Goal: Task Accomplishment & Management: Complete application form

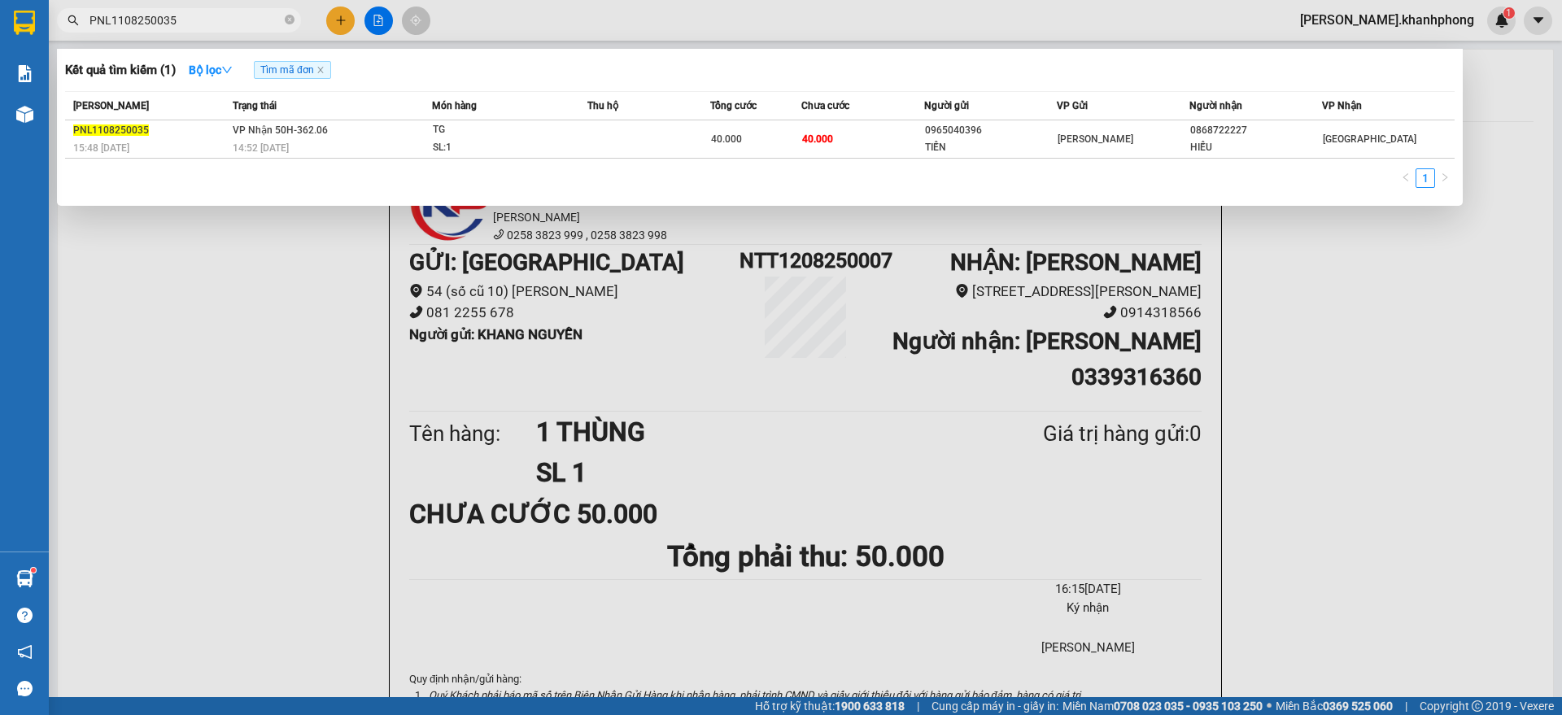
click at [224, 22] on input "PNL1108250035" at bounding box center [185, 20] width 192 height 18
click at [343, 14] on div at bounding box center [781, 357] width 1562 height 715
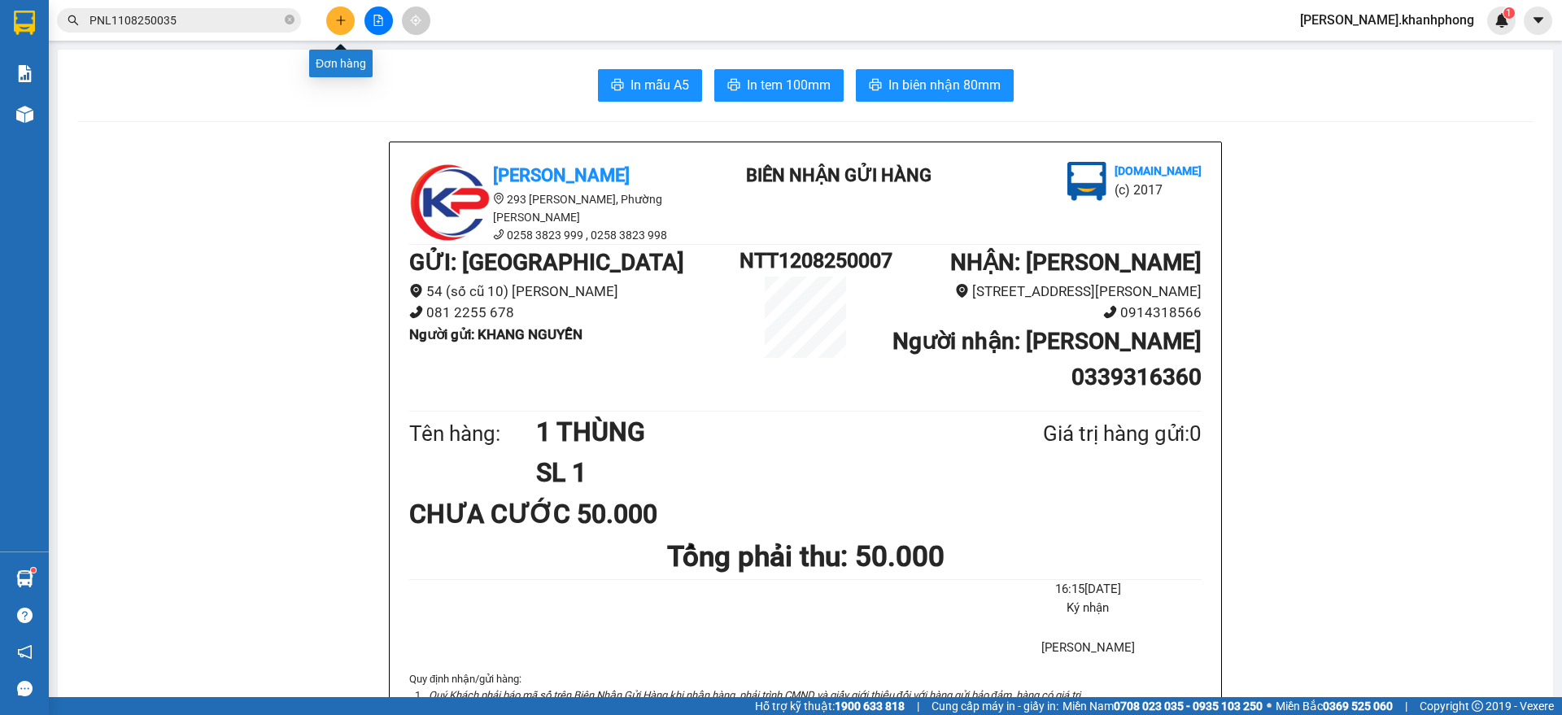
click at [329, 16] on button at bounding box center [340, 21] width 28 height 28
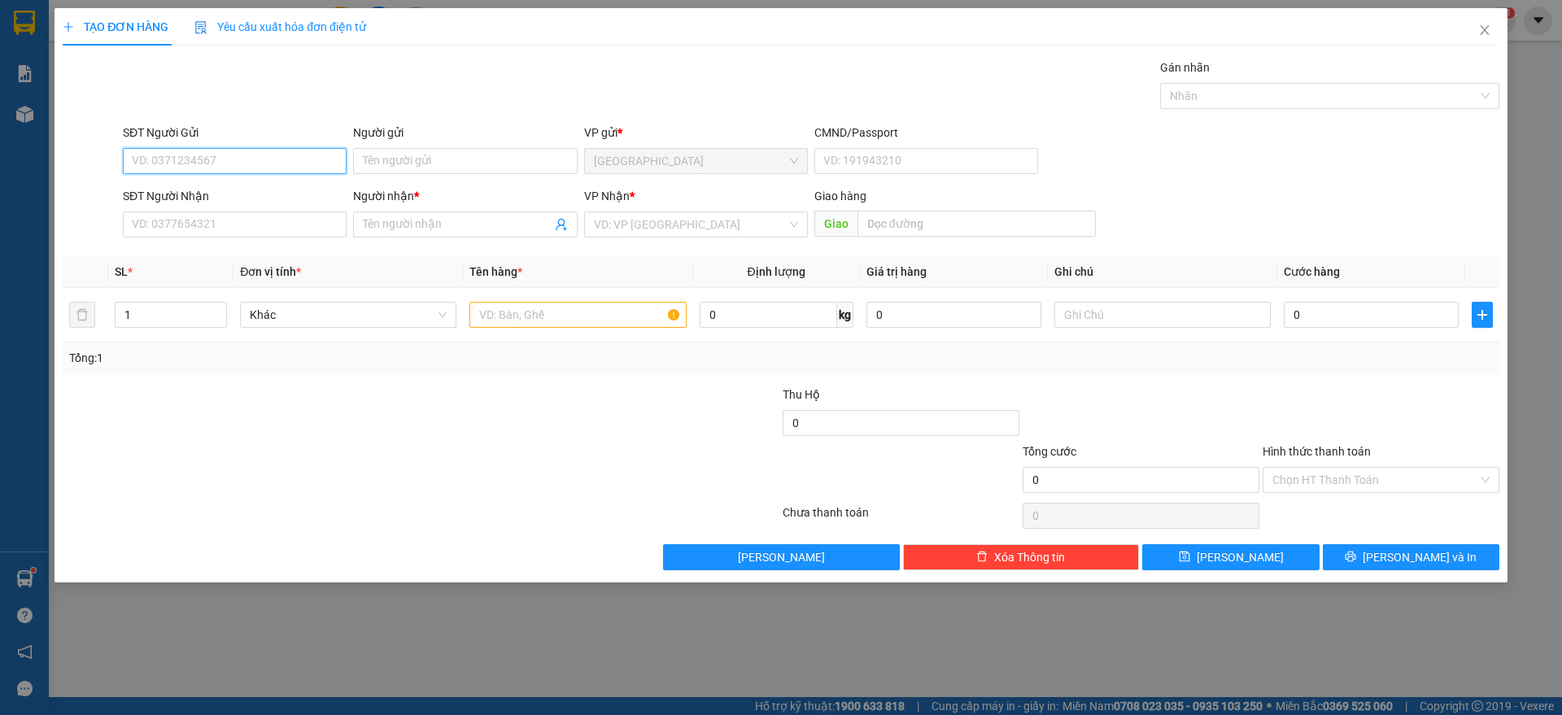
click at [211, 157] on input "SĐT Người Gửi" at bounding box center [235, 161] width 224 height 26
type input "0927433022"
click at [239, 196] on div "0927433022 - MY" at bounding box center [235, 194] width 204 height 18
type input "MY"
type input "0927433022"
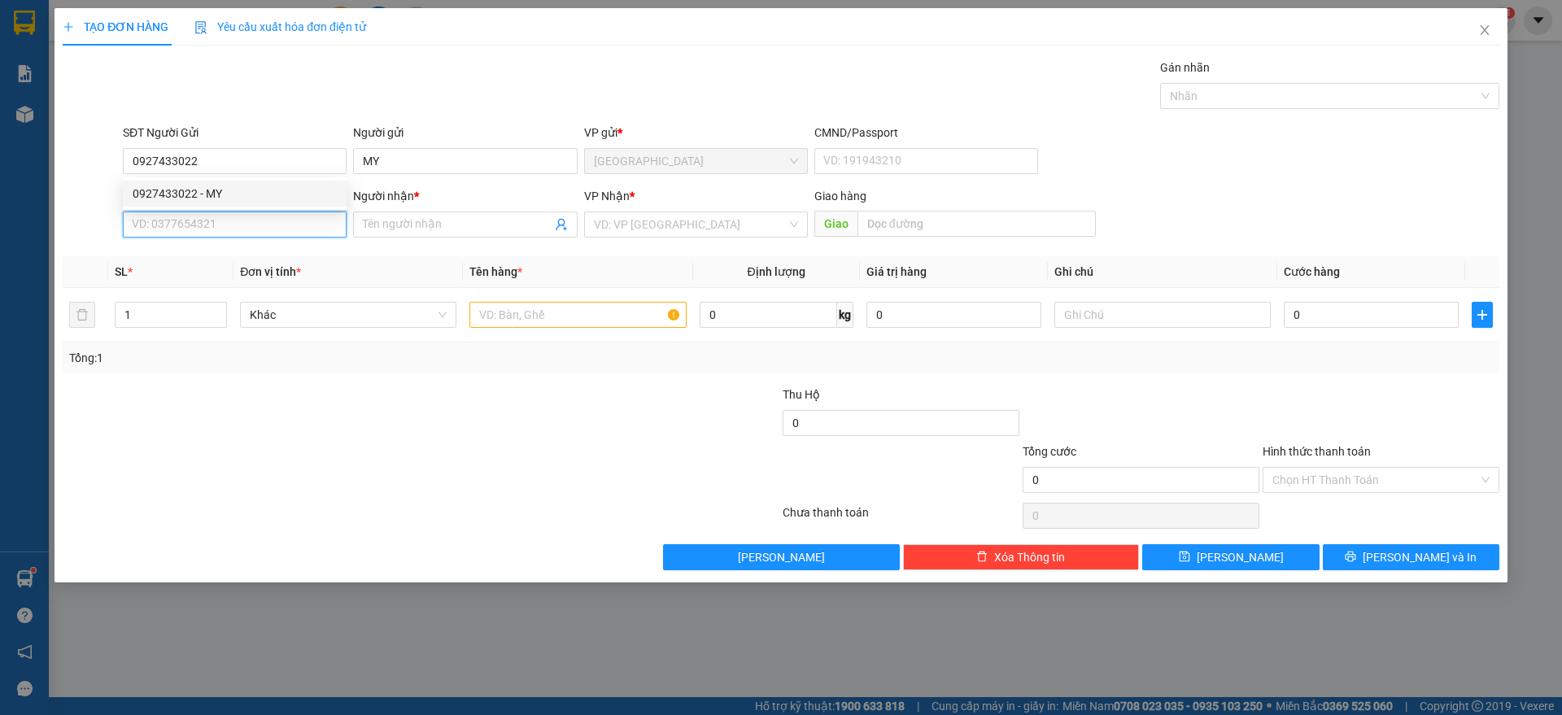
click at [239, 216] on input "SĐT Người Nhận" at bounding box center [235, 224] width 224 height 26
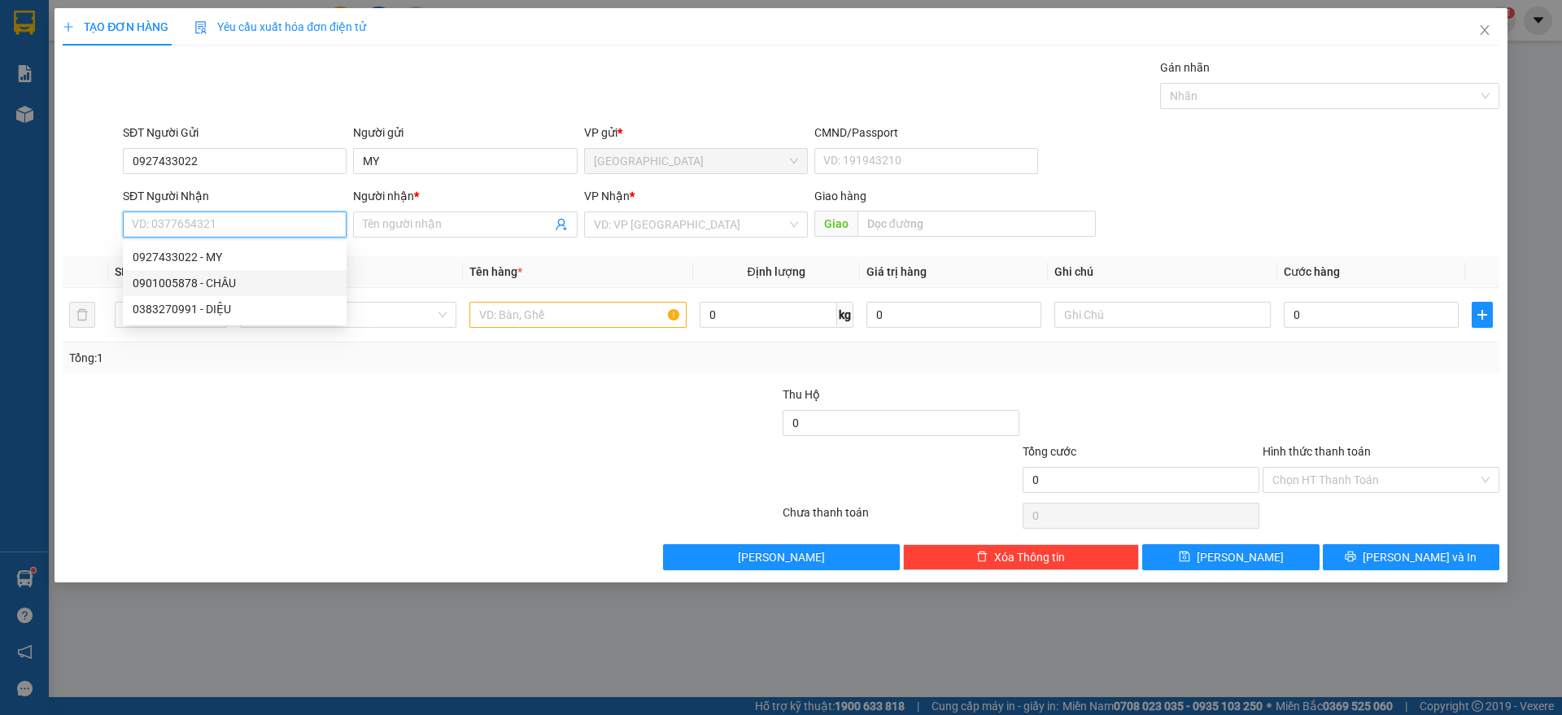
click at [228, 285] on div "0901005878 - CHÂU" at bounding box center [235, 283] width 204 height 18
type input "0901005878"
type input "CHÂU"
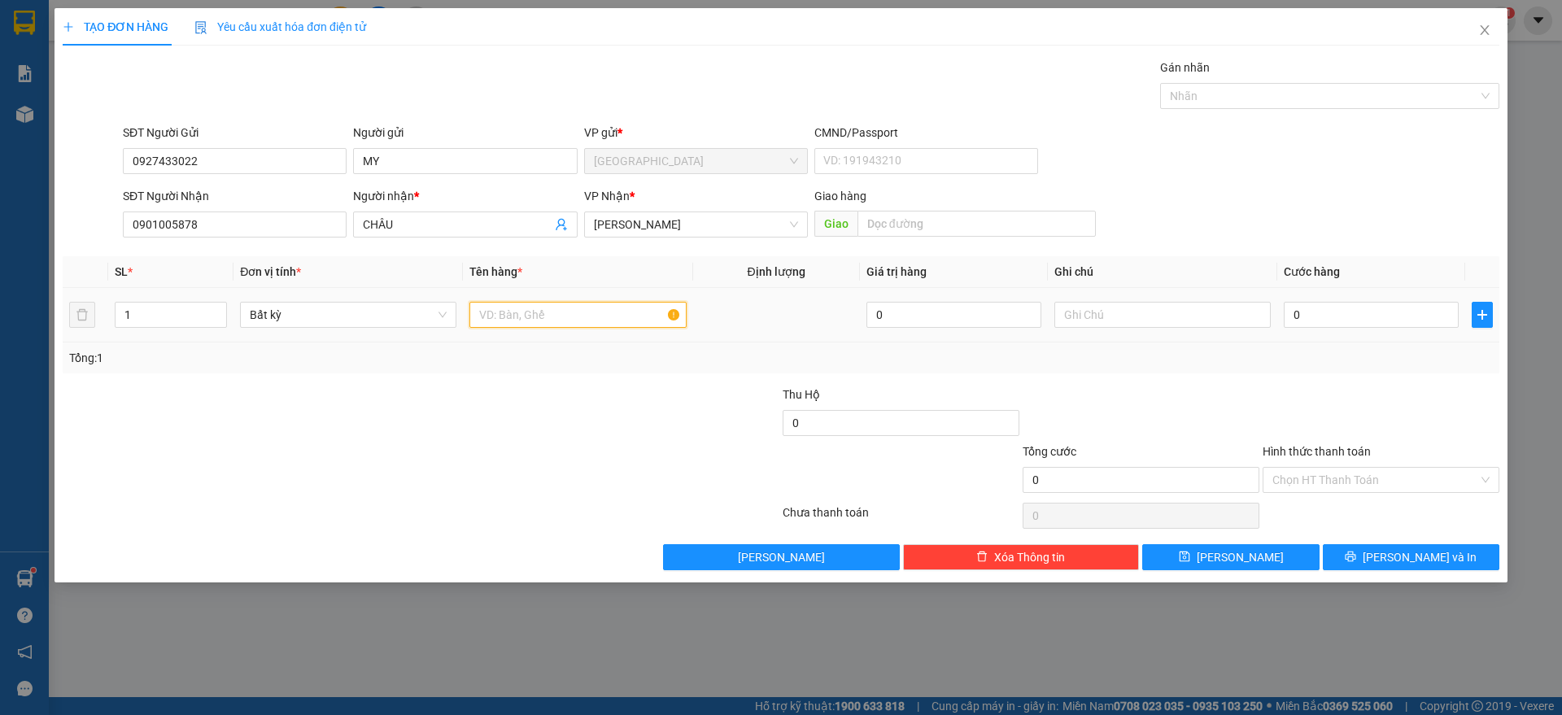
click at [517, 316] on input "text" at bounding box center [577, 315] width 216 height 26
click at [517, 316] on input "1 thùng" at bounding box center [577, 315] width 216 height 26
type input "1 THÙNG"
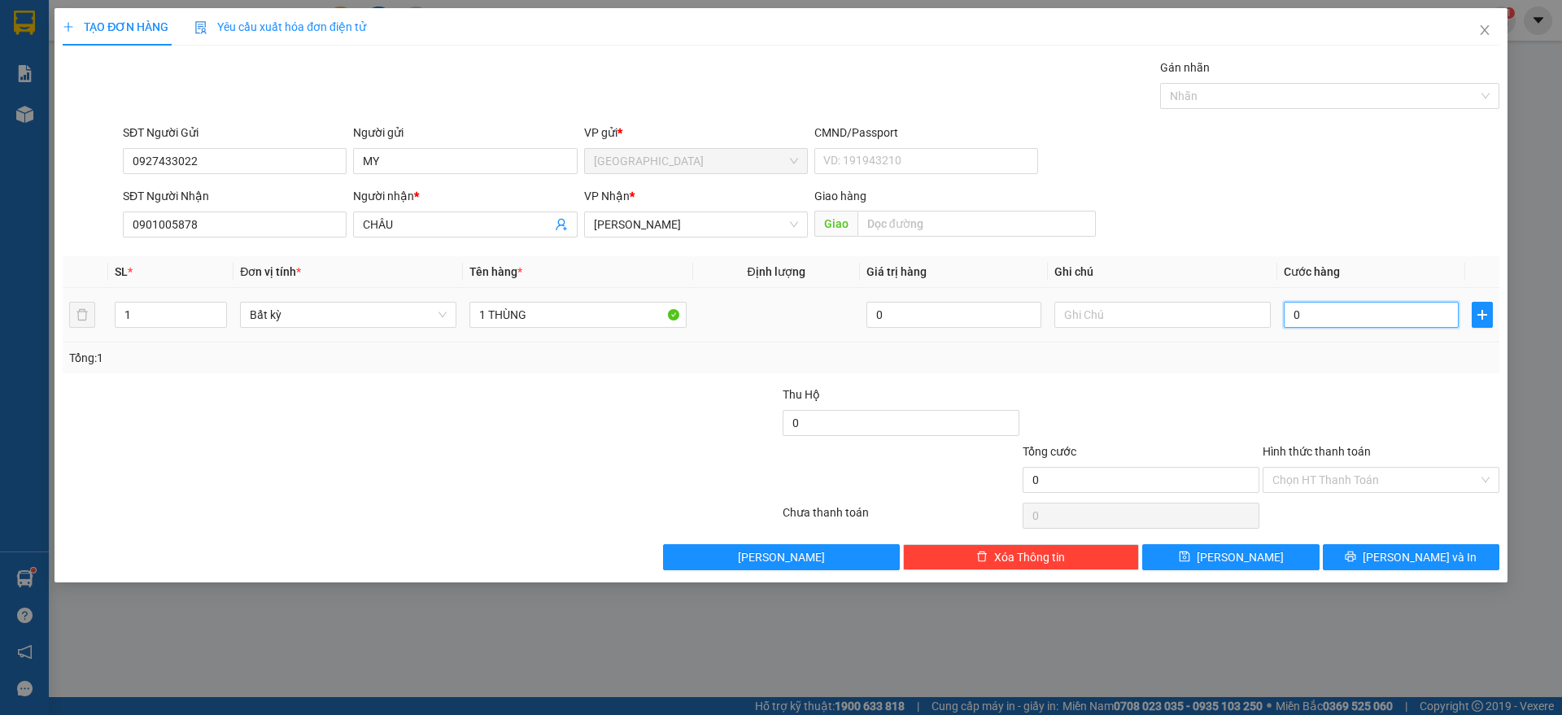
click at [1337, 320] on input "0" at bounding box center [1371, 315] width 175 height 26
type input "3"
type input "30"
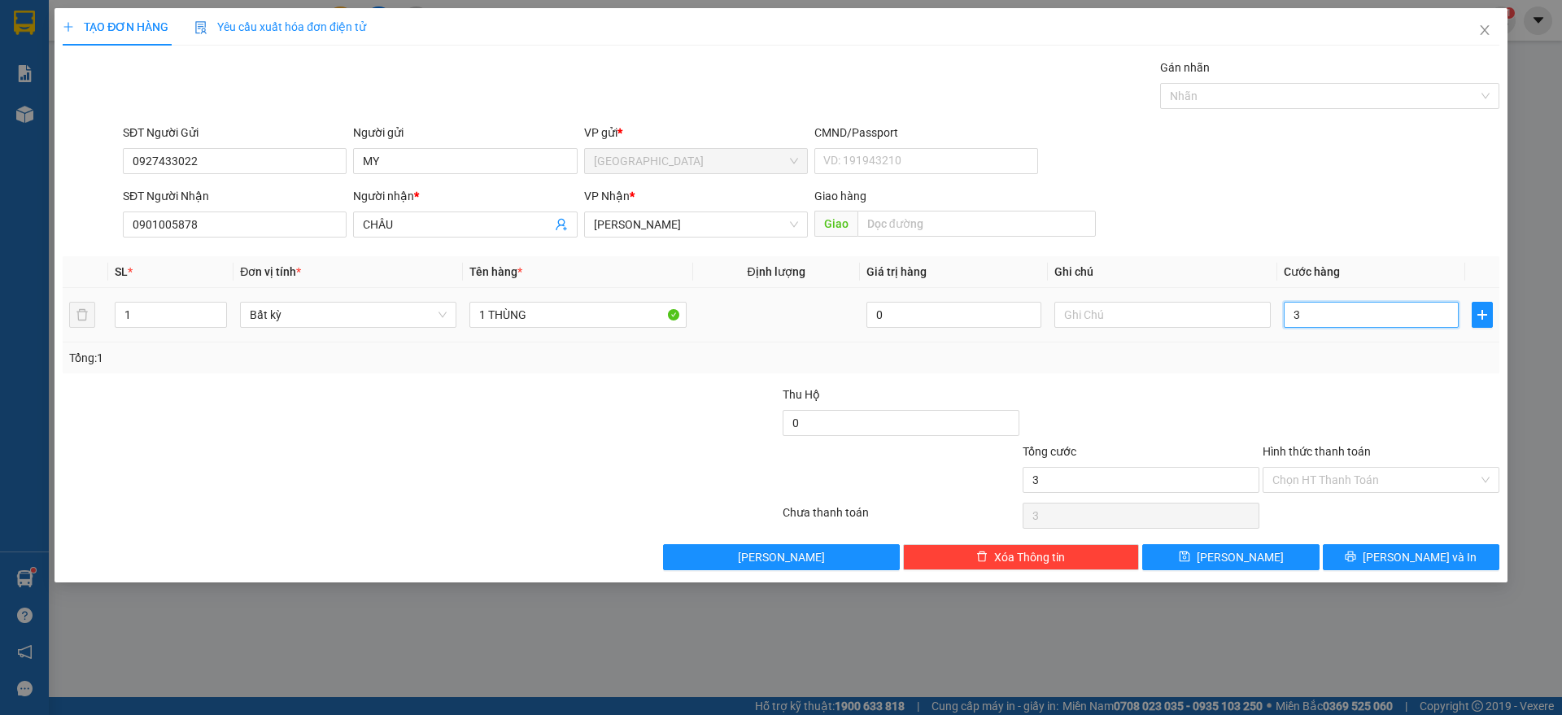
type input "30"
type input "30.000"
click at [1340, 406] on div at bounding box center [1381, 414] width 240 height 57
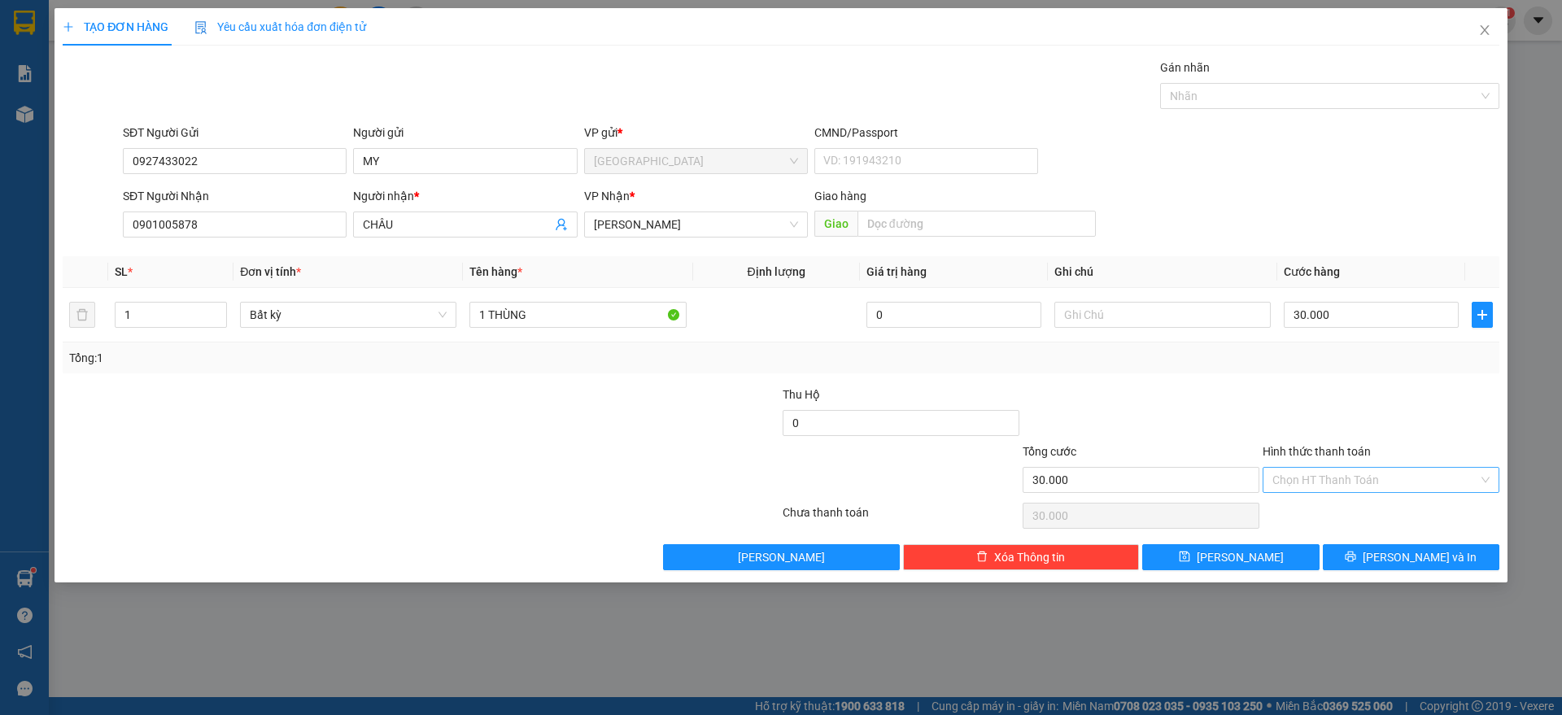
click at [1370, 491] on div "Chọn HT Thanh Toán" at bounding box center [1380, 480] width 237 height 26
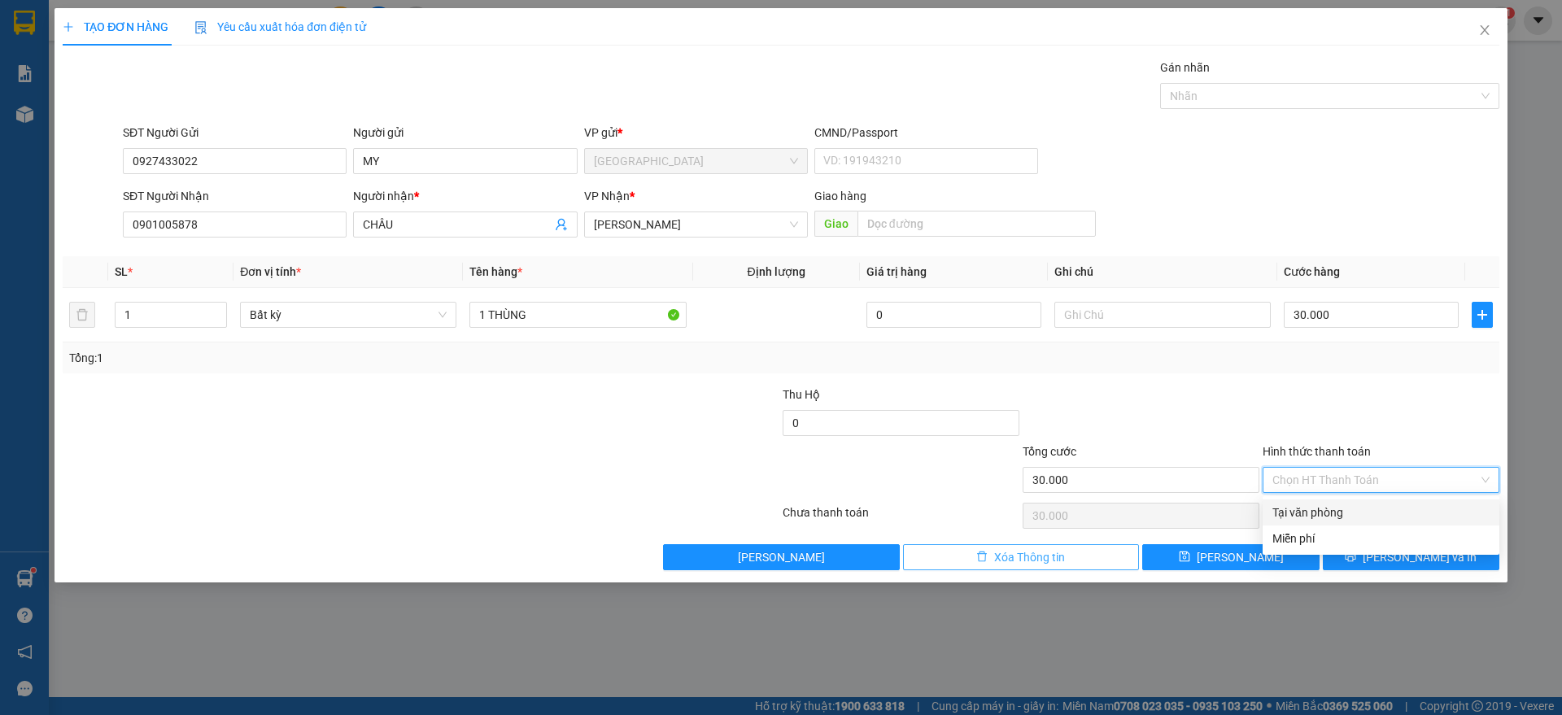
drag, startPoint x: 1328, startPoint y: 511, endPoint x: 1081, endPoint y: 550, distance: 249.5
click at [1328, 512] on div "Tại văn phòng" at bounding box center [1380, 513] width 217 height 18
type input "0"
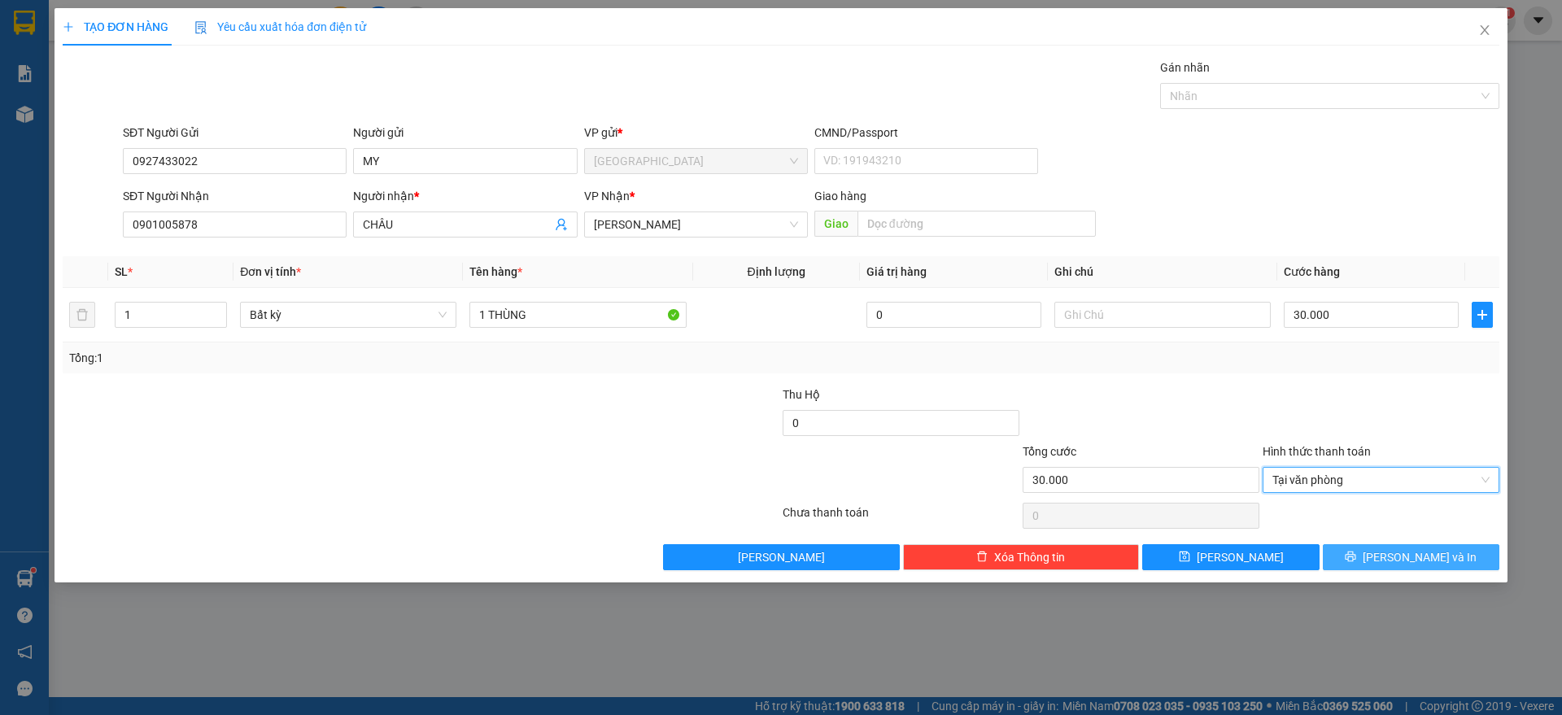
click at [1409, 560] on span "[PERSON_NAME] và In" at bounding box center [1419, 557] width 114 height 18
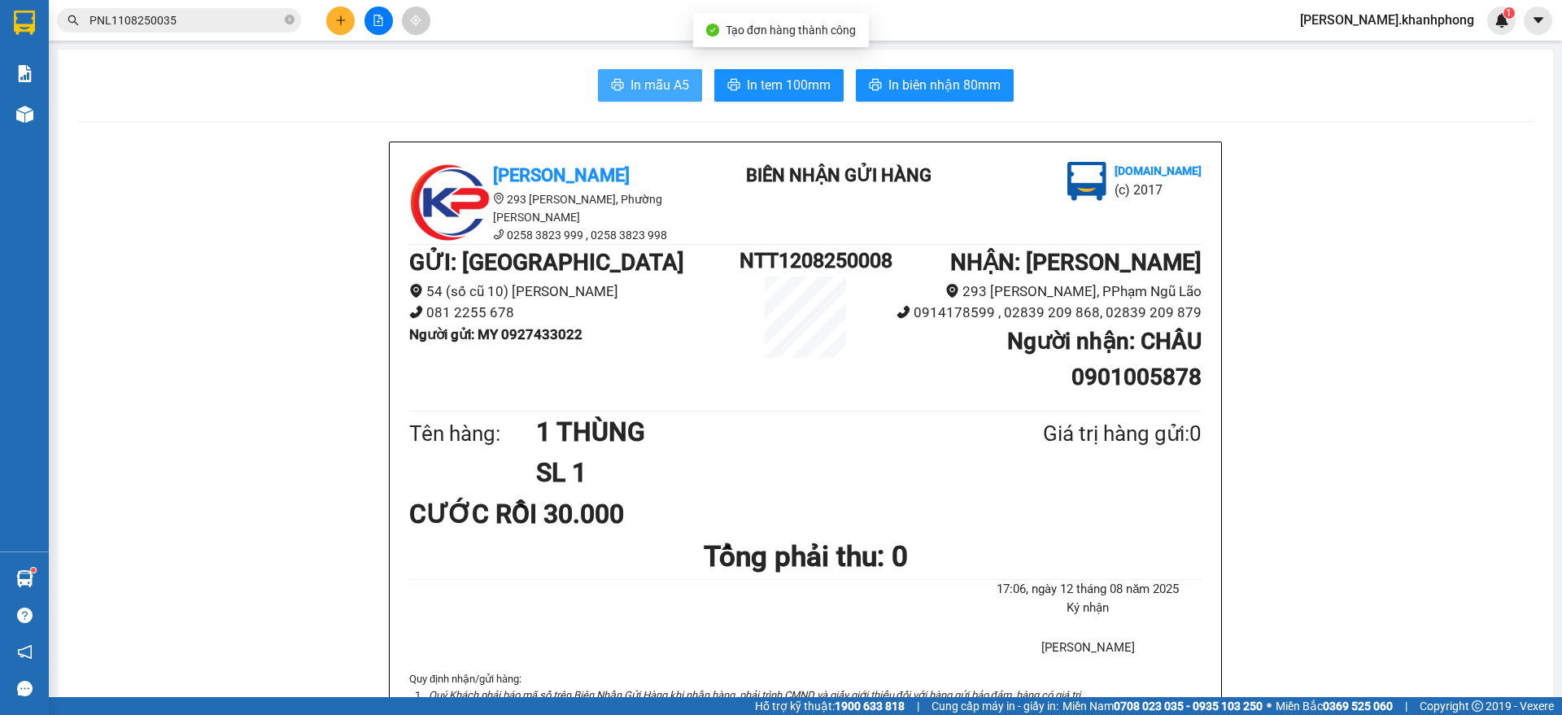
click at [632, 77] on span "In mẫu A5" at bounding box center [659, 85] width 59 height 20
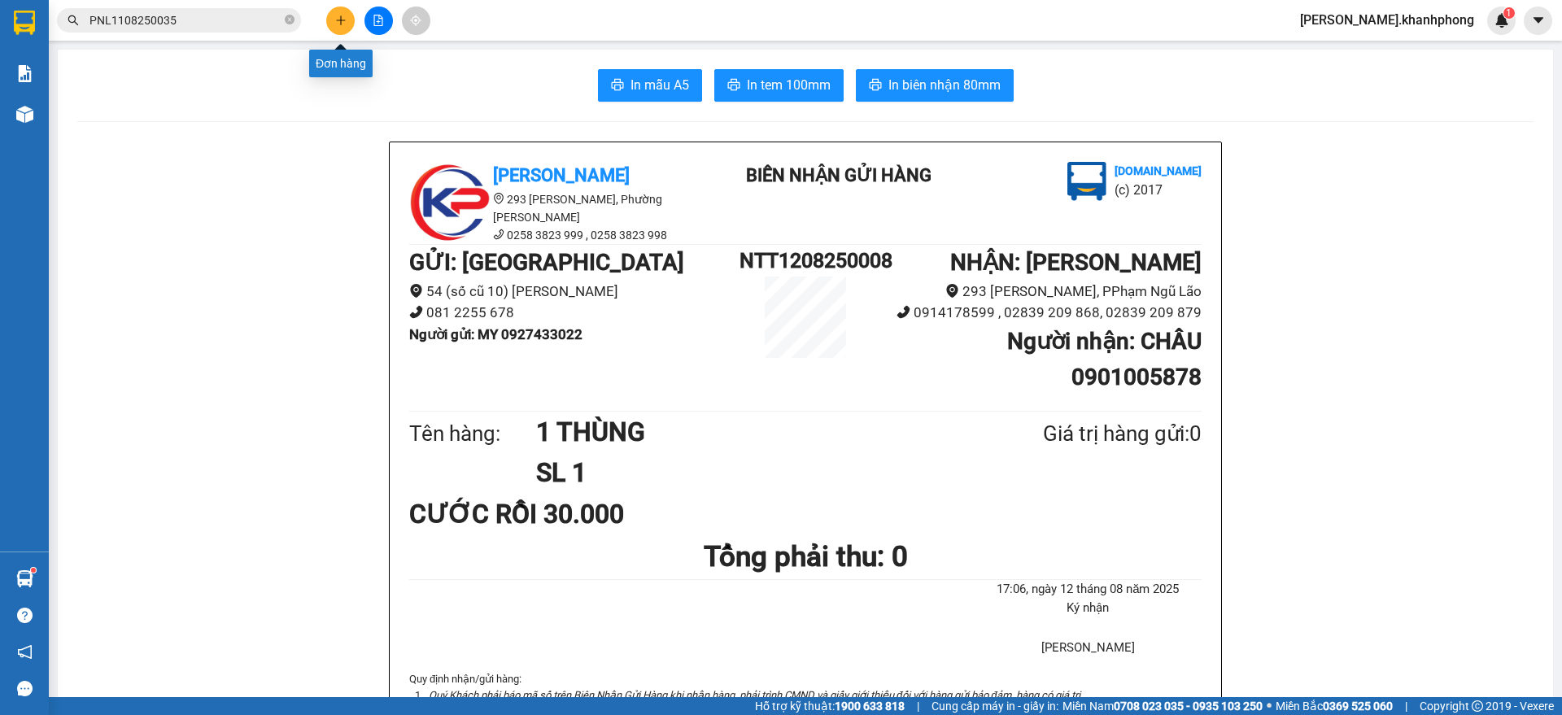
click at [333, 11] on button at bounding box center [340, 21] width 28 height 28
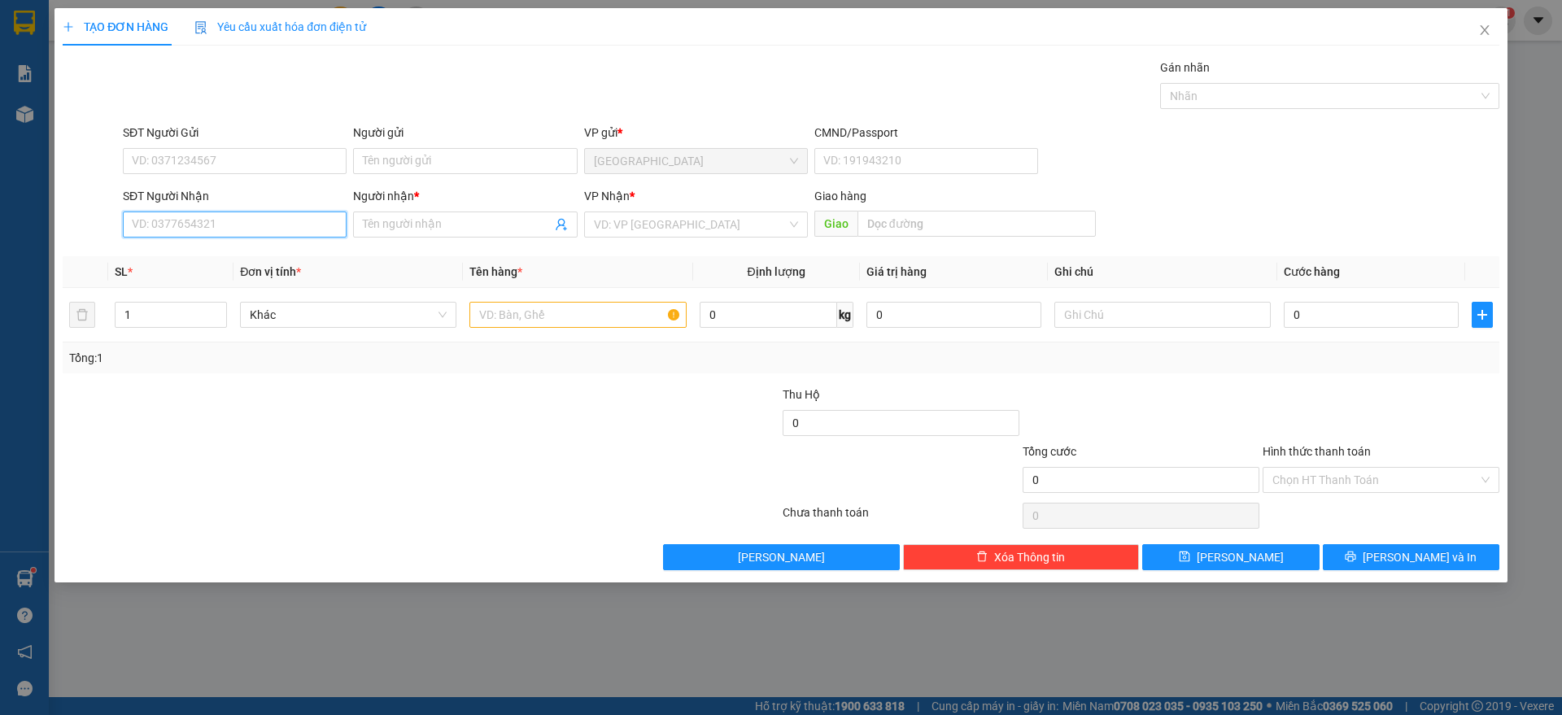
drag, startPoint x: 203, startPoint y: 227, endPoint x: 634, endPoint y: 267, distance: 433.0
click at [204, 226] on input "SĐT Người Nhận" at bounding box center [235, 224] width 224 height 26
type input "0937280549"
click at [226, 255] on div "0937280549 - [PERSON_NAME]" at bounding box center [235, 257] width 204 height 18
type input "[PERSON_NAME]"
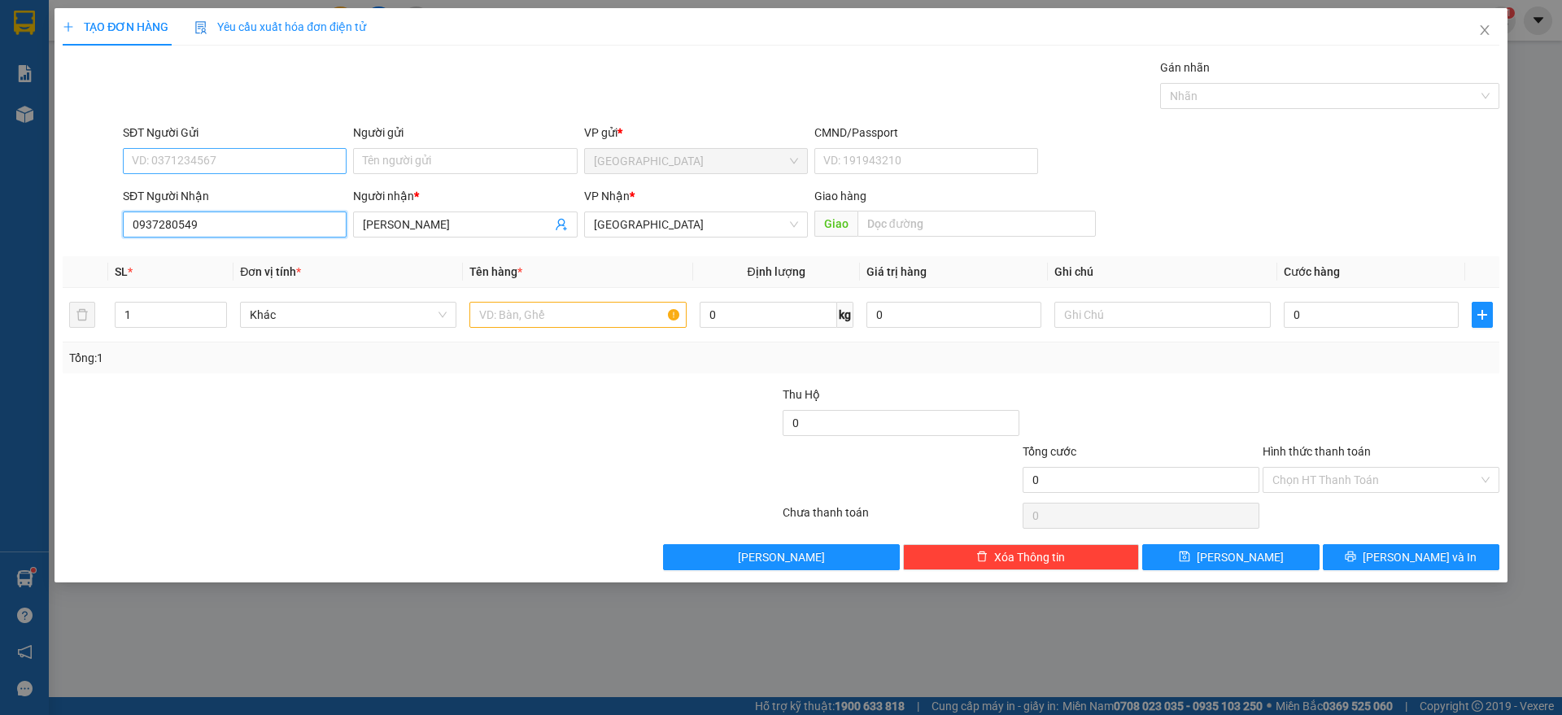
type input "0937280549"
click at [272, 154] on input "SĐT Người Gửi" at bounding box center [235, 161] width 224 height 26
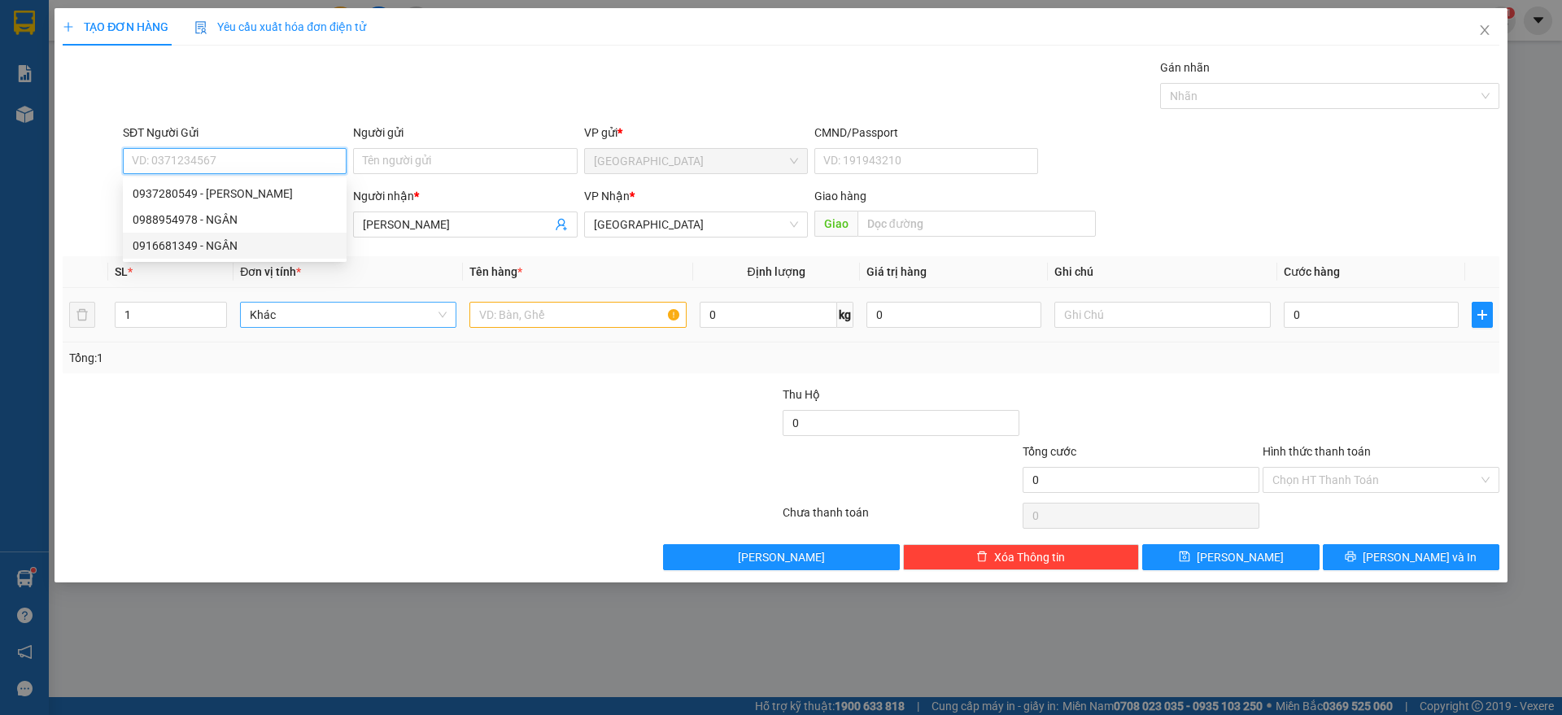
drag, startPoint x: 426, startPoint y: 315, endPoint x: 386, endPoint y: 303, distance: 42.2
click at [426, 316] on span "Khác" at bounding box center [348, 315] width 197 height 24
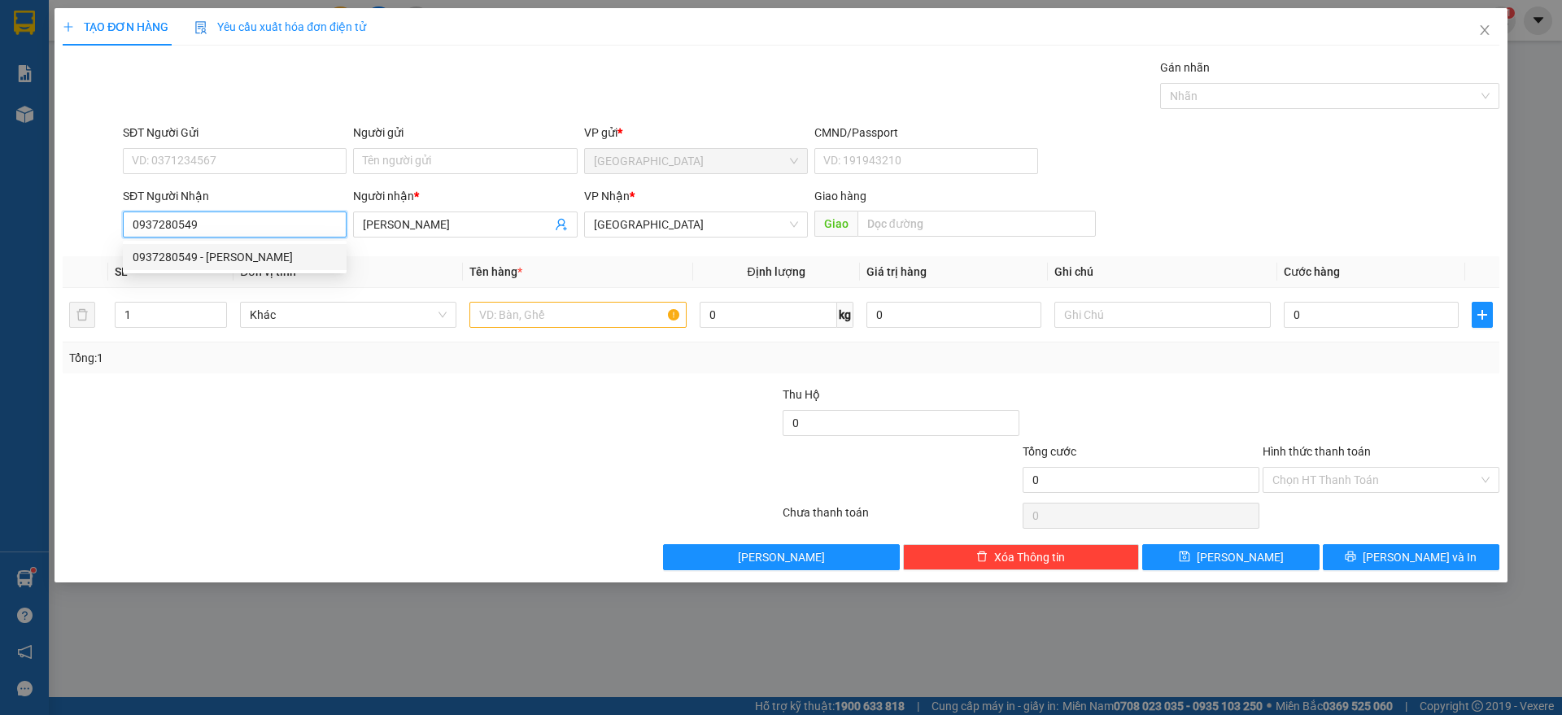
drag, startPoint x: 264, startPoint y: 212, endPoint x: 64, endPoint y: 223, distance: 200.4
click at [64, 223] on div "SĐT Người Nhận 0937280549 Người nhận * TÚ TRINH VP Nhận * Nha [PERSON_NAME] hàn…" at bounding box center [781, 215] width 1440 height 57
click at [303, 153] on input "SĐT Người Gửi" at bounding box center [235, 161] width 224 height 26
paste input "0937280549"
type input "0937280549"
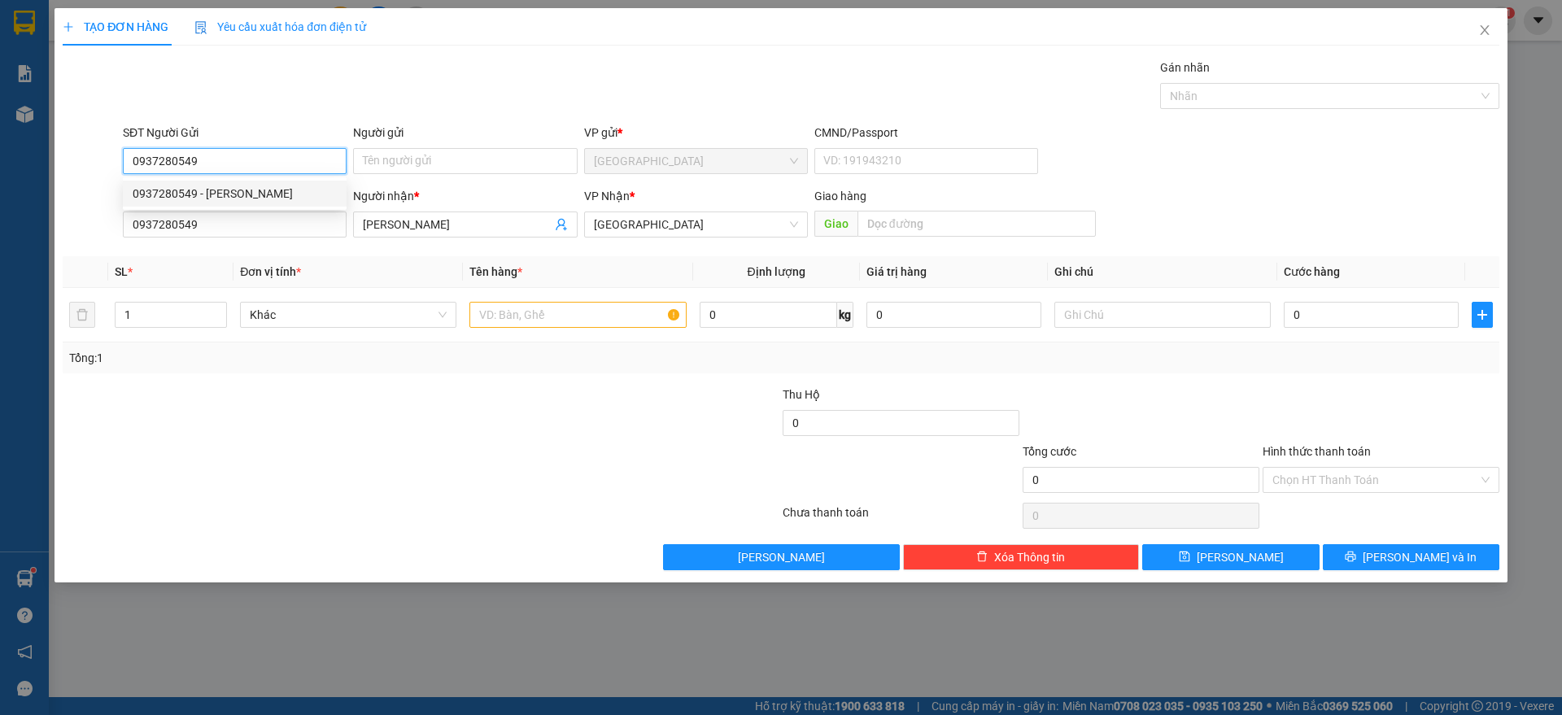
click at [166, 190] on div "0937280549 - [PERSON_NAME]" at bounding box center [235, 194] width 204 height 18
type input "[PERSON_NAME]"
type input "0937280549"
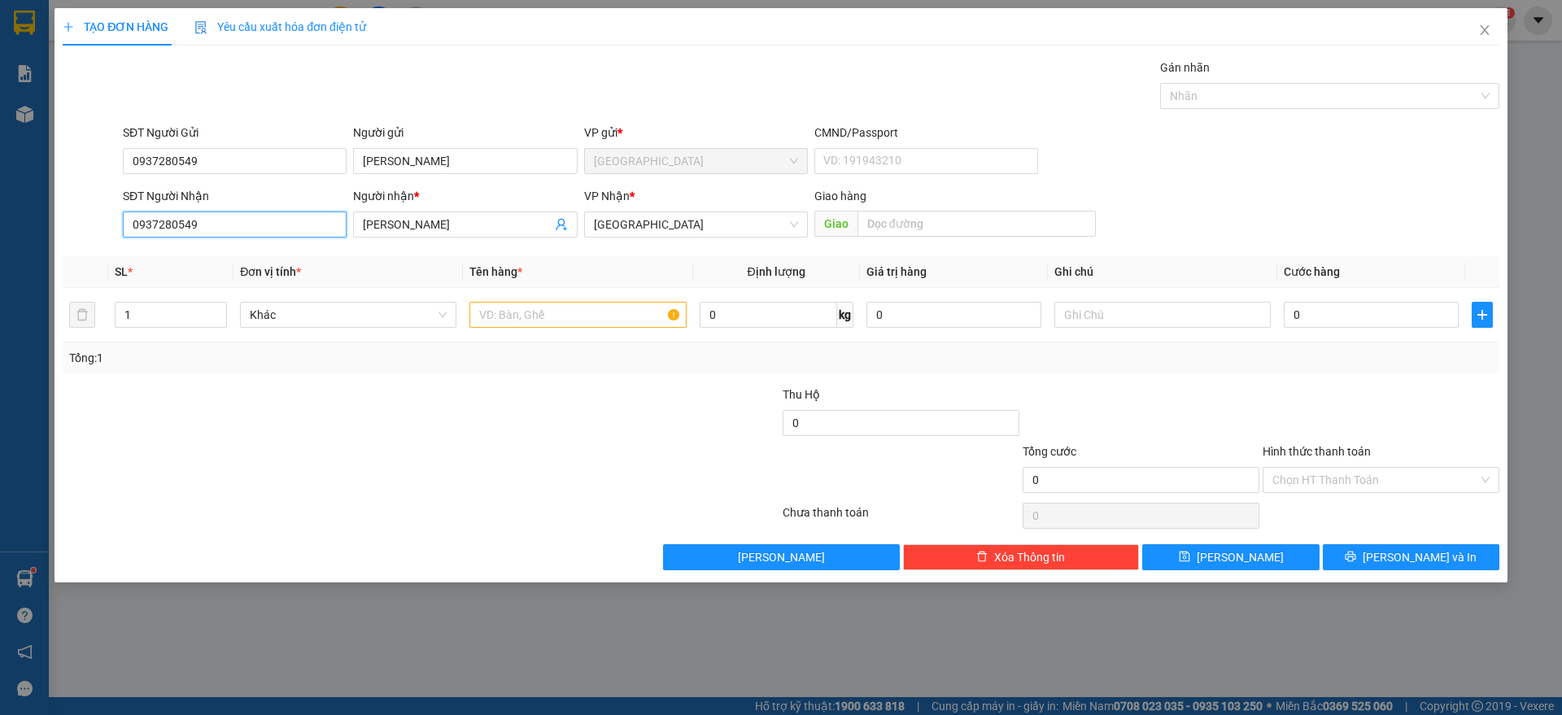
drag, startPoint x: 209, startPoint y: 227, endPoint x: 0, endPoint y: 238, distance: 209.3
click at [0, 238] on div "TẠO ĐƠN HÀNG Yêu cầu xuất hóa đơn điện tử Transit Pickup Surcharge Ids Transit …" at bounding box center [781, 357] width 1562 height 715
type input "0988954978"
click at [168, 255] on div "0988954978 - NGÂN" at bounding box center [235, 257] width 204 height 18
type input "NGÂN"
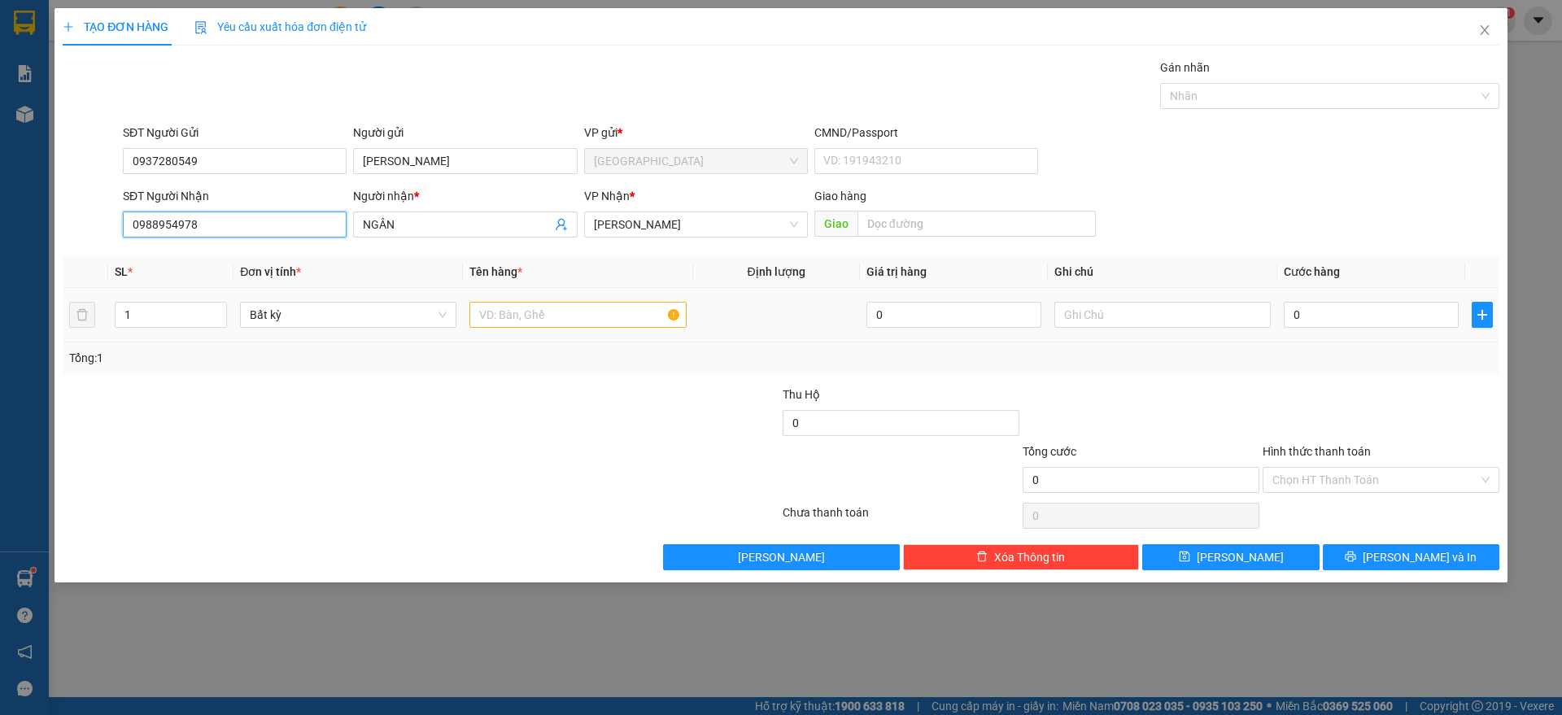
type input "0988954978"
click at [547, 323] on input "text" at bounding box center [577, 315] width 216 height 26
type input "2"
click at [214, 308] on span "up" at bounding box center [218, 311] width 10 height 10
click at [486, 320] on input "text" at bounding box center [577, 315] width 216 height 26
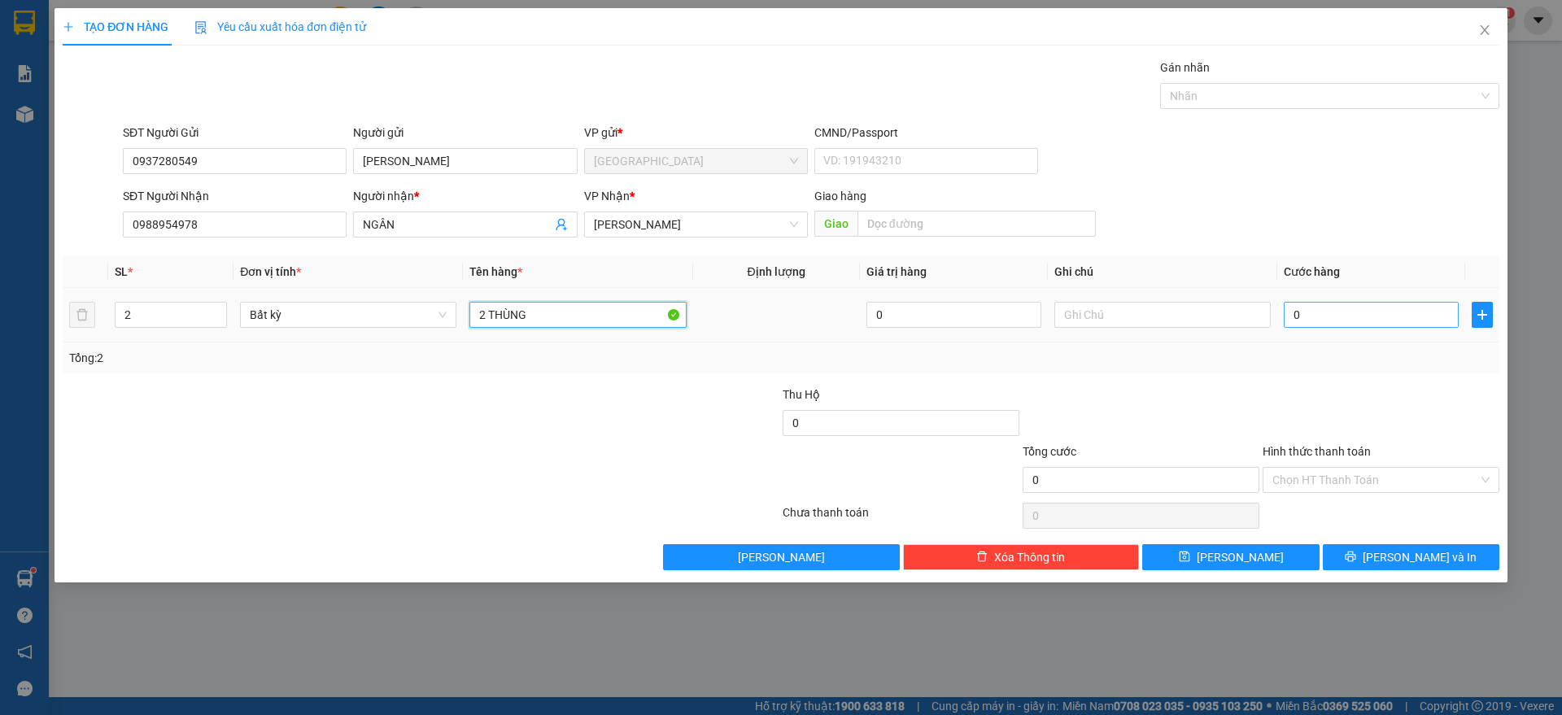
type input "2 THÙNG"
click at [1411, 320] on input "0" at bounding box center [1371, 315] width 175 height 26
type input "9"
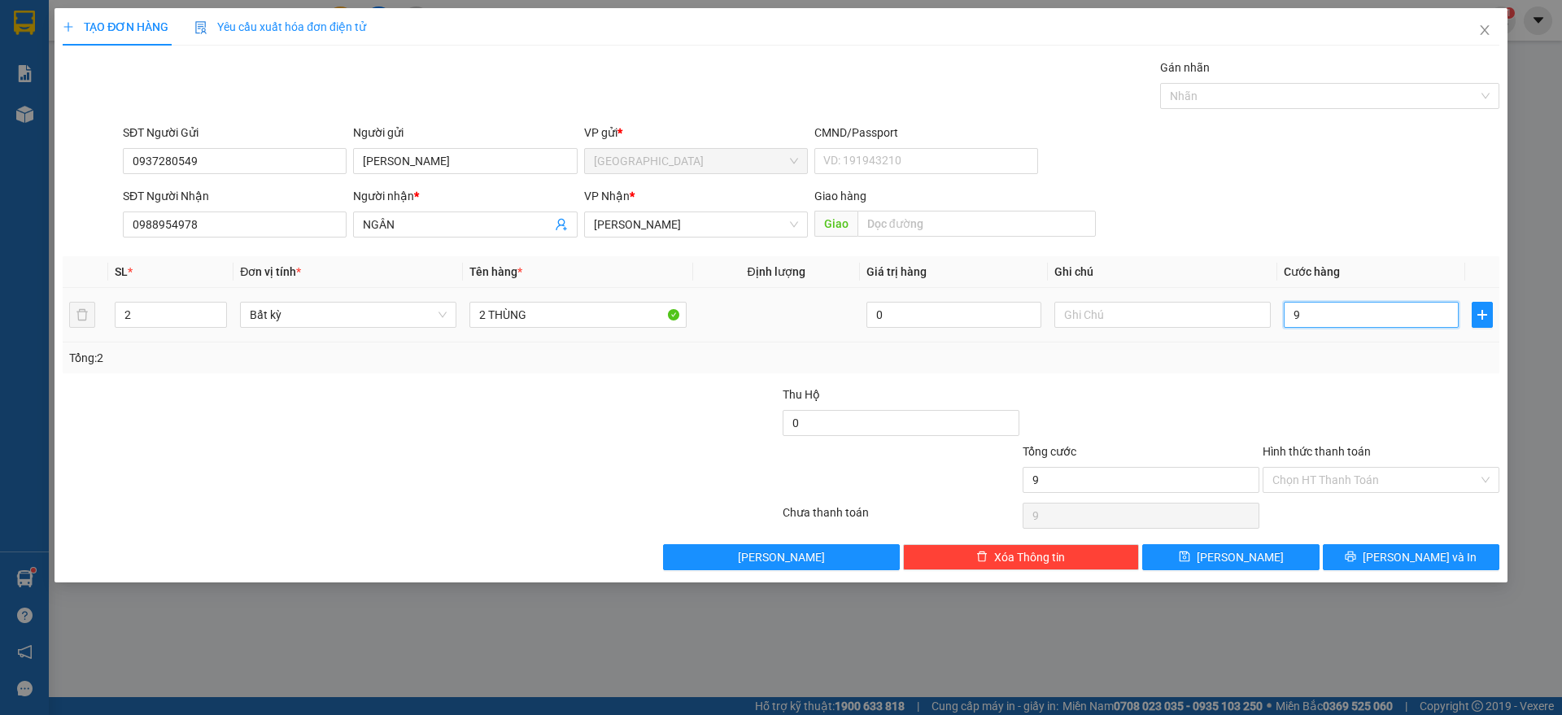
type input "90"
type input "90.000"
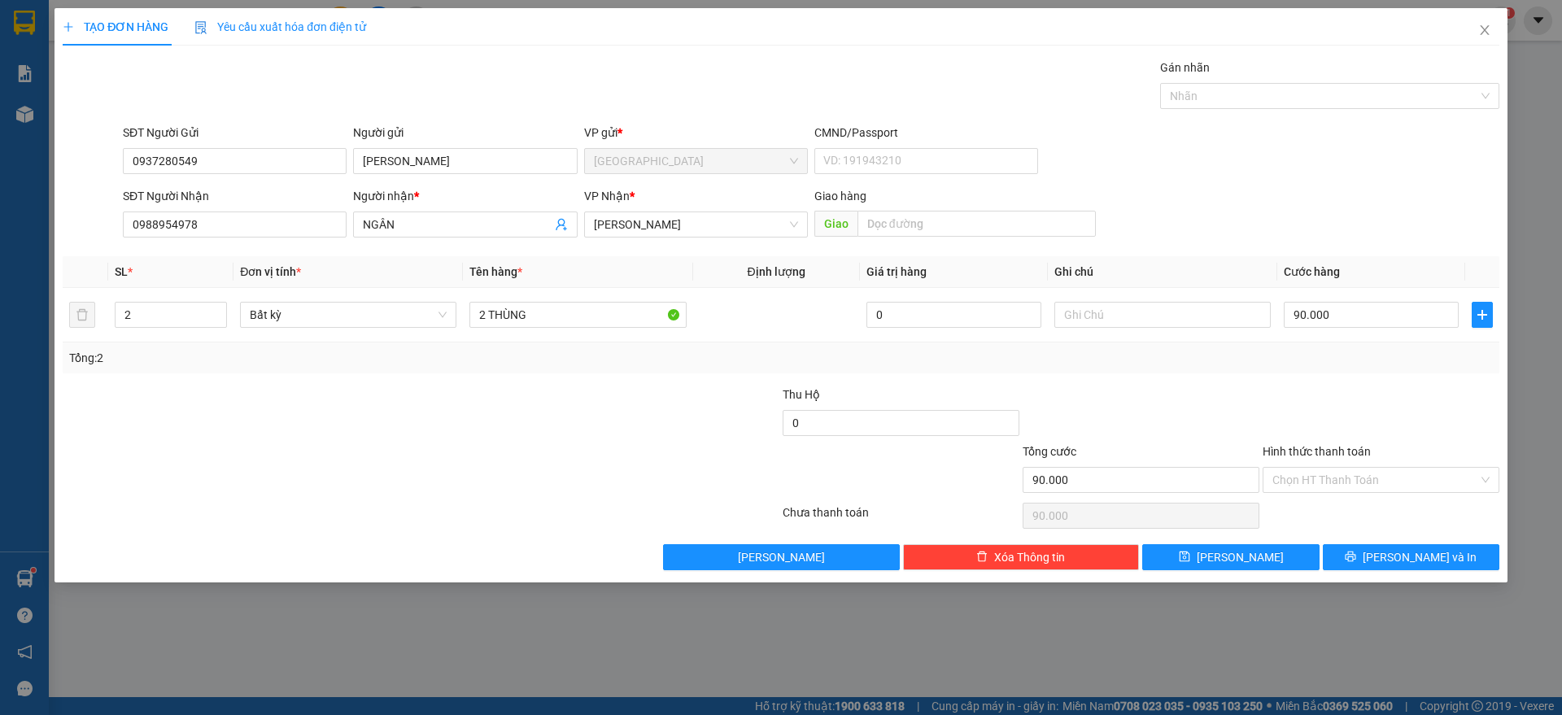
click at [1315, 388] on div at bounding box center [1381, 414] width 240 height 57
click at [1359, 473] on input "Hình thức thanh toán" at bounding box center [1375, 480] width 206 height 24
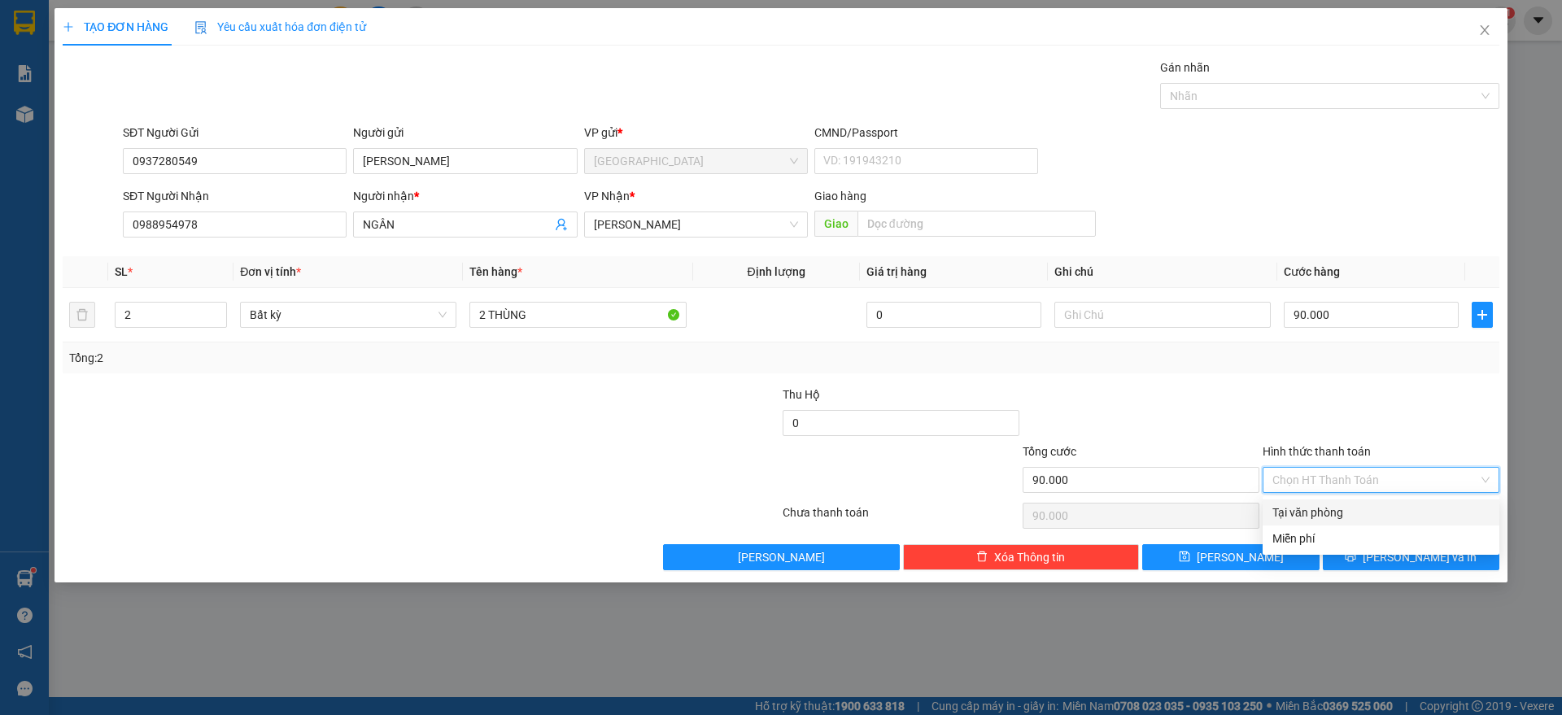
click at [1340, 511] on div "Tại văn phòng" at bounding box center [1380, 513] width 217 height 18
type input "0"
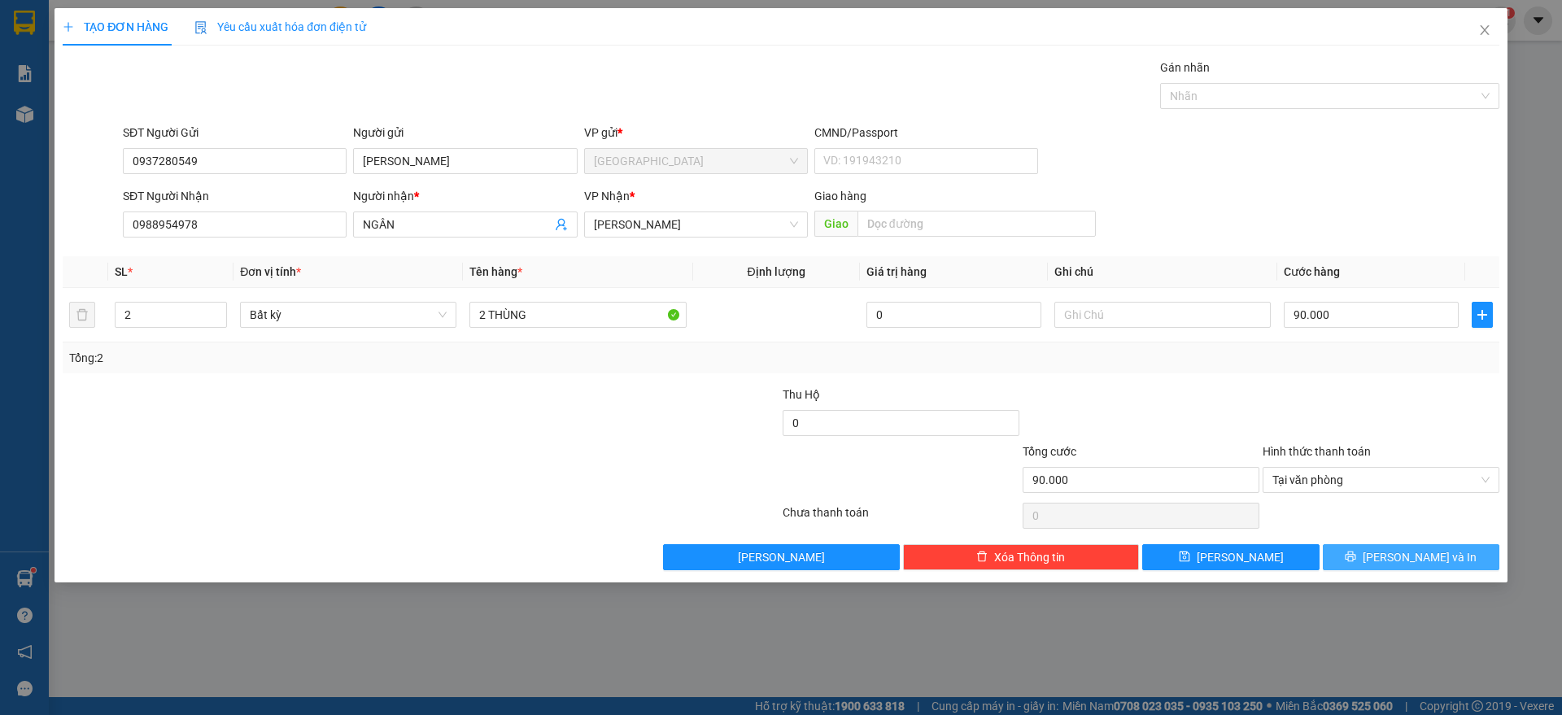
click at [1396, 548] on button "[PERSON_NAME] và In" at bounding box center [1411, 557] width 177 height 26
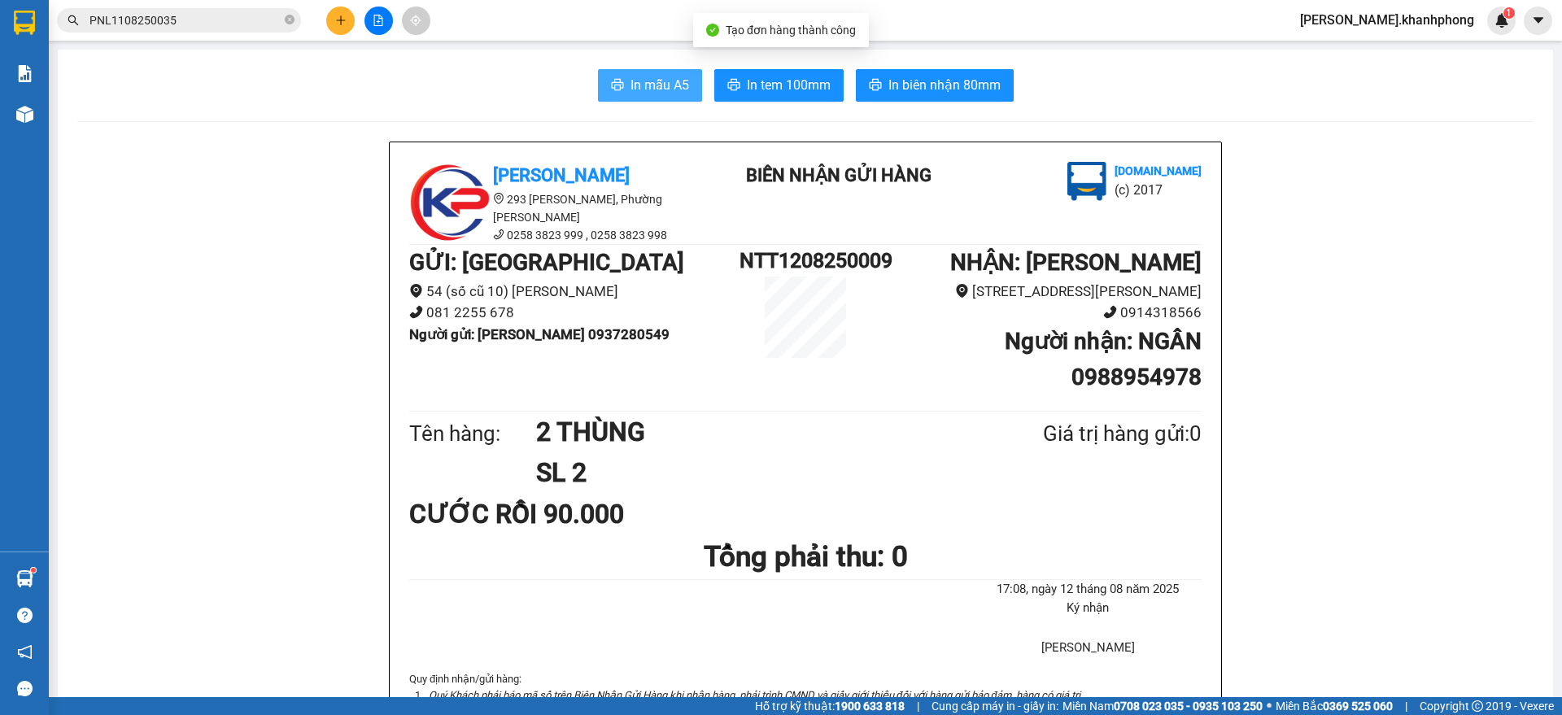
click at [613, 82] on icon "printer" at bounding box center [617, 84] width 12 height 11
click at [342, 10] on button at bounding box center [340, 21] width 28 height 28
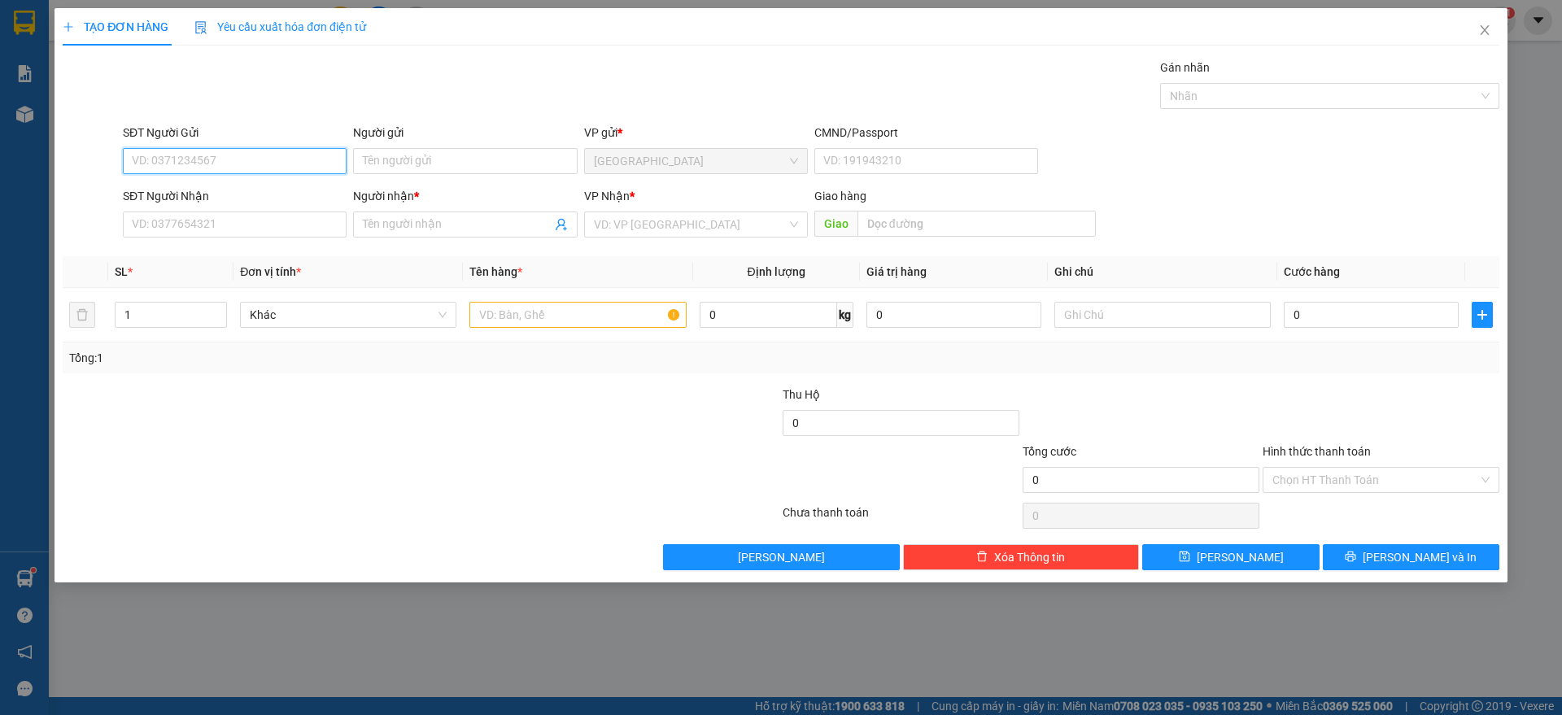
click at [273, 161] on input "SĐT Người Gửi" at bounding box center [235, 161] width 224 height 26
click at [259, 154] on input "SĐT Người Gửi" at bounding box center [235, 161] width 224 height 26
type input "0932595987"
click at [214, 197] on div "0932595987 - A LIÊM TYMY" at bounding box center [235, 194] width 204 height 18
type input "A LIÊM TYMY"
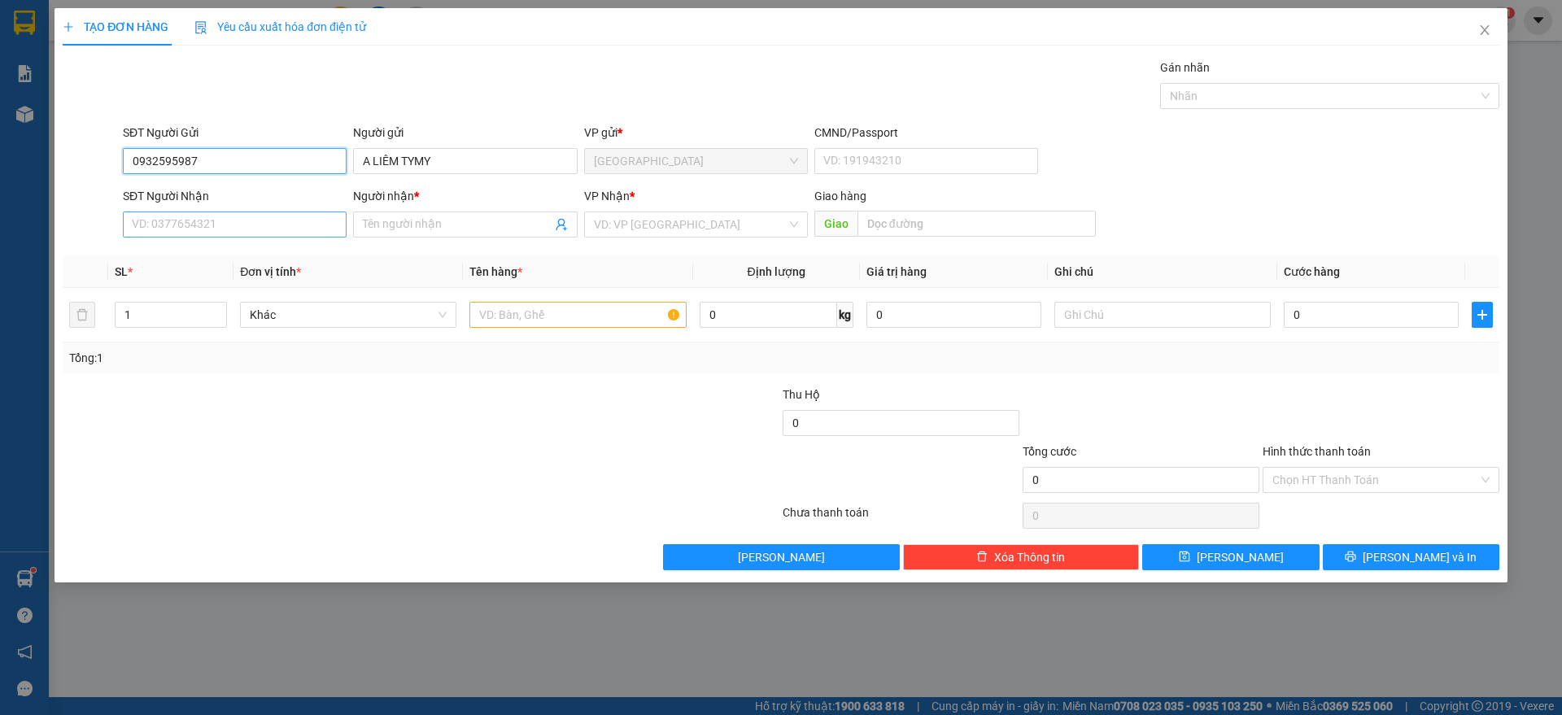
type input "0932595987"
click at [223, 225] on input "SĐT Người Nhận" at bounding box center [235, 224] width 224 height 26
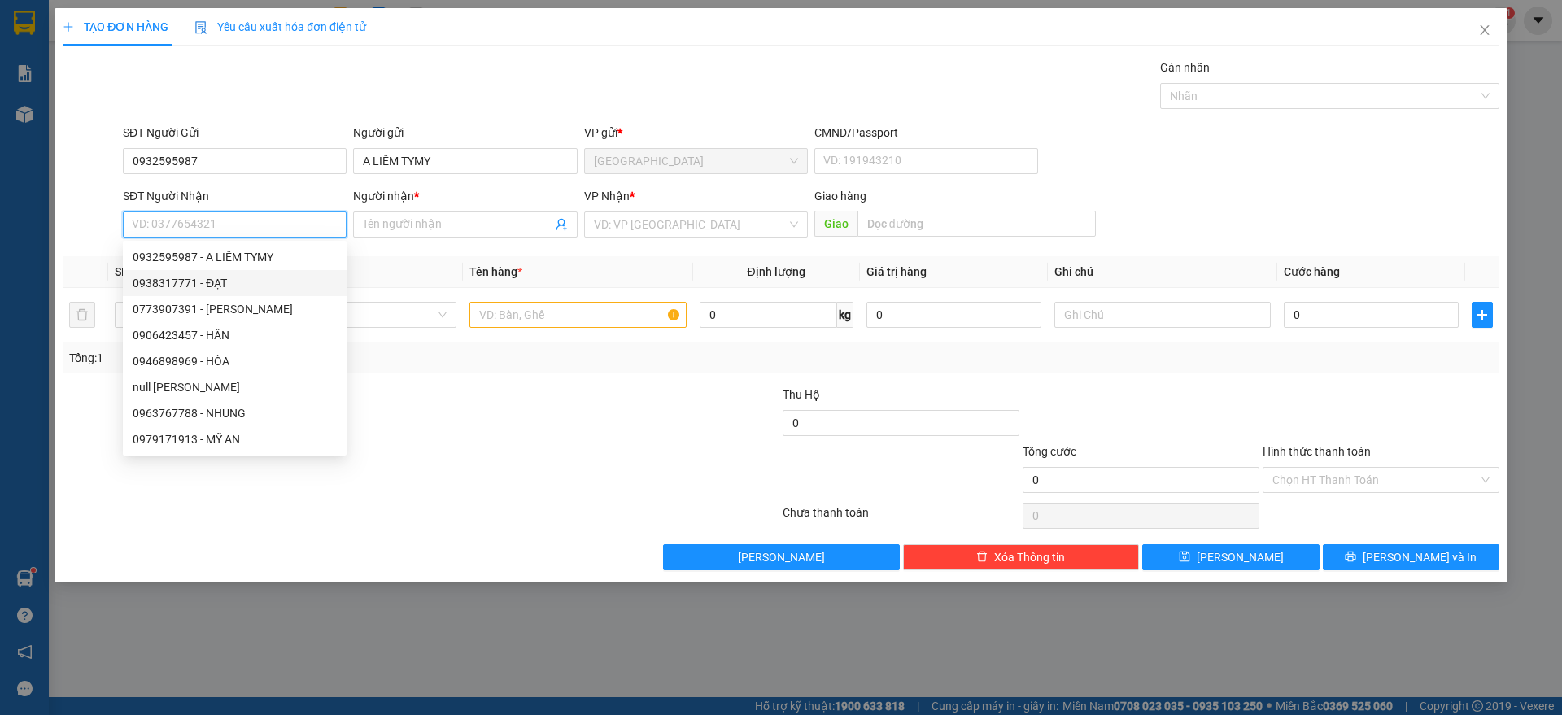
click at [203, 281] on div "0938317771 - ĐẠT" at bounding box center [235, 283] width 204 height 18
type input "0938317771"
type input "ĐẠT"
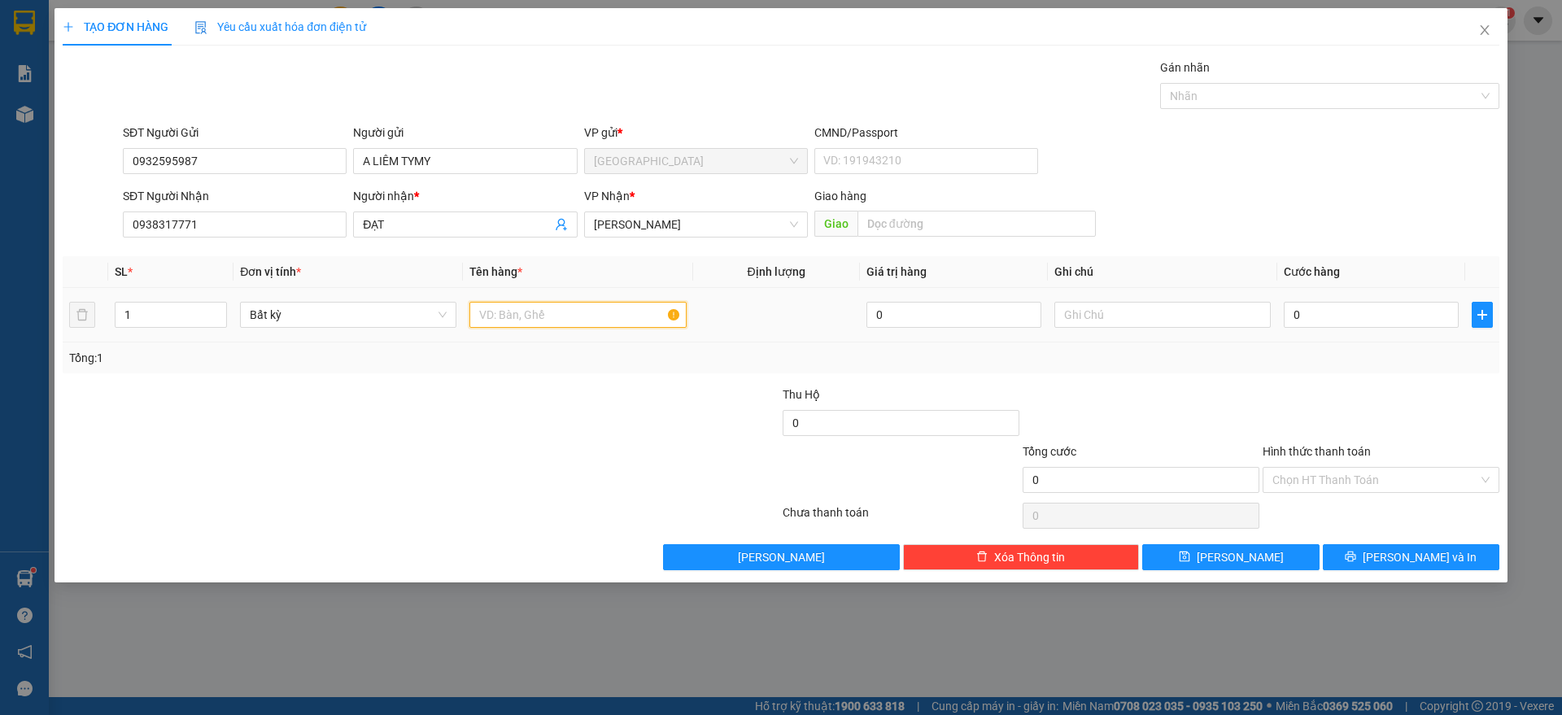
click at [521, 320] on input "text" at bounding box center [577, 315] width 216 height 26
type input "1 TX"
click at [1367, 320] on input "0" at bounding box center [1371, 315] width 175 height 26
type input "3"
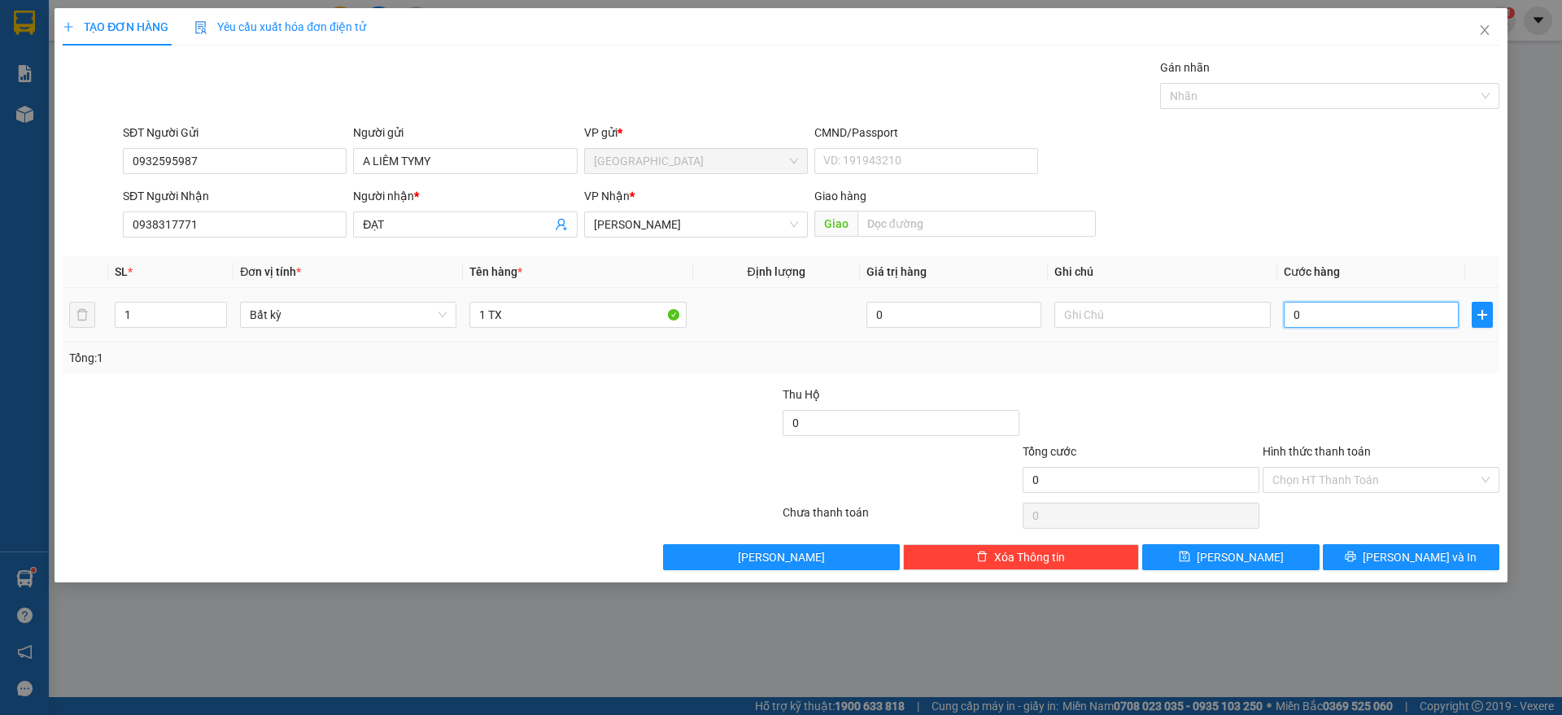
type input "3"
type input "30"
type input "30.000"
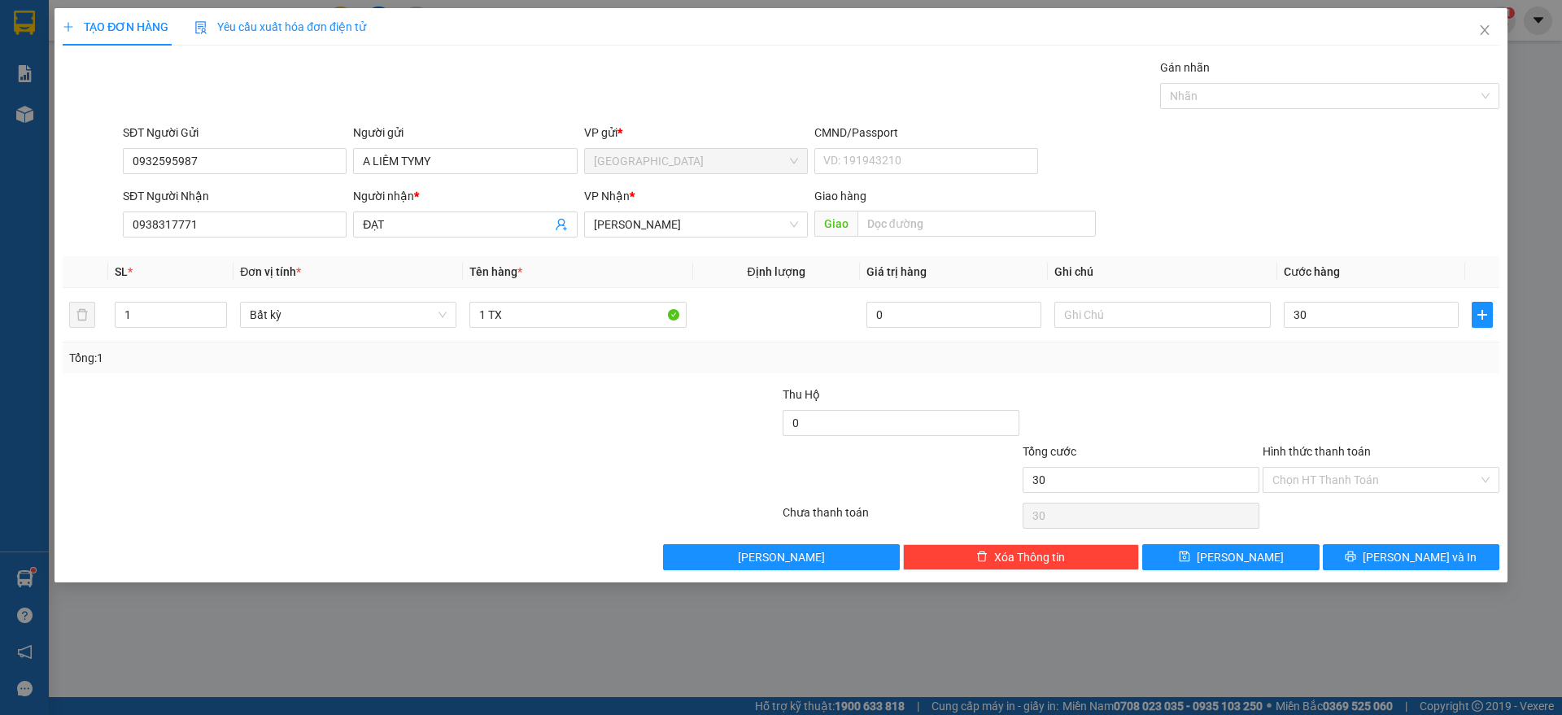
type input "30.000"
drag, startPoint x: 1358, startPoint y: 368, endPoint x: 1367, endPoint y: 516, distance: 148.3
click at [1360, 368] on div "Tổng: 1" at bounding box center [781, 357] width 1437 height 31
click at [1384, 480] on input "Hình thức thanh toán" at bounding box center [1375, 480] width 206 height 24
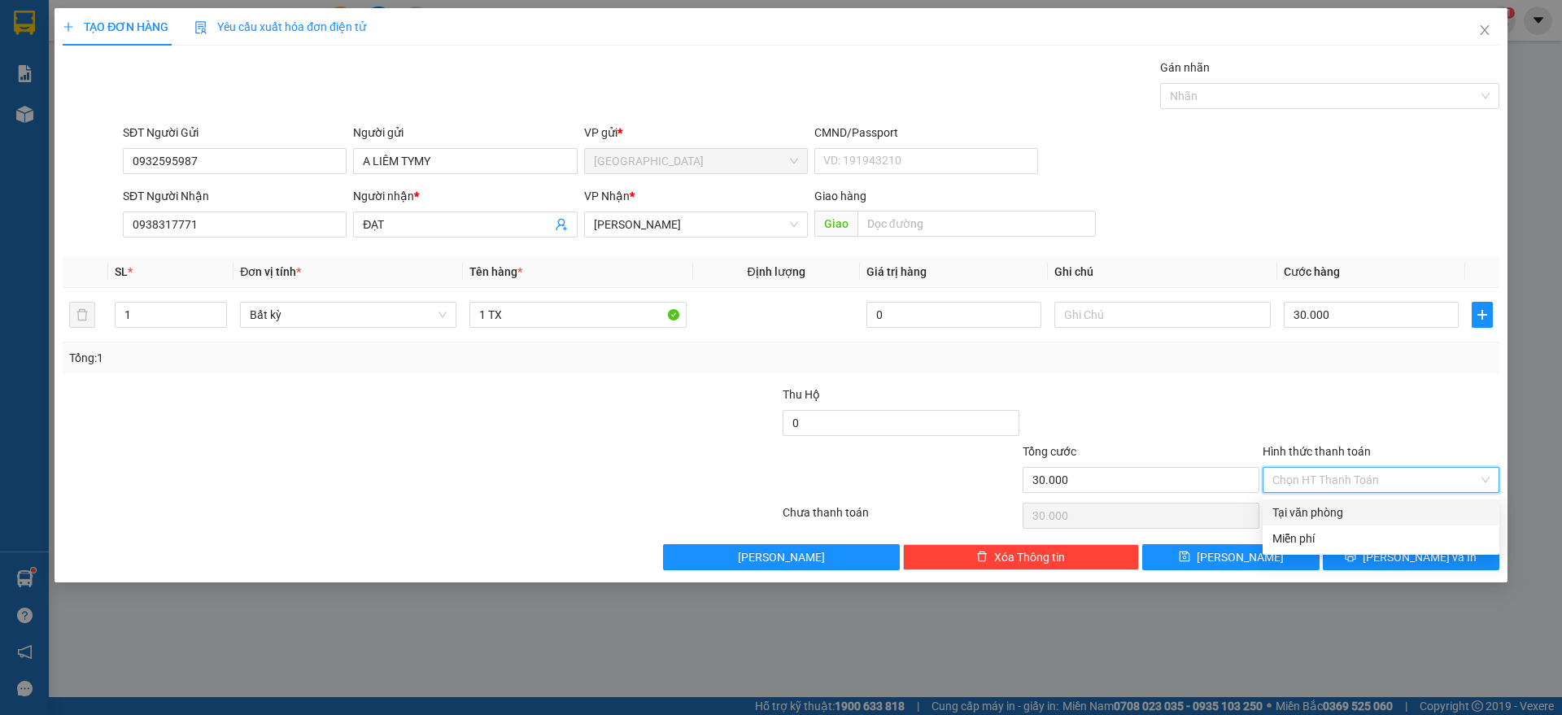
click at [1346, 511] on div "Tại văn phòng" at bounding box center [1380, 513] width 217 height 18
type input "0"
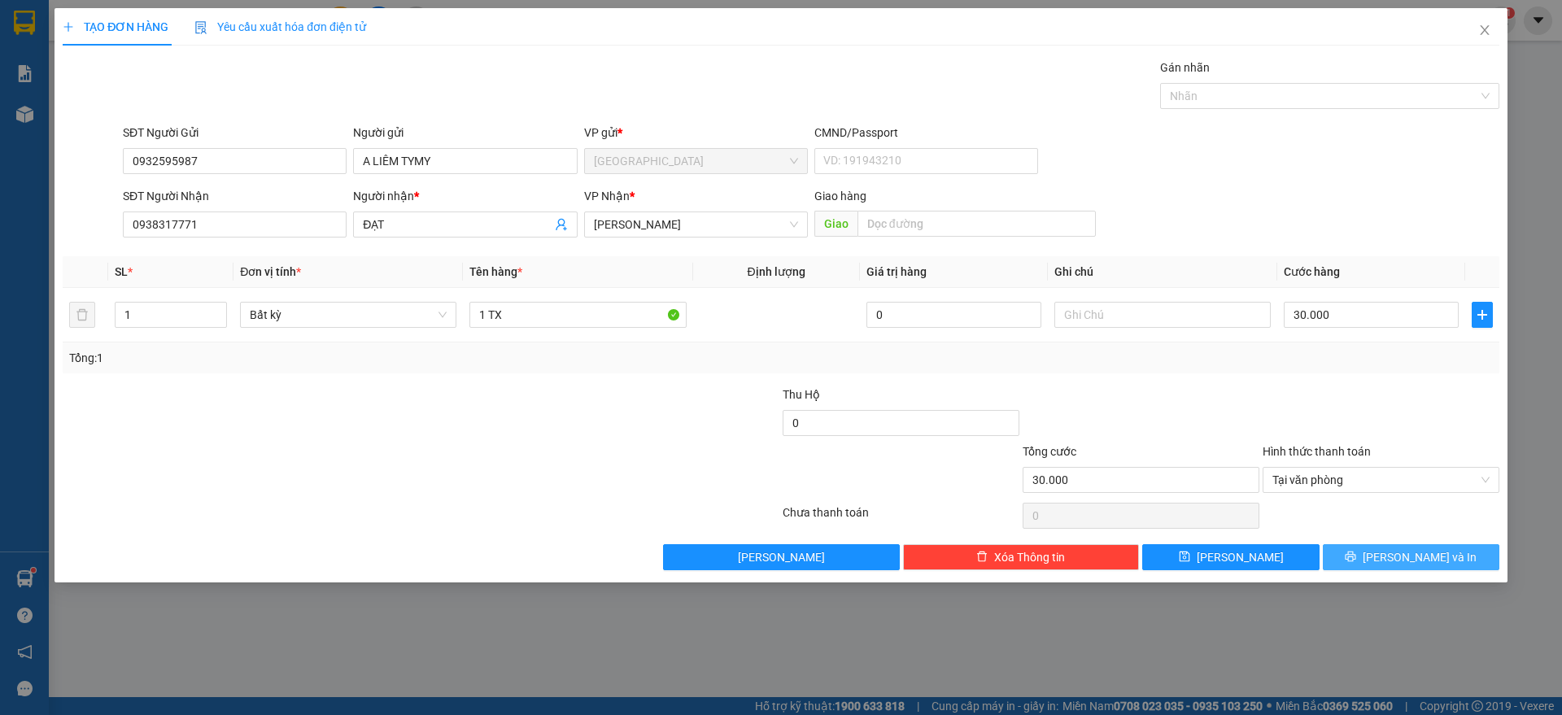
click at [1393, 558] on button "[PERSON_NAME] và In" at bounding box center [1411, 557] width 177 height 26
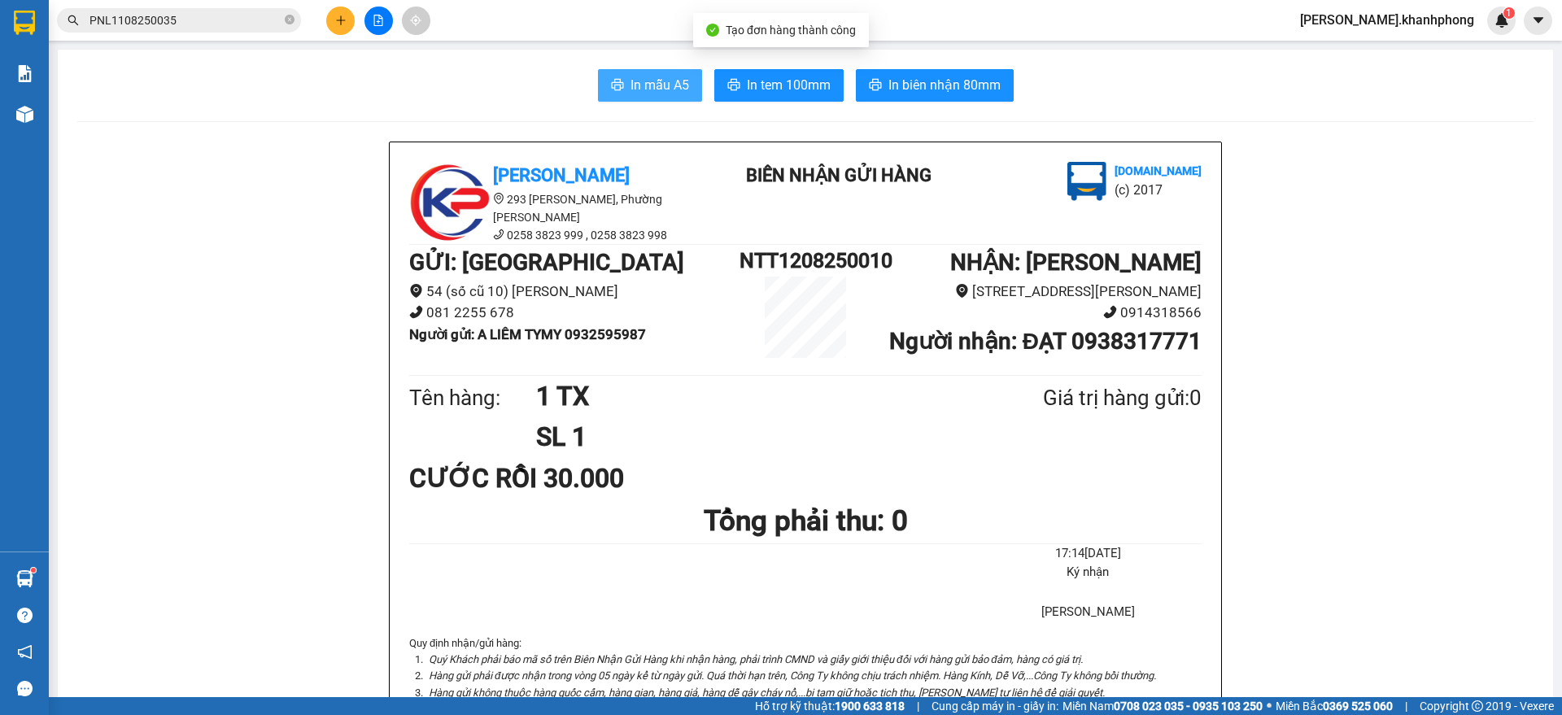
click at [621, 82] on button "In mẫu A5" at bounding box center [650, 85] width 104 height 33
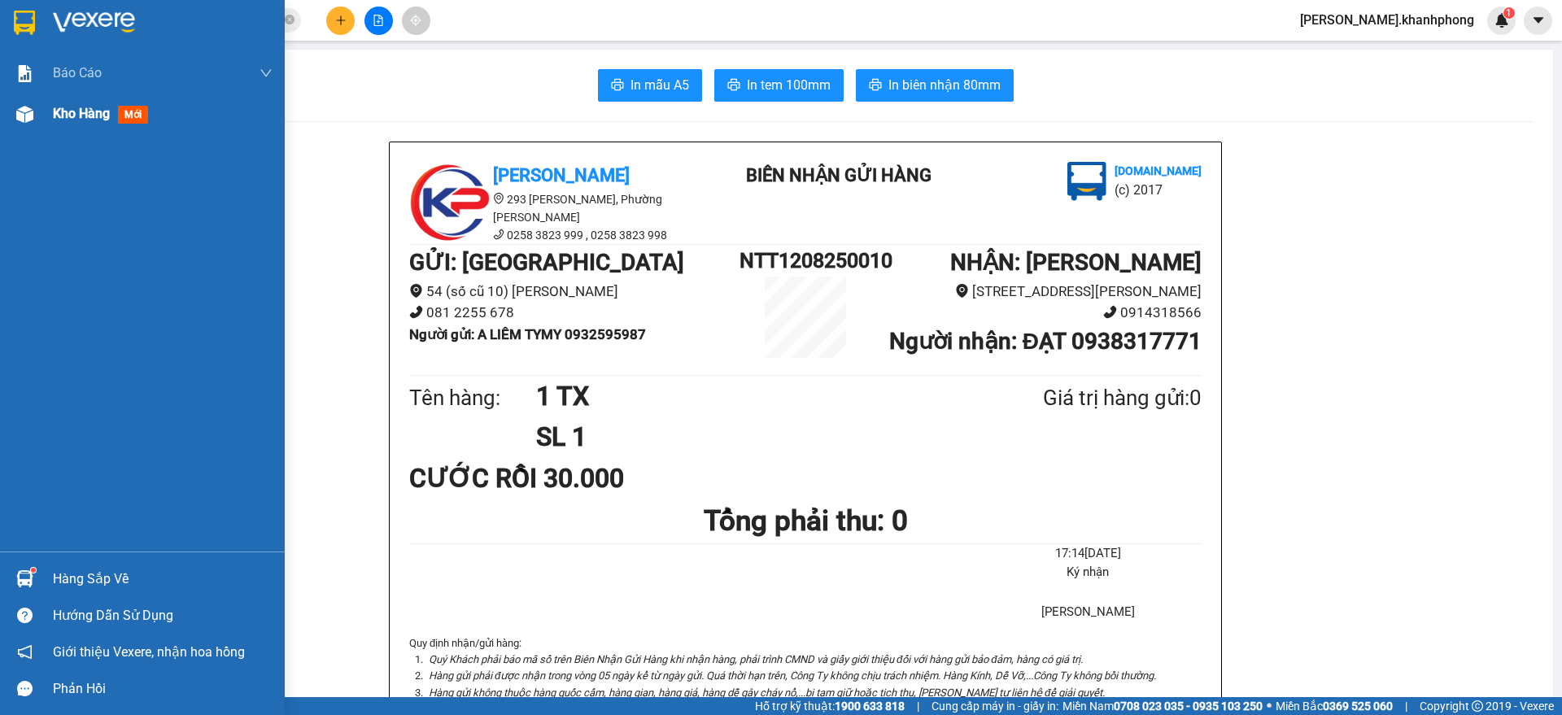
click at [21, 107] on img at bounding box center [24, 114] width 17 height 17
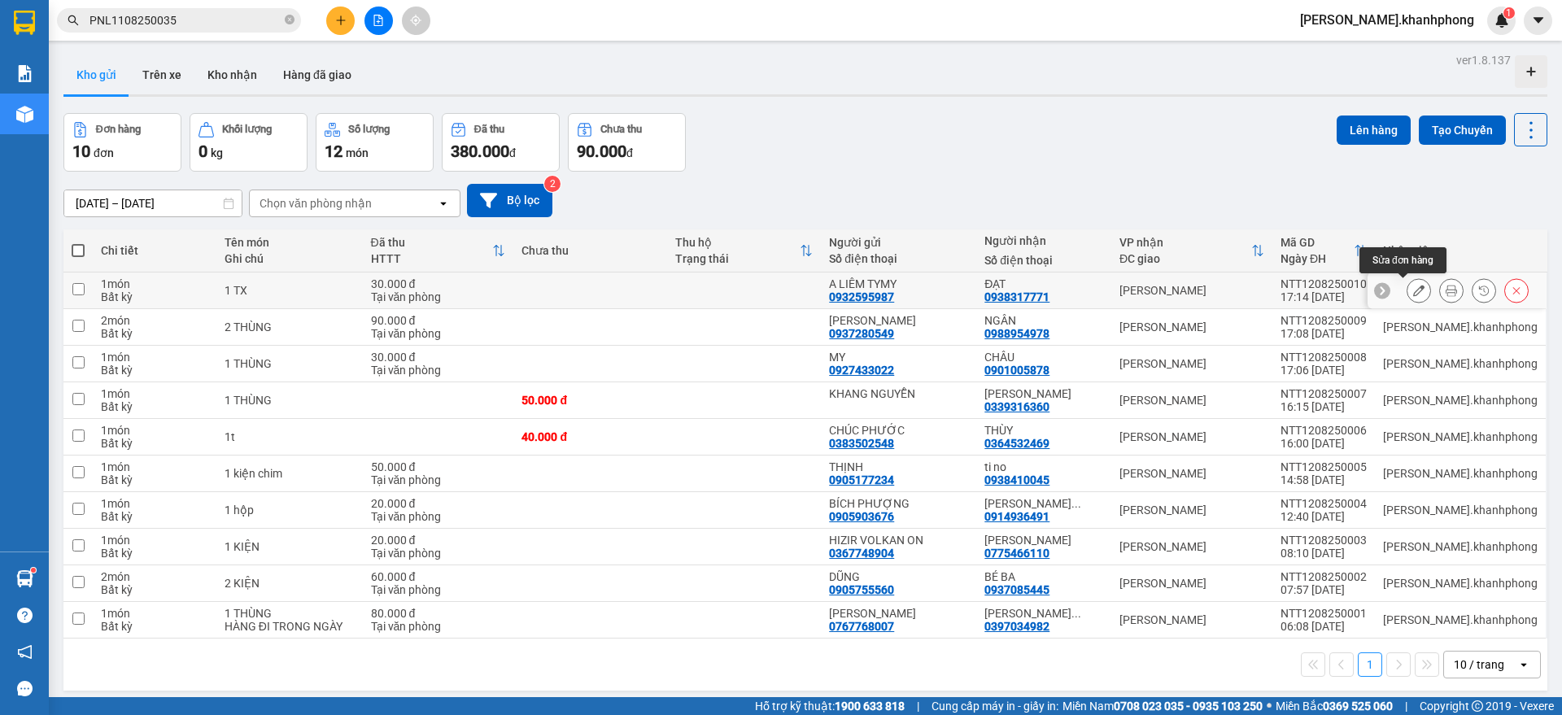
click at [1413, 290] on icon at bounding box center [1418, 290] width 11 height 11
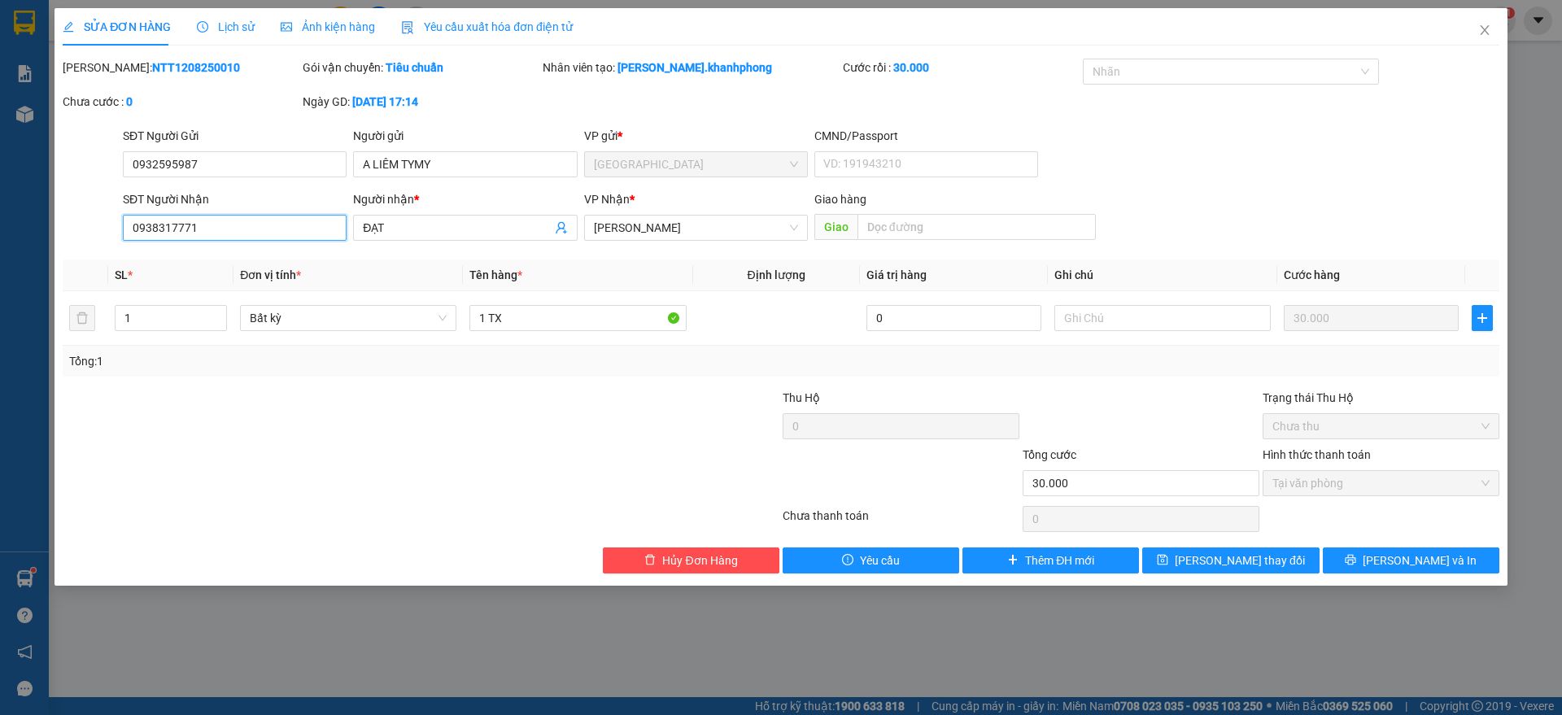
drag, startPoint x: 214, startPoint y: 232, endPoint x: 0, endPoint y: 268, distance: 216.9
click at [0, 263] on div "SỬA ĐƠN HÀNG Lịch sử Ảnh kiện hàng Yêu cầu xuất hóa đơn điện tử Total Paid Fee …" at bounding box center [781, 357] width 1562 height 715
click at [216, 231] on input "0938317771" at bounding box center [235, 228] width 224 height 26
type input "0"
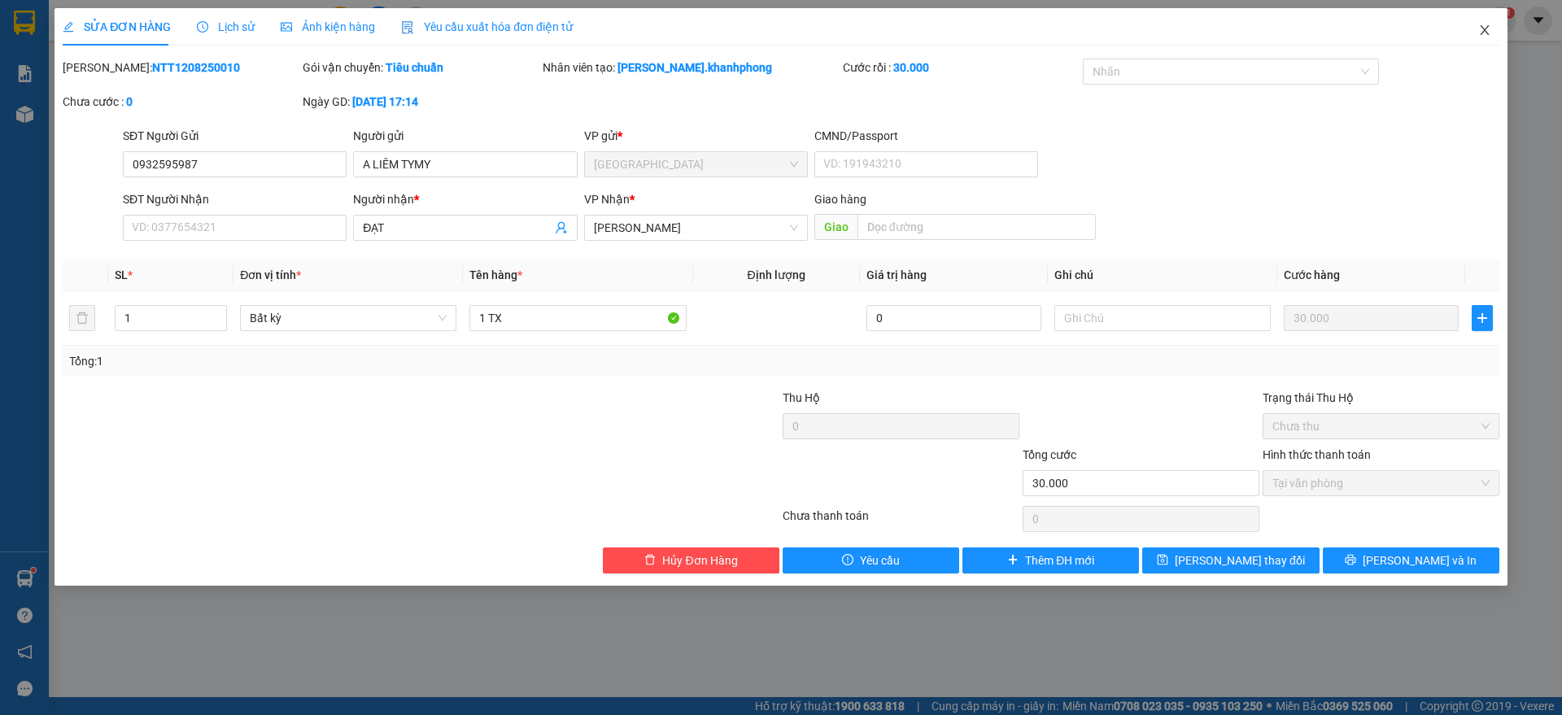
click at [1482, 30] on icon "close" at bounding box center [1484, 30] width 13 height 13
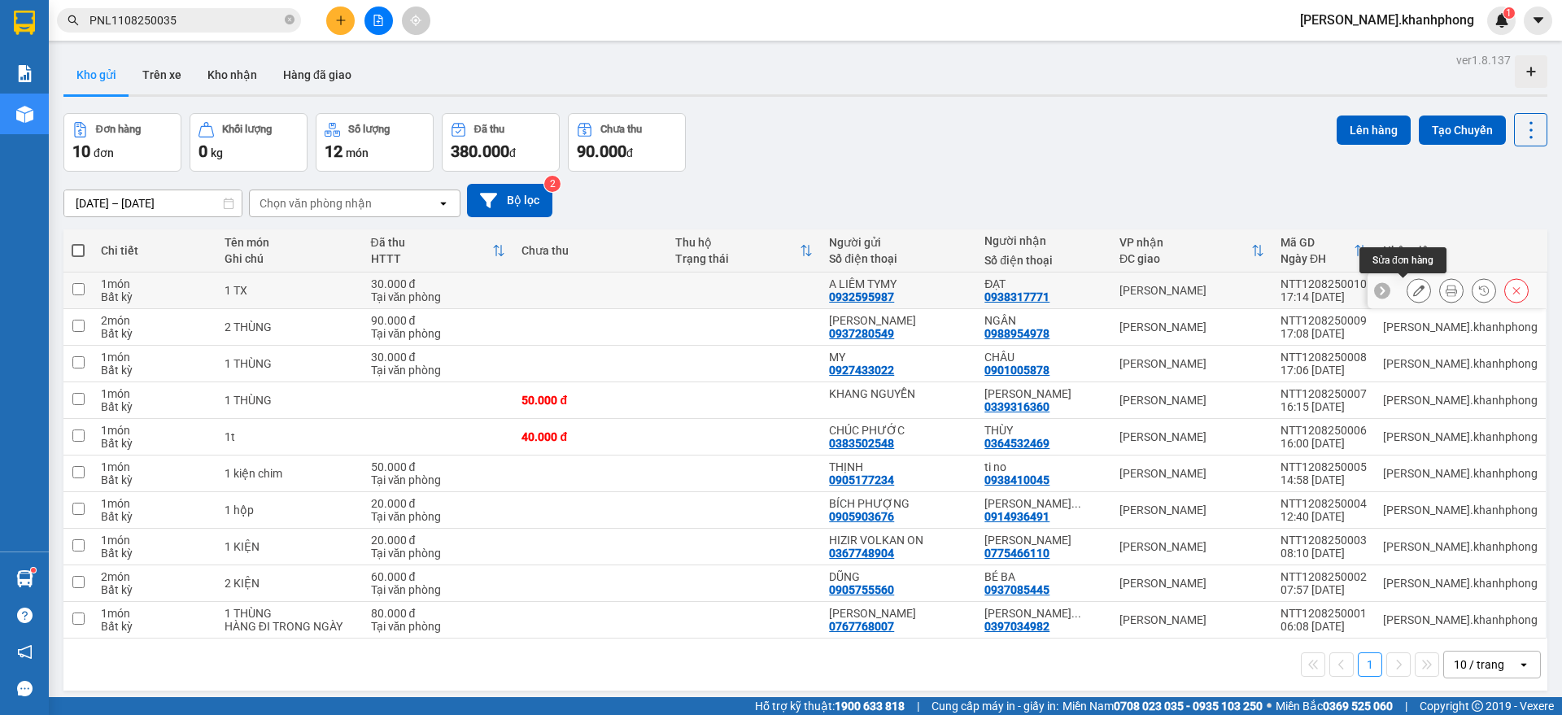
click at [1409, 287] on button at bounding box center [1418, 291] width 23 height 28
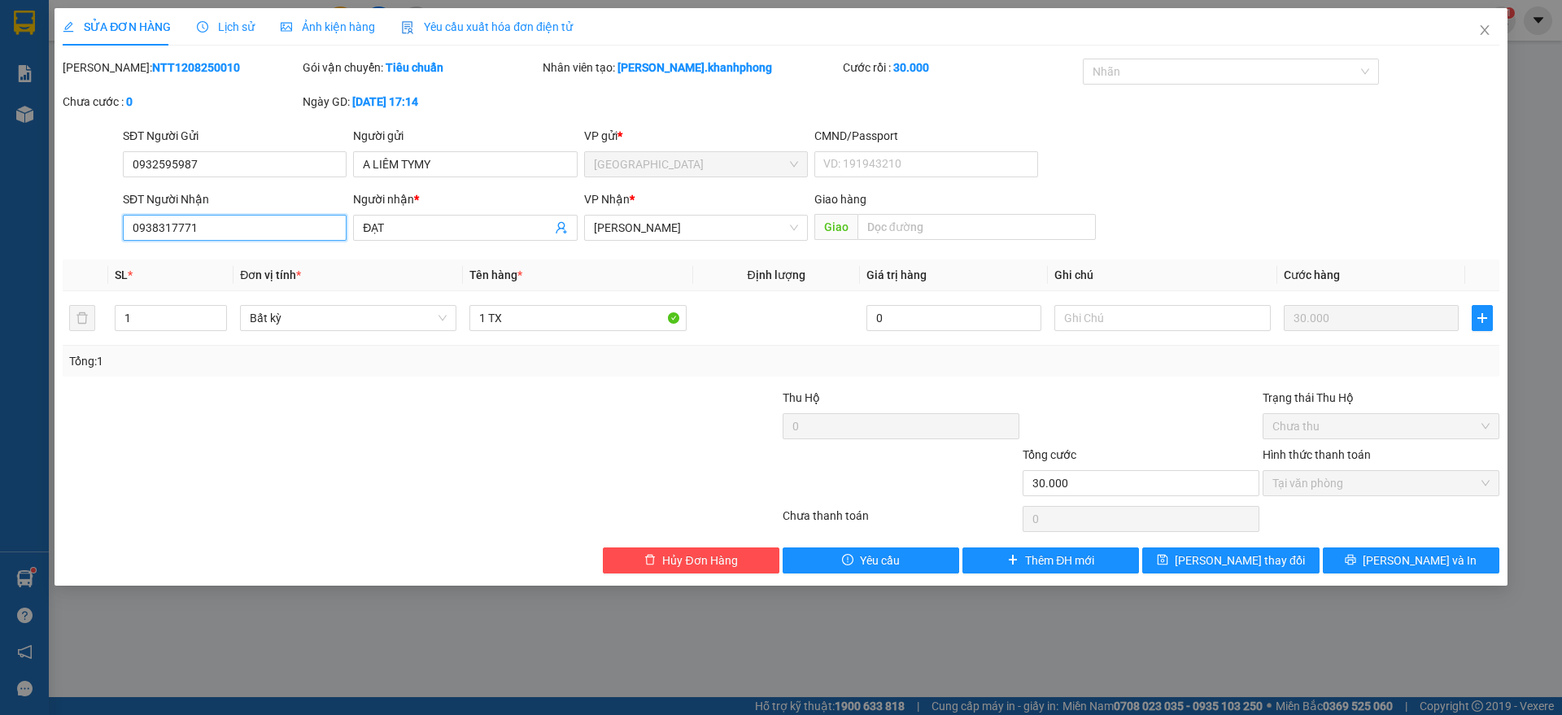
click at [225, 233] on input "0938317771" at bounding box center [235, 228] width 224 height 26
type input "0989108007"
click at [1374, 566] on button "[PERSON_NAME] và In" at bounding box center [1411, 560] width 177 height 26
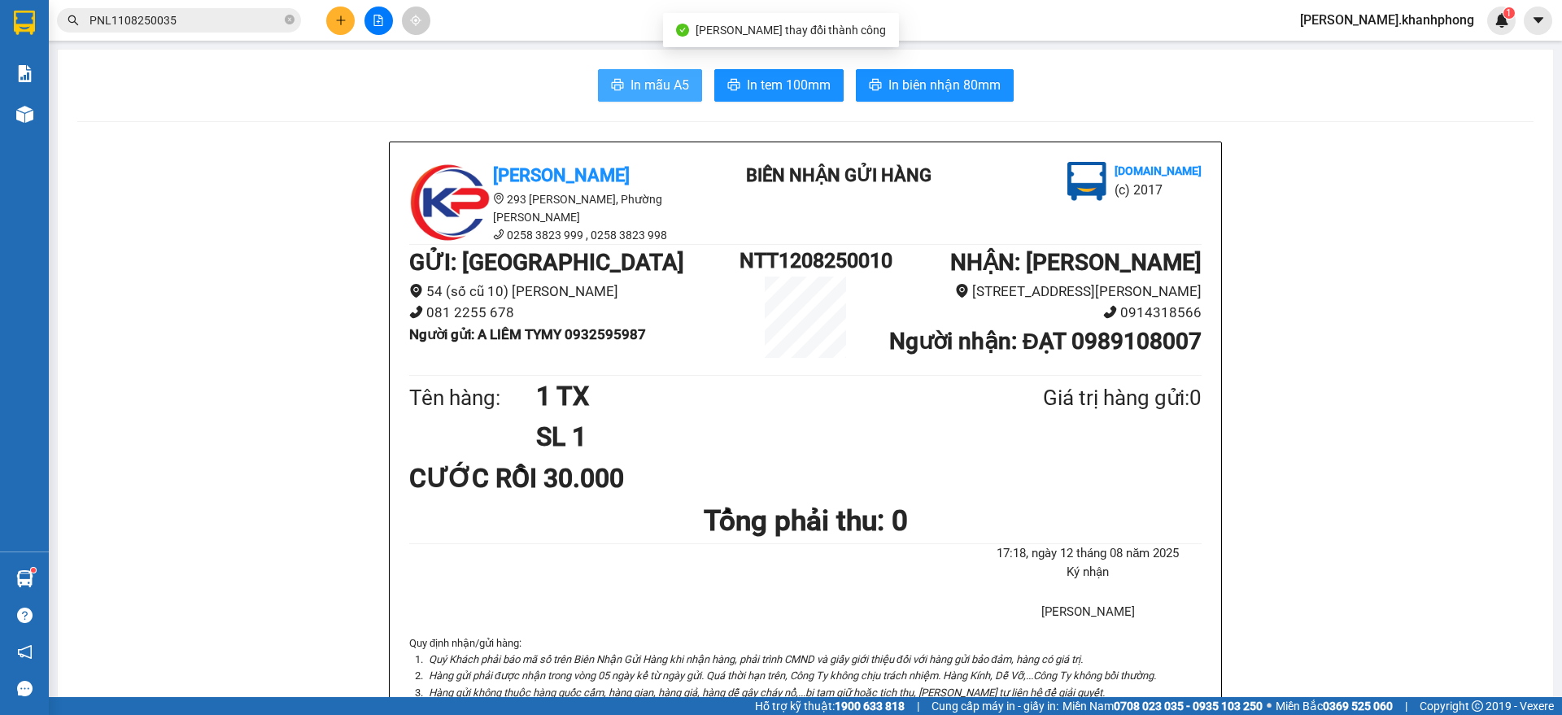
click at [630, 79] on span "In mẫu A5" at bounding box center [659, 85] width 59 height 20
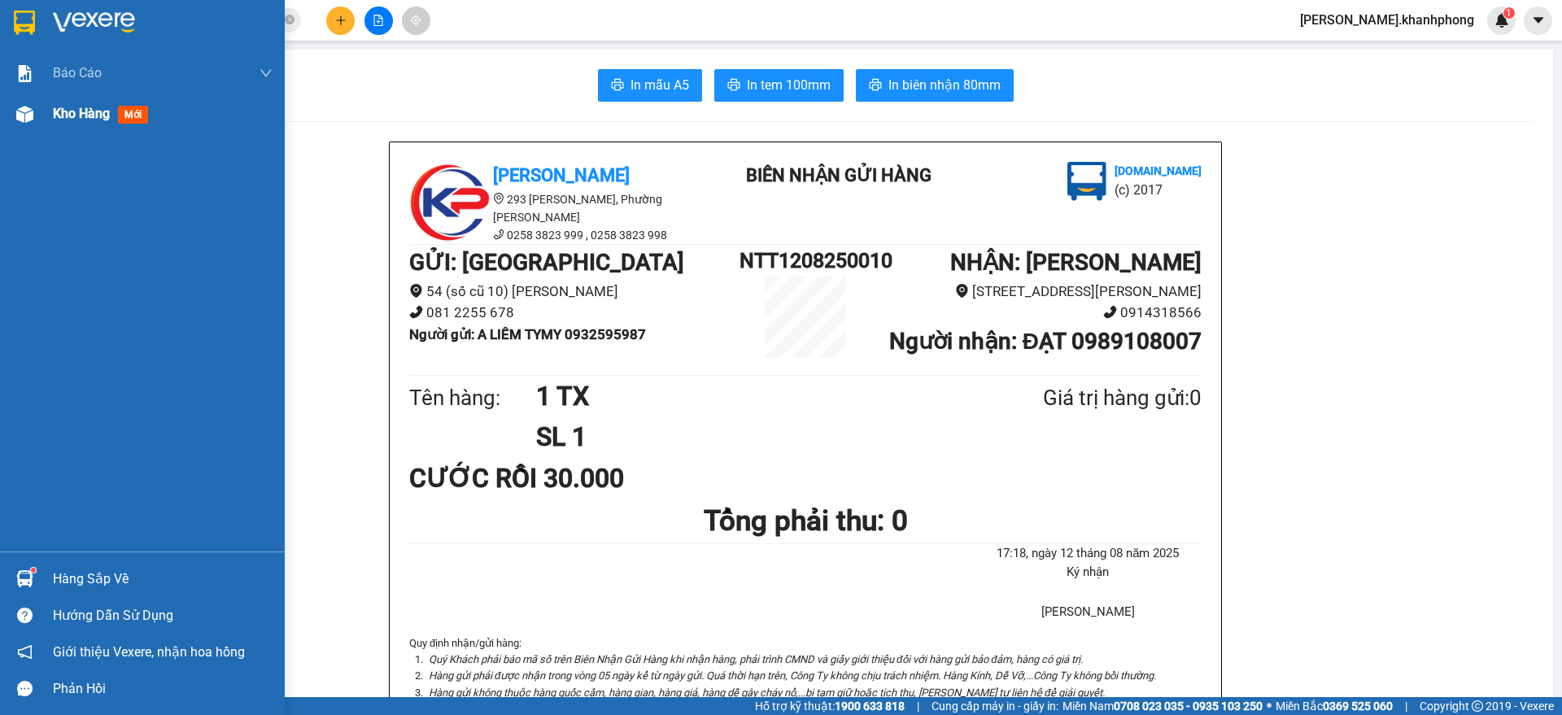
click at [54, 113] on span "Kho hàng" at bounding box center [81, 113] width 57 height 15
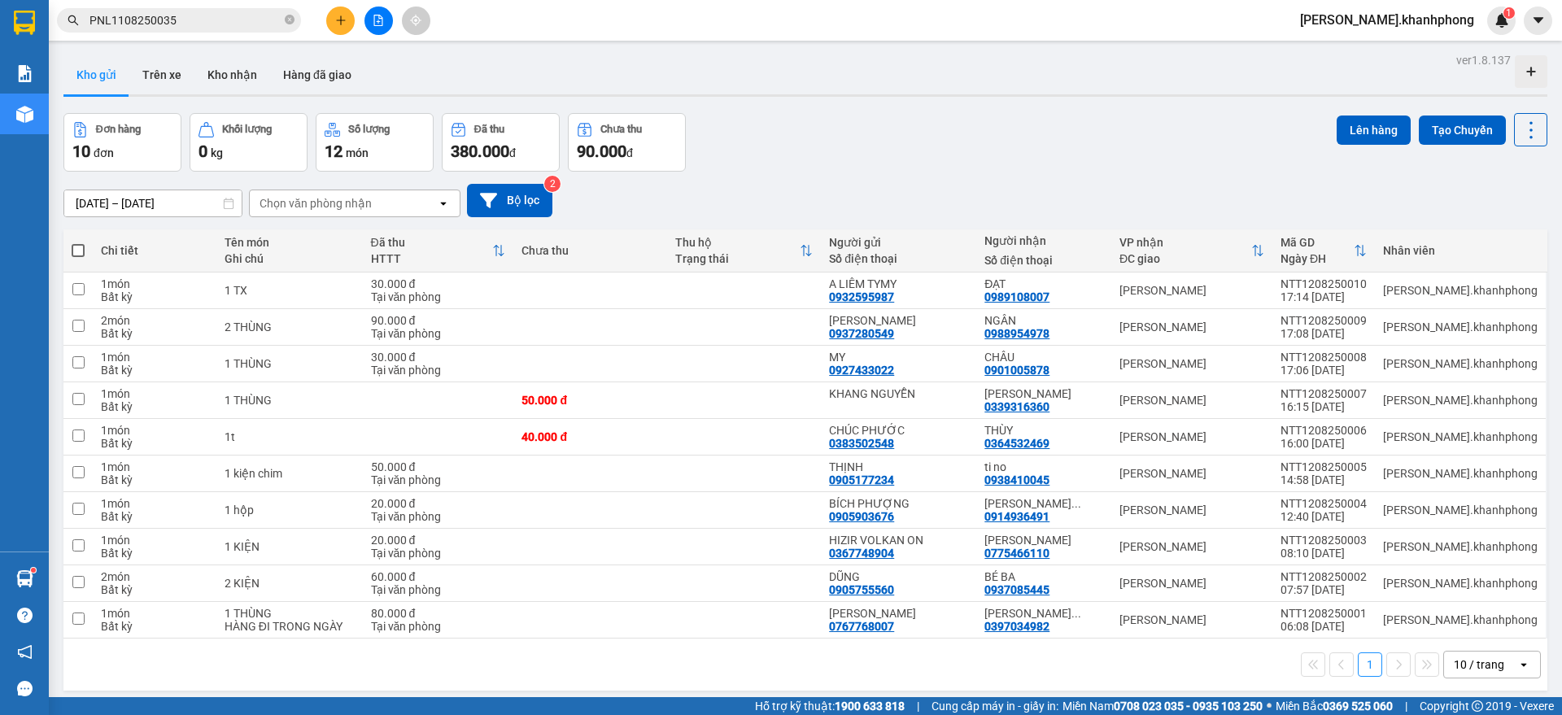
click at [228, 18] on input "PNL1108250035" at bounding box center [185, 20] width 192 height 18
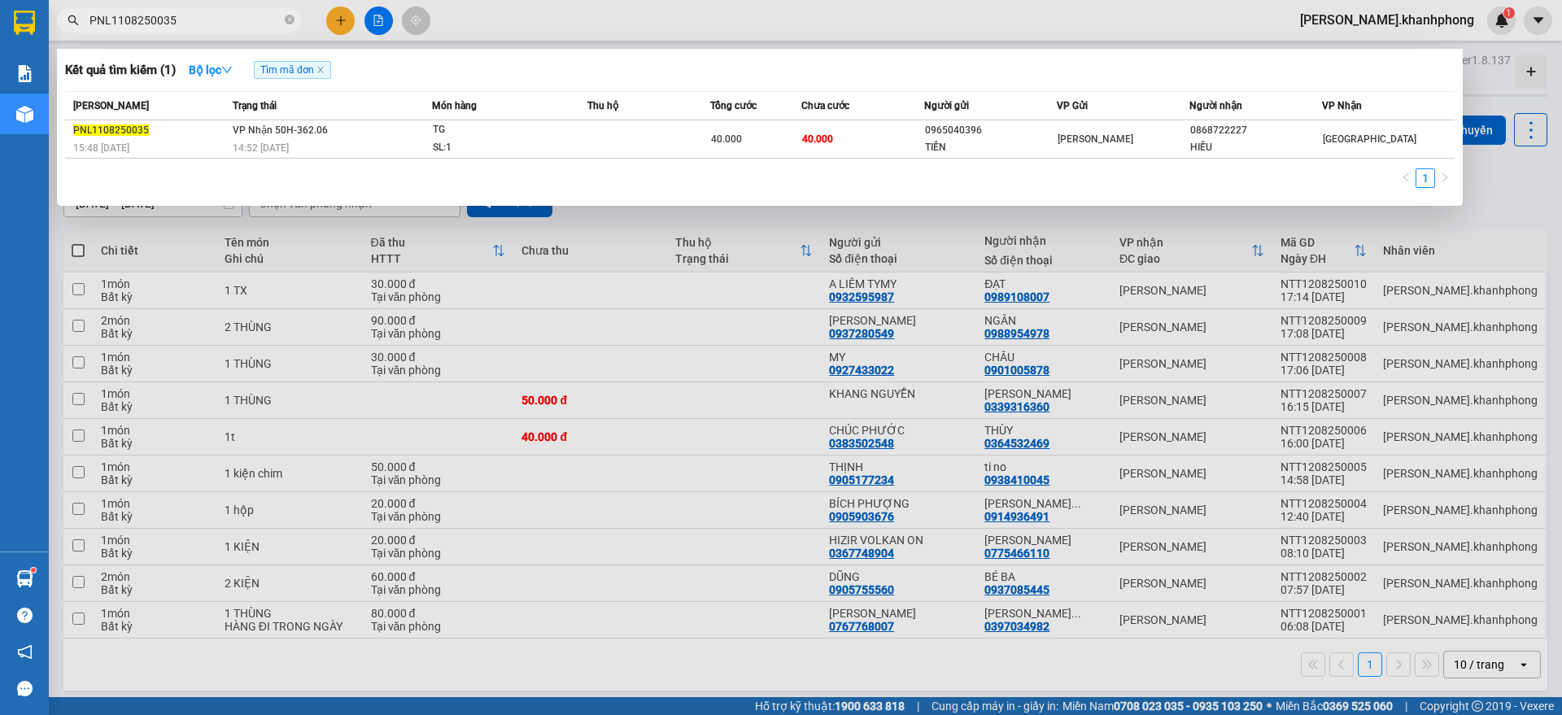
click at [228, 18] on input "PNL1108250035" at bounding box center [185, 20] width 192 height 18
paste input "02"
type input "PNL1108250002"
click at [288, 18] on icon "close-circle" at bounding box center [290, 20] width 10 height 10
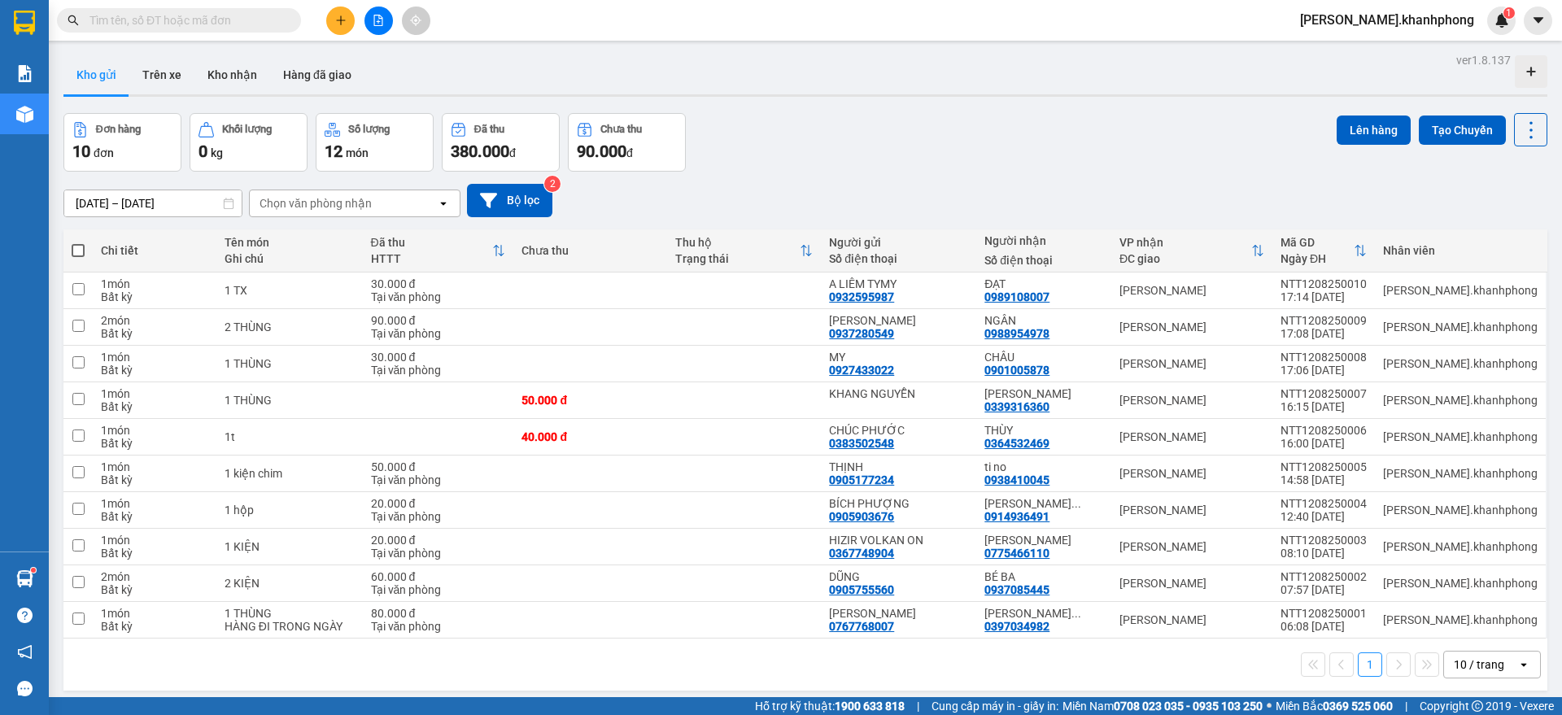
paste input "888377555"
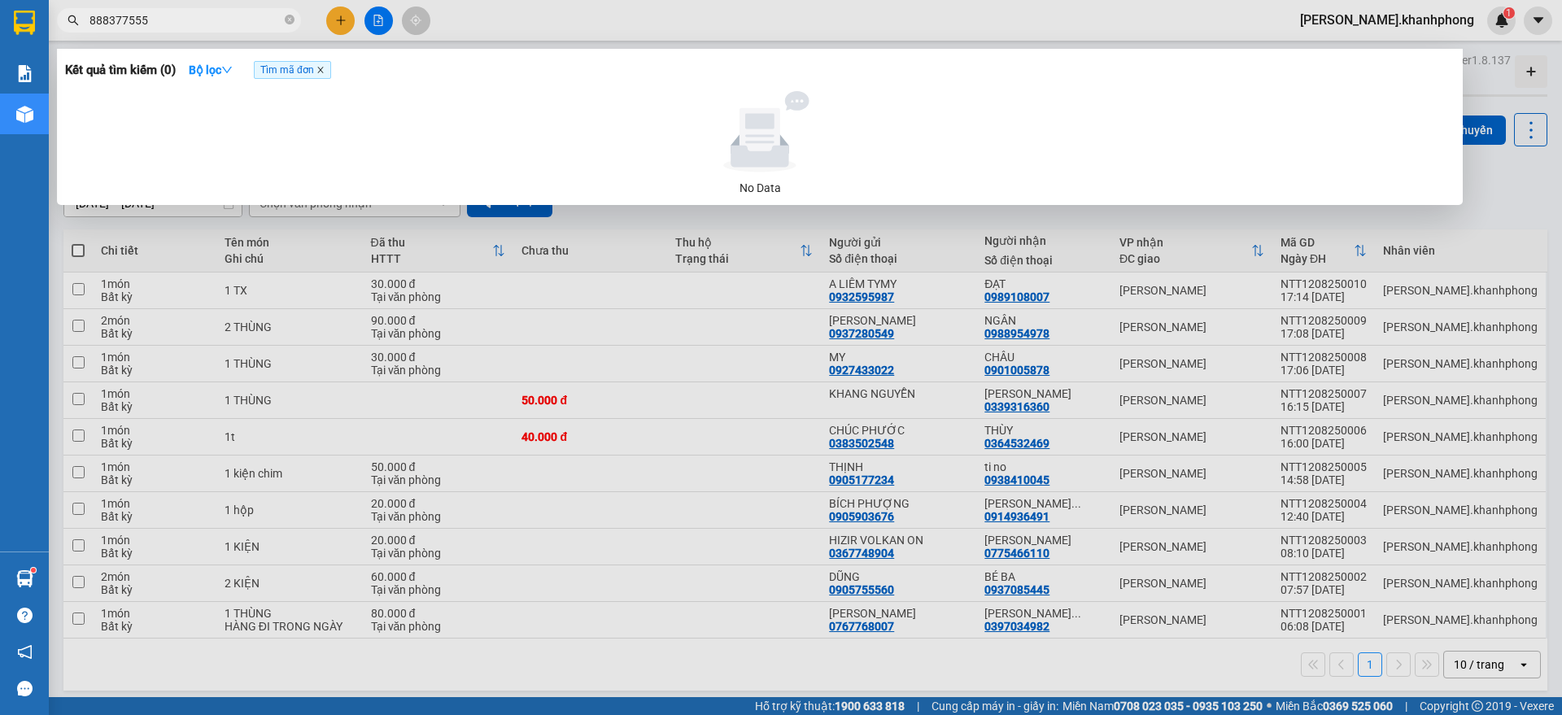
click at [323, 69] on icon "close" at bounding box center [320, 71] width 6 height 6
click at [92, 20] on input "888377555" at bounding box center [185, 20] width 192 height 18
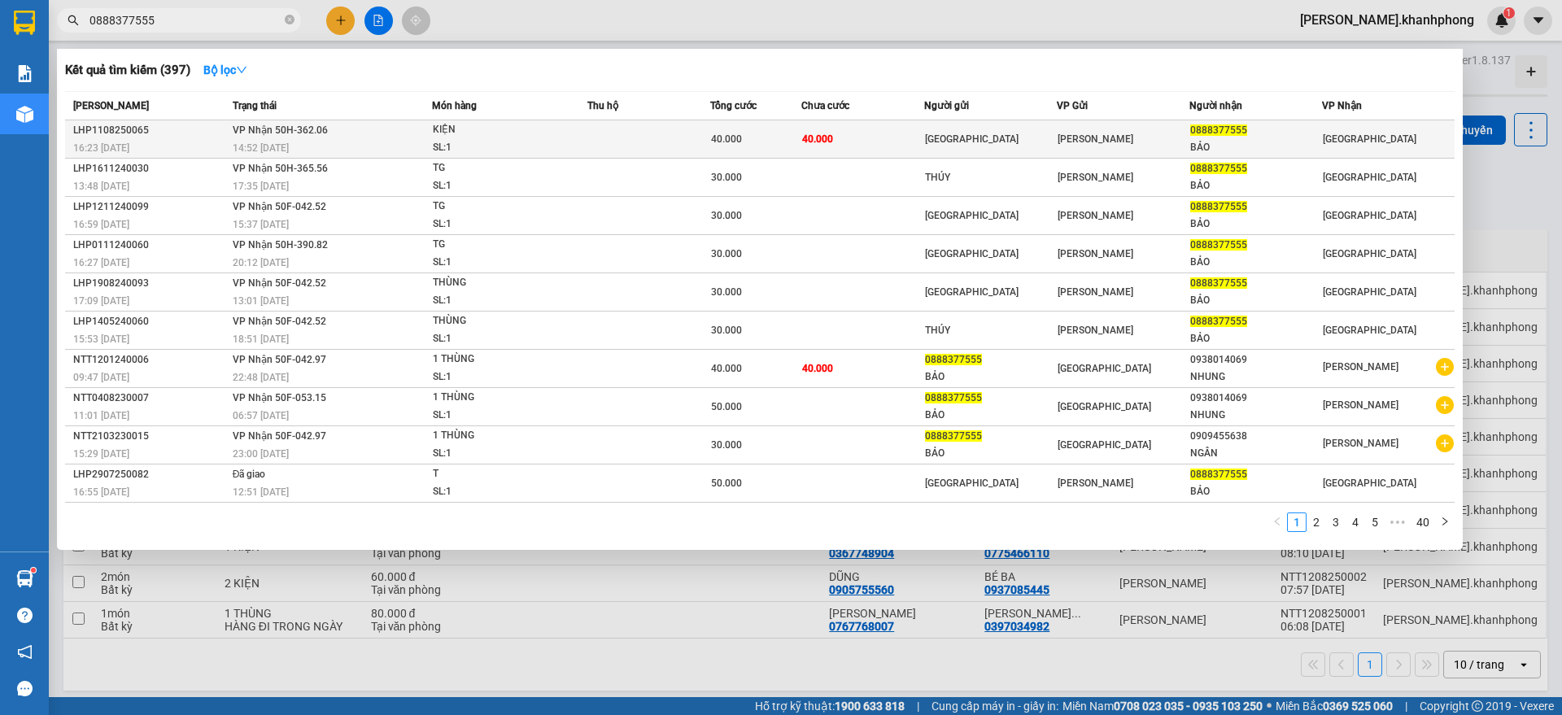
type input "0888377555"
click at [1088, 133] on span "[PERSON_NAME]" at bounding box center [1095, 138] width 76 height 11
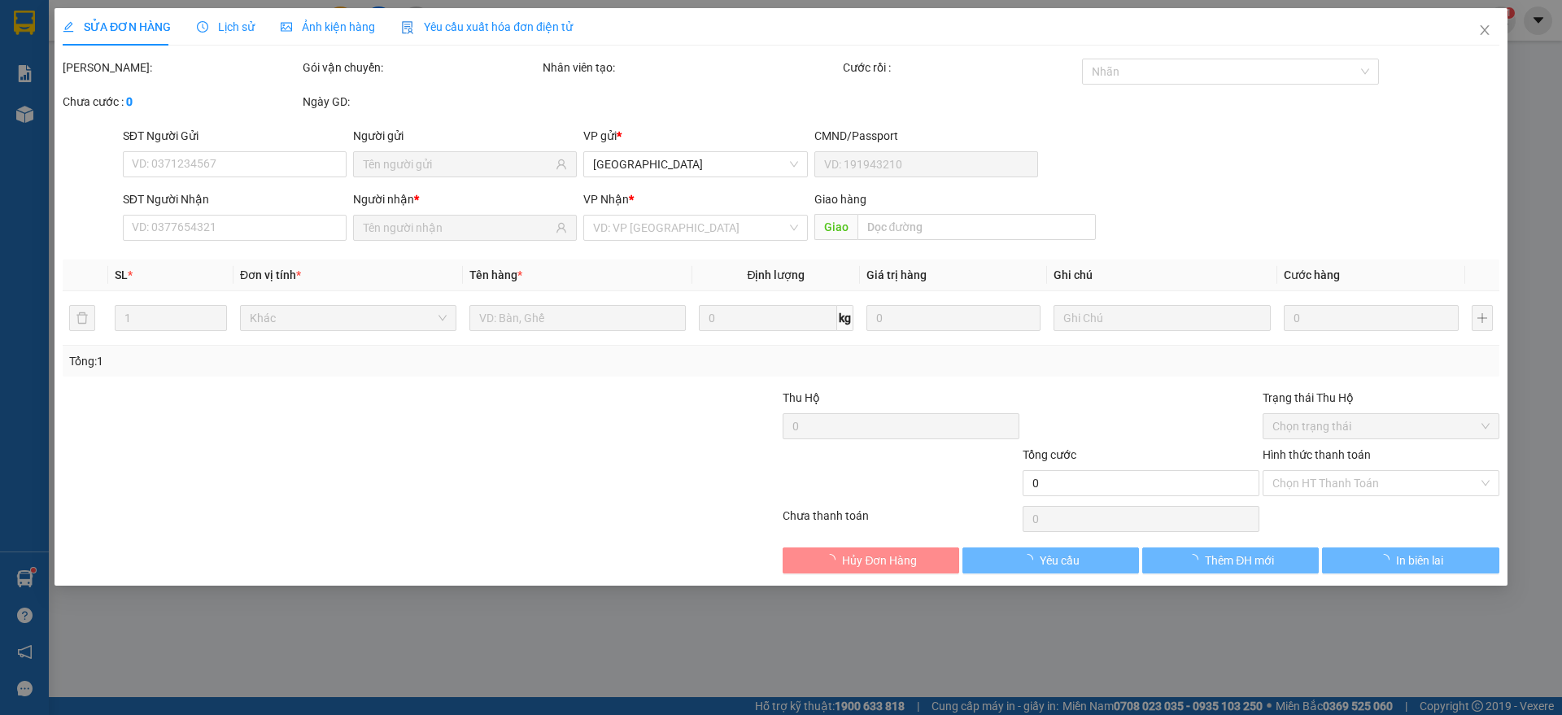
type input "[GEOGRAPHIC_DATA]"
type input "0888377555"
type input "BẢO"
type input "40.000"
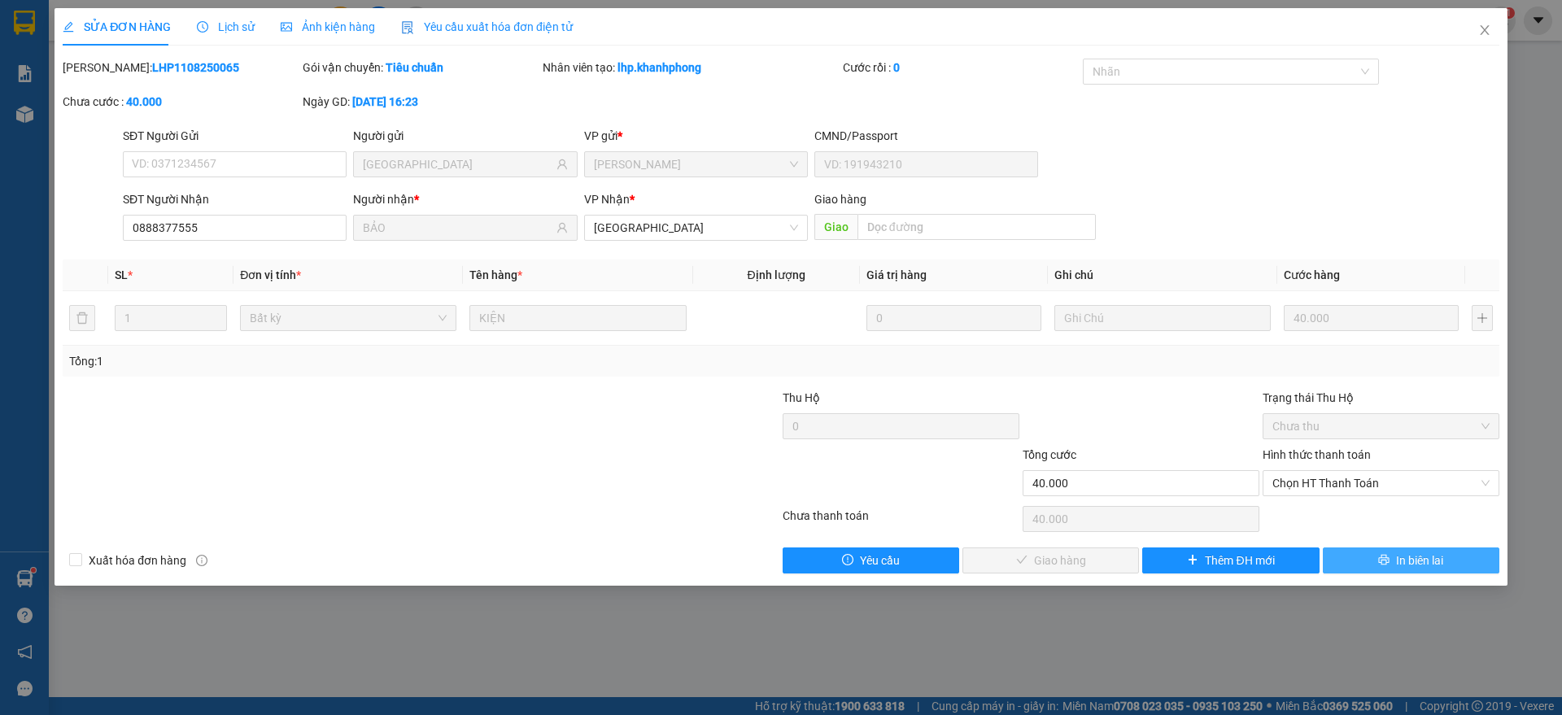
click at [1392, 561] on button "In biên lai" at bounding box center [1411, 560] width 177 height 26
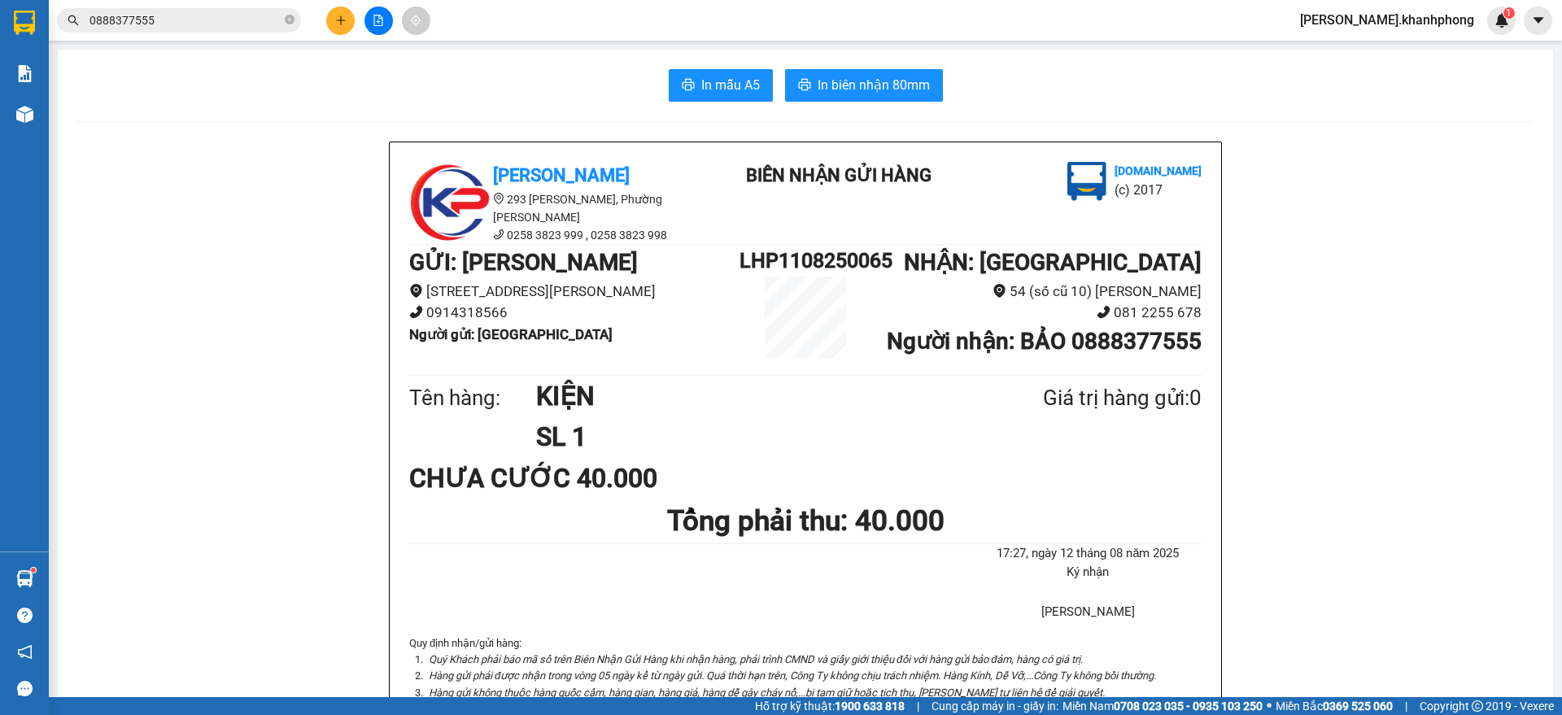
scroll to position [102, 0]
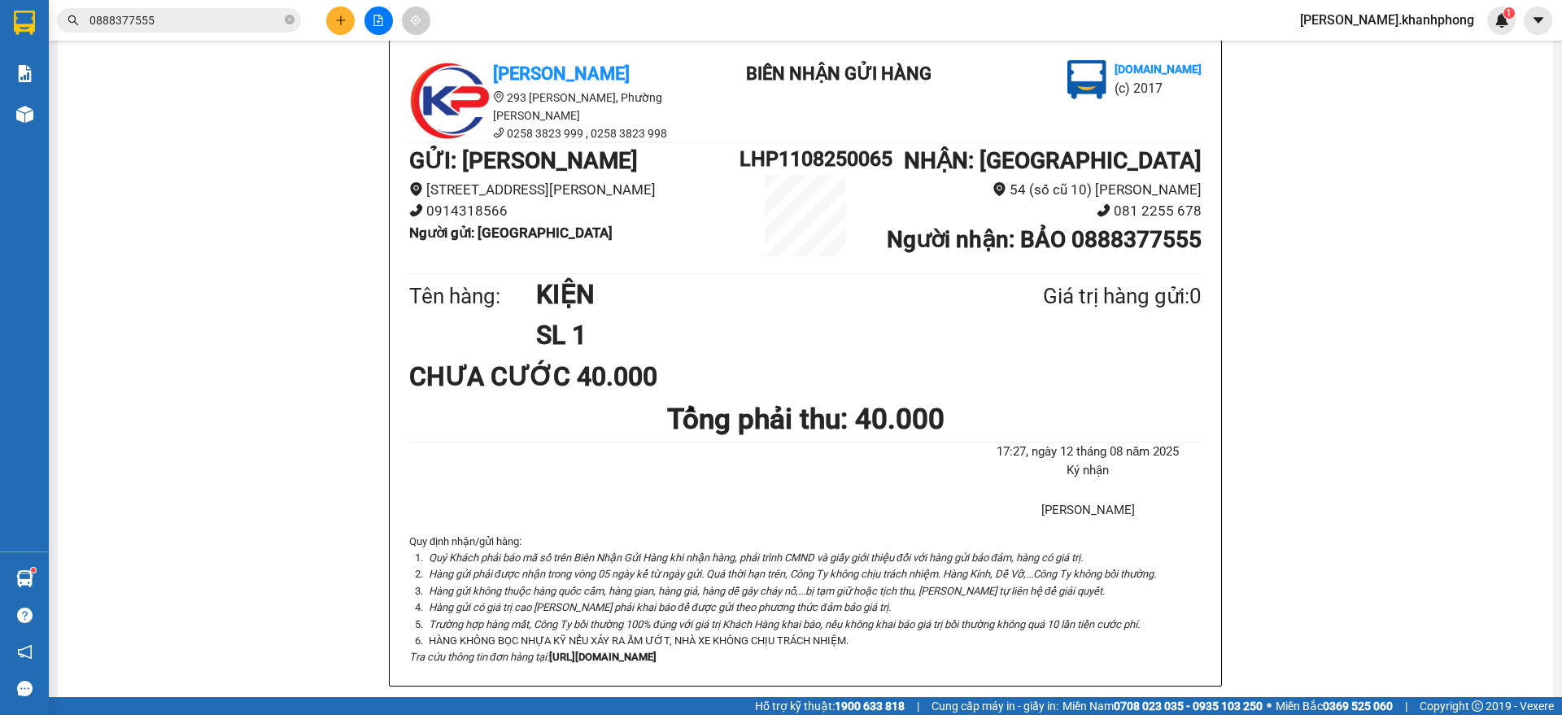
click at [338, 9] on button at bounding box center [340, 21] width 28 height 28
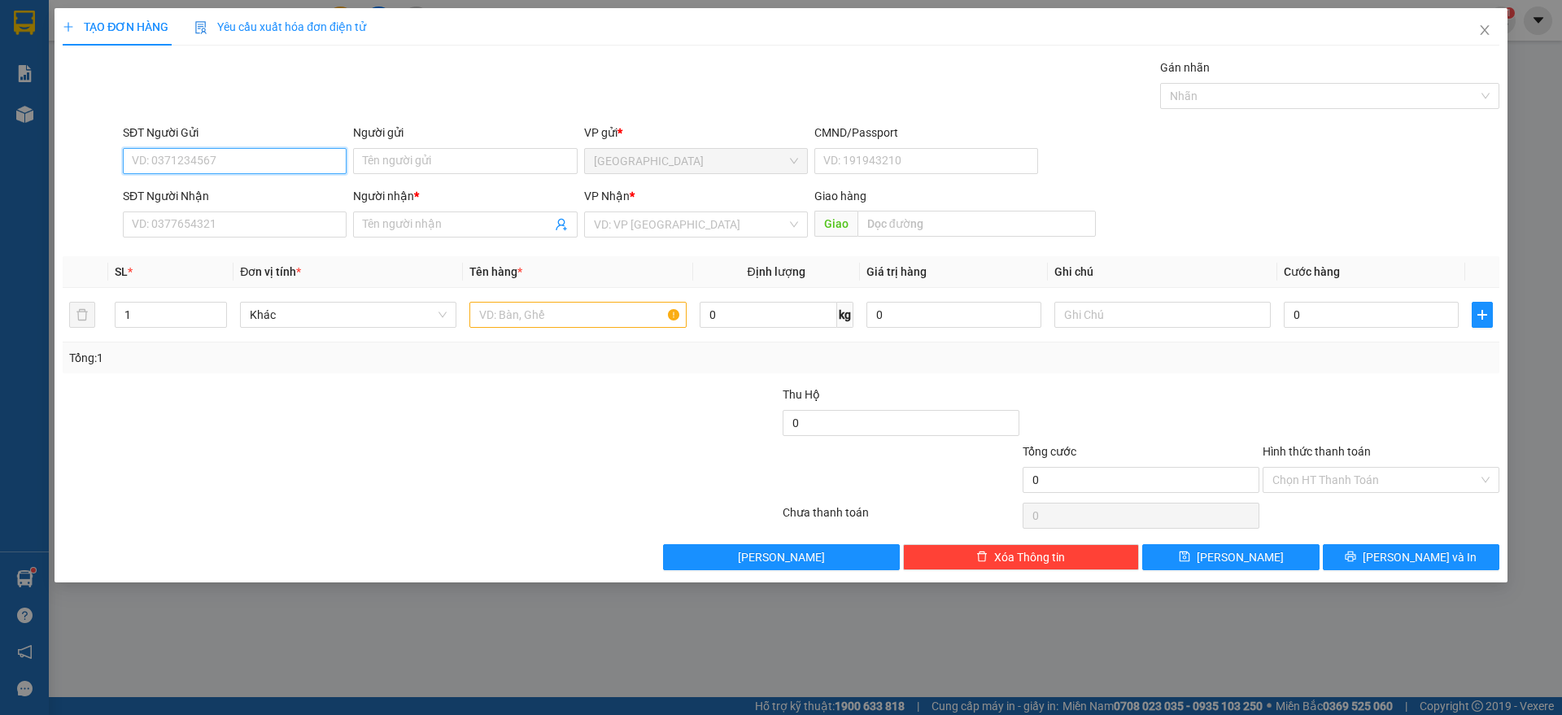
click at [191, 159] on input "SĐT Người Gửi" at bounding box center [235, 161] width 224 height 26
type input "0907809908"
click at [388, 161] on input "Người gửi" at bounding box center [465, 161] width 224 height 26
type input "THỰC PHẨM SẠCH NHA TRANG"
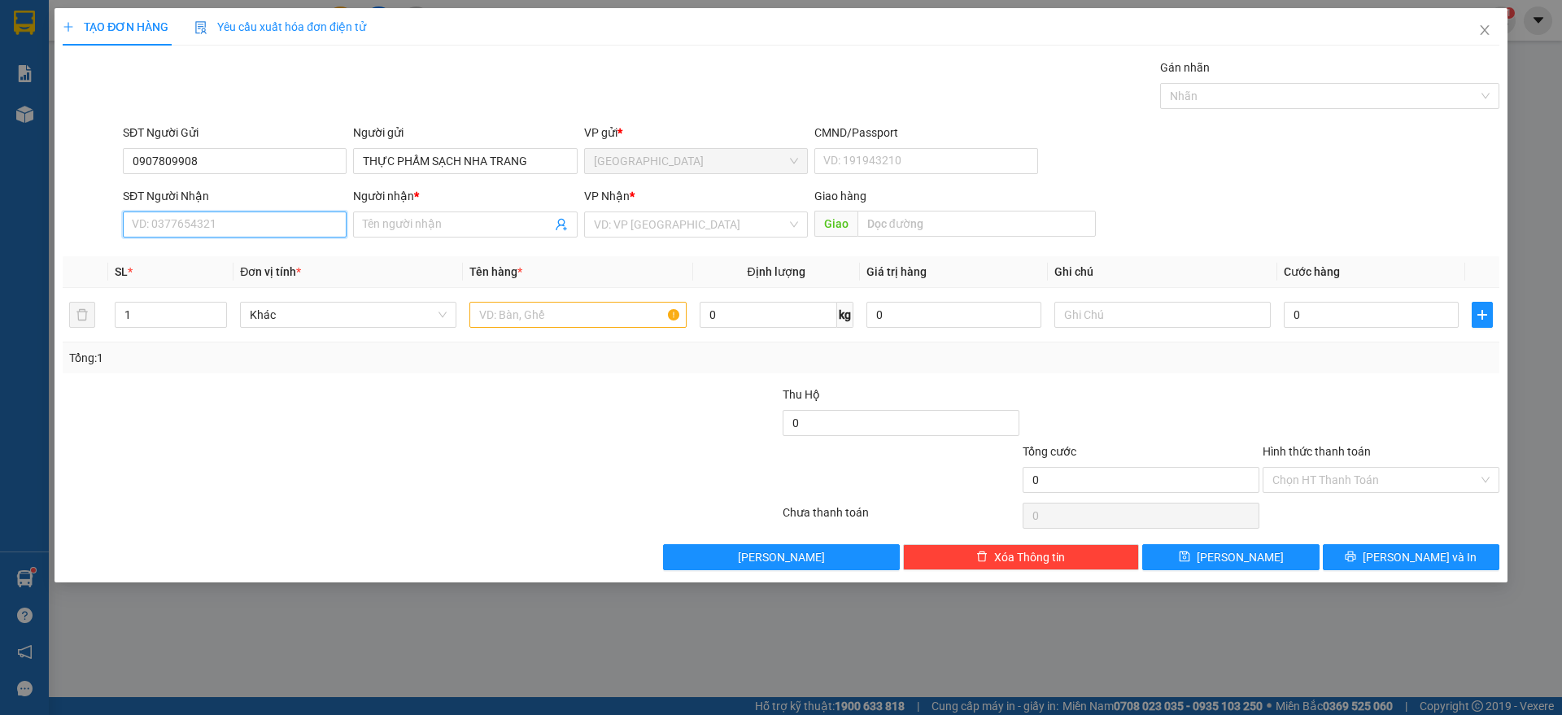
click at [279, 220] on input "SĐT Người Nhận" at bounding box center [235, 224] width 224 height 26
type input "0909015086"
click at [425, 242] on div "Người nhận * Tên người nhận" at bounding box center [465, 215] width 224 height 57
click at [237, 256] on tr "SL * Đơn vị tính * Tên hàng * Định lượng Giá trị hàng Ghi chú Cước hàng" at bounding box center [781, 272] width 1437 height 32
click at [246, 234] on input "0909015086" at bounding box center [235, 224] width 224 height 26
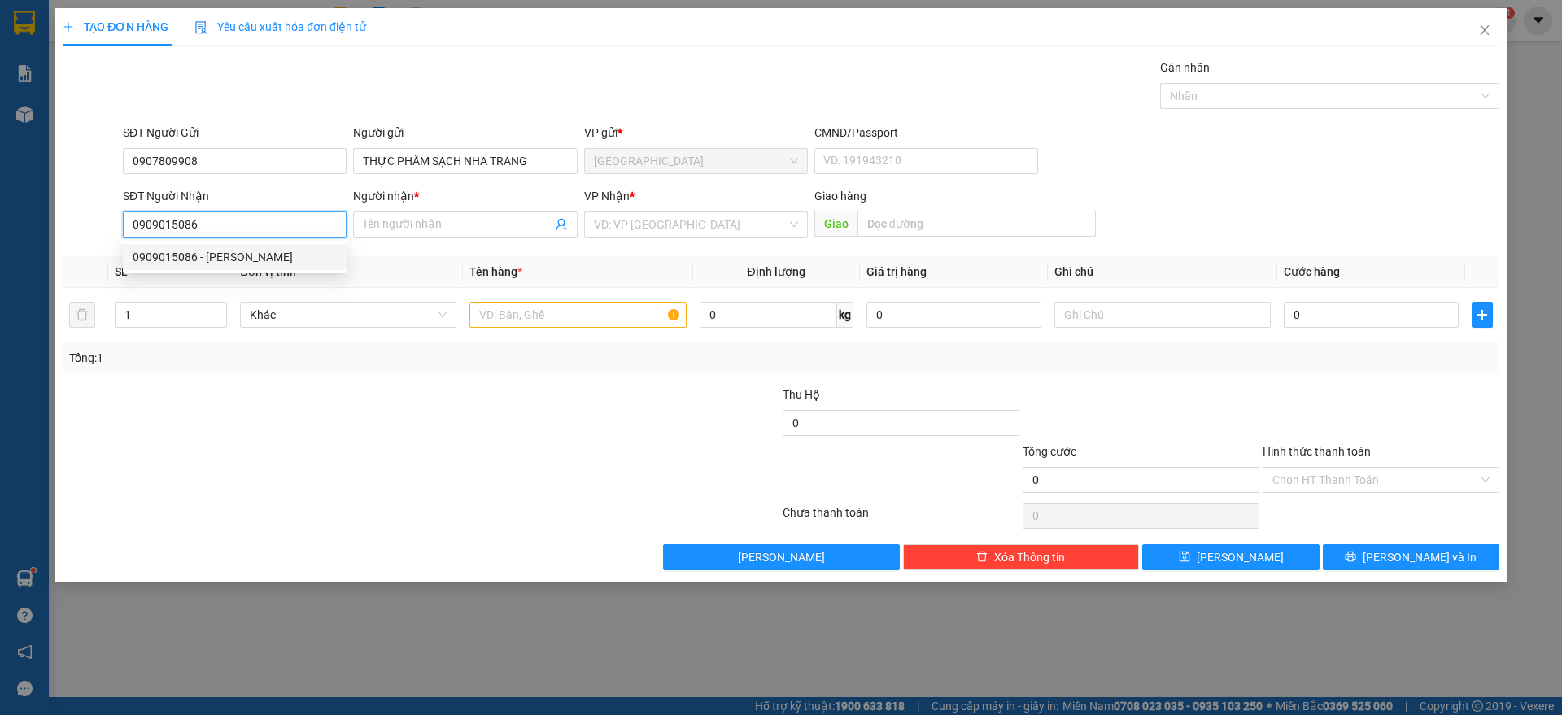
click at [261, 259] on div "0909015086 - [PERSON_NAME]" at bounding box center [235, 257] width 204 height 18
type input "[PERSON_NAME]"
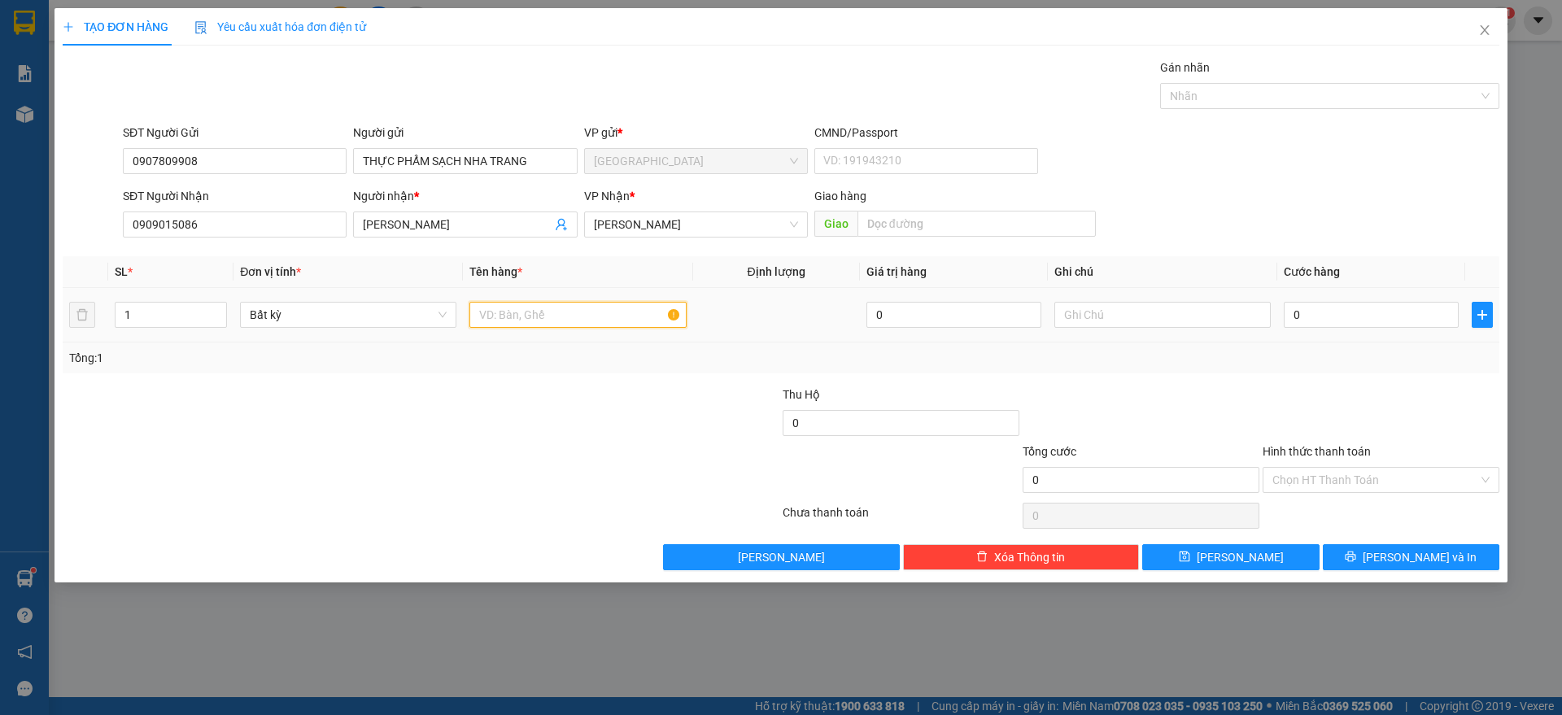
click at [519, 313] on input "text" at bounding box center [577, 315] width 216 height 26
type input "1 TX"
click at [1305, 306] on input "0" at bounding box center [1371, 315] width 175 height 26
type input "3"
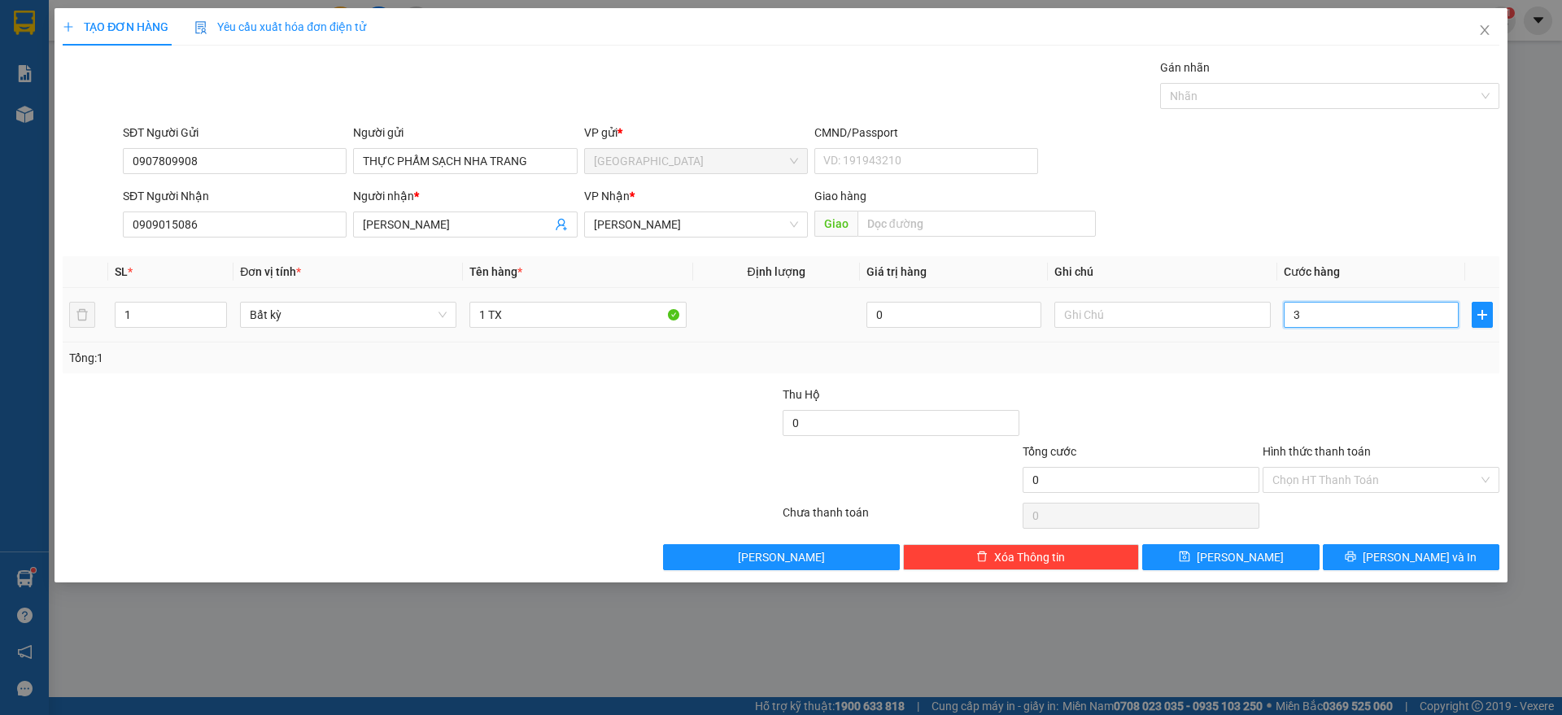
type input "3"
type input "30"
type input "30.000"
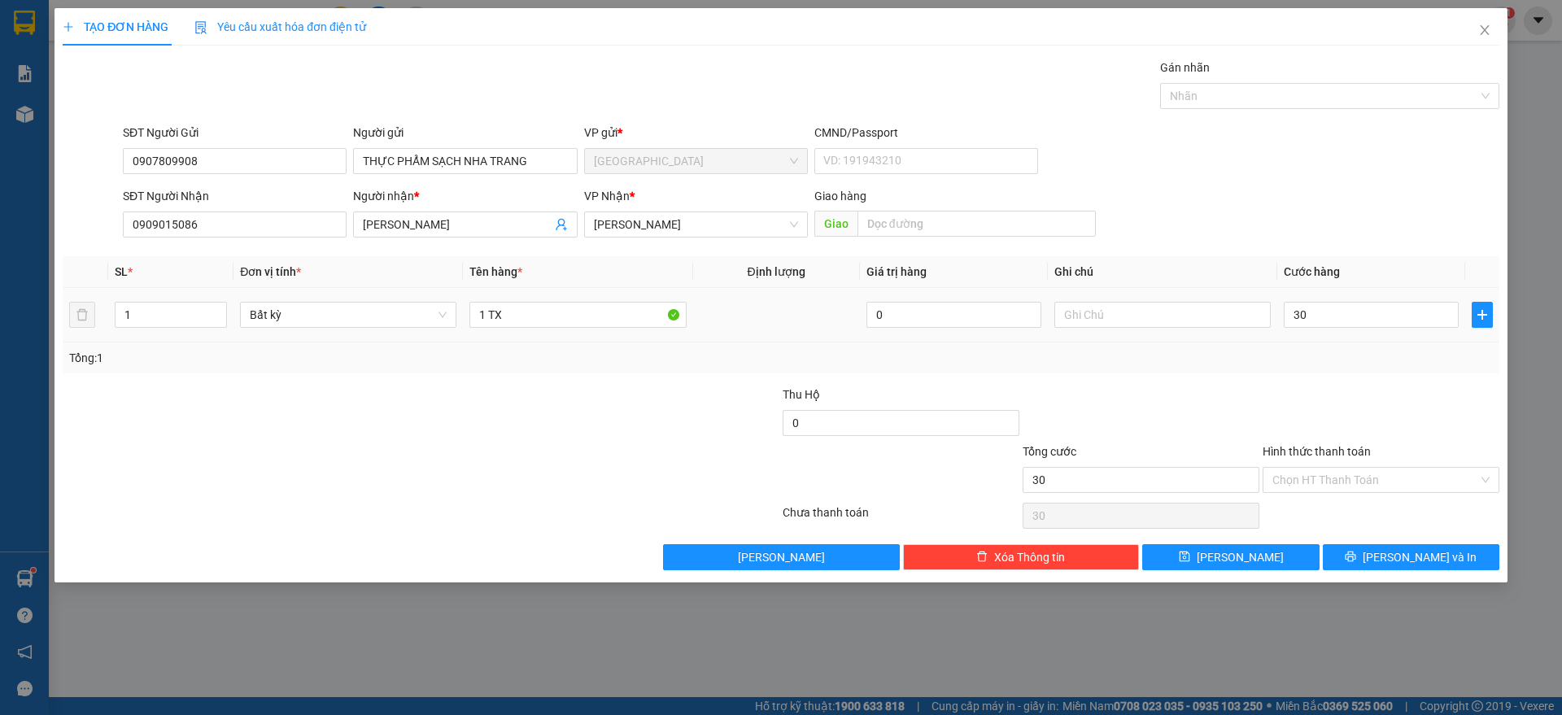
type input "30.000"
click at [1290, 391] on div at bounding box center [1381, 414] width 240 height 57
click at [1364, 482] on input "Hình thức thanh toán" at bounding box center [1375, 480] width 206 height 24
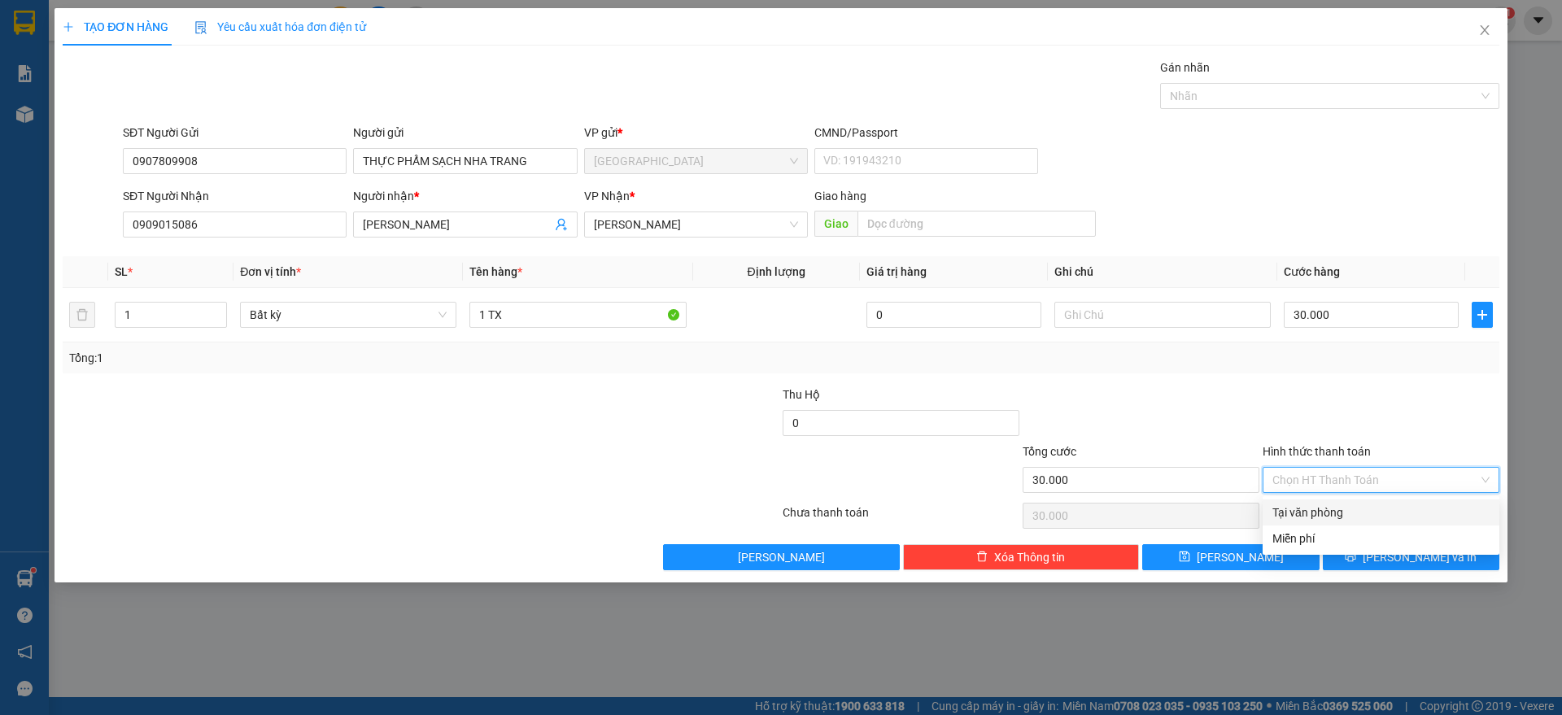
click at [1327, 510] on div "Tại văn phòng" at bounding box center [1380, 513] width 217 height 18
type input "0"
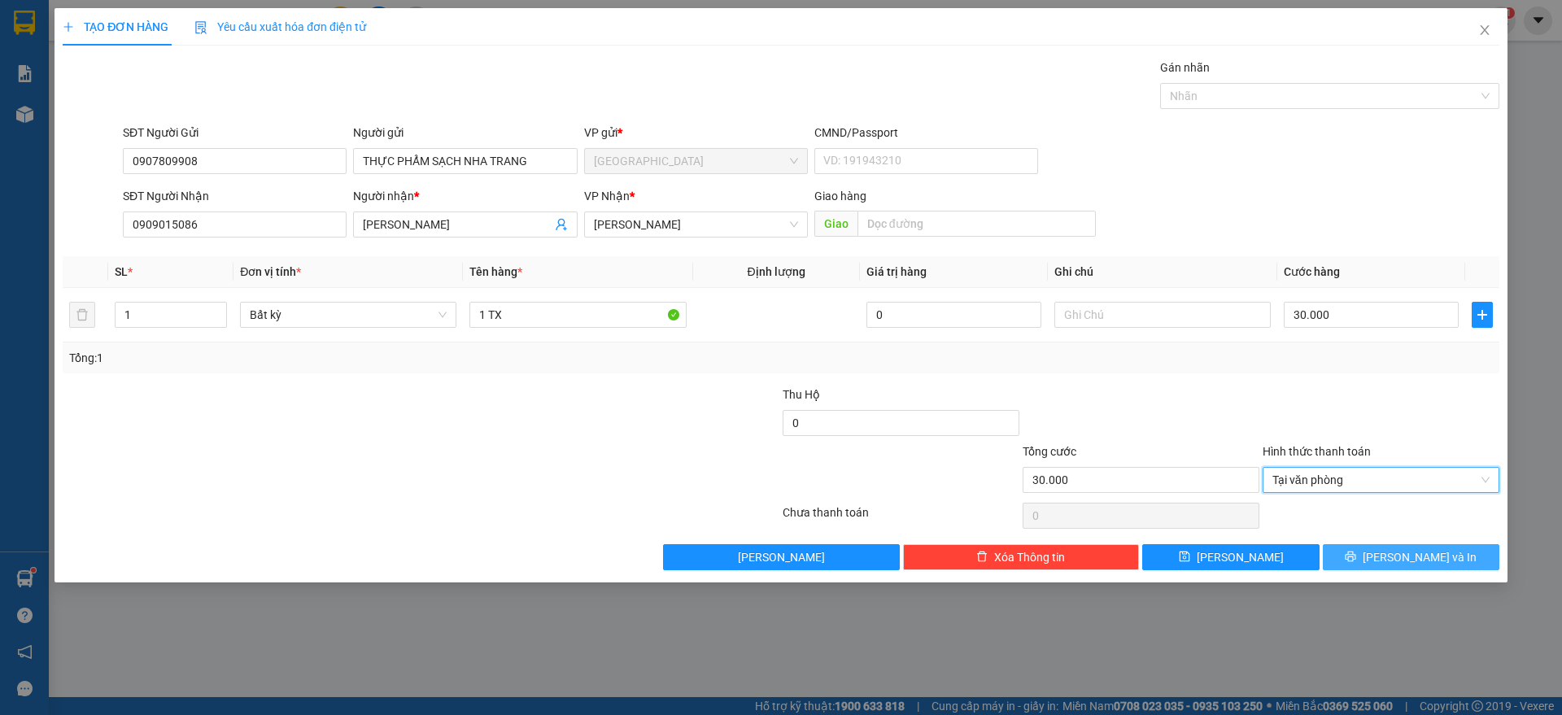
click at [1377, 556] on button "[PERSON_NAME] và In" at bounding box center [1411, 557] width 177 height 26
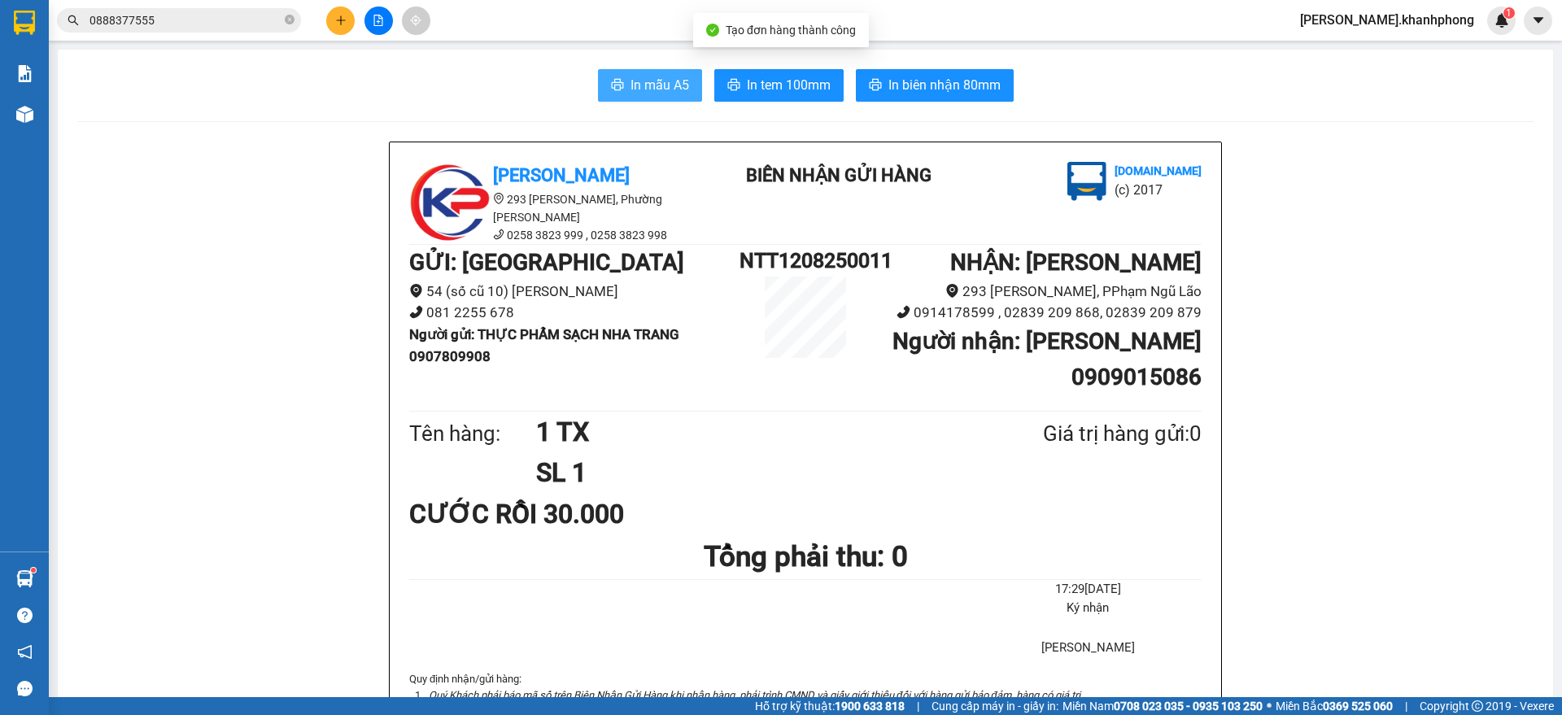
click at [654, 77] on span "In mẫu A5" at bounding box center [659, 85] width 59 height 20
click at [331, 20] on button at bounding box center [340, 21] width 28 height 28
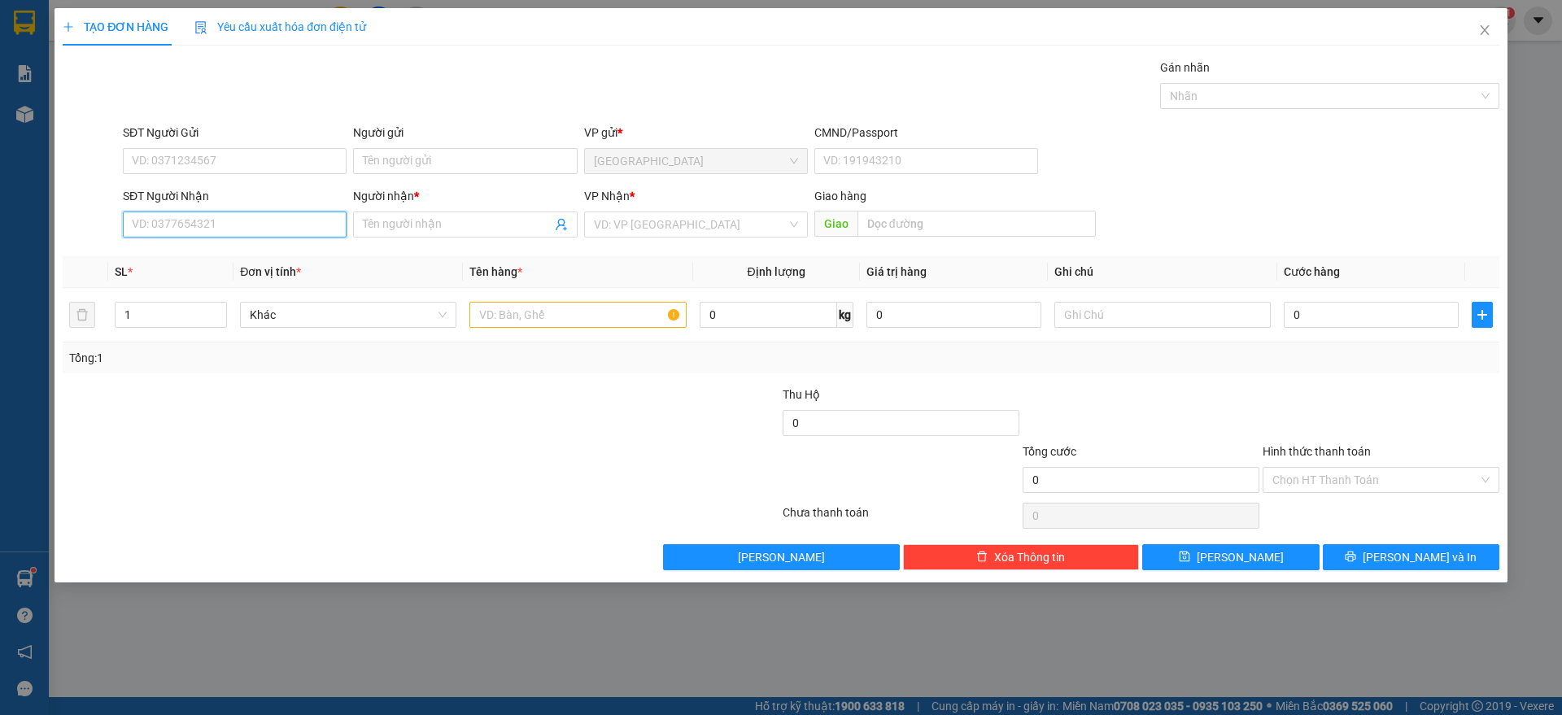
click at [150, 234] on input "SĐT Người Nhận" at bounding box center [235, 224] width 224 height 26
type input "0987145180"
click at [209, 259] on div "0987145180 - HẰNG" at bounding box center [235, 257] width 204 height 18
type input "HẰNG"
type input "0987145180"
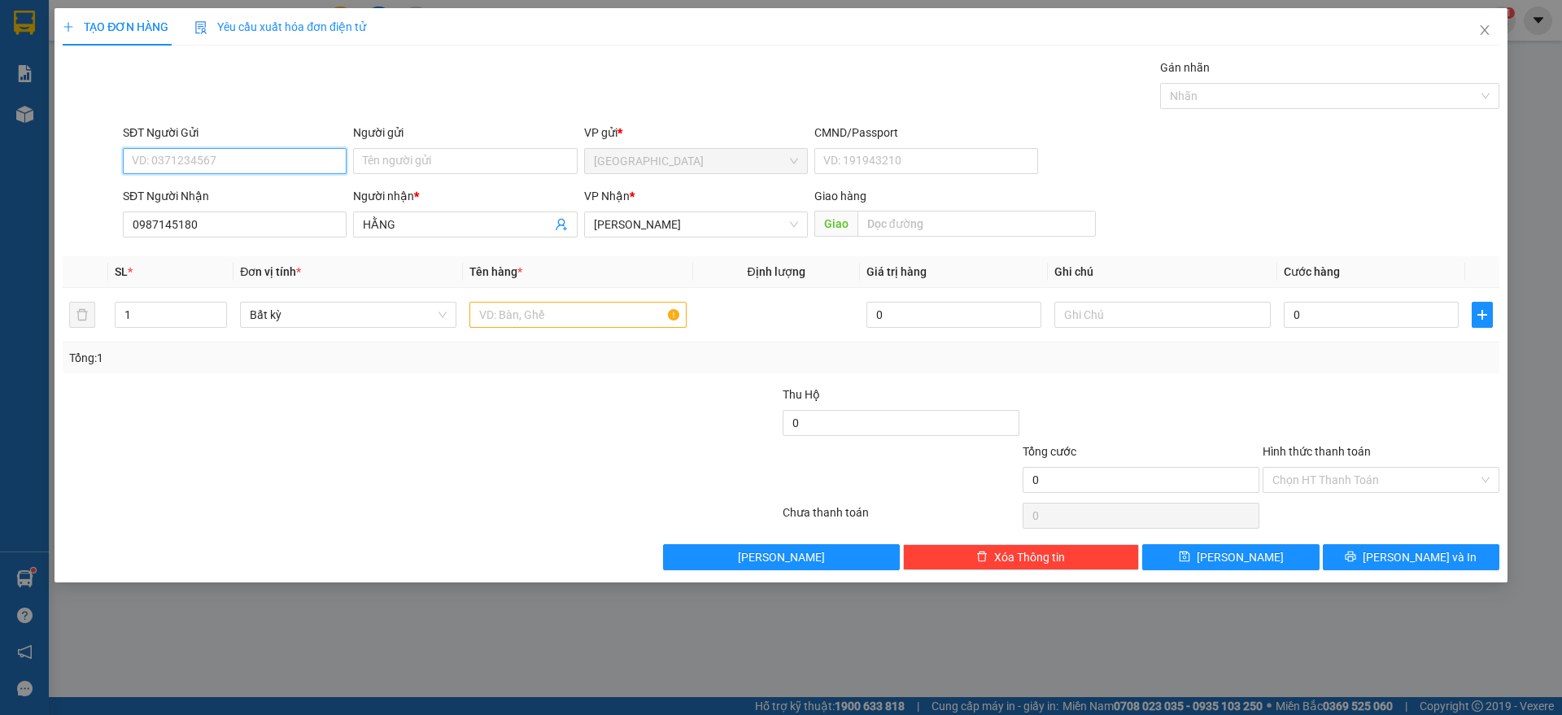
click at [212, 162] on input "SĐT Người Gửi" at bounding box center [235, 161] width 224 height 26
click at [198, 214] on div "0948238035 - SƠN" at bounding box center [235, 220] width 204 height 18
type input "0948238035"
type input "SƠN"
click at [570, 317] on input "text" at bounding box center [577, 315] width 216 height 26
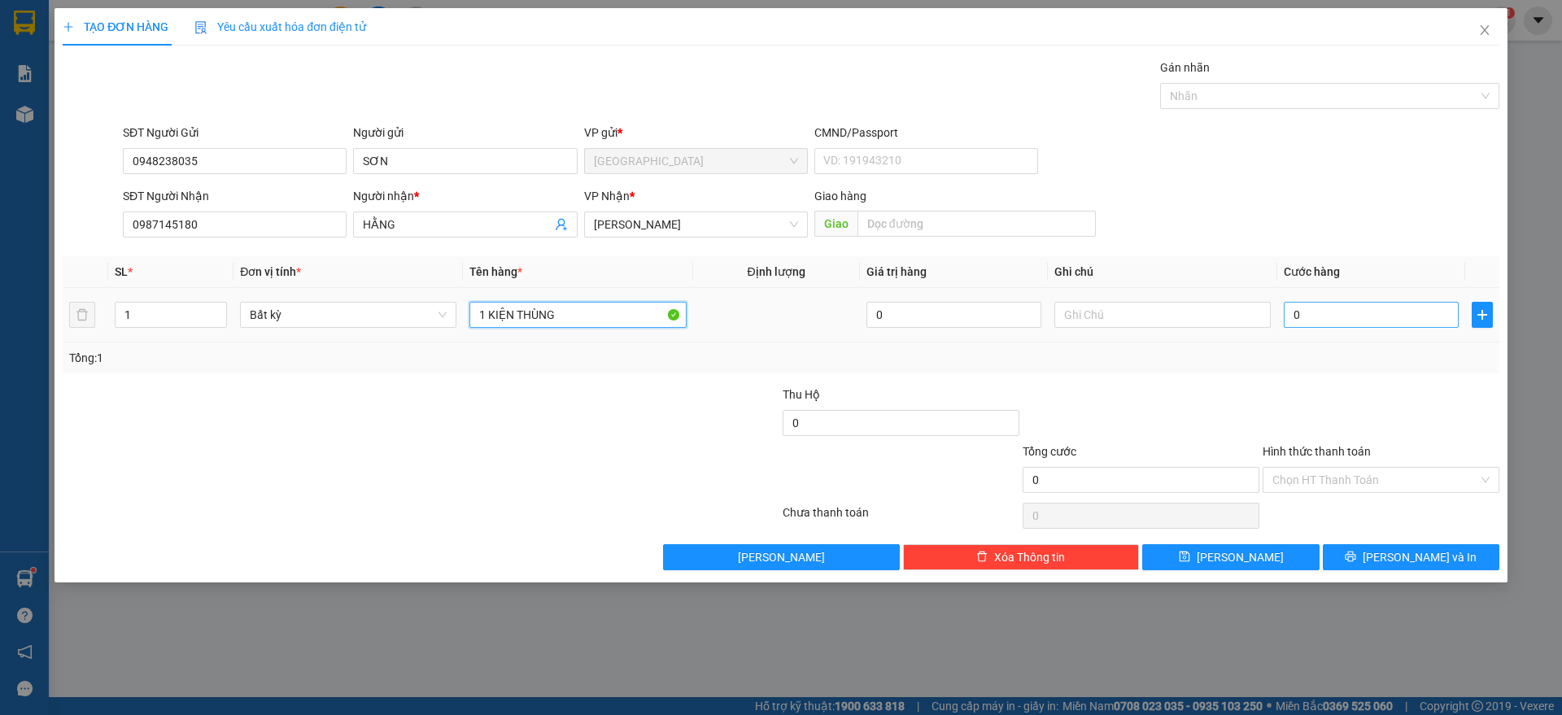
type input "1 KIỆN THÙNG"
click at [1304, 308] on input "0" at bounding box center [1371, 315] width 175 height 26
type input "4"
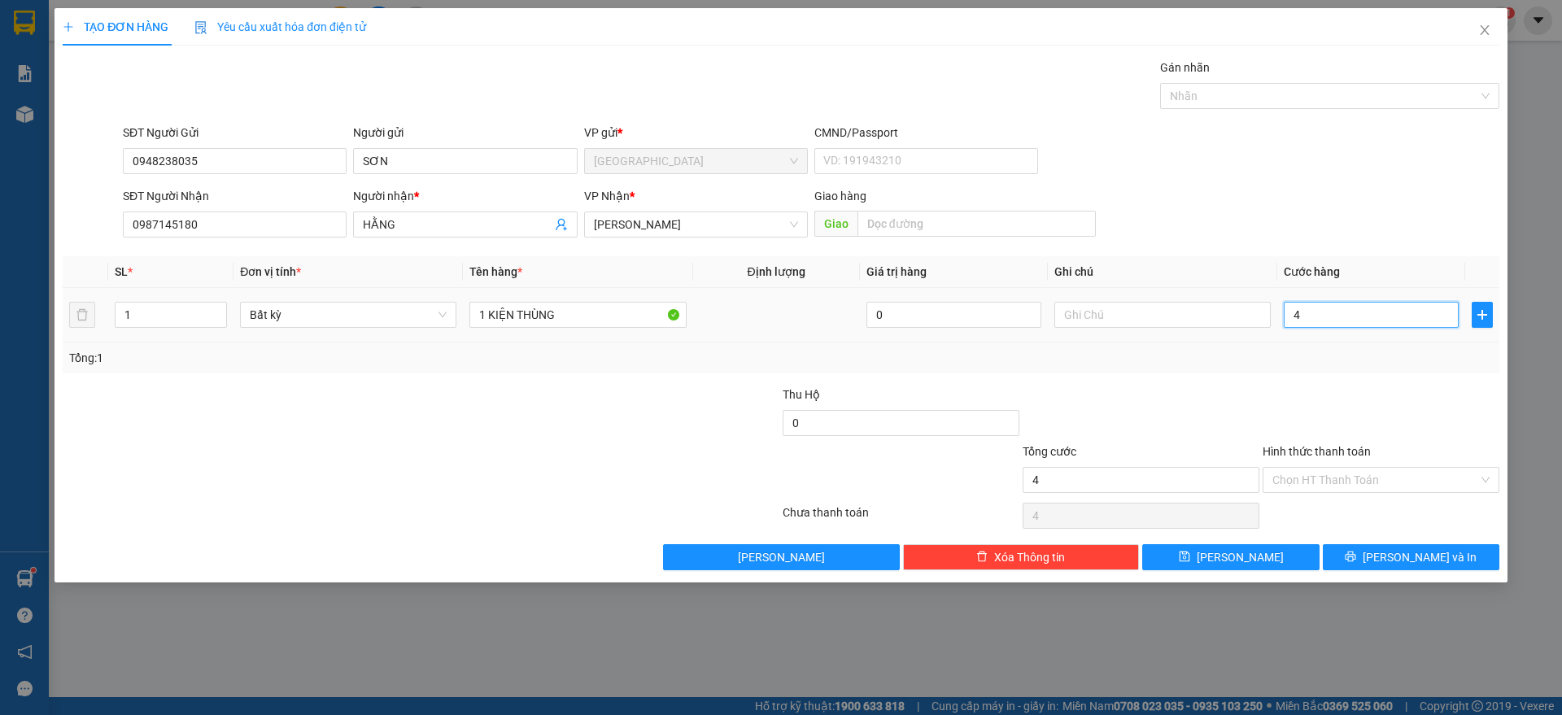
type input "40"
type input "40.000"
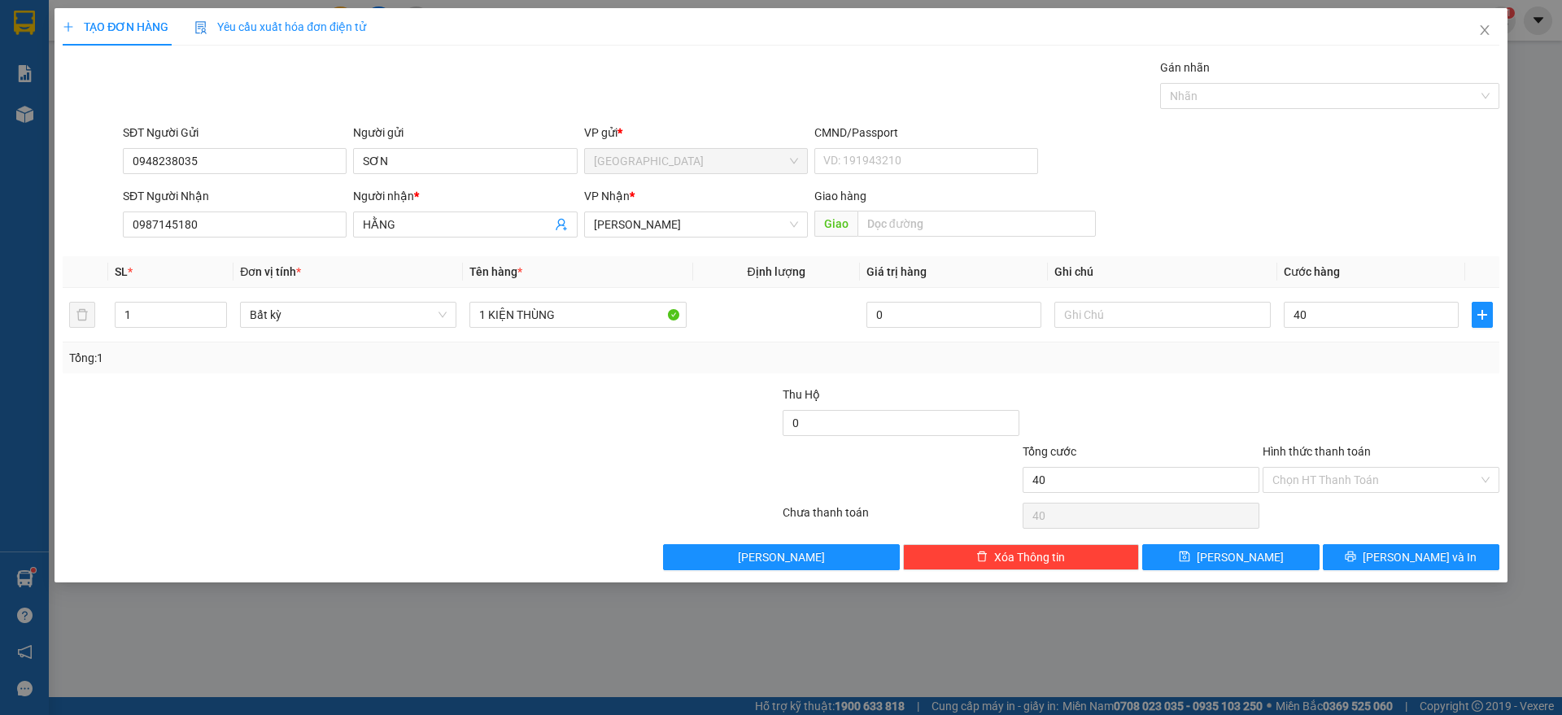
type input "40.000"
click at [1437, 386] on div at bounding box center [1381, 414] width 240 height 57
click at [1380, 565] on button "[PERSON_NAME] và In" at bounding box center [1411, 557] width 177 height 26
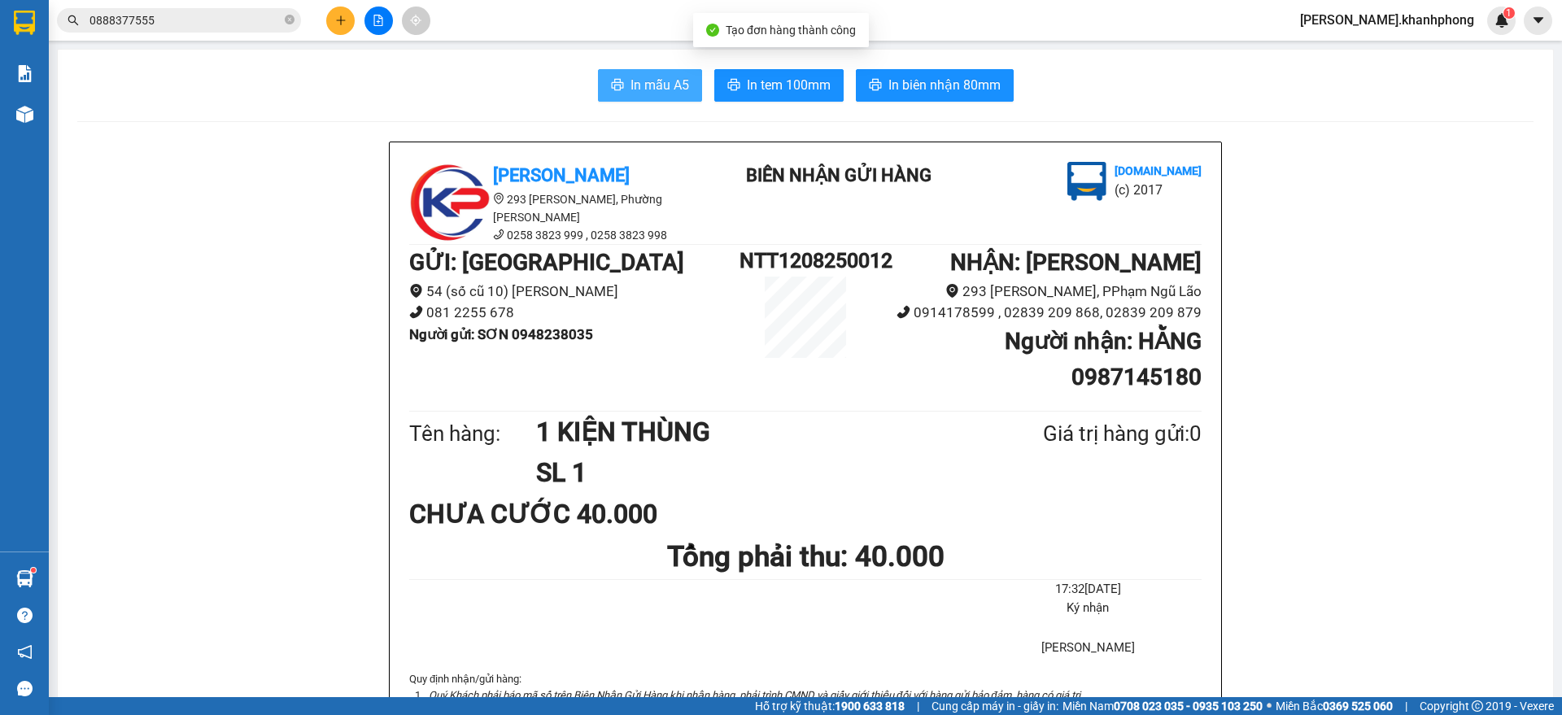
click at [658, 87] on span "In mẫu A5" at bounding box center [659, 85] width 59 height 20
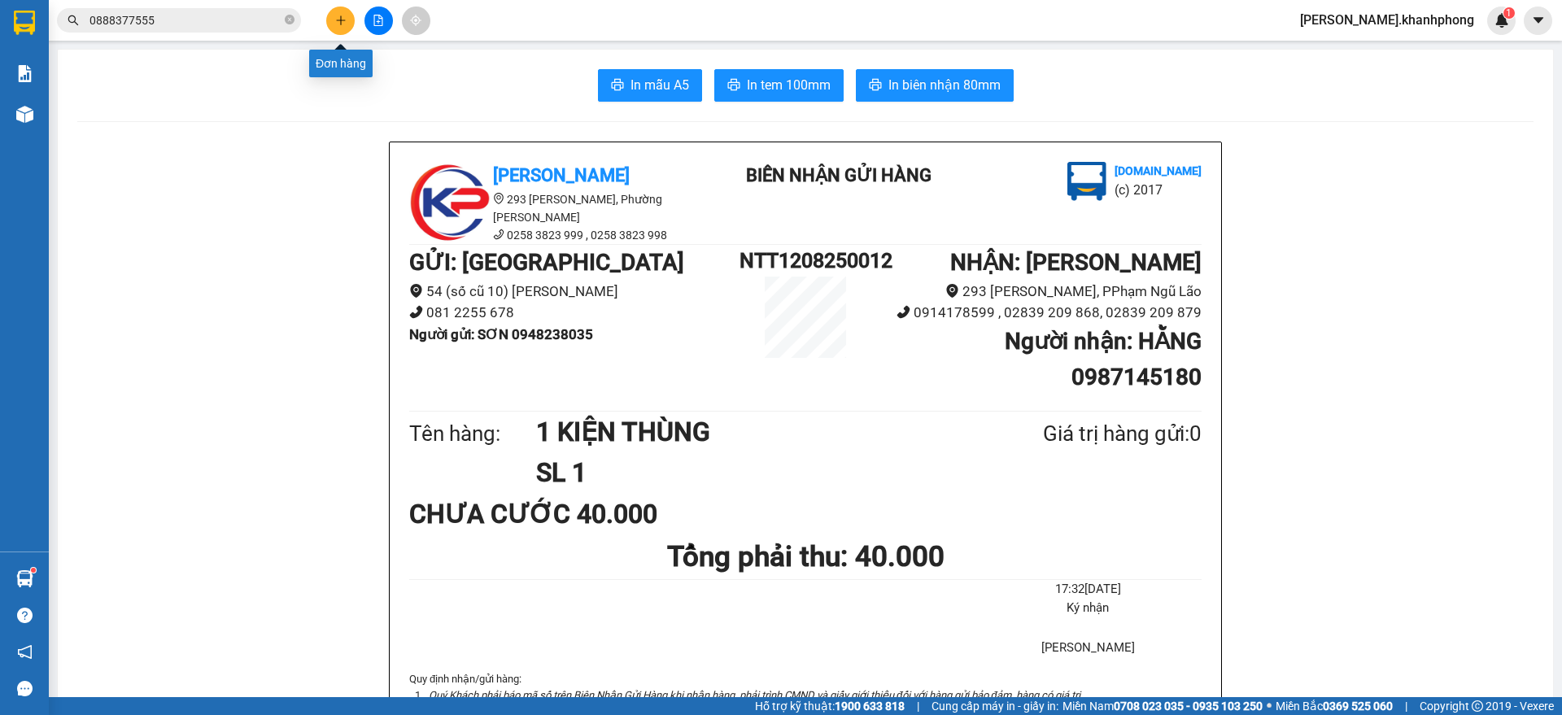
click at [337, 15] on icon "plus" at bounding box center [340, 20] width 11 height 11
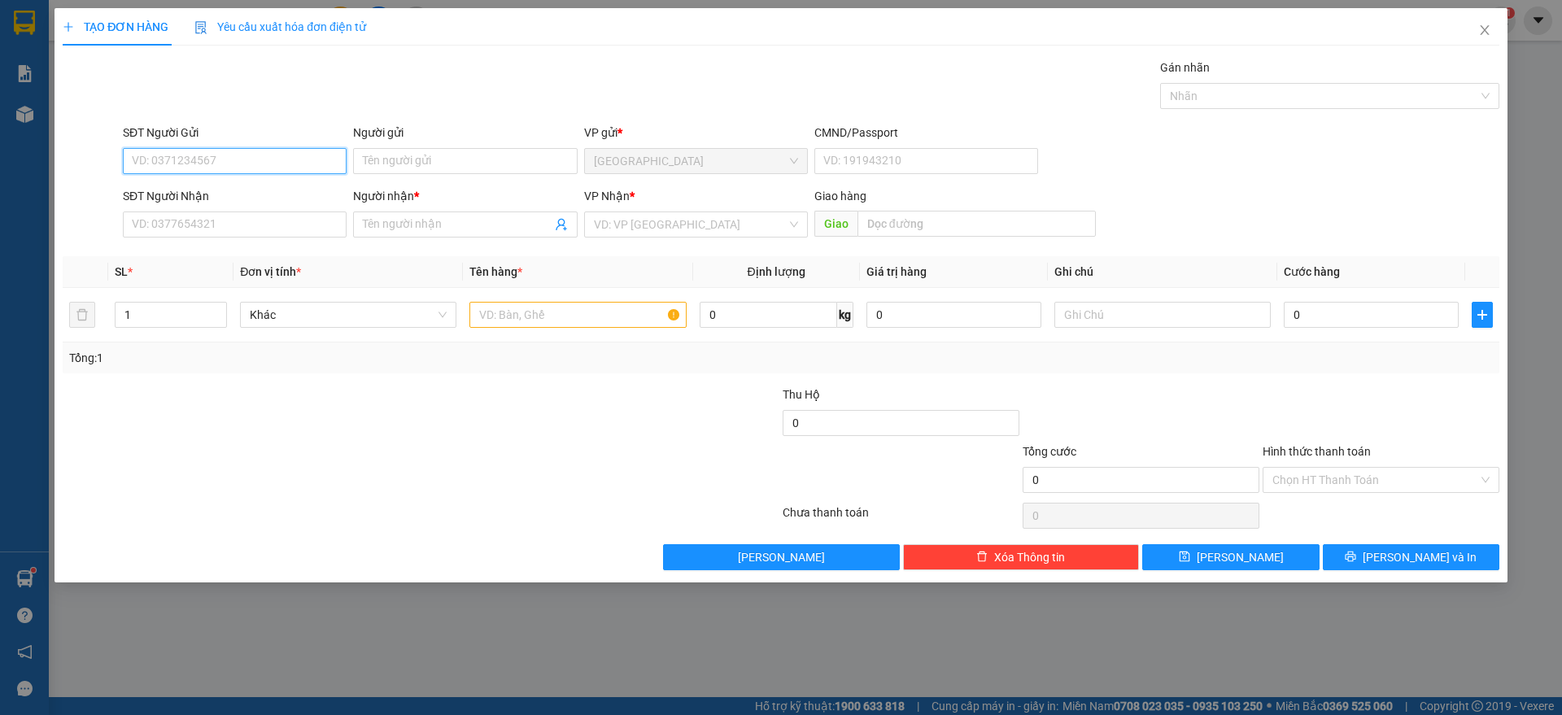
click at [220, 163] on input "SĐT Người Gửi" at bounding box center [235, 161] width 224 height 26
type input "0935105781"
click at [258, 188] on div "0935105781 - [PERSON_NAME]" at bounding box center [235, 194] width 204 height 18
type input "[PERSON_NAME]"
type input "0935105781"
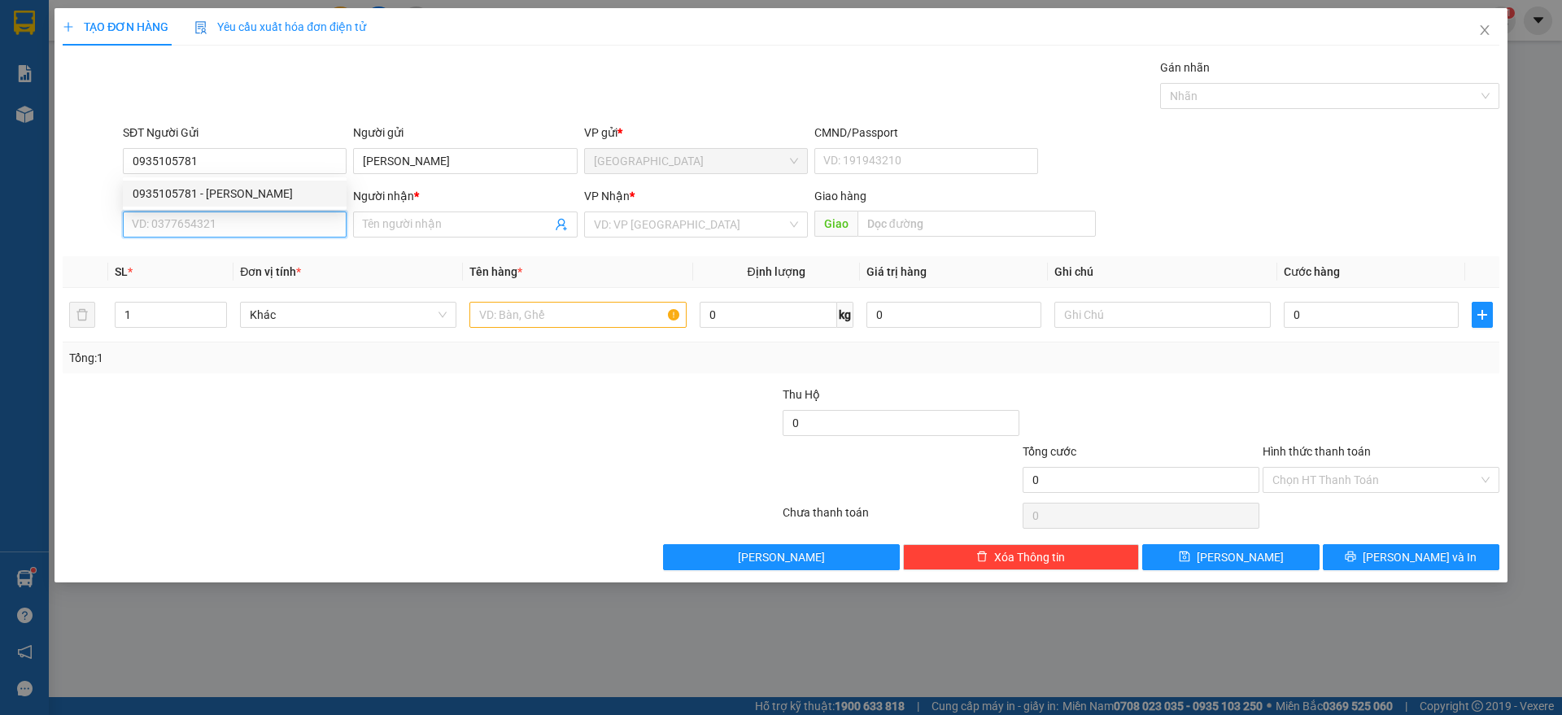
click at [266, 230] on input "SĐT Người Nhận" at bounding box center [235, 224] width 224 height 26
type input "0934043079"
drag, startPoint x: 179, startPoint y: 251, endPoint x: 427, endPoint y: 295, distance: 252.0
click at [184, 253] on div "0934043079 - [PERSON_NAME]" at bounding box center [235, 257] width 204 height 18
type input "[PERSON_NAME]"
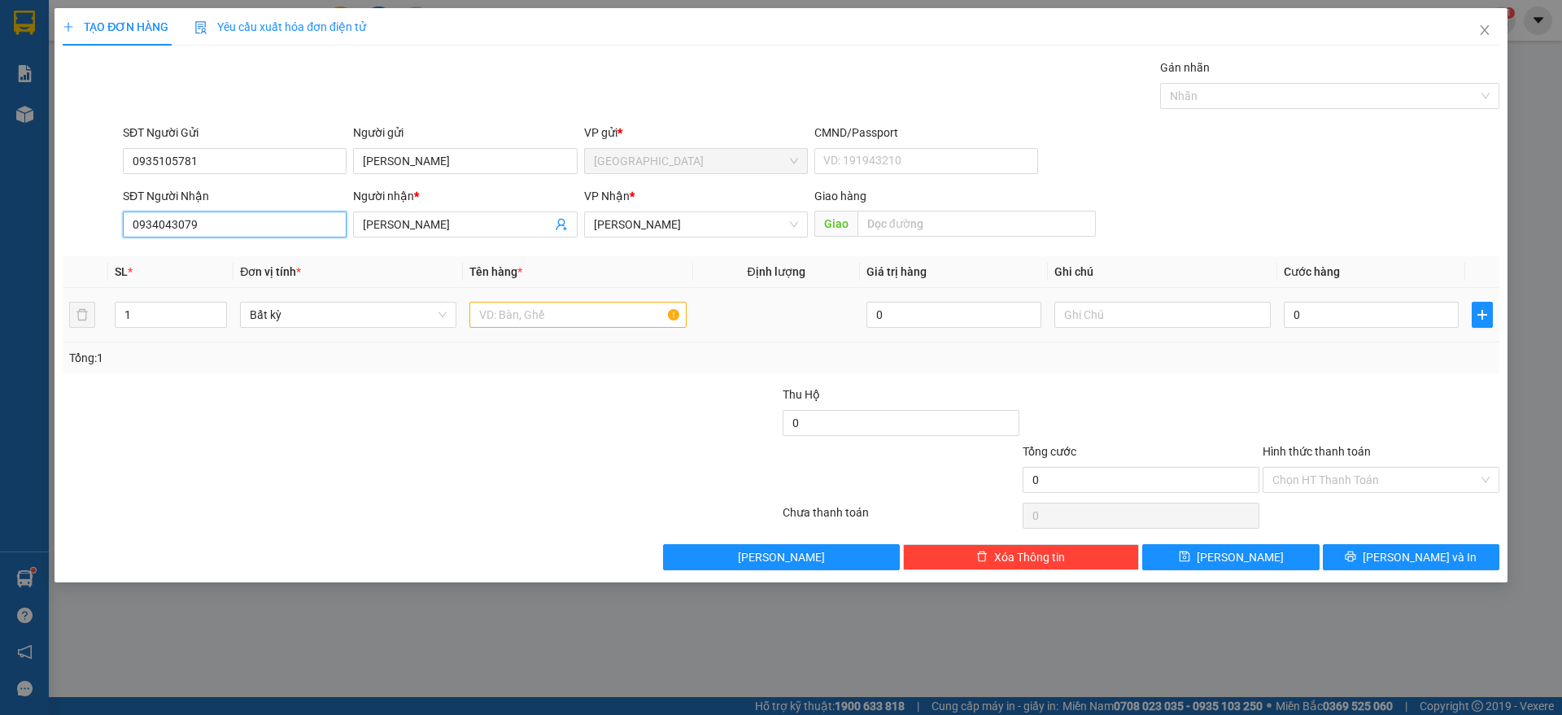
type input "0934043079"
click at [502, 313] on input "text" at bounding box center [577, 315] width 216 height 26
type input "1 HỘP"
click at [1376, 325] on input "0" at bounding box center [1371, 315] width 175 height 26
type input "2"
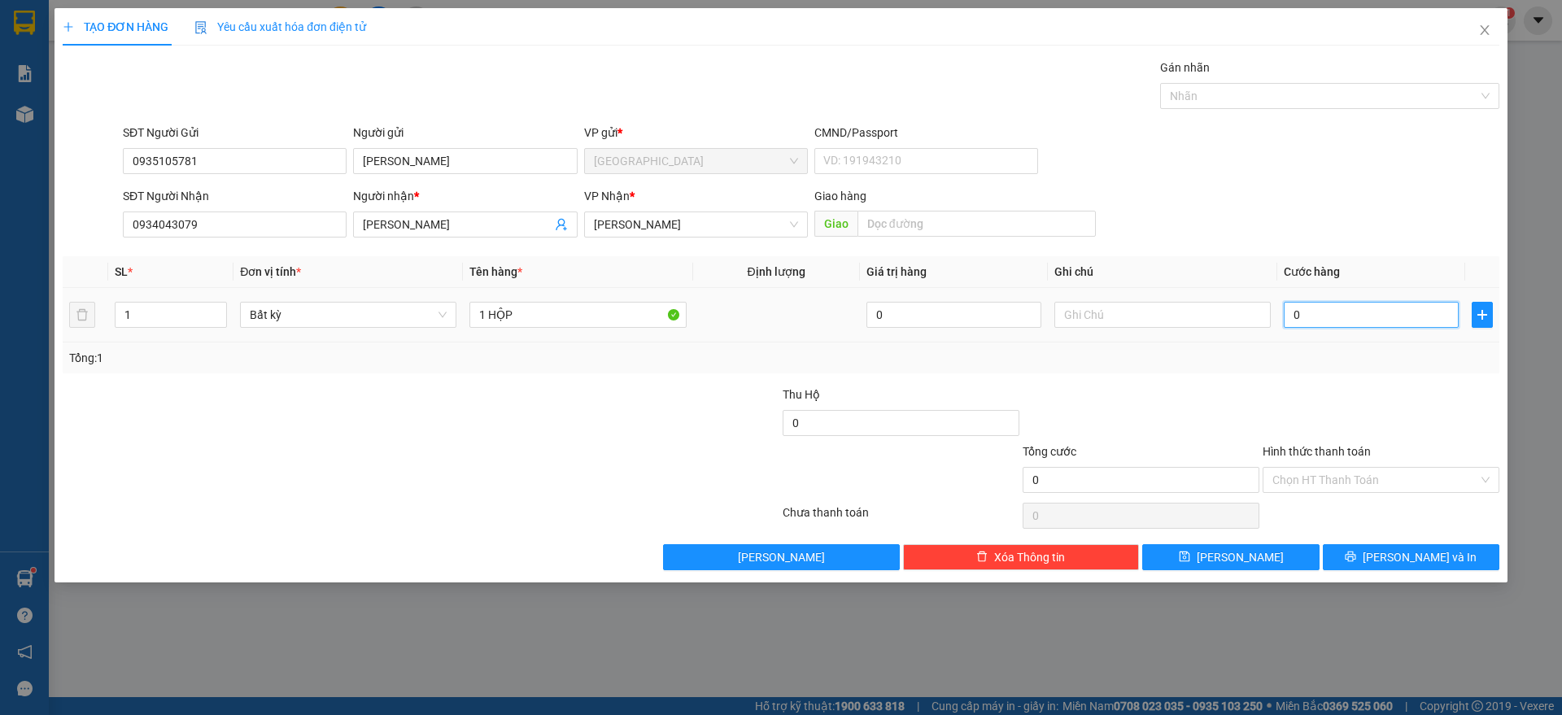
type input "2"
type input "20"
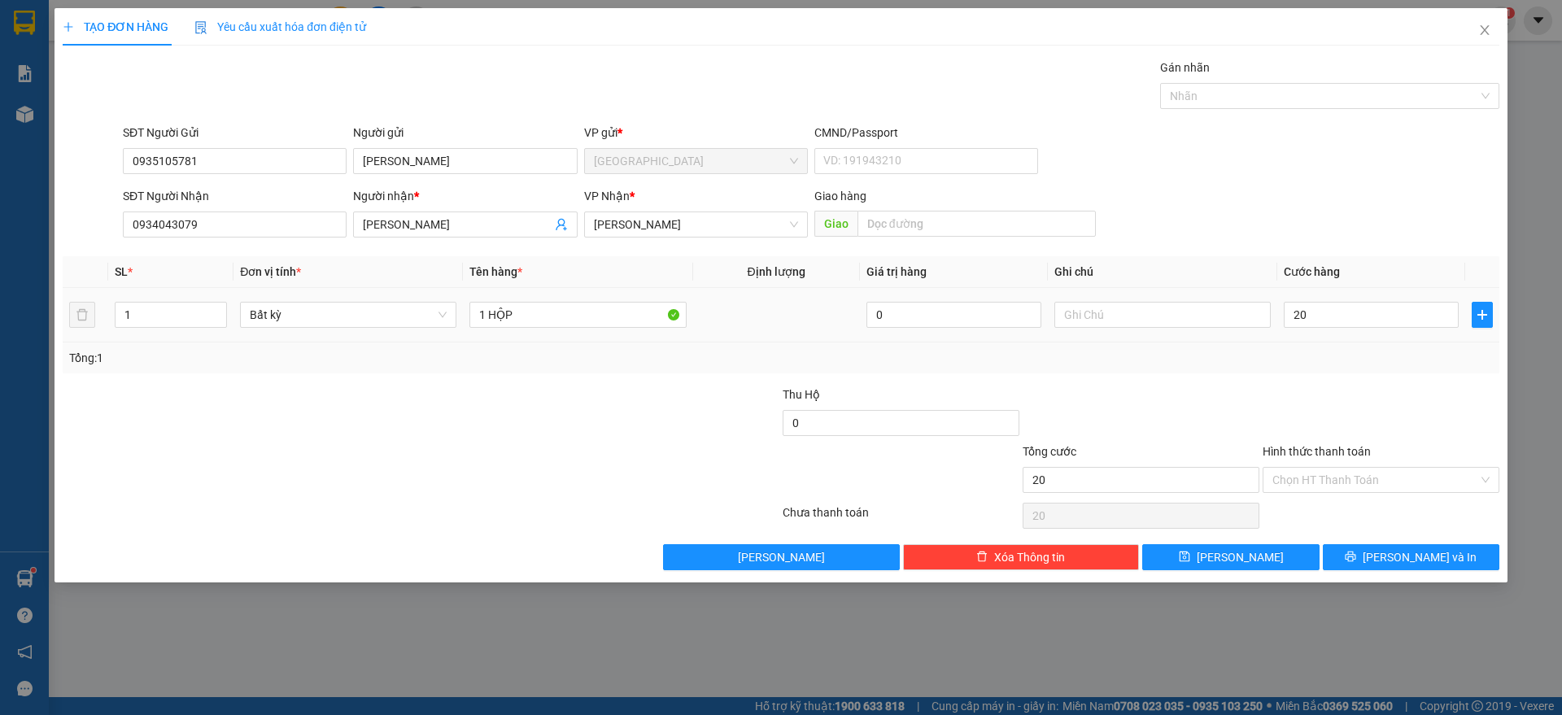
type input "20.000"
drag, startPoint x: 1429, startPoint y: 337, endPoint x: 1364, endPoint y: 469, distance: 147.0
click at [1429, 339] on td "20.000" at bounding box center [1371, 315] width 188 height 54
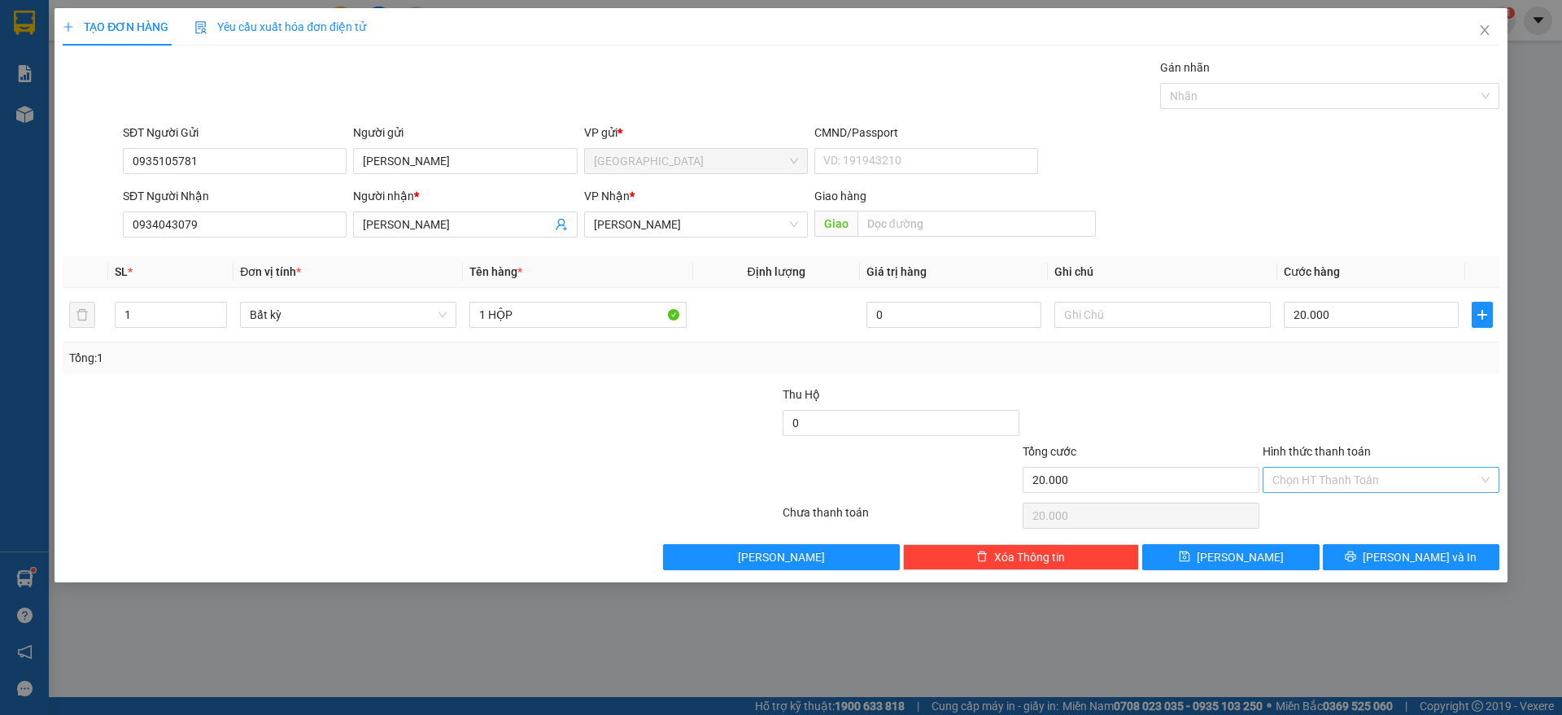
click at [1380, 477] on input "Hình thức thanh toán" at bounding box center [1375, 480] width 206 height 24
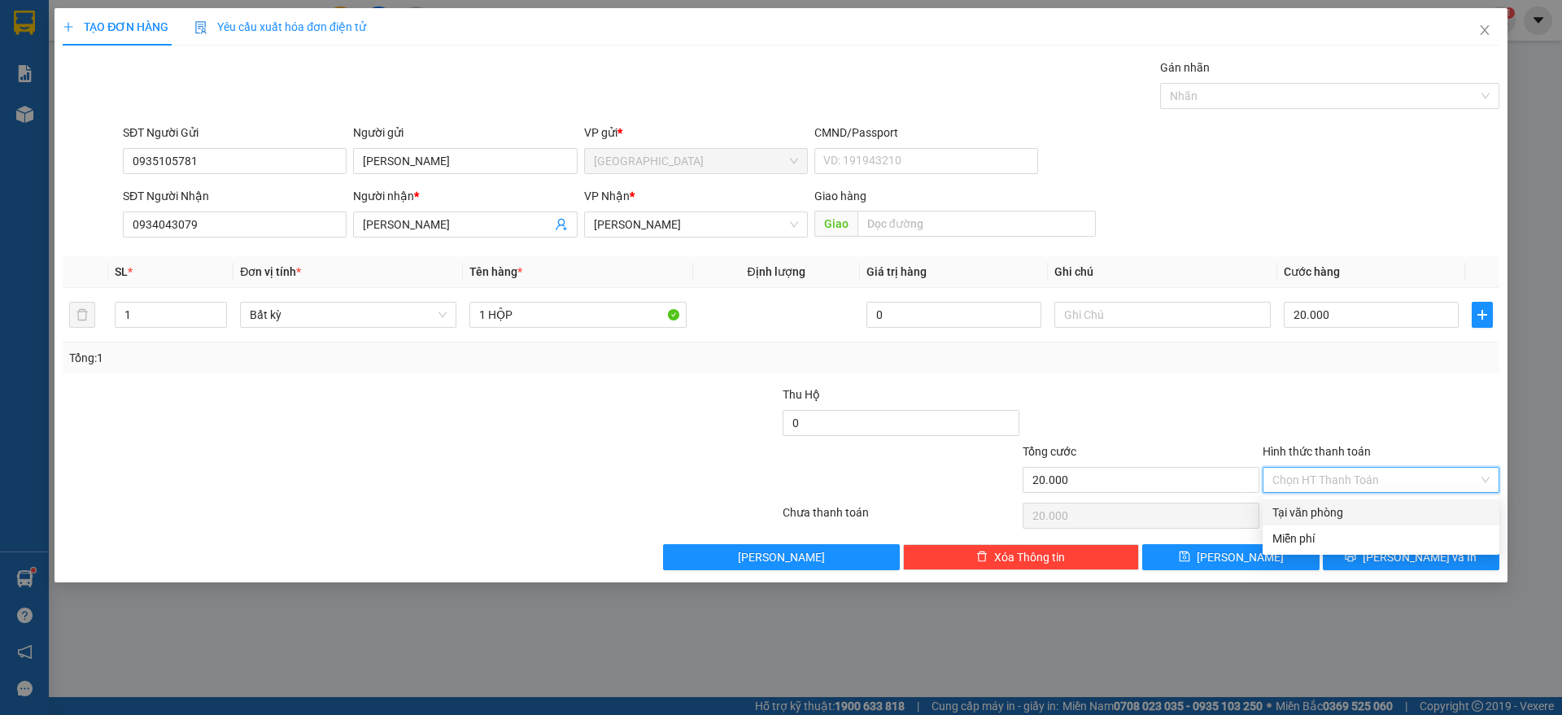
drag, startPoint x: 1338, startPoint y: 390, endPoint x: 1360, endPoint y: 473, distance: 85.0
click at [1346, 396] on div at bounding box center [1381, 414] width 240 height 57
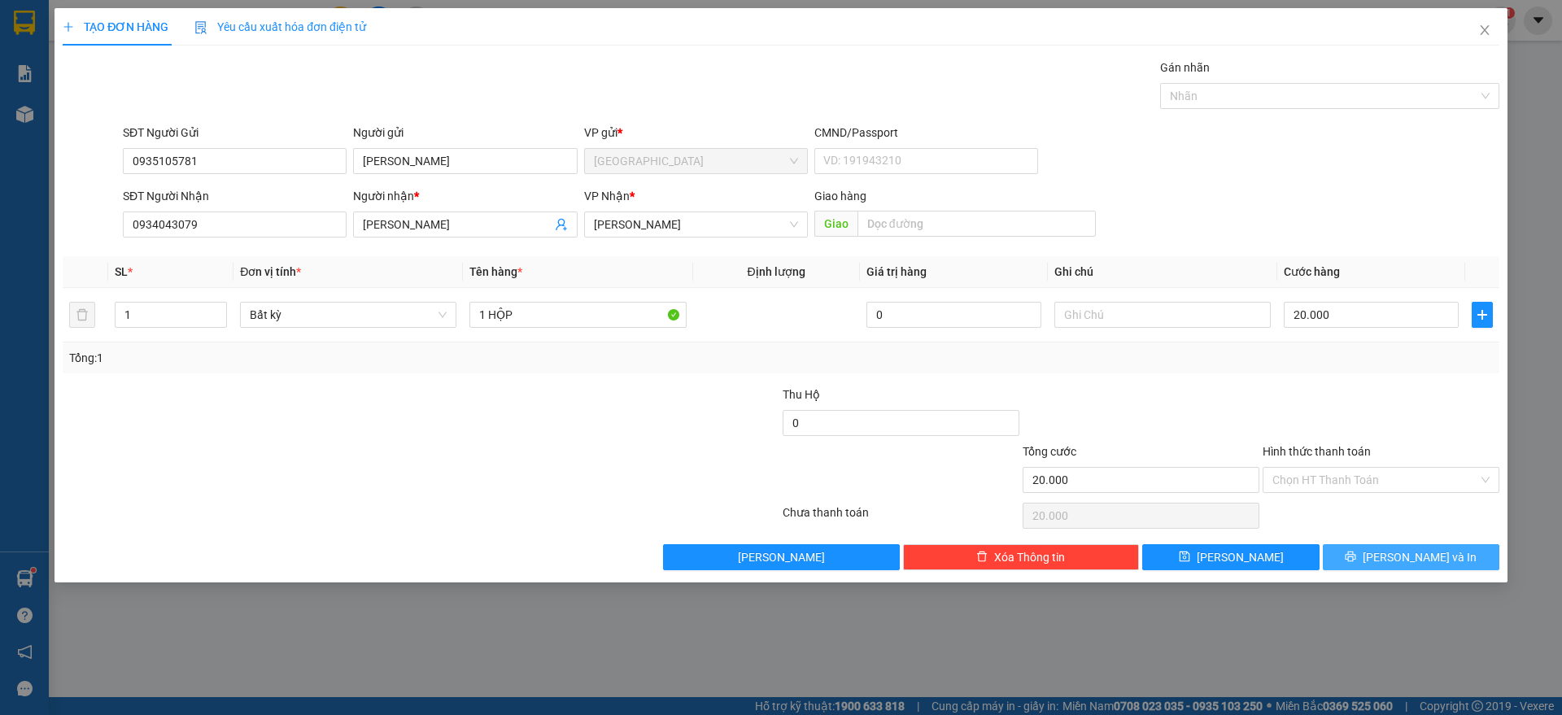
click at [1356, 552] on icon "printer" at bounding box center [1350, 556] width 11 height 11
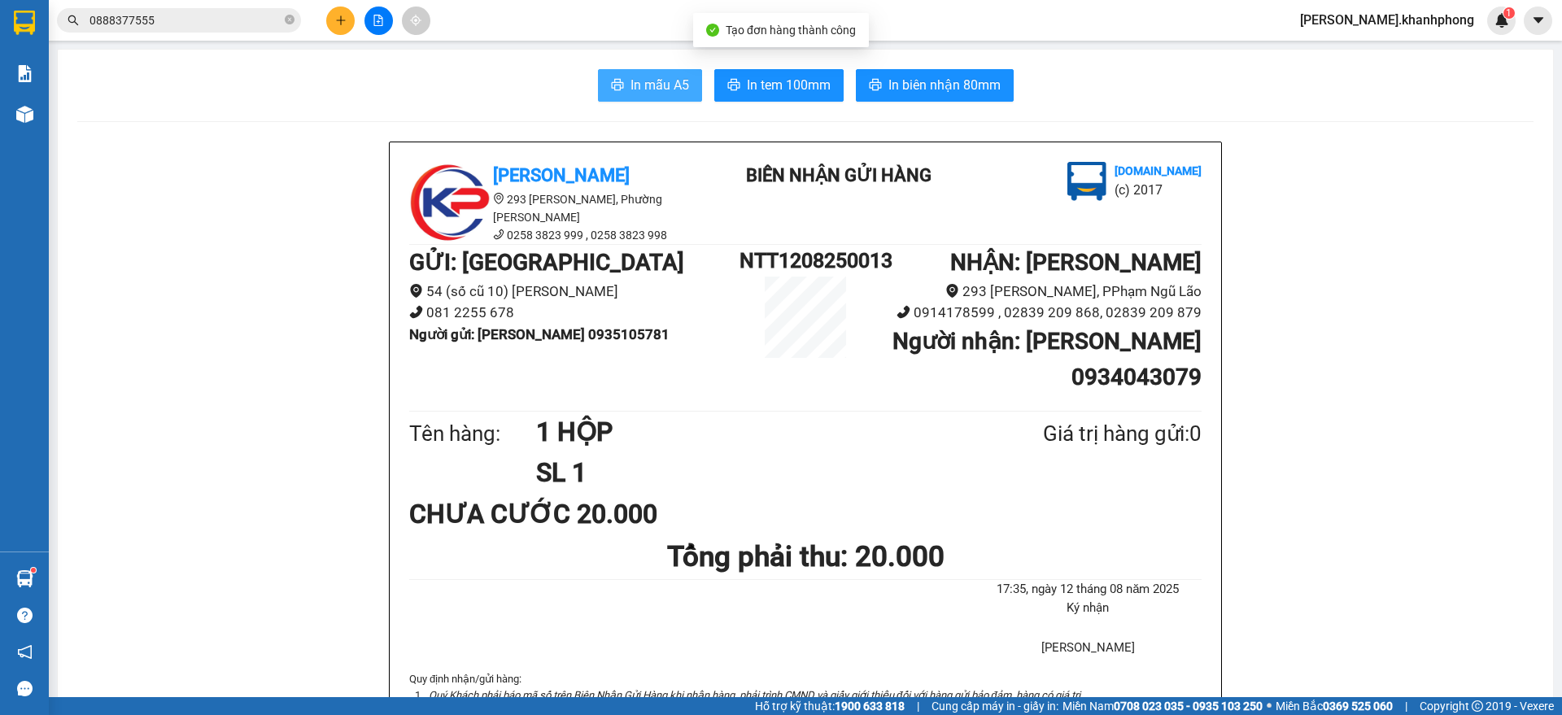
click at [620, 89] on button "In mẫu A5" at bounding box center [650, 85] width 104 height 33
click at [336, 20] on icon "plus" at bounding box center [340, 20] width 11 height 11
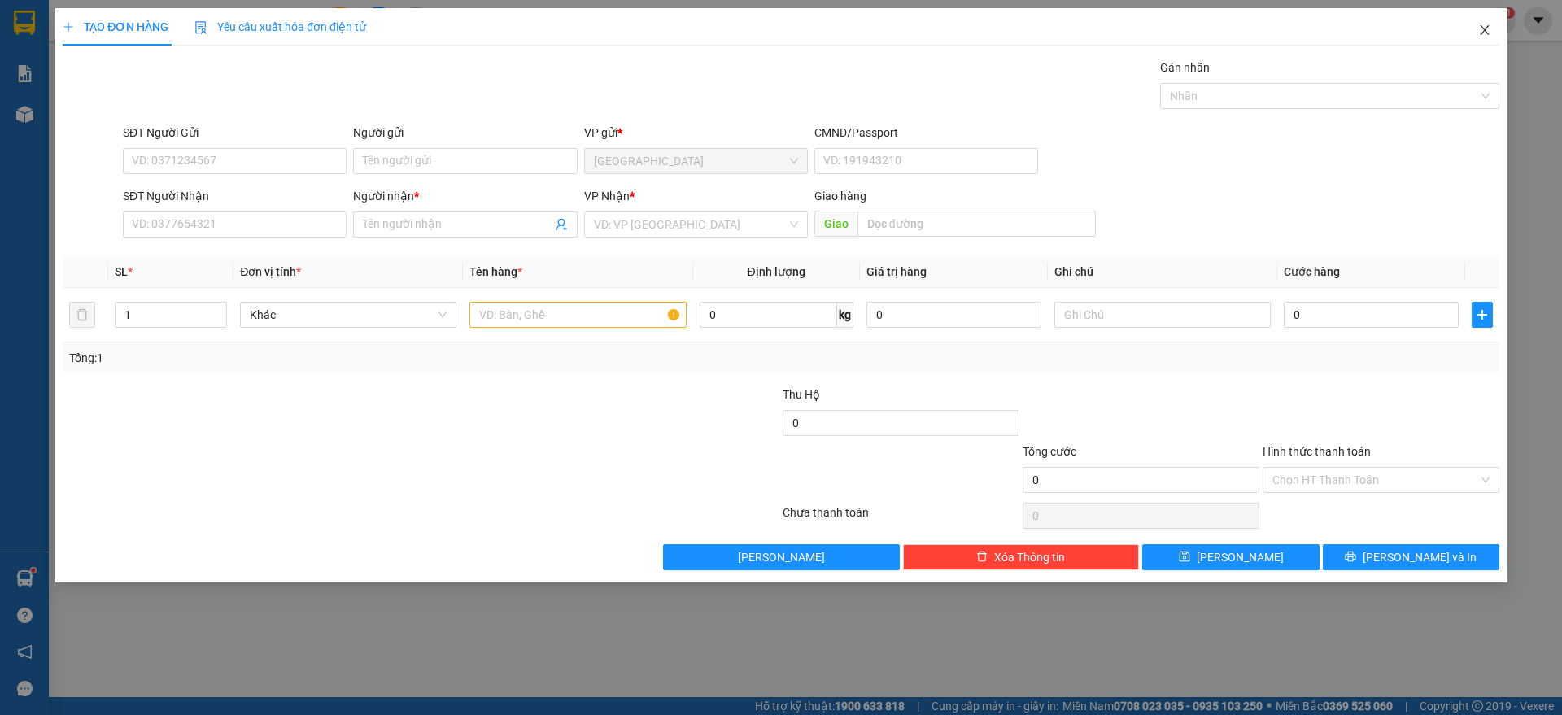
drag, startPoint x: 1483, startPoint y: 26, endPoint x: 1381, endPoint y: 46, distance: 103.7
click at [1484, 24] on icon "close" at bounding box center [1484, 30] width 13 height 13
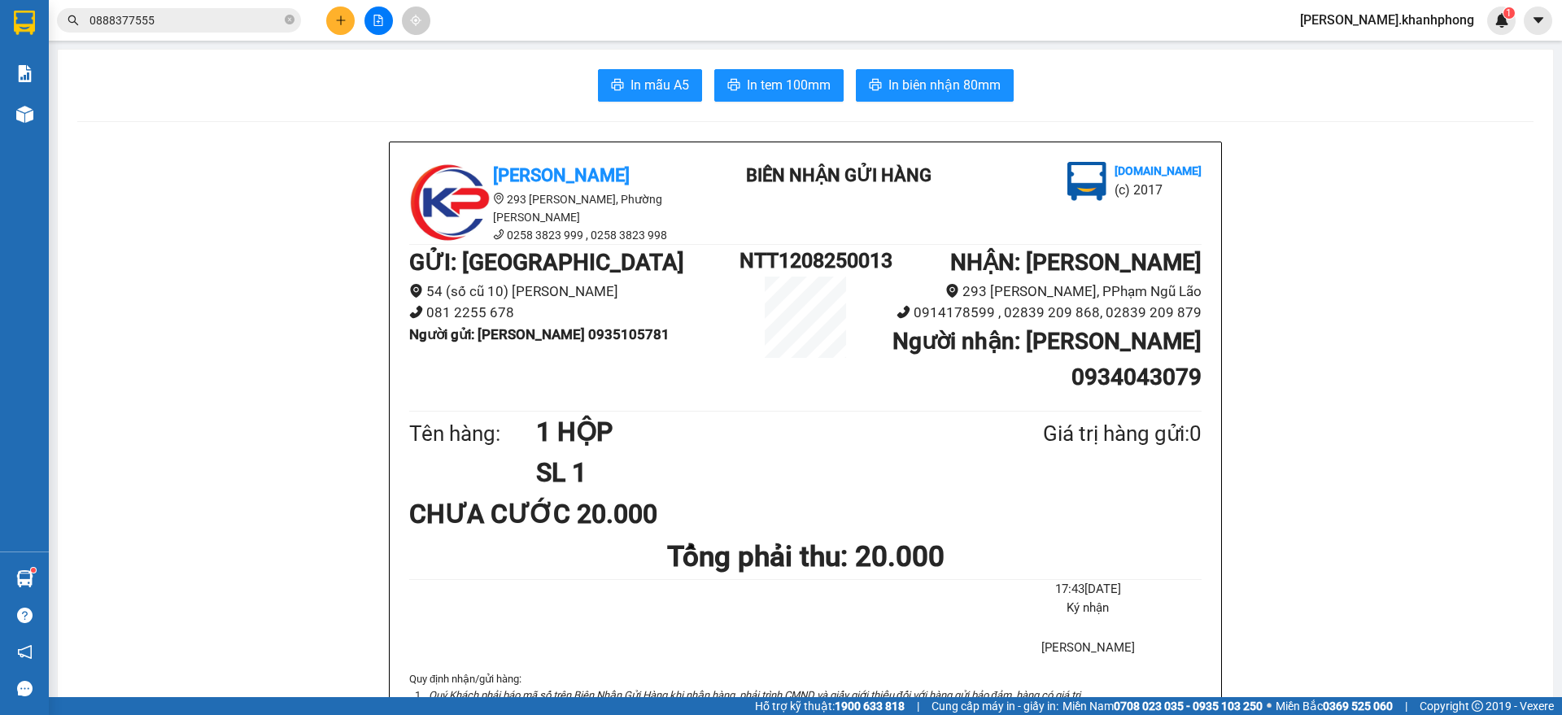
click at [345, 17] on icon "plus" at bounding box center [340, 20] width 11 height 11
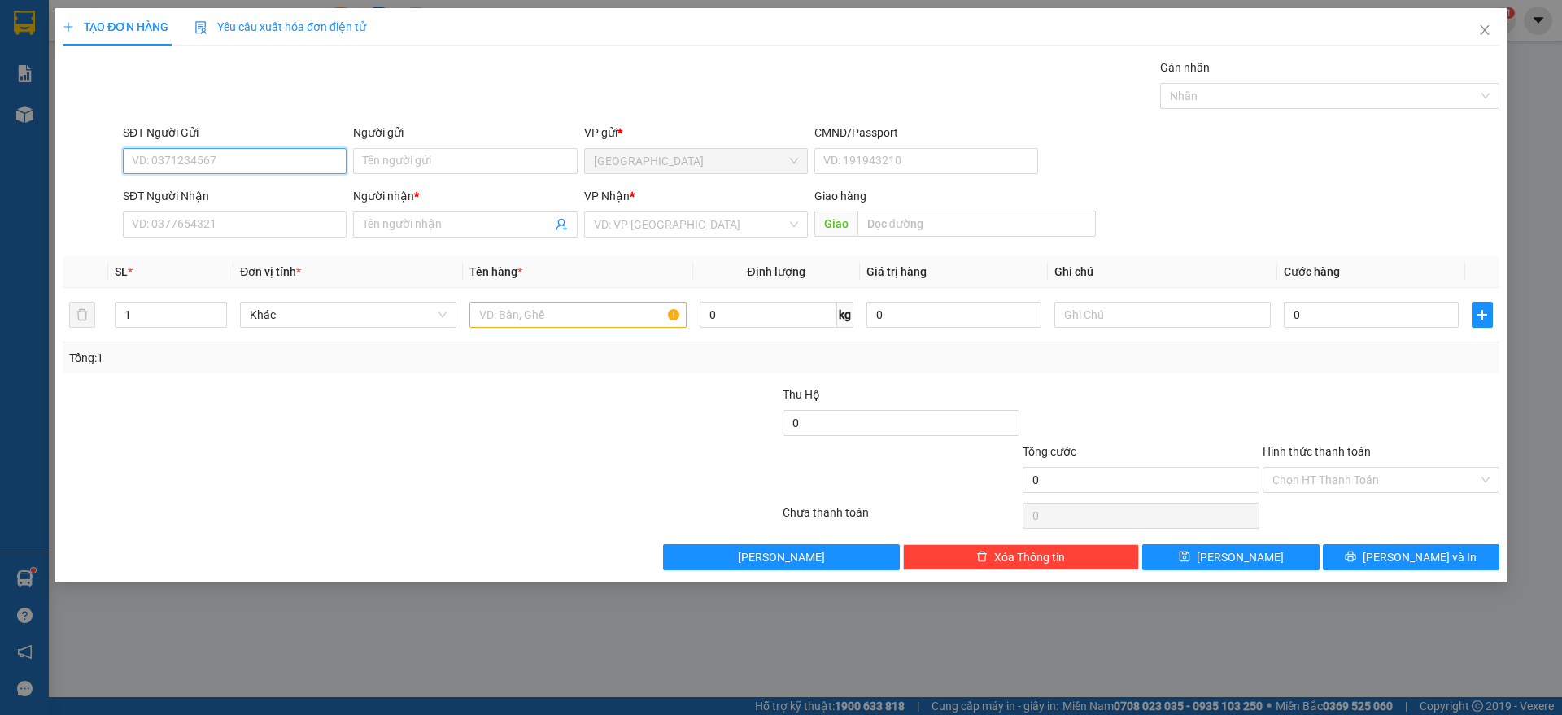
click at [214, 165] on input "SĐT Người Gửi" at bounding box center [235, 161] width 224 height 26
click at [384, 164] on input "Người gửi" at bounding box center [465, 161] width 224 height 26
click at [229, 230] on input "SĐT Người Nhận" at bounding box center [235, 224] width 224 height 26
type input "0913143250"
click at [383, 217] on input "Người nhận *" at bounding box center [457, 225] width 188 height 18
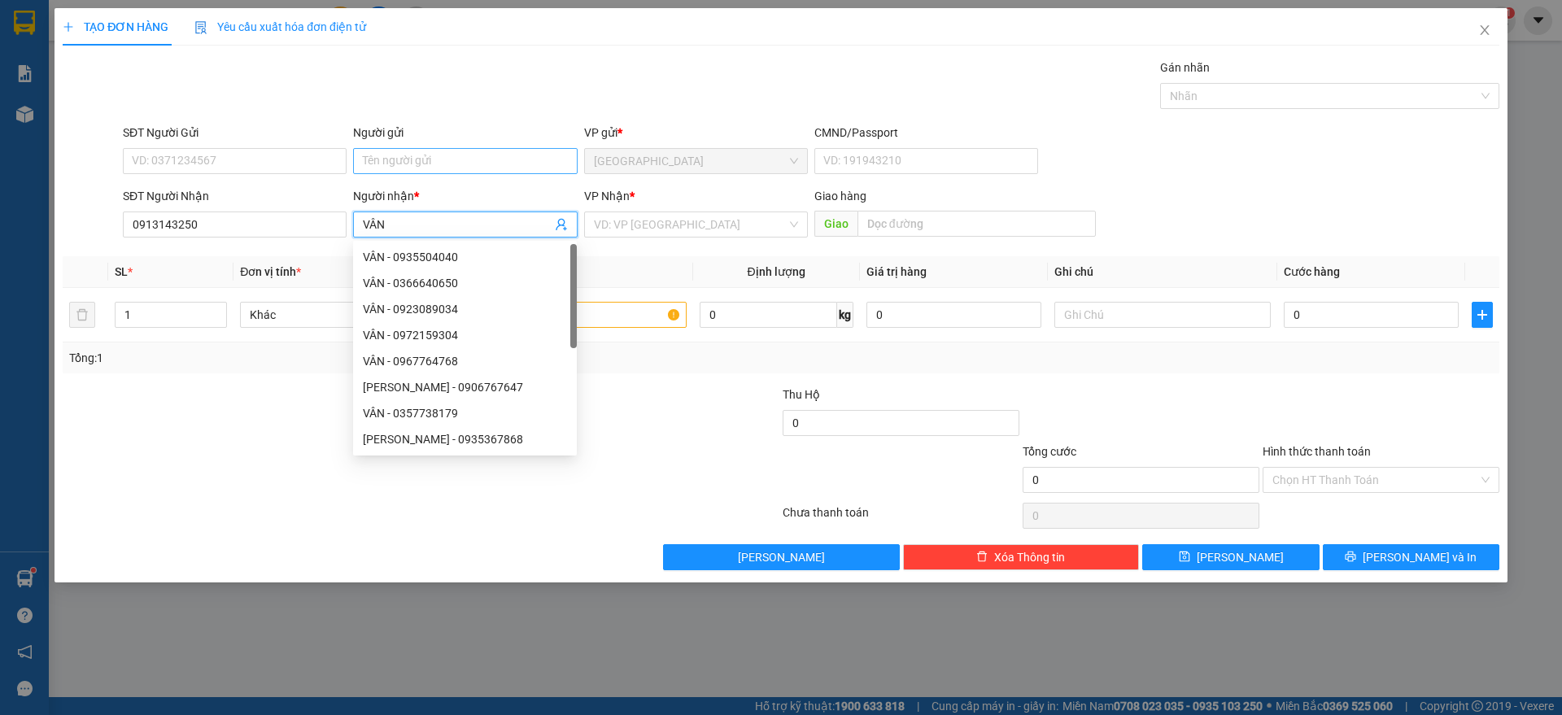
type input "VÂN"
click at [390, 158] on input "Người gửi" at bounding box center [465, 161] width 224 height 26
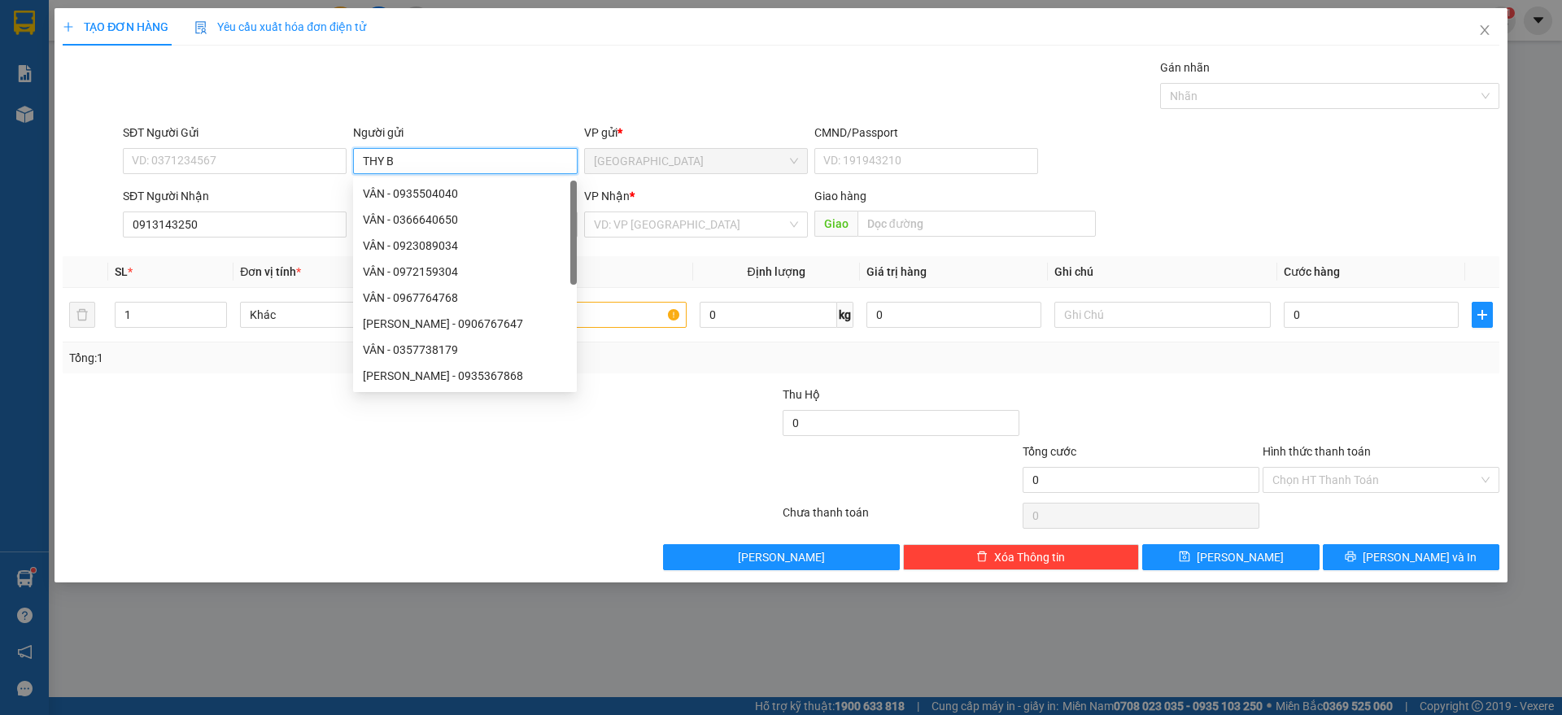
type input "THY BA"
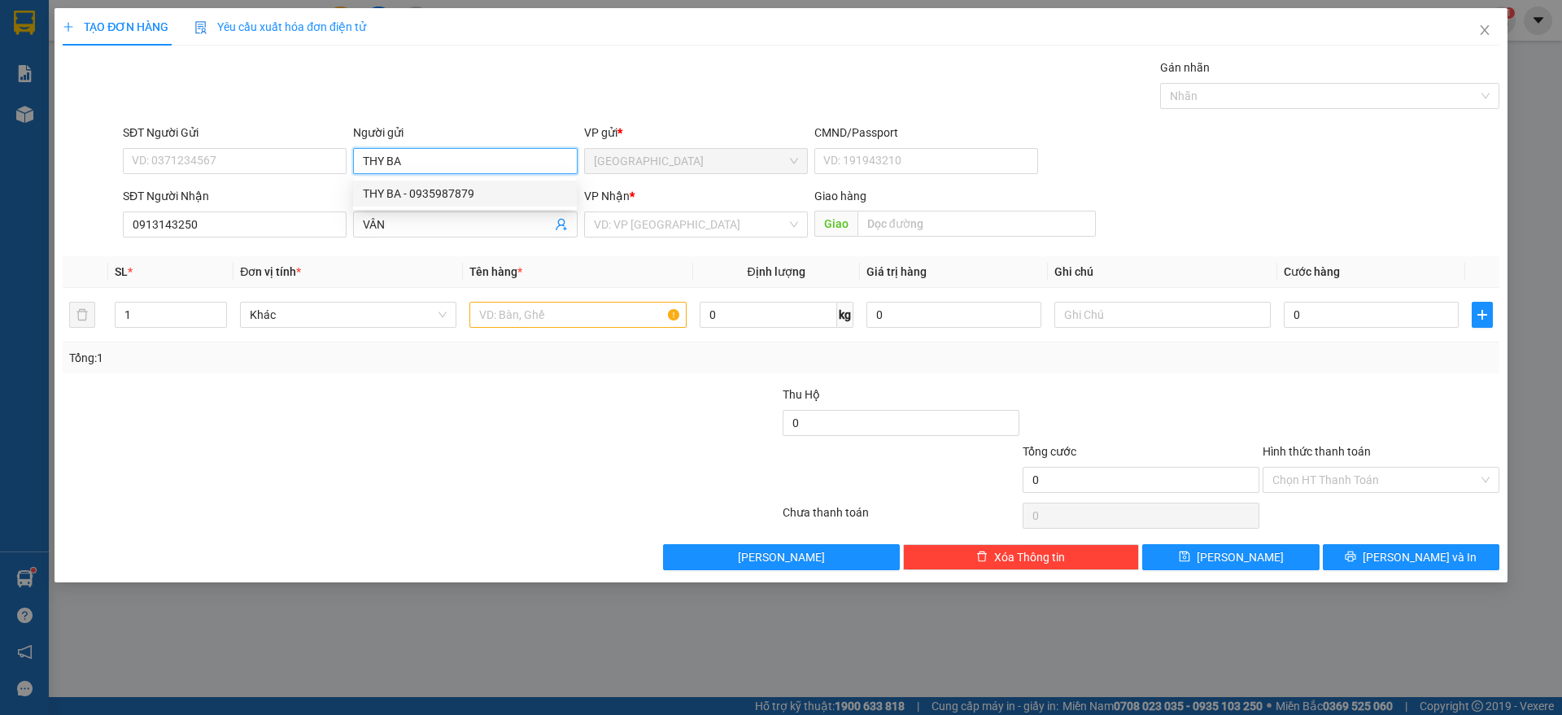
drag, startPoint x: 437, startPoint y: 189, endPoint x: 533, endPoint y: 266, distance: 123.2
click at [437, 188] on div "THY BA - 0935987879" at bounding box center [465, 194] width 204 height 18
type input "0935987879"
type input "THY BA"
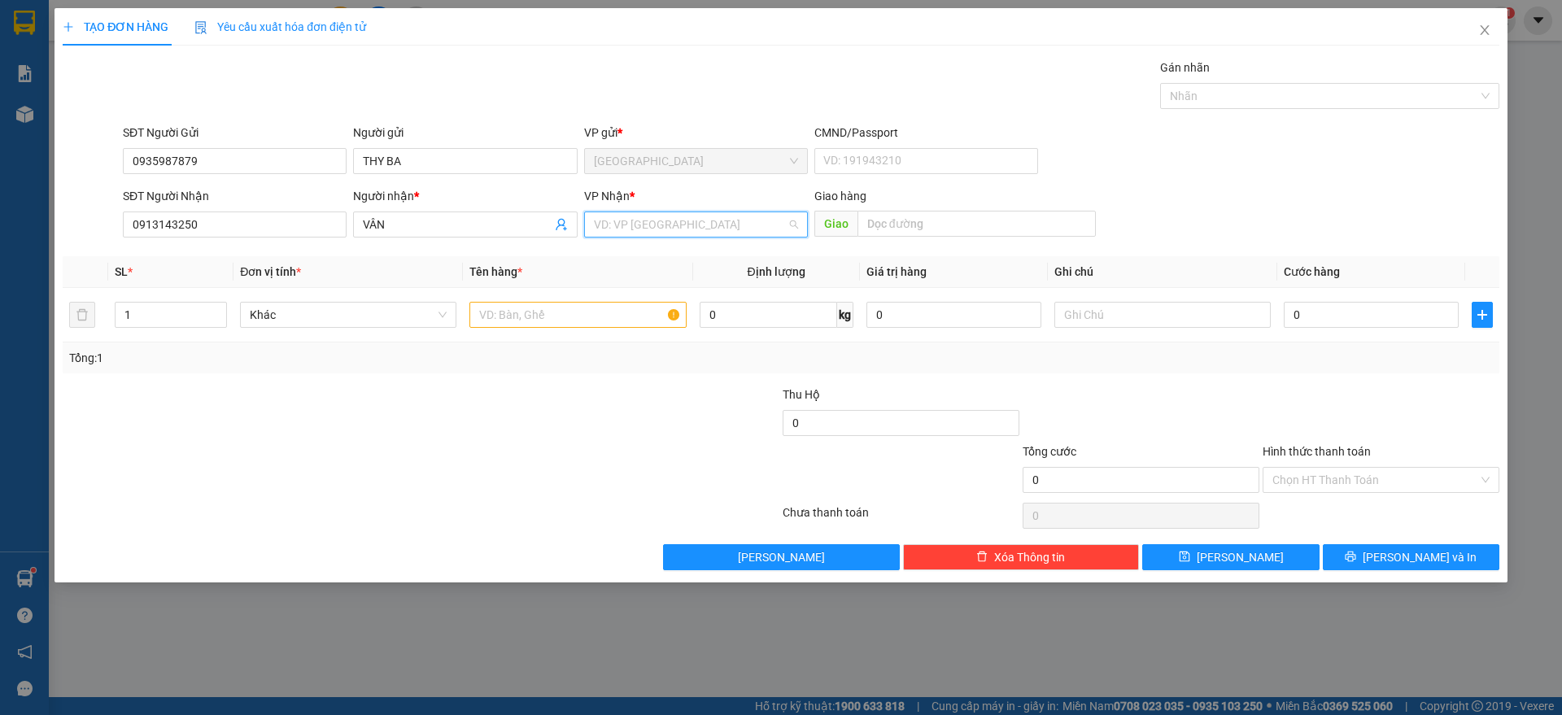
click at [621, 227] on input "search" at bounding box center [690, 224] width 193 height 24
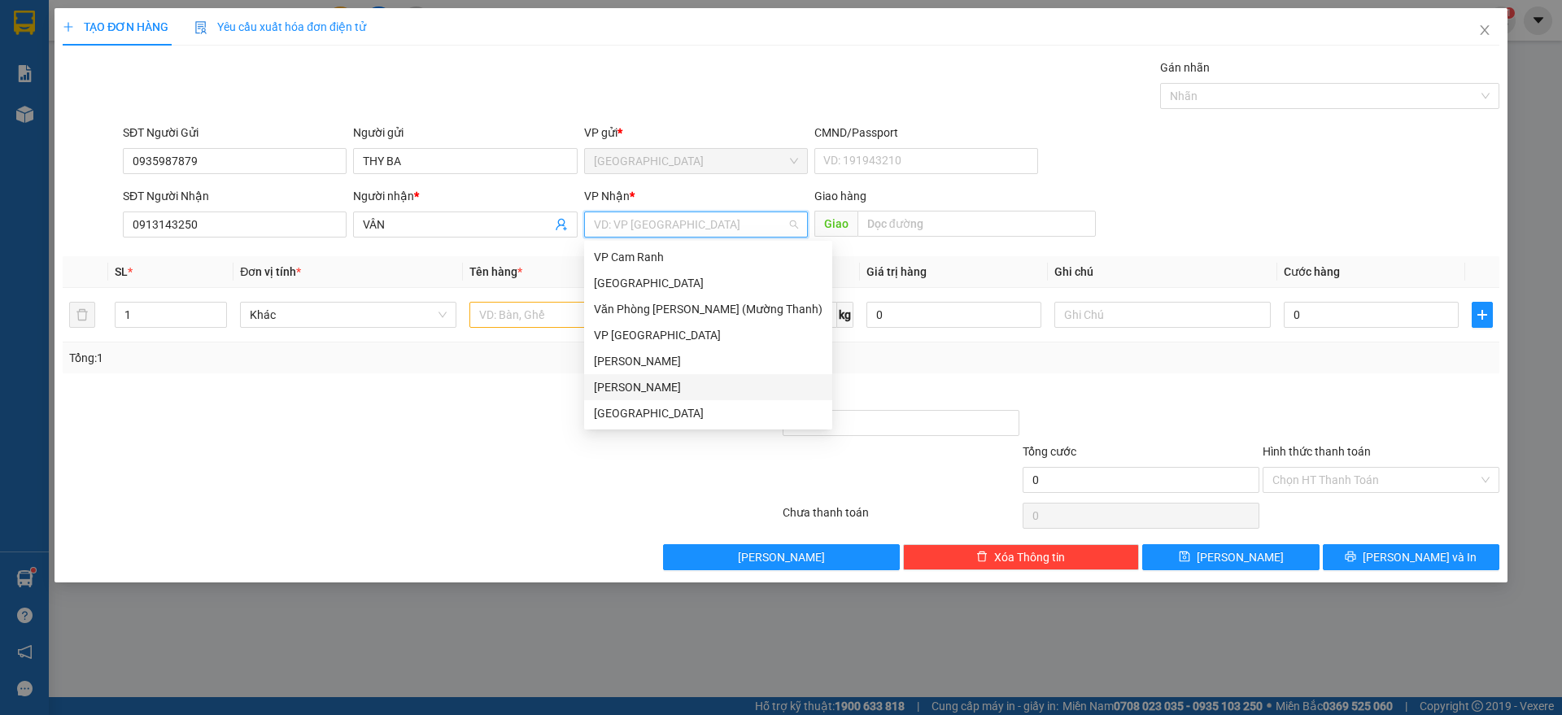
click at [652, 380] on div "[PERSON_NAME]" at bounding box center [708, 387] width 229 height 18
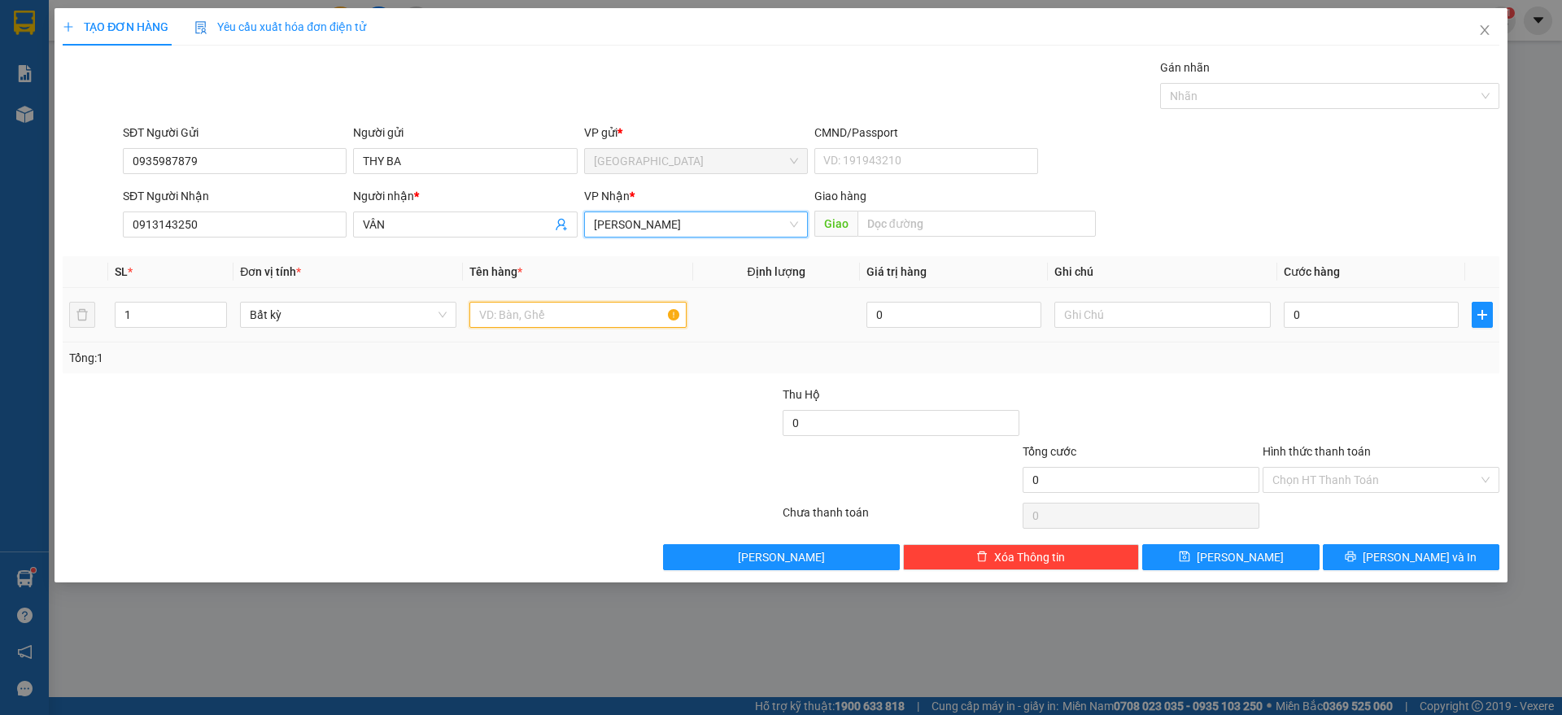
click at [541, 316] on input "text" at bounding box center [577, 315] width 216 height 26
type input "1 THÙNG"
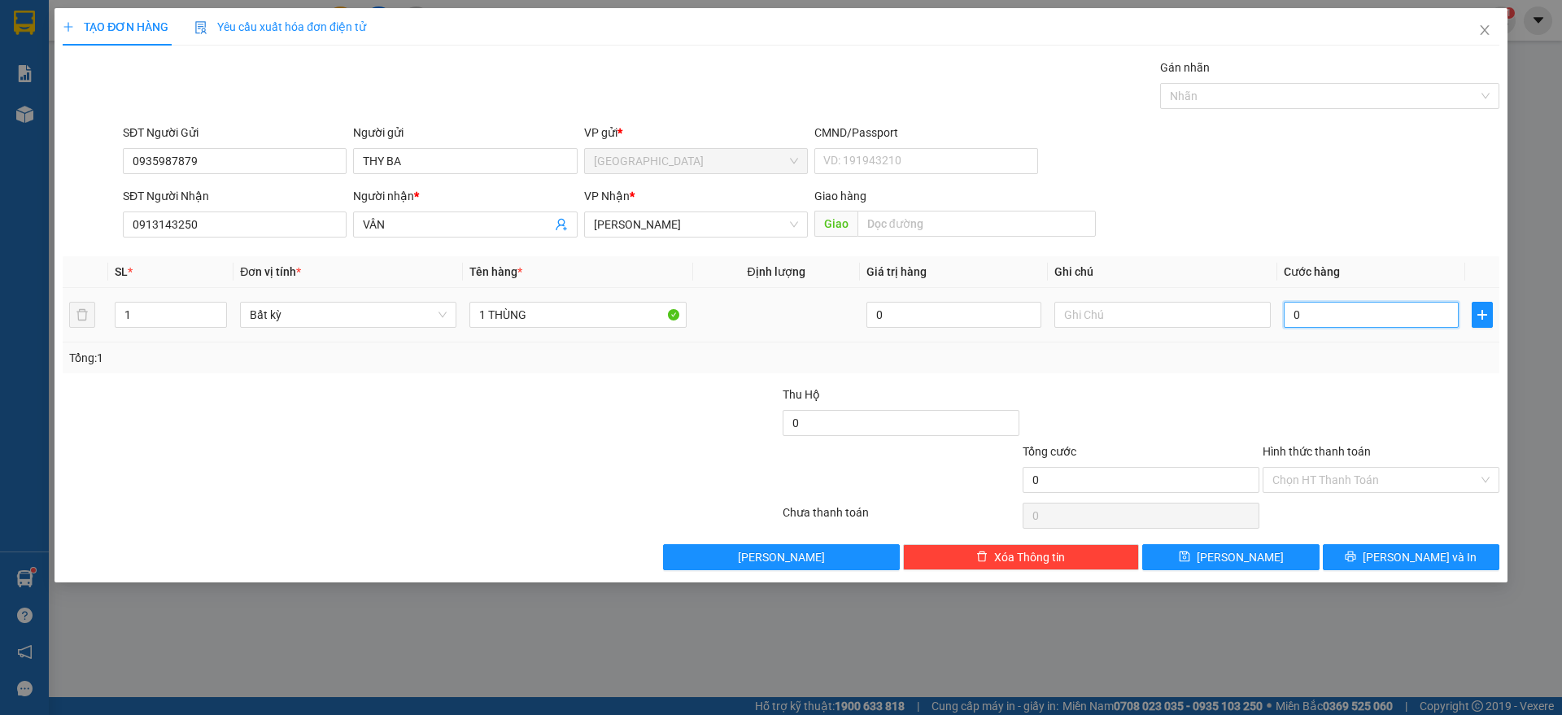
click at [1289, 313] on input "0" at bounding box center [1371, 315] width 175 height 26
type input "4"
type input "40"
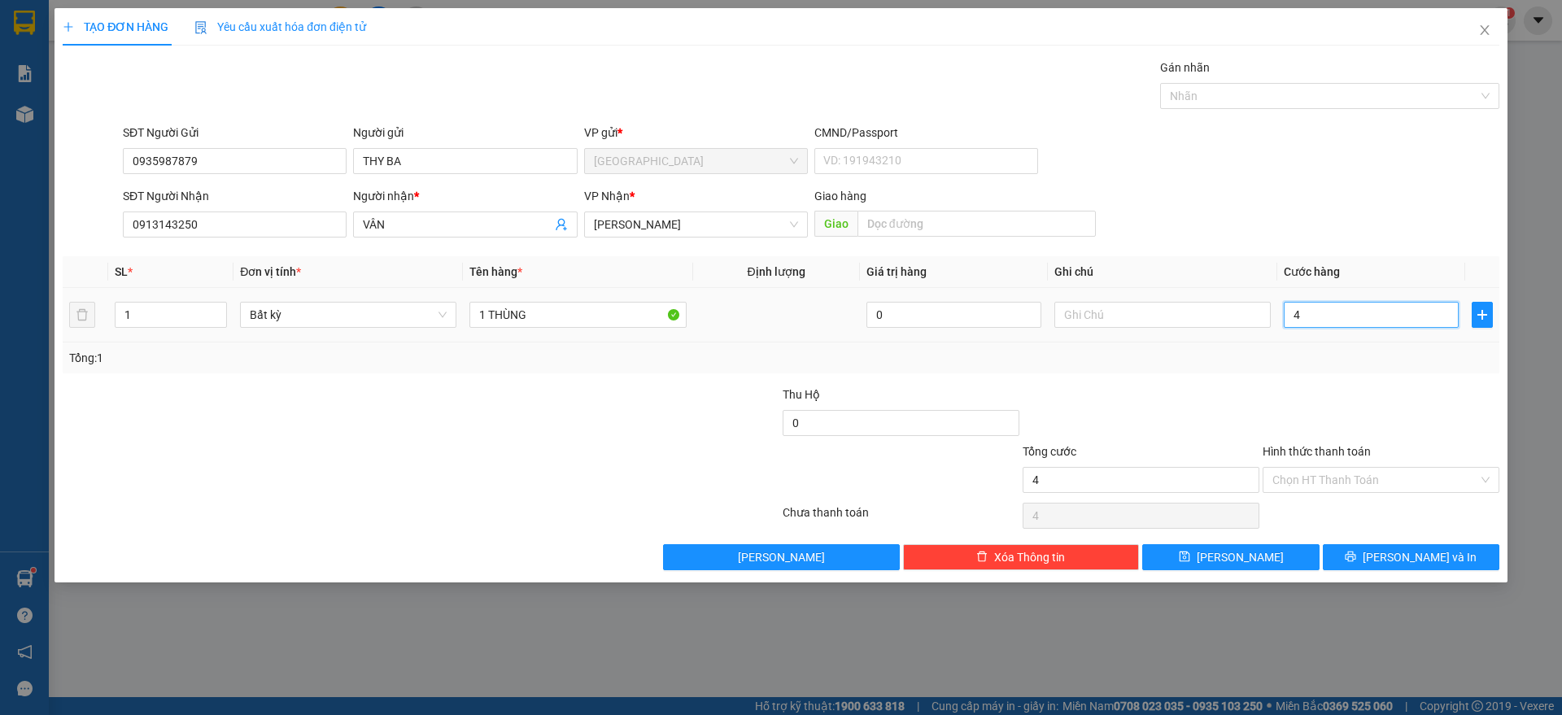
type input "40"
type input "40.000"
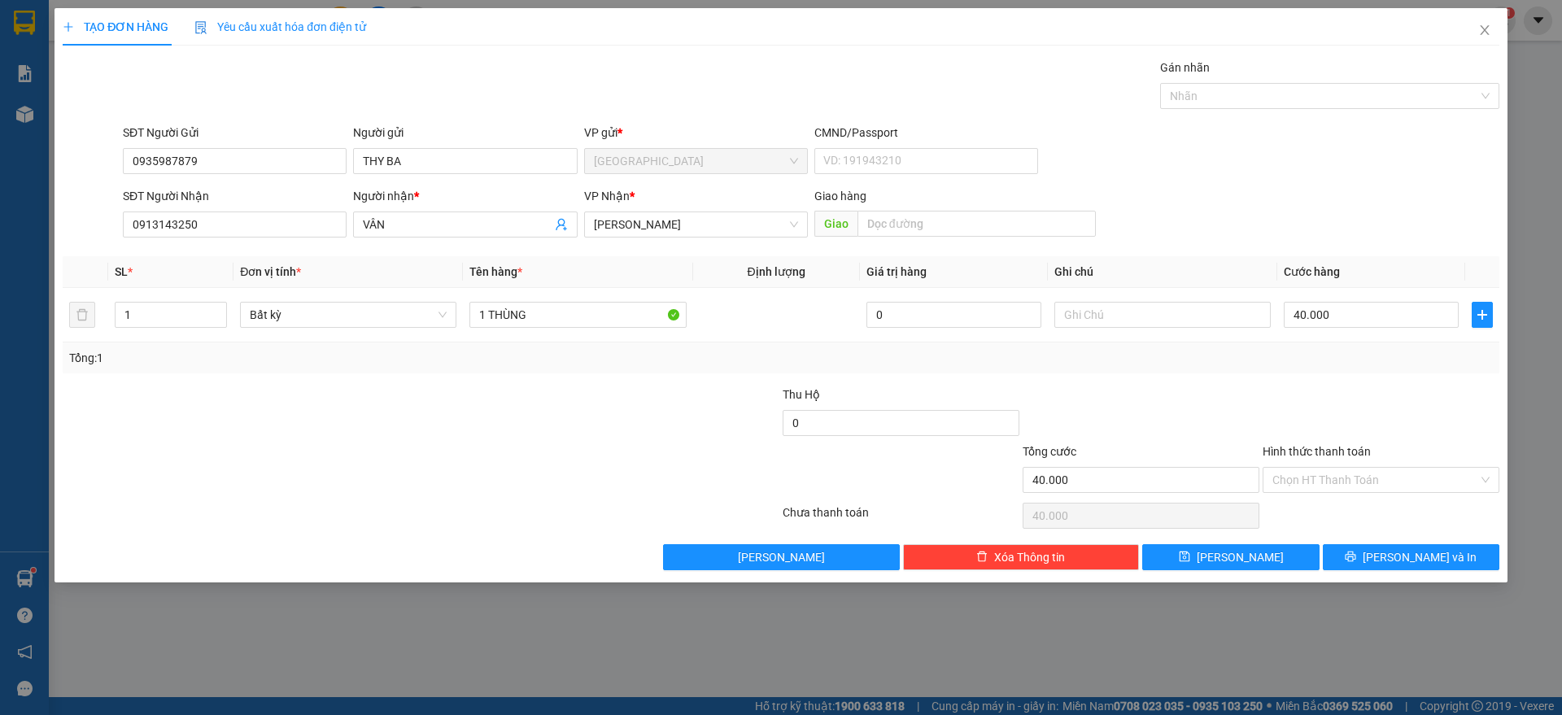
drag, startPoint x: 1349, startPoint y: 367, endPoint x: 1406, endPoint y: 533, distance: 175.7
click at [1354, 365] on div "Tổng: 1" at bounding box center [781, 357] width 1437 height 31
click at [1399, 560] on span "[PERSON_NAME] và In" at bounding box center [1419, 557] width 114 height 18
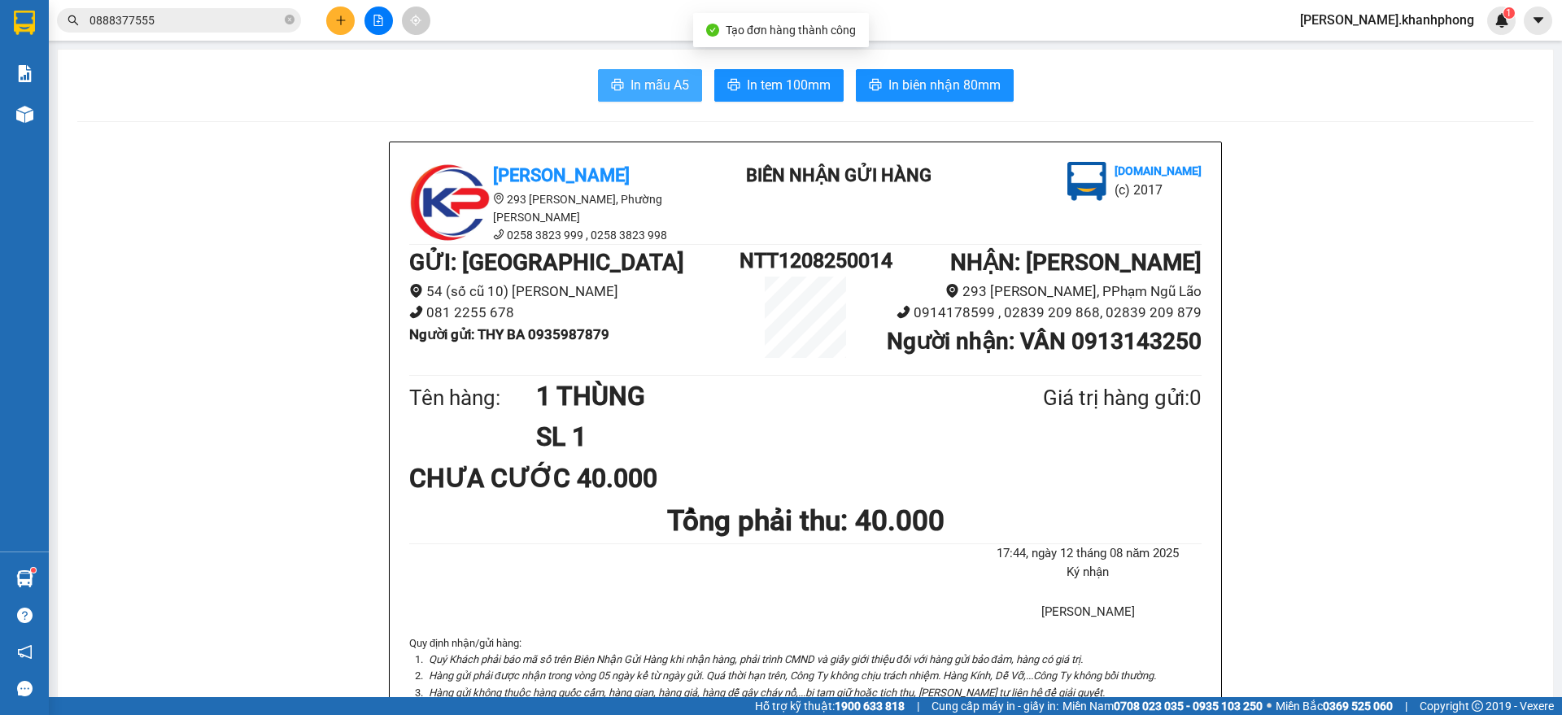
click at [632, 75] on span "In mẫu A5" at bounding box center [659, 85] width 59 height 20
click at [330, 25] on button at bounding box center [340, 21] width 28 height 28
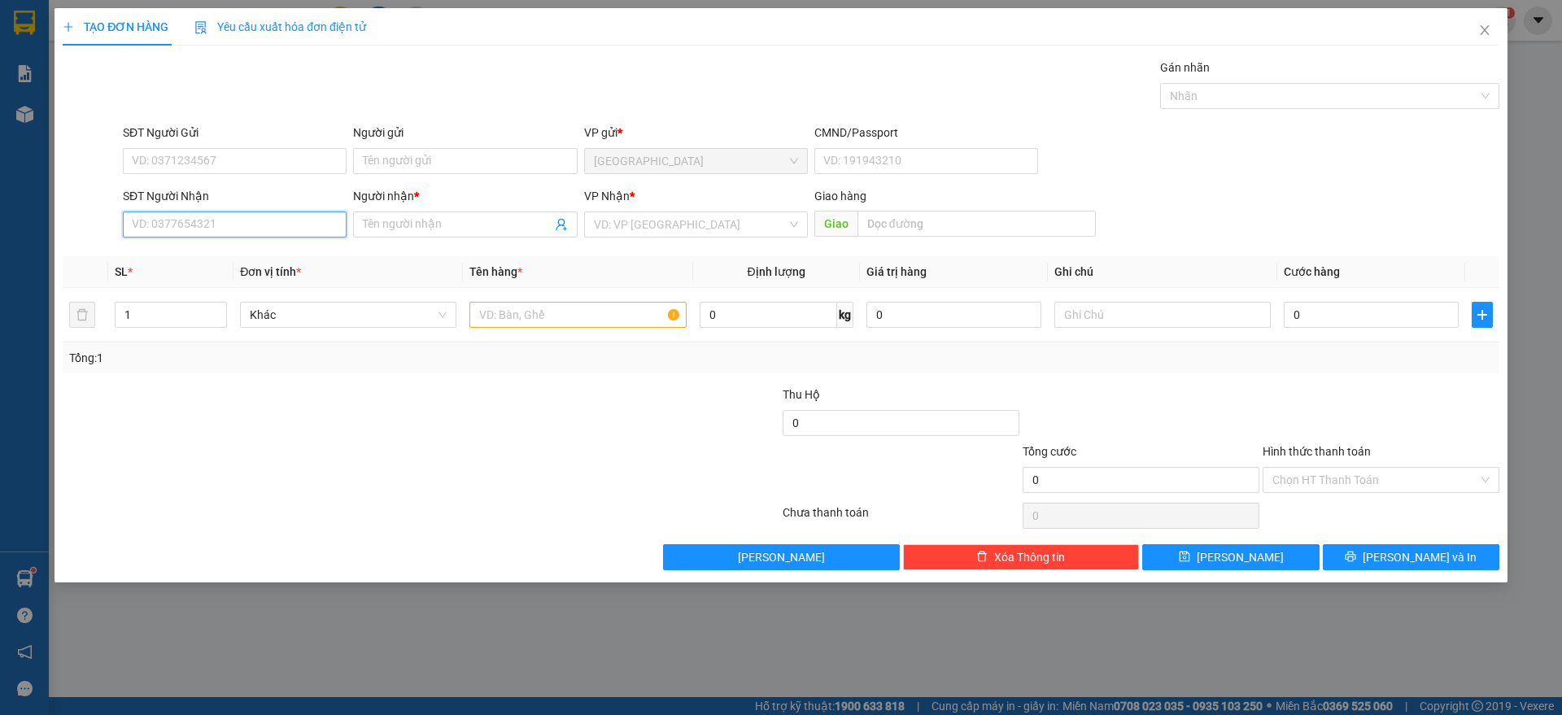
click at [231, 231] on input "SĐT Người Nhận" at bounding box center [235, 224] width 224 height 26
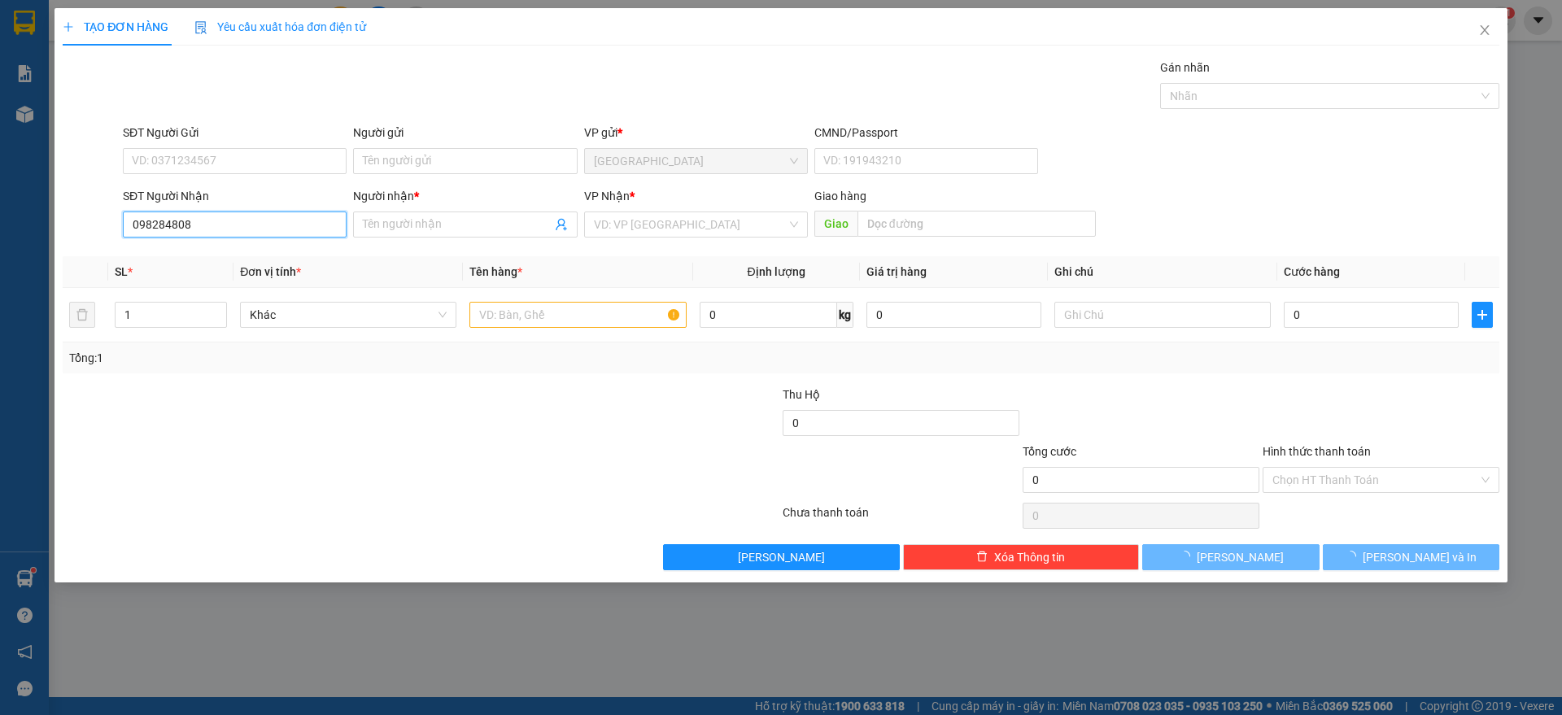
type input "0982848084"
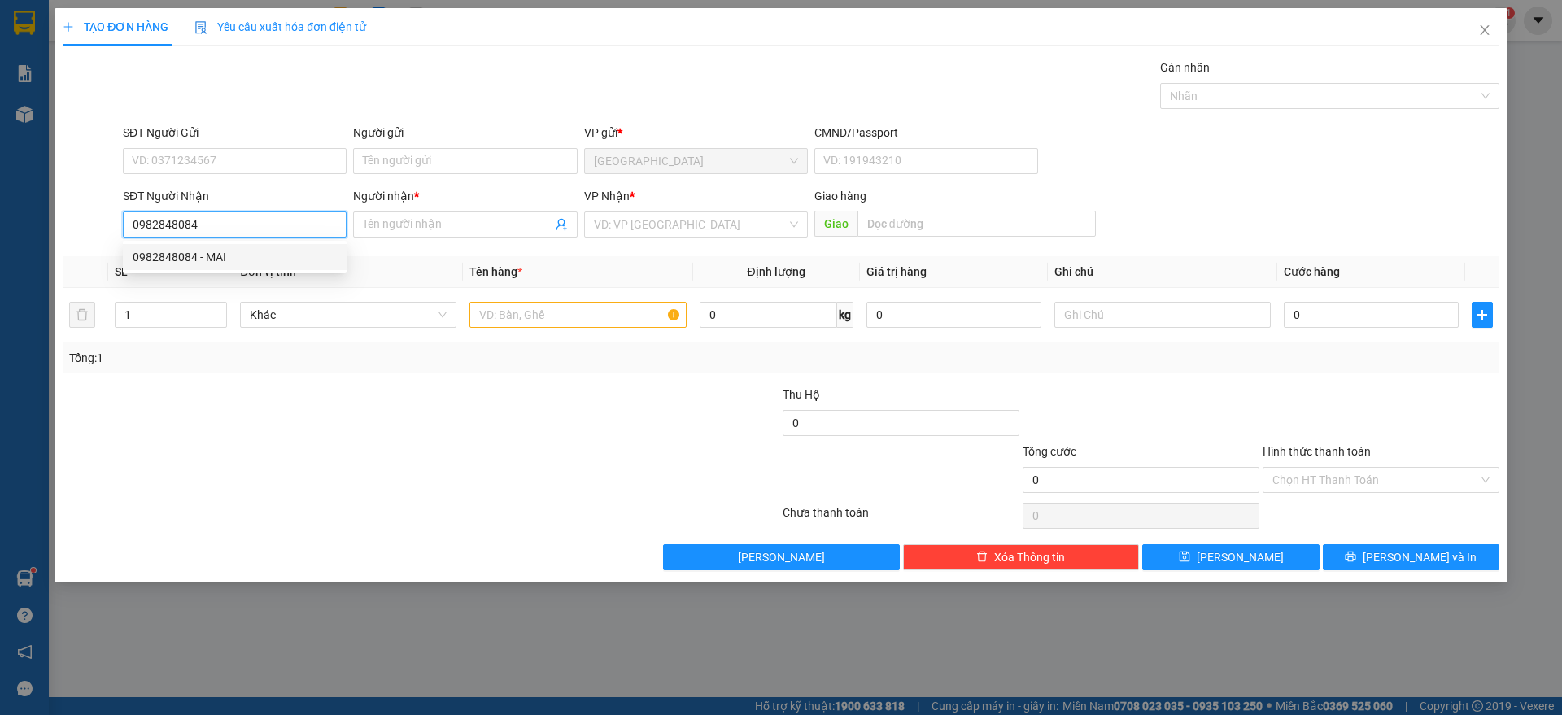
click at [213, 256] on div "0982848084 - MAI" at bounding box center [235, 257] width 204 height 18
type input "MAI"
type input "0982848084"
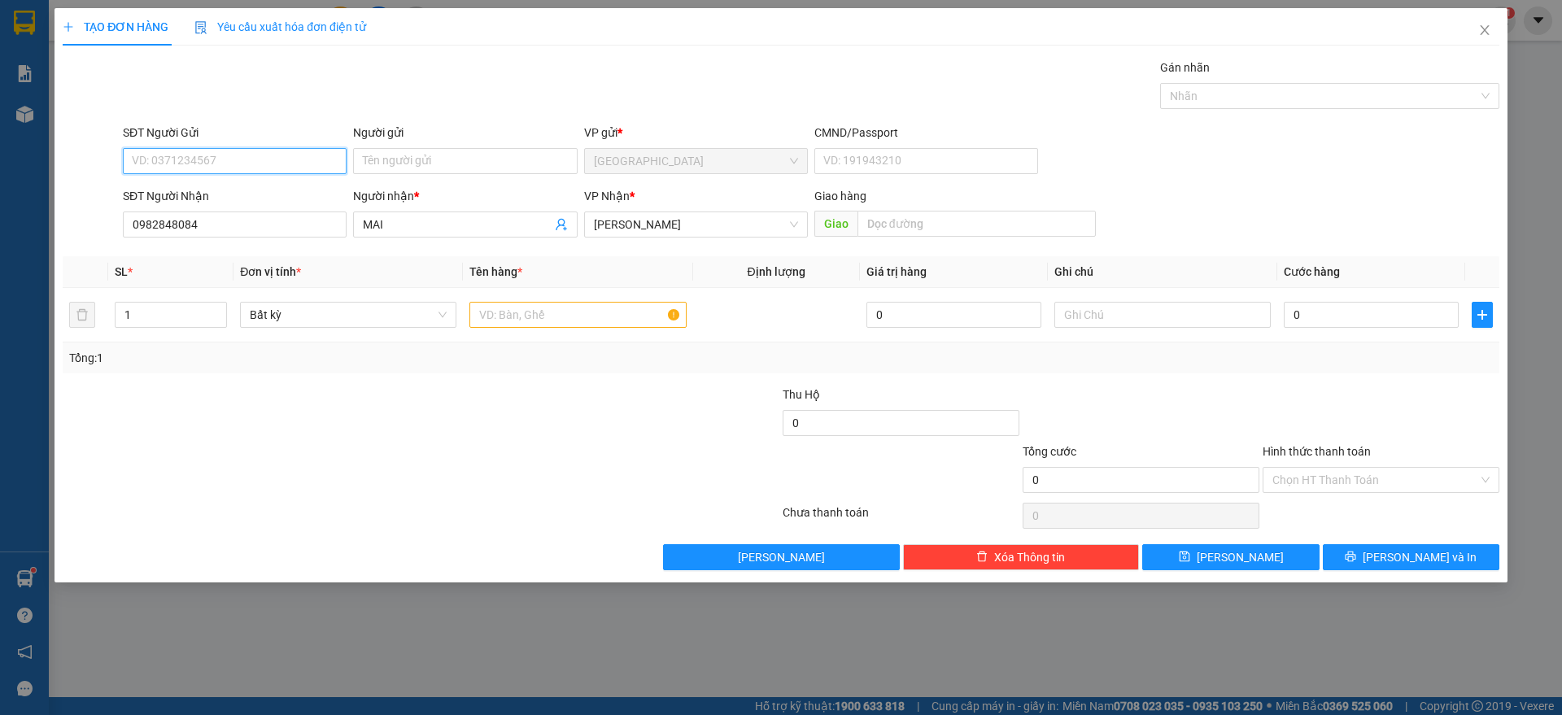
click at [221, 151] on input "SĐT Người Gửi" at bounding box center [235, 161] width 224 height 26
click at [229, 191] on div "0935987879 - THY BA" at bounding box center [235, 194] width 204 height 18
type input "0935987879"
type input "THY BA"
click at [528, 316] on input "text" at bounding box center [577, 315] width 216 height 26
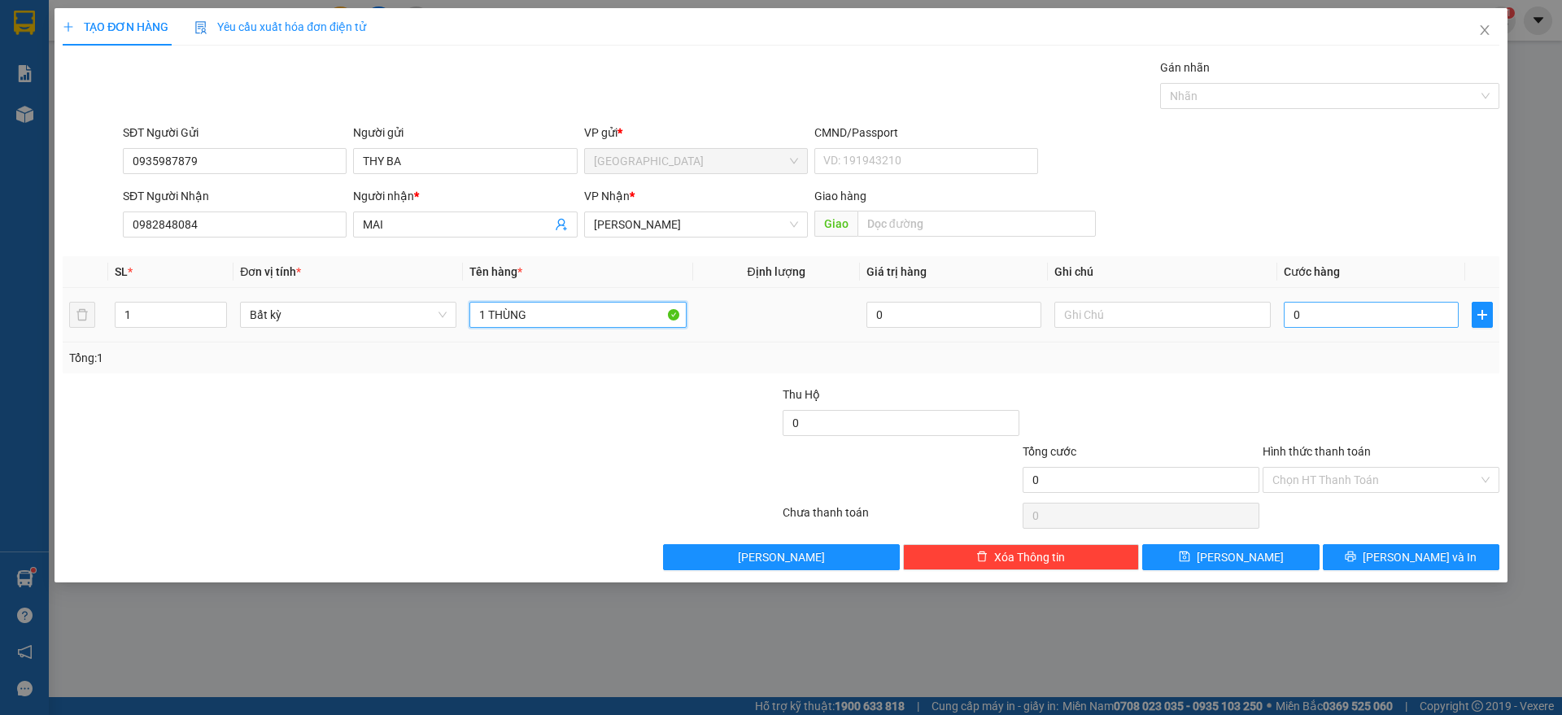
type input "1 THÙNG"
click at [1311, 310] on input "0" at bounding box center [1371, 315] width 175 height 26
type input "3"
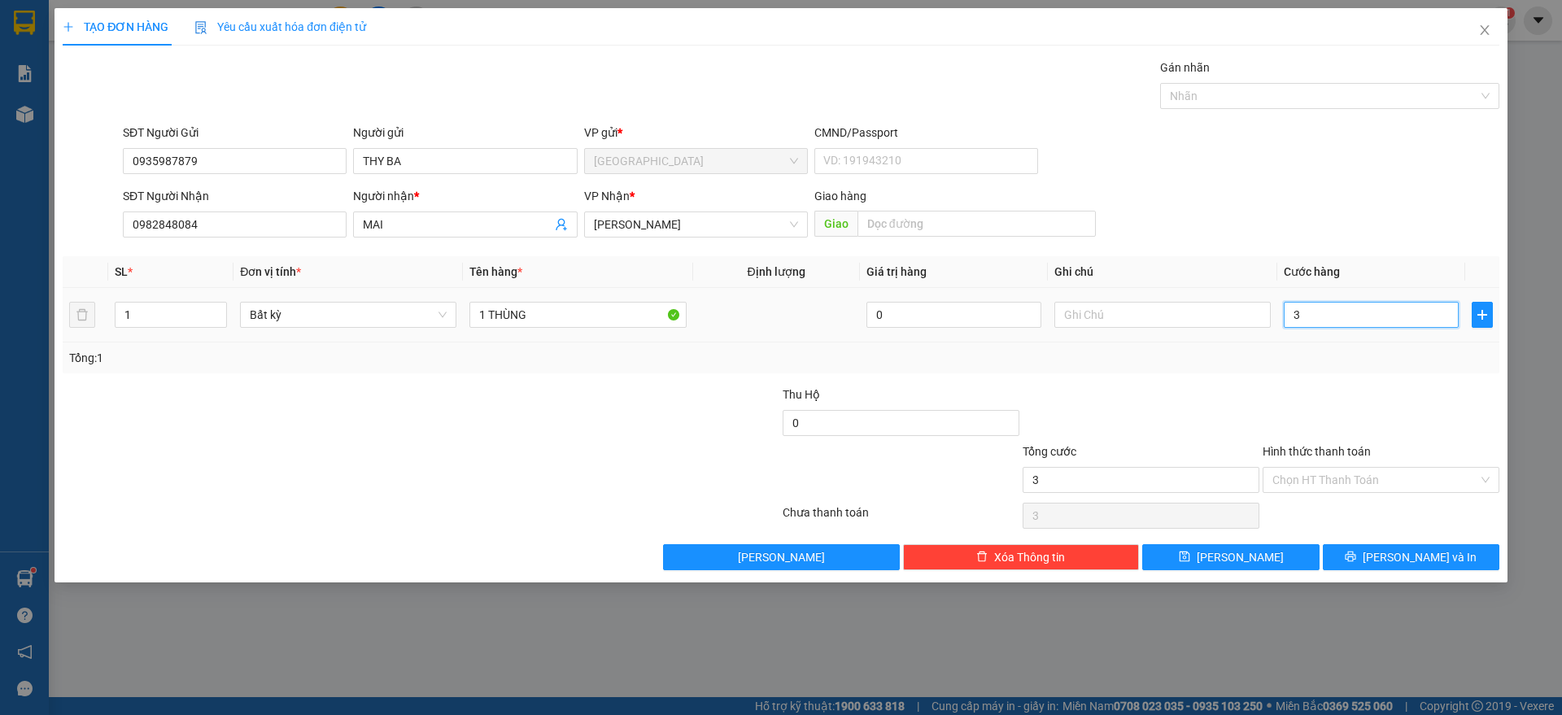
type input "30"
type input "30.000"
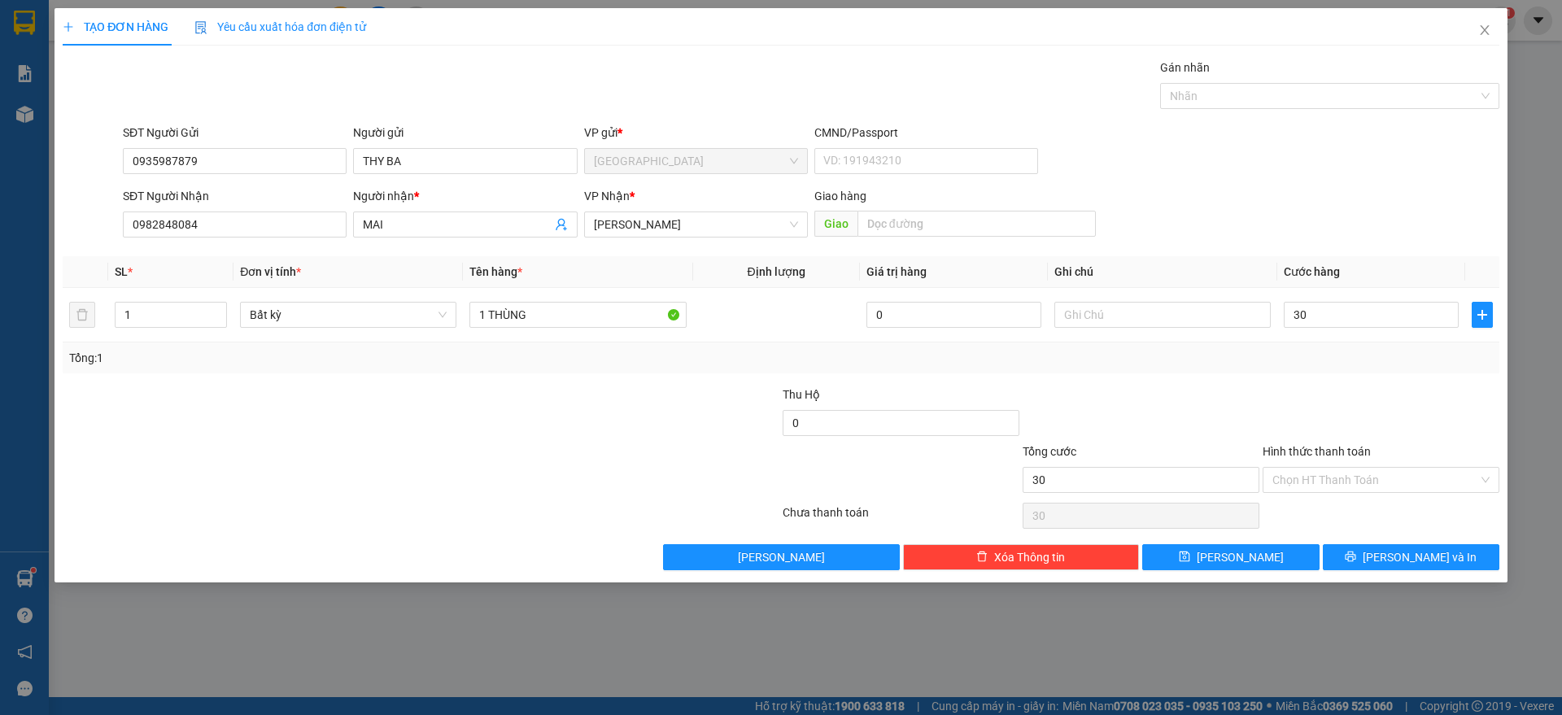
type input "30.000"
click at [1384, 395] on div at bounding box center [1381, 414] width 240 height 57
click at [1378, 552] on button "[PERSON_NAME] và In" at bounding box center [1411, 557] width 177 height 26
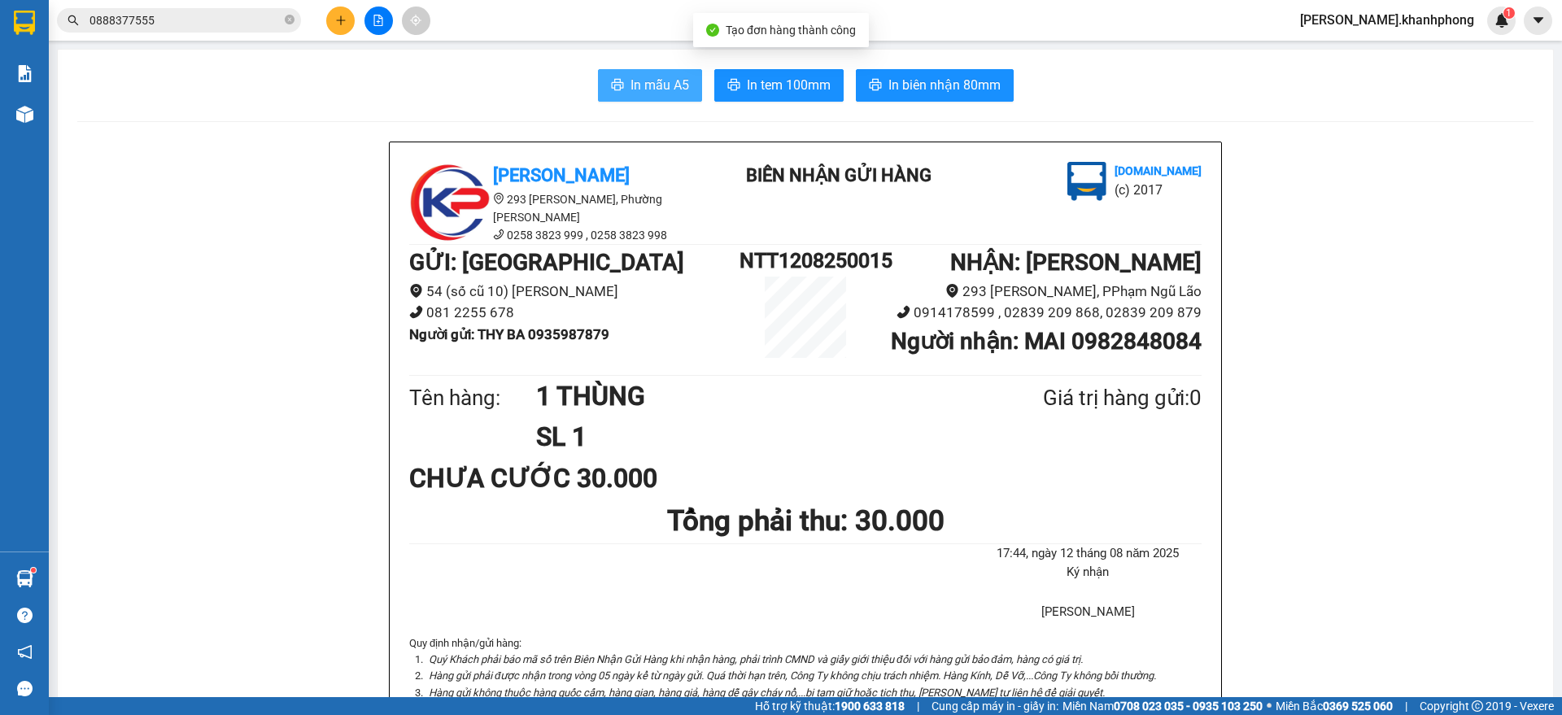
click at [615, 81] on icon "printer" at bounding box center [617, 84] width 13 height 13
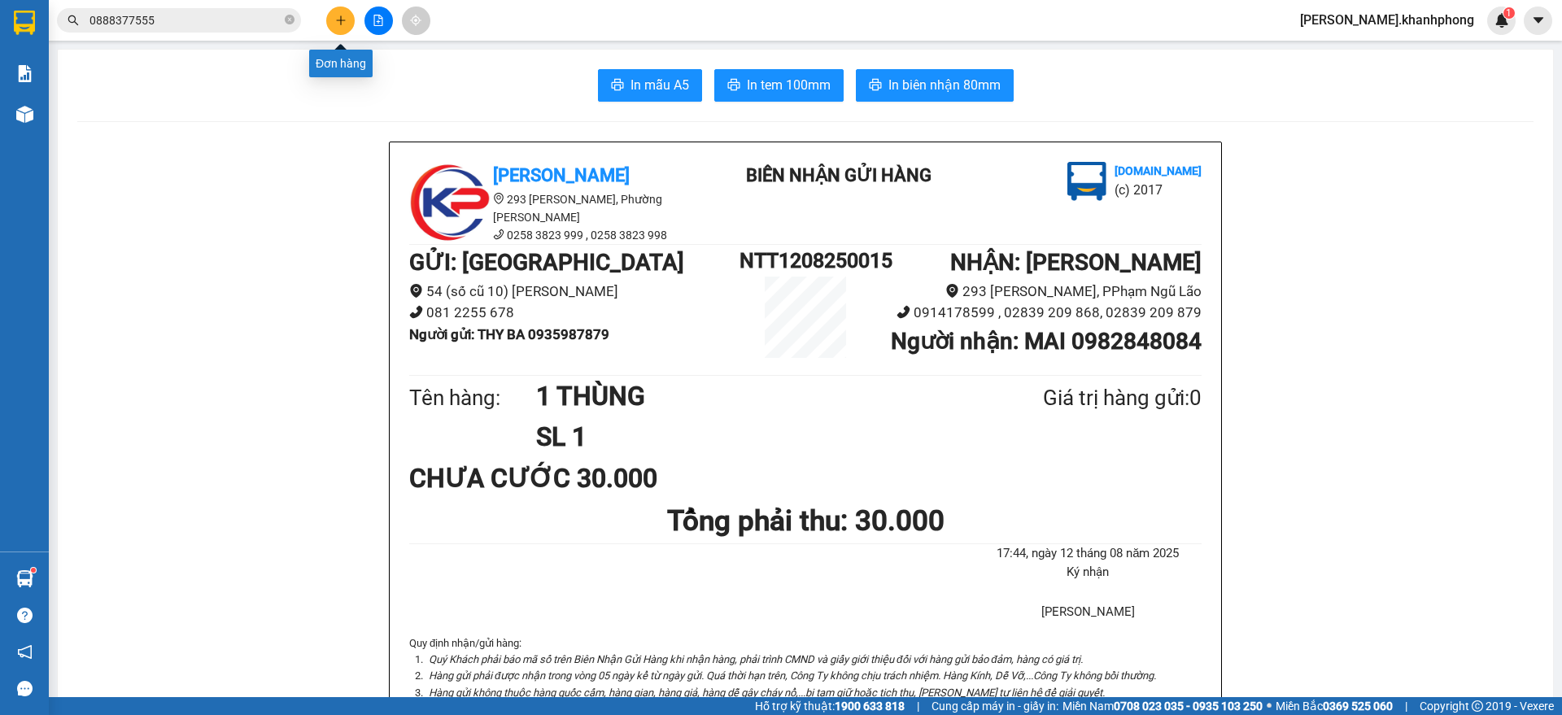
click at [343, 20] on icon "plus" at bounding box center [340, 20] width 11 height 11
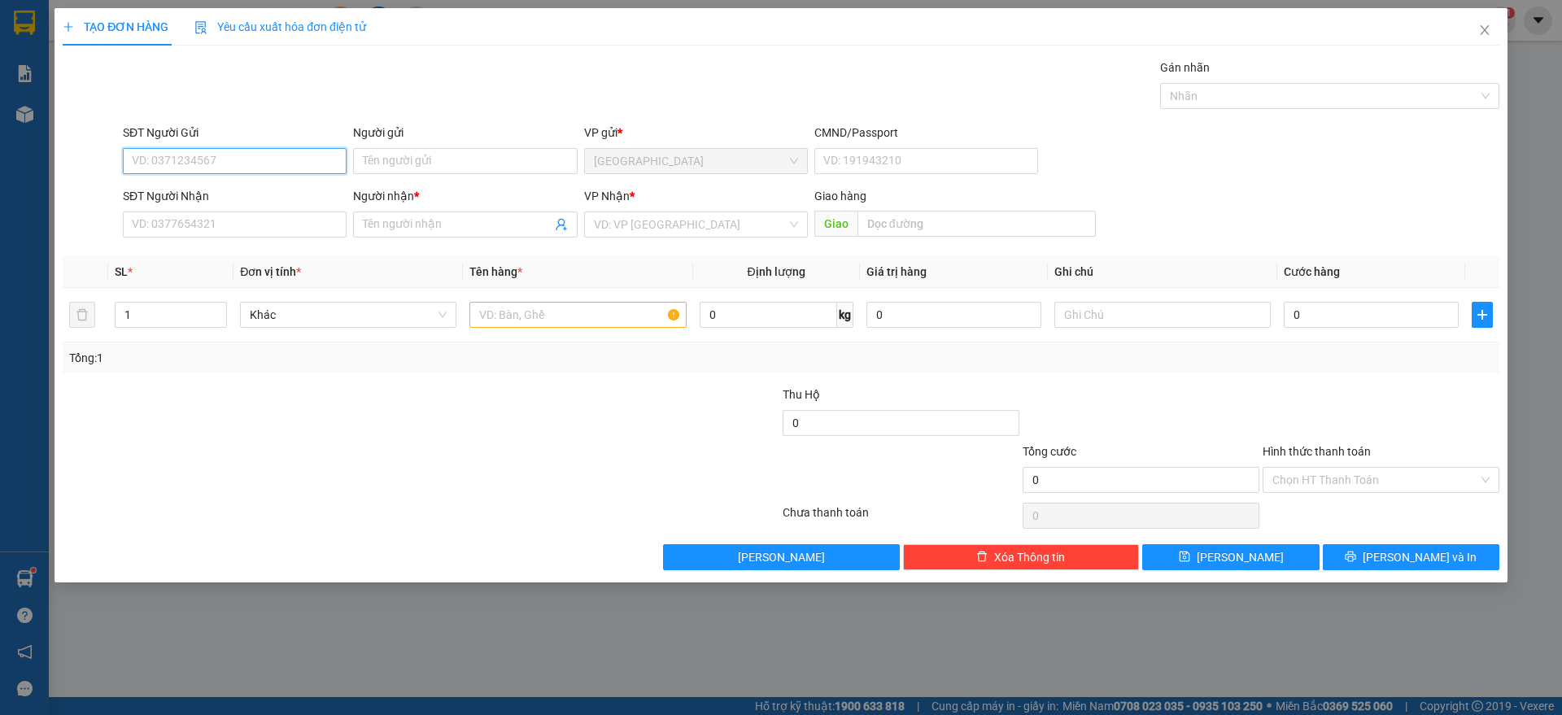
click at [201, 156] on input "SĐT Người Gửi" at bounding box center [235, 161] width 224 height 26
type input "0905515051"
drag, startPoint x: 201, startPoint y: 194, endPoint x: 236, endPoint y: 222, distance: 45.1
click at [201, 192] on div "0905515051 - lan" at bounding box center [235, 194] width 204 height 18
type input "lan"
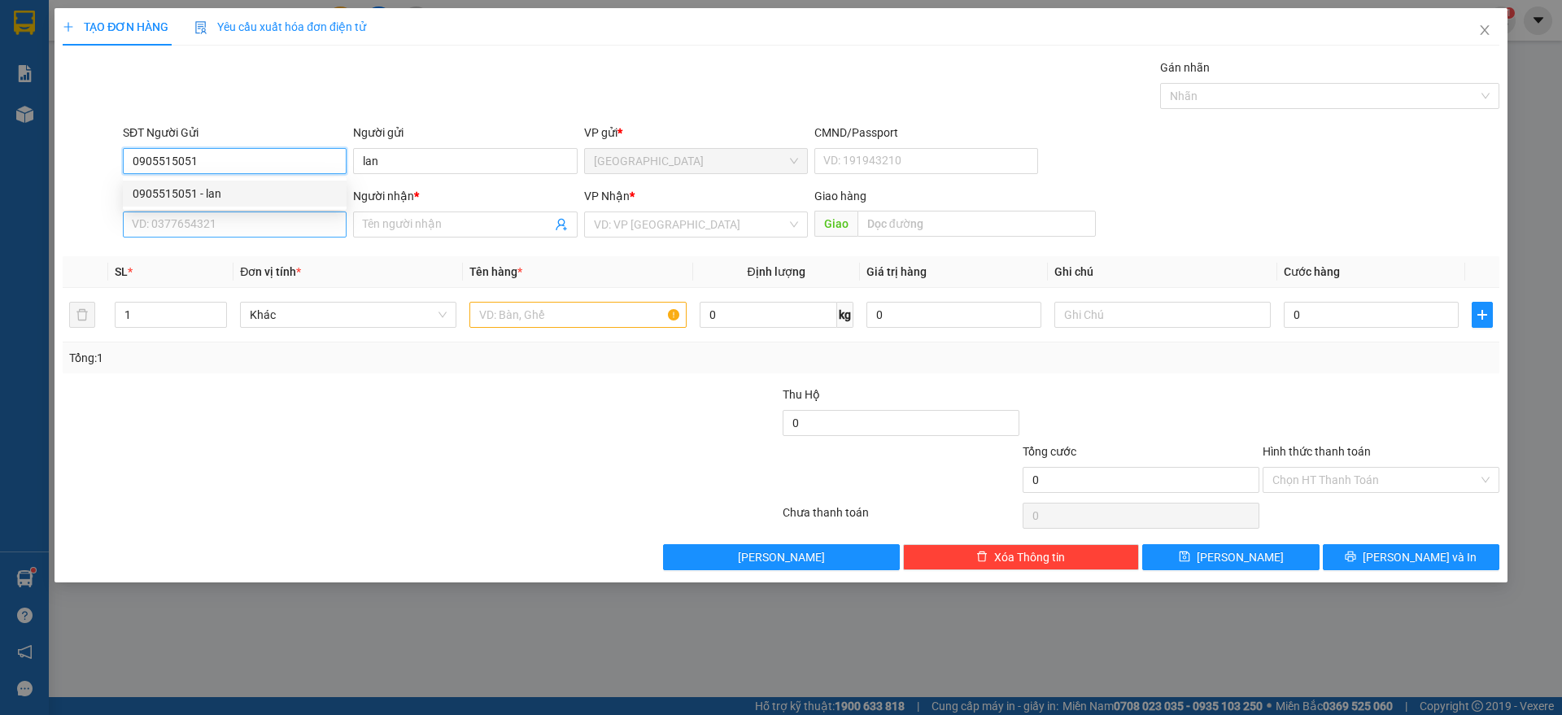
type input "0905515051"
click at [238, 225] on input "SĐT Người Nhận" at bounding box center [235, 224] width 224 height 26
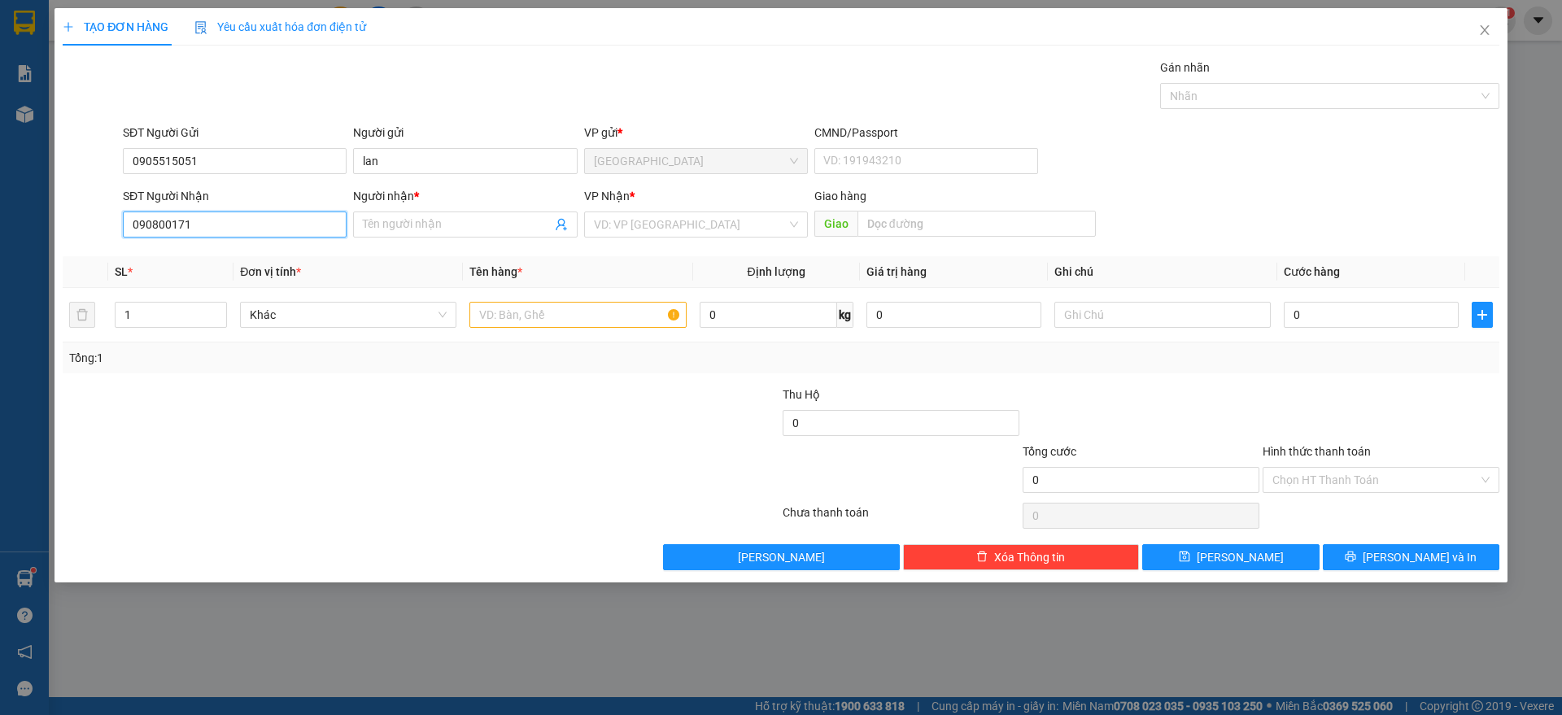
type input "0908001719"
click at [225, 251] on div "0908001719 - NHƠN" at bounding box center [235, 257] width 204 height 18
type input "NHƠN"
type input "0908001719"
click at [537, 312] on input "text" at bounding box center [577, 315] width 216 height 26
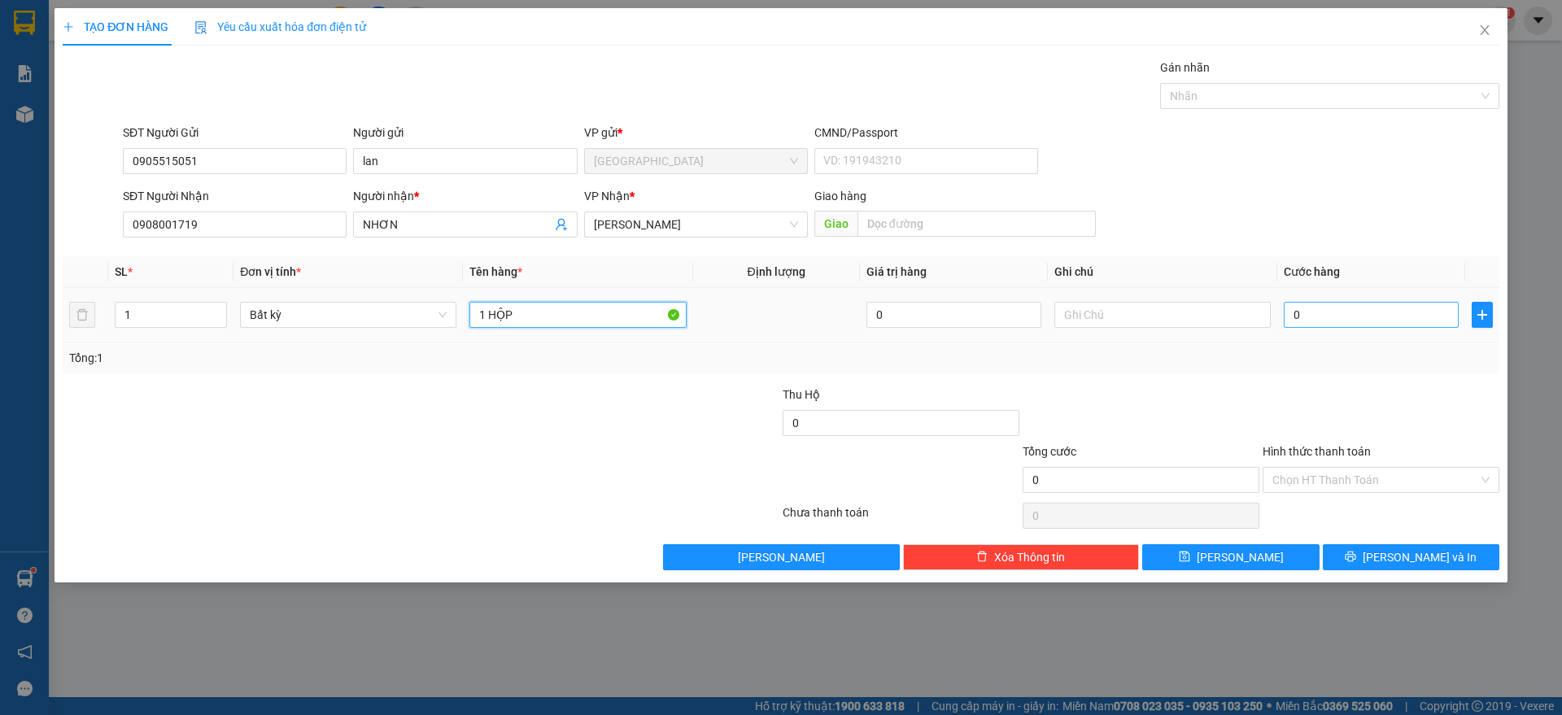
type input "1 HỘP"
click at [1376, 315] on input "0" at bounding box center [1371, 315] width 175 height 26
type input "2"
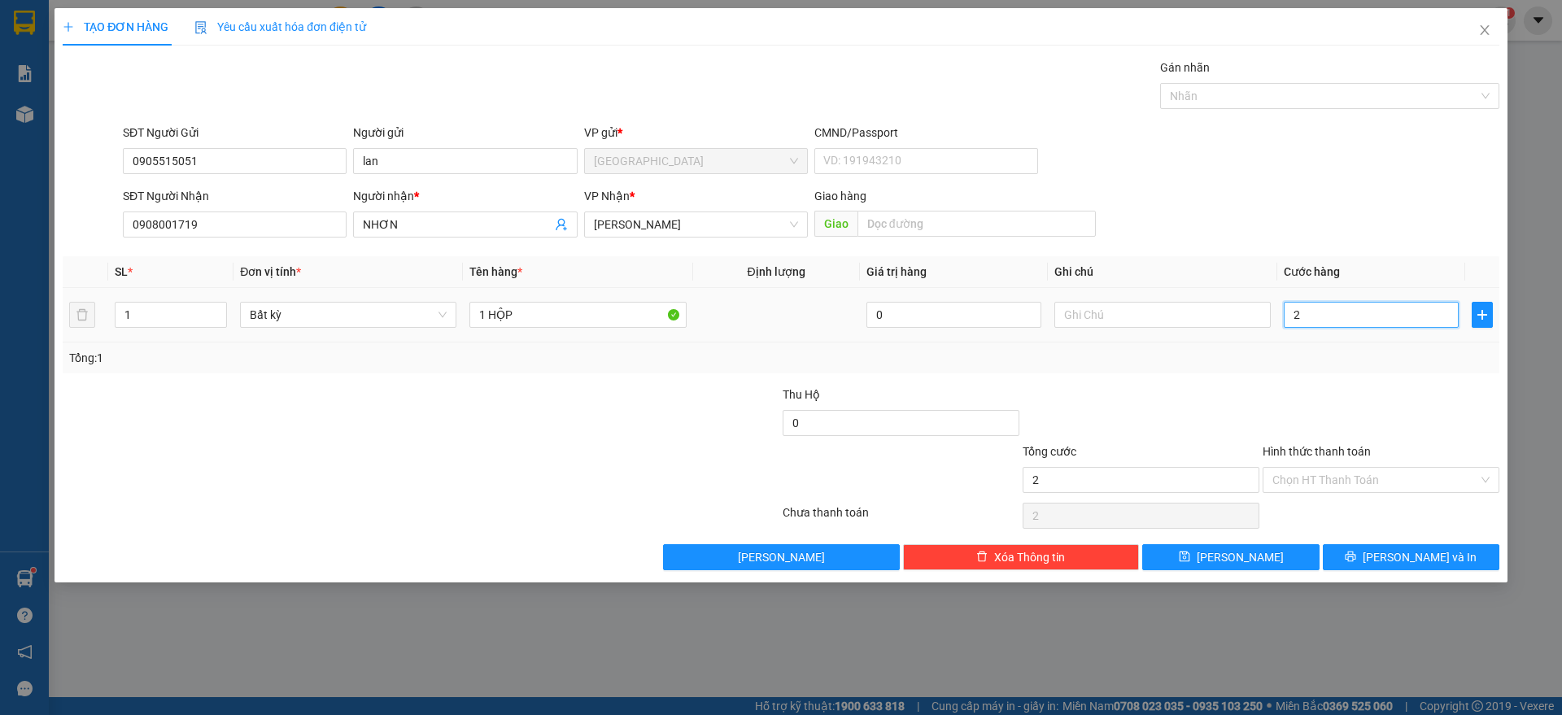
type input "20"
type input "20.000"
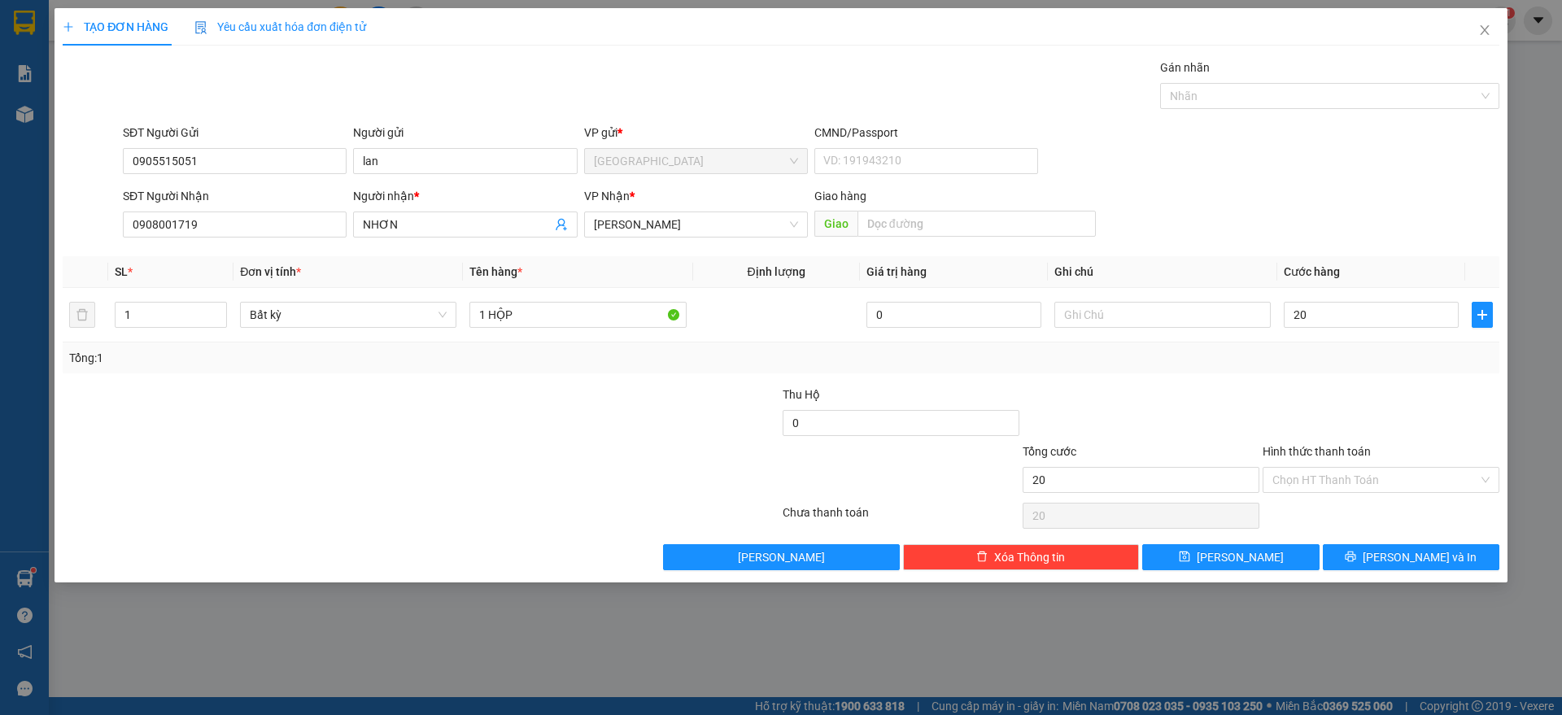
type input "20.000"
click at [1170, 363] on div "Tổng: 1" at bounding box center [780, 358] width 1423 height 18
click at [1370, 557] on button "[PERSON_NAME] và In" at bounding box center [1411, 557] width 177 height 26
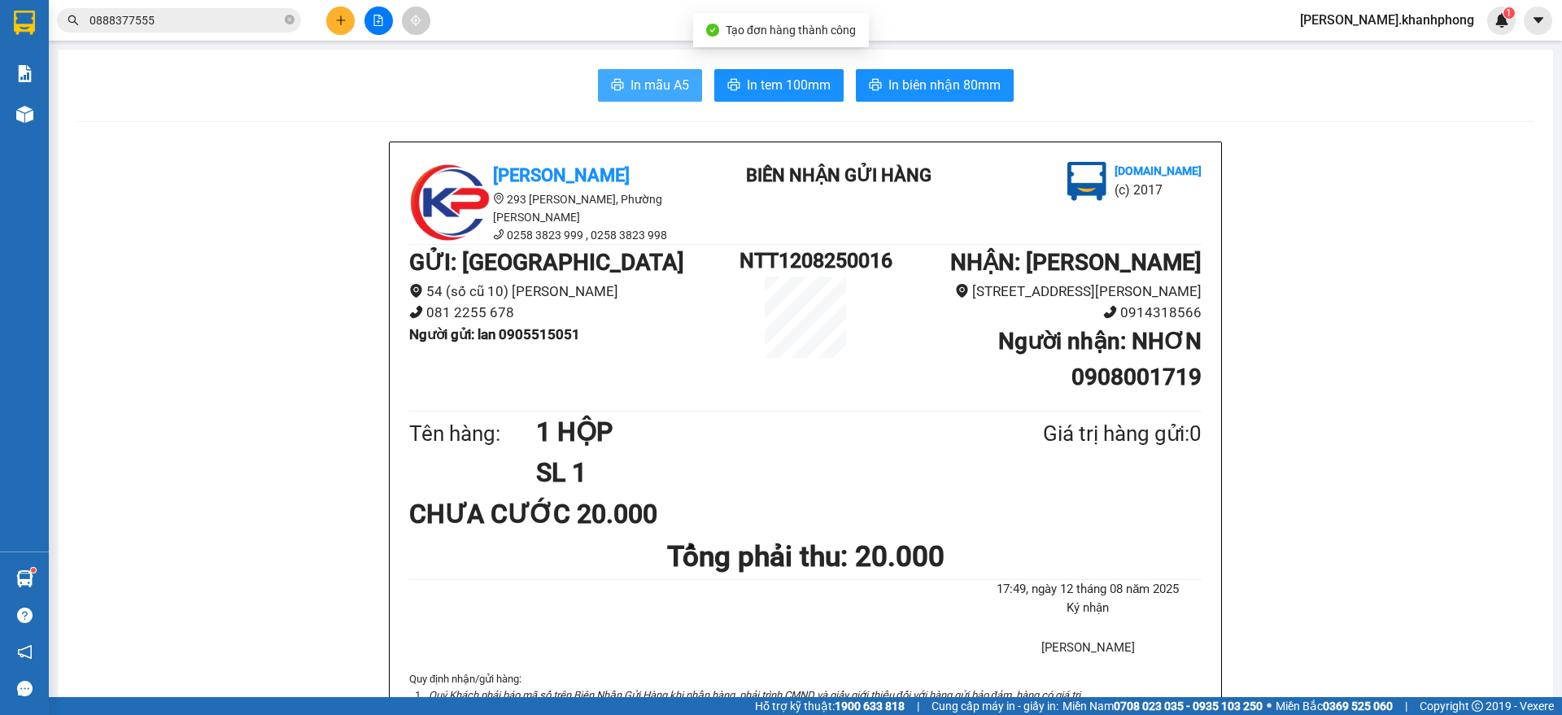
click at [641, 90] on span "In mẫu A5" at bounding box center [659, 85] width 59 height 20
click at [335, 16] on icon "plus" at bounding box center [340, 20] width 11 height 11
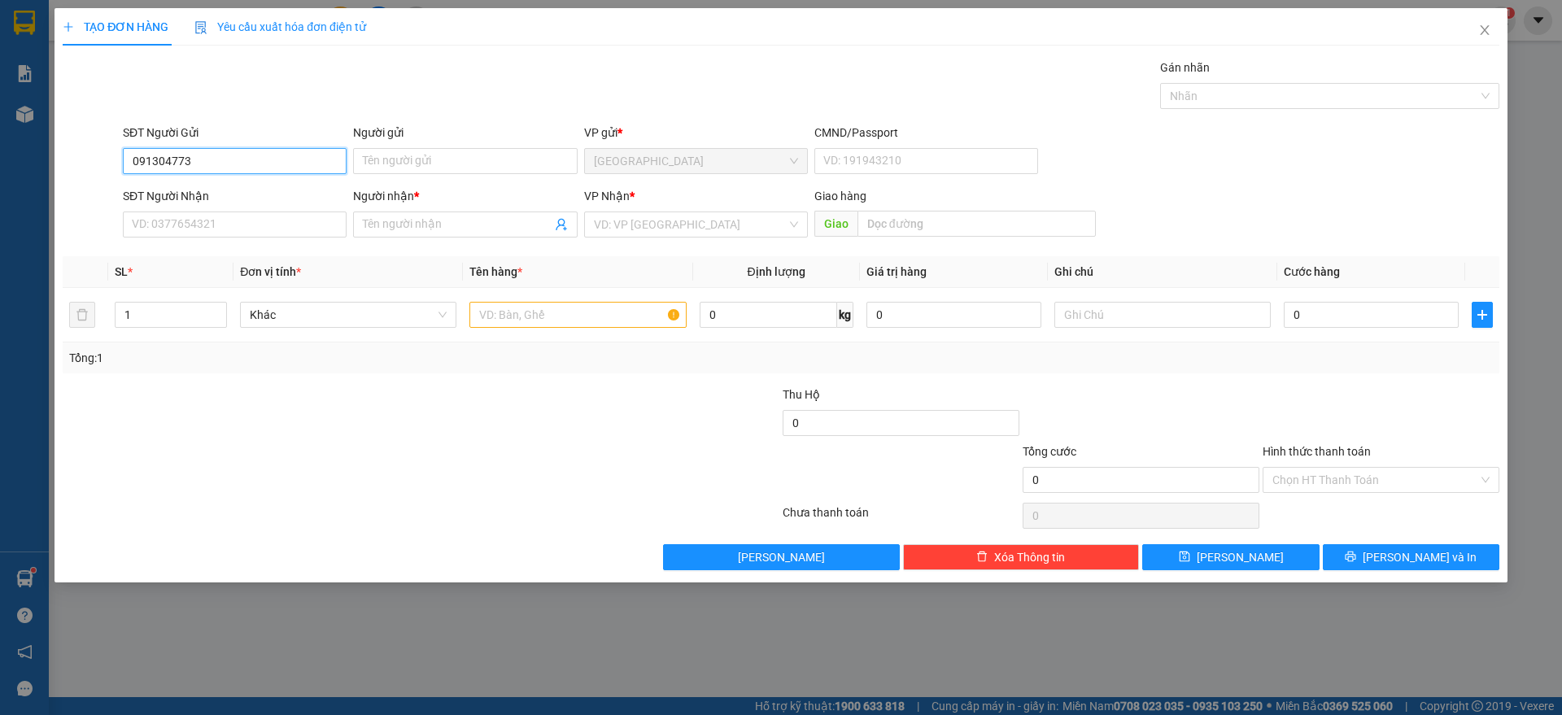
type input "0913047733"
click at [220, 193] on div "0913047733 - HUỆ" at bounding box center [235, 194] width 204 height 18
type input "HUỆ"
type input "0913047733"
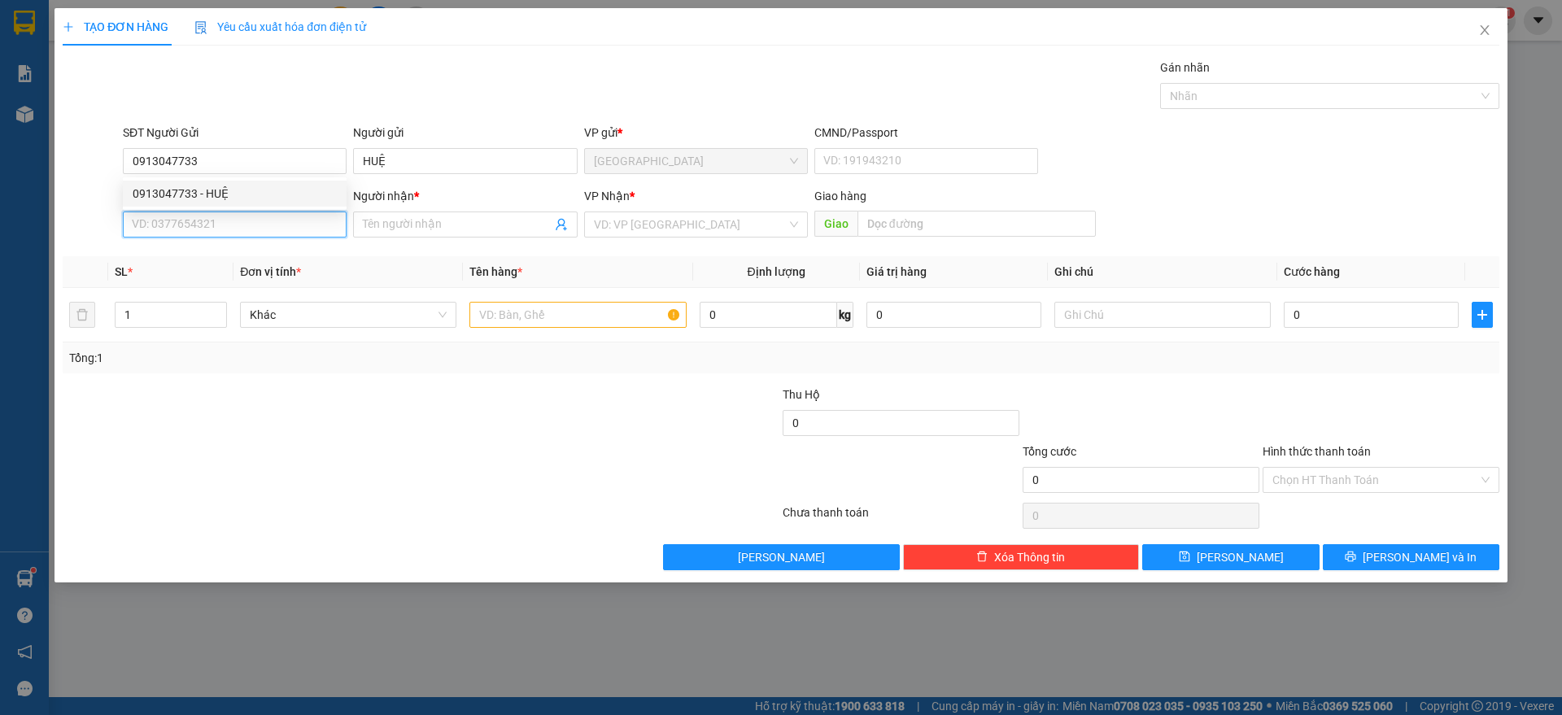
click at [223, 230] on input "SĐT Người Nhận" at bounding box center [235, 224] width 224 height 26
type input "0334826900"
click at [196, 252] on div "0334826900 - VÂN" at bounding box center [235, 257] width 204 height 18
type input "VÂN"
type input "0334826900"
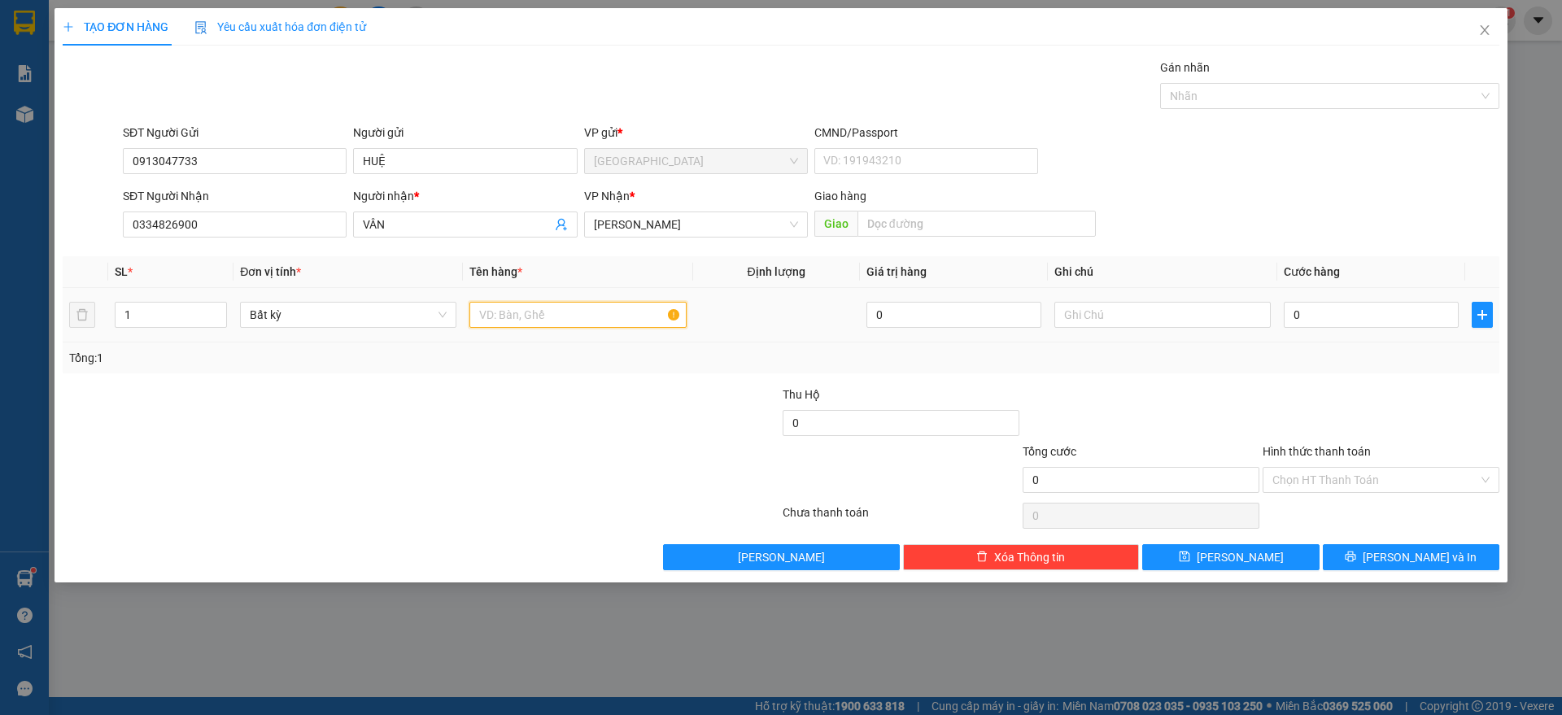
click at [578, 307] on input "text" at bounding box center [577, 315] width 216 height 26
type input "1 KIỆN ĐEN"
click at [1338, 308] on input "0" at bounding box center [1371, 315] width 175 height 26
type input "3"
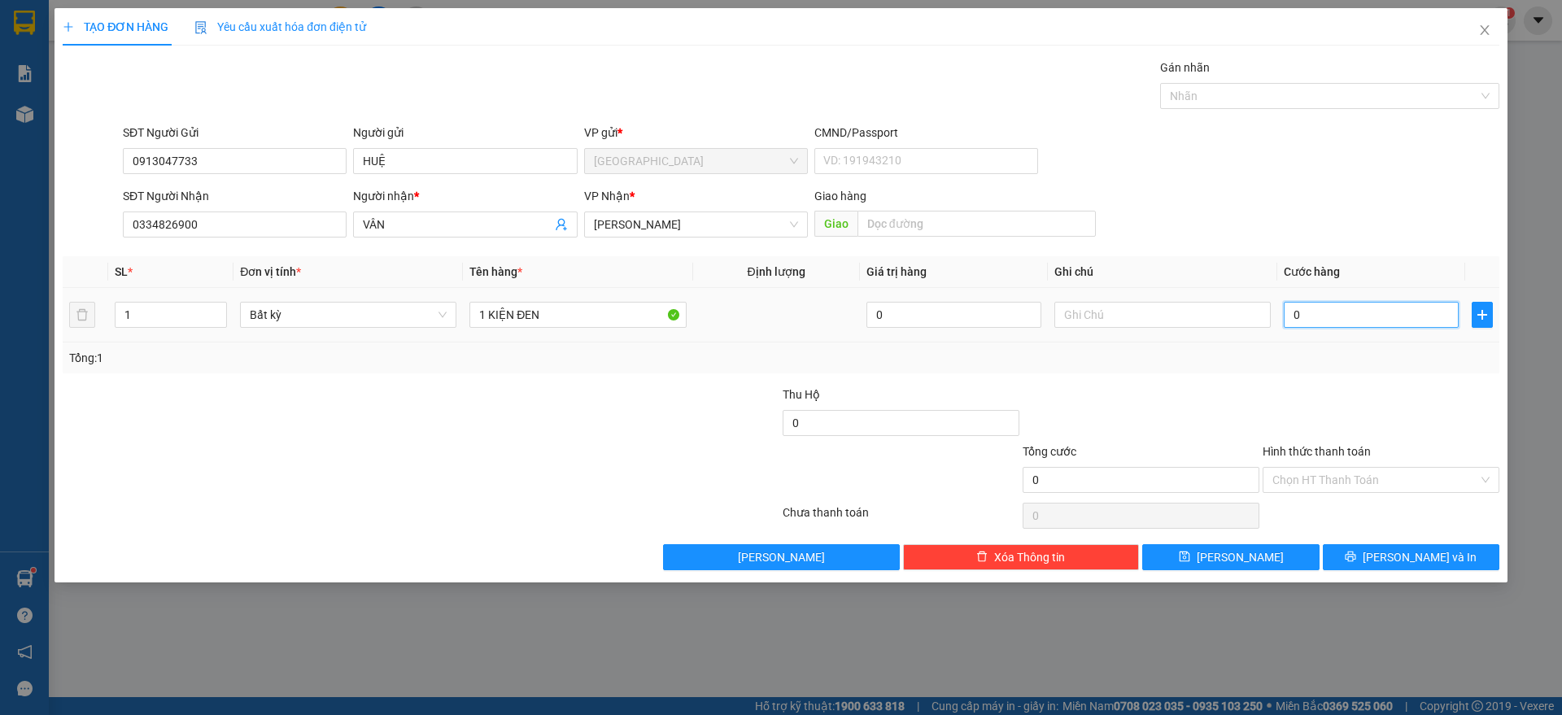
type input "3"
type input "30"
type input "30.000"
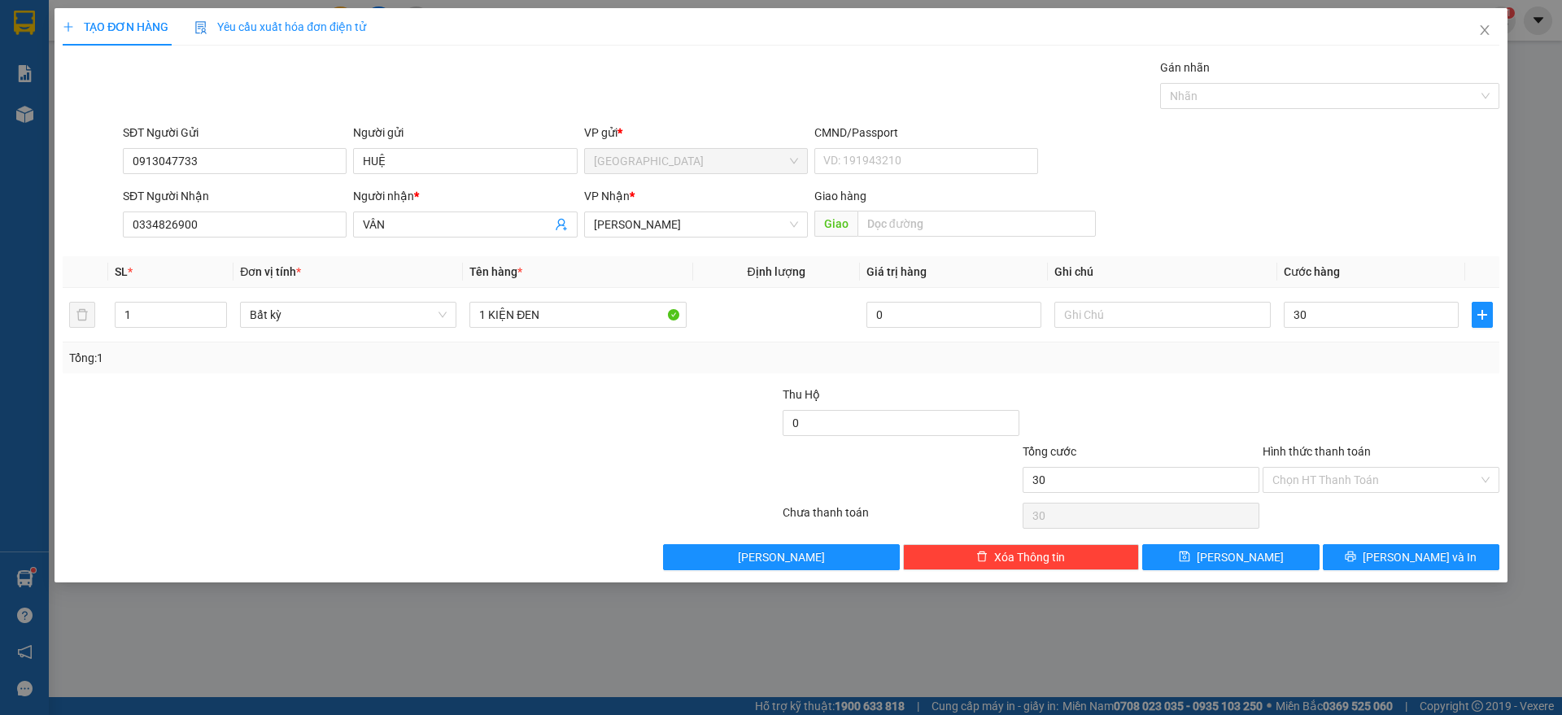
type input "30.000"
click at [1343, 368] on div "Tổng: 1" at bounding box center [781, 357] width 1437 height 31
click at [1382, 464] on div "Hình thức thanh toán" at bounding box center [1380, 455] width 237 height 24
click at [1354, 468] on input "Hình thức thanh toán" at bounding box center [1375, 480] width 206 height 24
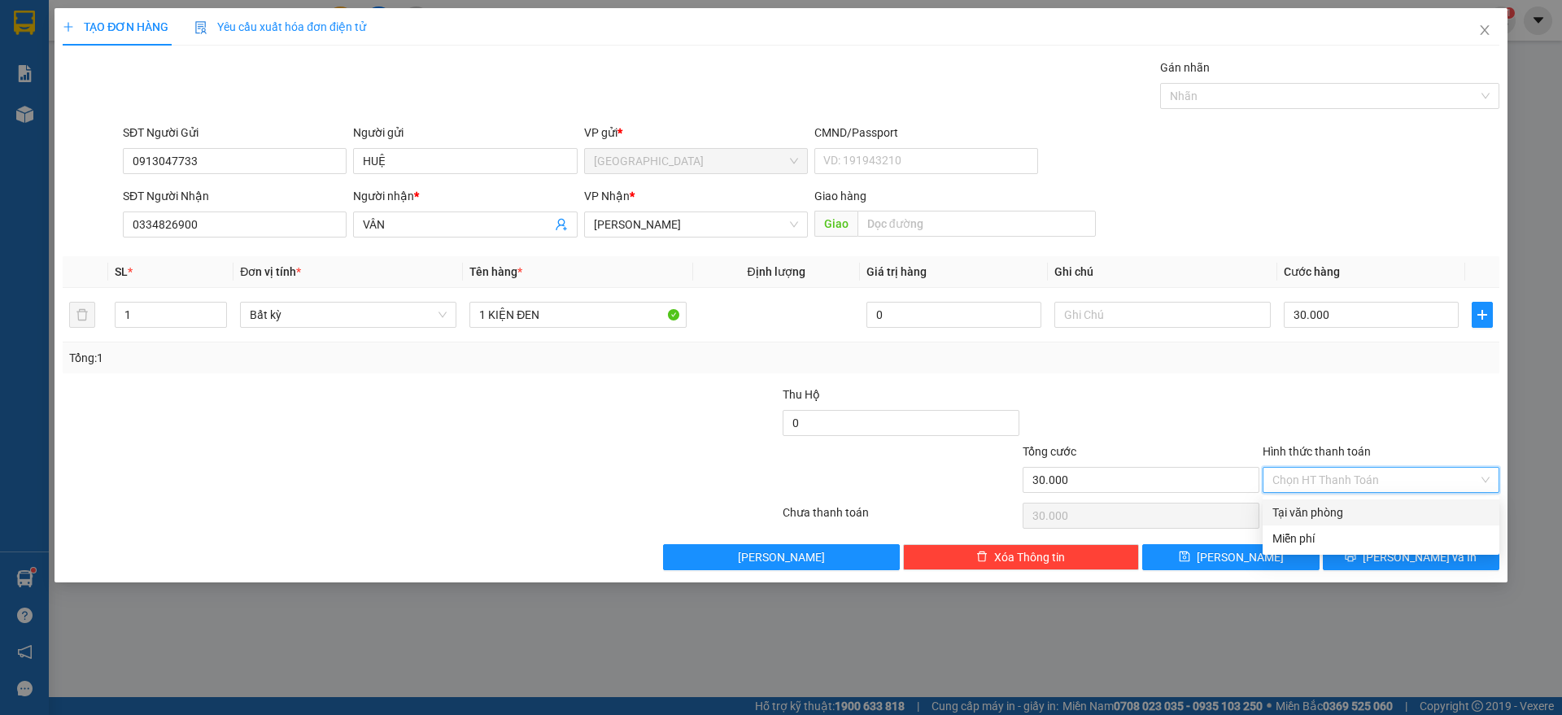
drag, startPoint x: 1332, startPoint y: 512, endPoint x: 1428, endPoint y: 574, distance: 113.9
click at [1333, 511] on div "Tại văn phòng" at bounding box center [1380, 513] width 217 height 18
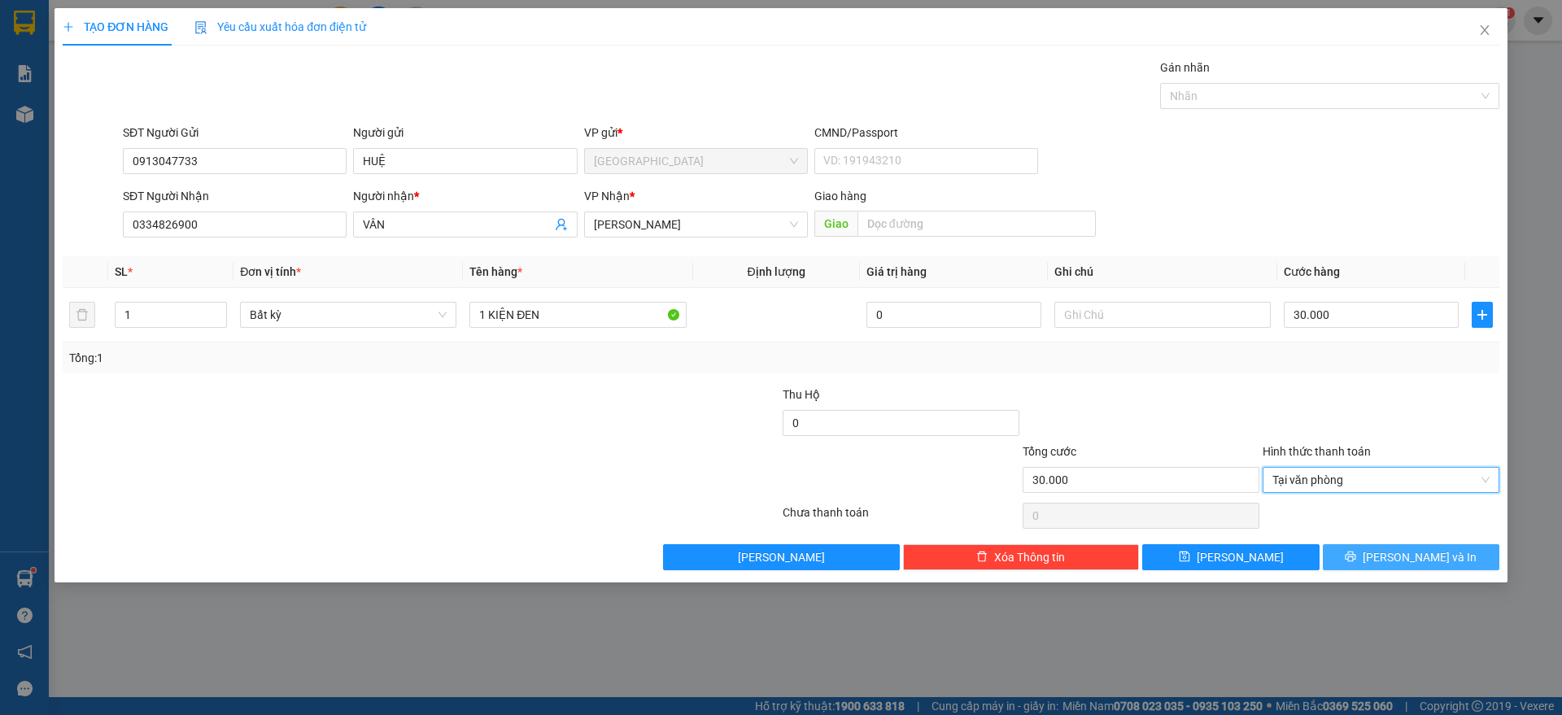
click at [1423, 551] on span "[PERSON_NAME] và In" at bounding box center [1419, 557] width 114 height 18
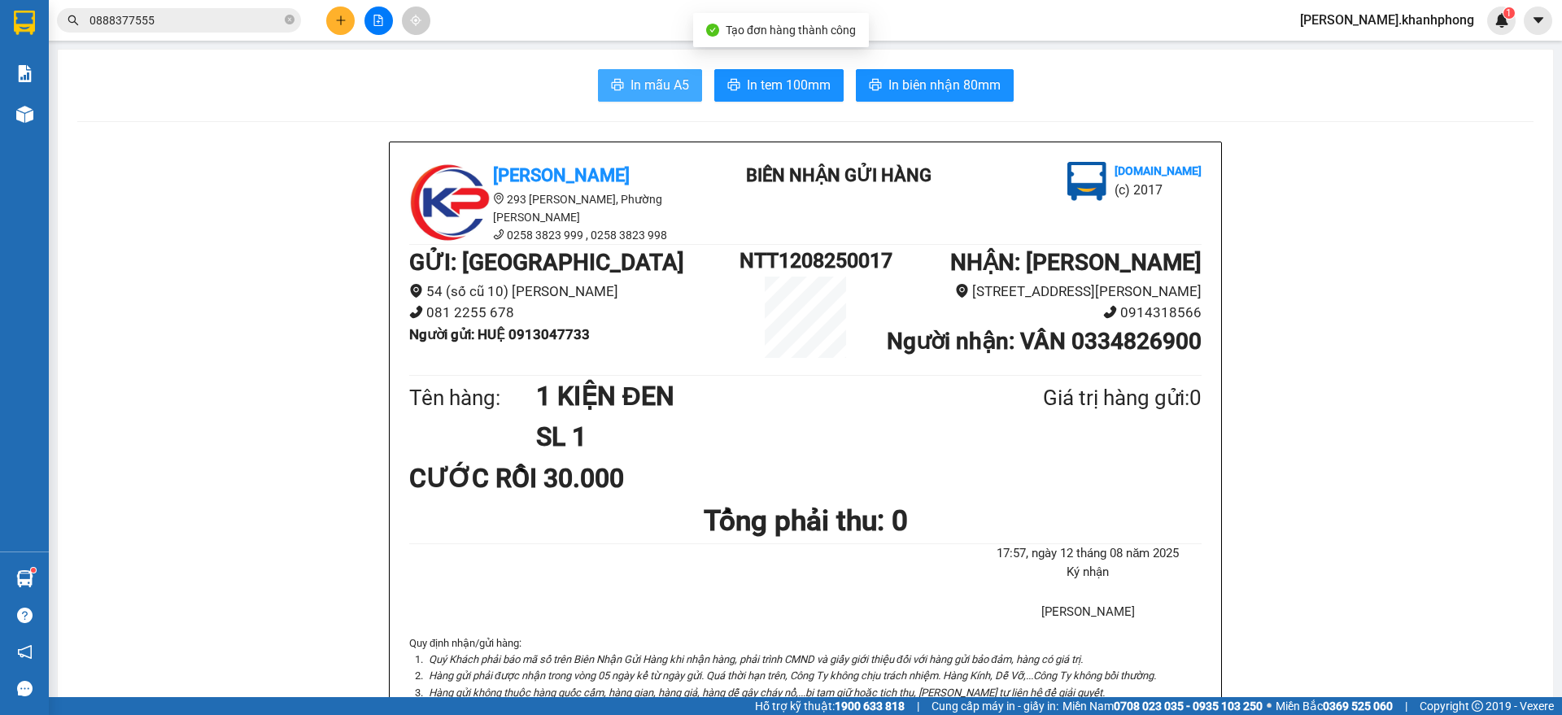
click at [626, 72] on button "In mẫu A5" at bounding box center [650, 85] width 104 height 33
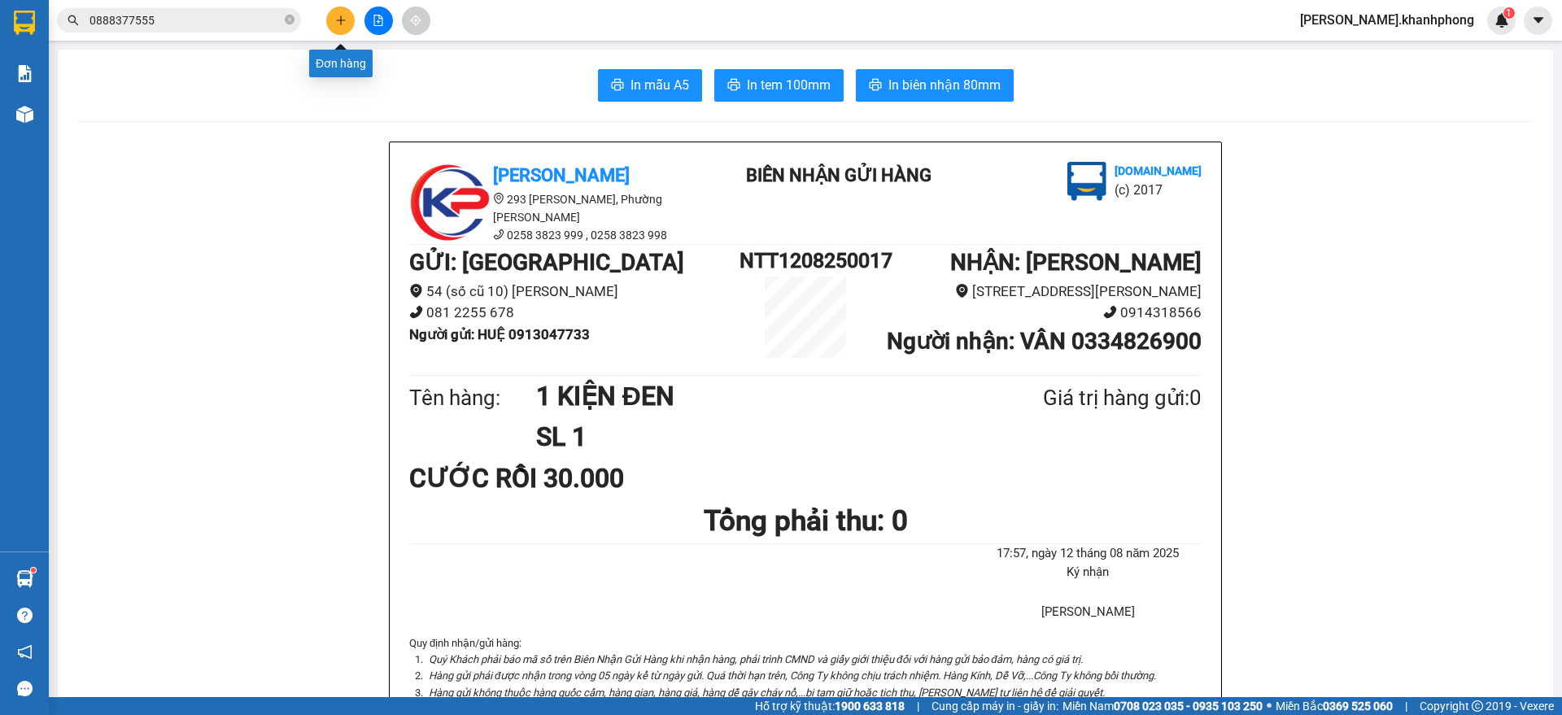
click at [341, 13] on button at bounding box center [340, 21] width 28 height 28
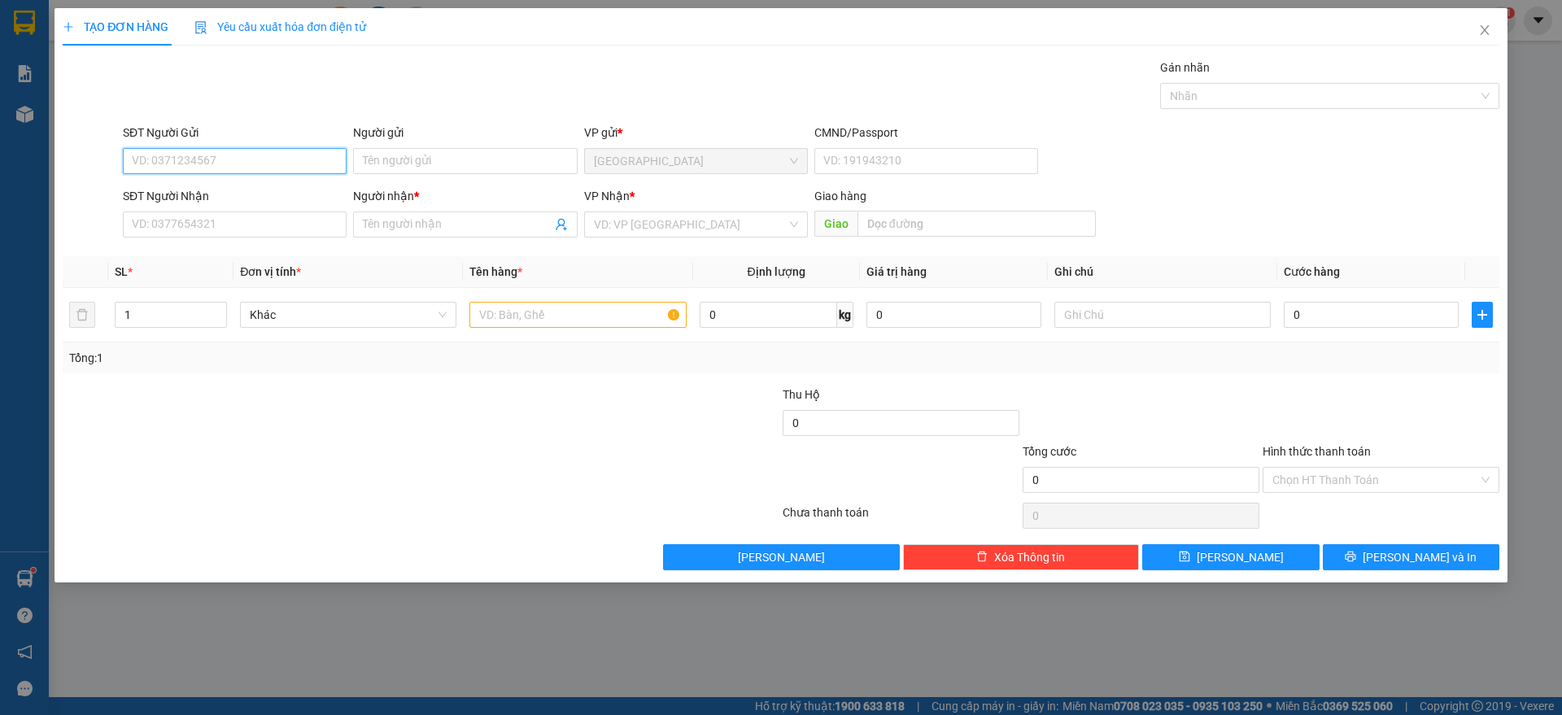
click at [307, 167] on input "SĐT Người Gửi" at bounding box center [235, 161] width 224 height 26
type input "0935700080"
click at [267, 194] on div "0935700080 - HẢO" at bounding box center [235, 194] width 204 height 18
type input "HẢO"
type input "0935700080"
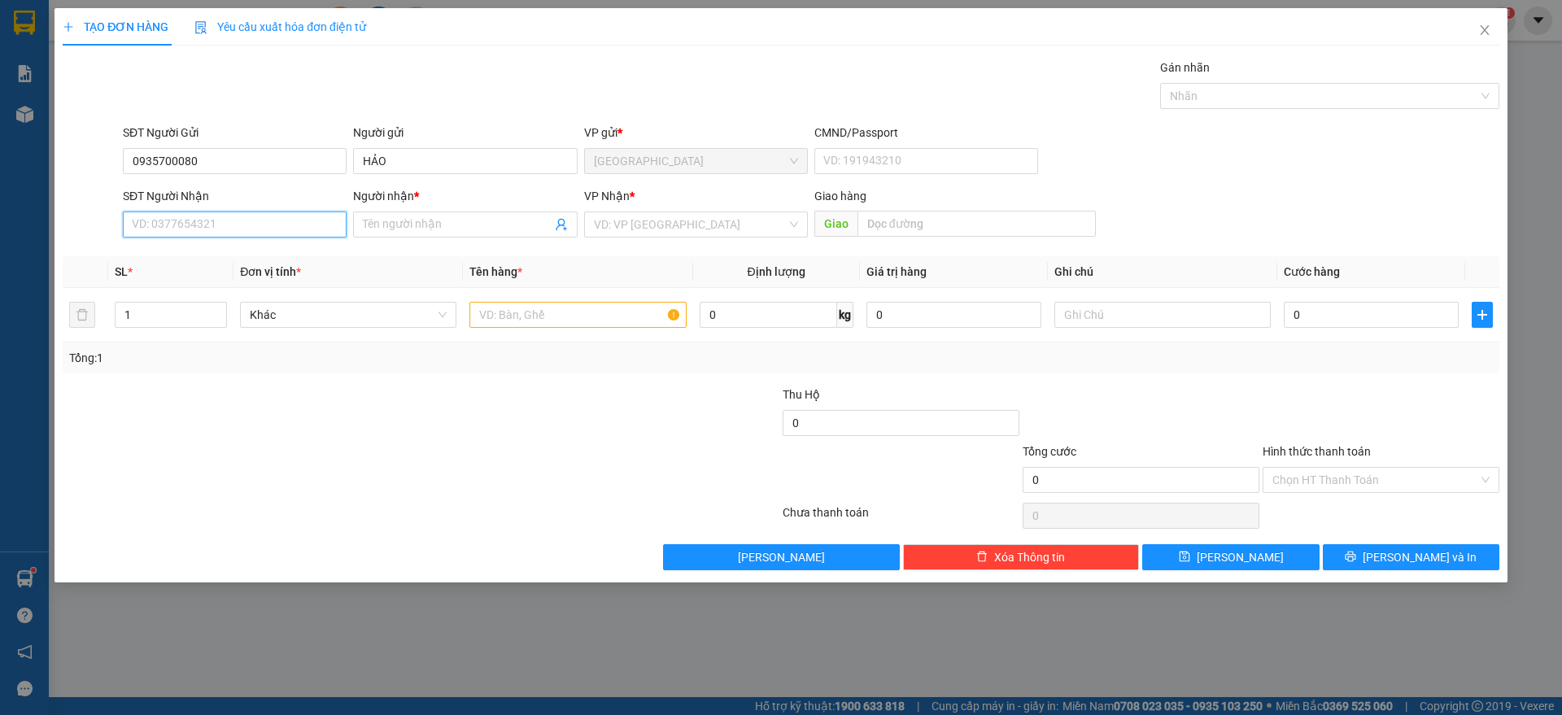
click at [241, 216] on input "SĐT Người Nhận" at bounding box center [235, 224] width 224 height 26
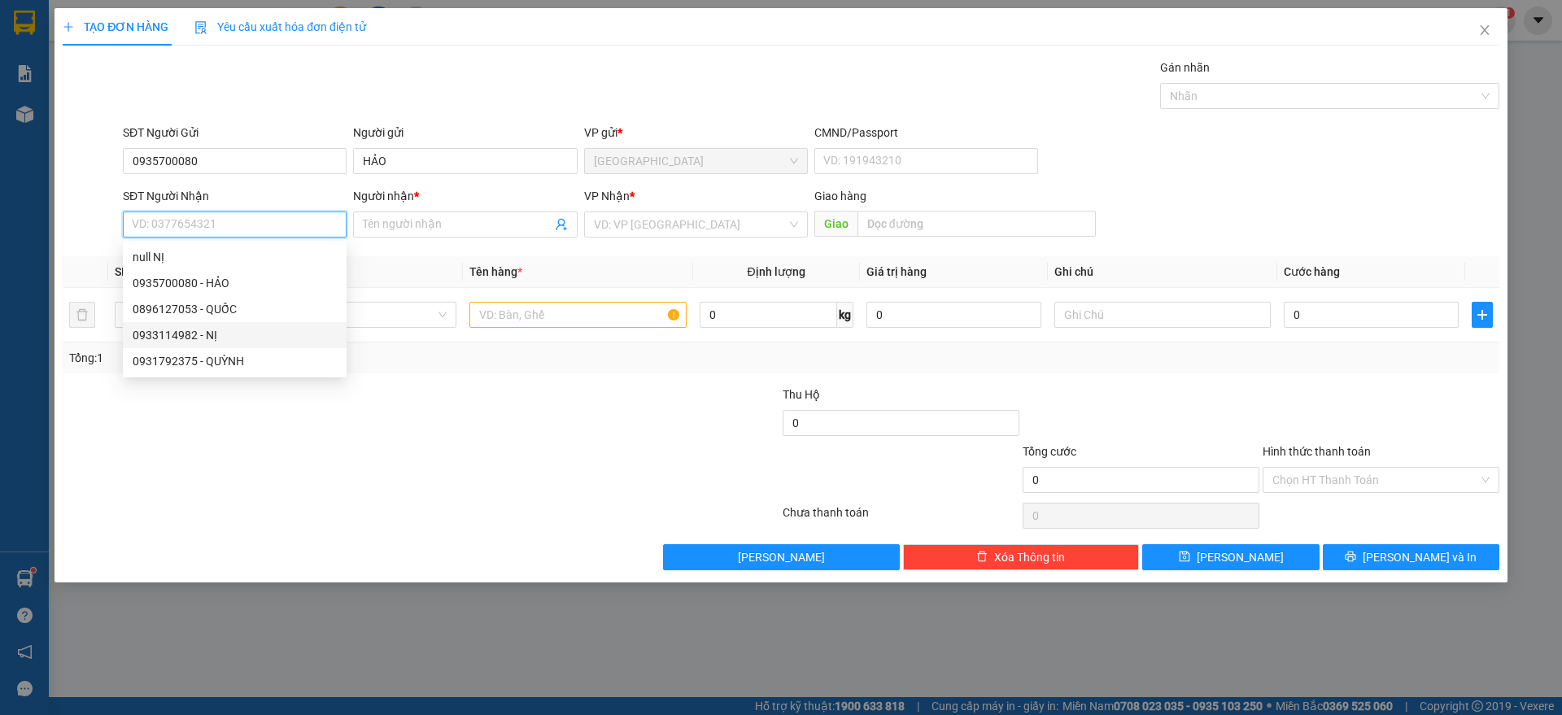
click at [204, 334] on div "0933114982 - NỊ" at bounding box center [235, 335] width 204 height 18
type input "0933114982"
type input "NỊ"
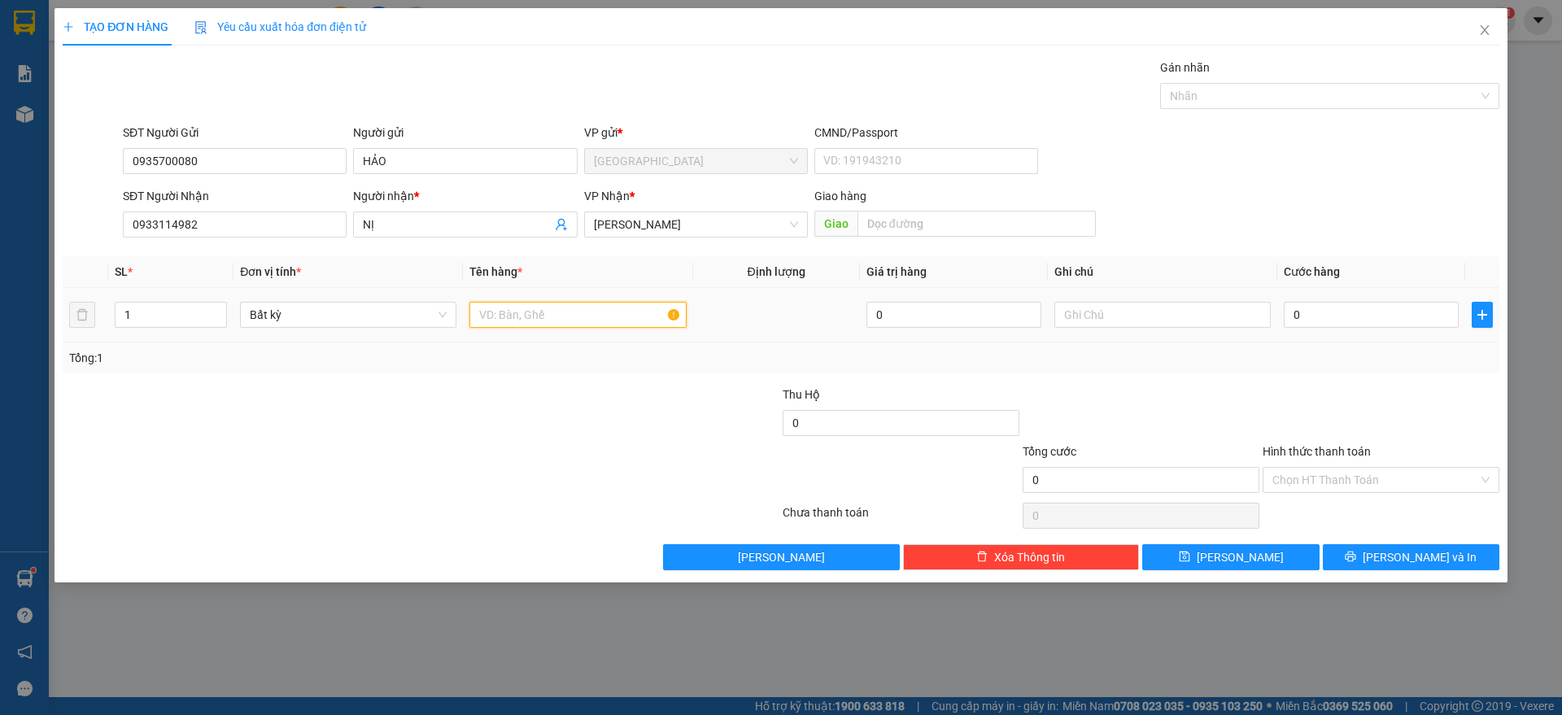
click at [552, 318] on input "text" at bounding box center [577, 315] width 216 height 26
type input "1 KIỆN NHỎ"
click at [1367, 323] on input "0" at bounding box center [1371, 315] width 175 height 26
drag, startPoint x: 1338, startPoint y: 373, endPoint x: 1346, endPoint y: 399, distance: 27.3
click at [1345, 373] on div "Transit Pickup Surcharge Ids Transit Deliver Surcharge Ids Transit Deliver Surc…" at bounding box center [781, 315] width 1437 height 512
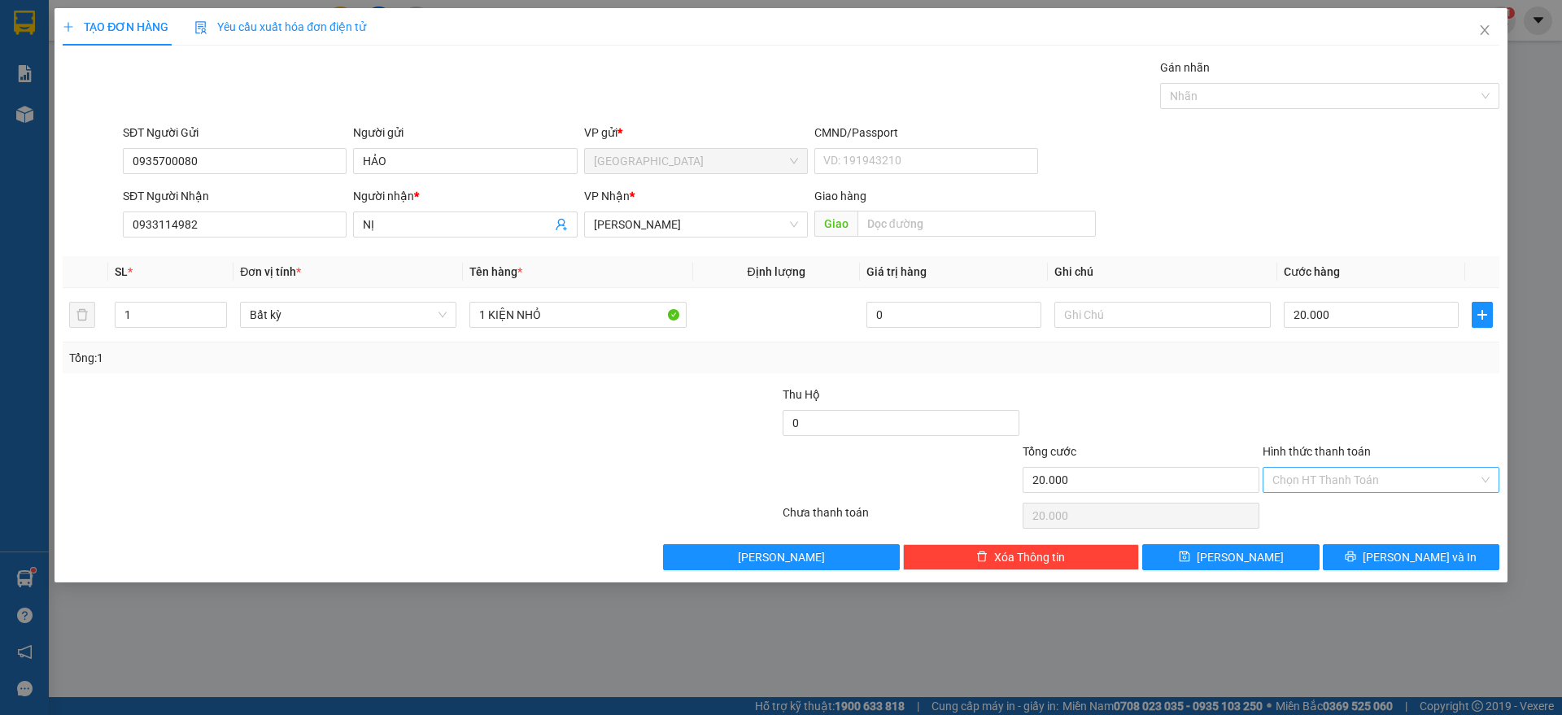
click at [1349, 477] on input "Hình thức thanh toán" at bounding box center [1375, 480] width 206 height 24
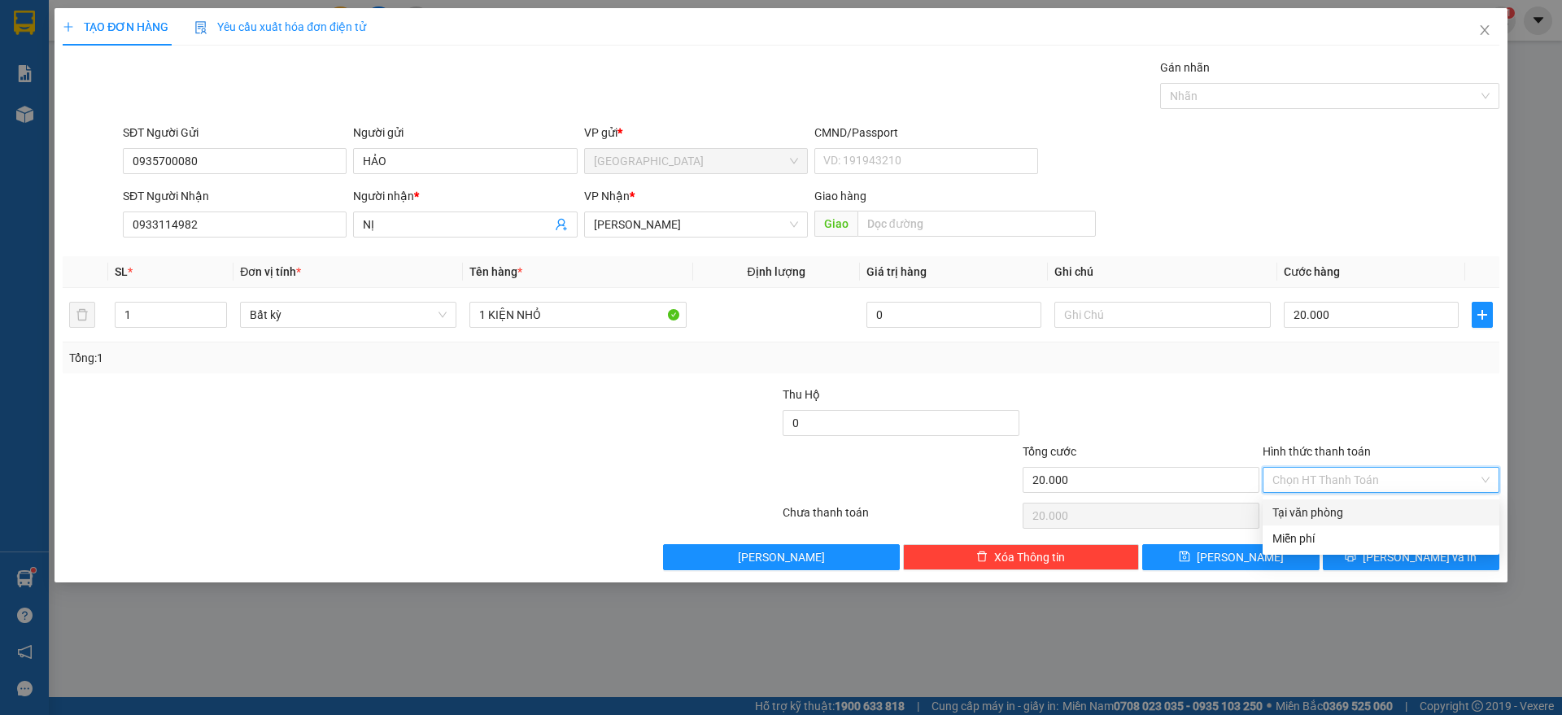
click at [1375, 405] on div at bounding box center [1381, 414] width 240 height 57
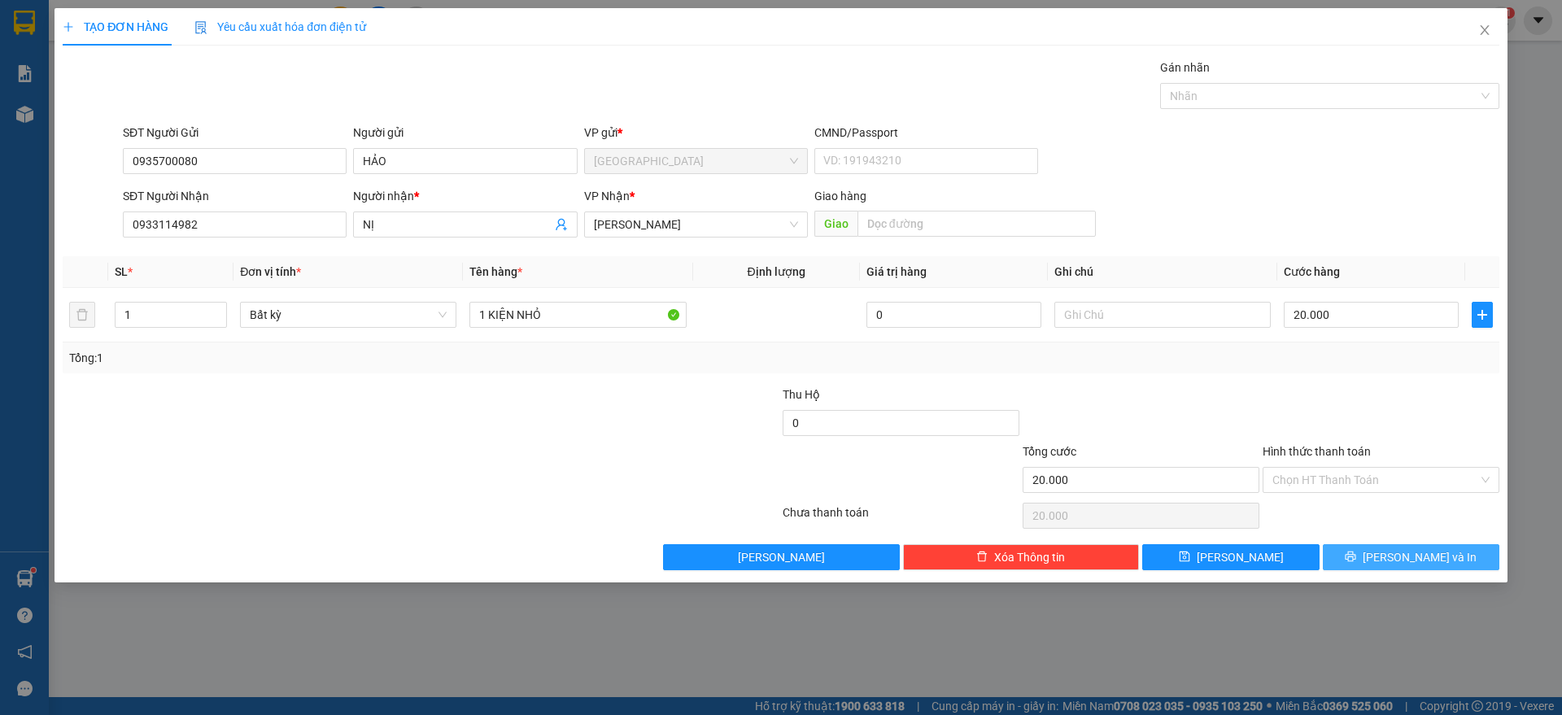
click at [1421, 563] on span "[PERSON_NAME] và In" at bounding box center [1419, 557] width 114 height 18
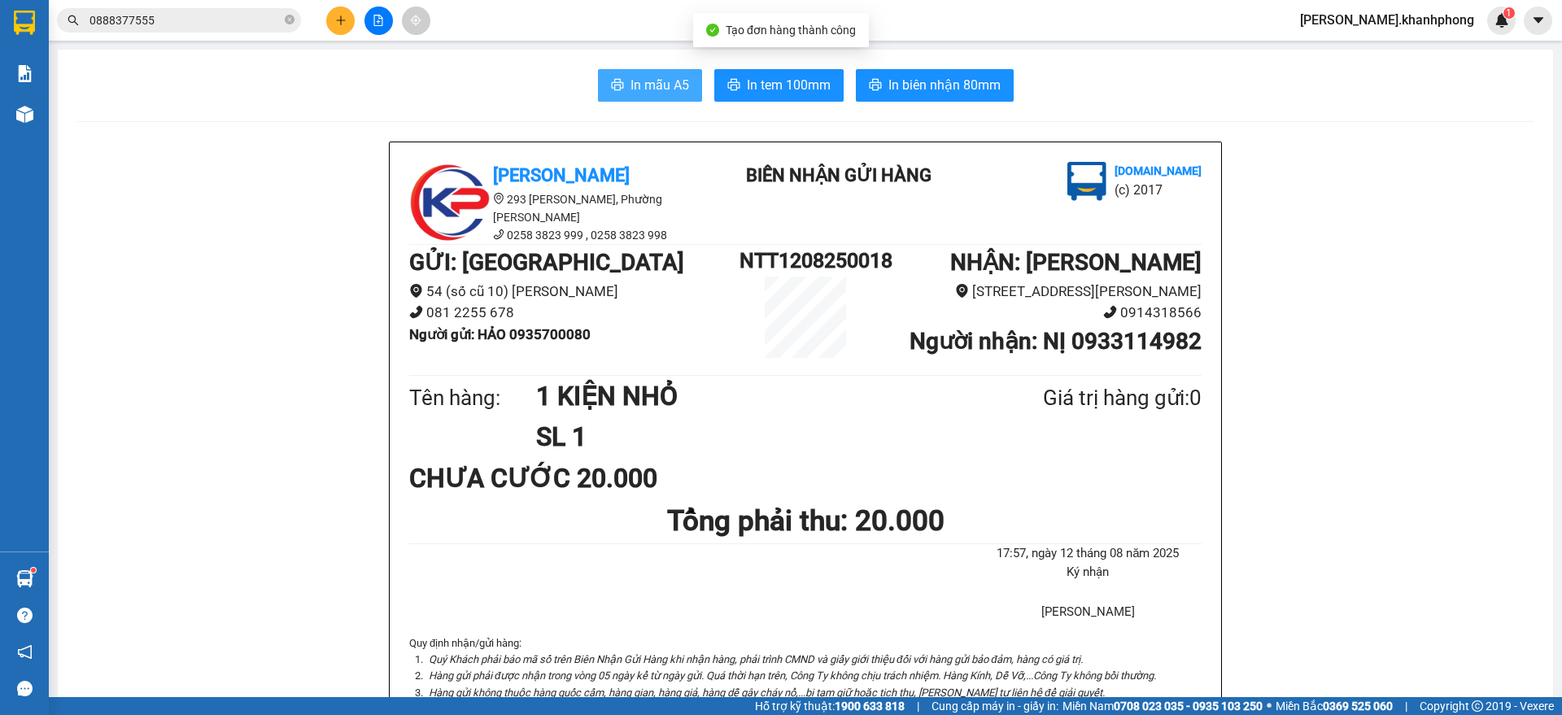
click at [651, 81] on span "In mẫu A5" at bounding box center [659, 85] width 59 height 20
click at [293, 18] on icon "close-circle" at bounding box center [290, 20] width 10 height 10
click at [238, 16] on input "text" at bounding box center [185, 20] width 192 height 18
paste input "PNL1108250004 PNL1108250016 PNL1108250021 PNL1108250022 PNL1108250026 PNL110825…"
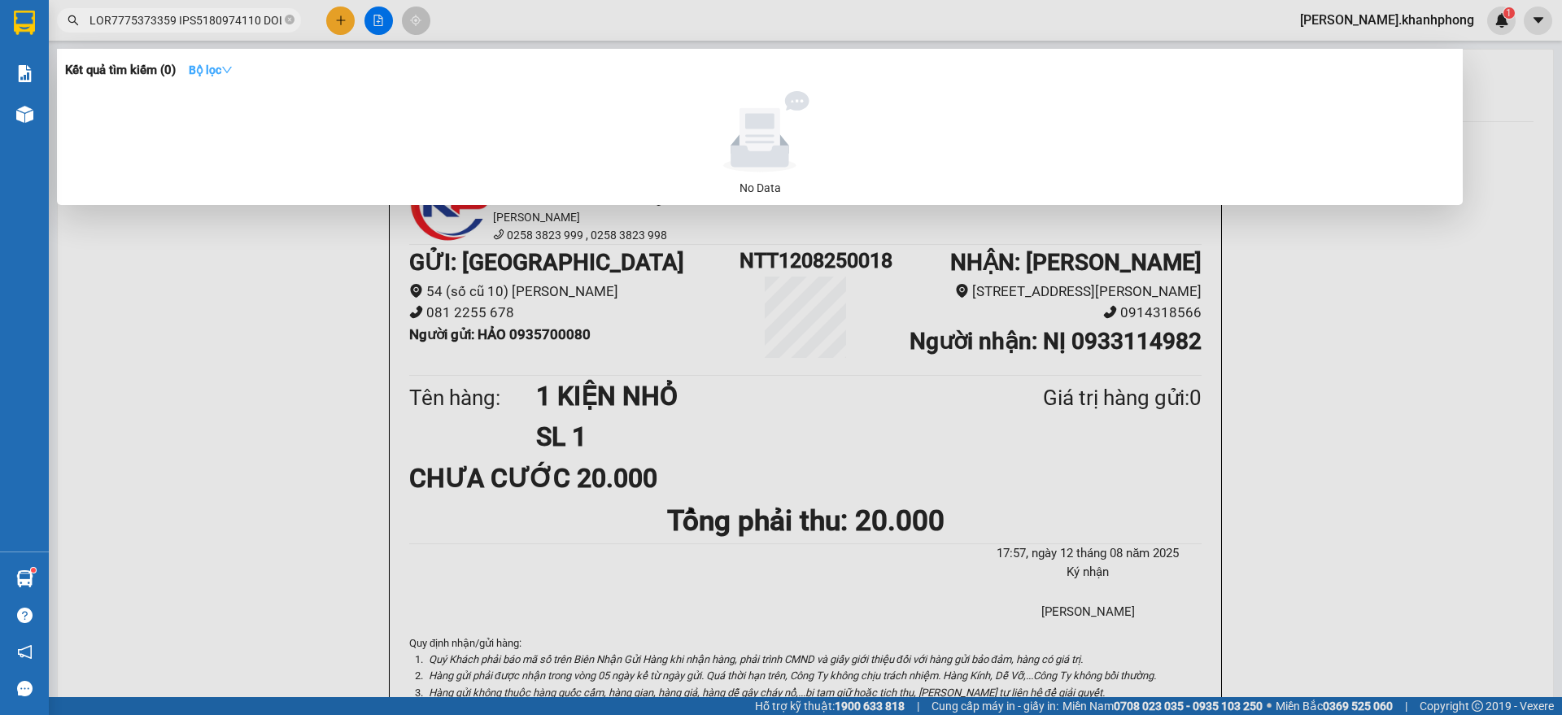
type input "PNL1108250004 PNL1108250016 PNL1108250021 PNL1108250022 PNL1108250026 PNL110825…"
click at [232, 68] on icon "down" at bounding box center [227, 70] width 10 height 7
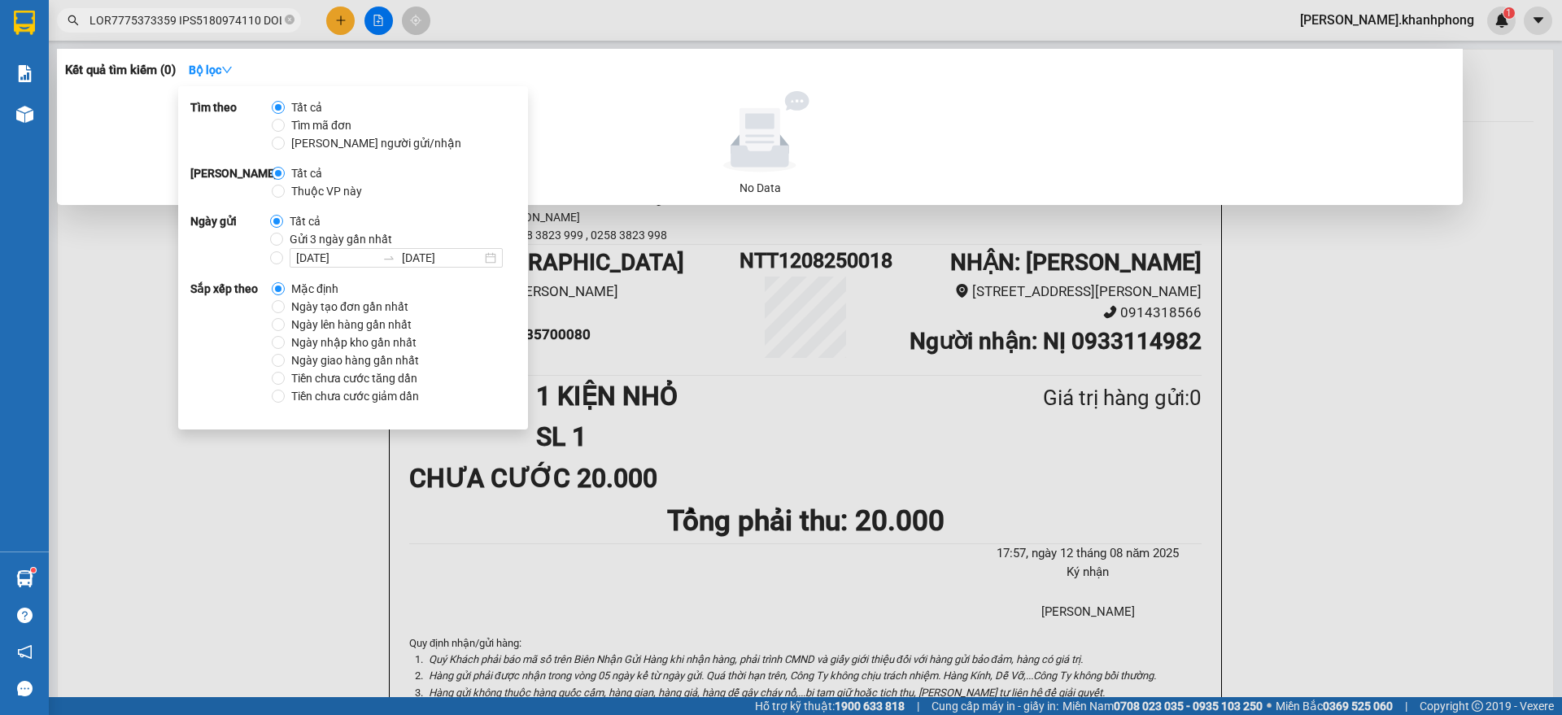
click at [333, 129] on span "Tìm mã đơn" at bounding box center [321, 125] width 73 height 18
click at [285, 129] on input "Tìm mã đơn" at bounding box center [278, 125] width 13 height 13
radio input "true"
radio input "false"
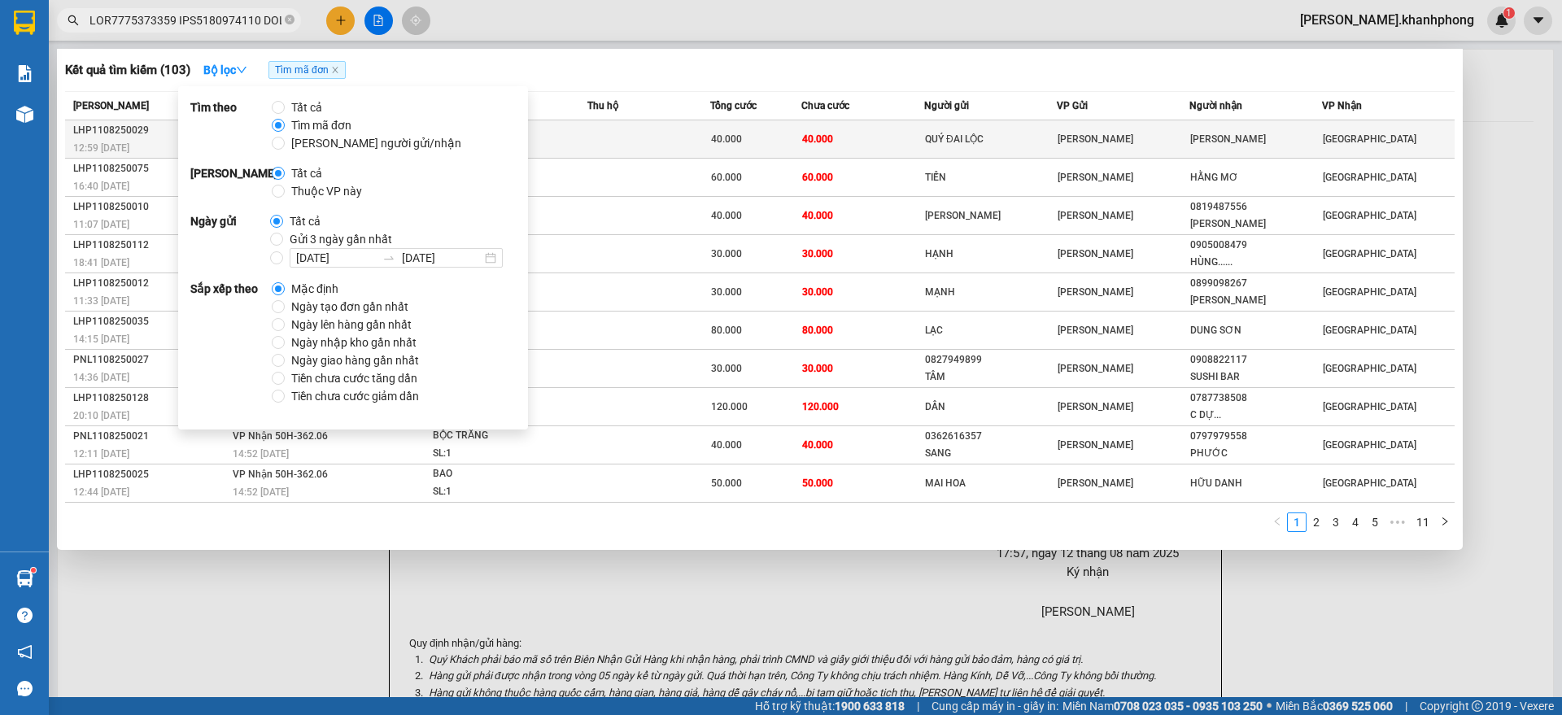
click at [887, 149] on td "40.000" at bounding box center [862, 139] width 122 height 38
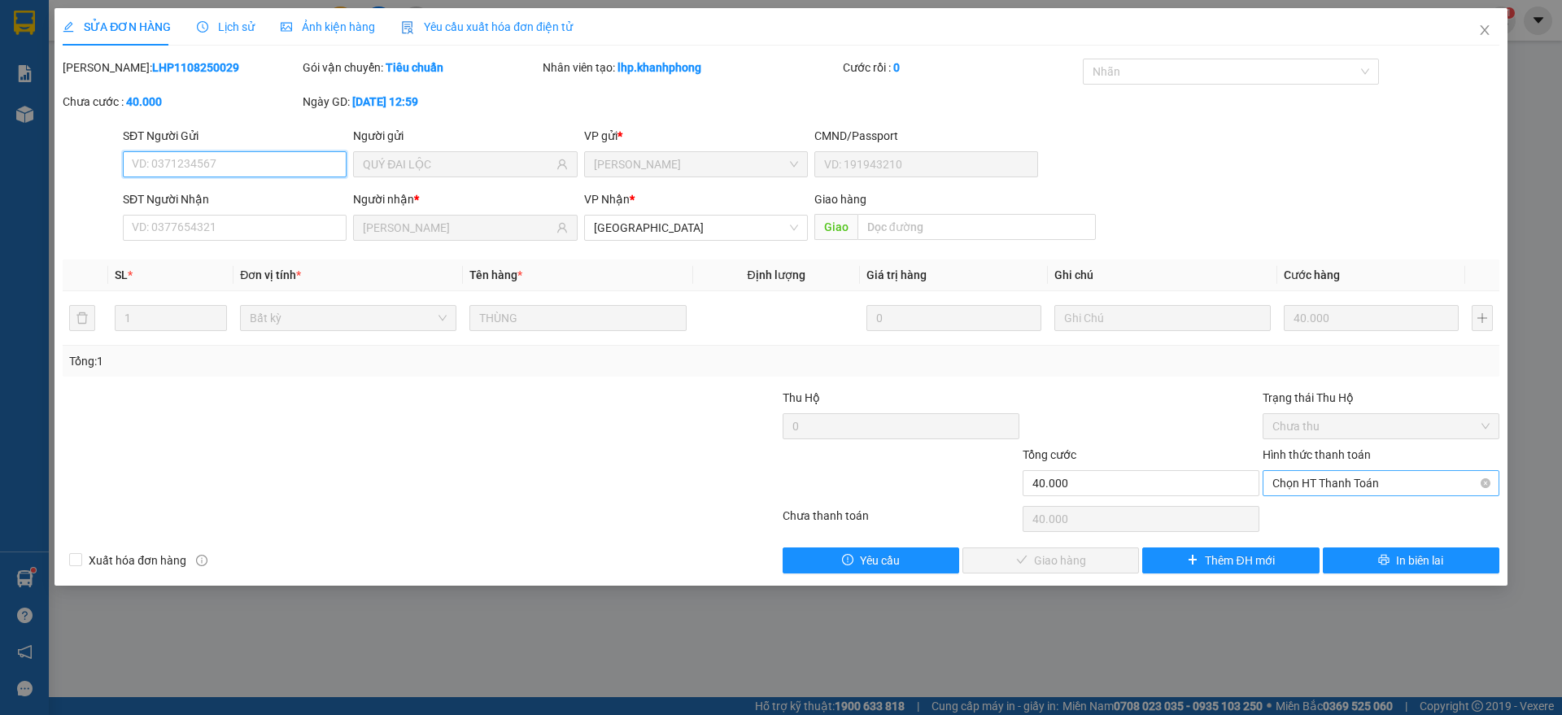
click at [1321, 486] on span "Chọn HT Thanh Toán" at bounding box center [1380, 483] width 217 height 24
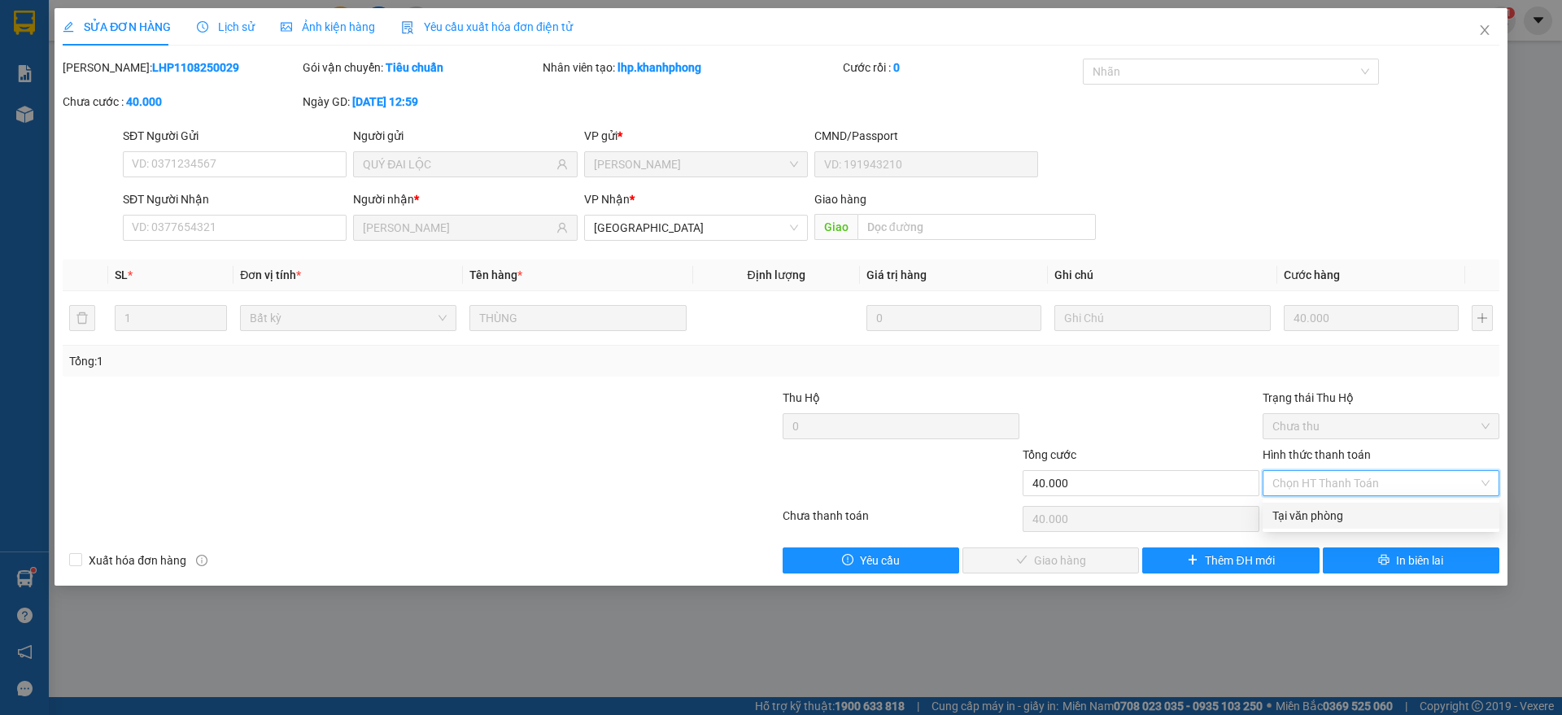
click at [1297, 521] on div "Tại văn phòng" at bounding box center [1380, 516] width 217 height 18
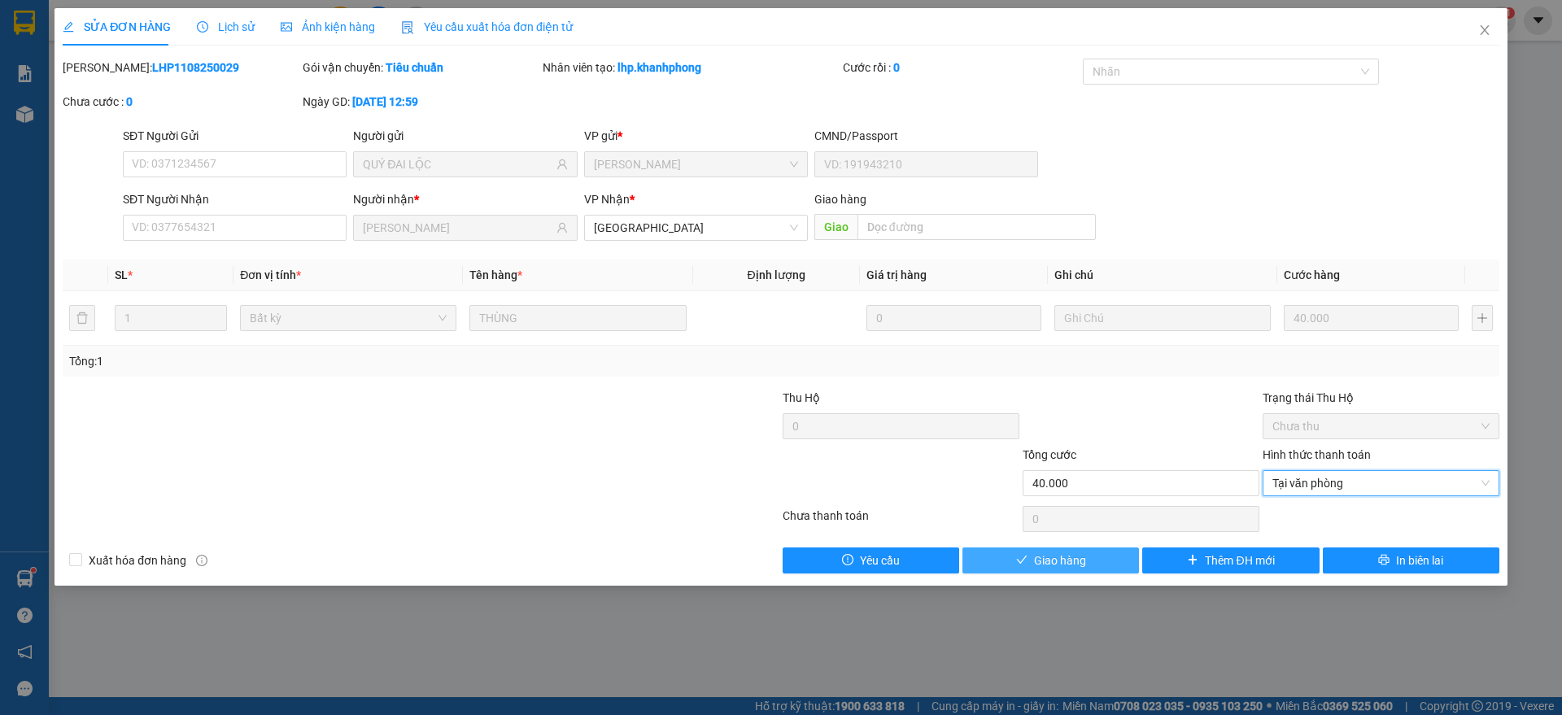
click at [1085, 549] on button "Giao hàng" at bounding box center [1050, 560] width 177 height 26
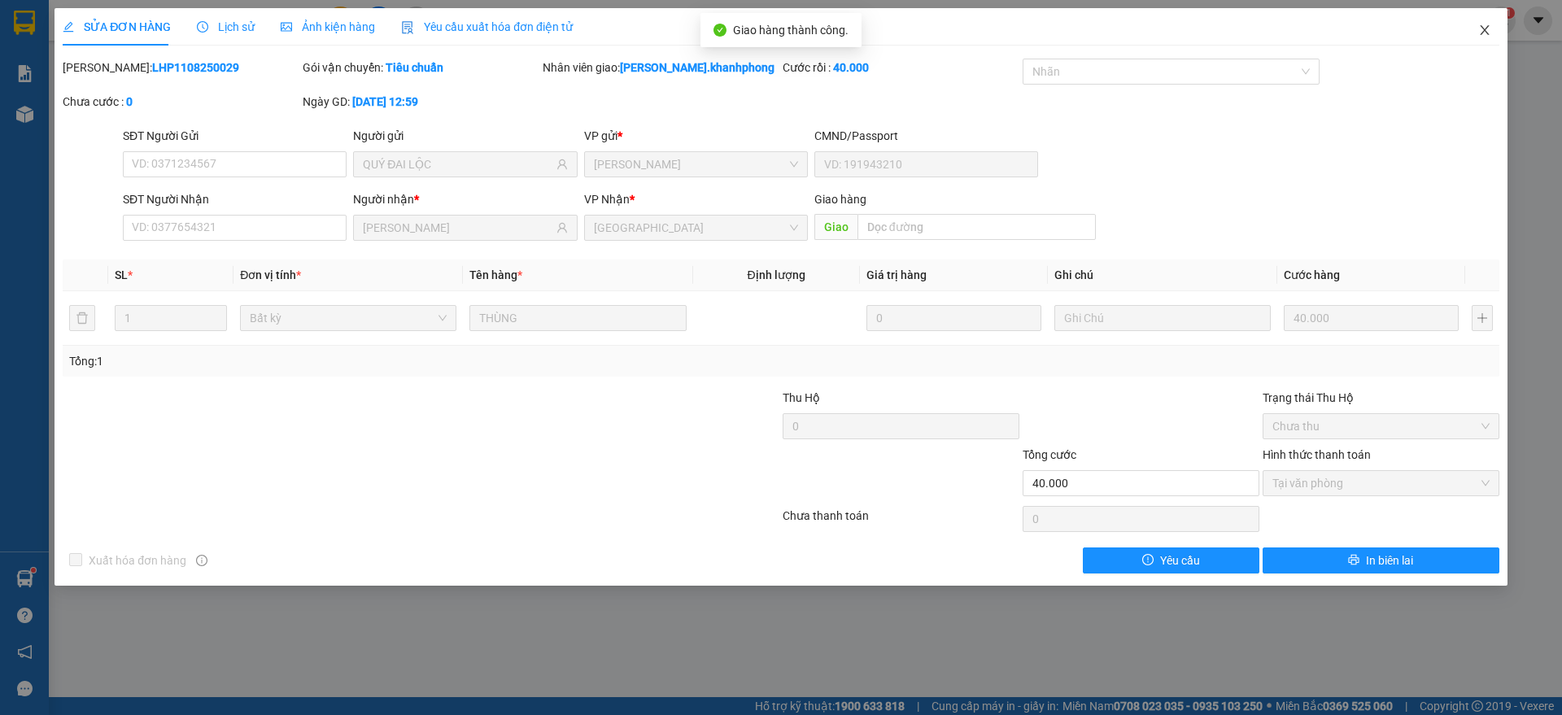
click at [1490, 26] on icon "close" at bounding box center [1484, 30] width 13 height 13
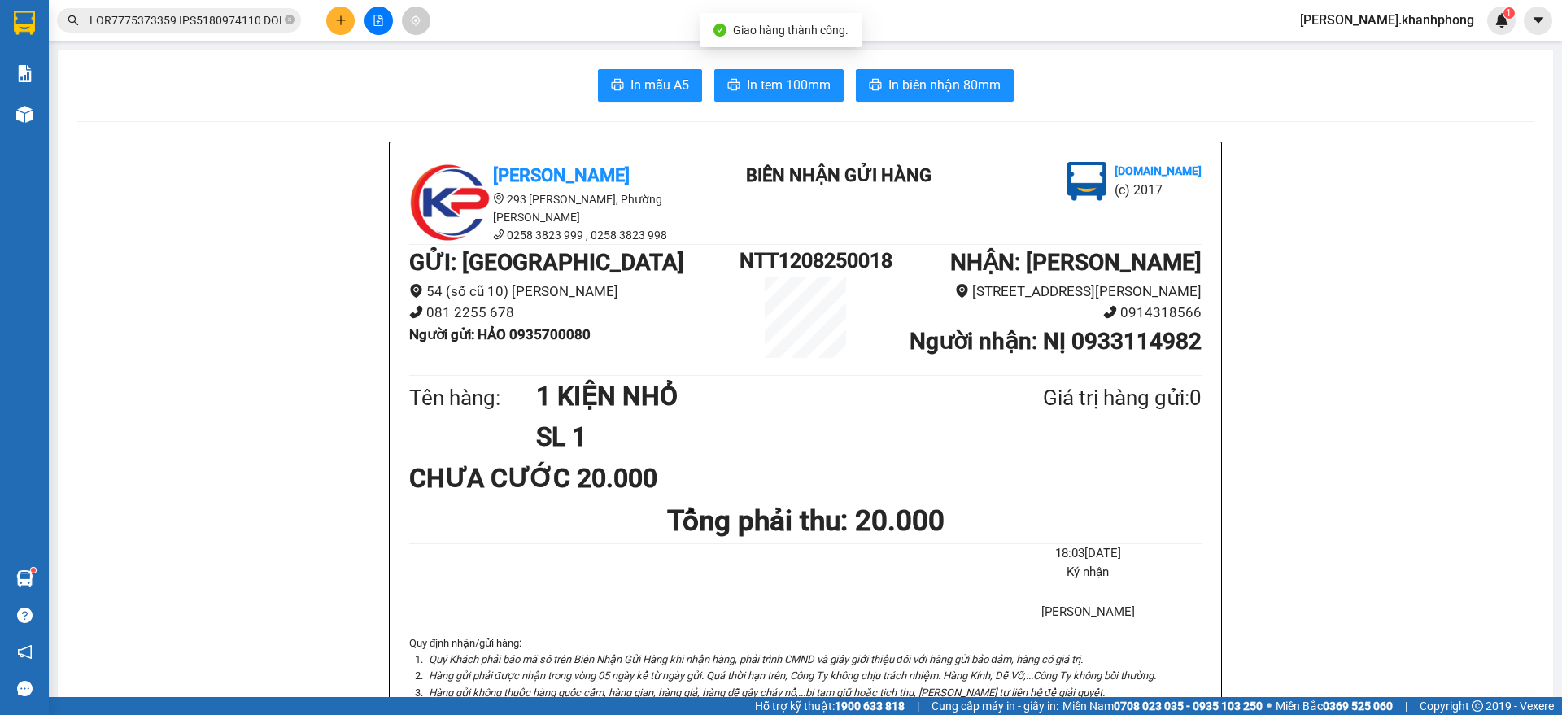
click at [218, 14] on input "text" at bounding box center [185, 20] width 192 height 18
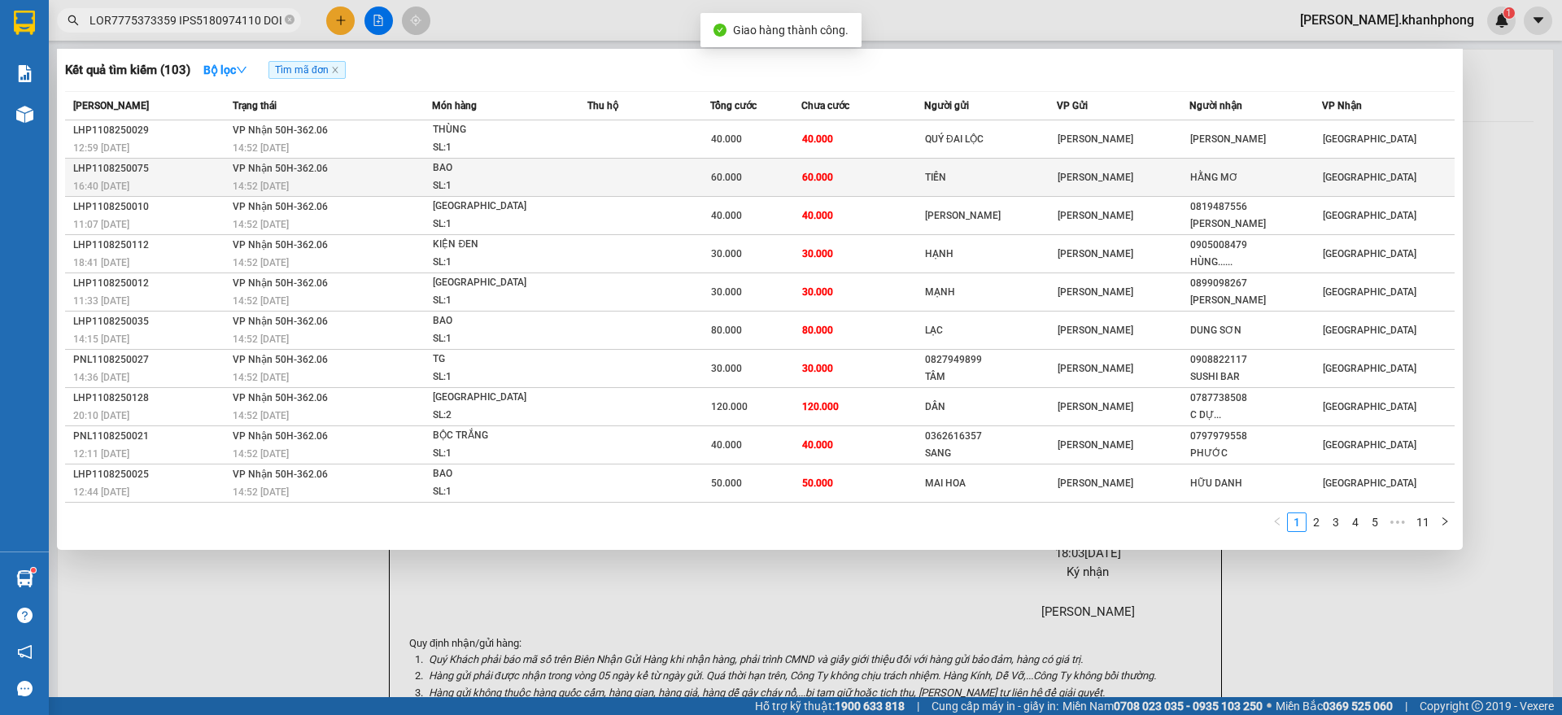
click at [431, 172] on td "VP Nhận 50H-362.06 14:52 [DATE]" at bounding box center [331, 178] width 204 height 38
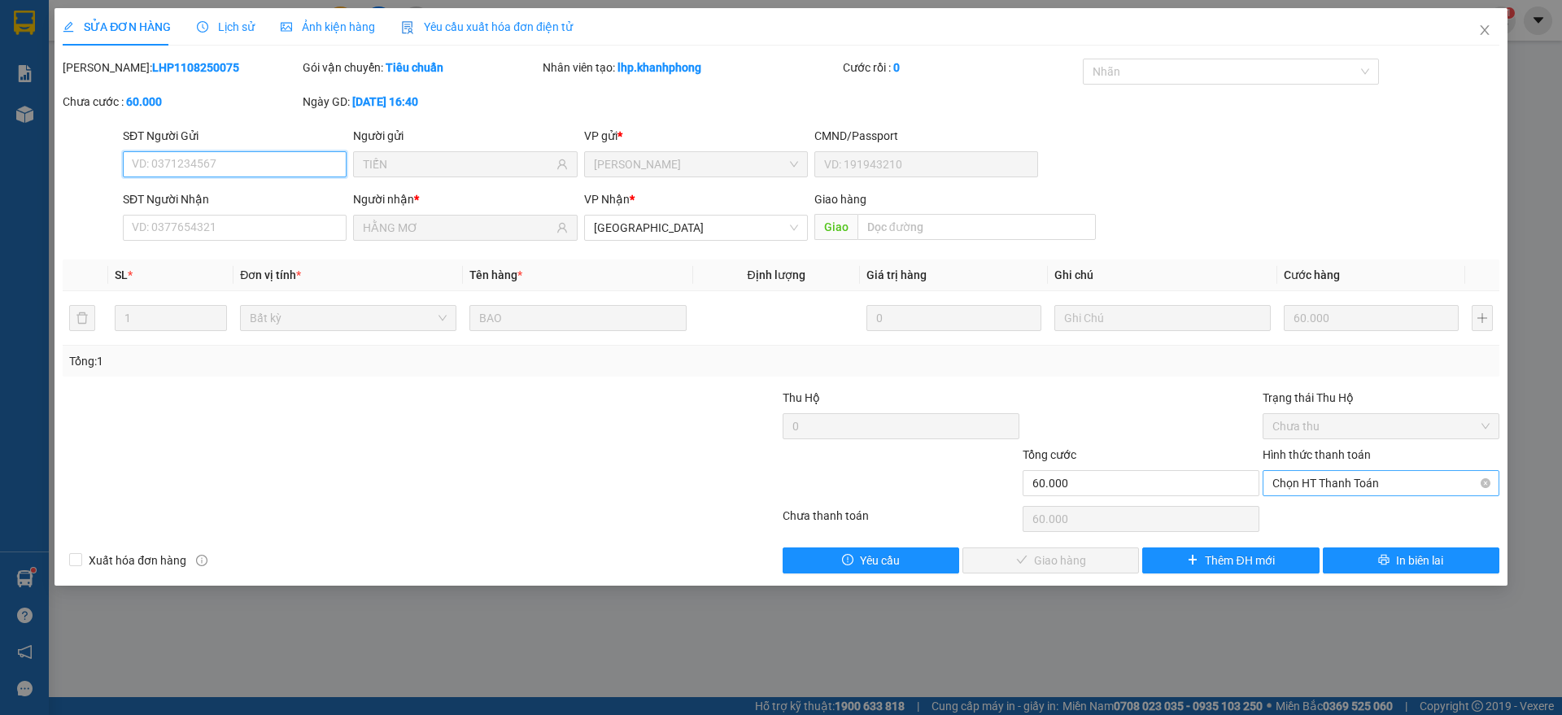
drag, startPoint x: 1323, startPoint y: 476, endPoint x: 1322, endPoint y: 484, distance: 8.3
click at [1324, 476] on span "Chọn HT Thanh Toán" at bounding box center [1380, 483] width 217 height 24
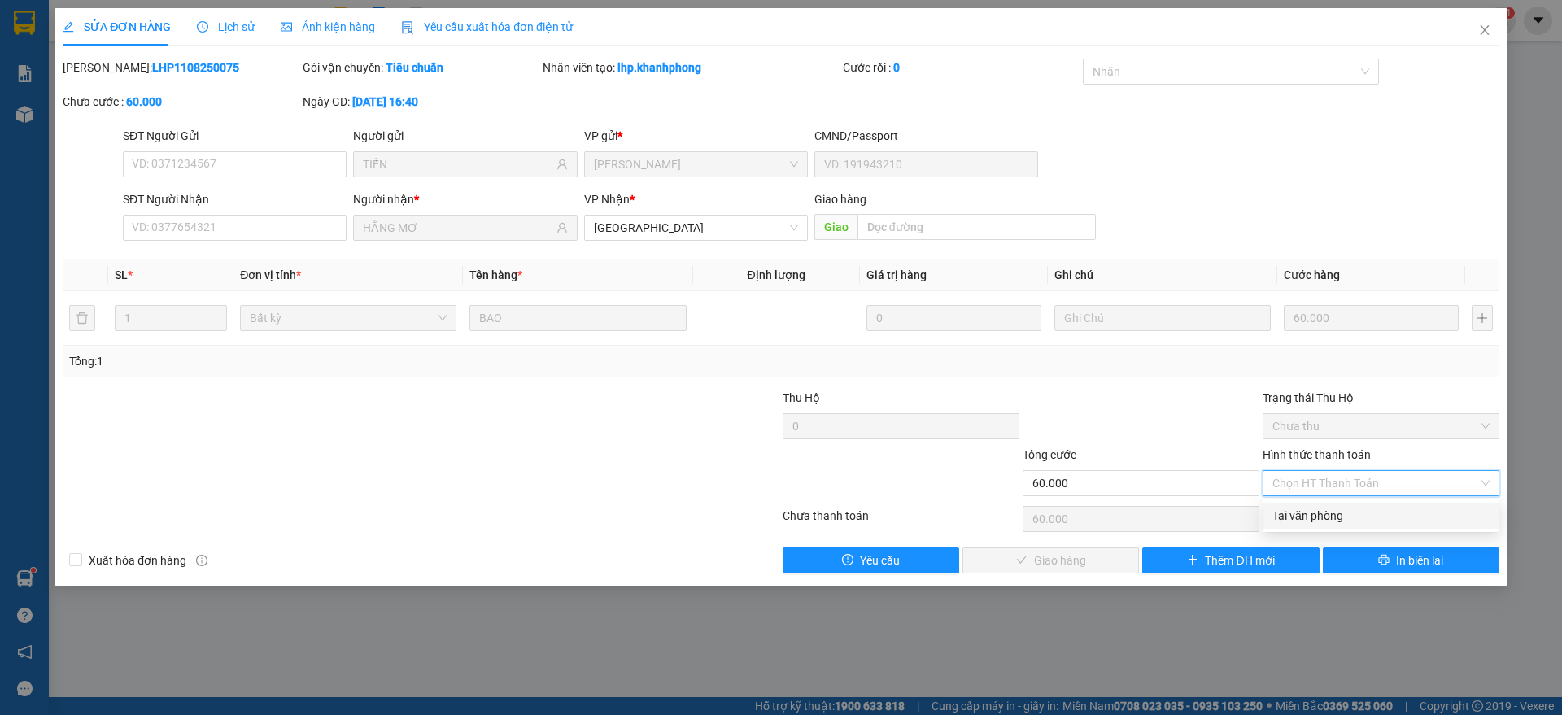
click at [1309, 507] on div "Tại văn phòng" at bounding box center [1380, 516] width 217 height 18
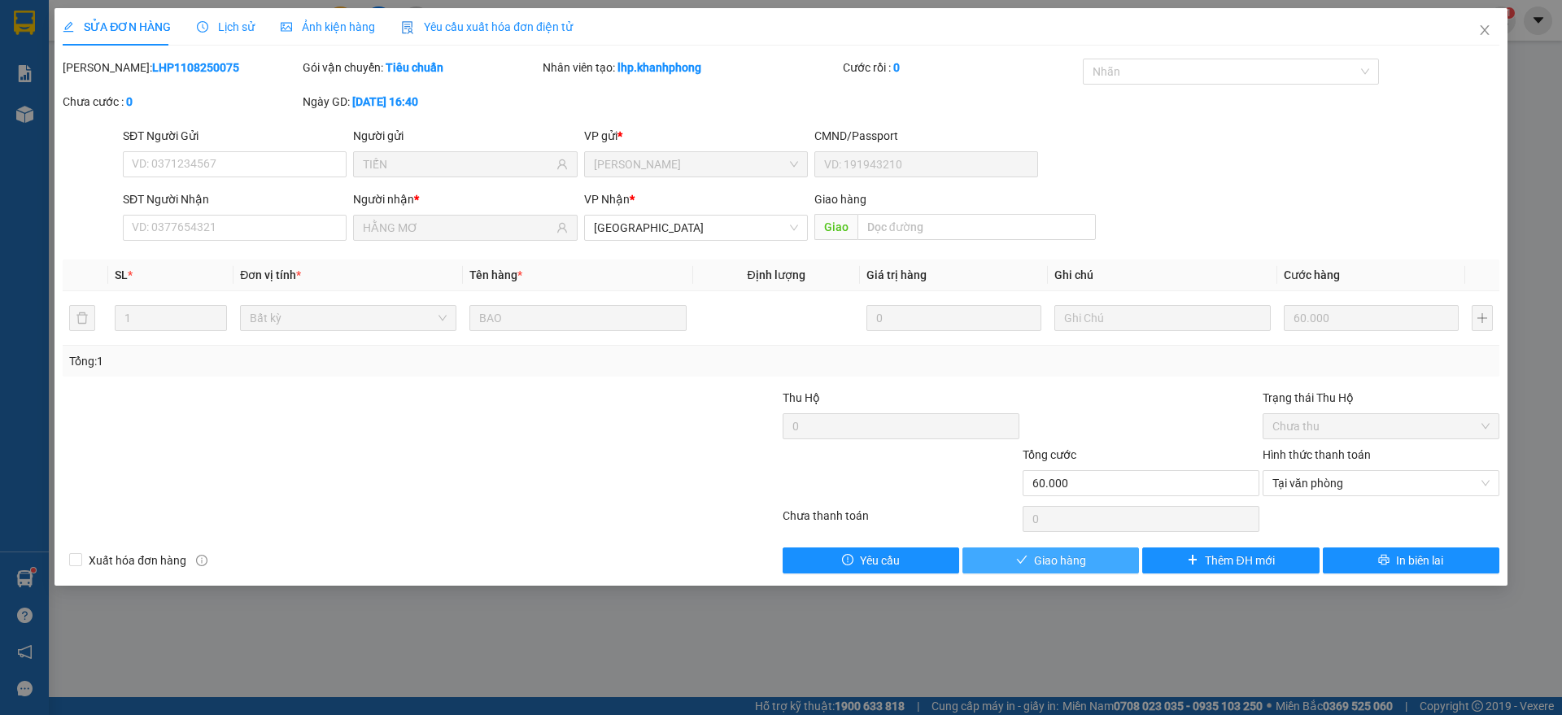
click at [1041, 548] on button "Giao hàng" at bounding box center [1050, 560] width 177 height 26
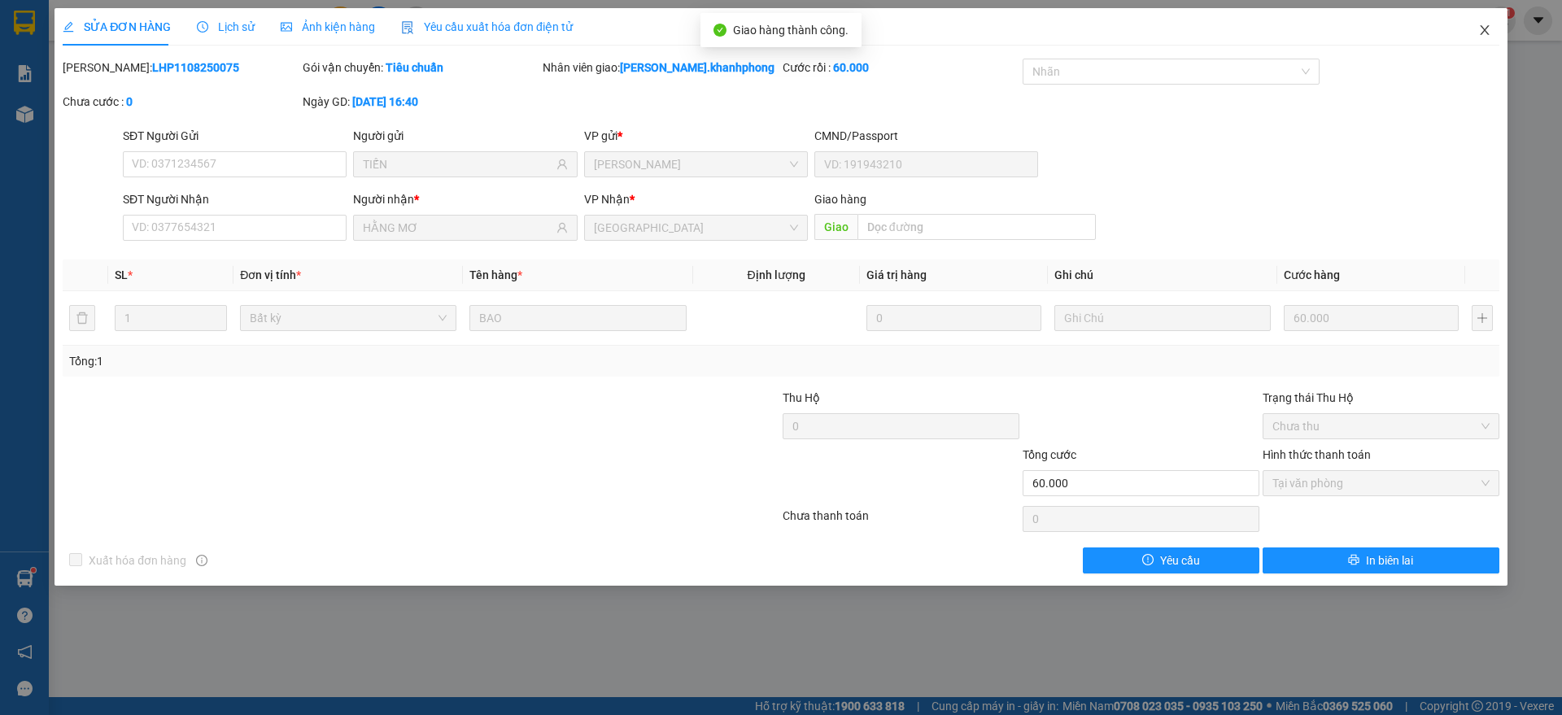
click at [1484, 24] on icon "close" at bounding box center [1484, 30] width 13 height 13
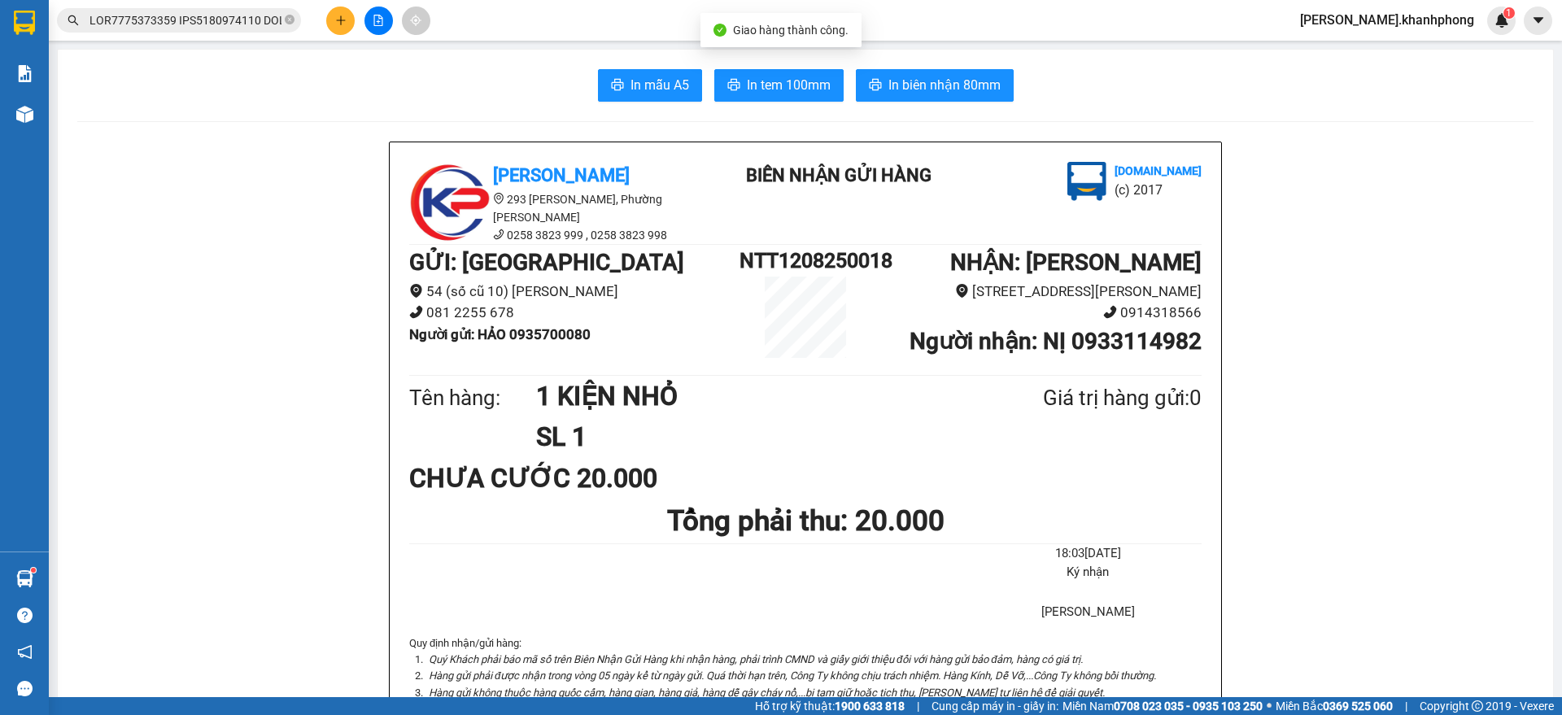
click at [206, 14] on input "text" at bounding box center [185, 20] width 192 height 18
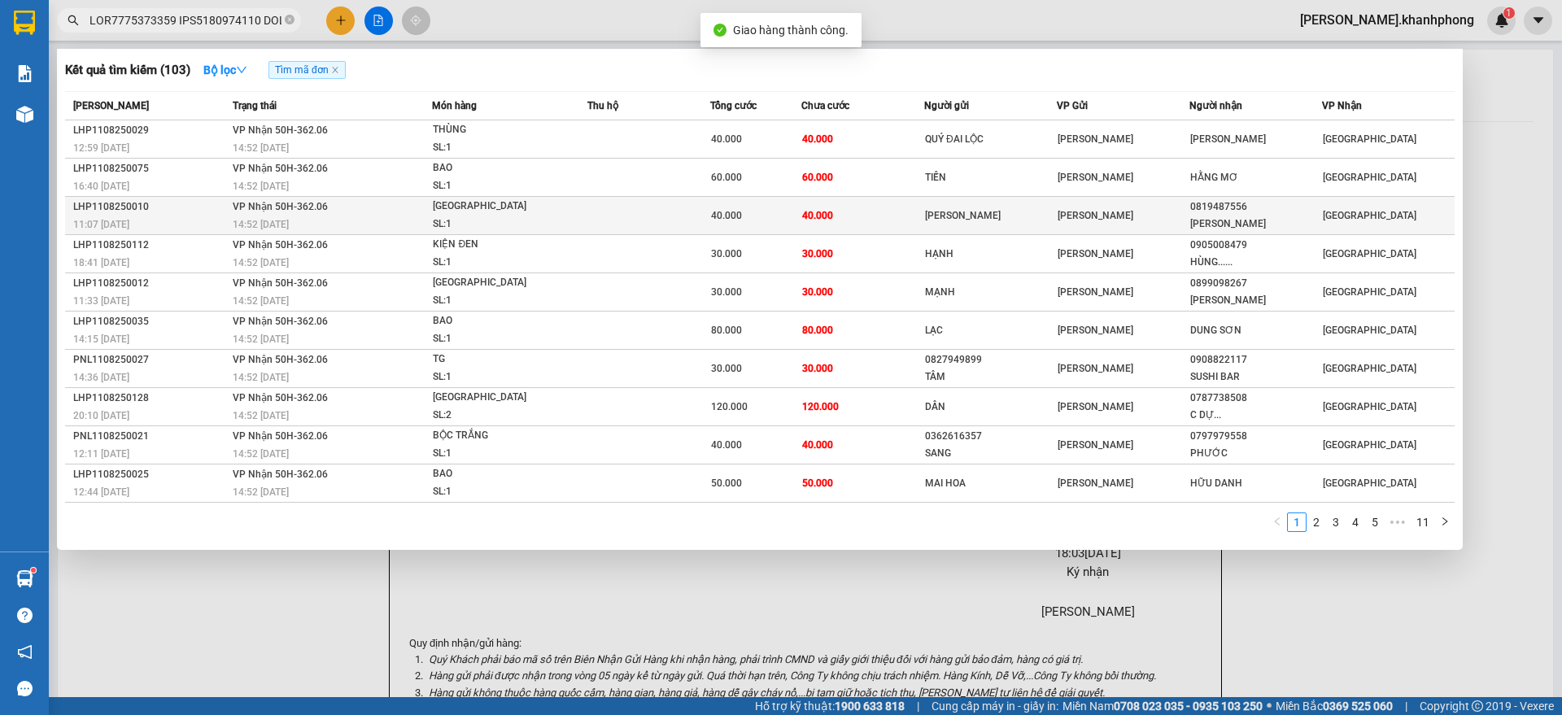
click at [329, 223] on div "14:52 [DATE]" at bounding box center [332, 225] width 199 height 18
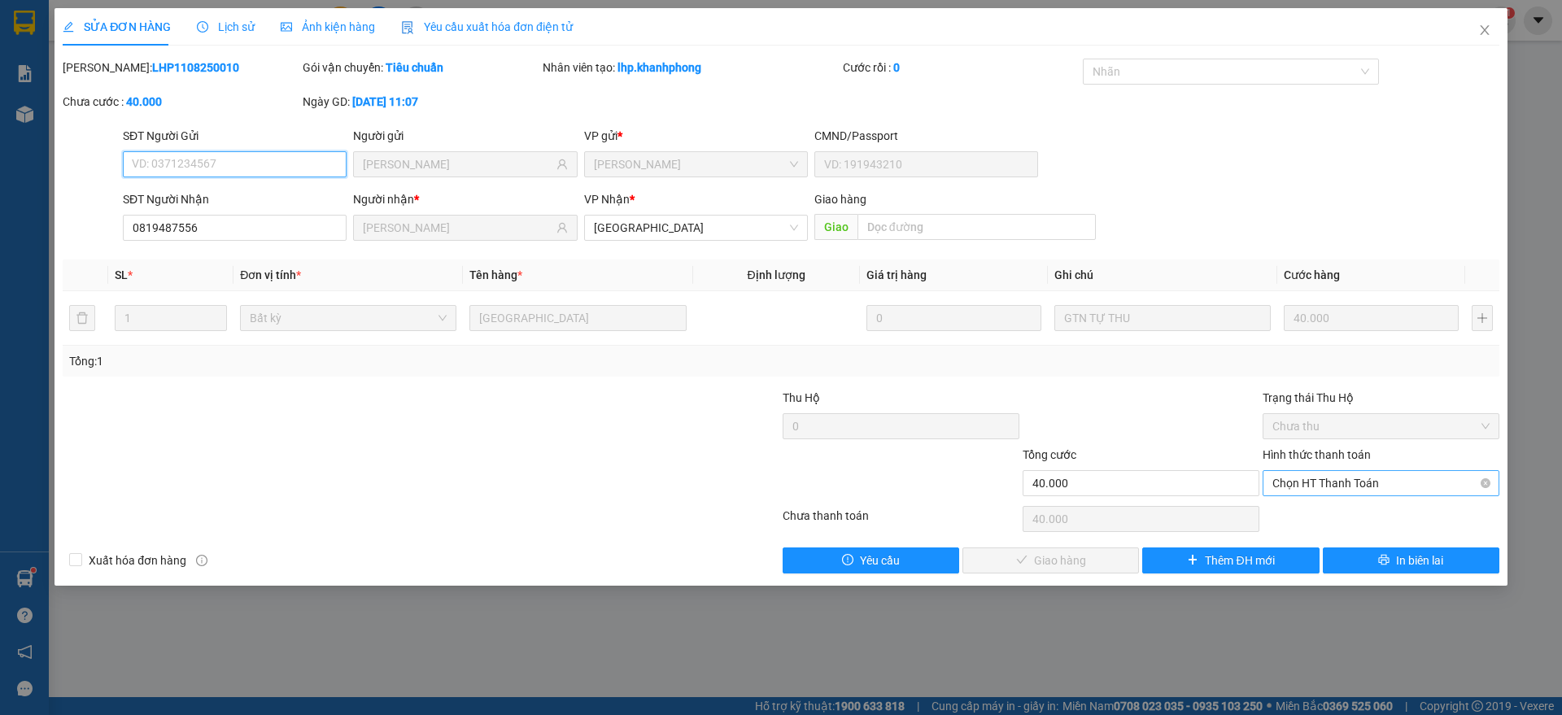
click at [1314, 487] on span "Chọn HT Thanh Toán" at bounding box center [1380, 483] width 217 height 24
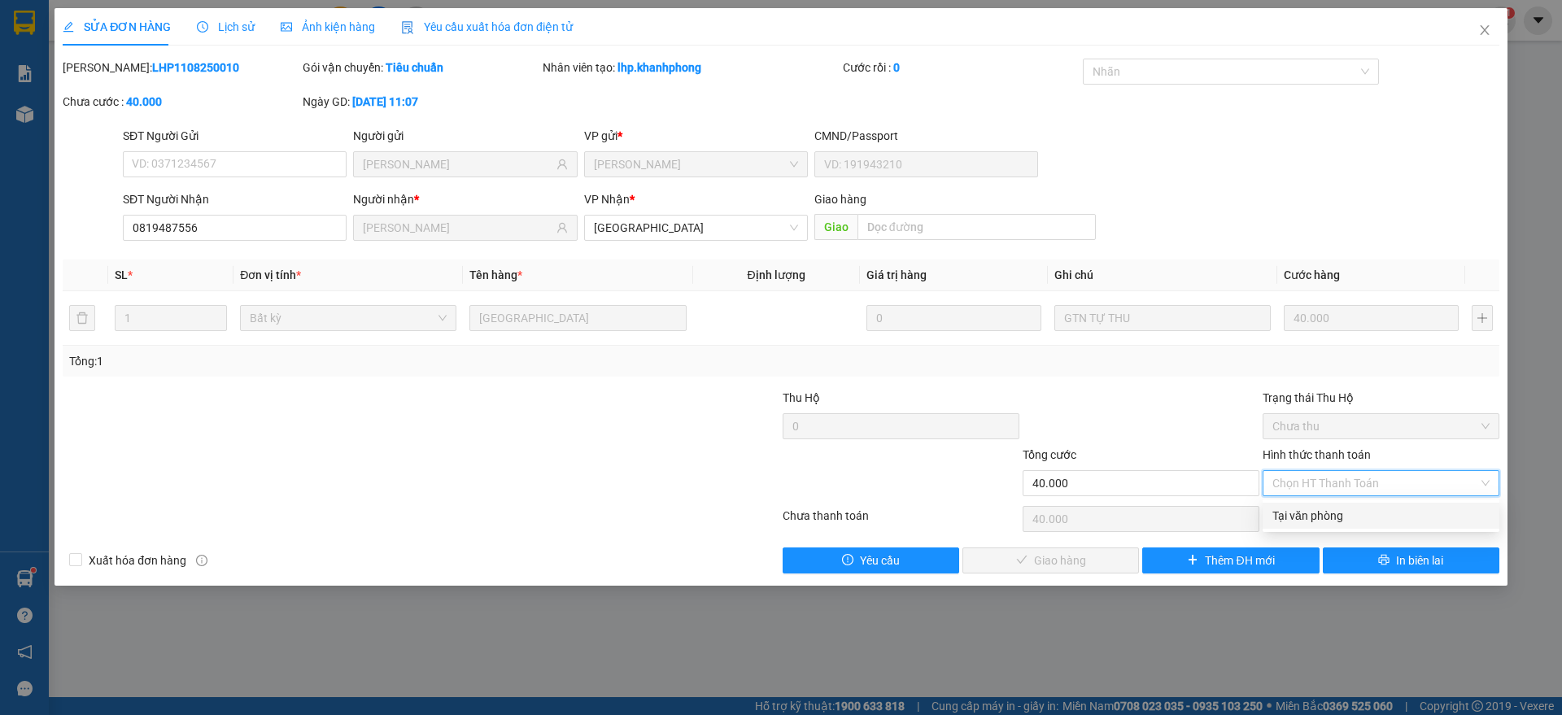
click at [1314, 510] on div "Tại văn phòng" at bounding box center [1380, 516] width 217 height 18
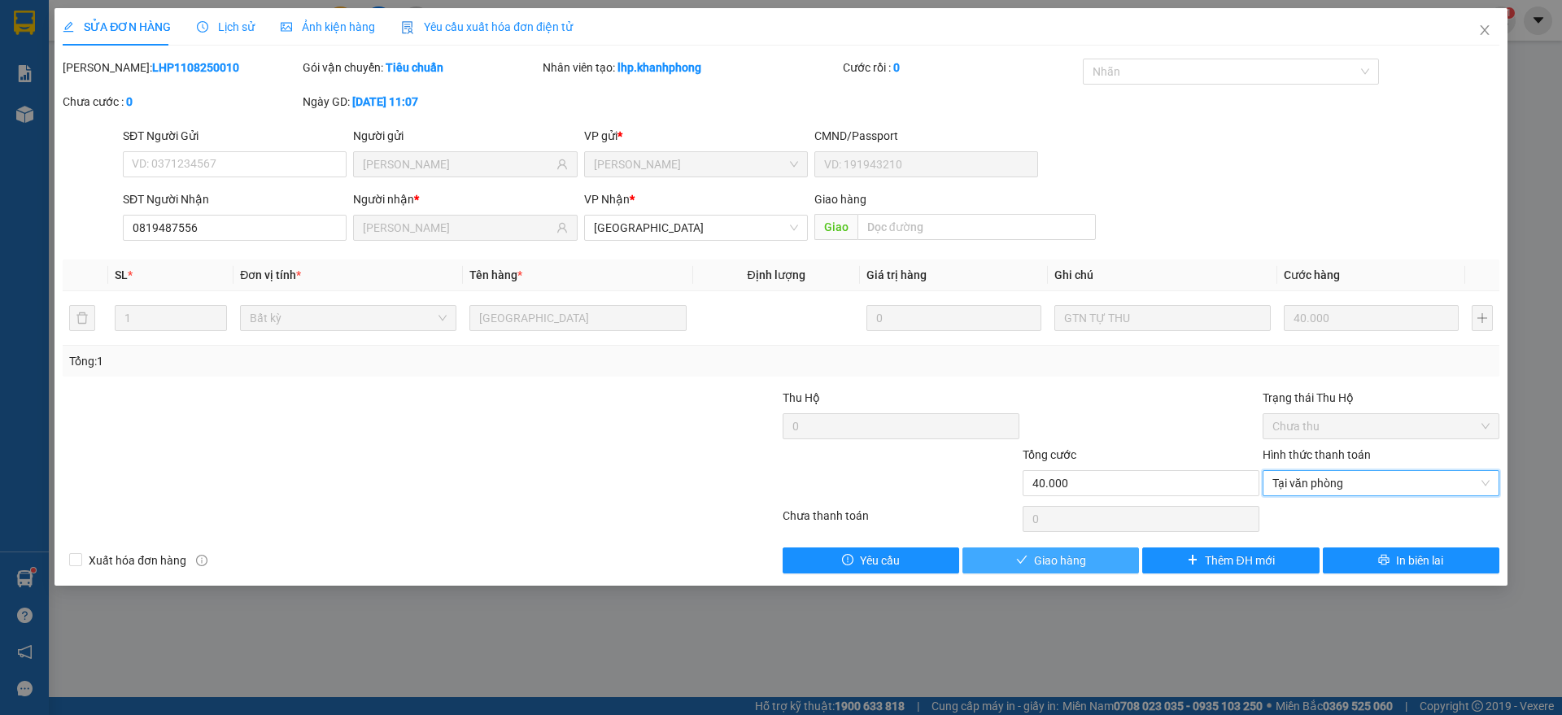
click at [1051, 548] on button "Giao hàng" at bounding box center [1050, 560] width 177 height 26
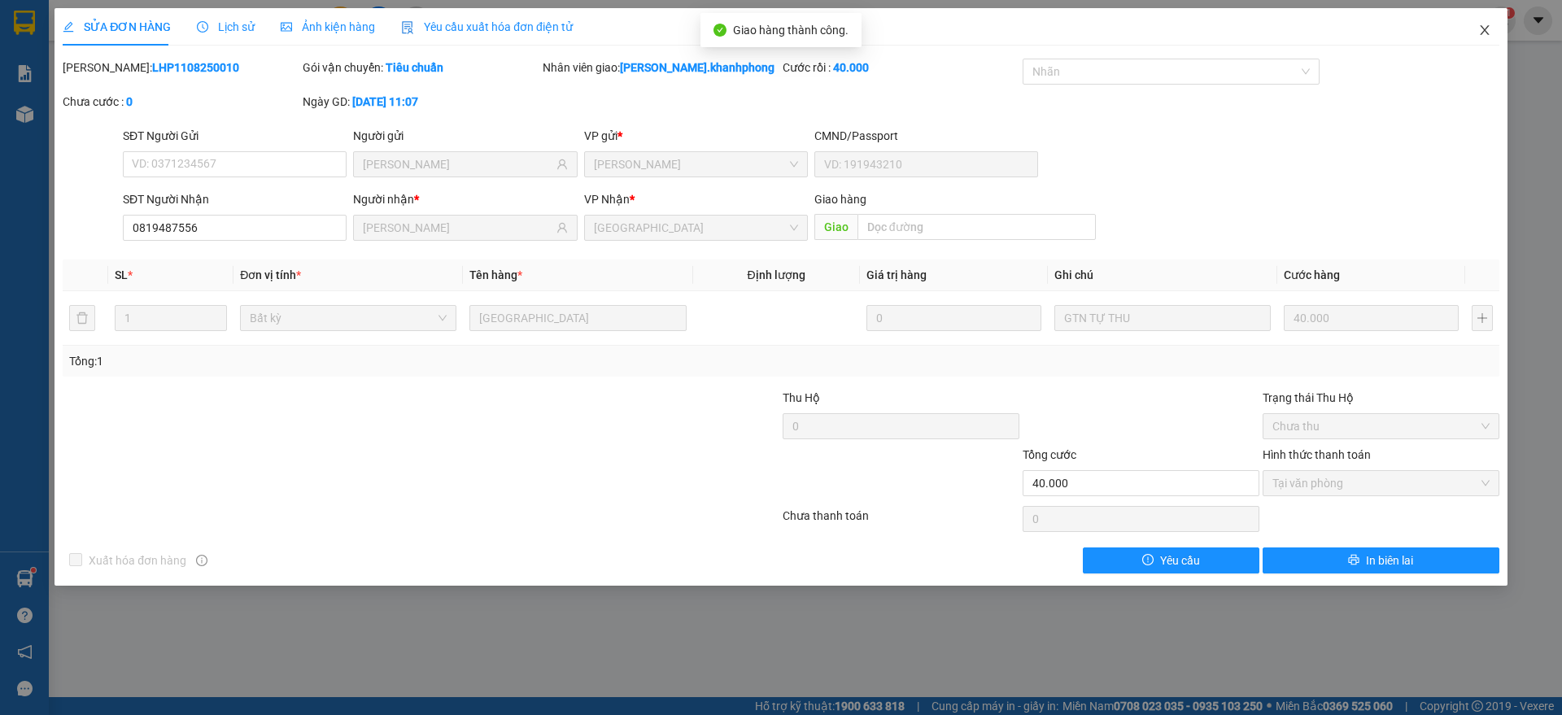
click at [1487, 28] on icon "close" at bounding box center [1484, 30] width 13 height 13
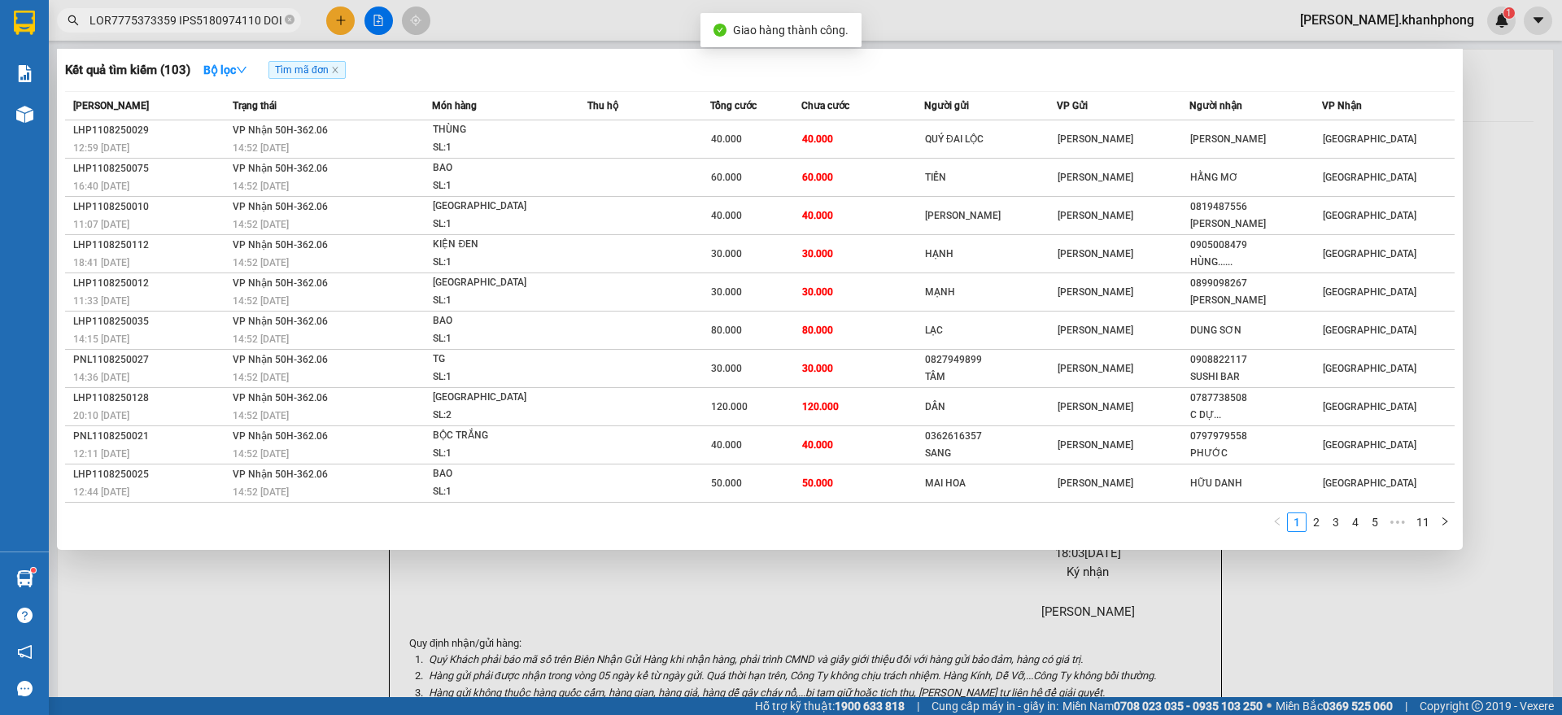
click at [244, 29] on span at bounding box center [179, 20] width 244 height 24
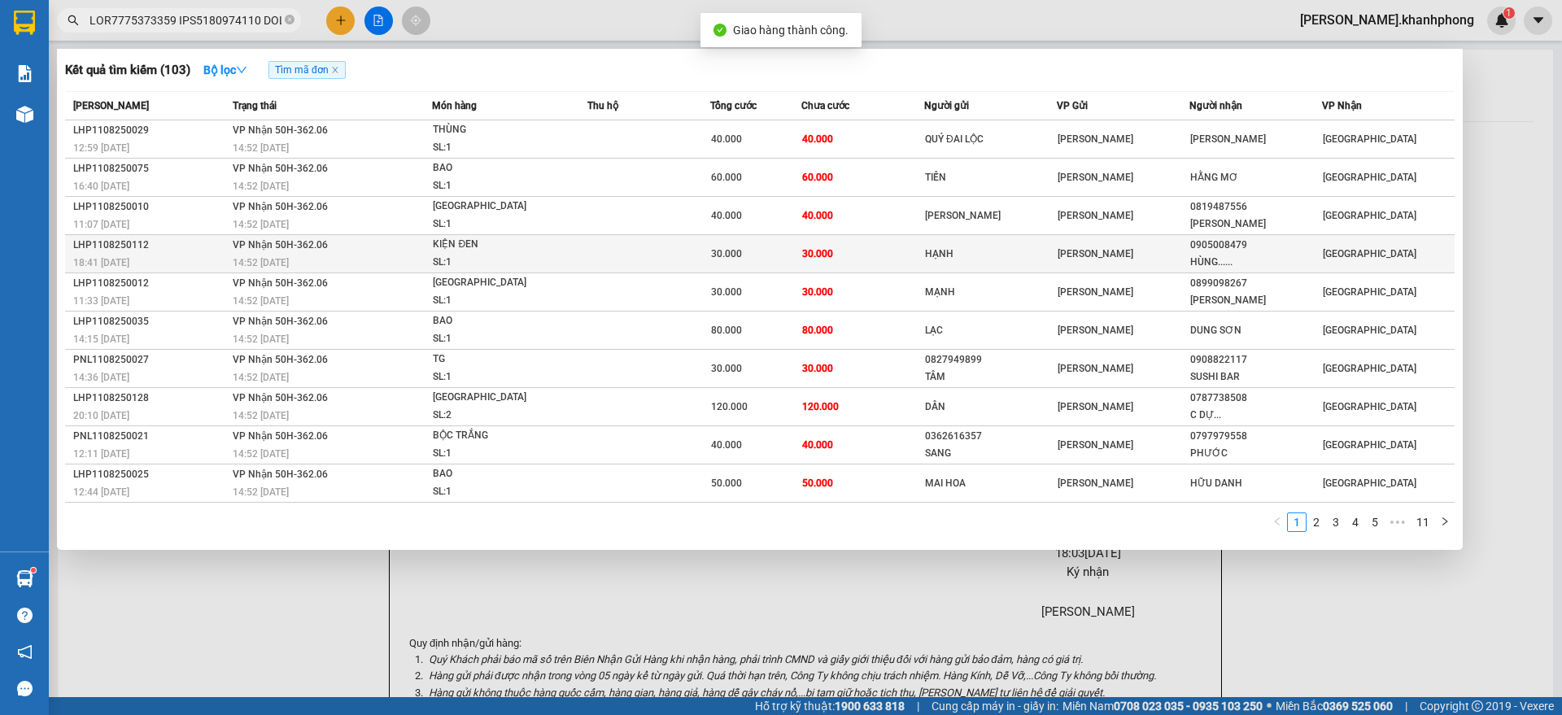
click at [217, 255] on div "18:41 [DATE]" at bounding box center [150, 263] width 155 height 18
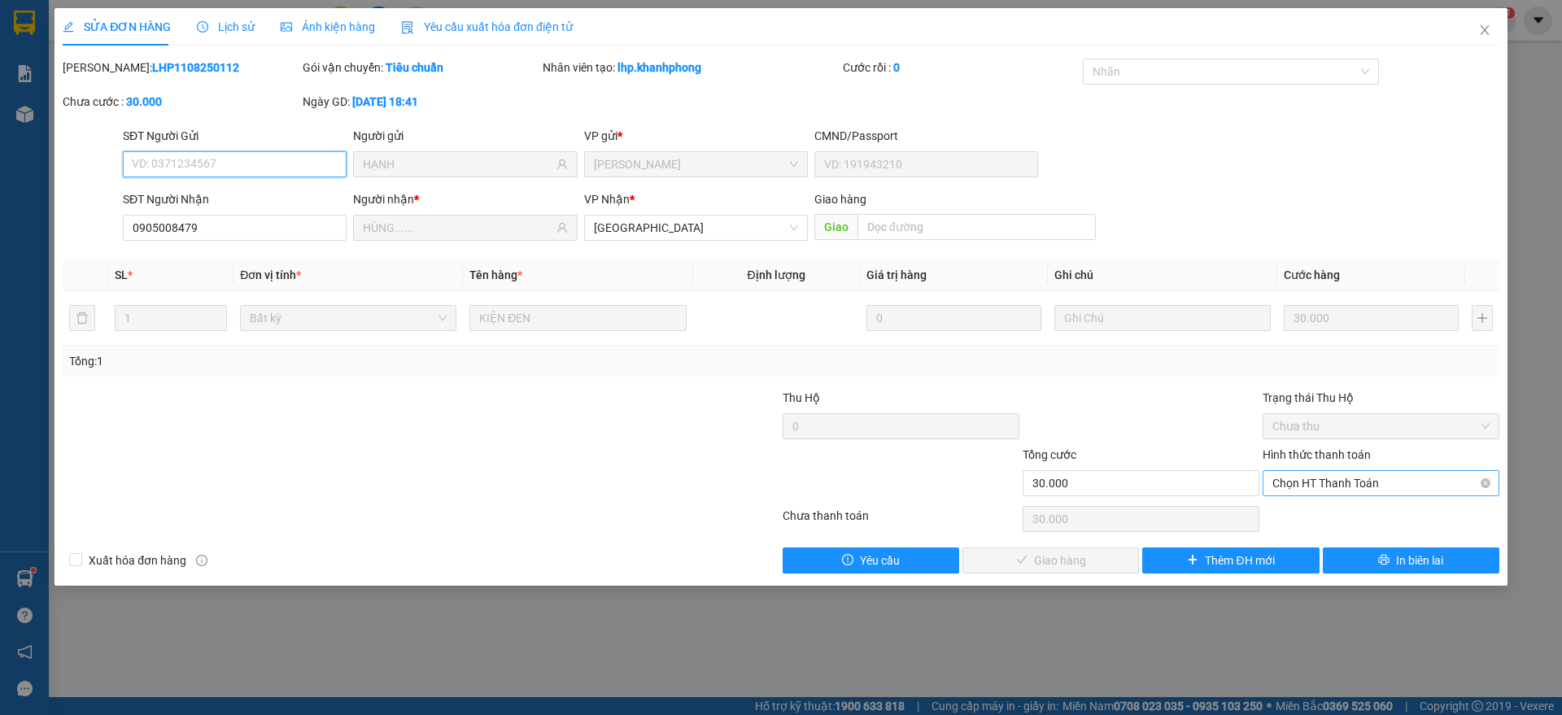
drag, startPoint x: 1323, startPoint y: 477, endPoint x: 1311, endPoint y: 534, distance: 57.4
click at [1323, 478] on span "Chọn HT Thanh Toán" at bounding box center [1380, 483] width 217 height 24
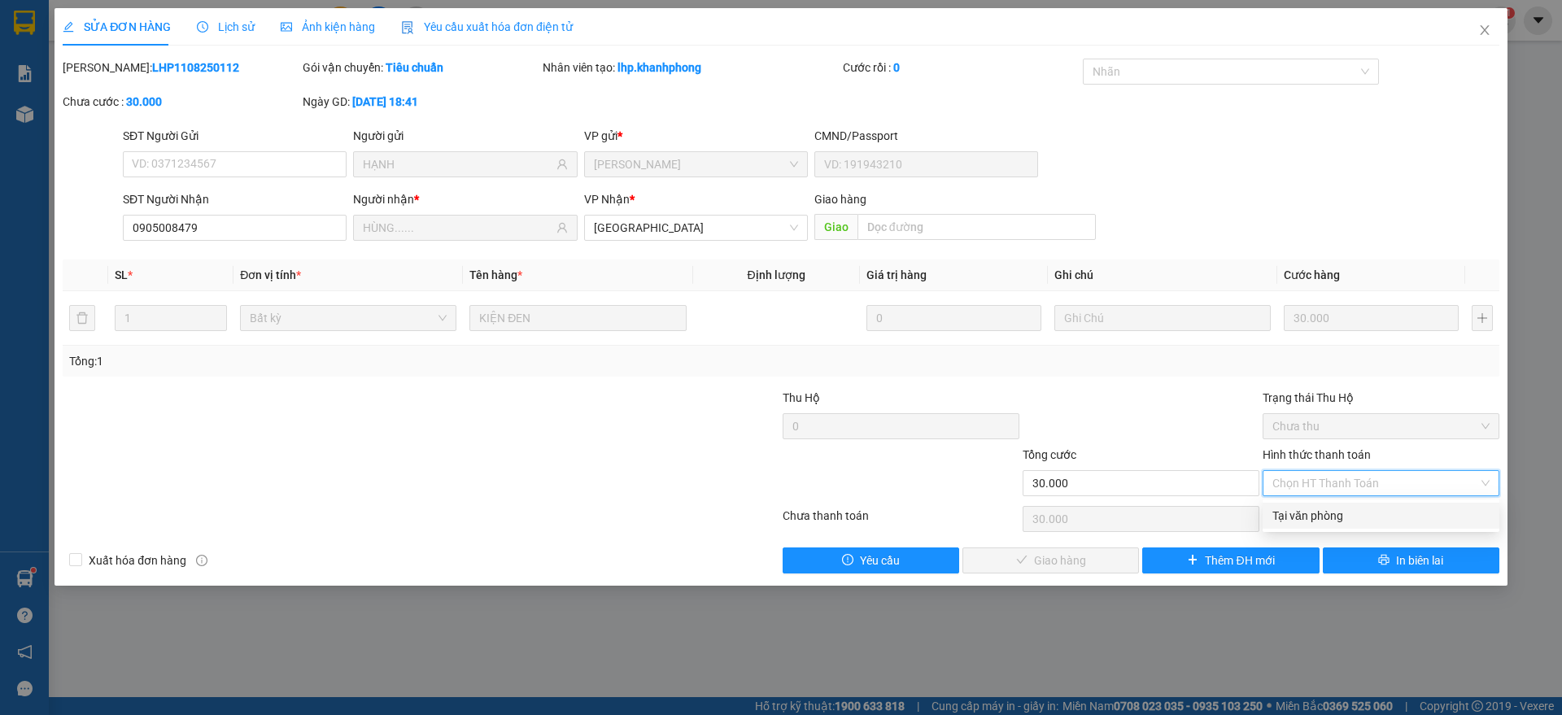
click at [1316, 517] on div "Tại văn phòng" at bounding box center [1380, 516] width 217 height 18
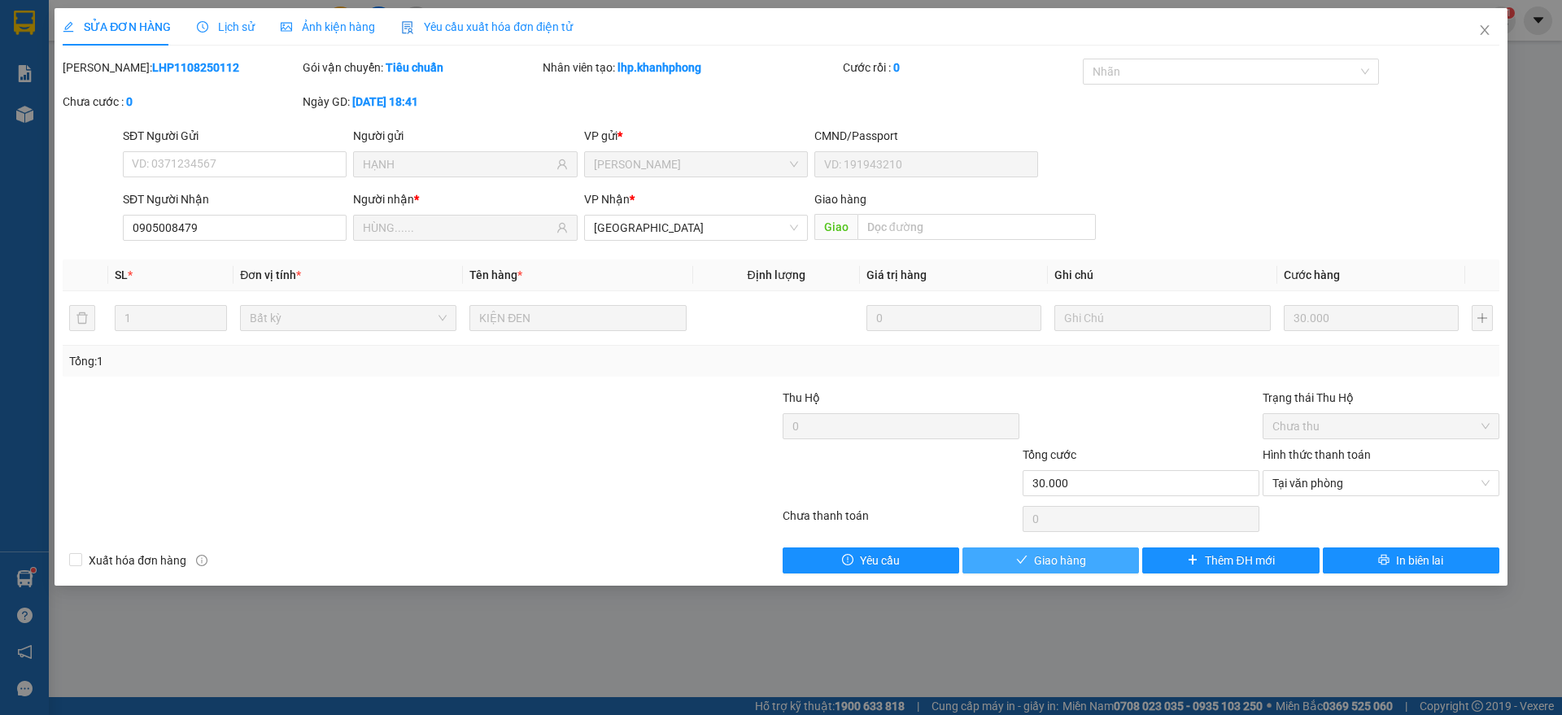
click at [1046, 556] on span "Giao hàng" at bounding box center [1060, 561] width 52 height 18
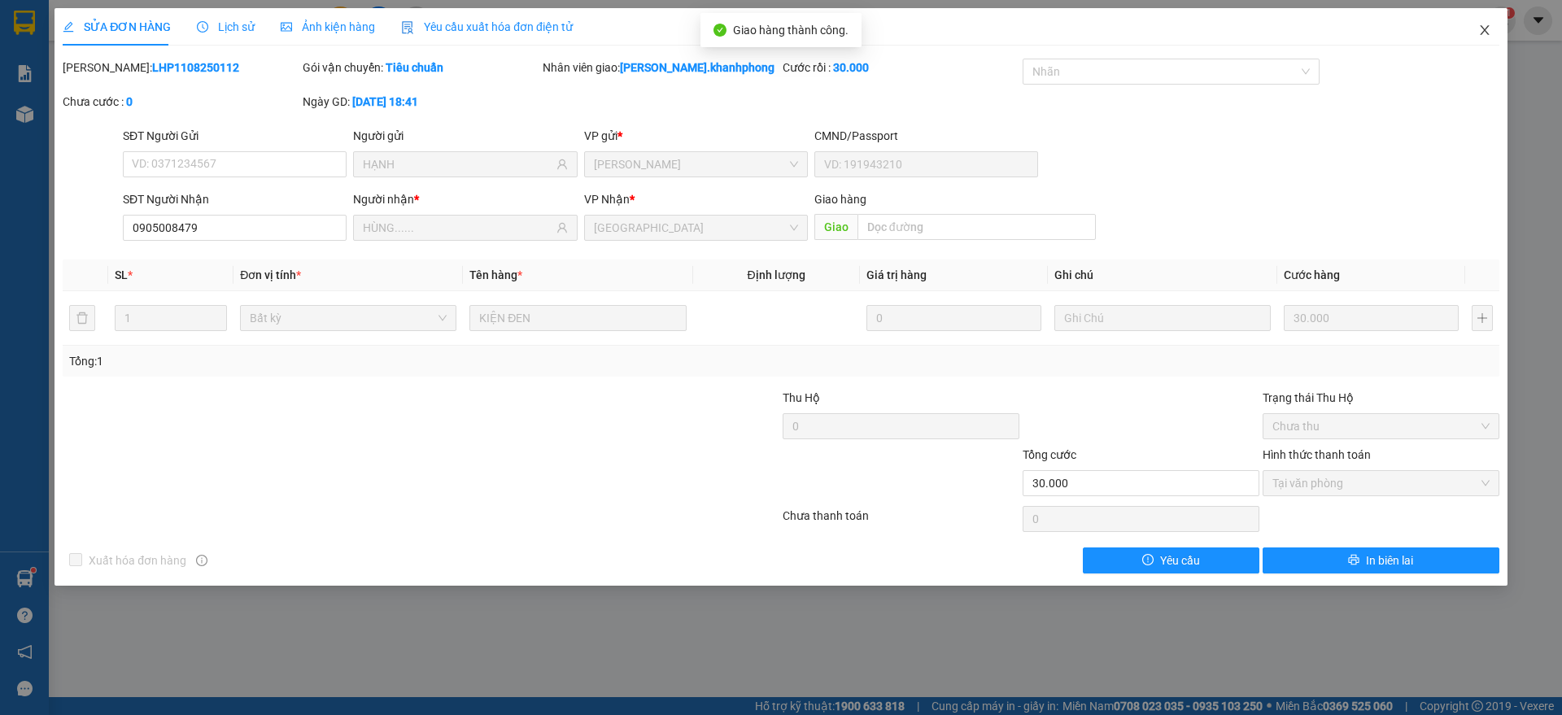
drag, startPoint x: 1489, startPoint y: 25, endPoint x: 1157, endPoint y: 38, distance: 332.1
click at [1482, 24] on icon "close" at bounding box center [1484, 30] width 13 height 13
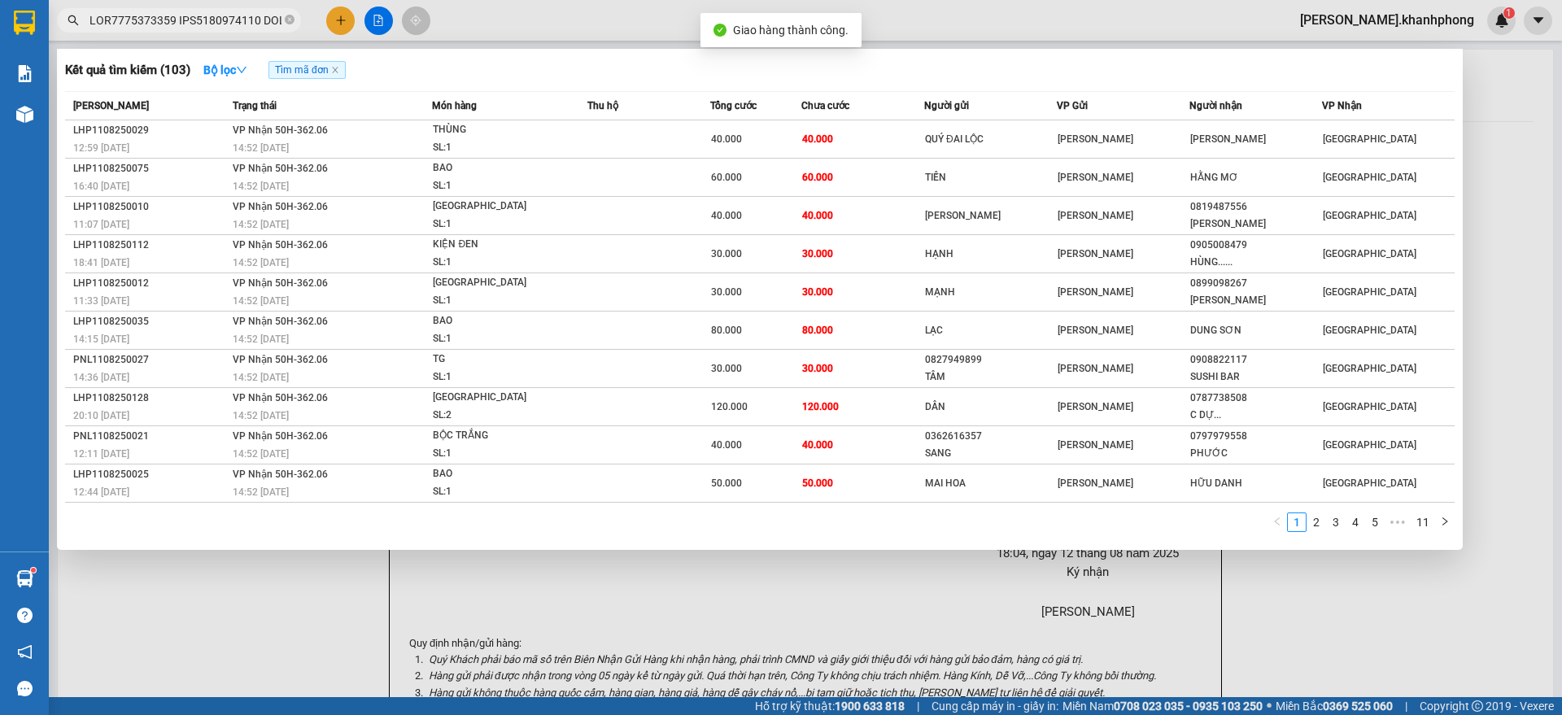
click at [197, 16] on input "text" at bounding box center [185, 20] width 192 height 18
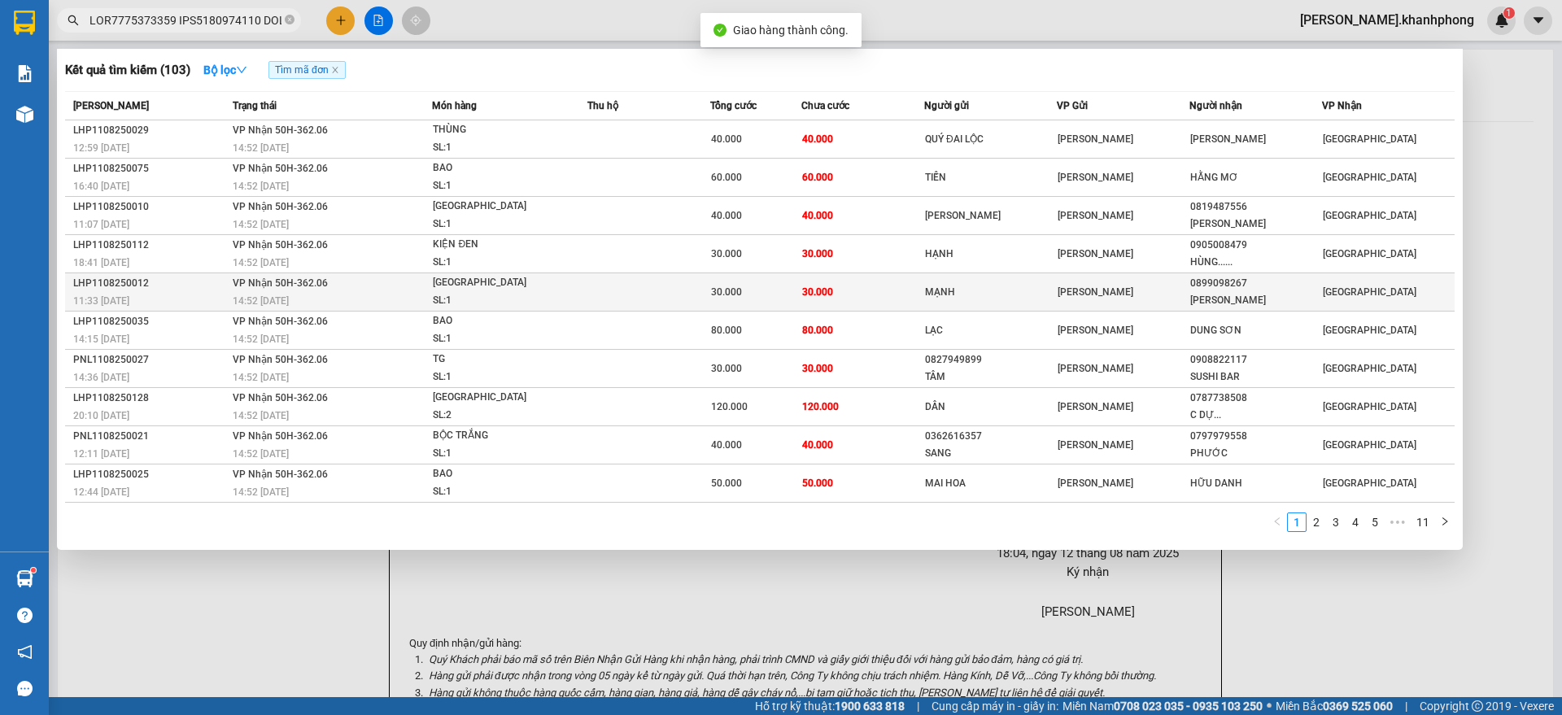
click at [163, 296] on div "11:33 [DATE]" at bounding box center [150, 301] width 155 height 18
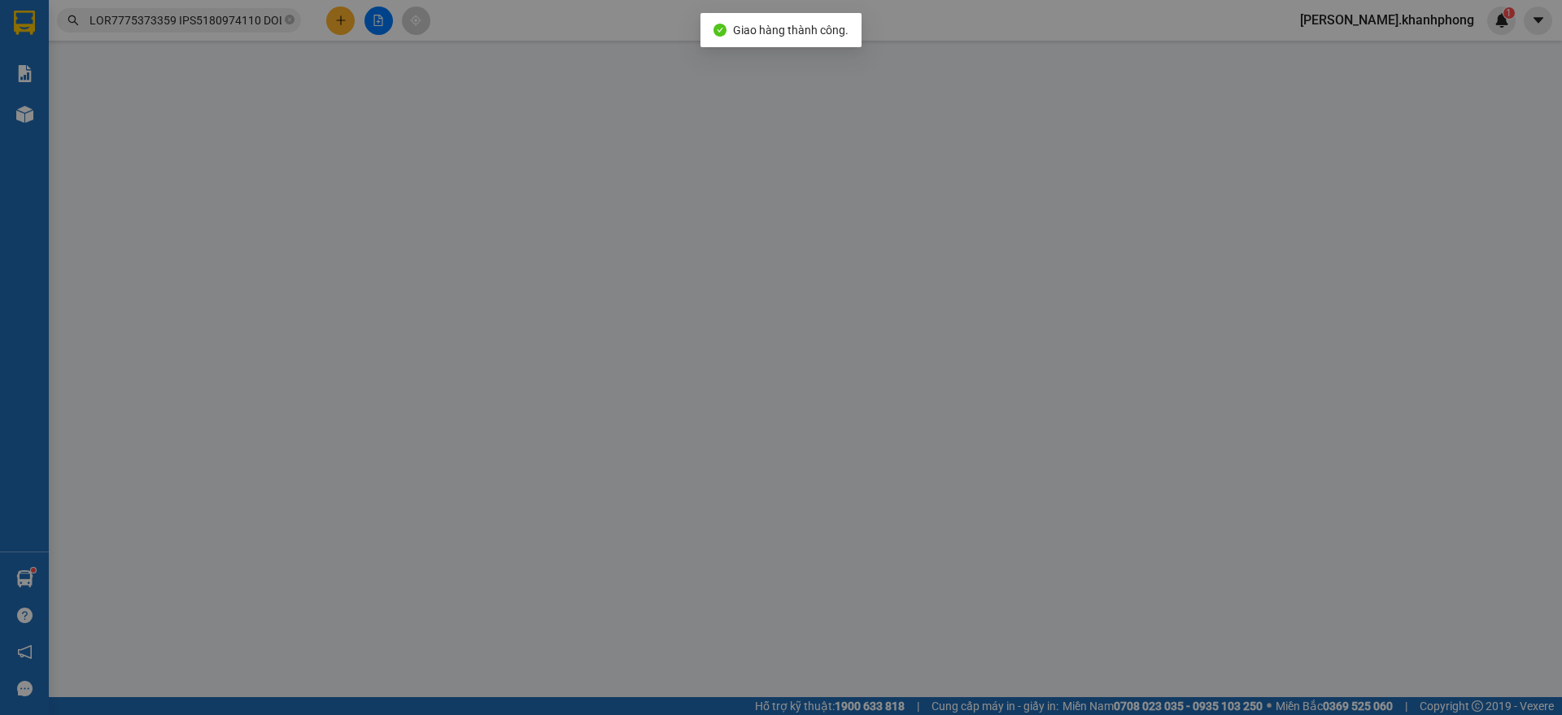
type input "MẠNH"
type input "0899098267"
type input "[PERSON_NAME]"
type input "30.000"
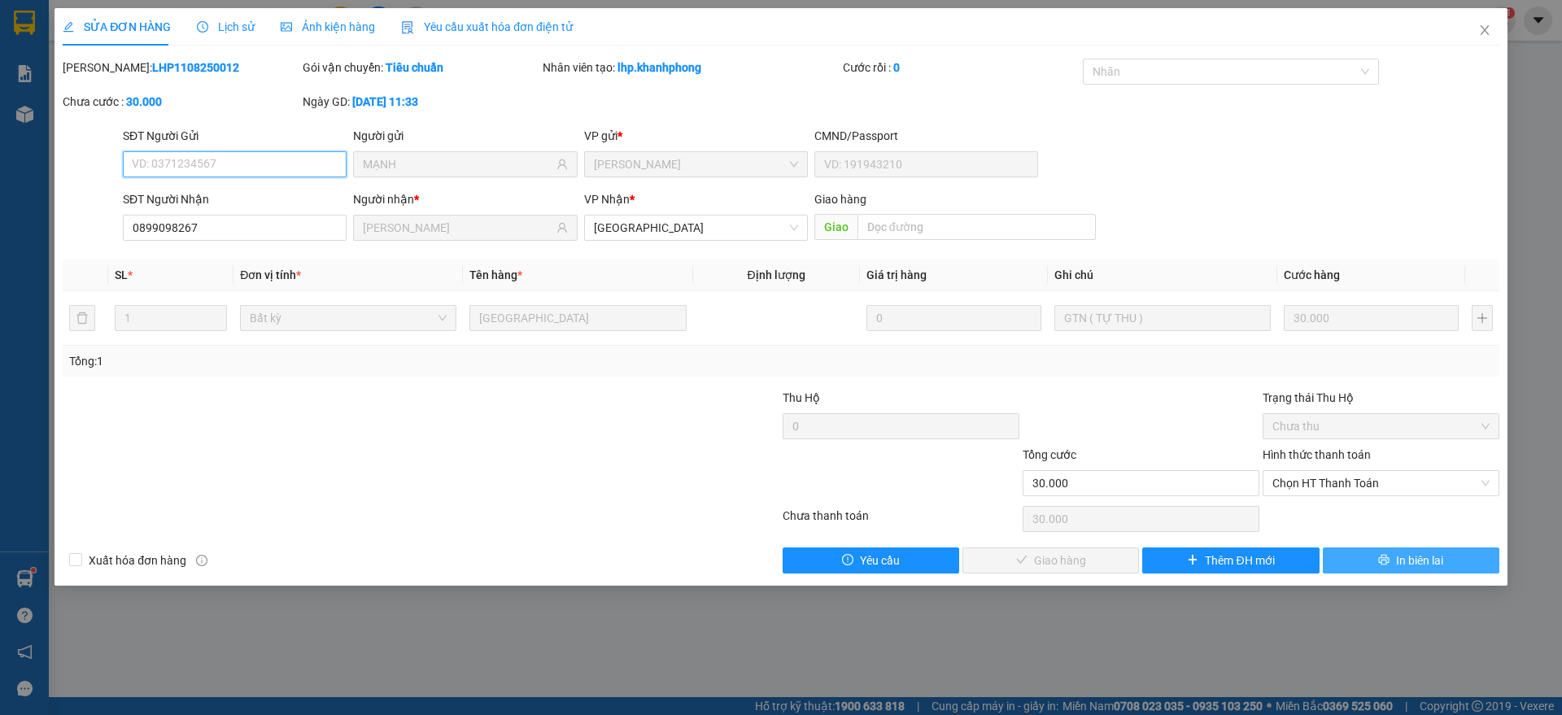
drag, startPoint x: 1358, startPoint y: 481, endPoint x: 1329, endPoint y: 547, distance: 71.8
click at [1356, 493] on span "Chọn HT Thanh Toán" at bounding box center [1380, 483] width 217 height 24
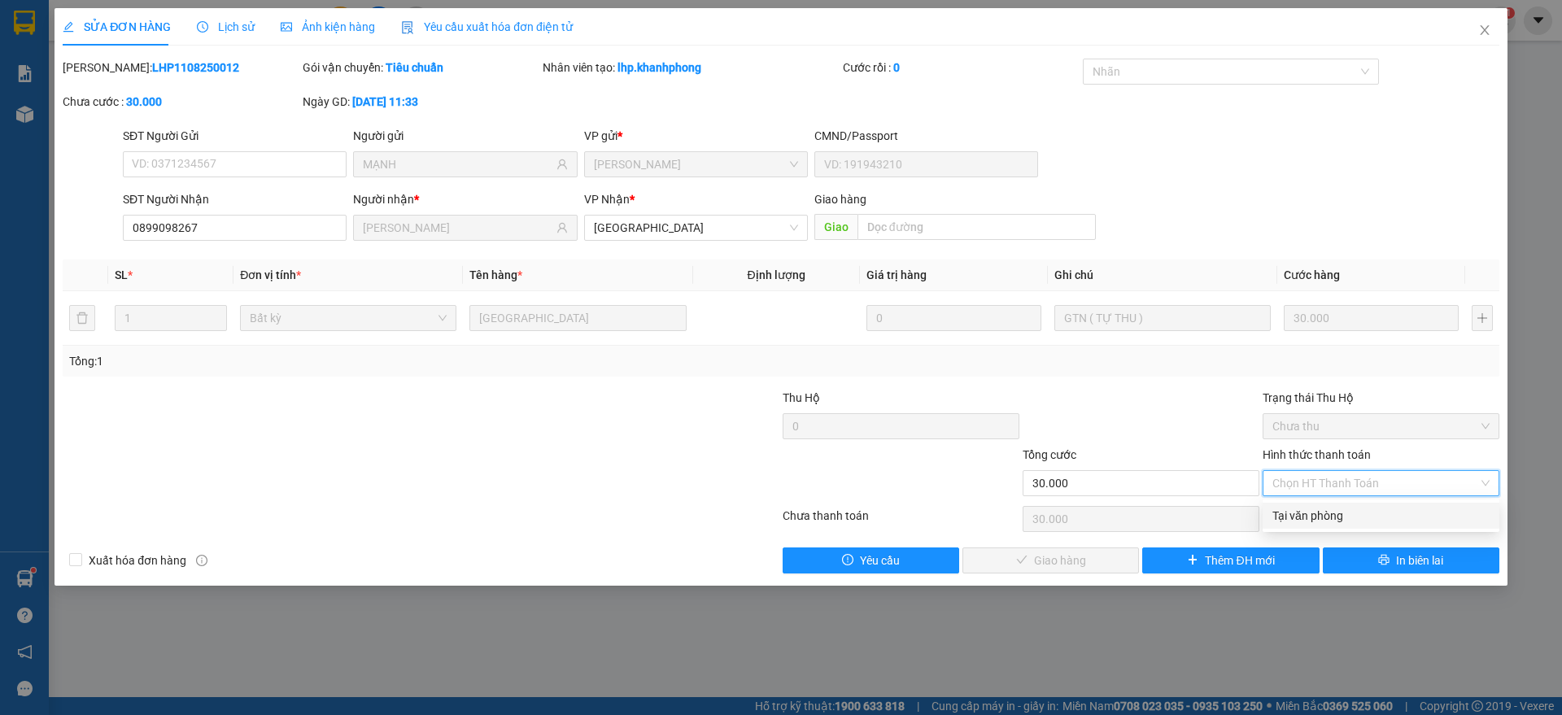
click at [1310, 516] on div "Tại văn phòng" at bounding box center [1380, 516] width 217 height 18
type input "0"
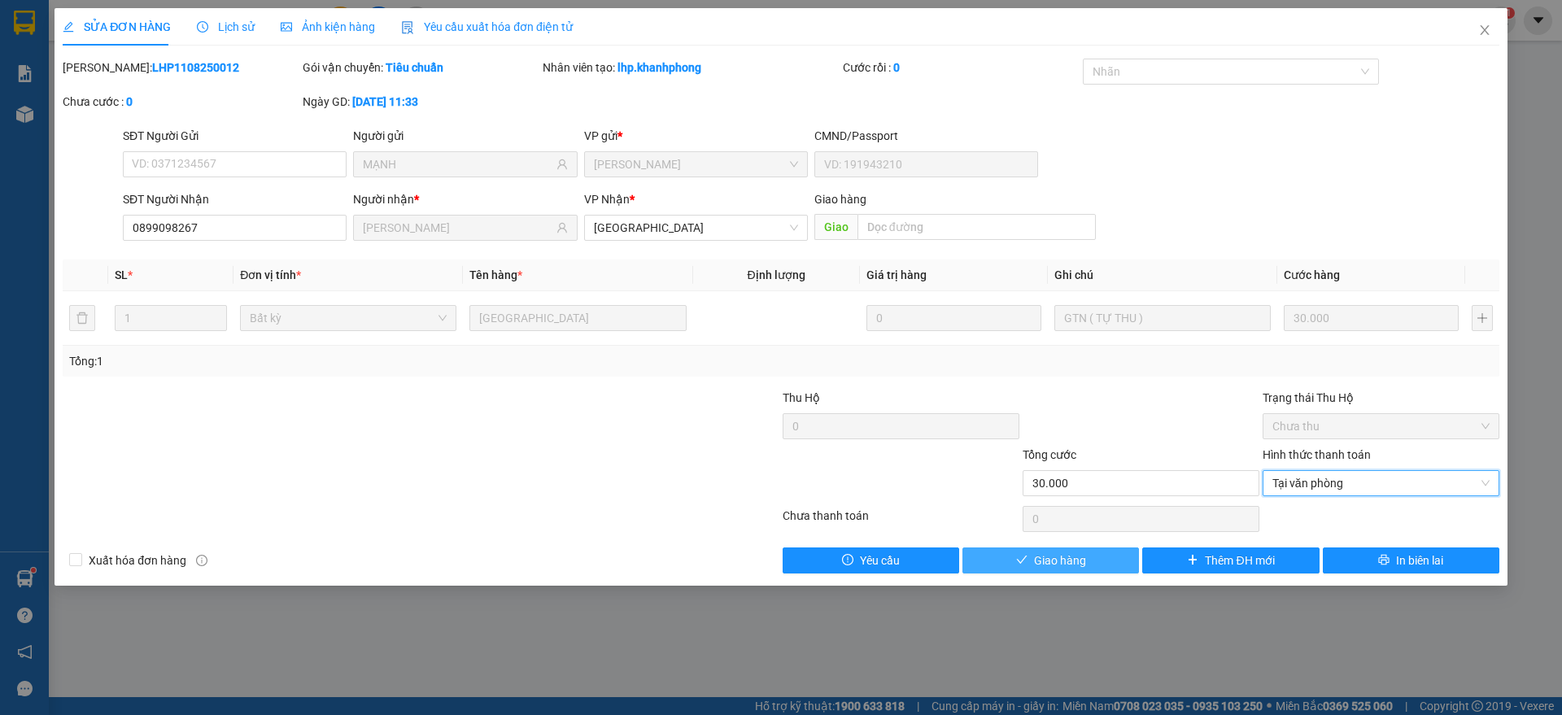
click at [1054, 565] on span "Giao hàng" at bounding box center [1060, 561] width 52 height 18
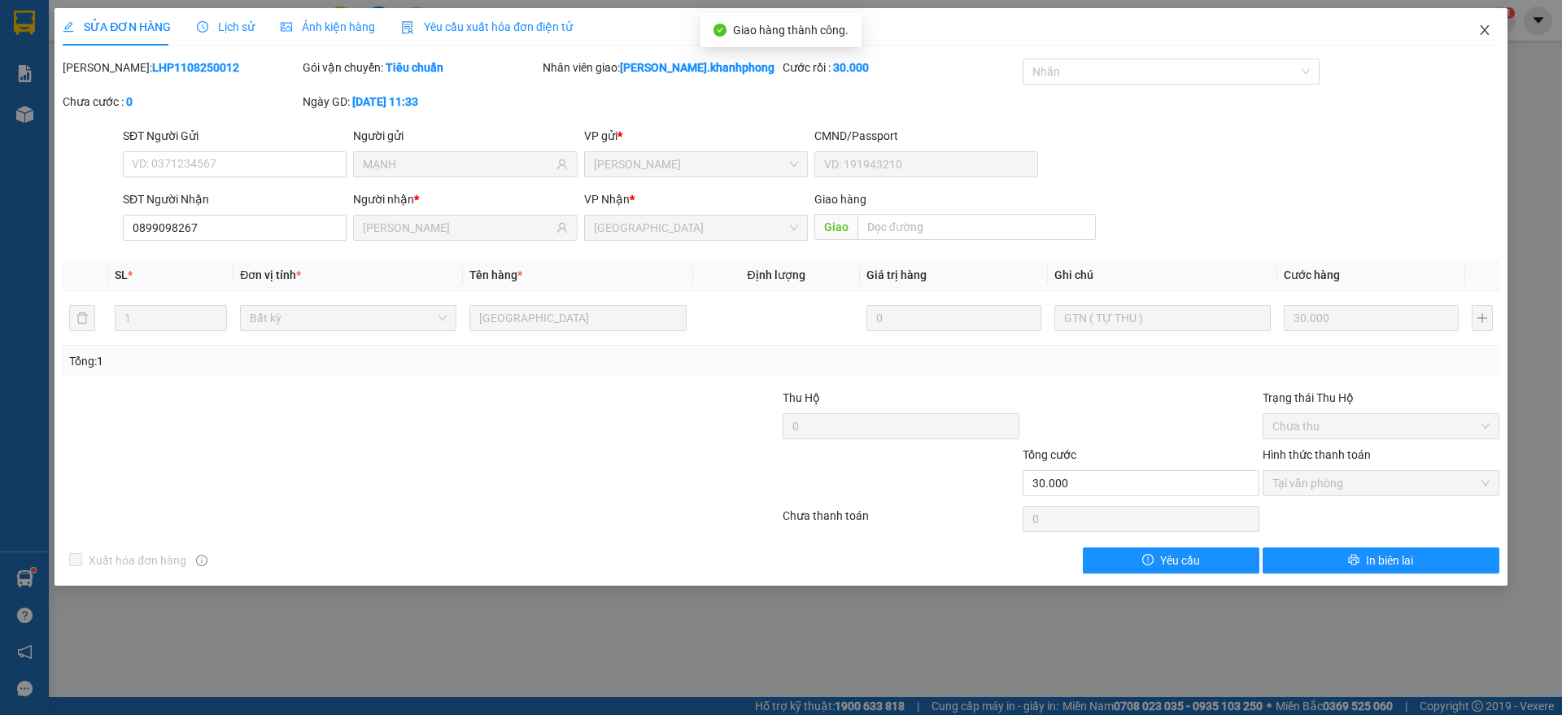
click at [1484, 28] on icon "close" at bounding box center [1484, 30] width 13 height 13
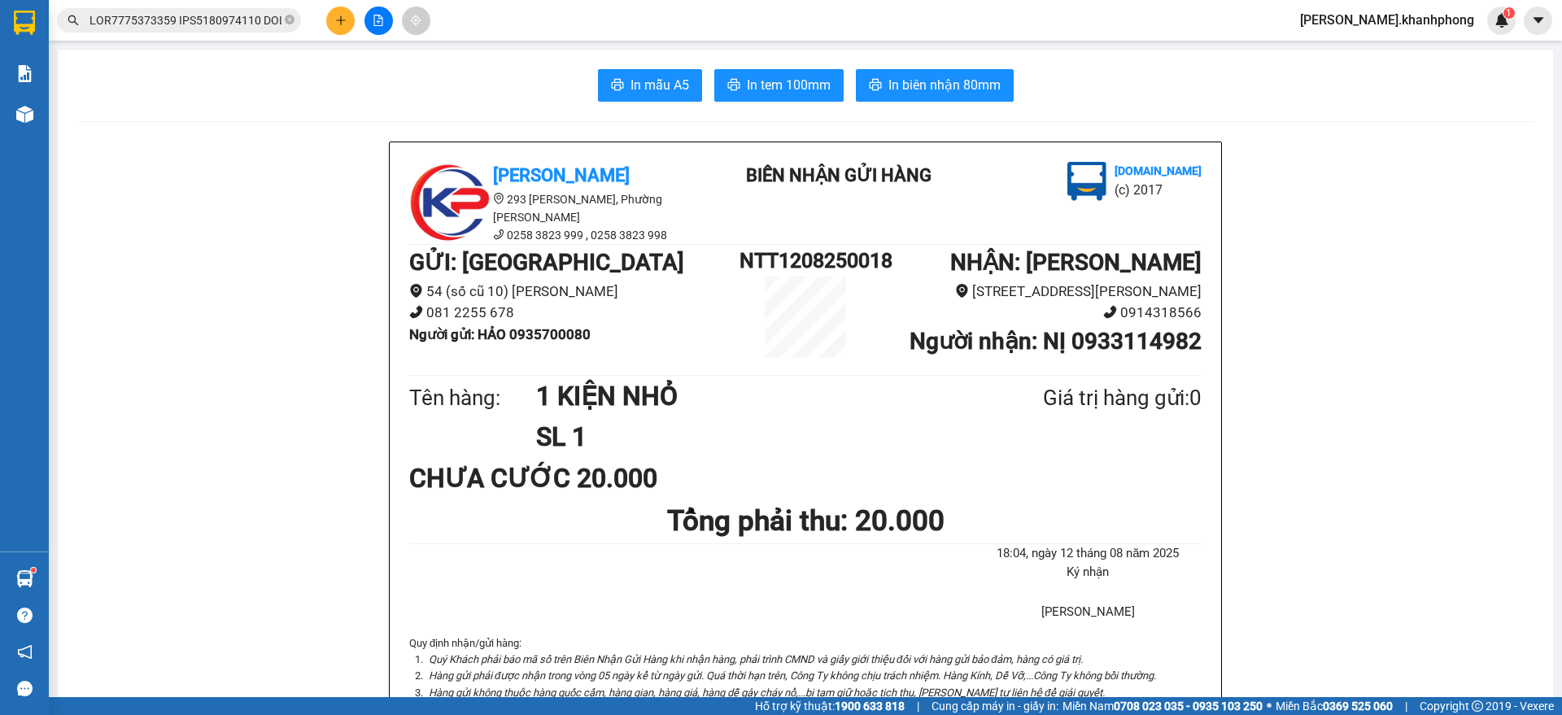
click at [213, 14] on input "text" at bounding box center [185, 20] width 192 height 18
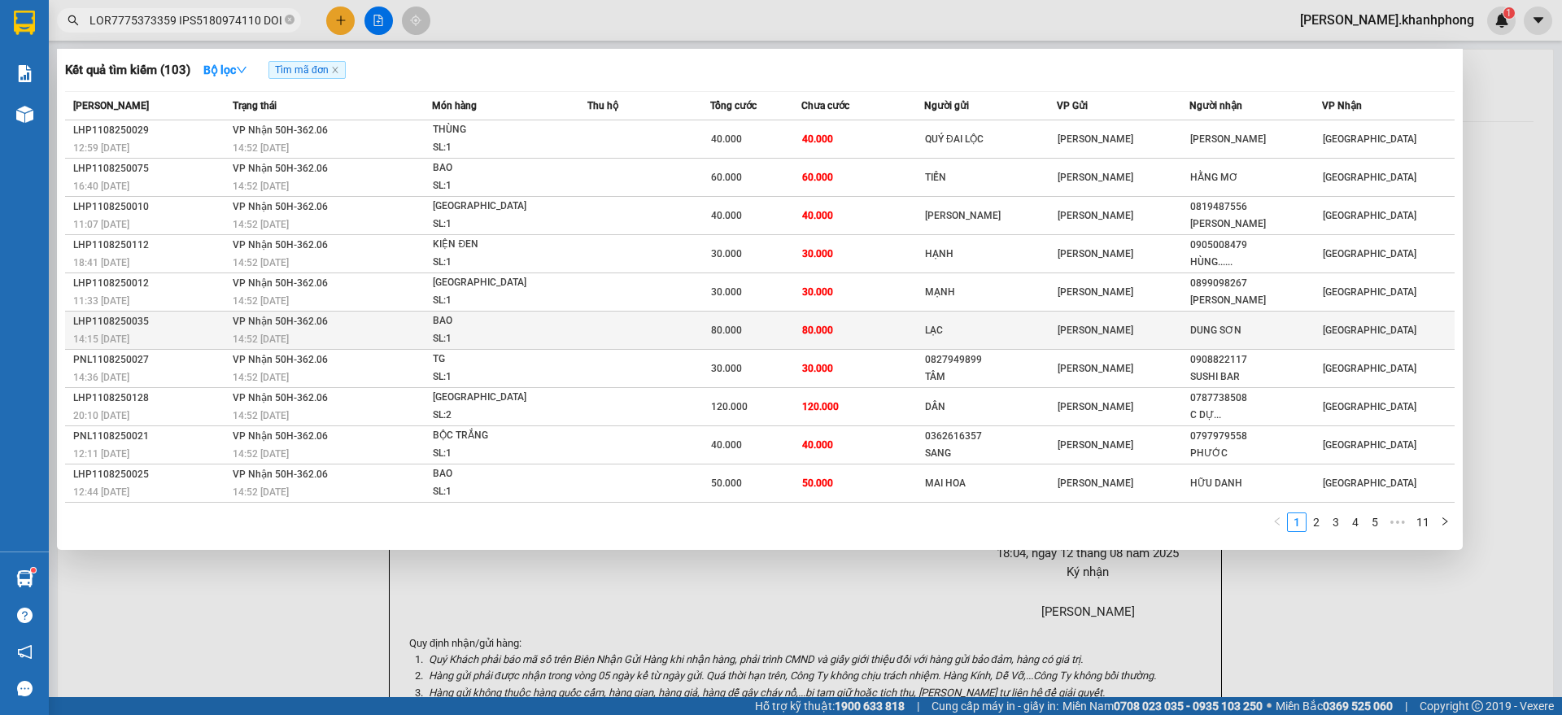
click at [228, 316] on tr "LHP1108250035 14:15 [DATE] VP Nhận 50H-362.06 14:52 [DATE] BAO SL: 1 80.000 80.…" at bounding box center [759, 331] width 1389 height 38
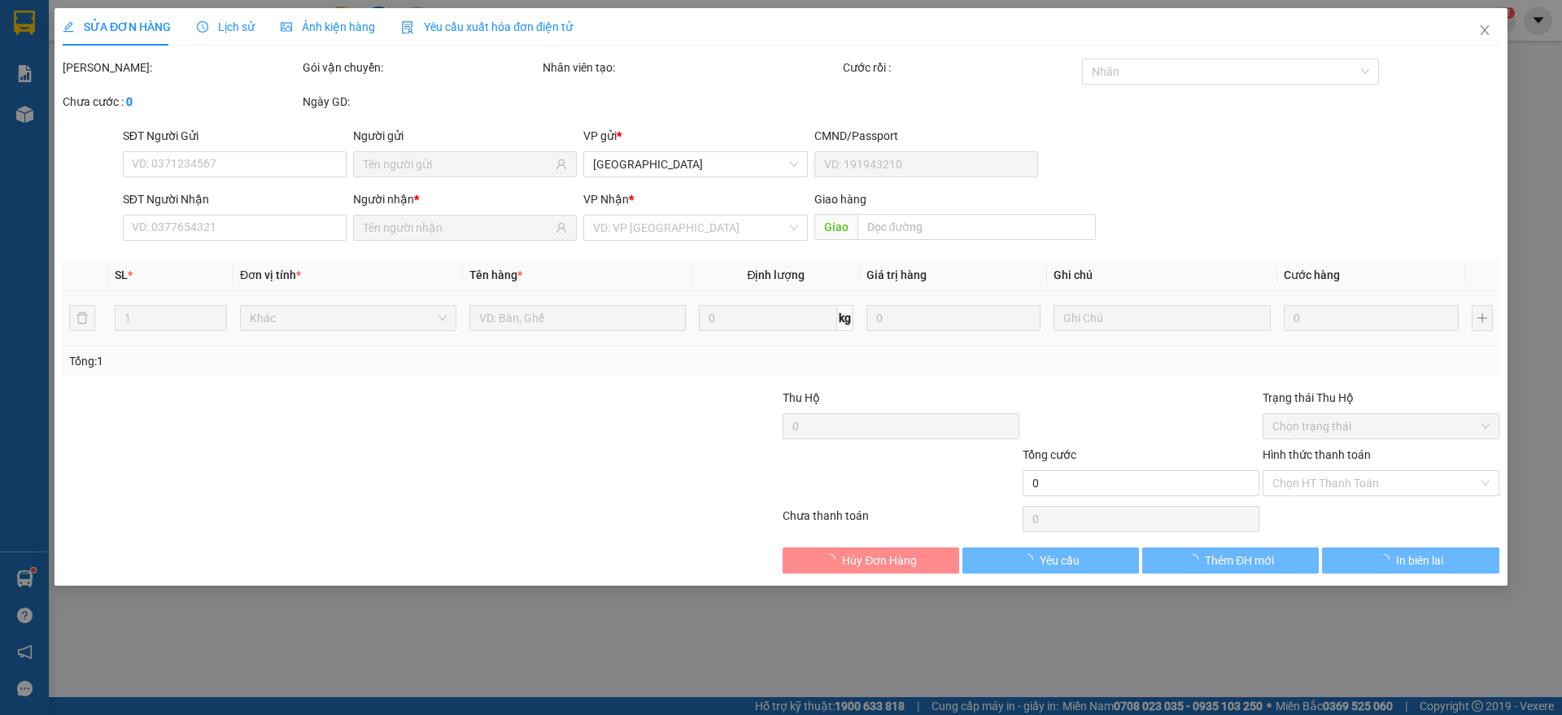
type input "LẠC"
type input "DUNG SƠN"
type input "80.000"
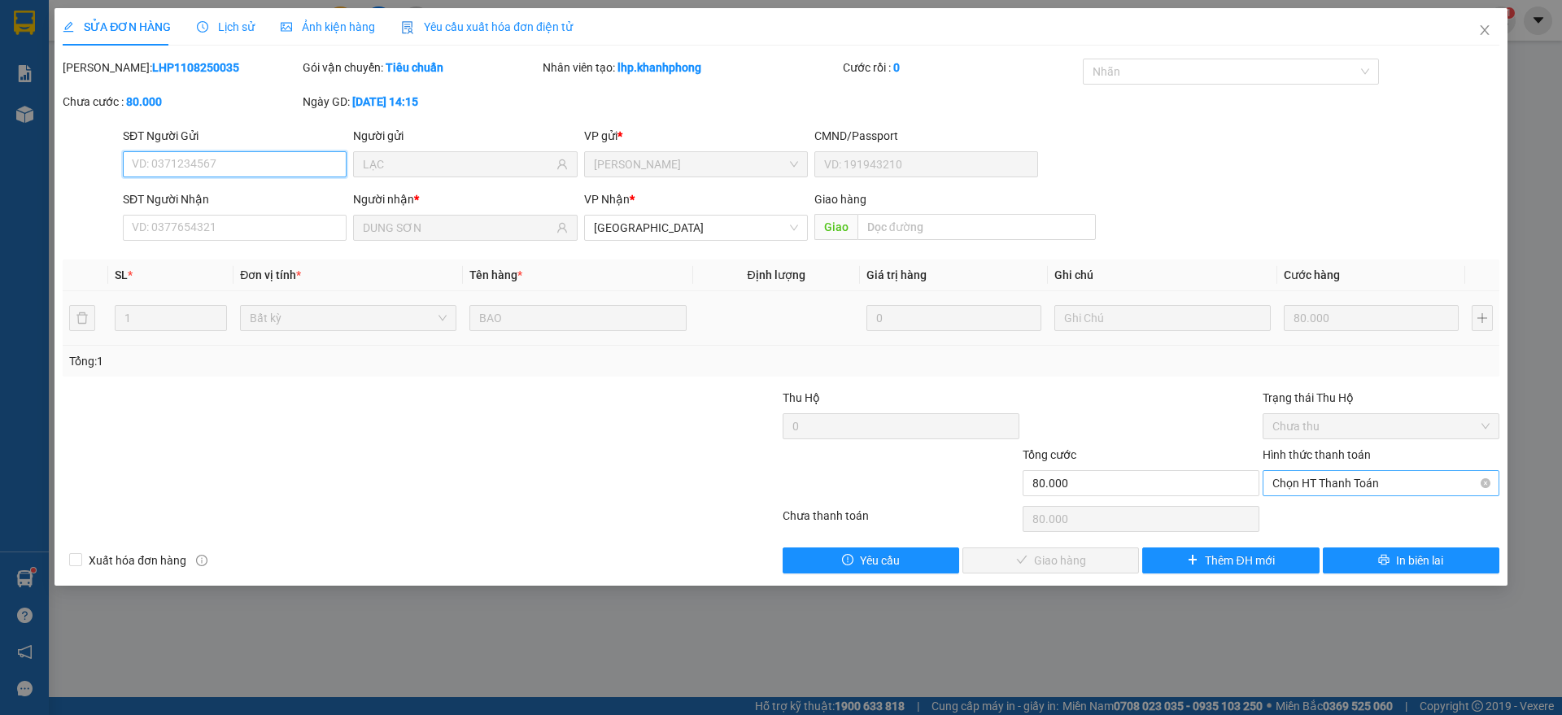
click at [1310, 483] on span "Chọn HT Thanh Toán" at bounding box center [1380, 483] width 217 height 24
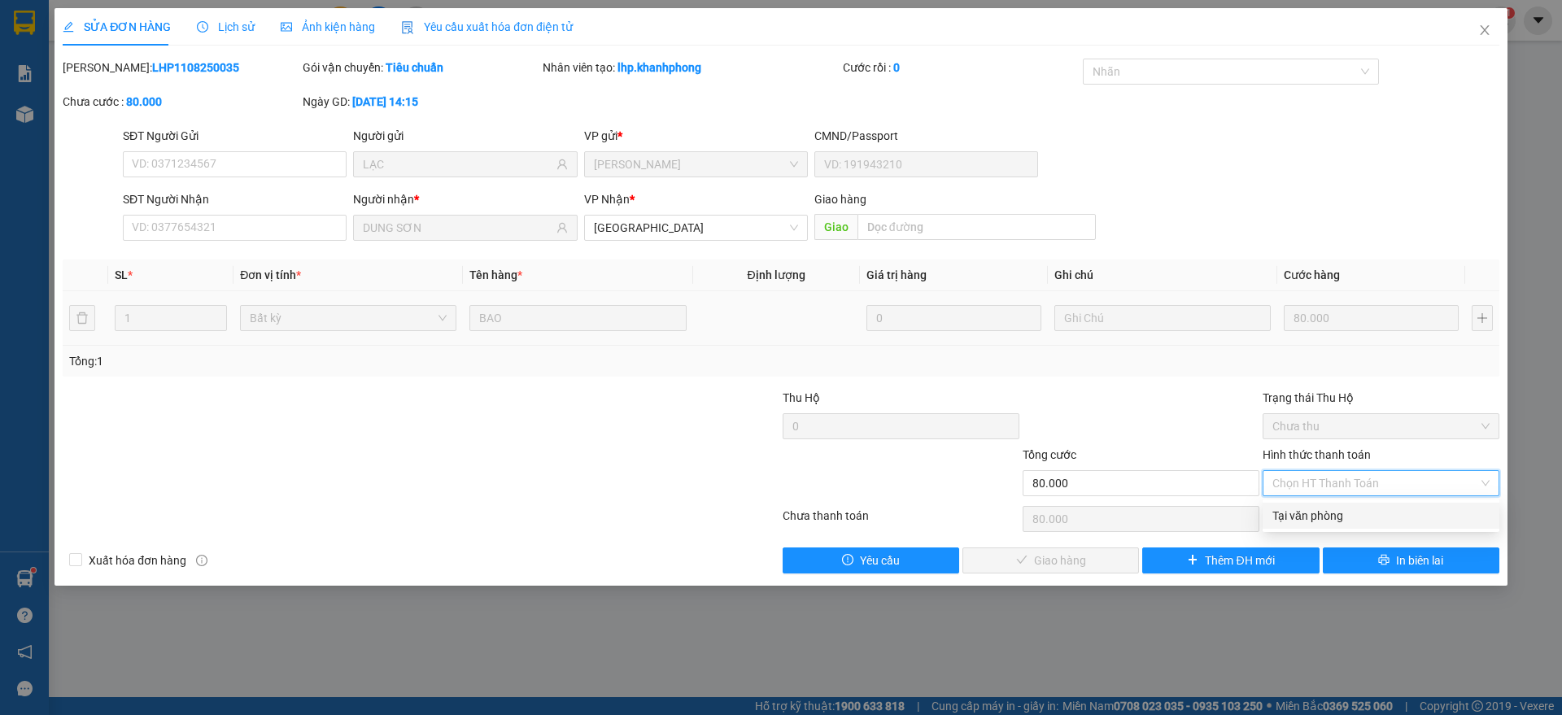
drag, startPoint x: 1308, startPoint y: 517, endPoint x: 1092, endPoint y: 569, distance: 222.5
click at [1307, 517] on div "Tại văn phòng" at bounding box center [1380, 516] width 217 height 18
type input "0"
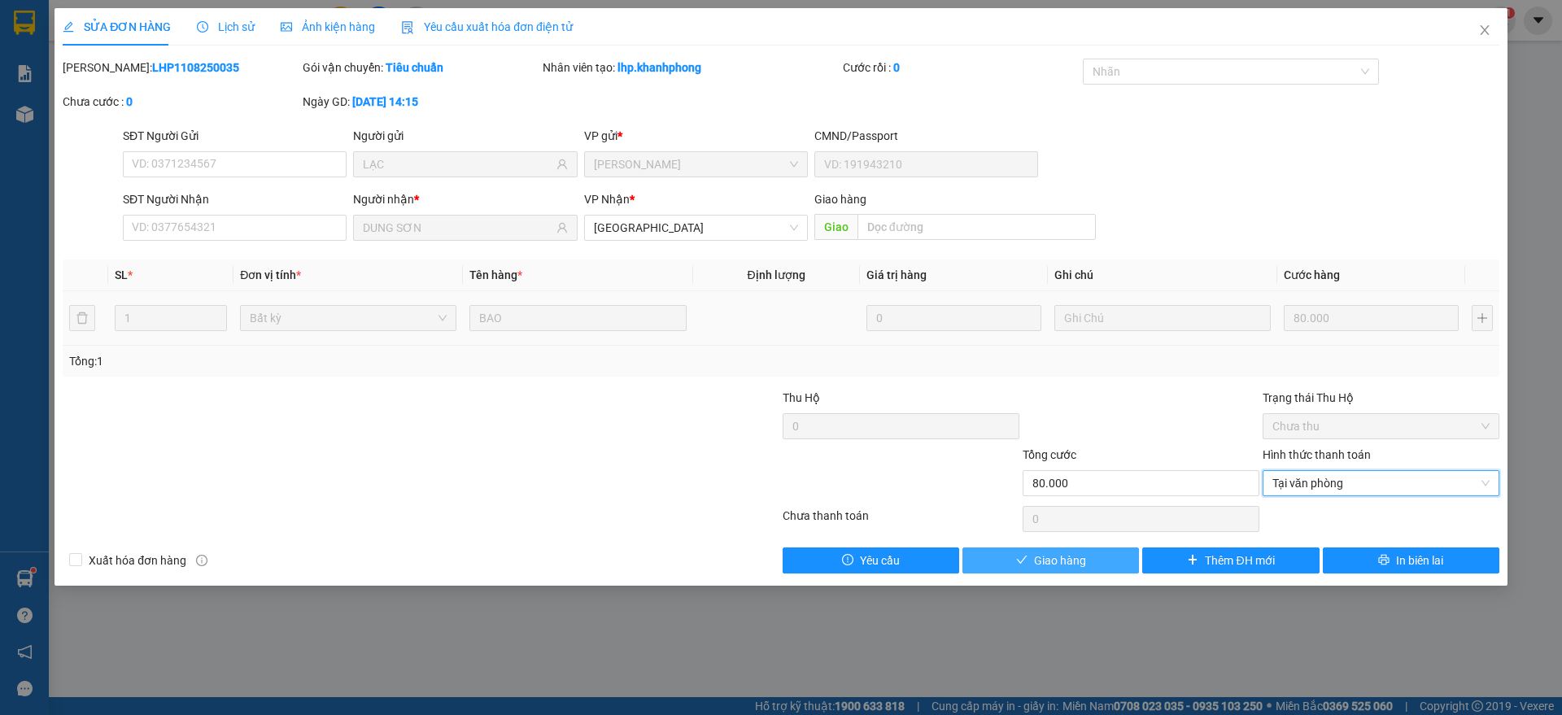
click at [1046, 569] on button "Giao hàng" at bounding box center [1050, 560] width 177 height 26
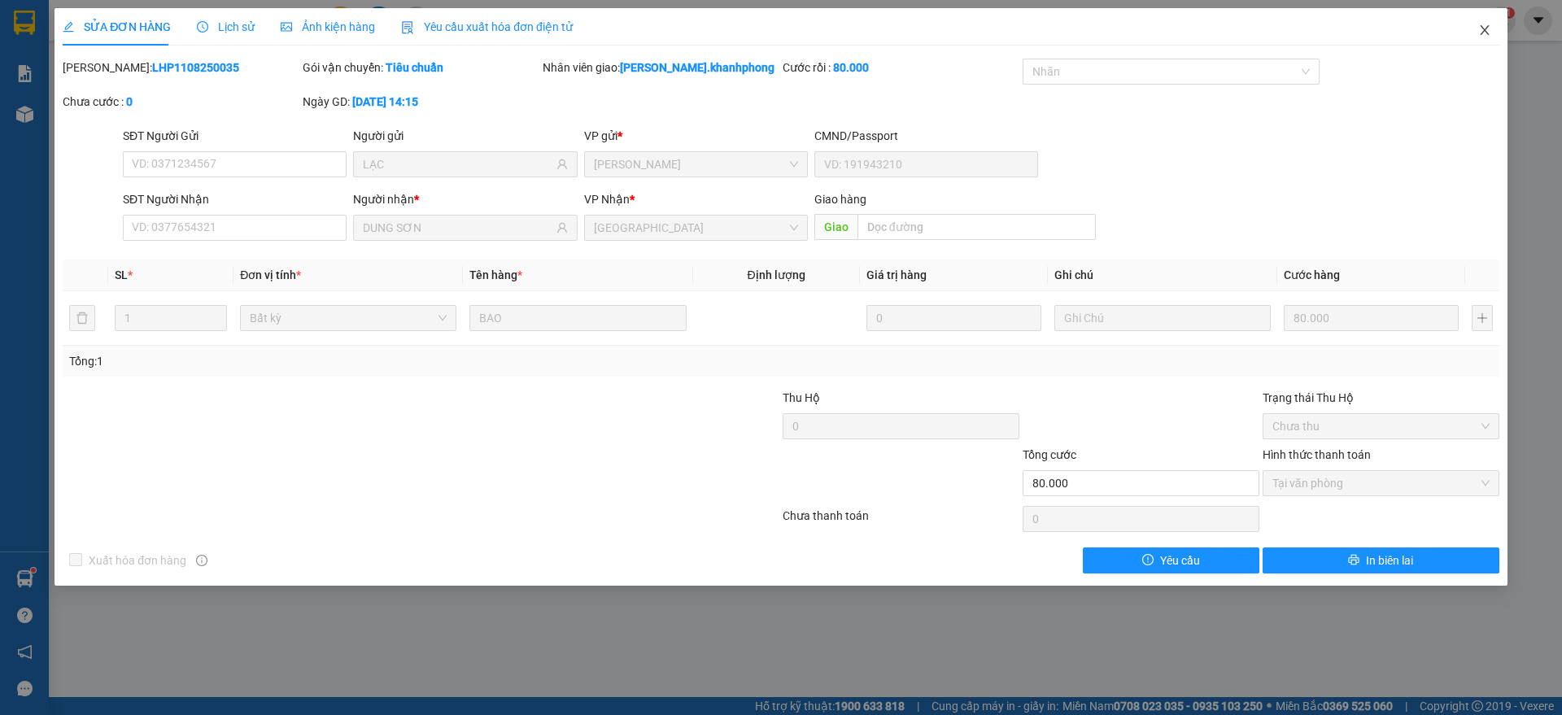
drag, startPoint x: 1496, startPoint y: 26, endPoint x: 1473, endPoint y: 25, distance: 22.8
click at [1499, 25] on span "Close" at bounding box center [1485, 31] width 46 height 46
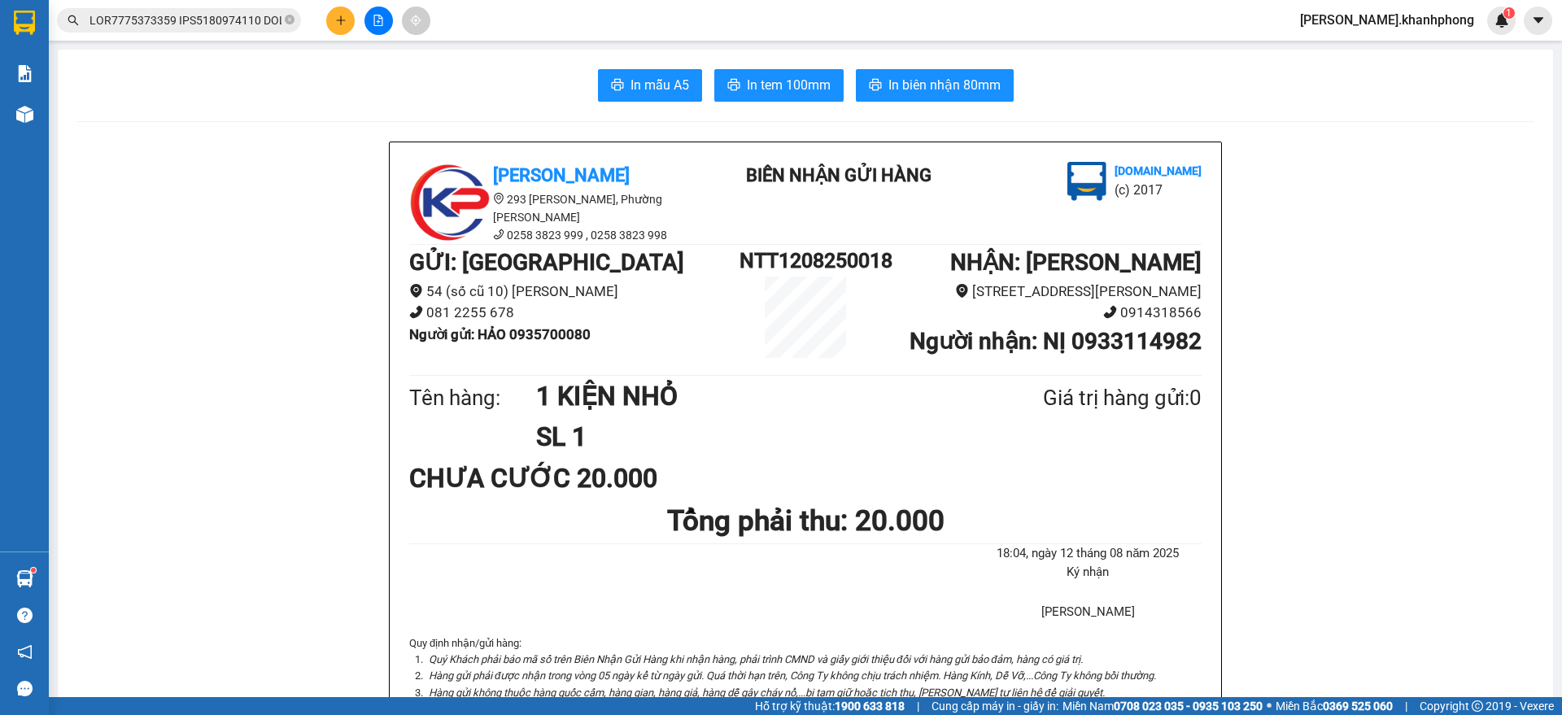
click at [151, 21] on input "text" at bounding box center [185, 20] width 192 height 18
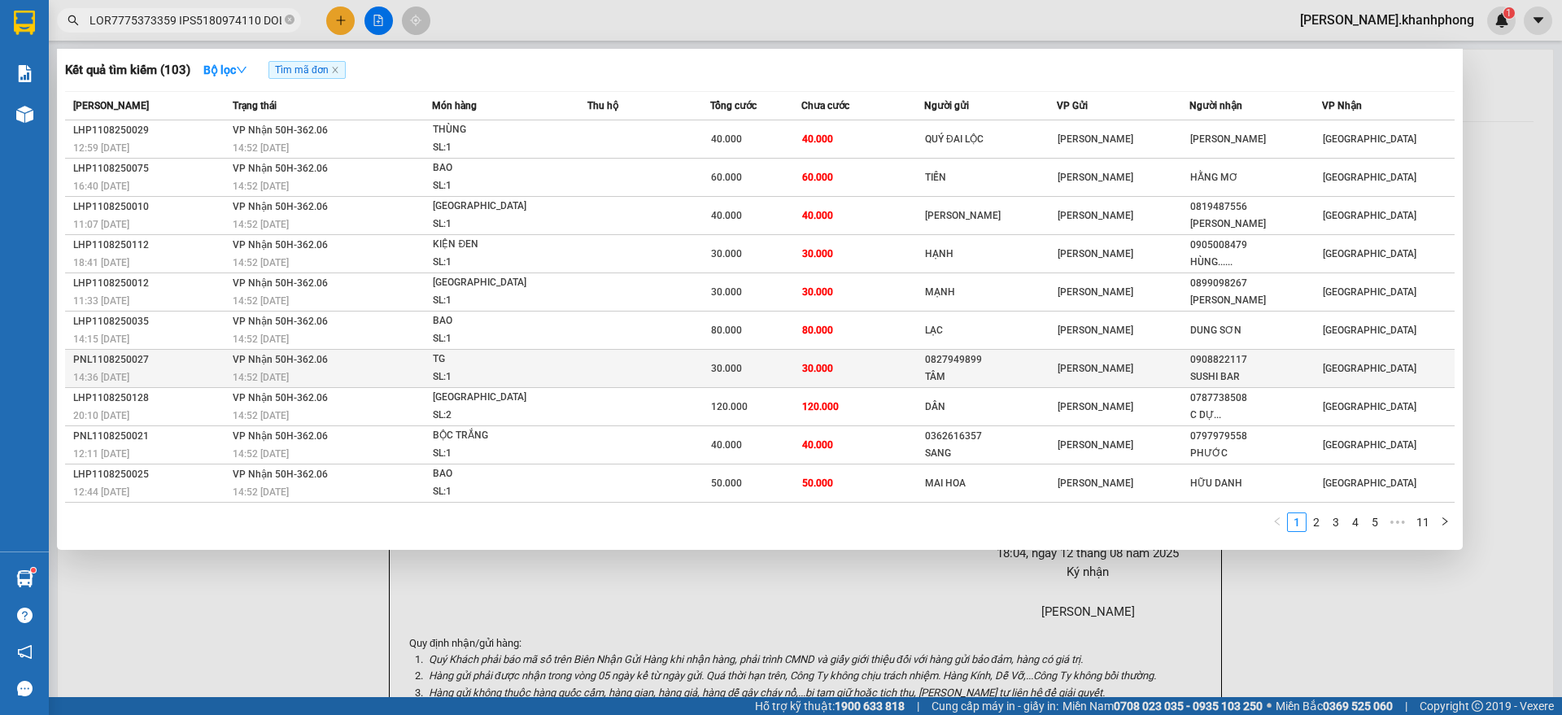
click at [206, 352] on div "PNL1108250027" at bounding box center [150, 359] width 155 height 17
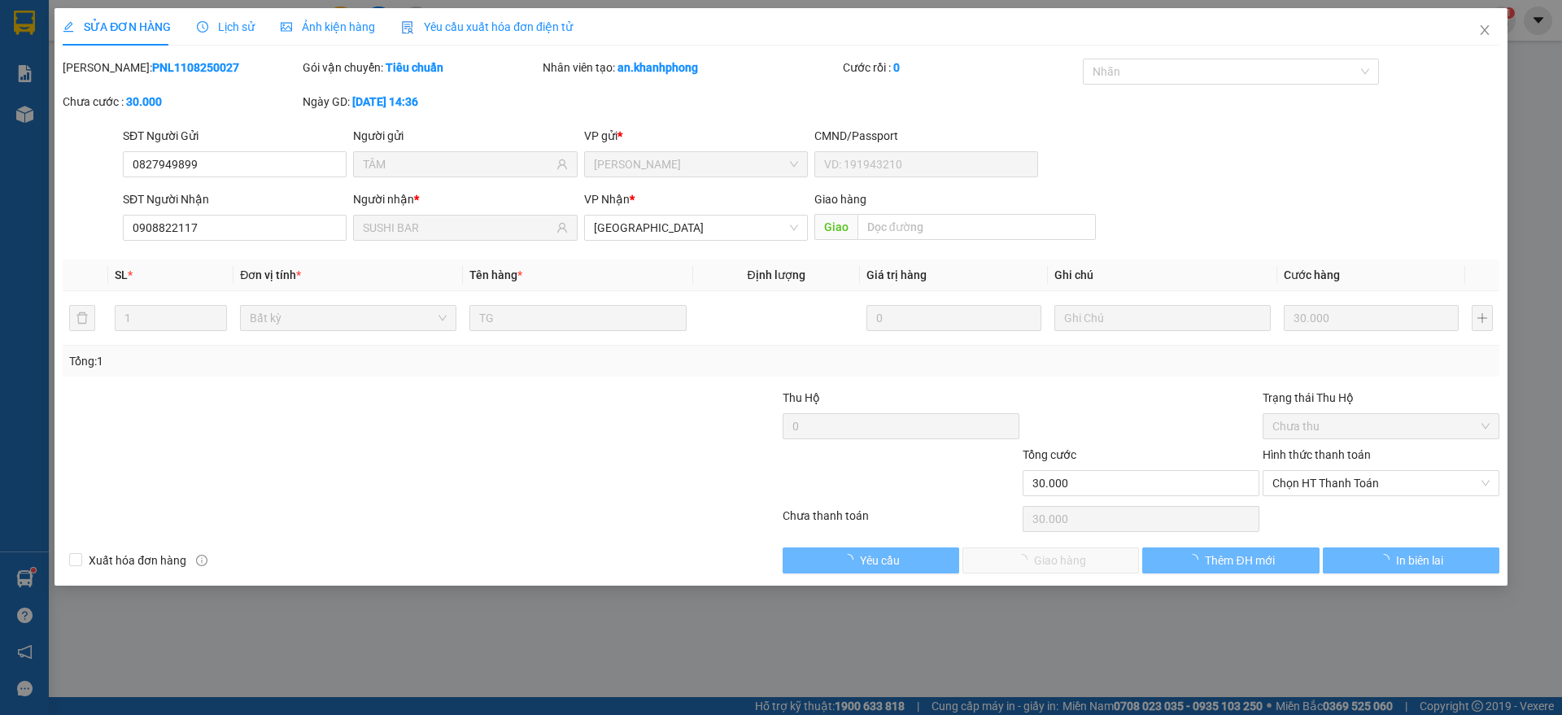
type input "0827949899"
type input "TÂM"
type input "0908822117"
type input "SUSHI BAR"
type input "30.000"
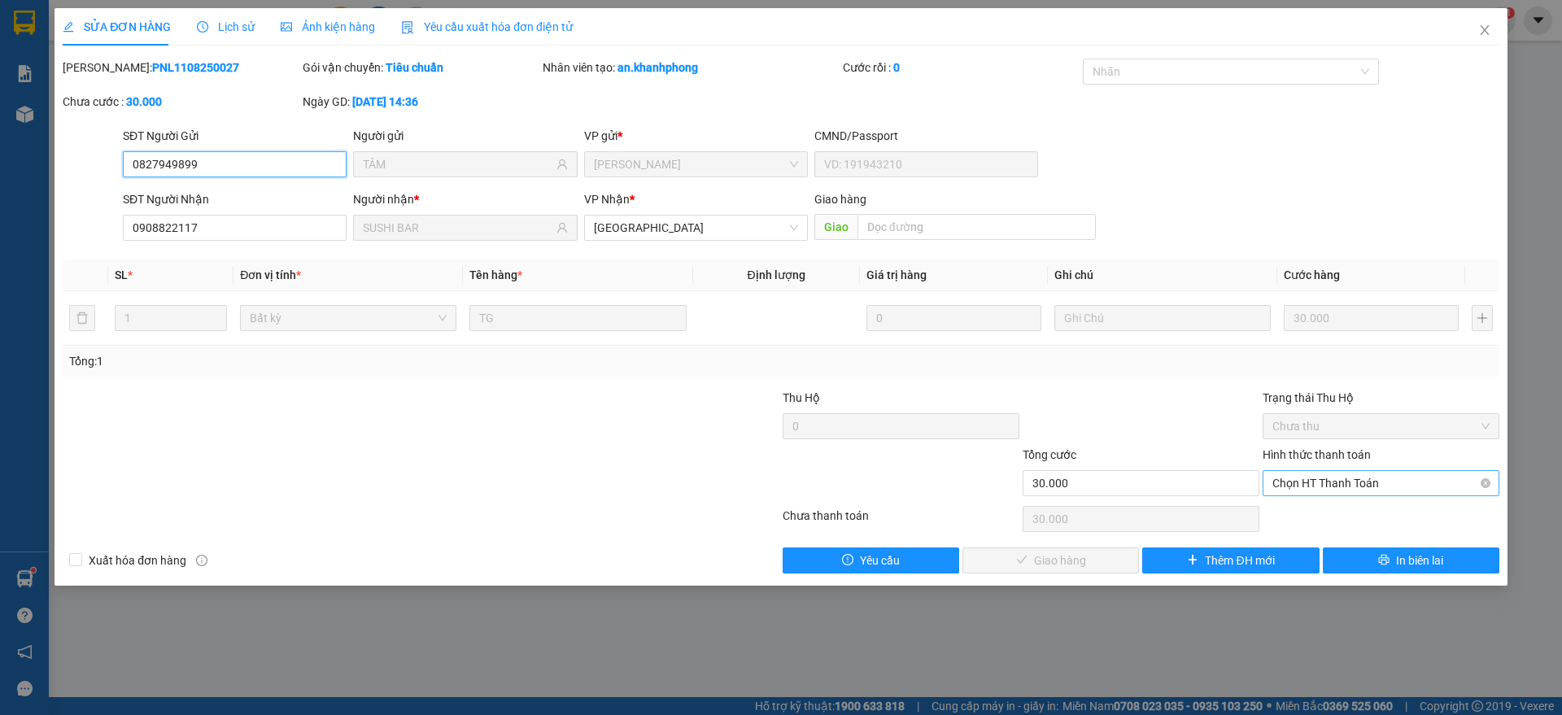
click at [1315, 481] on span "Chọn HT Thanh Toán" at bounding box center [1380, 483] width 217 height 24
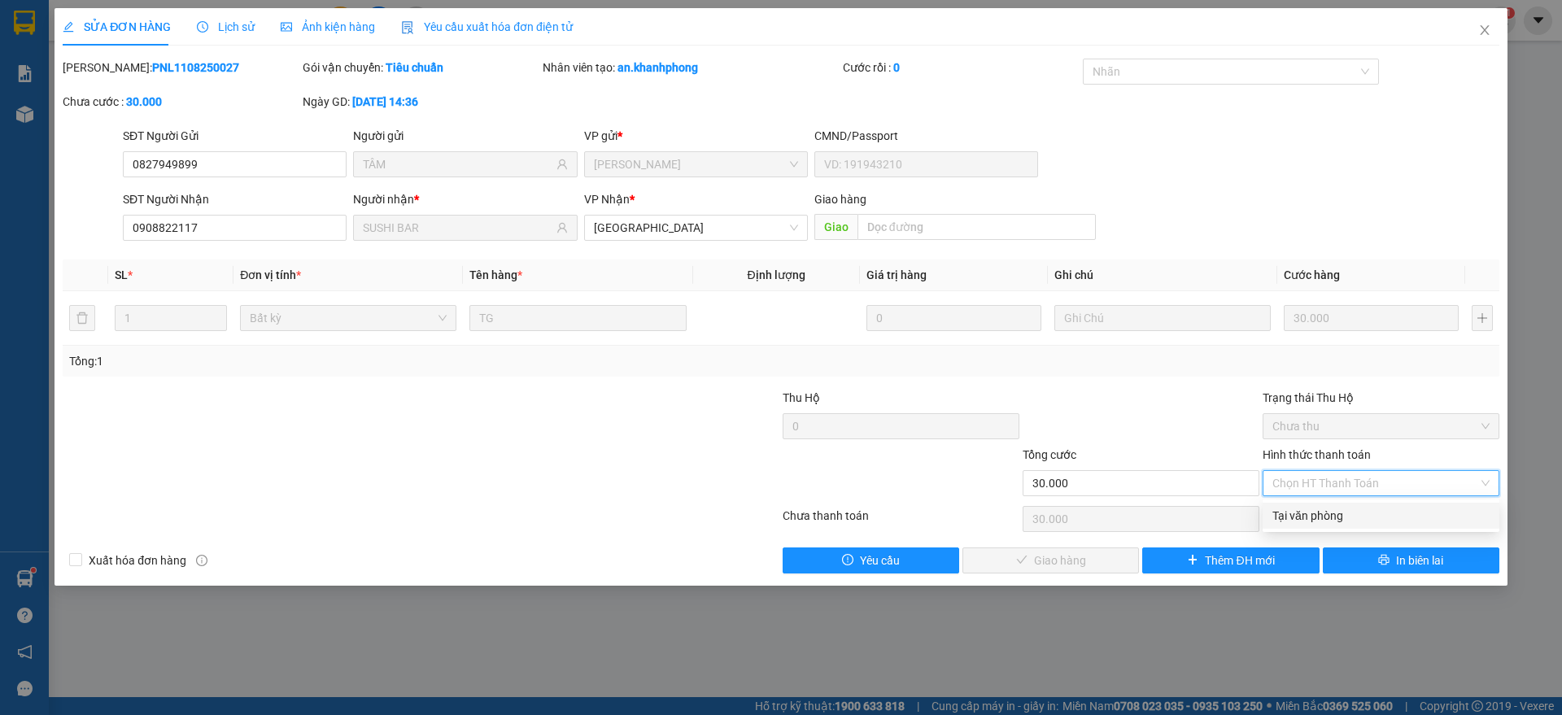
click at [1303, 512] on div "Tại văn phòng" at bounding box center [1380, 516] width 217 height 18
type input "0"
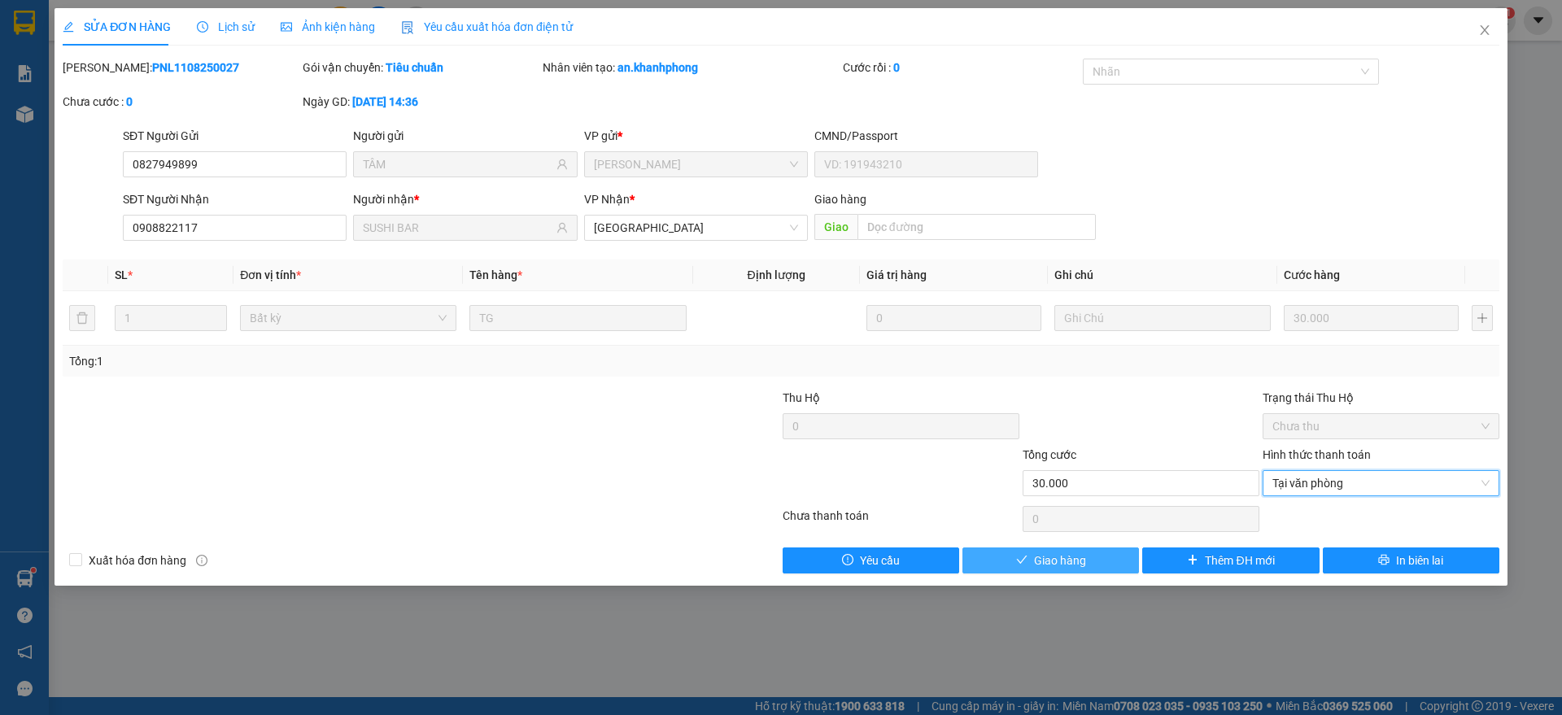
click at [1005, 557] on button "Giao hàng" at bounding box center [1050, 560] width 177 height 26
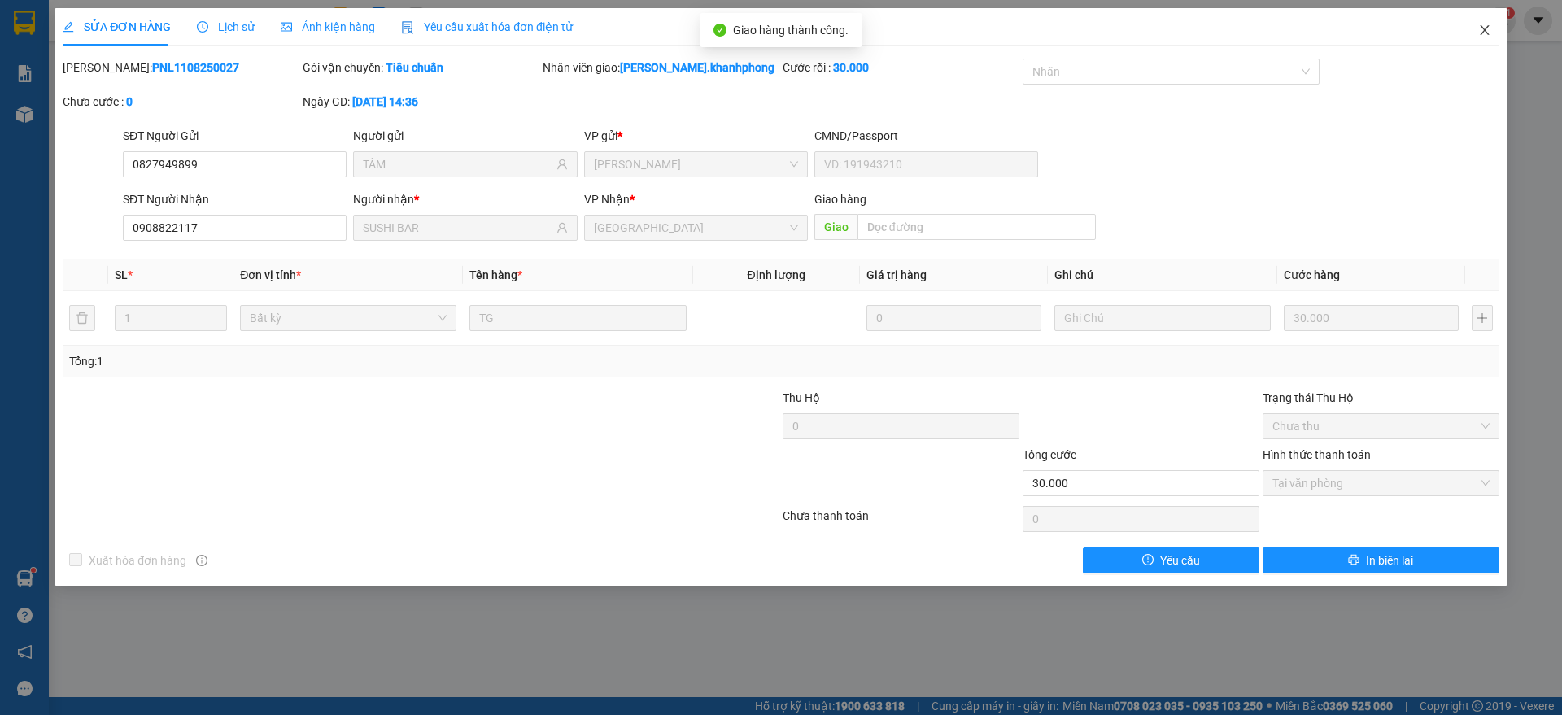
click at [1488, 27] on icon "close" at bounding box center [1484, 30] width 13 height 13
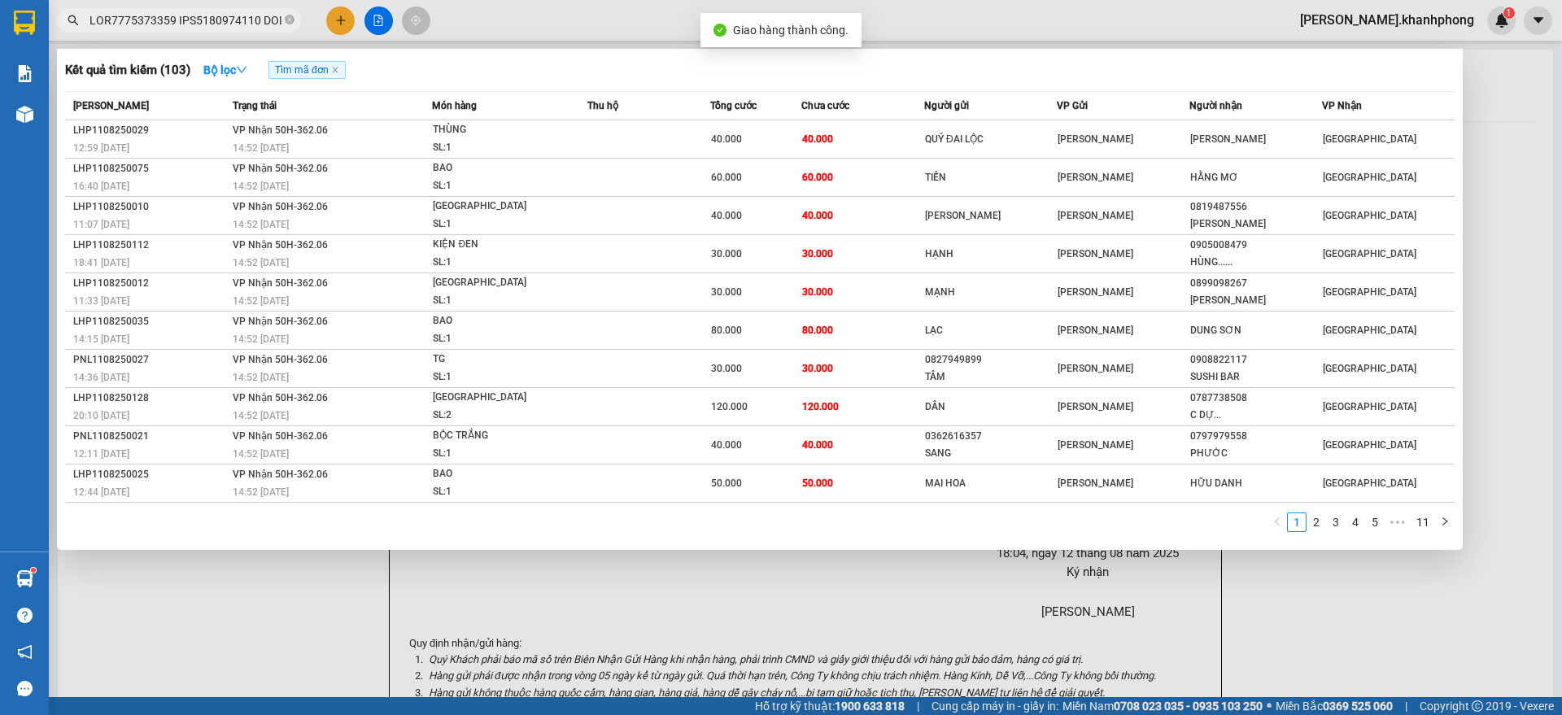
click at [197, 22] on input "text" at bounding box center [185, 20] width 192 height 18
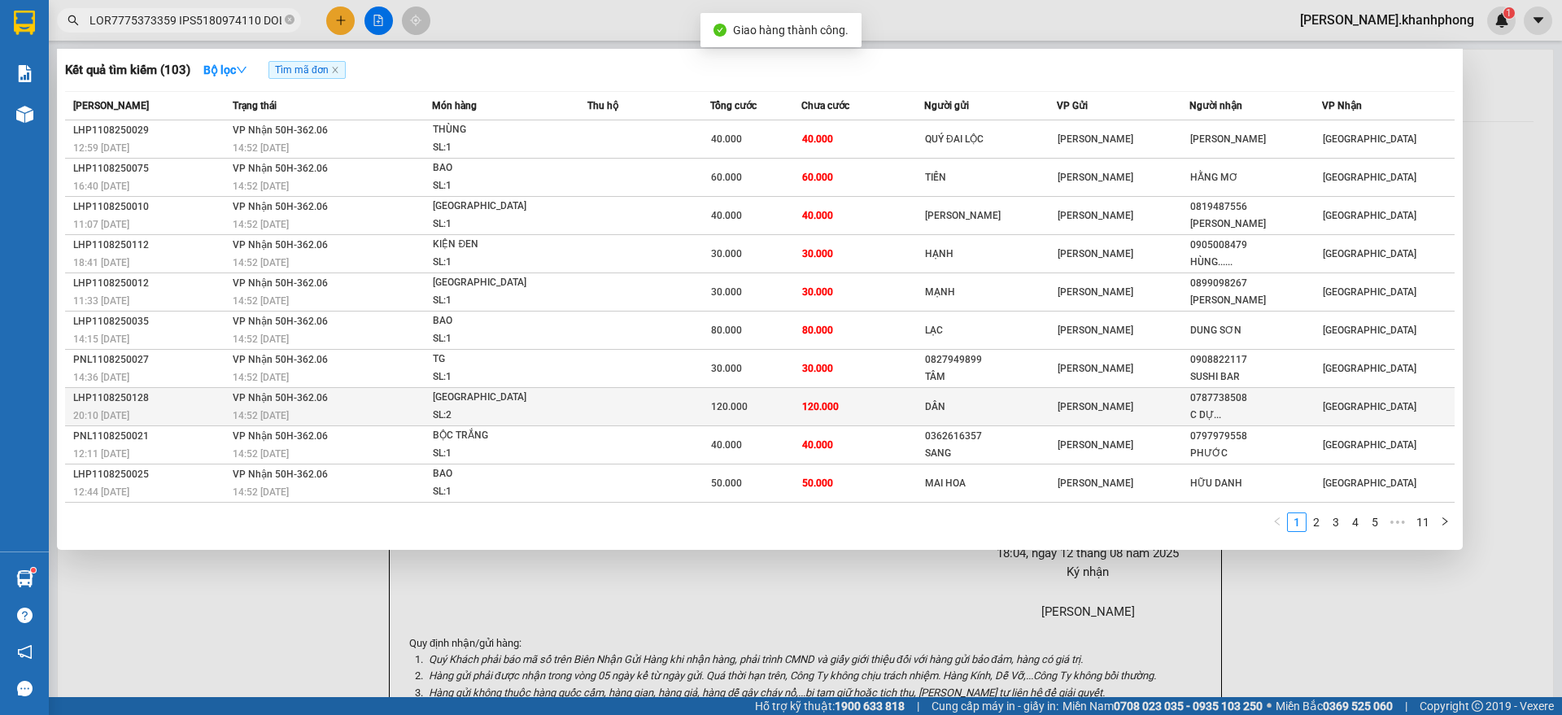
click at [170, 395] on div "LHP1108250128" at bounding box center [150, 398] width 155 height 17
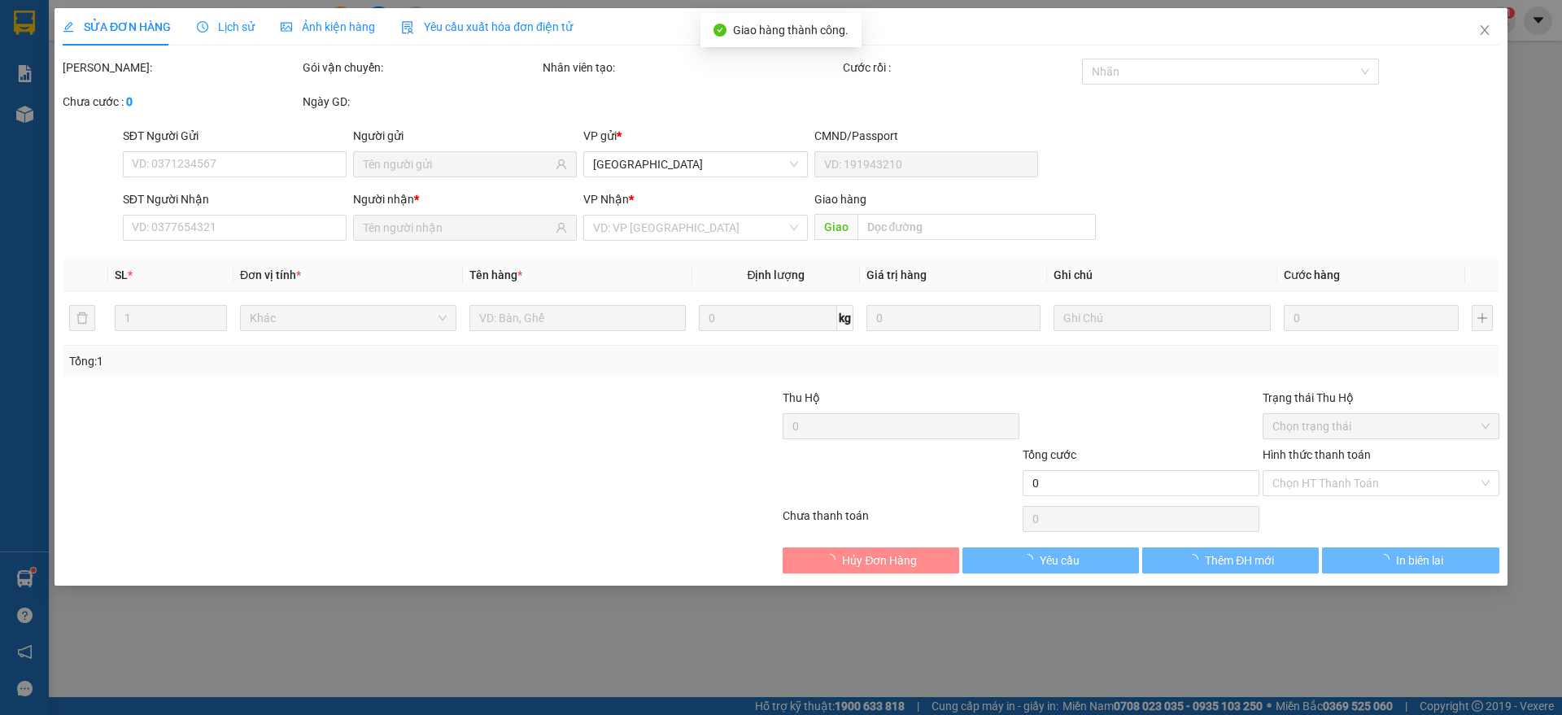
type input "DẦN"
type input "0787738508"
type input "C DỰ..."
type input "120.000"
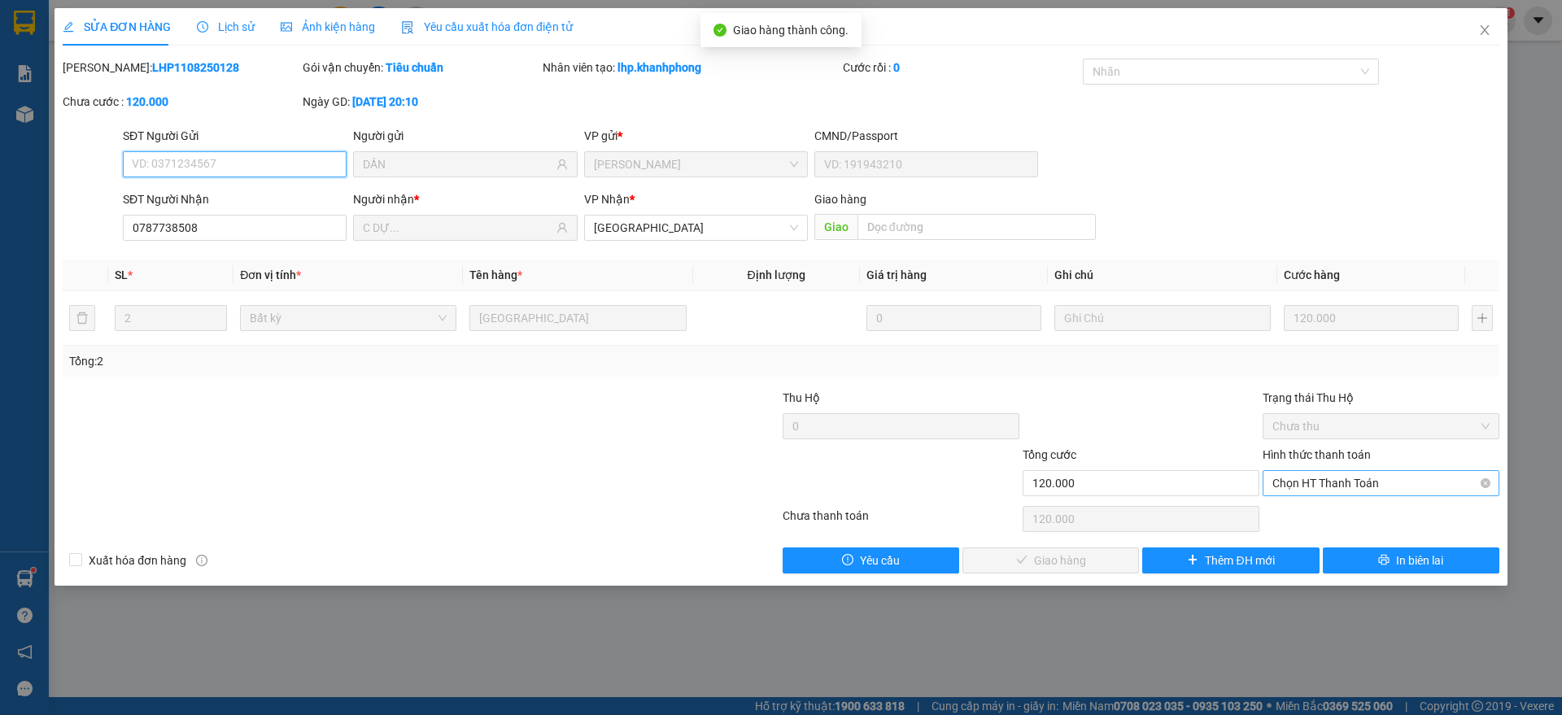
click at [1365, 481] on span "Chọn HT Thanh Toán" at bounding box center [1380, 483] width 217 height 24
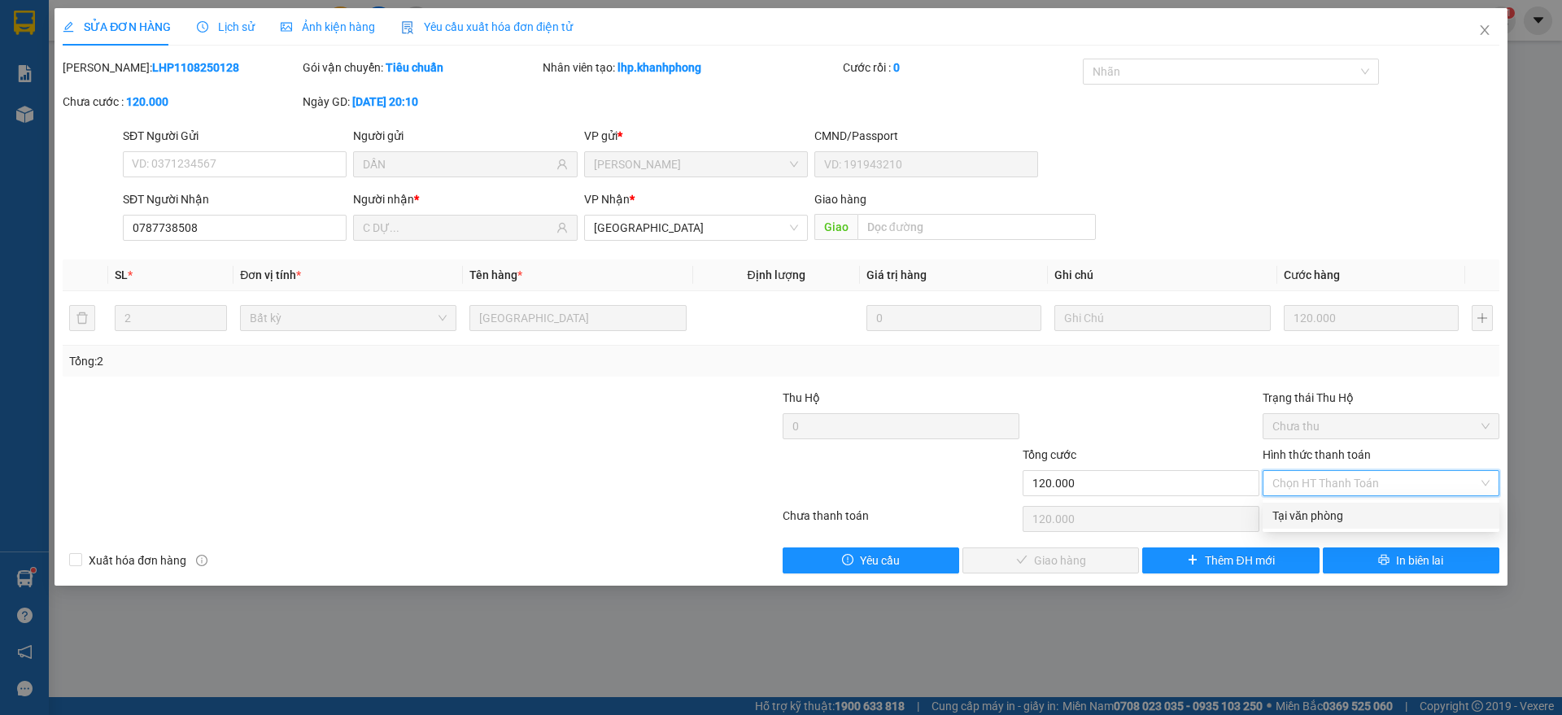
click at [1321, 516] on div "Tại văn phòng" at bounding box center [1380, 516] width 217 height 18
type input "0"
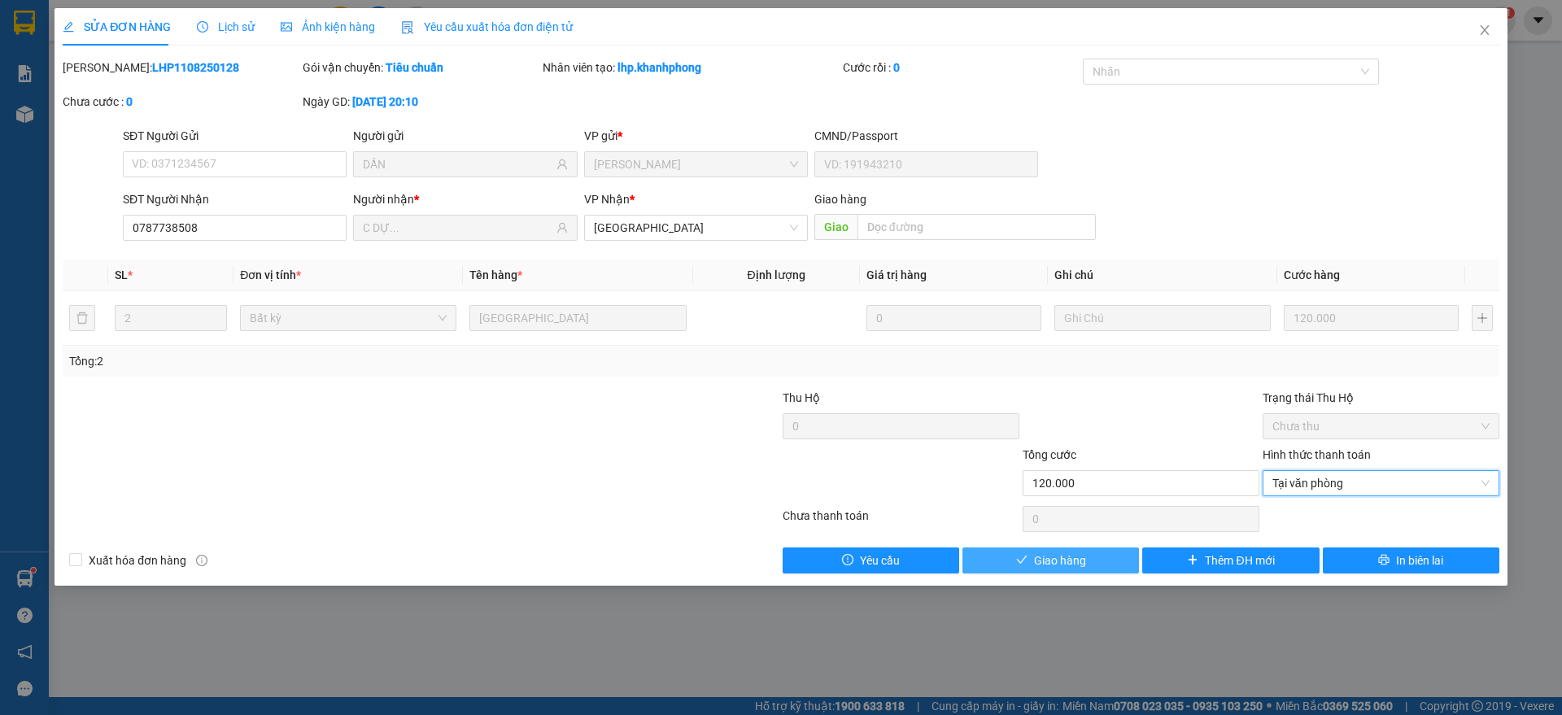
click at [1057, 563] on span "Giao hàng" at bounding box center [1060, 561] width 52 height 18
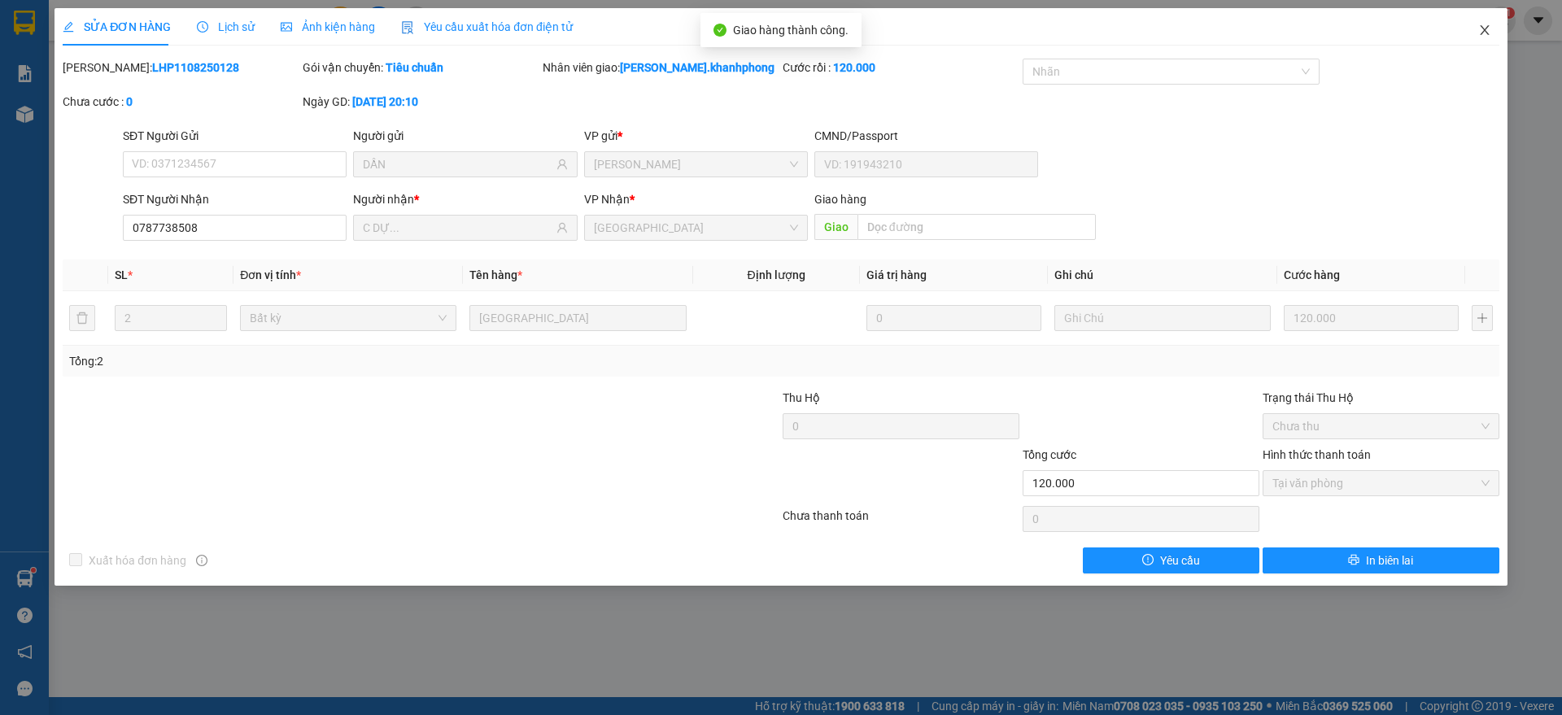
click at [1492, 26] on span "Close" at bounding box center [1485, 31] width 46 height 46
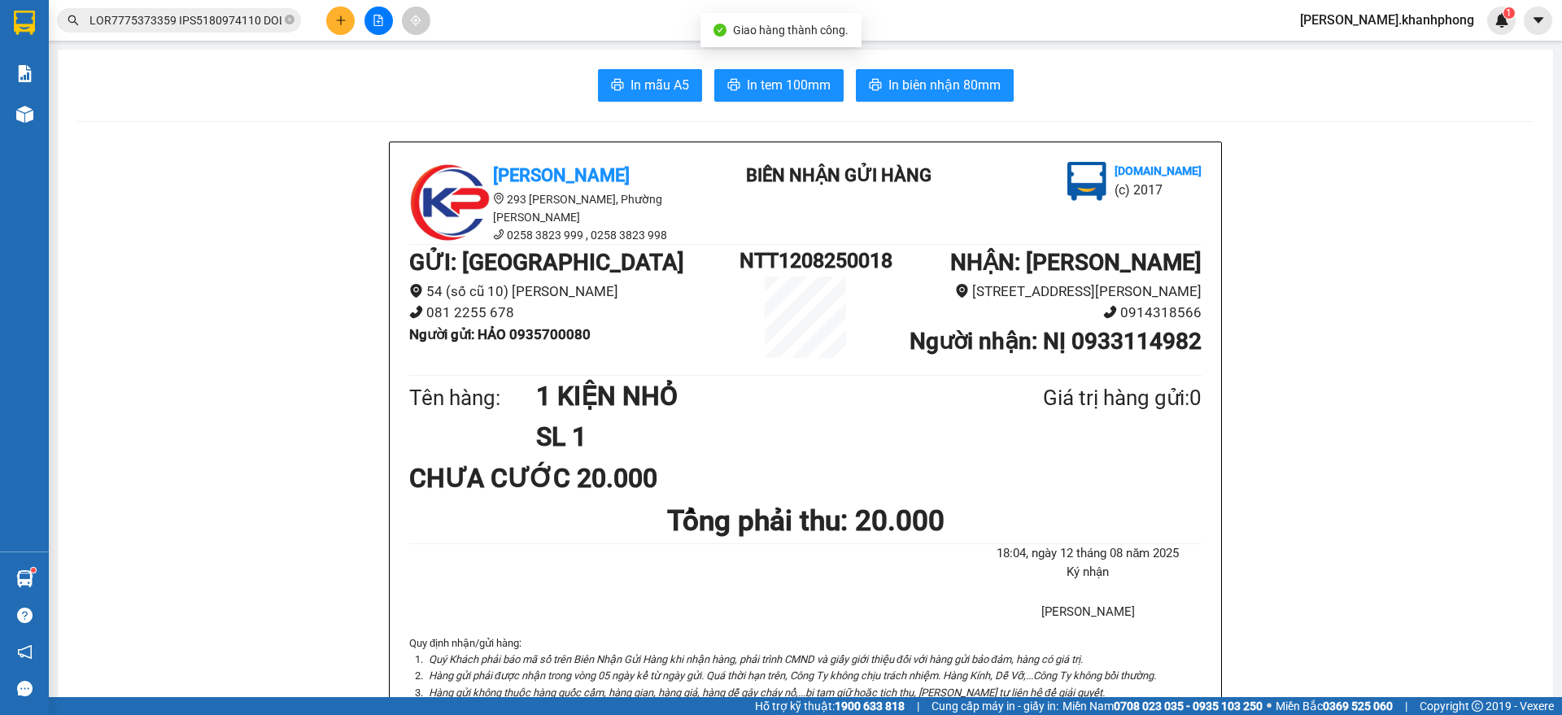
click at [218, 14] on input "text" at bounding box center [185, 20] width 192 height 18
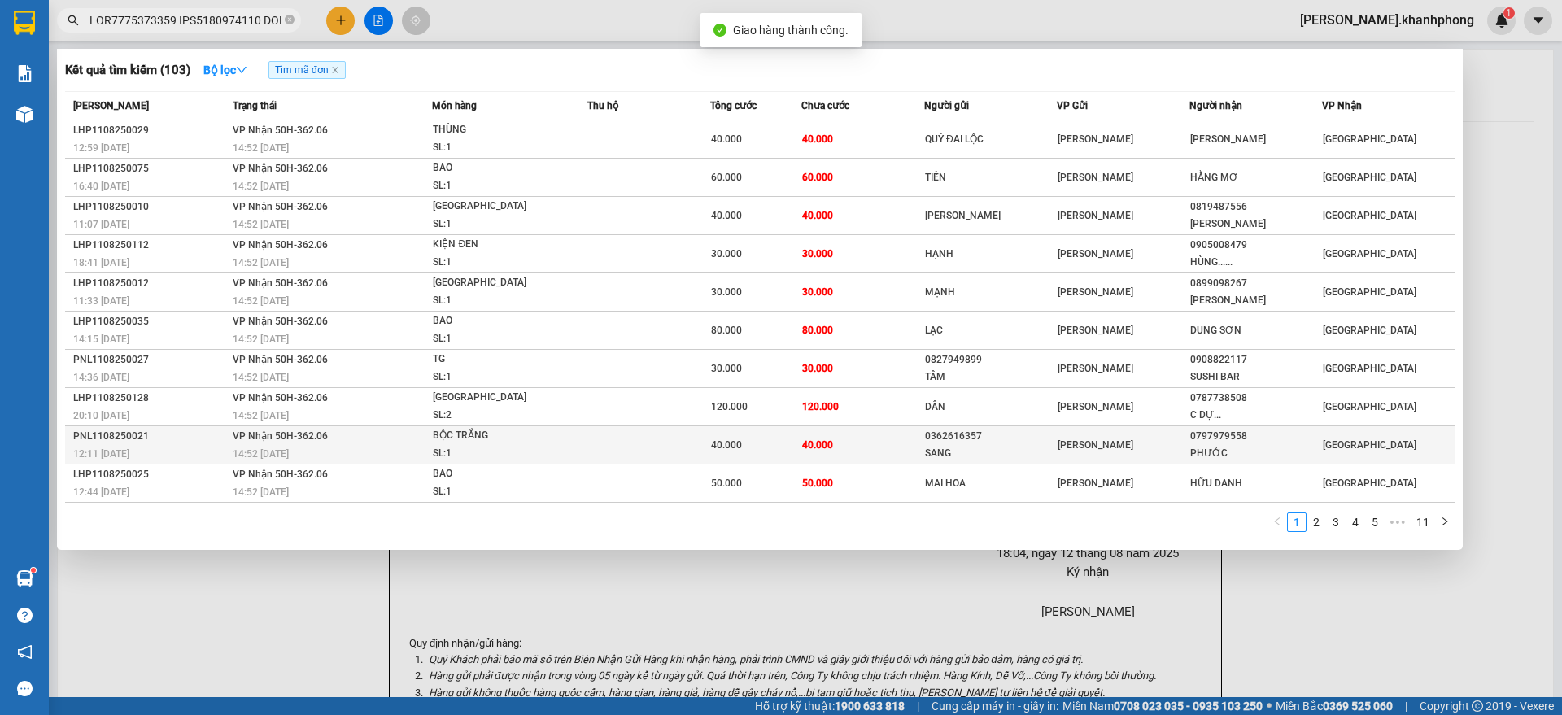
click at [190, 432] on div "PNL1108250021" at bounding box center [150, 436] width 155 height 17
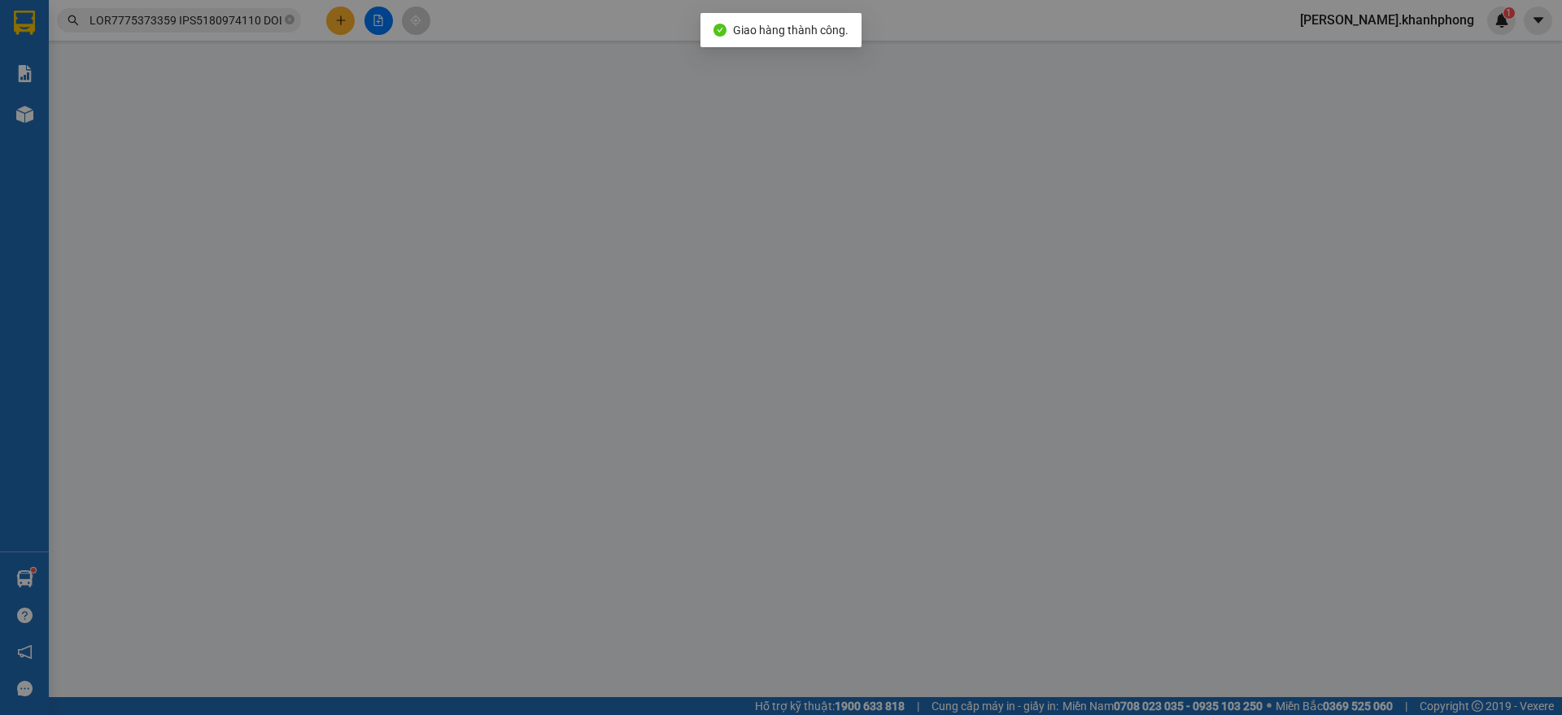
type input "0362616357"
type input "SANG"
type input "0797979558"
type input "PHƯỚC"
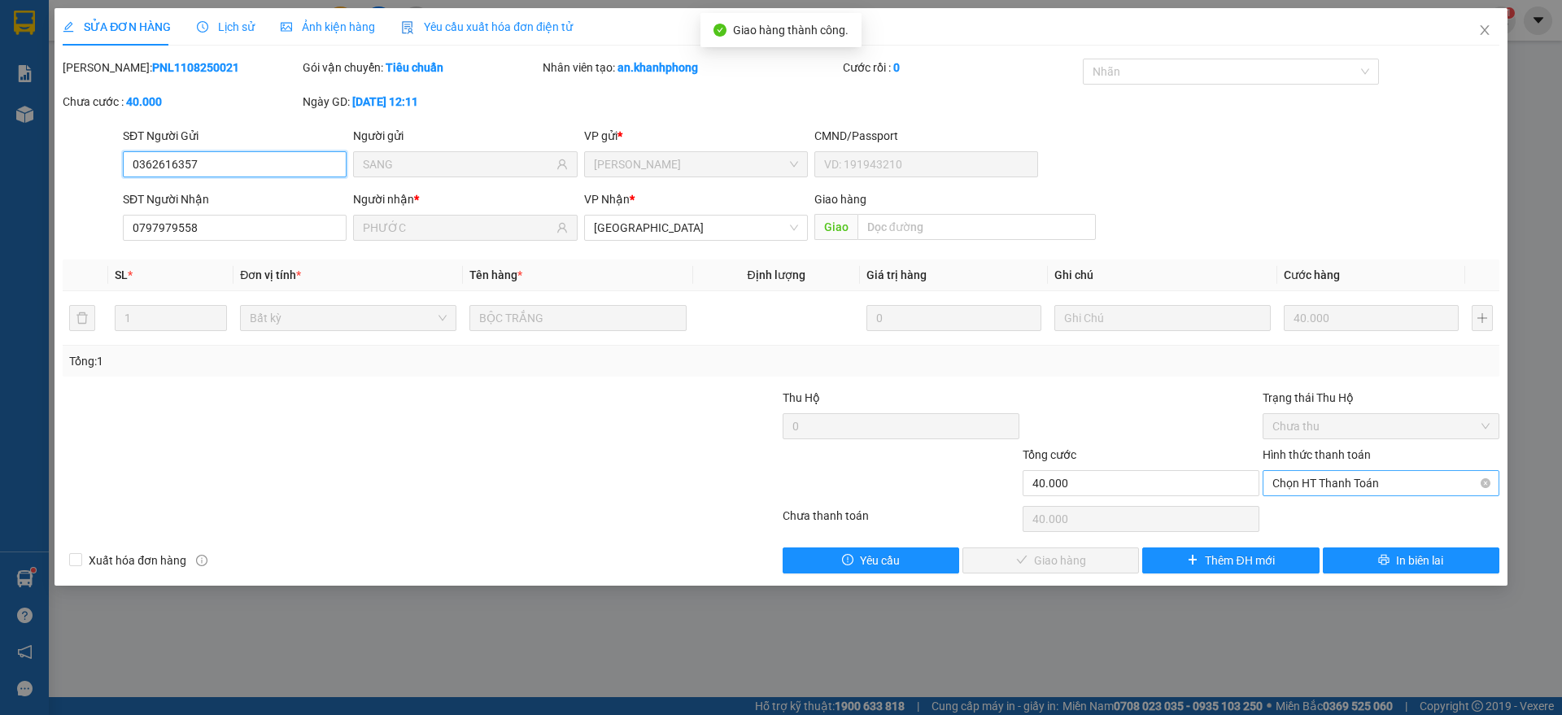
click at [1293, 482] on span "Chọn HT Thanh Toán" at bounding box center [1380, 483] width 217 height 24
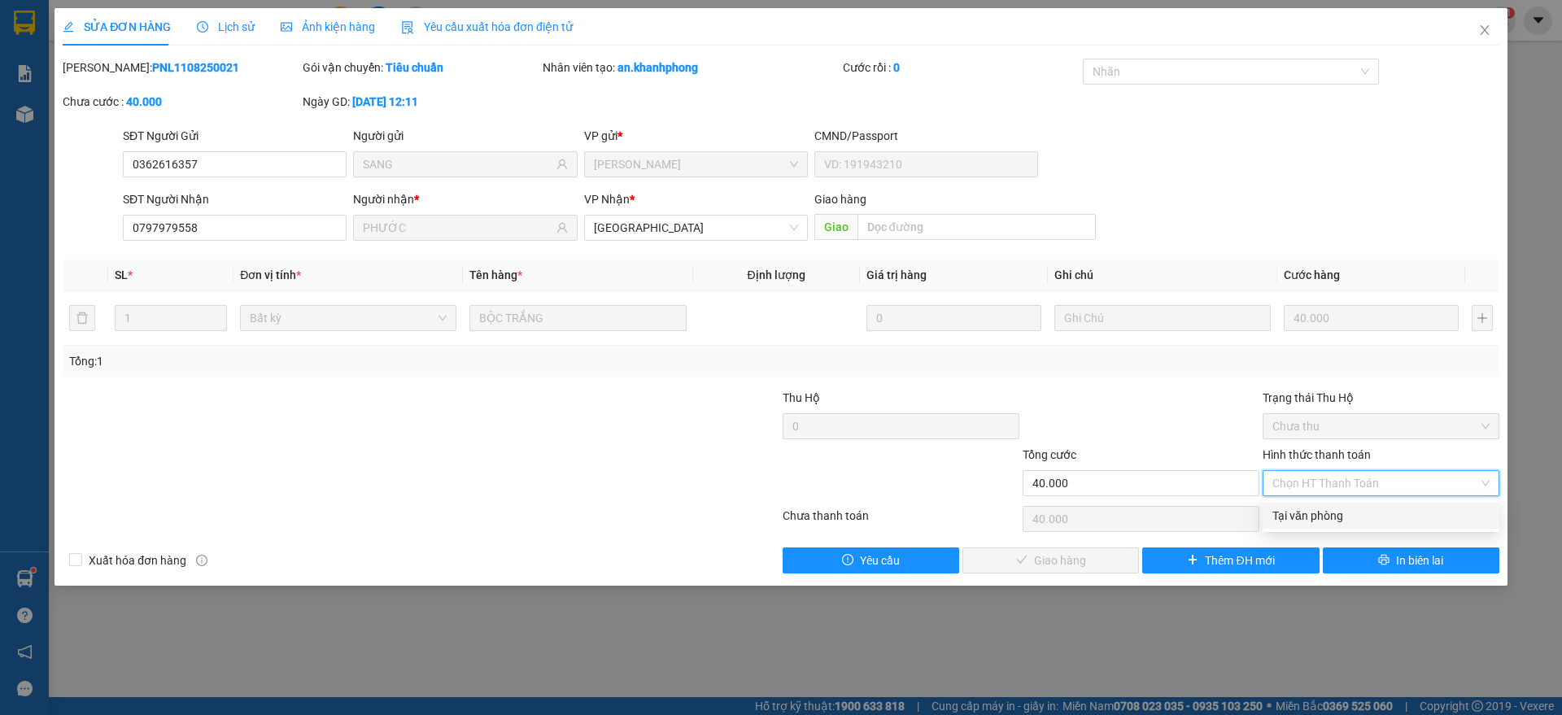
click at [1292, 520] on div "Tại văn phòng" at bounding box center [1380, 516] width 217 height 18
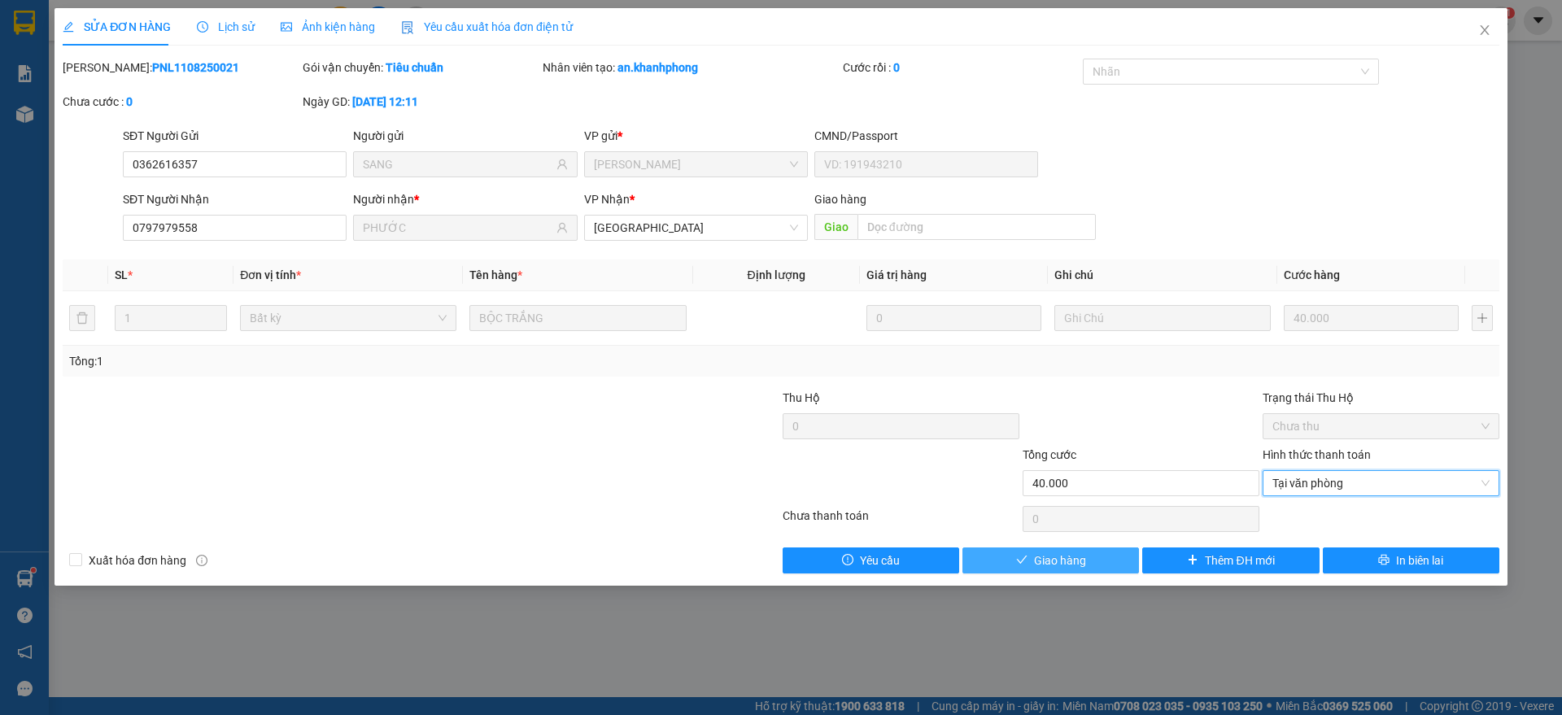
click at [1073, 556] on span "Giao hàng" at bounding box center [1060, 561] width 52 height 18
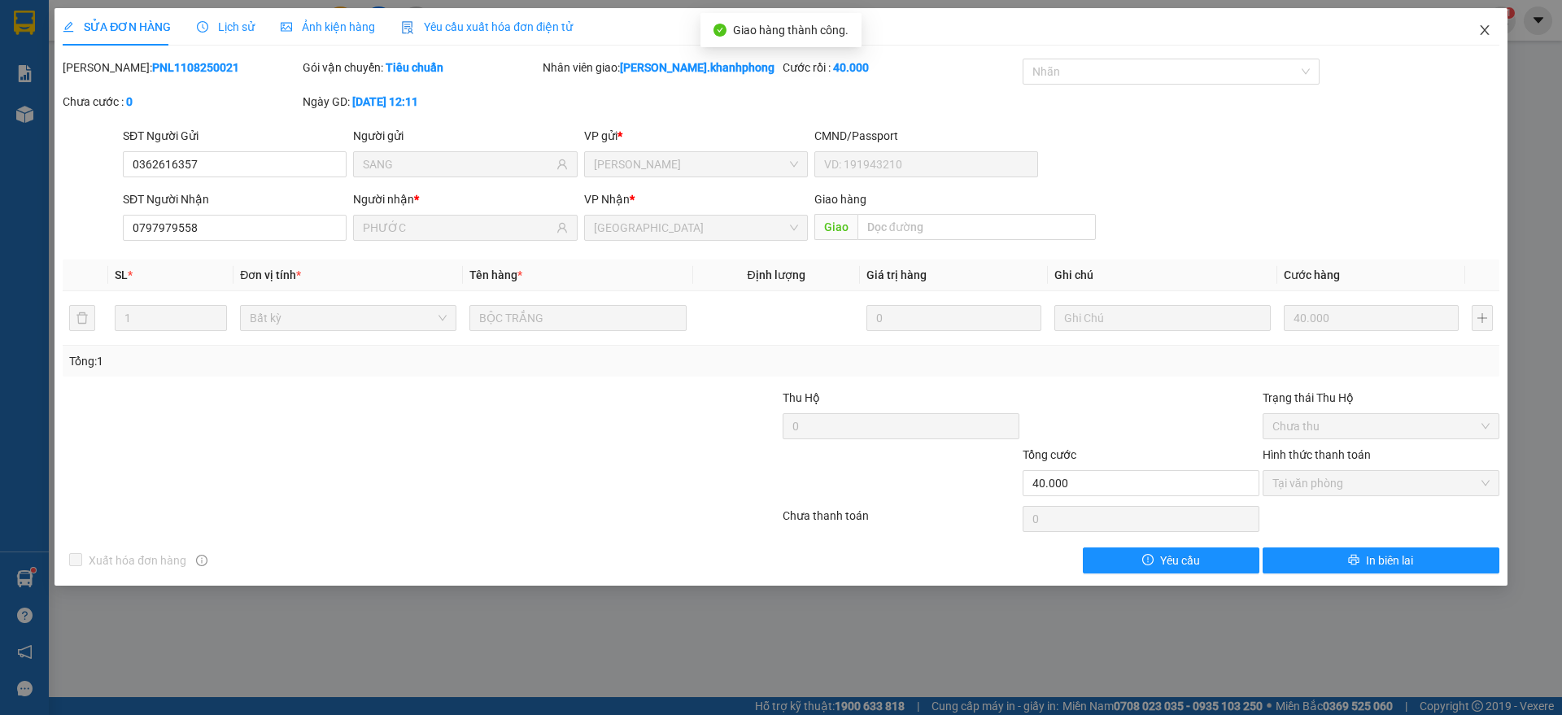
click at [1478, 24] on icon "close" at bounding box center [1484, 30] width 13 height 13
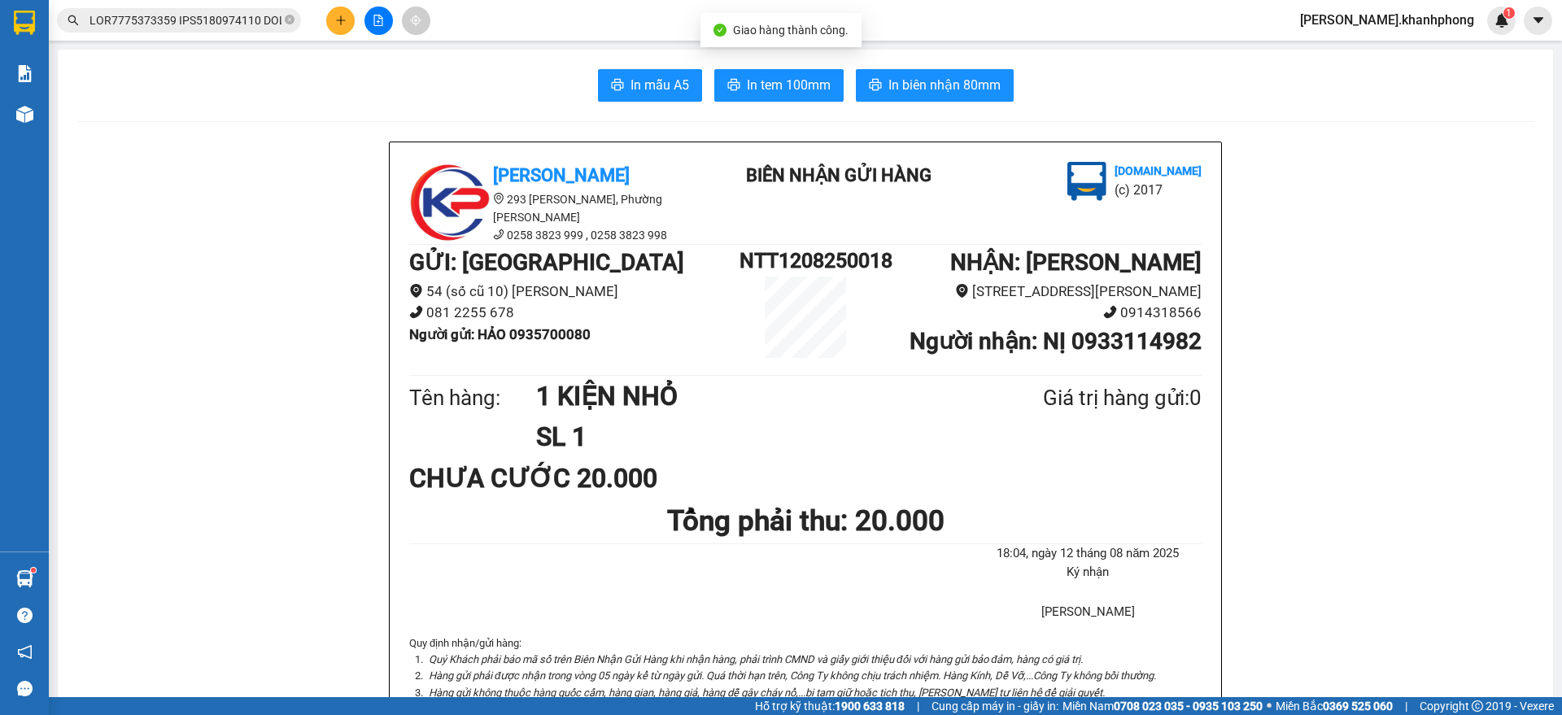
click at [246, 25] on input "text" at bounding box center [185, 20] width 192 height 18
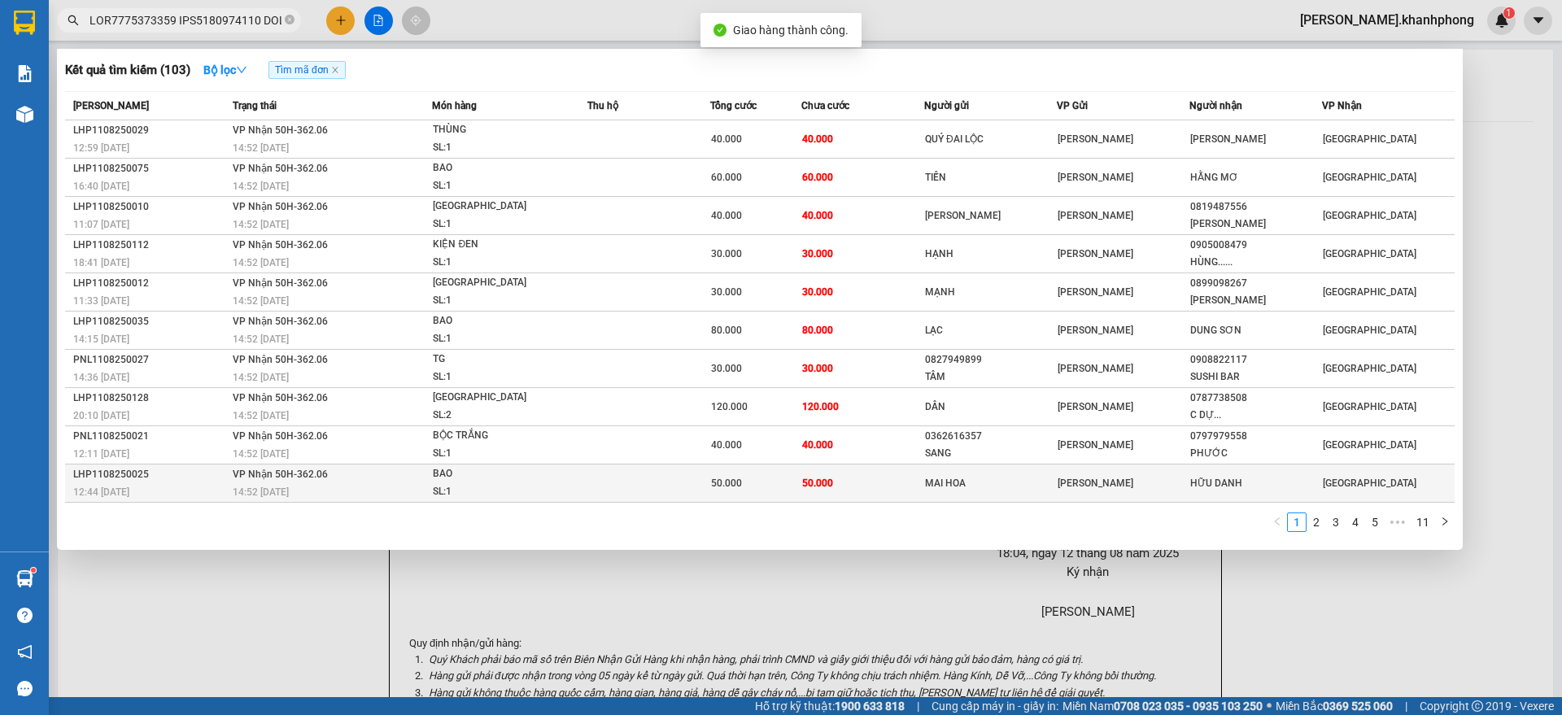
click at [246, 480] on span "VP Nhận 50H-362.06" at bounding box center [280, 473] width 95 height 13
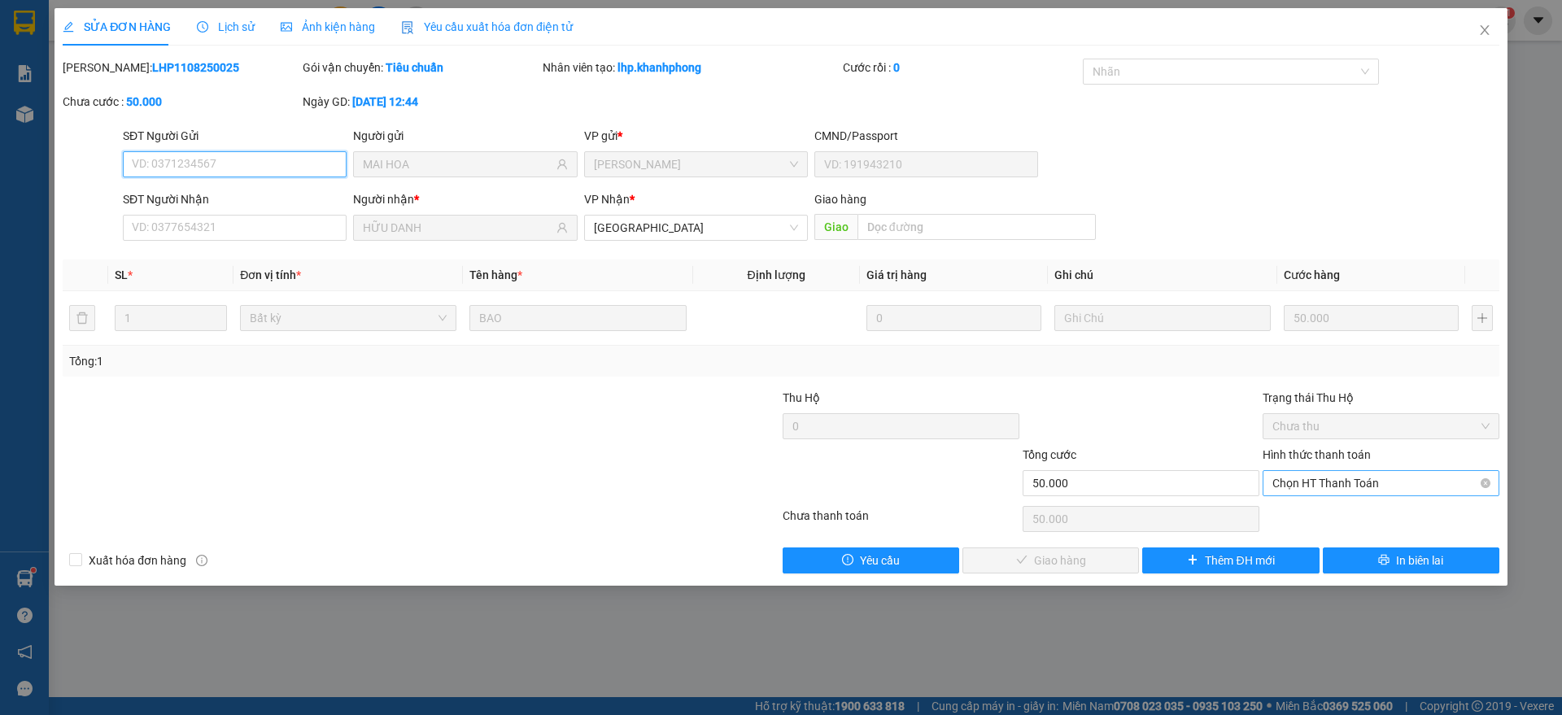
click at [1286, 480] on span "Chọn HT Thanh Toán" at bounding box center [1380, 483] width 217 height 24
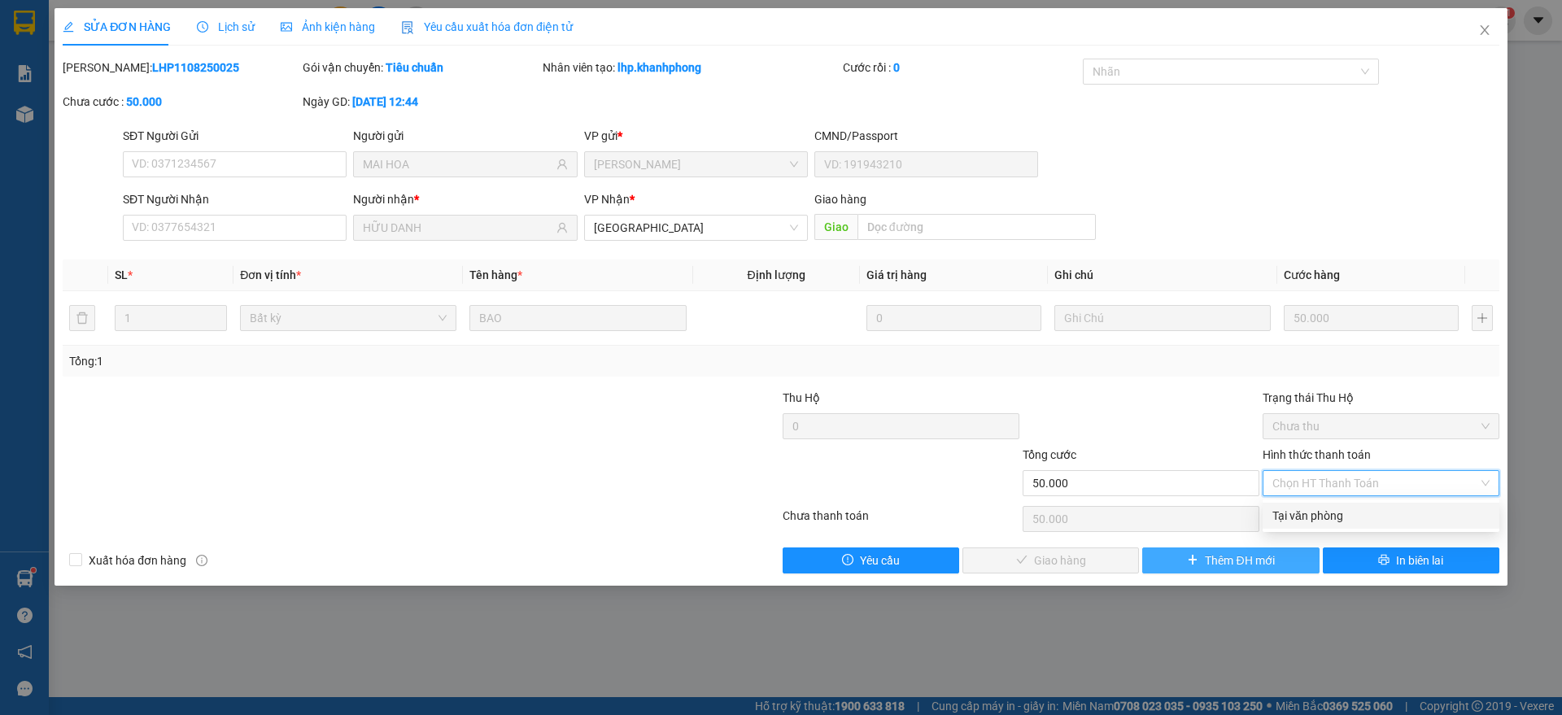
drag, startPoint x: 1293, startPoint y: 512, endPoint x: 1203, endPoint y: 547, distance: 96.8
click at [1292, 517] on div "Tại văn phòng" at bounding box center [1380, 516] width 217 height 18
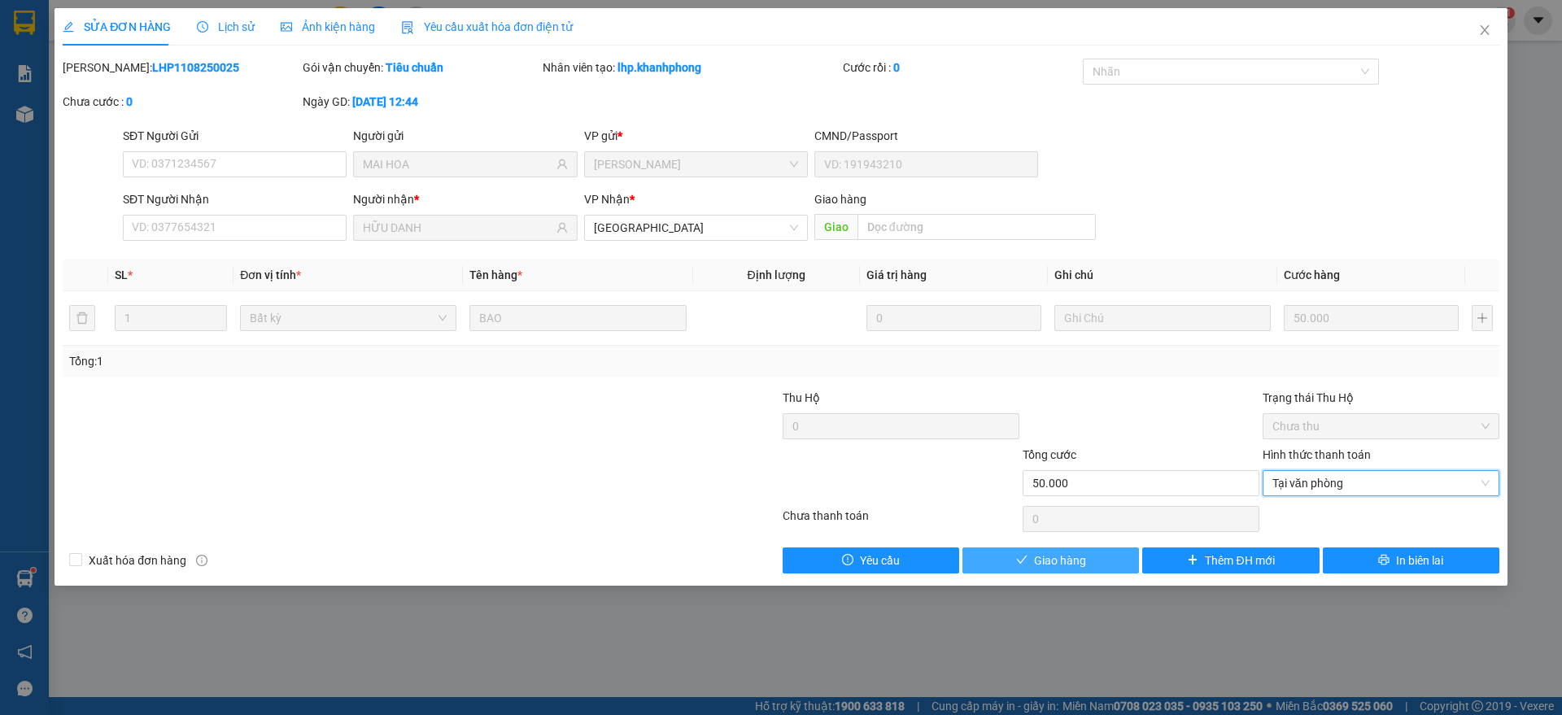
click at [1057, 559] on span "Giao hàng" at bounding box center [1060, 561] width 52 height 18
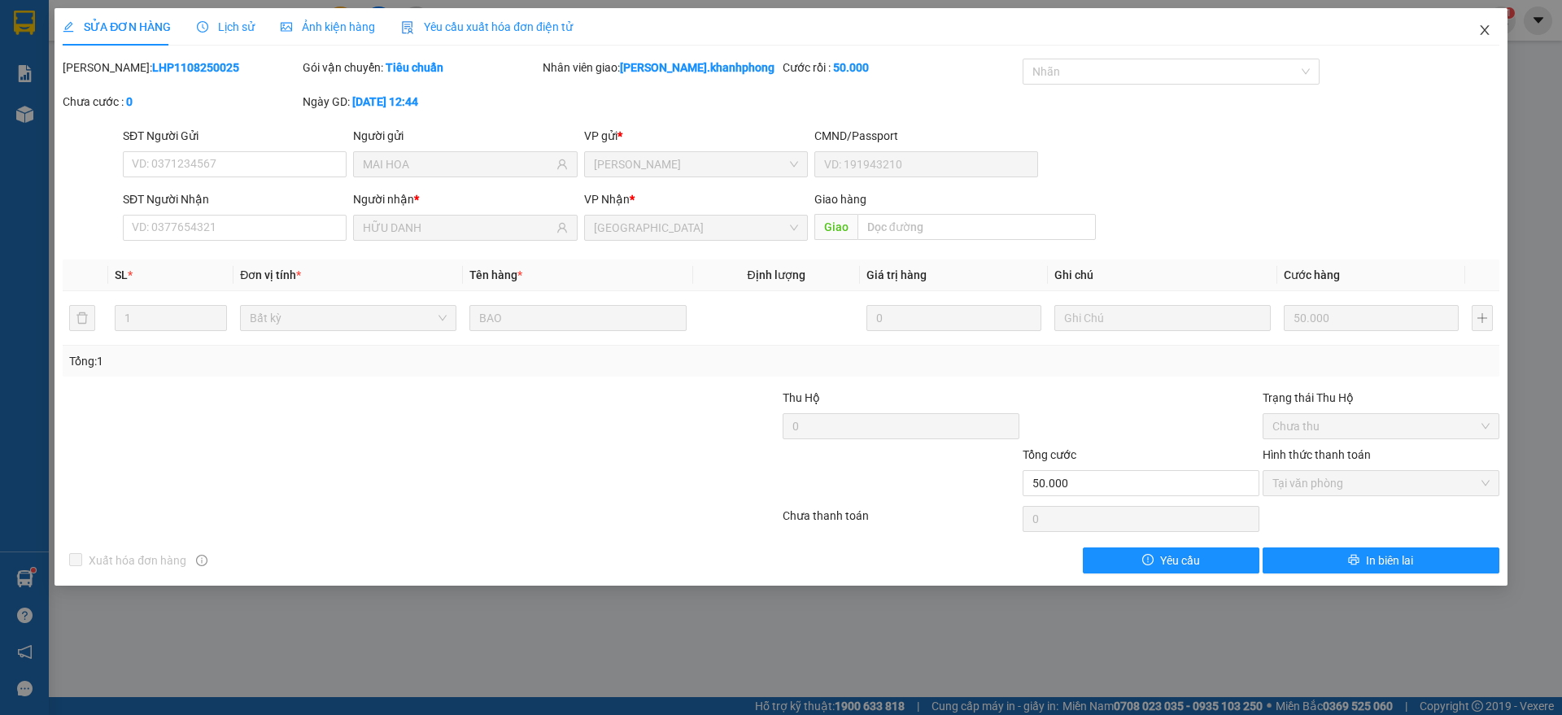
drag, startPoint x: 1484, startPoint y: 17, endPoint x: 879, endPoint y: 36, distance: 604.7
click at [1484, 17] on span "Close" at bounding box center [1485, 31] width 46 height 46
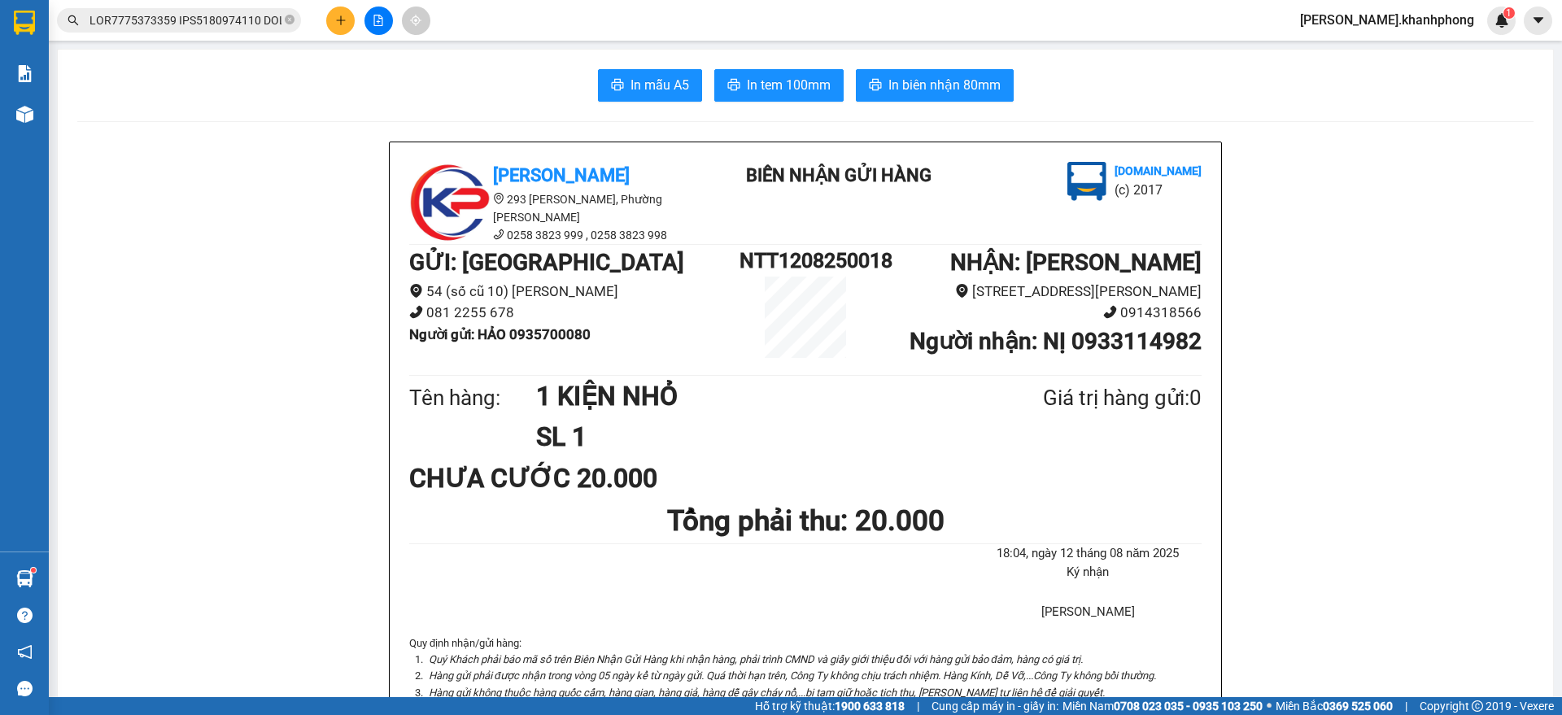
click at [182, 15] on input "text" at bounding box center [185, 20] width 192 height 18
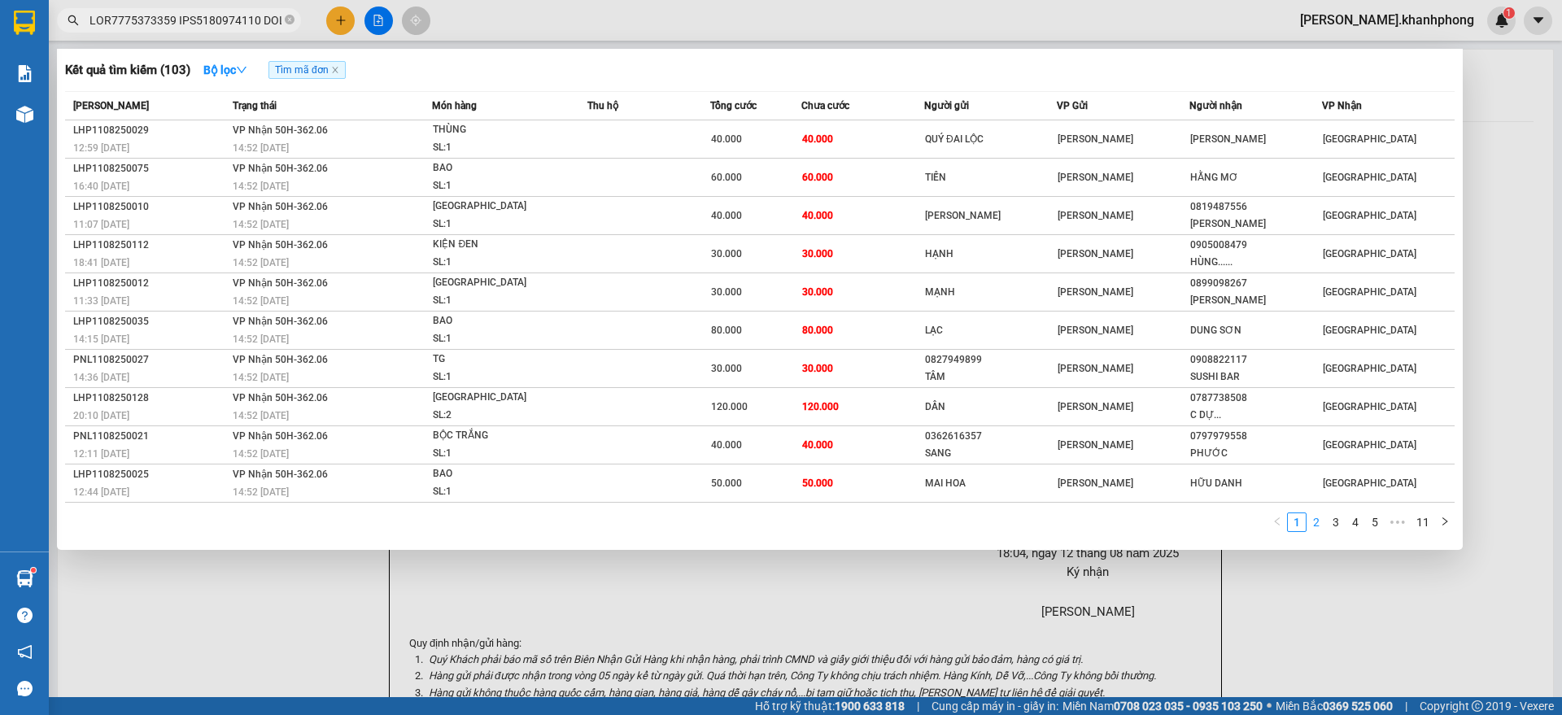
click at [1314, 517] on link "2" at bounding box center [1316, 522] width 18 height 18
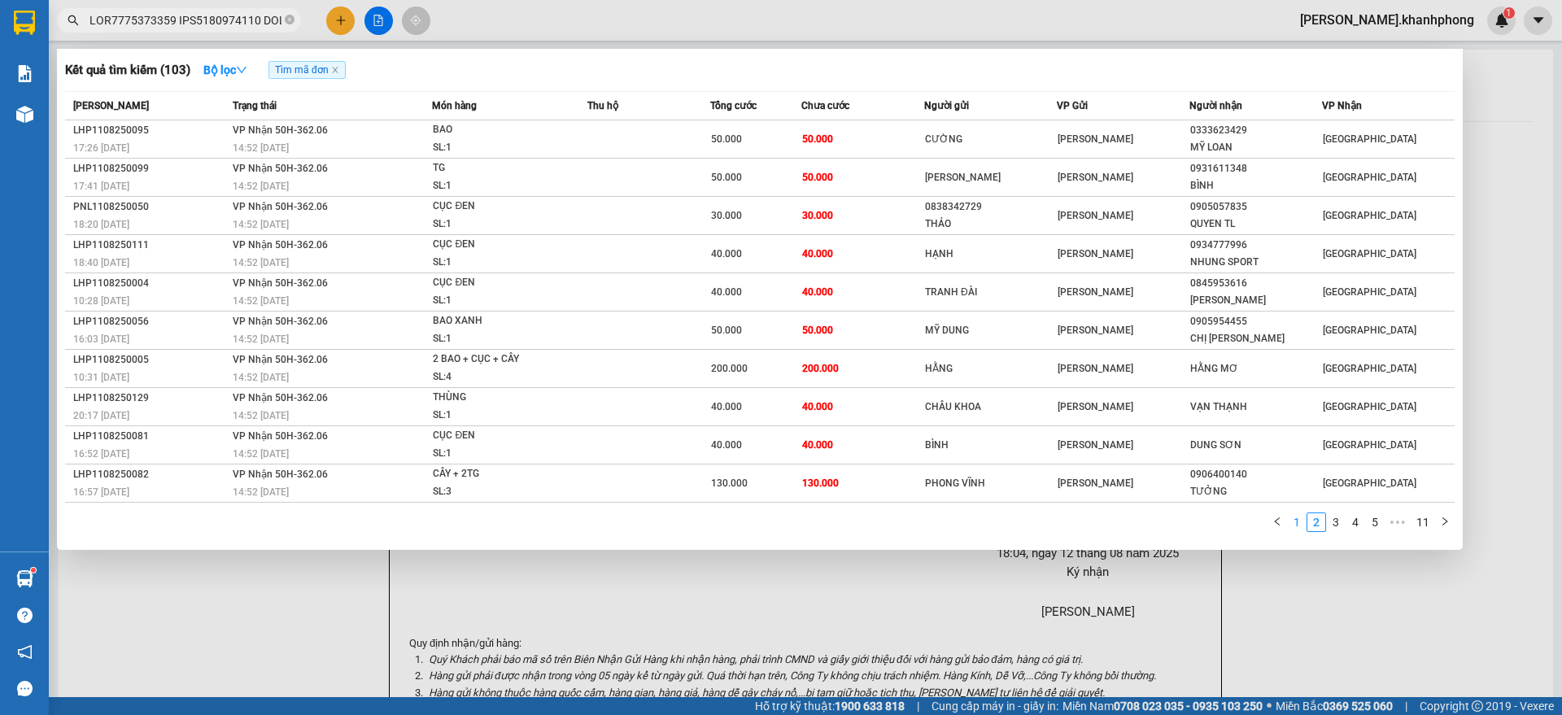
click at [1302, 527] on link "1" at bounding box center [1297, 522] width 18 height 18
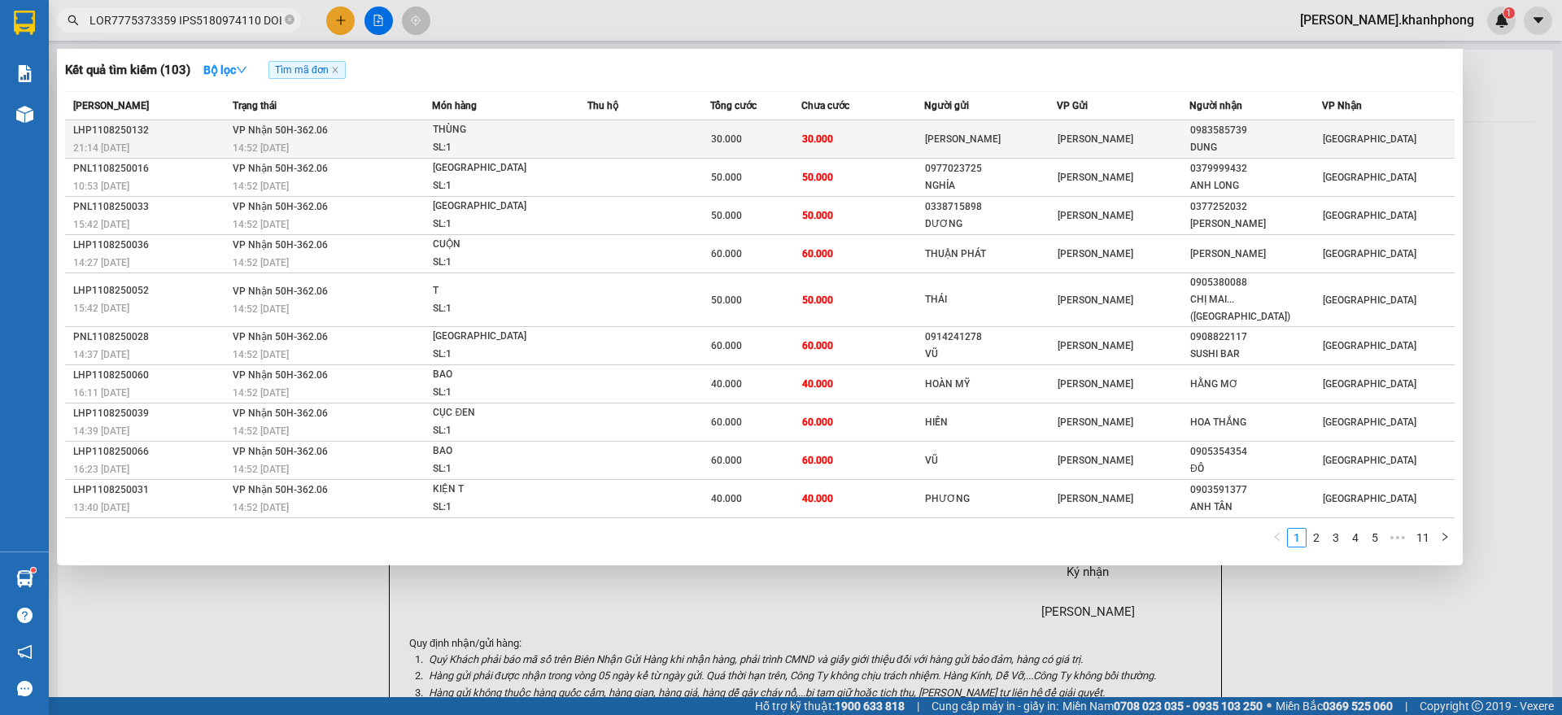
click at [854, 136] on td "30.000" at bounding box center [862, 139] width 122 height 38
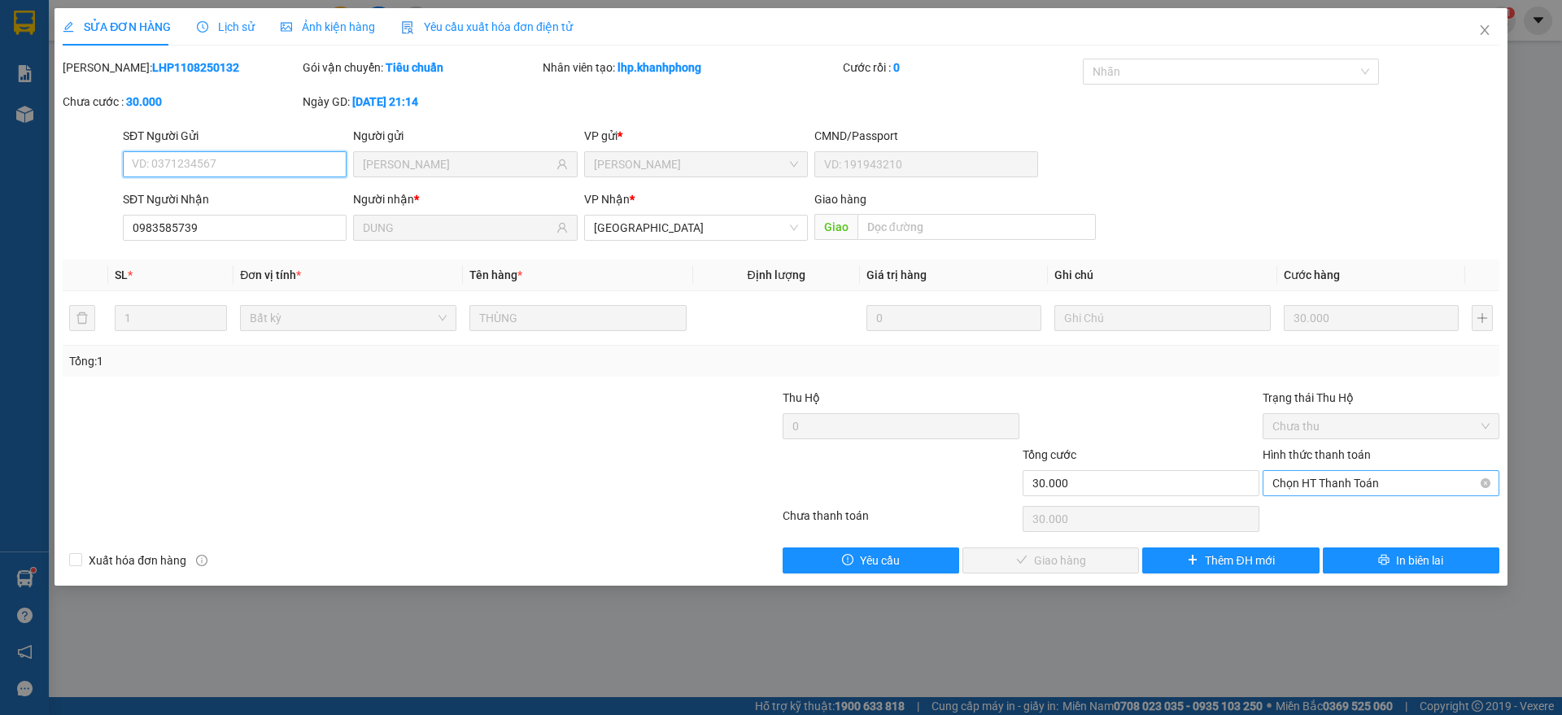
click at [1359, 486] on span "Chọn HT Thanh Toán" at bounding box center [1380, 483] width 217 height 24
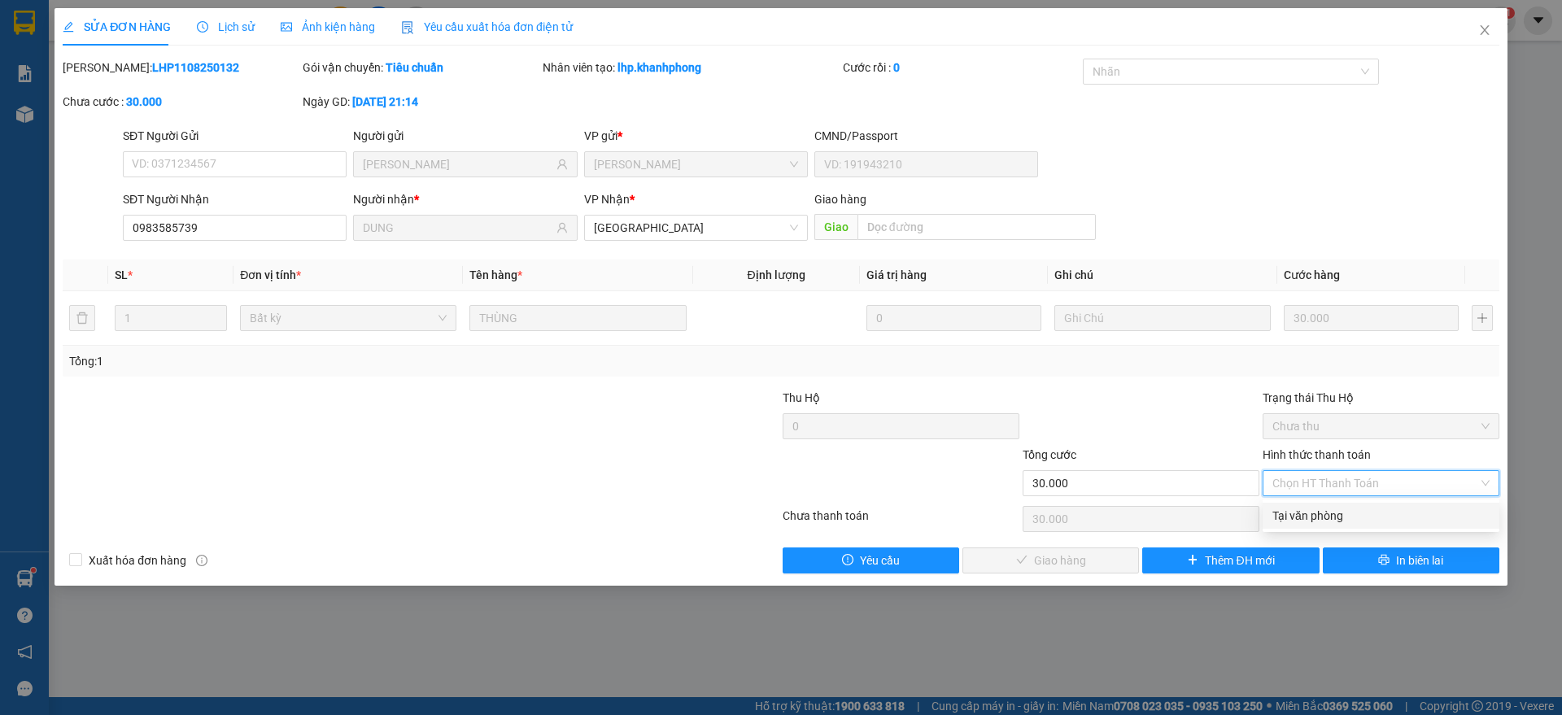
click at [1337, 517] on div "Tại văn phòng" at bounding box center [1380, 516] width 217 height 18
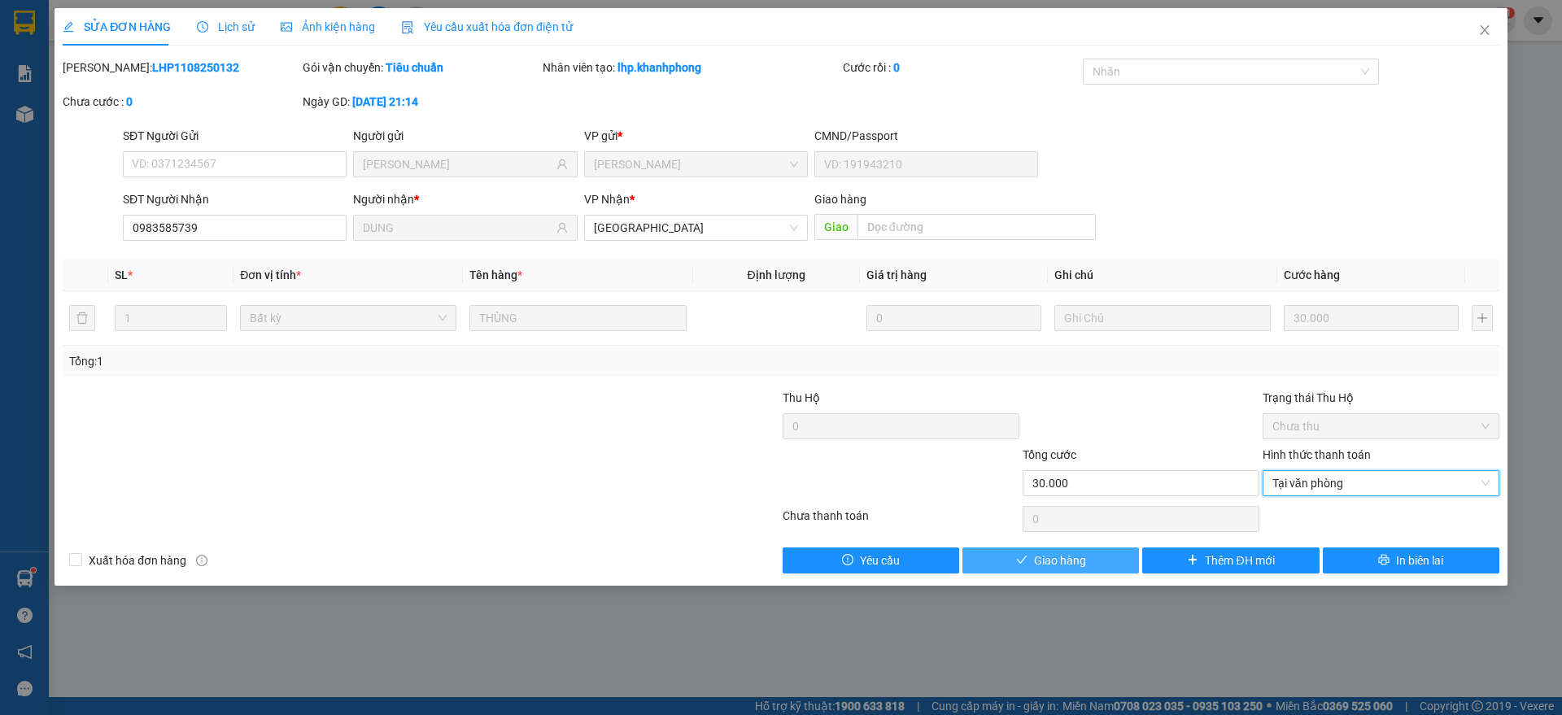
drag, startPoint x: 1057, startPoint y: 563, endPoint x: 1190, endPoint y: 400, distance: 210.4
click at [1057, 562] on span "Giao hàng" at bounding box center [1060, 561] width 52 height 18
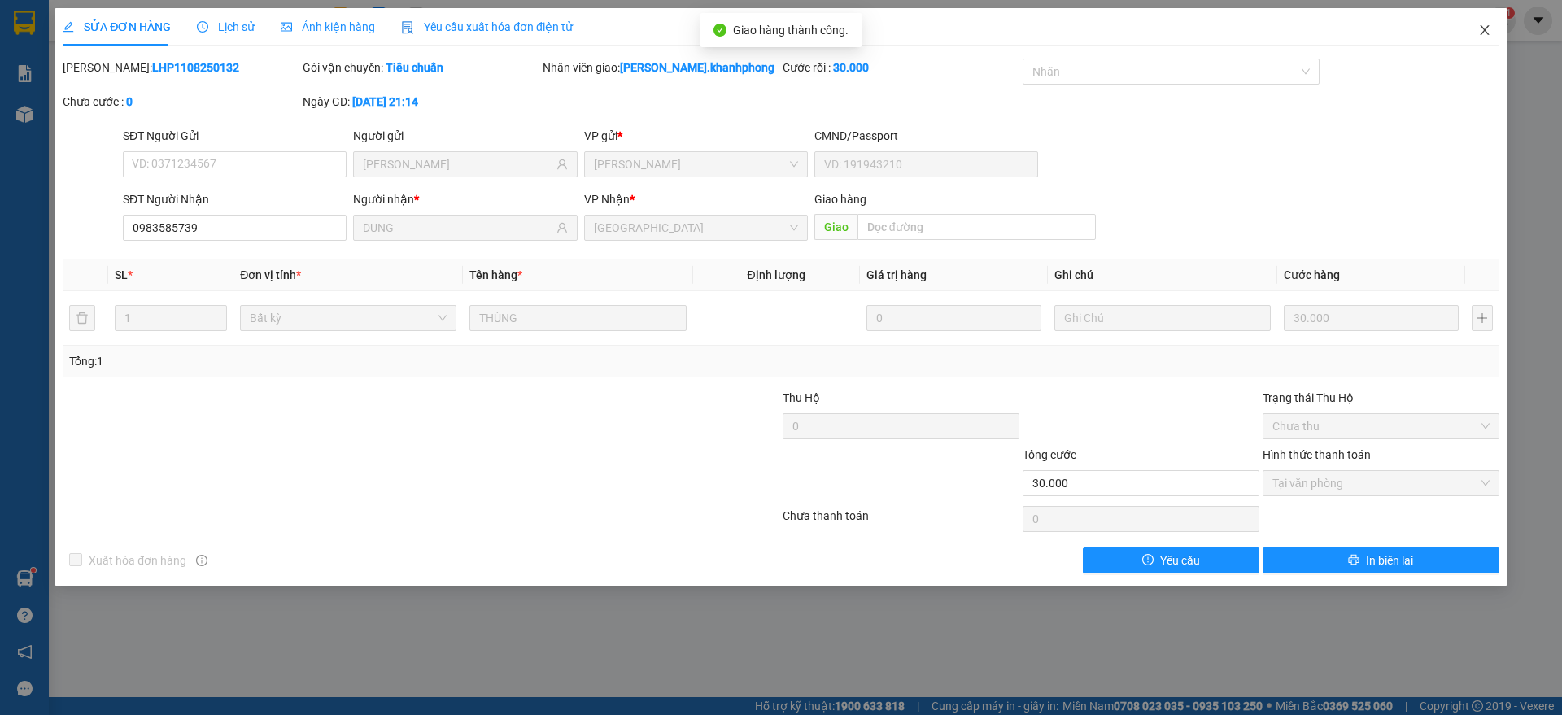
drag, startPoint x: 1483, startPoint y: 28, endPoint x: 1422, endPoint y: 43, distance: 62.9
click at [1484, 28] on icon "close" at bounding box center [1484, 30] width 13 height 13
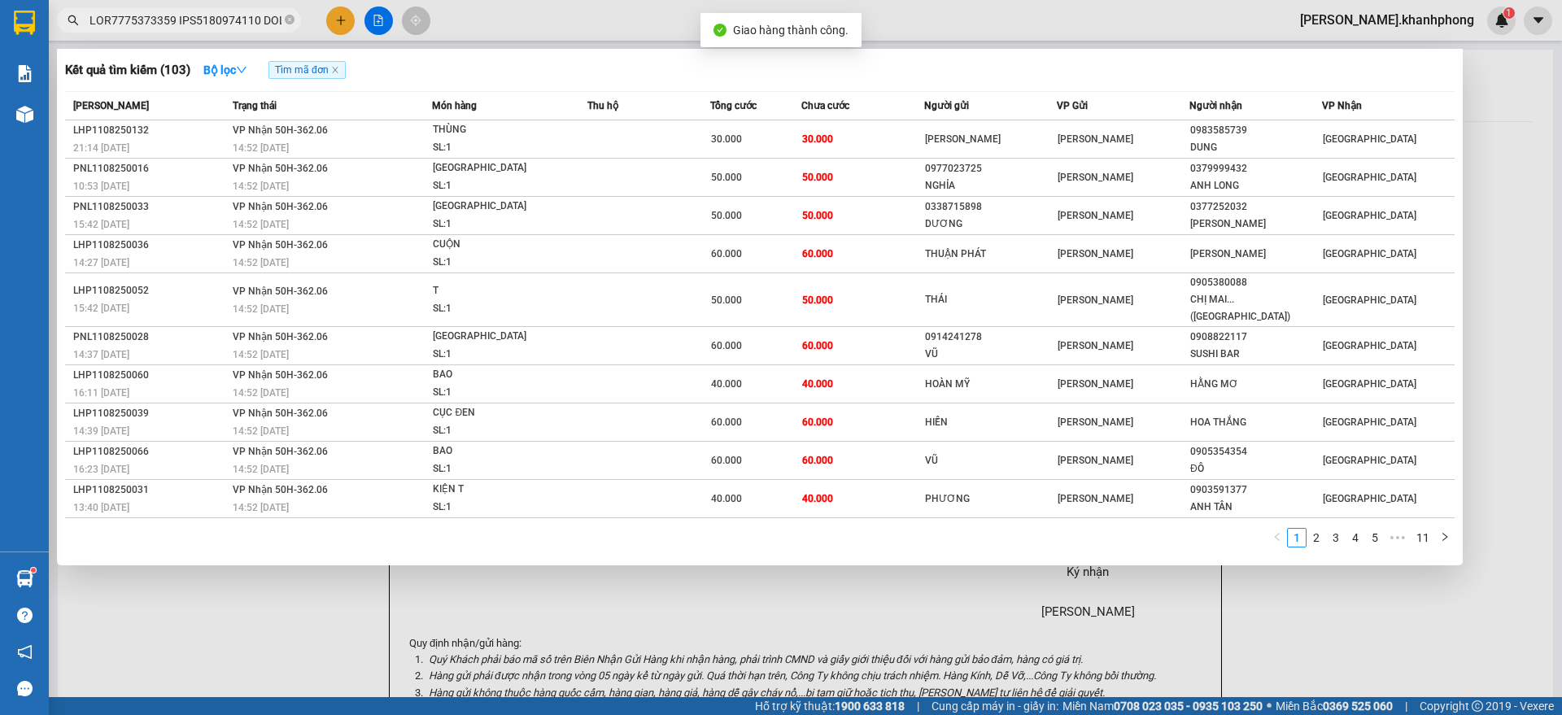
click at [198, 20] on input "text" at bounding box center [185, 20] width 192 height 18
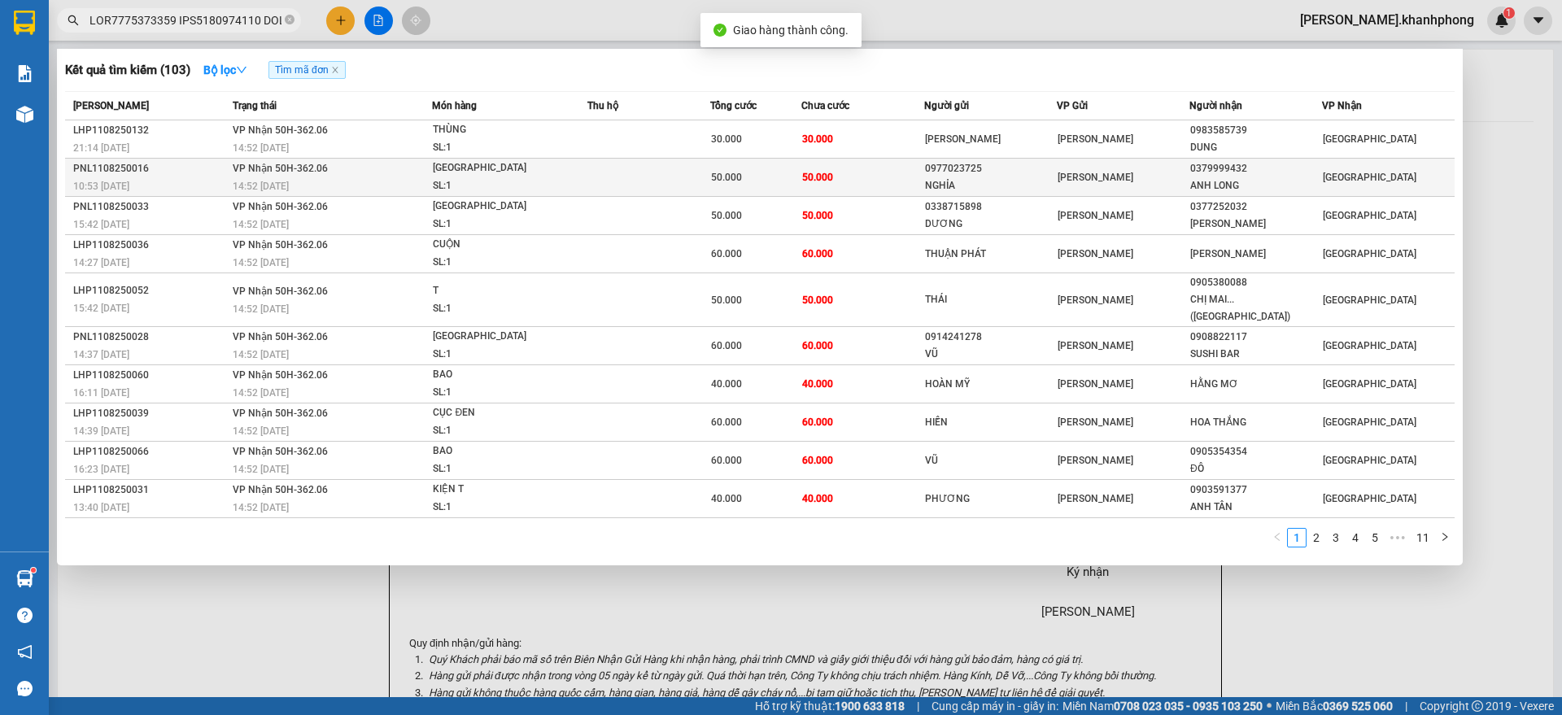
click at [436, 159] on div "[GEOGRAPHIC_DATA]" at bounding box center [494, 168] width 122 height 18
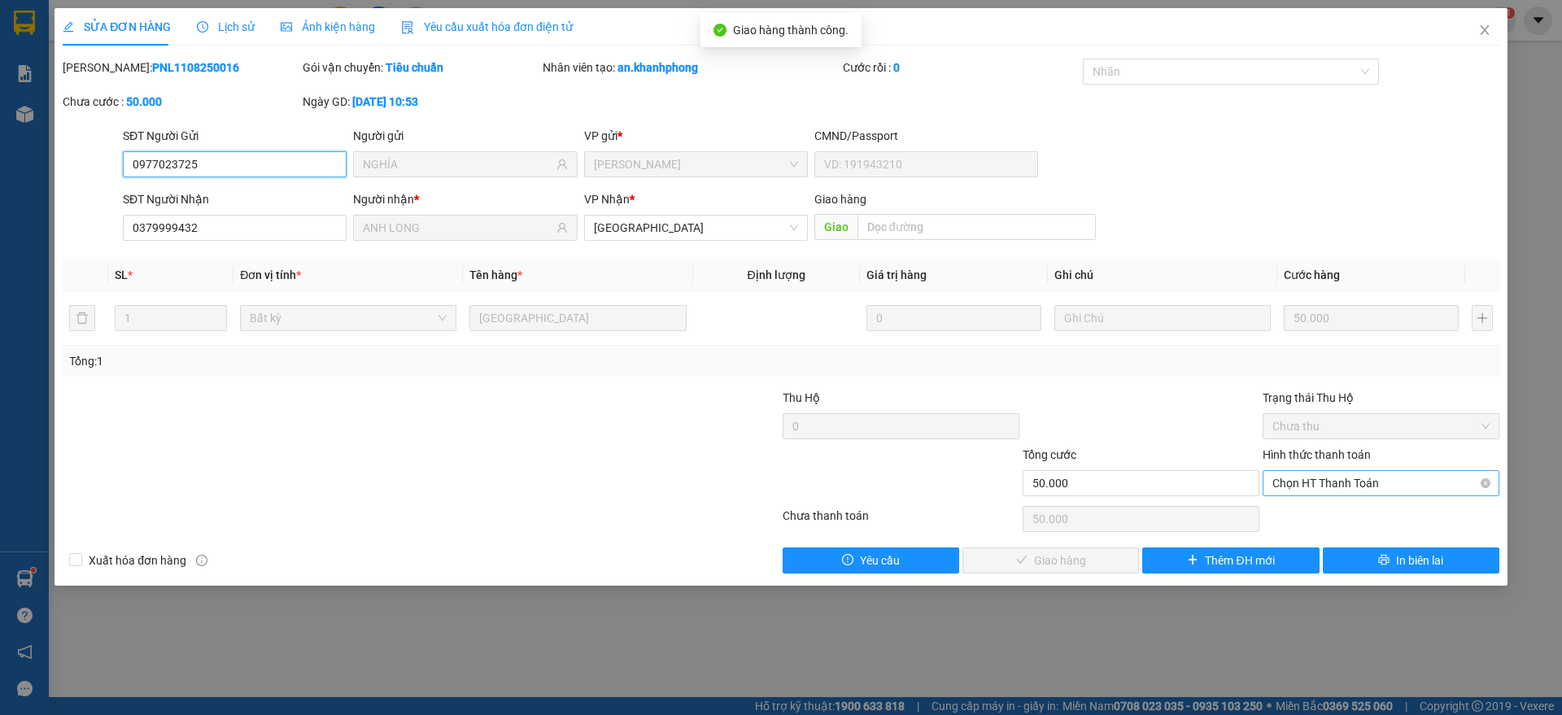
click at [1307, 482] on span "Chọn HT Thanh Toán" at bounding box center [1380, 483] width 217 height 24
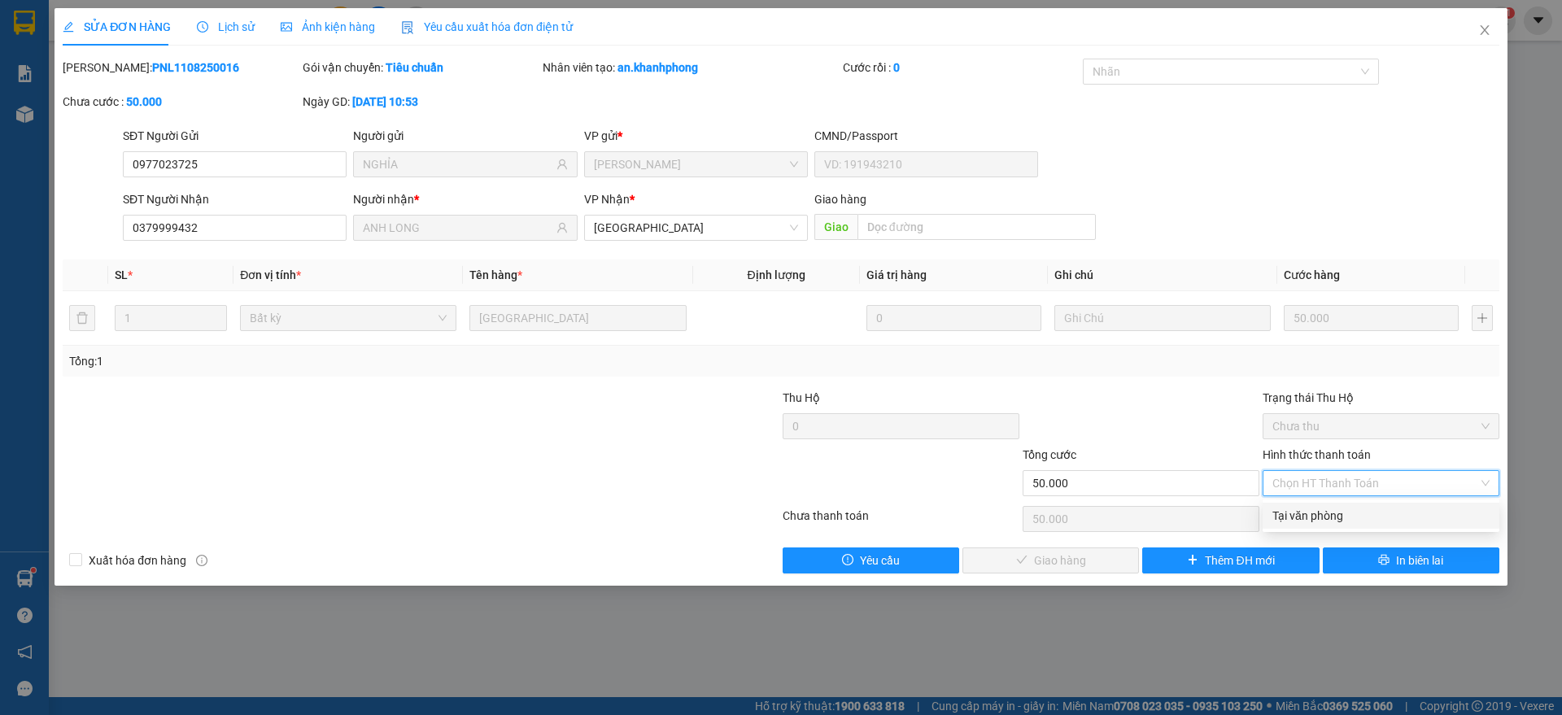
click at [1314, 507] on div "Tại văn phòng" at bounding box center [1380, 516] width 217 height 18
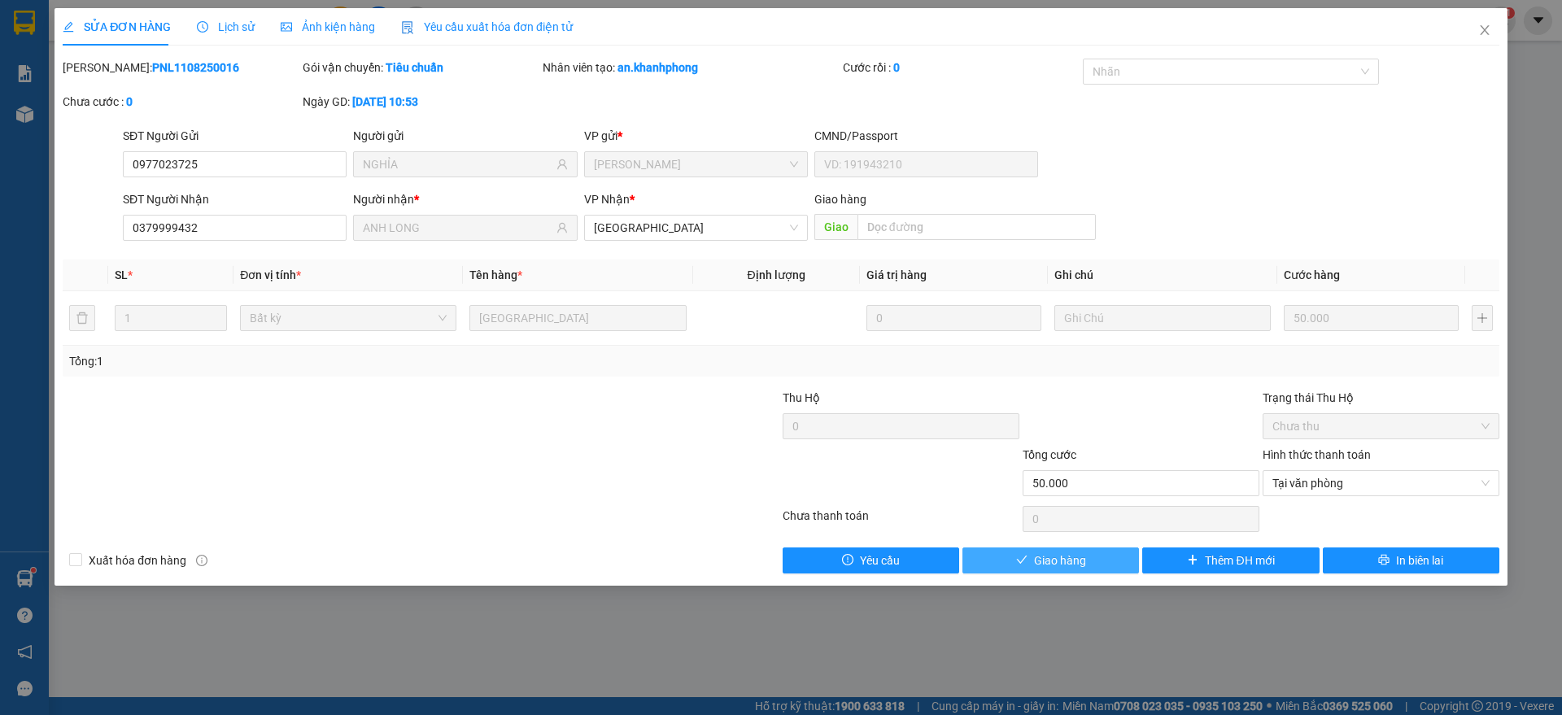
click at [1083, 553] on span "Giao hàng" at bounding box center [1060, 561] width 52 height 18
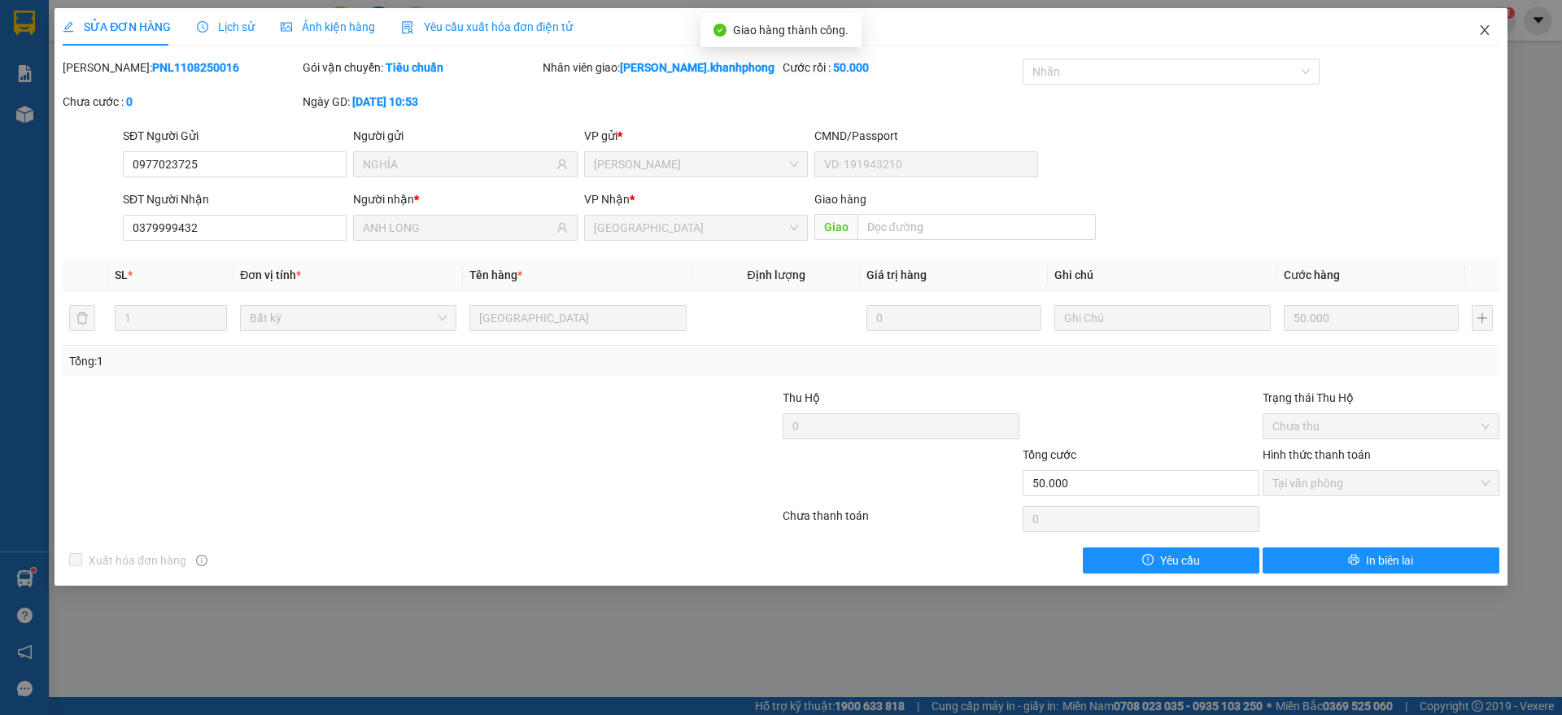
drag, startPoint x: 1476, startPoint y: 20, endPoint x: 1285, endPoint y: 43, distance: 192.6
click at [1479, 20] on span "Close" at bounding box center [1485, 31] width 46 height 46
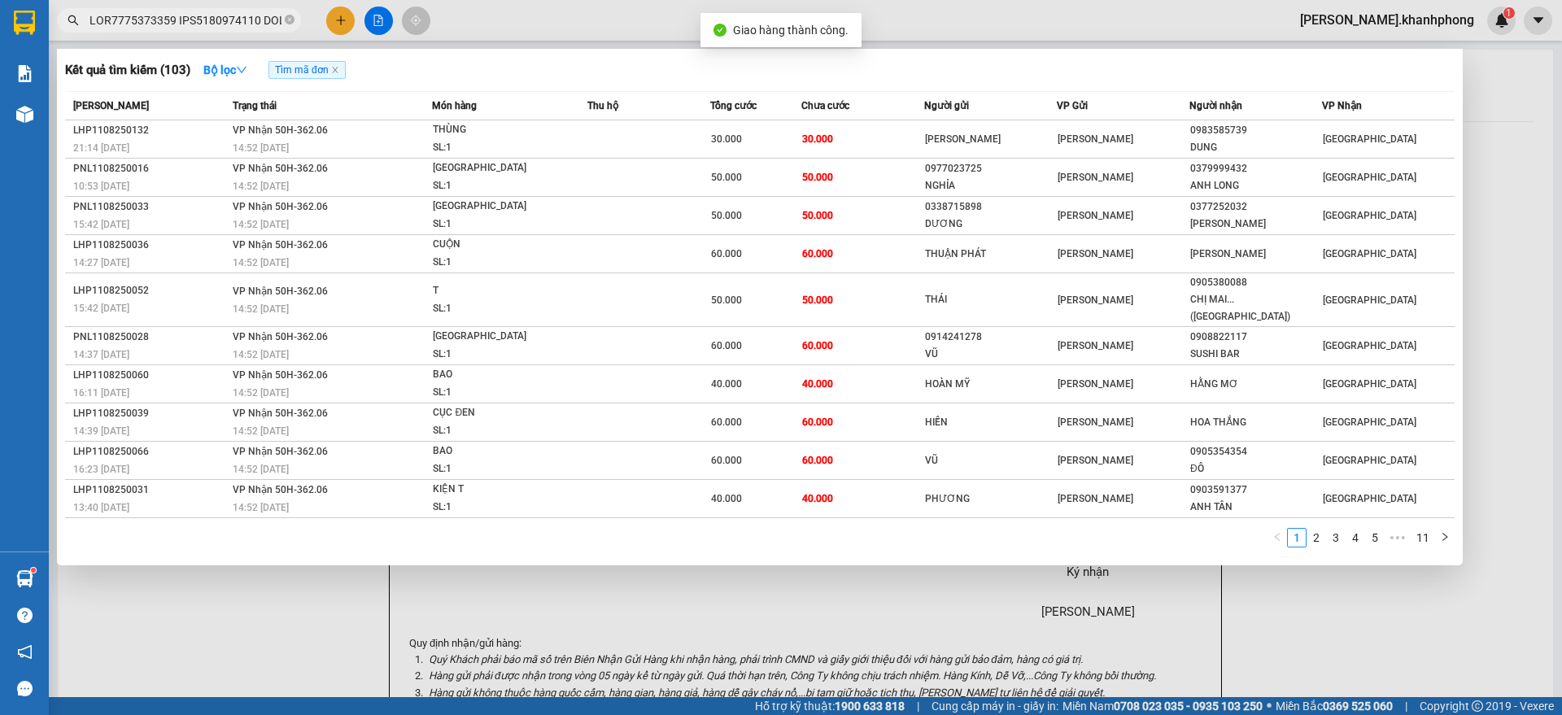
click at [268, 12] on input "text" at bounding box center [185, 20] width 192 height 18
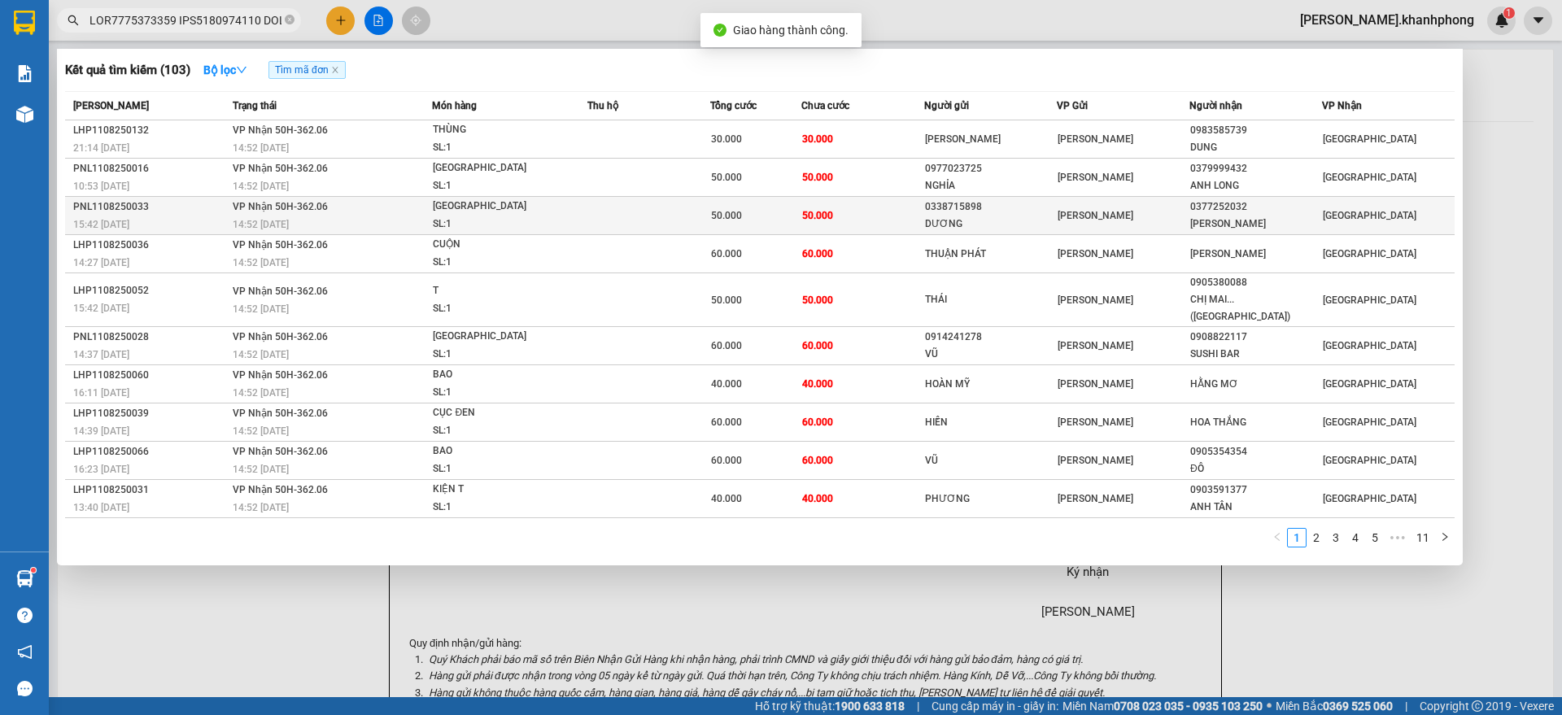
click at [480, 209] on div "[GEOGRAPHIC_DATA]" at bounding box center [494, 207] width 122 height 18
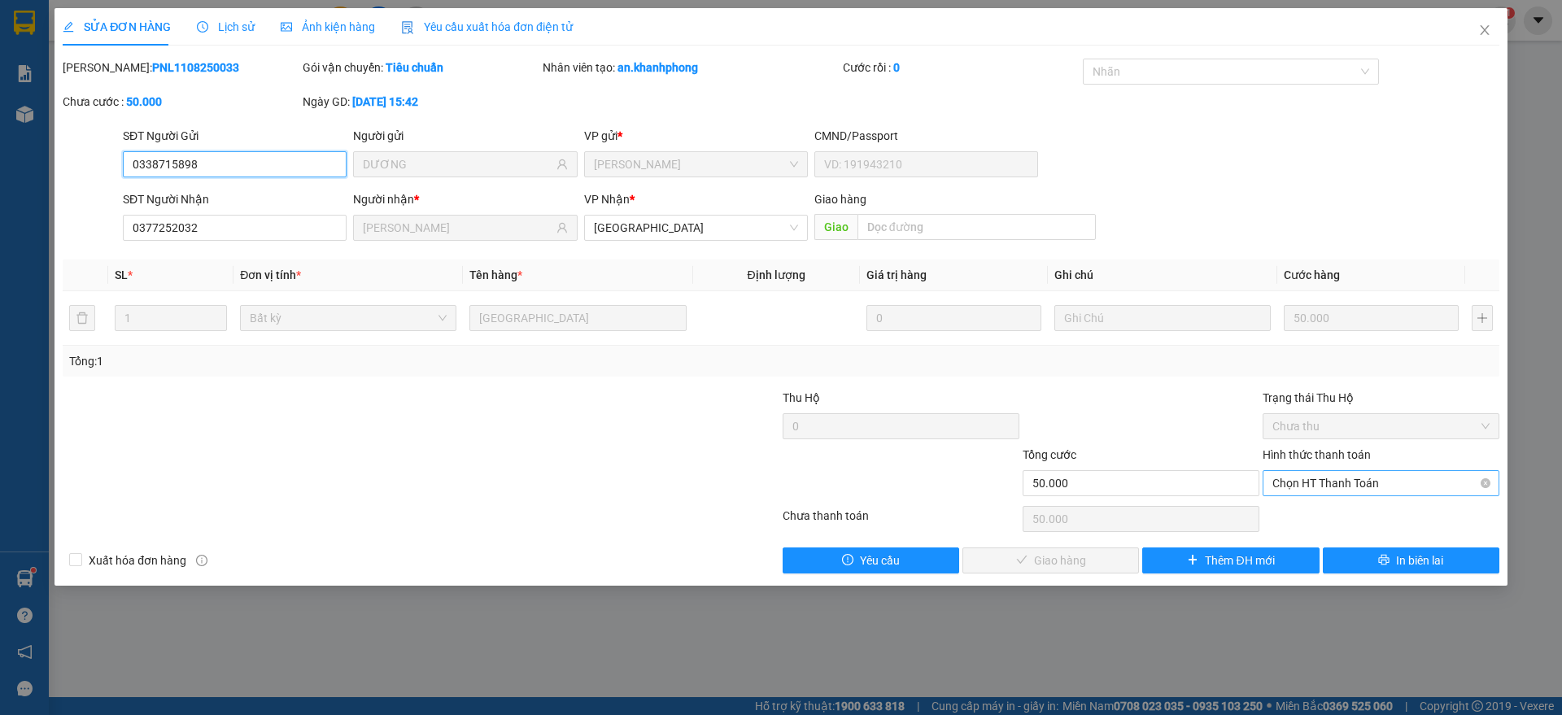
click at [1373, 486] on span "Chọn HT Thanh Toán" at bounding box center [1380, 483] width 217 height 24
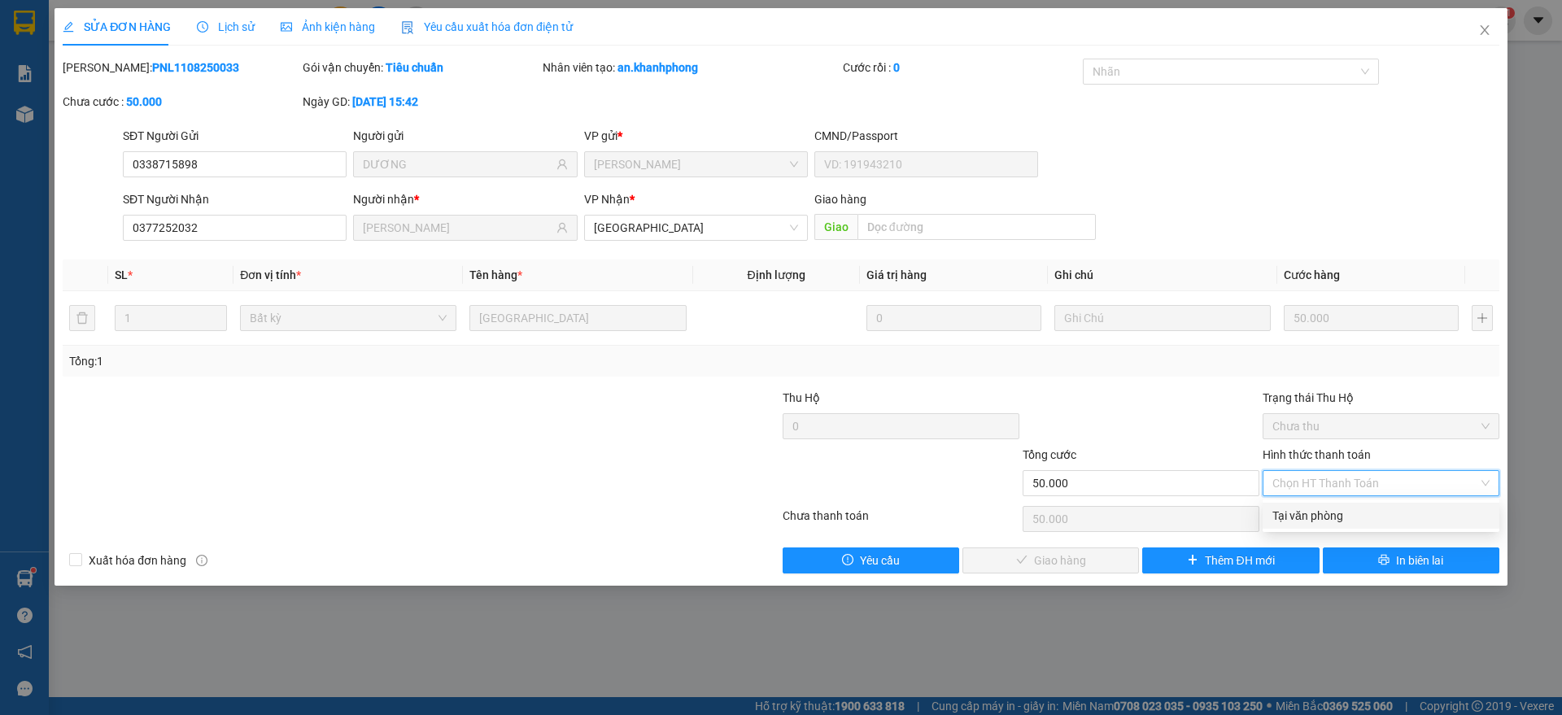
drag, startPoint x: 1347, startPoint y: 513, endPoint x: 1339, endPoint y: 520, distance: 10.4
click at [1346, 514] on div "Tại văn phòng" at bounding box center [1380, 516] width 217 height 18
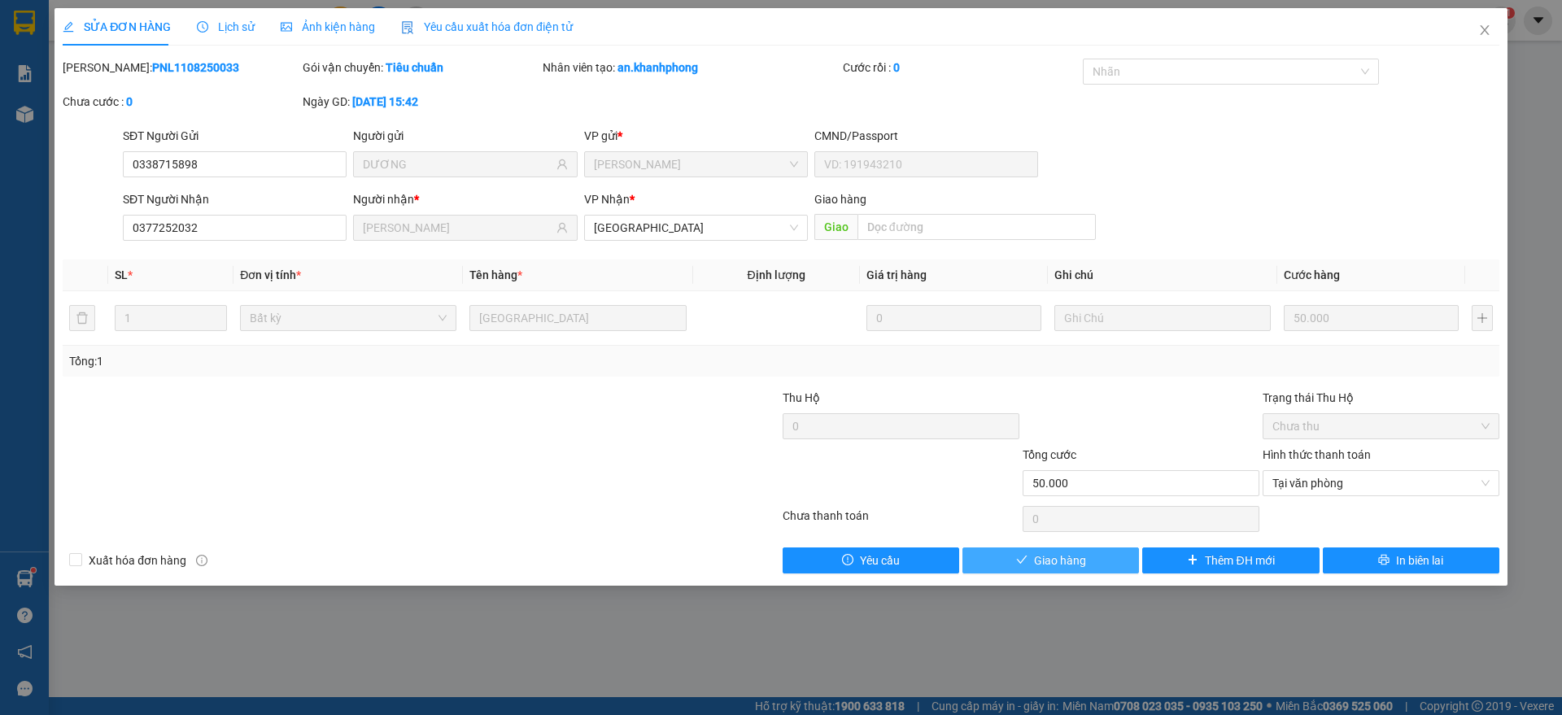
drag, startPoint x: 1032, startPoint y: 569, endPoint x: 1041, endPoint y: 560, distance: 12.1
click at [1034, 567] on button "Giao hàng" at bounding box center [1050, 560] width 177 height 26
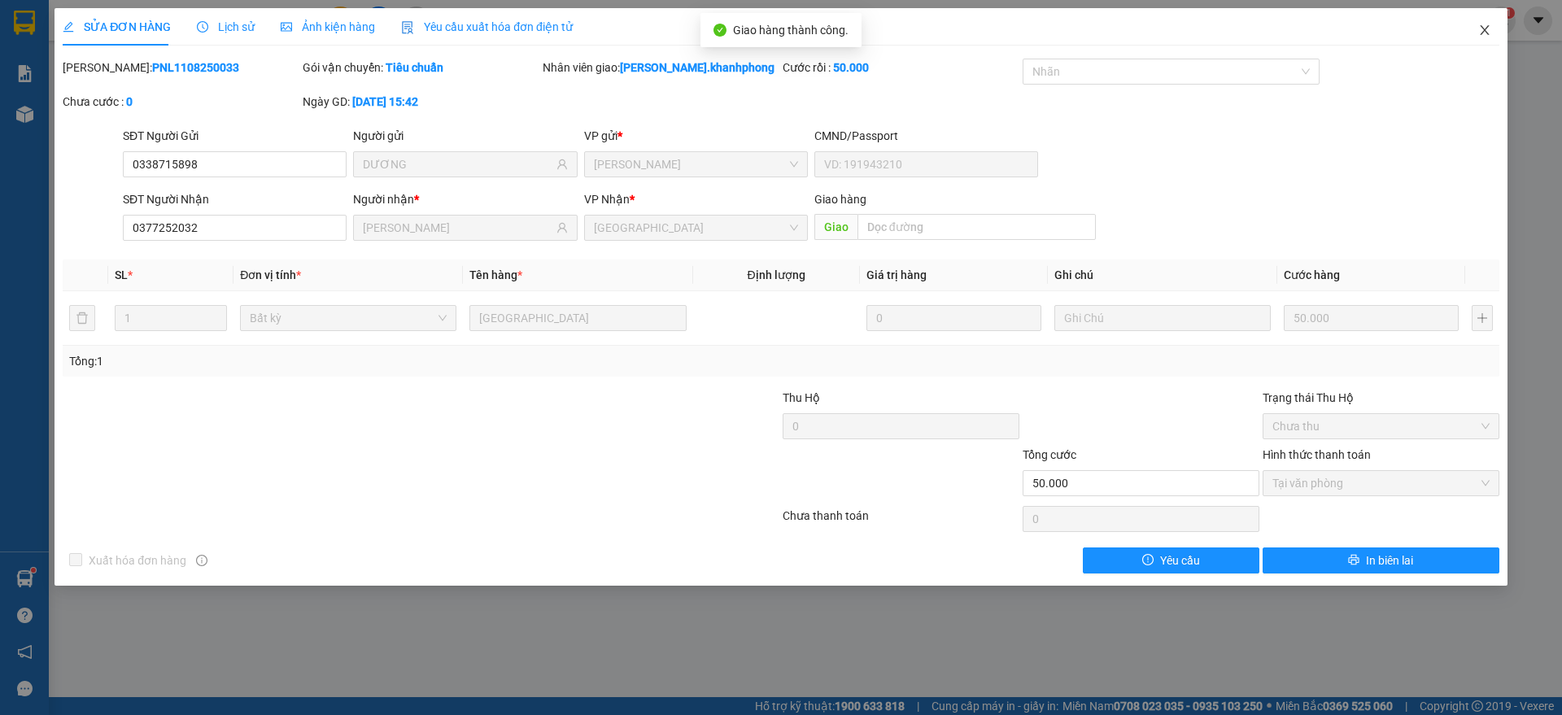
click at [1480, 28] on icon "close" at bounding box center [1484, 30] width 13 height 13
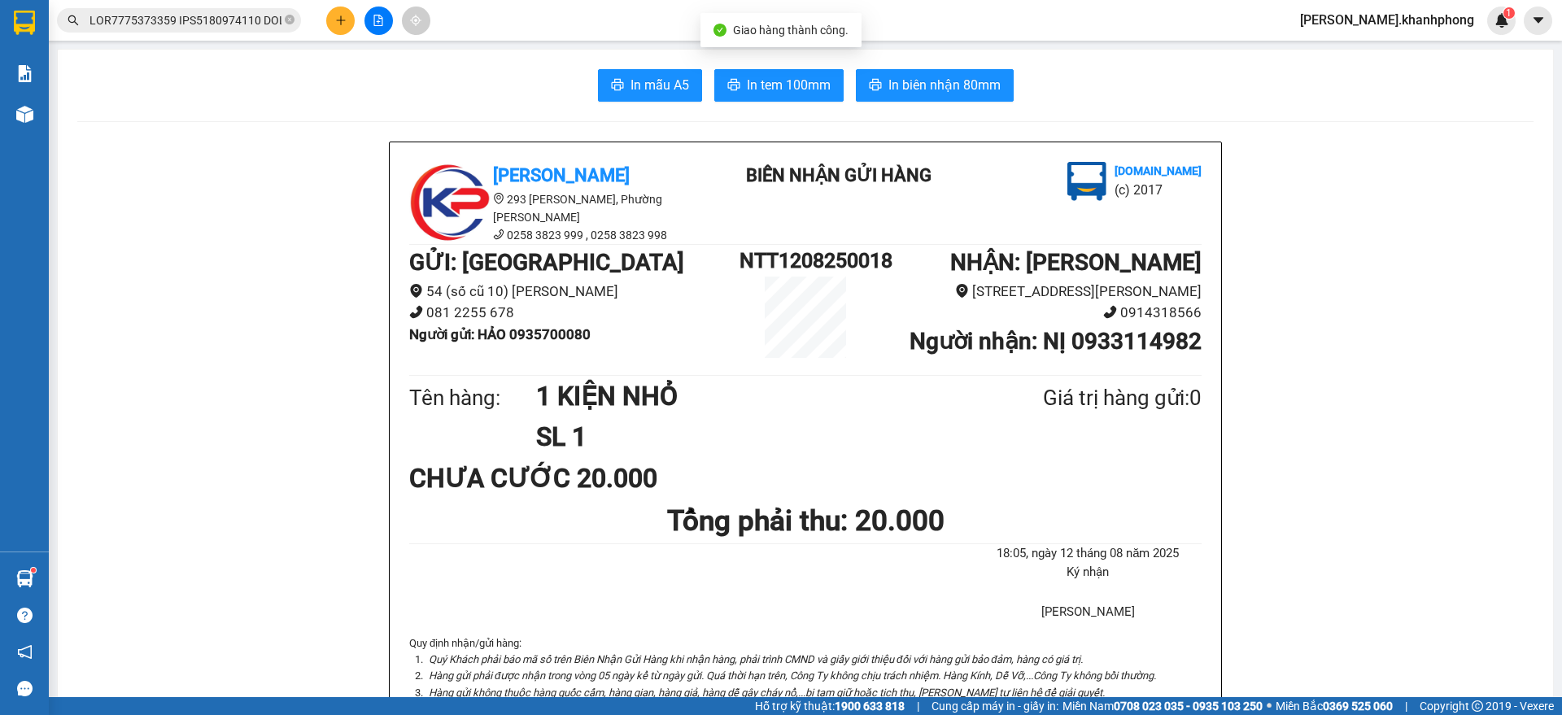
click at [228, 19] on input "text" at bounding box center [185, 20] width 192 height 18
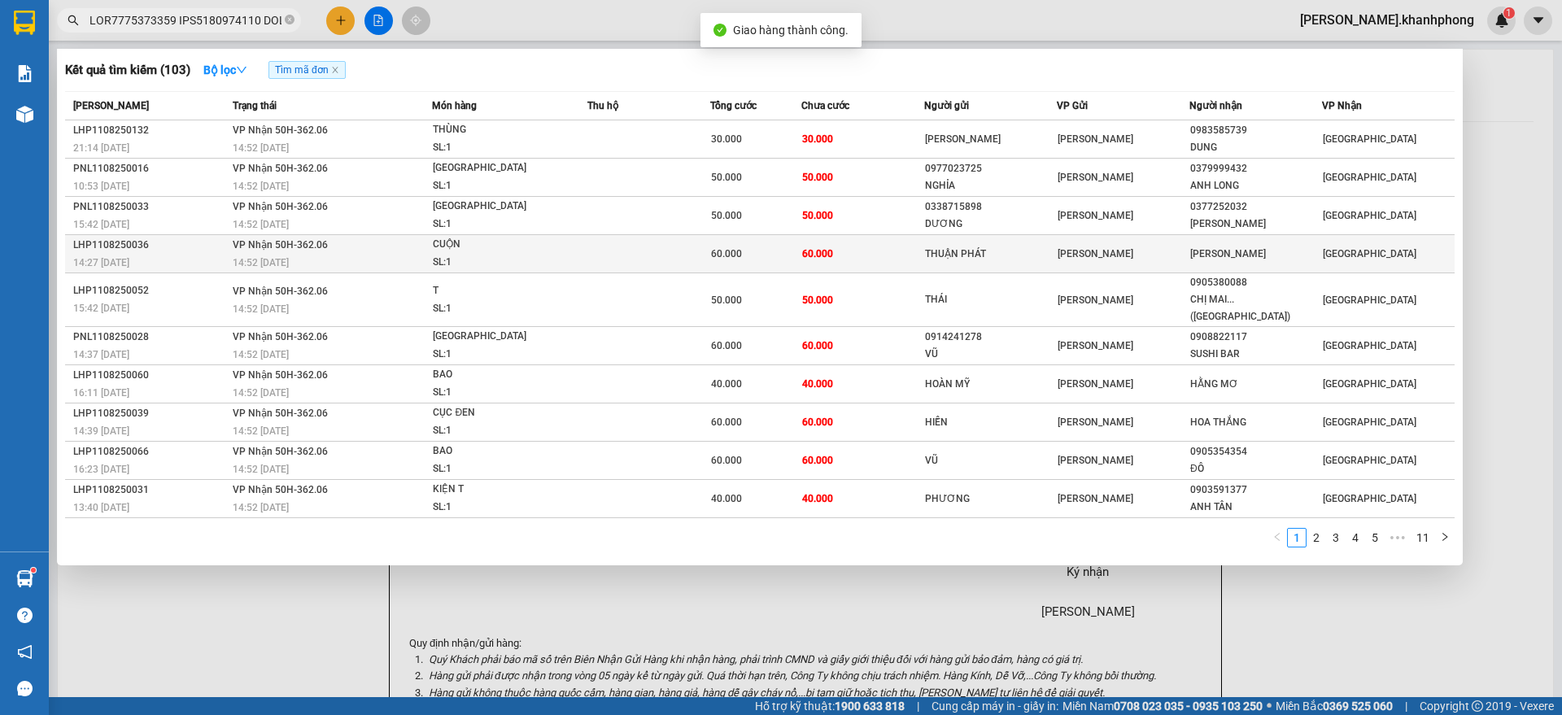
click at [168, 244] on div "LHP1108250036" at bounding box center [150, 245] width 155 height 17
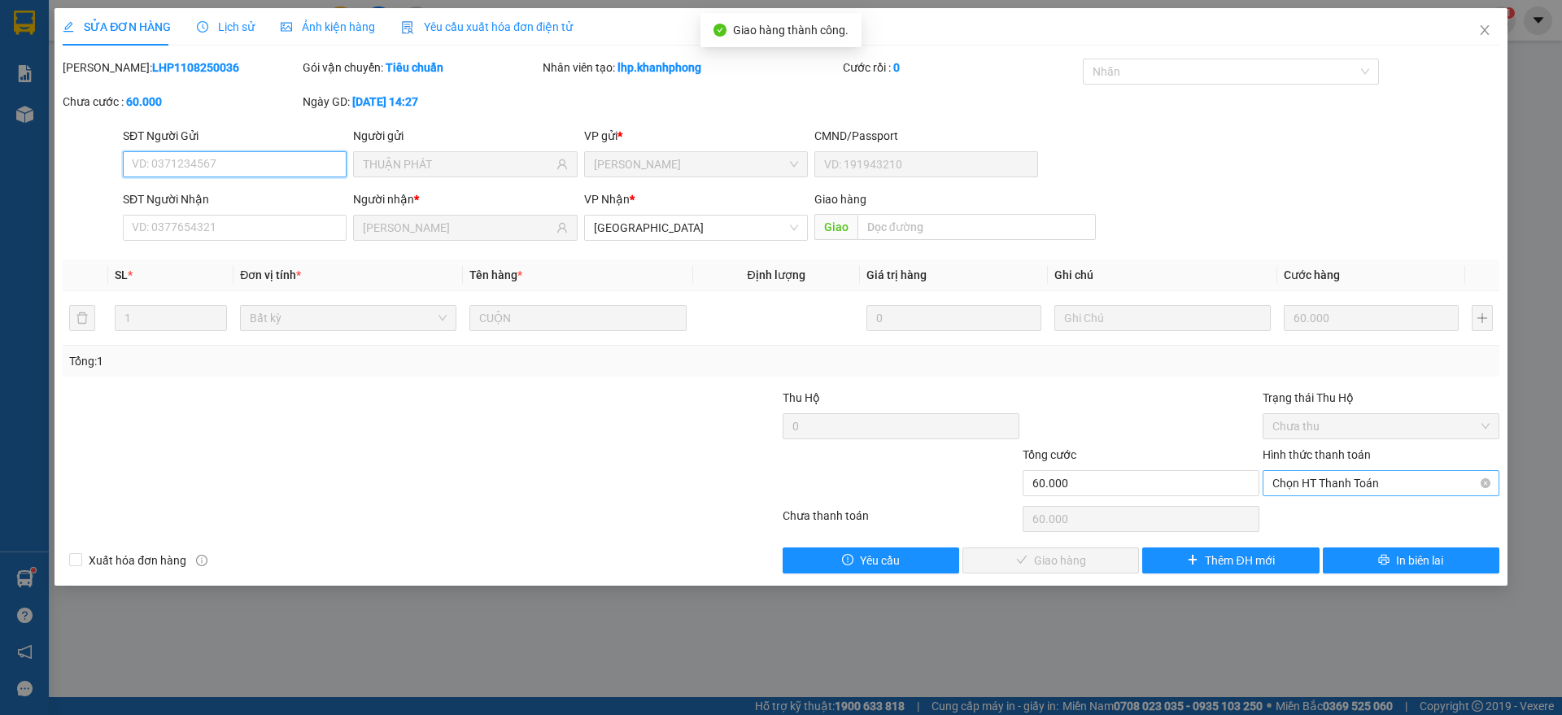
click at [1328, 478] on span "Chọn HT Thanh Toán" at bounding box center [1380, 483] width 217 height 24
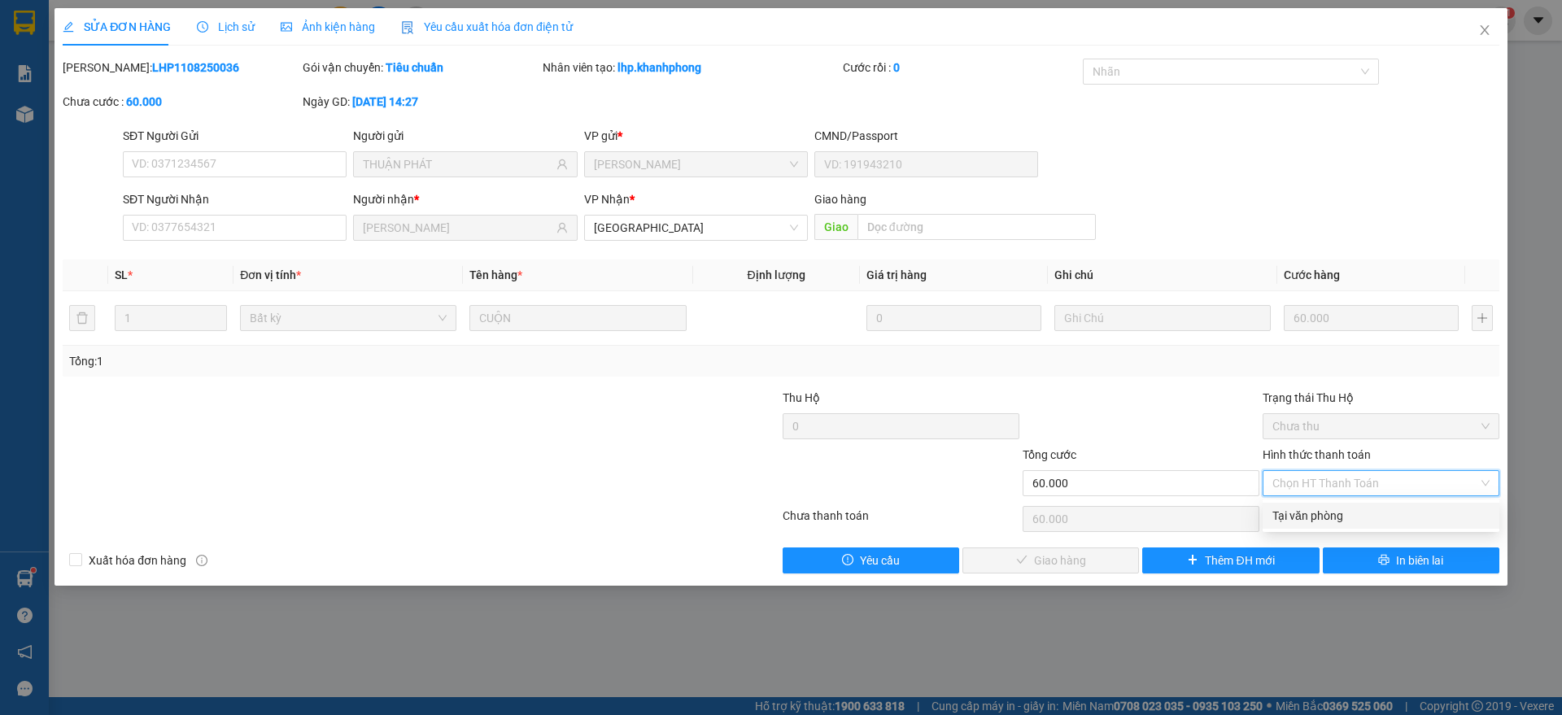
click at [1307, 512] on div "Tại văn phòng" at bounding box center [1380, 516] width 217 height 18
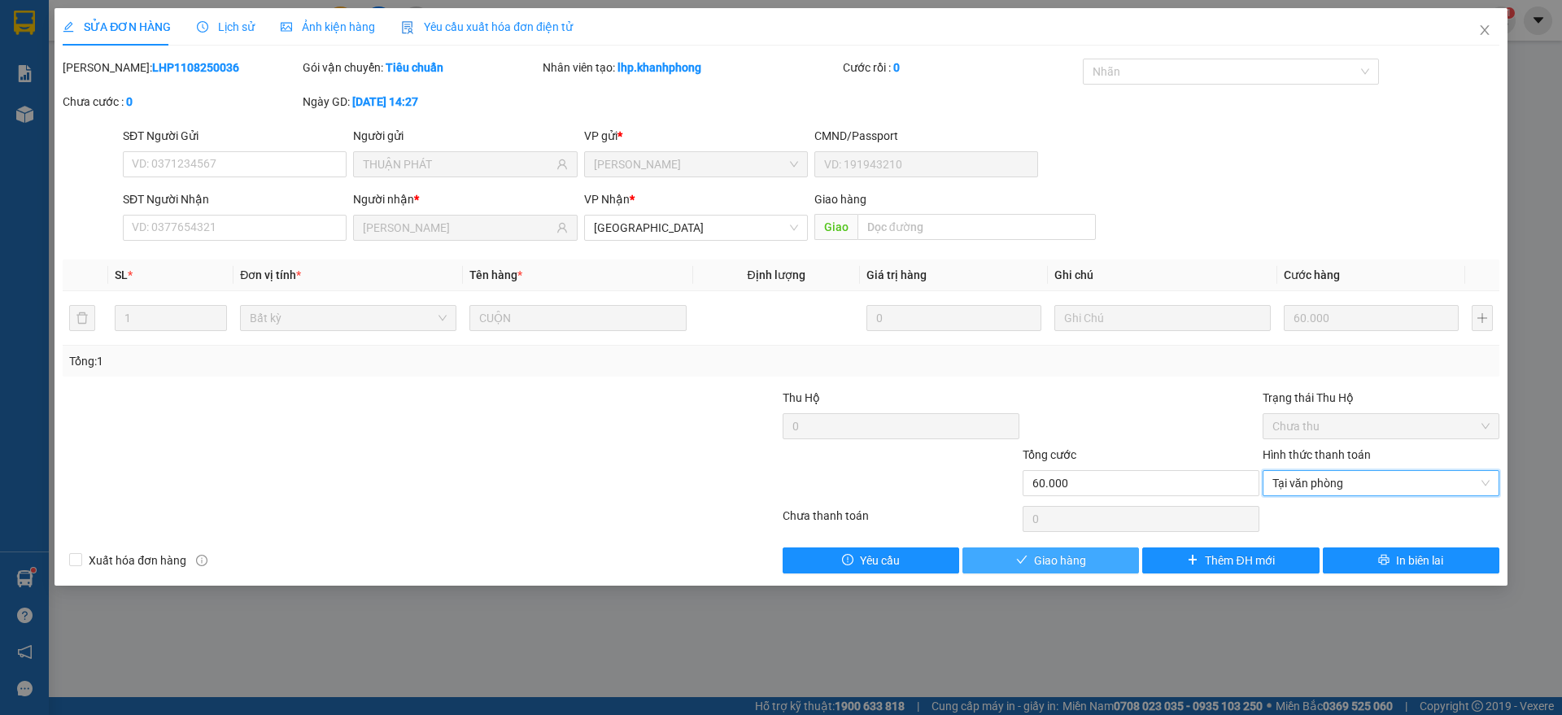
click at [1048, 556] on span "Giao hàng" at bounding box center [1060, 561] width 52 height 18
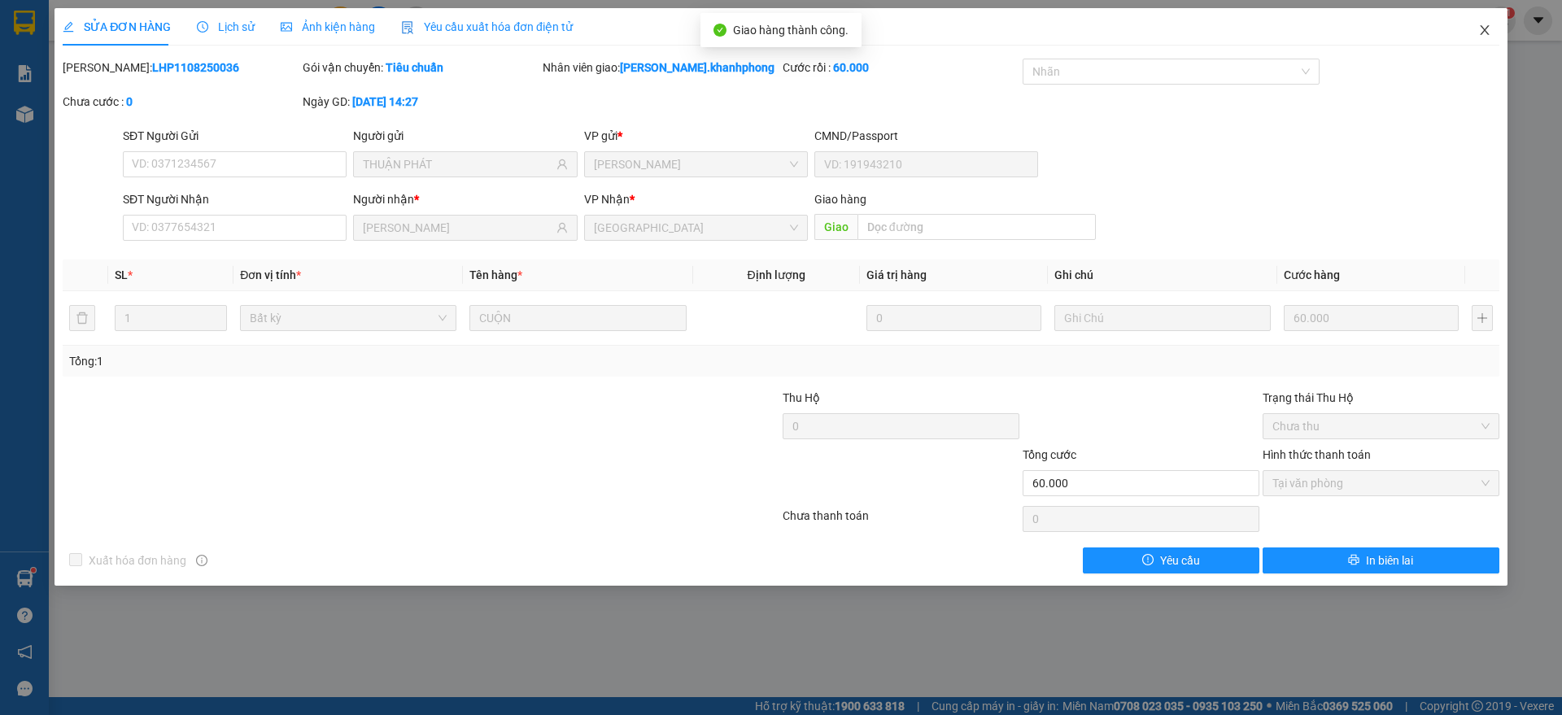
click at [1493, 21] on span "Close" at bounding box center [1485, 31] width 46 height 46
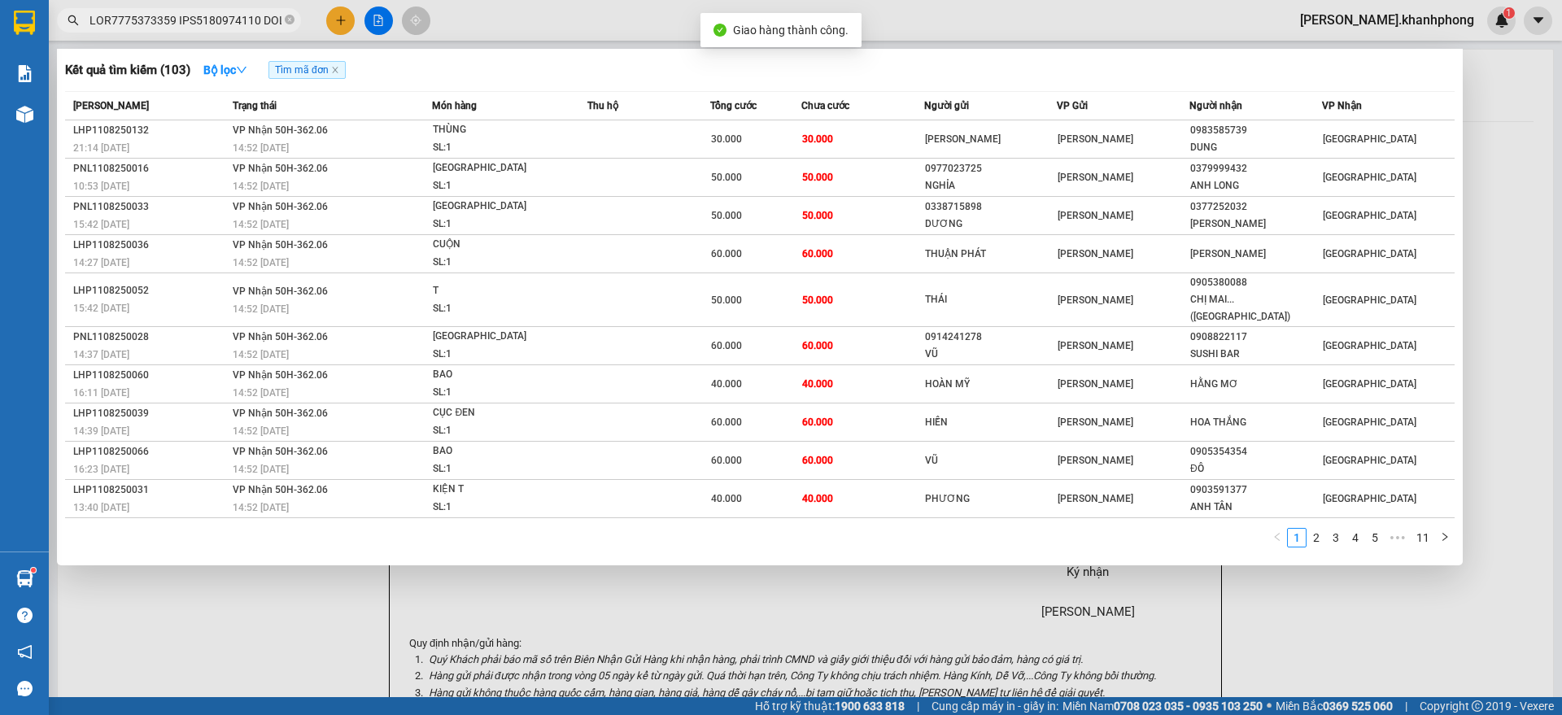
click at [214, 18] on input "text" at bounding box center [185, 20] width 192 height 18
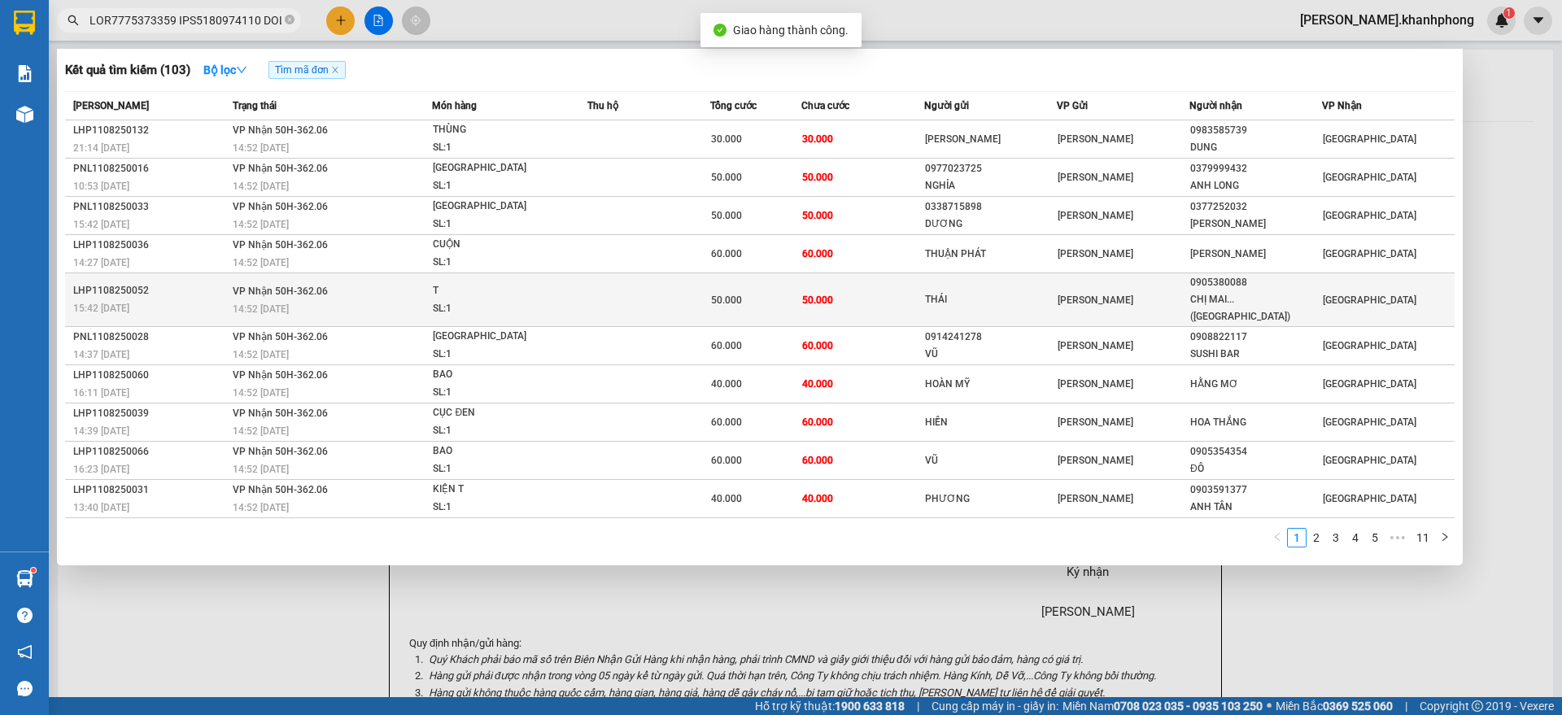
click at [205, 286] on div "LHP1108250052" at bounding box center [150, 290] width 155 height 17
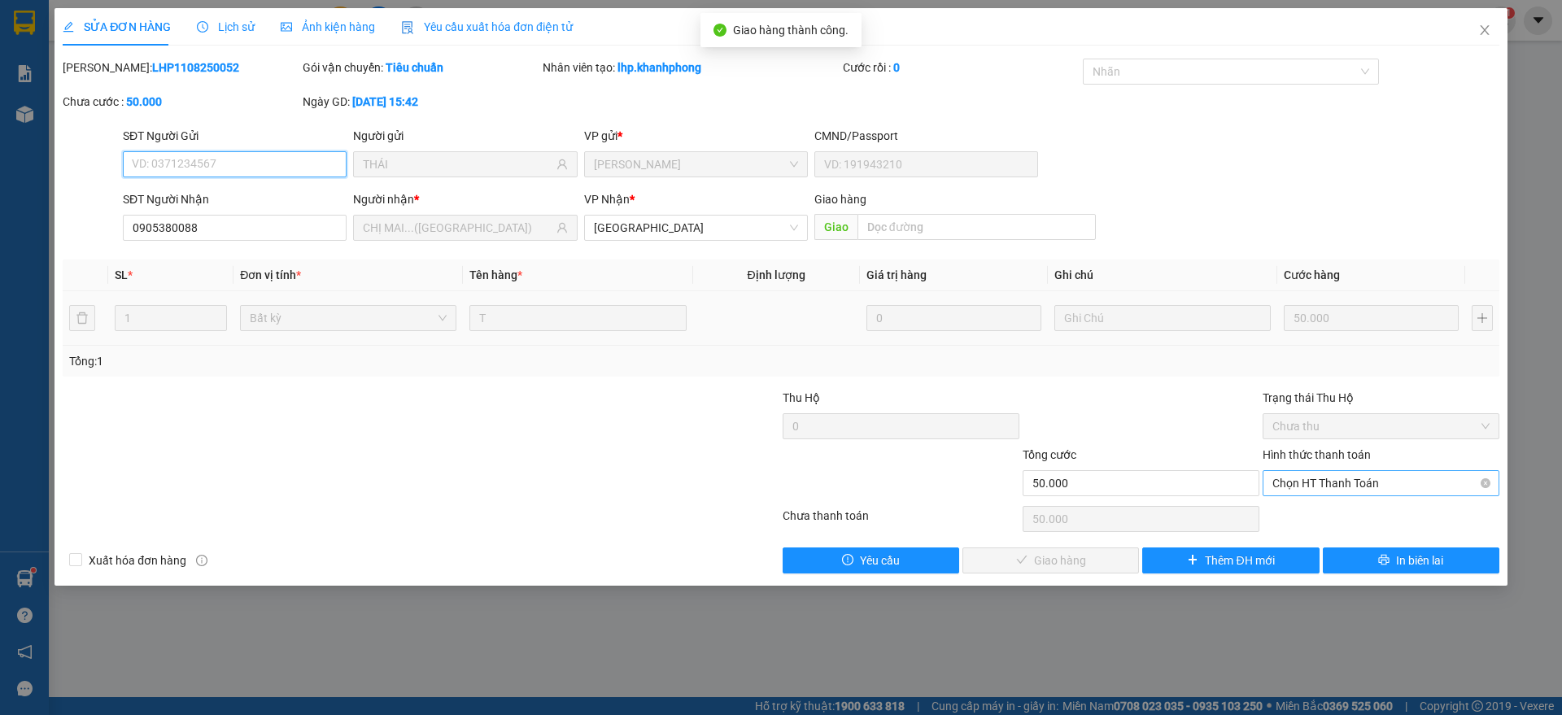
click at [1369, 477] on span "Chọn HT Thanh Toán" at bounding box center [1380, 483] width 217 height 24
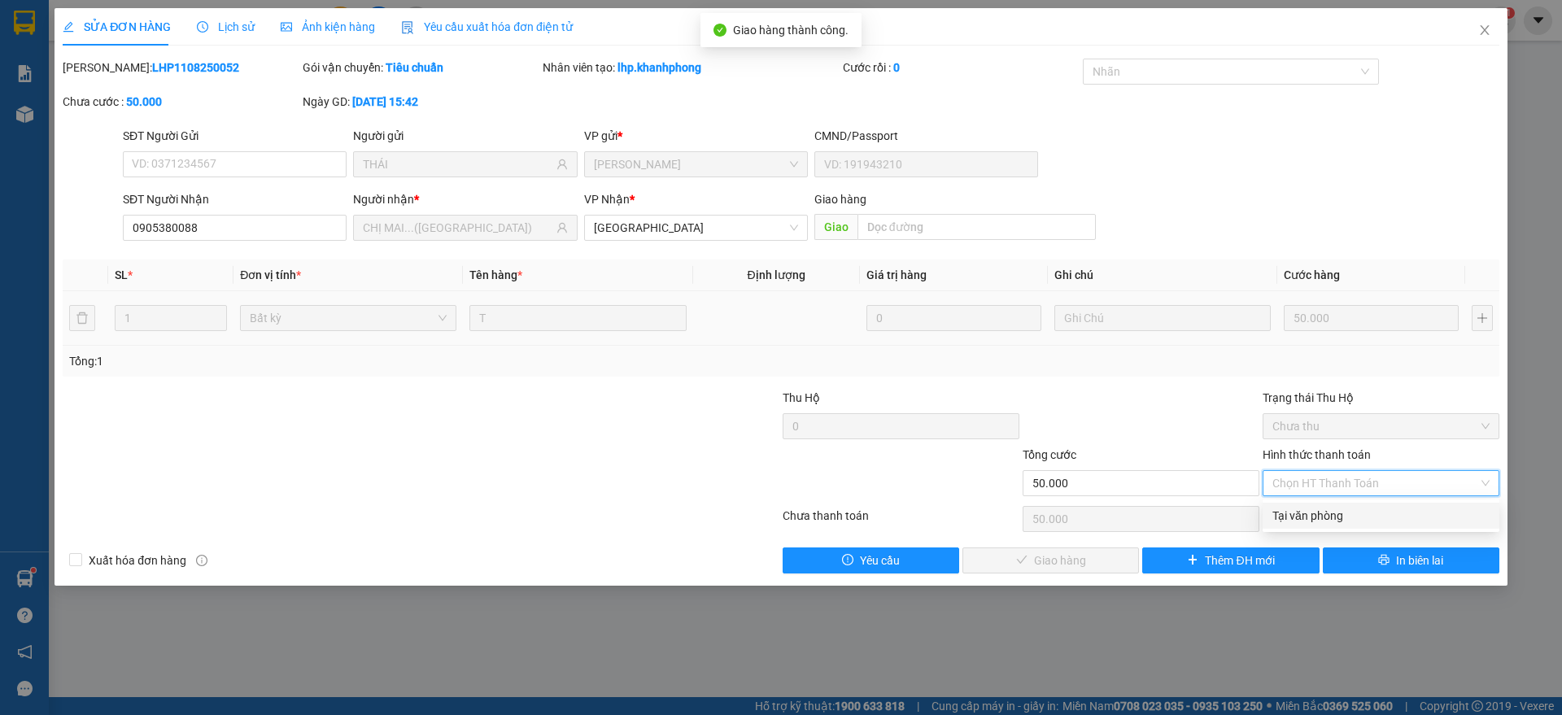
click at [1314, 515] on div "Tại văn phòng" at bounding box center [1380, 516] width 217 height 18
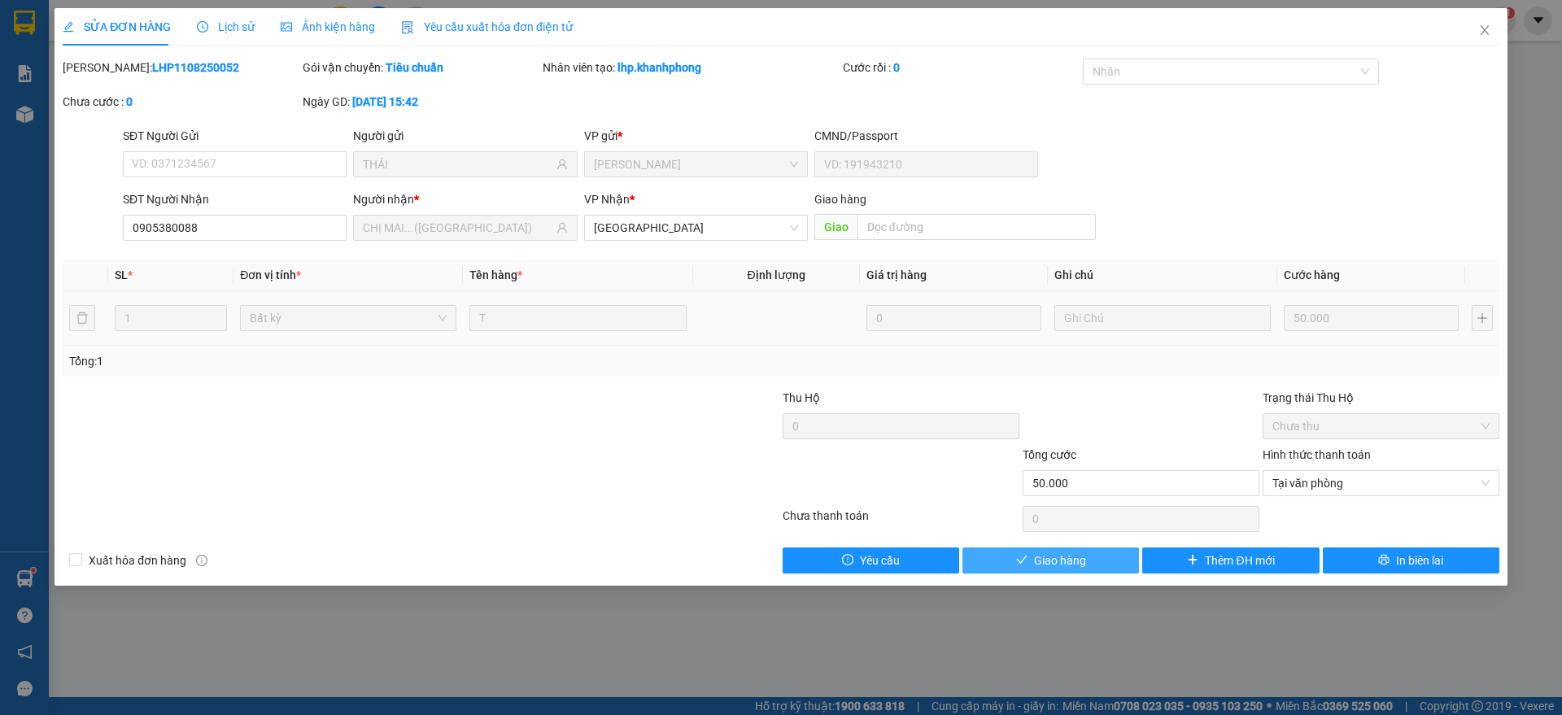
click at [1047, 552] on span "Giao hàng" at bounding box center [1060, 561] width 52 height 18
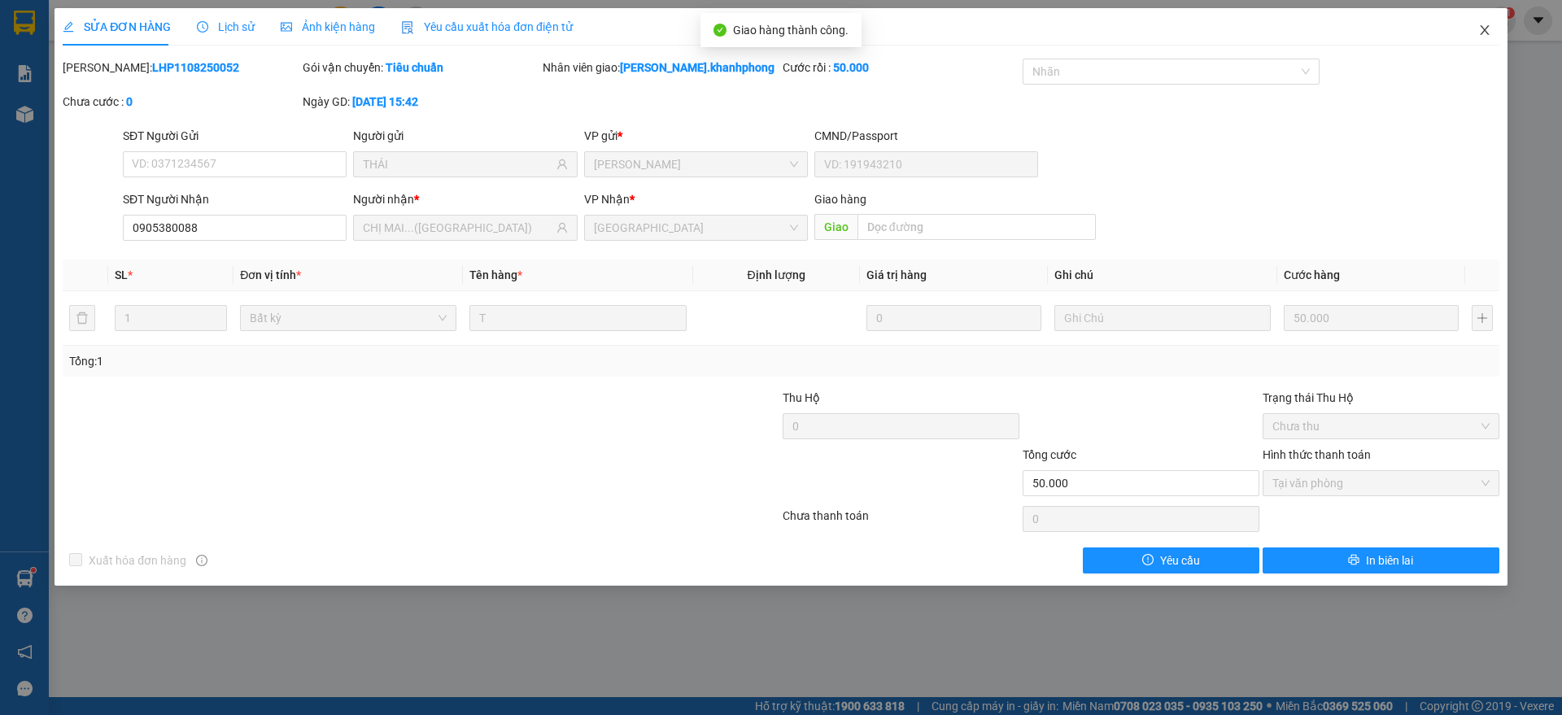
click at [1481, 25] on icon "close" at bounding box center [1484, 30] width 13 height 13
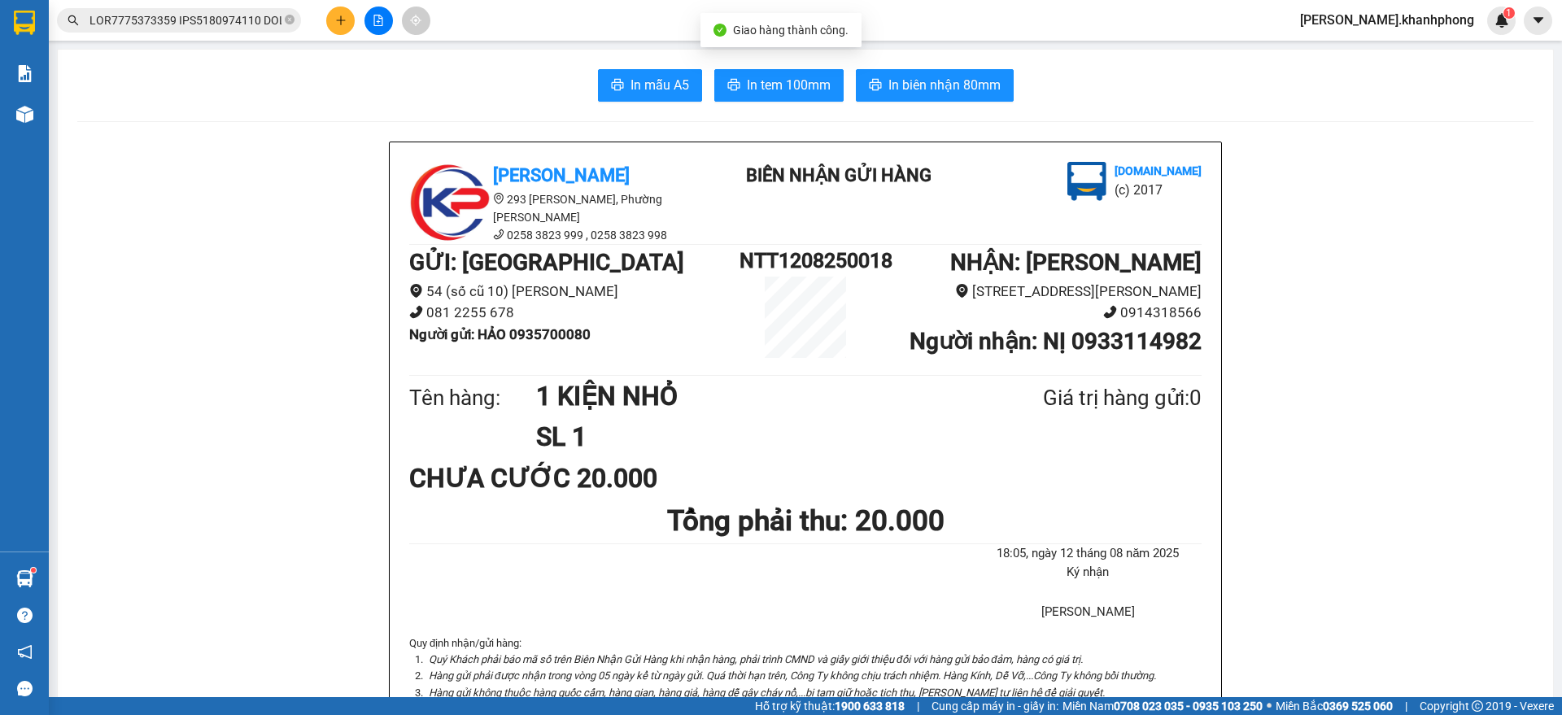
click at [139, 21] on input "text" at bounding box center [185, 20] width 192 height 18
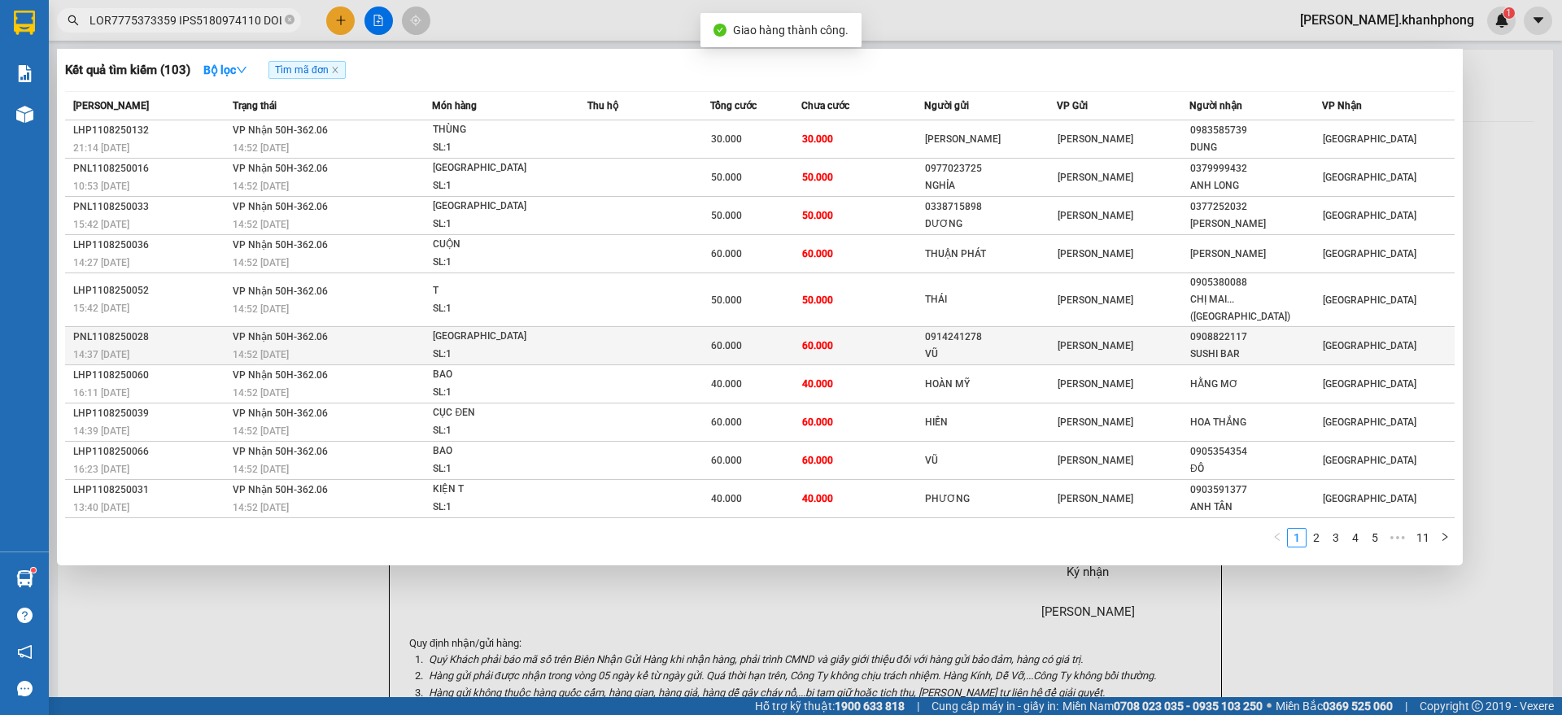
click at [173, 346] on div "14:37 [DATE]" at bounding box center [150, 355] width 155 height 18
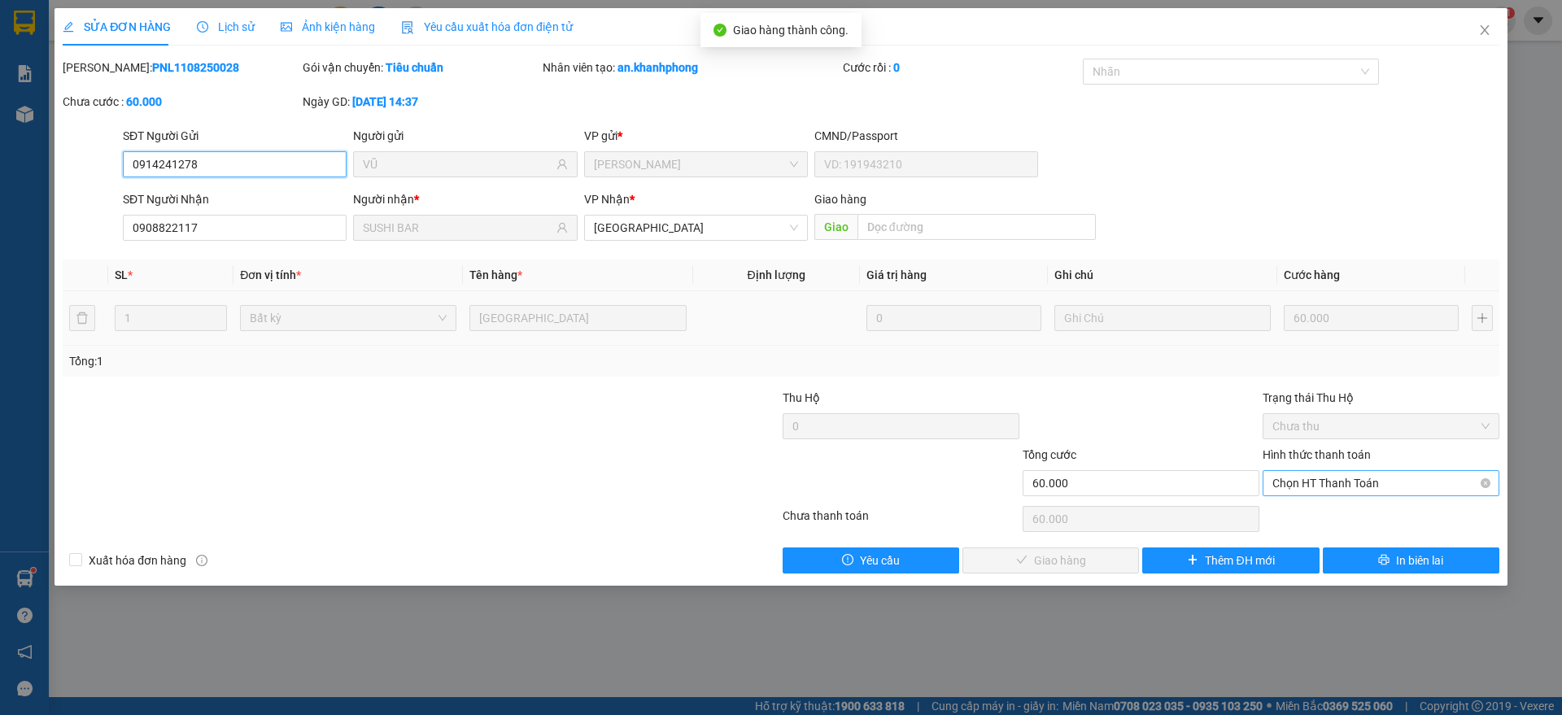
click at [1336, 483] on span "Chọn HT Thanh Toán" at bounding box center [1380, 483] width 217 height 24
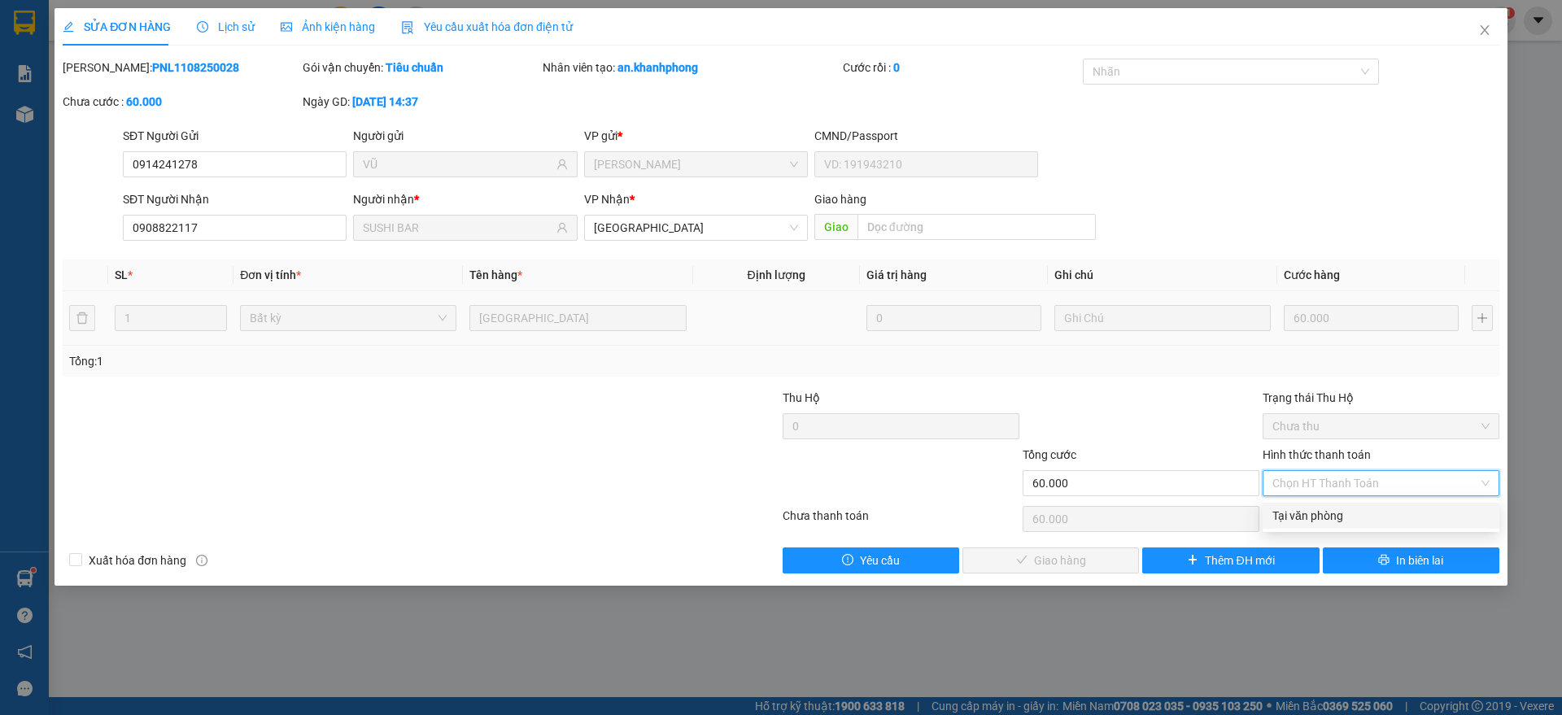
click at [1307, 517] on div "Tại văn phòng" at bounding box center [1380, 516] width 217 height 18
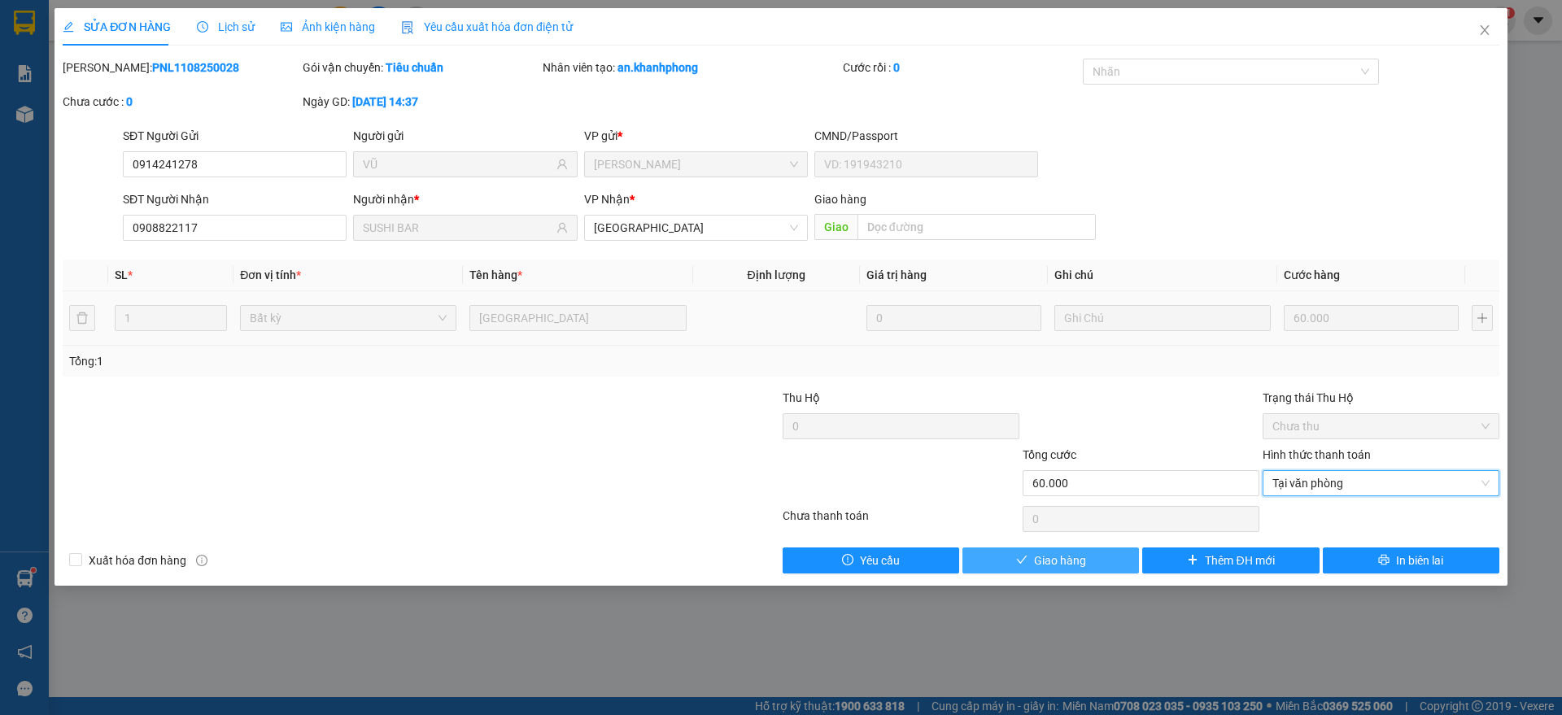
drag, startPoint x: 1007, startPoint y: 561, endPoint x: 1035, endPoint y: 561, distance: 27.7
click at [1009, 561] on button "Giao hàng" at bounding box center [1050, 560] width 177 height 26
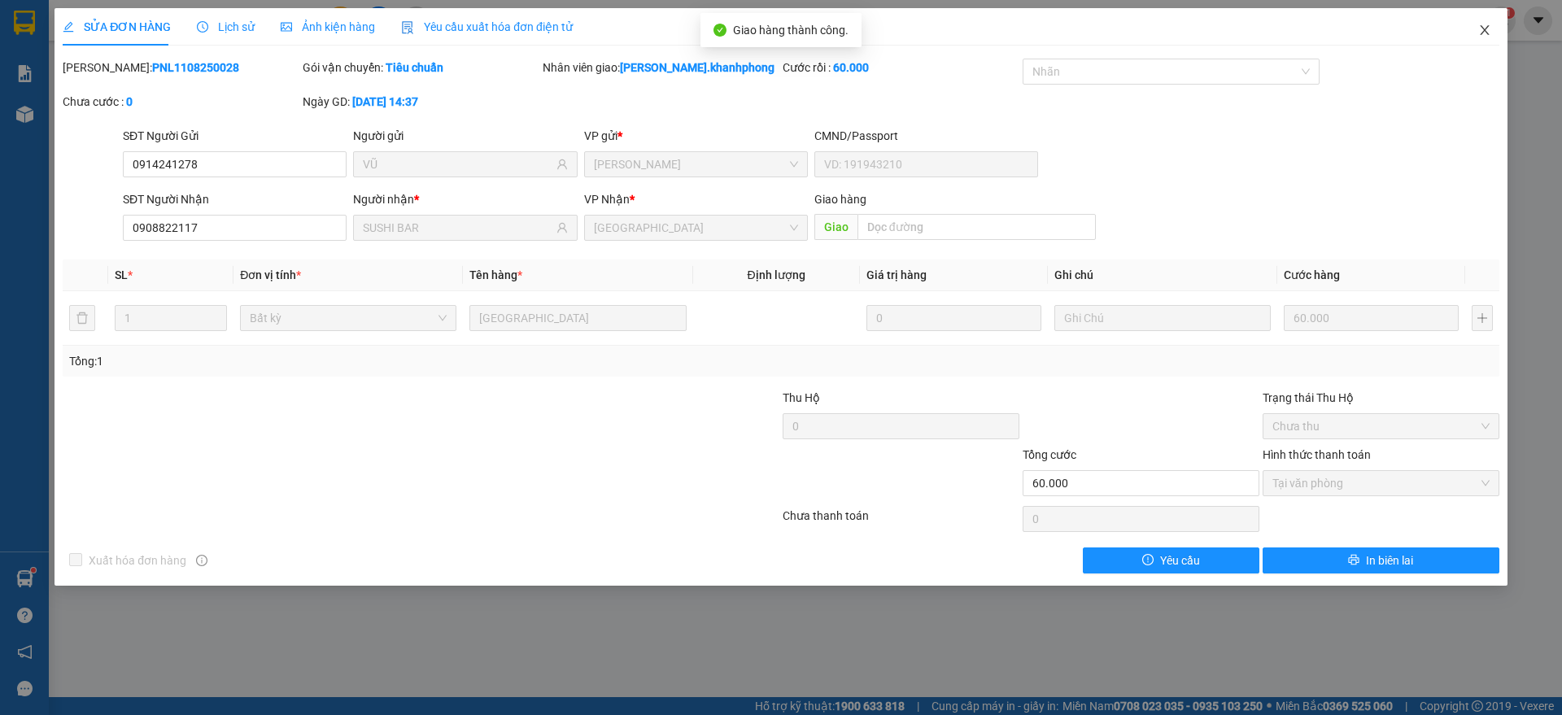
click at [1488, 32] on icon "close" at bounding box center [1484, 30] width 13 height 13
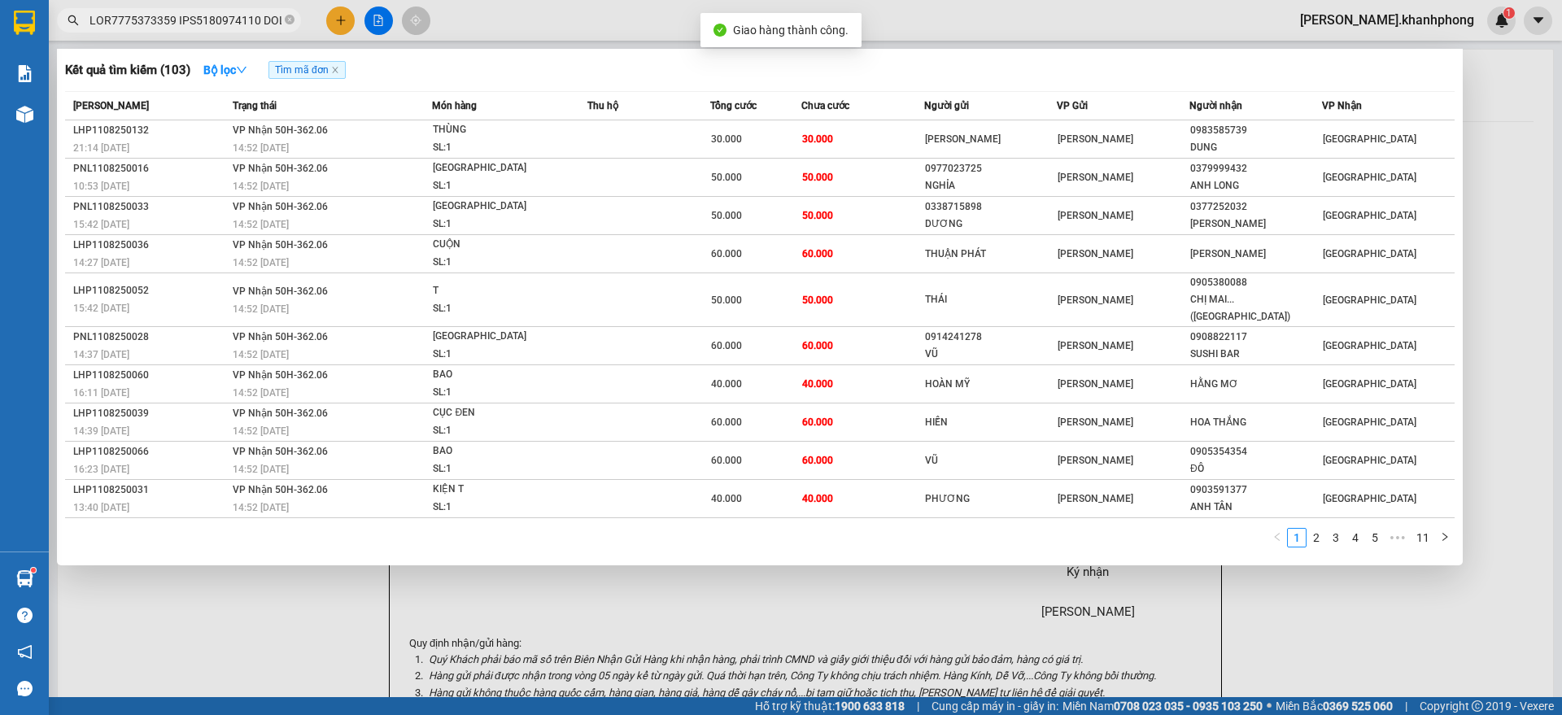
click at [202, 24] on input "text" at bounding box center [185, 20] width 192 height 18
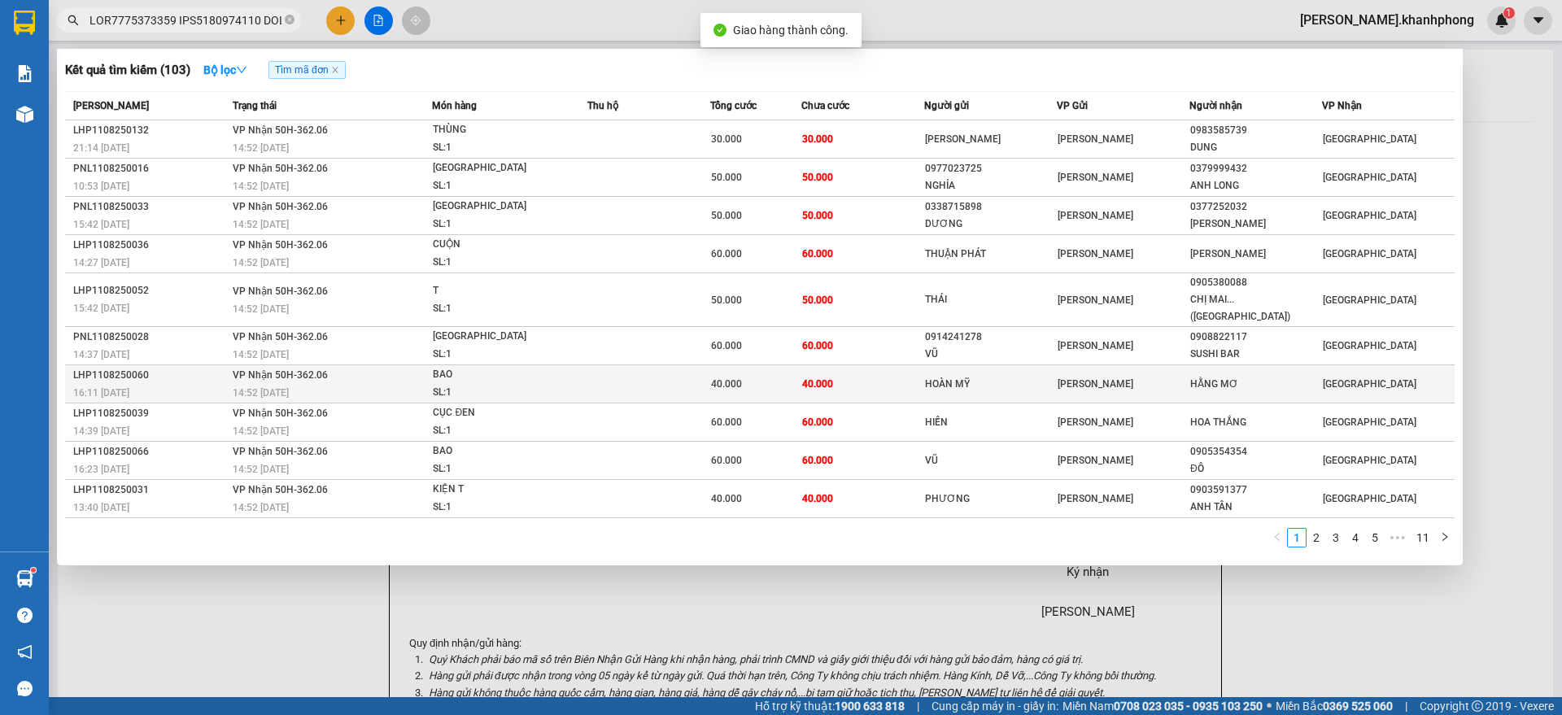
click at [172, 384] on div "16:11 [DATE]" at bounding box center [150, 393] width 155 height 18
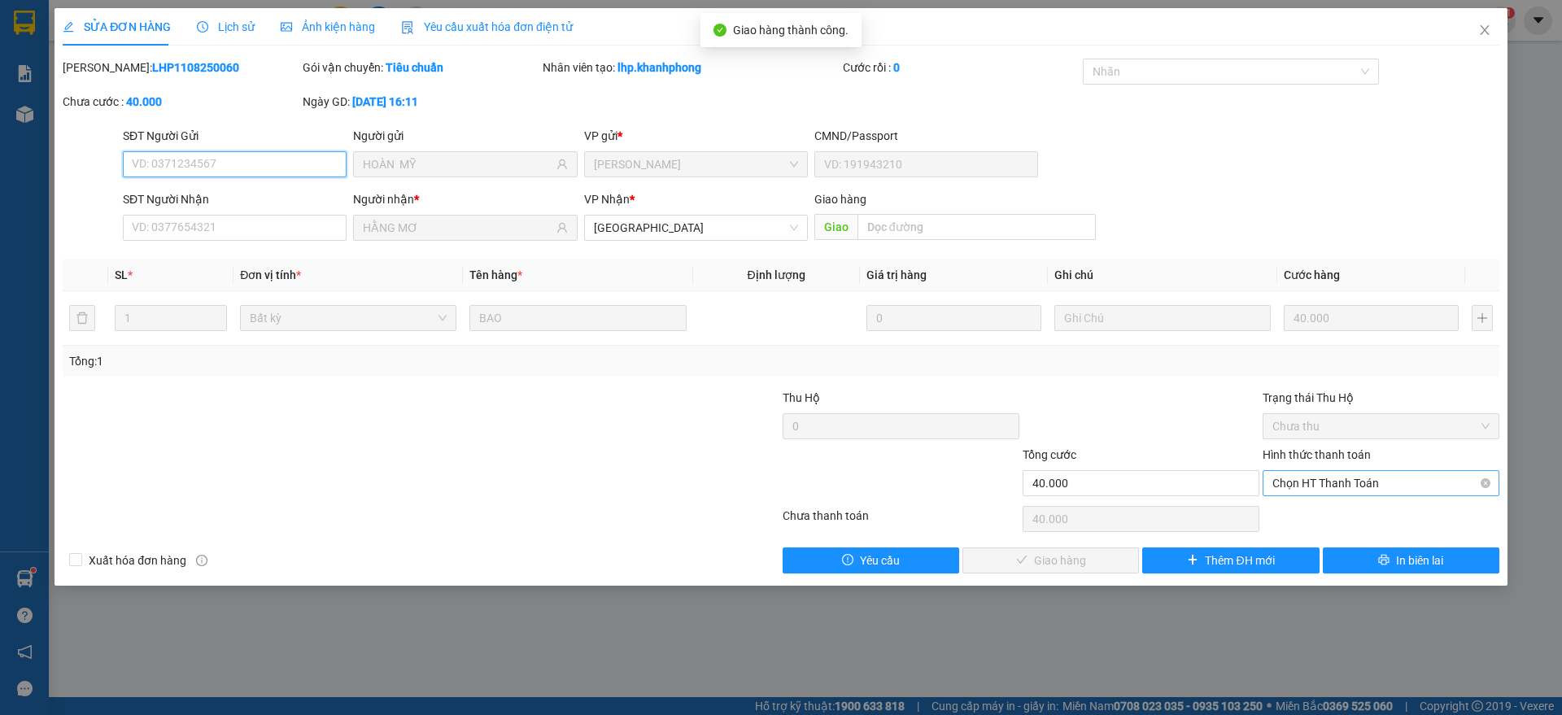
click at [1316, 488] on span "Chọn HT Thanh Toán" at bounding box center [1380, 483] width 217 height 24
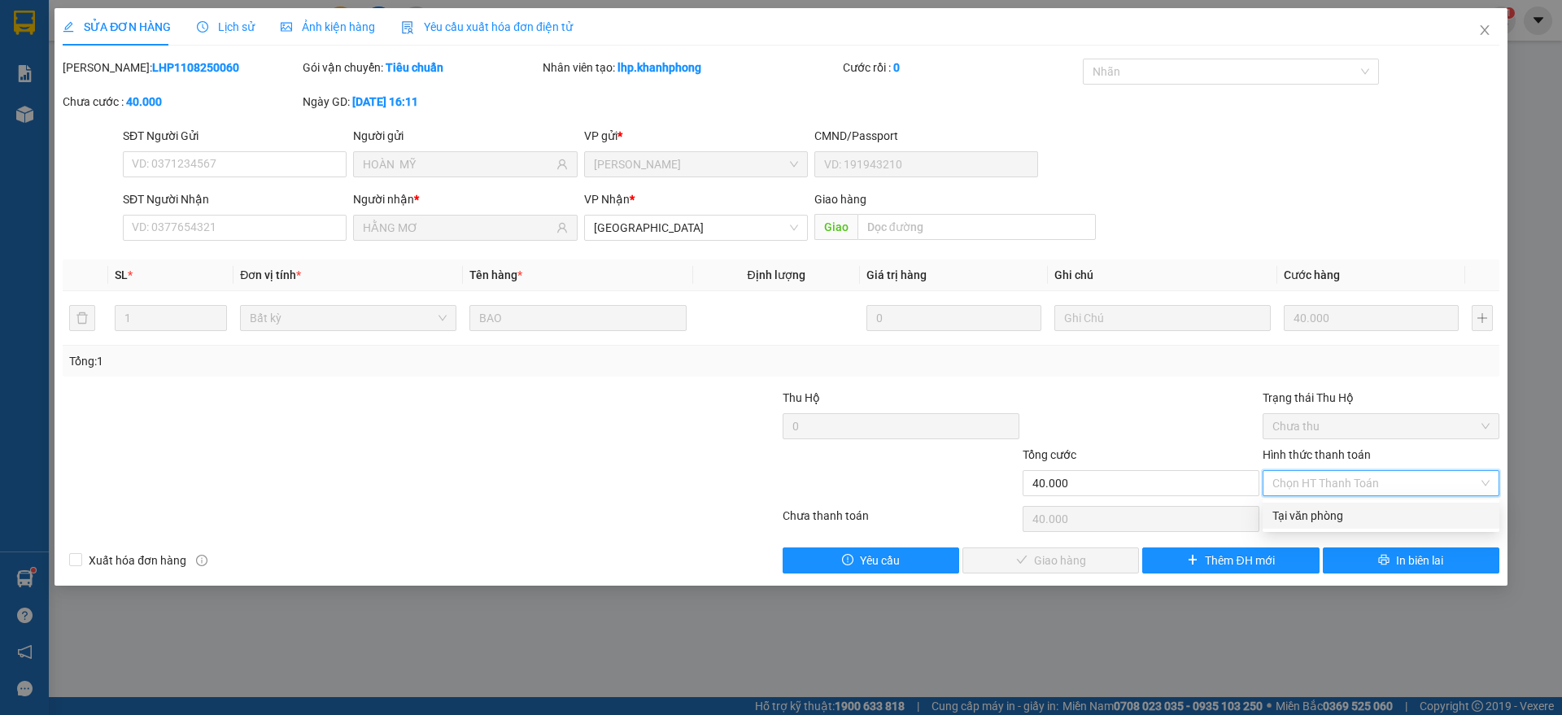
click at [1297, 514] on div "Tại văn phòng" at bounding box center [1380, 516] width 217 height 18
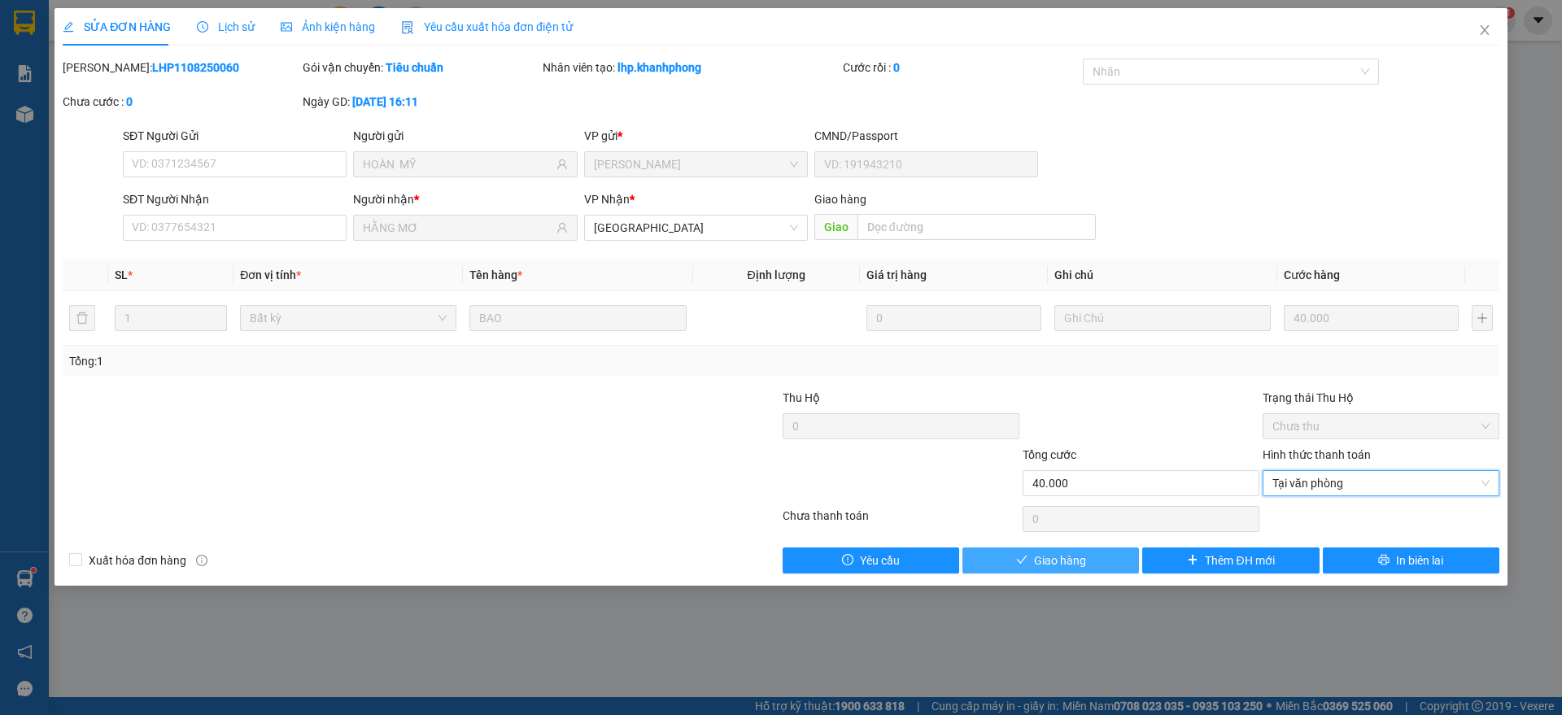
drag, startPoint x: 1069, startPoint y: 553, endPoint x: 1092, endPoint y: 543, distance: 25.9
click at [1071, 553] on span "Giao hàng" at bounding box center [1060, 561] width 52 height 18
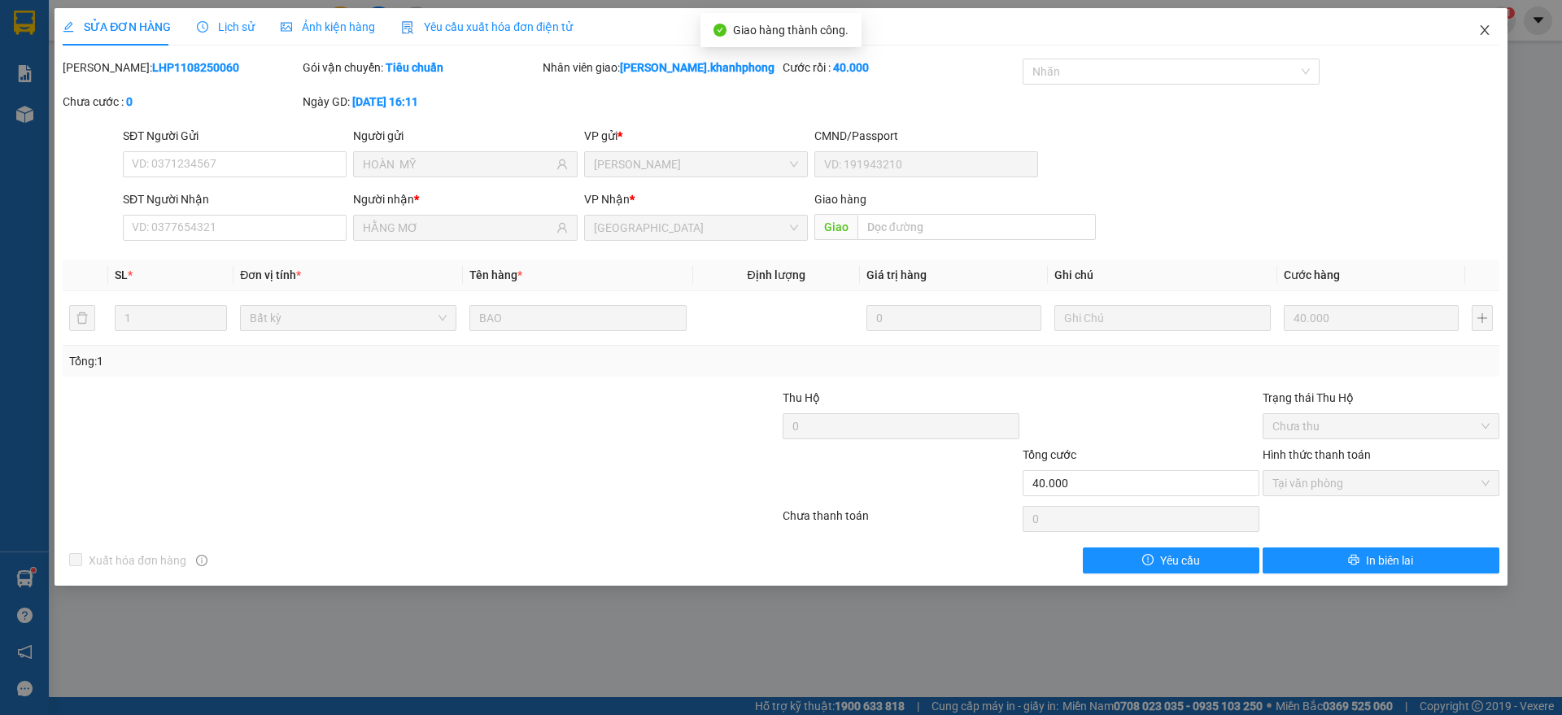
click at [1490, 30] on icon "close" at bounding box center [1484, 30] width 13 height 13
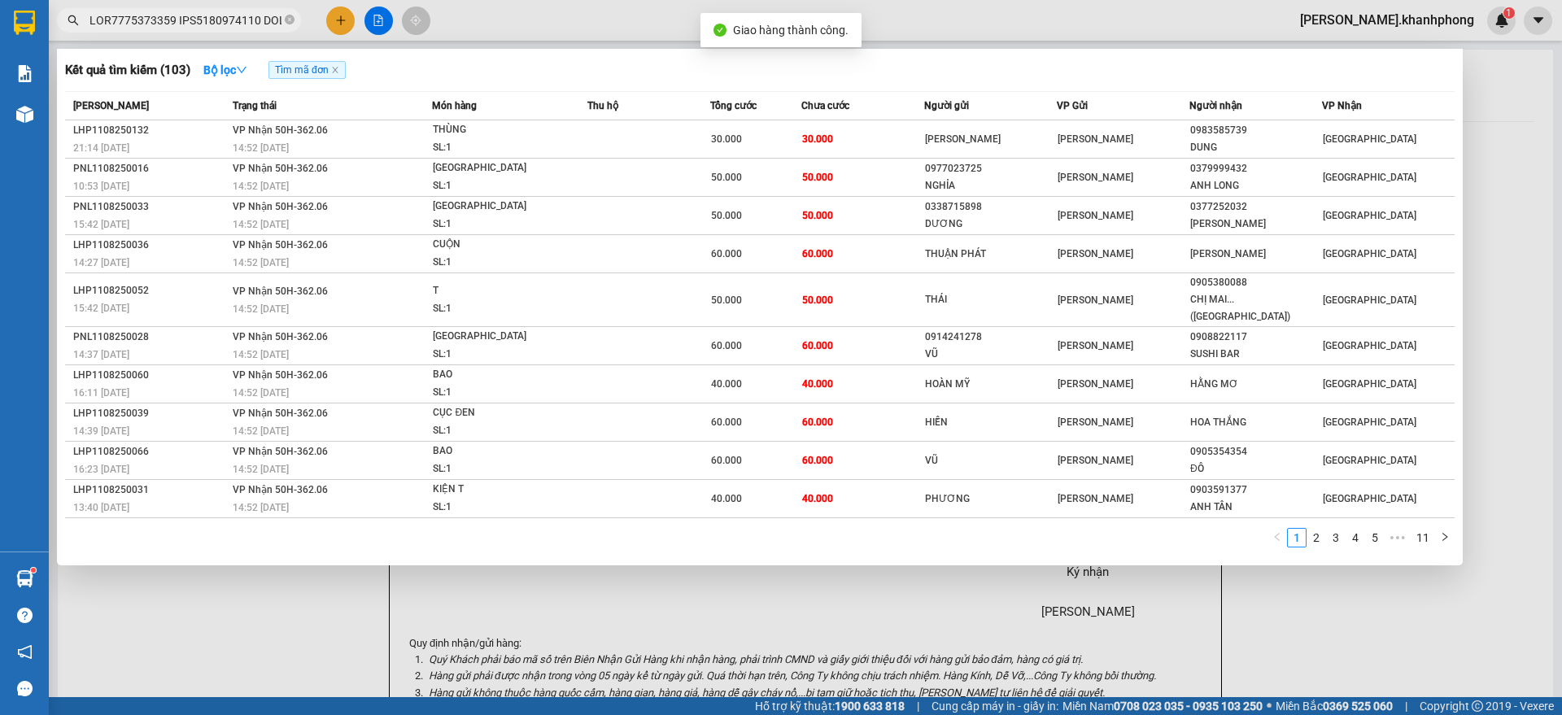
click at [223, 21] on input "text" at bounding box center [185, 20] width 192 height 18
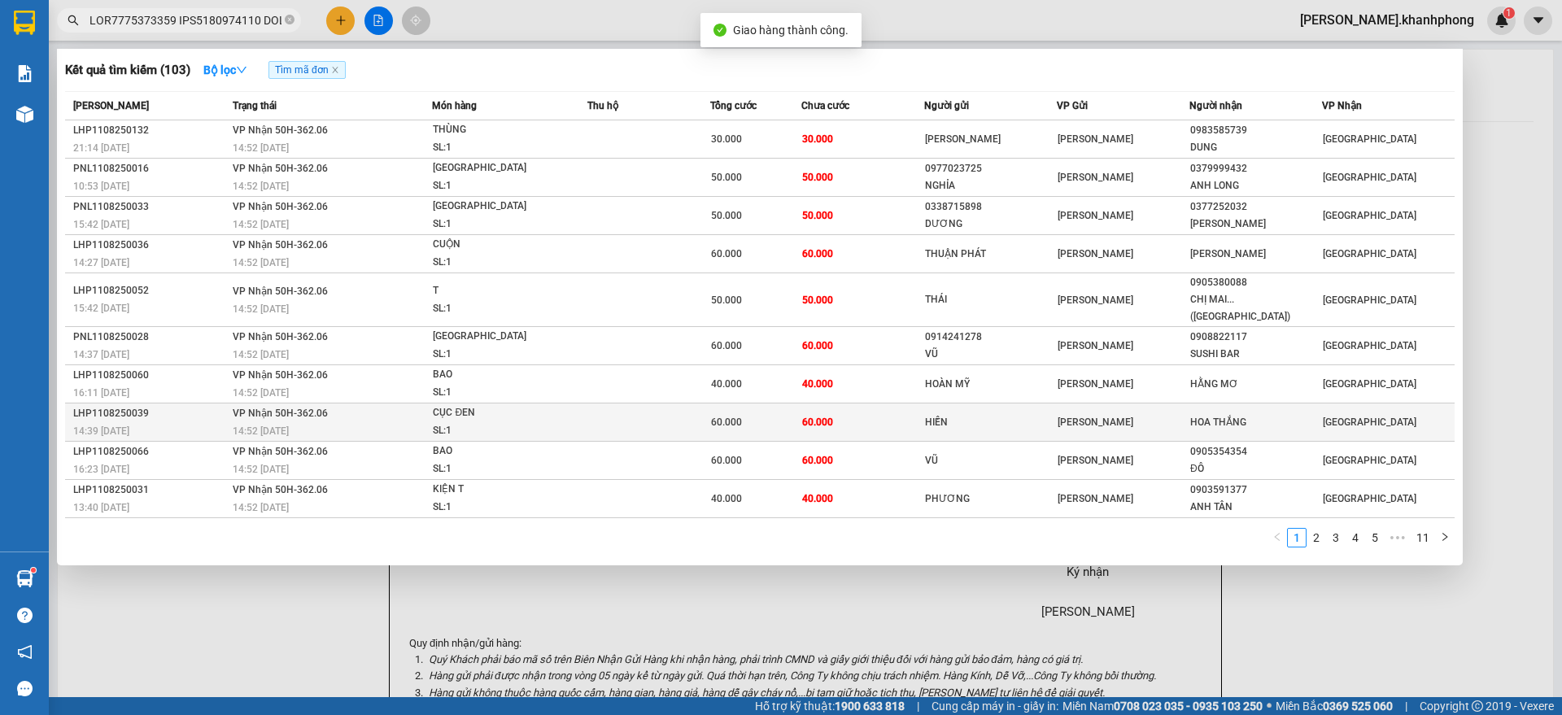
click at [204, 422] on div "14:39 [DATE]" at bounding box center [150, 431] width 155 height 18
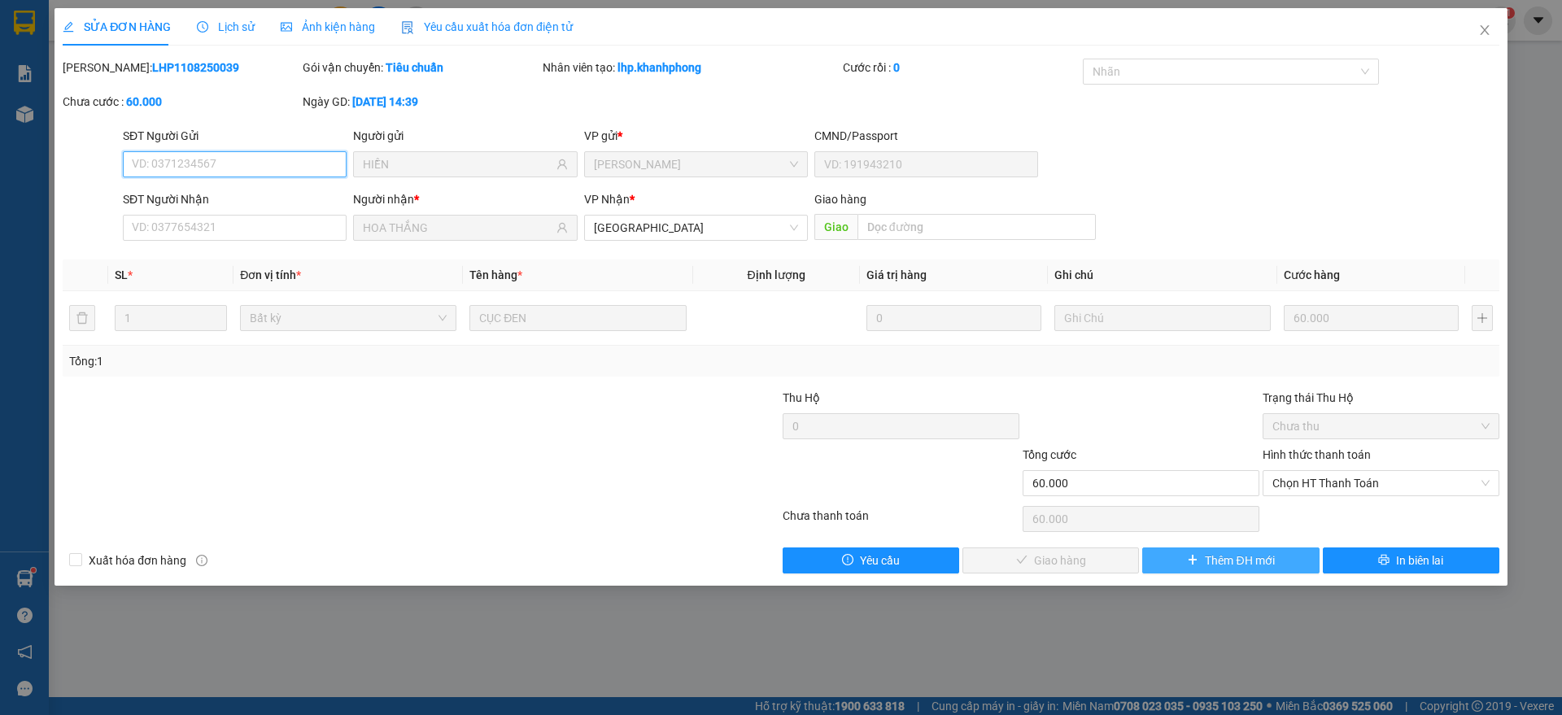
drag, startPoint x: 1339, startPoint y: 480, endPoint x: 1300, endPoint y: 547, distance: 78.0
click at [1340, 480] on span "Chọn HT Thanh Toán" at bounding box center [1380, 483] width 217 height 24
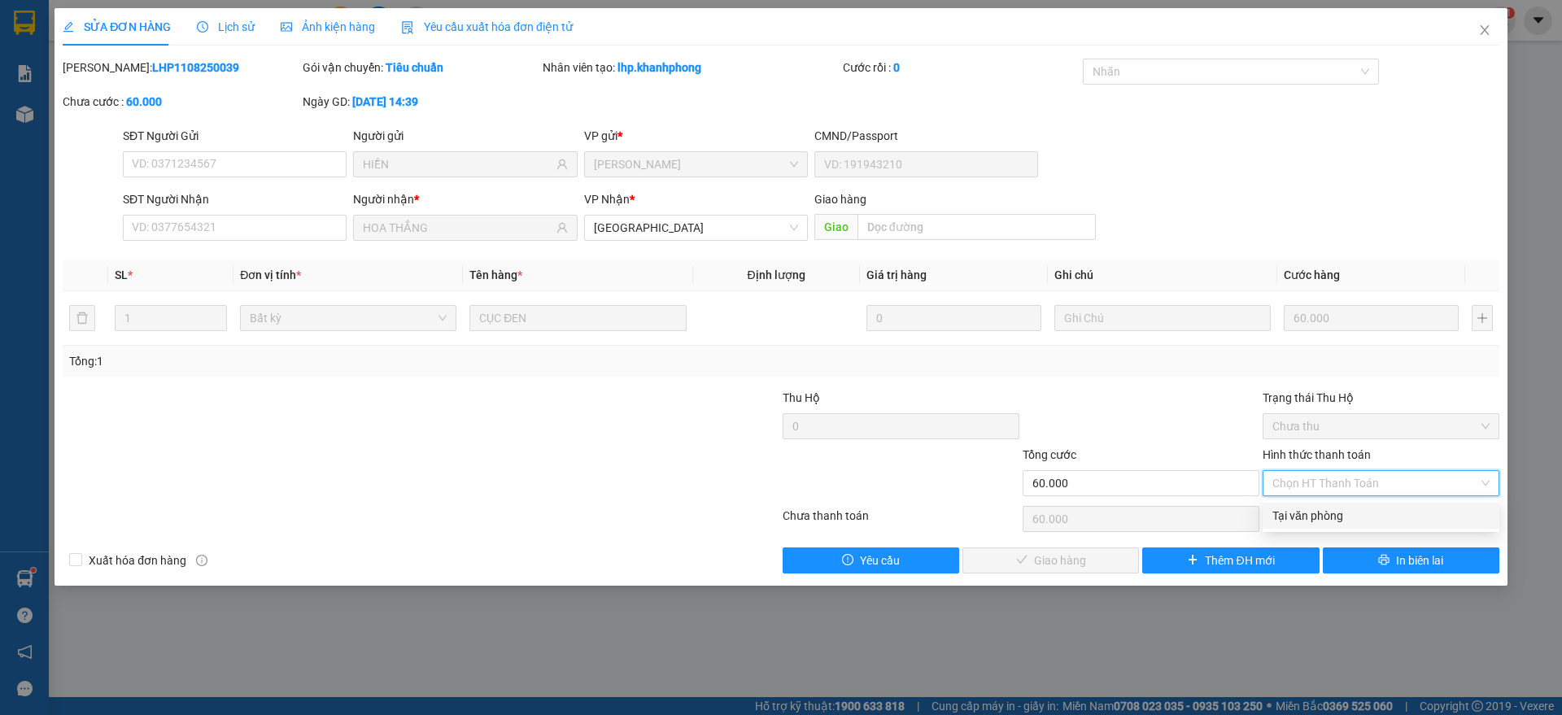
click at [1302, 510] on div "Tại văn phòng" at bounding box center [1380, 516] width 217 height 18
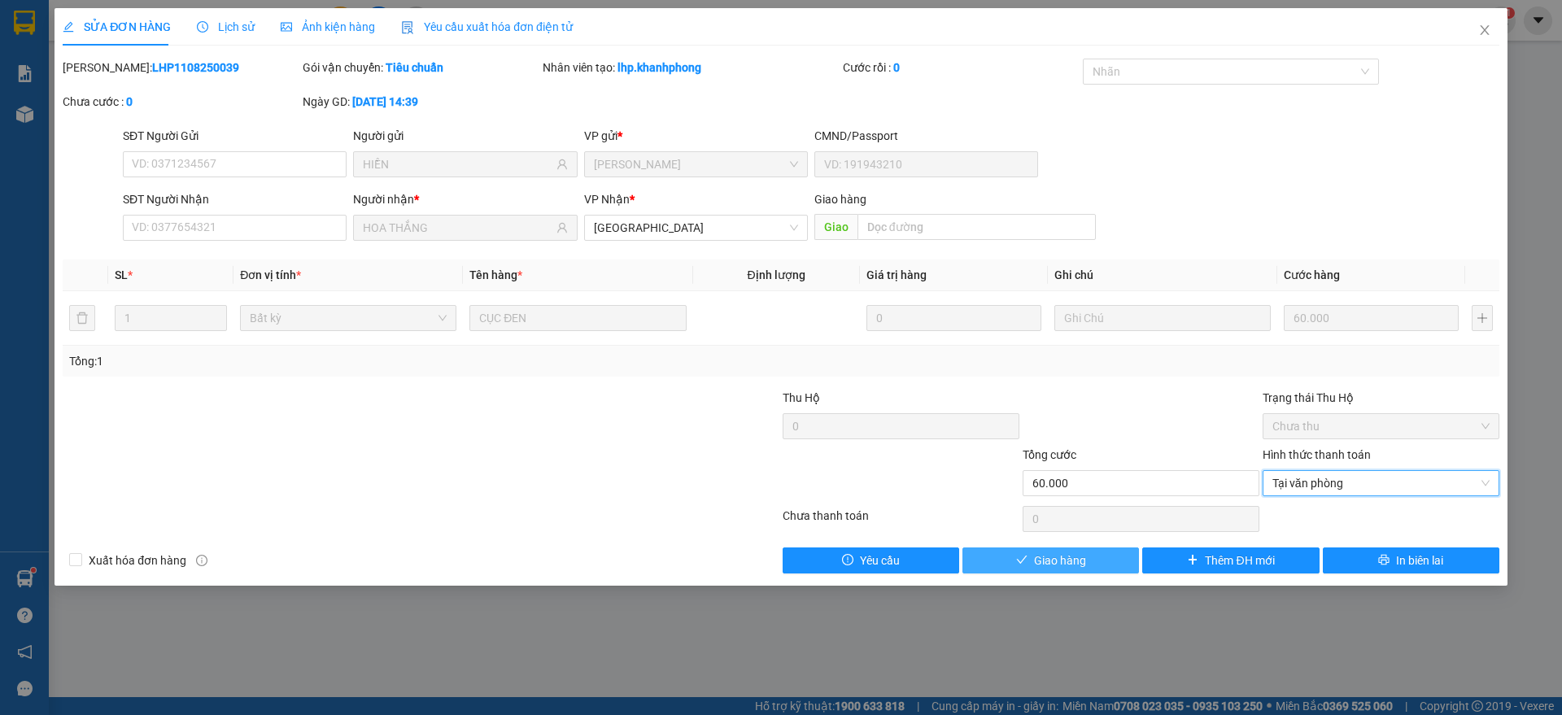
click at [1029, 554] on button "Giao hàng" at bounding box center [1050, 560] width 177 height 26
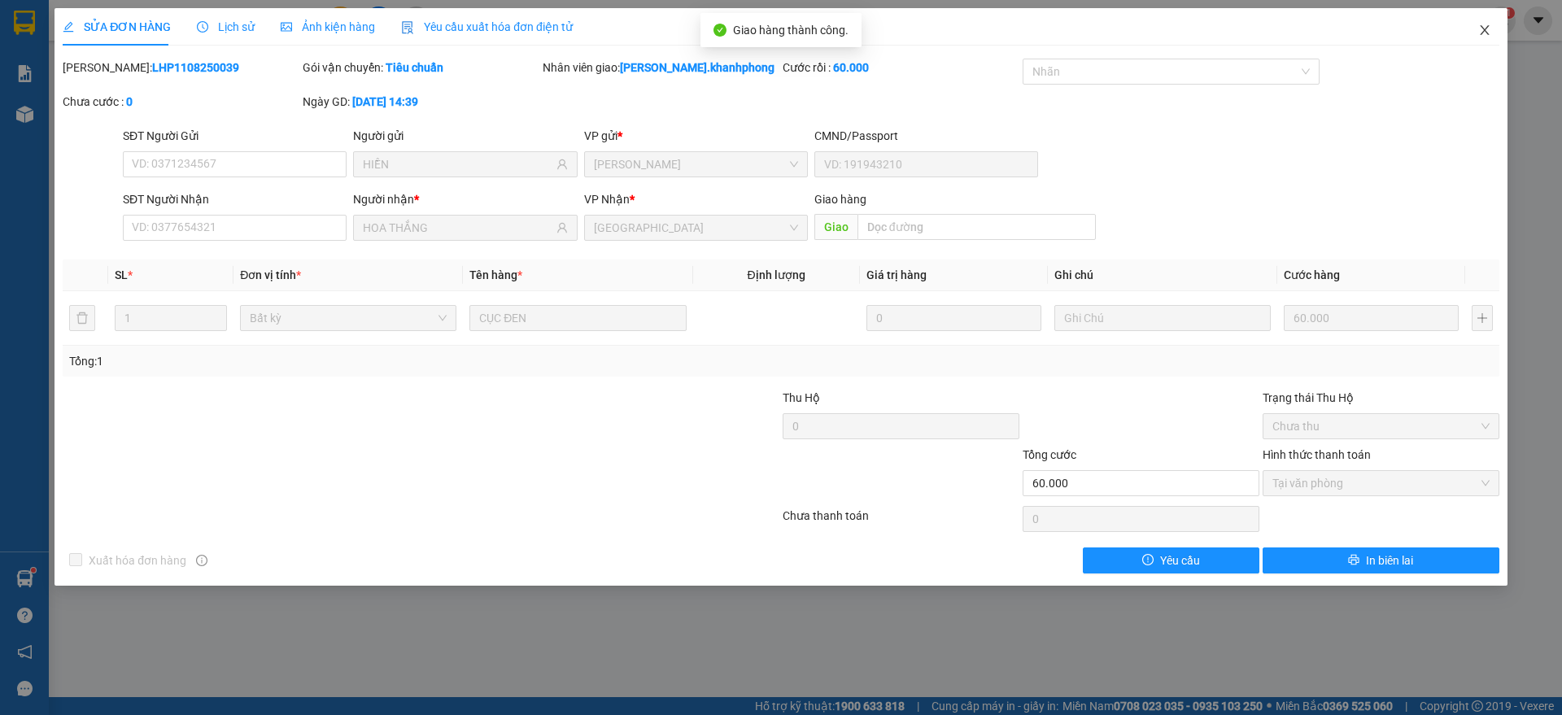
click at [1487, 27] on icon "close" at bounding box center [1484, 30] width 9 height 10
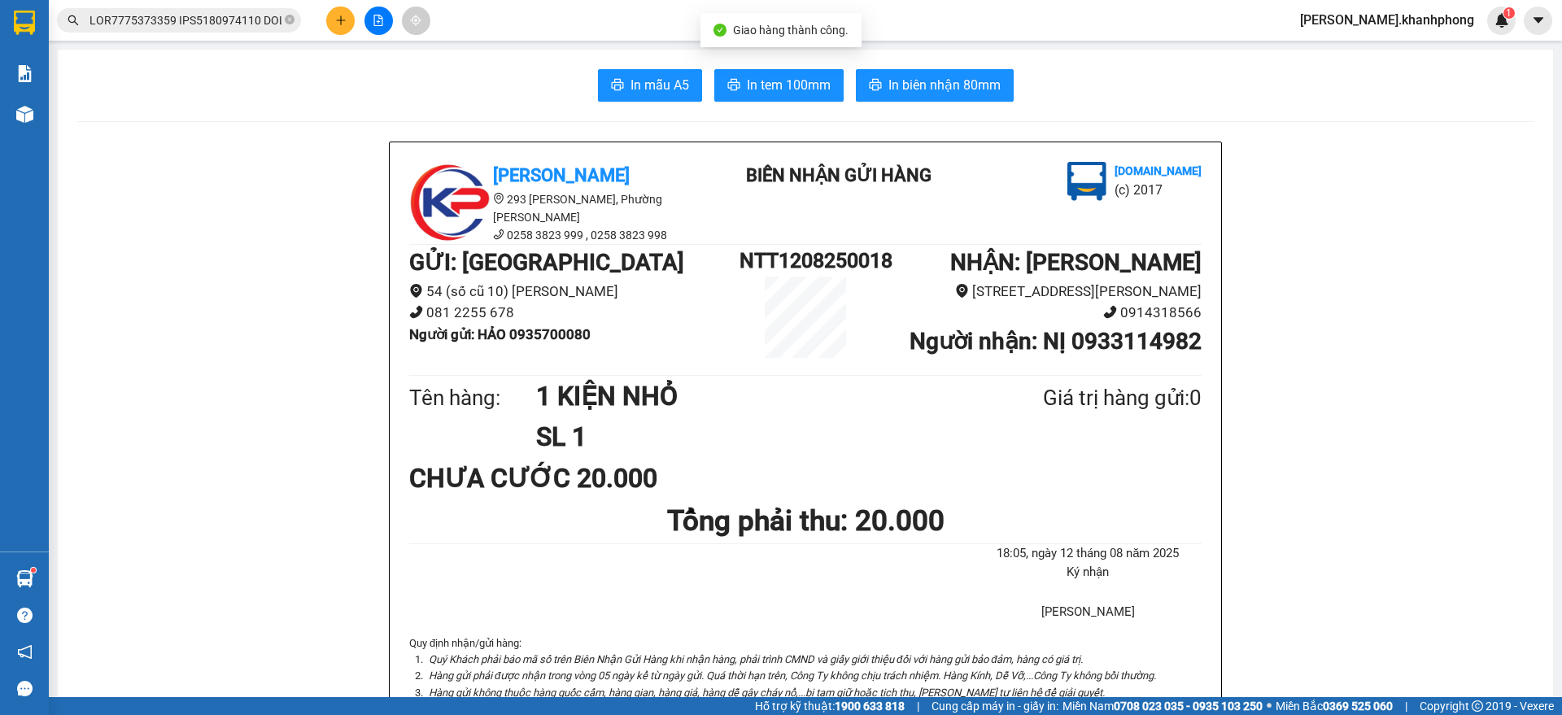
click at [173, 24] on input "text" at bounding box center [185, 20] width 192 height 18
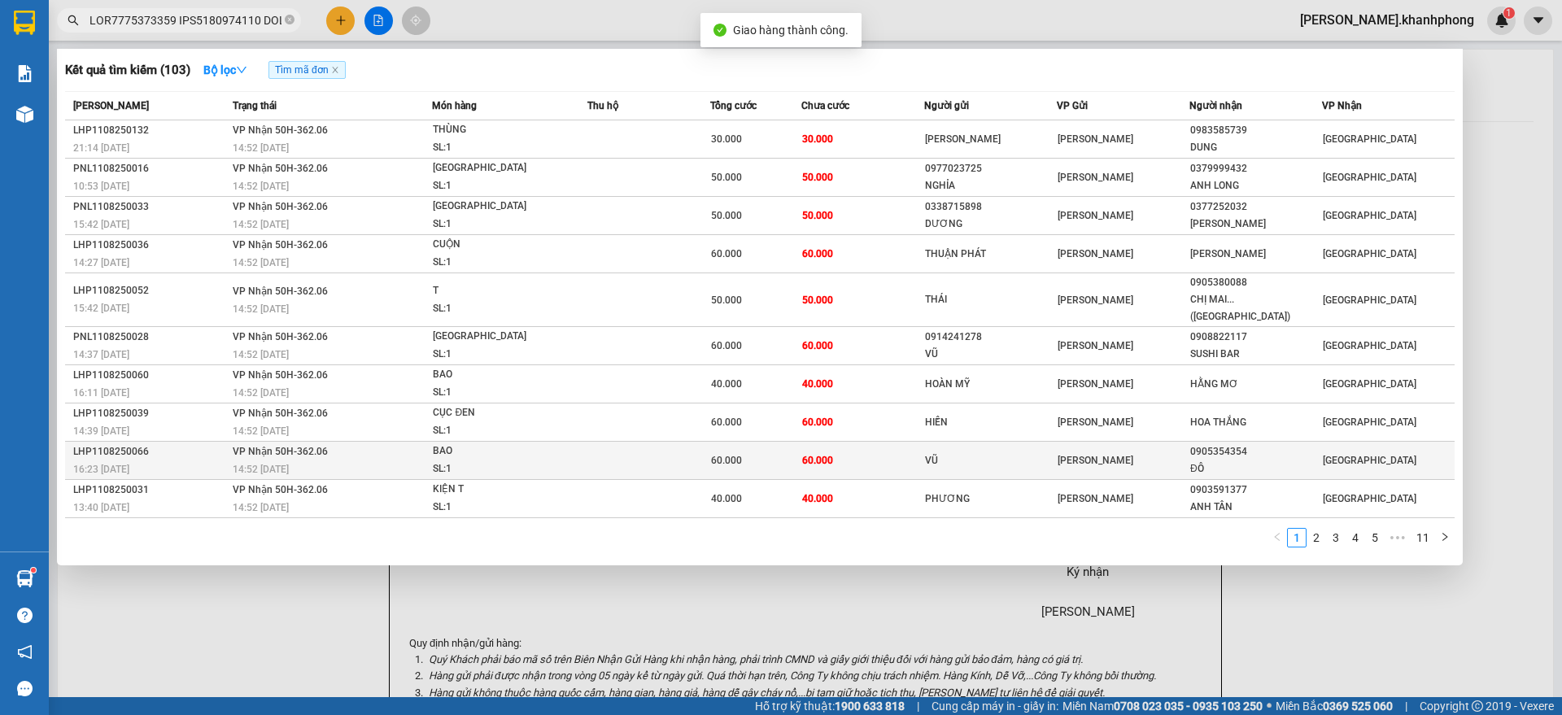
click at [206, 460] on div "16:23 [DATE]" at bounding box center [150, 469] width 155 height 18
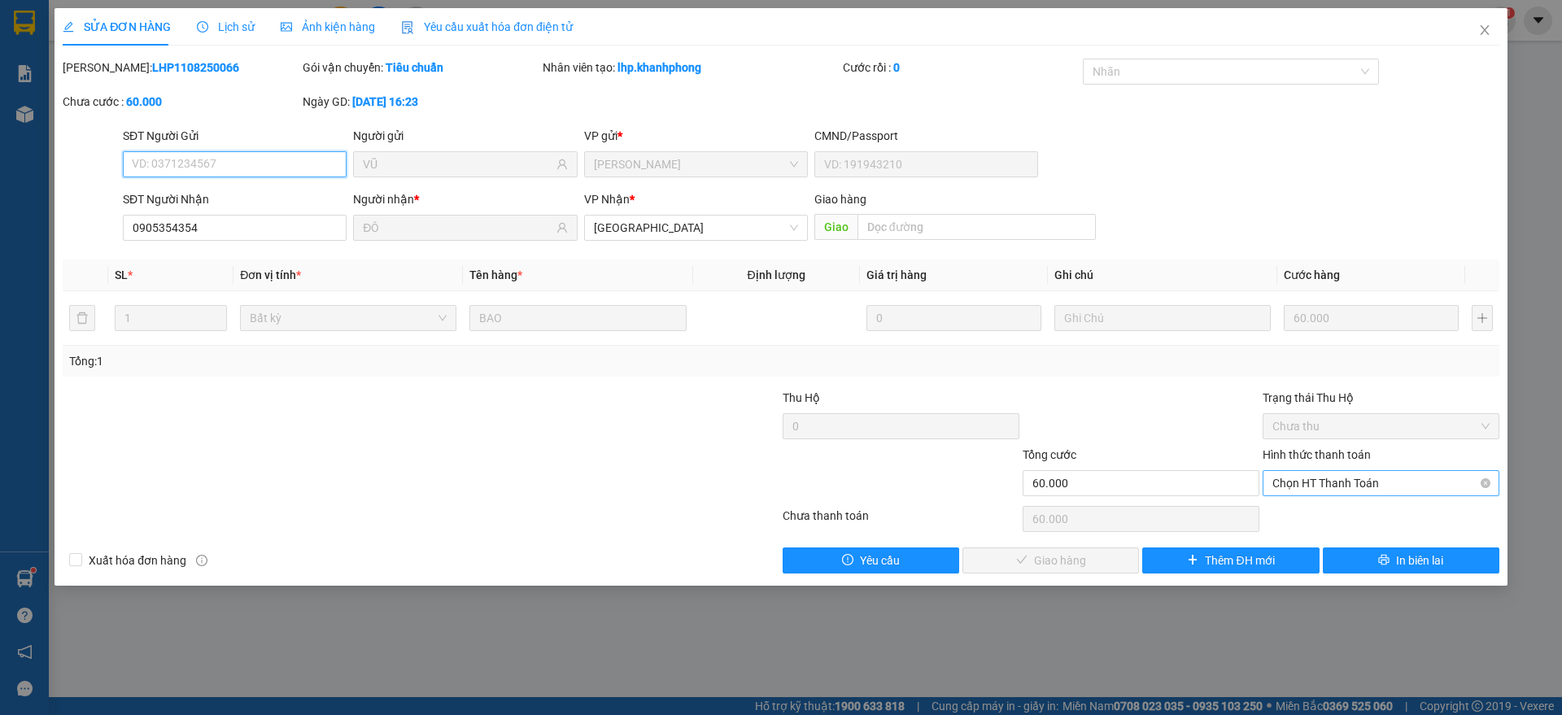
click at [1350, 485] on span "Chọn HT Thanh Toán" at bounding box center [1380, 483] width 217 height 24
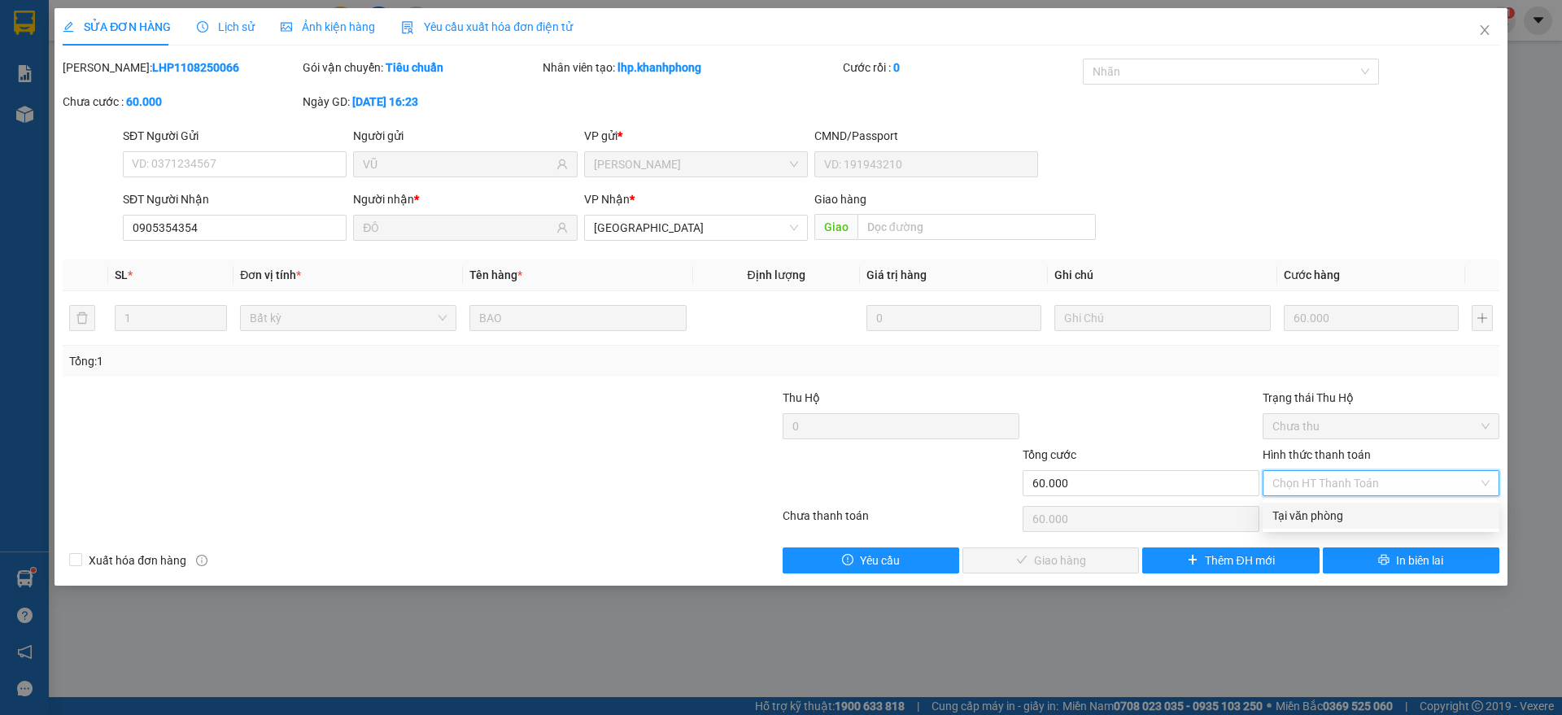
drag, startPoint x: 1309, startPoint y: 512, endPoint x: 1262, endPoint y: 524, distance: 48.7
click at [1309, 511] on div "Tại văn phòng" at bounding box center [1380, 516] width 217 height 18
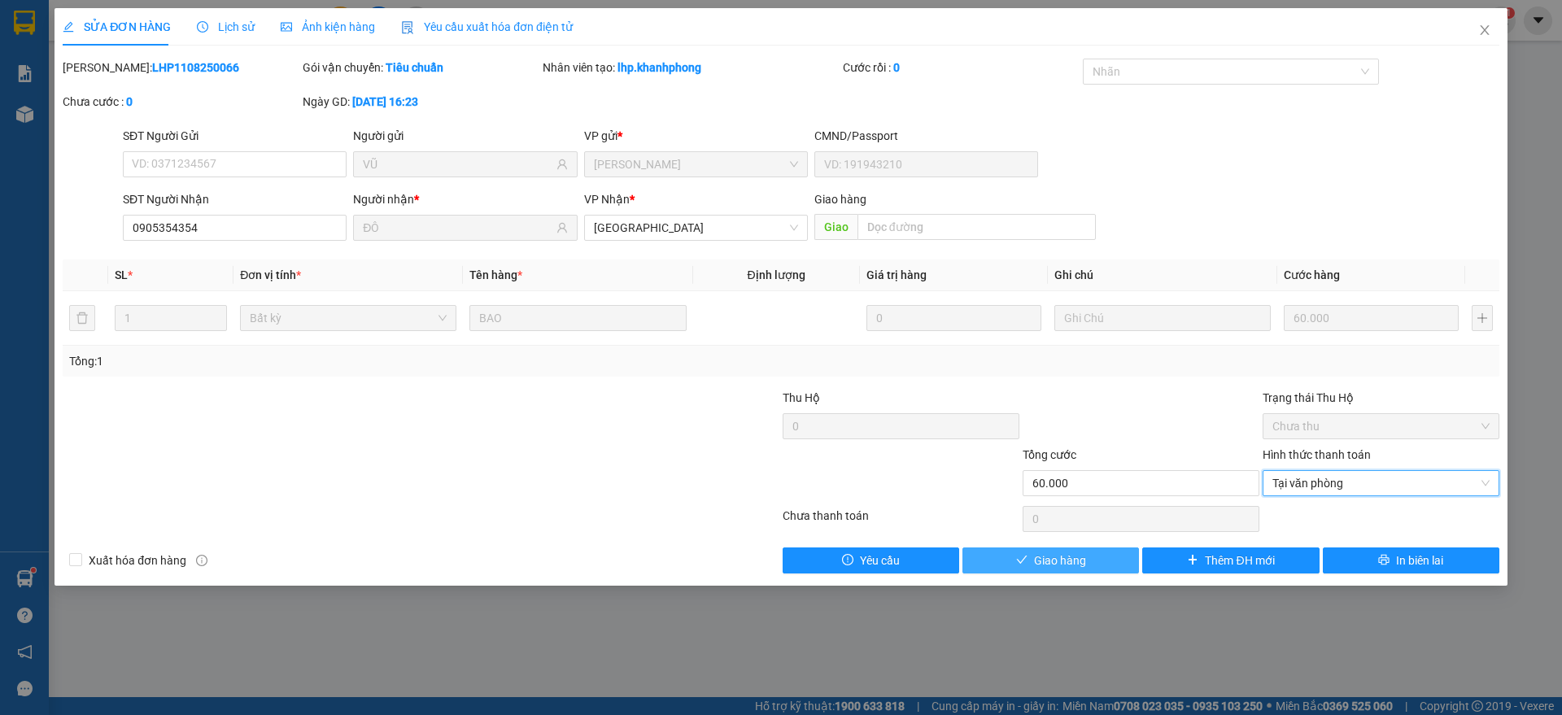
drag, startPoint x: 1072, startPoint y: 552, endPoint x: 1092, endPoint y: 536, distance: 26.0
click at [1075, 552] on span "Giao hàng" at bounding box center [1060, 561] width 52 height 18
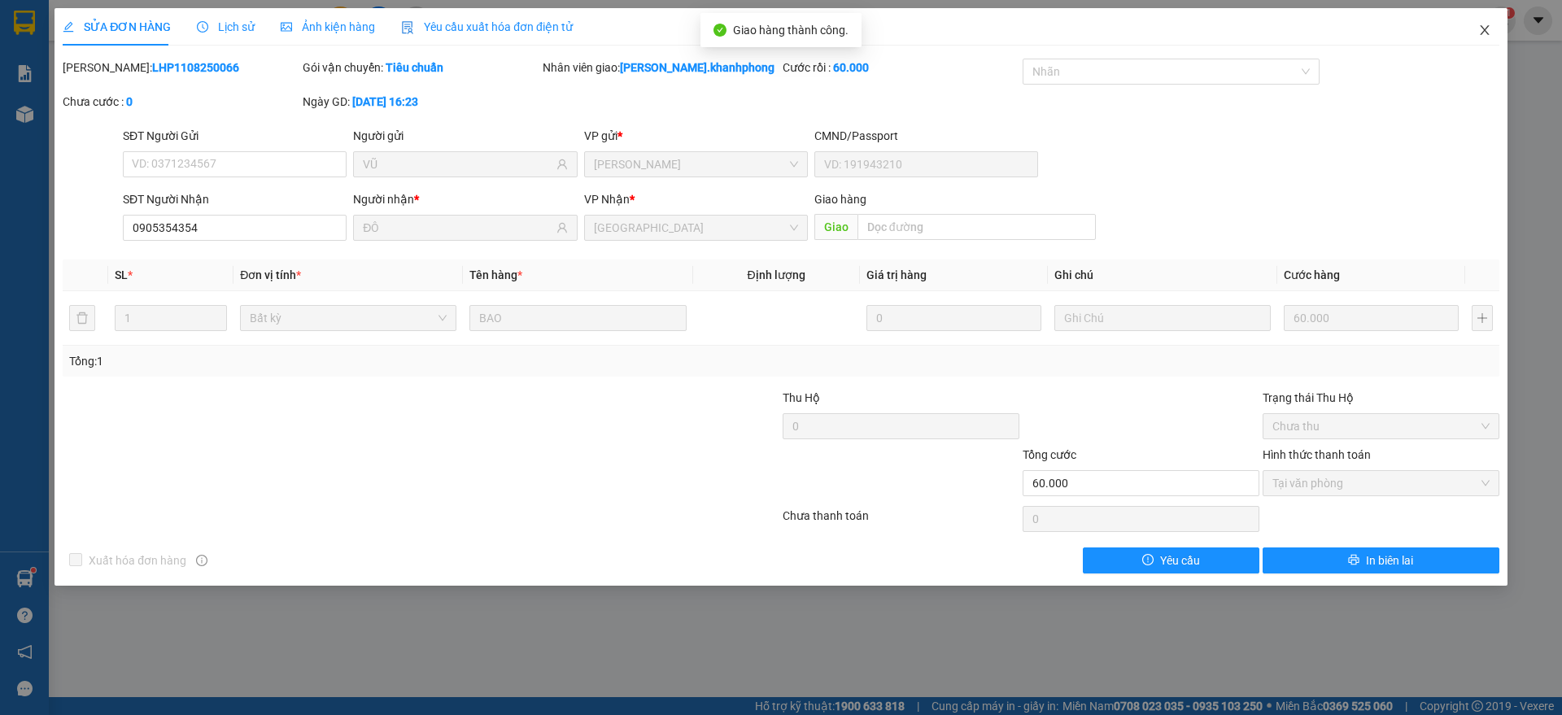
click at [1483, 32] on icon "close" at bounding box center [1484, 30] width 9 height 10
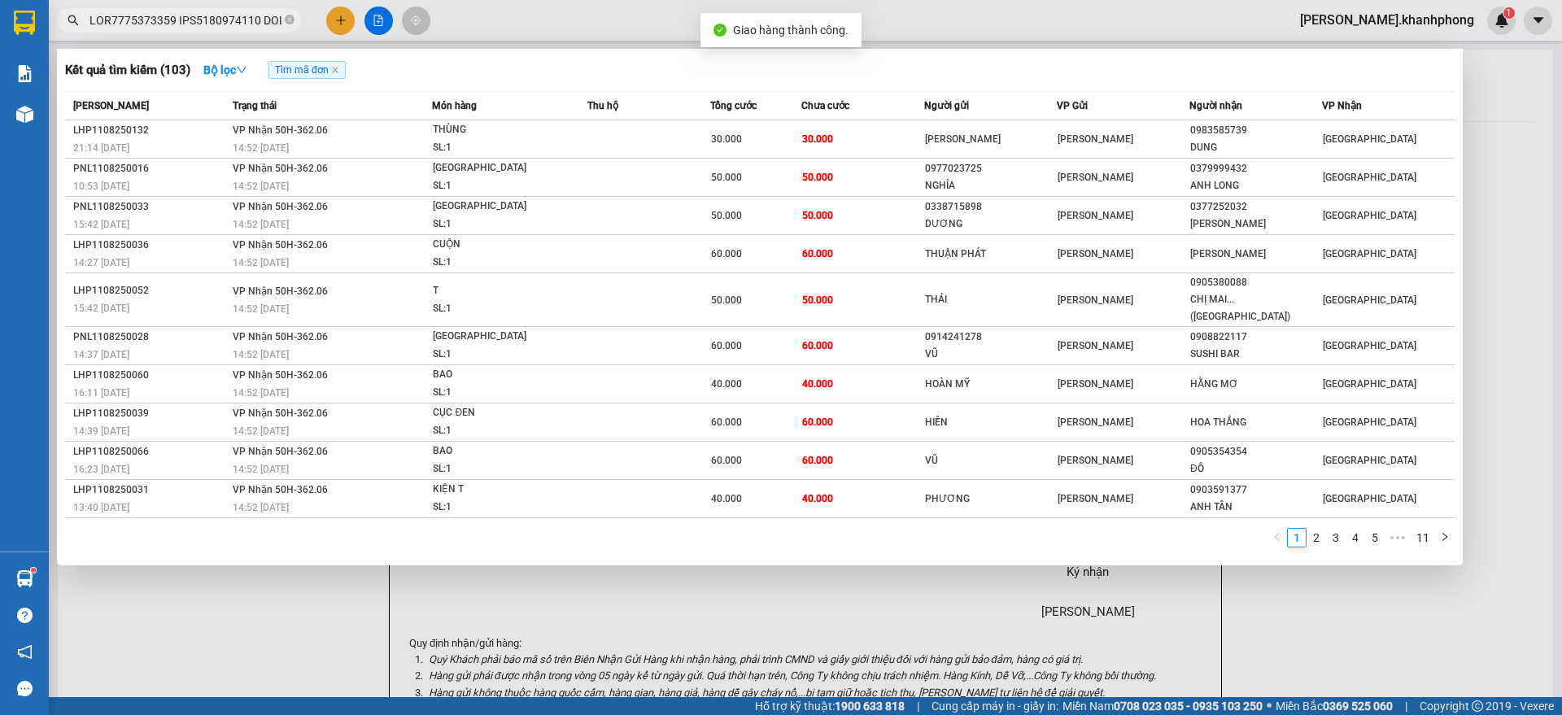
click at [184, 20] on input "text" at bounding box center [185, 20] width 192 height 18
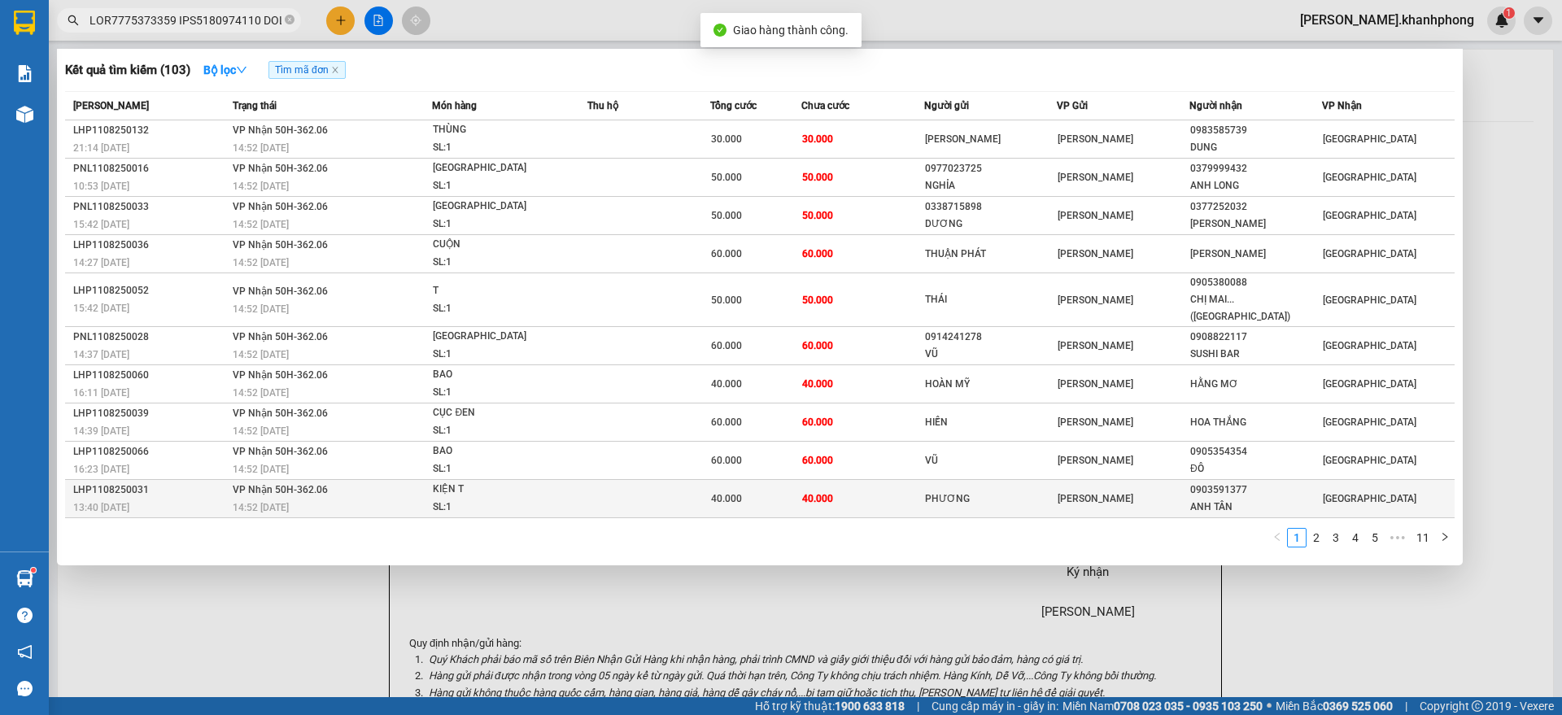
click at [271, 484] on span "VP Nhận 50H-362.06" at bounding box center [280, 489] width 95 height 11
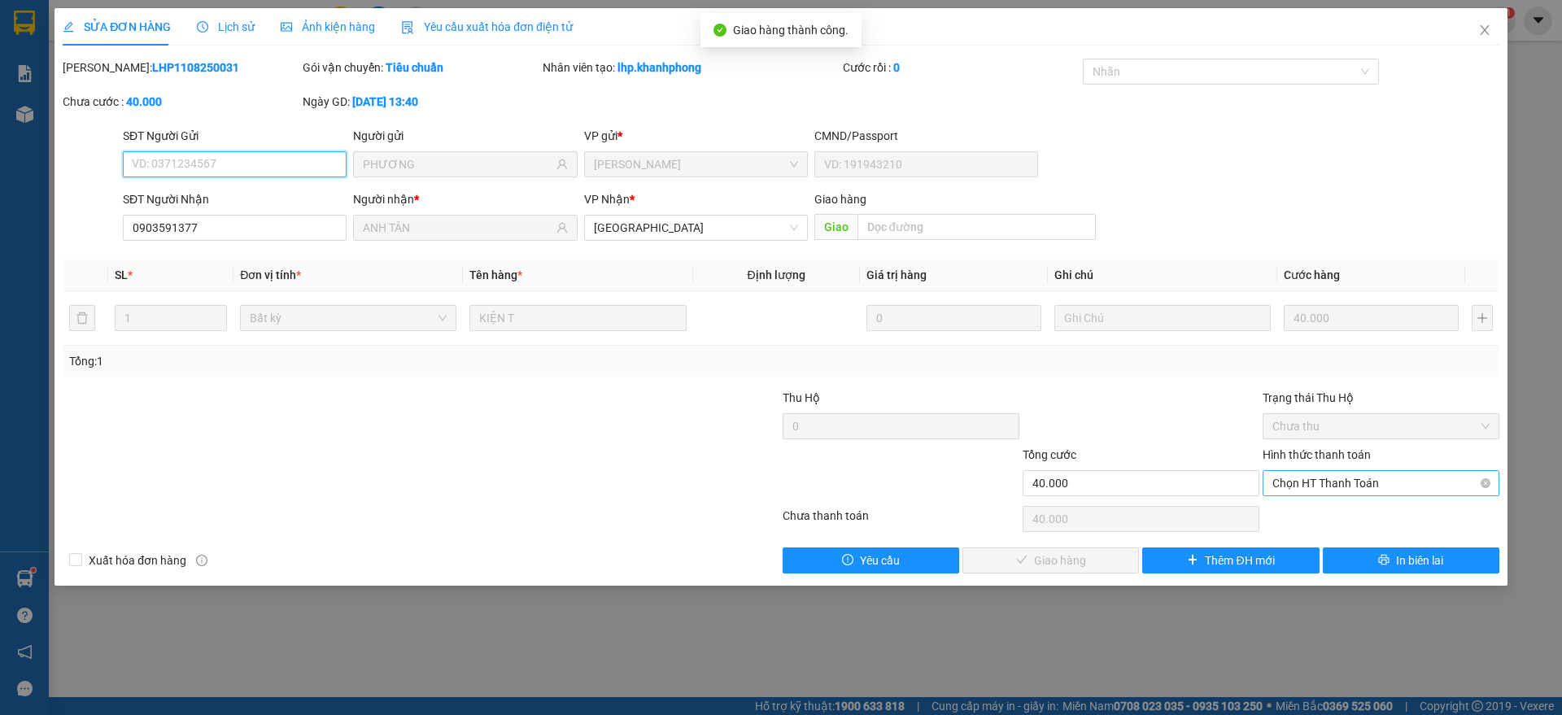
click at [1367, 484] on span "Chọn HT Thanh Toán" at bounding box center [1380, 483] width 217 height 24
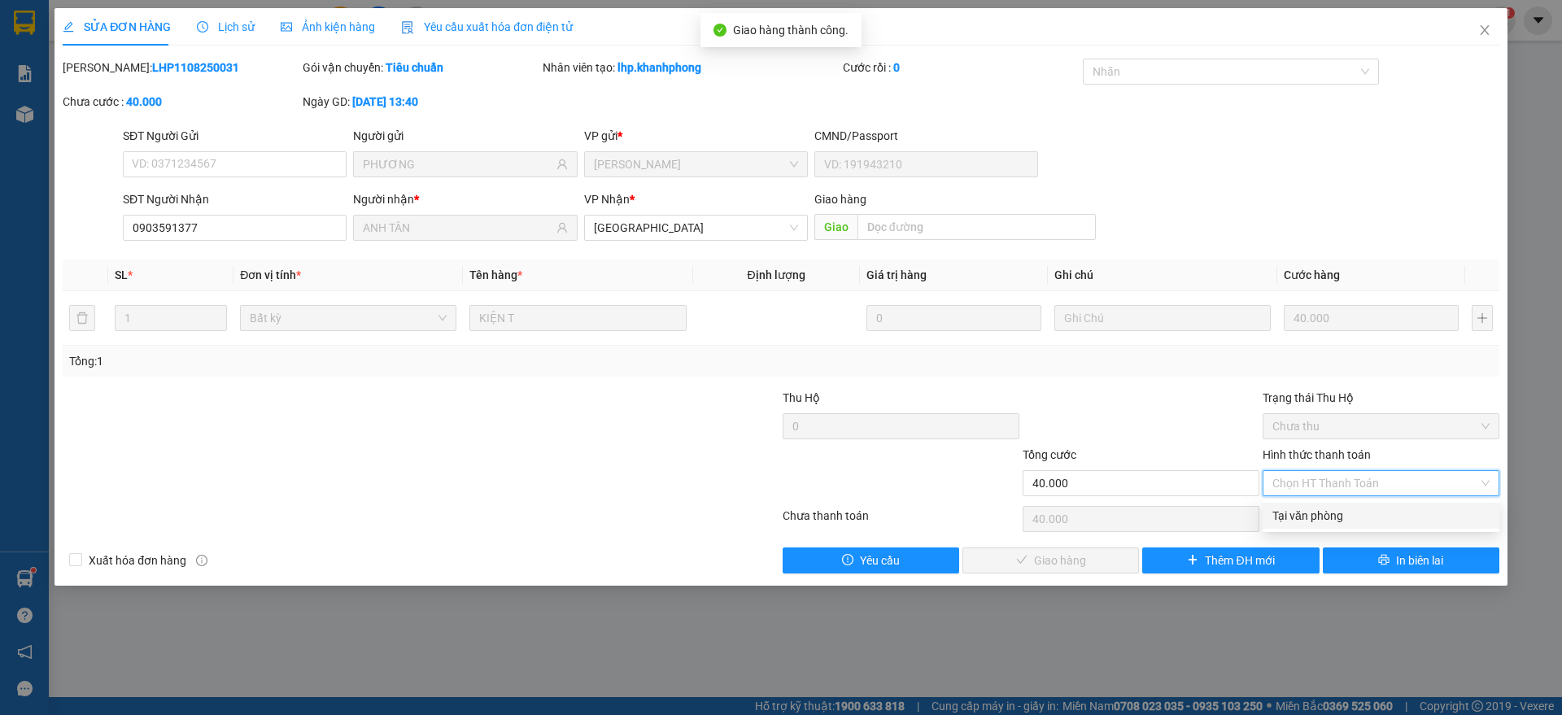
click at [1314, 515] on div "Tại văn phòng" at bounding box center [1380, 516] width 217 height 18
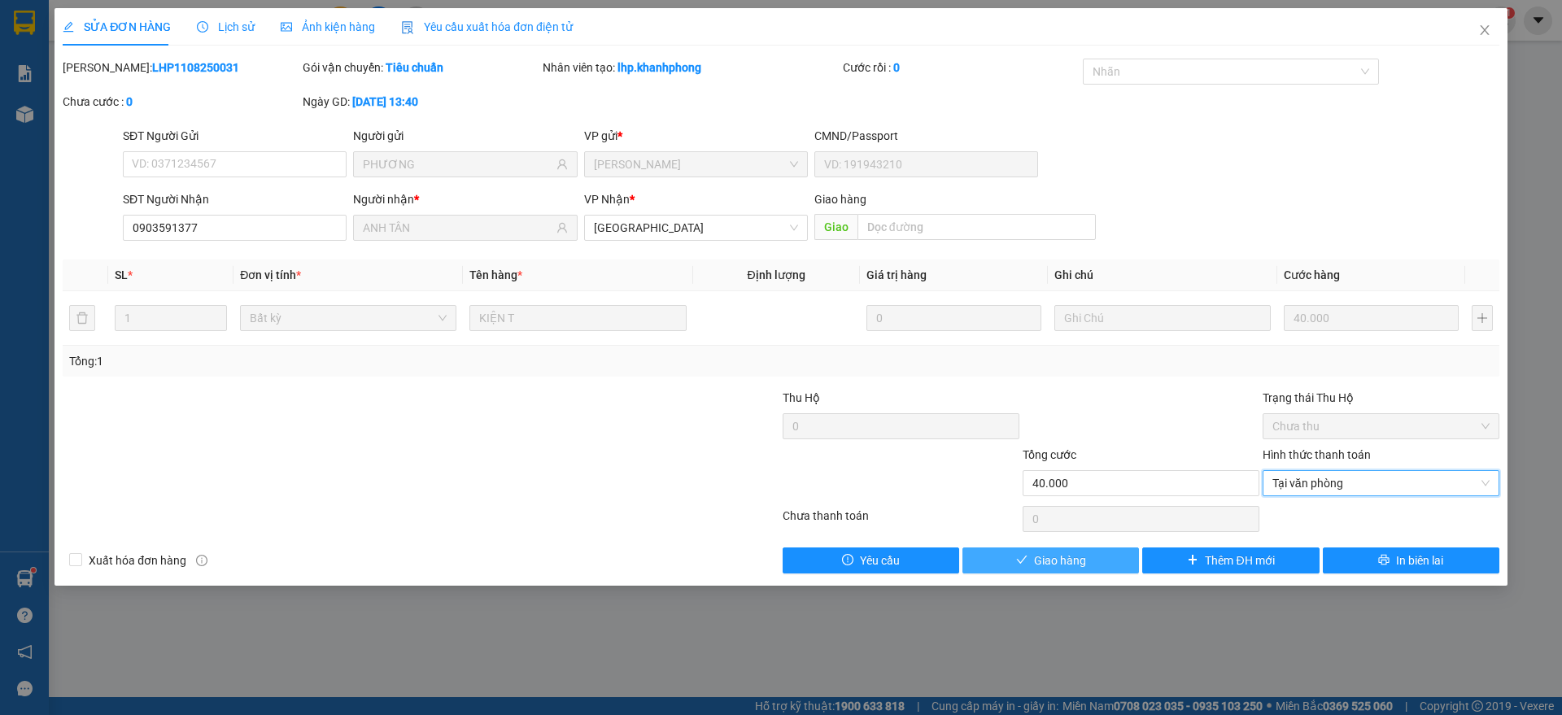
click at [1005, 569] on button "Giao hàng" at bounding box center [1050, 560] width 177 height 26
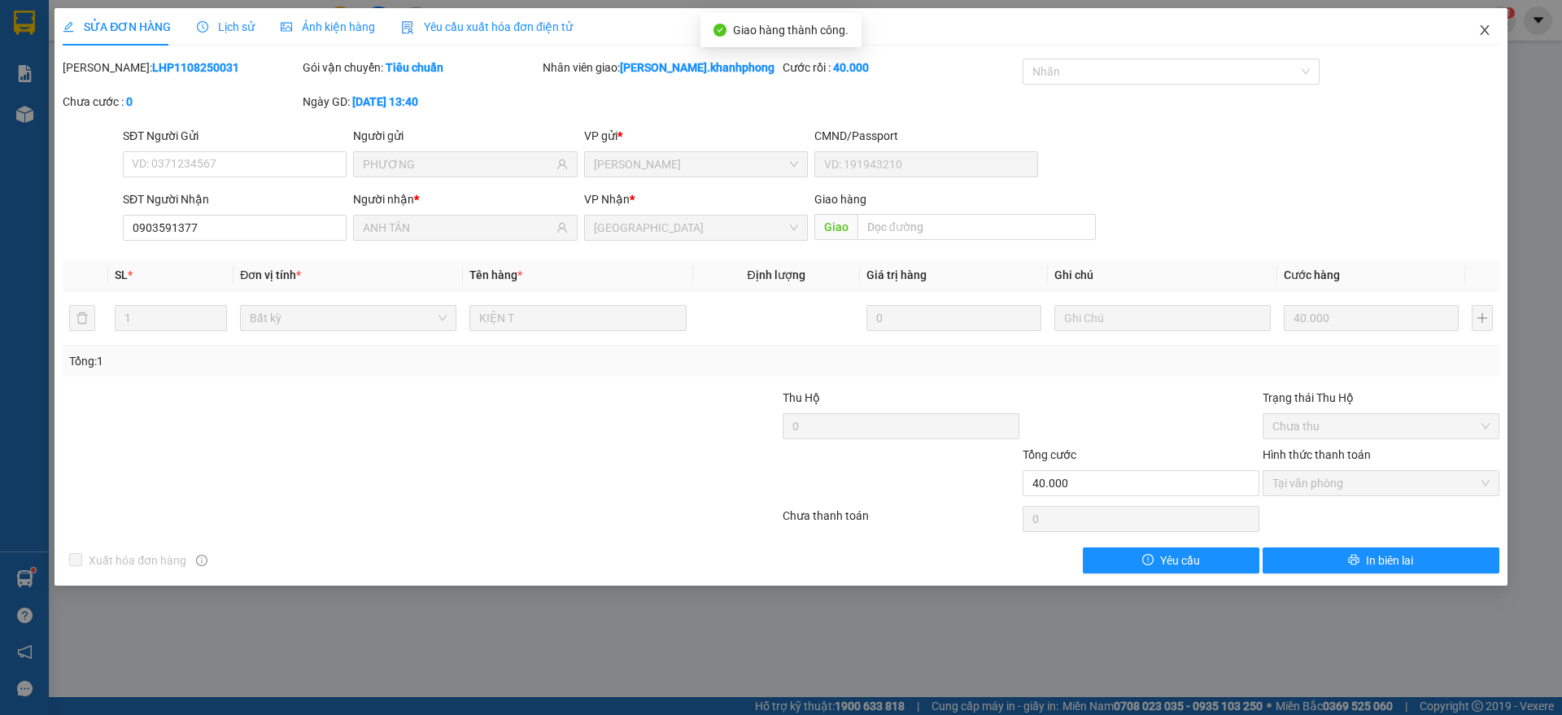
click at [1482, 28] on icon "close" at bounding box center [1484, 30] width 9 height 10
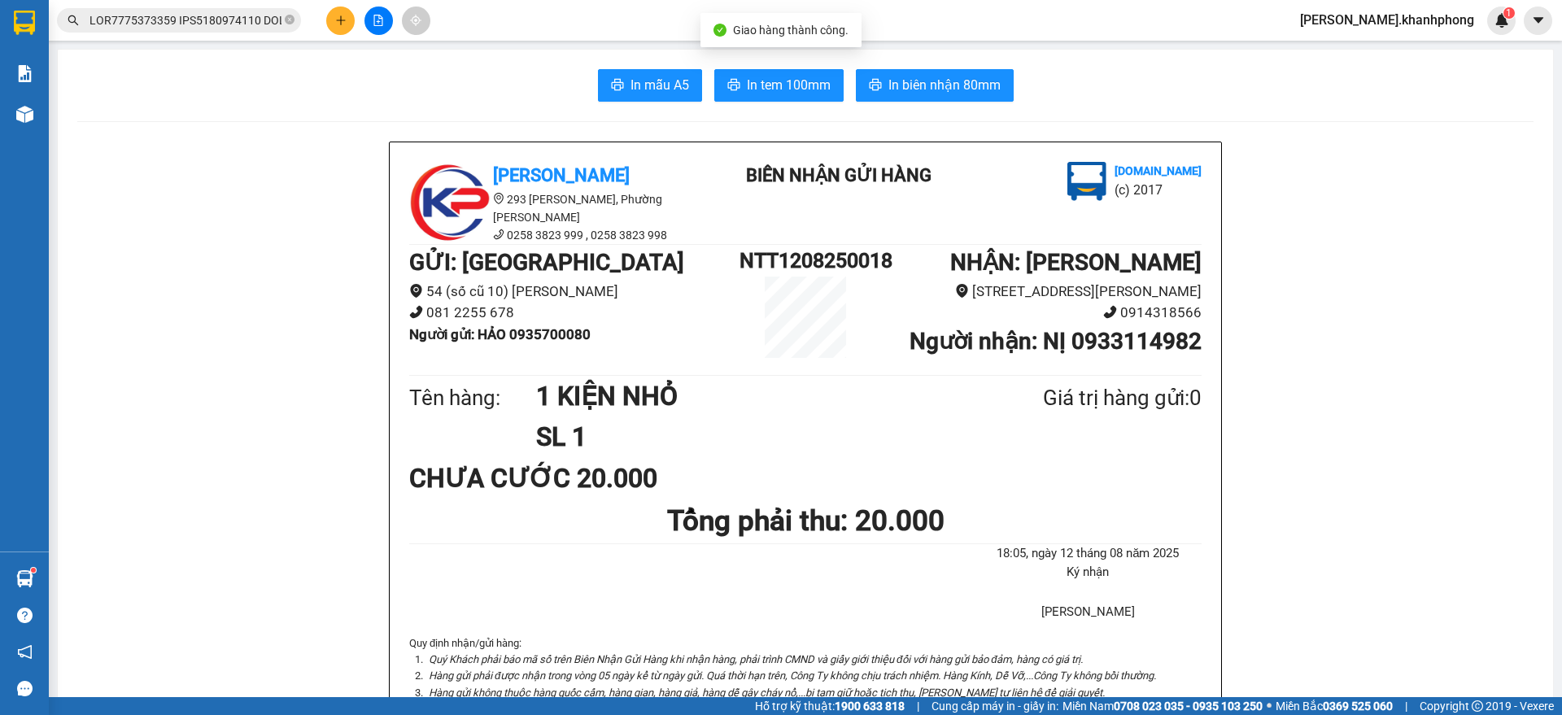
click at [244, 19] on input "text" at bounding box center [185, 20] width 192 height 18
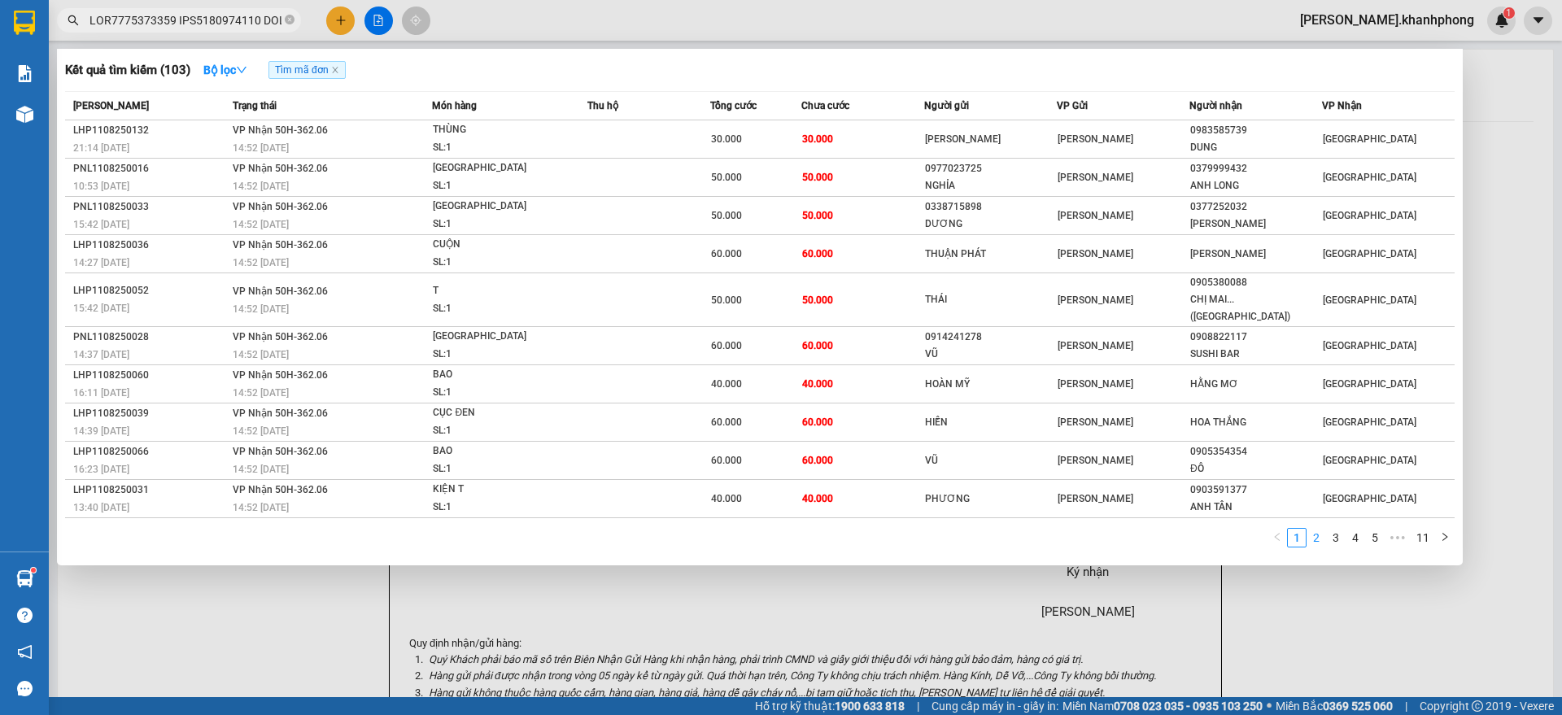
click at [1312, 529] on link "2" at bounding box center [1316, 538] width 18 height 18
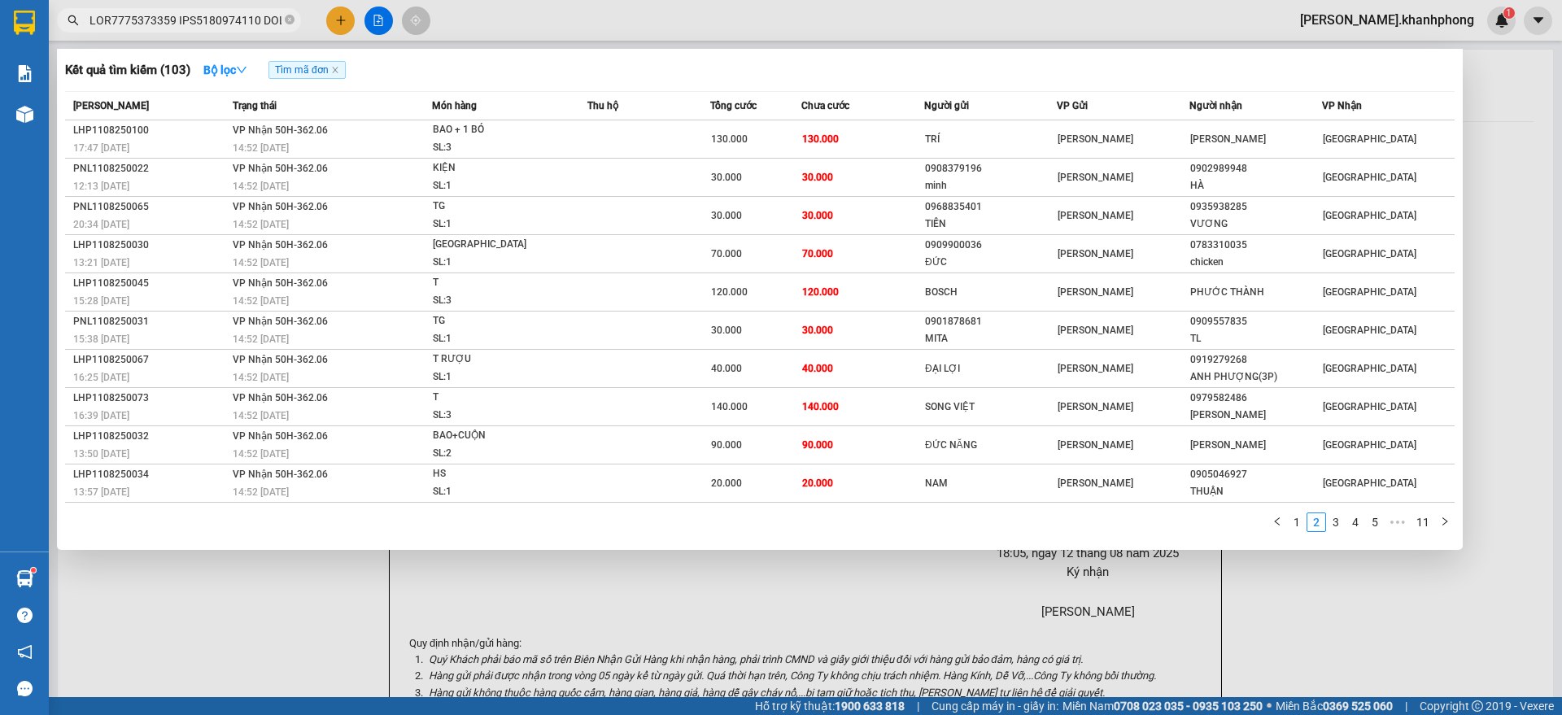
click at [1297, 525] on link "1" at bounding box center [1297, 522] width 18 height 18
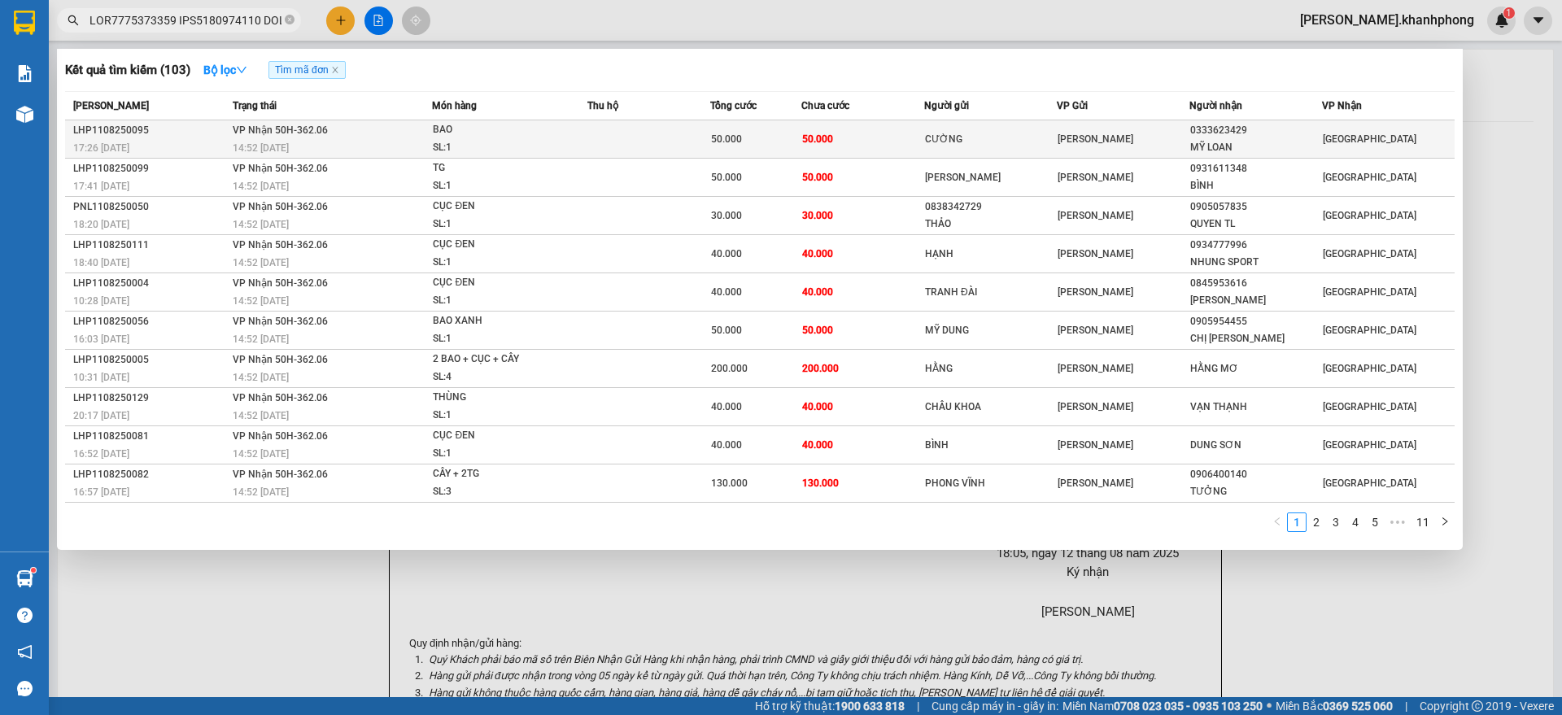
click at [837, 136] on td "50.000" at bounding box center [862, 139] width 122 height 38
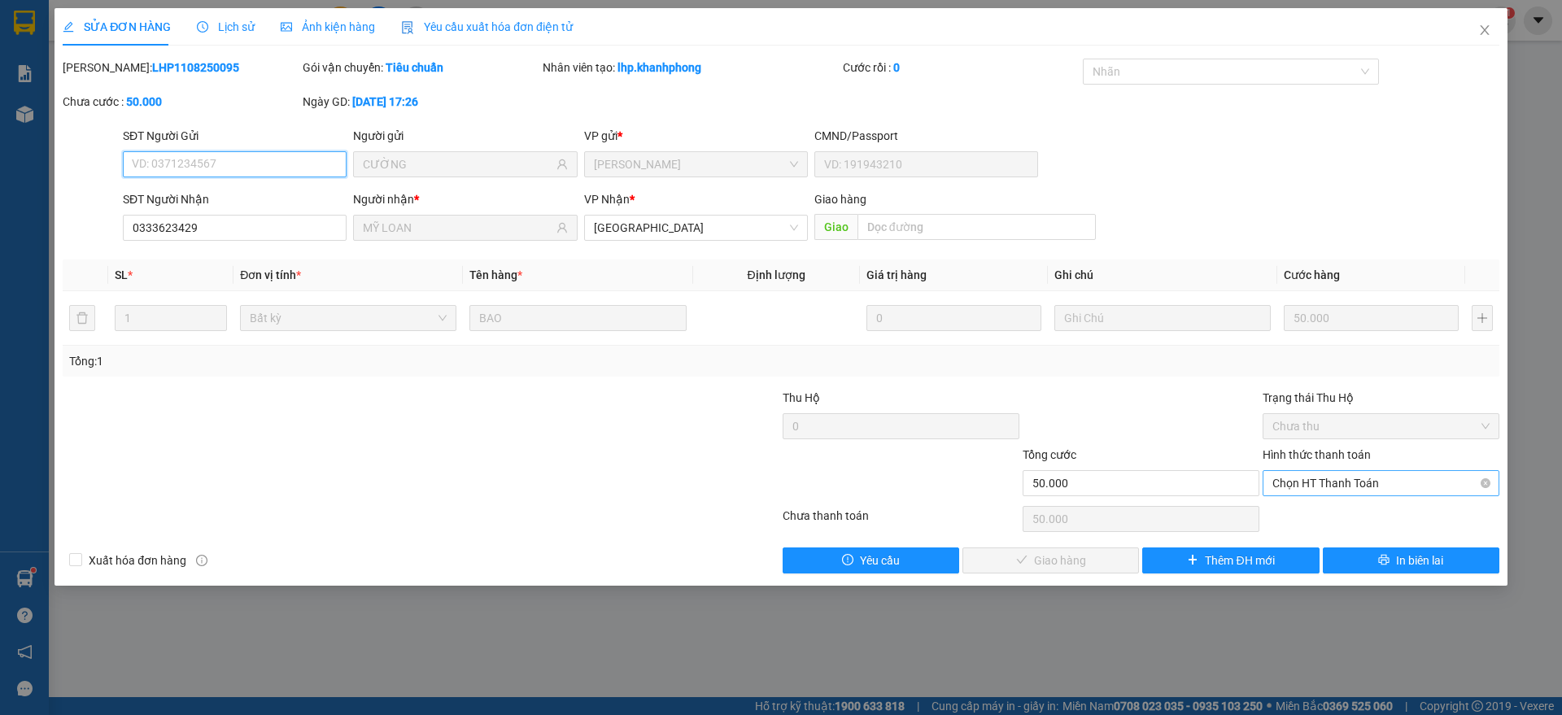
click at [1336, 477] on span "Chọn HT Thanh Toán" at bounding box center [1380, 483] width 217 height 24
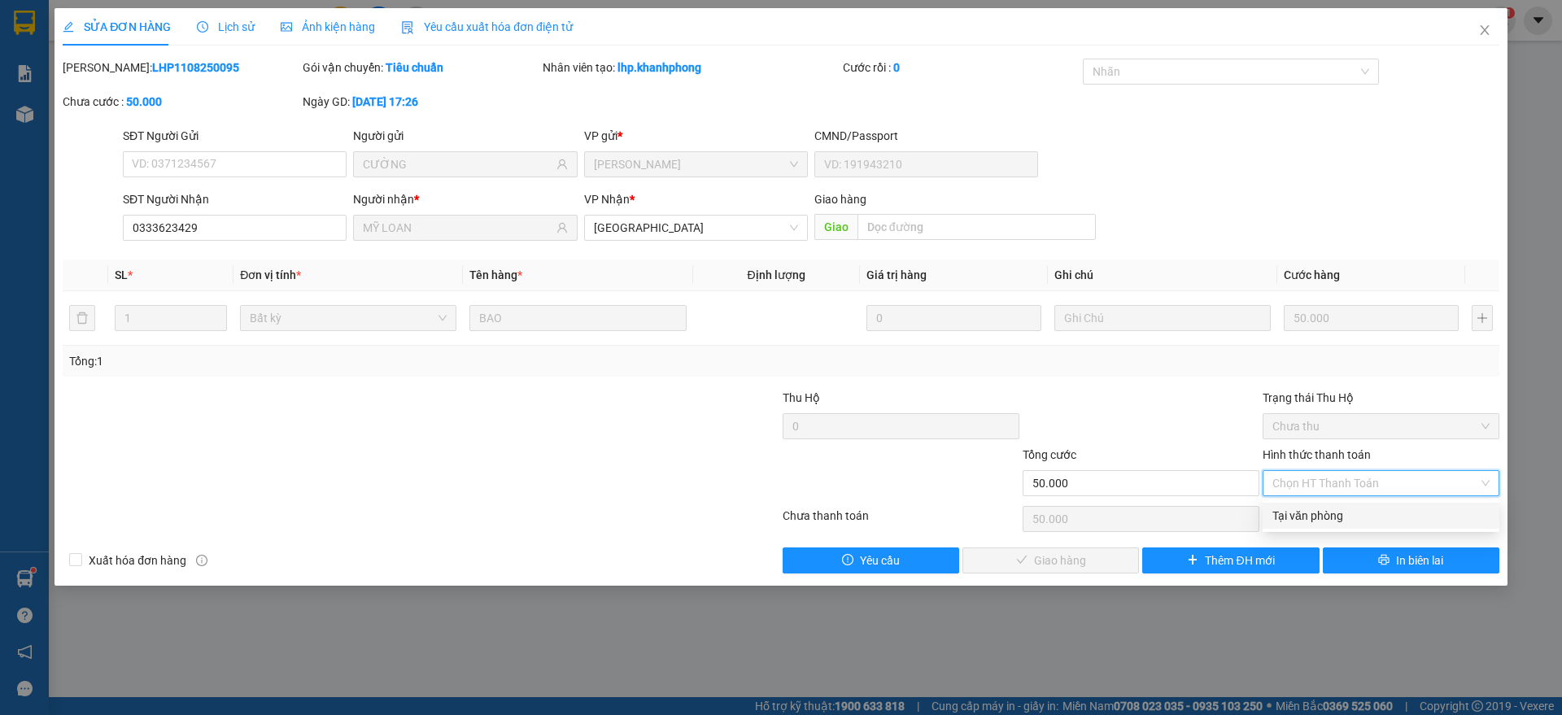
click at [1319, 517] on div "Tại văn phòng" at bounding box center [1380, 516] width 217 height 18
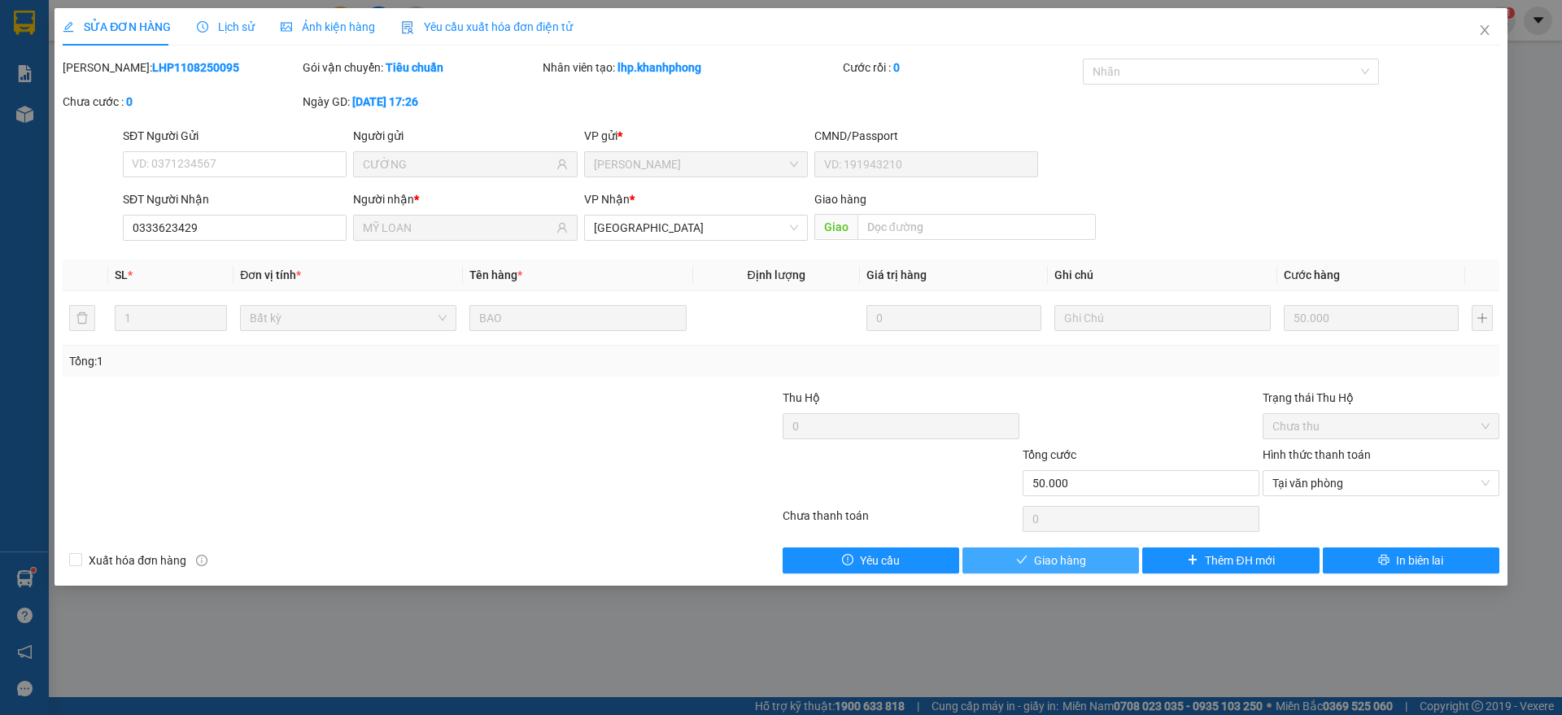
click at [1061, 563] on span "Giao hàng" at bounding box center [1060, 561] width 52 height 18
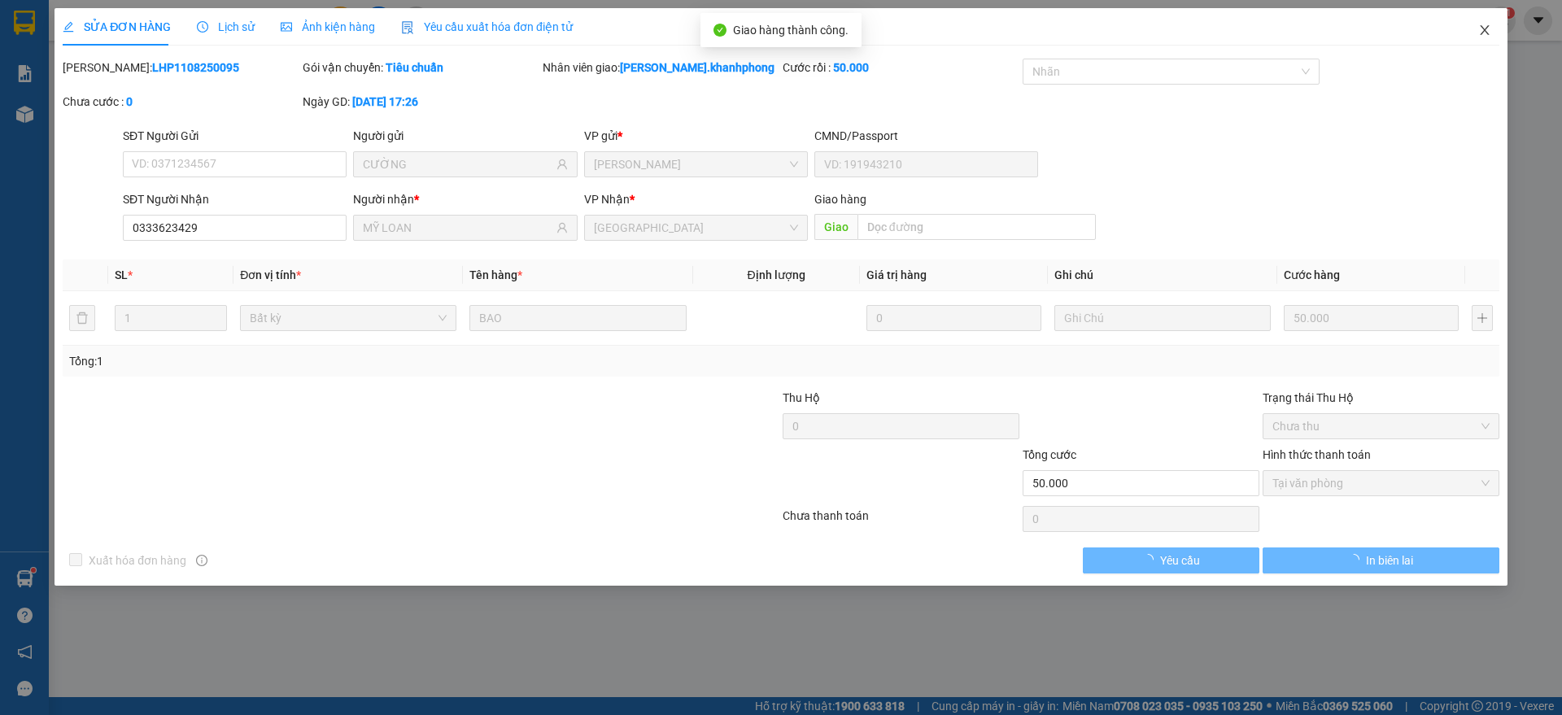
click at [1484, 25] on icon "close" at bounding box center [1484, 30] width 13 height 13
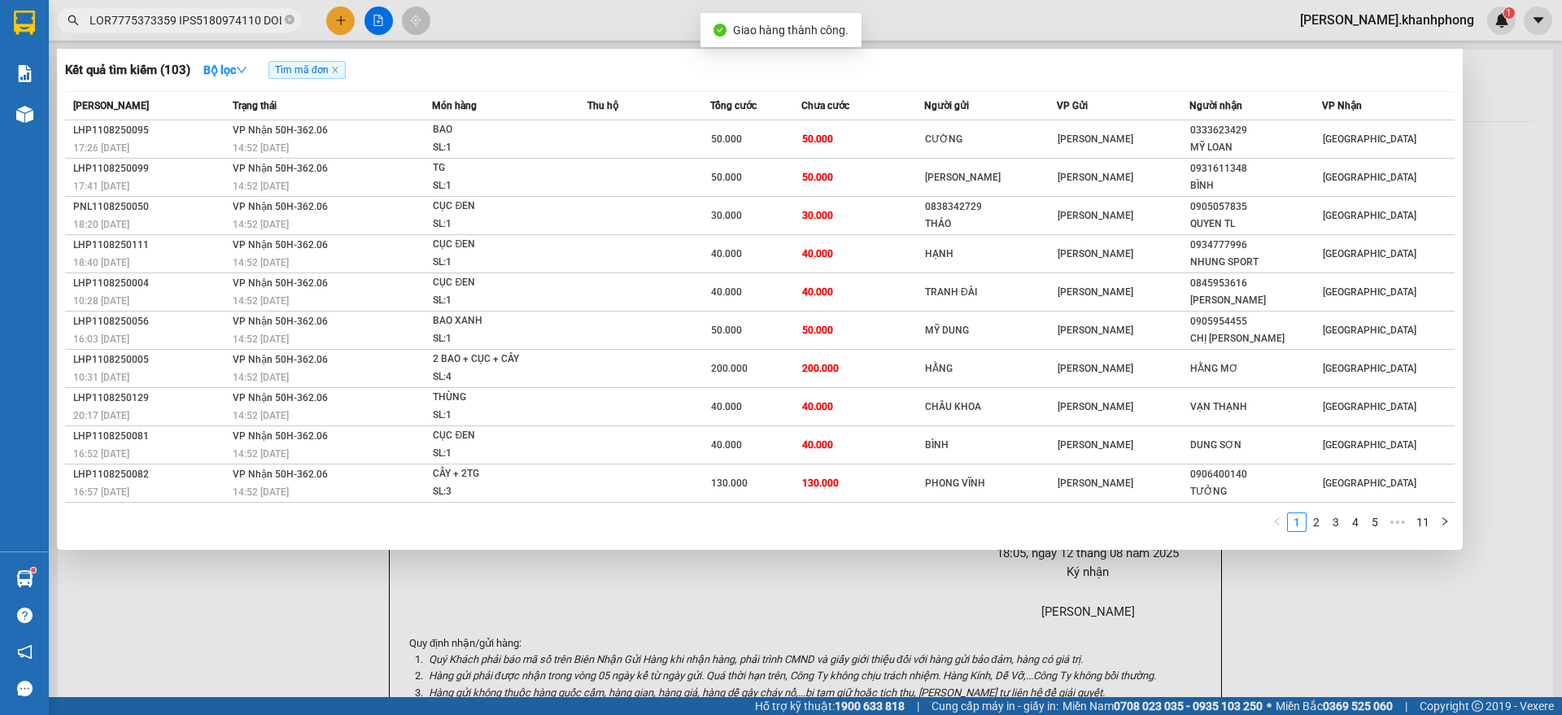
click at [264, 21] on input "text" at bounding box center [185, 20] width 192 height 18
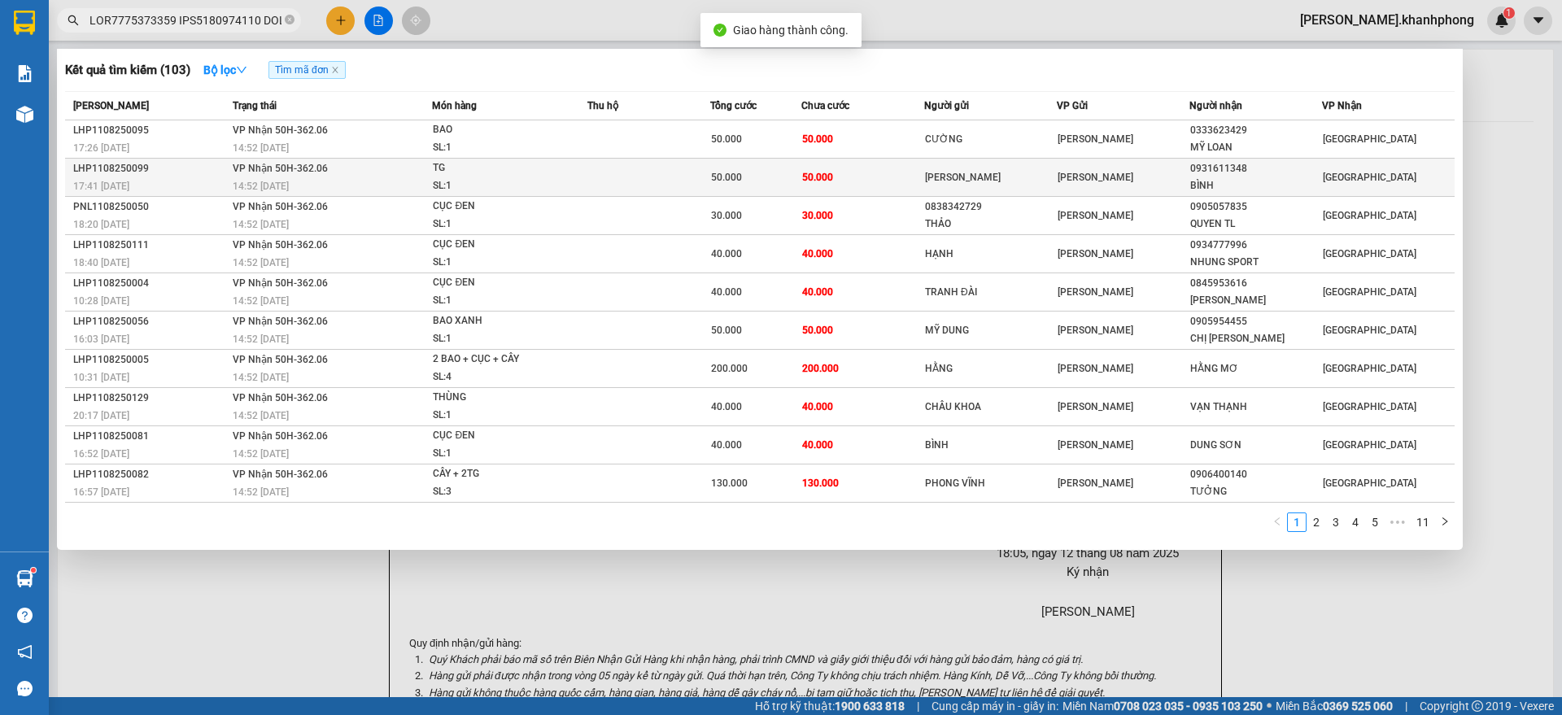
click at [579, 171] on span "TG SL: 1" at bounding box center [510, 176] width 154 height 35
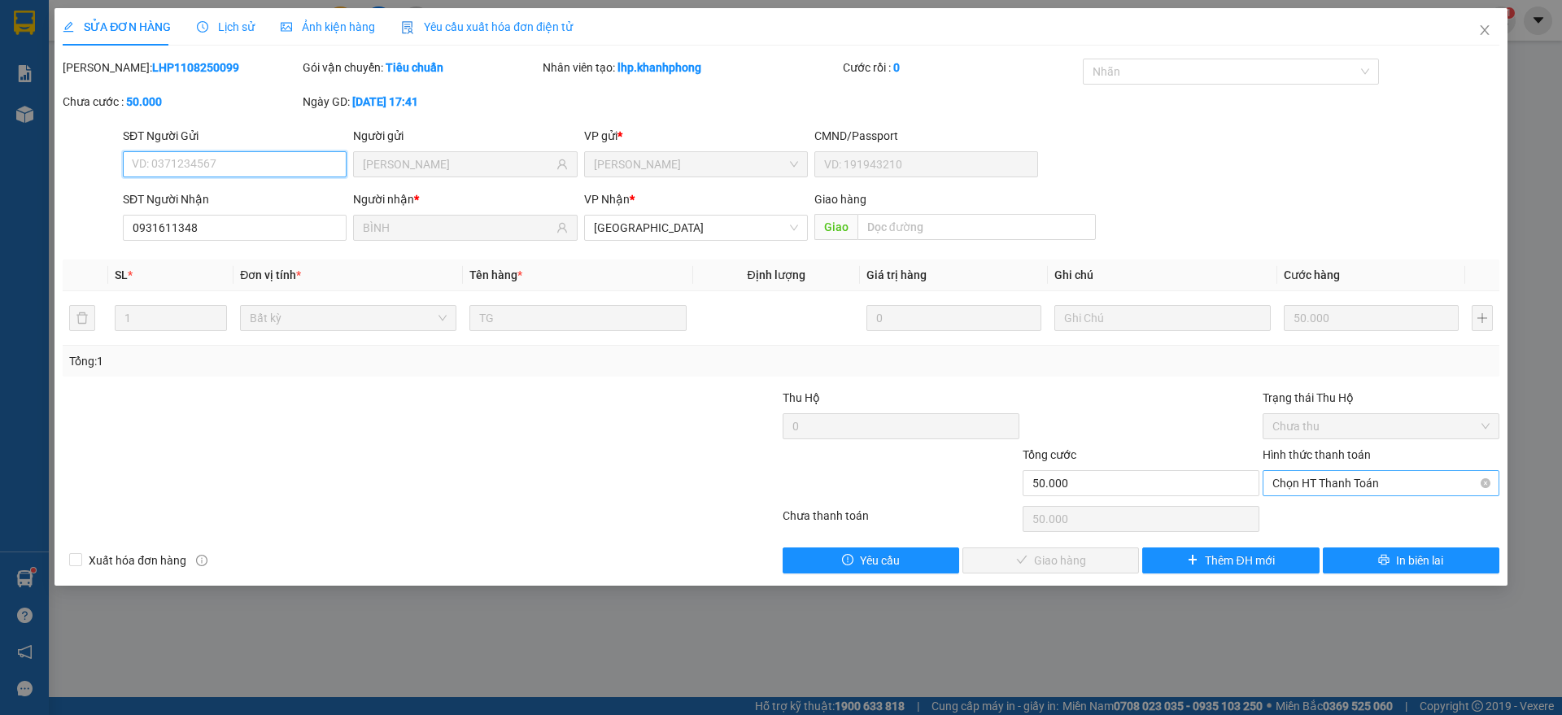
click at [1336, 482] on span "Chọn HT Thanh Toán" at bounding box center [1380, 483] width 217 height 24
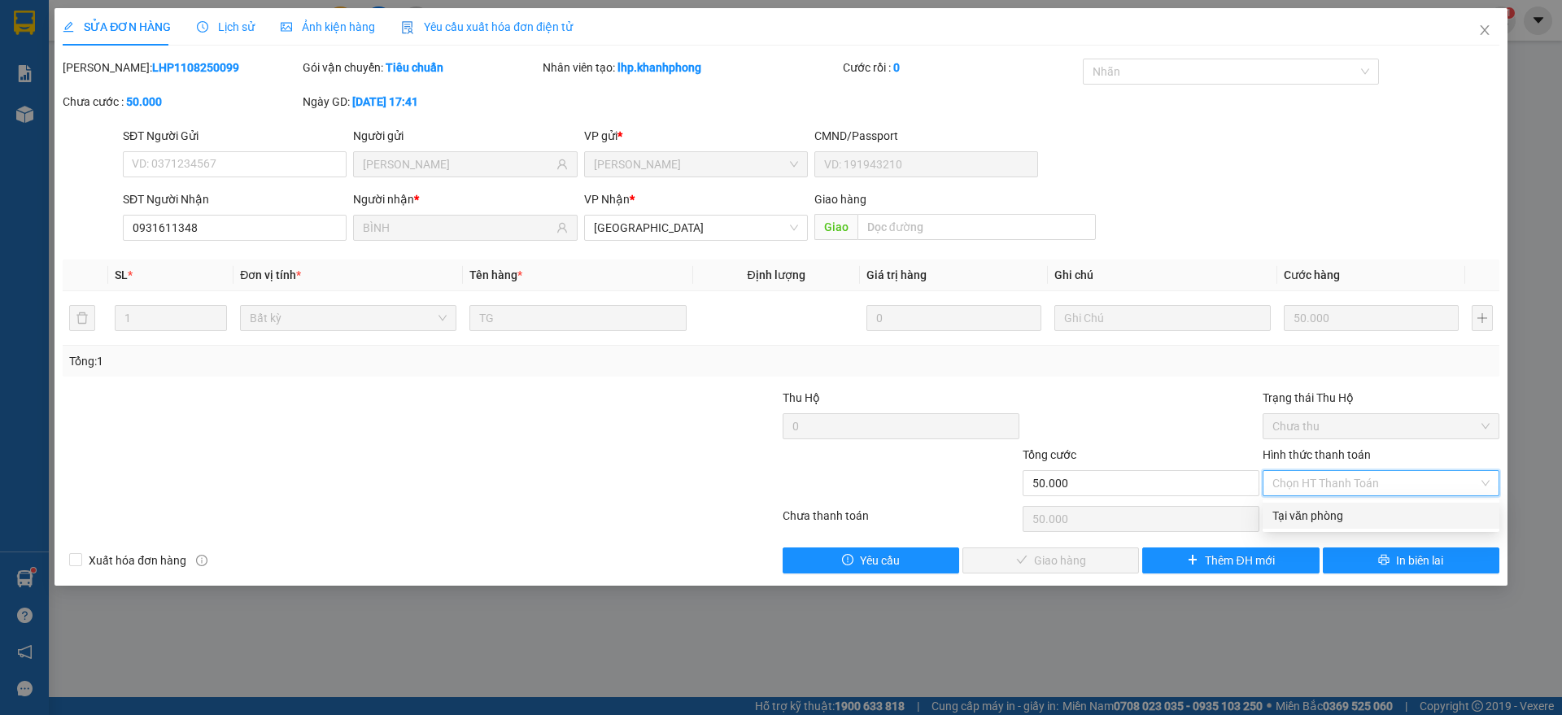
click at [1330, 509] on div "Tại văn phòng" at bounding box center [1380, 516] width 217 height 18
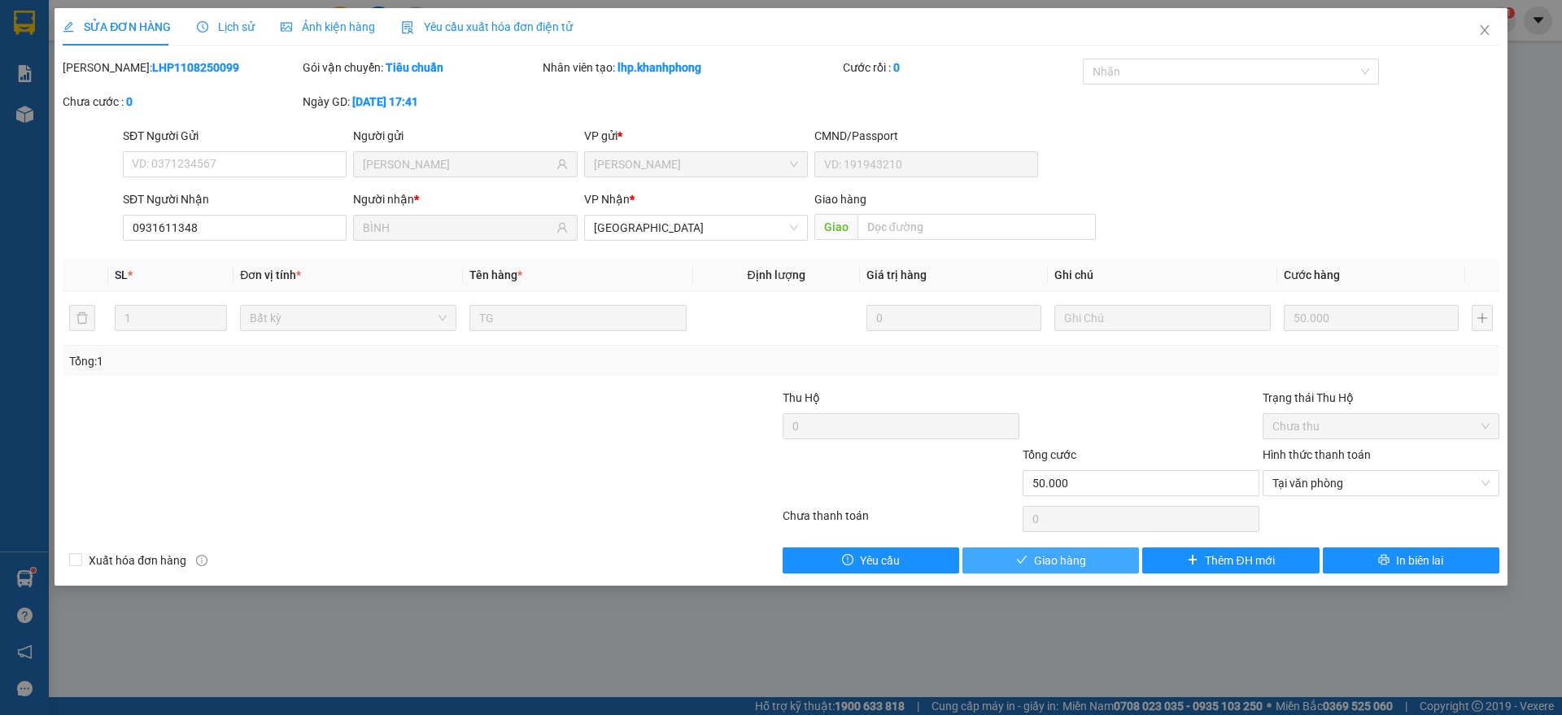
click at [1076, 555] on span "Giao hàng" at bounding box center [1060, 561] width 52 height 18
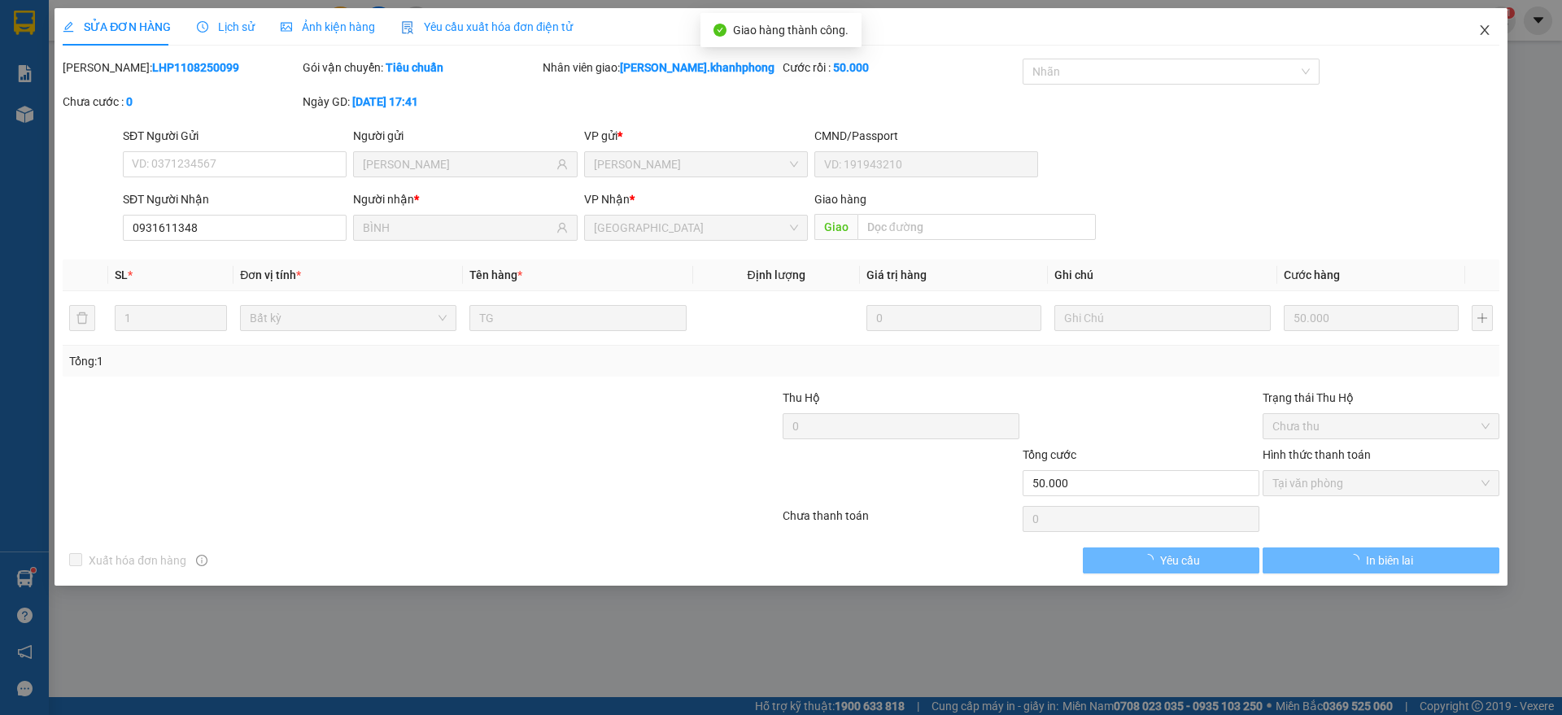
drag, startPoint x: 1493, startPoint y: 35, endPoint x: 1463, endPoint y: 44, distance: 32.2
click at [1494, 35] on span "Close" at bounding box center [1485, 31] width 46 height 46
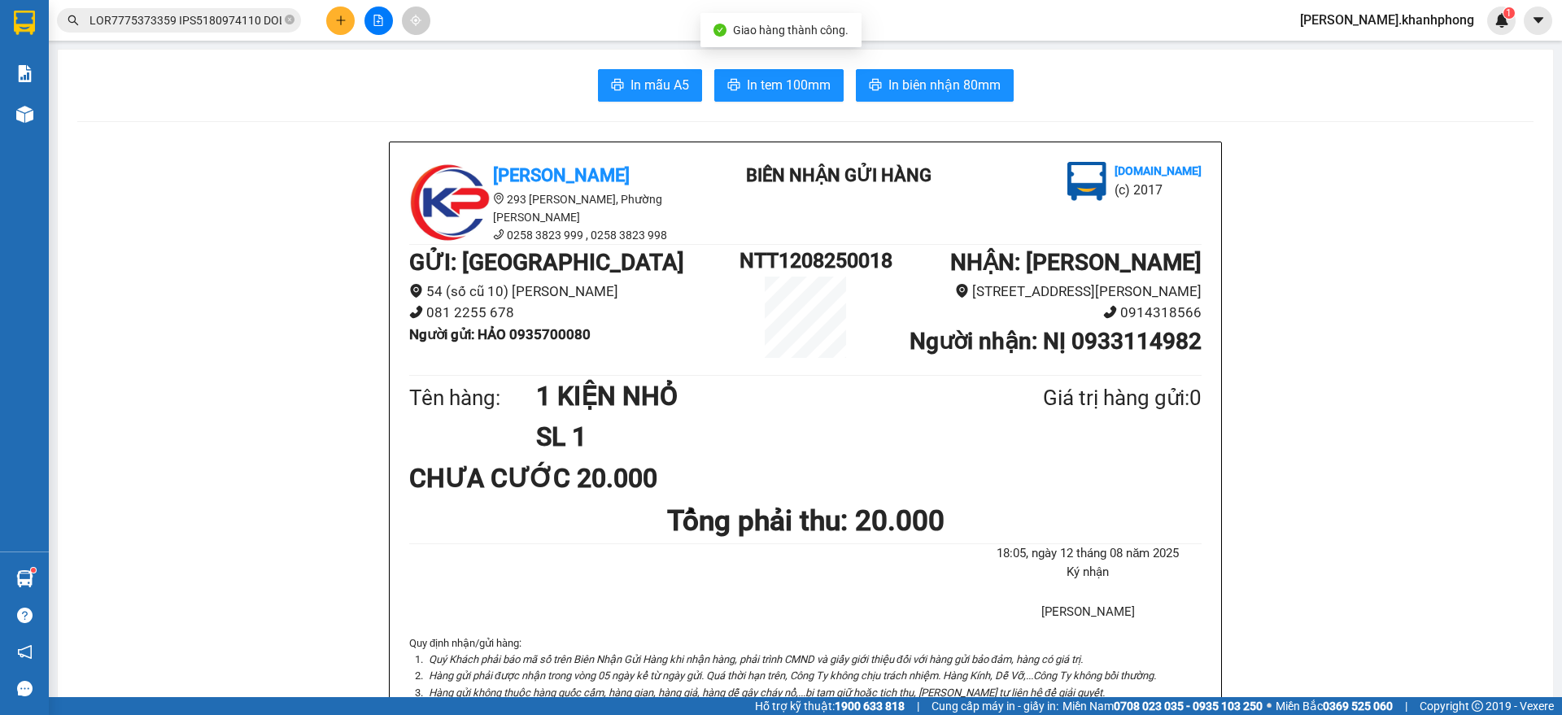
click at [251, 20] on input "text" at bounding box center [185, 20] width 192 height 18
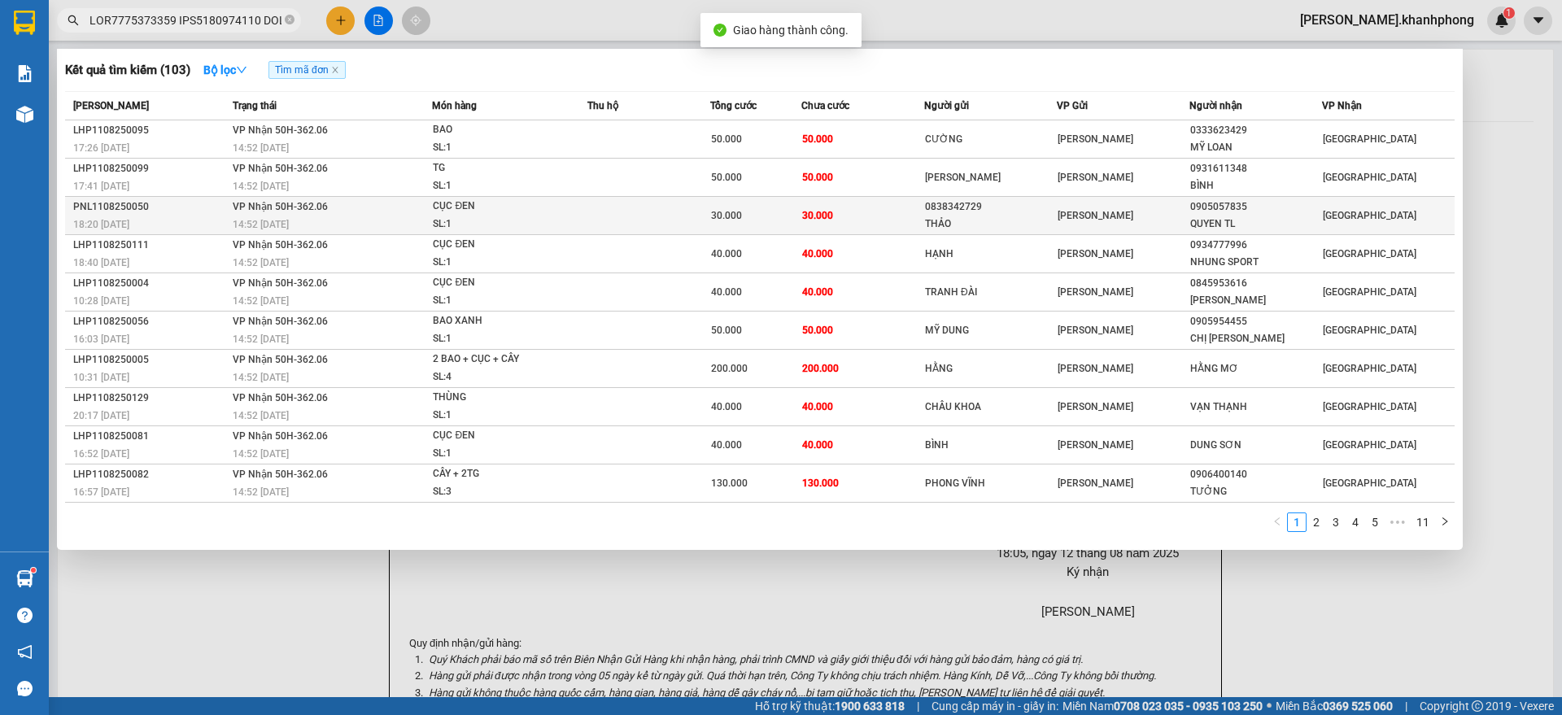
click at [512, 225] on div "SL: 1" at bounding box center [494, 225] width 122 height 18
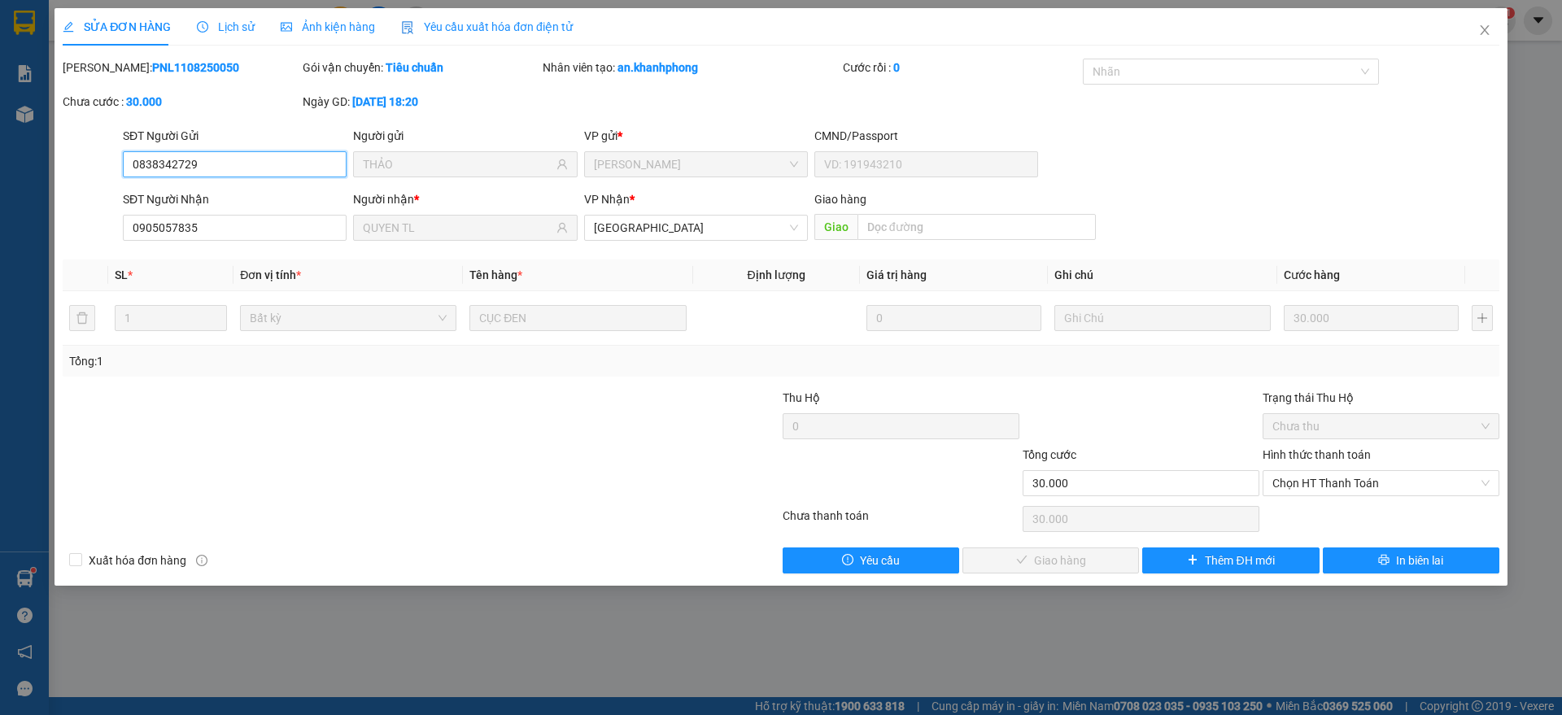
drag, startPoint x: 1316, startPoint y: 479, endPoint x: 1316, endPoint y: 495, distance: 16.3
click at [1316, 485] on span "Chọn HT Thanh Toán" at bounding box center [1380, 483] width 217 height 24
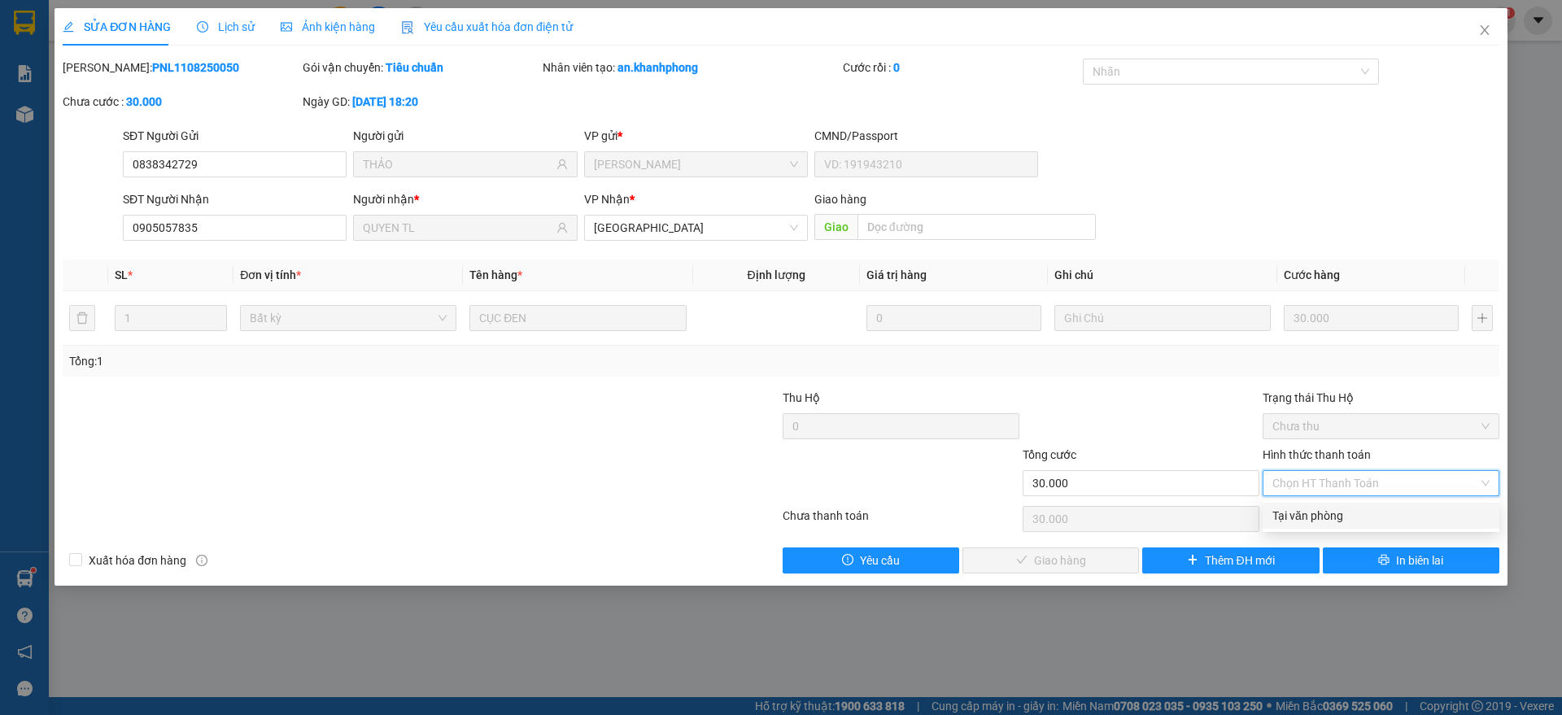
drag, startPoint x: 1310, startPoint y: 516, endPoint x: 1063, endPoint y: 562, distance: 251.6
click at [1310, 516] on div "Tại văn phòng" at bounding box center [1380, 516] width 217 height 18
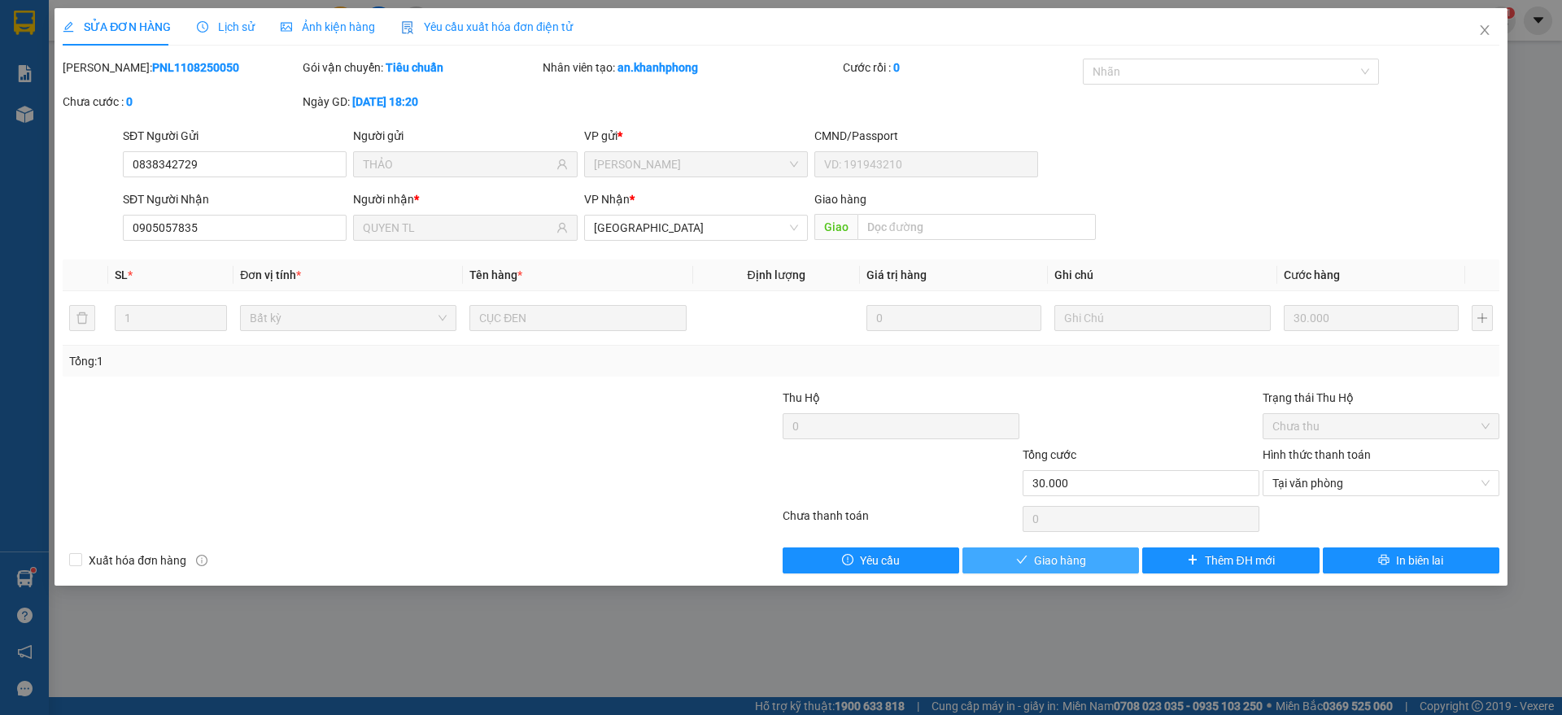
click at [1040, 566] on span "Giao hàng" at bounding box center [1060, 561] width 52 height 18
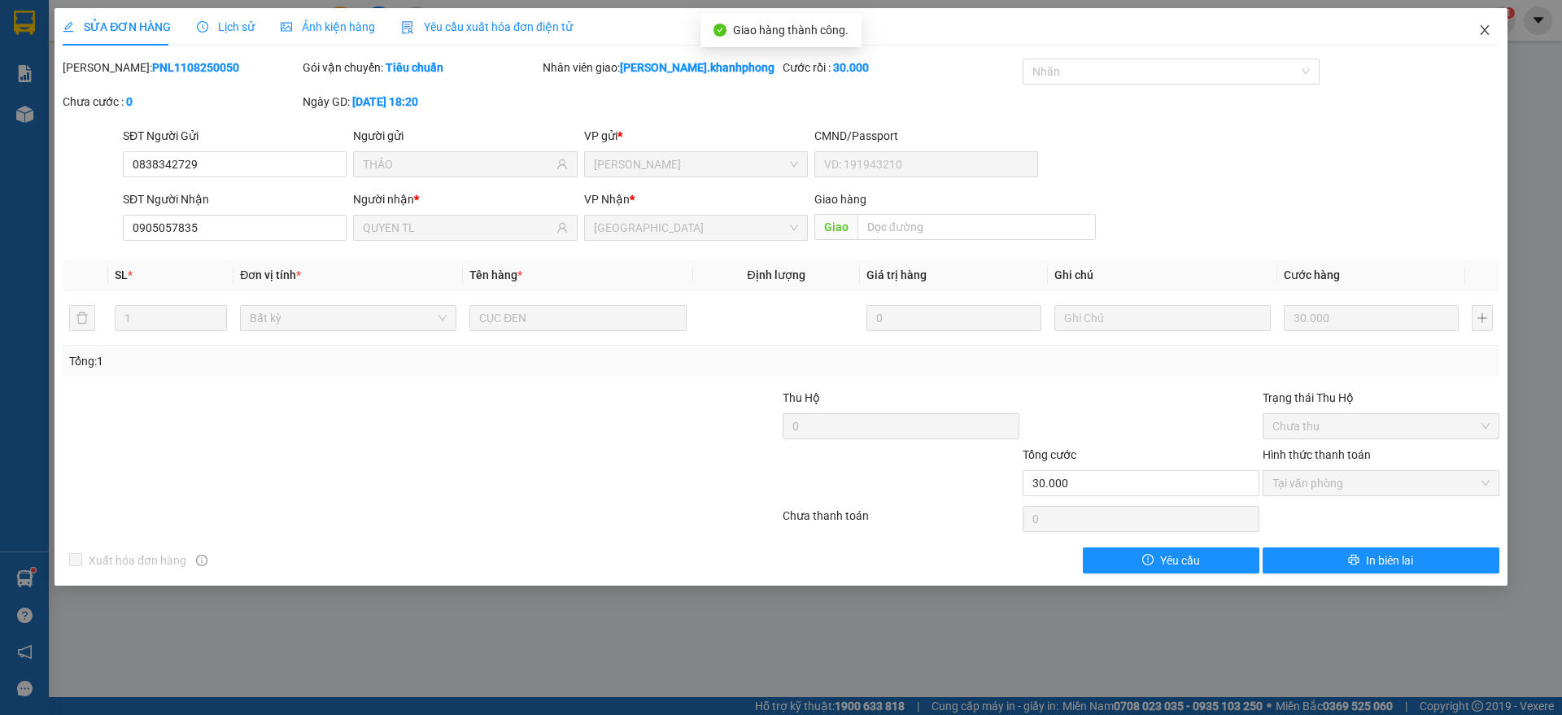
click at [1485, 22] on span "Close" at bounding box center [1485, 31] width 46 height 46
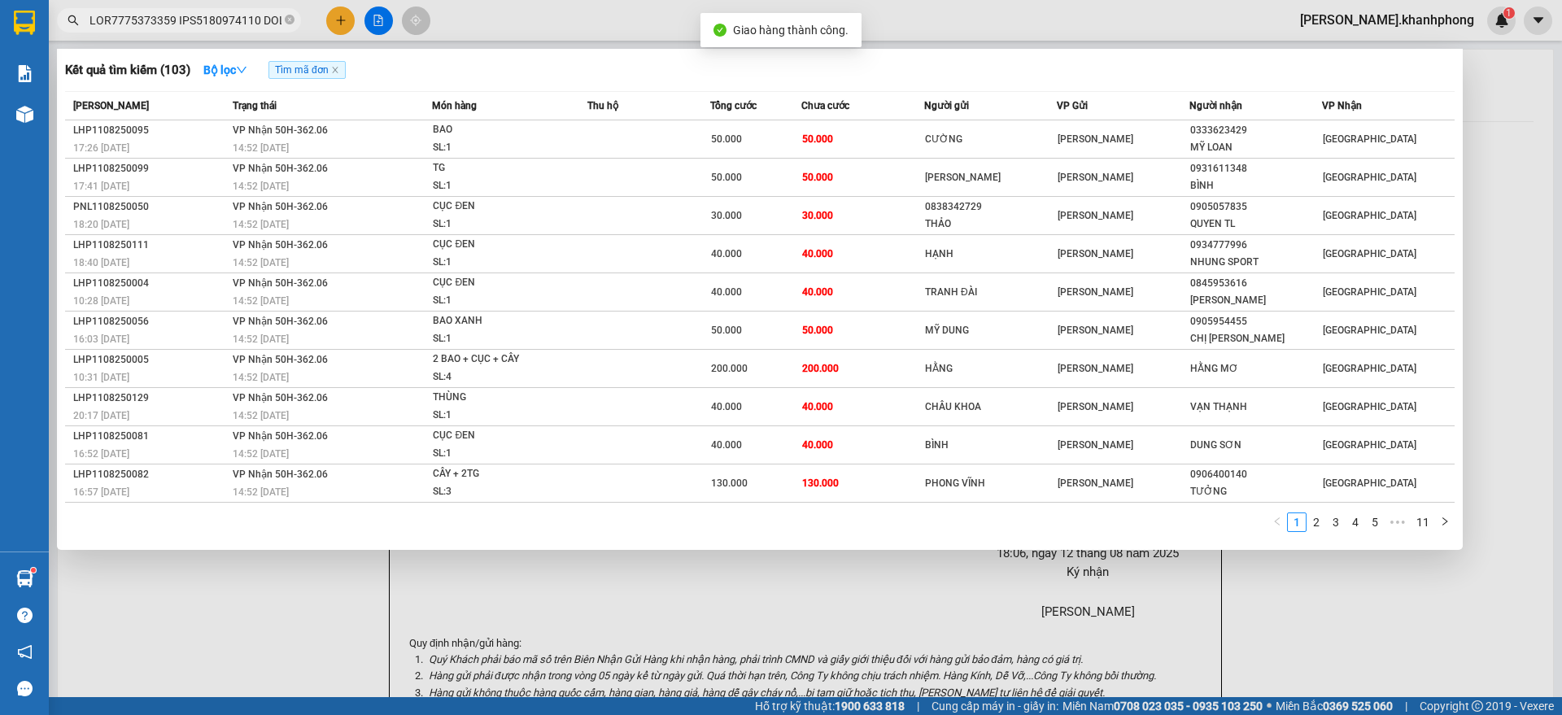
click at [202, 26] on input "text" at bounding box center [185, 20] width 192 height 18
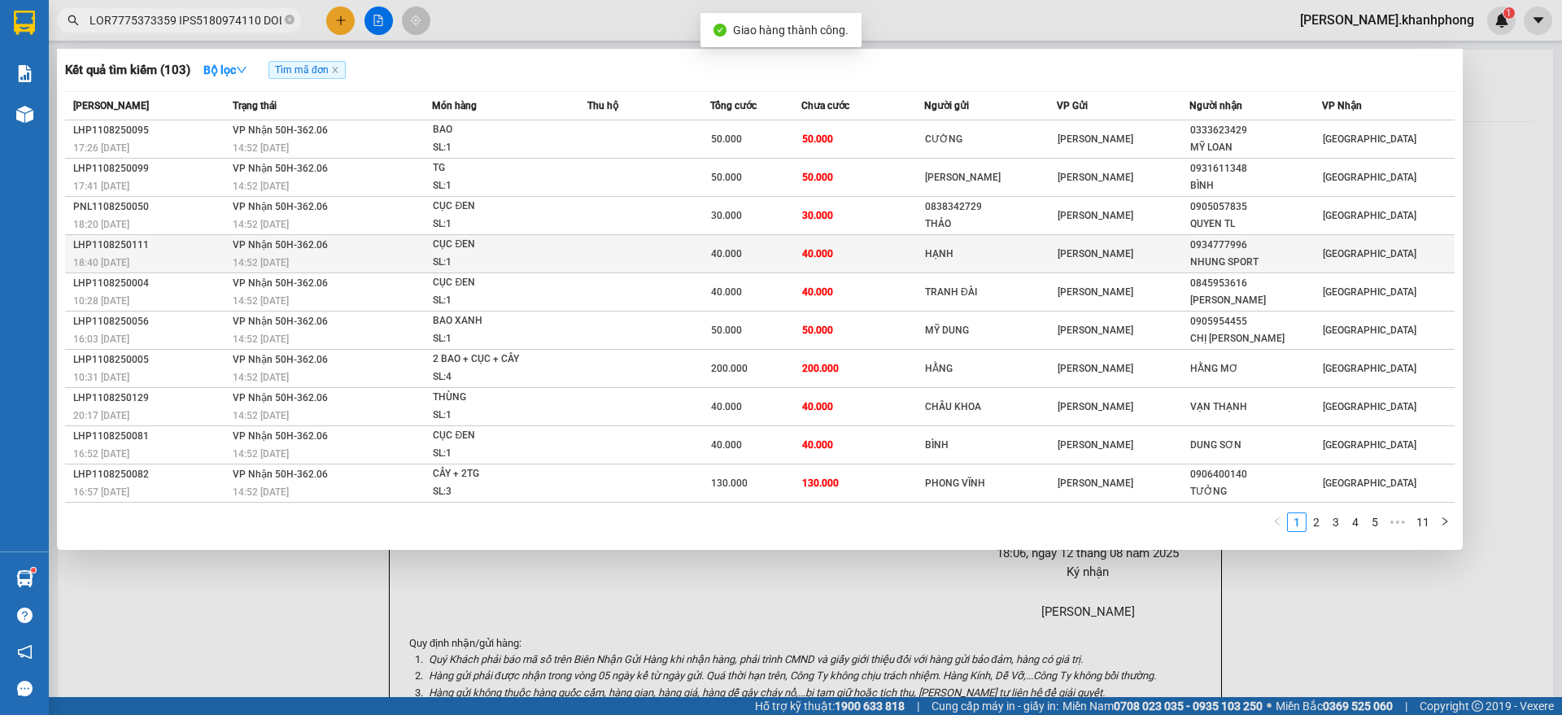
click at [187, 248] on div "LHP1108250111" at bounding box center [150, 245] width 155 height 17
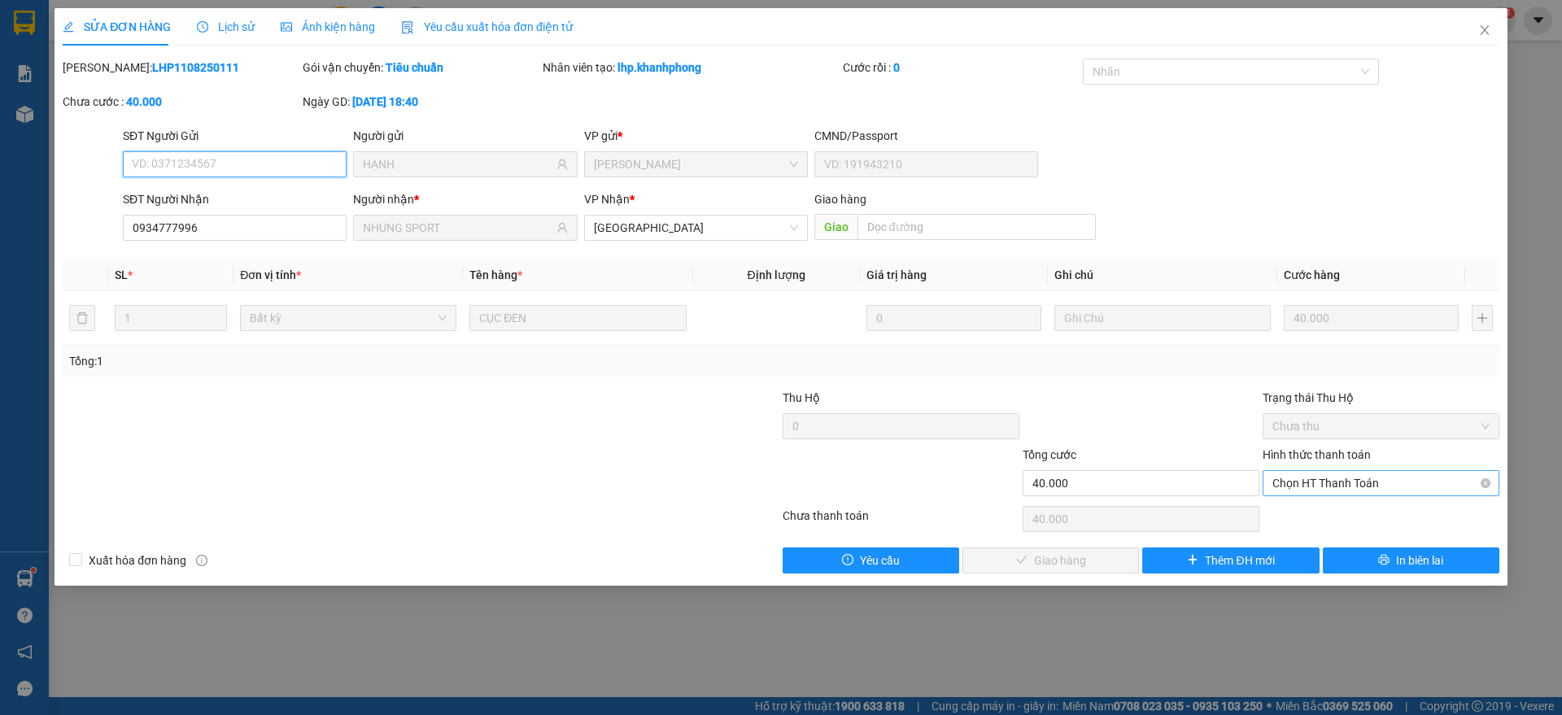
click at [1328, 483] on span "Chọn HT Thanh Toán" at bounding box center [1380, 483] width 217 height 24
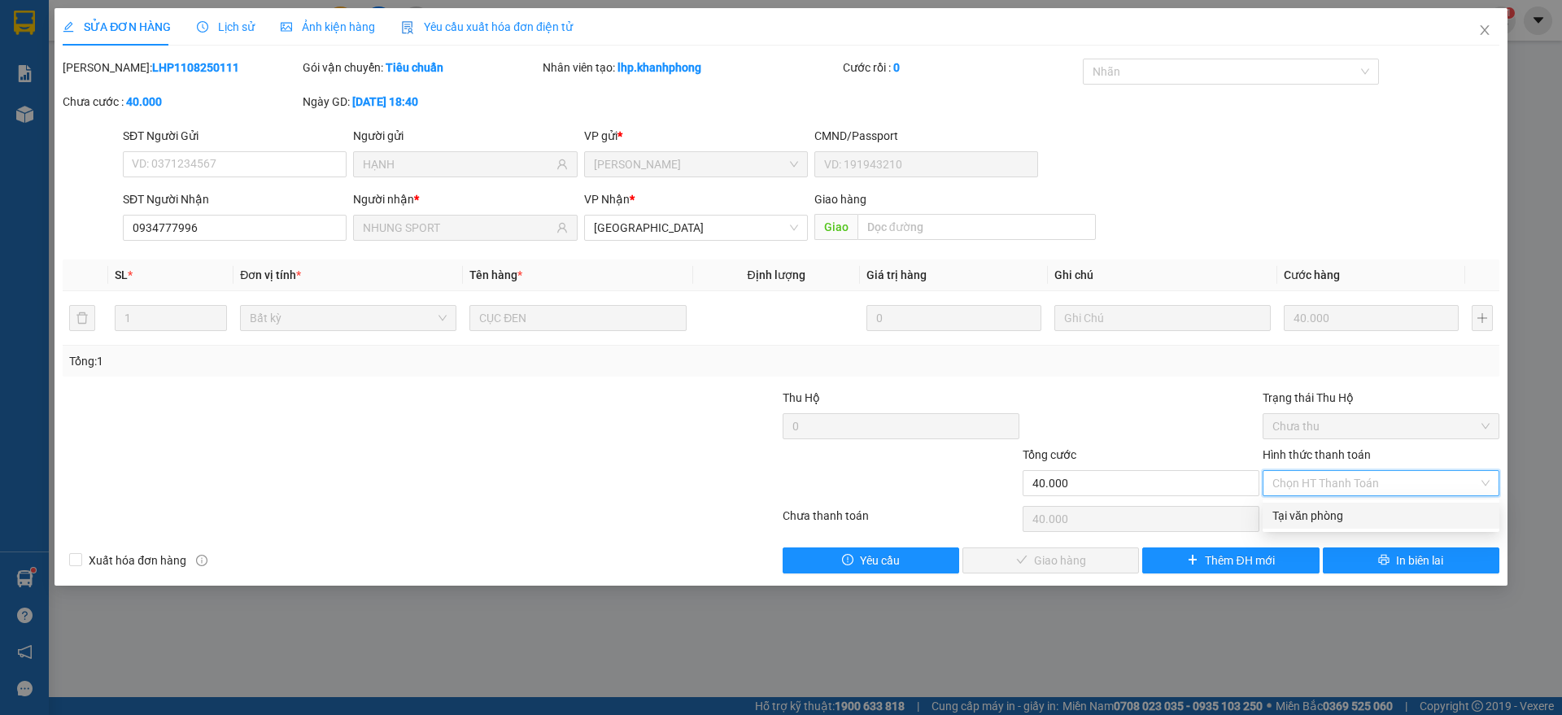
click at [1319, 517] on div "Tại văn phòng" at bounding box center [1380, 516] width 217 height 18
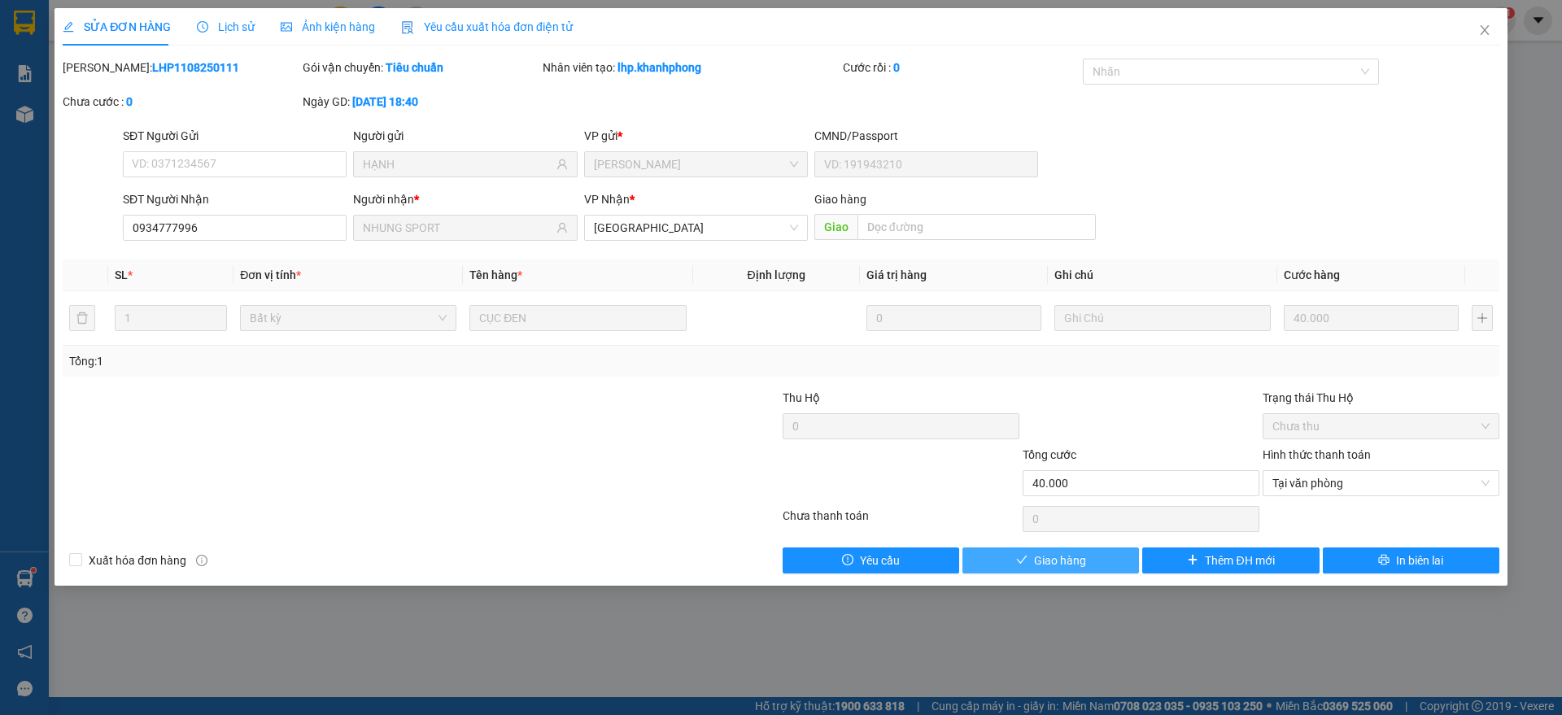
click at [1030, 552] on button "Giao hàng" at bounding box center [1050, 560] width 177 height 26
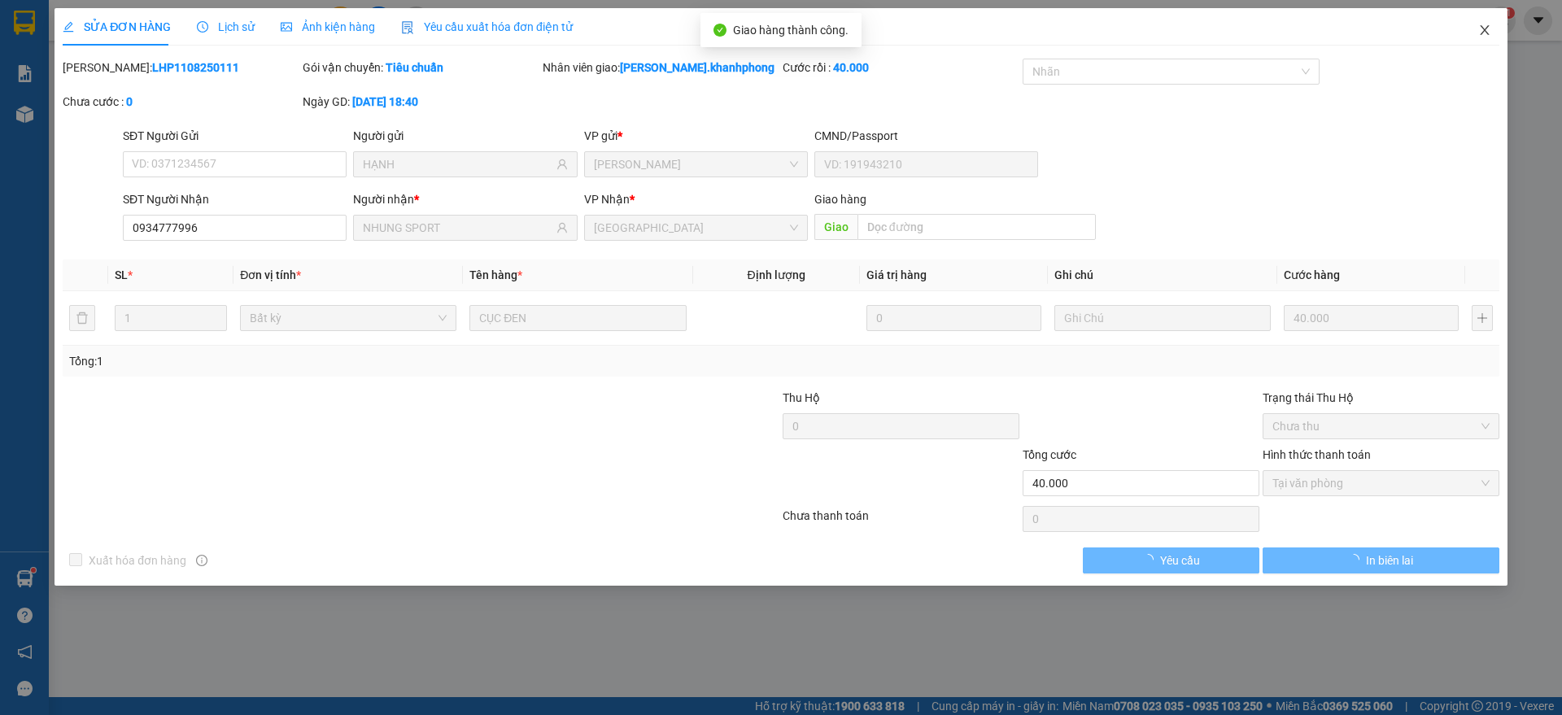
click at [1496, 24] on span "Close" at bounding box center [1485, 31] width 46 height 46
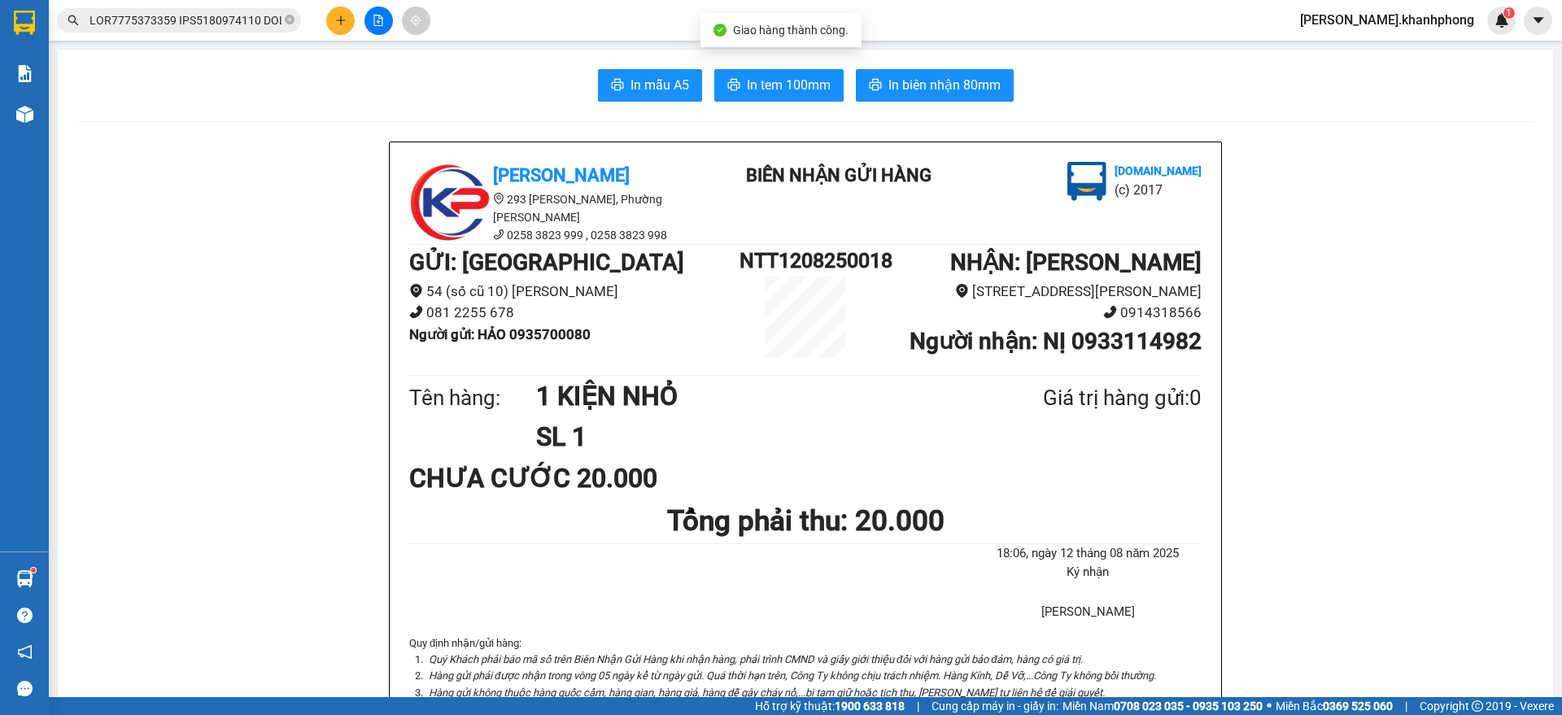
click at [227, 21] on input "text" at bounding box center [185, 20] width 192 height 18
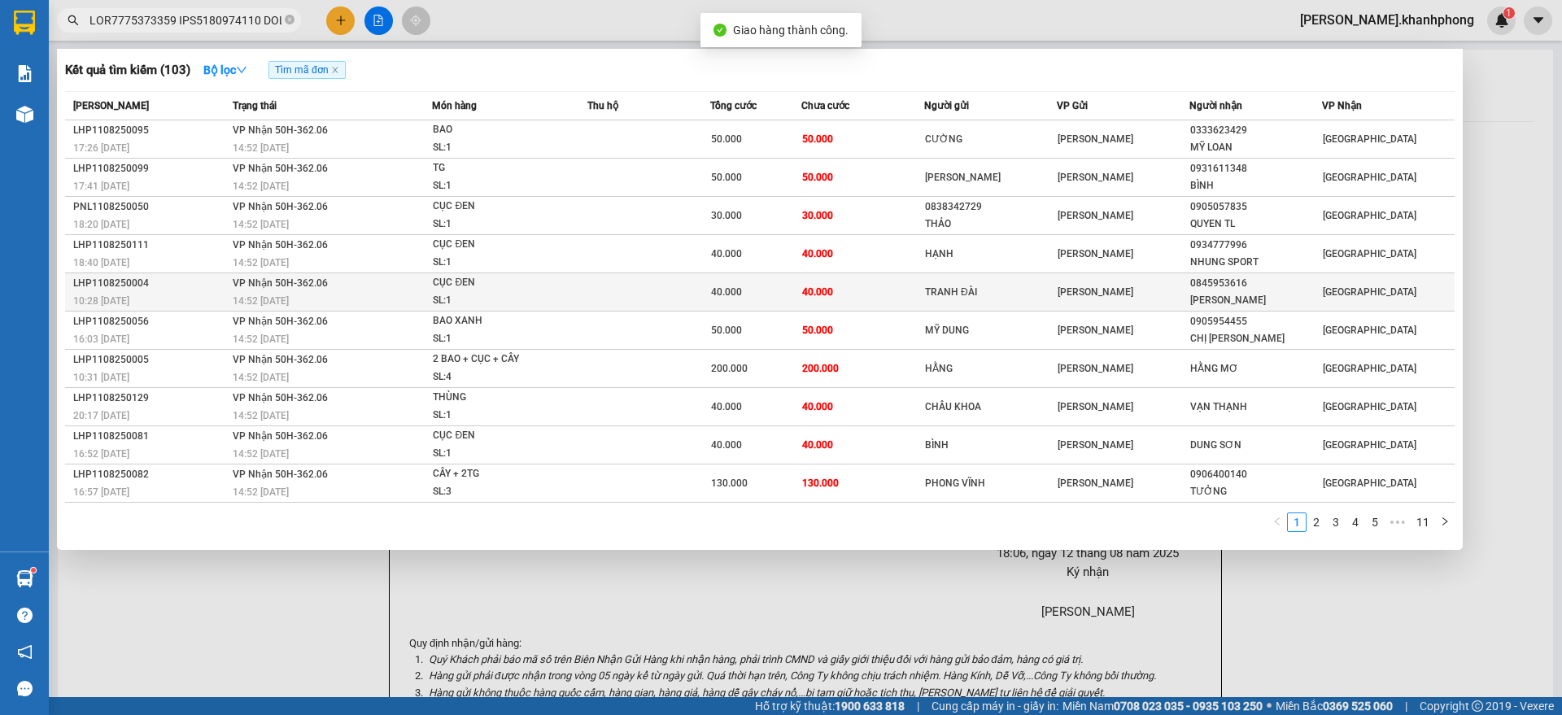
click at [193, 294] on div "10:28 [DATE]" at bounding box center [150, 301] width 155 height 18
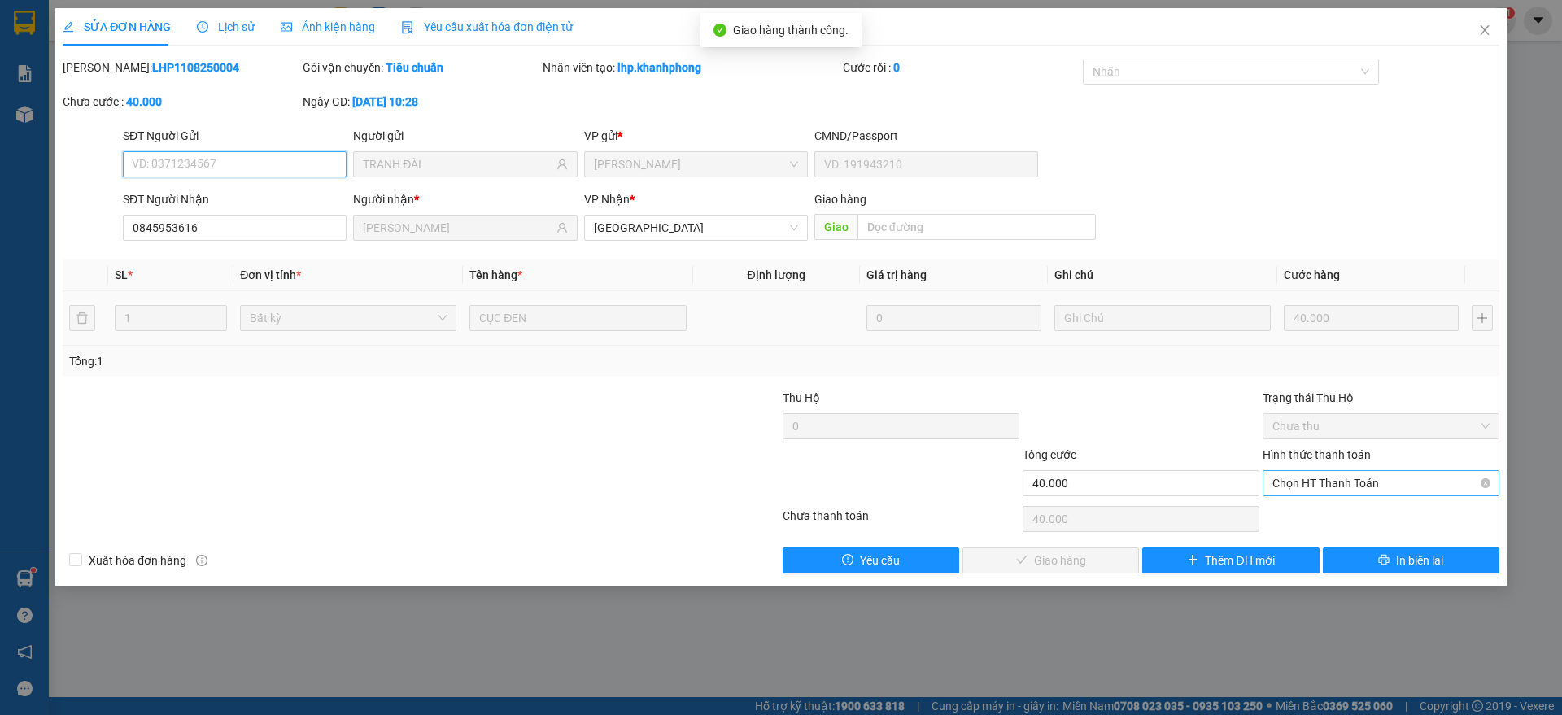
click at [1350, 486] on span "Chọn HT Thanh Toán" at bounding box center [1380, 483] width 217 height 24
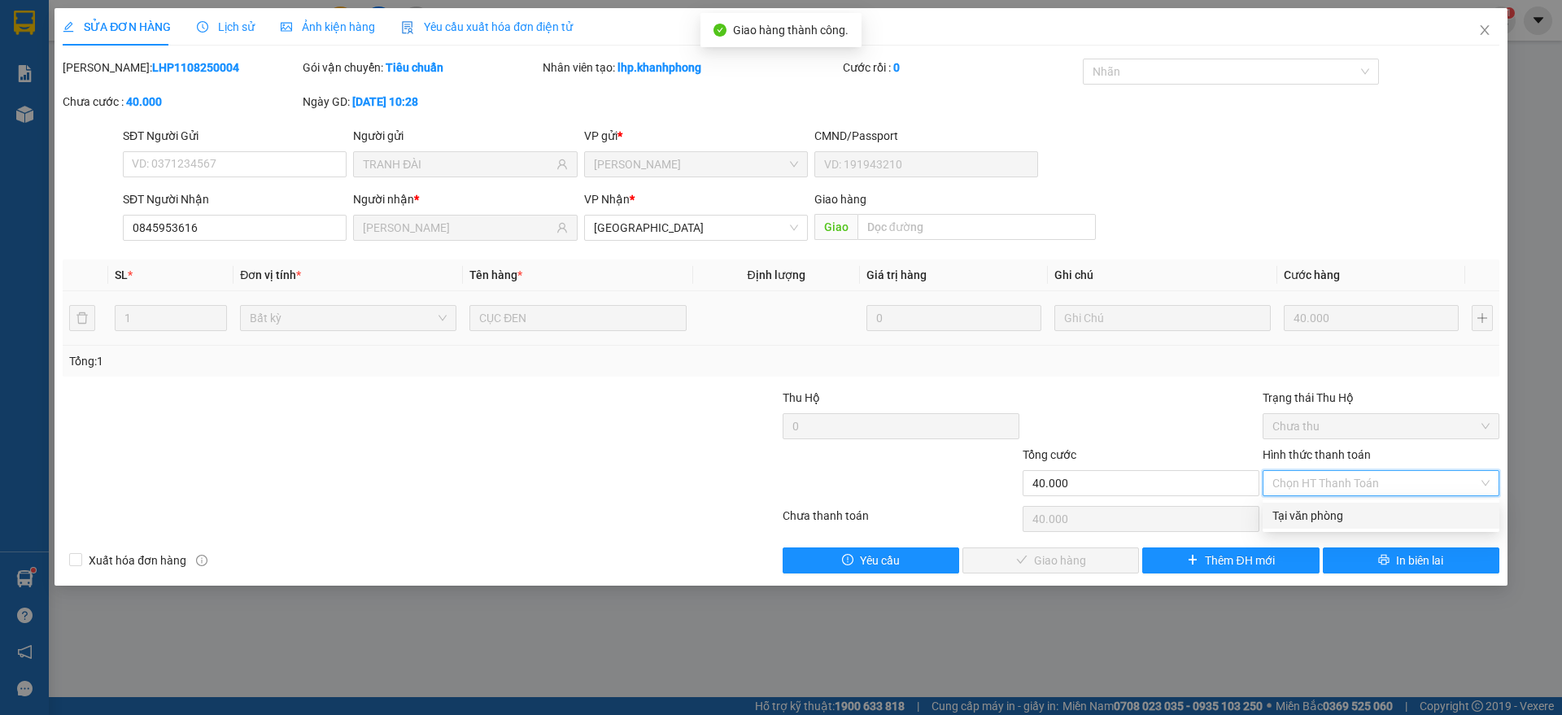
click at [1302, 511] on div "Tại văn phòng" at bounding box center [1380, 516] width 217 height 18
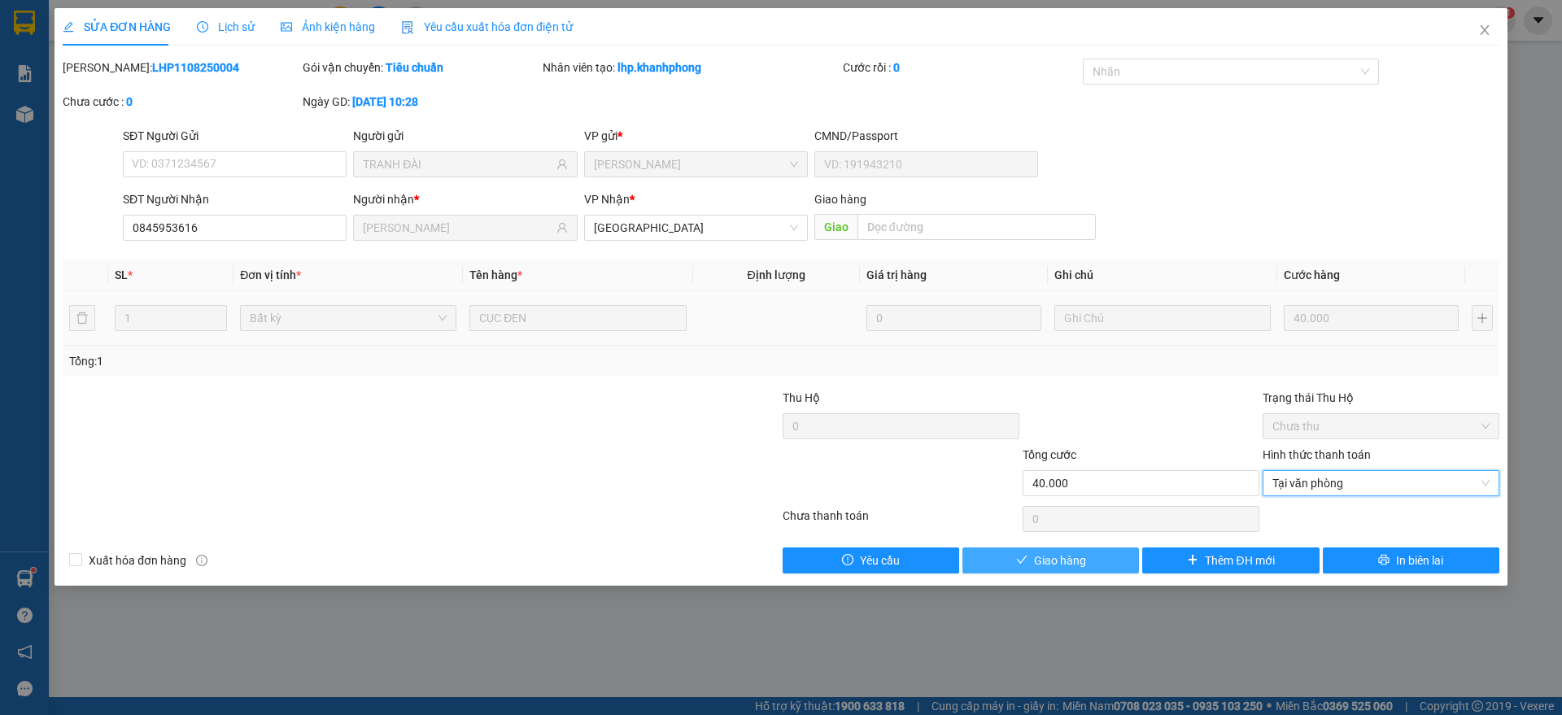
drag, startPoint x: 1051, startPoint y: 549, endPoint x: 1121, endPoint y: 479, distance: 98.9
click at [1053, 549] on button "Giao hàng" at bounding box center [1050, 560] width 177 height 26
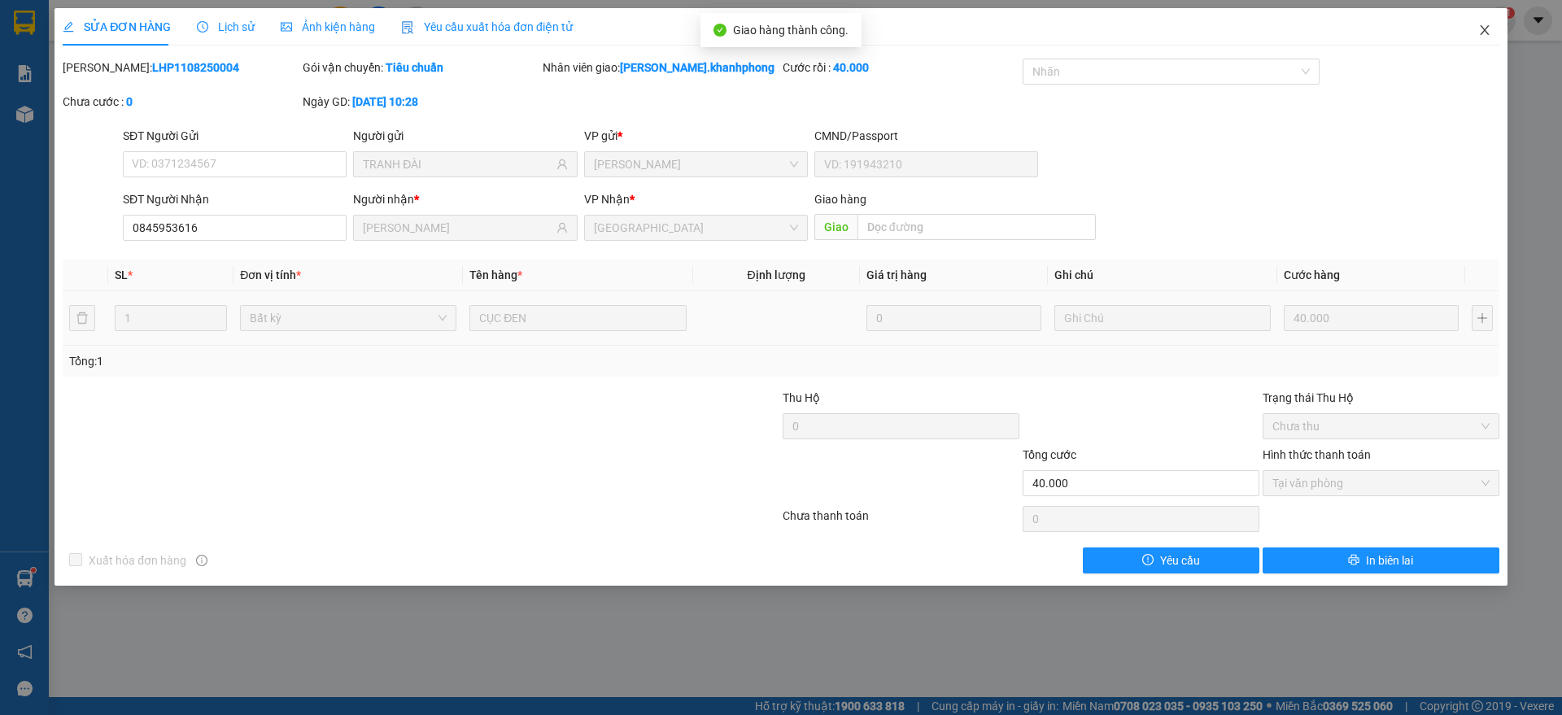
drag, startPoint x: 1489, startPoint y: 26, endPoint x: 1438, endPoint y: 36, distance: 51.4
click at [1489, 25] on icon "close" at bounding box center [1484, 30] width 13 height 13
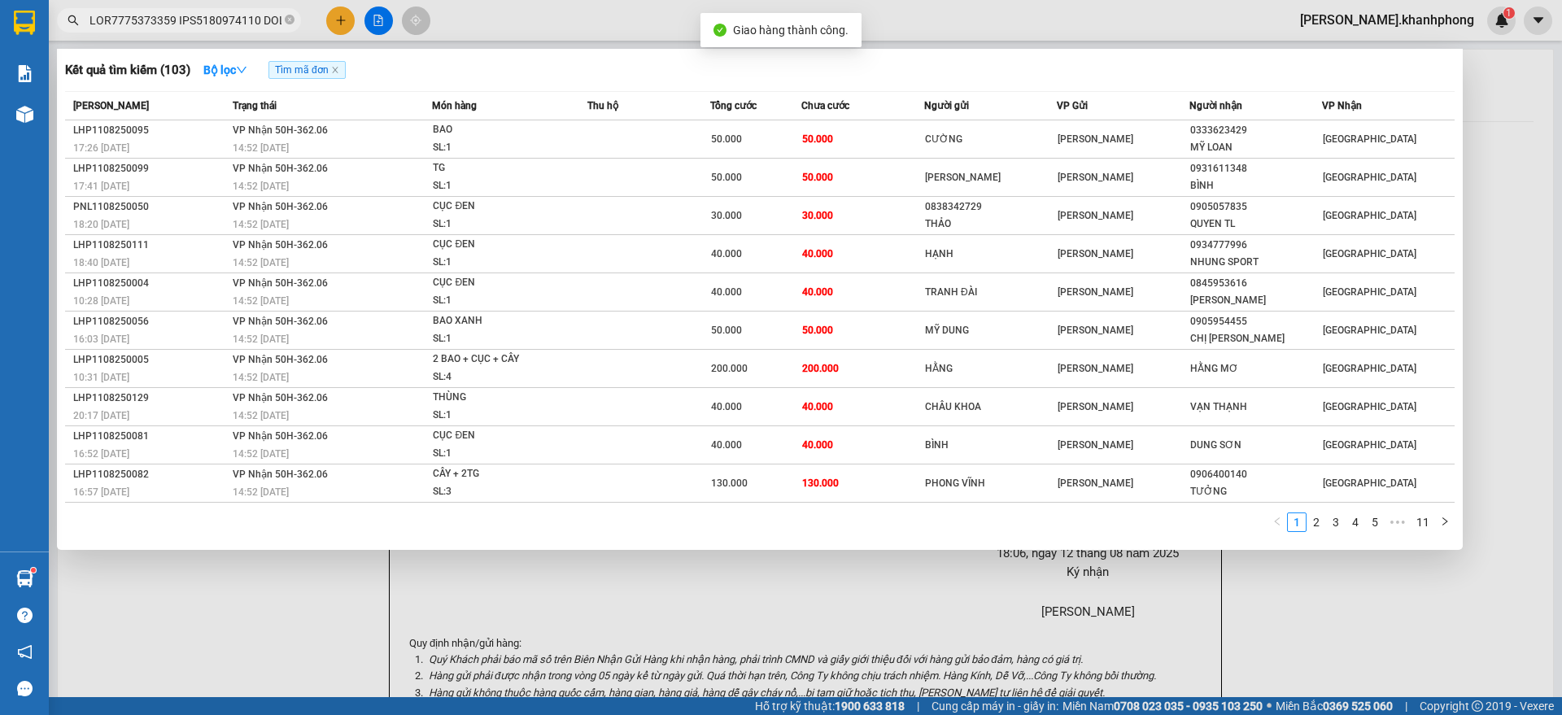
click at [215, 24] on input "text" at bounding box center [185, 20] width 192 height 18
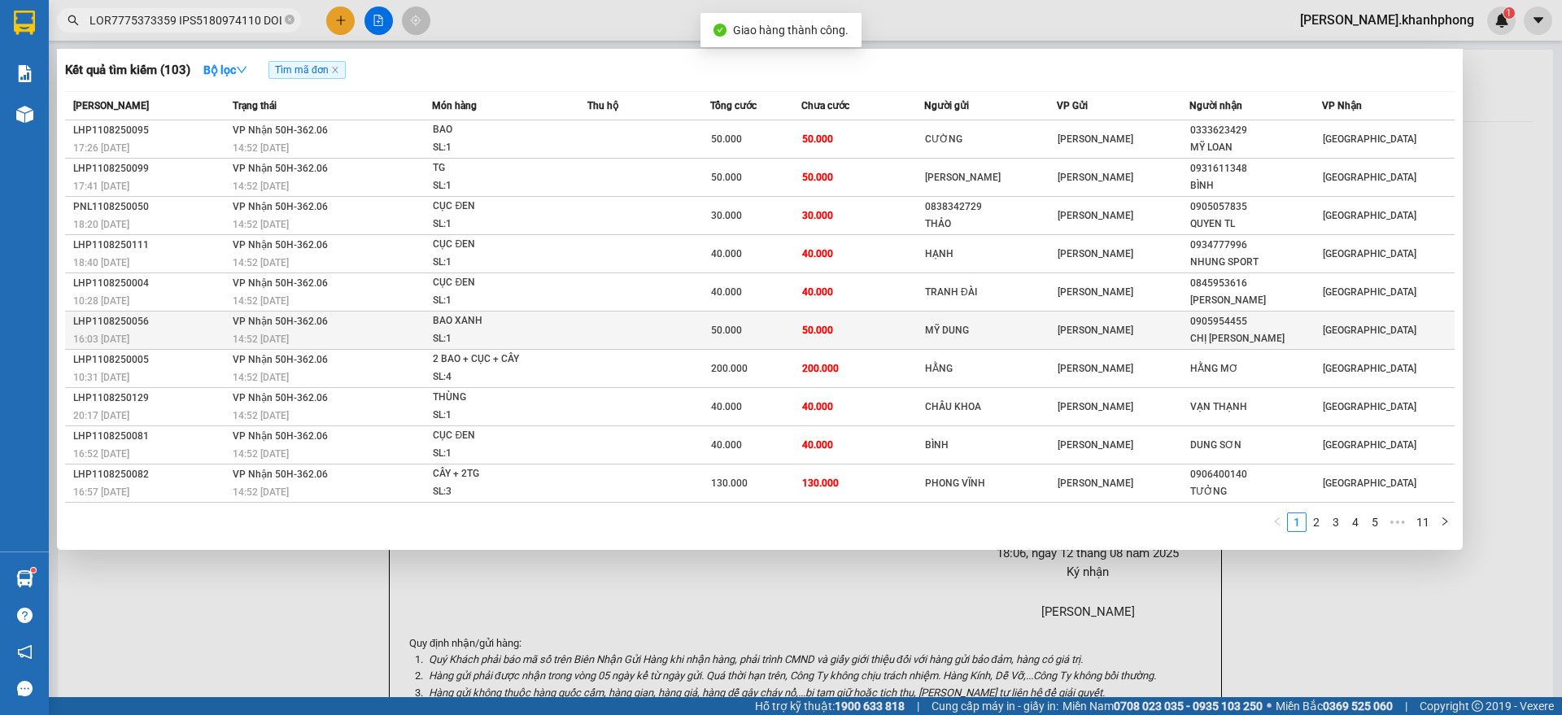
click at [189, 326] on div "LHP1108250056" at bounding box center [150, 321] width 155 height 17
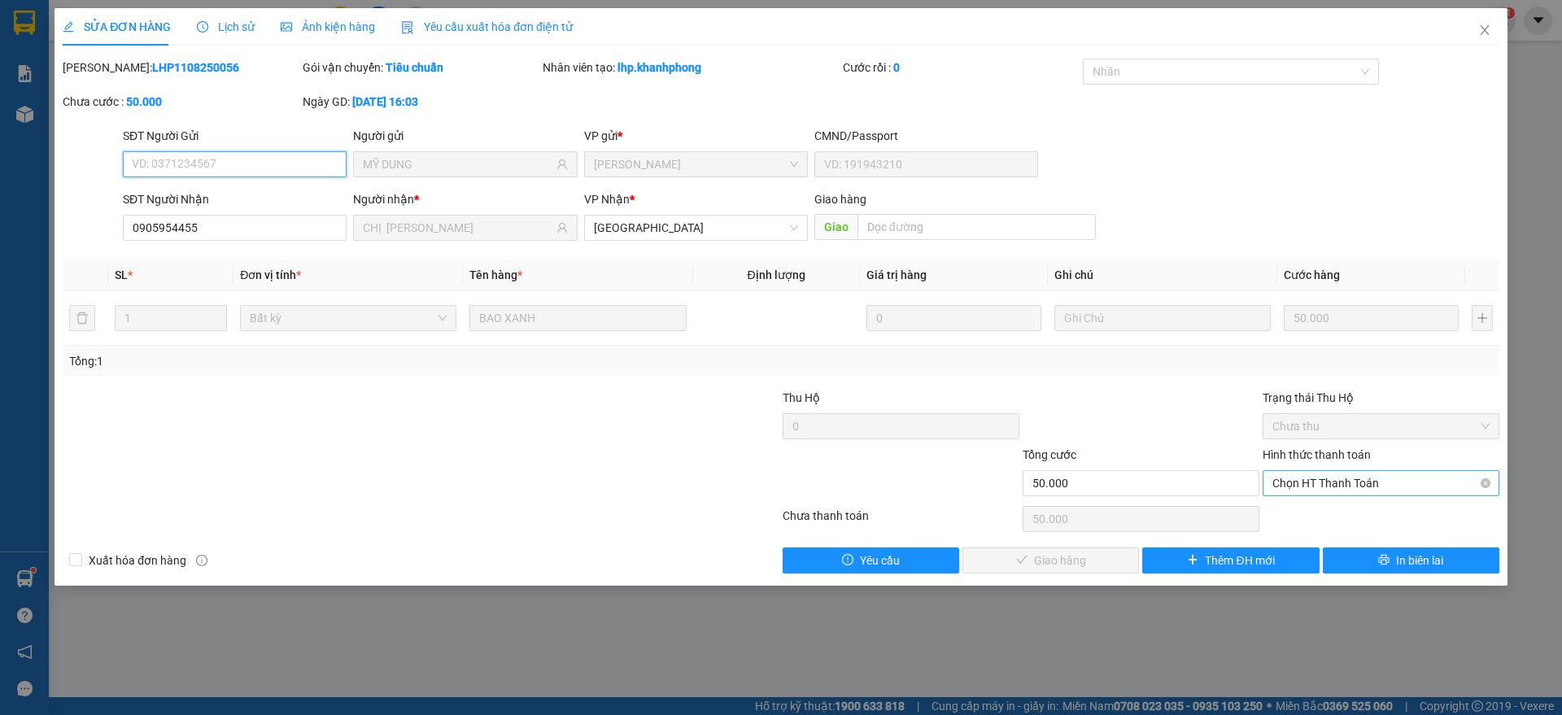
click at [1371, 481] on span "Chọn HT Thanh Toán" at bounding box center [1380, 483] width 217 height 24
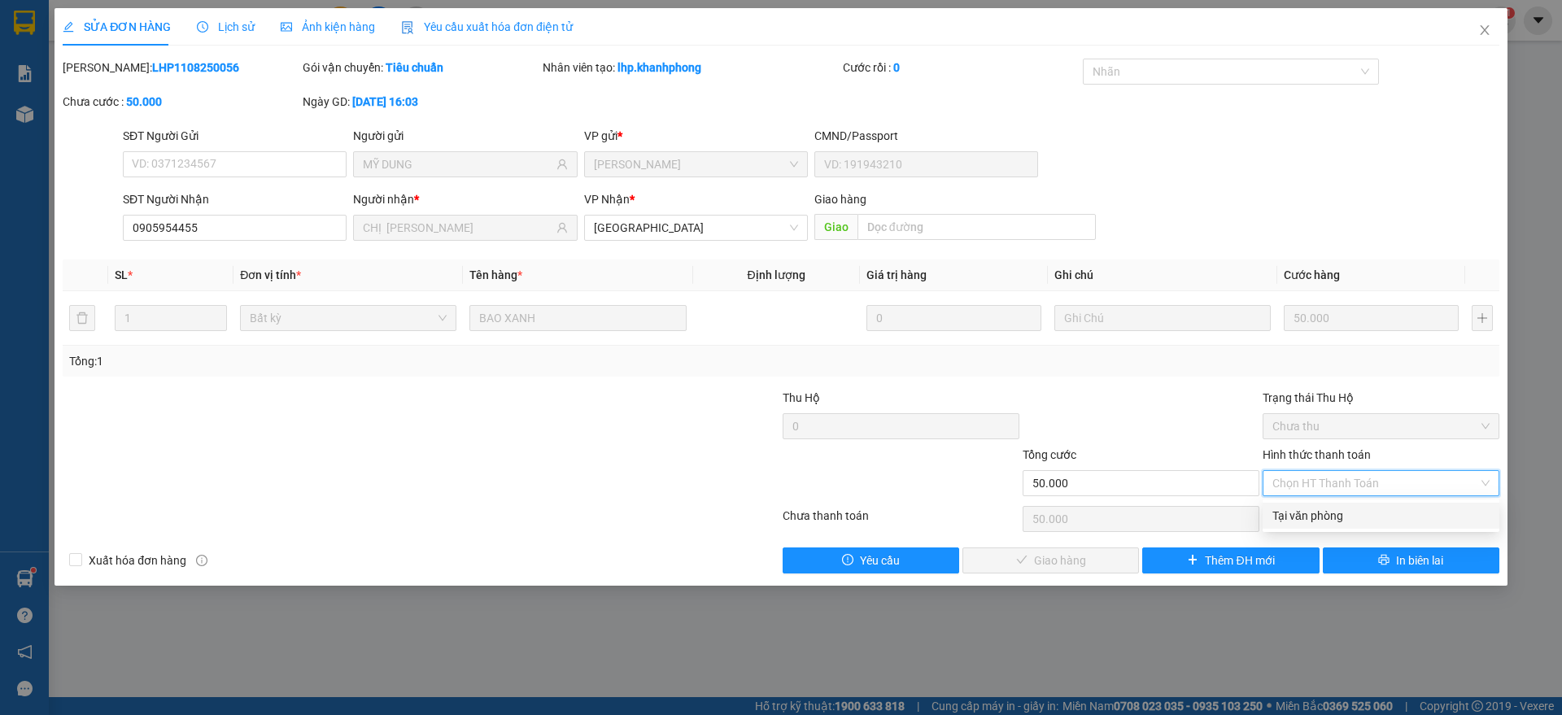
drag, startPoint x: 1328, startPoint y: 517, endPoint x: 1240, endPoint y: 529, distance: 88.7
click at [1331, 517] on div "Tại văn phòng" at bounding box center [1380, 516] width 217 height 18
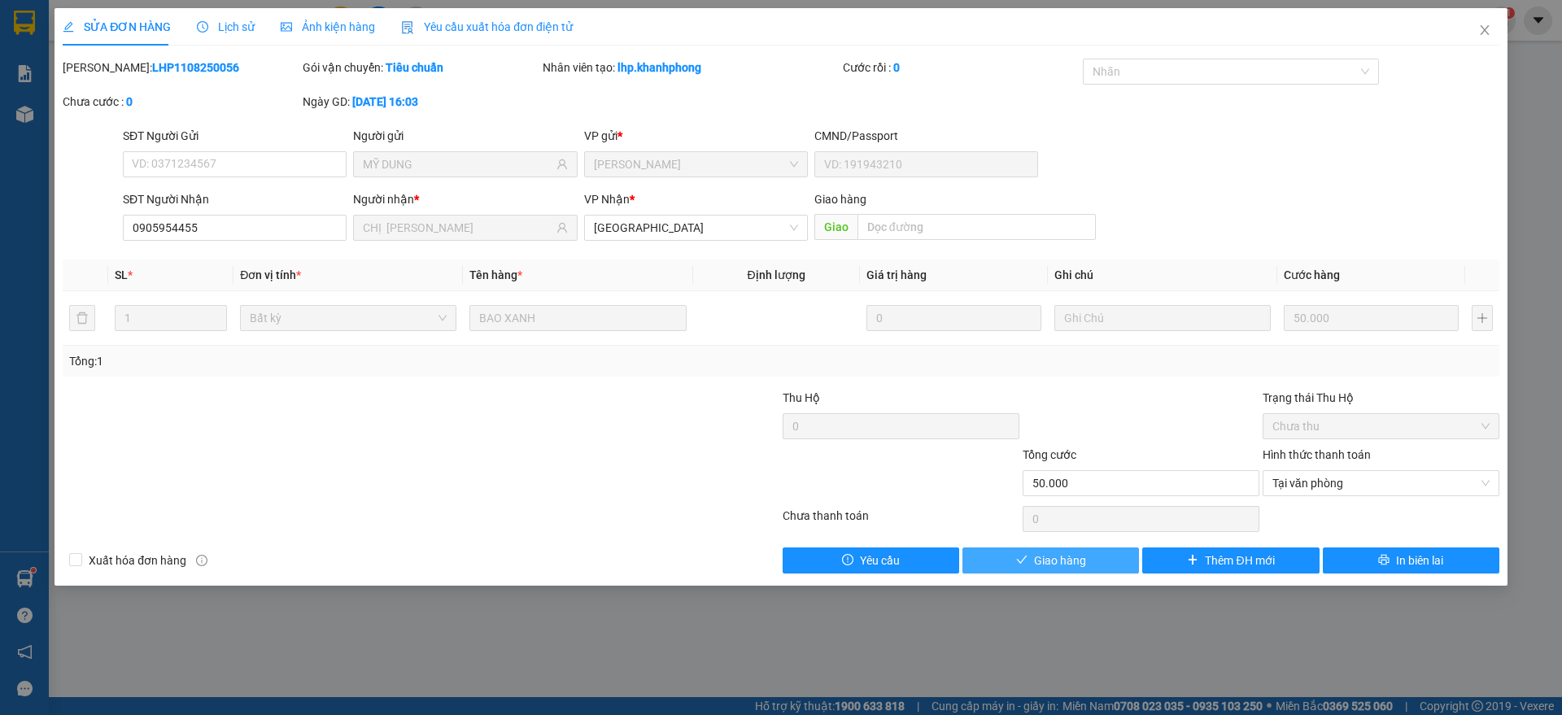
drag, startPoint x: 1040, startPoint y: 547, endPoint x: 1046, endPoint y: 556, distance: 10.4
click at [1044, 552] on button "Giao hàng" at bounding box center [1050, 560] width 177 height 26
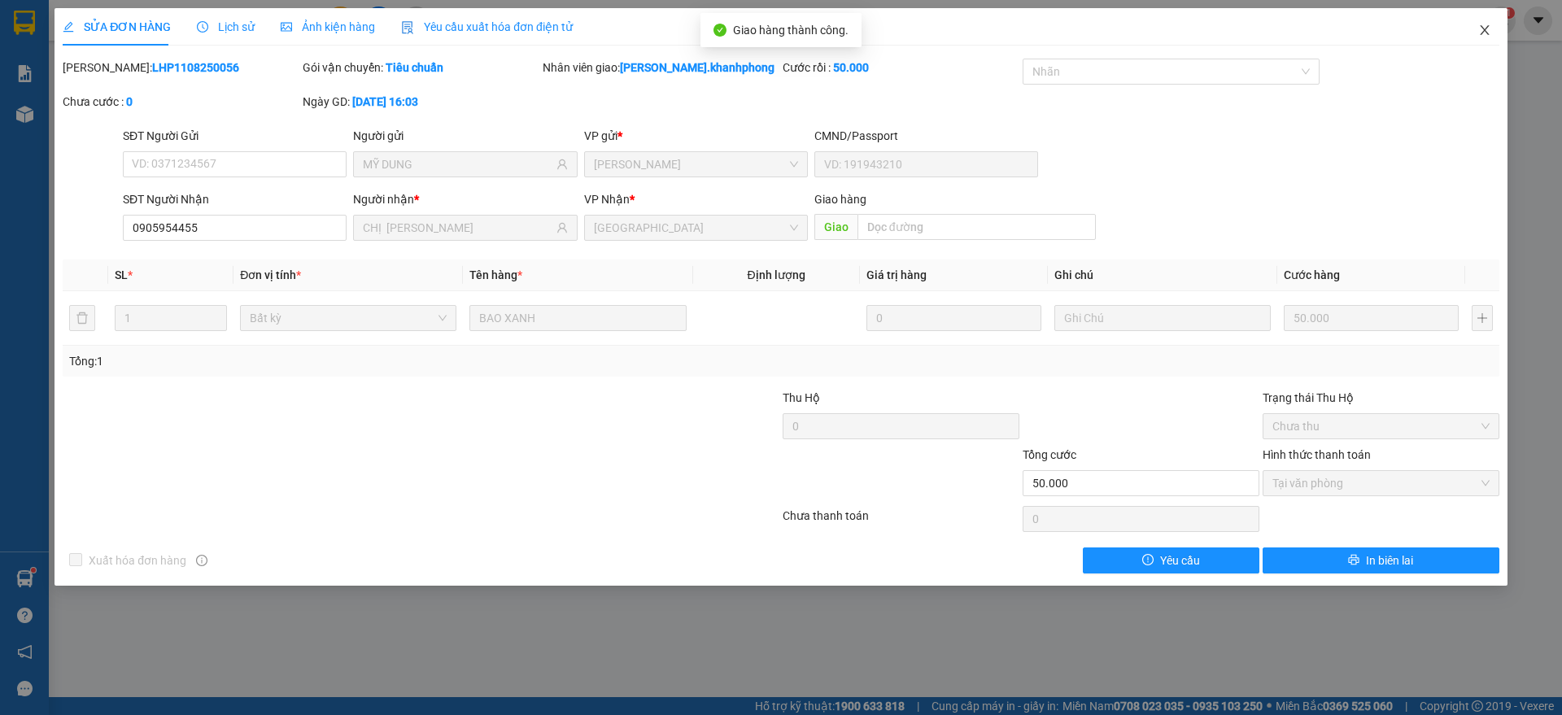
click at [1493, 26] on span "Close" at bounding box center [1485, 31] width 46 height 46
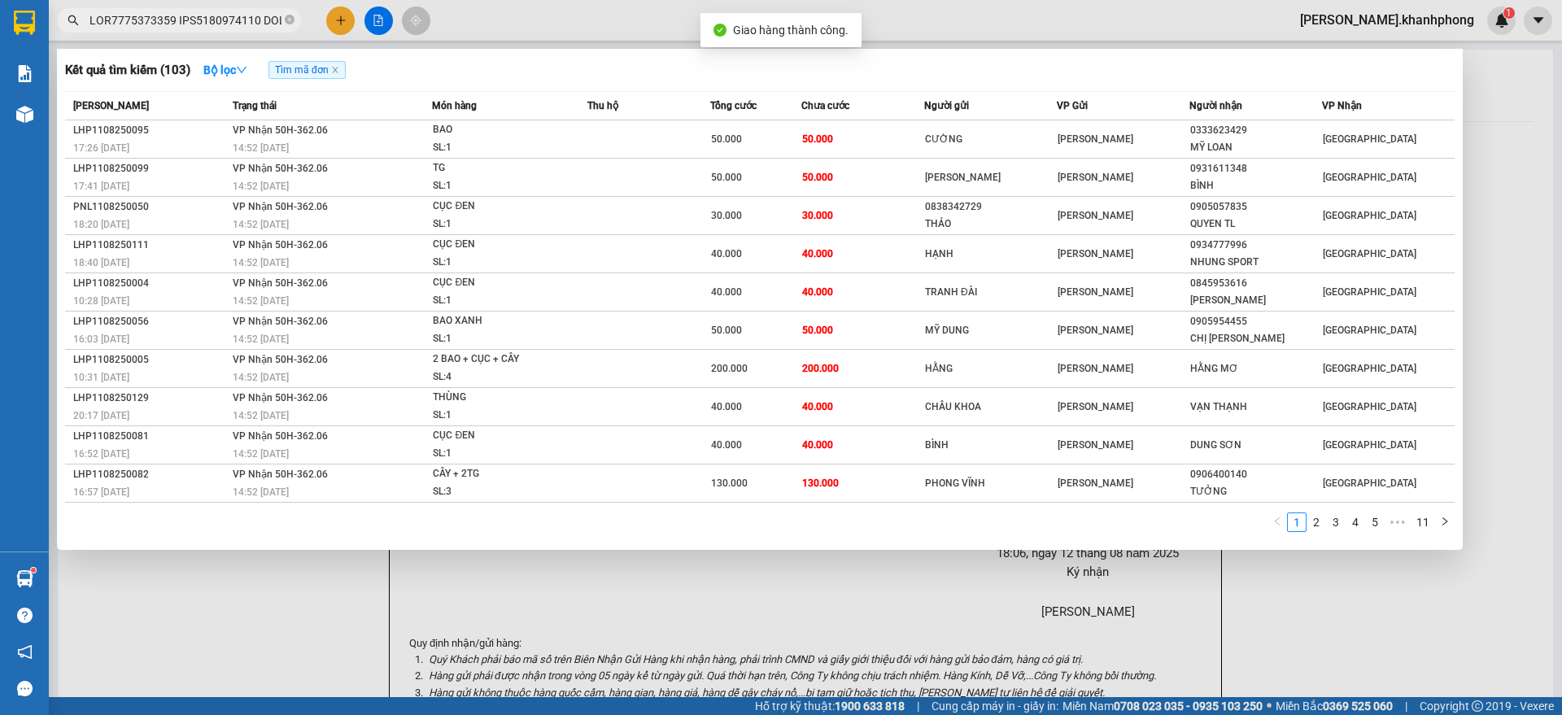
click at [225, 20] on input "text" at bounding box center [185, 20] width 192 height 18
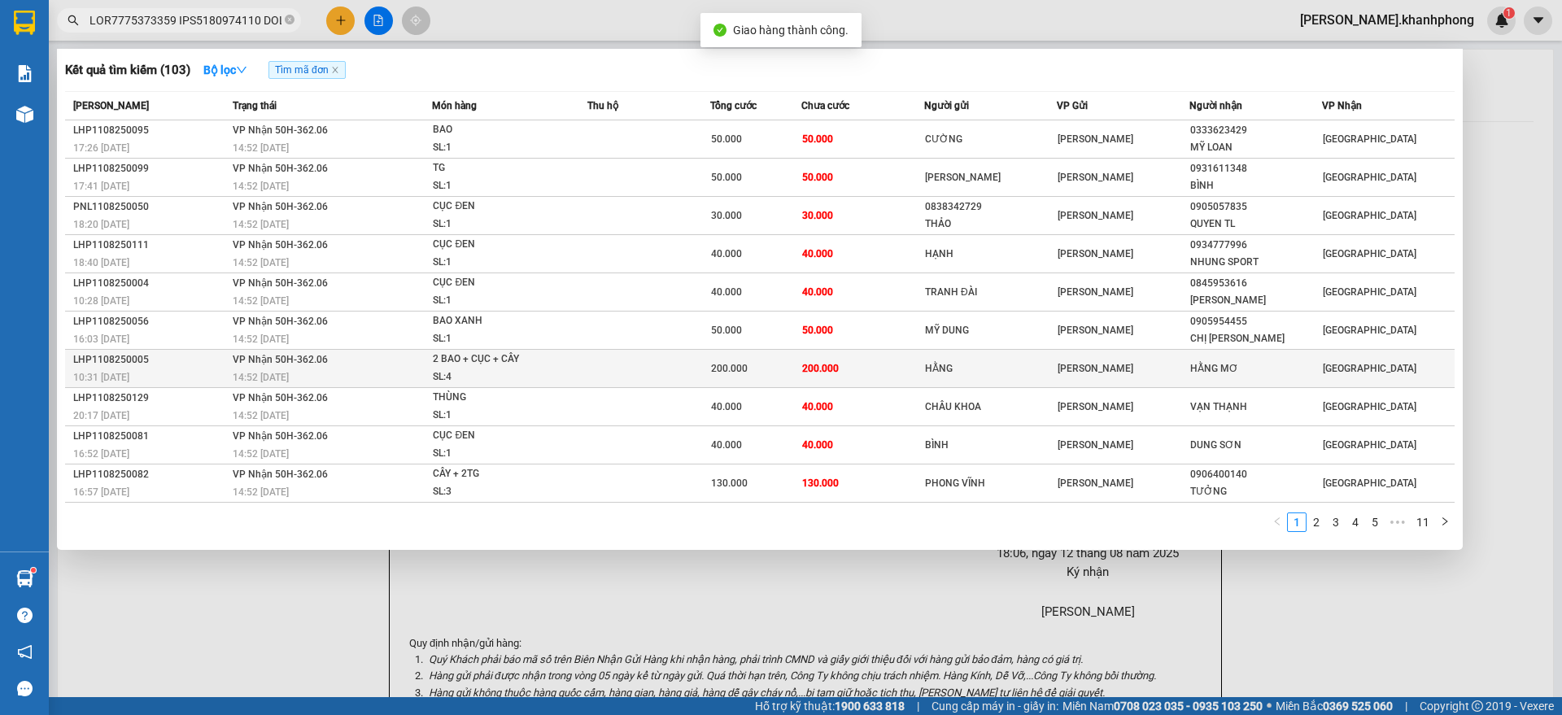
click at [222, 368] on div "10:31 [DATE]" at bounding box center [150, 377] width 155 height 18
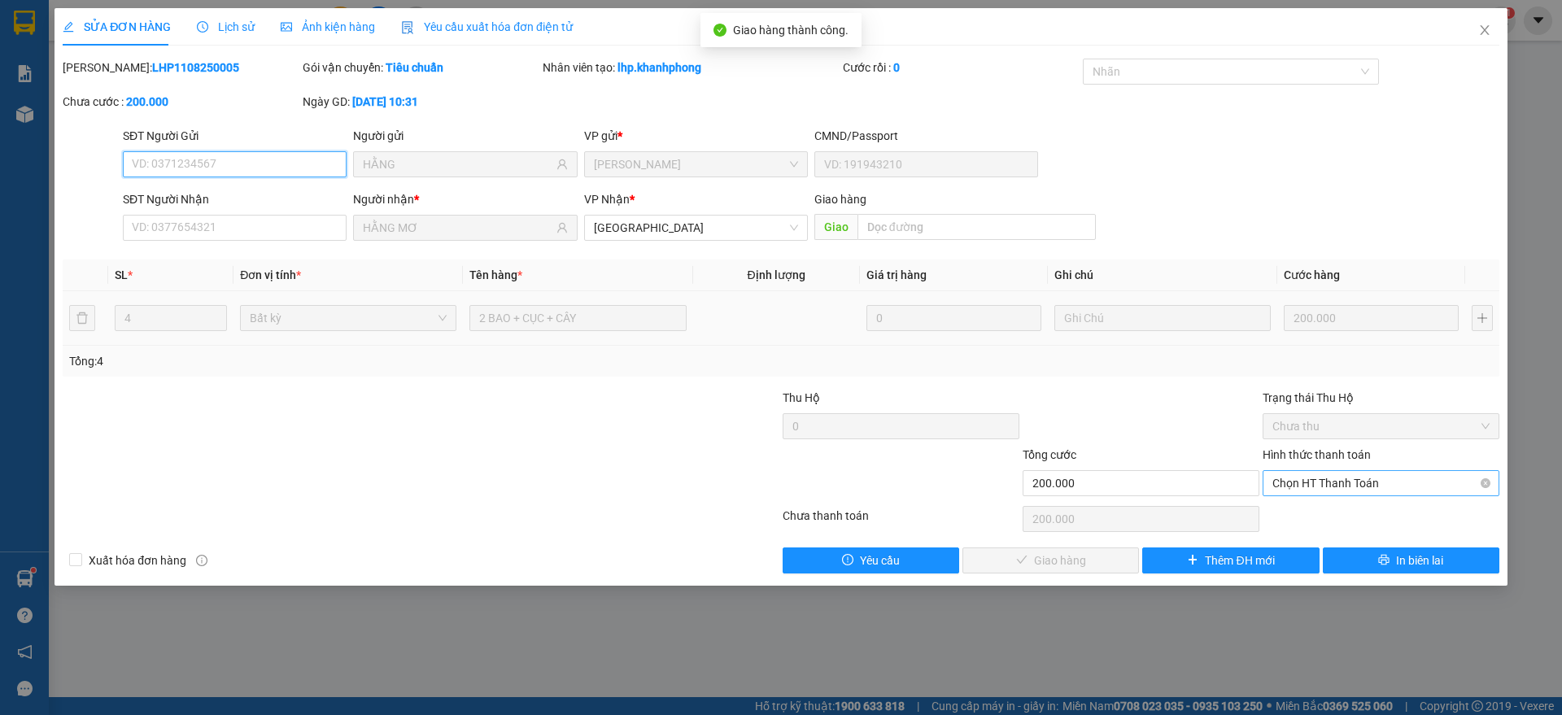
click at [1323, 479] on span "Chọn HT Thanh Toán" at bounding box center [1380, 483] width 217 height 24
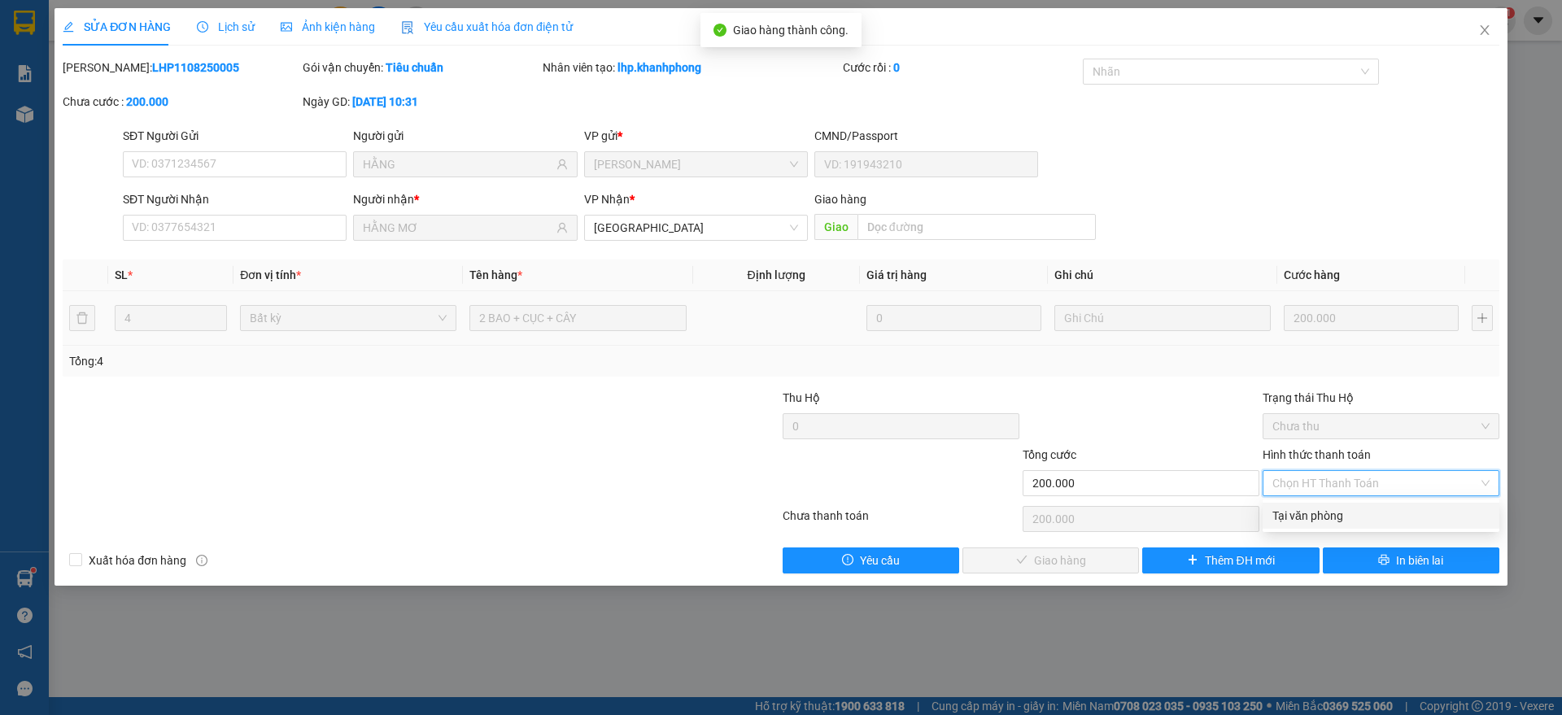
click at [1314, 516] on div "Tại văn phòng" at bounding box center [1380, 516] width 217 height 18
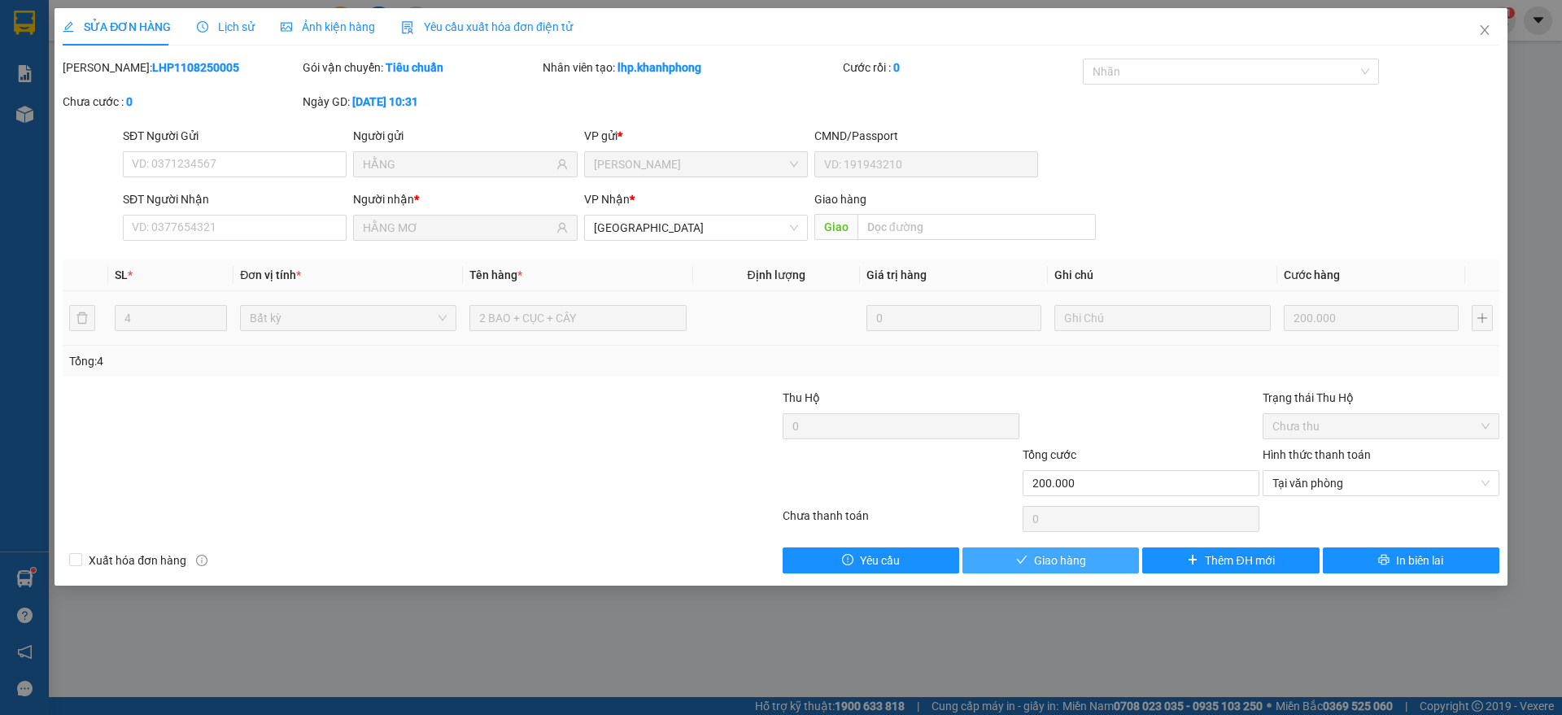
click at [1040, 564] on span "Giao hàng" at bounding box center [1060, 561] width 52 height 18
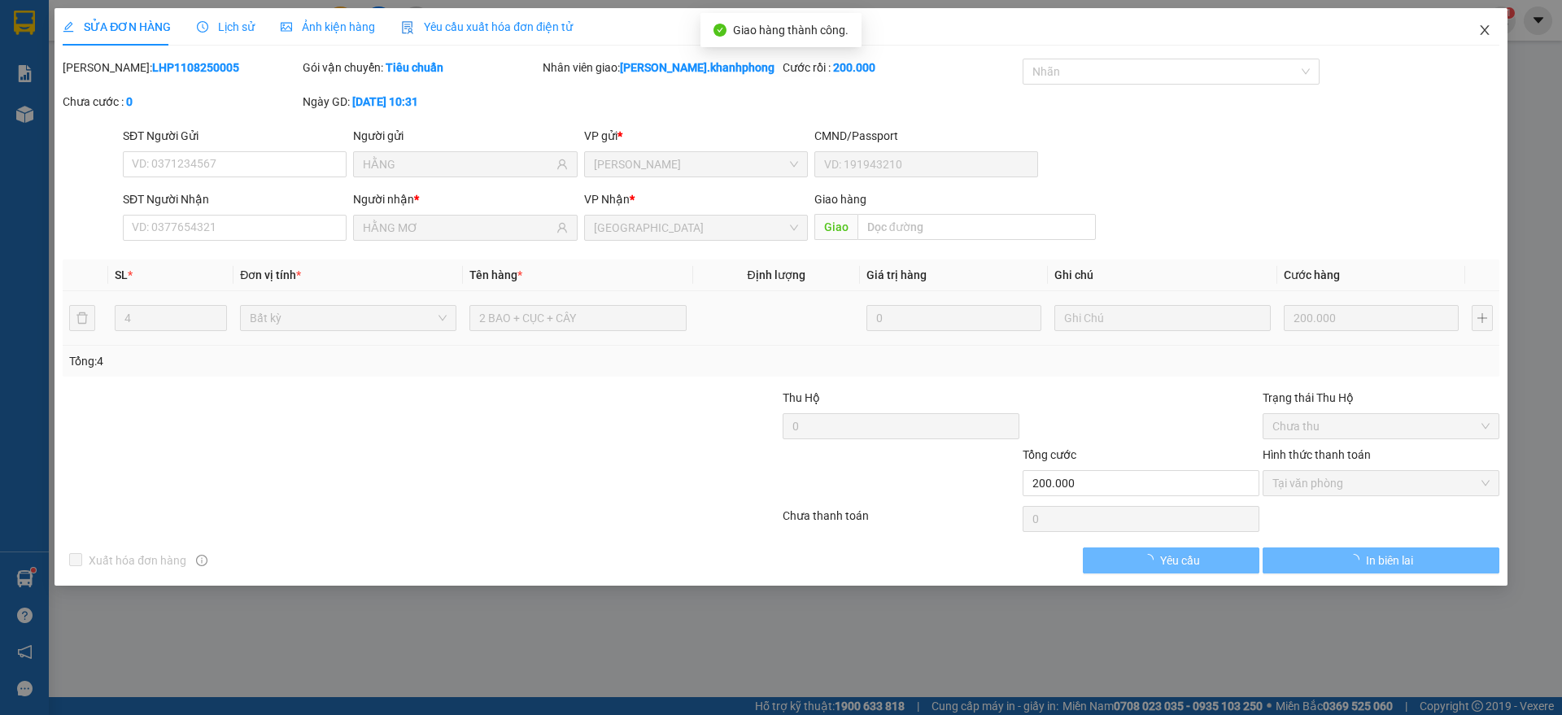
click at [1487, 26] on icon "close" at bounding box center [1484, 30] width 13 height 13
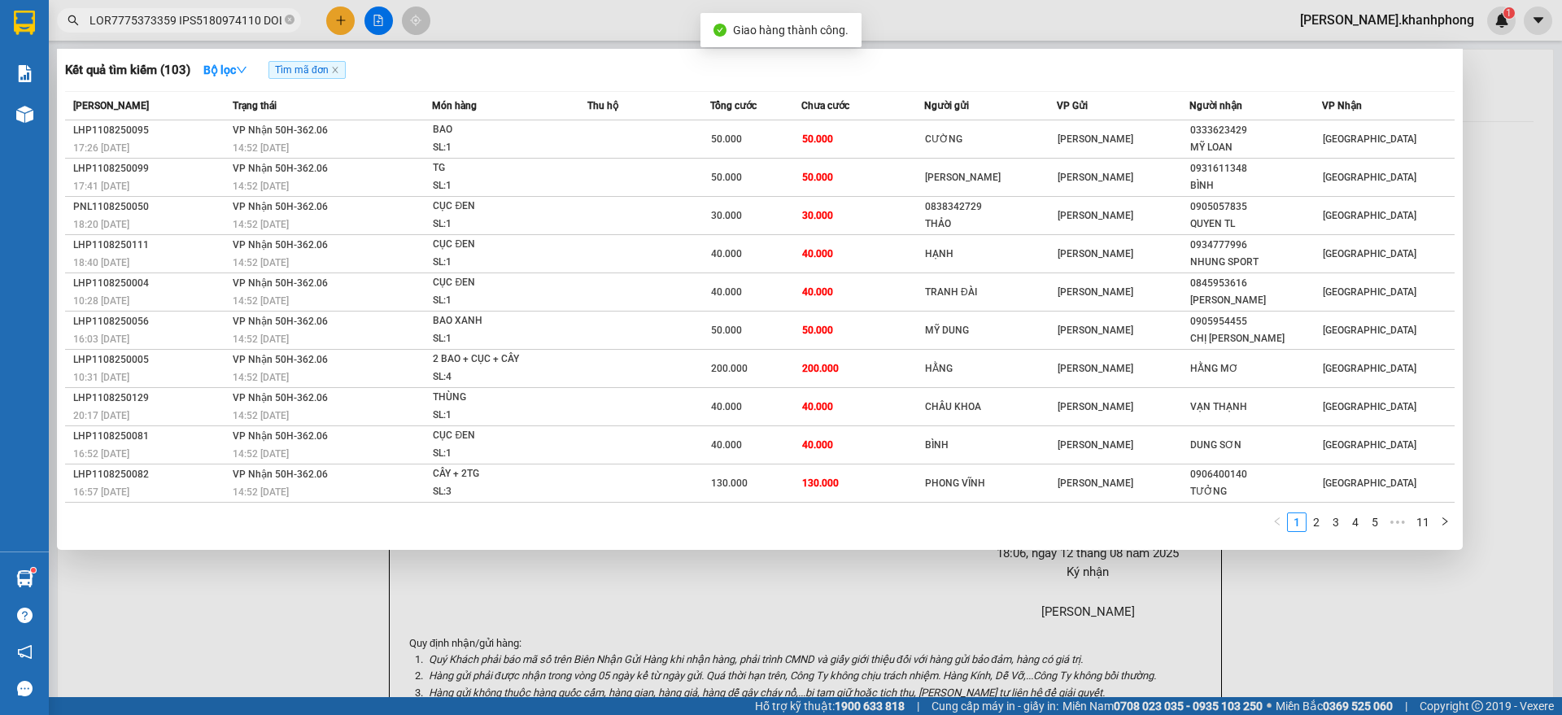
click at [196, 11] on input "text" at bounding box center [185, 20] width 192 height 18
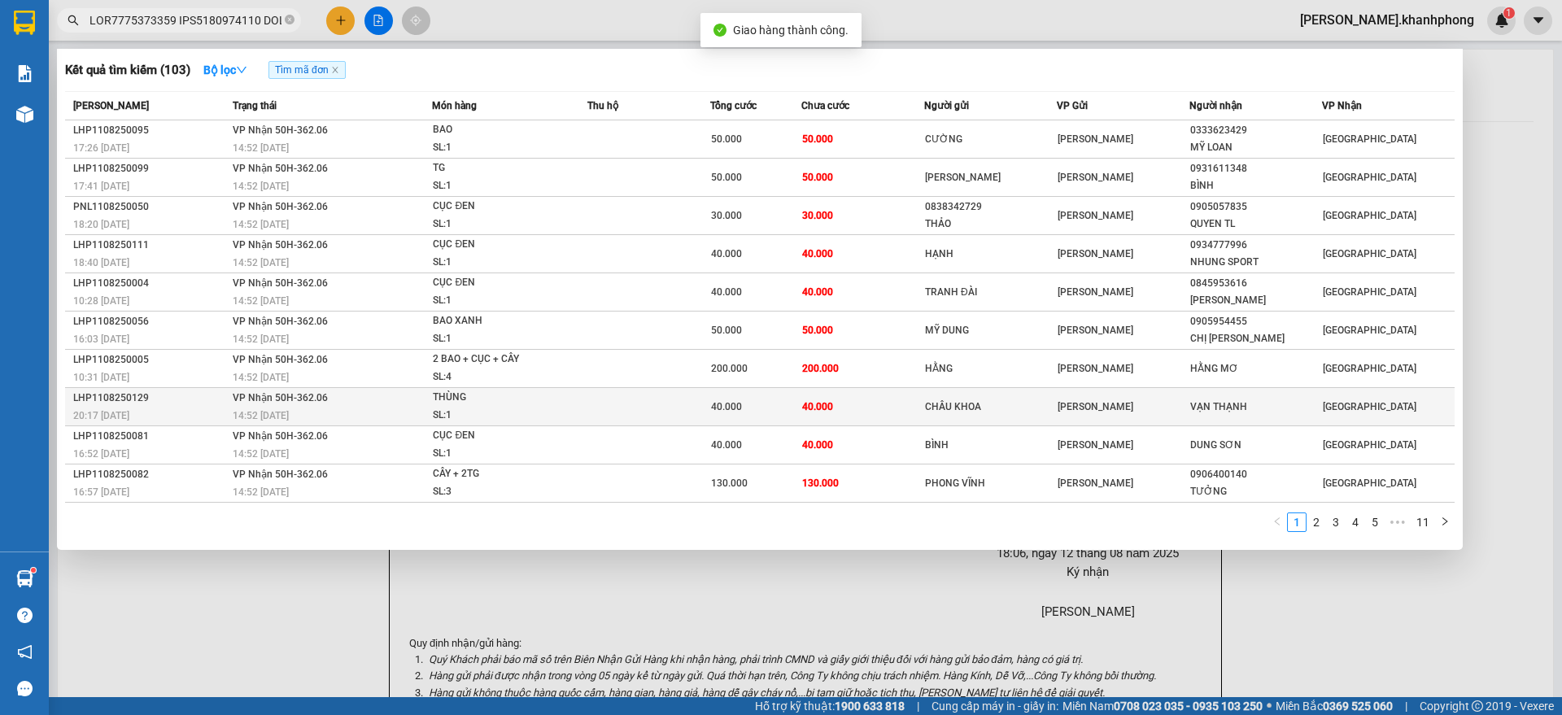
click at [194, 401] on div "LHP1108250129" at bounding box center [150, 398] width 155 height 17
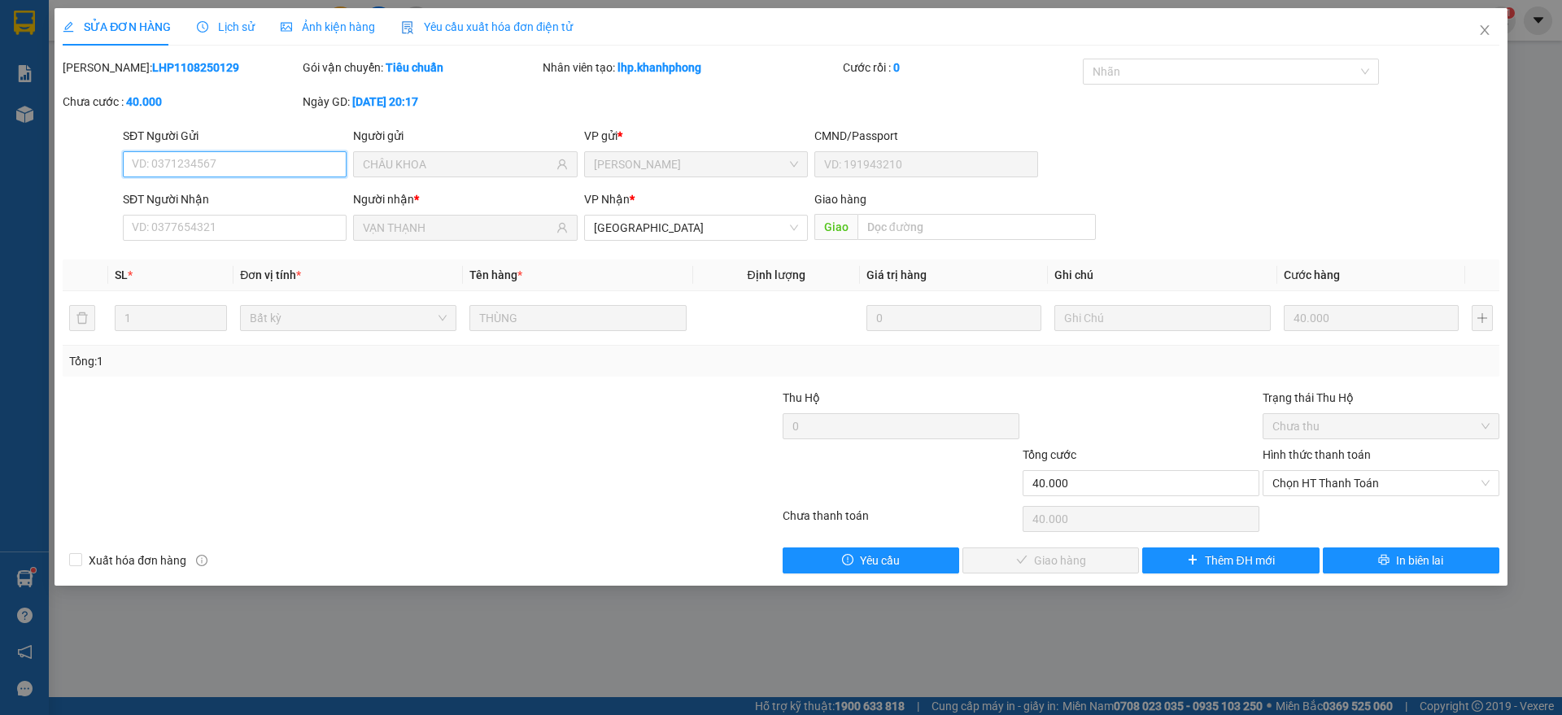
drag, startPoint x: 1349, startPoint y: 472, endPoint x: 1342, endPoint y: 507, distance: 35.7
click at [1352, 480] on span "Chọn HT Thanh Toán" at bounding box center [1380, 483] width 217 height 24
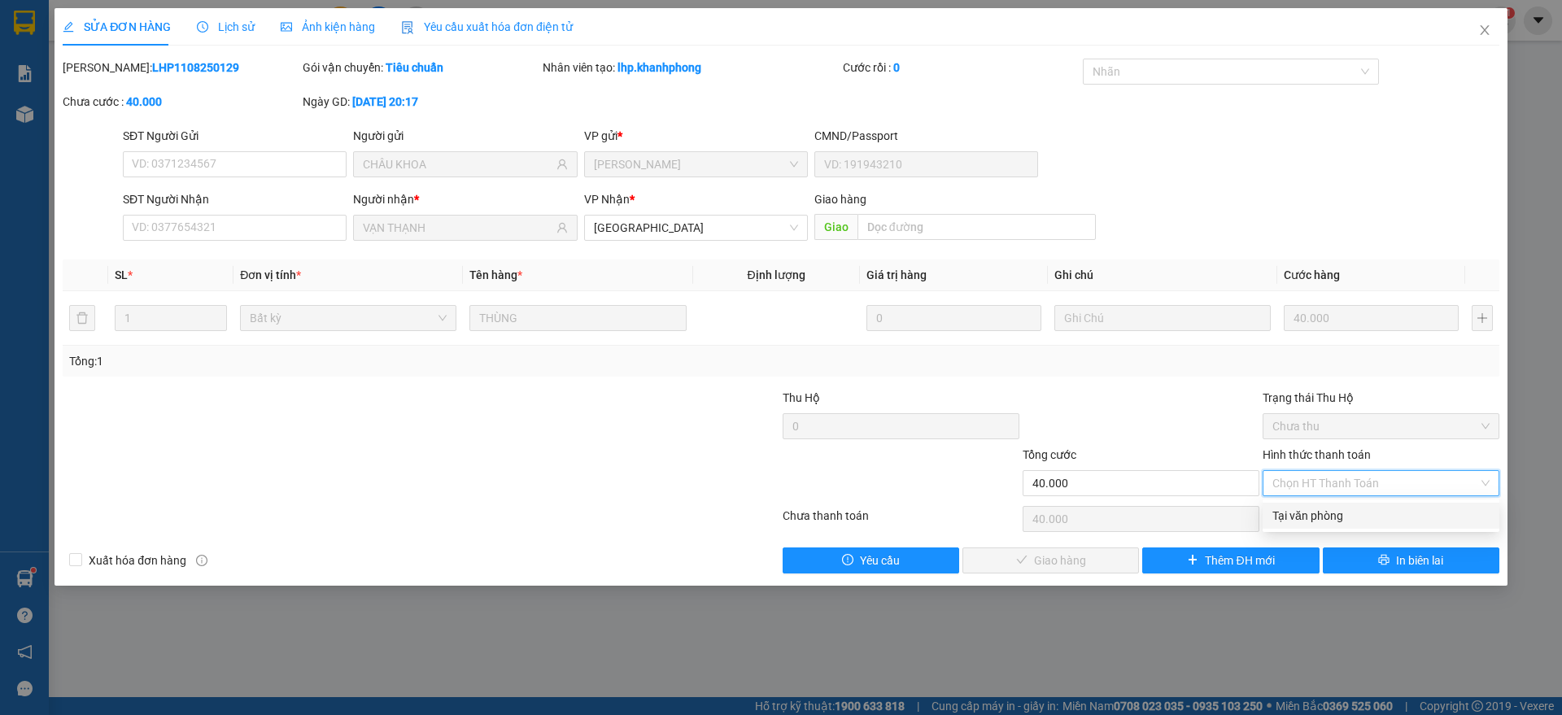
click at [1309, 518] on div "Tại văn phòng" at bounding box center [1380, 516] width 217 height 18
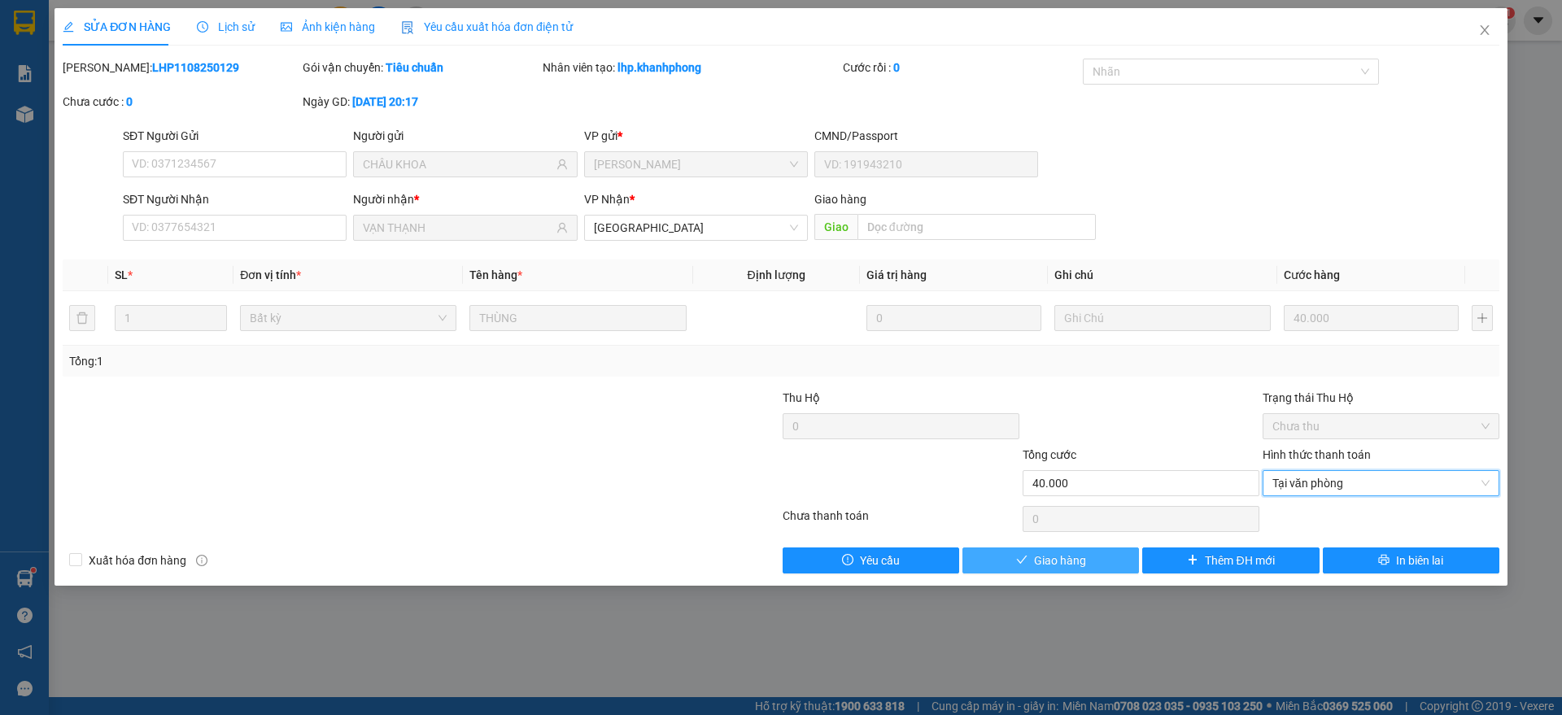
click at [1075, 561] on span "Giao hàng" at bounding box center [1060, 561] width 52 height 18
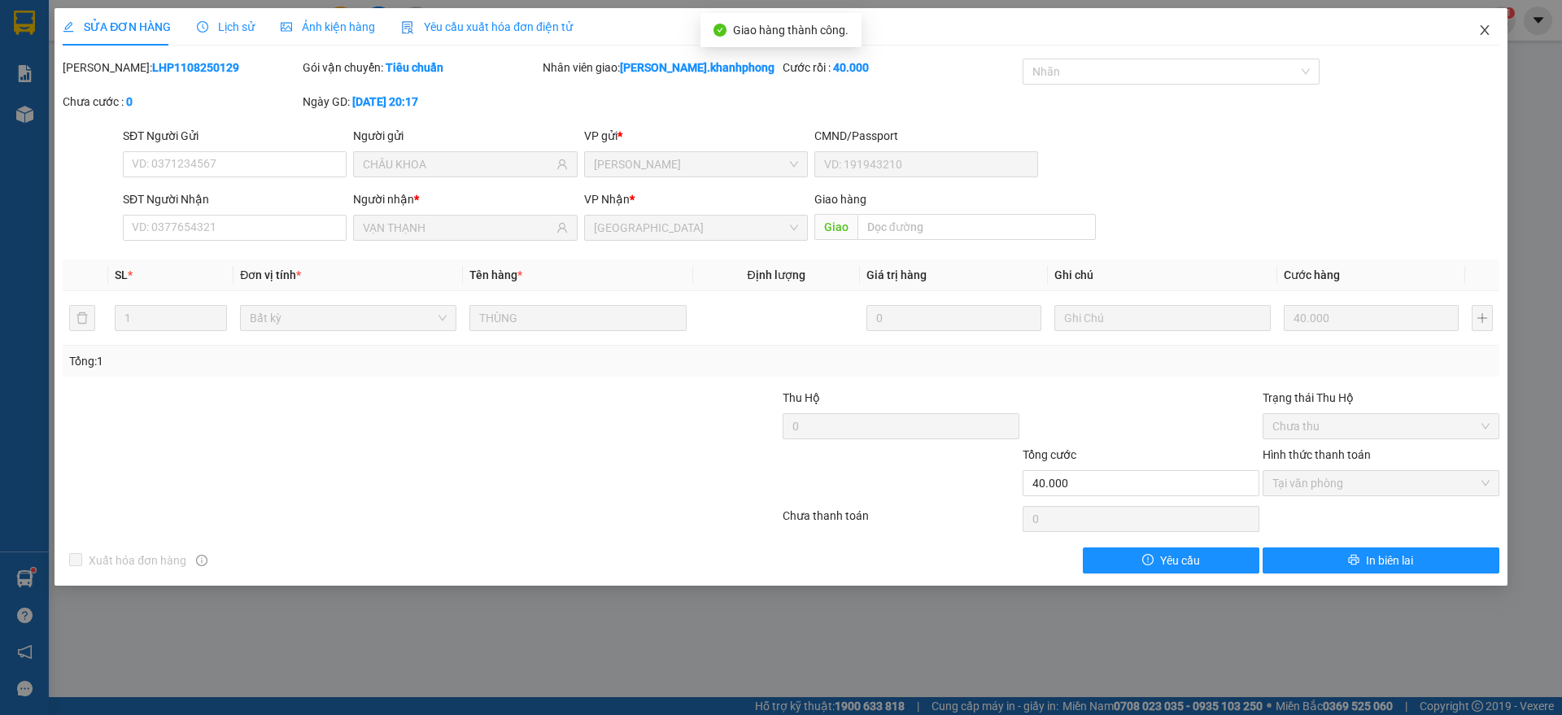
click at [1474, 24] on span "Close" at bounding box center [1485, 31] width 46 height 46
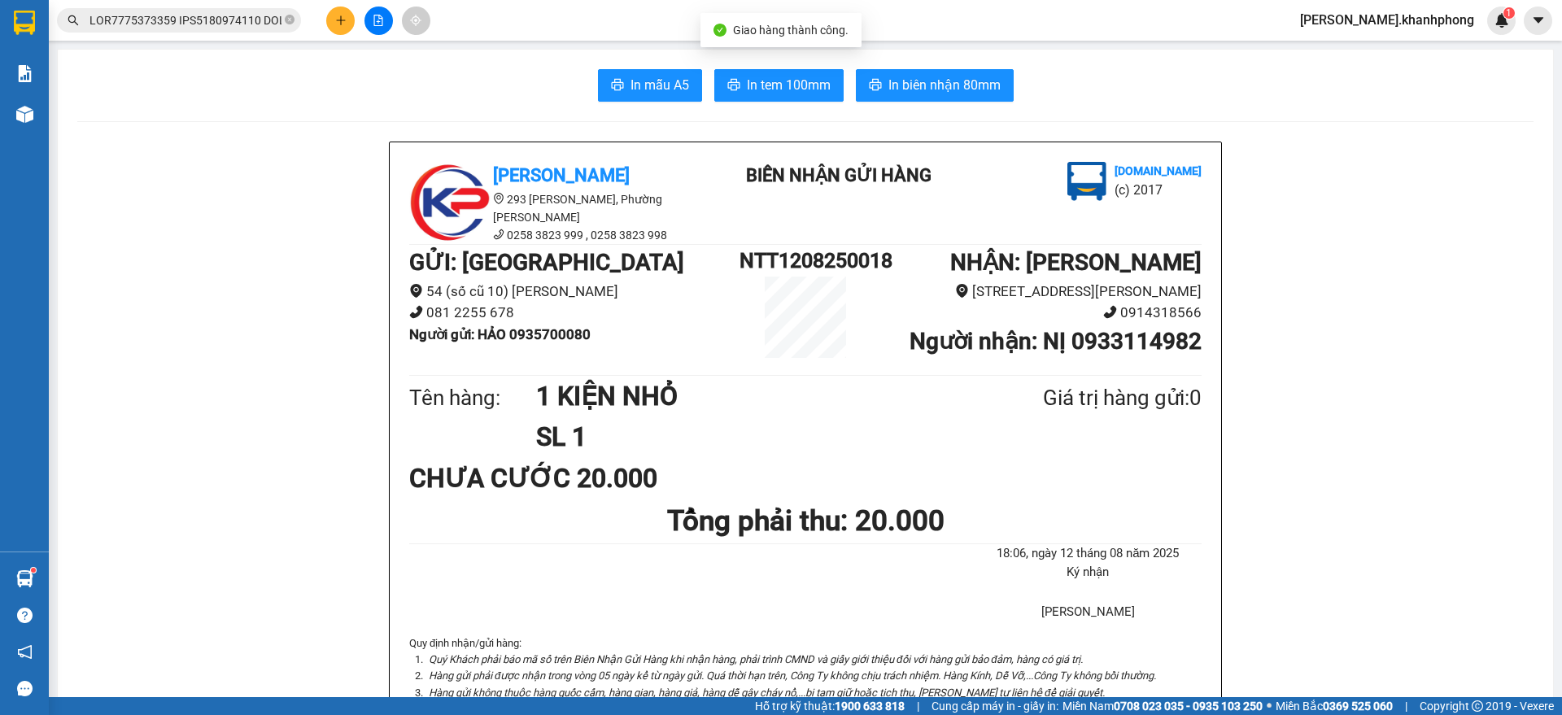
click at [213, 22] on input "text" at bounding box center [185, 20] width 192 height 18
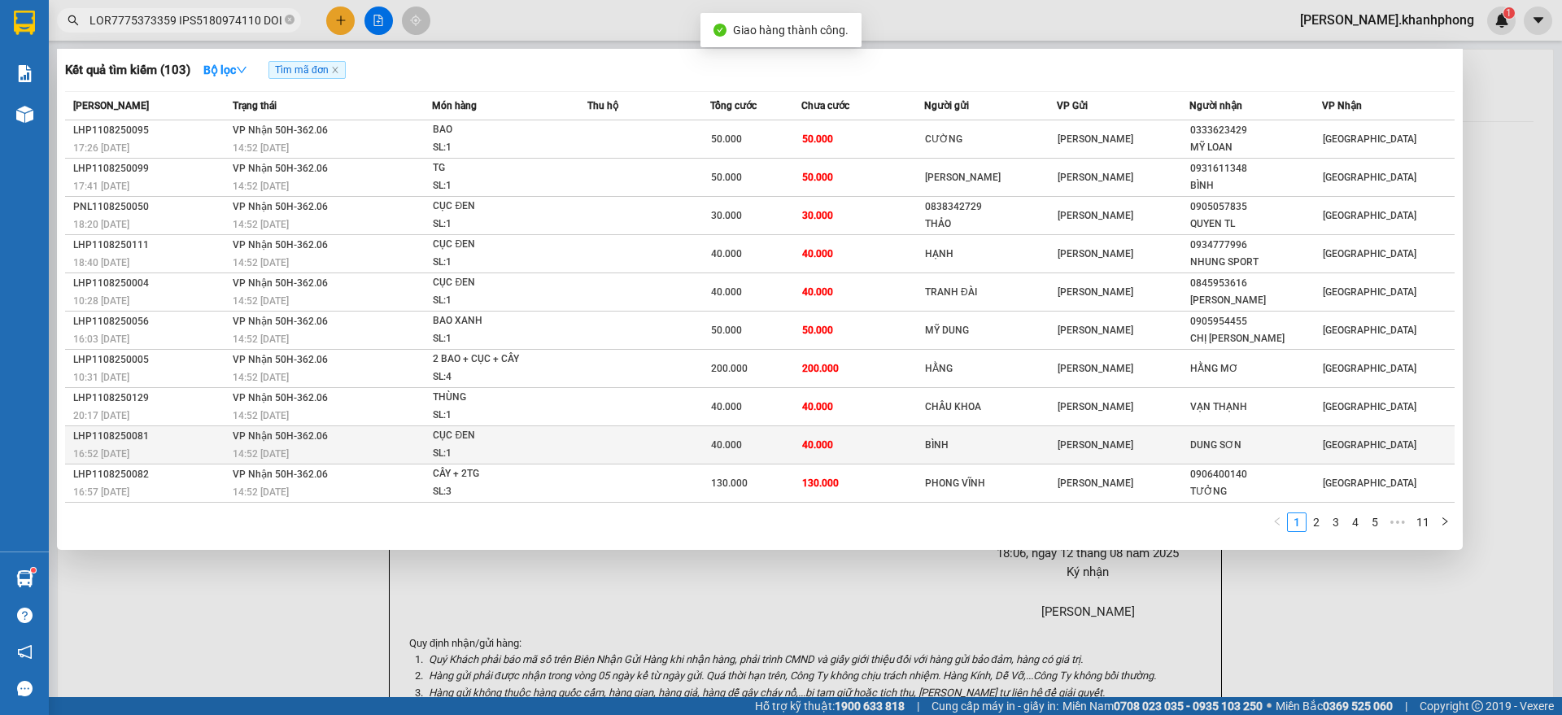
click at [254, 448] on span "14:52 [DATE]" at bounding box center [261, 453] width 56 height 11
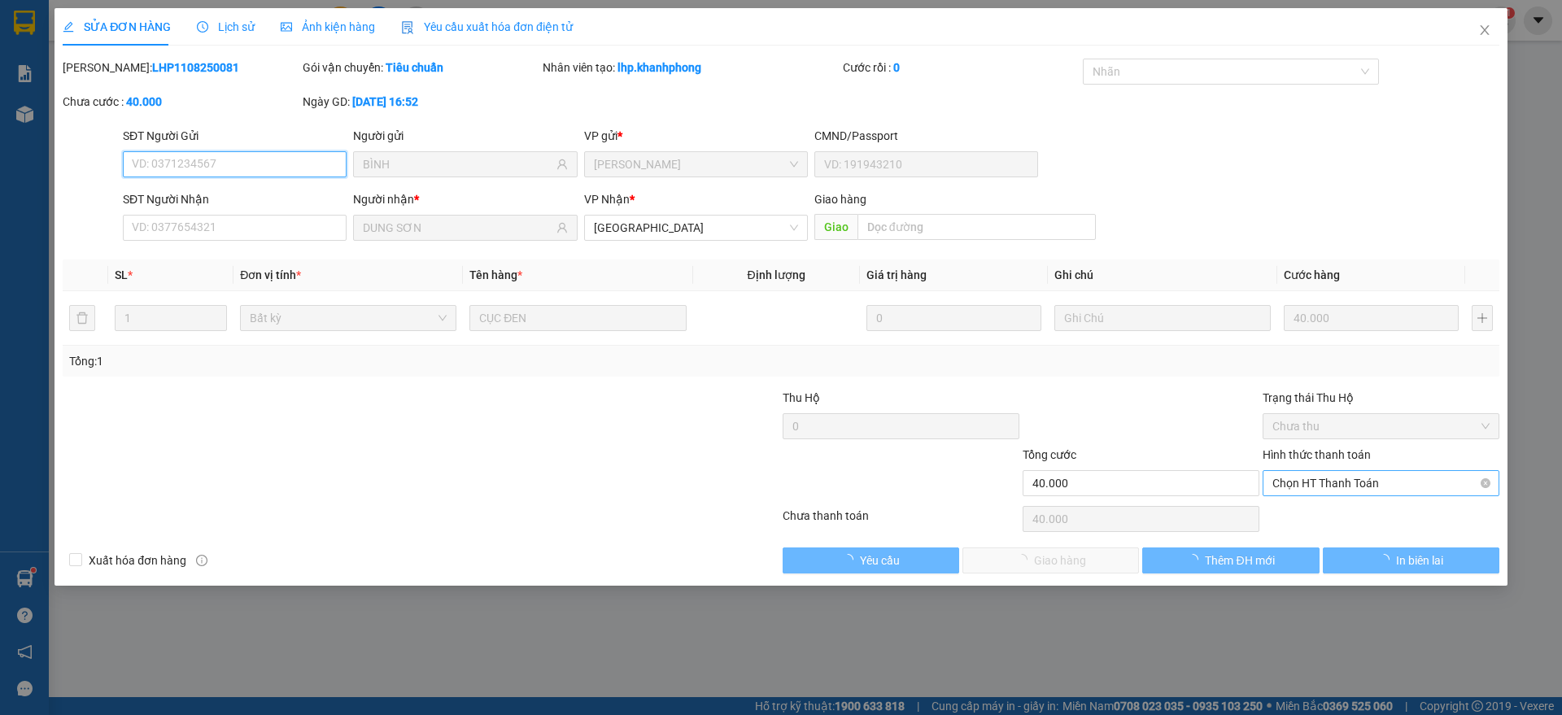
drag, startPoint x: 1314, startPoint y: 474, endPoint x: 1315, endPoint y: 495, distance: 20.4
click at [1315, 475] on span "Chọn HT Thanh Toán" at bounding box center [1380, 483] width 217 height 24
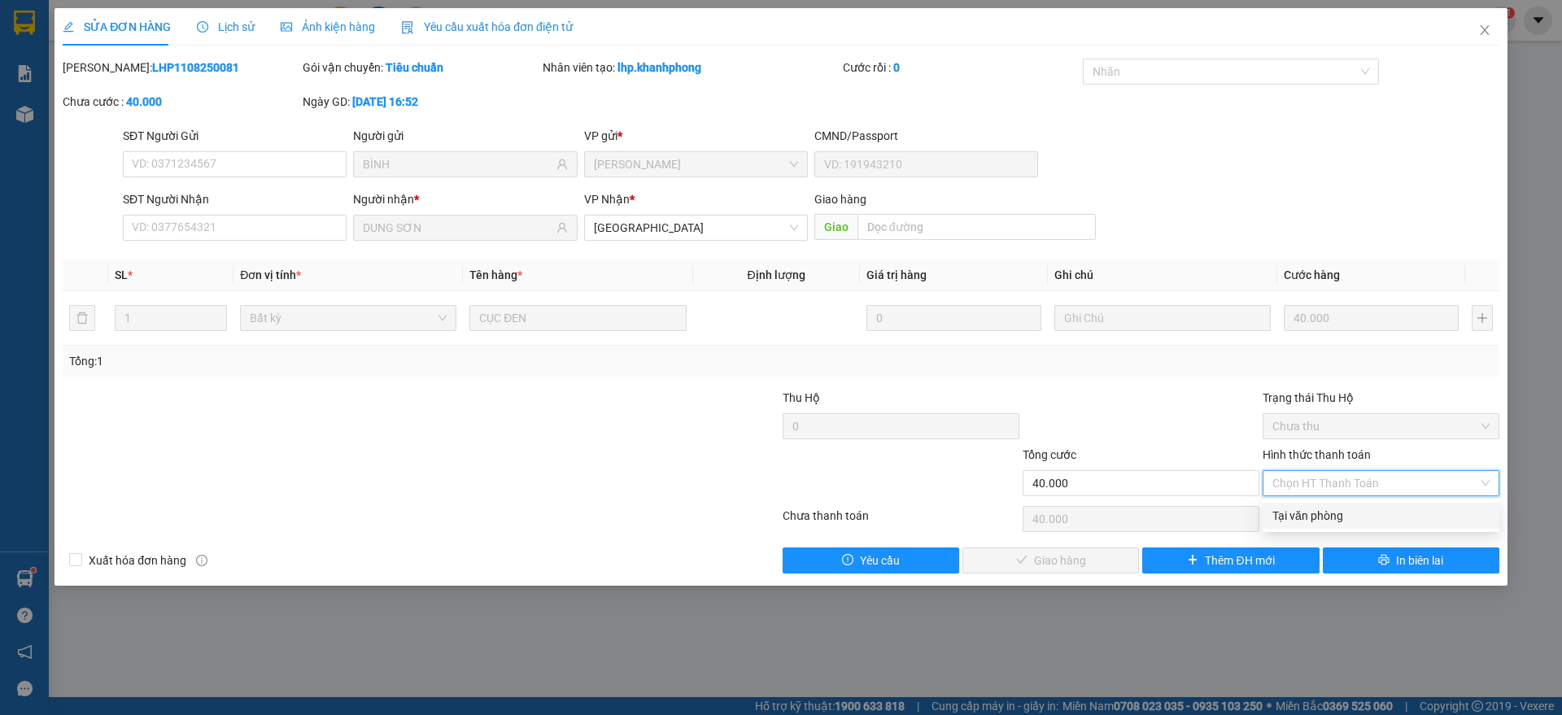
click at [1297, 504] on div "Tại văn phòng" at bounding box center [1380, 516] width 237 height 26
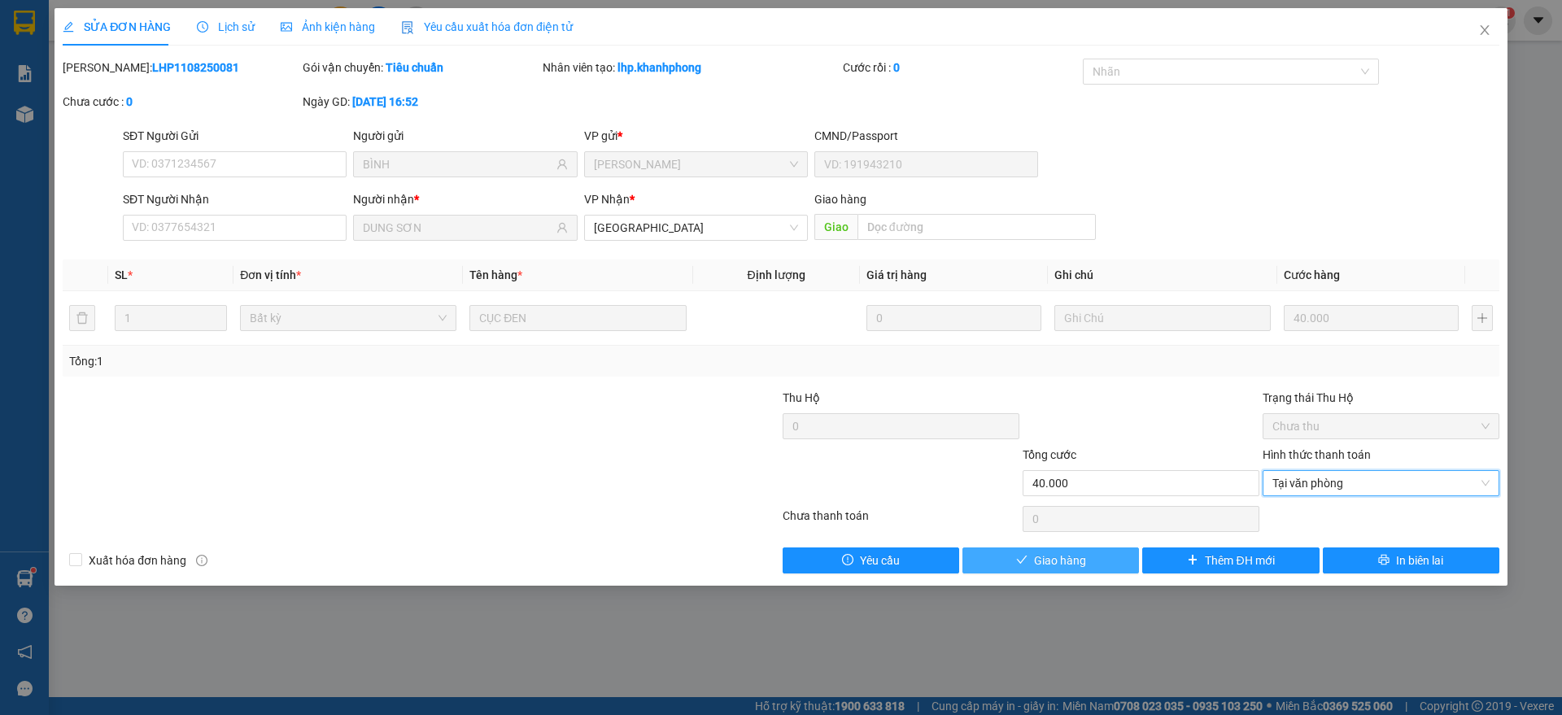
drag, startPoint x: 1073, startPoint y: 562, endPoint x: 1085, endPoint y: 555, distance: 14.2
click at [1075, 562] on span "Giao hàng" at bounding box center [1060, 561] width 52 height 18
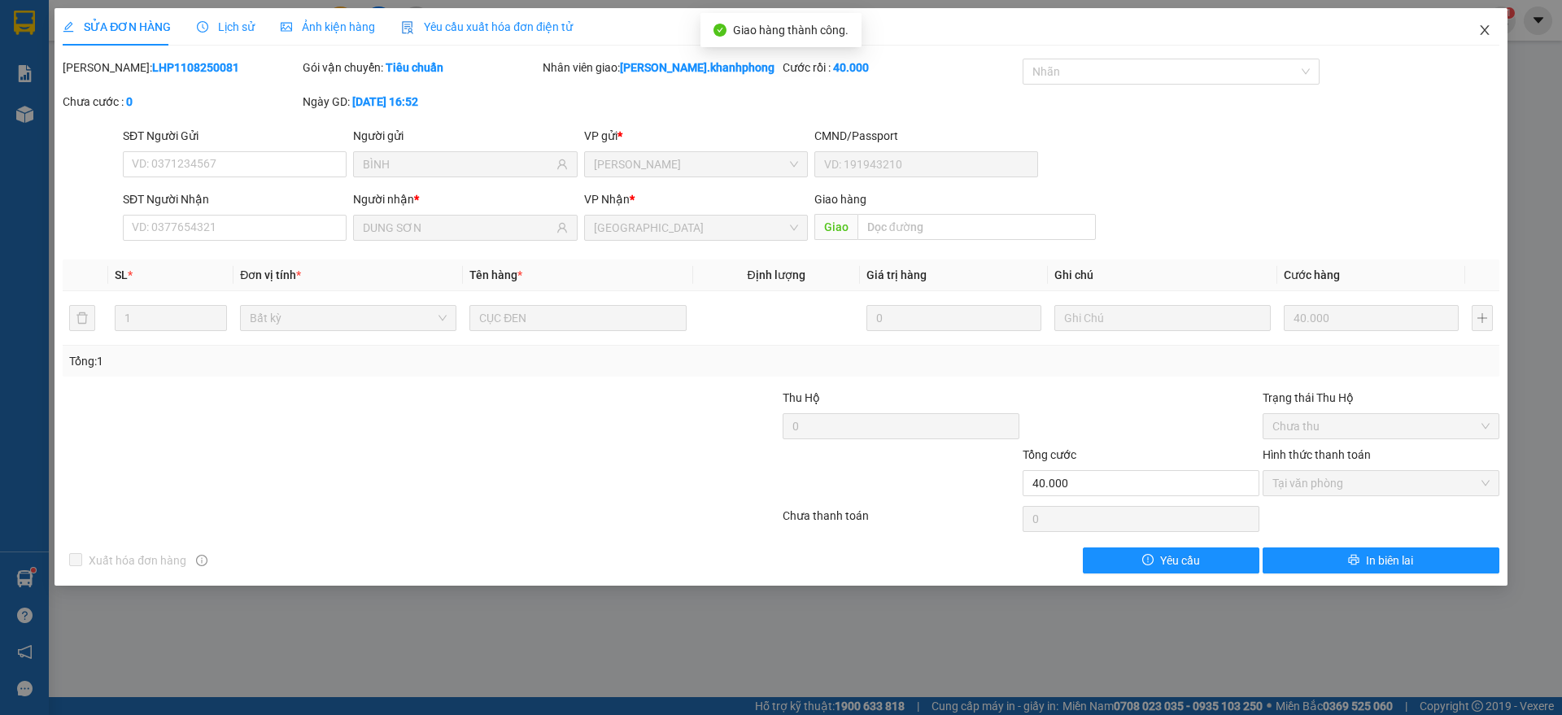
click at [1491, 17] on span "Close" at bounding box center [1485, 31] width 46 height 46
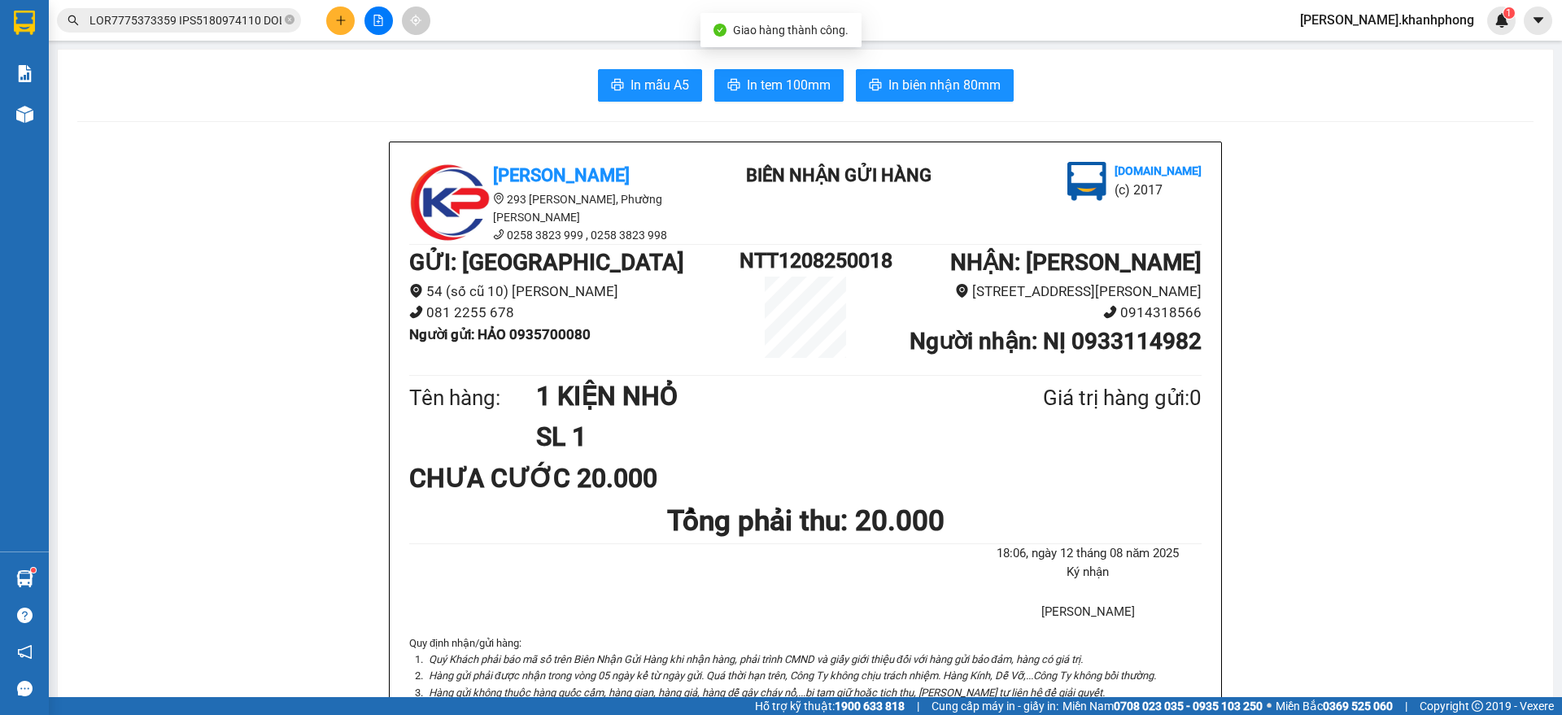
click at [226, 22] on input "text" at bounding box center [185, 20] width 192 height 18
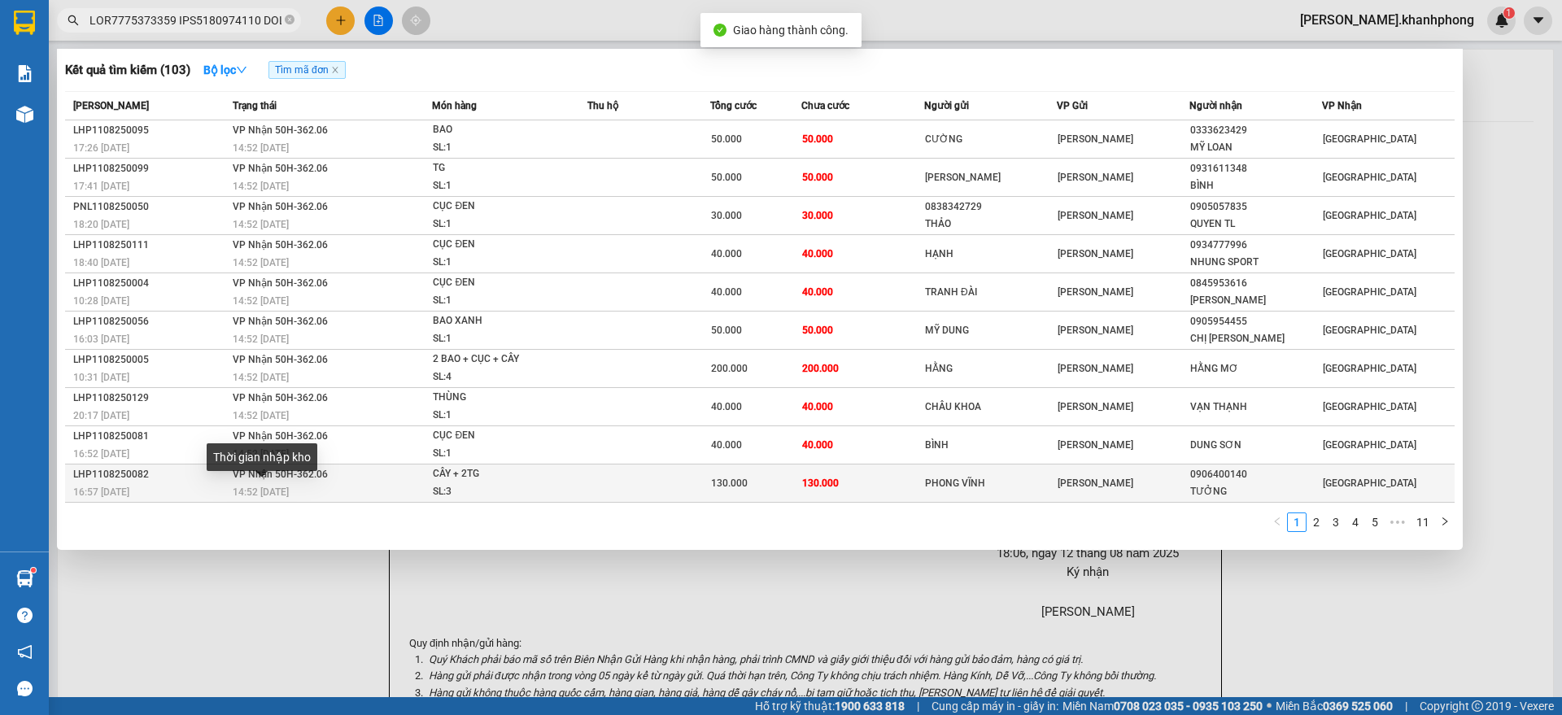
click at [281, 498] on span "14:52 [DATE]" at bounding box center [261, 491] width 56 height 11
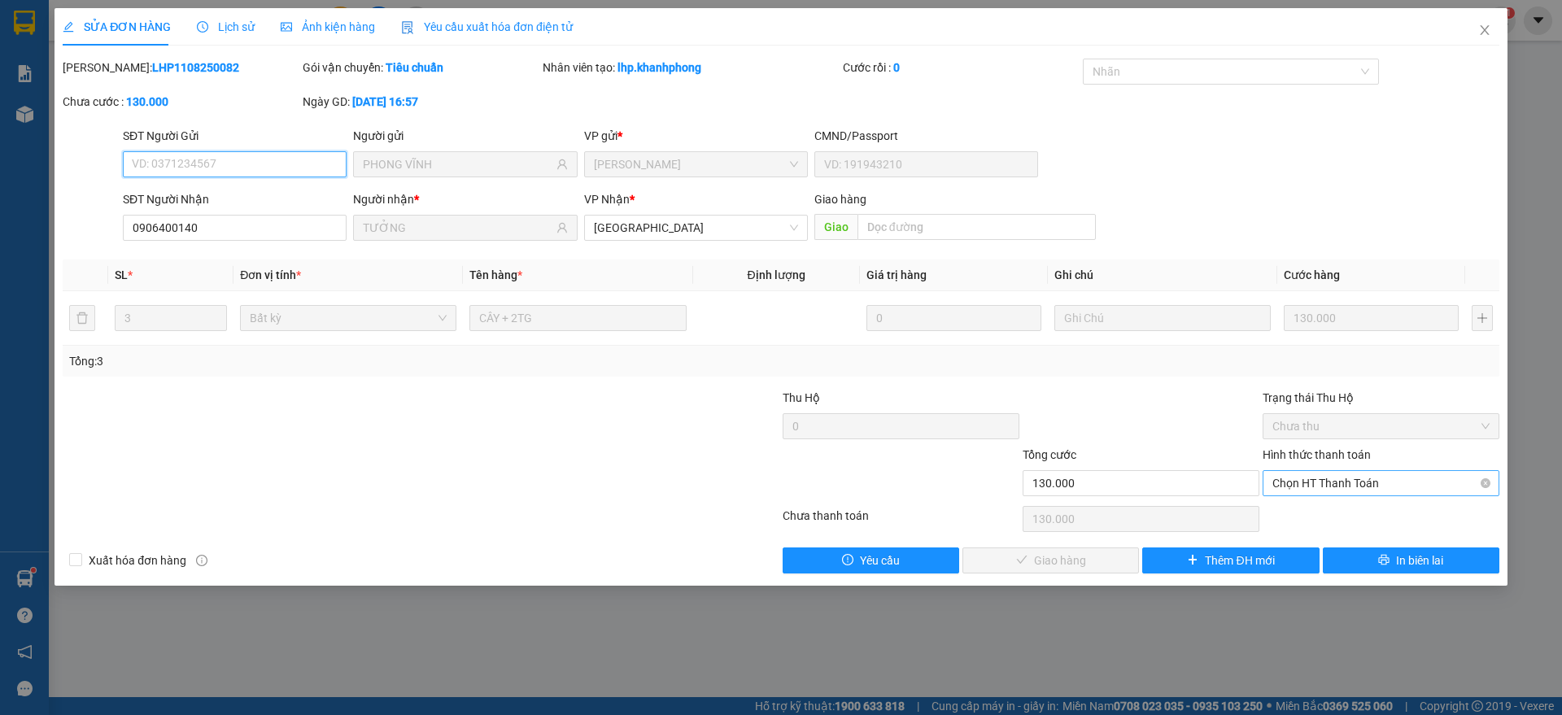
click at [1319, 479] on span "Chọn HT Thanh Toán" at bounding box center [1380, 483] width 217 height 24
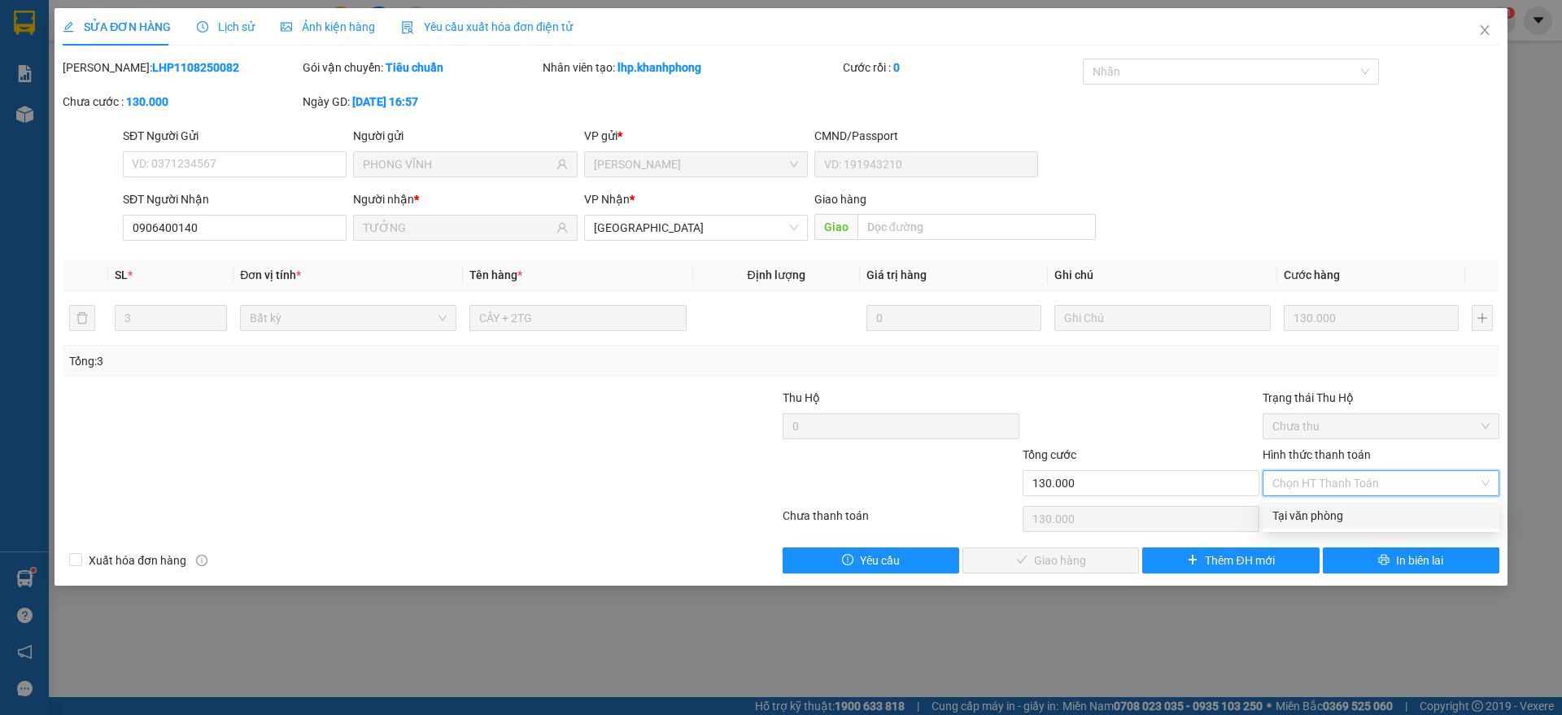
drag, startPoint x: 1328, startPoint y: 513, endPoint x: 1070, endPoint y: 556, distance: 262.1
click at [1326, 513] on div "Tại văn phòng" at bounding box center [1380, 516] width 217 height 18
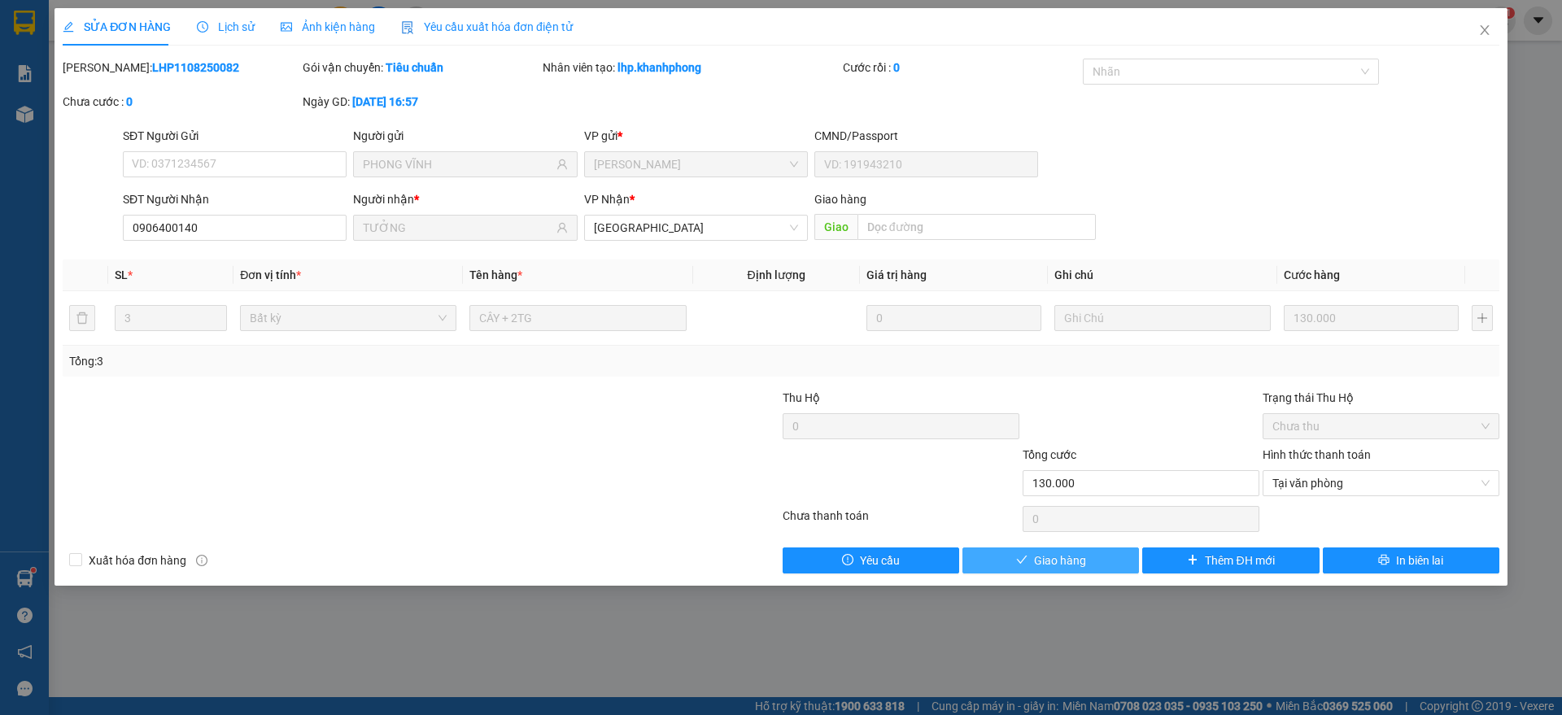
drag, startPoint x: 1038, startPoint y: 560, endPoint x: 1345, endPoint y: 155, distance: 508.6
click at [1038, 560] on span "Giao hàng" at bounding box center [1060, 561] width 52 height 18
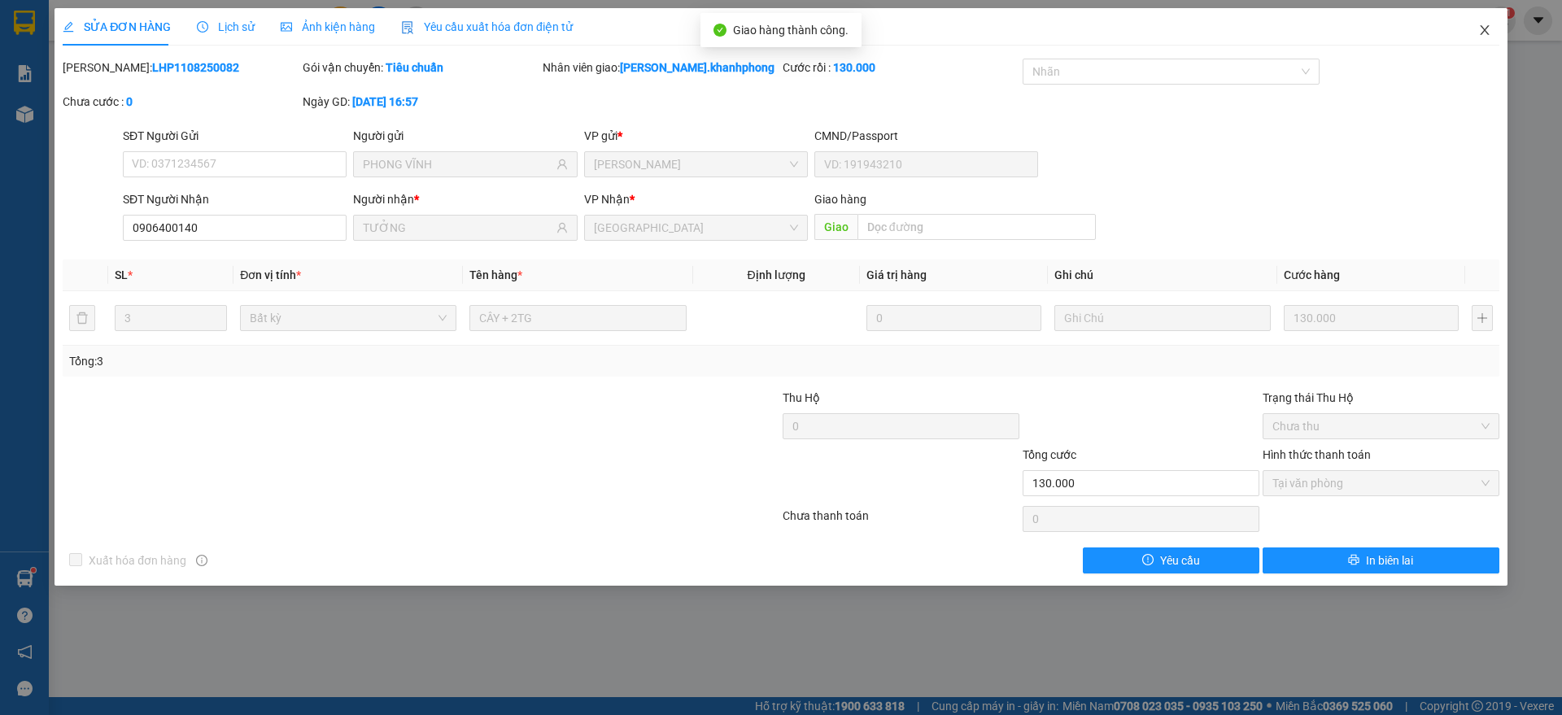
click at [1481, 31] on icon "close" at bounding box center [1484, 30] width 13 height 13
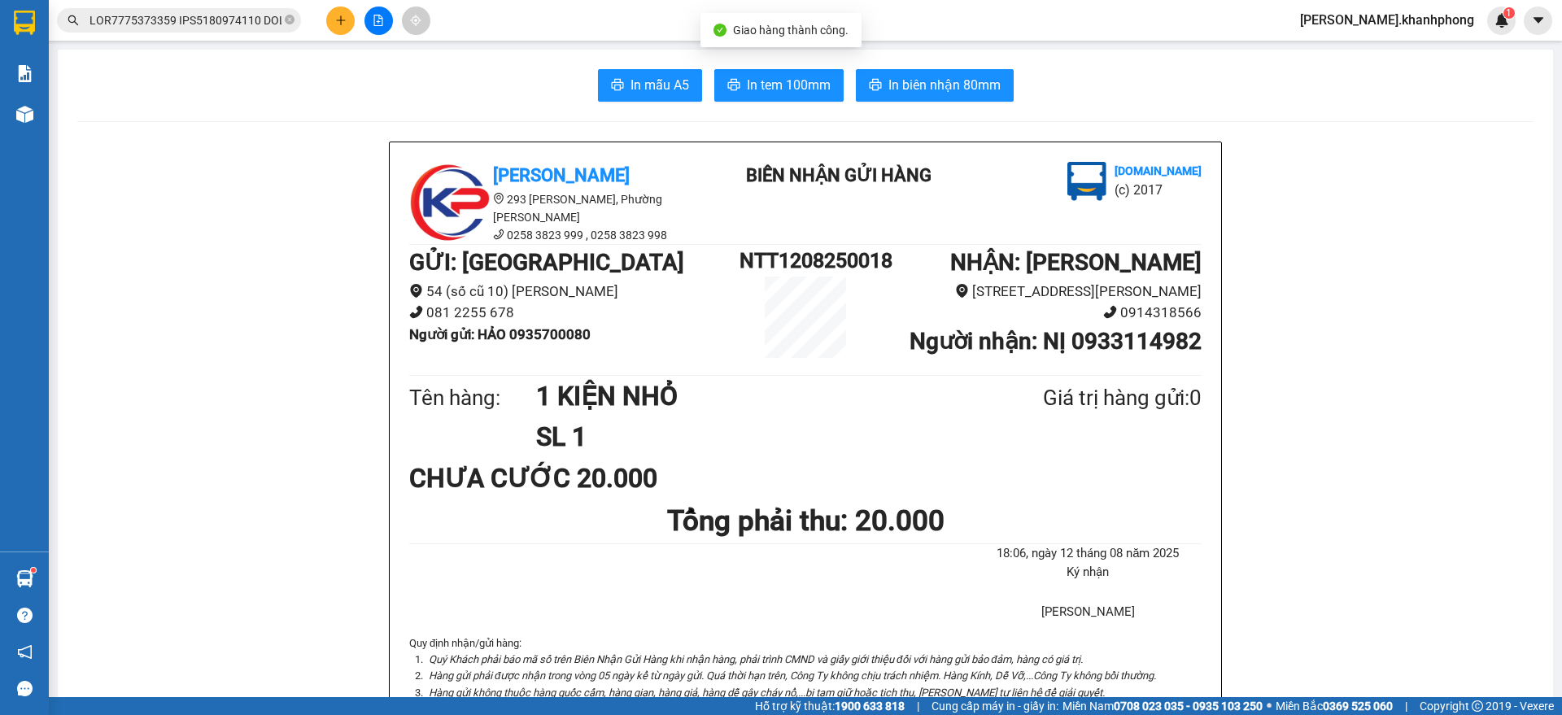
drag, startPoint x: 243, startPoint y: 20, endPoint x: 399, endPoint y: 43, distance: 157.9
click at [247, 23] on input "text" at bounding box center [185, 20] width 192 height 18
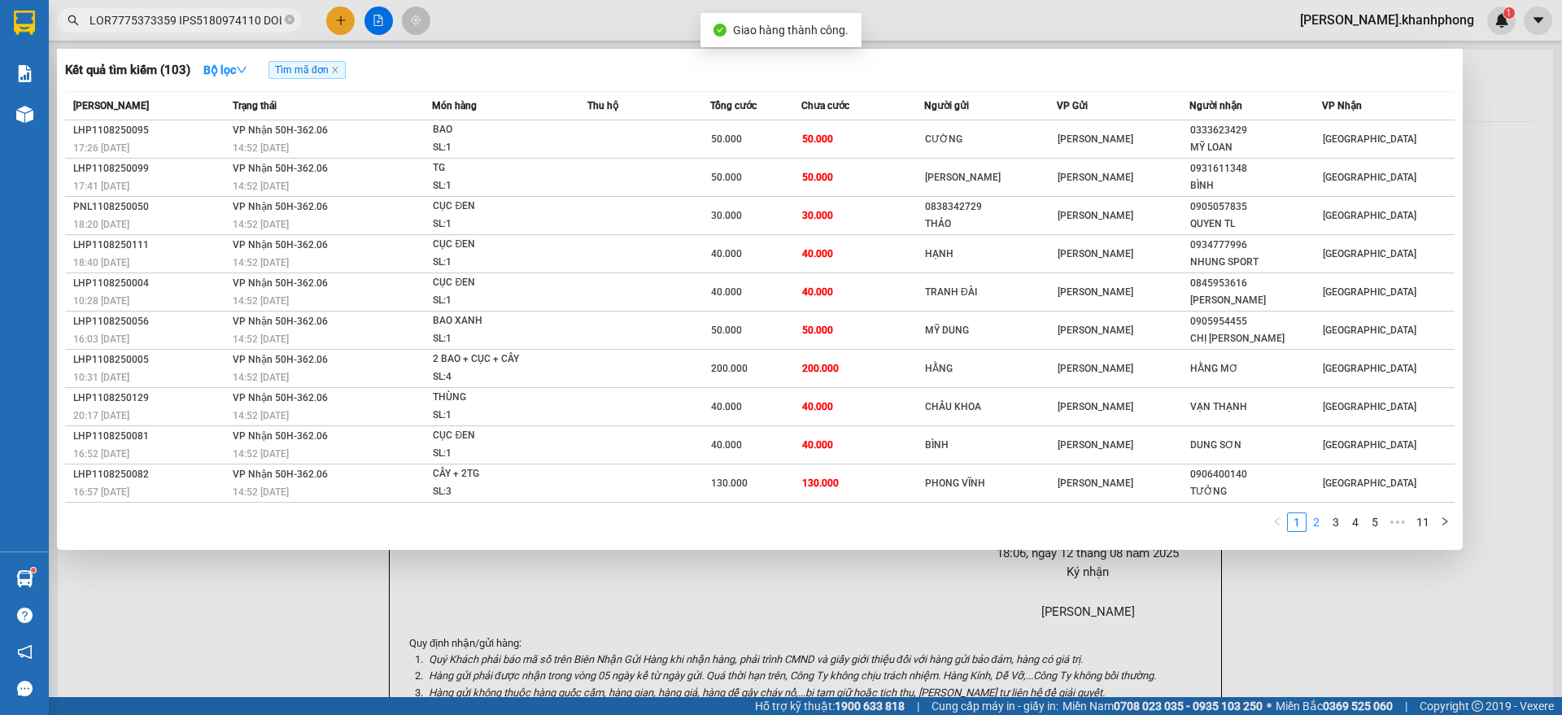
click at [1314, 521] on link "2" at bounding box center [1316, 522] width 18 height 18
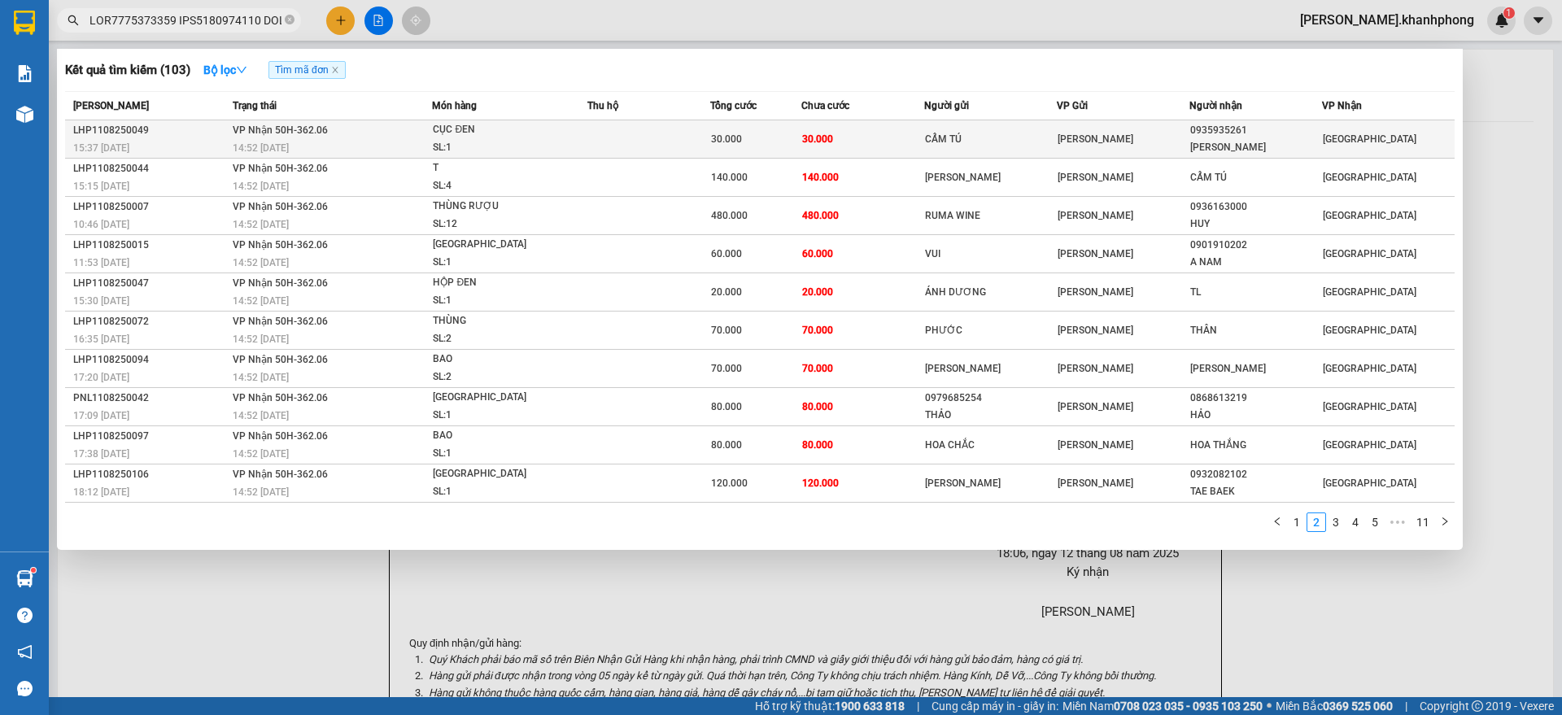
click at [890, 146] on td "30.000" at bounding box center [862, 139] width 122 height 38
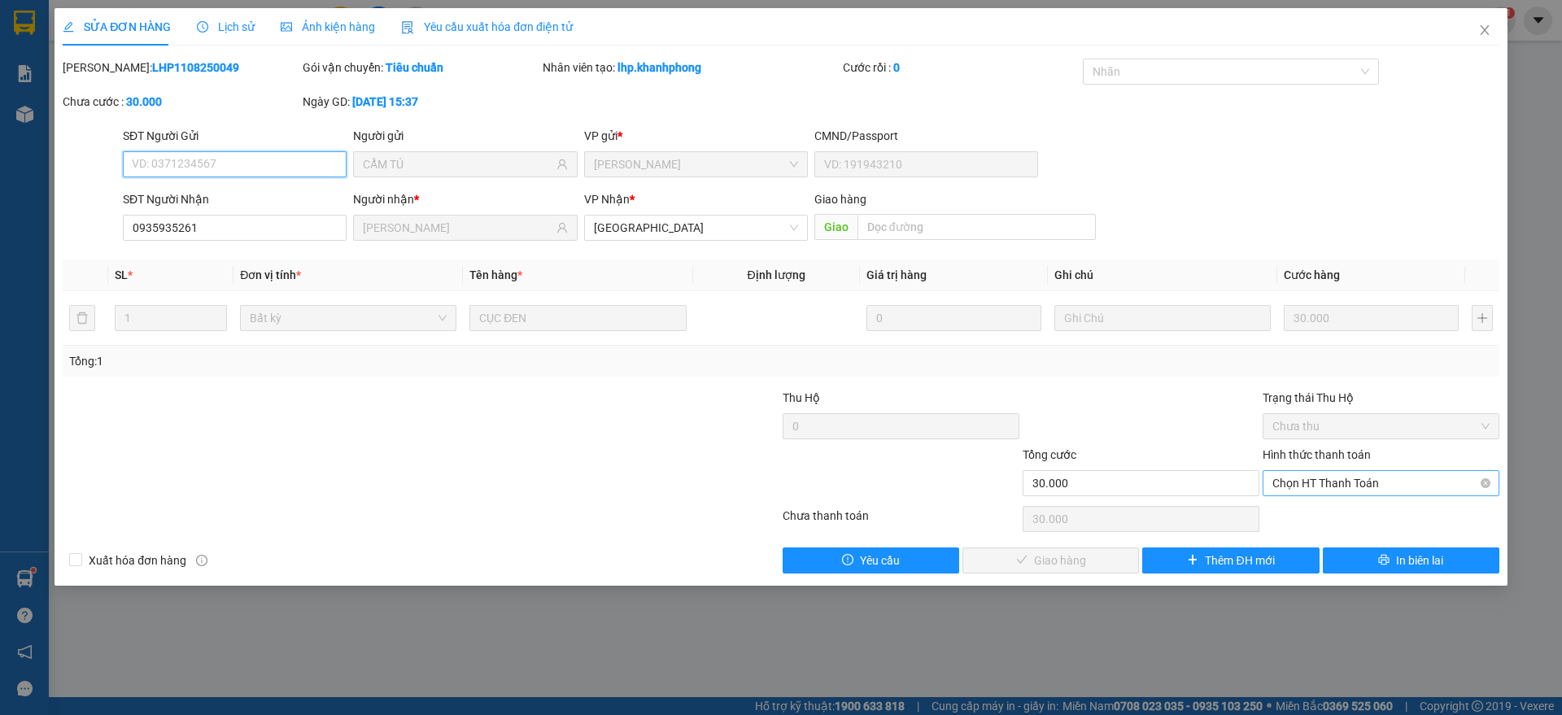
click at [1328, 490] on span "Chọn HT Thanh Toán" at bounding box center [1380, 483] width 217 height 24
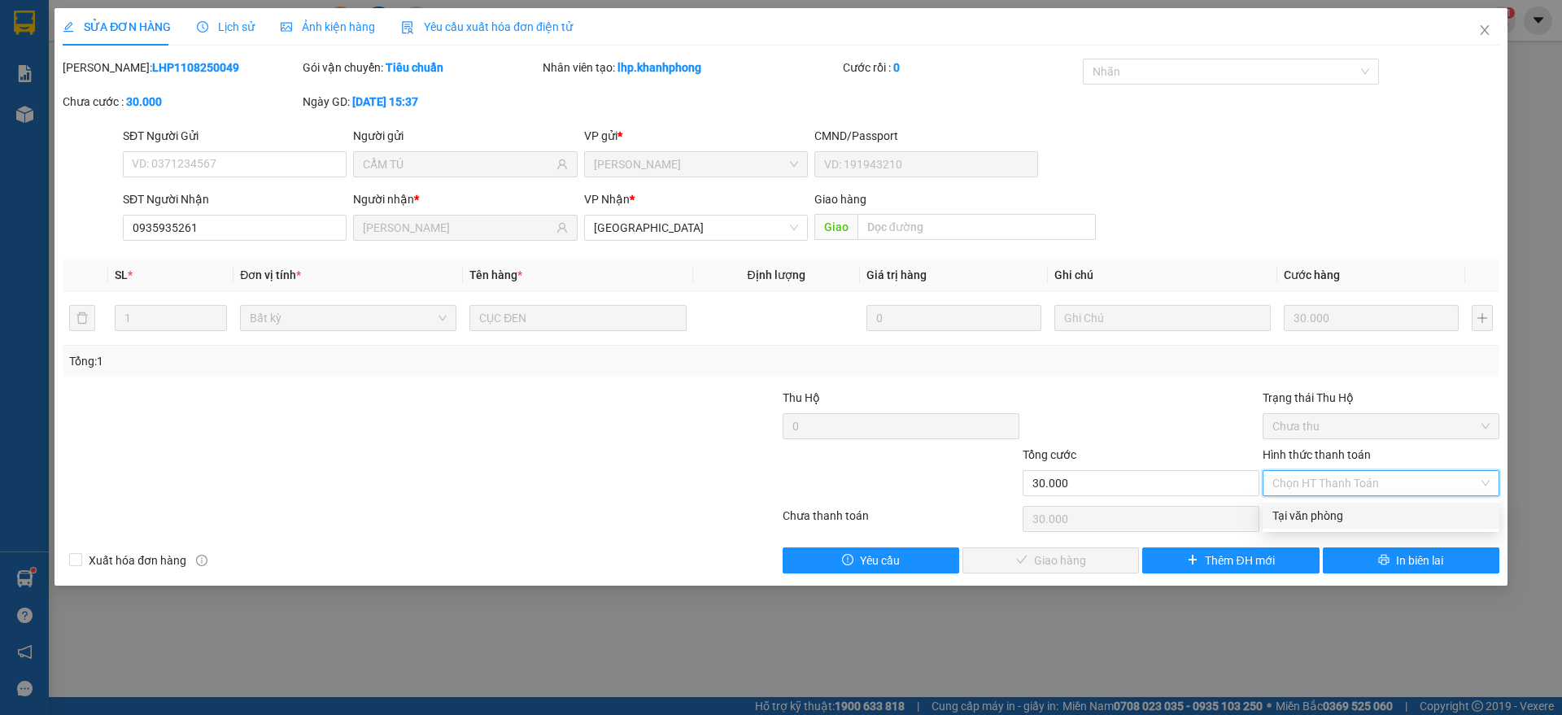
click at [1311, 518] on div "Tại văn phòng" at bounding box center [1380, 516] width 217 height 18
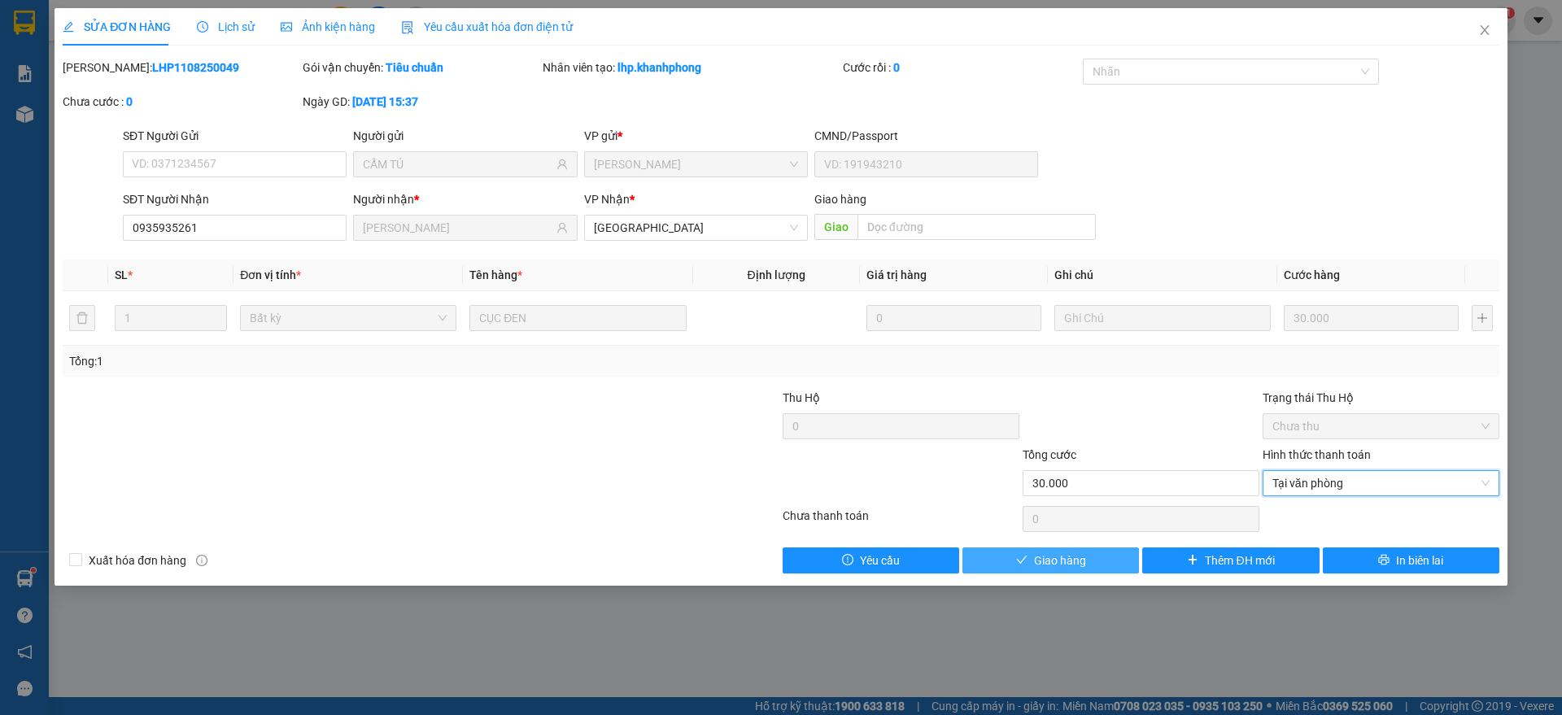
click at [1031, 557] on button "Giao hàng" at bounding box center [1050, 560] width 177 height 26
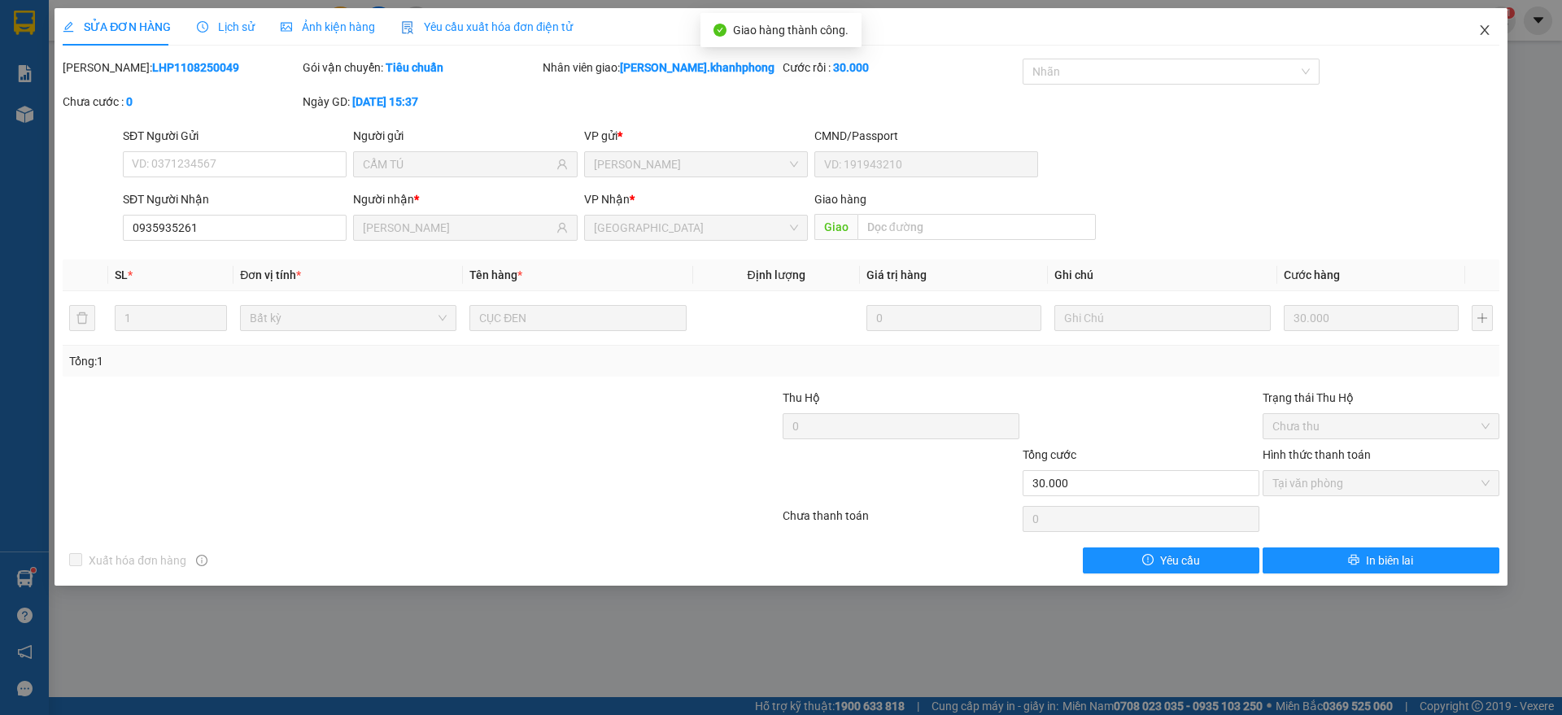
click at [1482, 23] on span "Close" at bounding box center [1485, 31] width 46 height 46
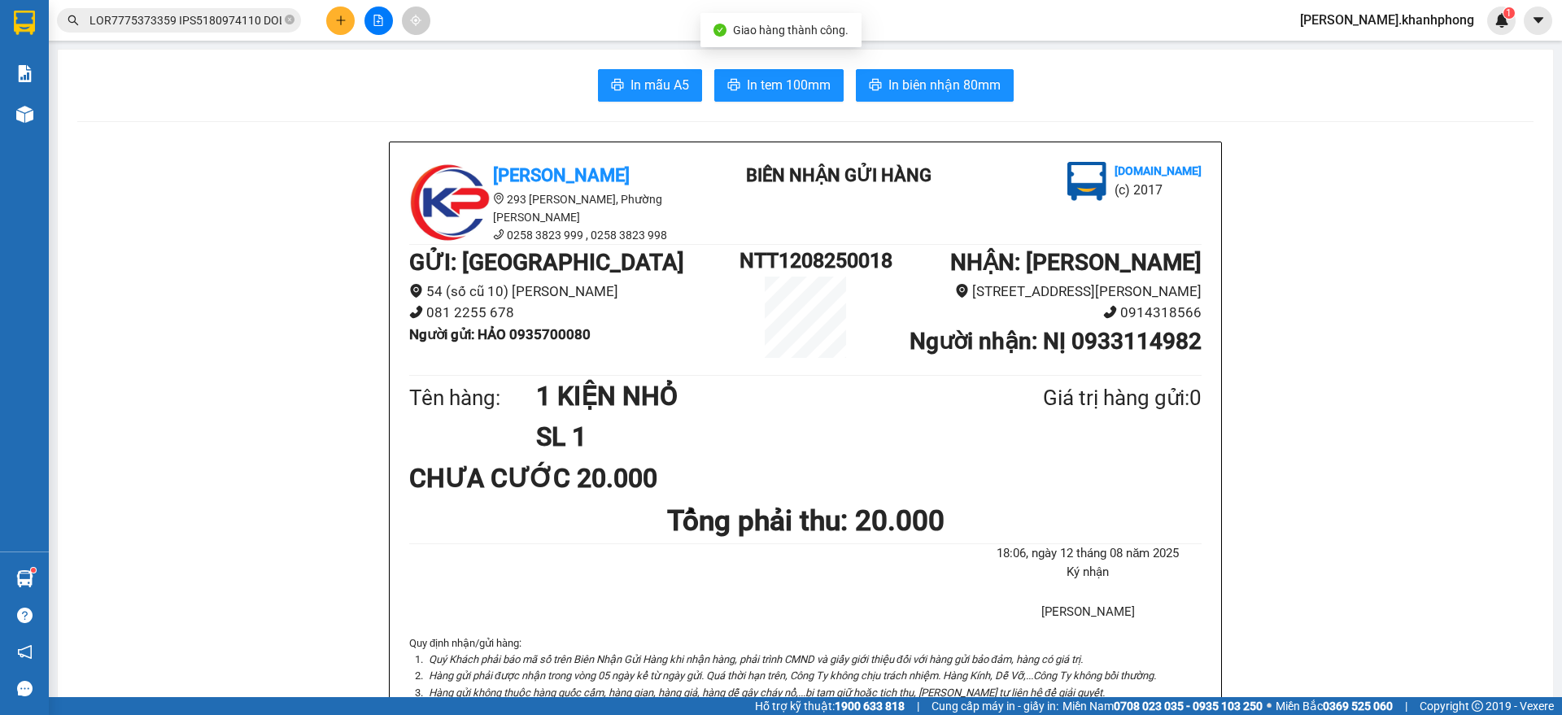
click at [269, 15] on input "text" at bounding box center [185, 20] width 192 height 18
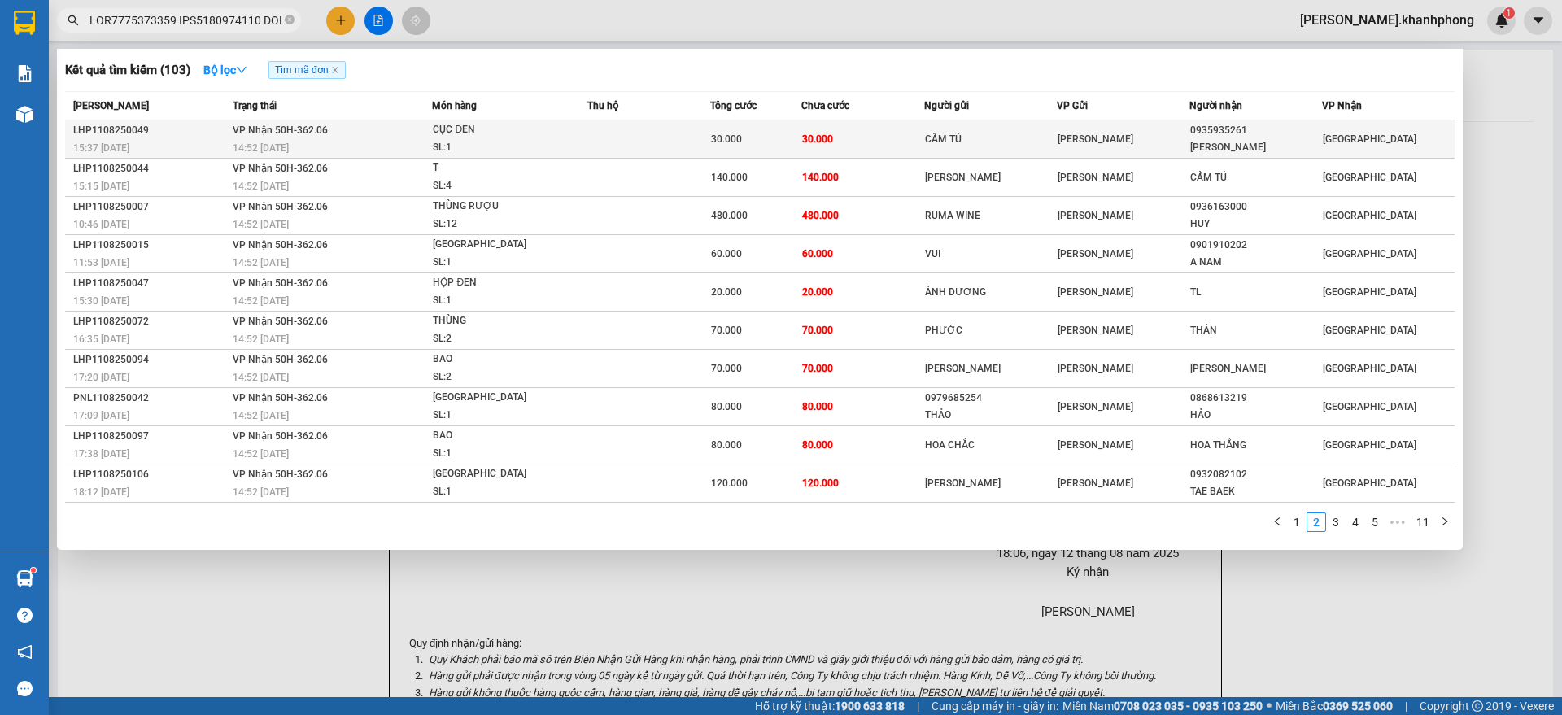
click at [464, 150] on div "SL: 1" at bounding box center [494, 148] width 122 height 18
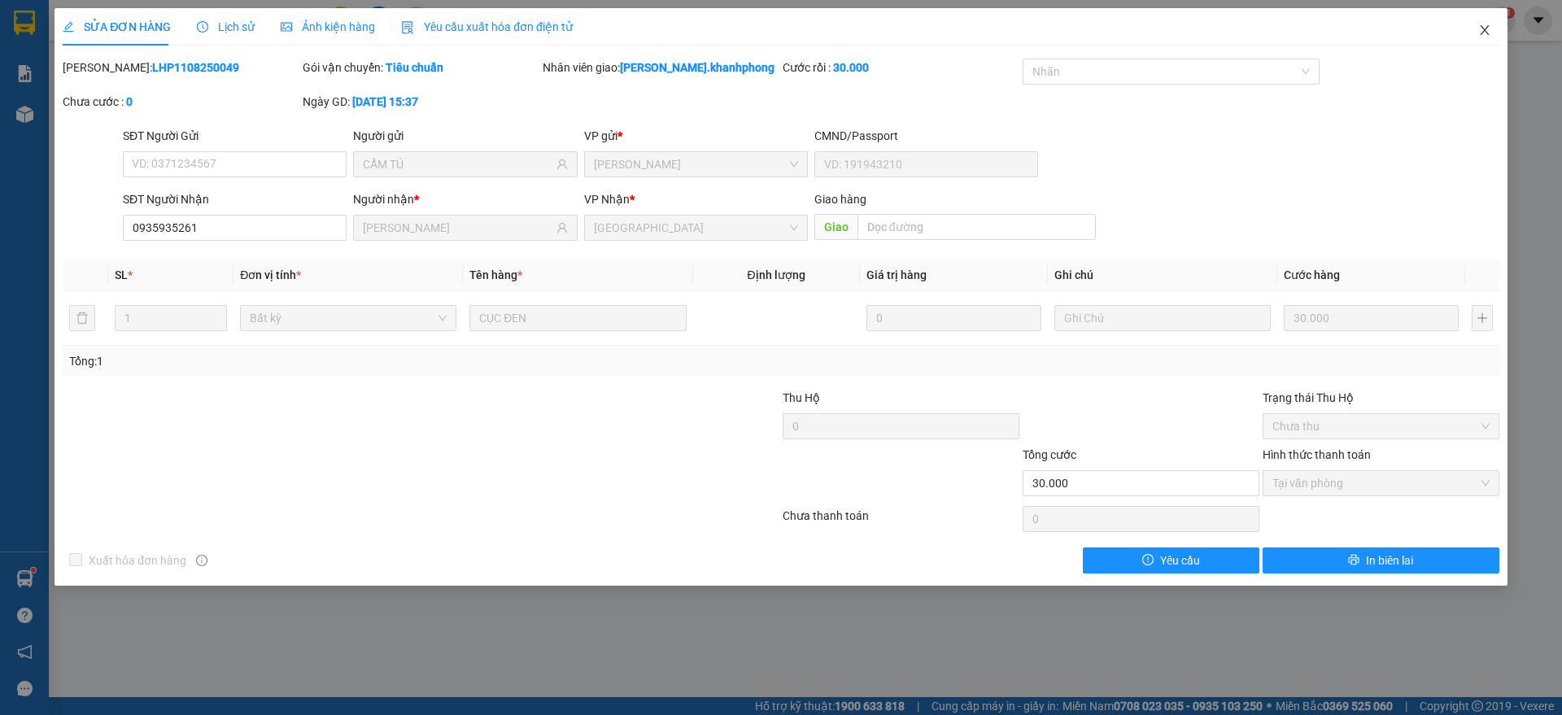
click at [1482, 34] on icon "close" at bounding box center [1484, 30] width 13 height 13
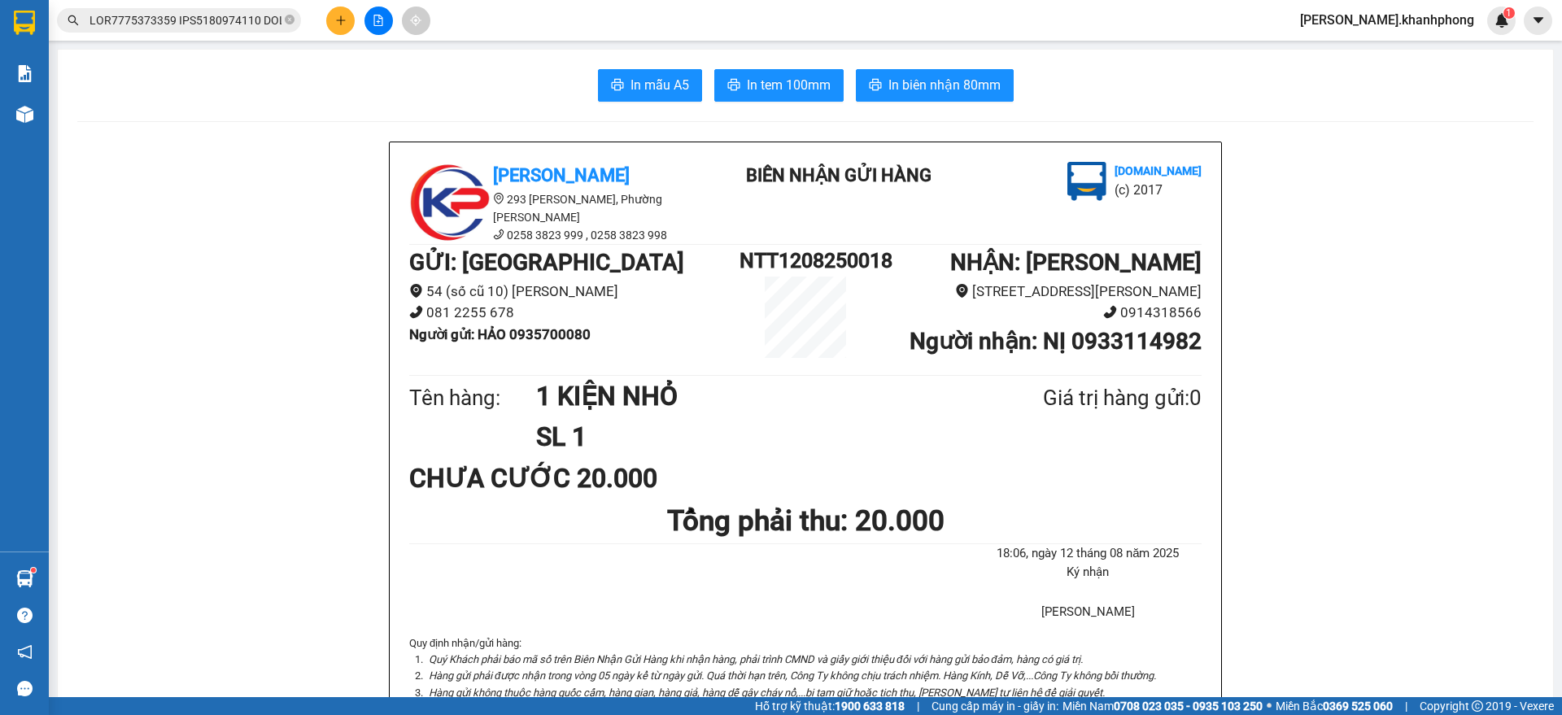
click at [240, 14] on input "text" at bounding box center [185, 20] width 192 height 18
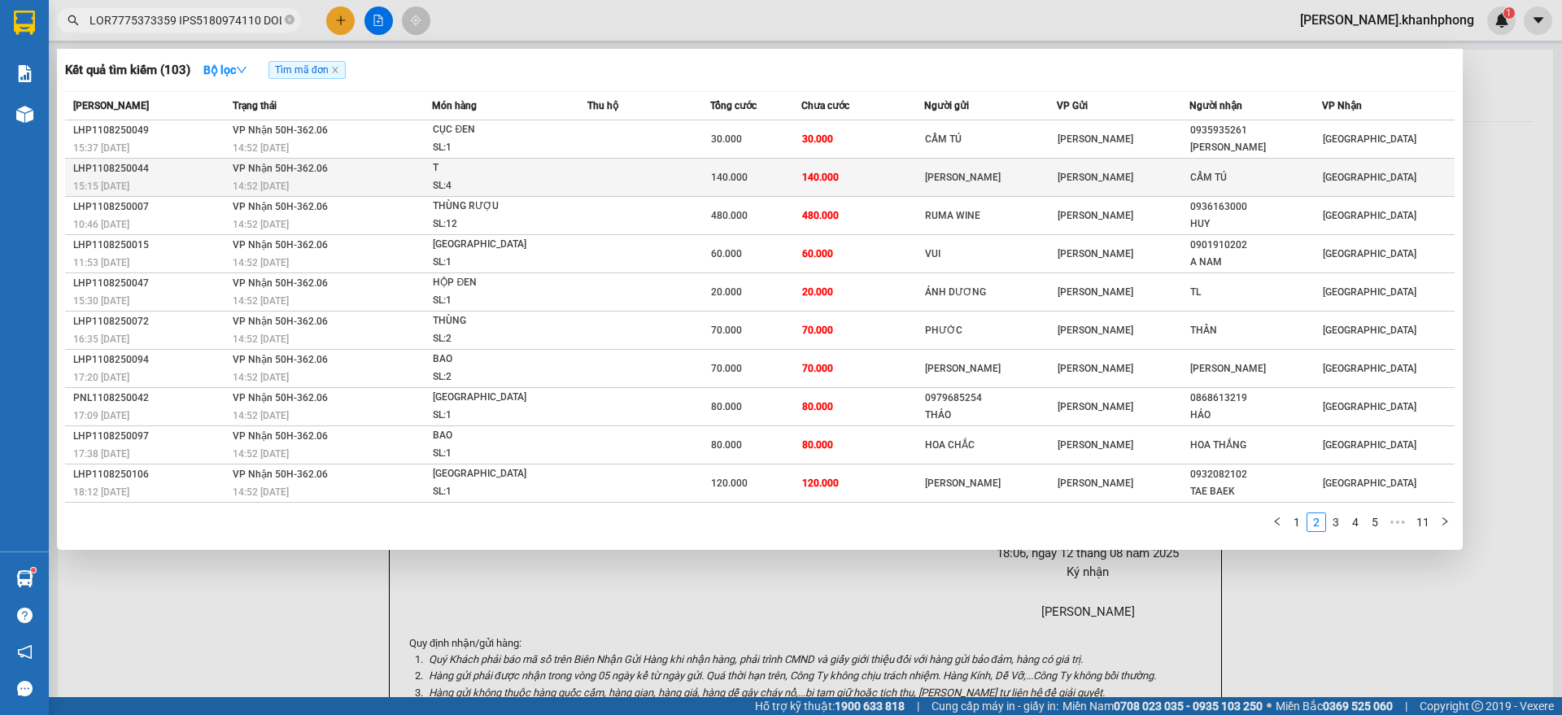
click at [421, 174] on td "VP Nhận 50H-362.06 14:52 [DATE]" at bounding box center [331, 178] width 204 height 38
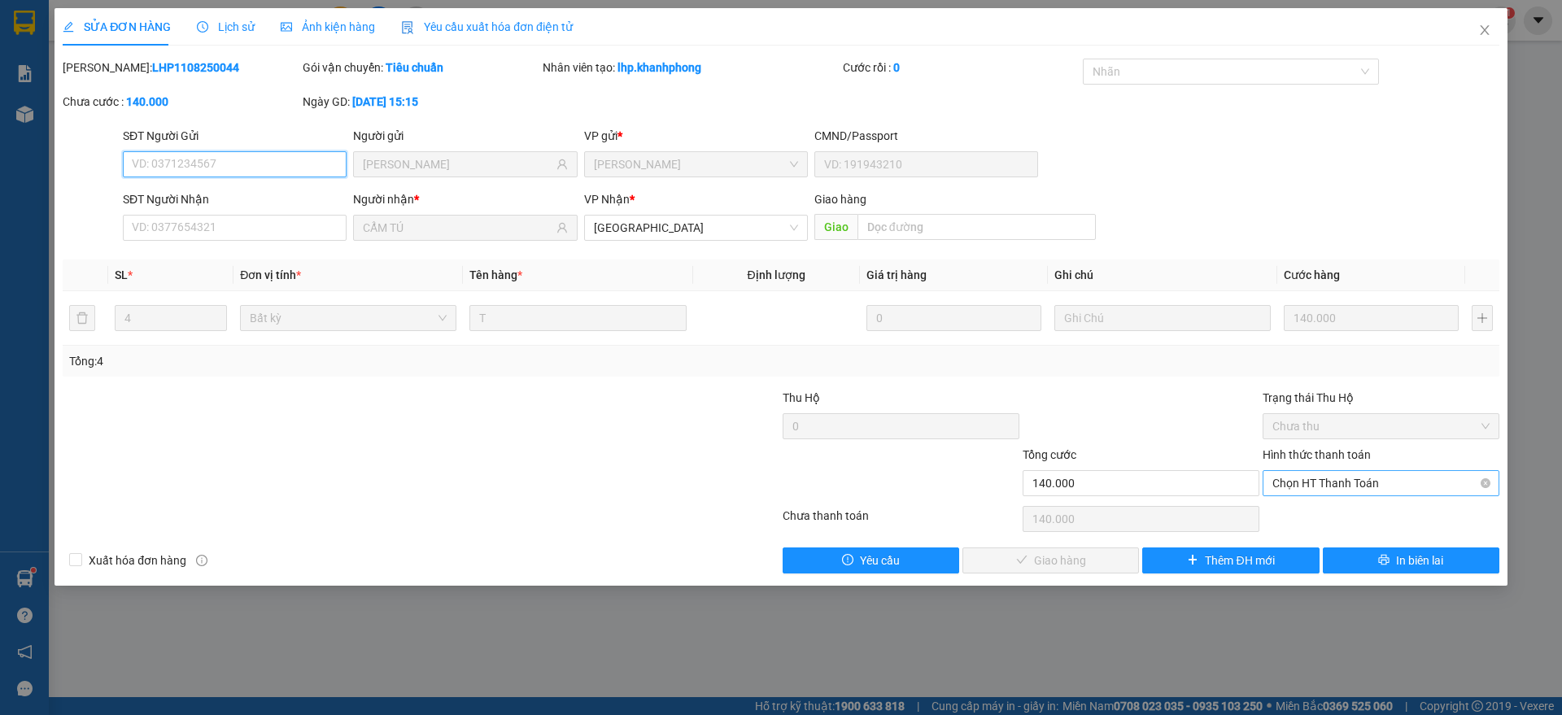
click at [1327, 471] on span "Chọn HT Thanh Toán" at bounding box center [1380, 483] width 217 height 24
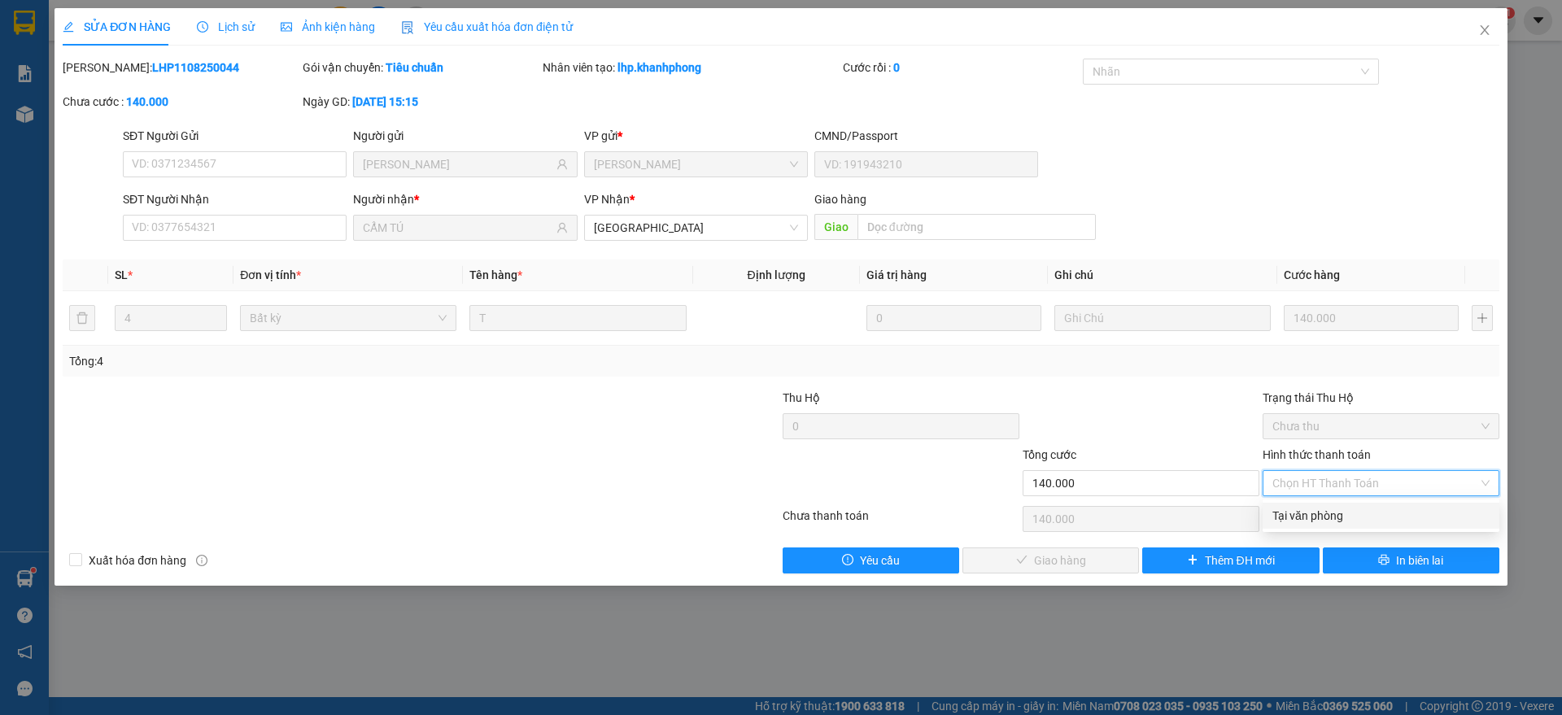
click at [1312, 512] on div "Tại văn phòng" at bounding box center [1380, 516] width 217 height 18
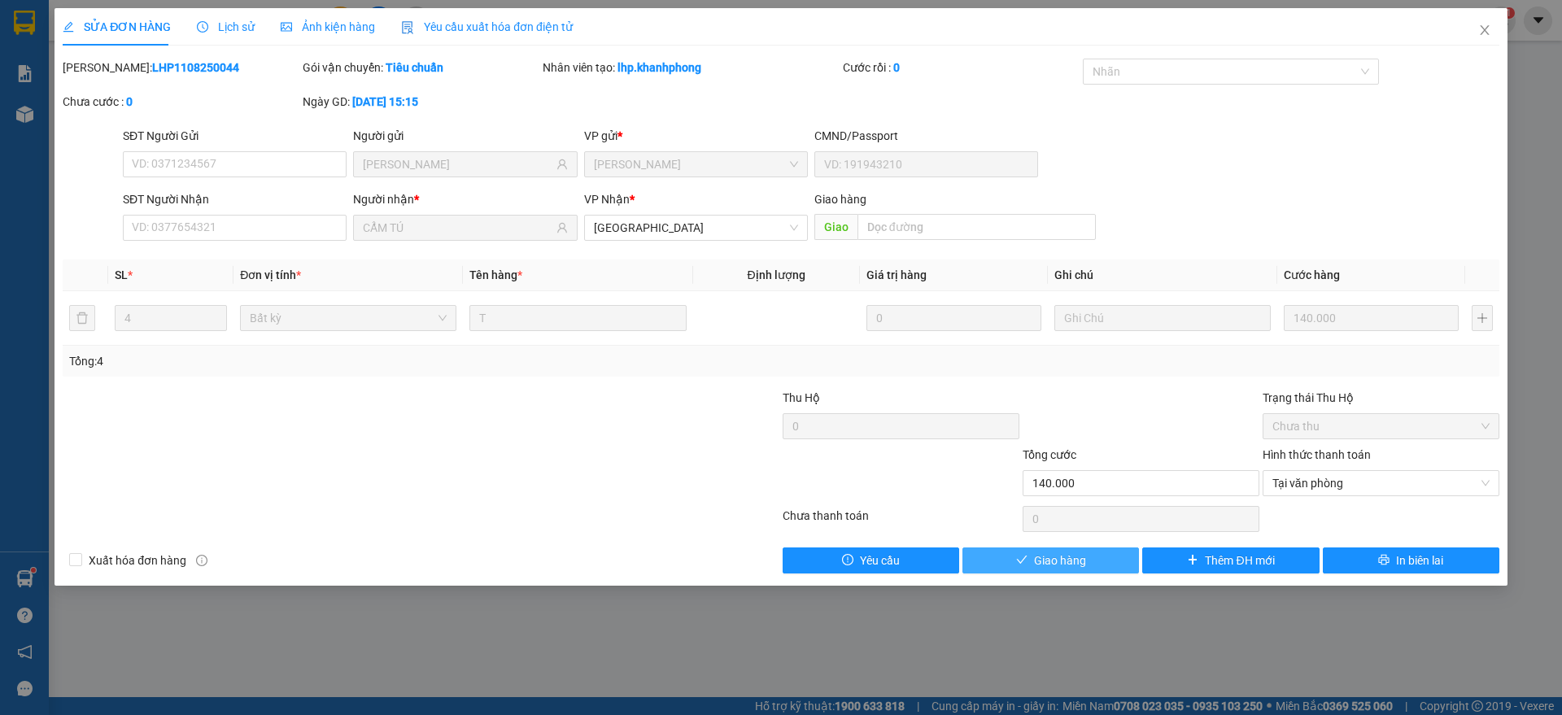
click at [1080, 557] on span "Giao hàng" at bounding box center [1060, 561] width 52 height 18
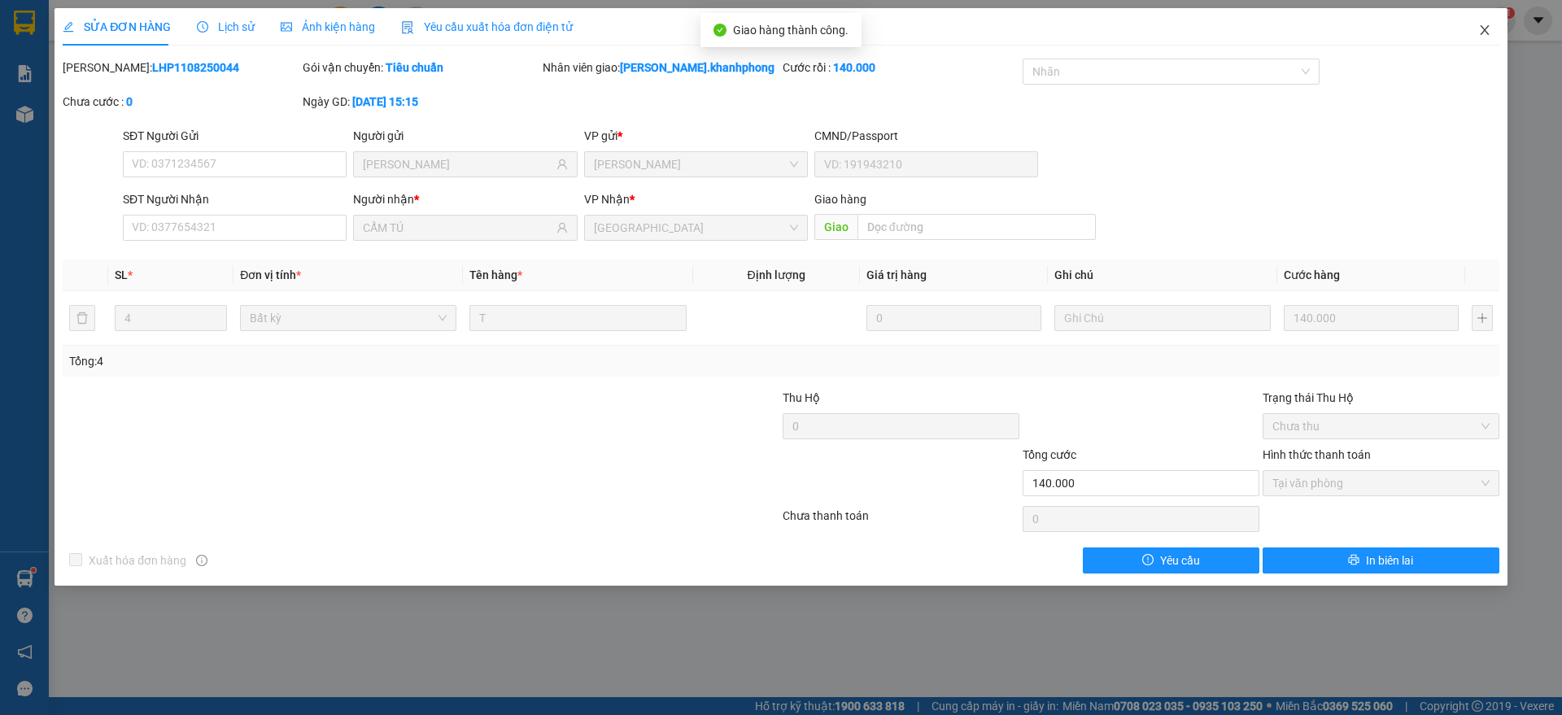
click at [1484, 17] on span "Close" at bounding box center [1485, 31] width 46 height 46
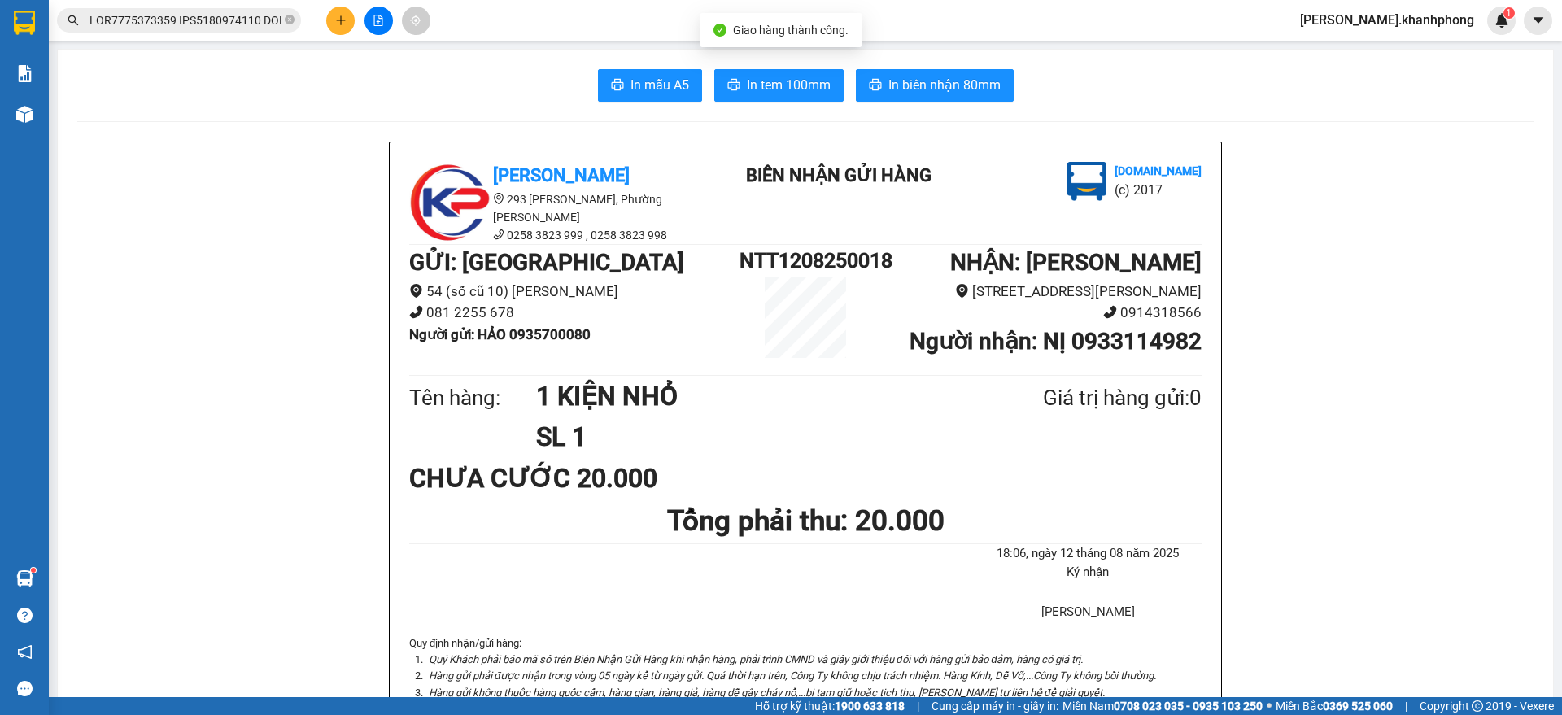
click at [264, 22] on input "text" at bounding box center [185, 20] width 192 height 18
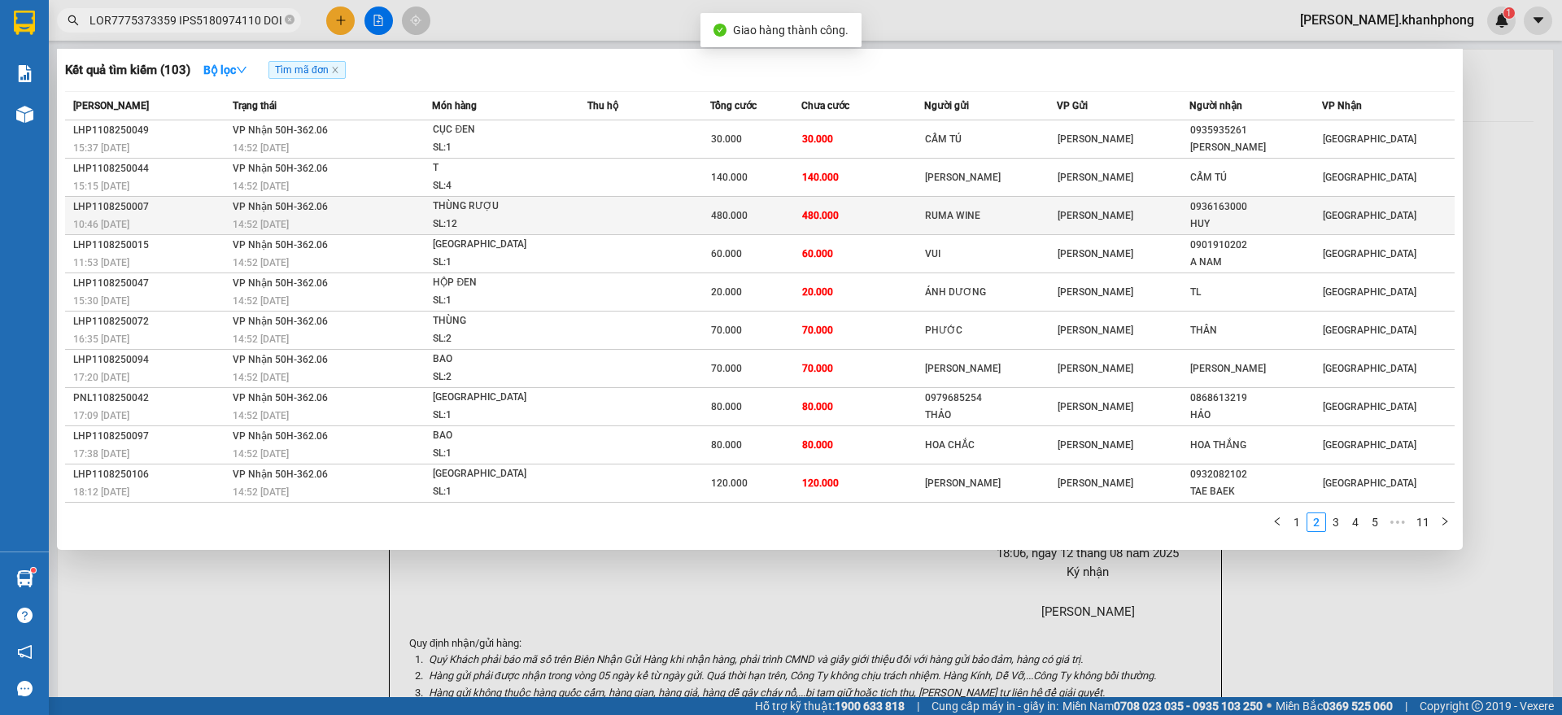
click at [627, 216] on td at bounding box center [648, 216] width 122 height 38
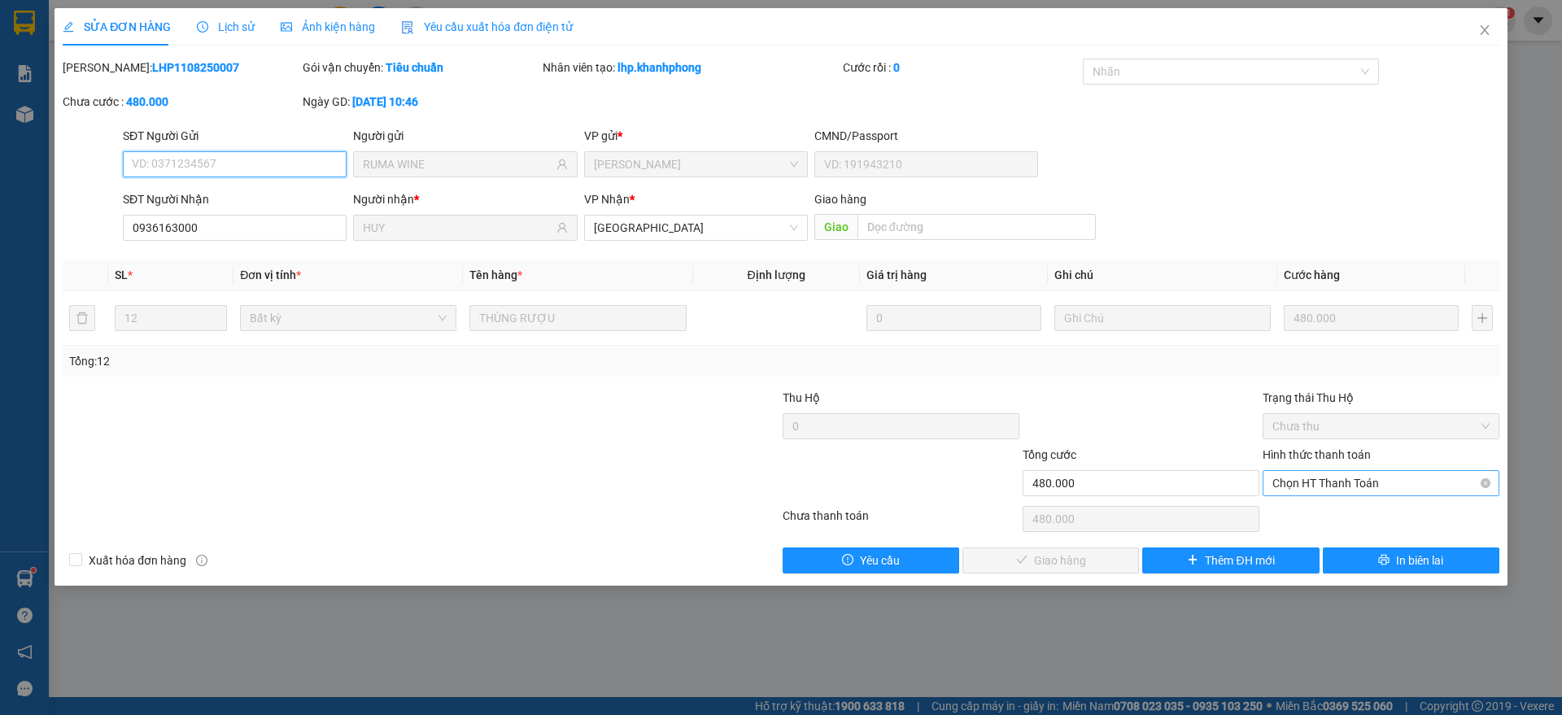
click at [1326, 486] on span "Chọn HT Thanh Toán" at bounding box center [1380, 483] width 217 height 24
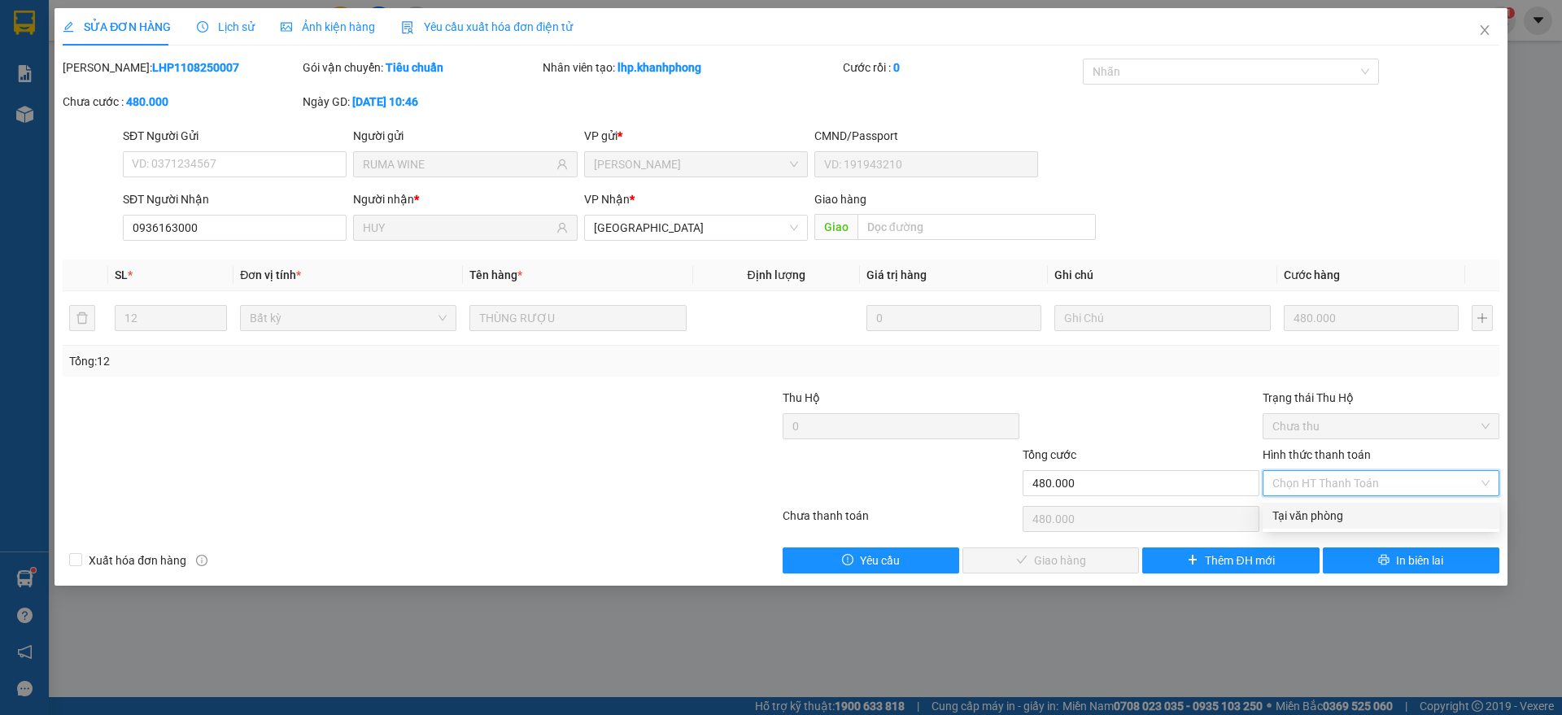
click at [1314, 511] on div "Tại văn phòng" at bounding box center [1380, 516] width 217 height 18
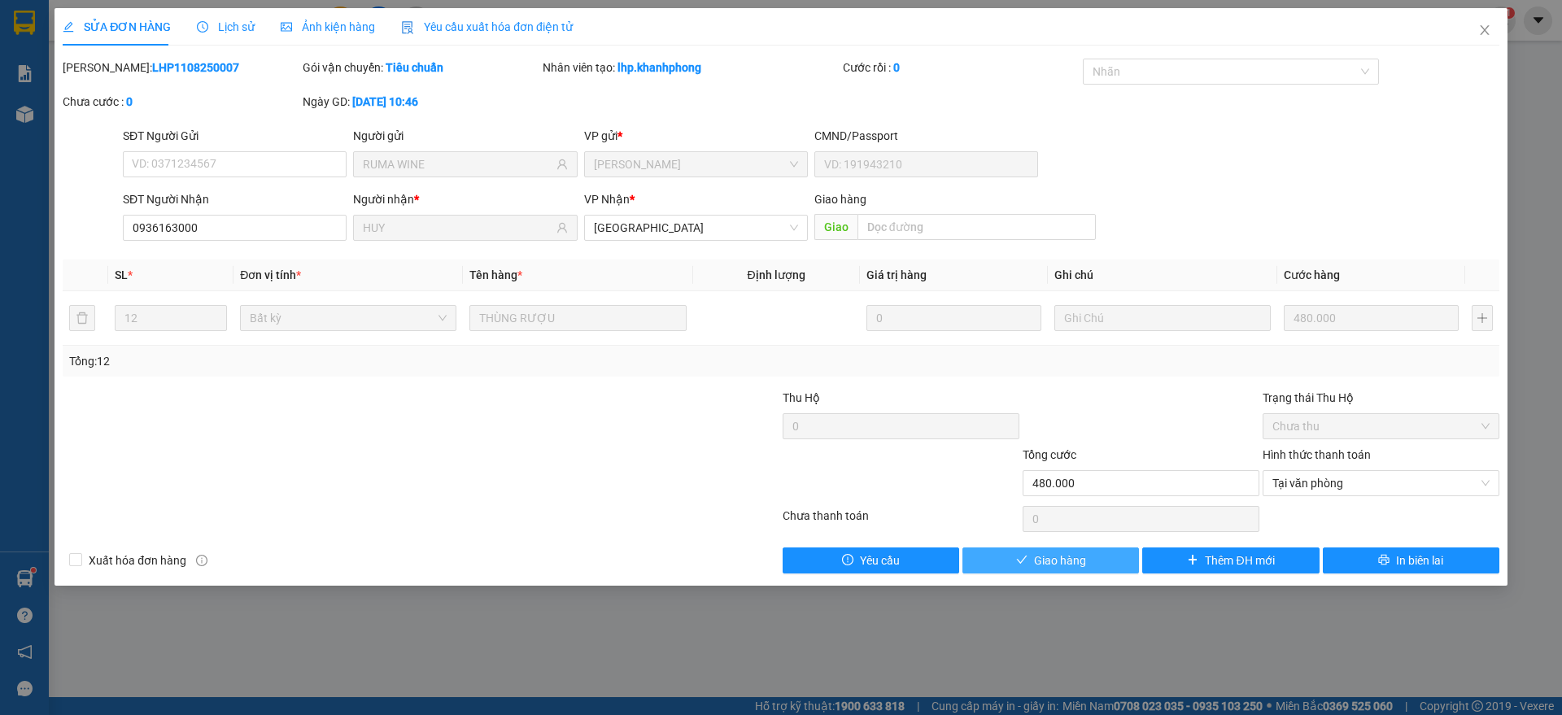
click at [1081, 554] on span "Giao hàng" at bounding box center [1060, 561] width 52 height 18
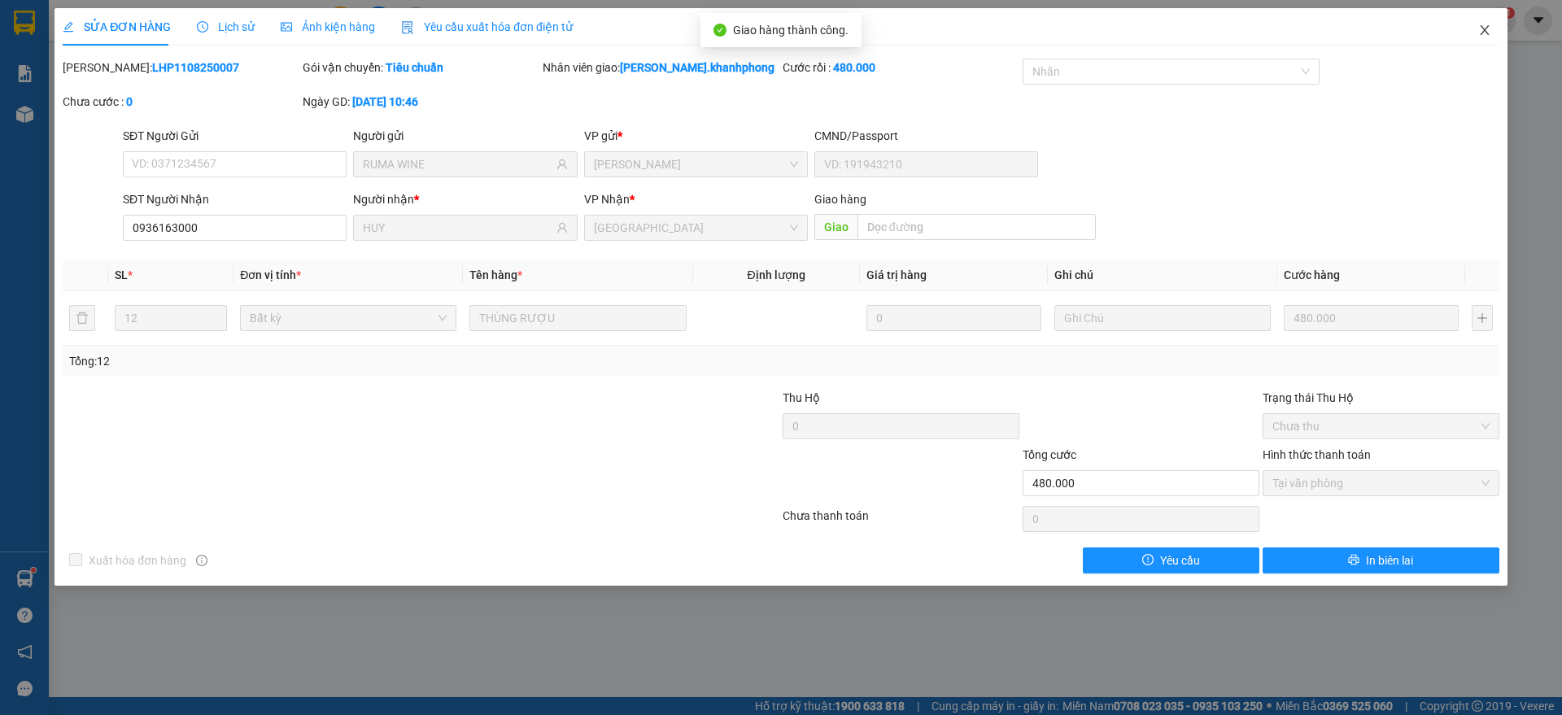
drag, startPoint x: 1487, startPoint y: 23, endPoint x: 1459, endPoint y: 31, distance: 28.8
click at [1489, 23] on span "Close" at bounding box center [1485, 31] width 46 height 46
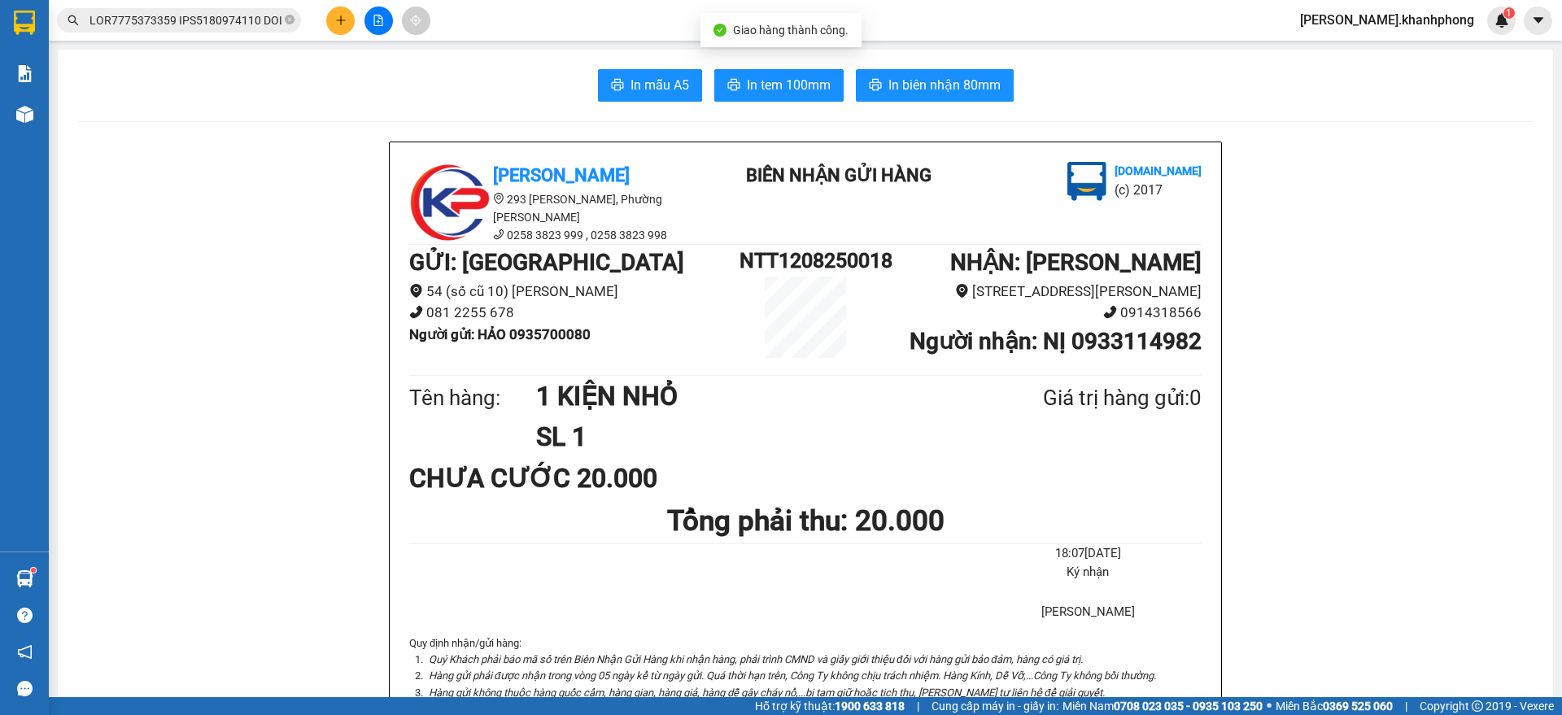
click at [202, 4] on div "Kết quả tìm kiếm ( 103 ) Bộ lọc Tìm mã đơn Mã ĐH Trạng thái Món hàng Thu hộ Tổn…" at bounding box center [781, 20] width 1562 height 41
click at [220, 17] on input "text" at bounding box center [185, 20] width 192 height 18
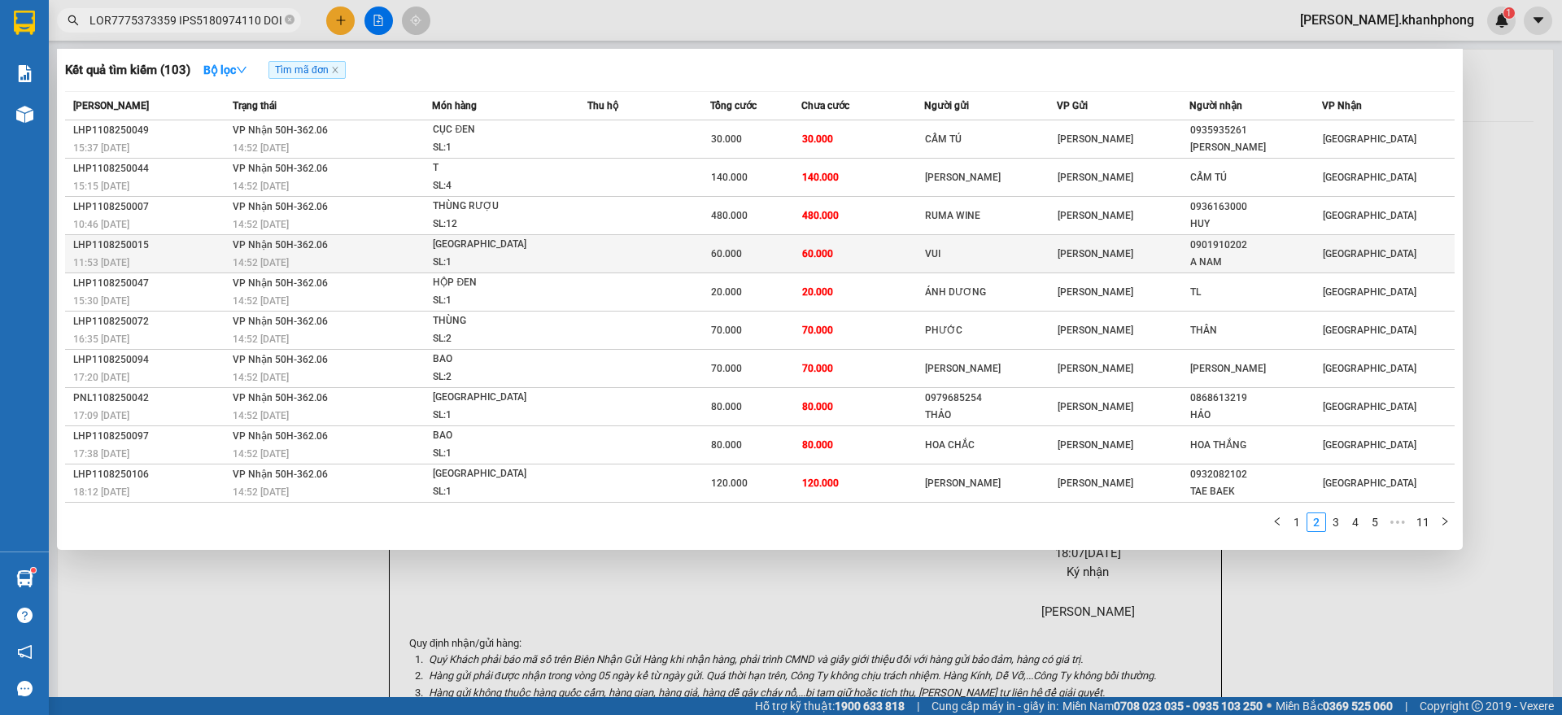
click at [219, 258] on div "11:53 [DATE]" at bounding box center [150, 263] width 155 height 18
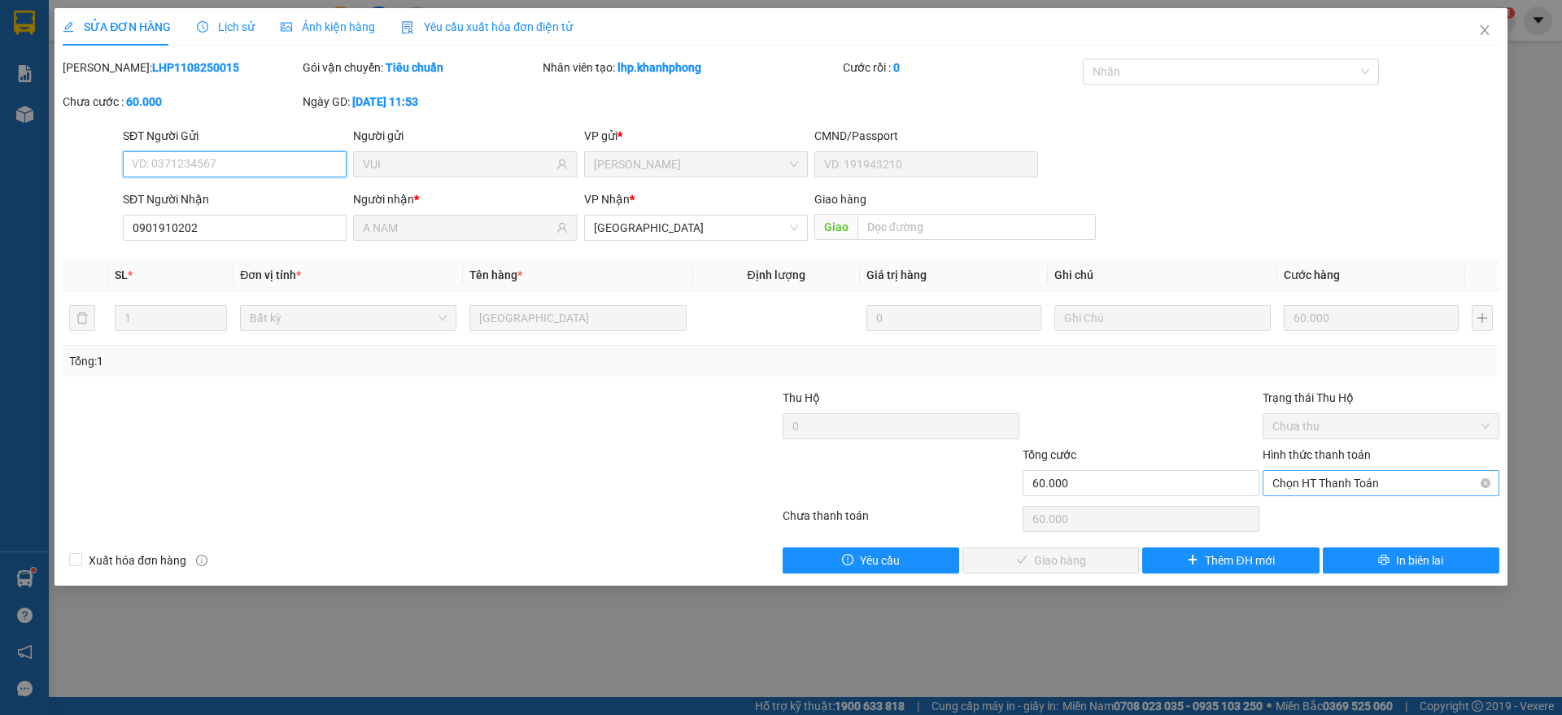
click at [1350, 482] on span "Chọn HT Thanh Toán" at bounding box center [1380, 483] width 217 height 24
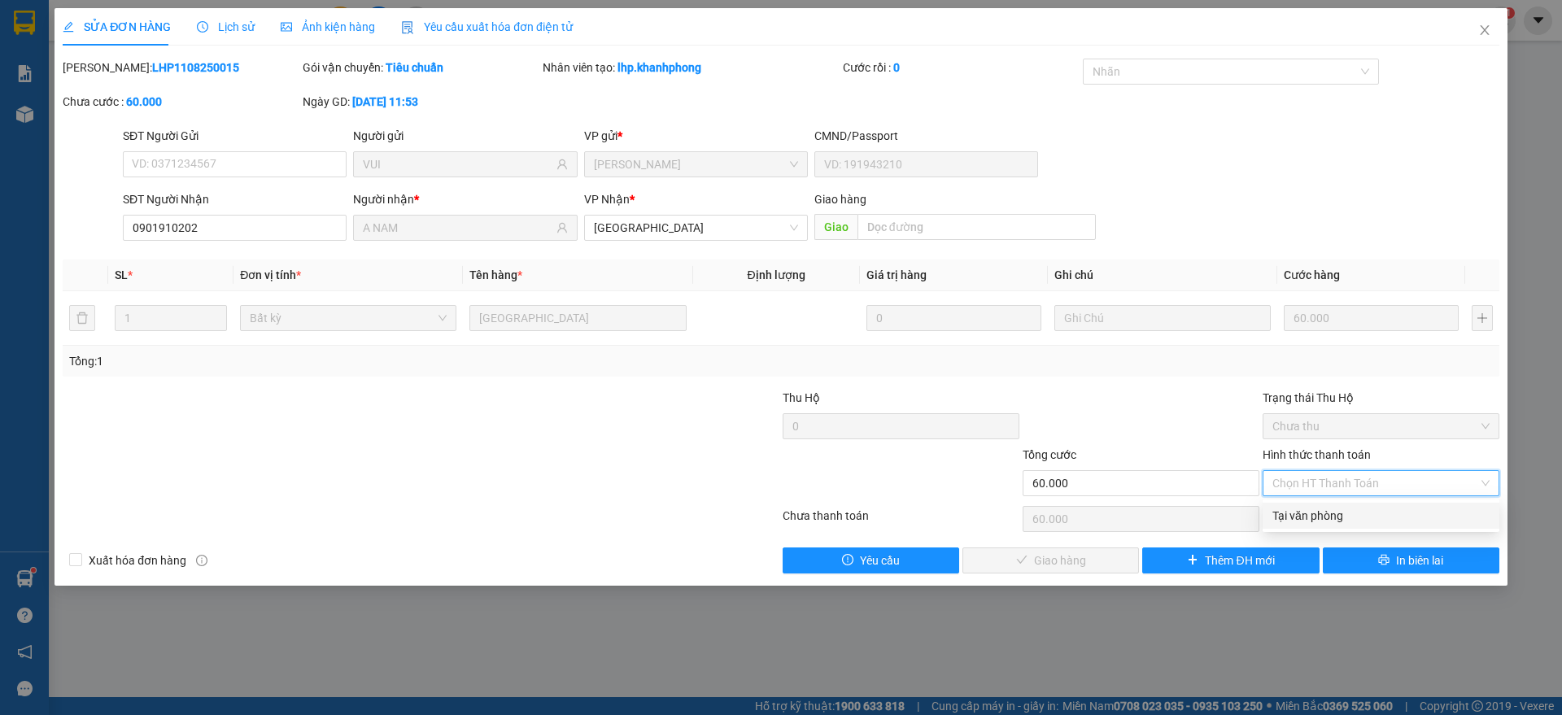
click at [1325, 511] on div "Tại văn phòng" at bounding box center [1380, 516] width 217 height 18
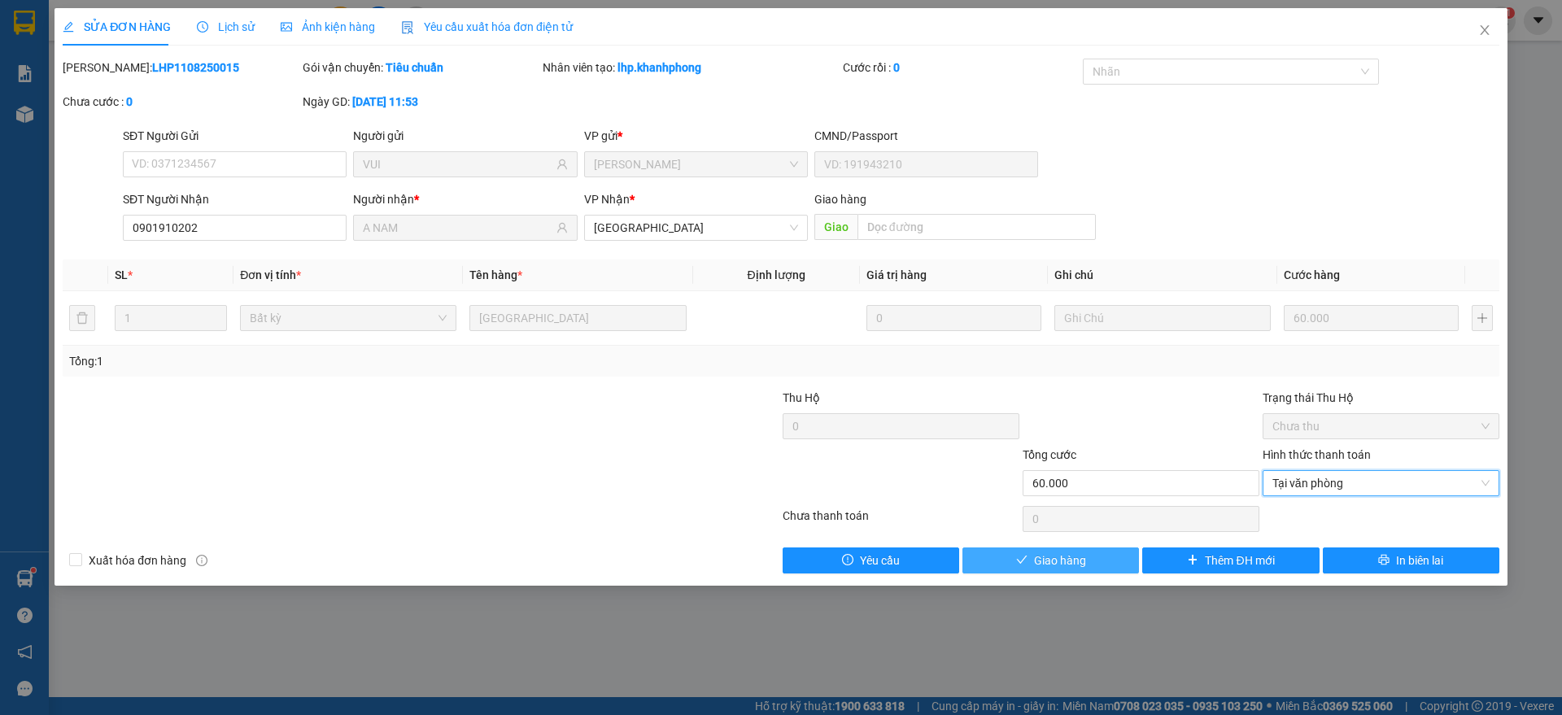
click at [1080, 552] on span "Giao hàng" at bounding box center [1060, 561] width 52 height 18
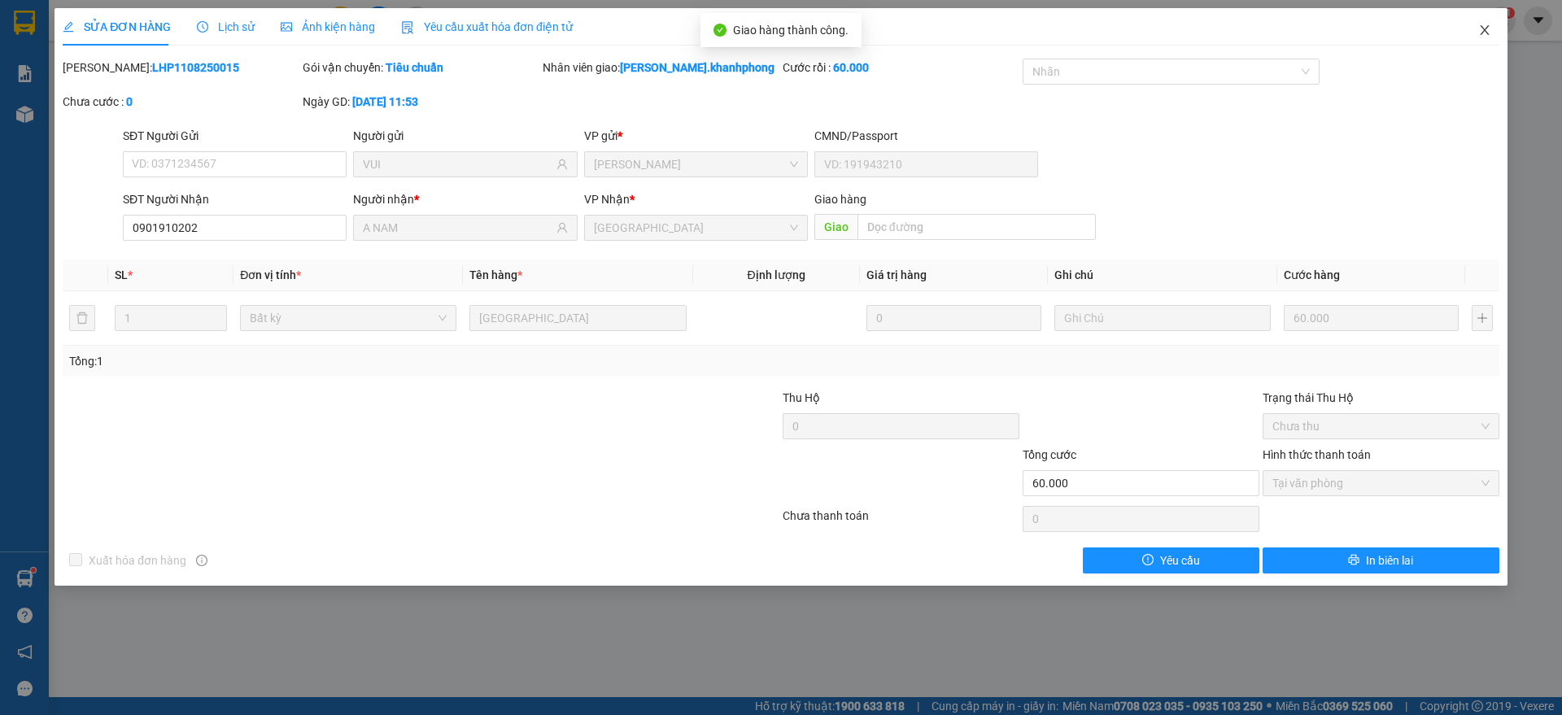
click at [1483, 32] on icon "close" at bounding box center [1484, 30] width 13 height 13
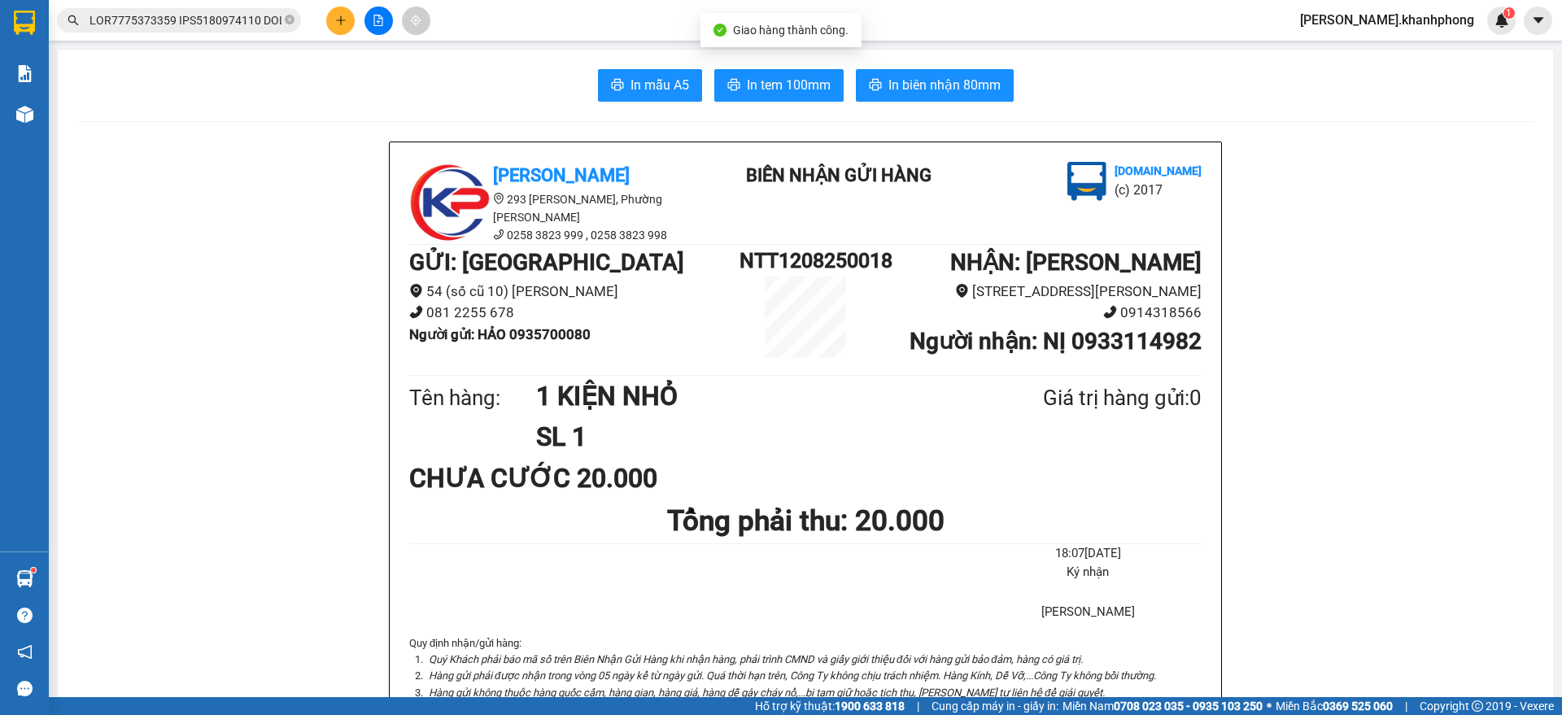
click at [201, 23] on input "text" at bounding box center [185, 20] width 192 height 18
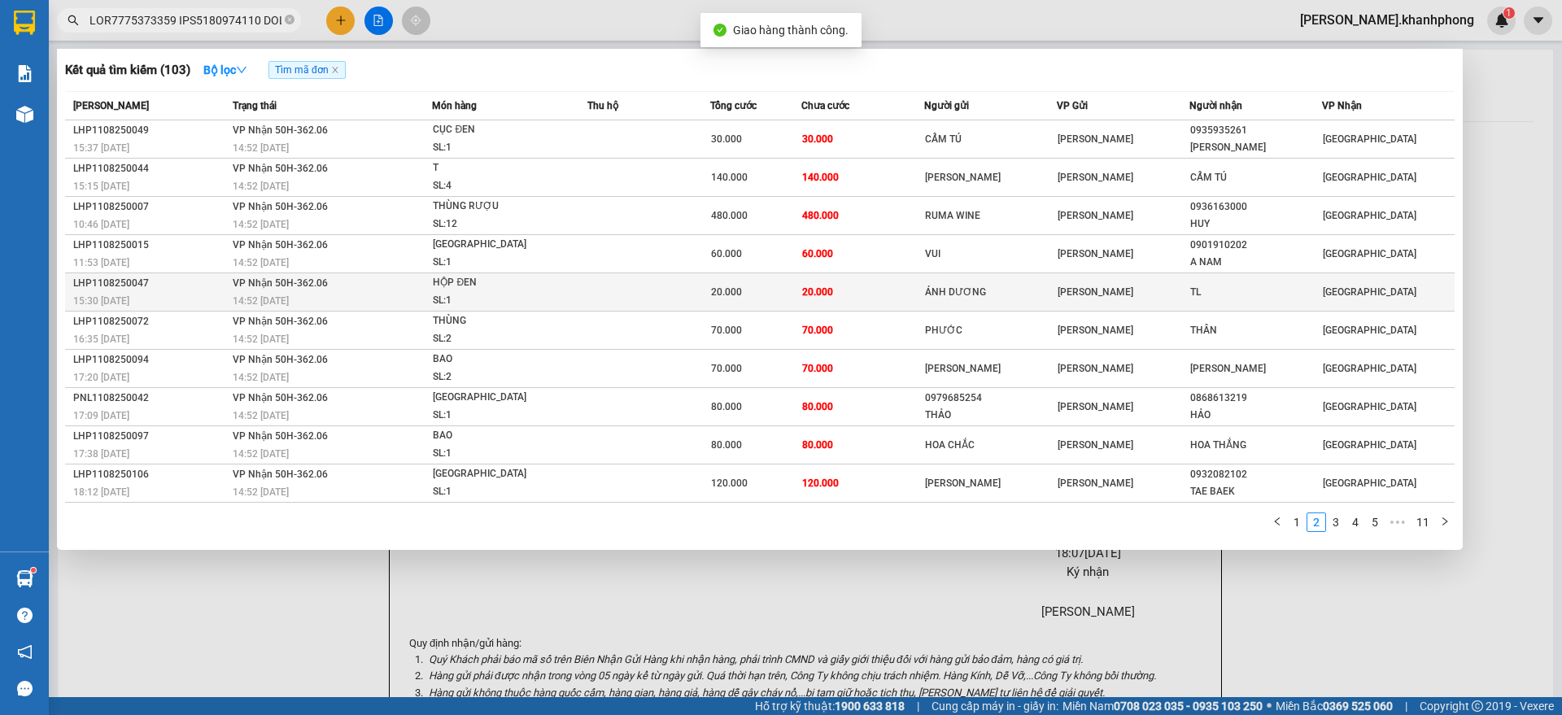
click at [170, 289] on td "LHP1108250047 15:30 [DATE]" at bounding box center [146, 292] width 163 height 38
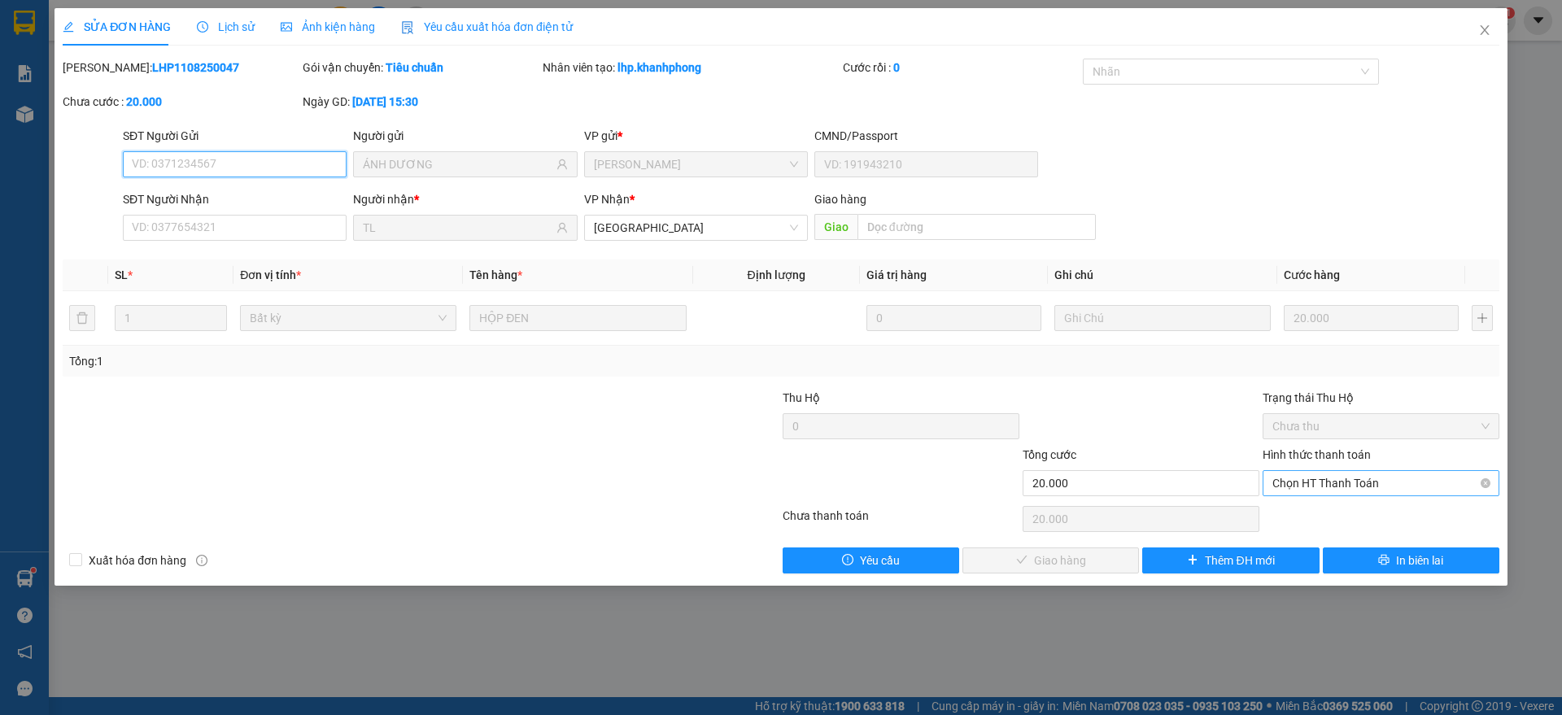
click at [1306, 476] on span "Chọn HT Thanh Toán" at bounding box center [1380, 483] width 217 height 24
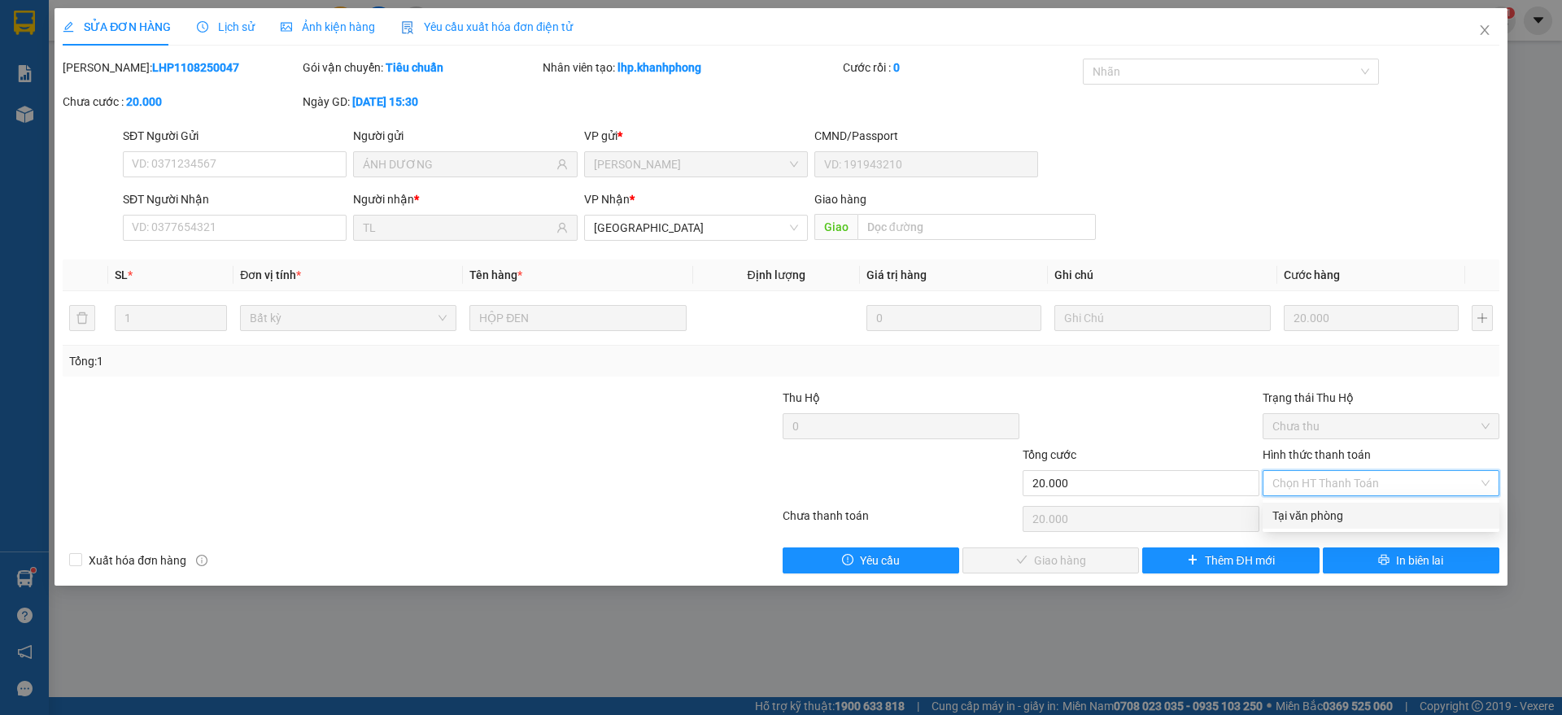
click at [1314, 514] on div "Tại văn phòng" at bounding box center [1380, 516] width 217 height 18
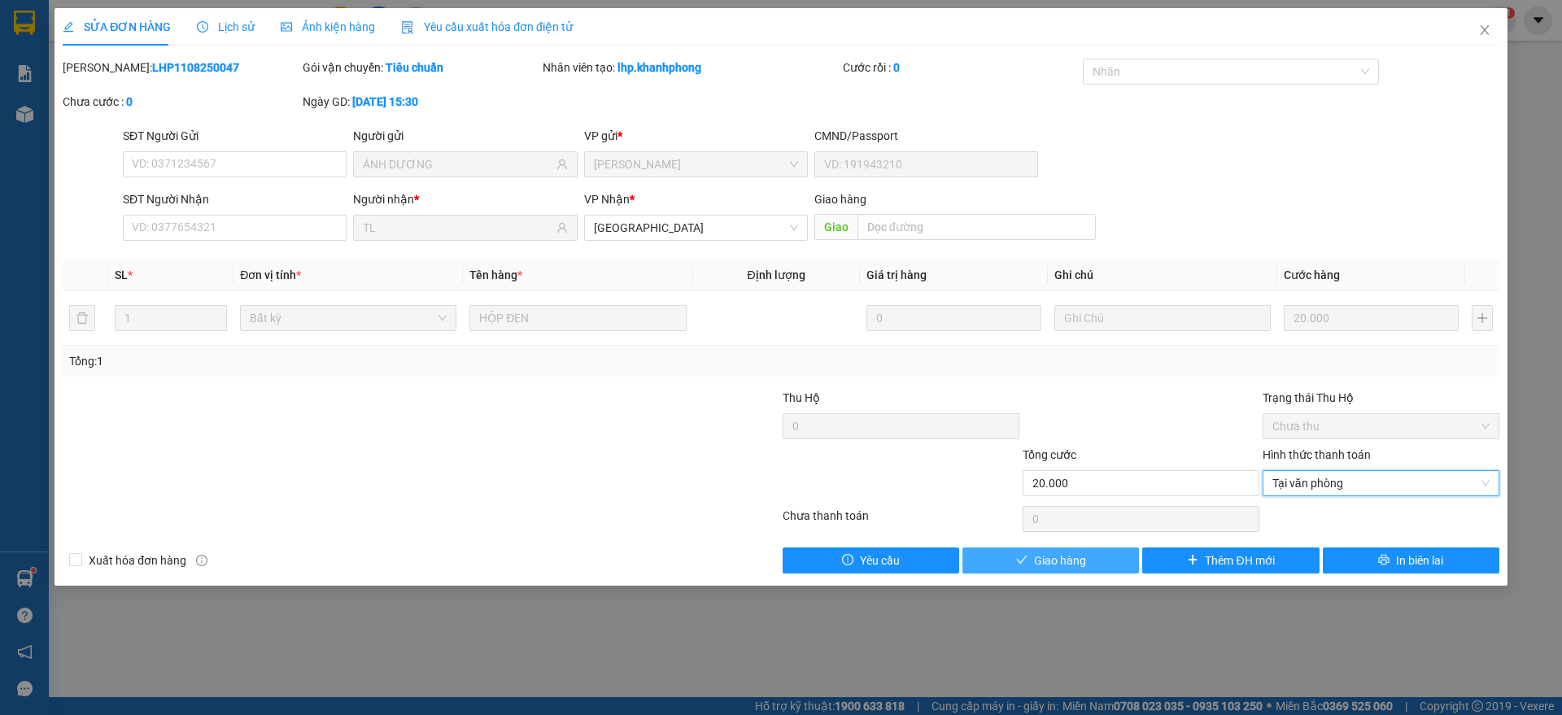
click at [1068, 558] on span "Giao hàng" at bounding box center [1060, 561] width 52 height 18
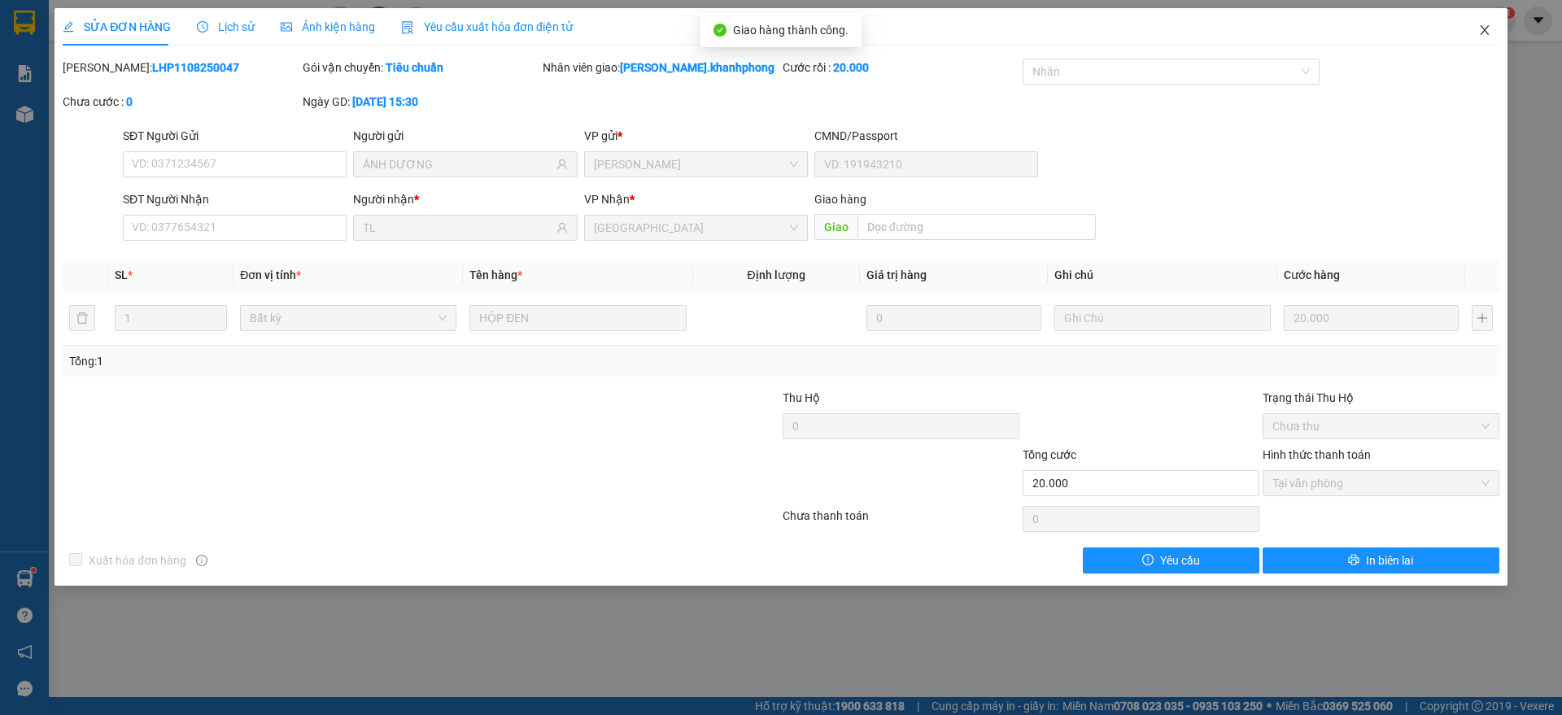
click at [1486, 30] on icon "close" at bounding box center [1484, 30] width 13 height 13
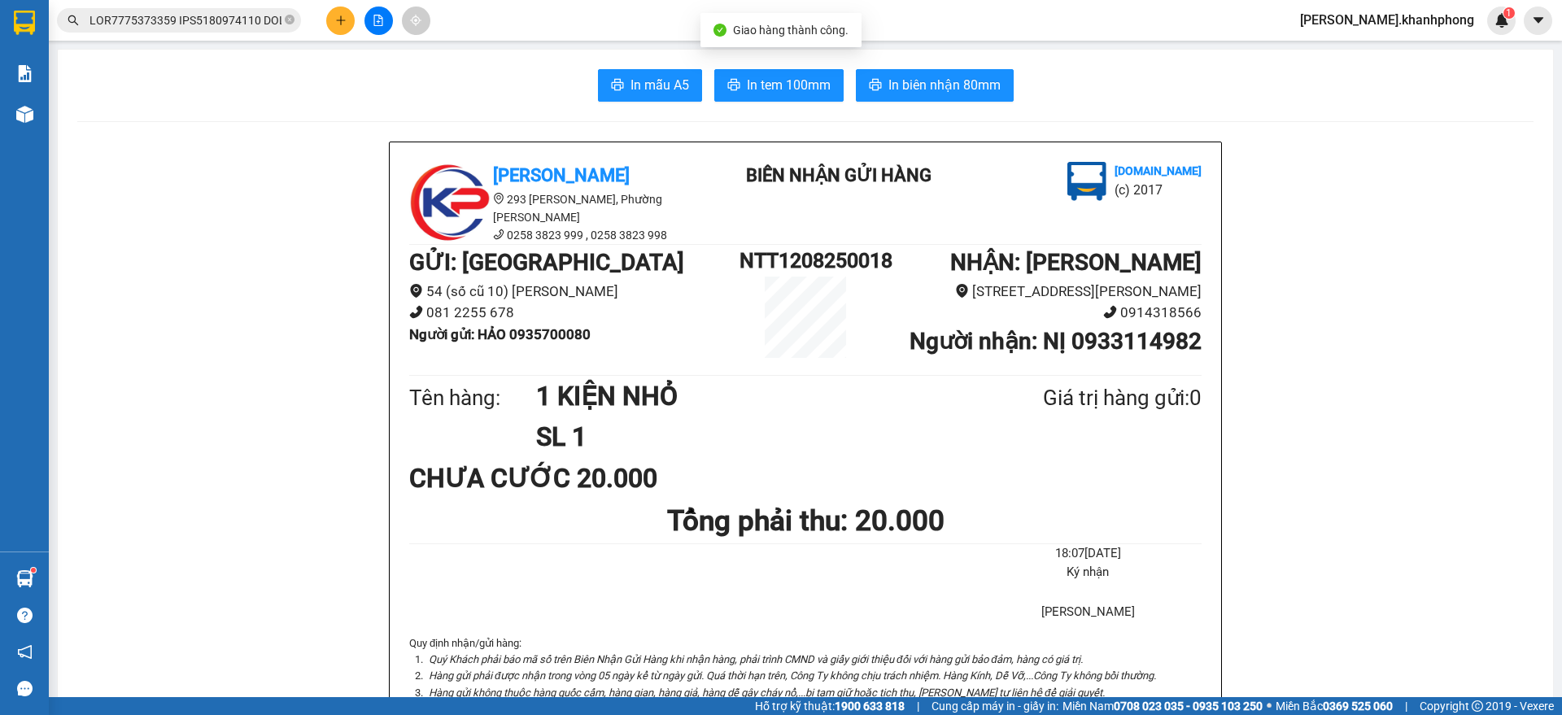
click at [209, 28] on input "text" at bounding box center [185, 20] width 192 height 18
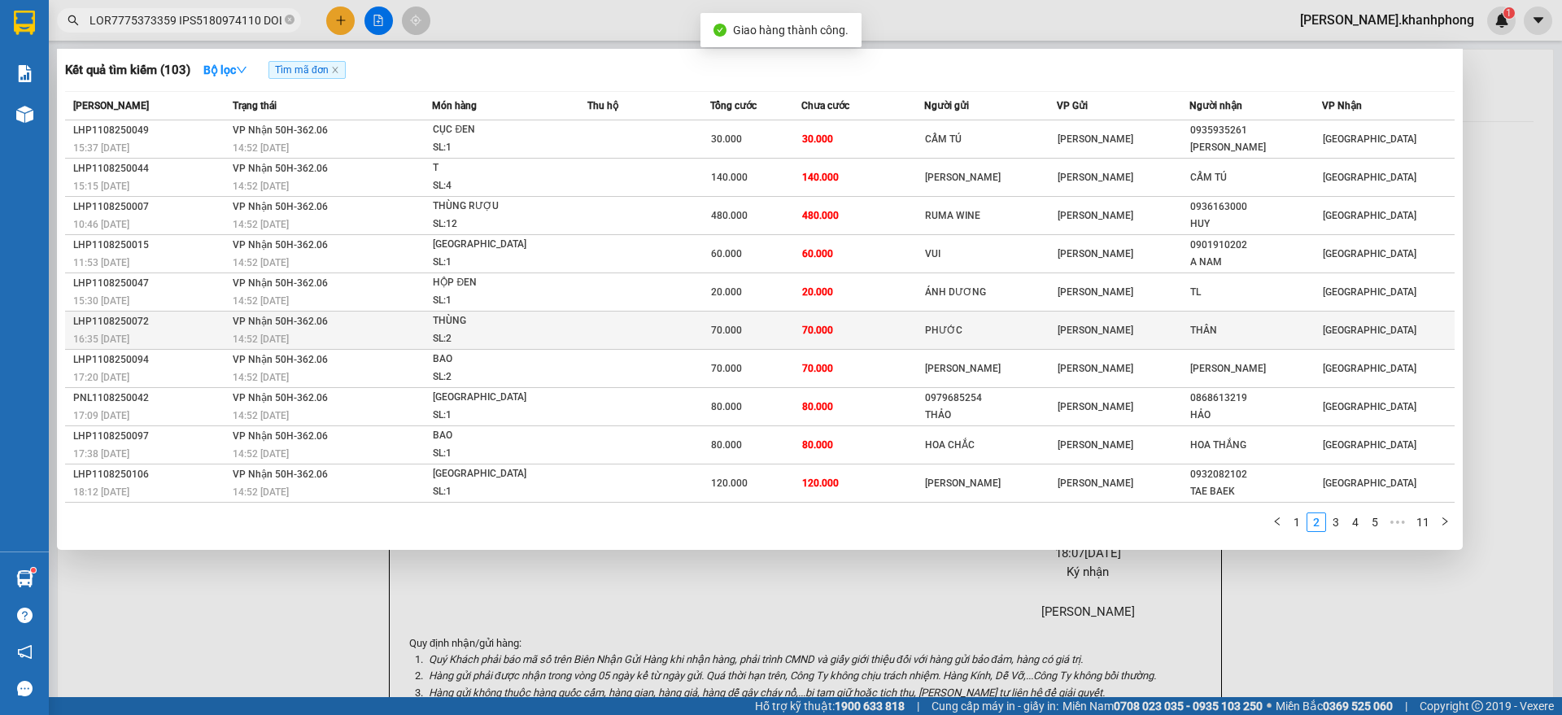
click at [187, 315] on div "LHP1108250072" at bounding box center [150, 321] width 155 height 17
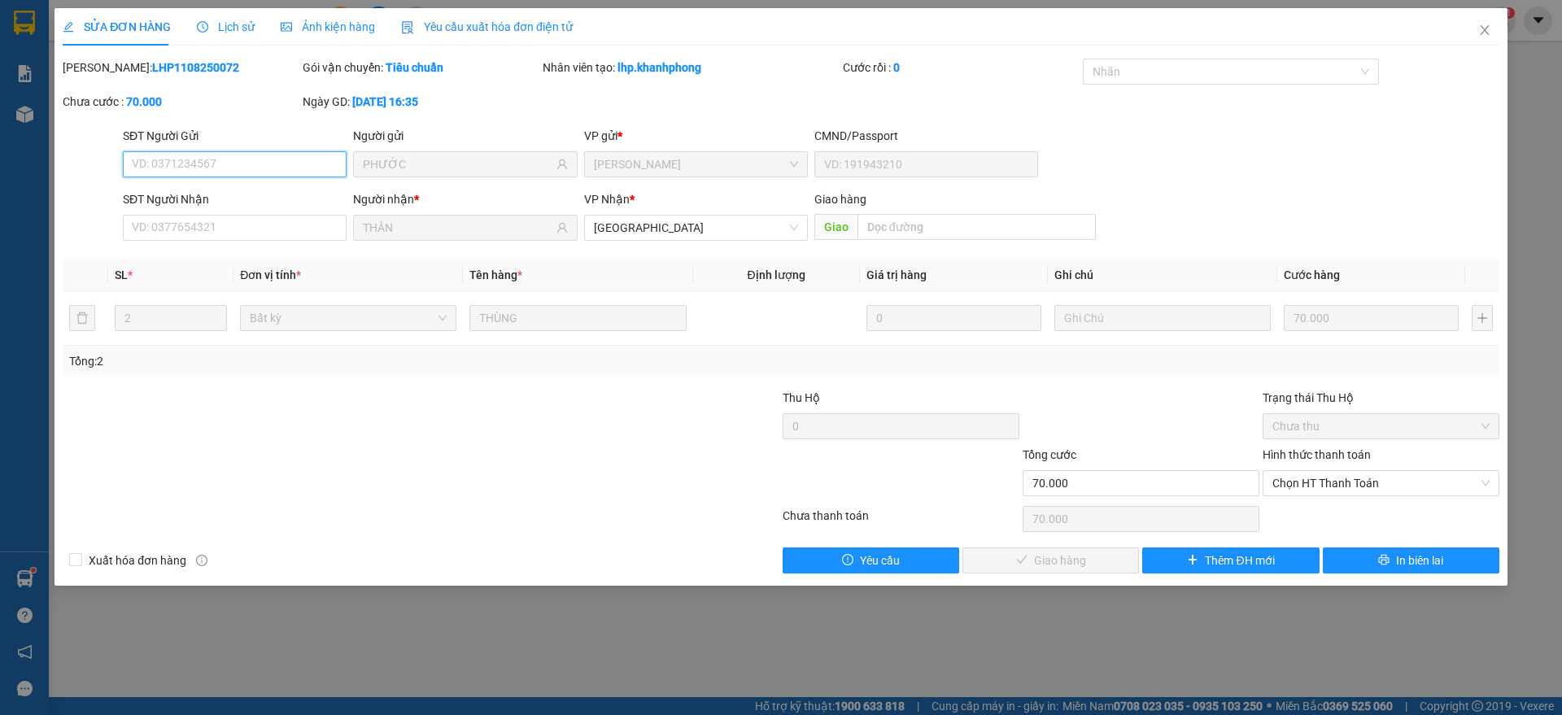
drag, startPoint x: 1344, startPoint y: 478, endPoint x: 1280, endPoint y: 537, distance: 86.9
click at [1342, 482] on span "Chọn HT Thanh Toán" at bounding box center [1380, 483] width 217 height 24
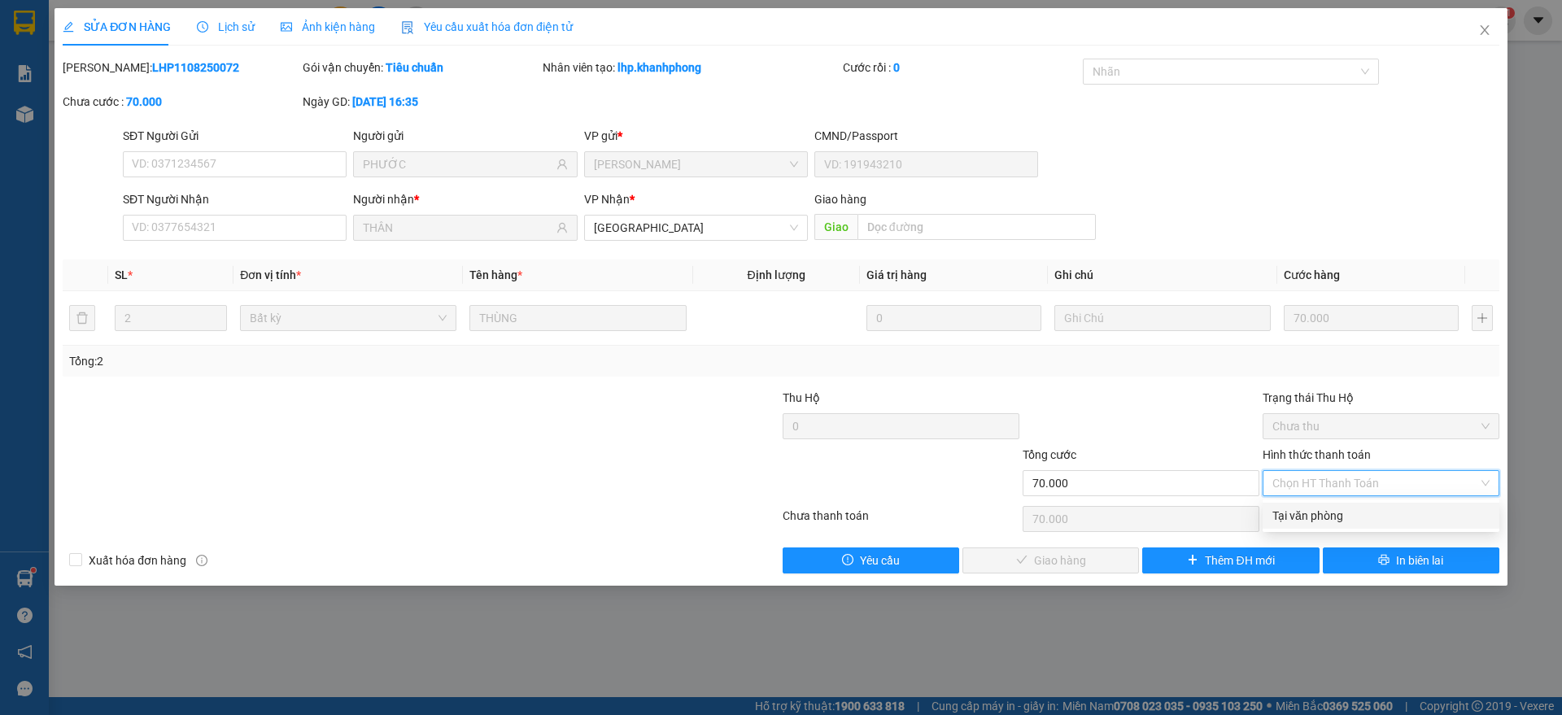
click at [1316, 512] on div "Tại văn phòng" at bounding box center [1380, 516] width 217 height 18
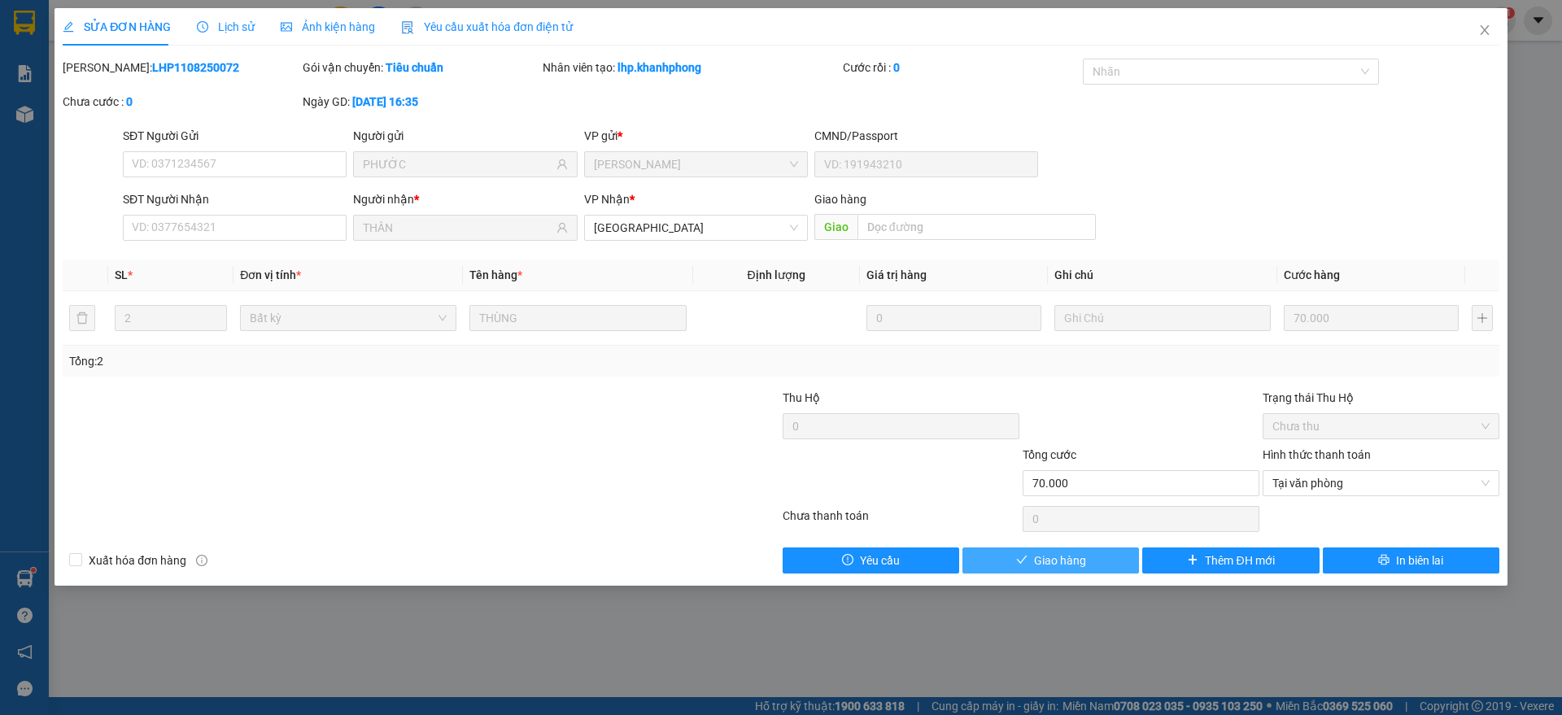
click at [1054, 560] on span "Giao hàng" at bounding box center [1060, 561] width 52 height 18
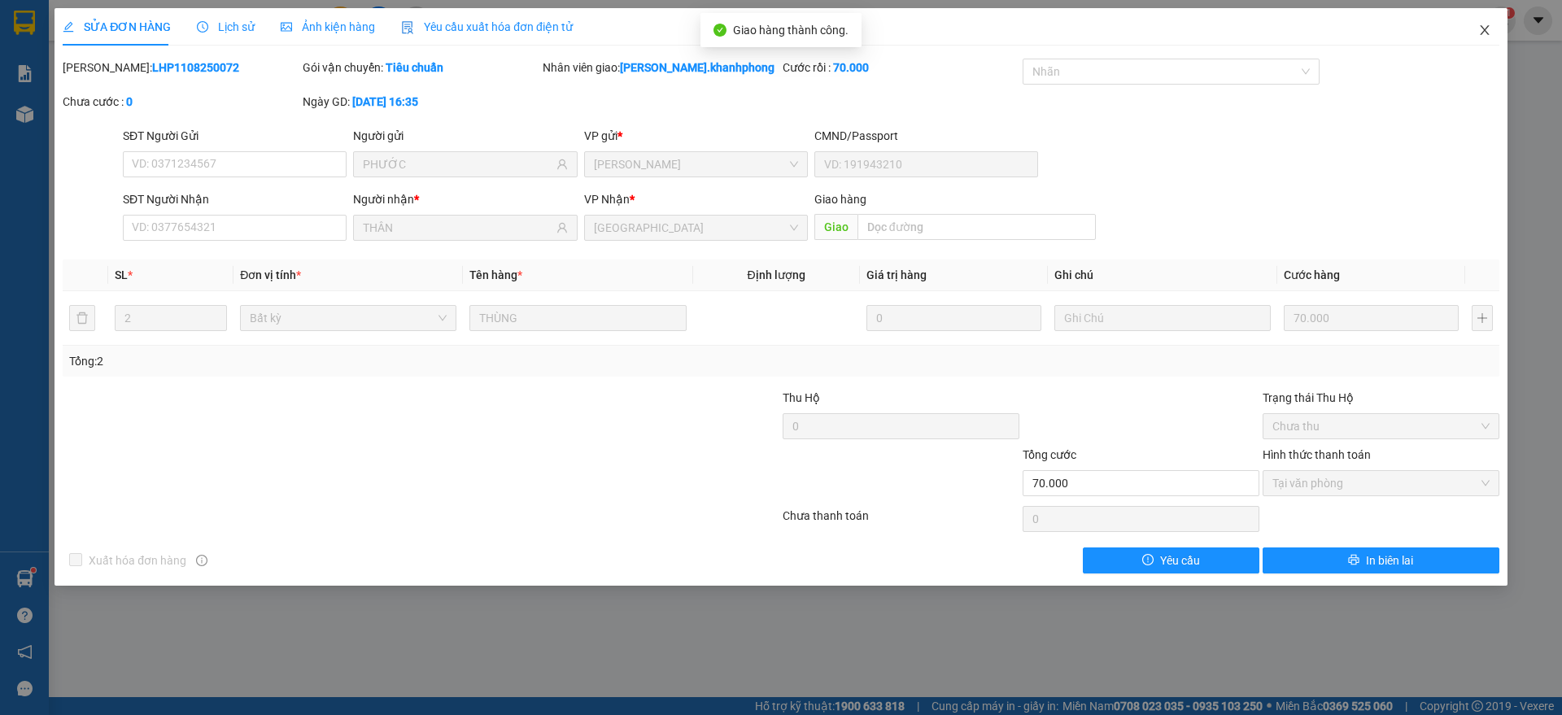
click at [1491, 21] on span "Close" at bounding box center [1485, 31] width 46 height 46
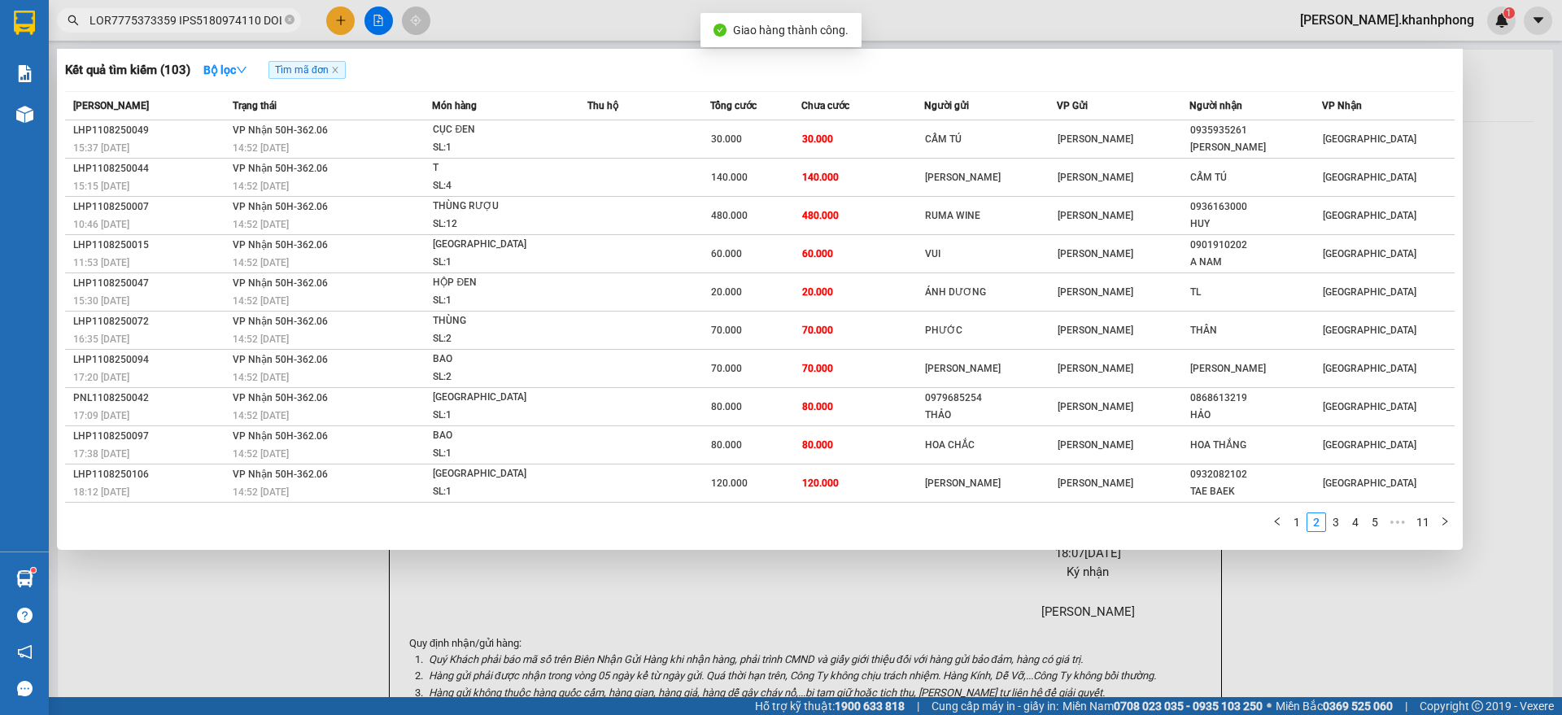
click at [211, 16] on input "text" at bounding box center [185, 20] width 192 height 18
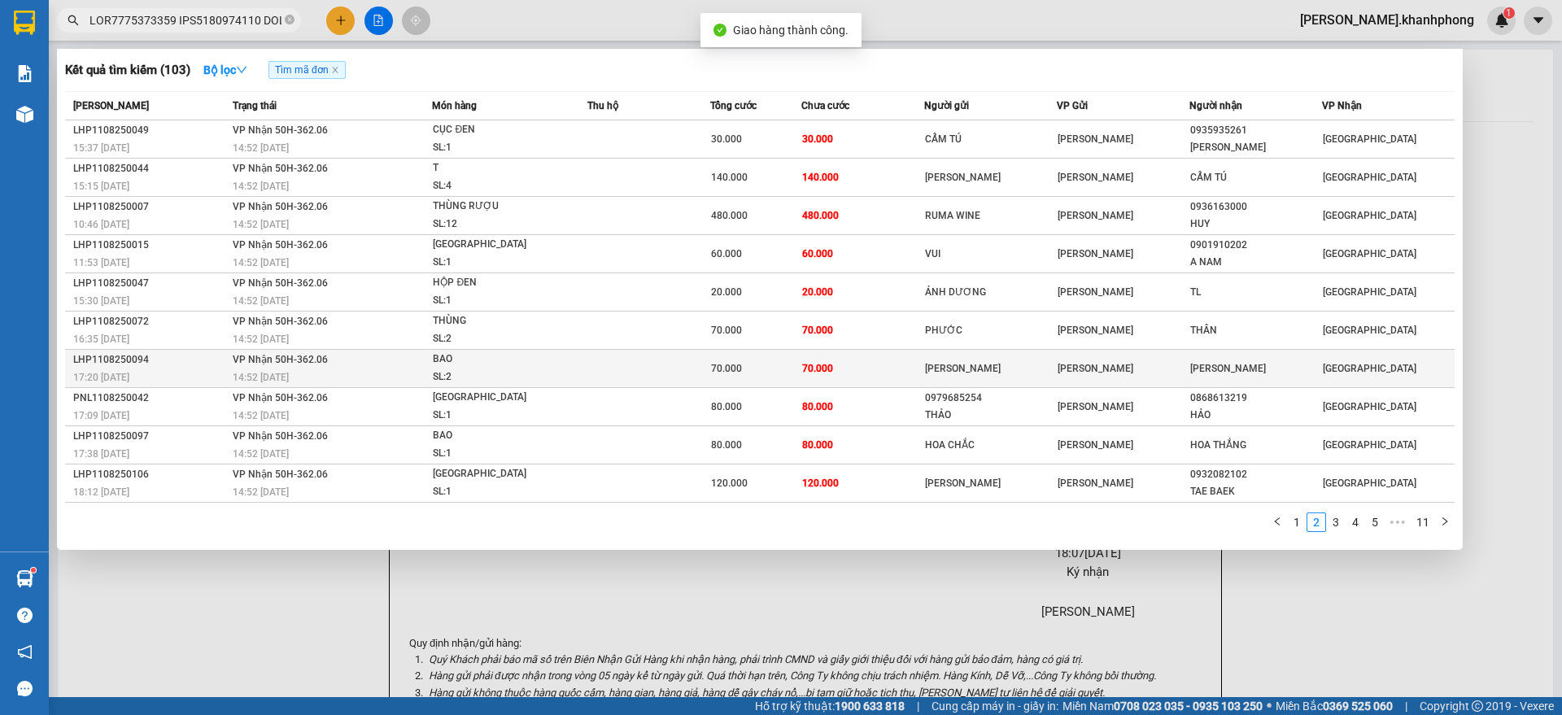
click at [174, 366] on div "LHP1108250094" at bounding box center [150, 359] width 155 height 17
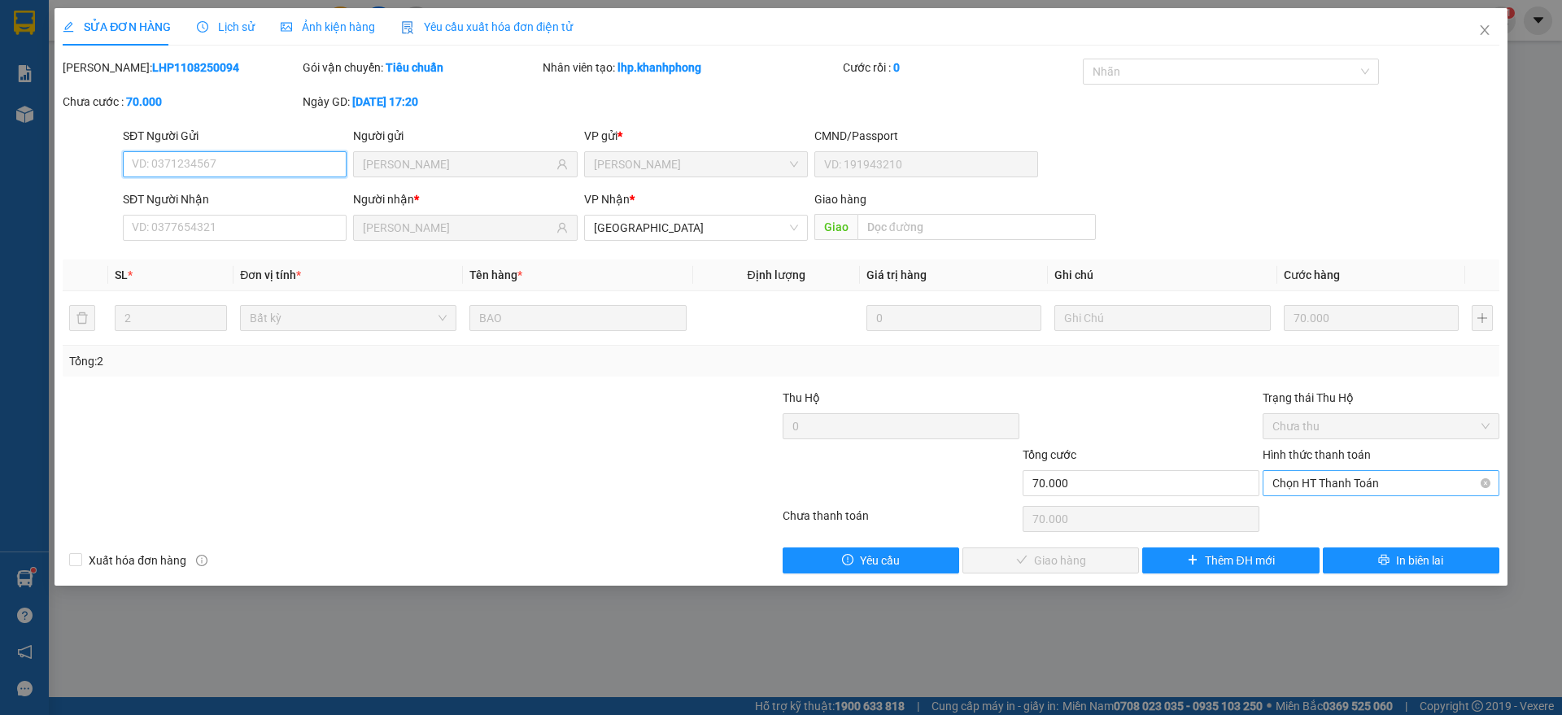
drag, startPoint x: 1306, startPoint y: 480, endPoint x: 1303, endPoint y: 498, distance: 18.2
click at [1307, 479] on span "Chọn HT Thanh Toán" at bounding box center [1380, 483] width 217 height 24
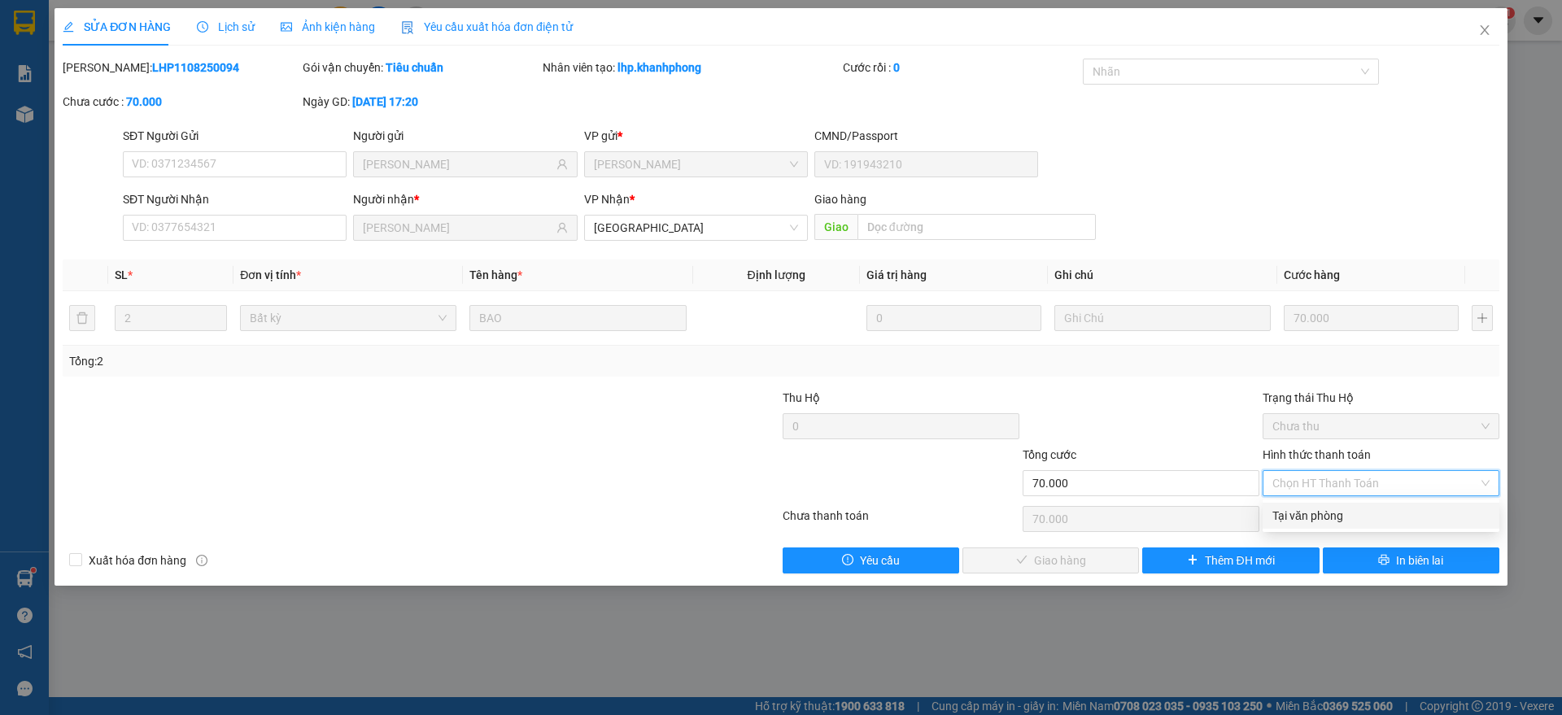
click at [1297, 510] on div "Tại văn phòng" at bounding box center [1380, 516] width 217 height 18
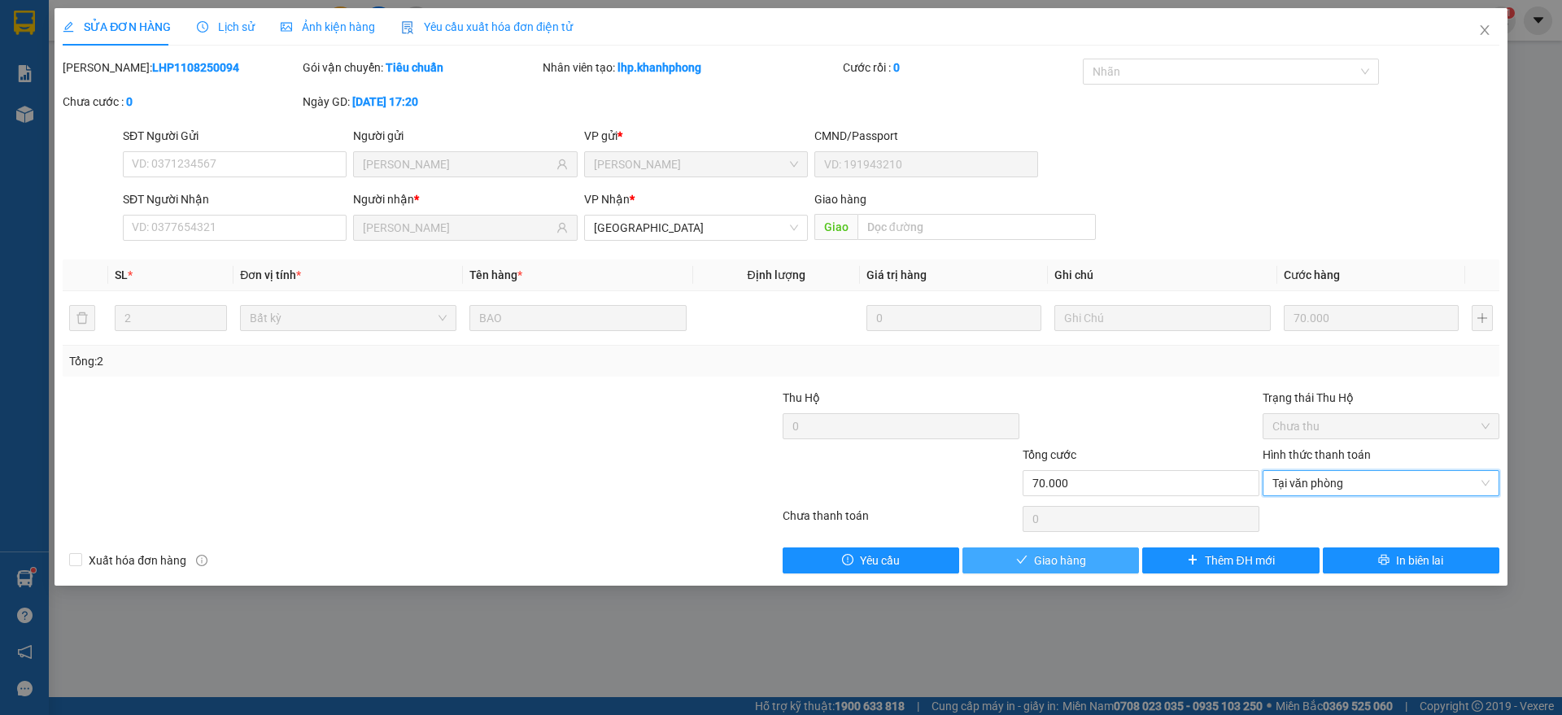
click at [1079, 552] on span "Giao hàng" at bounding box center [1060, 561] width 52 height 18
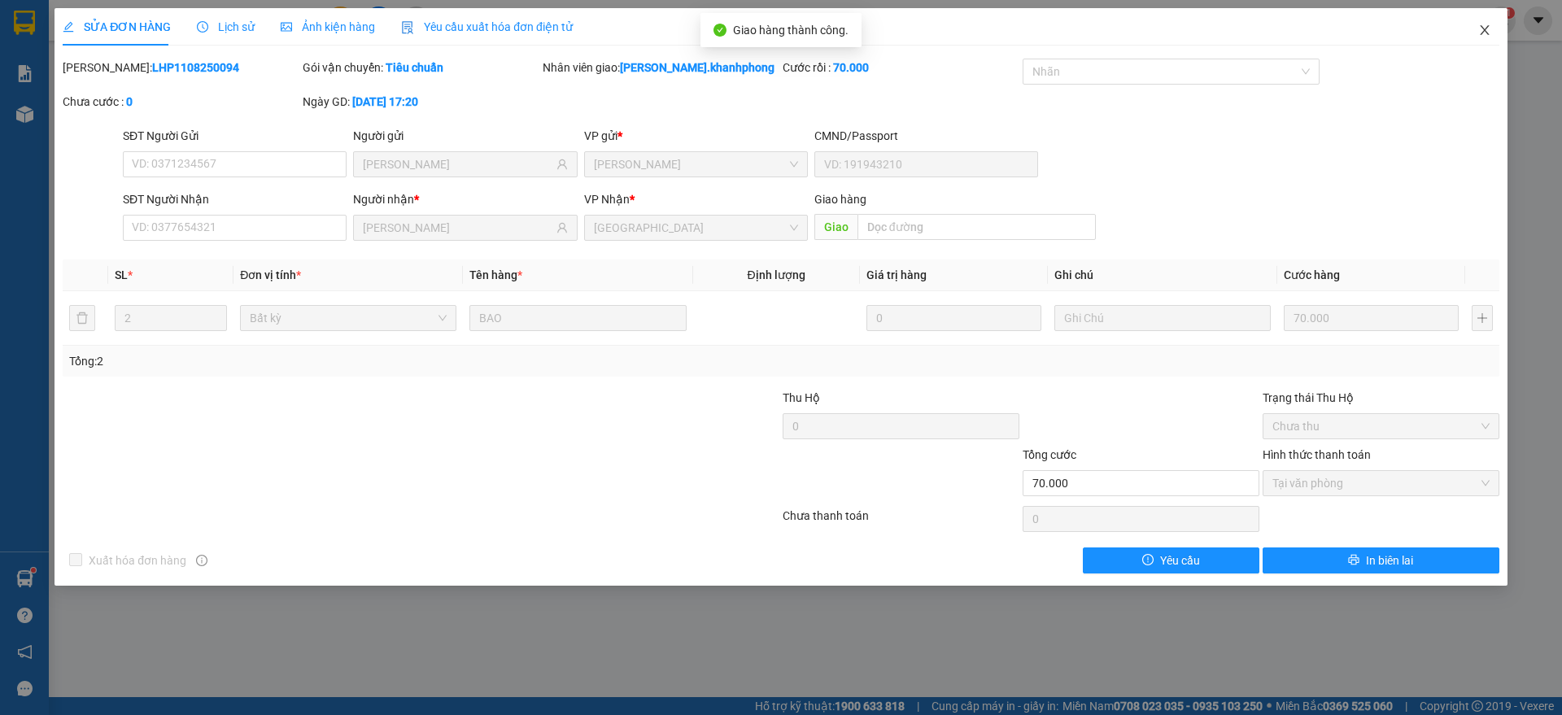
click at [1490, 25] on icon "close" at bounding box center [1484, 30] width 13 height 13
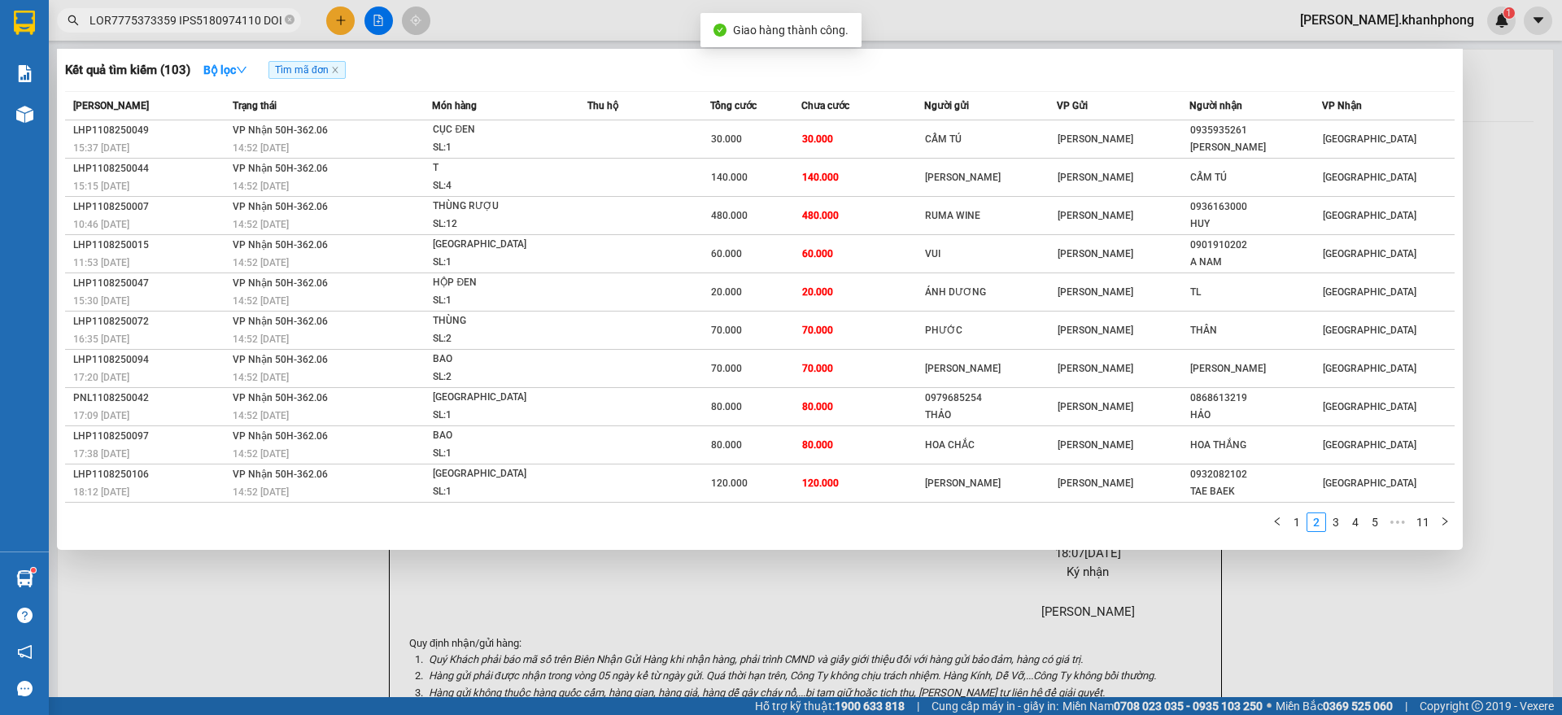
click at [228, 16] on input "text" at bounding box center [185, 20] width 192 height 18
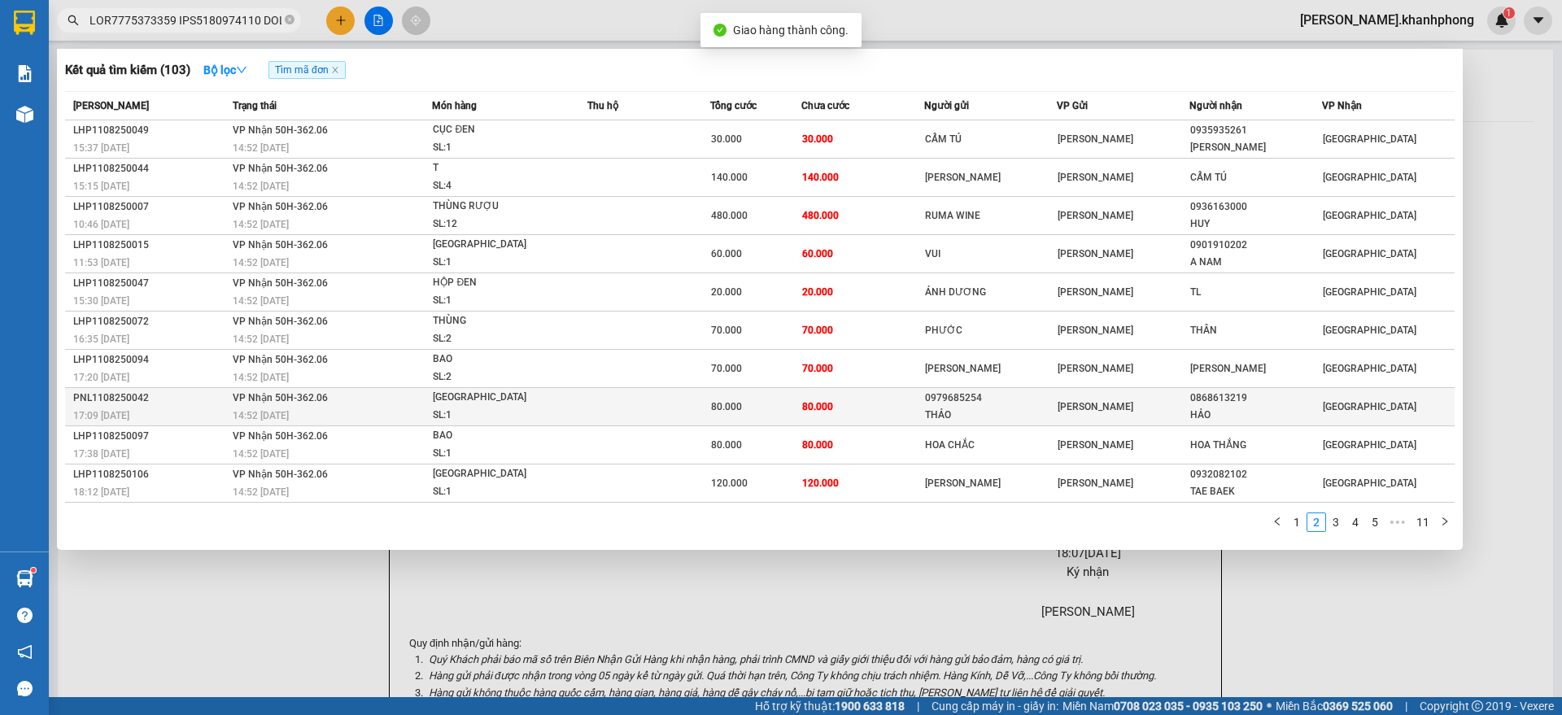
click at [204, 407] on div "17:09 [DATE]" at bounding box center [150, 416] width 155 height 18
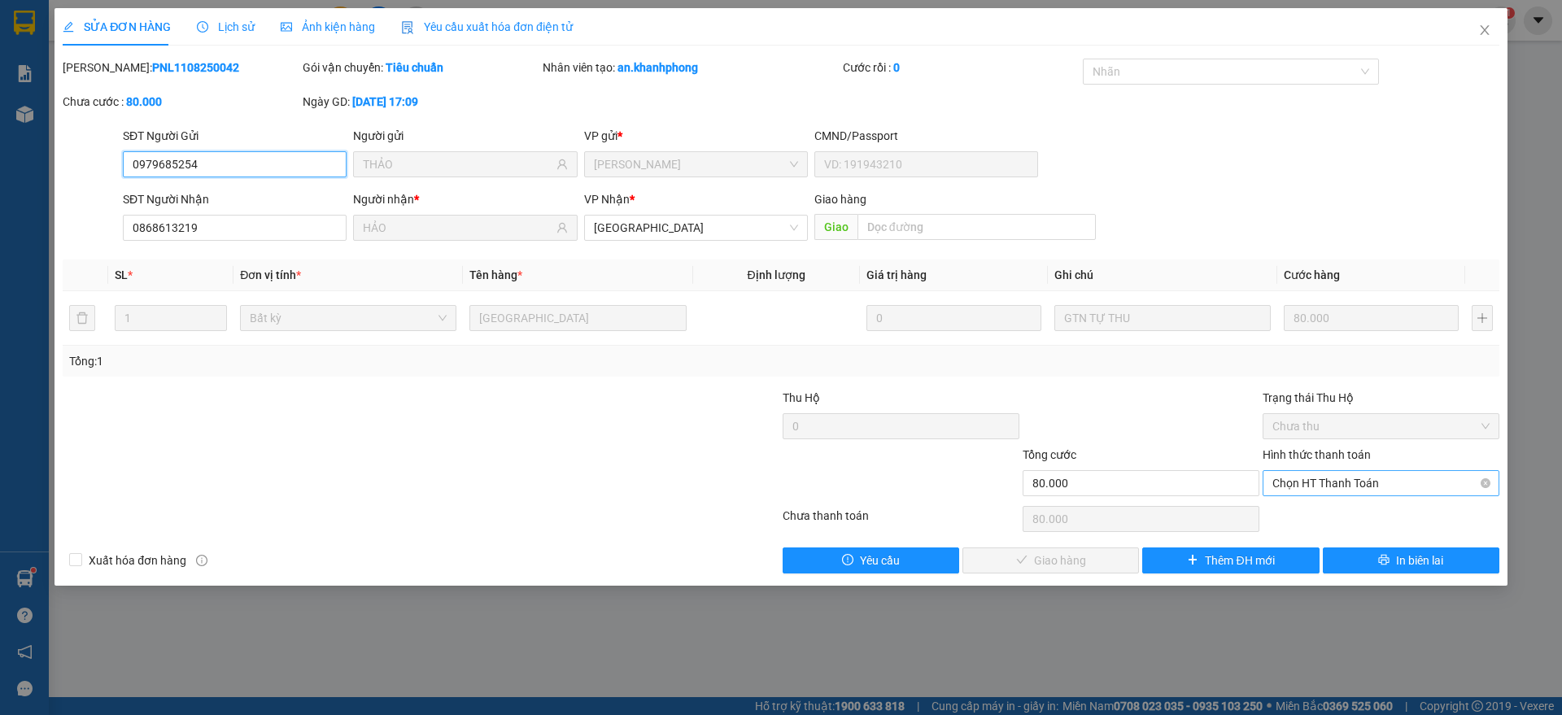
click at [1301, 483] on span "Chọn HT Thanh Toán" at bounding box center [1380, 483] width 217 height 24
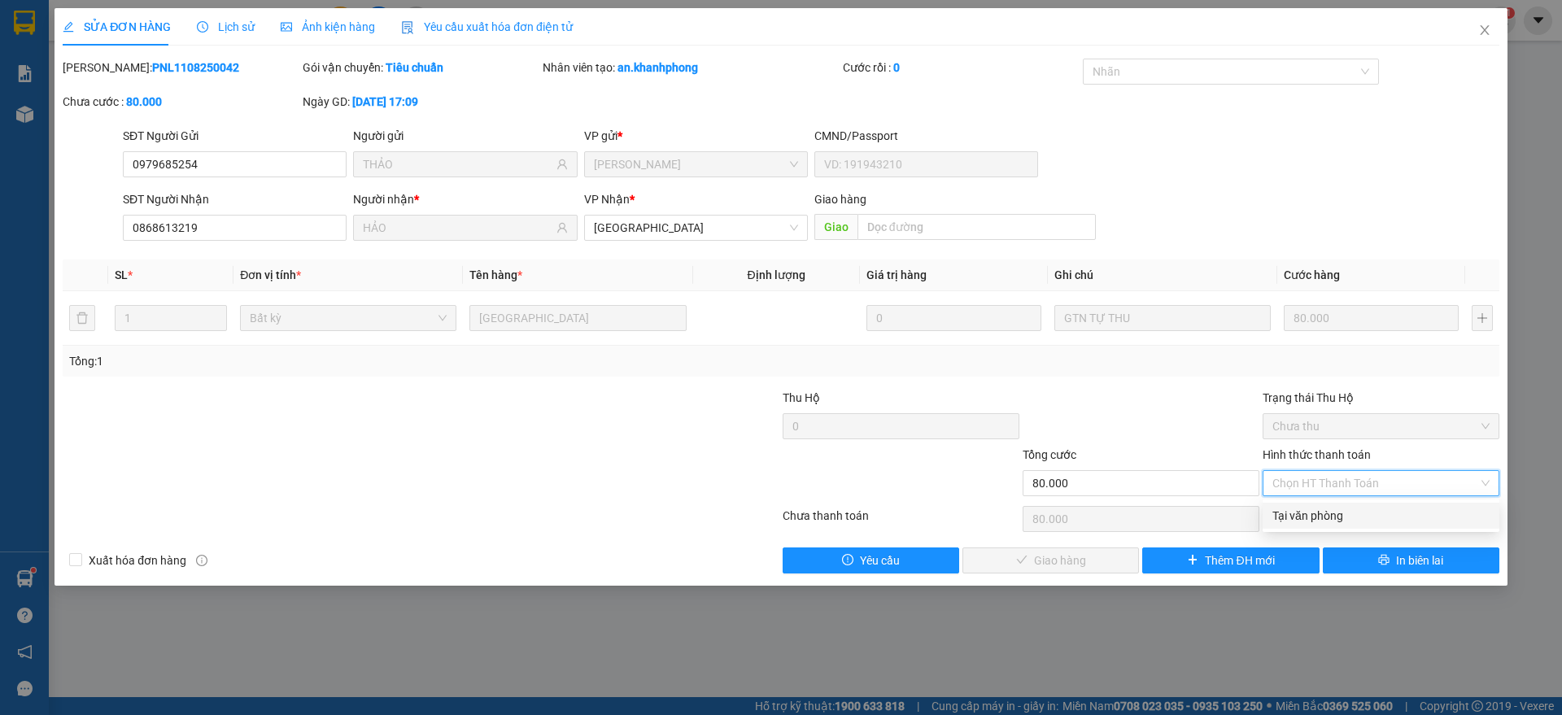
click at [1308, 504] on div "Tại văn phòng" at bounding box center [1380, 516] width 237 height 26
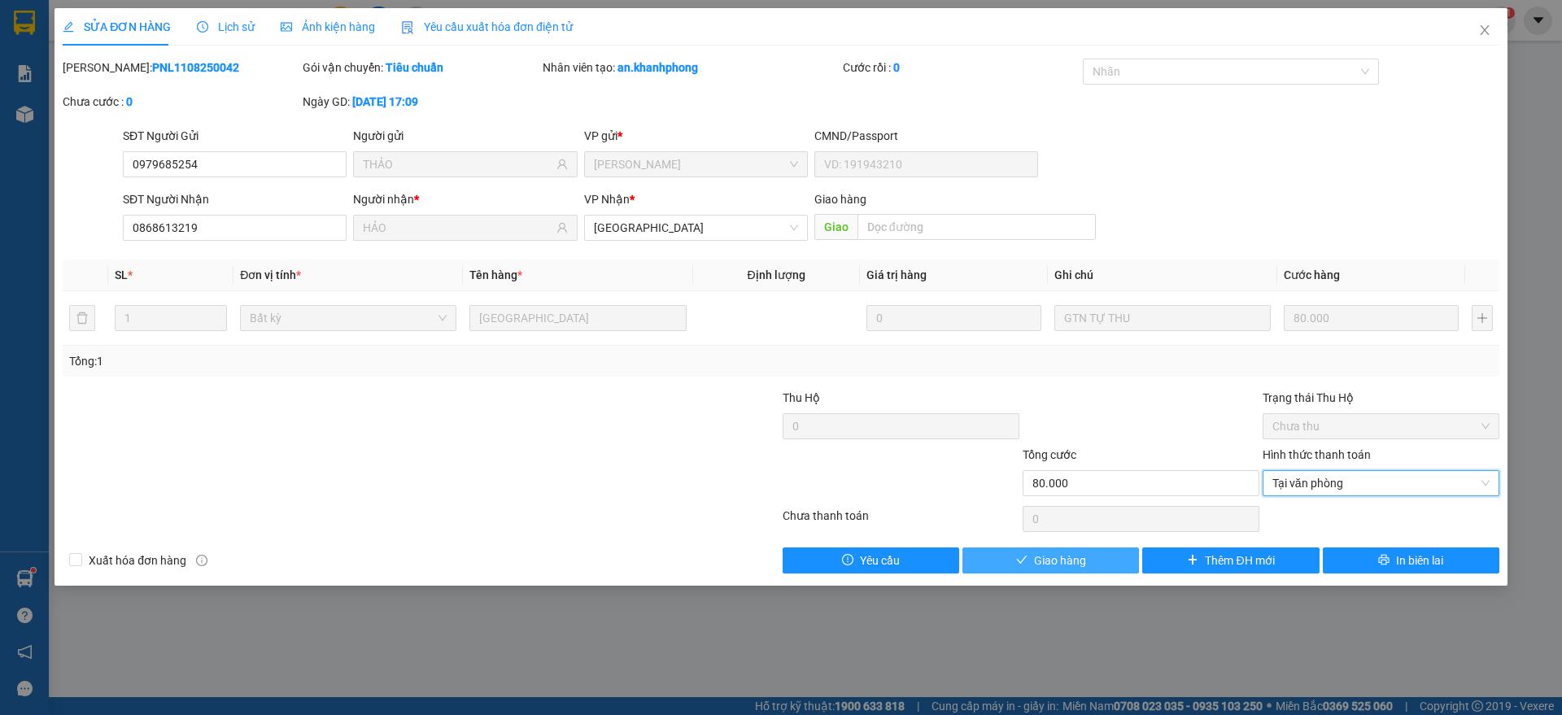
click at [1058, 564] on span "Giao hàng" at bounding box center [1060, 561] width 52 height 18
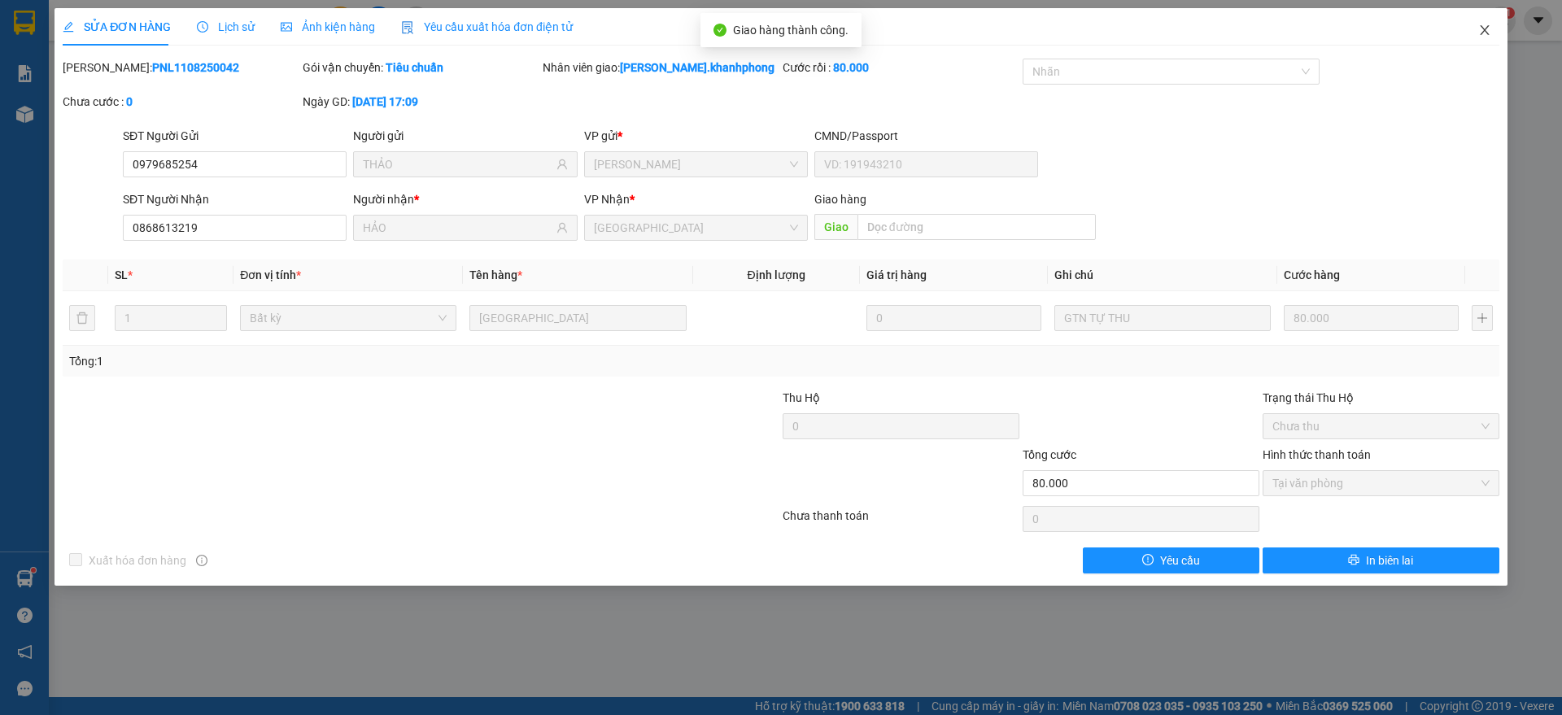
drag, startPoint x: 1493, startPoint y: 24, endPoint x: 1495, endPoint y: 32, distance: 8.5
click at [1495, 32] on span "Close" at bounding box center [1485, 31] width 46 height 46
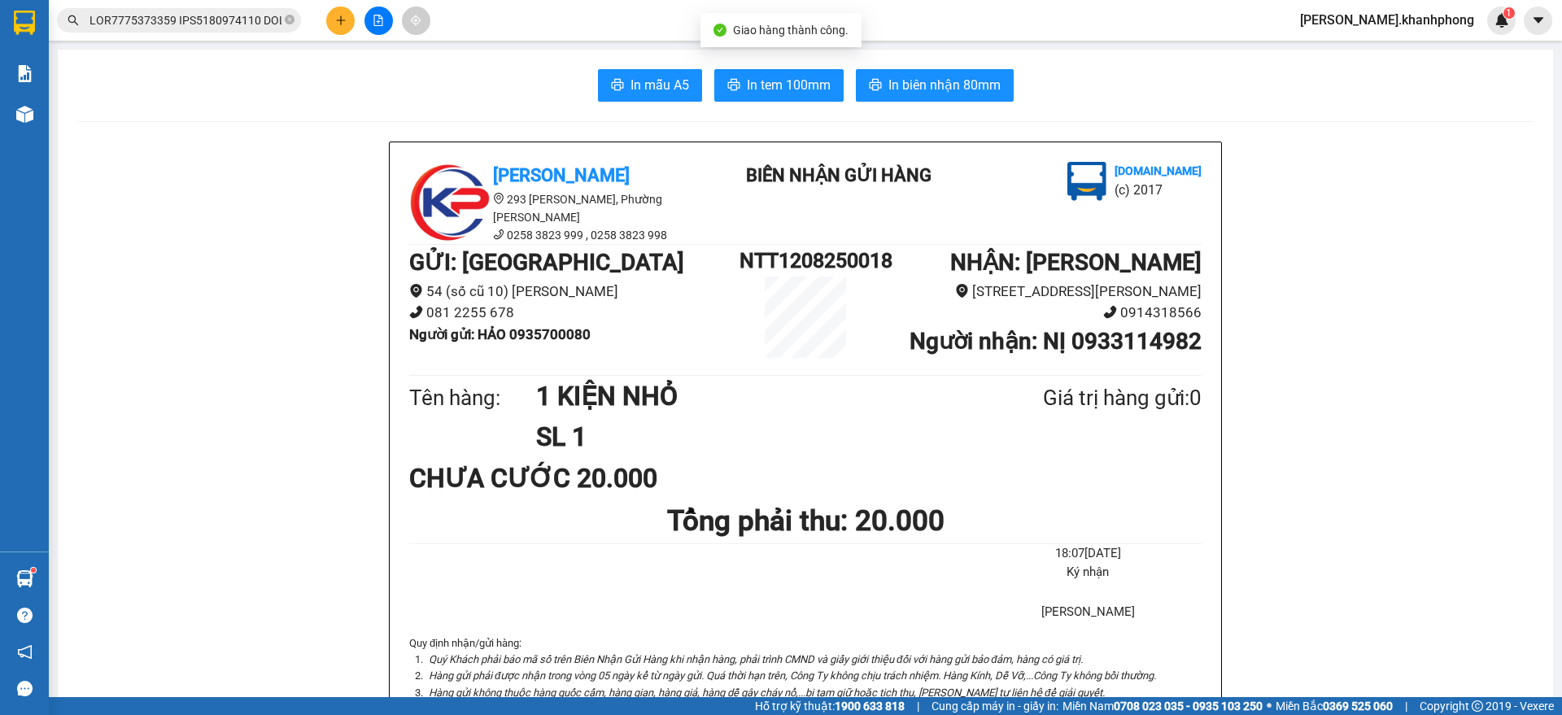
click at [194, 13] on input "text" at bounding box center [185, 20] width 192 height 18
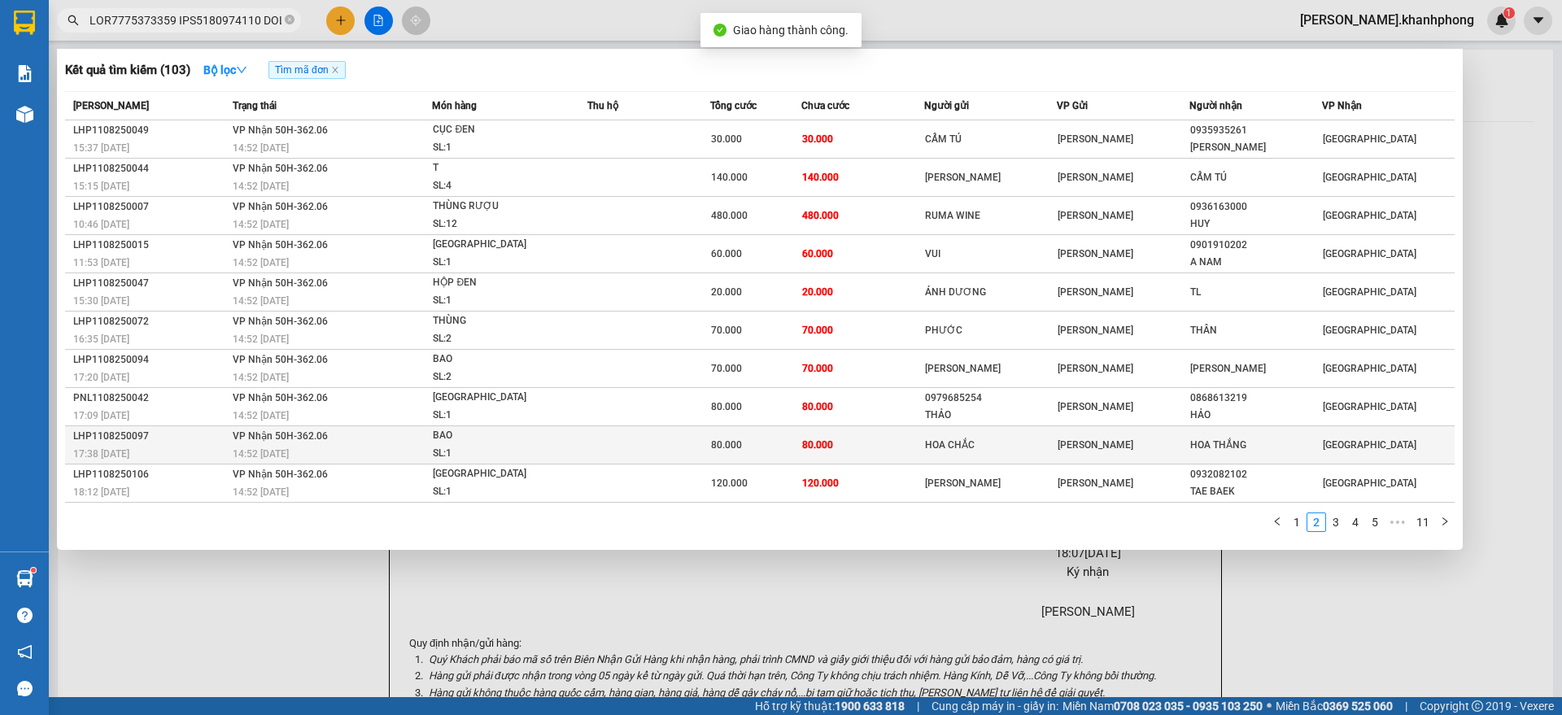
click at [182, 451] on div "17:38 [DATE]" at bounding box center [150, 454] width 155 height 18
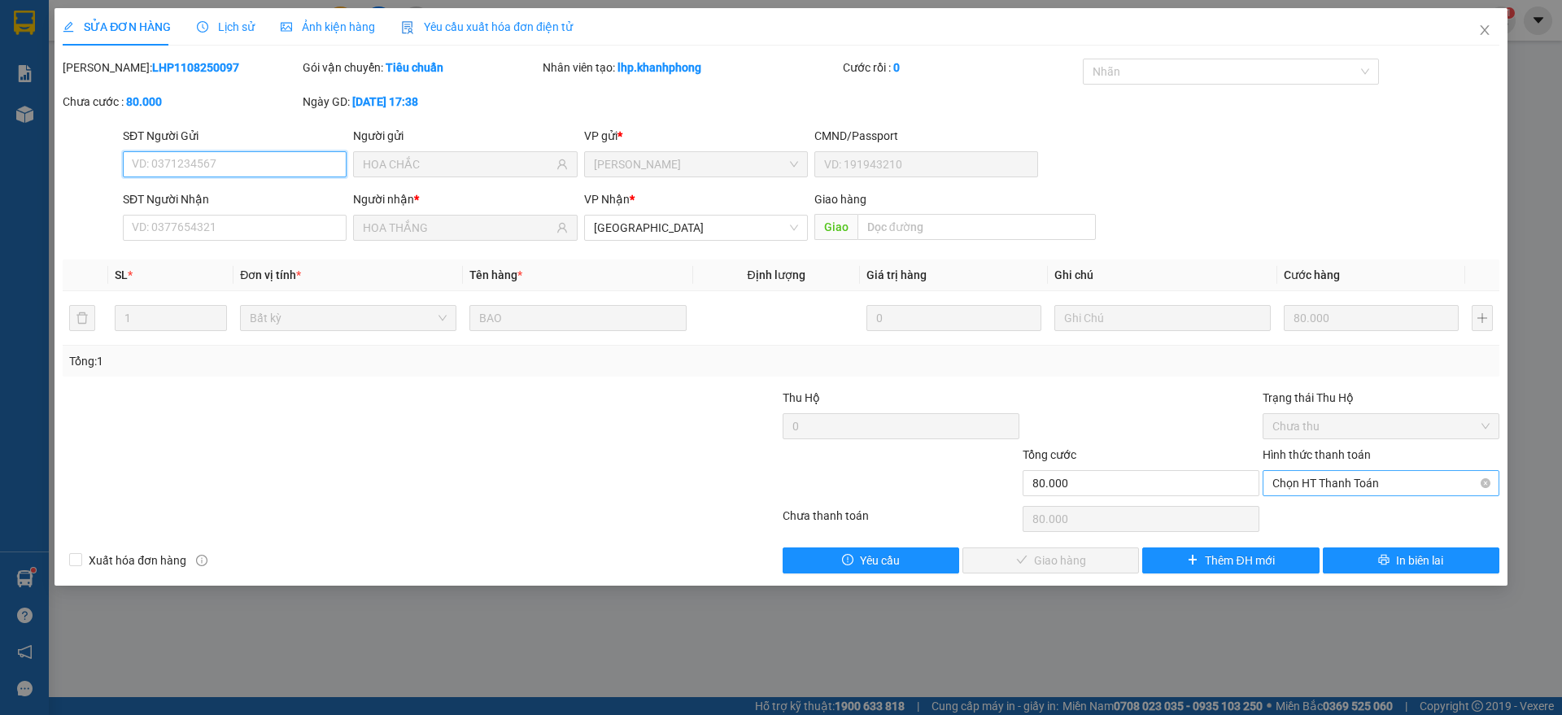
click at [1320, 482] on span "Chọn HT Thanh Toán" at bounding box center [1380, 483] width 217 height 24
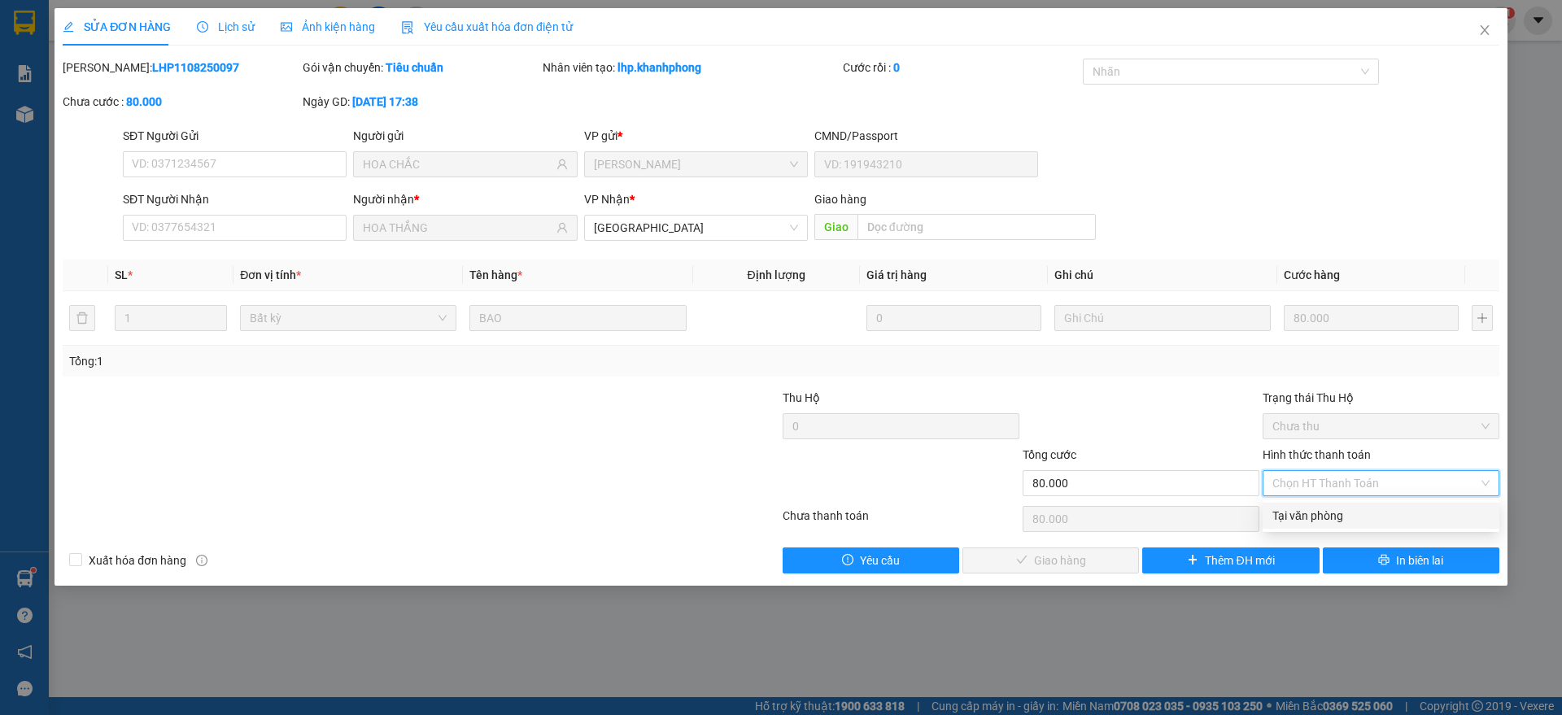
click at [1306, 512] on div "Tại văn phòng" at bounding box center [1380, 516] width 217 height 18
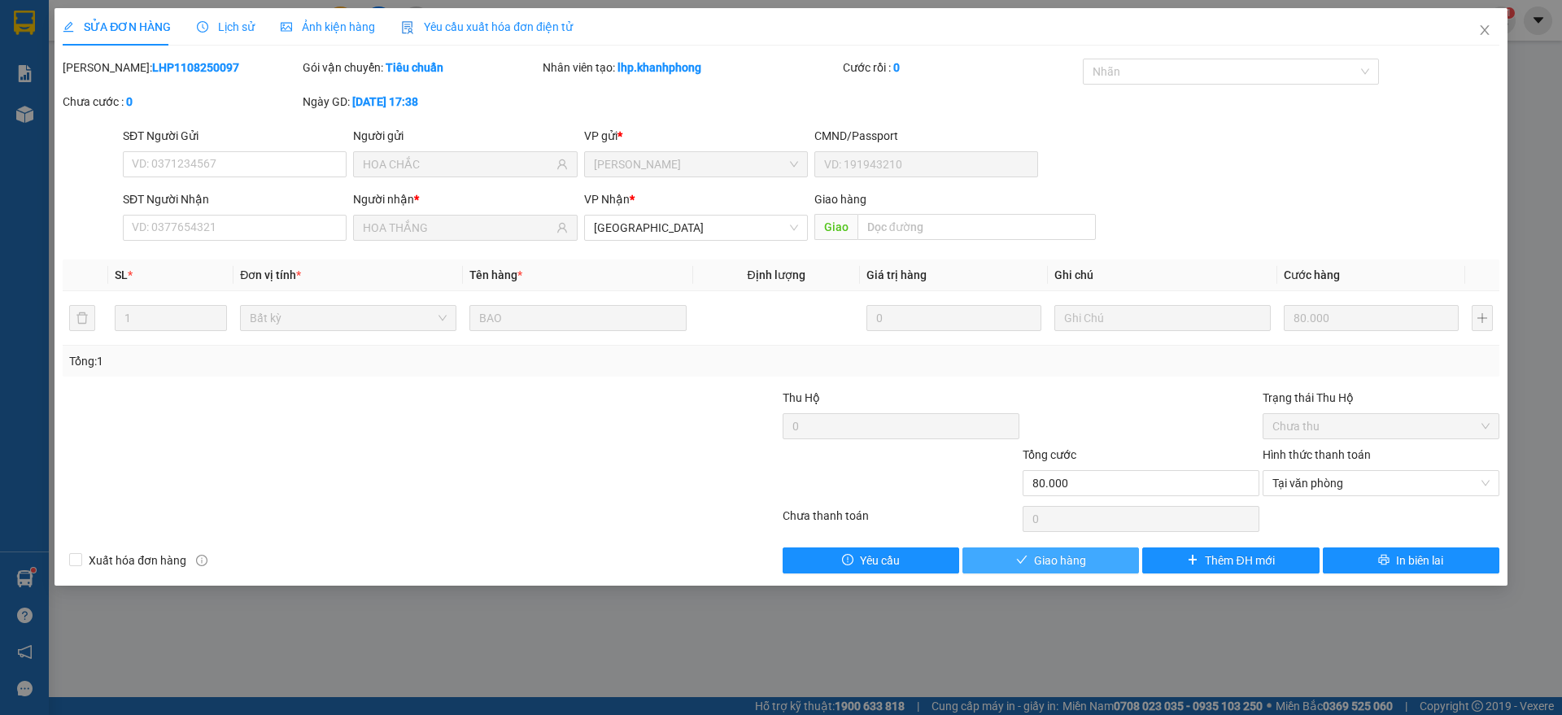
click at [1038, 556] on span "Giao hàng" at bounding box center [1060, 561] width 52 height 18
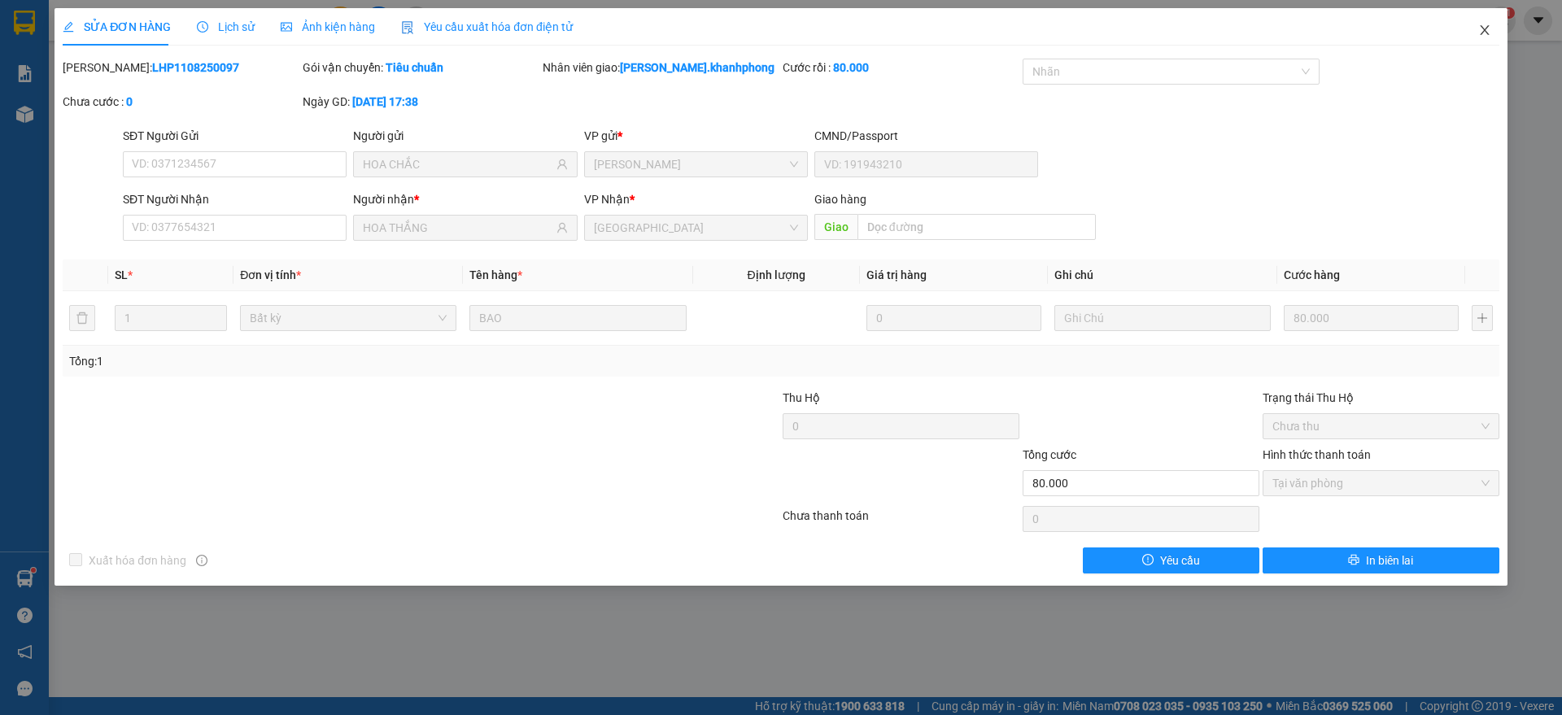
drag, startPoint x: 1480, startPoint y: 16, endPoint x: 142, endPoint y: 30, distance: 1338.2
click at [1484, 16] on span "Close" at bounding box center [1485, 31] width 46 height 46
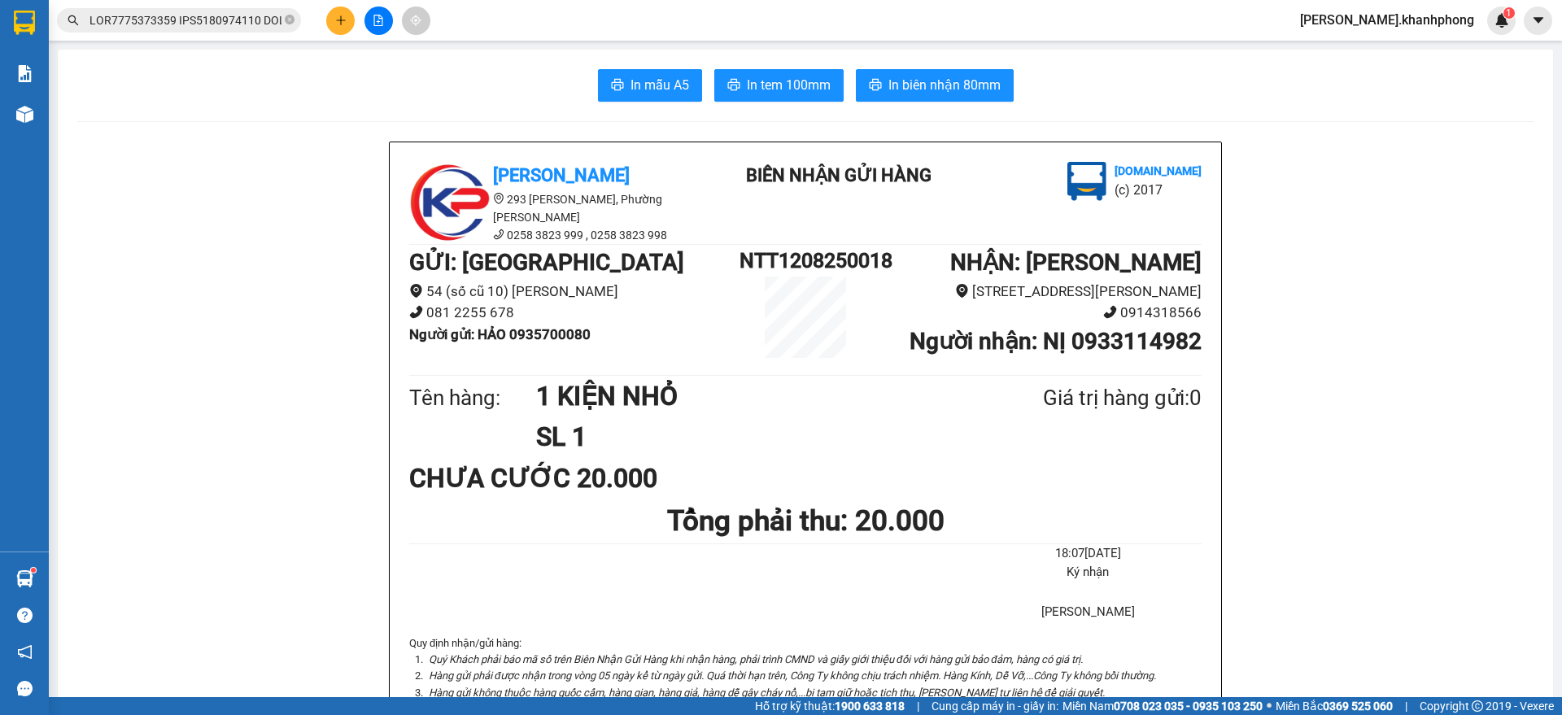
click at [255, 26] on input "text" at bounding box center [185, 20] width 192 height 18
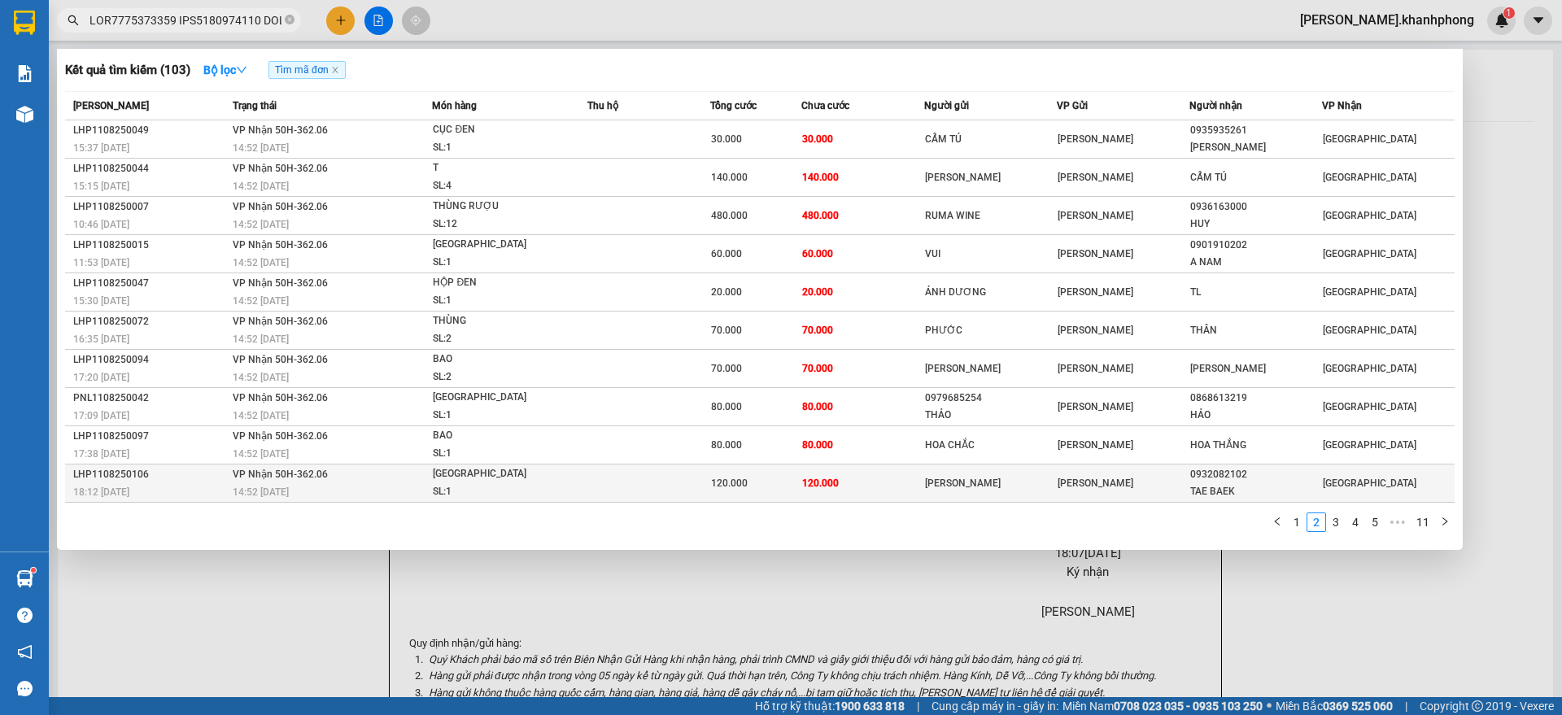
click at [314, 467] on span "VP Nhận 50H-362.06" at bounding box center [280, 473] width 95 height 13
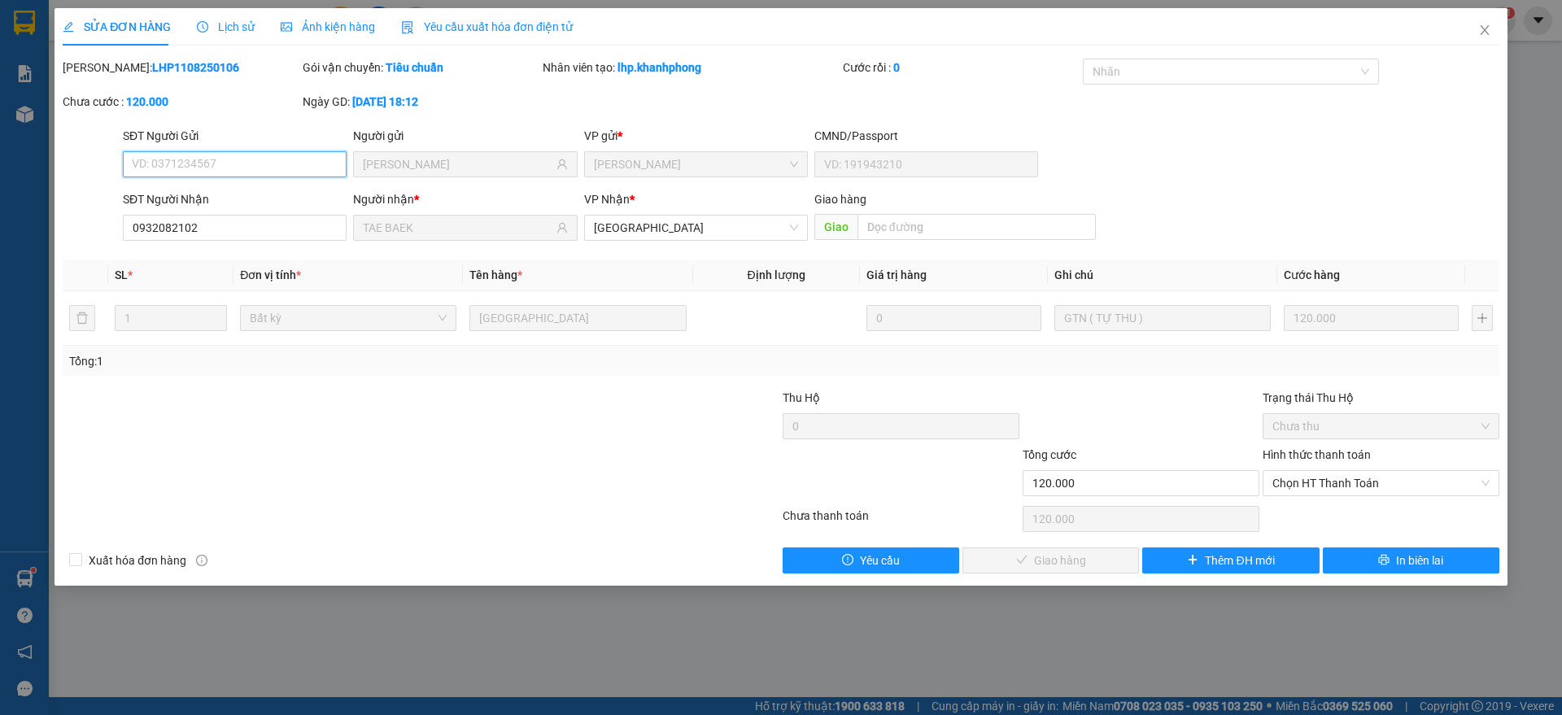
drag, startPoint x: 1327, startPoint y: 483, endPoint x: 1323, endPoint y: 499, distance: 16.8
click at [1329, 483] on span "Chọn HT Thanh Toán" at bounding box center [1380, 483] width 217 height 24
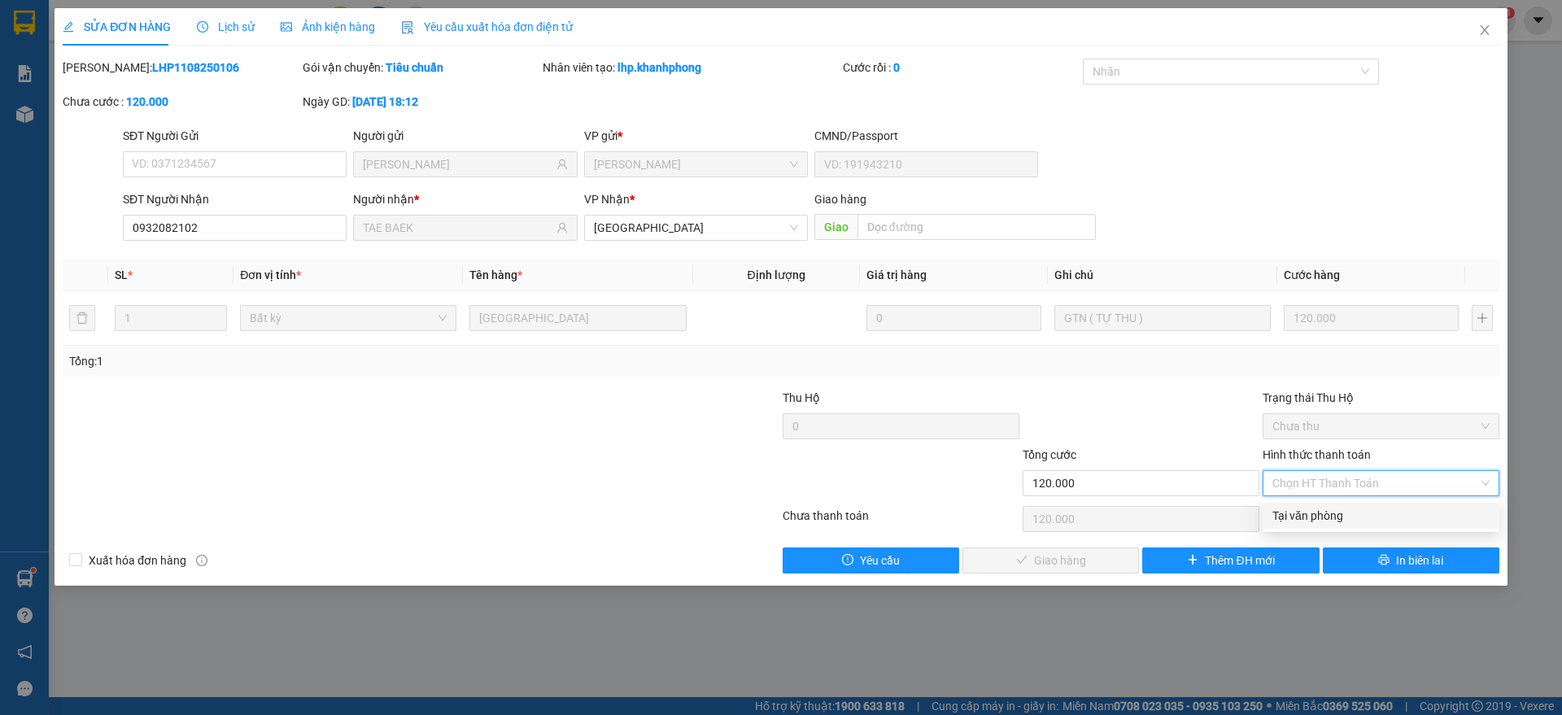
click at [1319, 513] on div "Tại văn phòng" at bounding box center [1380, 516] width 217 height 18
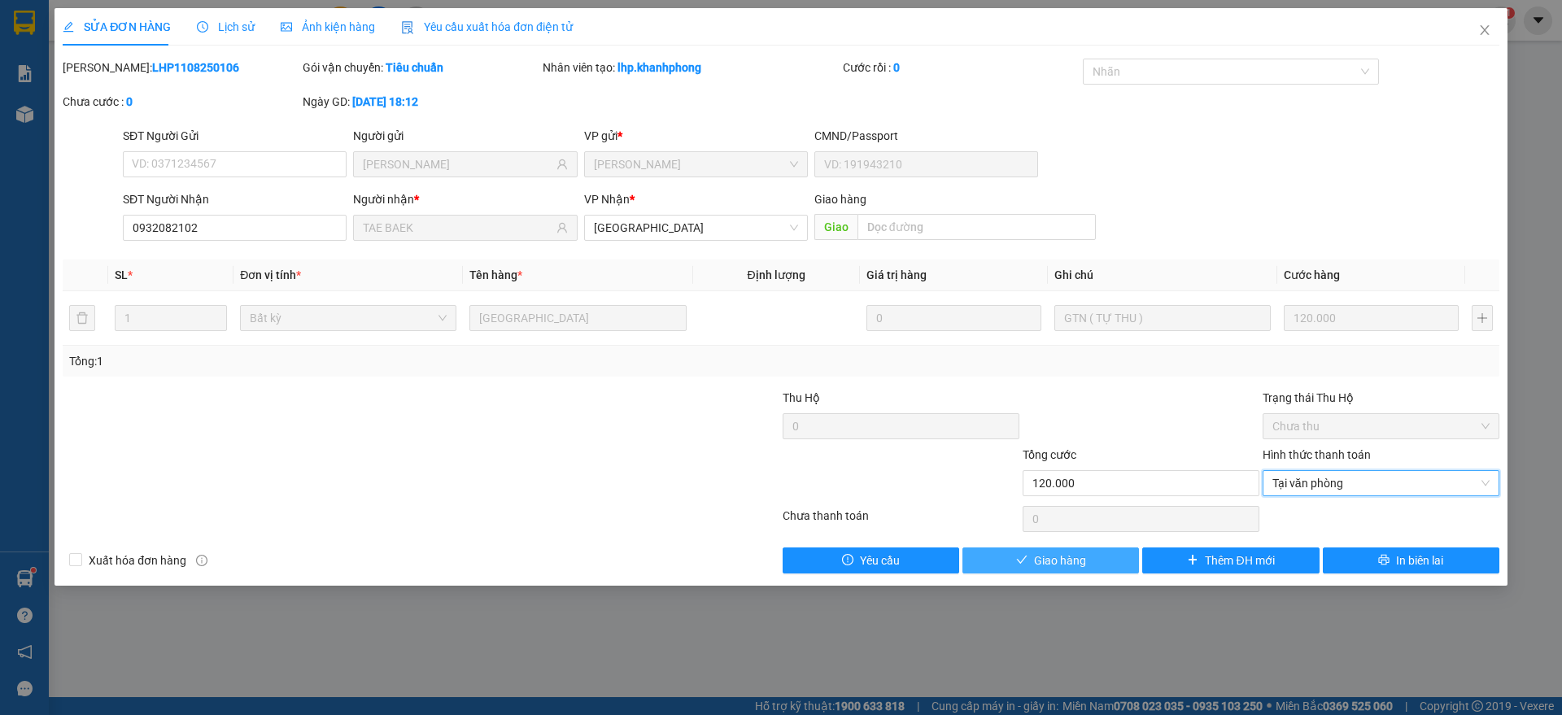
click at [1068, 565] on span "Giao hàng" at bounding box center [1060, 561] width 52 height 18
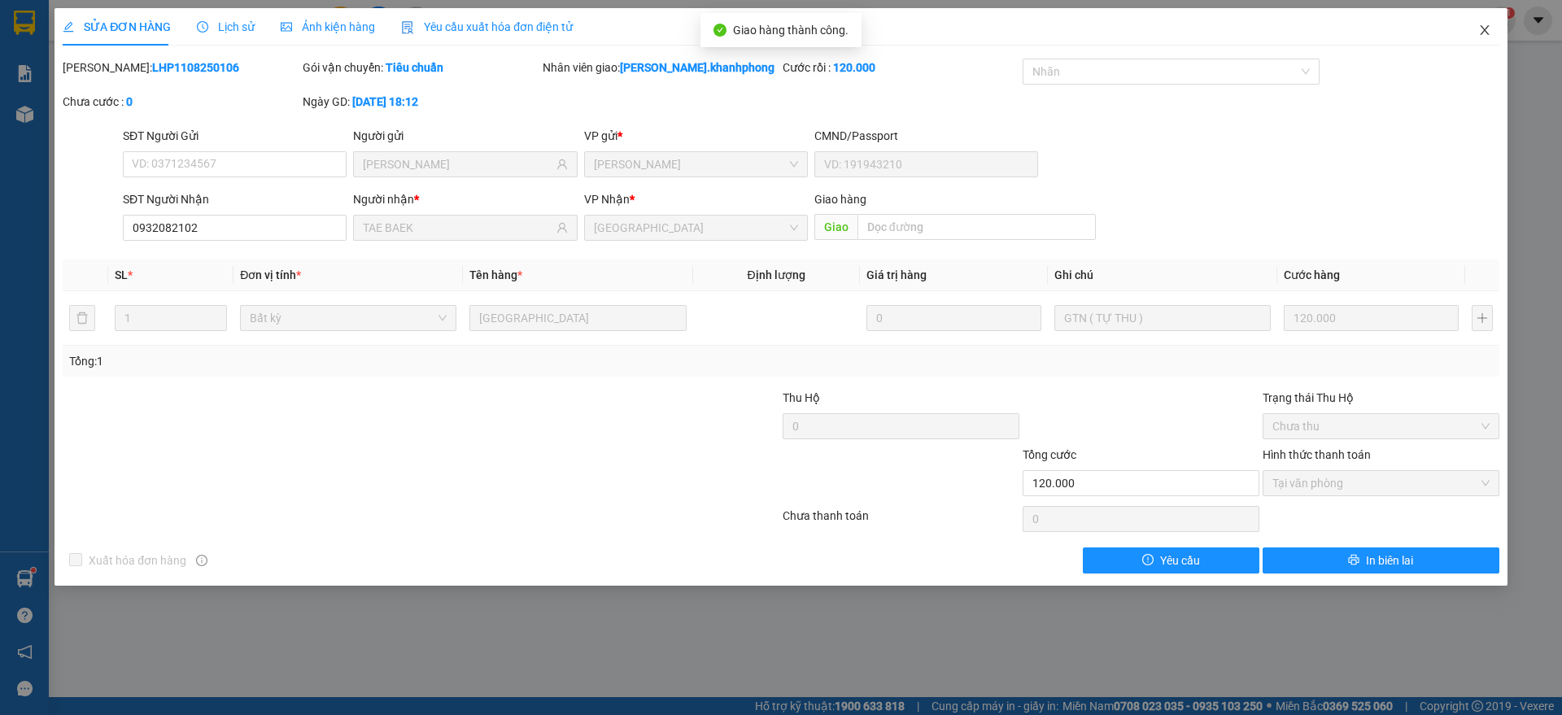
click at [1491, 19] on span "Close" at bounding box center [1485, 31] width 46 height 46
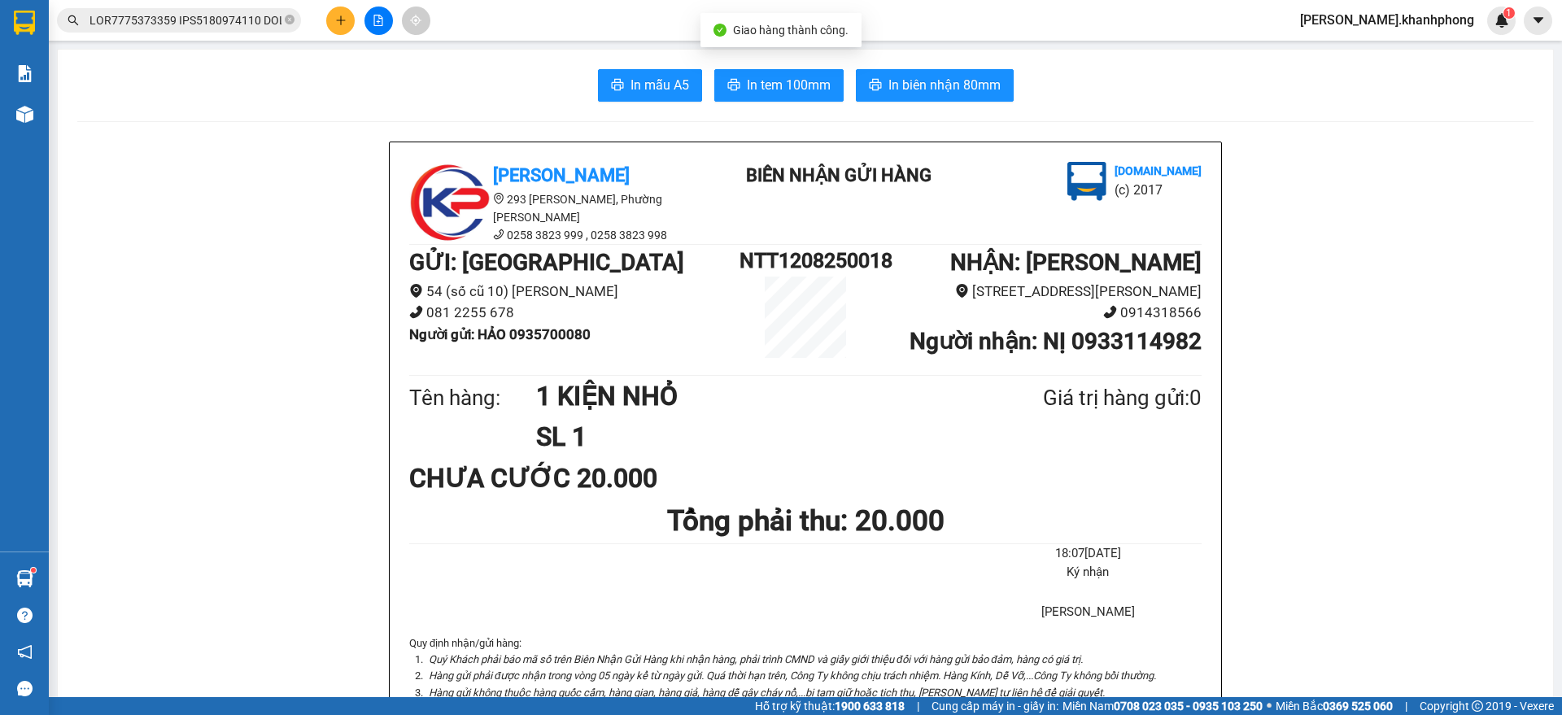
click at [239, 28] on input "text" at bounding box center [185, 20] width 192 height 18
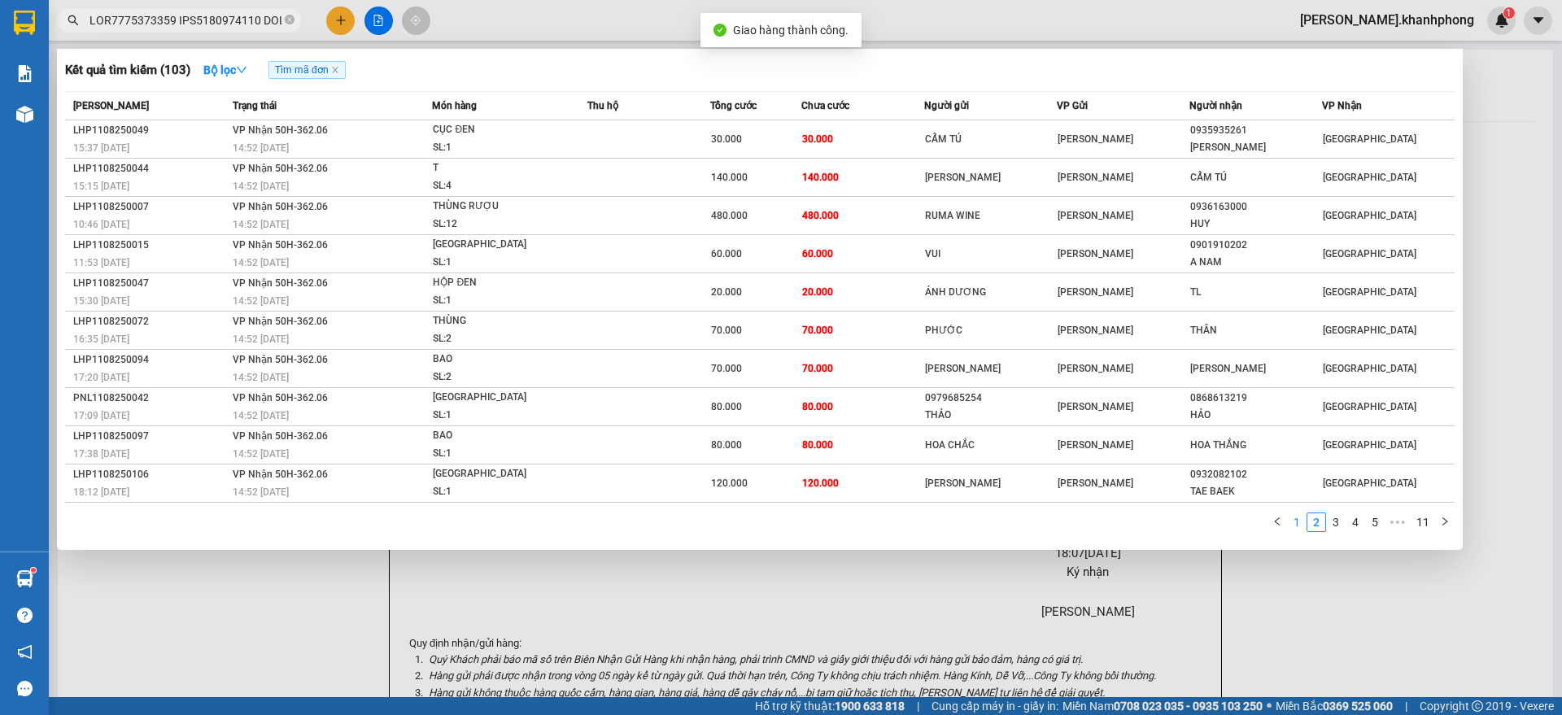
click at [1293, 521] on link "1" at bounding box center [1297, 522] width 18 height 18
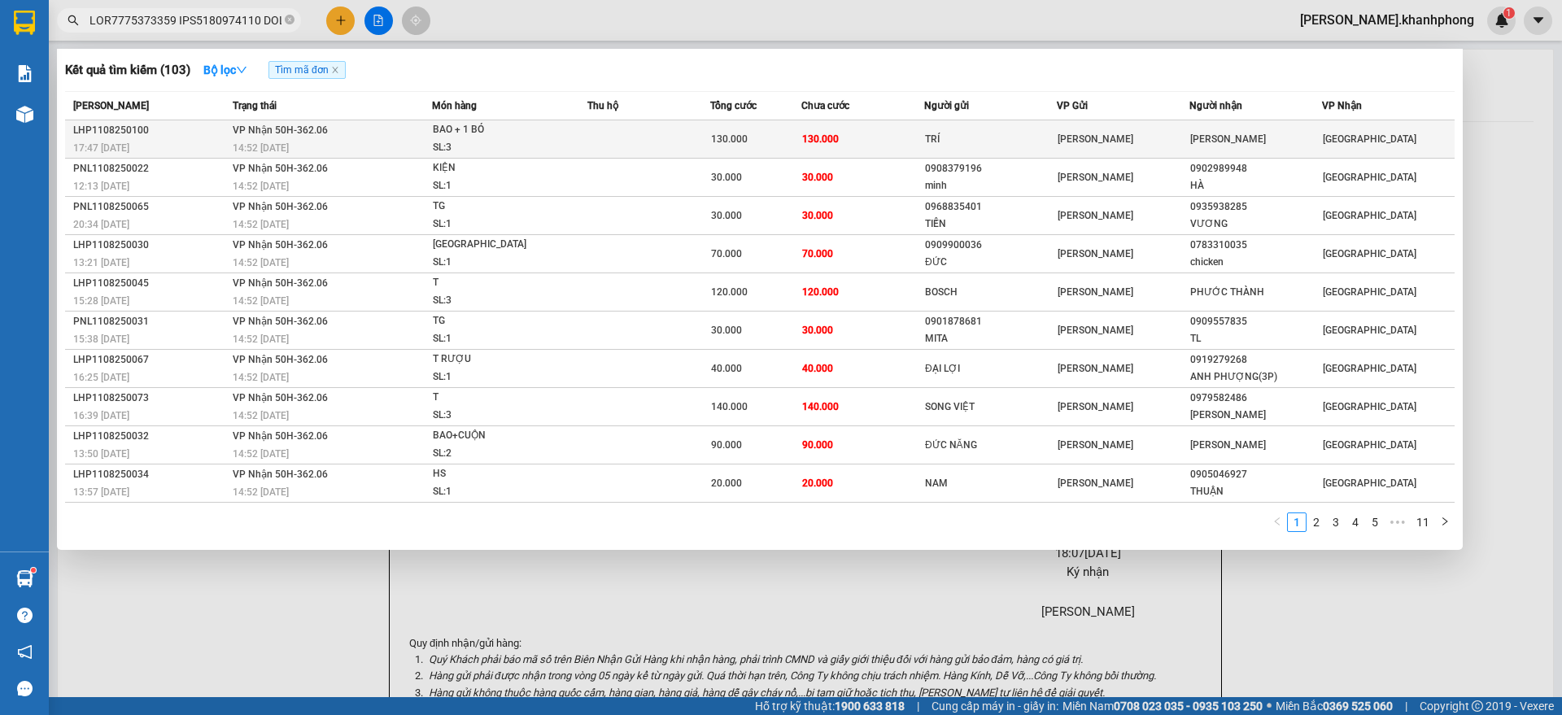
click at [847, 136] on td "130.000" at bounding box center [862, 139] width 122 height 38
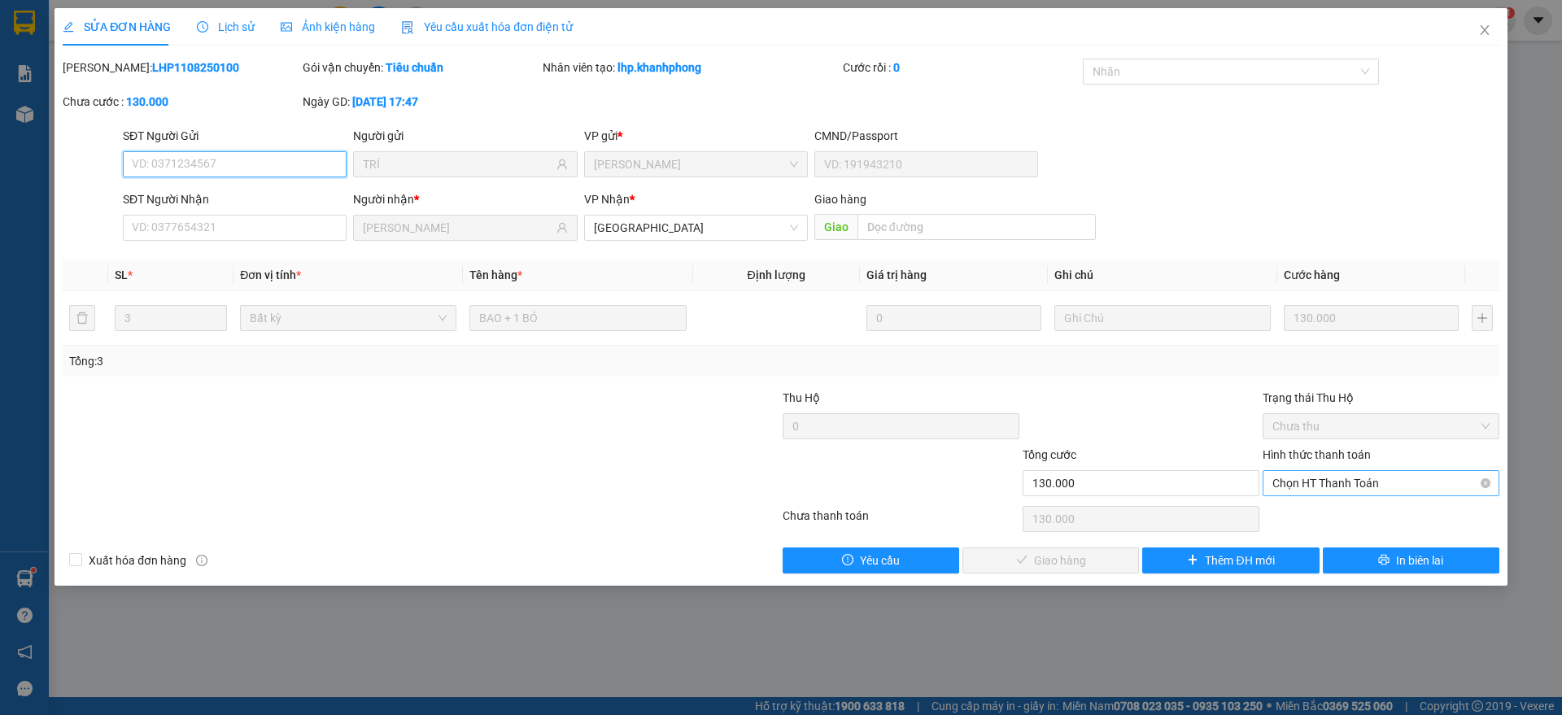
click at [1379, 490] on span "Chọn HT Thanh Toán" at bounding box center [1380, 483] width 217 height 24
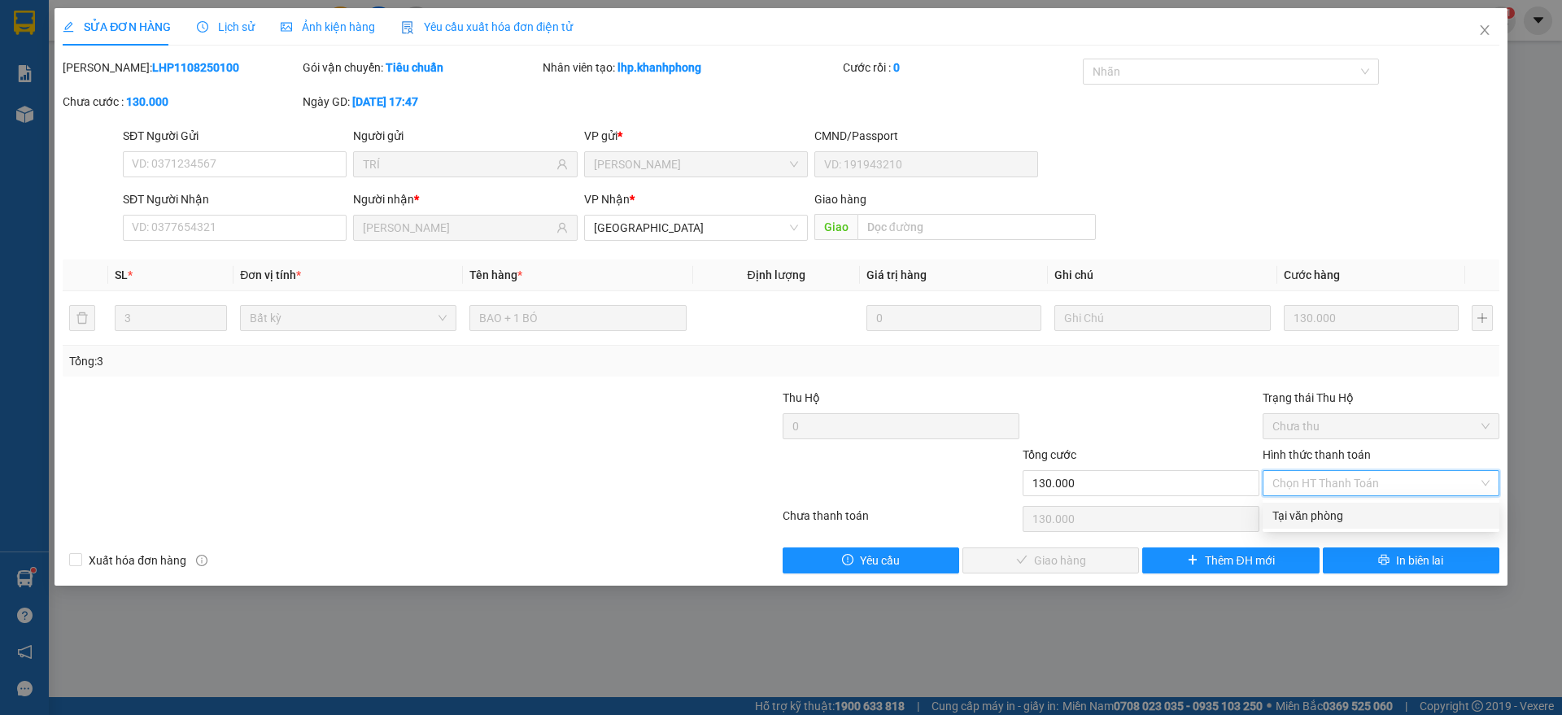
click at [1335, 511] on div "Tại văn phòng" at bounding box center [1380, 516] width 217 height 18
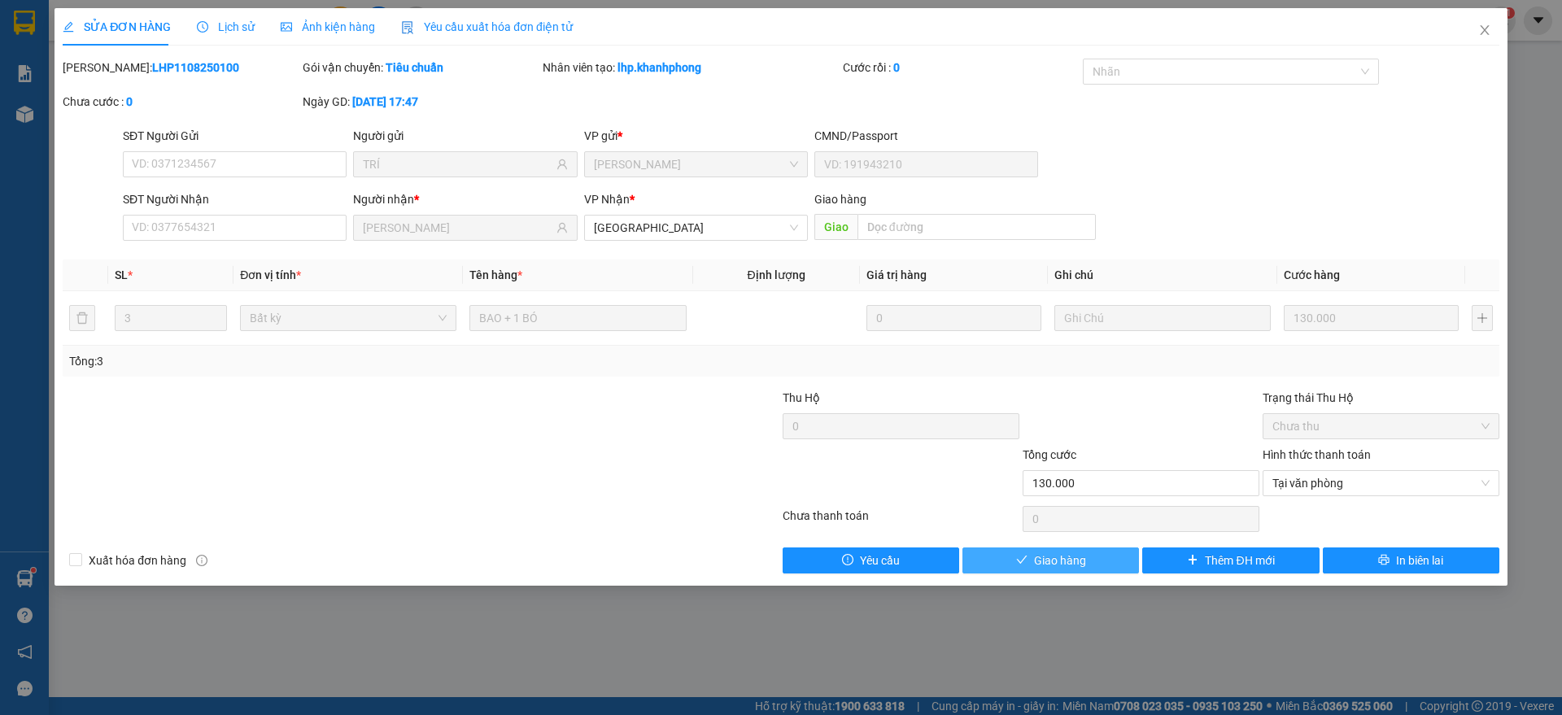
click at [1118, 552] on button "Giao hàng" at bounding box center [1050, 560] width 177 height 26
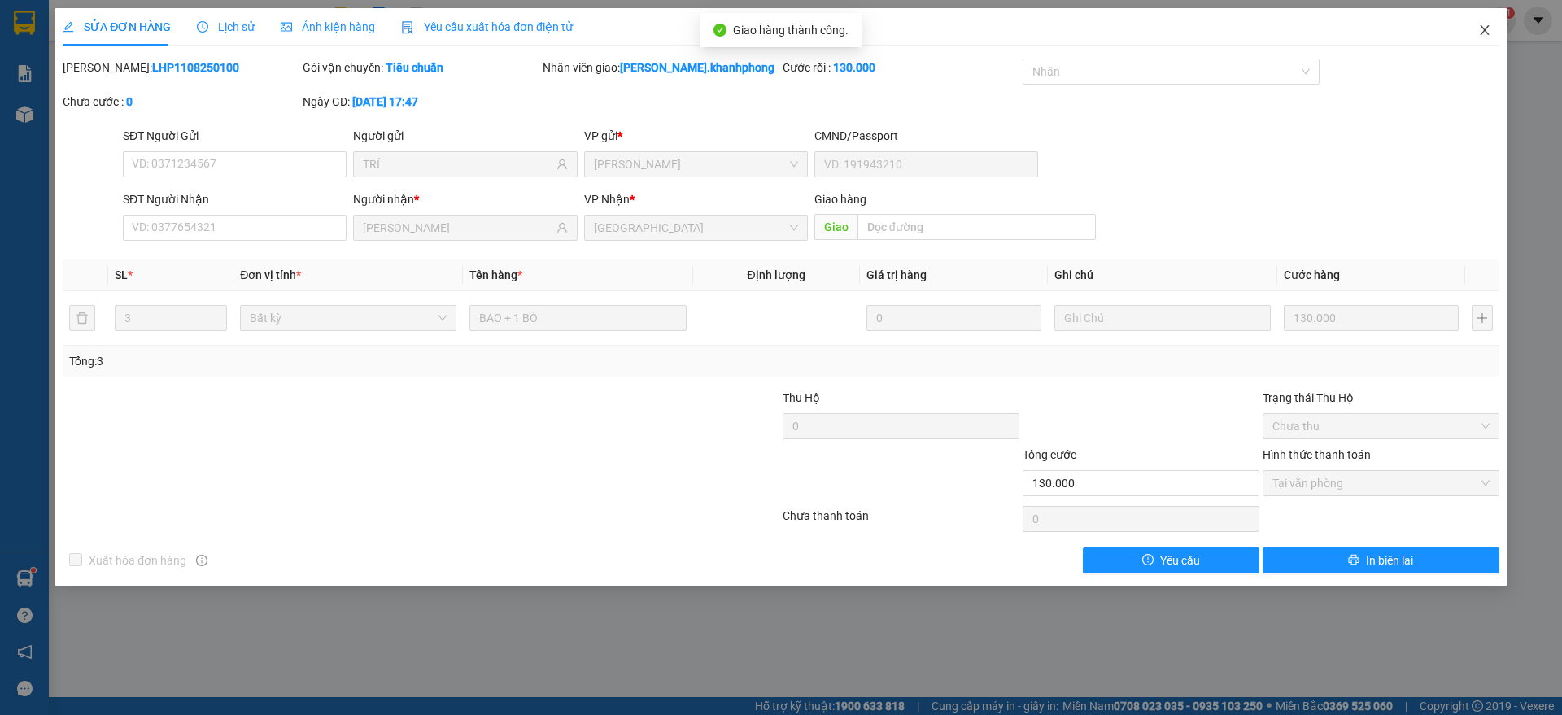
click at [1476, 22] on span "Close" at bounding box center [1485, 31] width 46 height 46
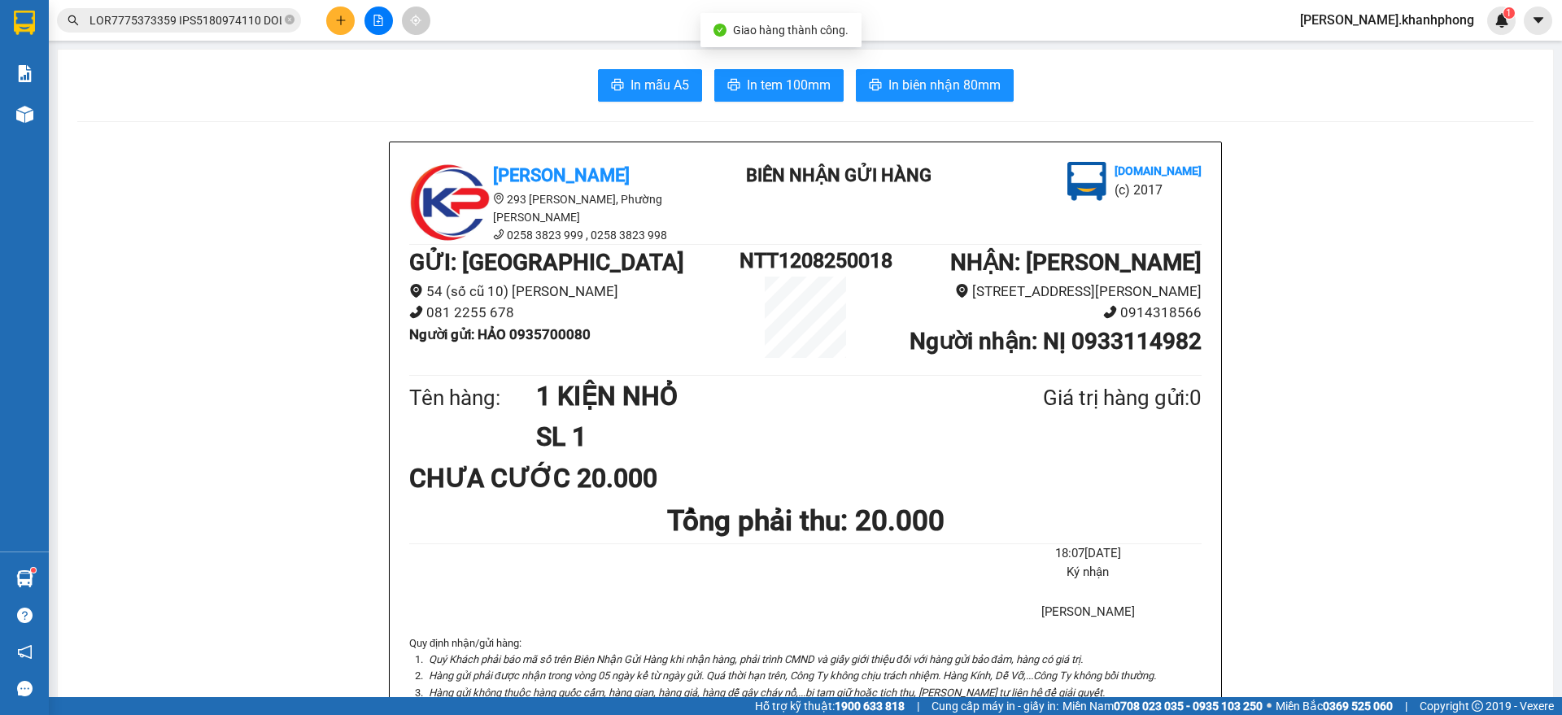
click at [241, 15] on input "text" at bounding box center [185, 20] width 192 height 18
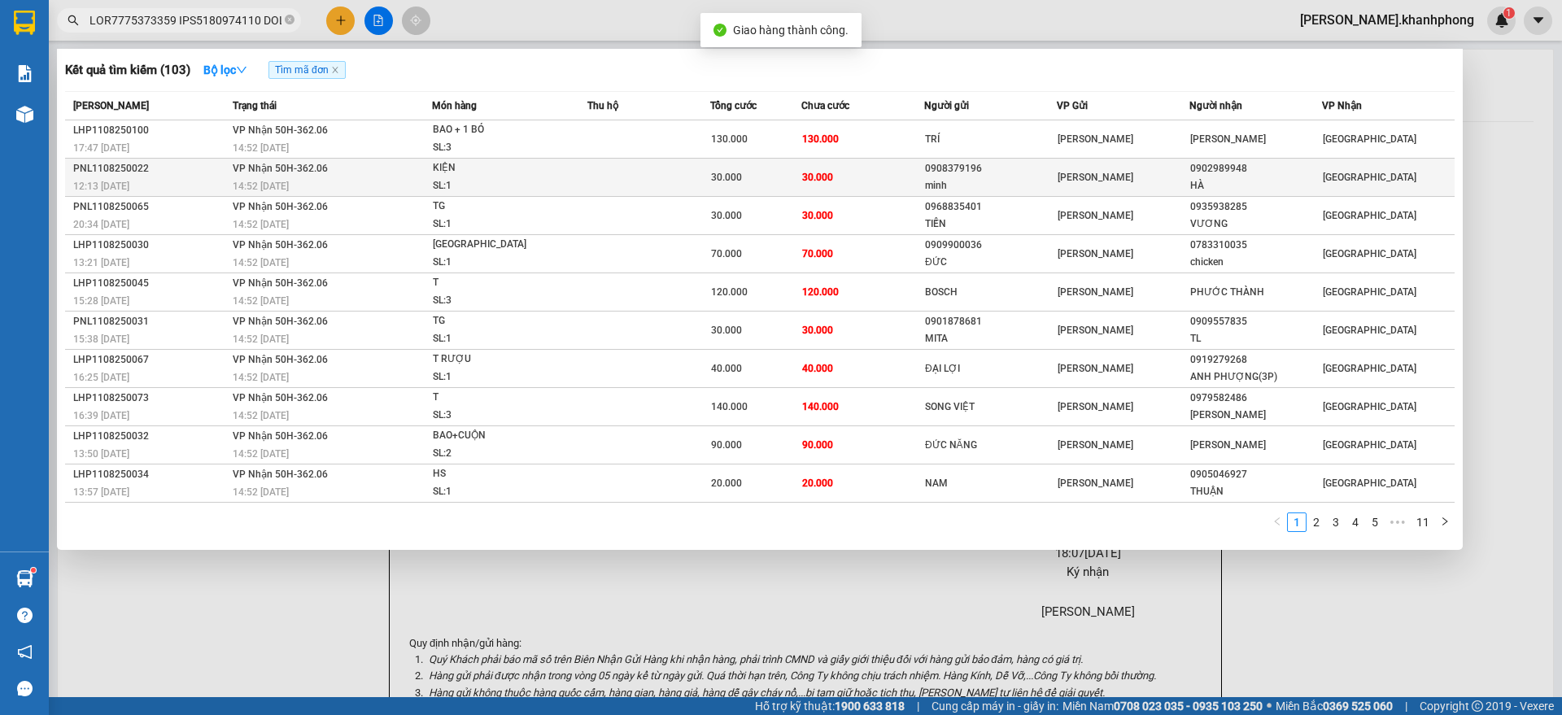
click at [695, 172] on td at bounding box center [648, 178] width 122 height 38
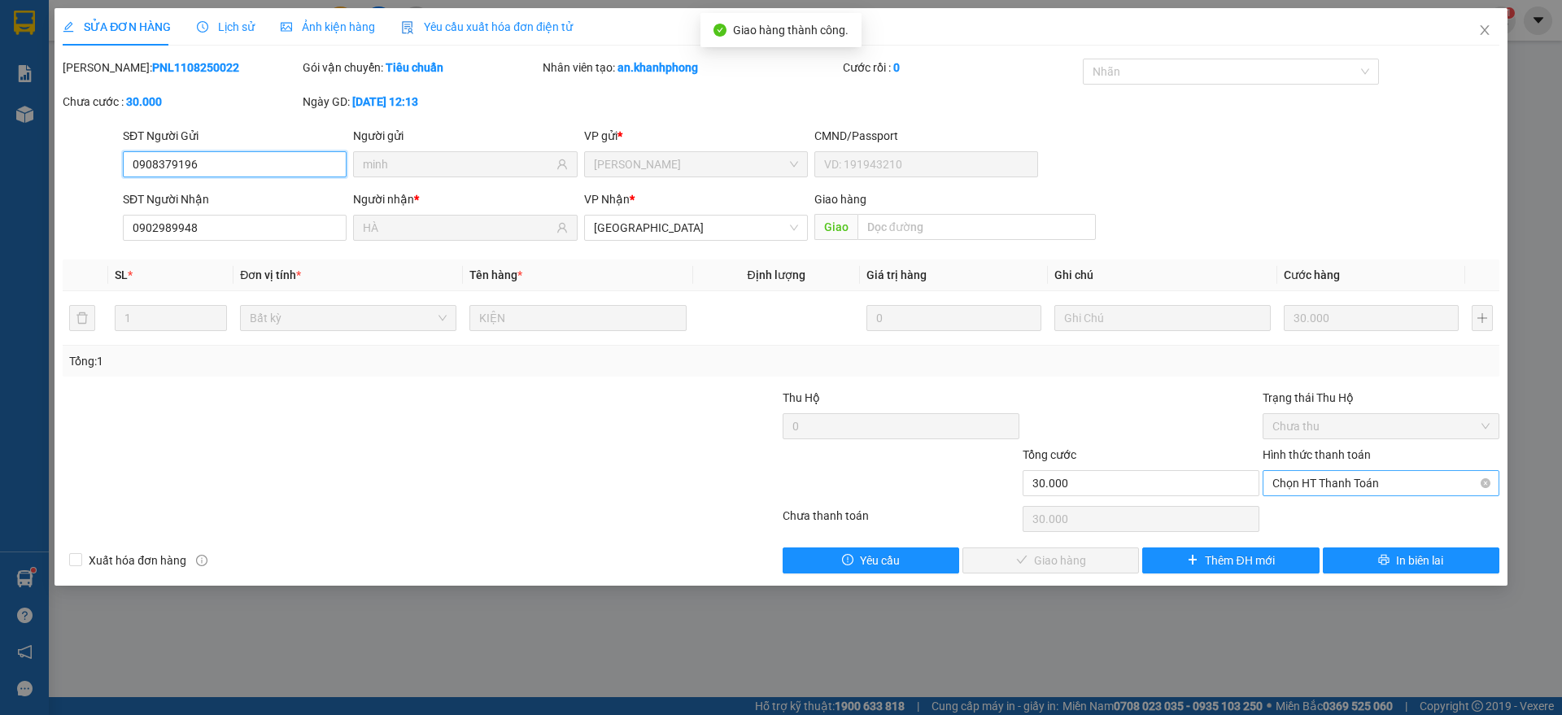
click at [1358, 478] on span "Chọn HT Thanh Toán" at bounding box center [1380, 483] width 217 height 24
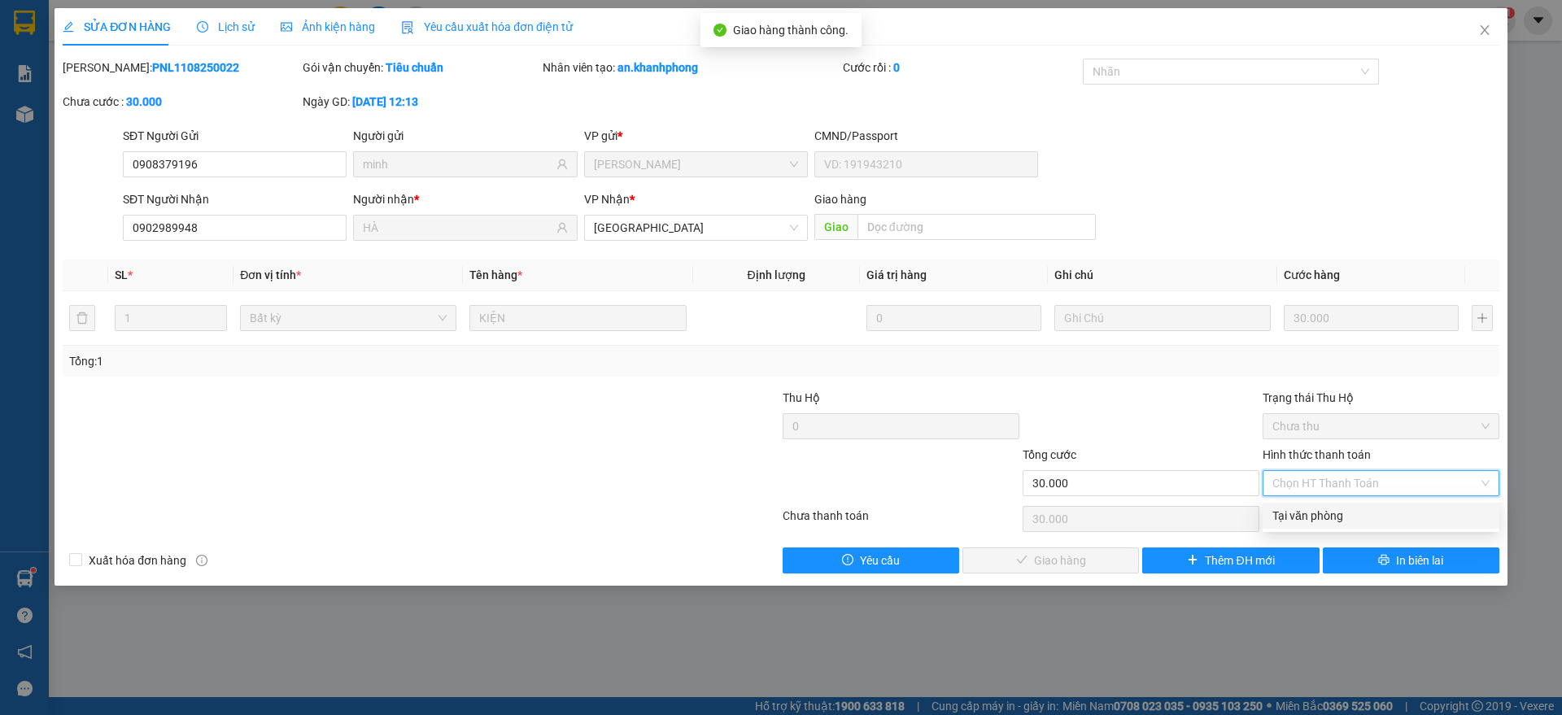
click at [1323, 517] on div "Tại văn phòng" at bounding box center [1380, 516] width 217 height 18
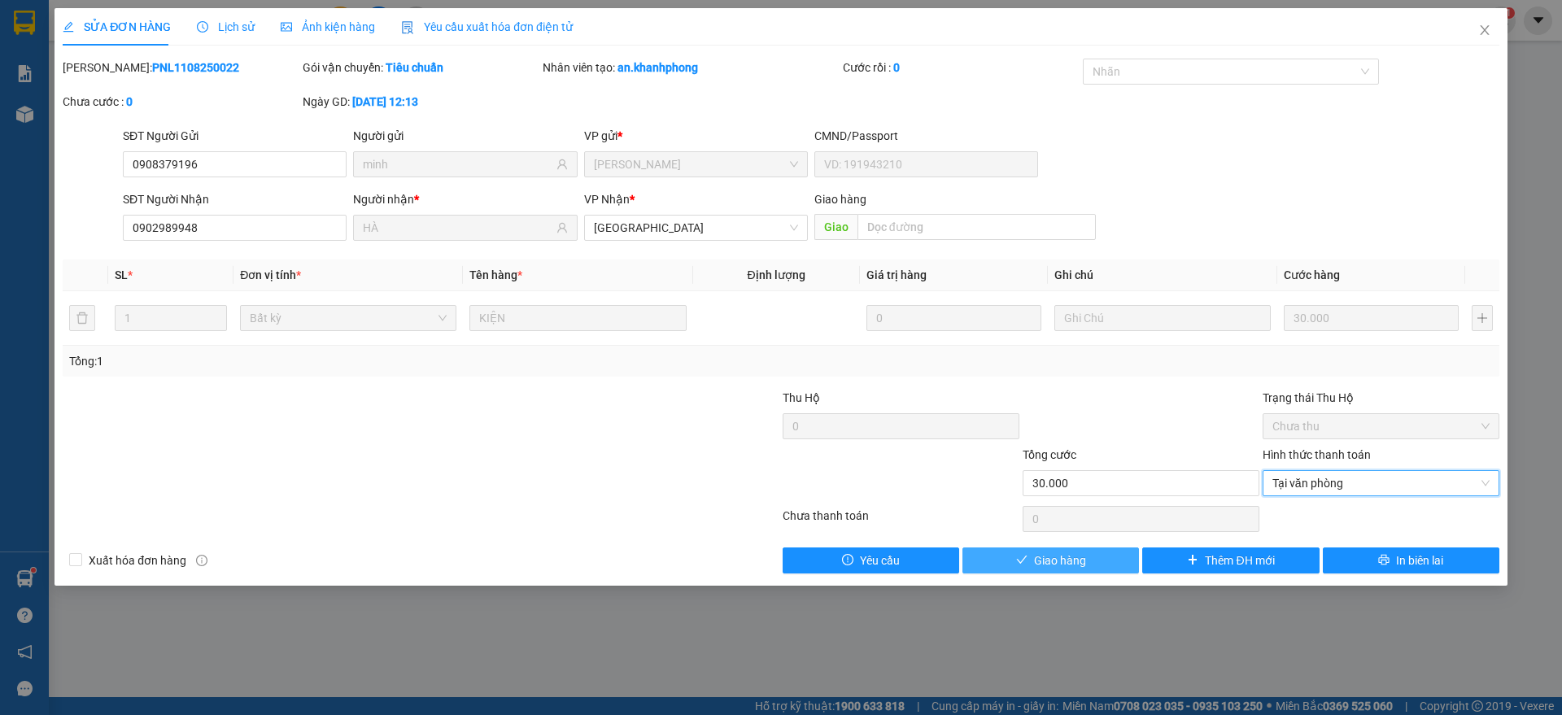
click at [1070, 543] on div "Total Paid Fee 0 Total UnPaid Fee 30.000 Cash Collection Total Fee Mã ĐH: PNL11…" at bounding box center [781, 316] width 1437 height 515
click at [1069, 555] on span "Giao hàng" at bounding box center [1060, 561] width 52 height 18
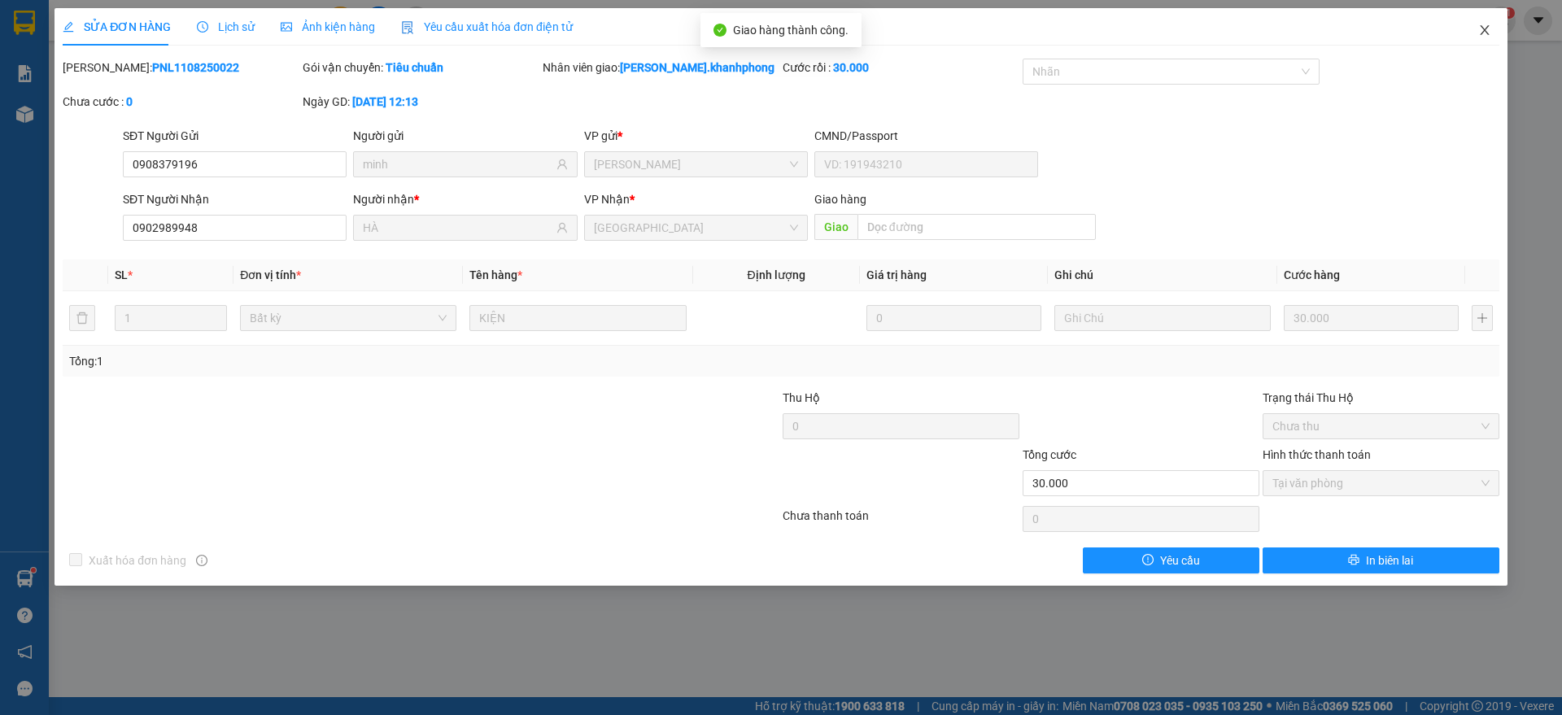
click at [1482, 25] on icon "close" at bounding box center [1484, 30] width 13 height 13
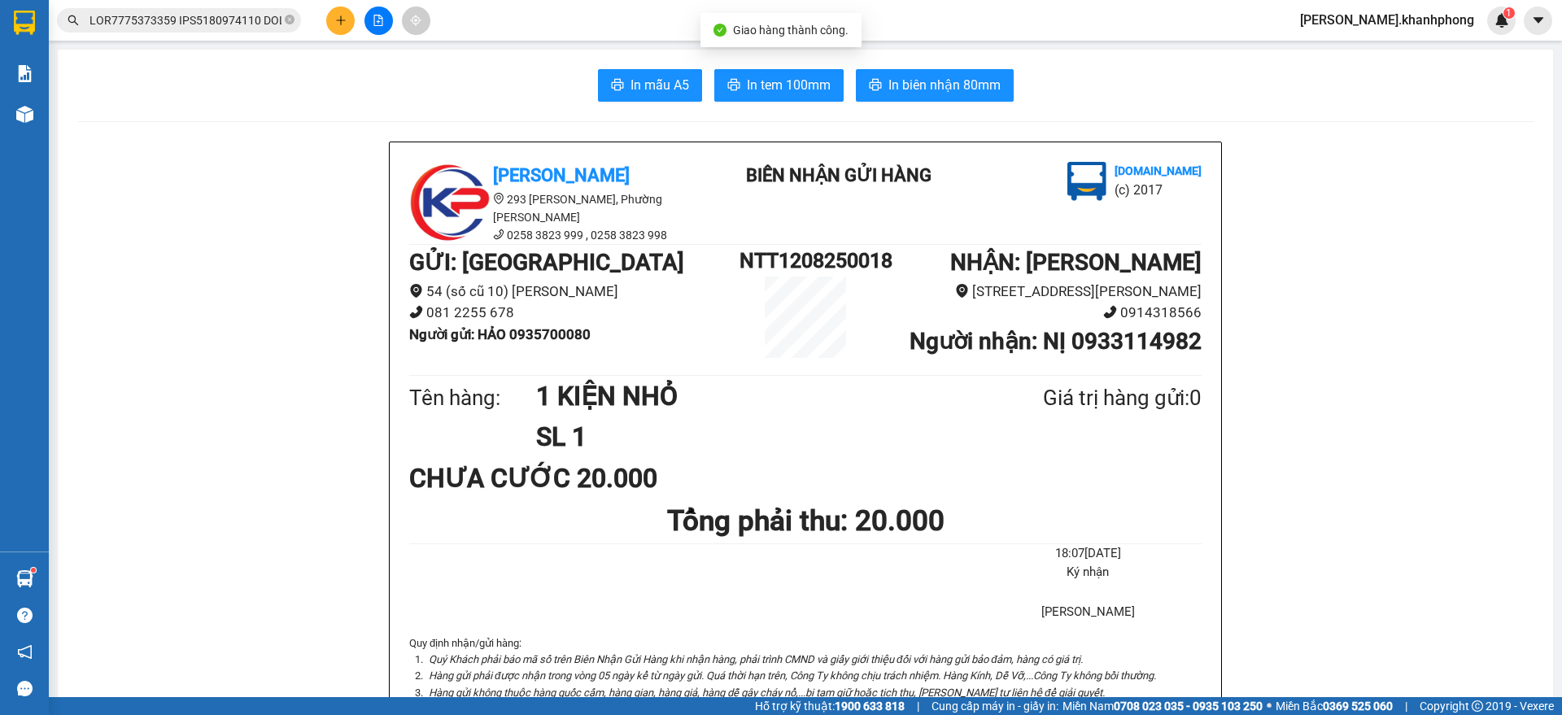
click at [159, 27] on input "text" at bounding box center [185, 20] width 192 height 18
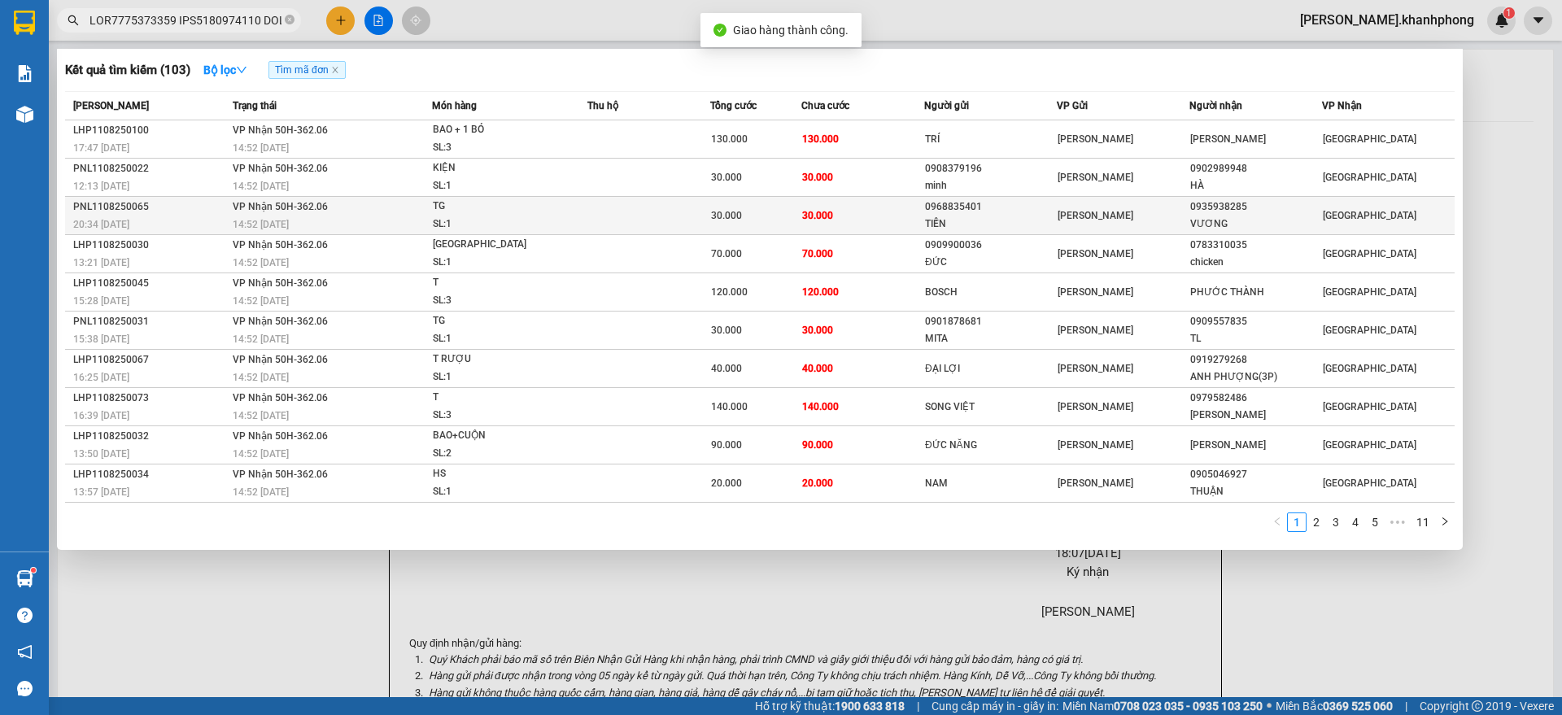
click at [194, 224] on div "20:34 [DATE]" at bounding box center [150, 225] width 155 height 18
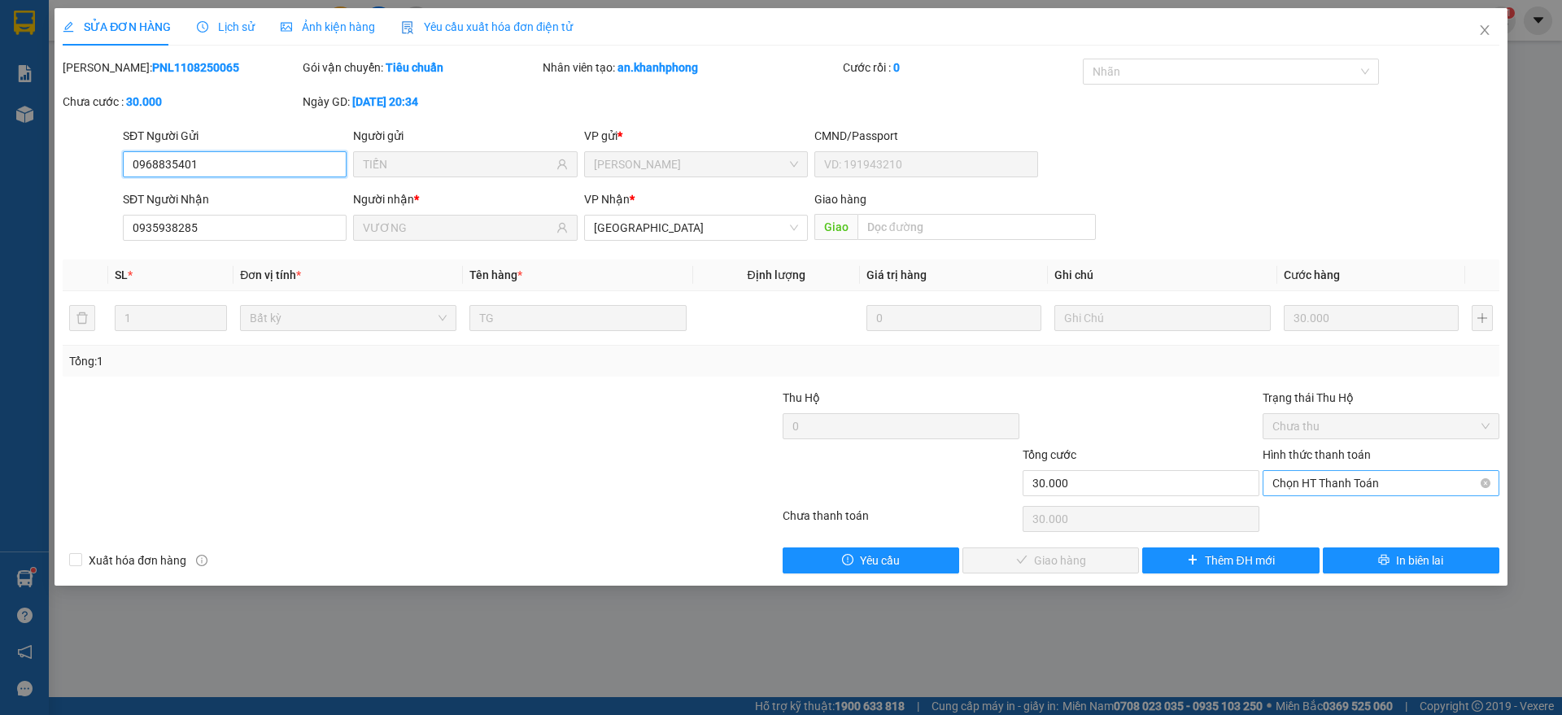
click at [1319, 486] on span "Chọn HT Thanh Toán" at bounding box center [1380, 483] width 217 height 24
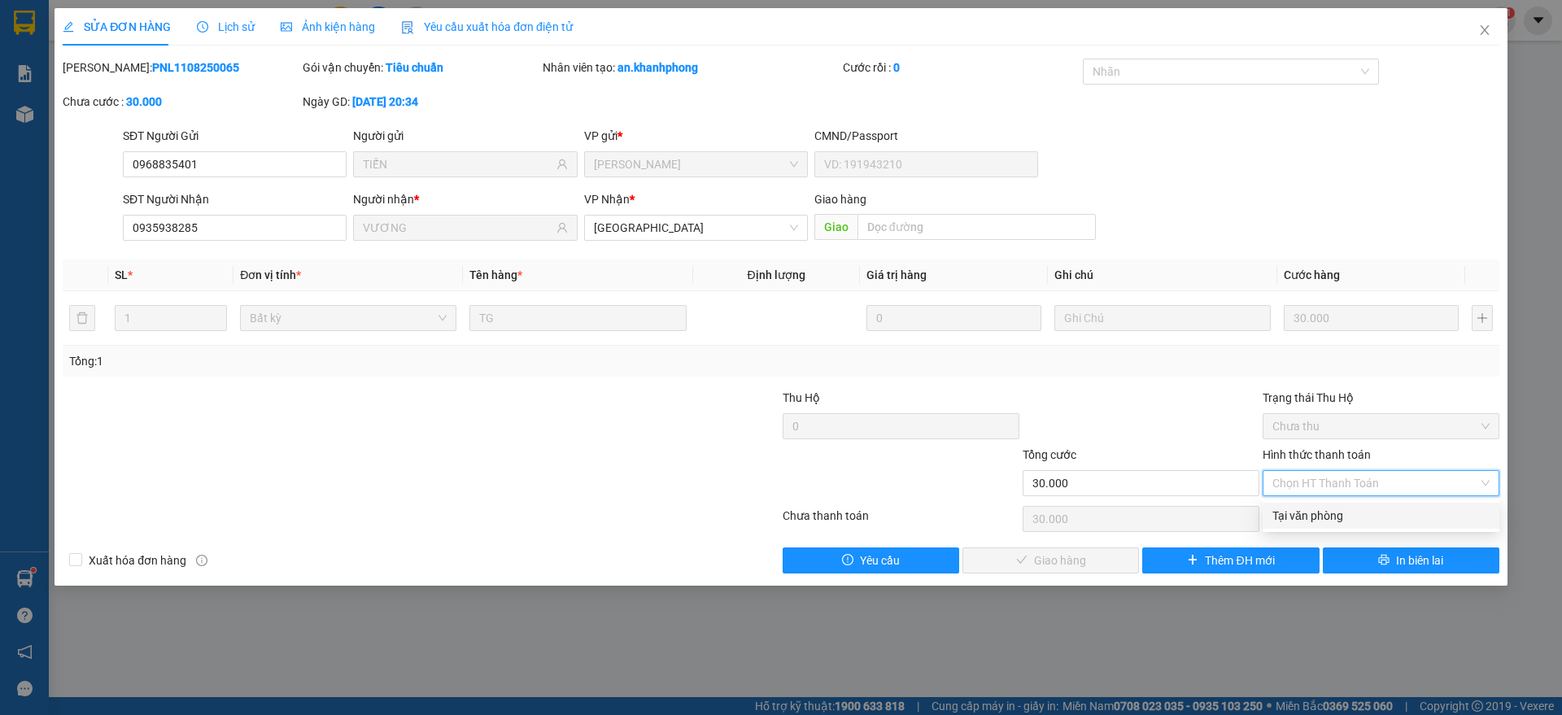
click at [1301, 517] on div "Tại văn phòng" at bounding box center [1380, 516] width 217 height 18
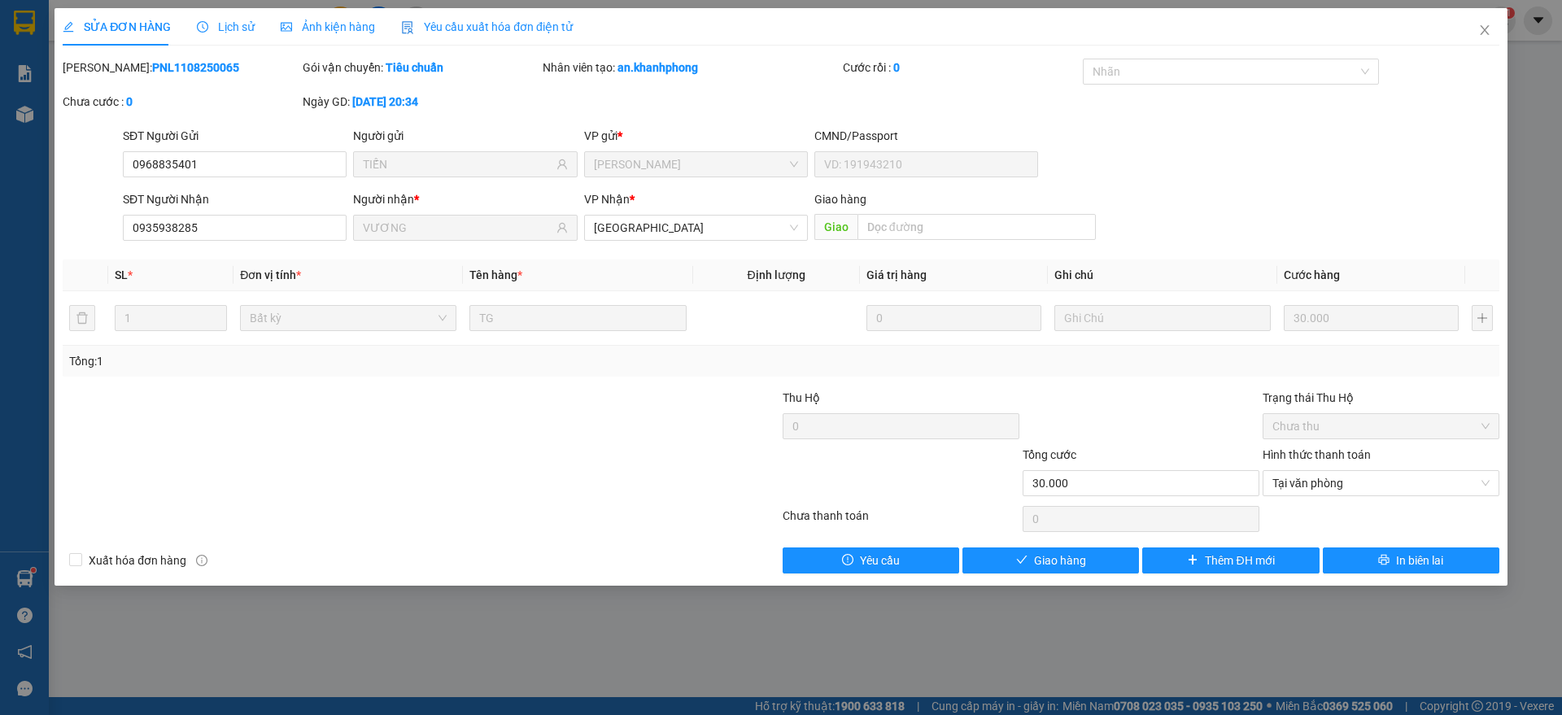
click at [1022, 543] on div "Total Paid Fee 0 Total UnPaid Fee 30.000 Cash Collection Total Fee Mã ĐH: PNL11…" at bounding box center [781, 316] width 1437 height 515
click at [1029, 554] on button "Giao hàng" at bounding box center [1050, 560] width 177 height 26
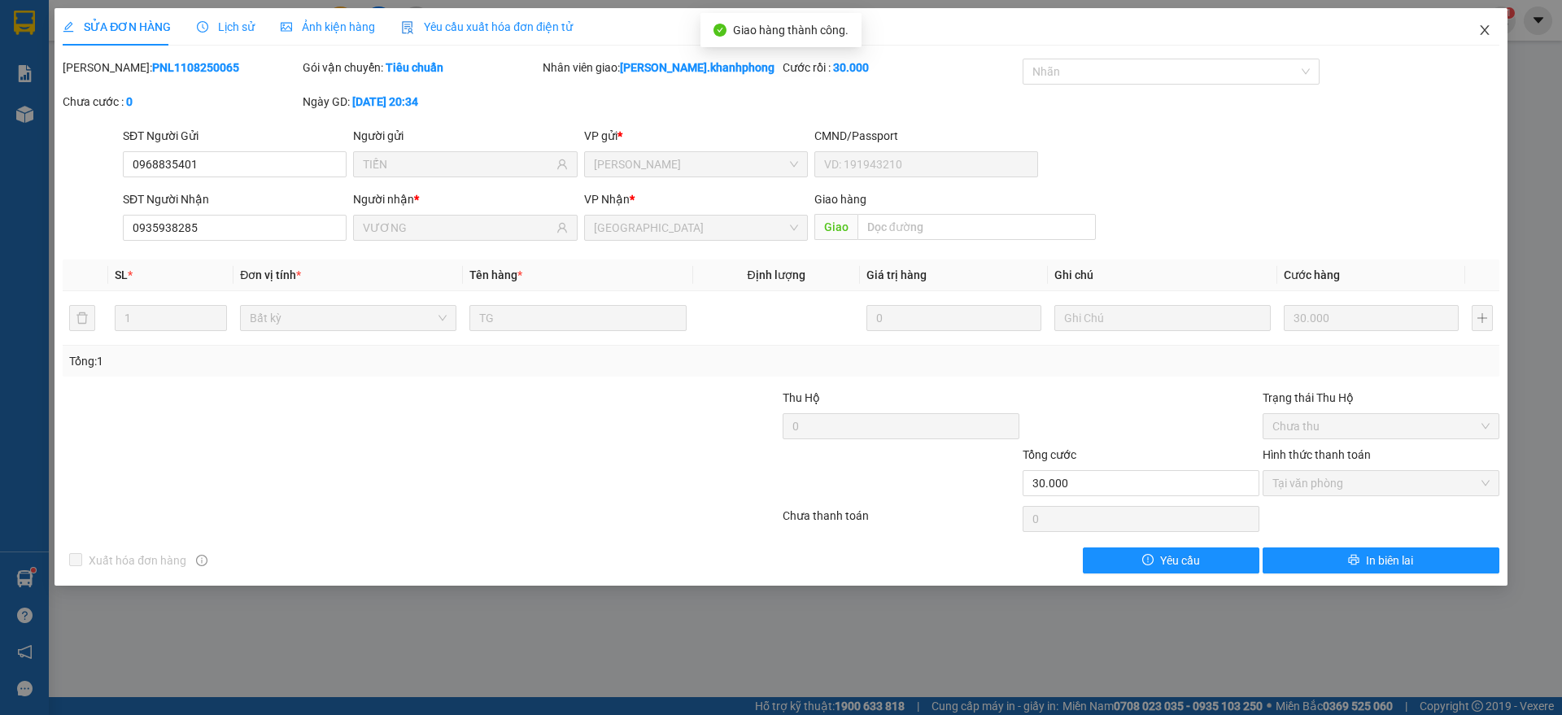
click at [1484, 28] on icon "close" at bounding box center [1484, 30] width 13 height 13
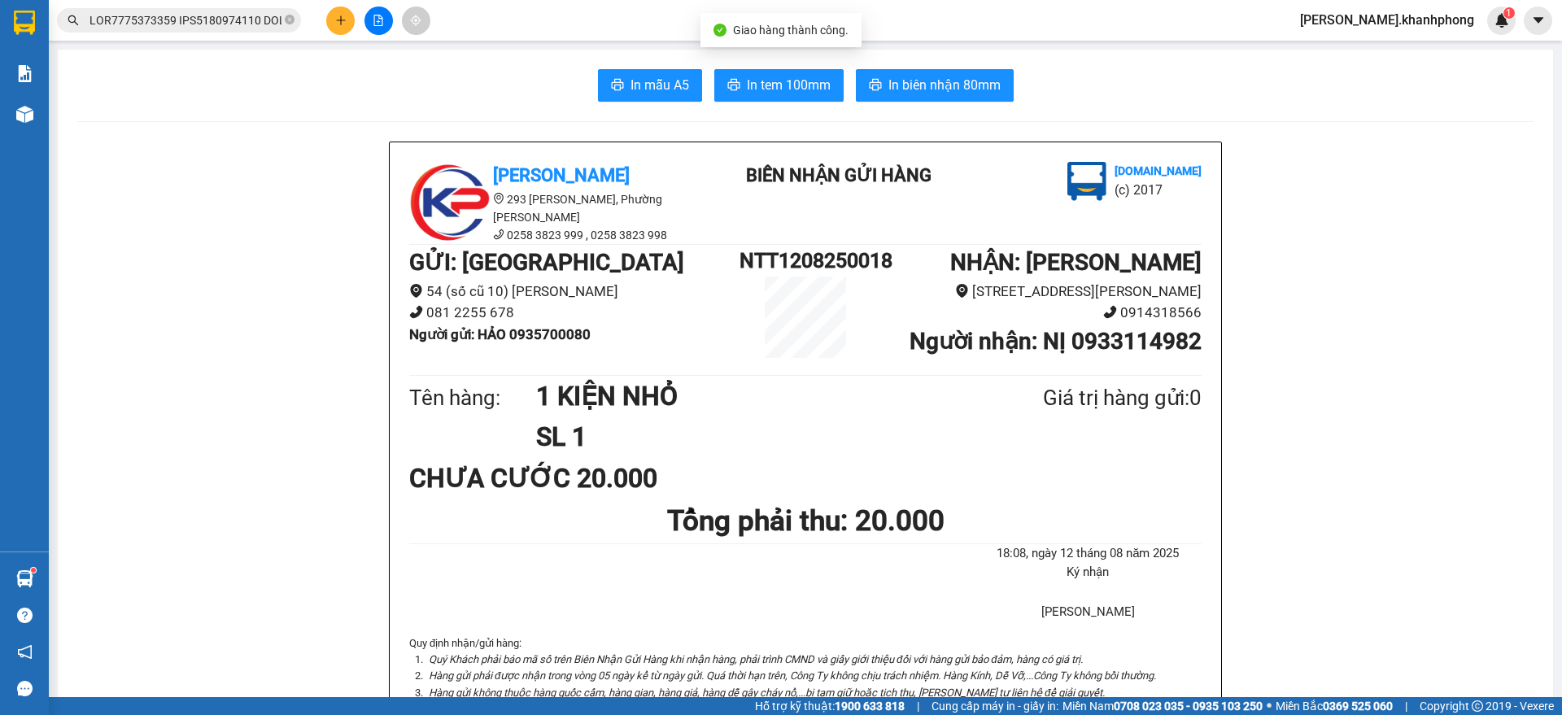
click at [209, 22] on input "text" at bounding box center [185, 20] width 192 height 18
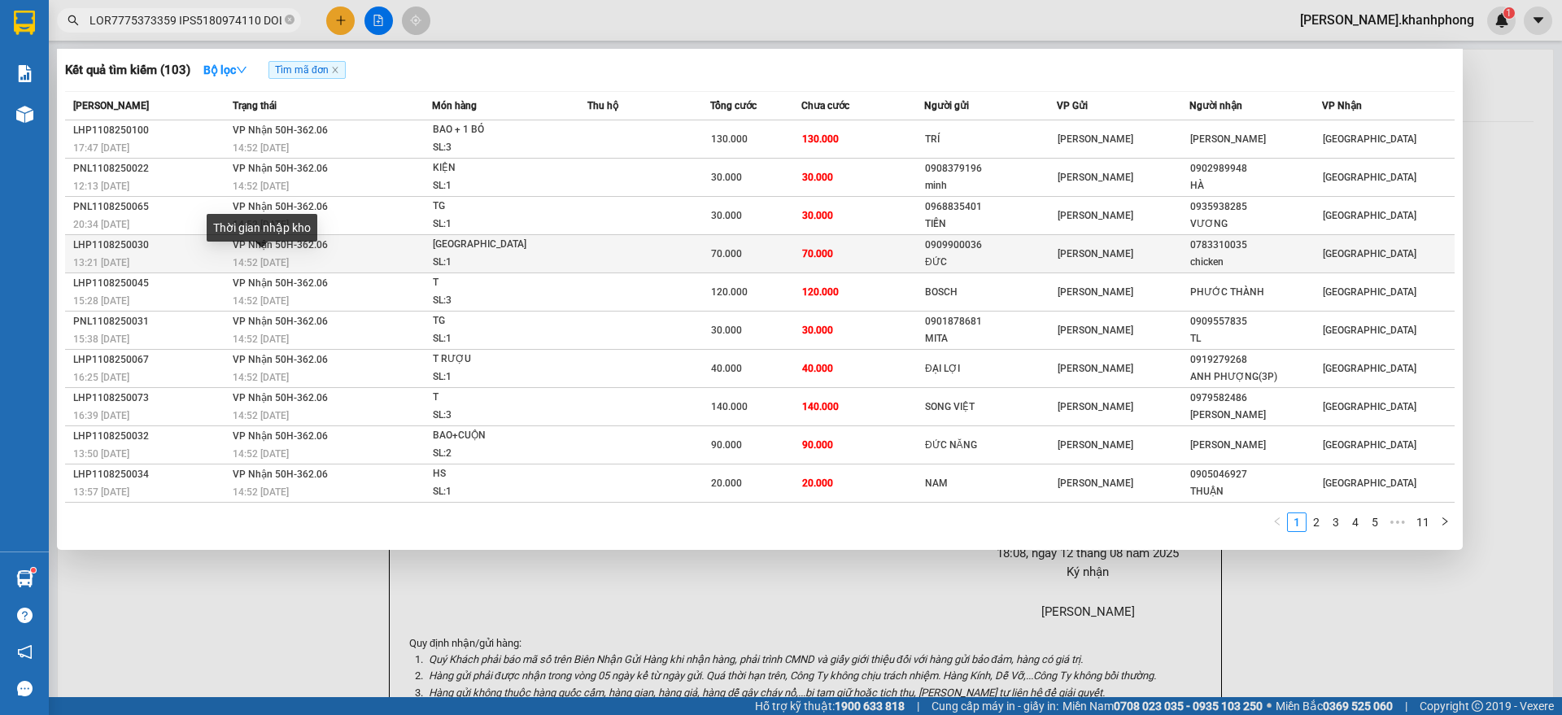
click at [237, 259] on span "14:52 [DATE]" at bounding box center [261, 262] width 56 height 11
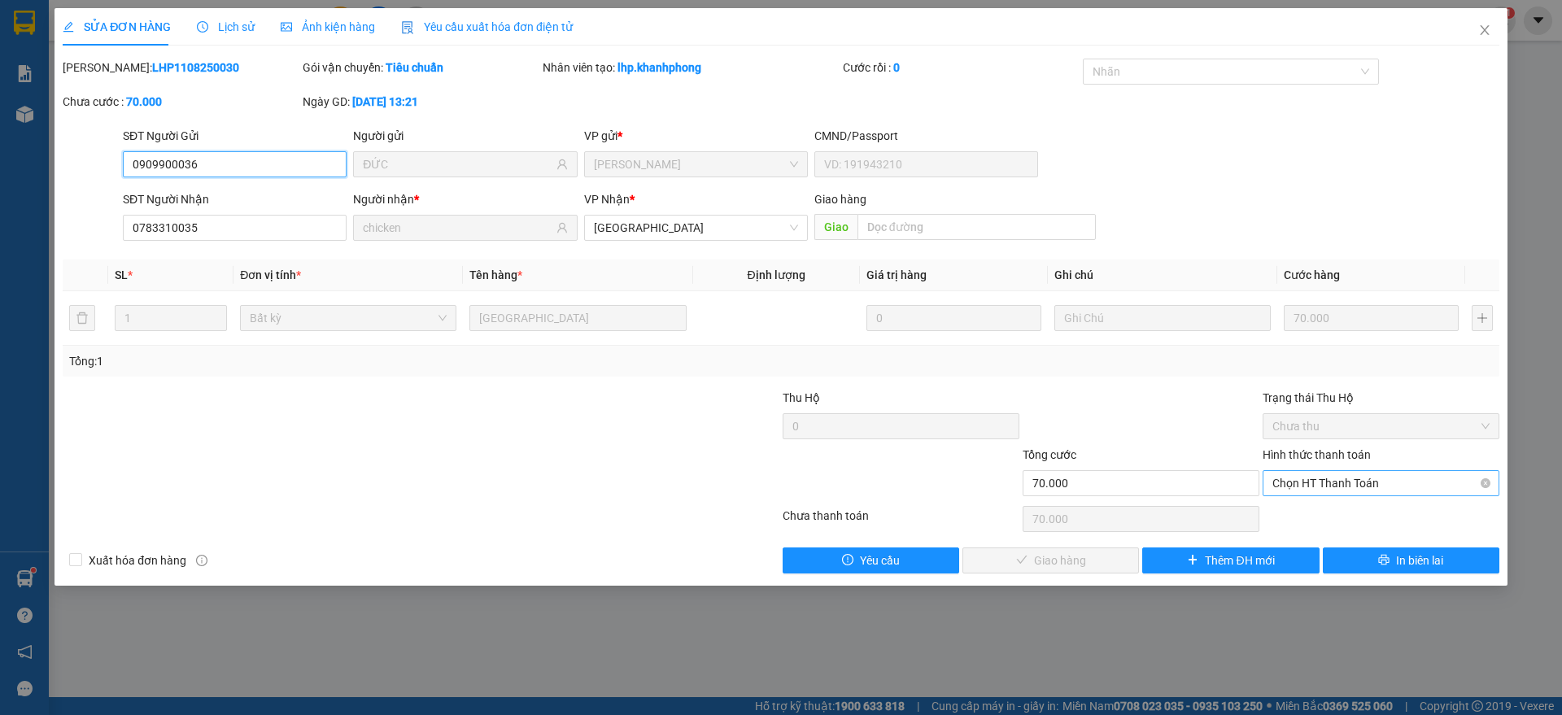
click at [1327, 486] on span "Chọn HT Thanh Toán" at bounding box center [1380, 483] width 217 height 24
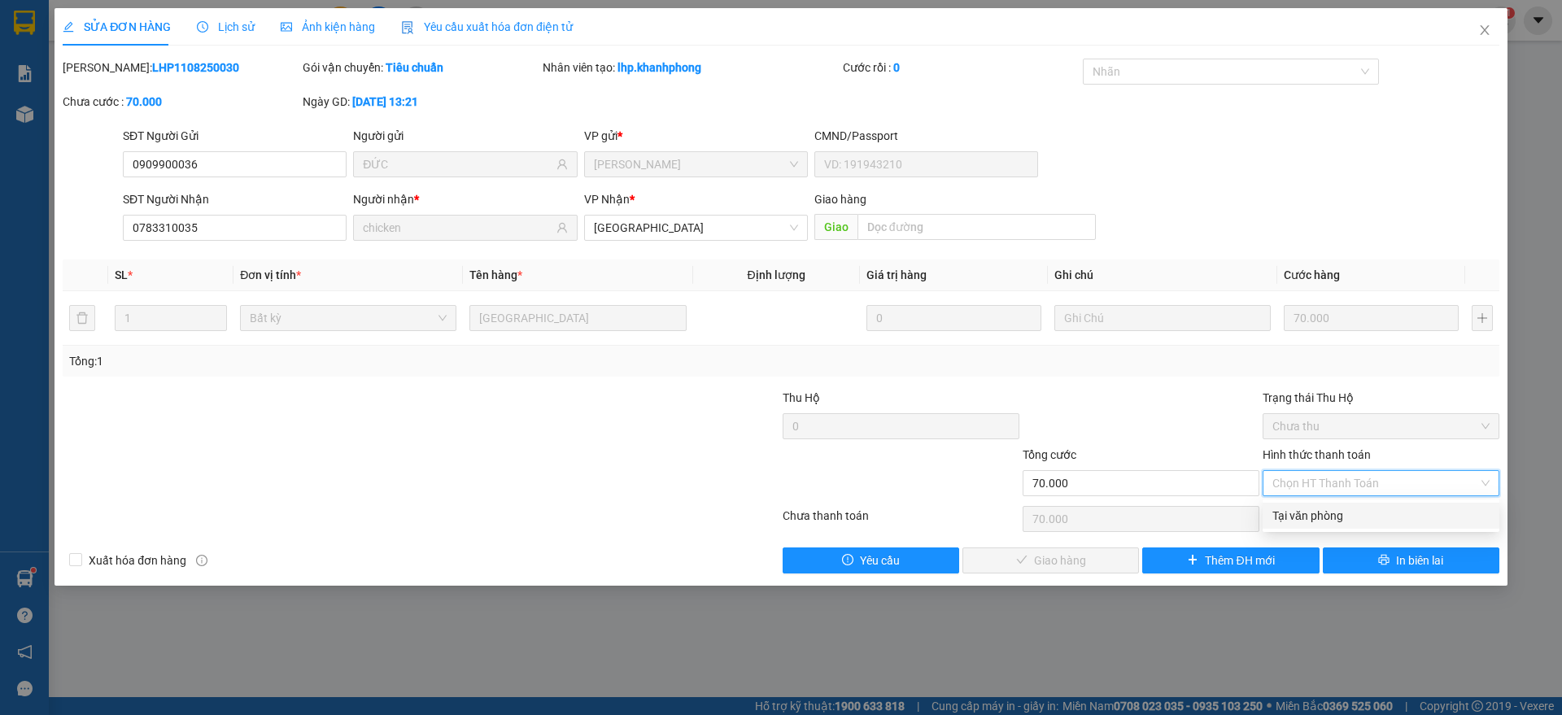
click at [1308, 515] on div "Tại văn phòng" at bounding box center [1380, 516] width 217 height 18
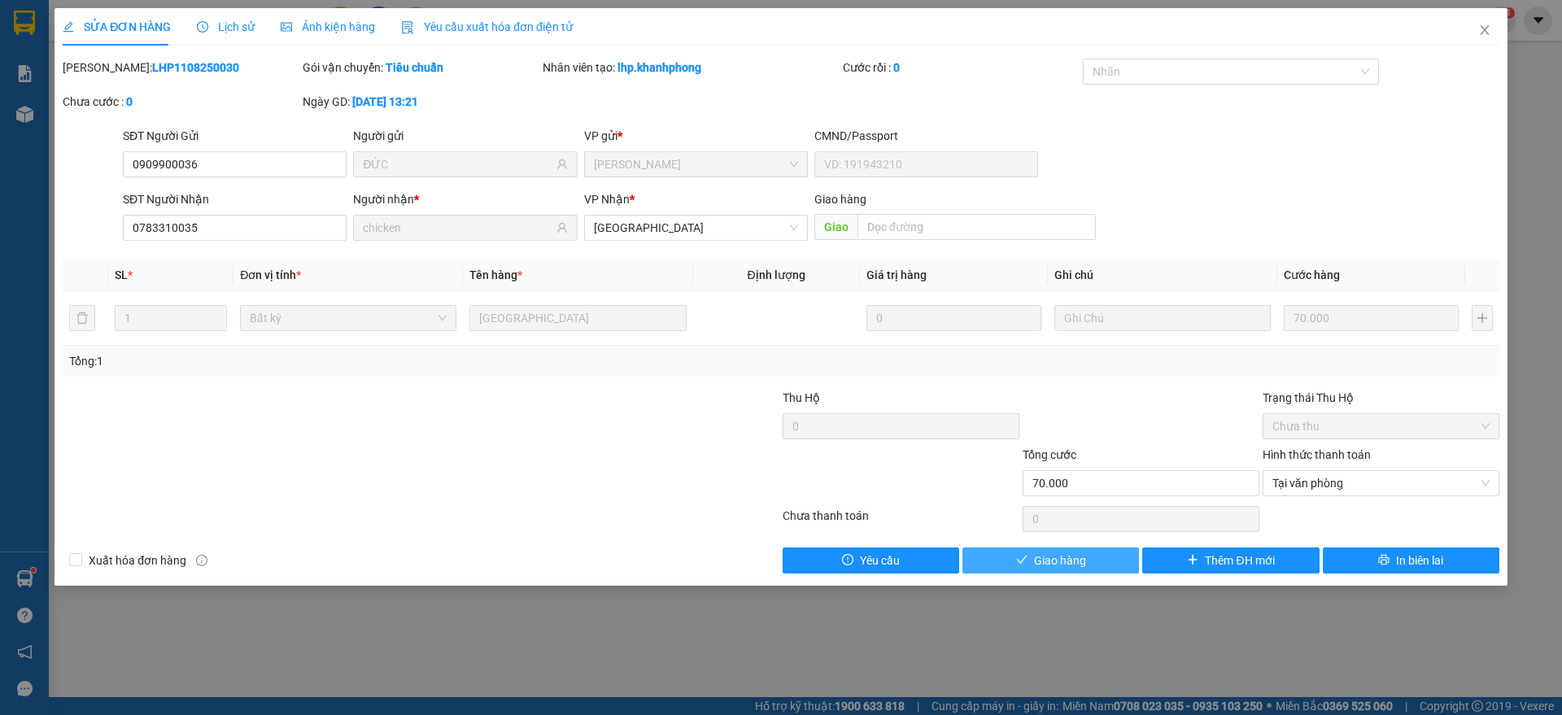
click at [1064, 556] on span "Giao hàng" at bounding box center [1060, 561] width 52 height 18
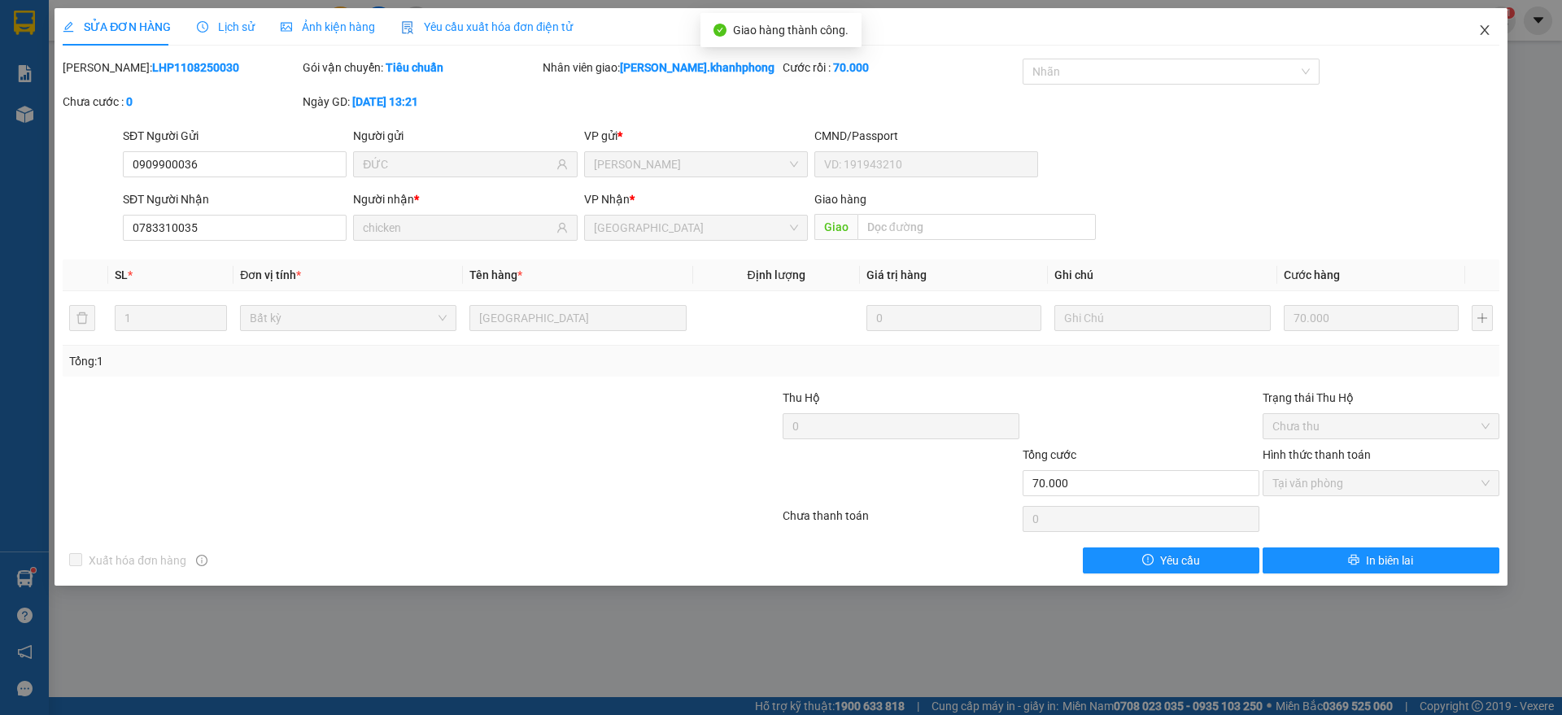
drag, startPoint x: 1486, startPoint y: 28, endPoint x: 1434, endPoint y: 36, distance: 52.6
click at [1489, 28] on icon "close" at bounding box center [1484, 30] width 13 height 13
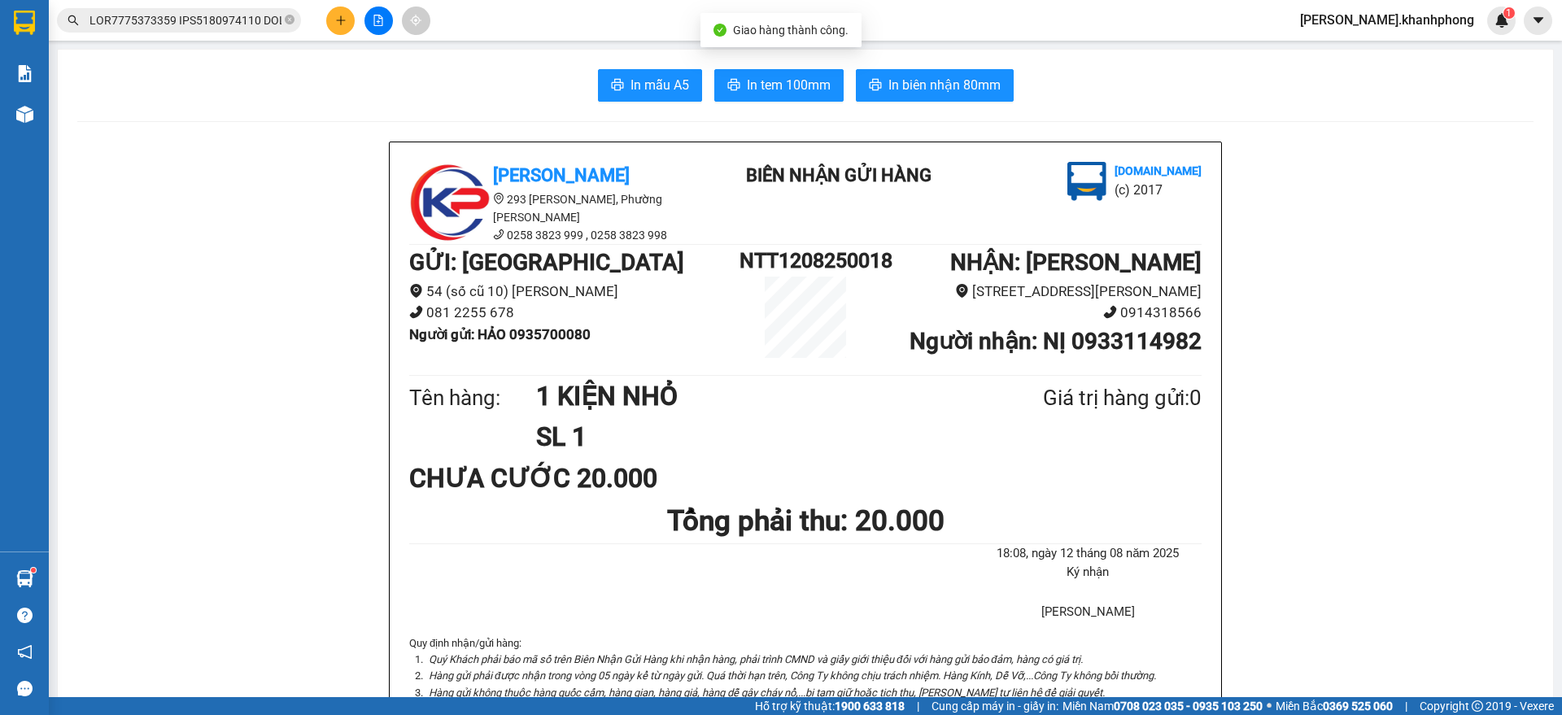
click at [203, 17] on input "text" at bounding box center [185, 20] width 192 height 18
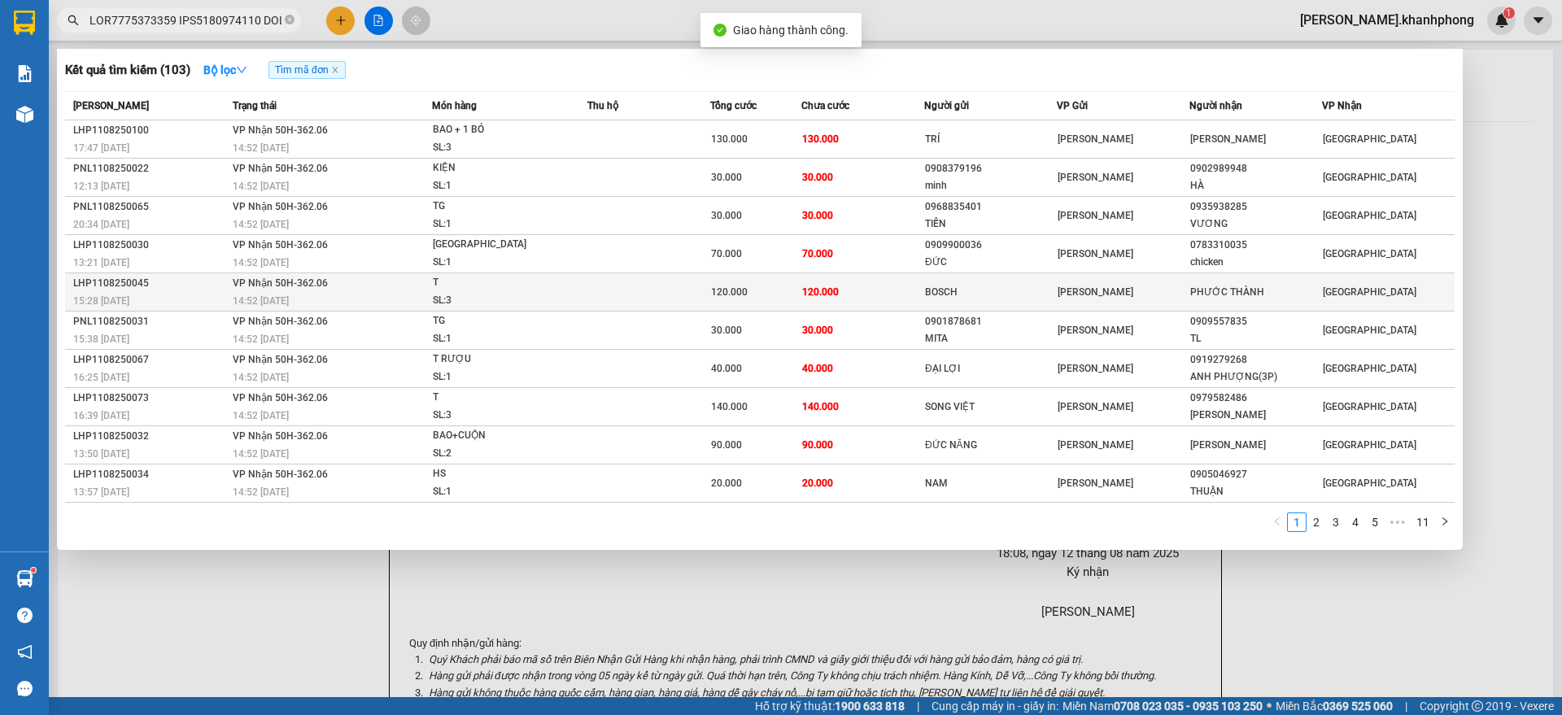
click at [170, 275] on div "LHP1108250045" at bounding box center [150, 283] width 155 height 17
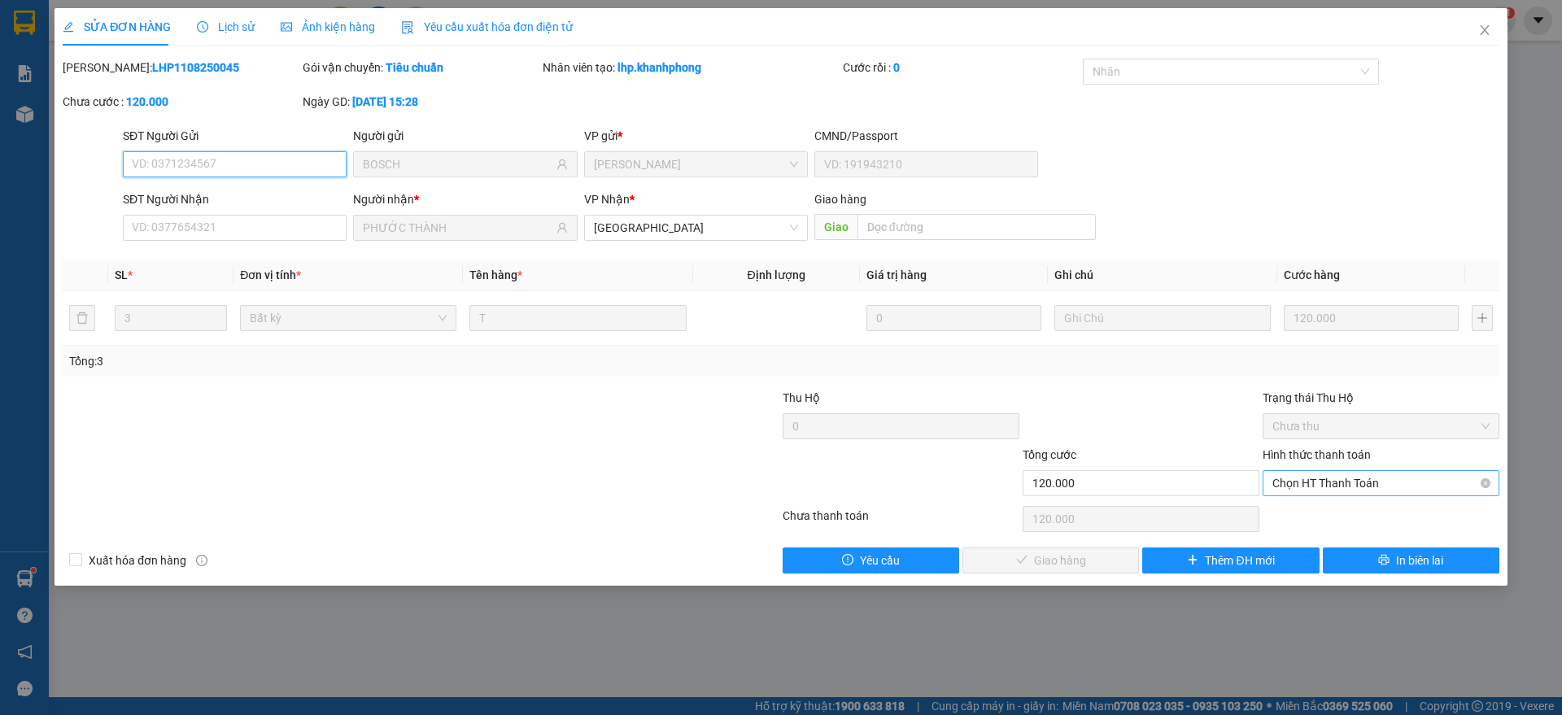
click at [1356, 480] on span "Chọn HT Thanh Toán" at bounding box center [1380, 483] width 217 height 24
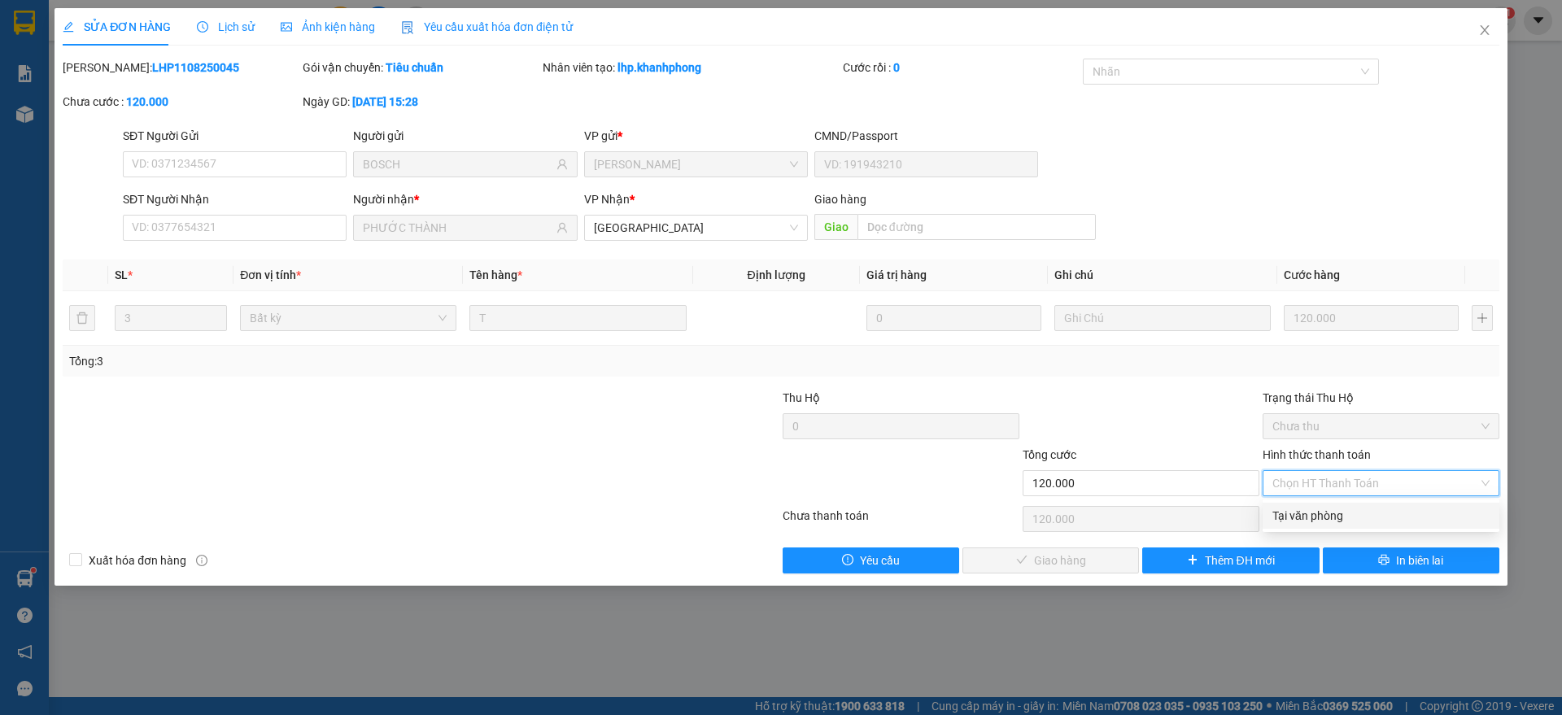
click at [1328, 510] on div "Tại văn phòng" at bounding box center [1380, 516] width 217 height 18
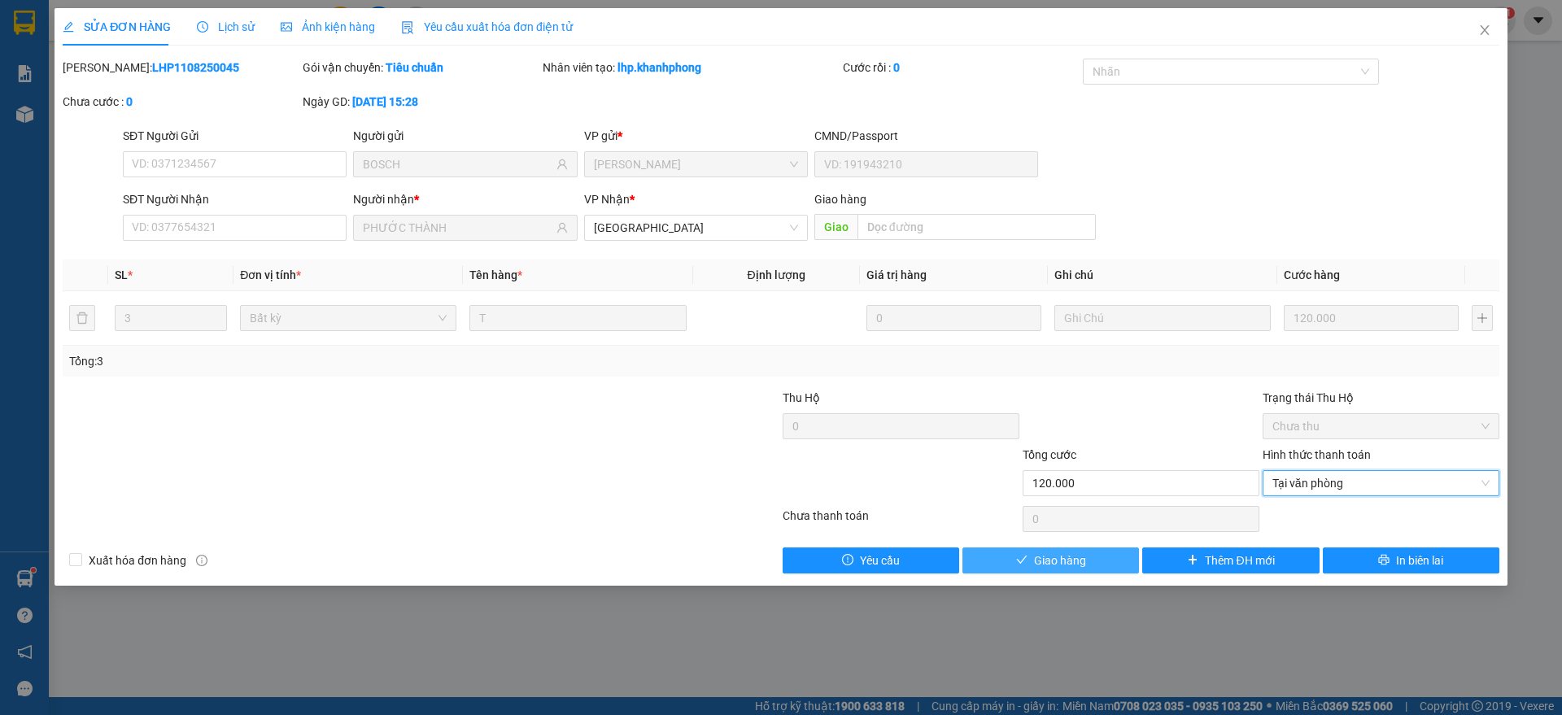
drag, startPoint x: 1075, startPoint y: 557, endPoint x: 1086, endPoint y: 556, distance: 10.6
click at [1077, 557] on span "Giao hàng" at bounding box center [1060, 561] width 52 height 18
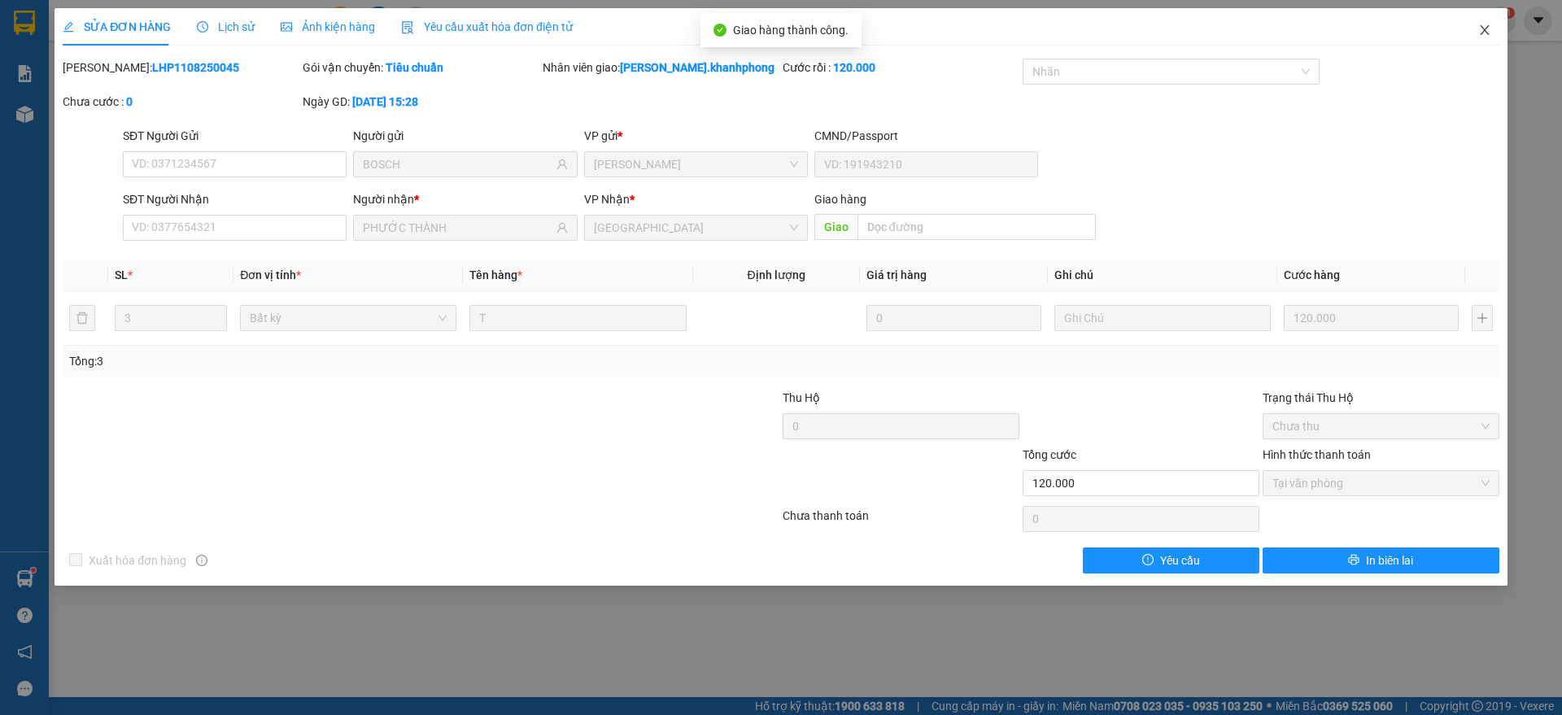
click at [1488, 28] on icon "close" at bounding box center [1484, 30] width 13 height 13
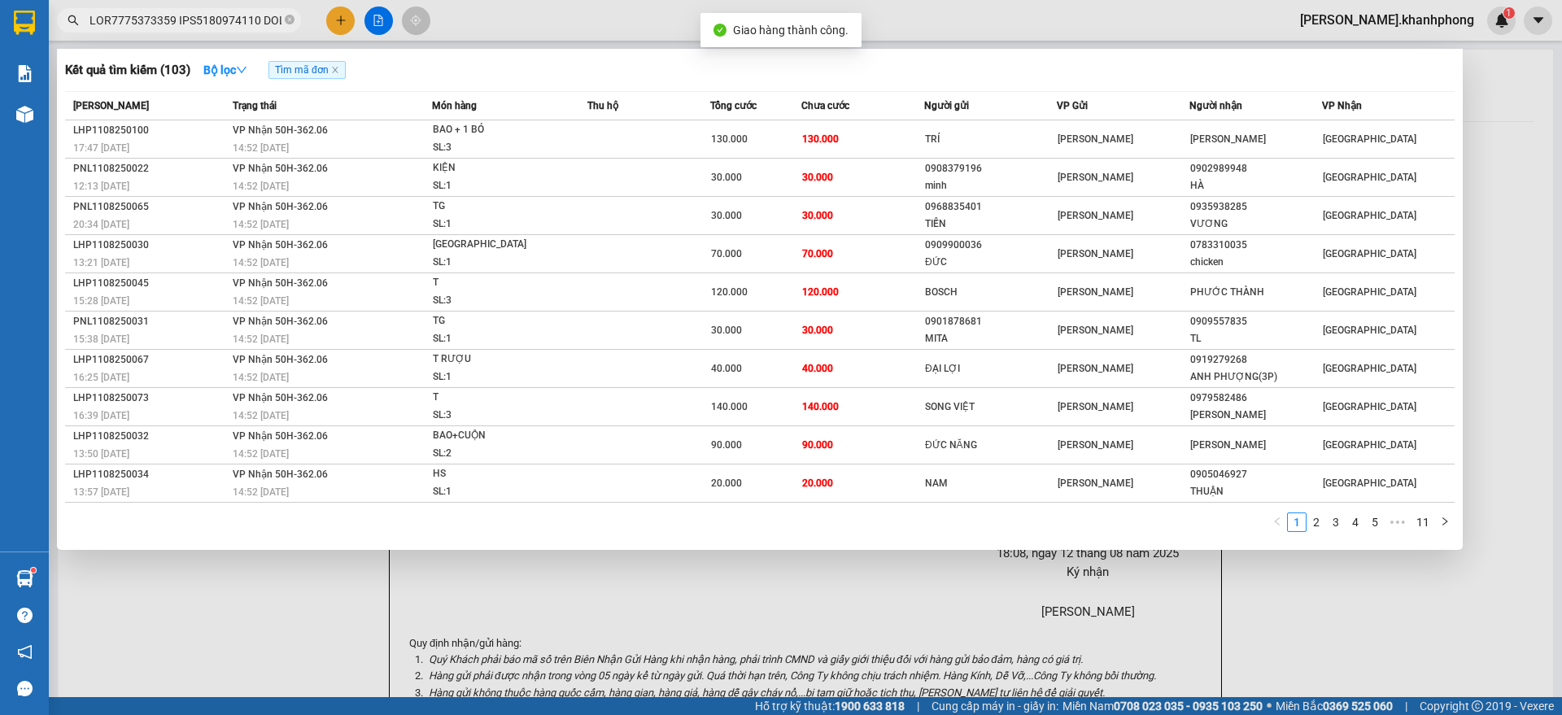
click at [225, 19] on input "text" at bounding box center [185, 20] width 192 height 18
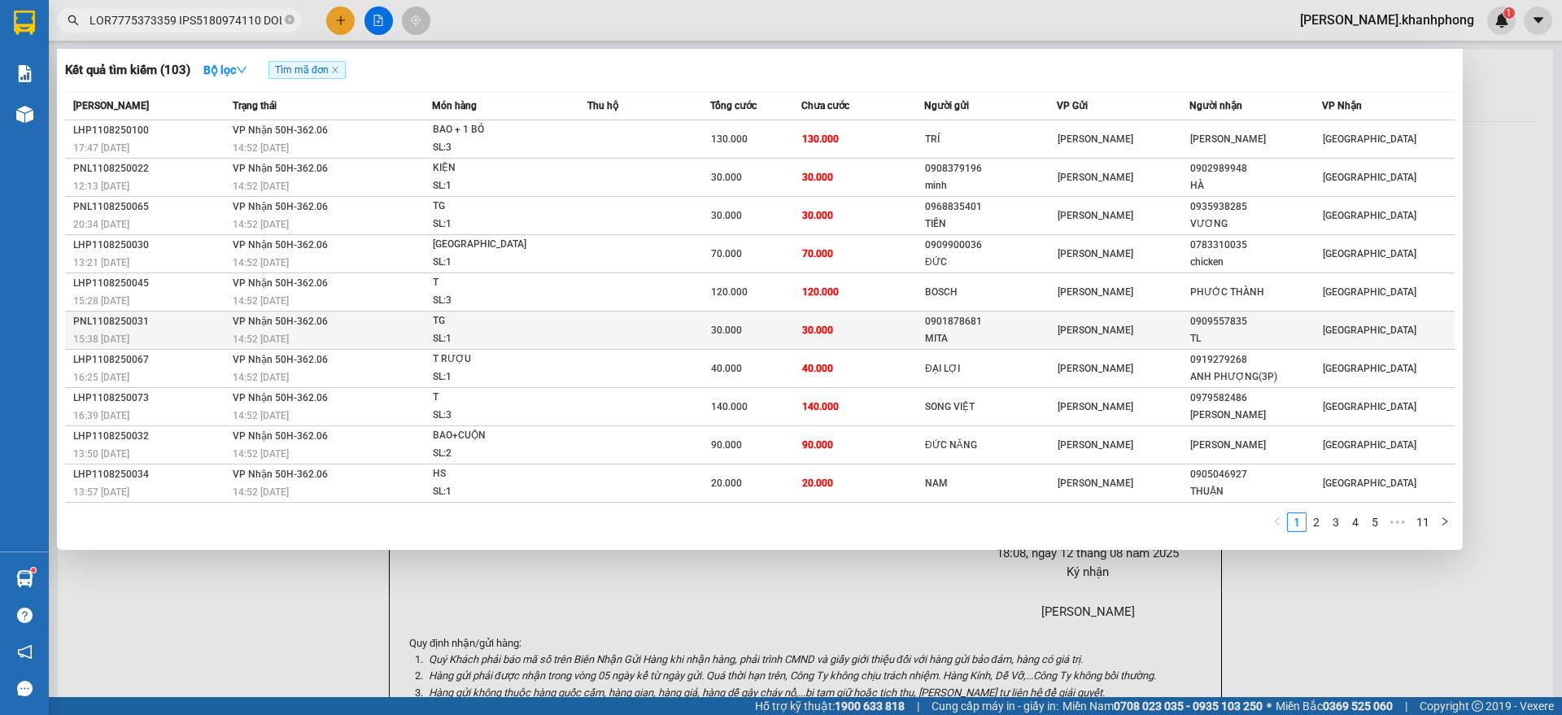
click at [198, 321] on div "PNL1108250031" at bounding box center [150, 321] width 155 height 17
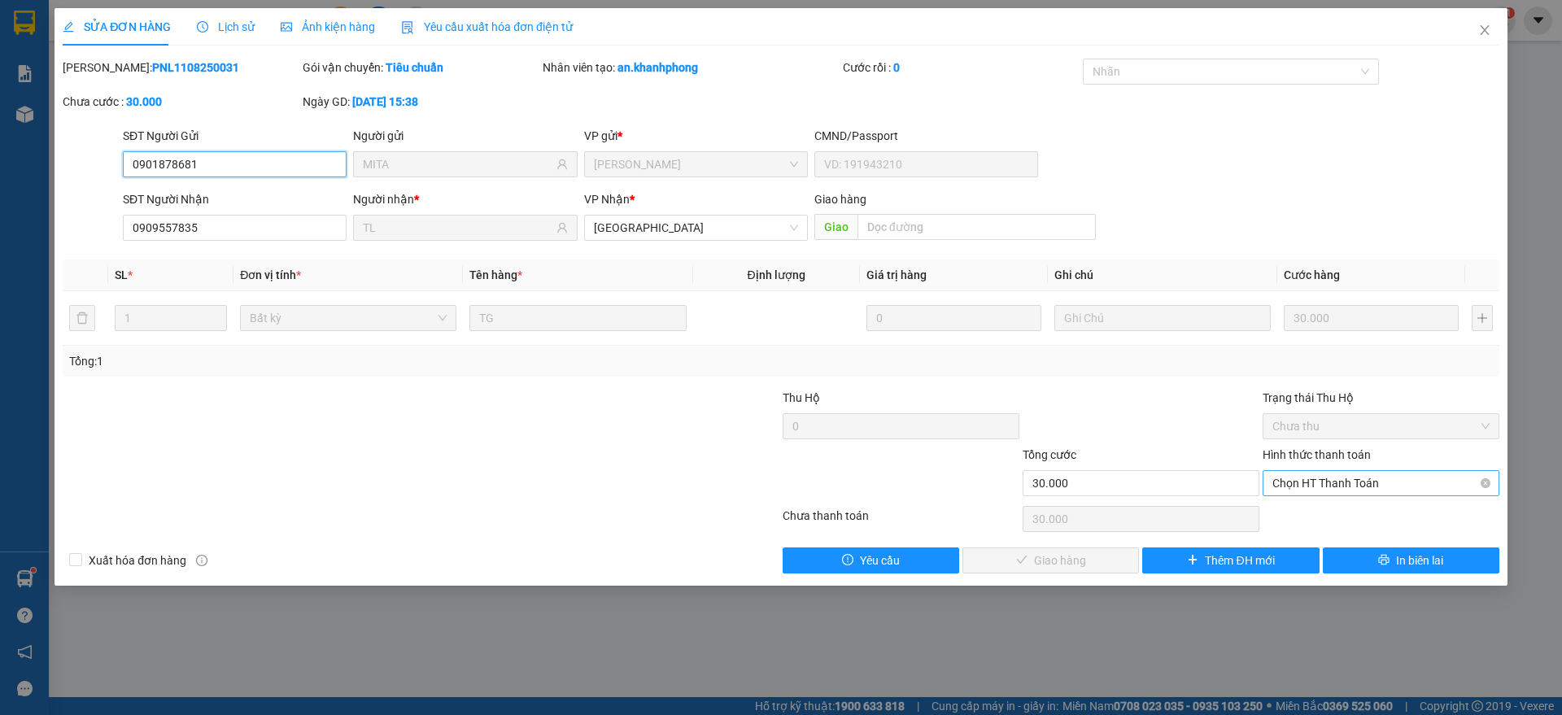
click at [1382, 485] on span "Chọn HT Thanh Toán" at bounding box center [1380, 483] width 217 height 24
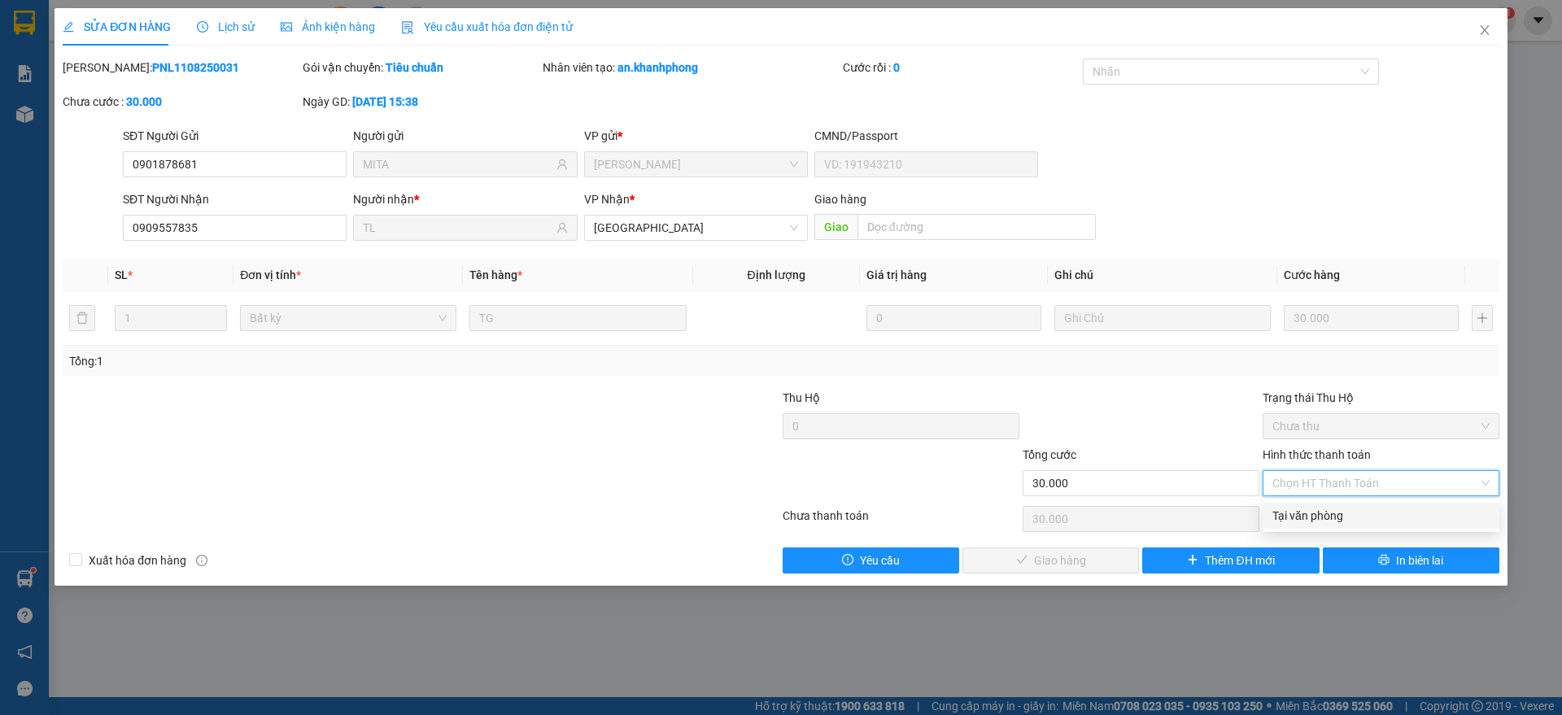
click at [1319, 512] on div "Tại văn phòng" at bounding box center [1380, 516] width 217 height 18
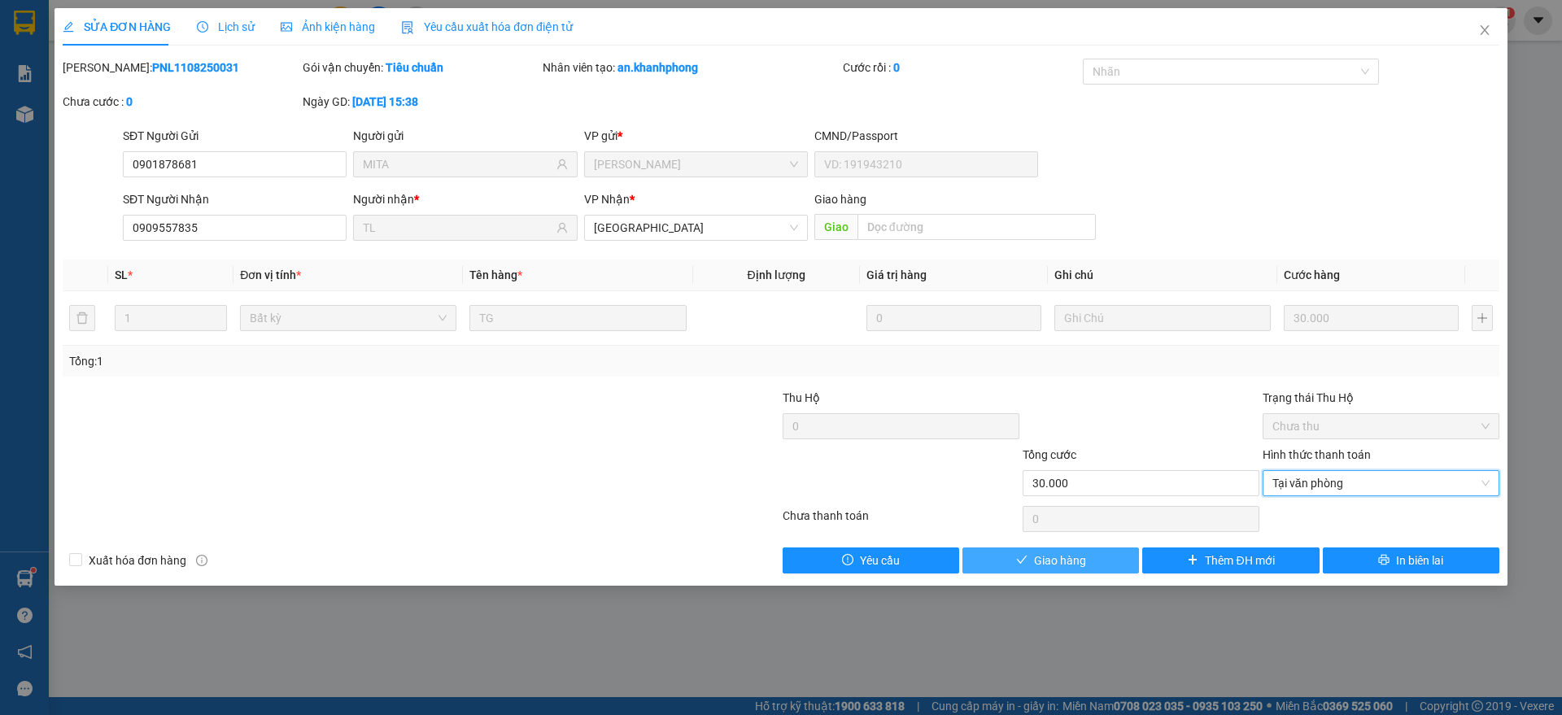
click at [1102, 558] on button "Giao hàng" at bounding box center [1050, 560] width 177 height 26
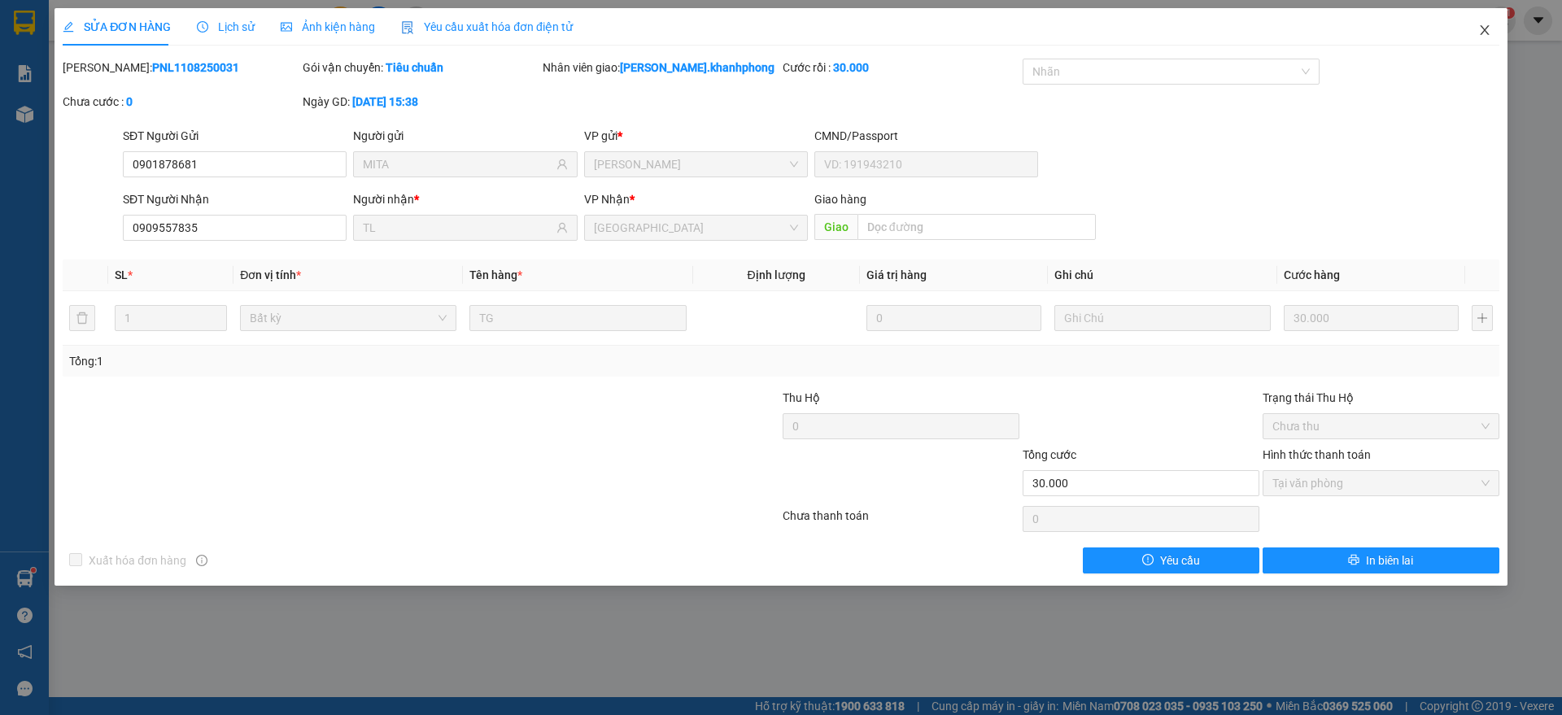
click at [1491, 28] on span "Close" at bounding box center [1485, 31] width 46 height 46
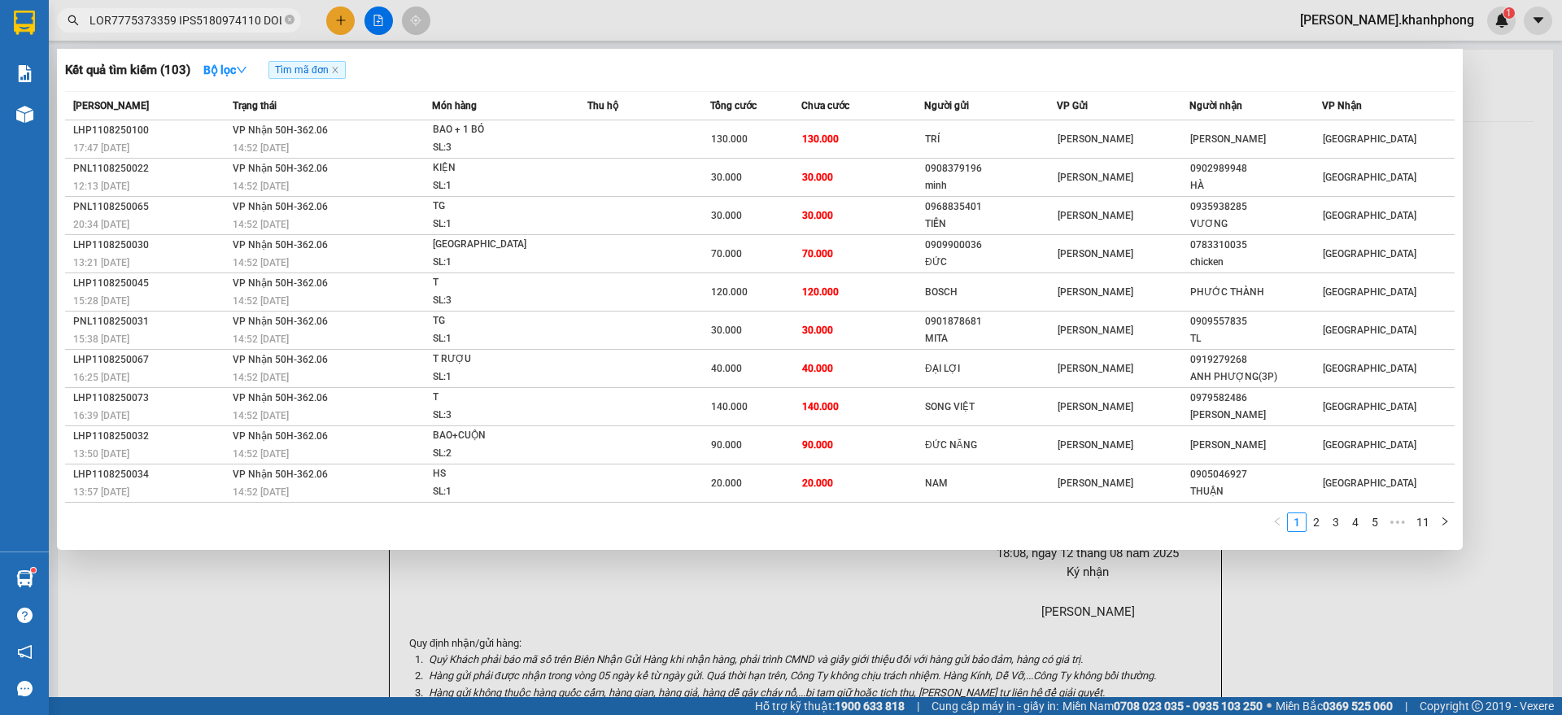
click at [185, 15] on input "text" at bounding box center [185, 20] width 192 height 18
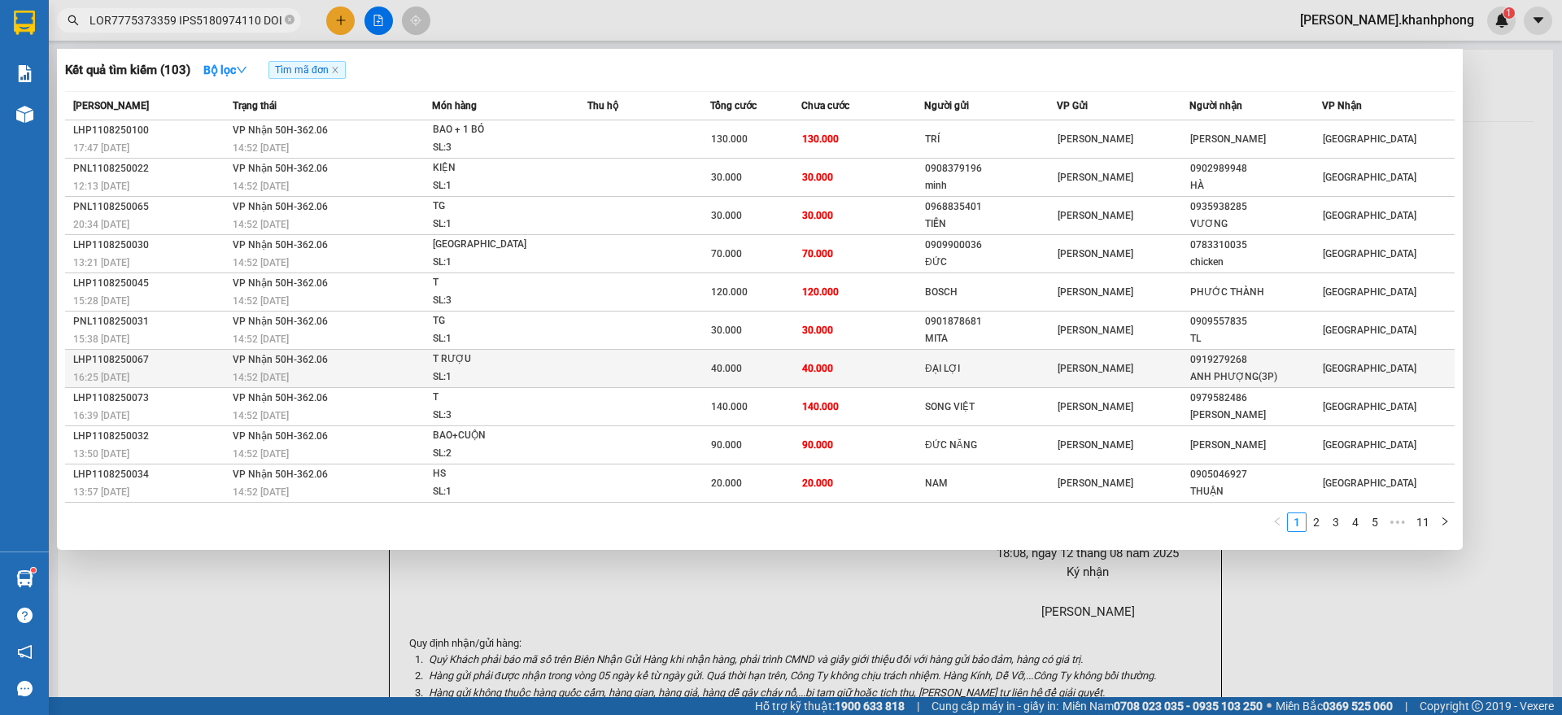
click at [286, 364] on span "VP Nhận 50H-362.06" at bounding box center [280, 359] width 95 height 11
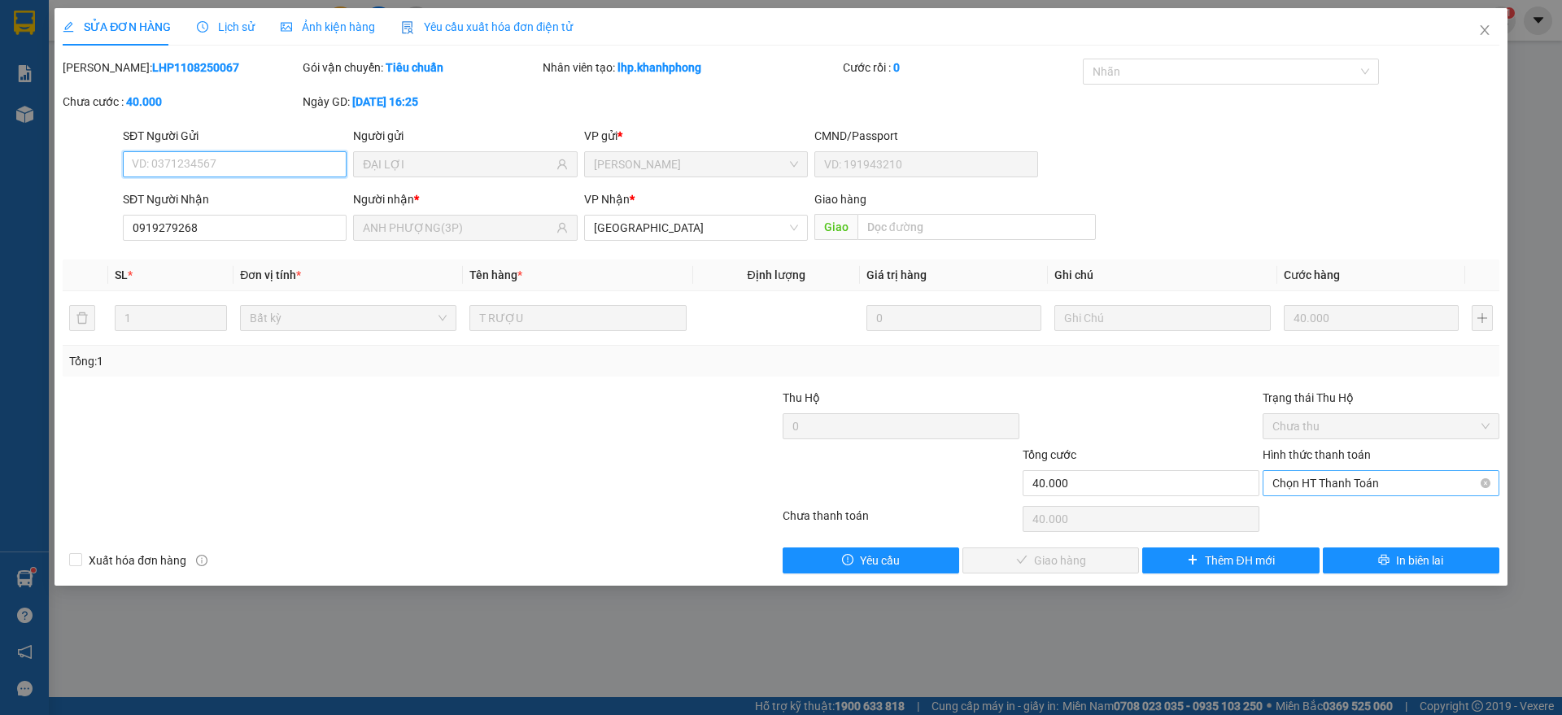
click at [1328, 487] on span "Chọn HT Thanh Toán" at bounding box center [1380, 483] width 217 height 24
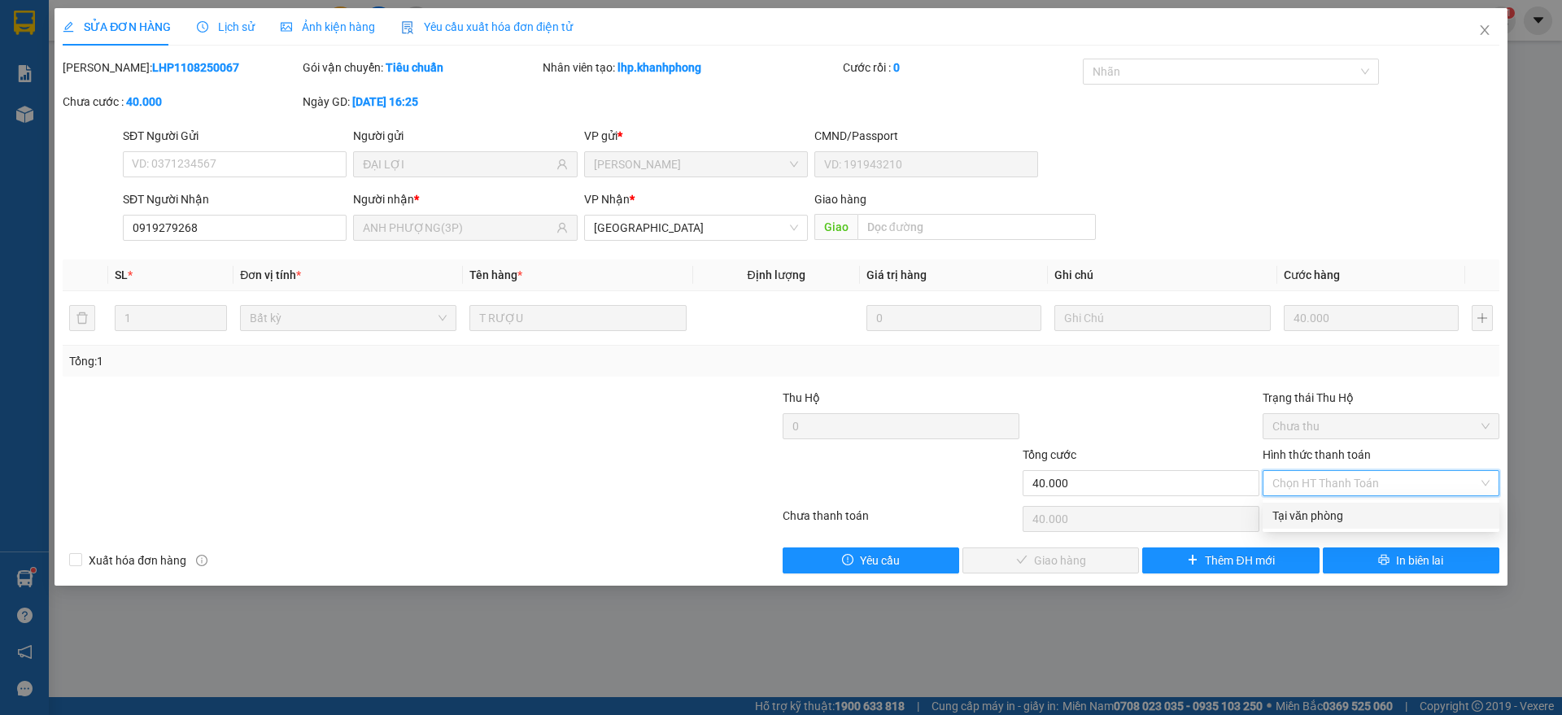
click at [1319, 504] on div "Tại văn phòng" at bounding box center [1380, 516] width 237 height 26
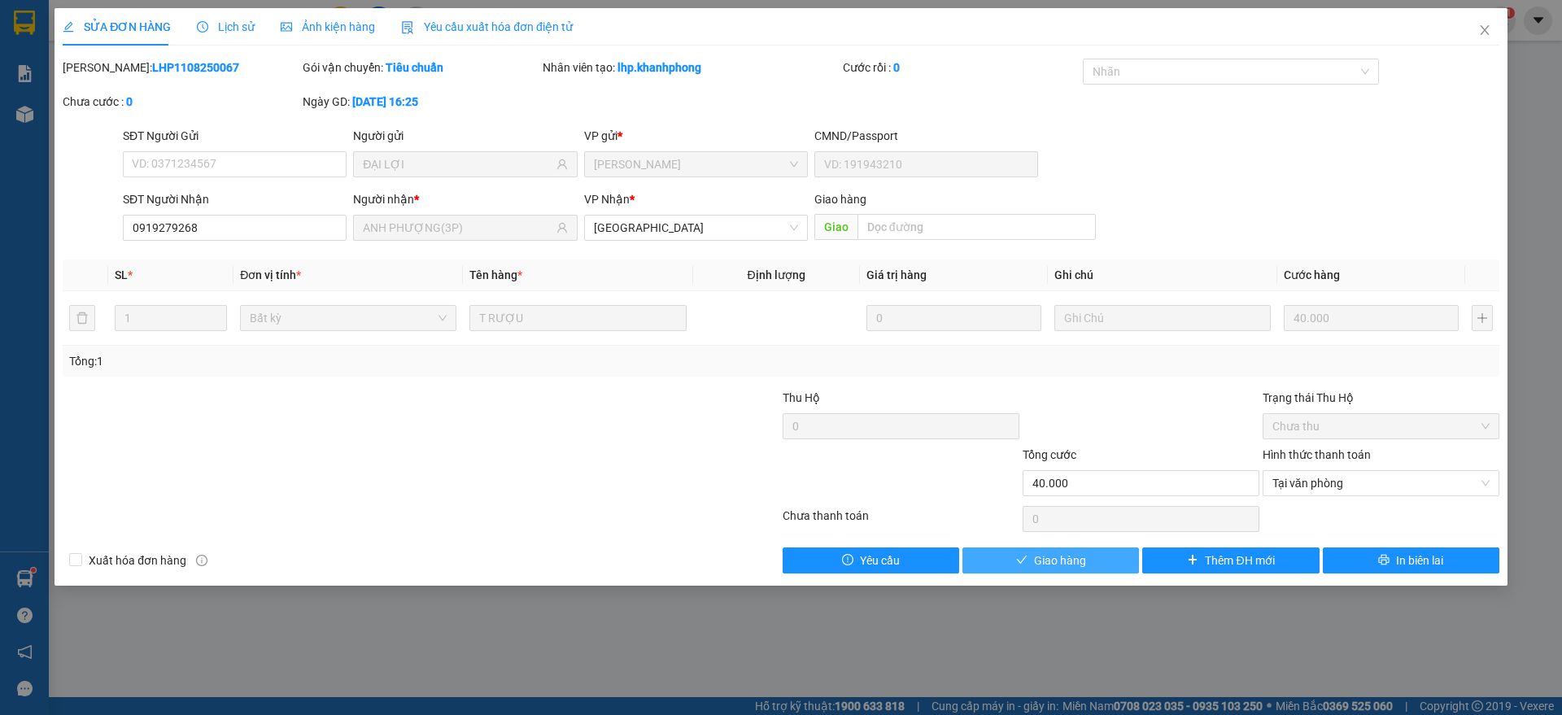
click at [1082, 554] on span "Giao hàng" at bounding box center [1060, 561] width 52 height 18
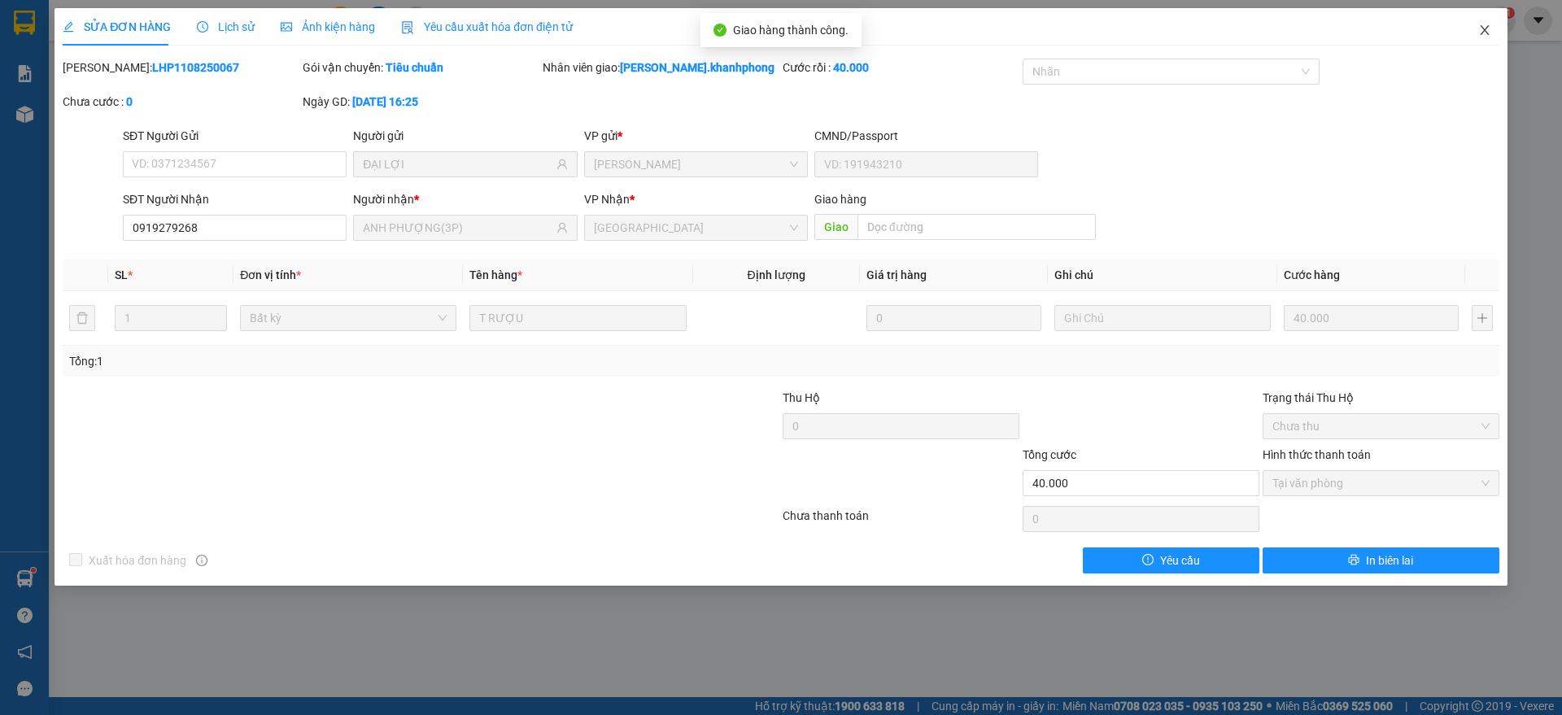
drag, startPoint x: 1485, startPoint y: 25, endPoint x: 1121, endPoint y: 46, distance: 365.0
click at [1486, 25] on icon "close" at bounding box center [1484, 30] width 13 height 13
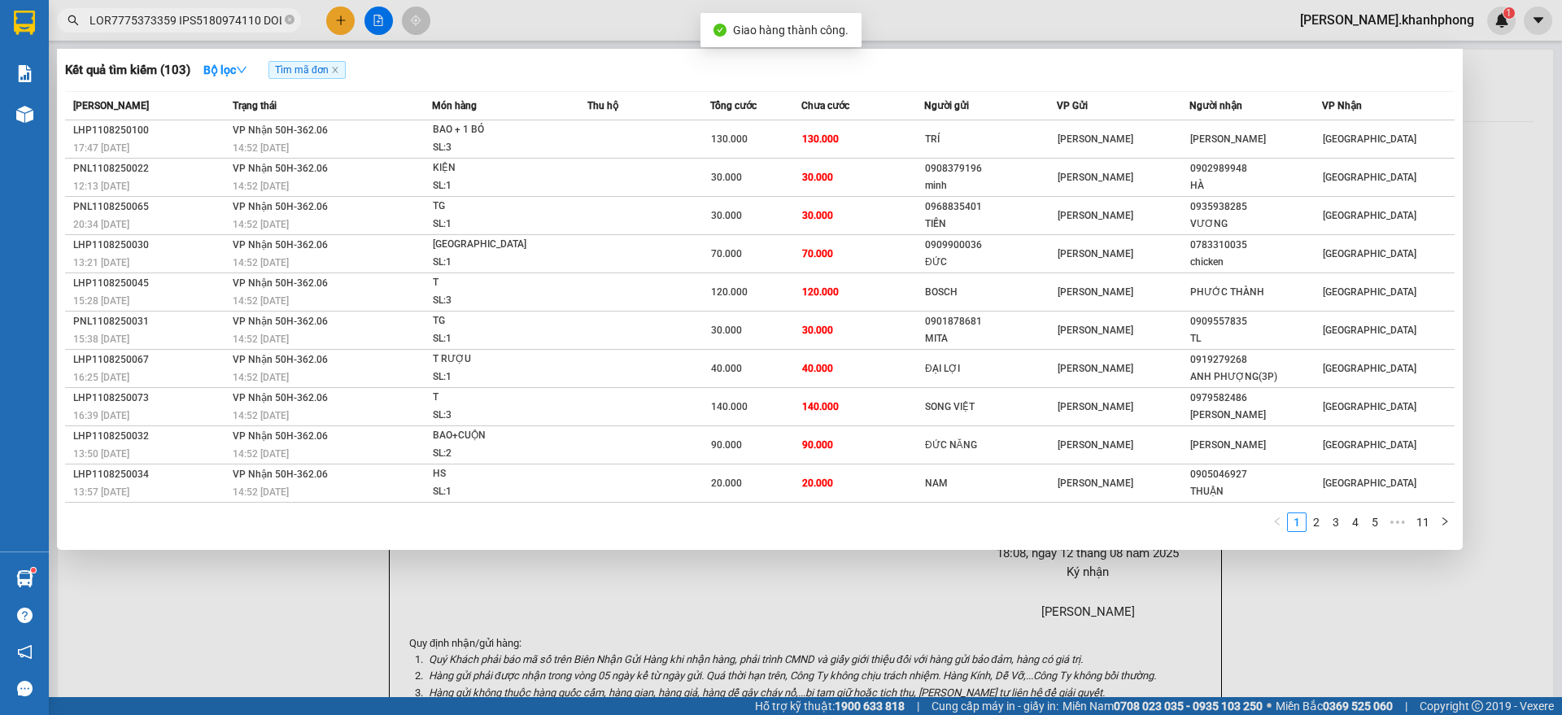
click at [192, 18] on input "text" at bounding box center [185, 20] width 192 height 18
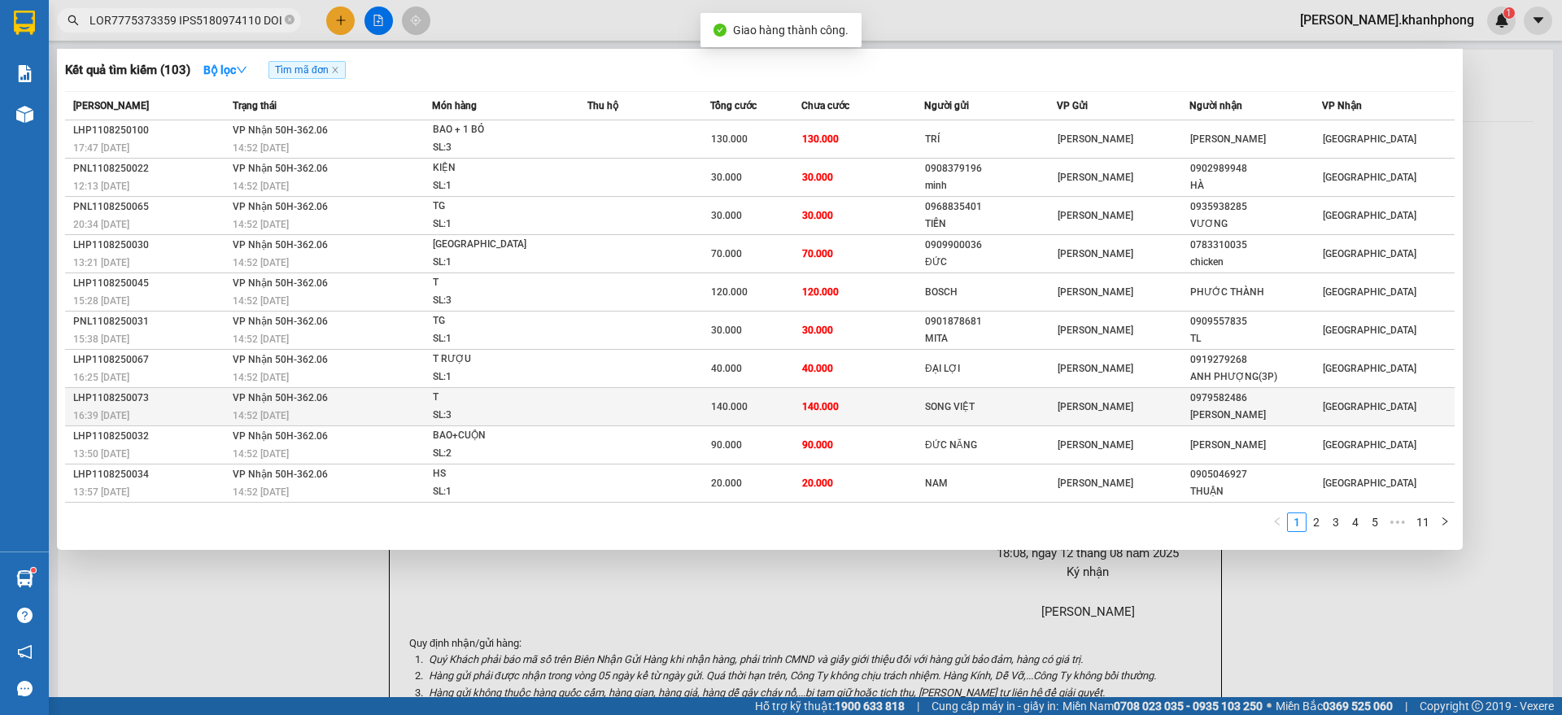
click at [192, 404] on div "LHP1108250073" at bounding box center [150, 398] width 155 height 17
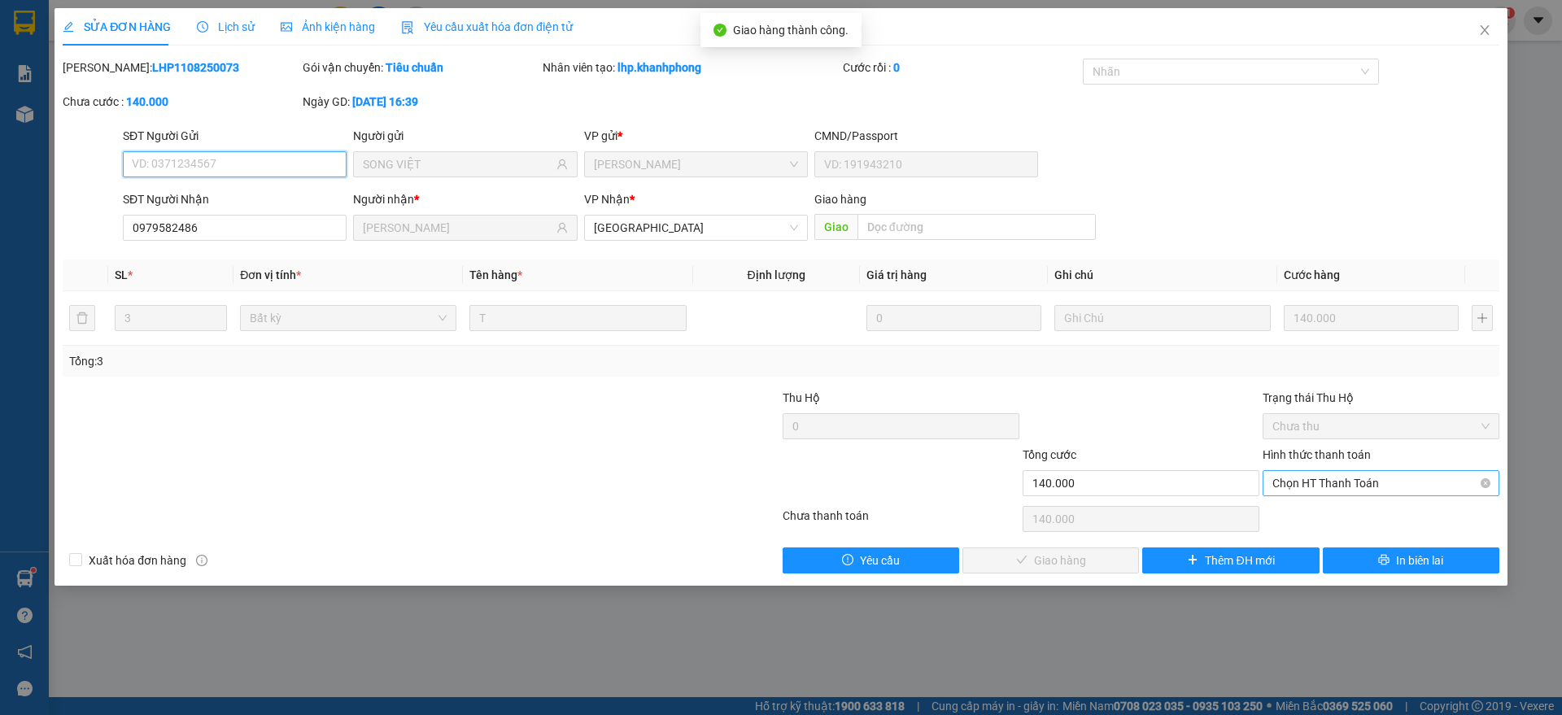
click at [1366, 484] on span "Chọn HT Thanh Toán" at bounding box center [1380, 483] width 217 height 24
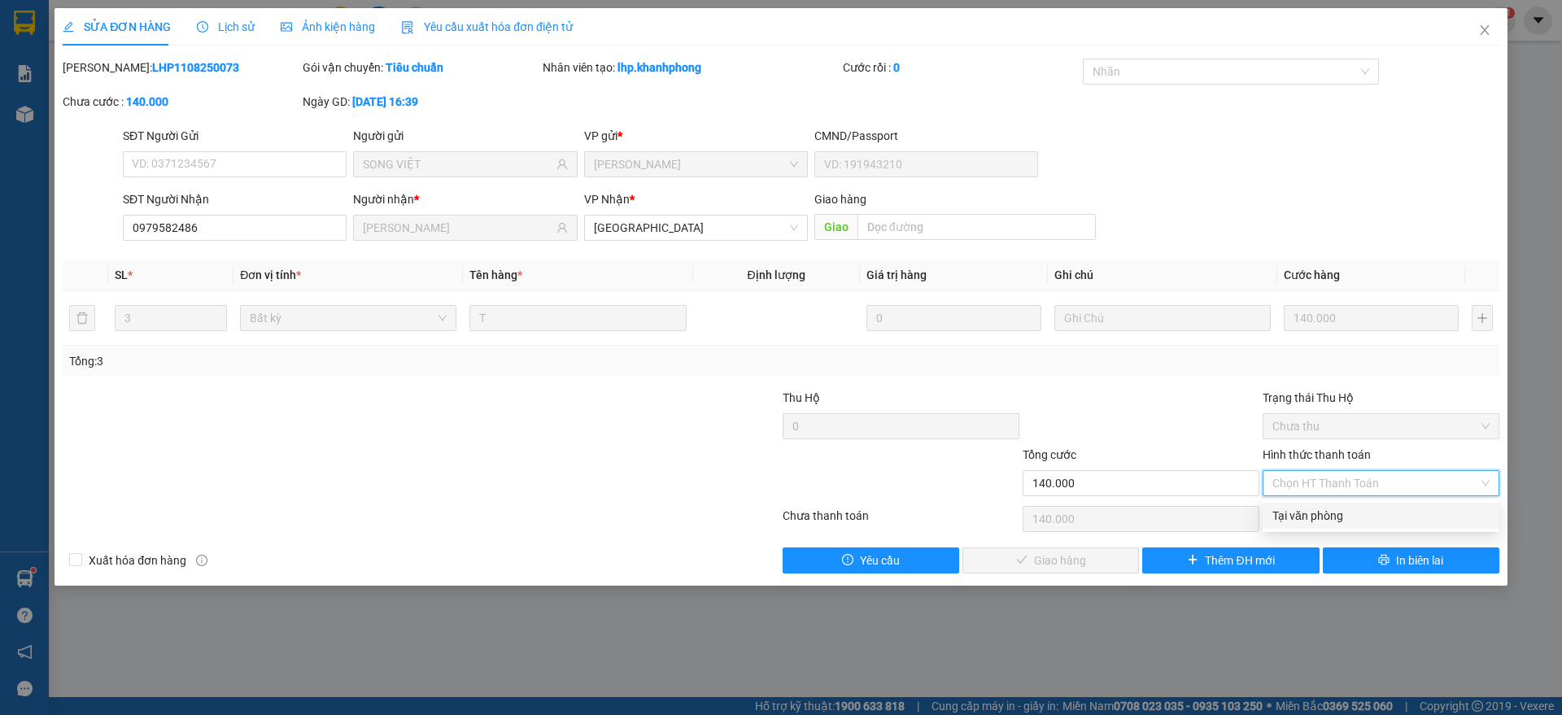
click at [1311, 512] on div "Tại văn phòng" at bounding box center [1380, 516] width 217 height 18
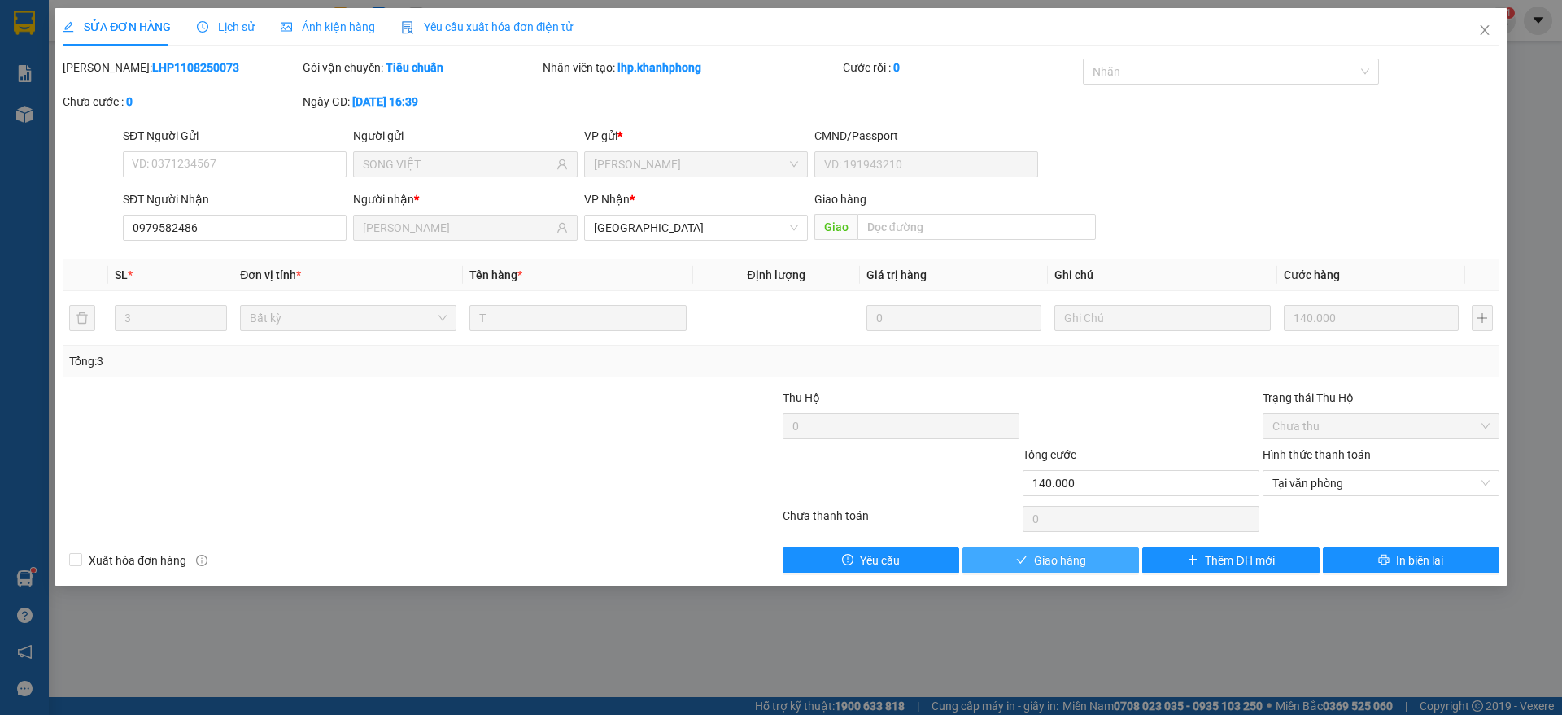
click at [1062, 553] on span "Giao hàng" at bounding box center [1060, 561] width 52 height 18
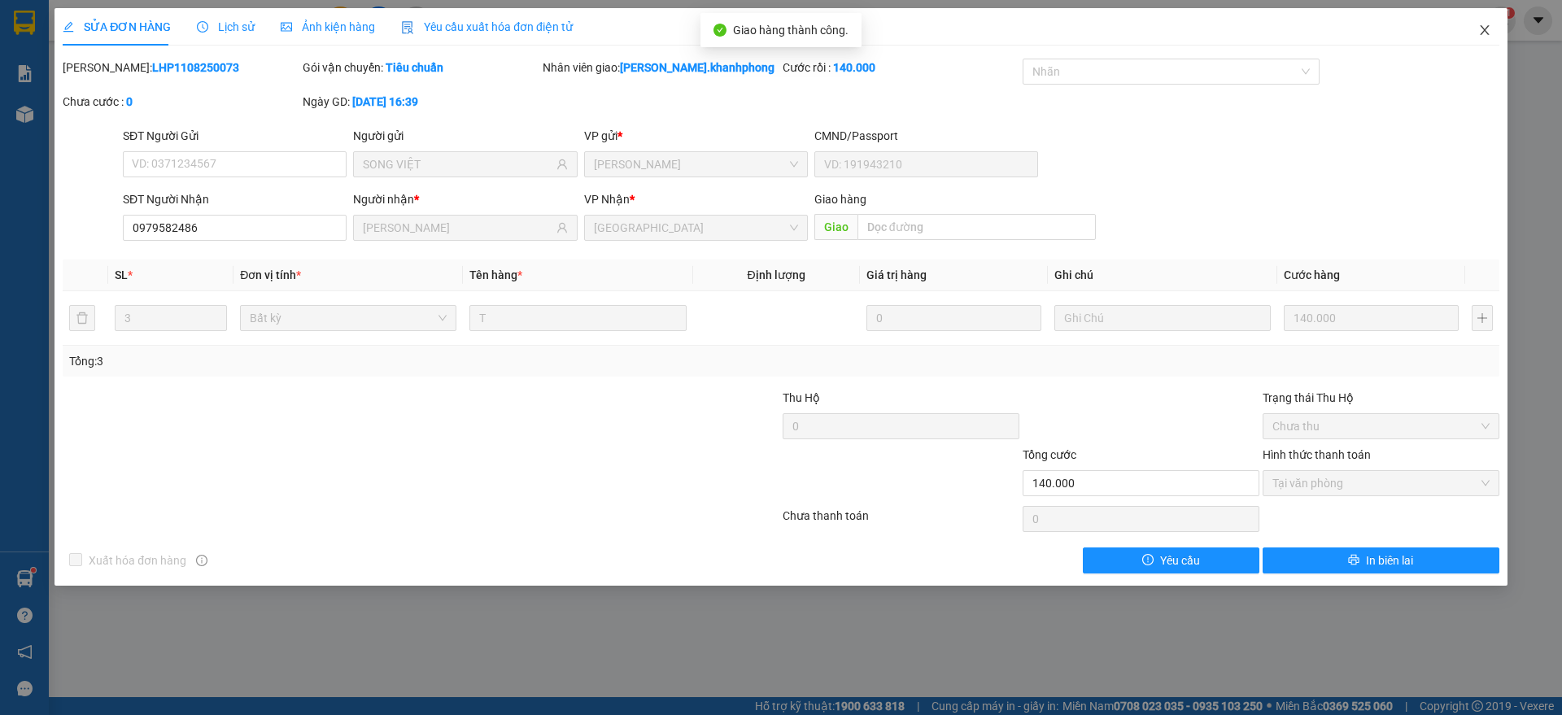
click at [1491, 27] on span "Close" at bounding box center [1485, 31] width 46 height 46
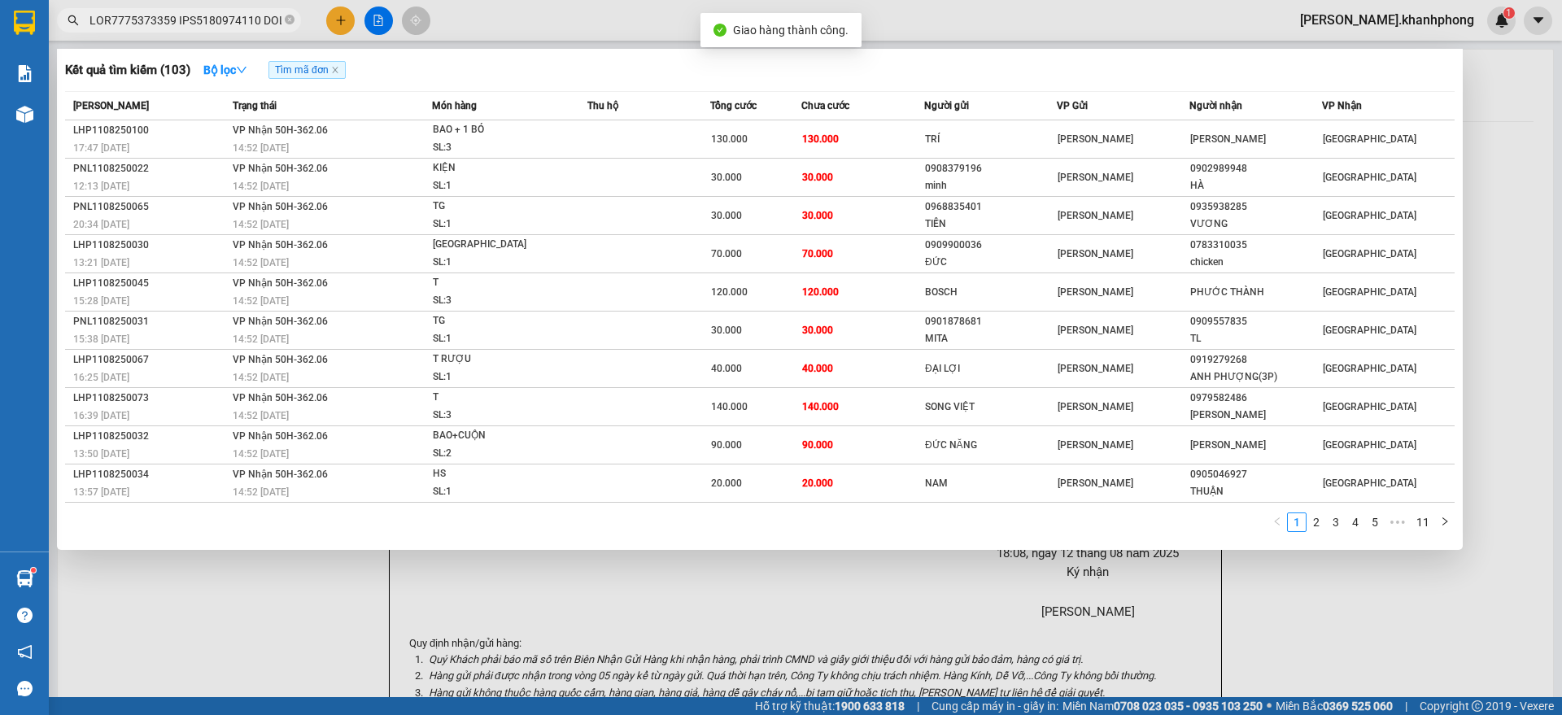
drag, startPoint x: 172, startPoint y: 21, endPoint x: 176, endPoint y: 39, distance: 18.4
click at [172, 20] on input "text" at bounding box center [185, 20] width 192 height 18
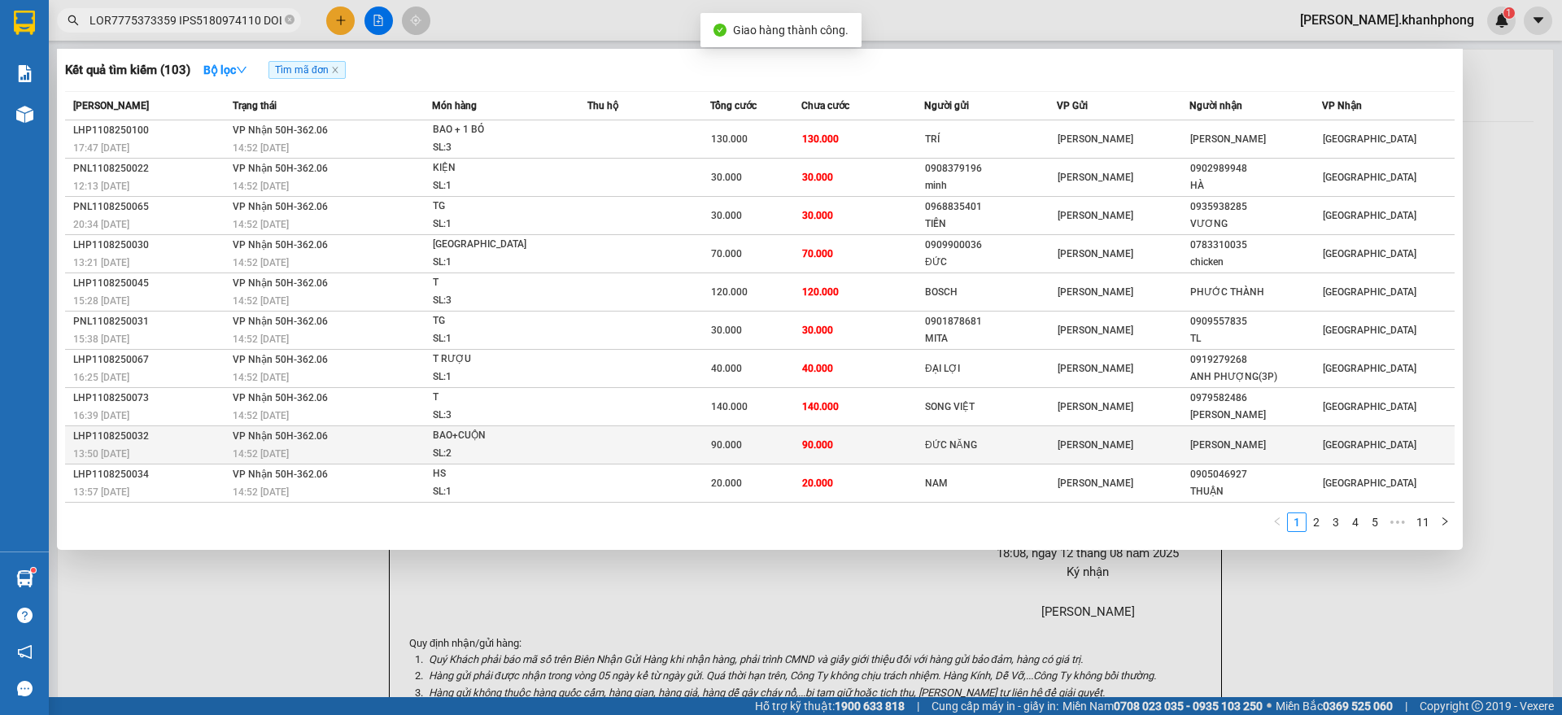
click at [198, 439] on div "LHP1108250032" at bounding box center [150, 436] width 155 height 17
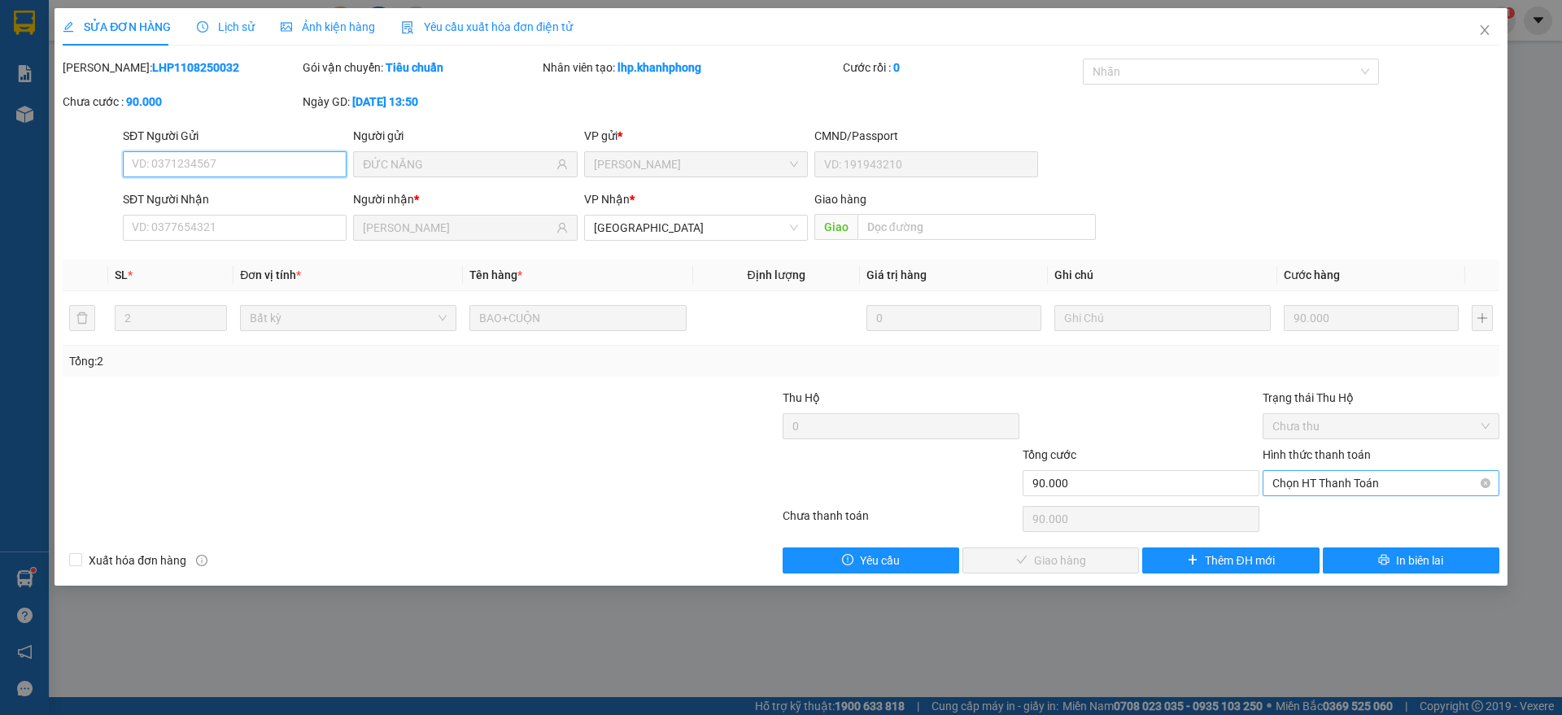
click at [1295, 486] on span "Chọn HT Thanh Toán" at bounding box center [1380, 483] width 217 height 24
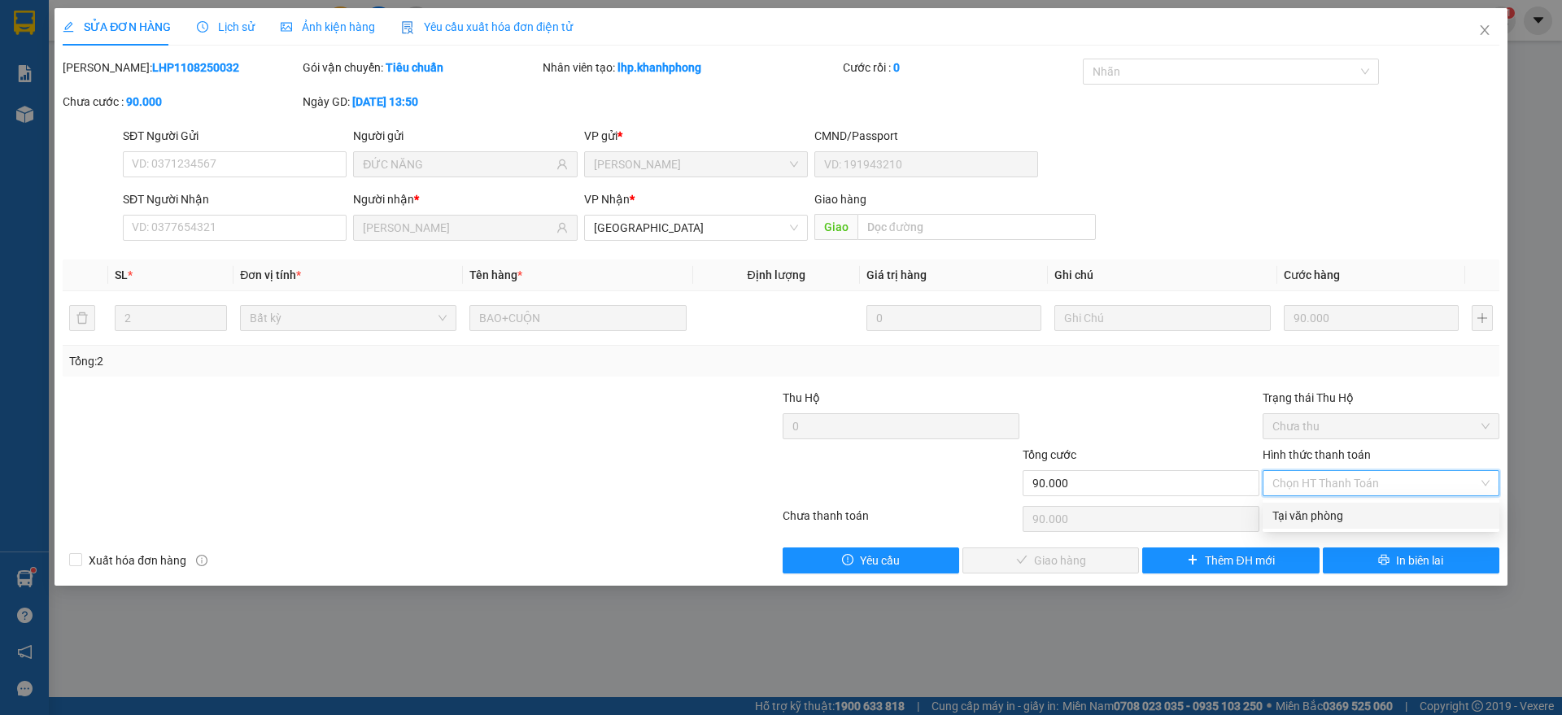
click at [1300, 516] on div "Tại văn phòng" at bounding box center [1380, 516] width 217 height 18
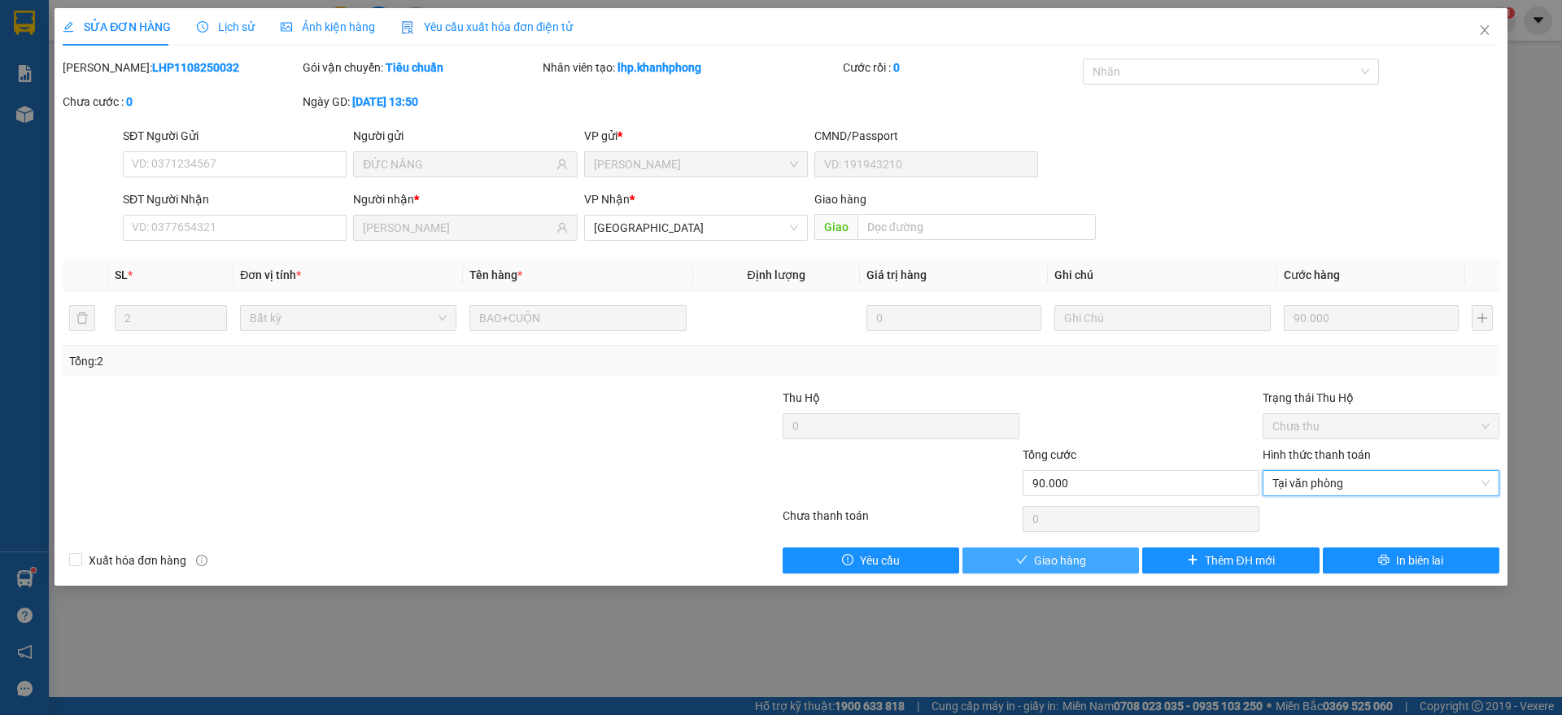
click at [1053, 558] on span "Giao hàng" at bounding box center [1060, 561] width 52 height 18
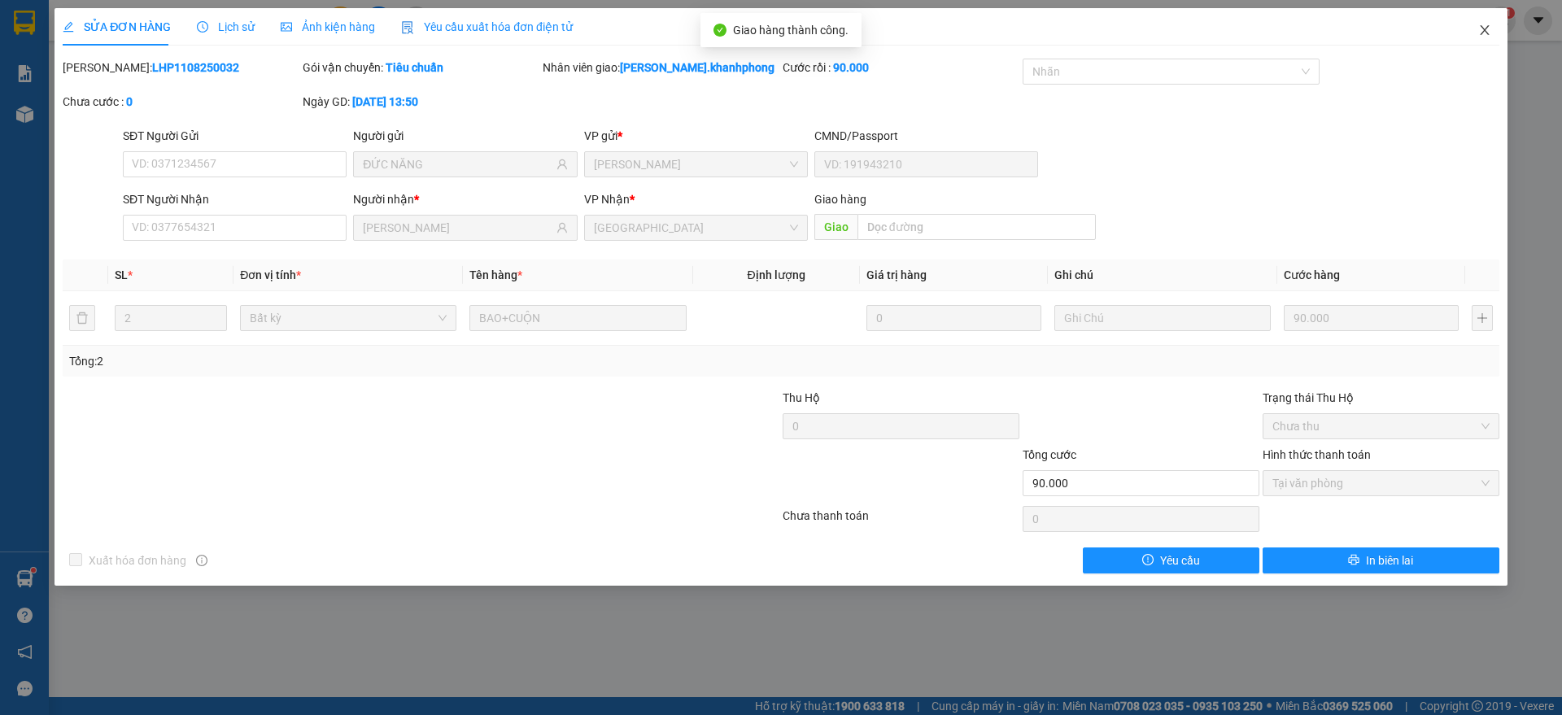
click at [1483, 26] on icon "close" at bounding box center [1484, 30] width 13 height 13
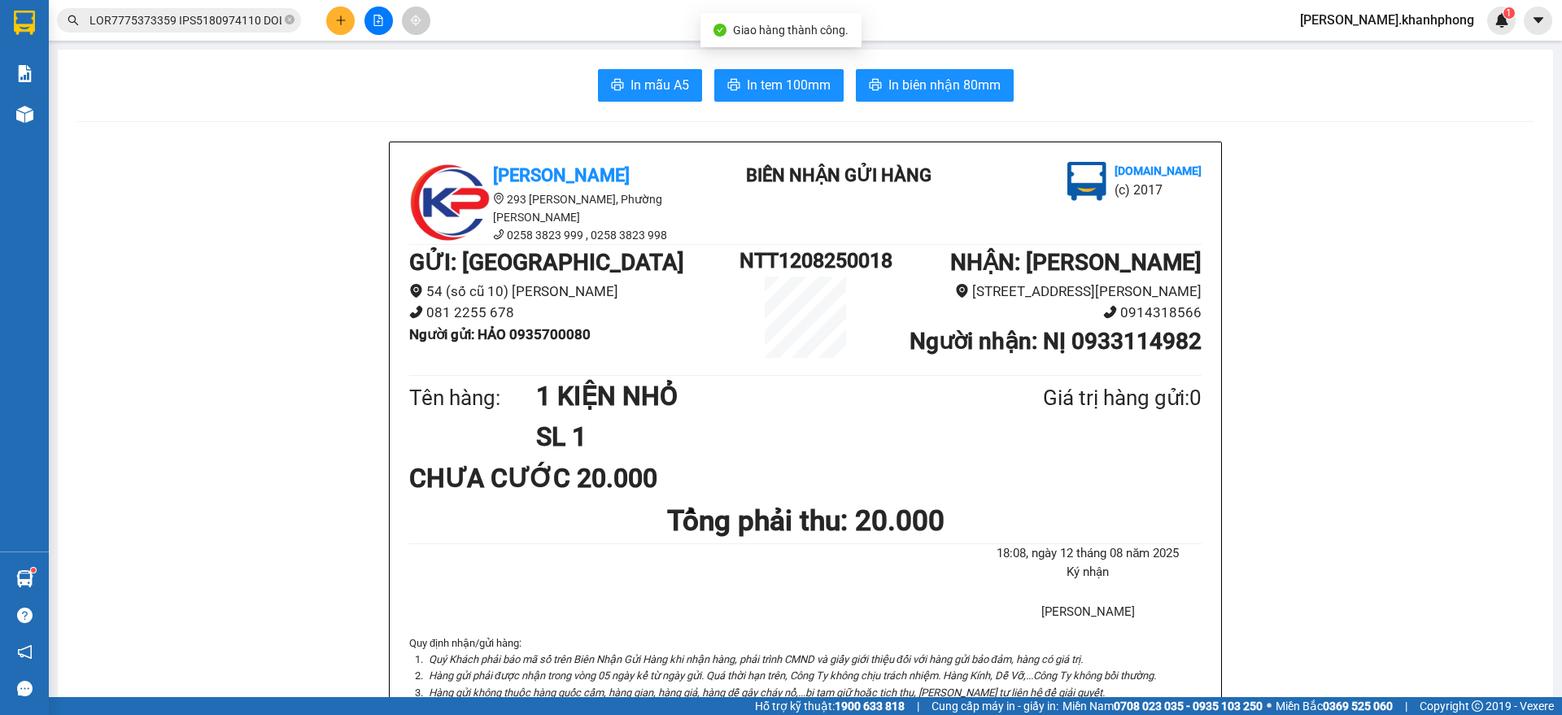
click at [209, 20] on input "text" at bounding box center [185, 20] width 192 height 18
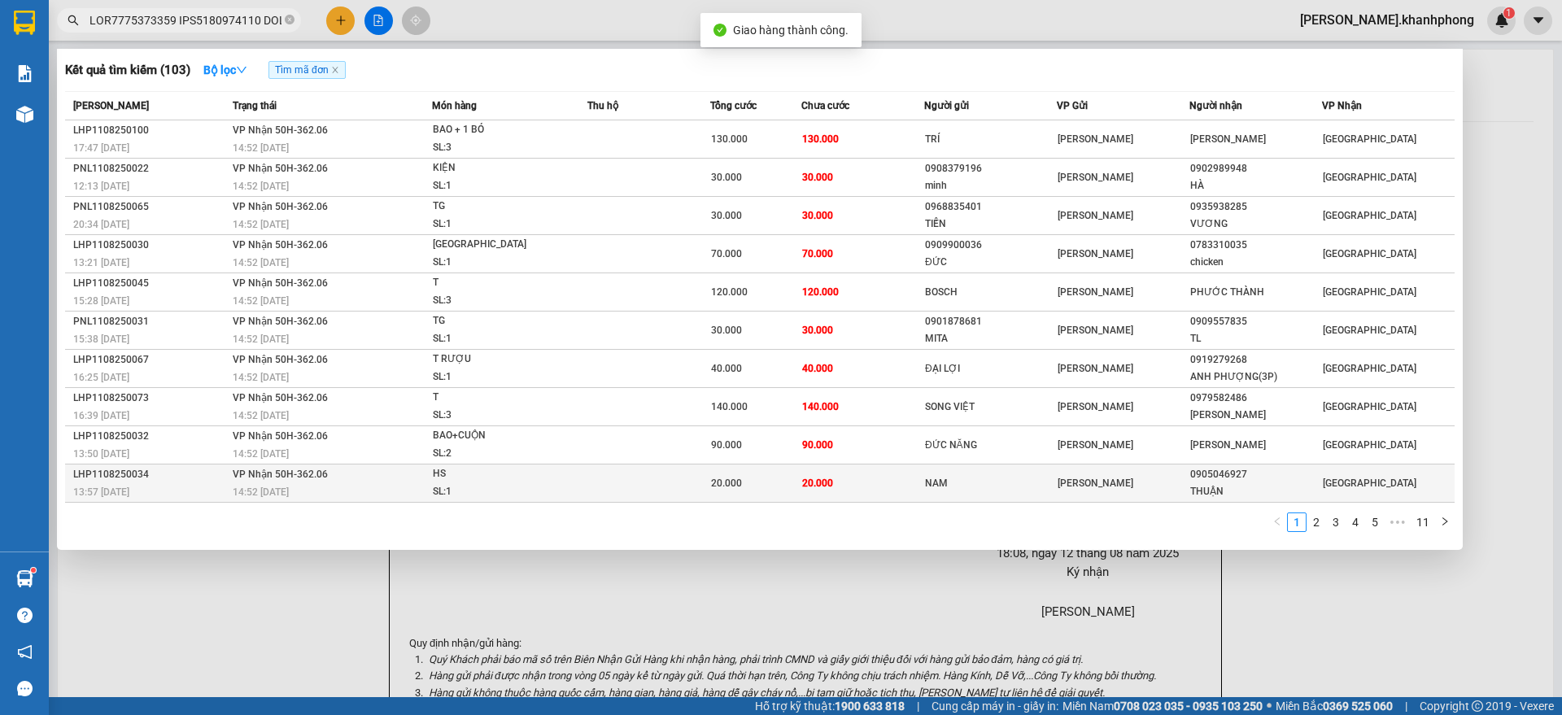
click at [242, 479] on span "VP Nhận 50H-362.06" at bounding box center [280, 474] width 95 height 11
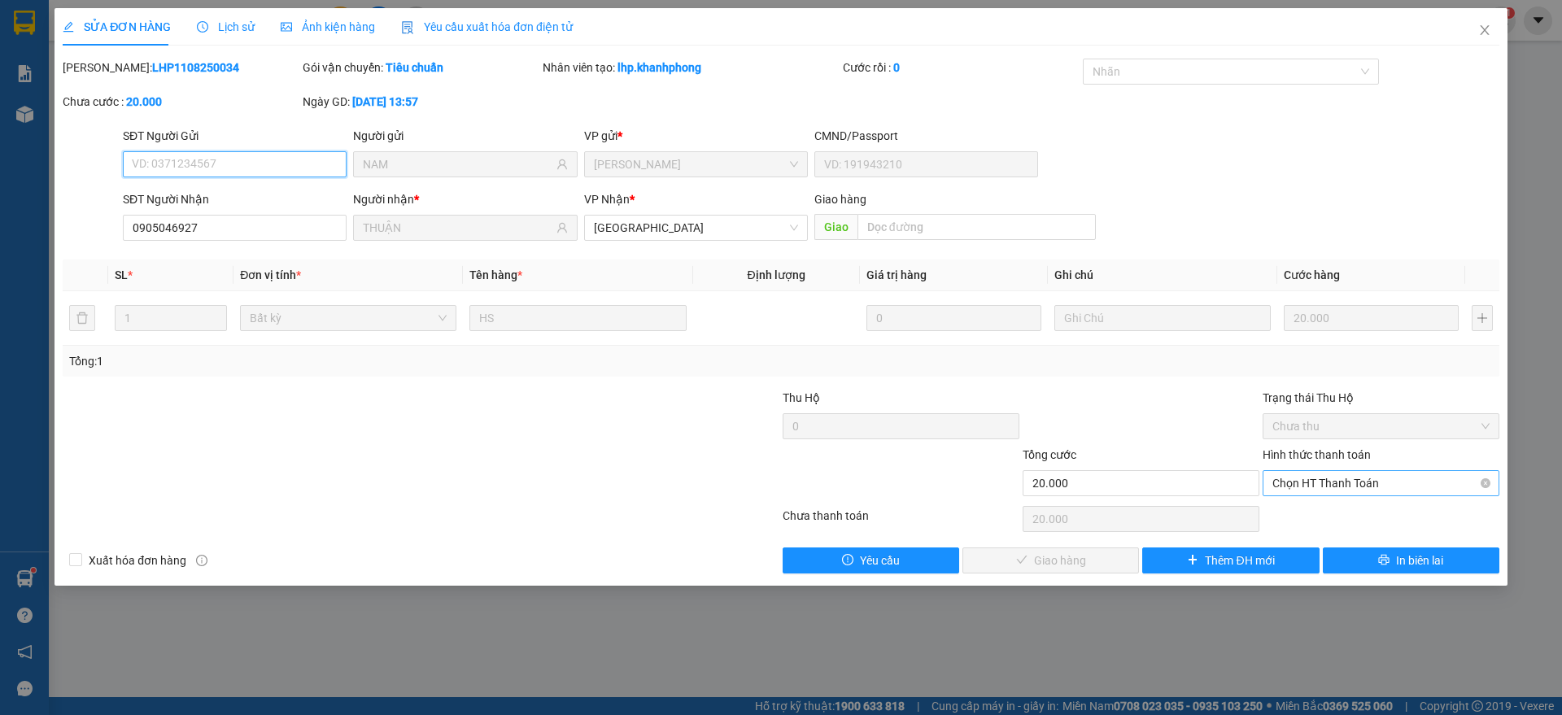
click at [1341, 482] on span "Chọn HT Thanh Toán" at bounding box center [1380, 483] width 217 height 24
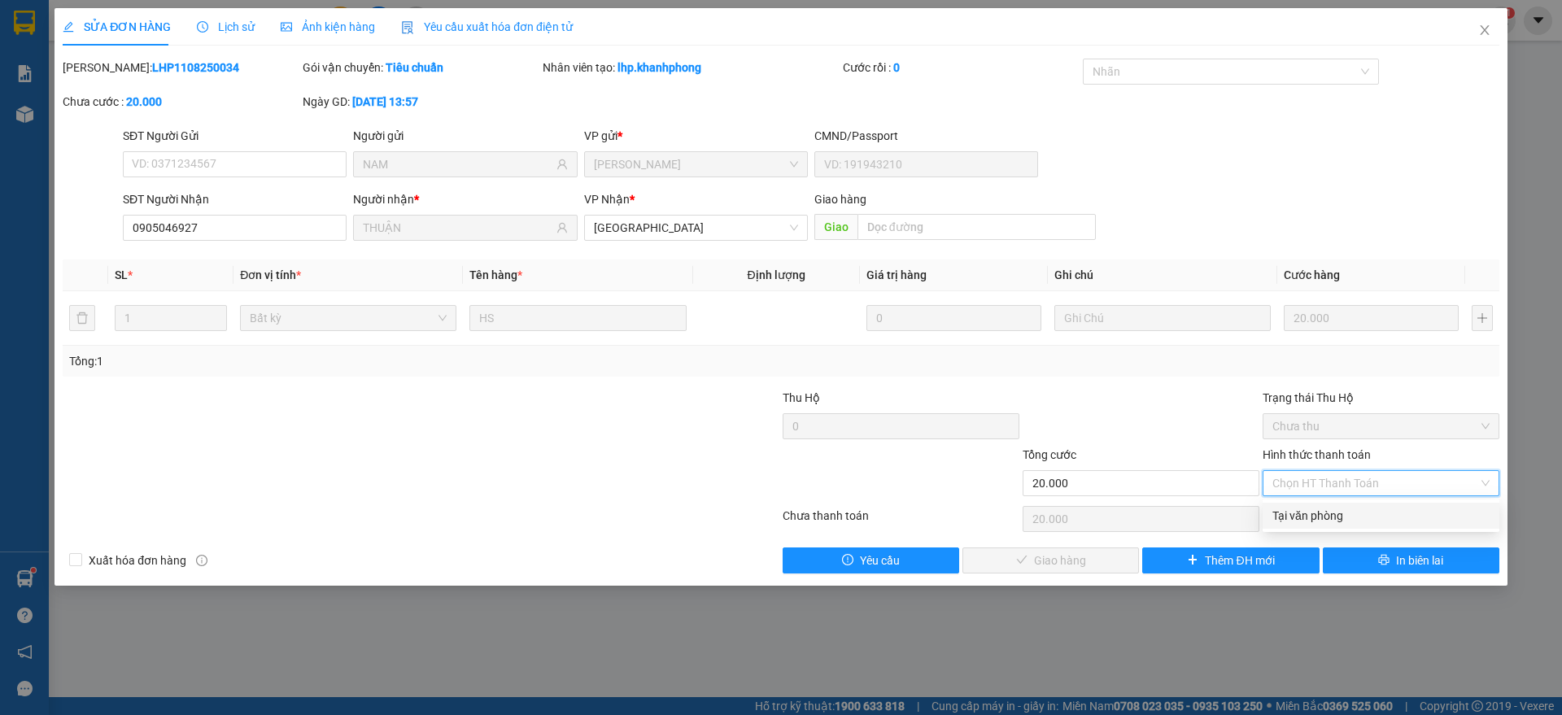
drag, startPoint x: 1325, startPoint y: 518, endPoint x: 1297, endPoint y: 520, distance: 28.5
click at [1325, 517] on div "Tại văn phòng" at bounding box center [1380, 516] width 217 height 18
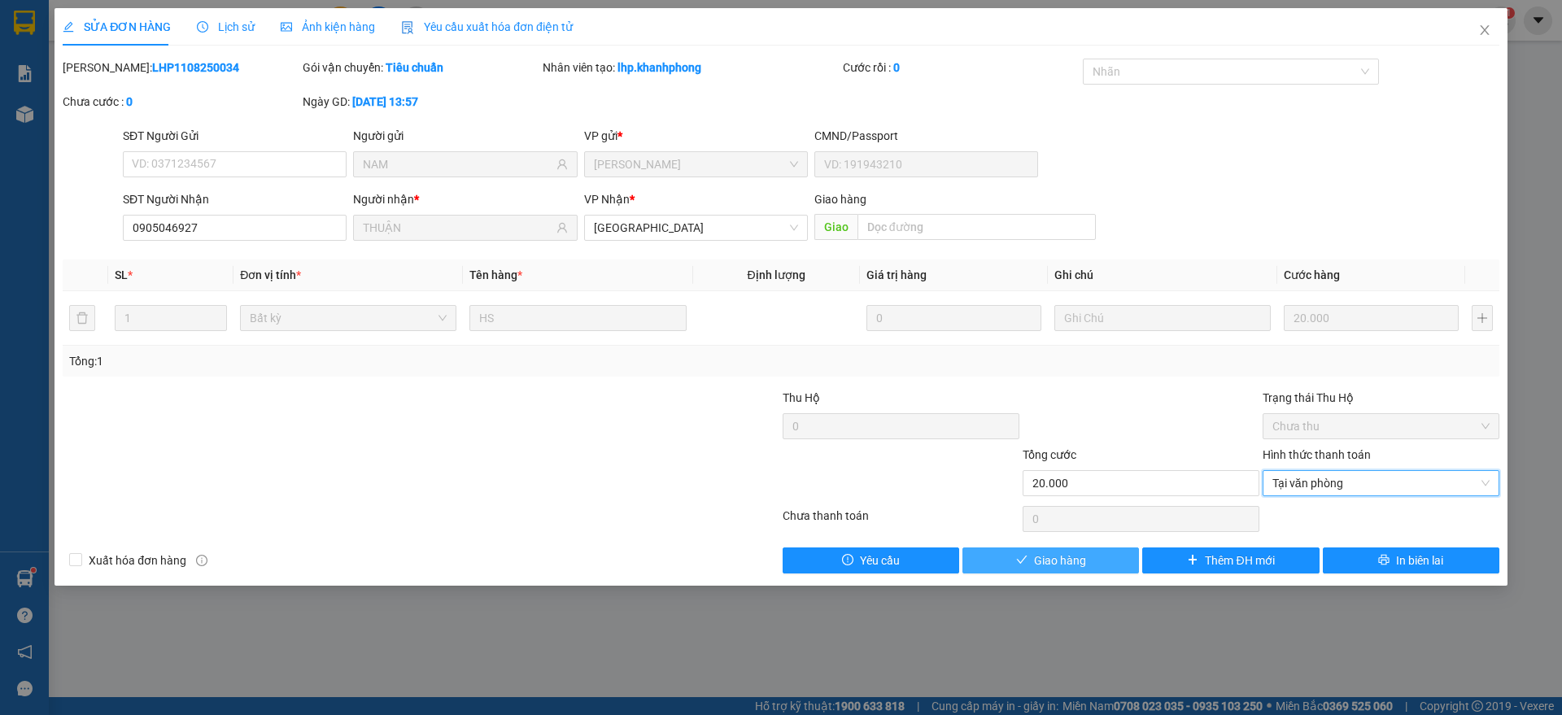
click at [1011, 570] on button "Giao hàng" at bounding box center [1050, 560] width 177 height 26
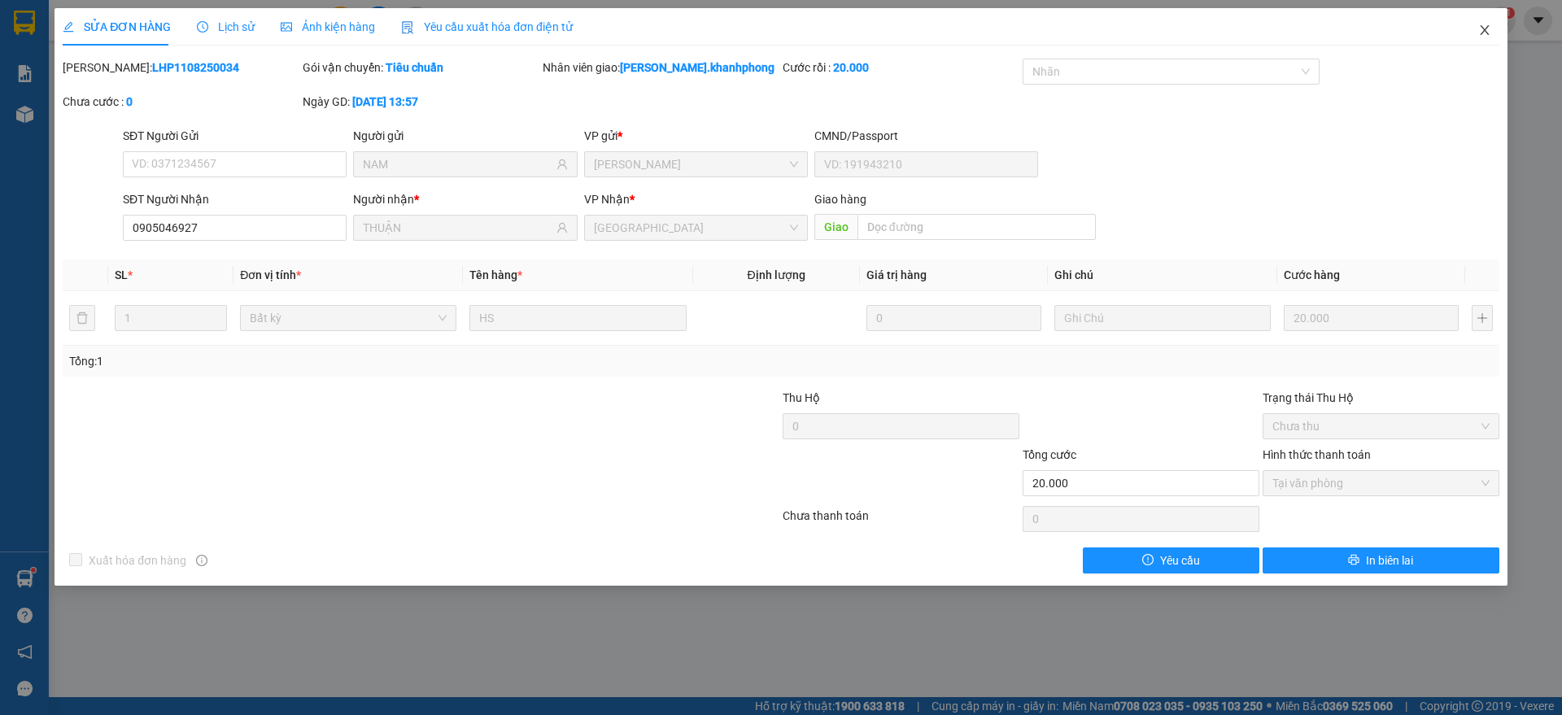
drag, startPoint x: 1483, startPoint y: 14, endPoint x: 729, endPoint y: 47, distance: 754.8
click at [1484, 15] on span "Close" at bounding box center [1485, 31] width 46 height 46
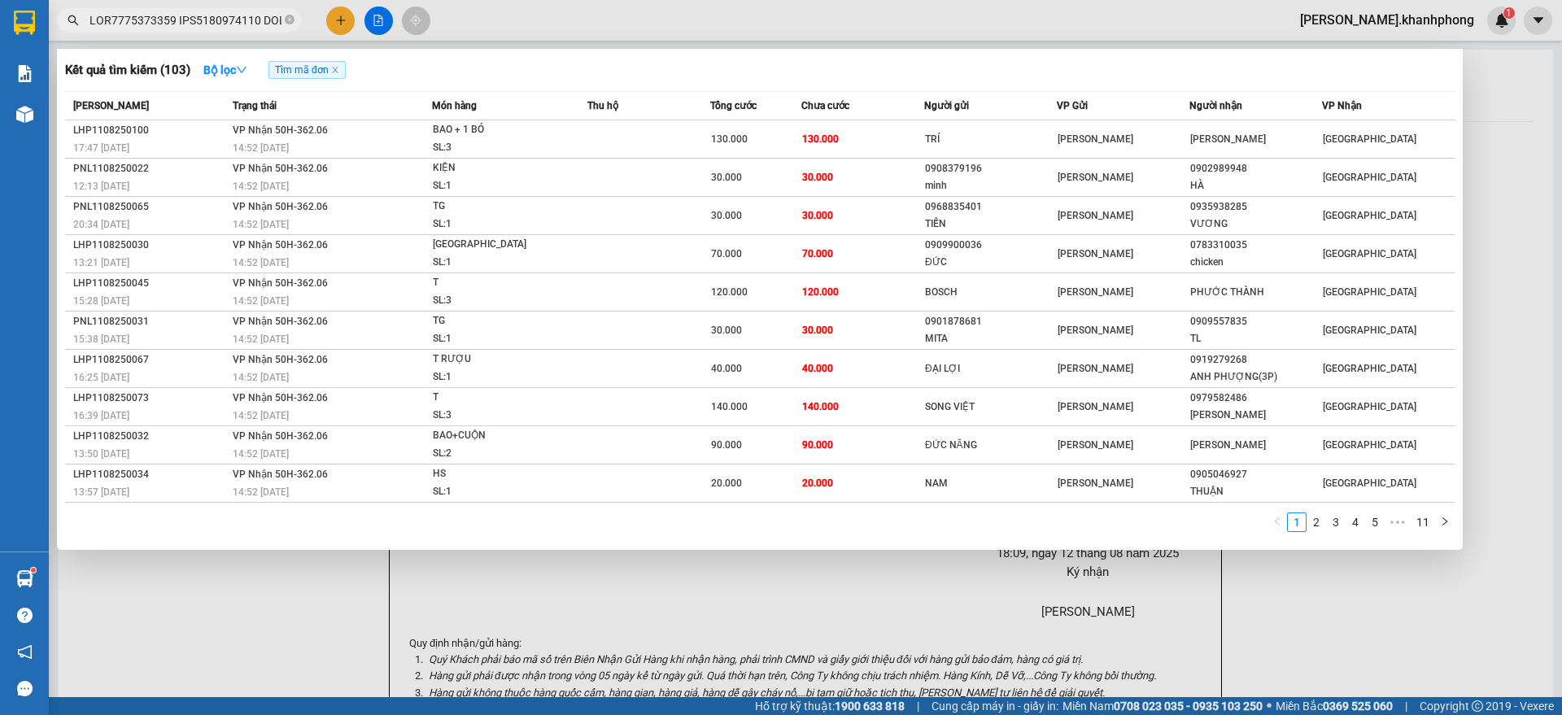
click at [154, 21] on input "text" at bounding box center [185, 20] width 192 height 18
click at [1318, 521] on link "2" at bounding box center [1316, 522] width 18 height 18
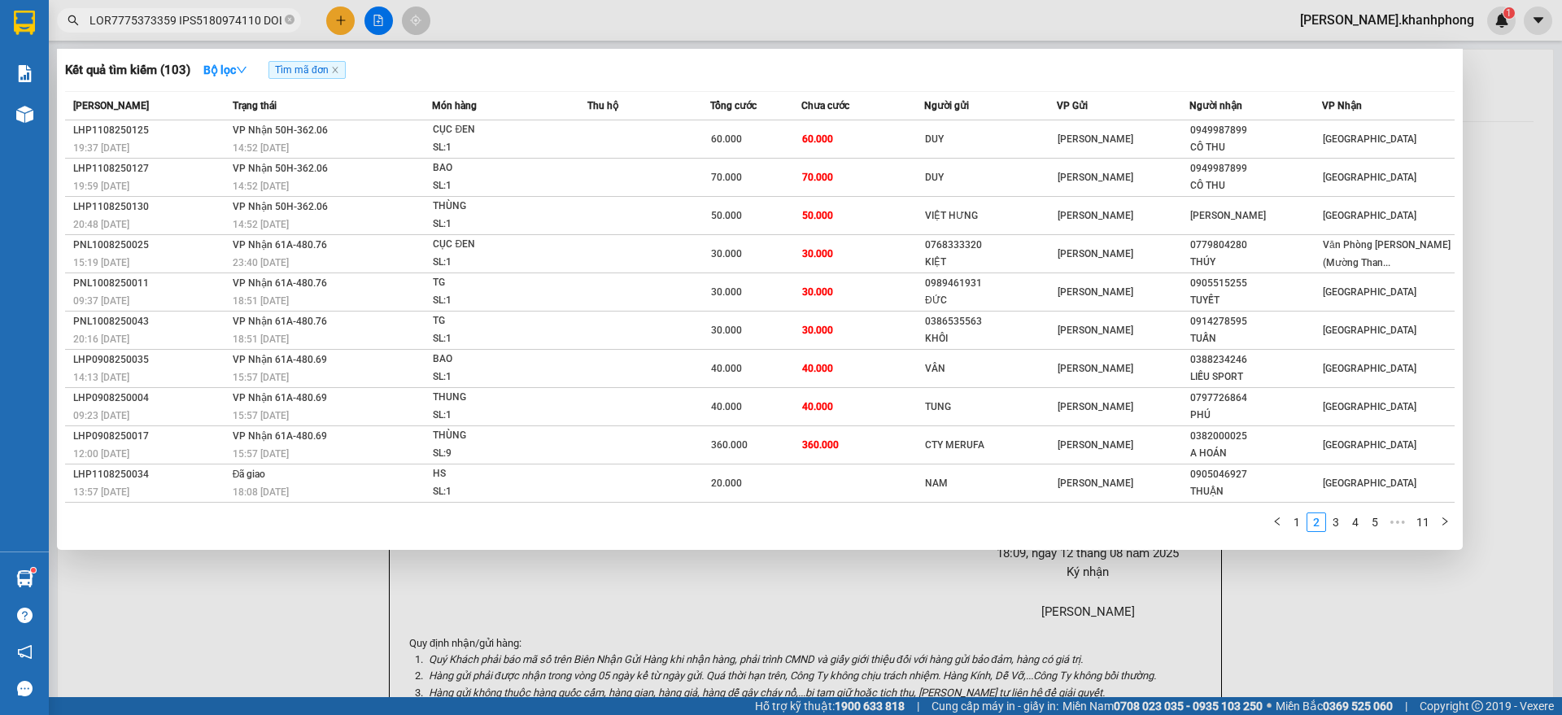
click at [1299, 522] on link "1" at bounding box center [1297, 522] width 18 height 18
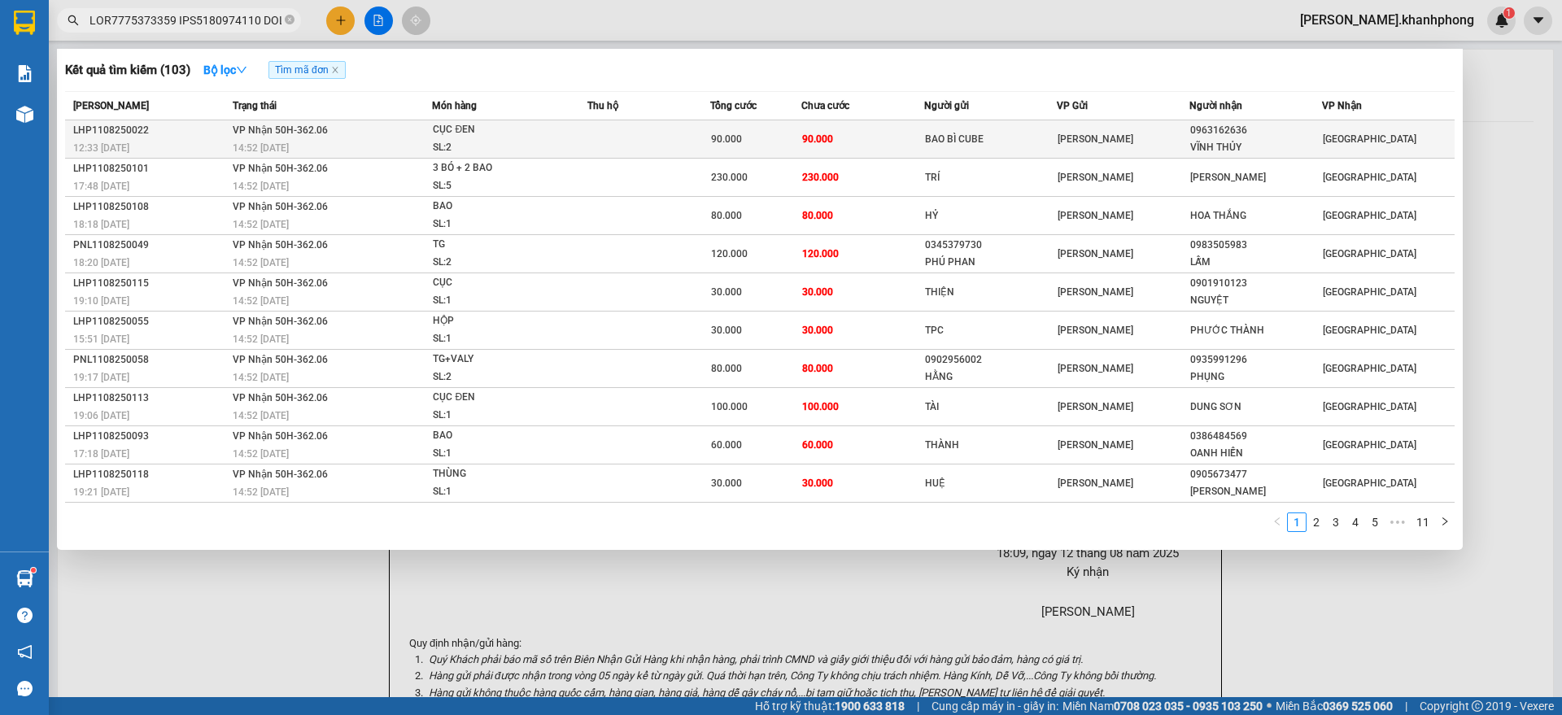
click at [830, 133] on span "90.000" at bounding box center [817, 138] width 31 height 11
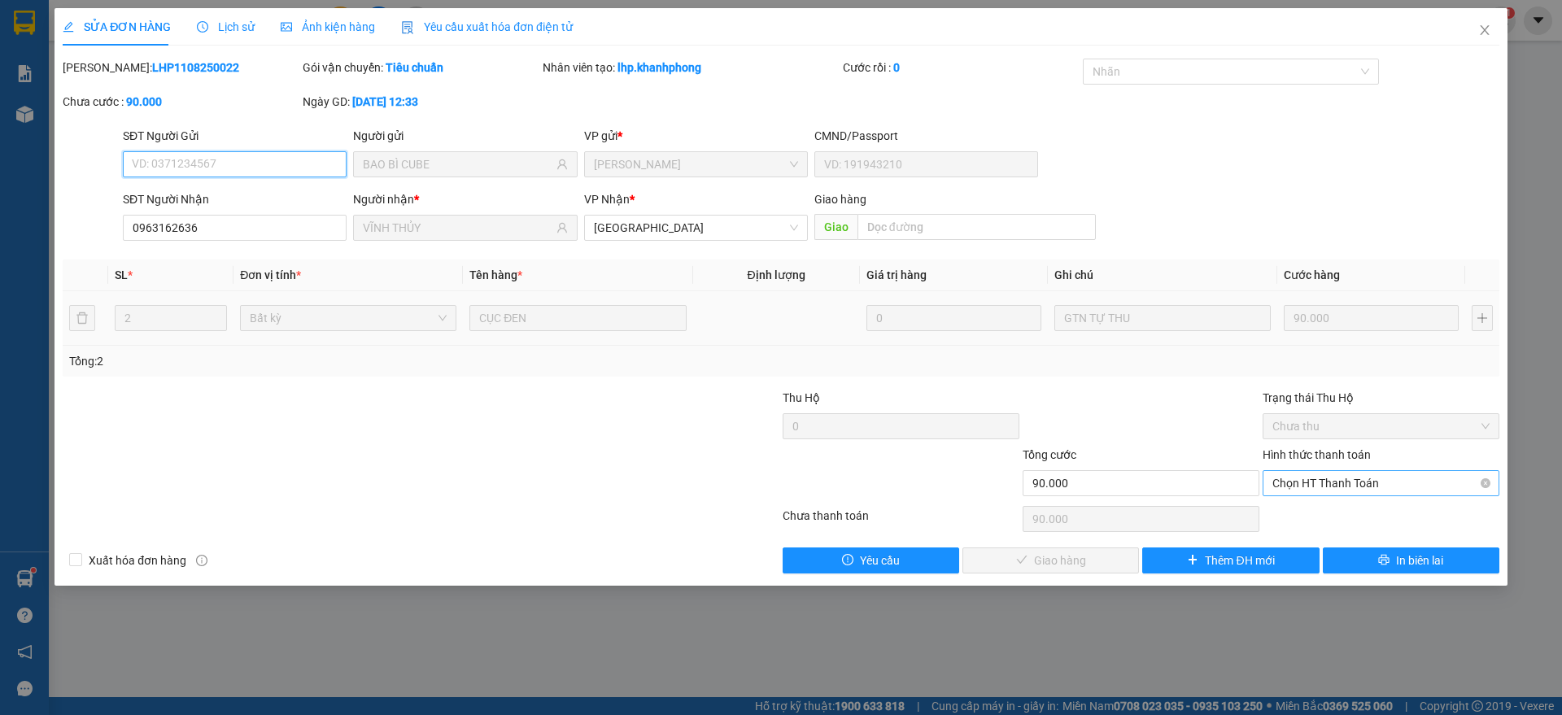
click at [1300, 487] on span "Chọn HT Thanh Toán" at bounding box center [1380, 483] width 217 height 24
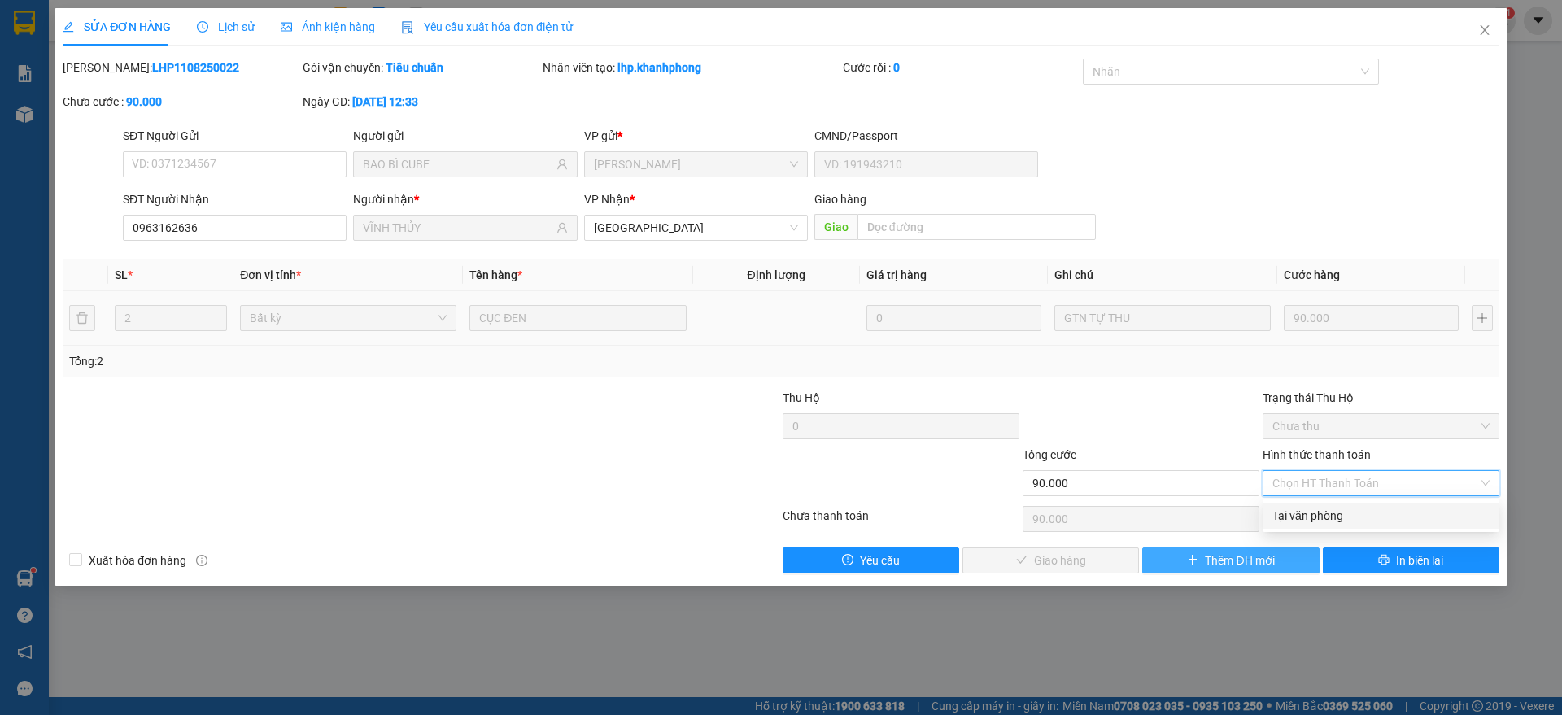
drag, startPoint x: 1311, startPoint y: 518, endPoint x: 1205, endPoint y: 548, distance: 109.9
click at [1314, 518] on div "Tại văn phòng" at bounding box center [1380, 516] width 217 height 18
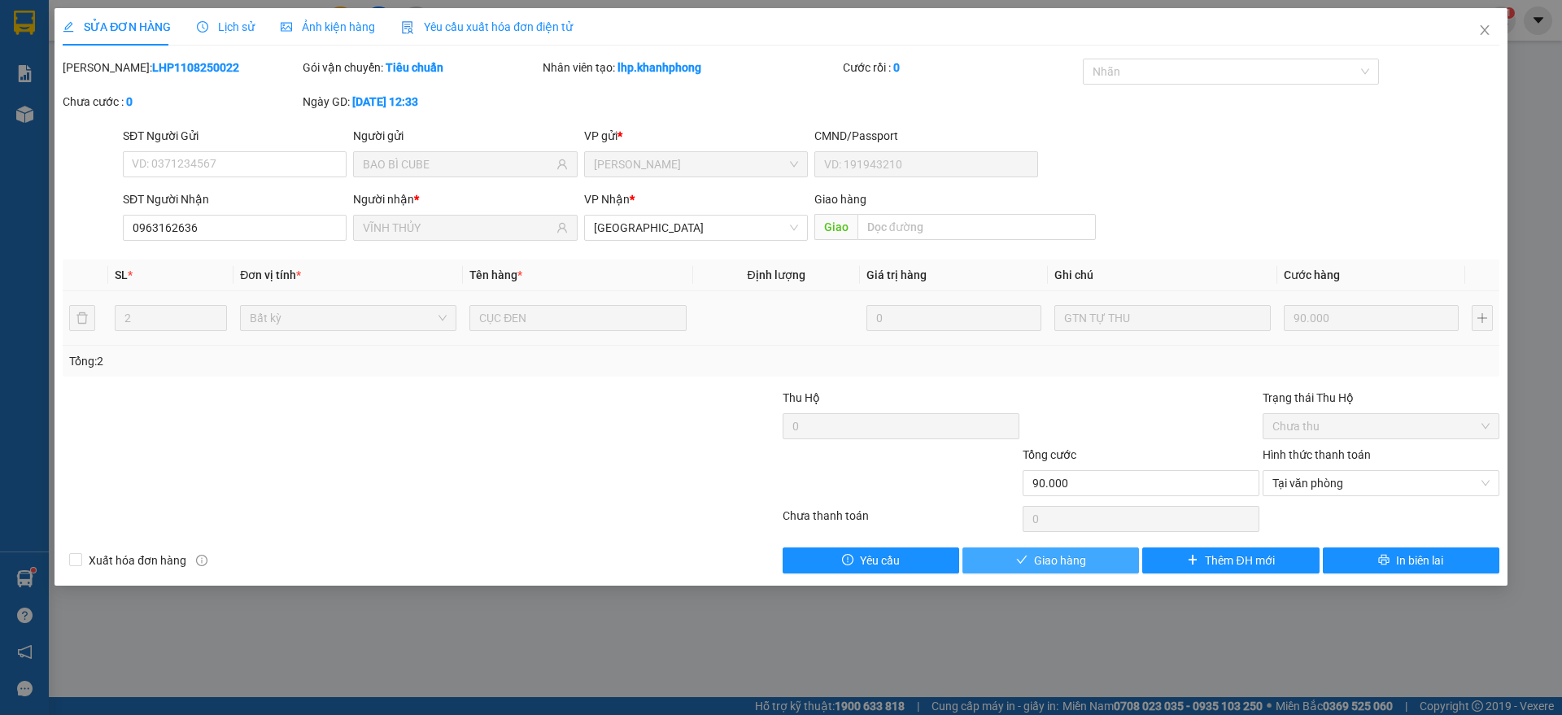
drag, startPoint x: 1062, startPoint y: 552, endPoint x: 1068, endPoint y: 544, distance: 9.9
click at [1061, 553] on span "Giao hàng" at bounding box center [1060, 561] width 52 height 18
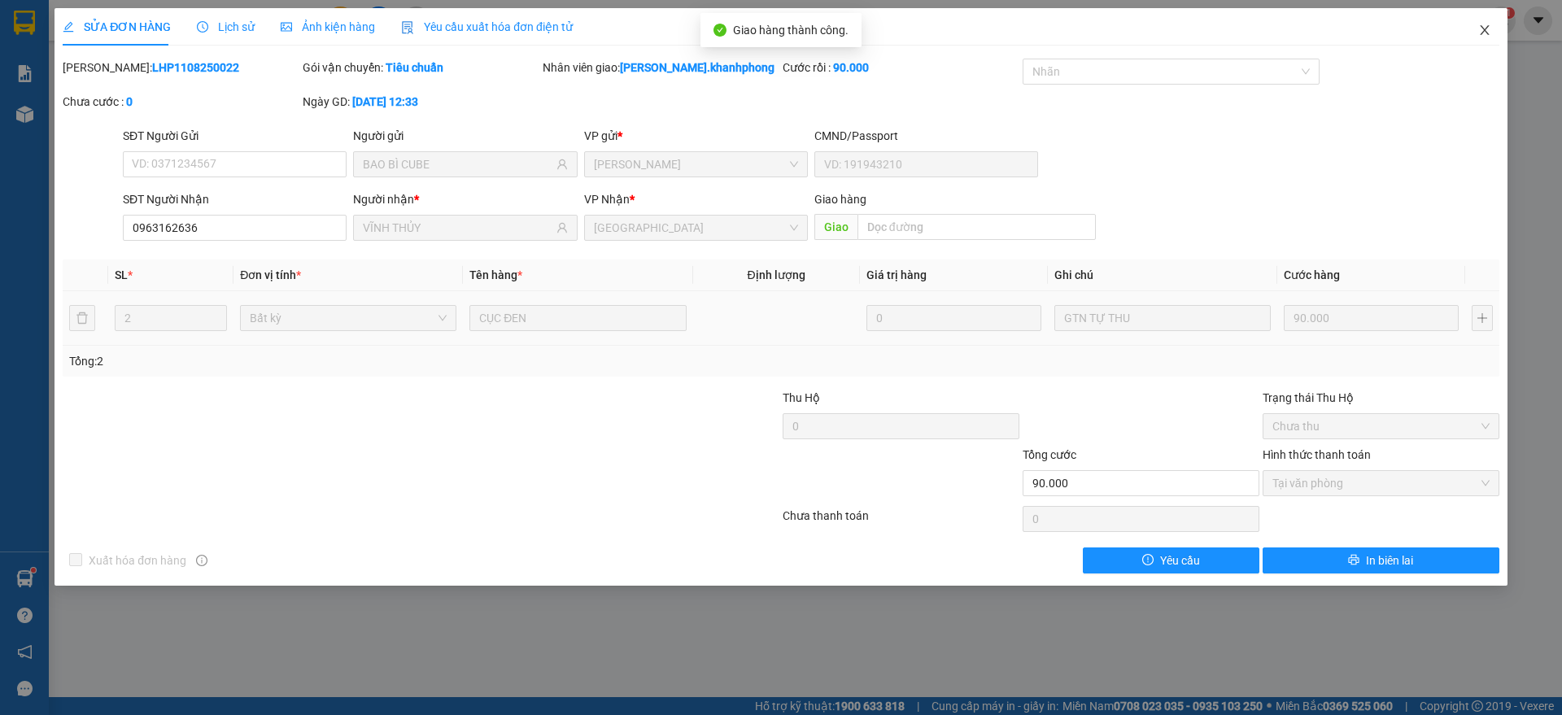
click at [1486, 21] on span "Close" at bounding box center [1485, 31] width 46 height 46
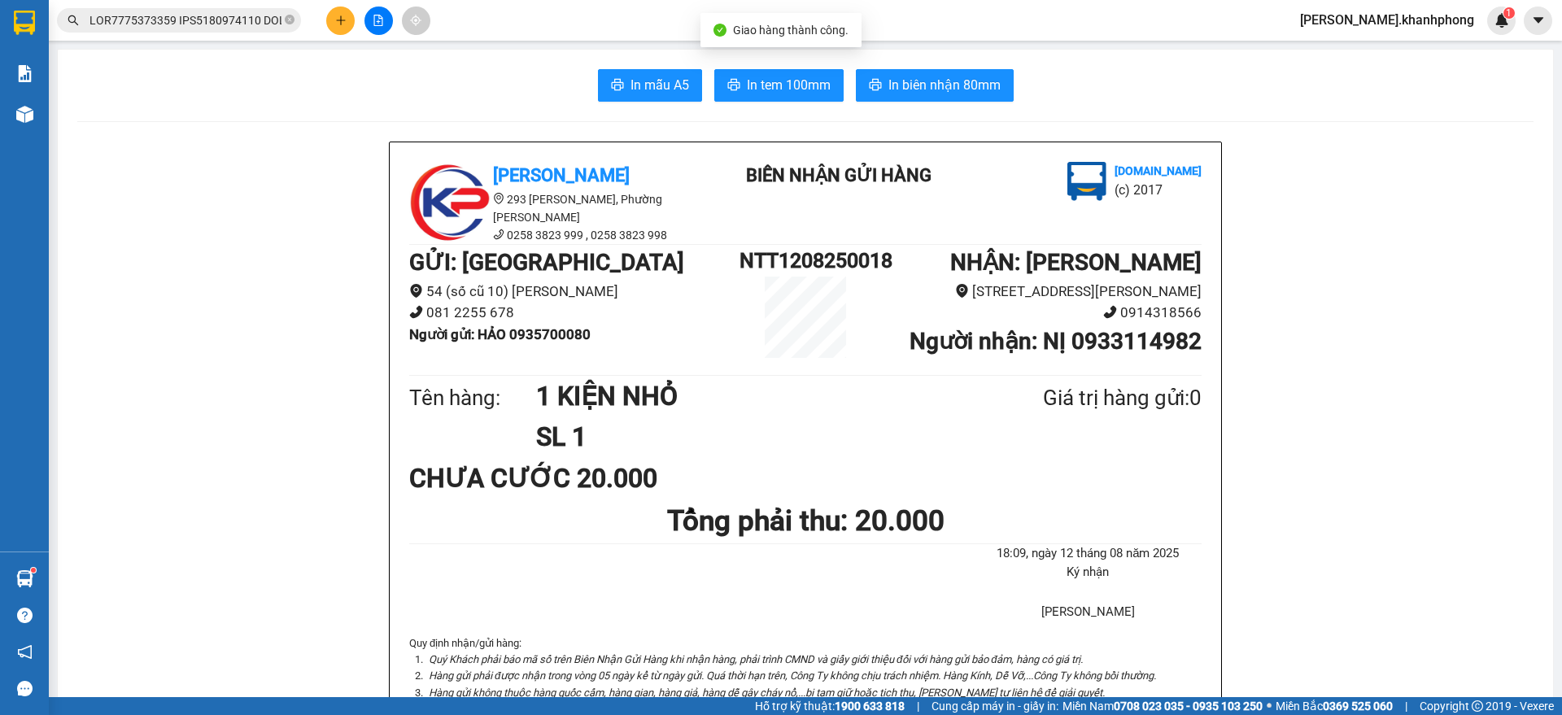
click at [222, 24] on input "text" at bounding box center [185, 20] width 192 height 18
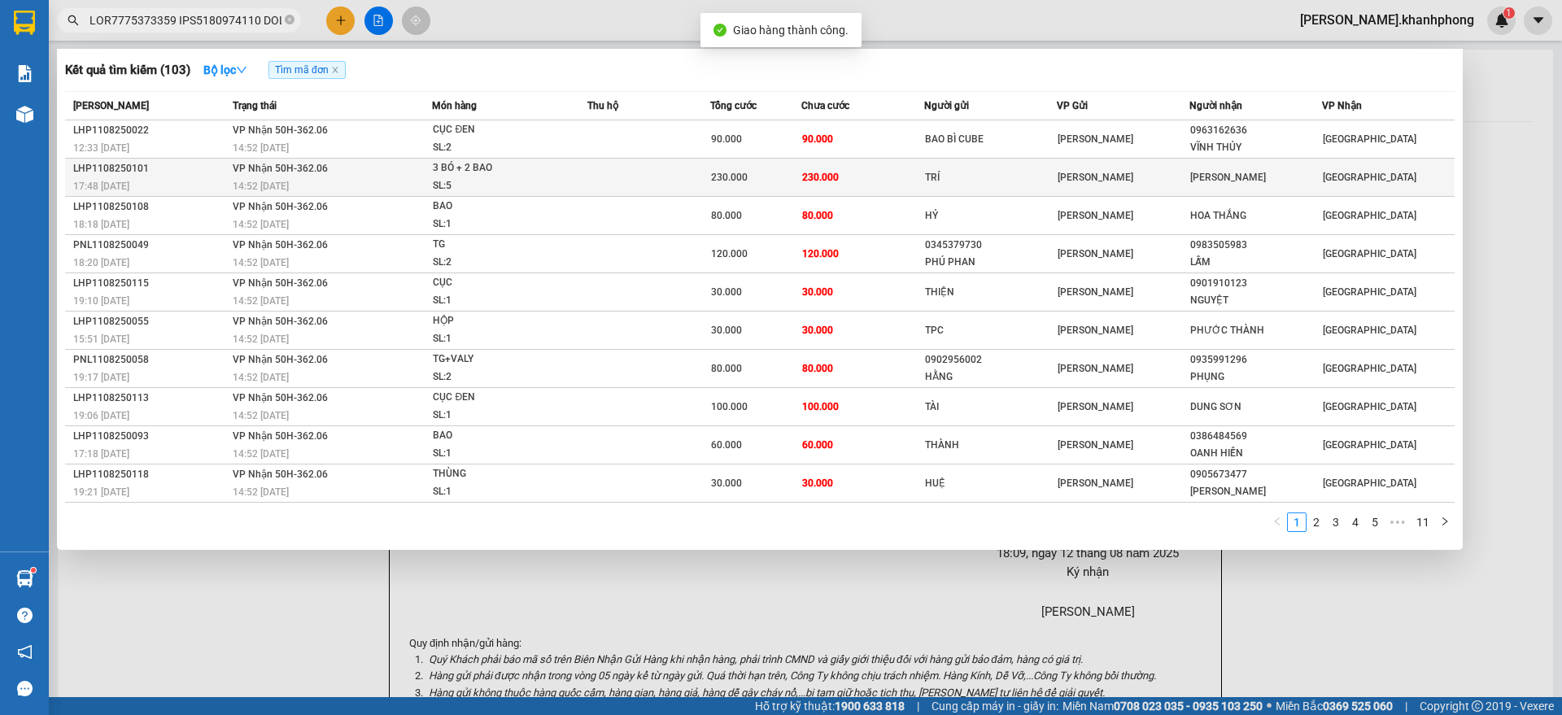
click at [503, 175] on div "3 BÓ + 2 BAO" at bounding box center [494, 168] width 122 height 18
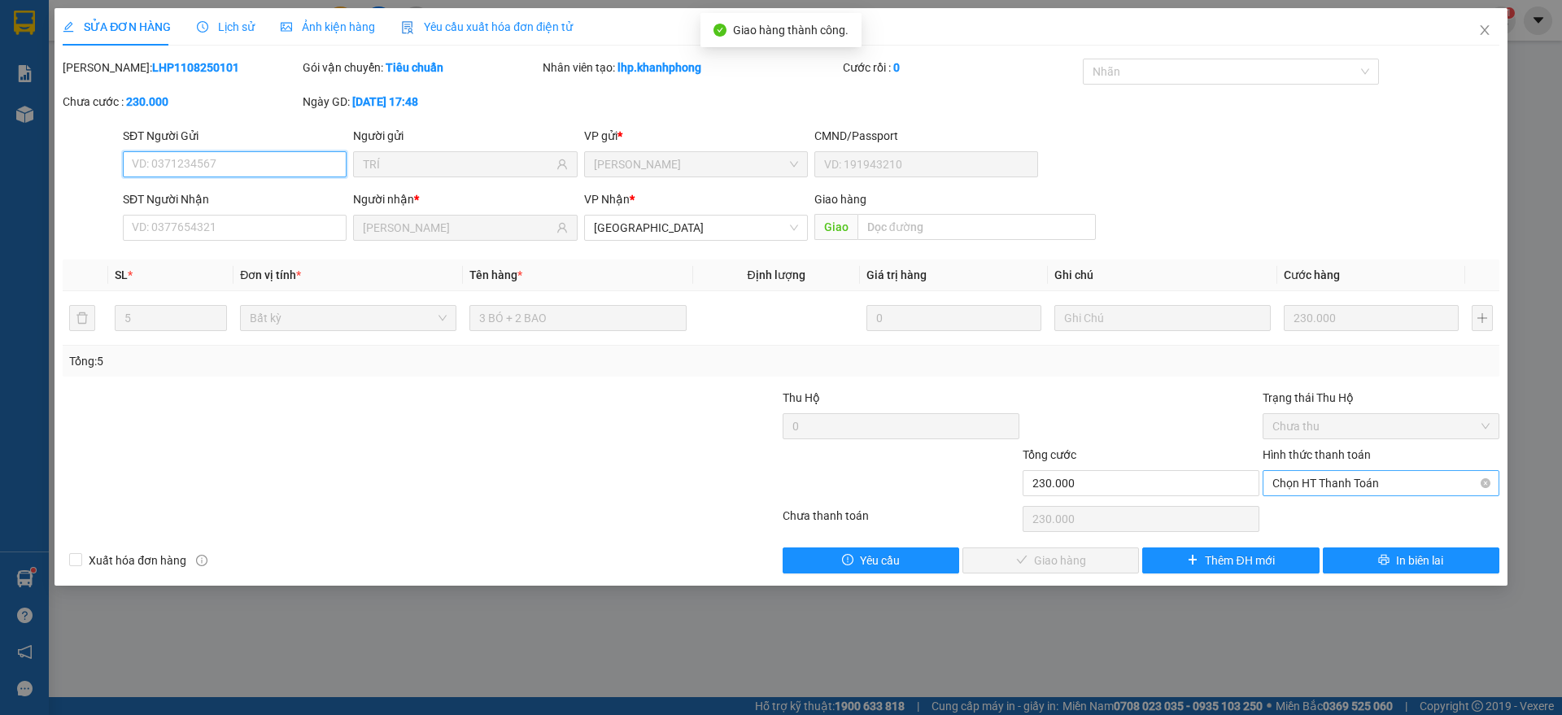
click at [1339, 484] on span "Chọn HT Thanh Toán" at bounding box center [1380, 483] width 217 height 24
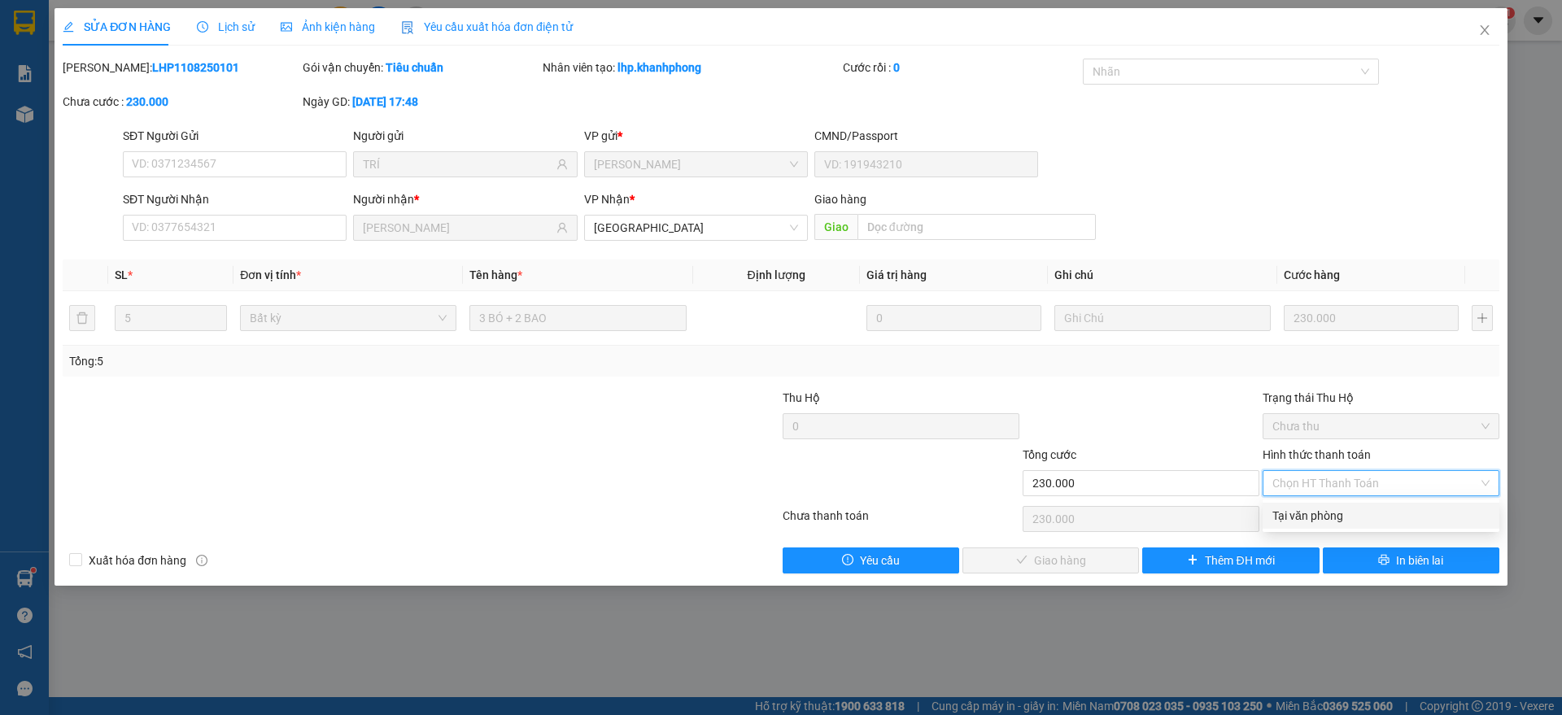
click at [1320, 521] on div "Tại văn phòng" at bounding box center [1380, 516] width 217 height 18
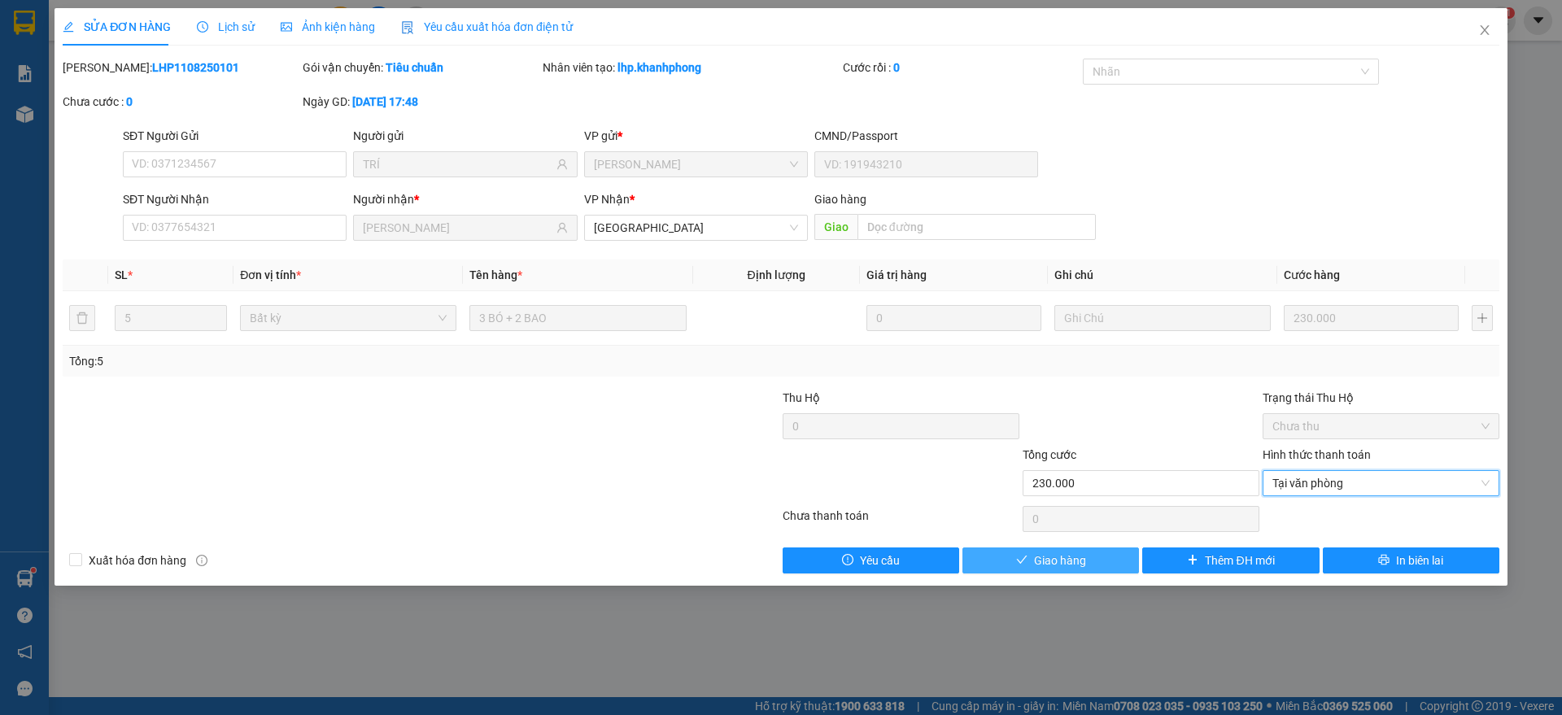
click at [1095, 556] on button "Giao hàng" at bounding box center [1050, 560] width 177 height 26
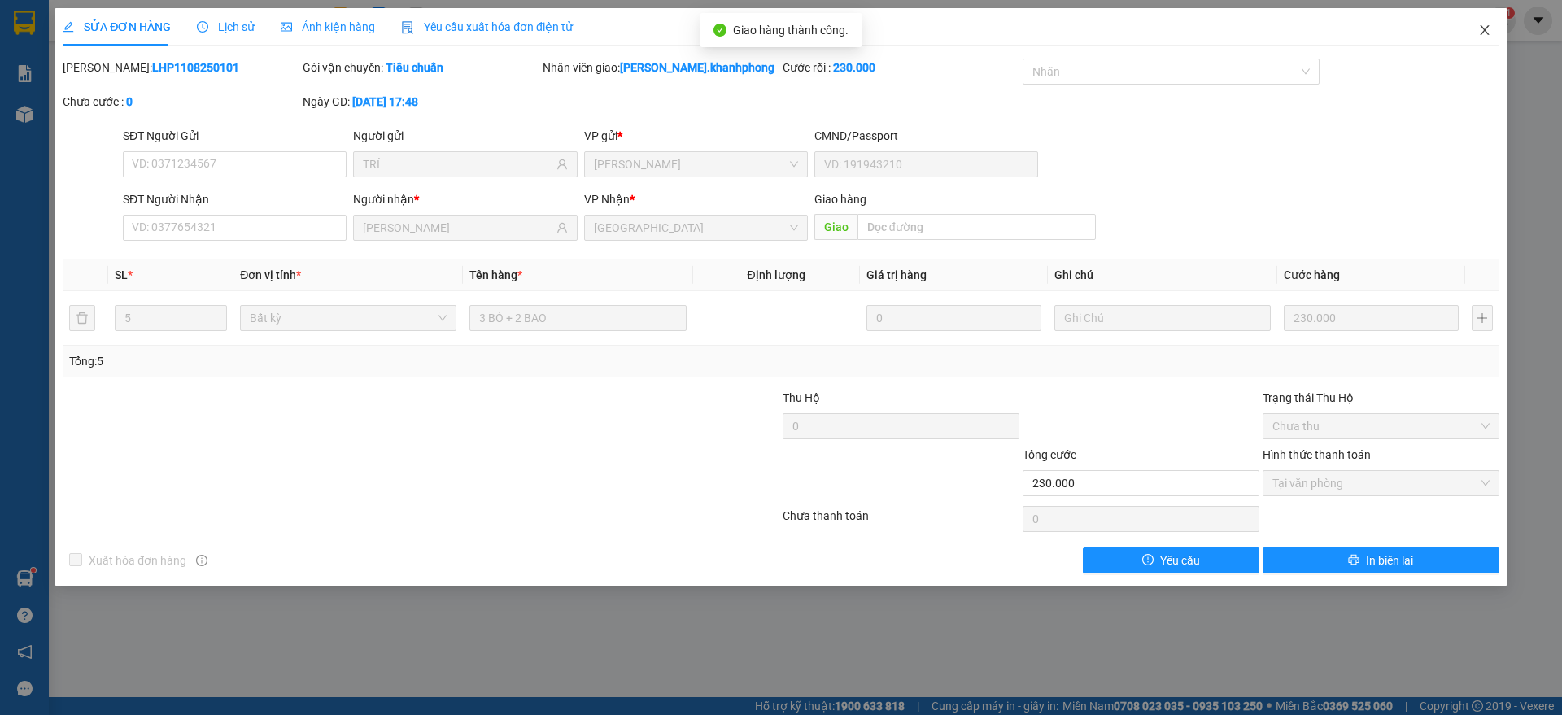
click at [1484, 28] on icon "close" at bounding box center [1484, 30] width 13 height 13
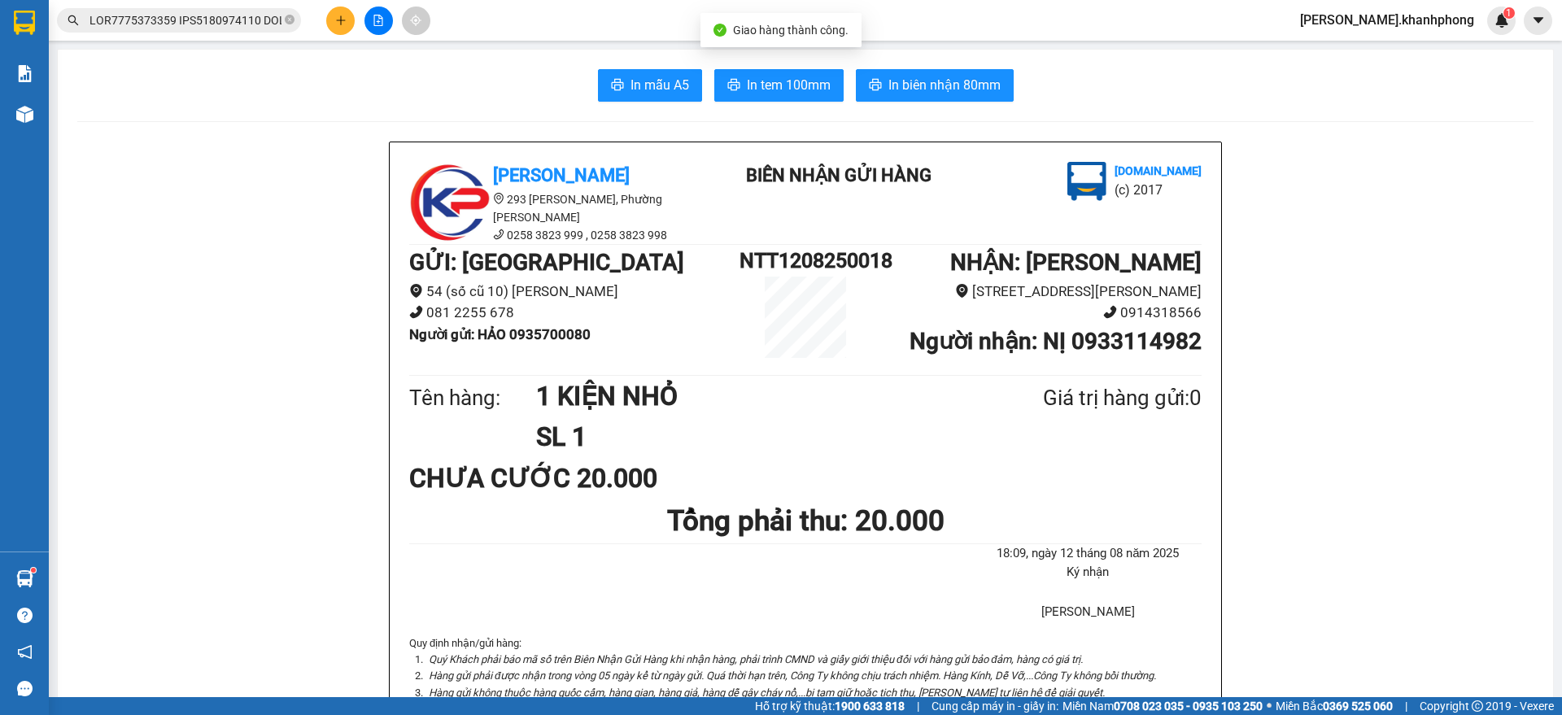
click at [168, 15] on input "text" at bounding box center [185, 20] width 192 height 18
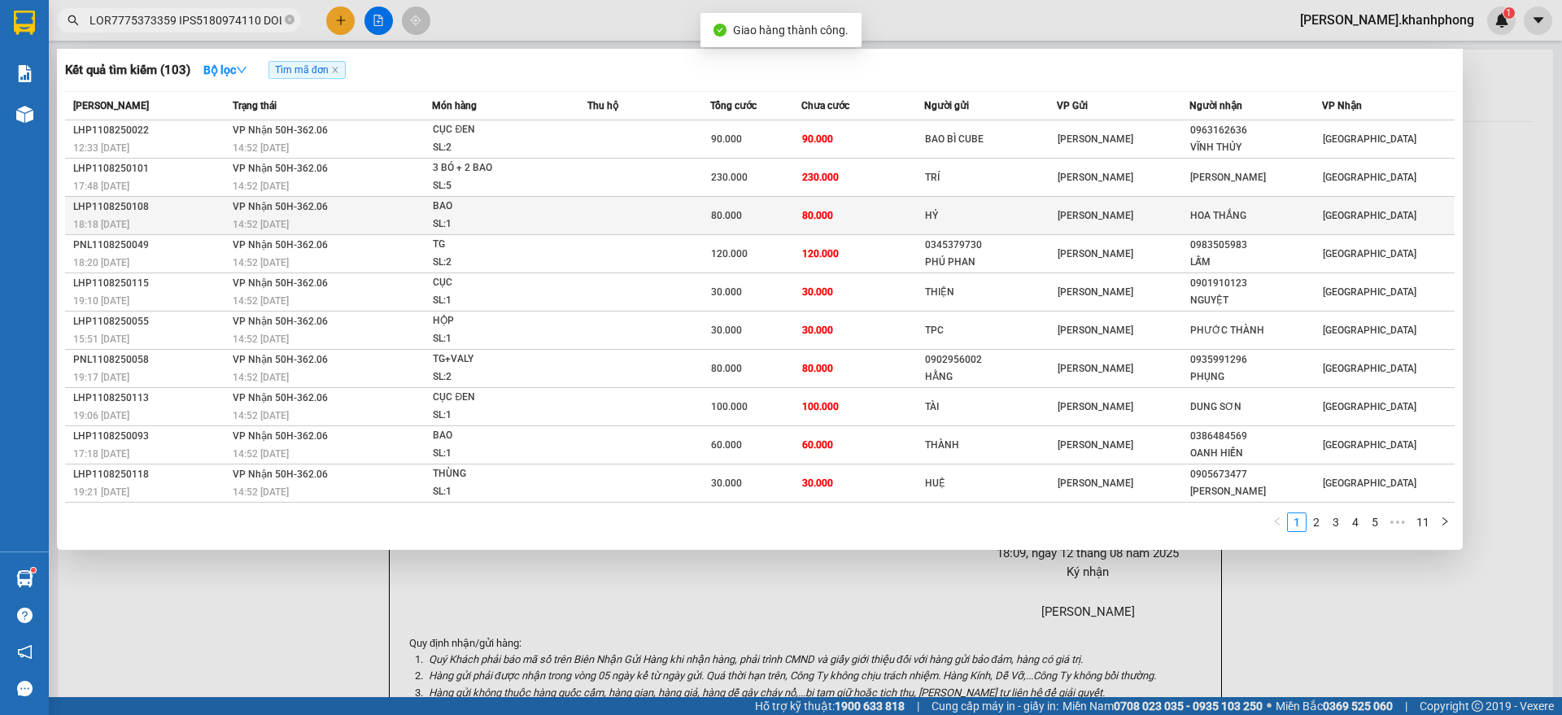
click at [301, 210] on span "VP Nhận 50H-362.06" at bounding box center [280, 206] width 95 height 11
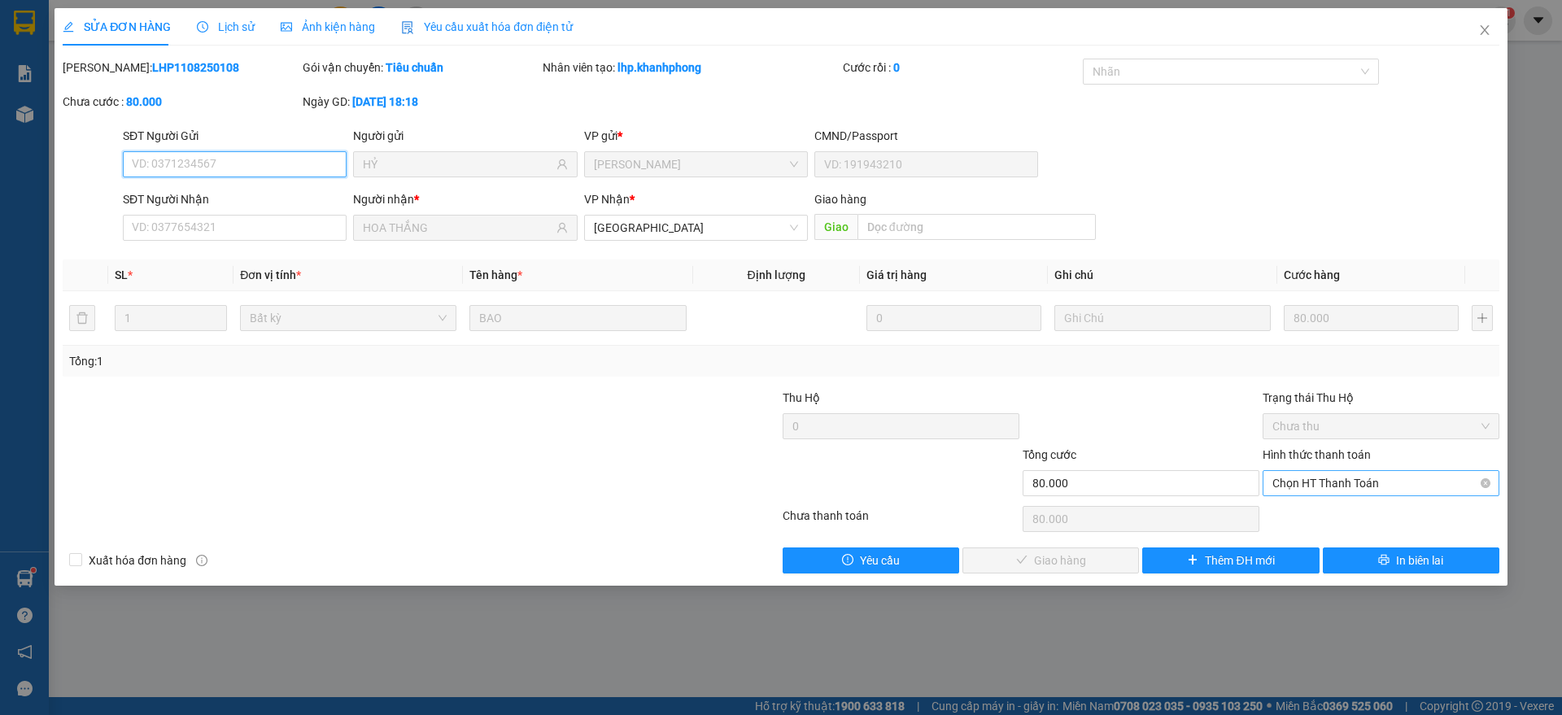
drag, startPoint x: 1326, startPoint y: 484, endPoint x: 1322, endPoint y: 491, distance: 8.4
click at [1327, 483] on span "Chọn HT Thanh Toán" at bounding box center [1380, 483] width 217 height 24
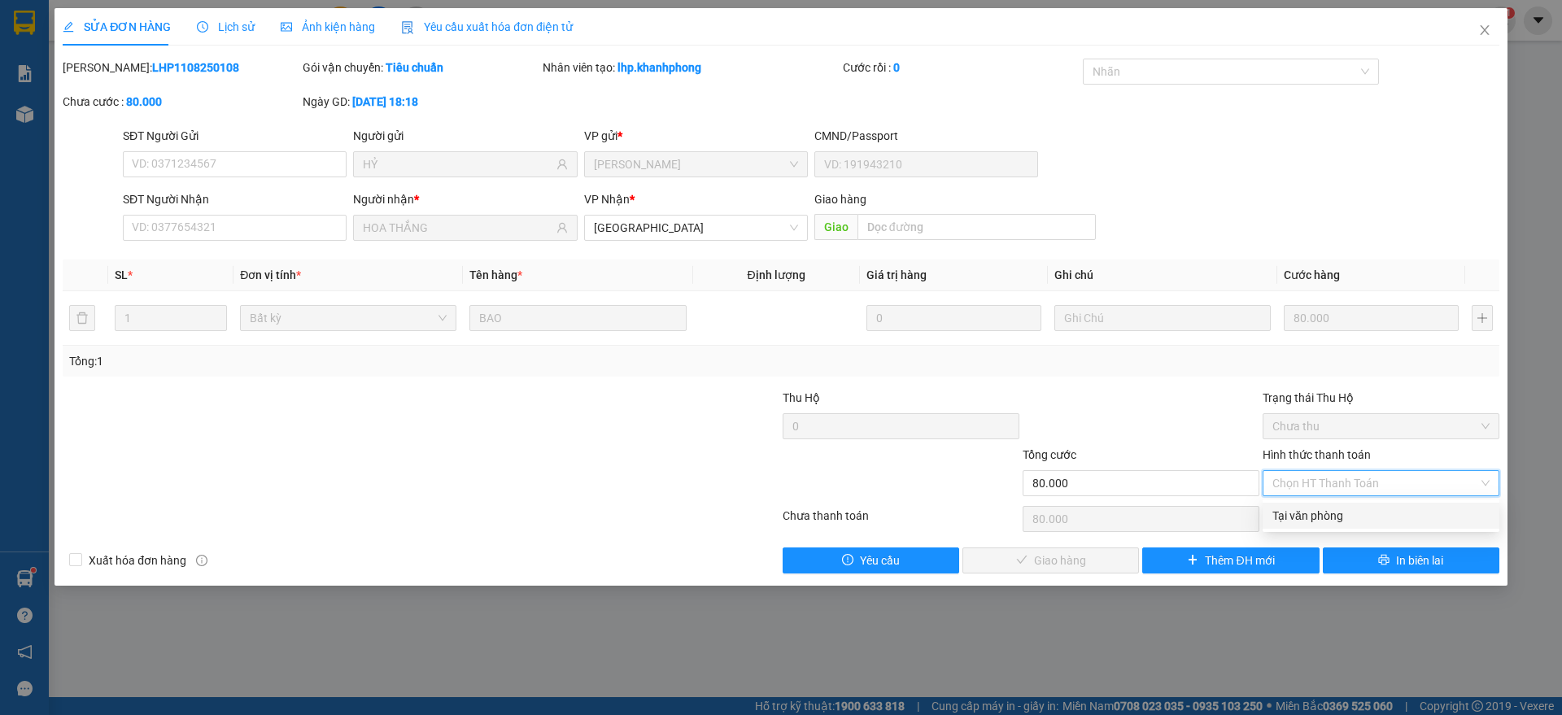
click at [1307, 519] on div "Tại văn phòng" at bounding box center [1380, 516] width 217 height 18
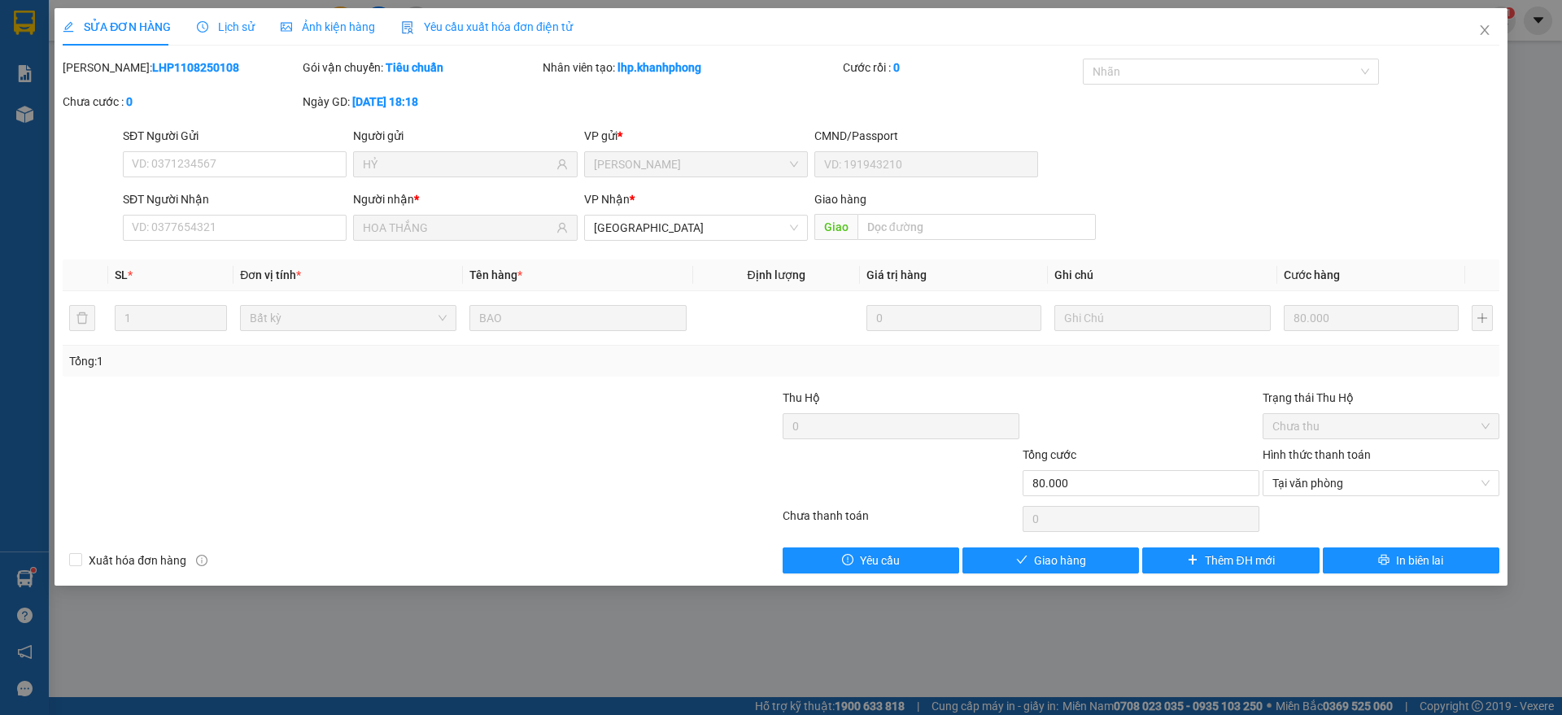
click at [1049, 547] on div "Giao hàng" at bounding box center [1051, 560] width 180 height 26
click at [1056, 557] on span "Giao hàng" at bounding box center [1060, 561] width 52 height 18
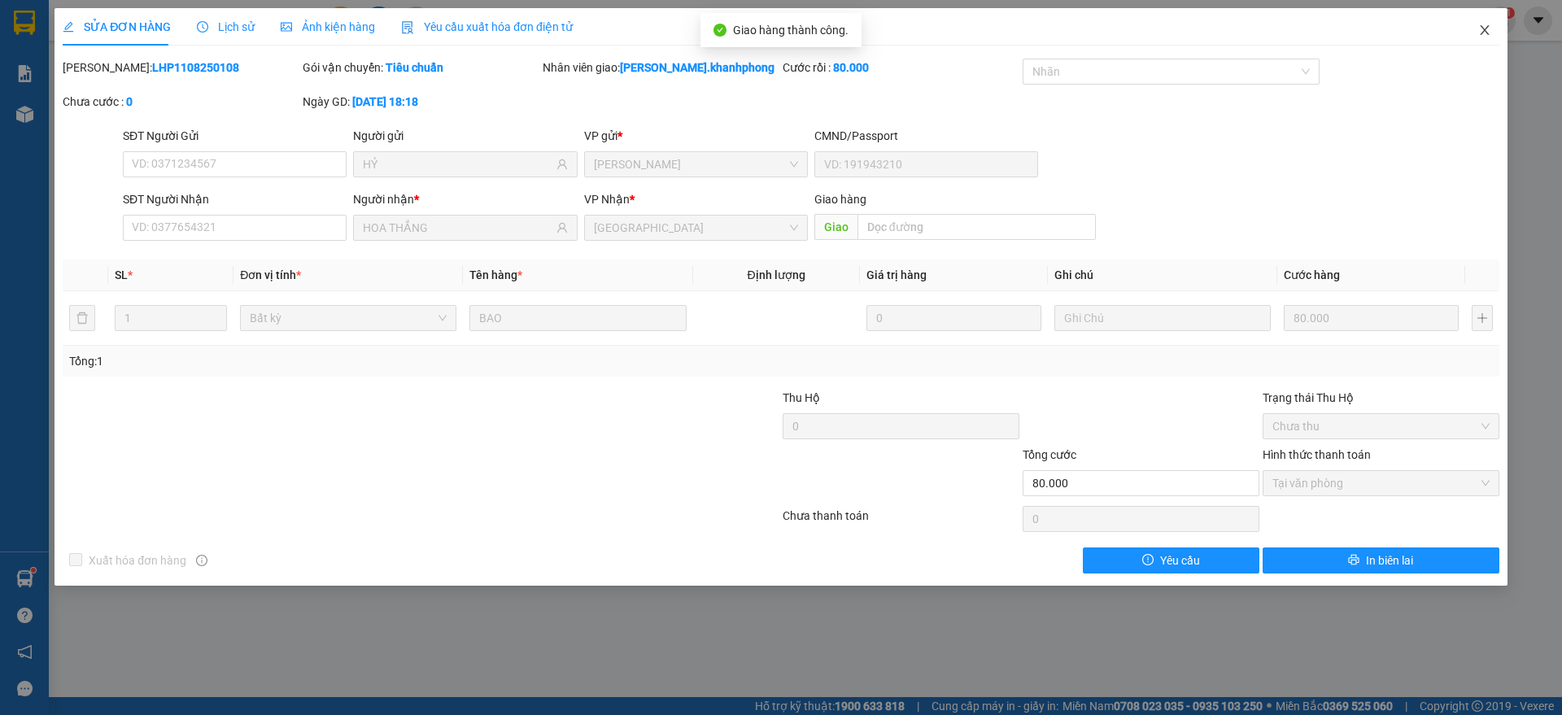
drag, startPoint x: 1487, startPoint y: 22, endPoint x: 1277, endPoint y: 41, distance: 210.8
click at [1490, 27] on span "Close" at bounding box center [1485, 31] width 46 height 46
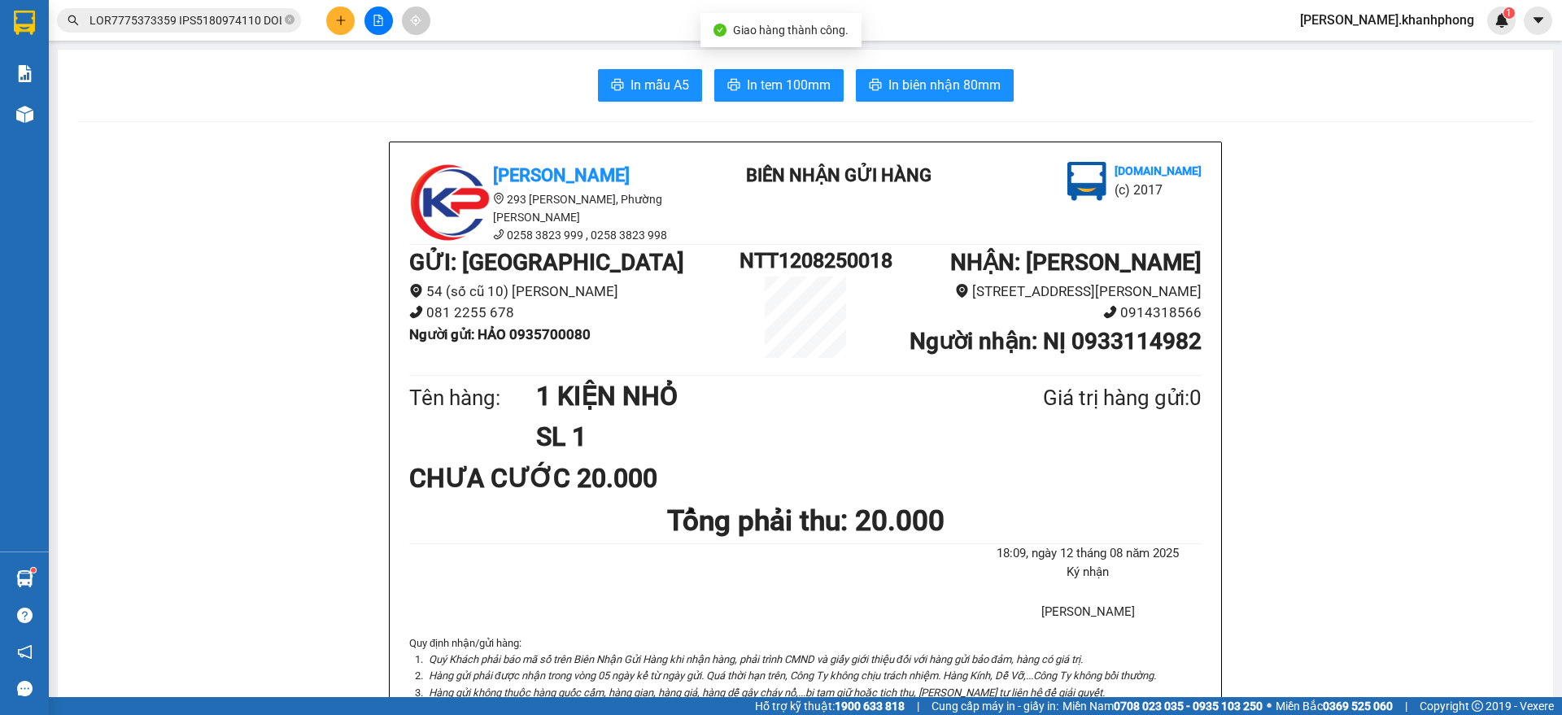
click at [216, 24] on input "text" at bounding box center [185, 20] width 192 height 18
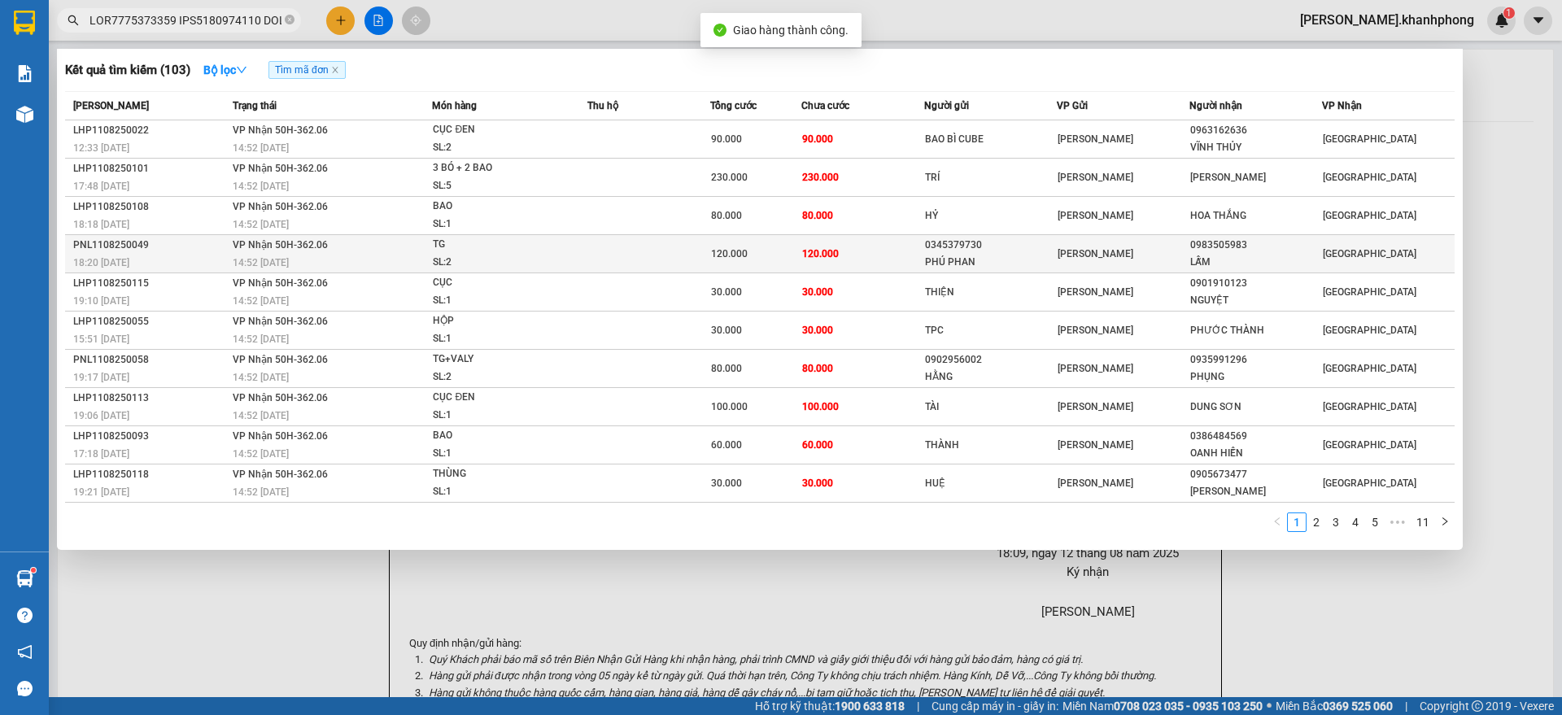
click at [192, 254] on div "18:20 [DATE]" at bounding box center [150, 263] width 155 height 18
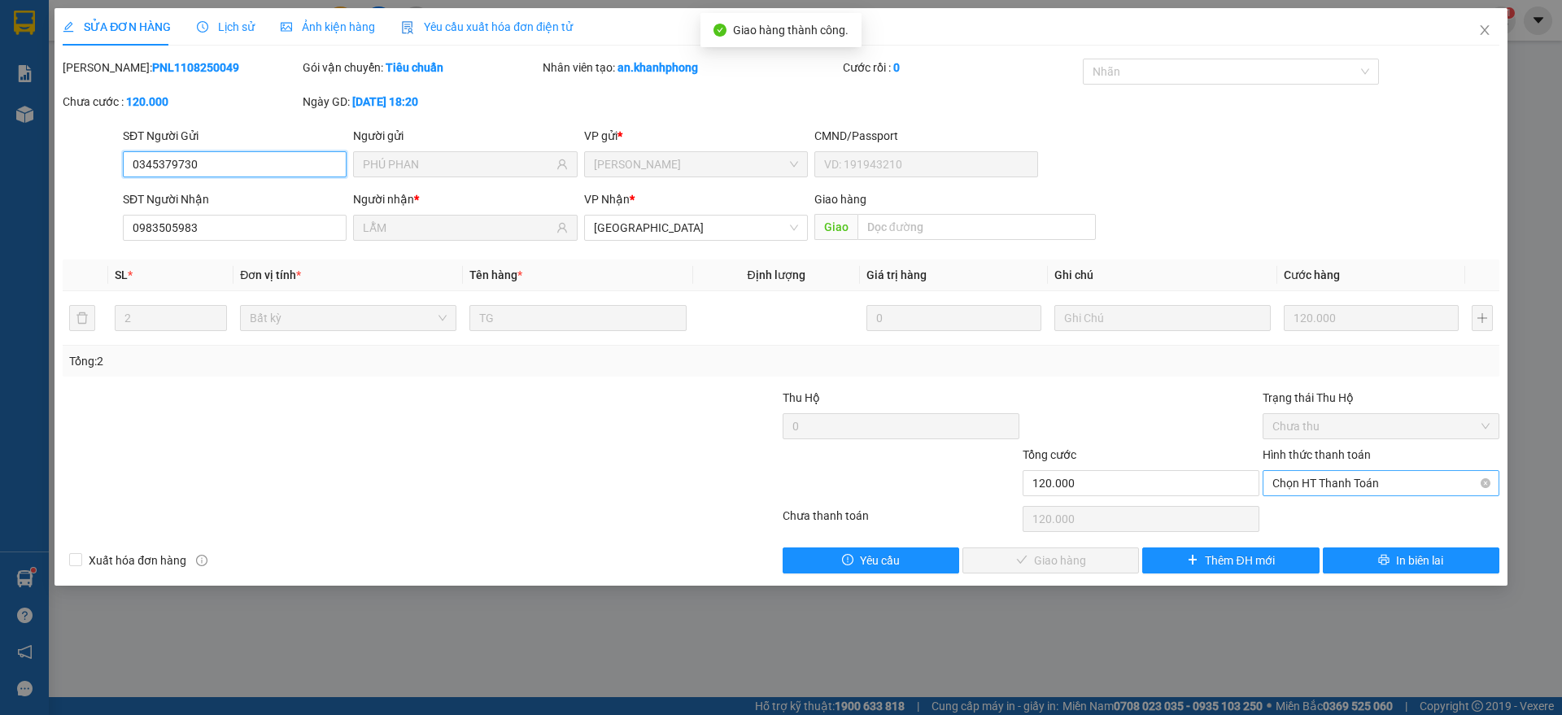
click at [1383, 485] on span "Chọn HT Thanh Toán" at bounding box center [1380, 483] width 217 height 24
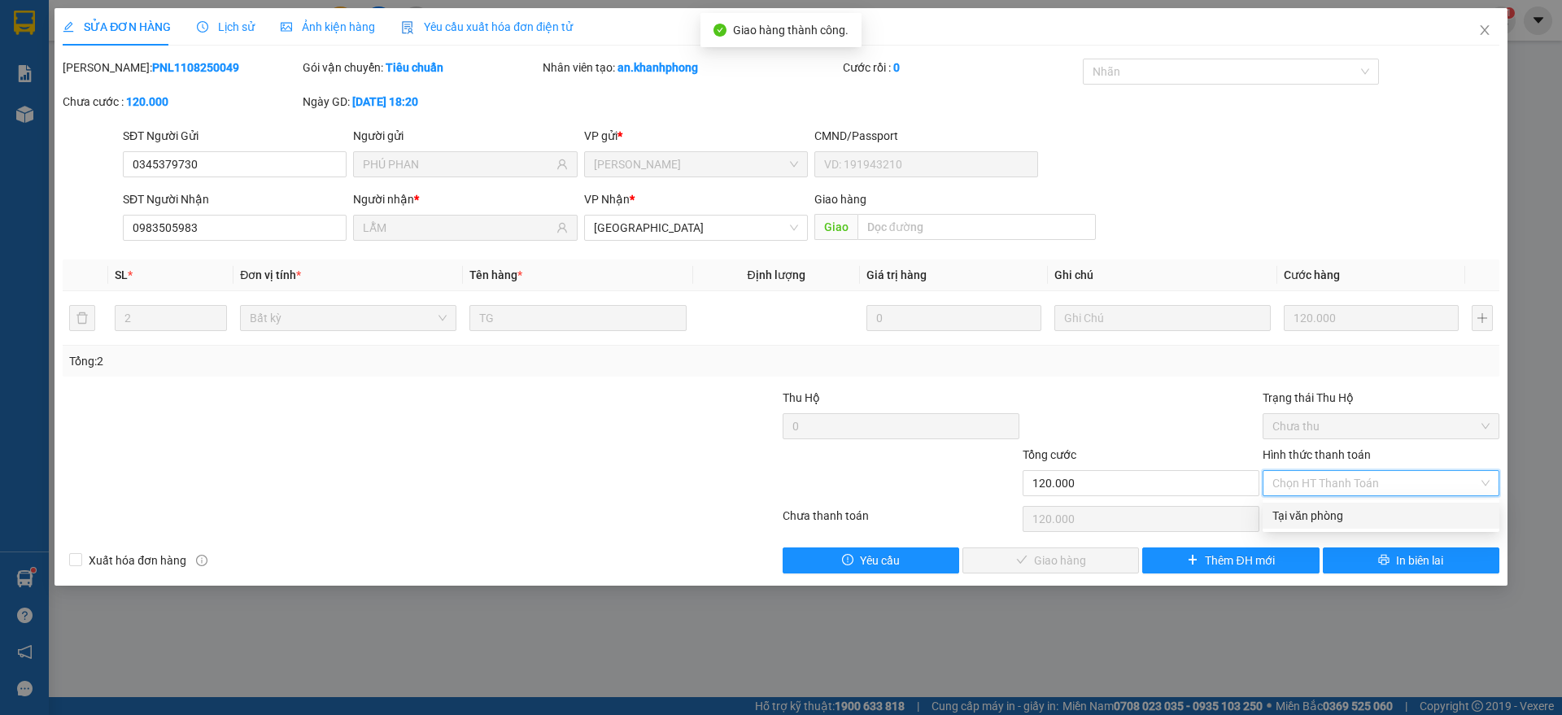
click at [1339, 507] on div "Tại văn phòng" at bounding box center [1380, 516] width 217 height 18
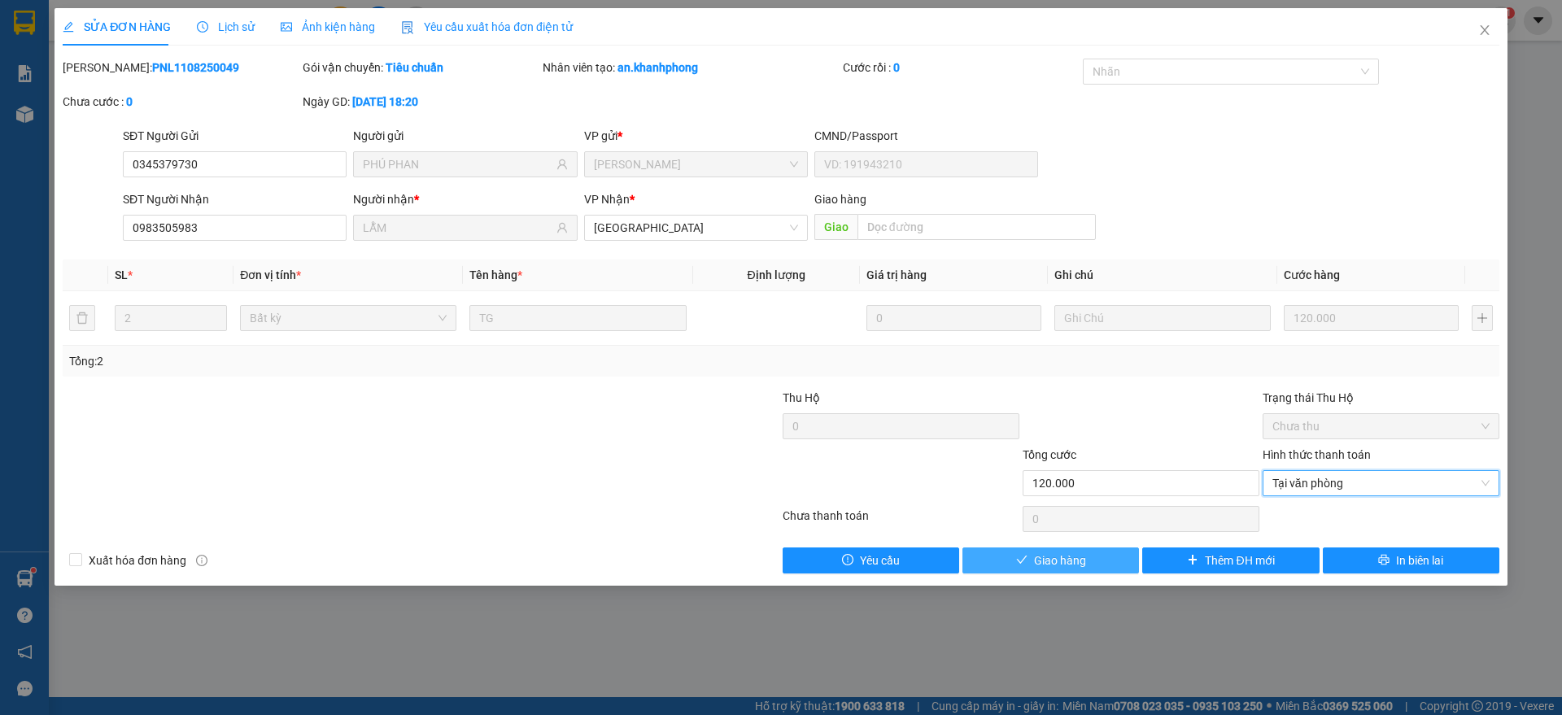
click at [1027, 567] on button "Giao hàng" at bounding box center [1050, 560] width 177 height 26
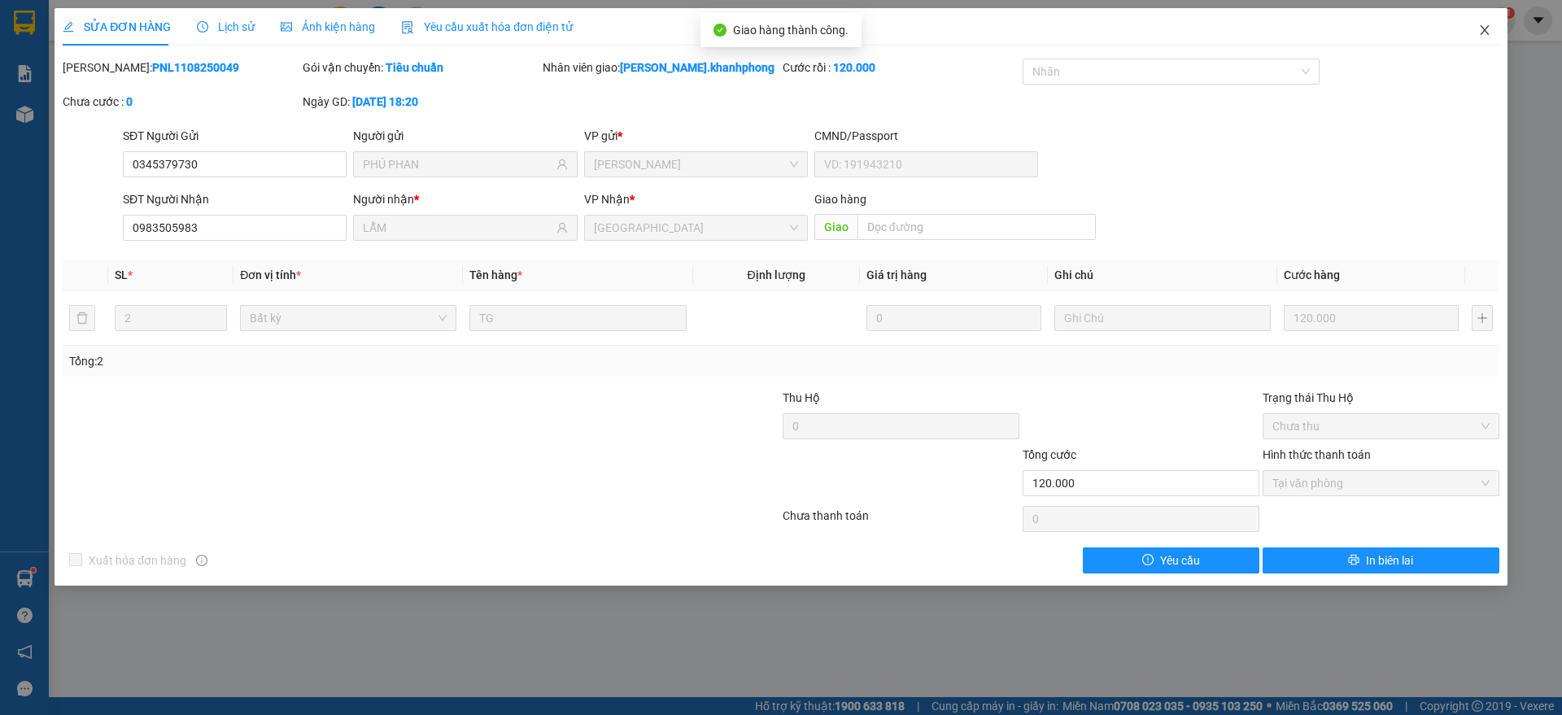
click at [1484, 31] on icon "close" at bounding box center [1484, 30] width 9 height 10
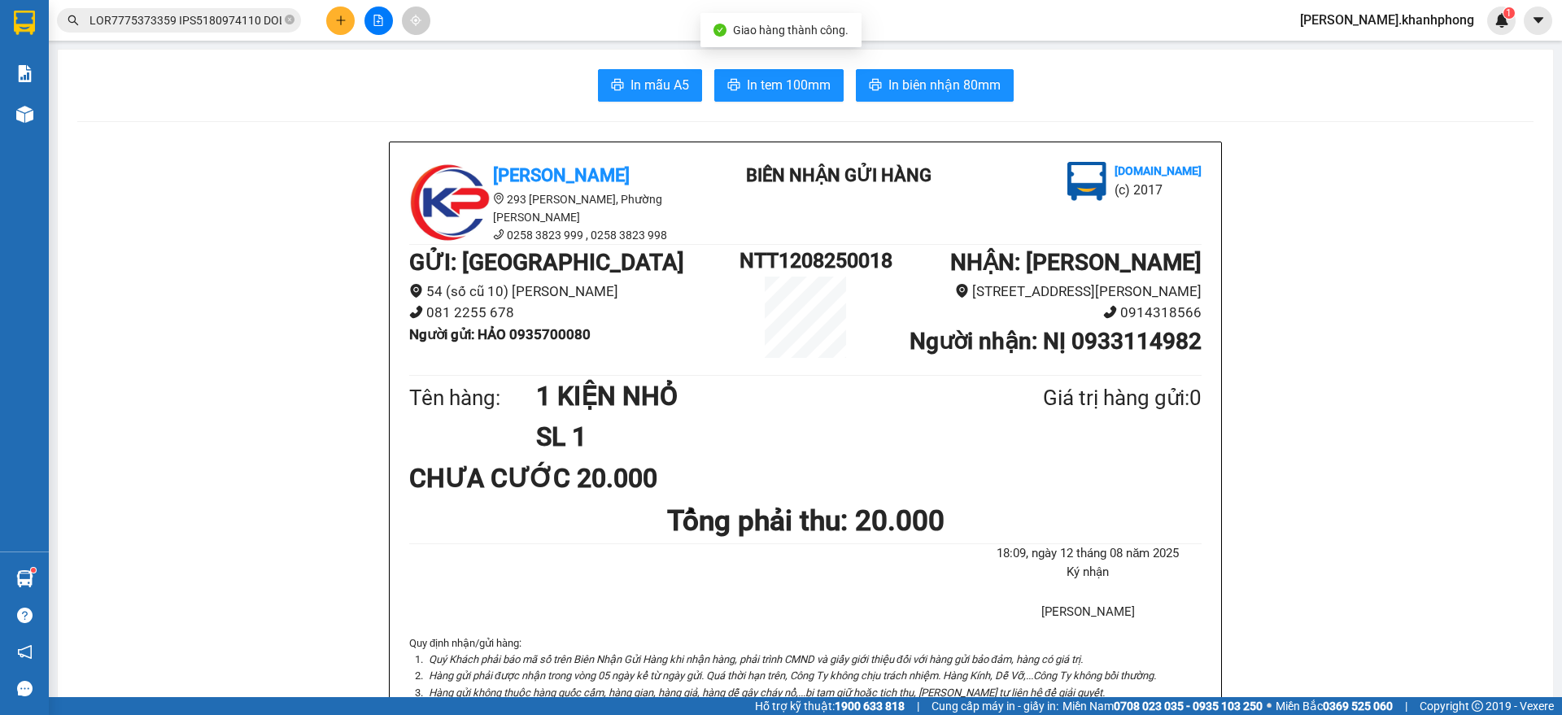
click at [334, 24] on button at bounding box center [340, 21] width 28 height 28
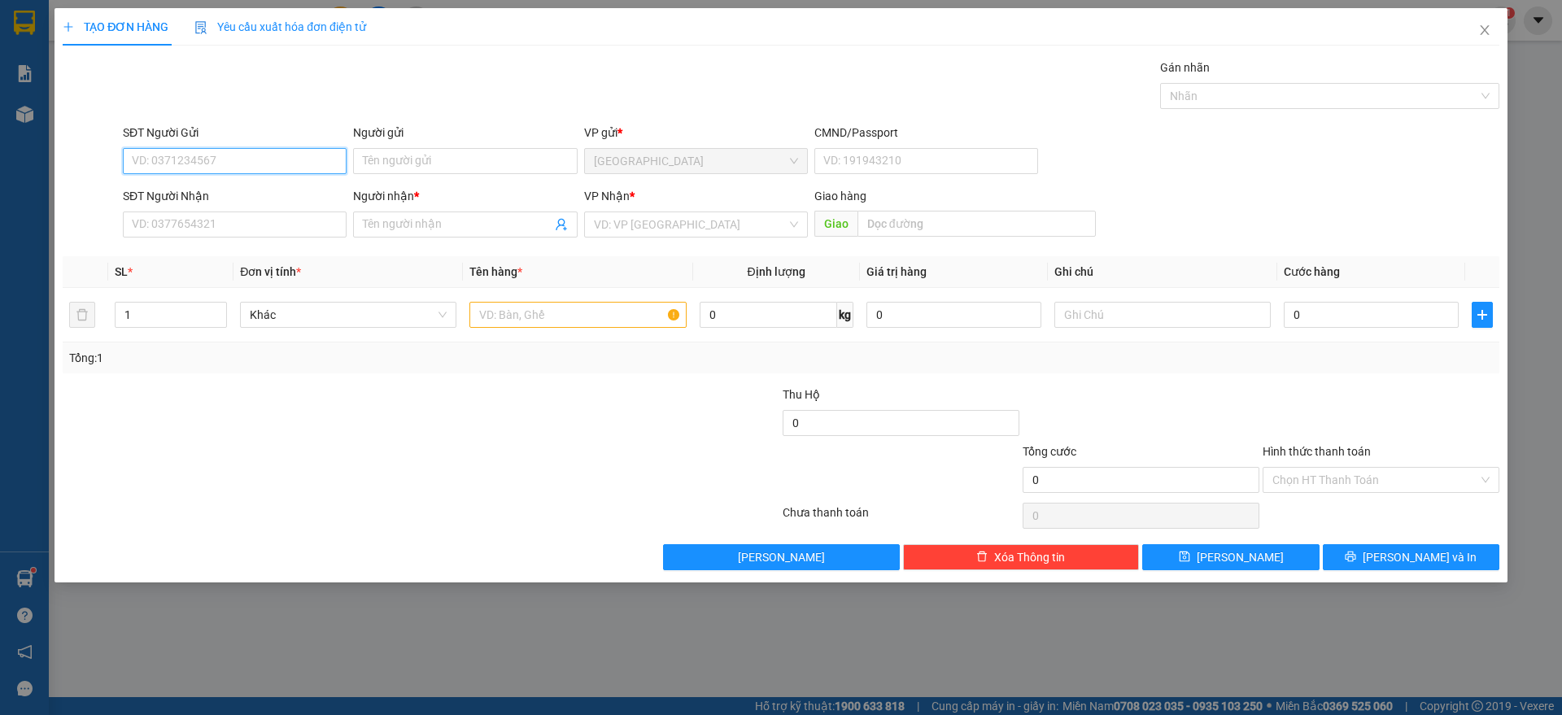
drag, startPoint x: 216, startPoint y: 167, endPoint x: 226, endPoint y: 166, distance: 9.8
click at [219, 167] on input "SĐT Người Gửi" at bounding box center [235, 161] width 224 height 26
drag, startPoint x: 190, startPoint y: 191, endPoint x: 203, endPoint y: 220, distance: 31.0
click at [192, 190] on div "0932408634 - [GEOGRAPHIC_DATA]" at bounding box center [235, 194] width 204 height 18
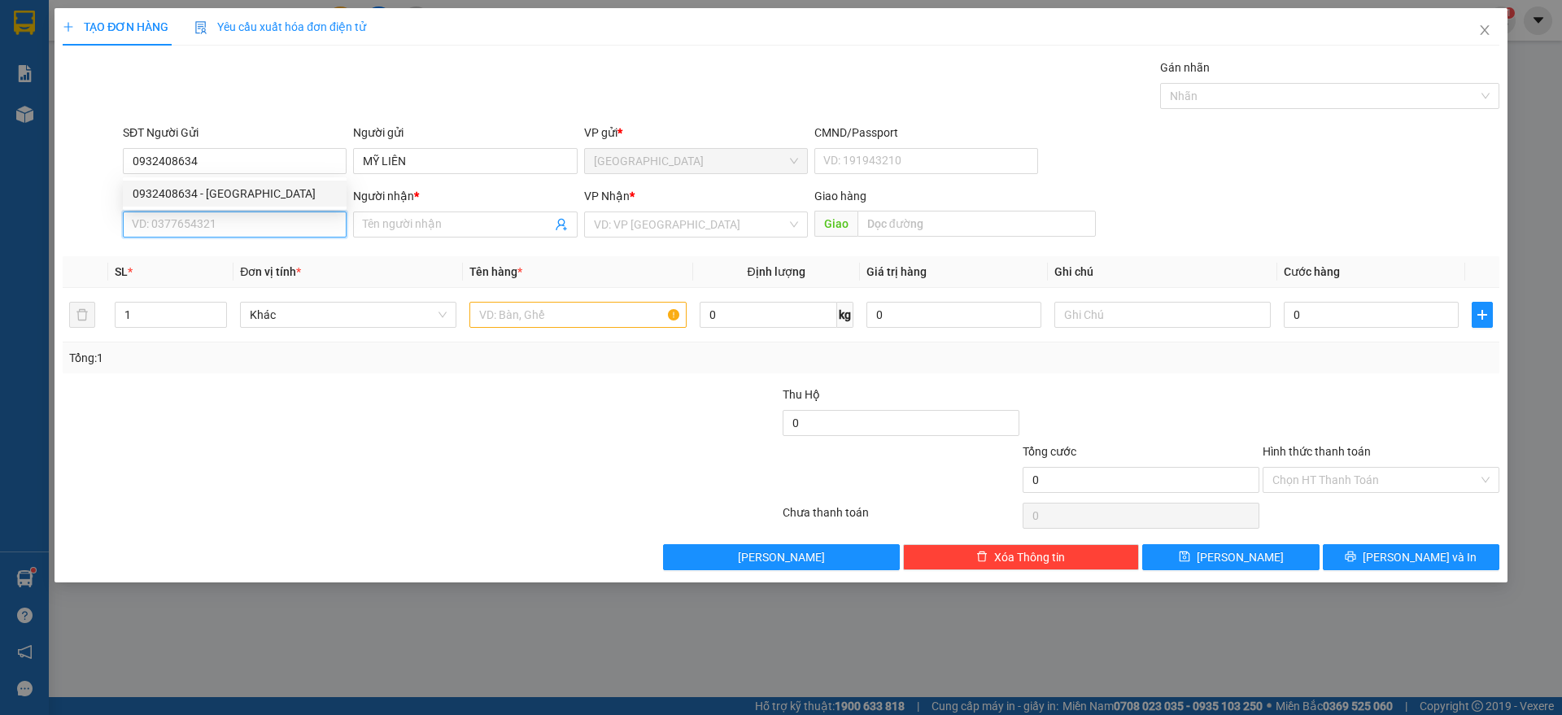
click at [204, 220] on input "SĐT Người Nhận" at bounding box center [235, 224] width 224 height 26
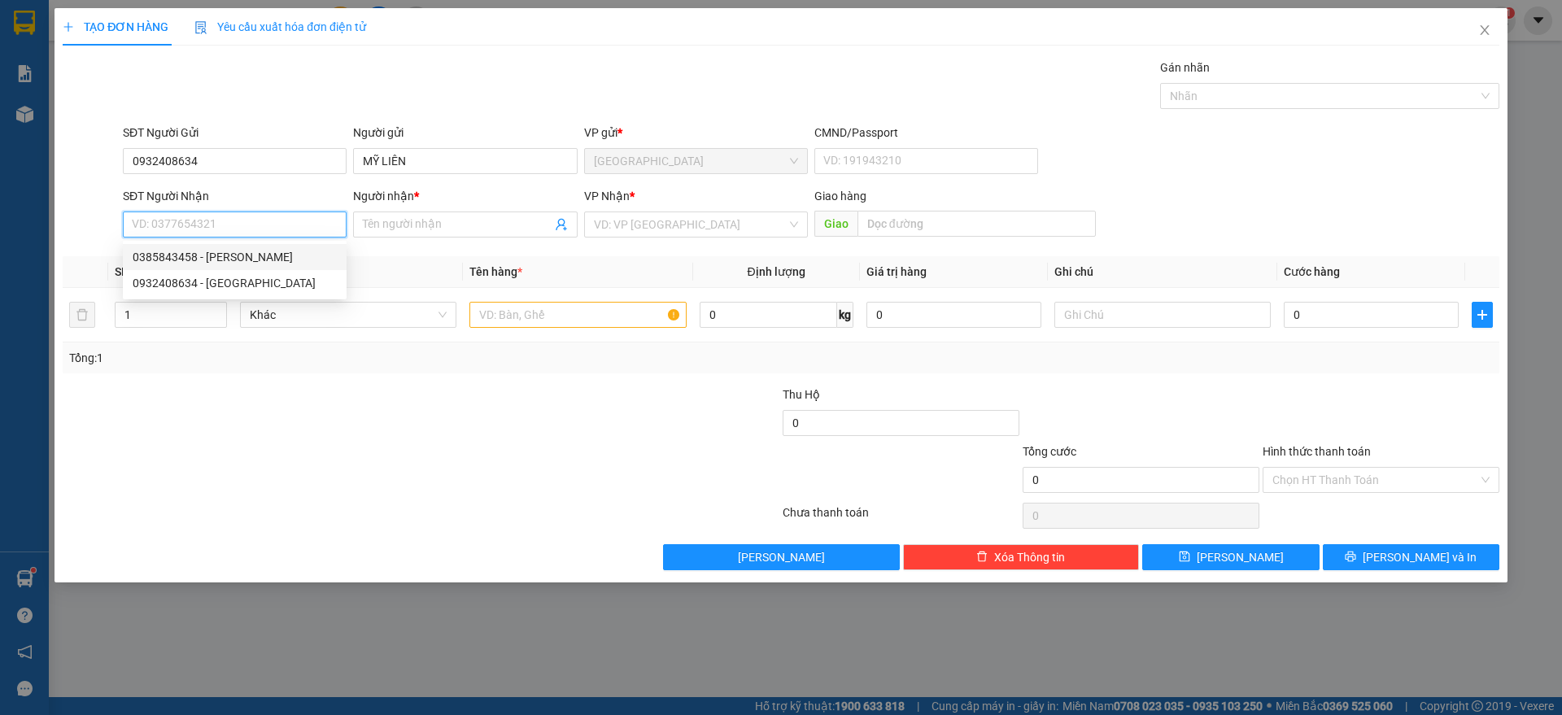
click at [231, 255] on div "0385843458 - [PERSON_NAME]" at bounding box center [235, 257] width 204 height 18
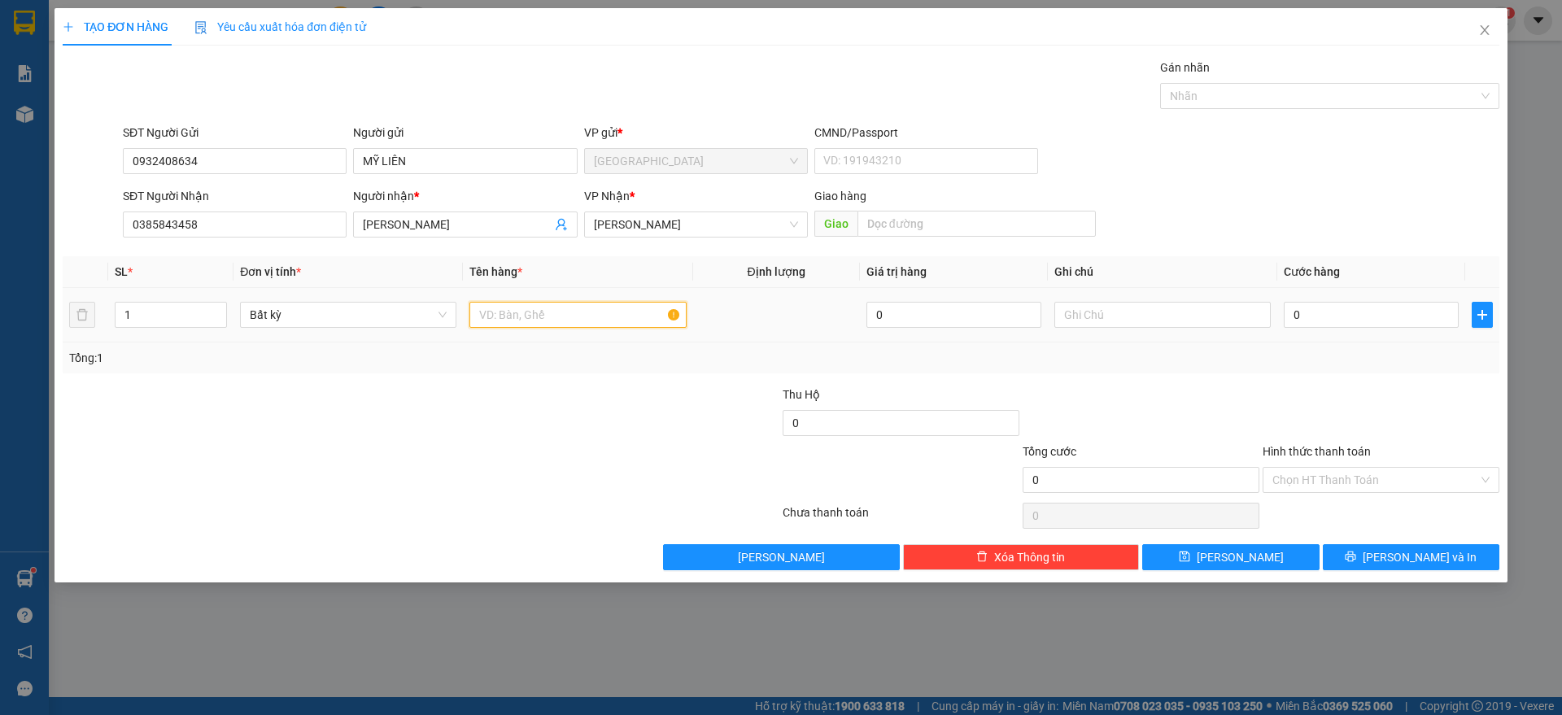
click at [561, 314] on input "text" at bounding box center [577, 315] width 216 height 26
click at [1389, 312] on input "0" at bounding box center [1371, 315] width 175 height 26
click at [1376, 365] on div "Tổng: 1" at bounding box center [780, 358] width 1423 height 18
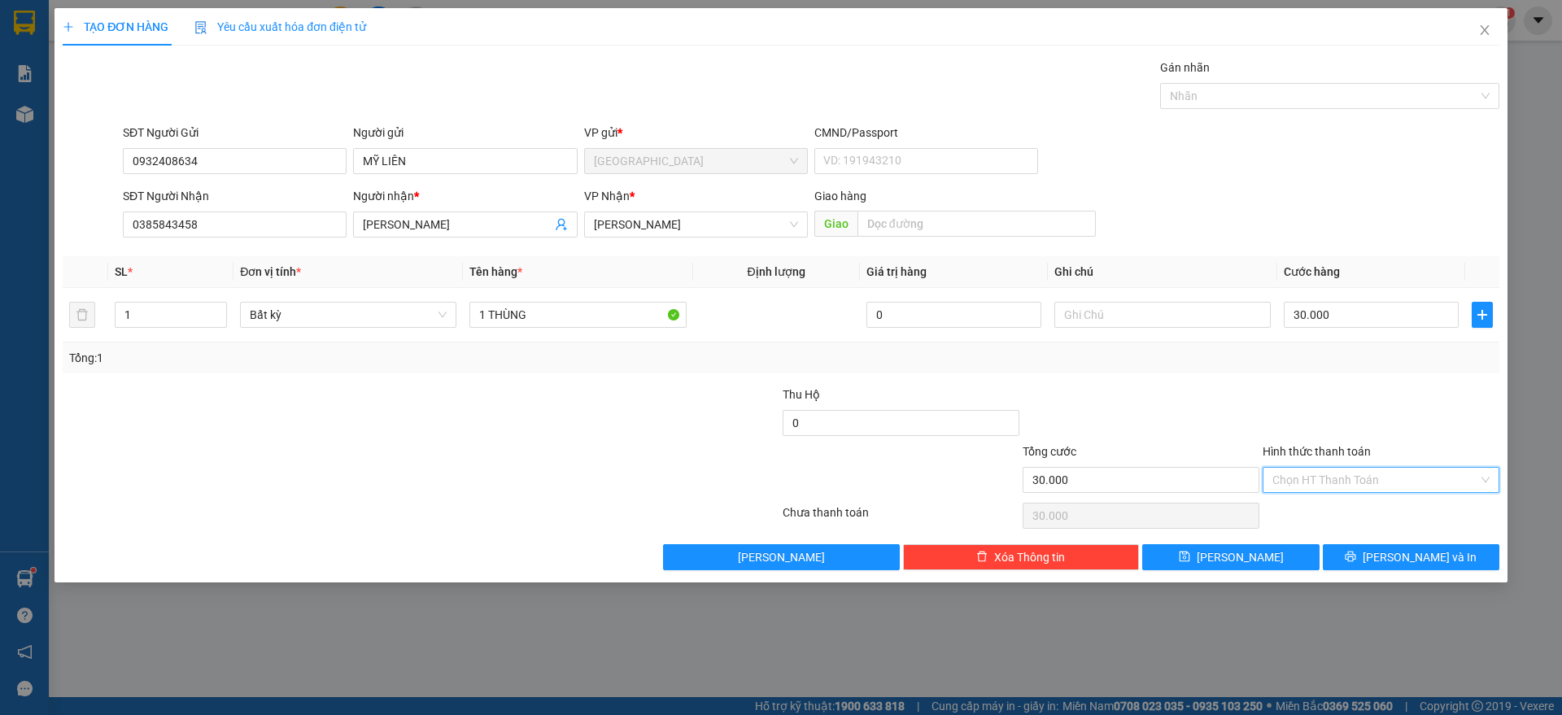
click at [1362, 473] on input "Hình thức thanh toán" at bounding box center [1375, 480] width 206 height 24
click at [1339, 508] on div "Tại văn phòng" at bounding box center [1380, 513] width 217 height 18
click at [1356, 551] on icon "printer" at bounding box center [1350, 556] width 11 height 11
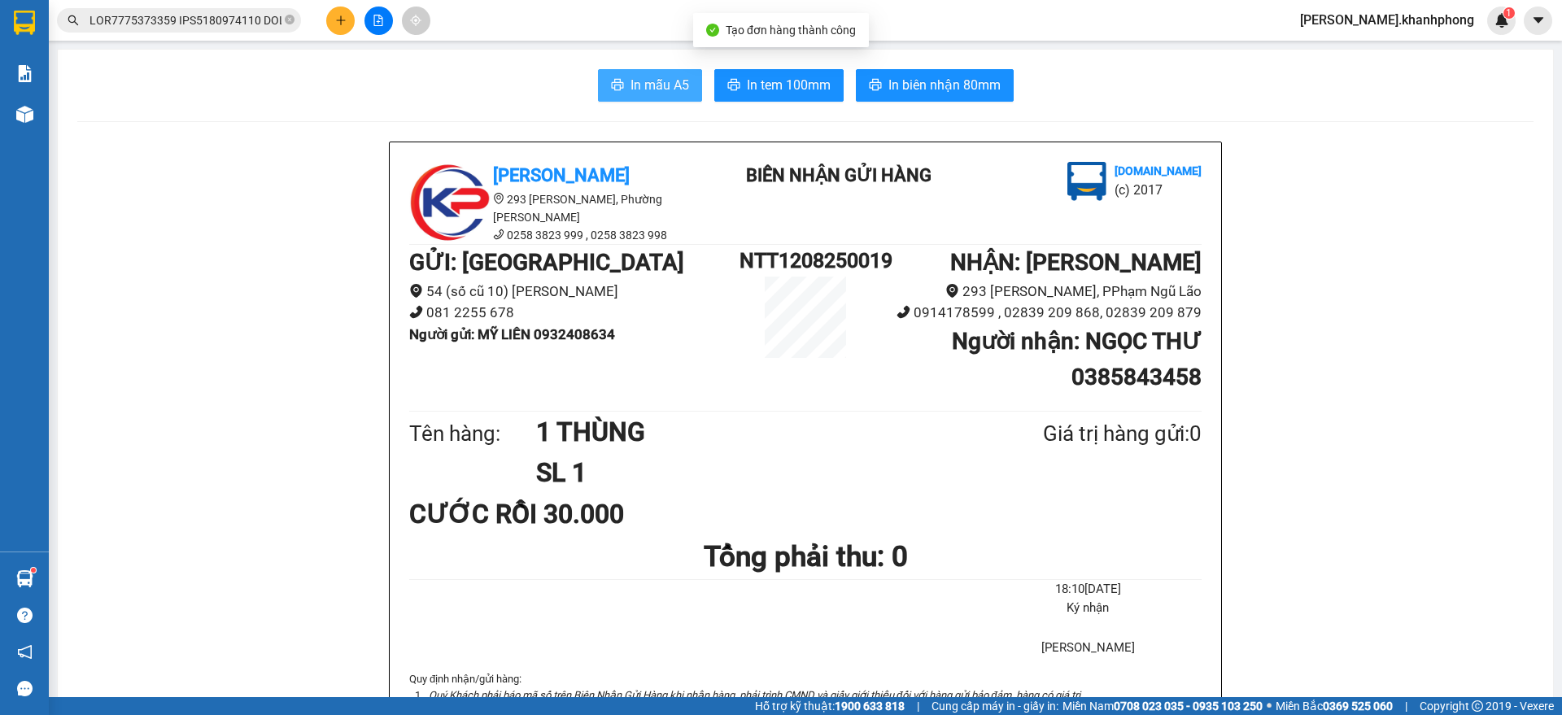
click at [640, 80] on span "In mẫu A5" at bounding box center [659, 85] width 59 height 20
click at [247, 20] on input "text" at bounding box center [185, 20] width 192 height 18
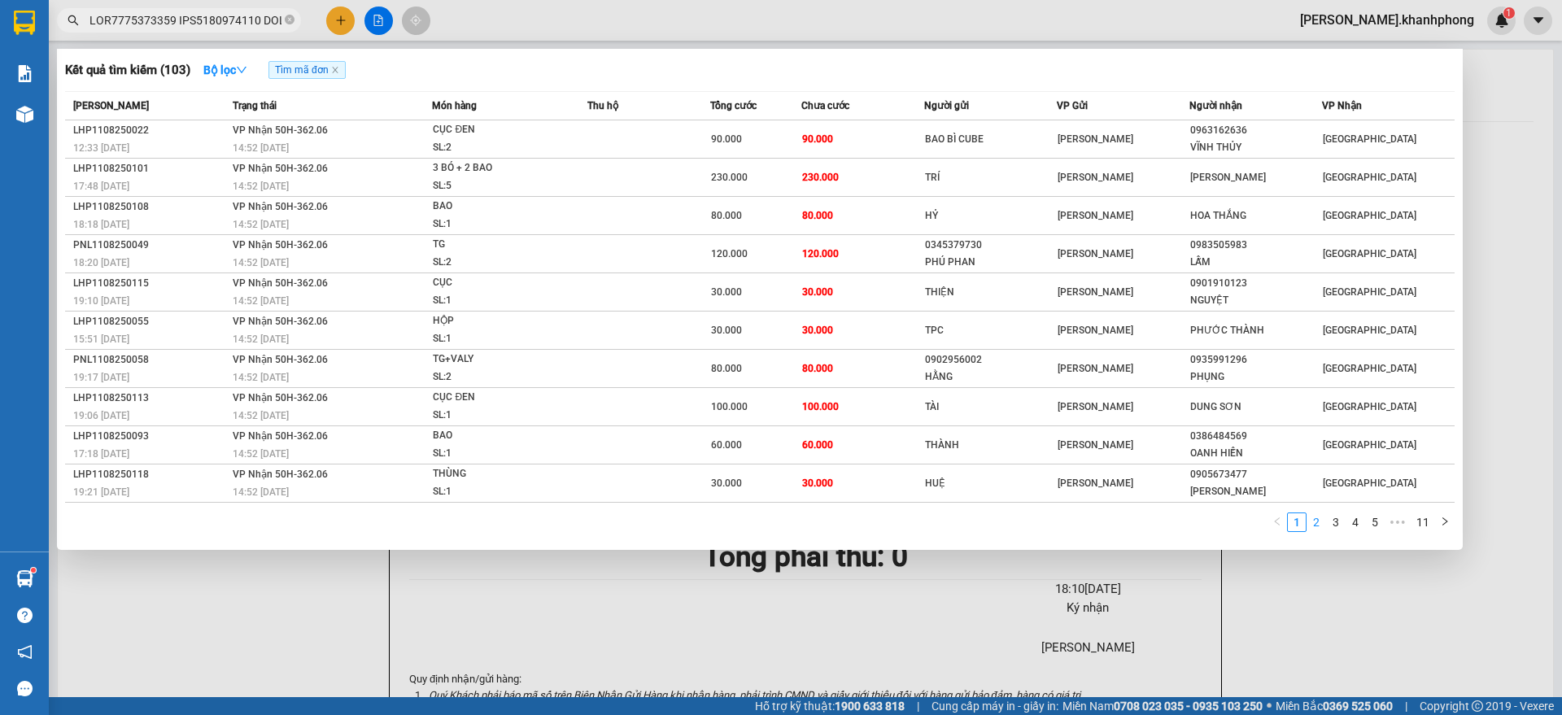
click at [1317, 517] on link "2" at bounding box center [1316, 522] width 18 height 18
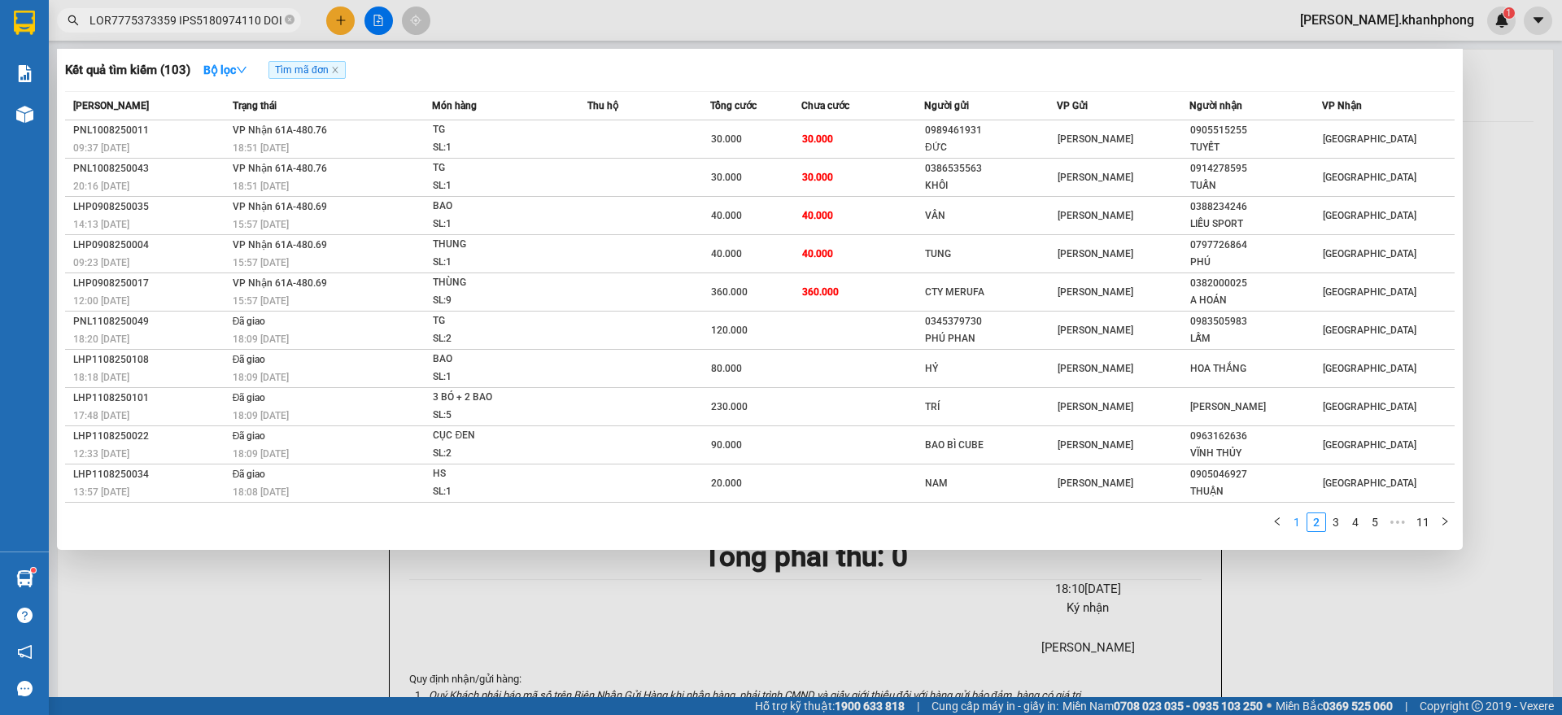
click at [1298, 525] on link "1" at bounding box center [1297, 522] width 18 height 18
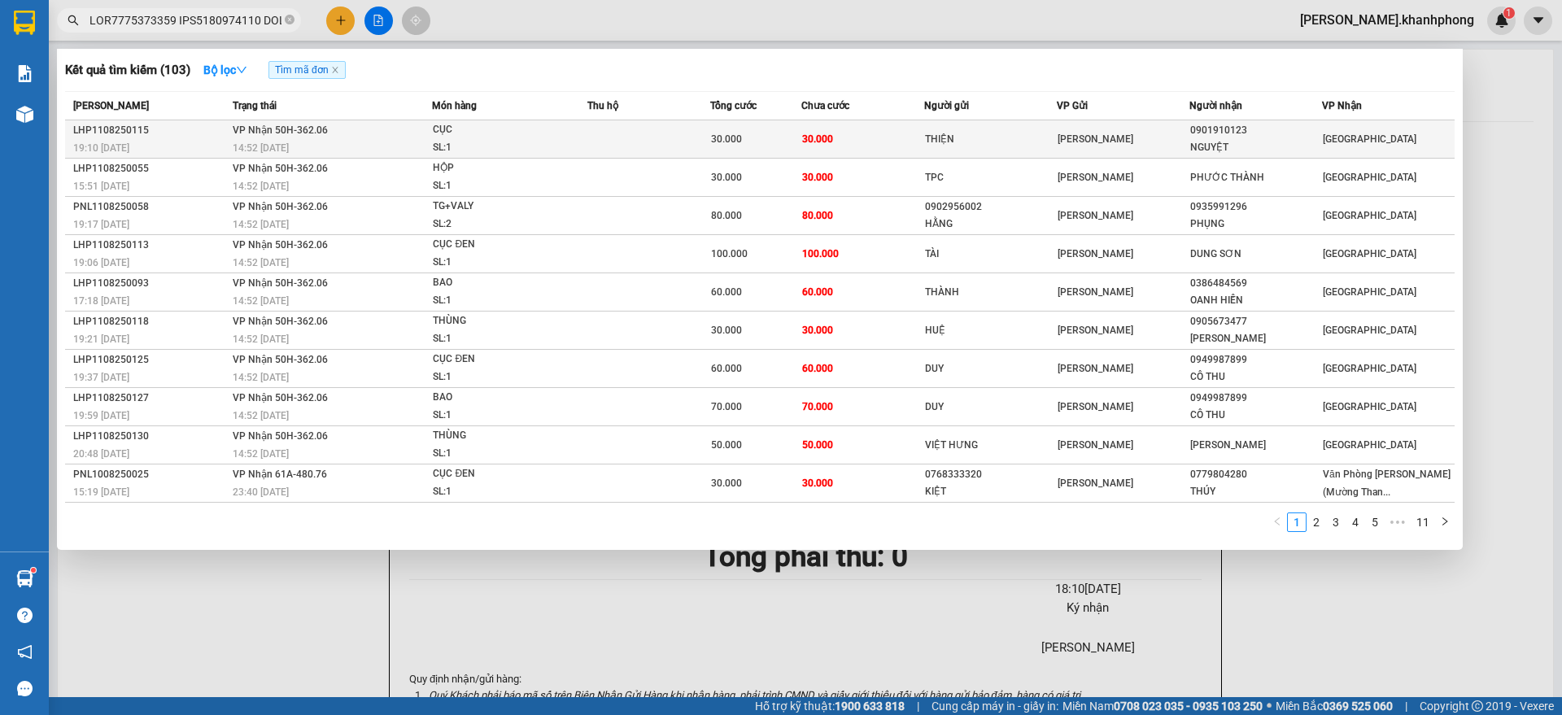
click at [890, 129] on td "30.000" at bounding box center [862, 139] width 122 height 38
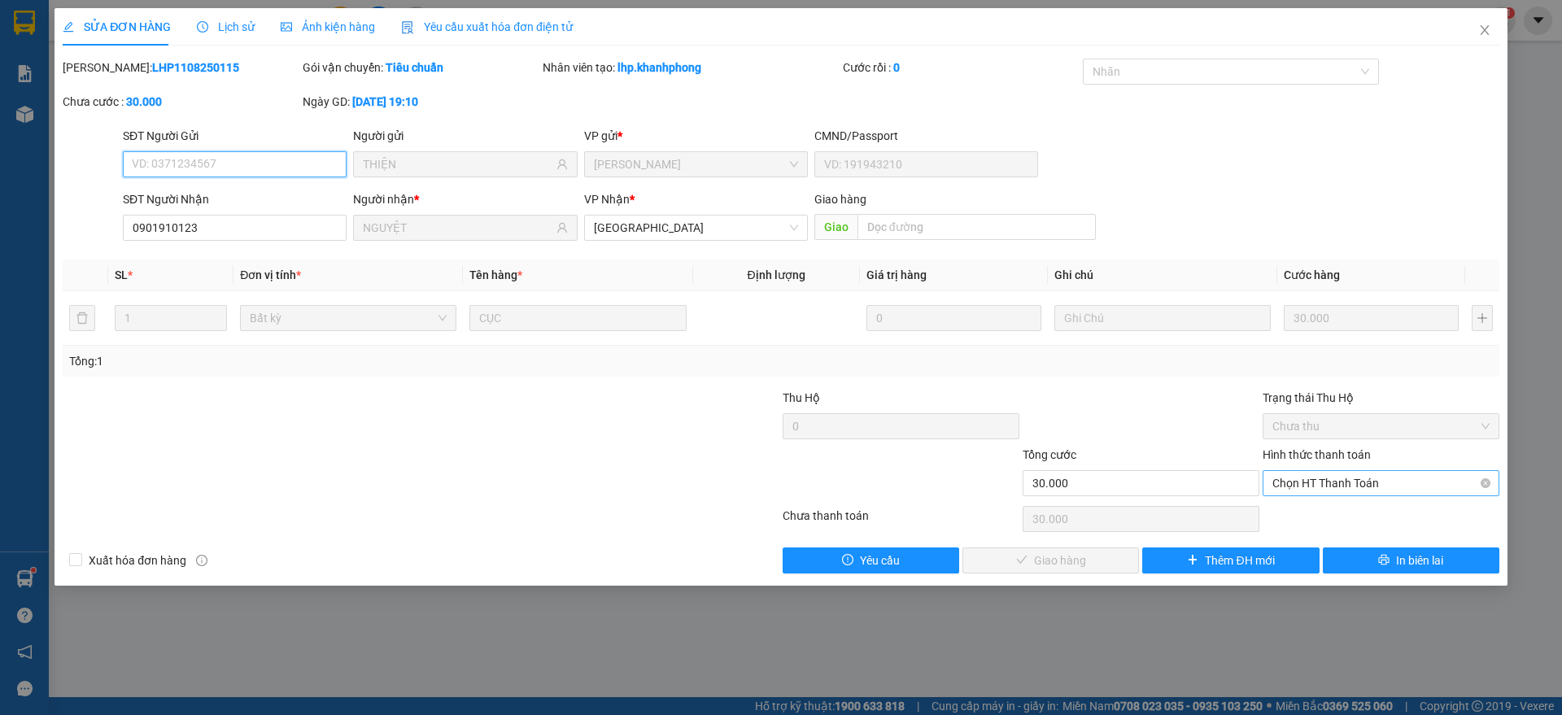
click at [1329, 489] on span "Chọn HT Thanh Toán" at bounding box center [1380, 483] width 217 height 24
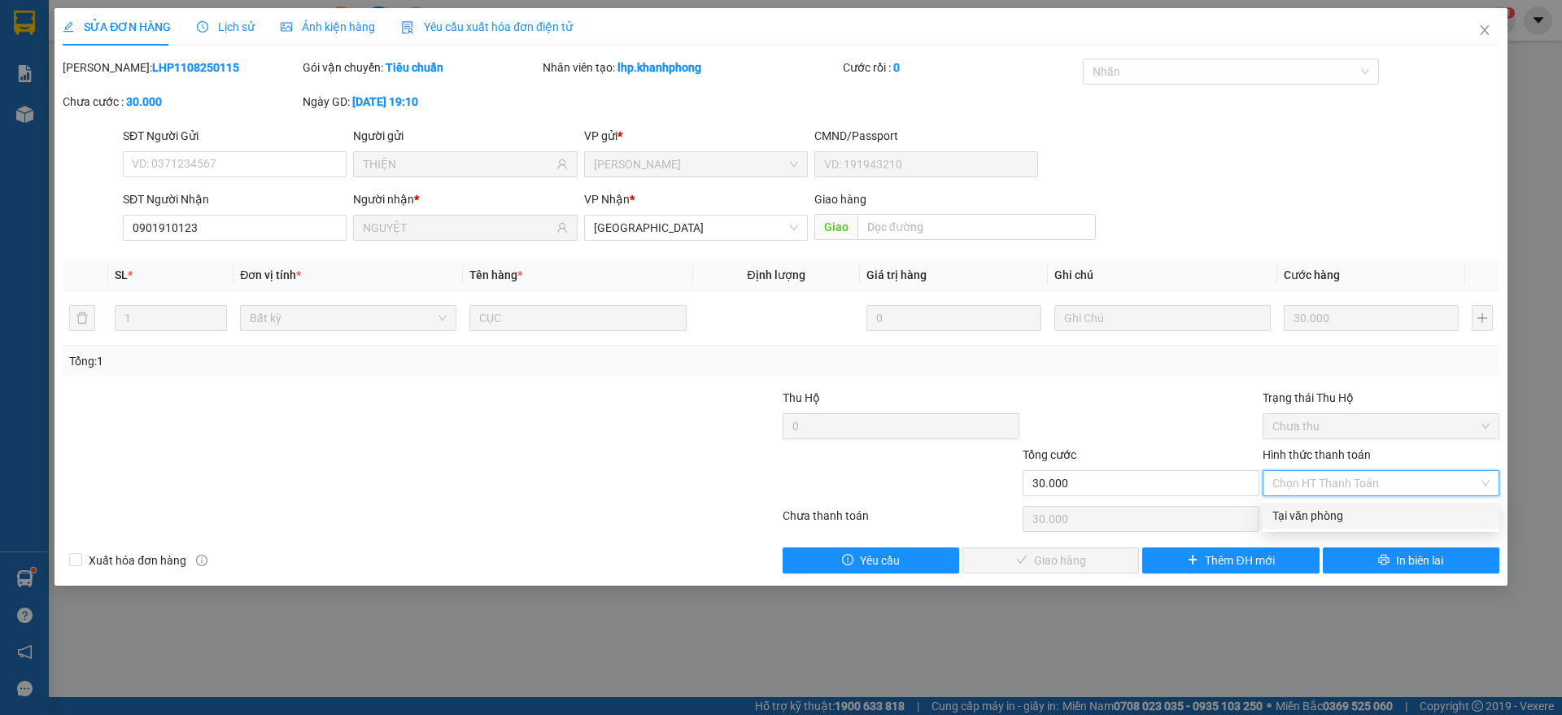
drag, startPoint x: 1316, startPoint y: 516, endPoint x: 1269, endPoint y: 522, distance: 47.6
click at [1314, 515] on div "Tại văn phòng" at bounding box center [1380, 516] width 217 height 18
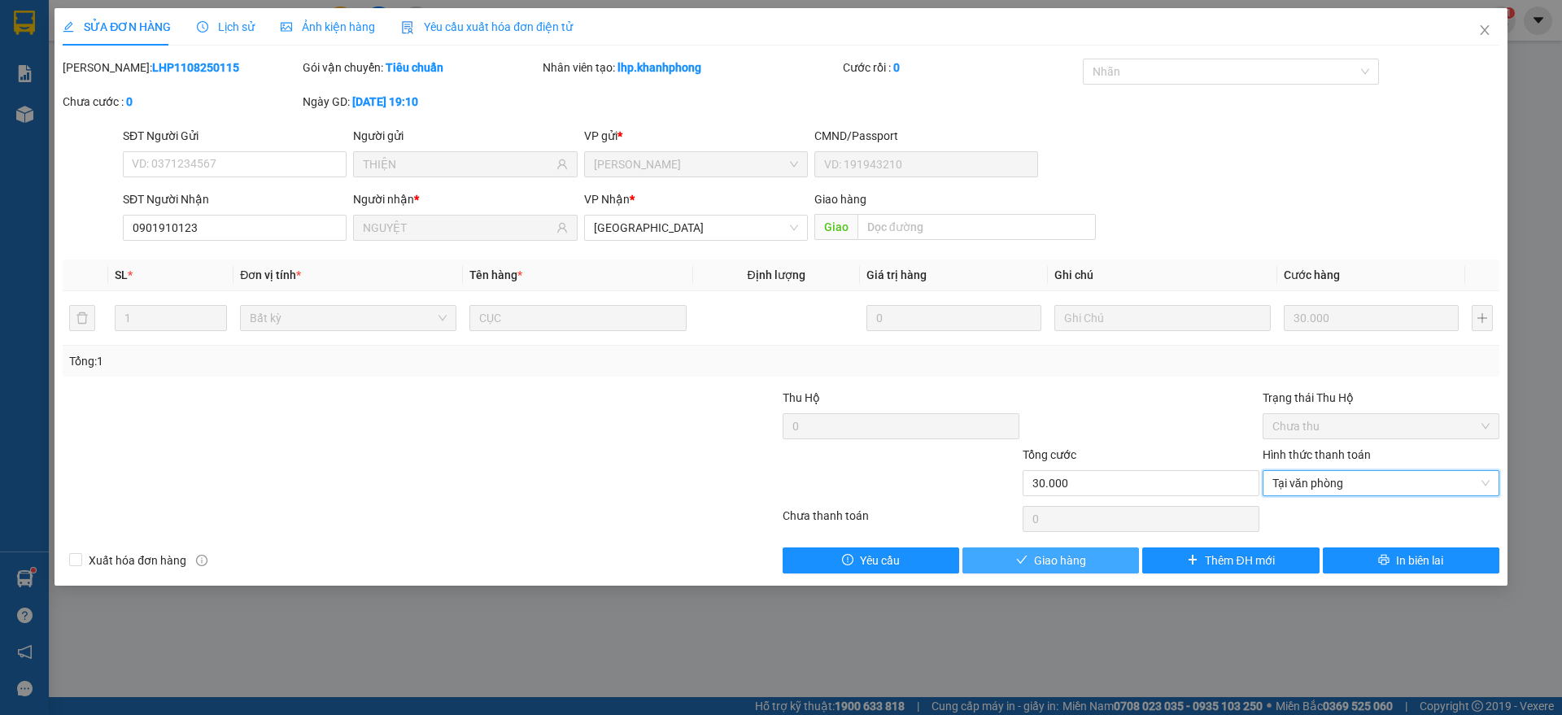
drag, startPoint x: 1020, startPoint y: 560, endPoint x: 1049, endPoint y: 551, distance: 30.1
click at [1026, 558] on icon "check" at bounding box center [1021, 559] width 11 height 11
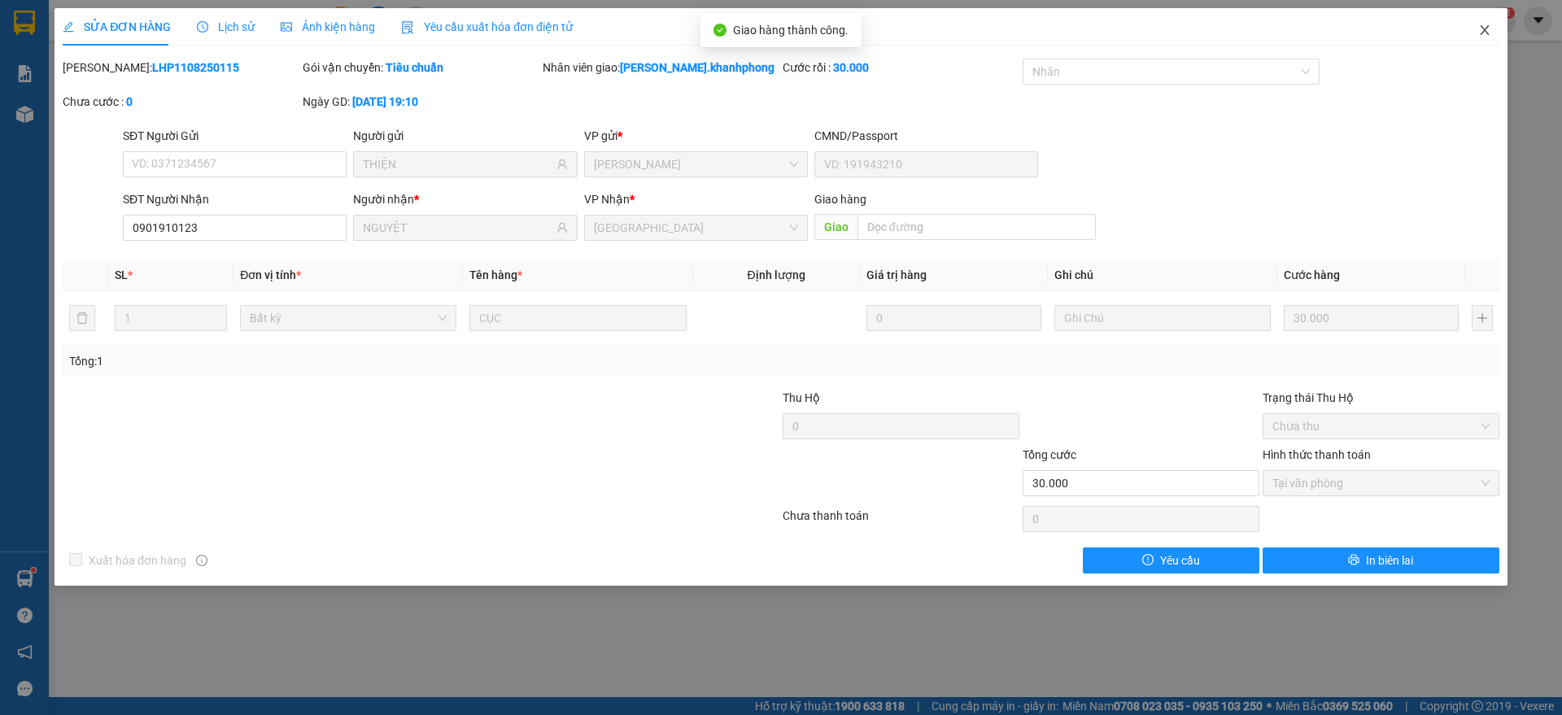
click at [1478, 28] on icon "close" at bounding box center [1484, 30] width 13 height 13
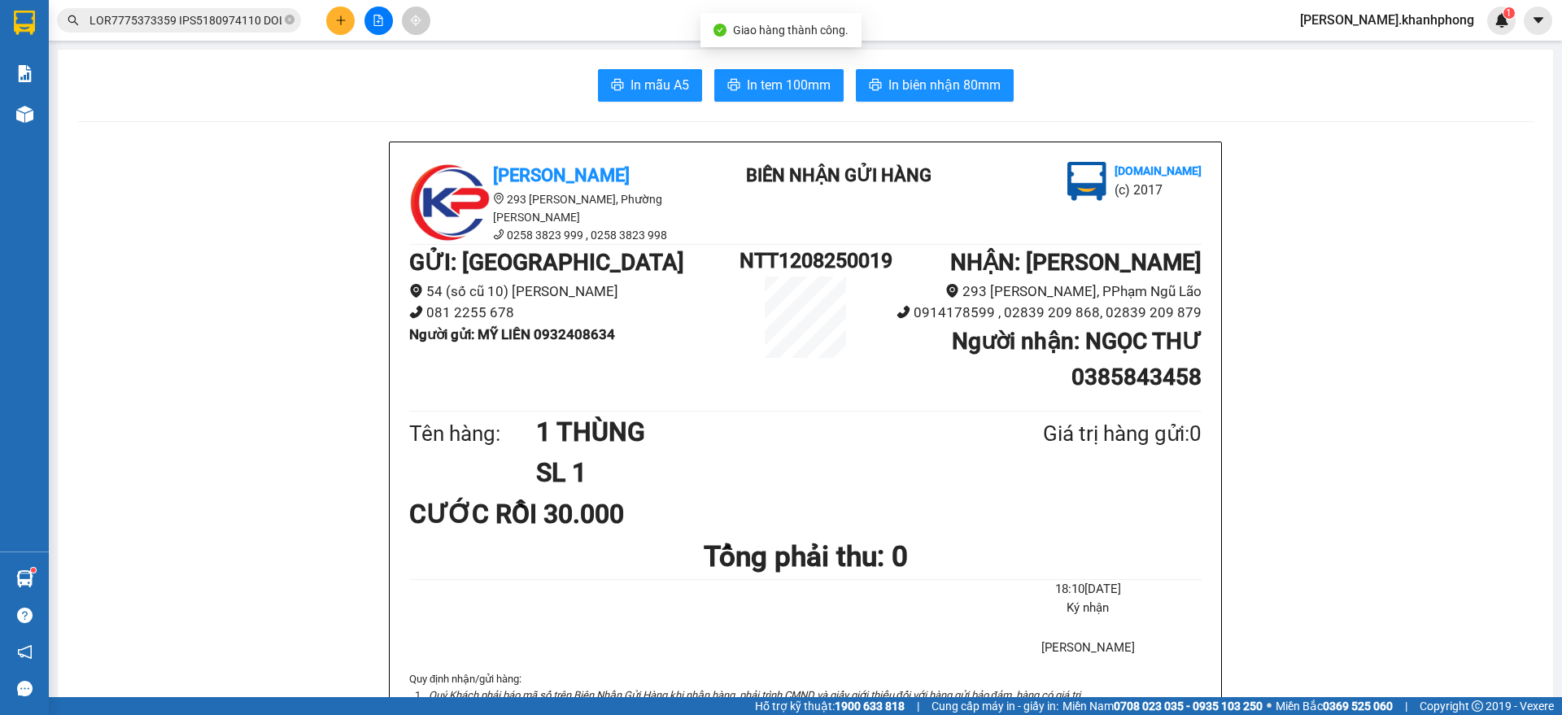
drag, startPoint x: 200, startPoint y: 31, endPoint x: 360, endPoint y: 72, distance: 164.7
click at [203, 29] on span at bounding box center [179, 20] width 244 height 24
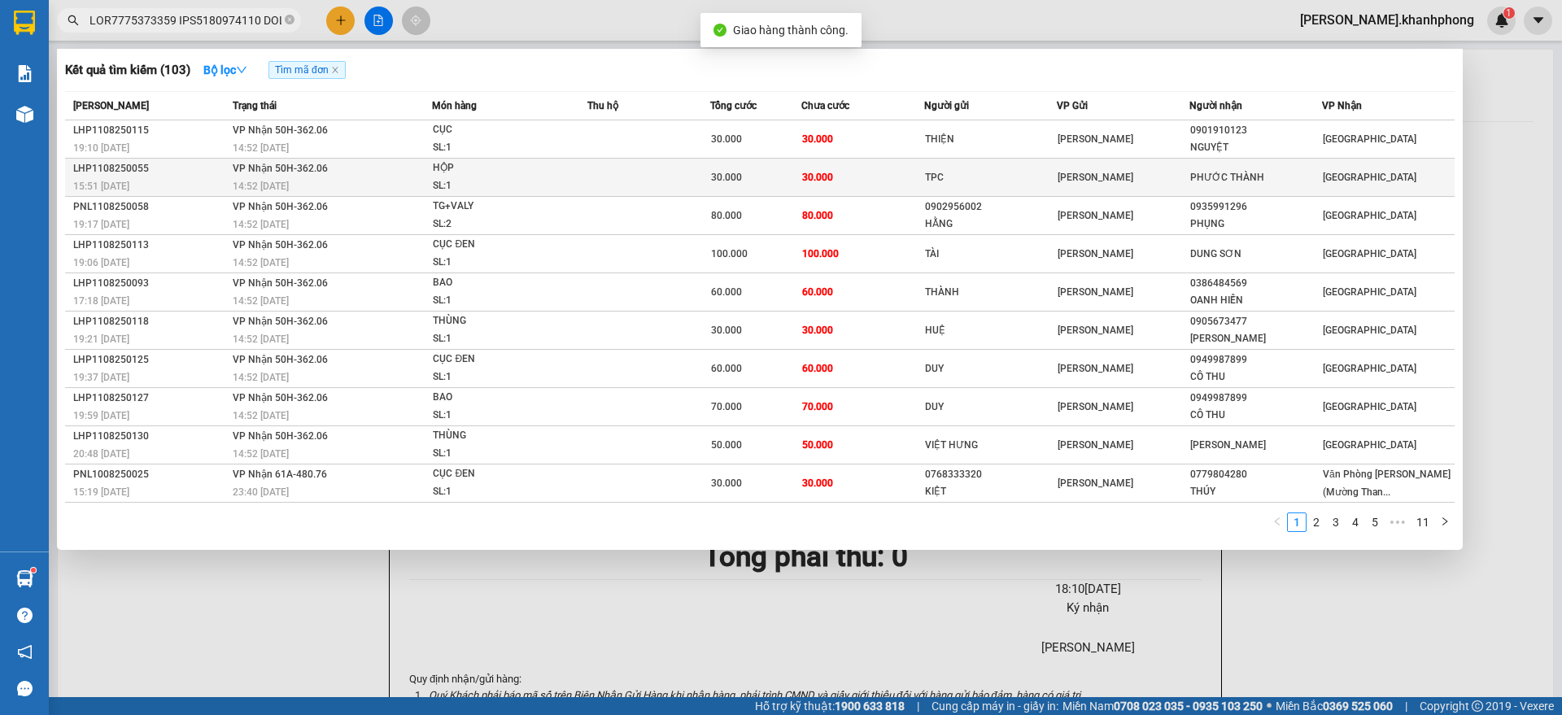
click at [746, 177] on div "30.000" at bounding box center [756, 177] width 90 height 18
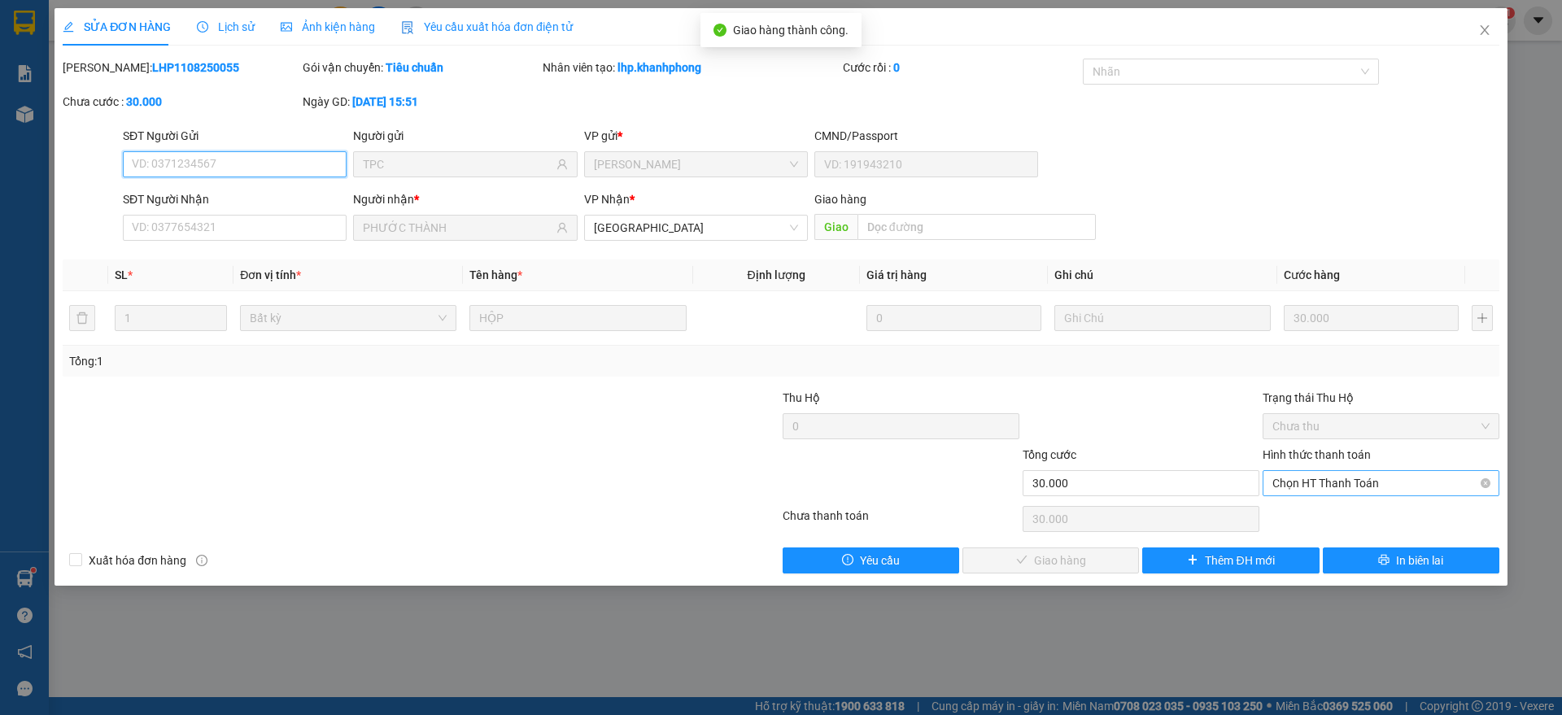
click at [1319, 486] on span "Chọn HT Thanh Toán" at bounding box center [1380, 483] width 217 height 24
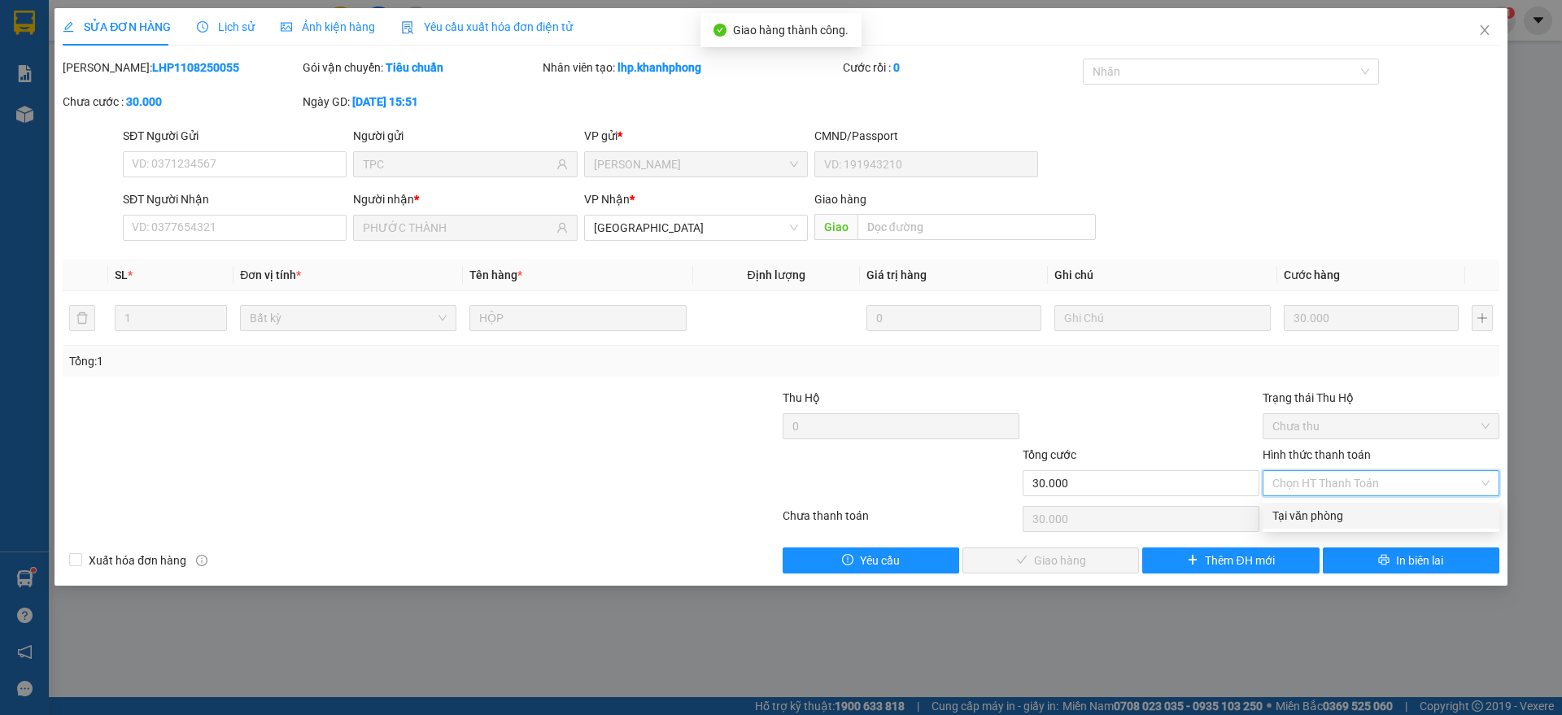
click at [1316, 508] on div "Tại văn phòng" at bounding box center [1380, 516] width 217 height 18
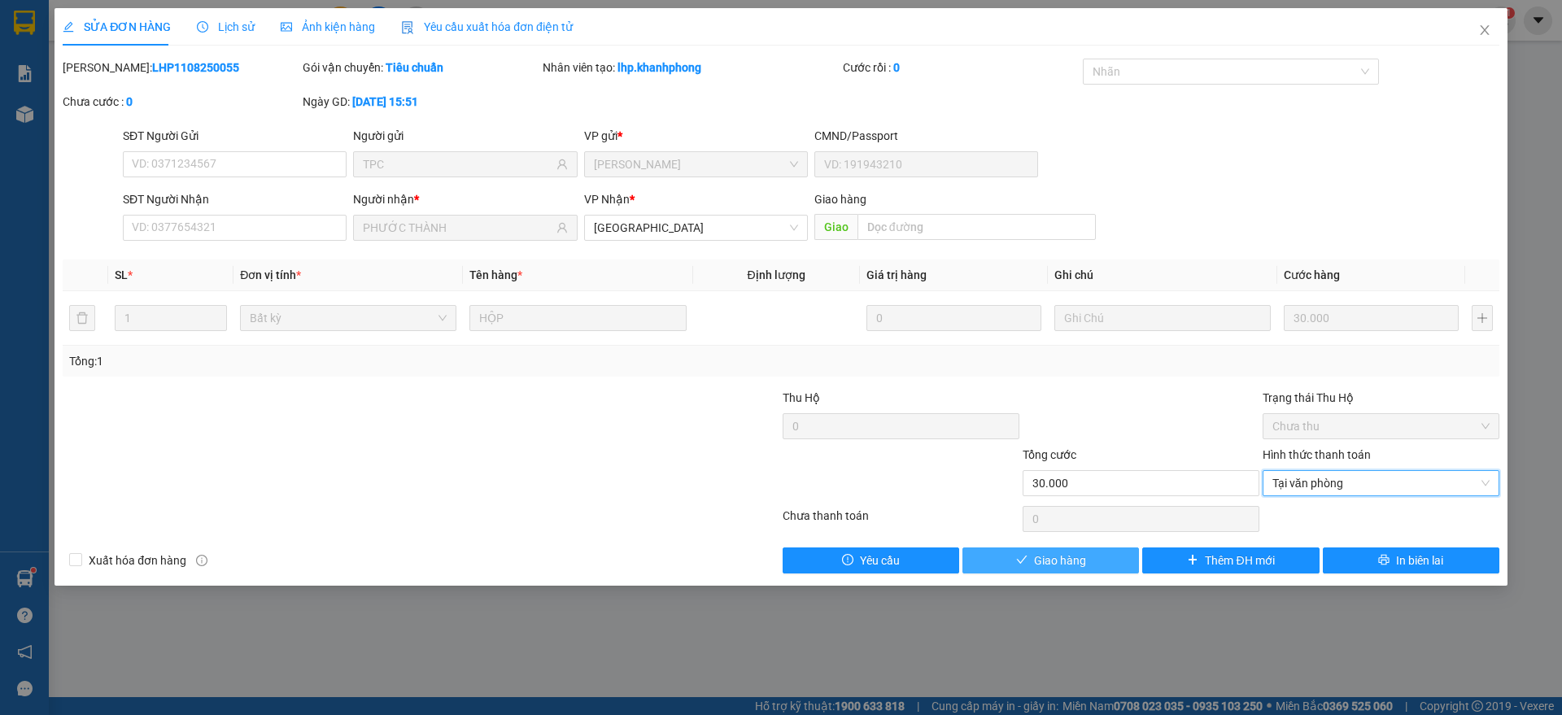
drag, startPoint x: 1091, startPoint y: 560, endPoint x: 1275, endPoint y: 283, distance: 333.2
click at [1090, 558] on button "Giao hàng" at bounding box center [1050, 560] width 177 height 26
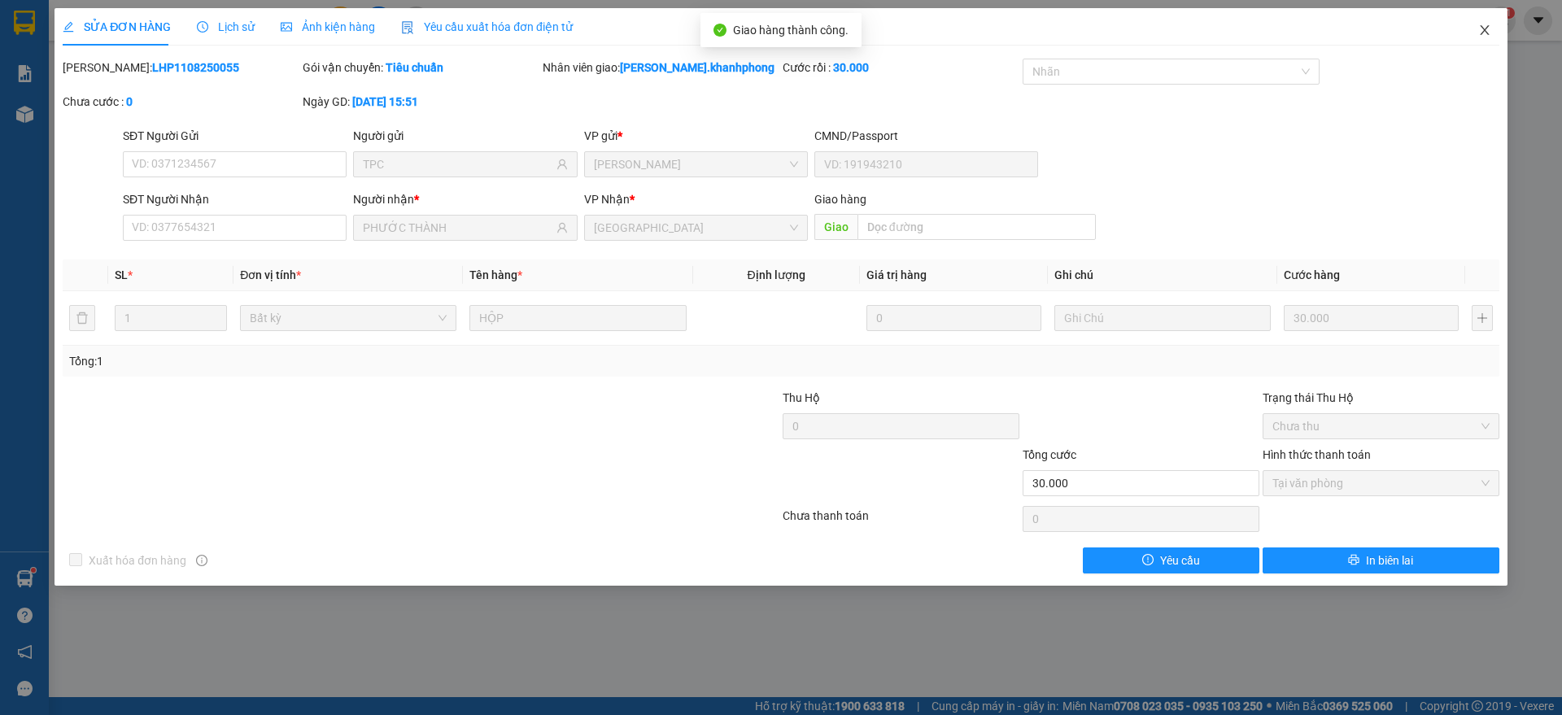
click at [1493, 22] on span "Close" at bounding box center [1485, 31] width 46 height 46
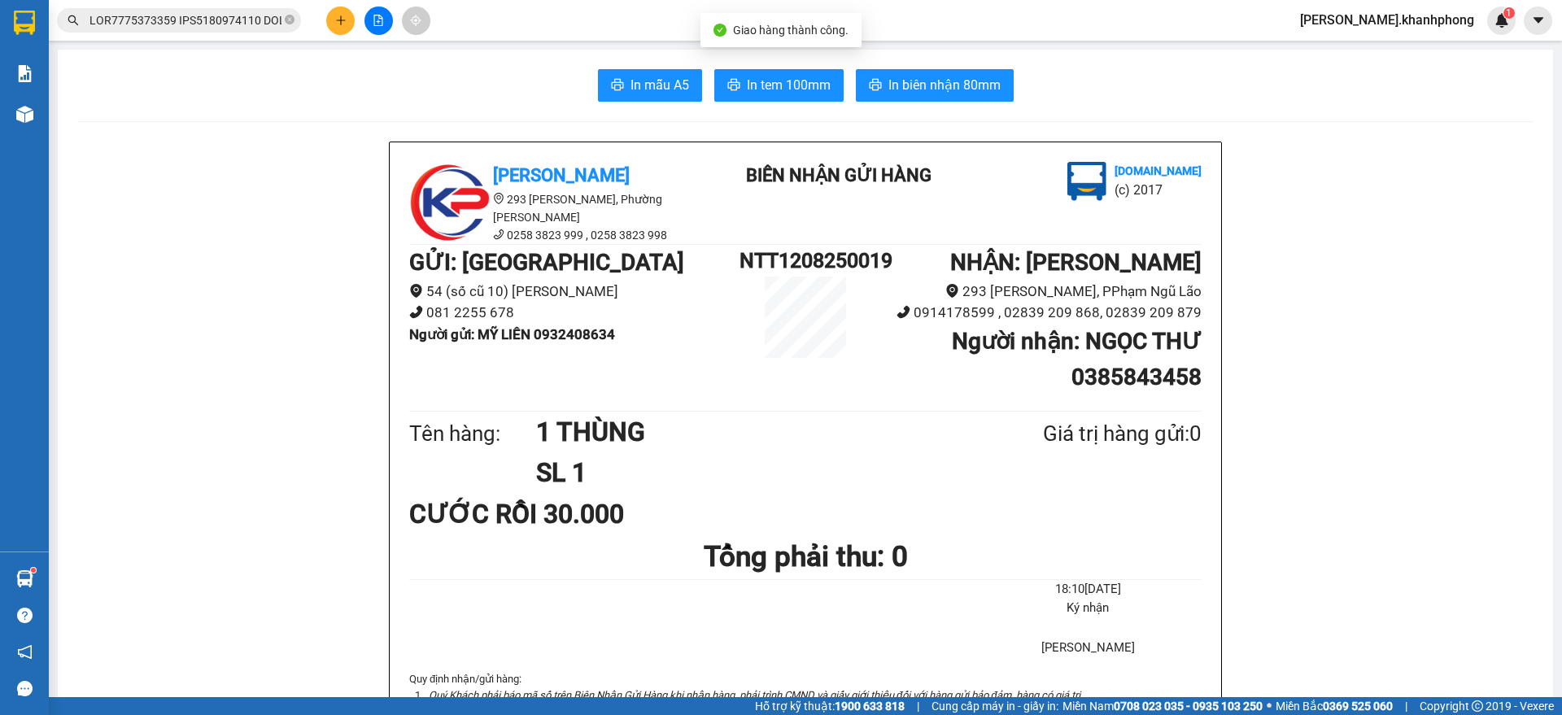
click at [236, 24] on input "text" at bounding box center [185, 20] width 192 height 18
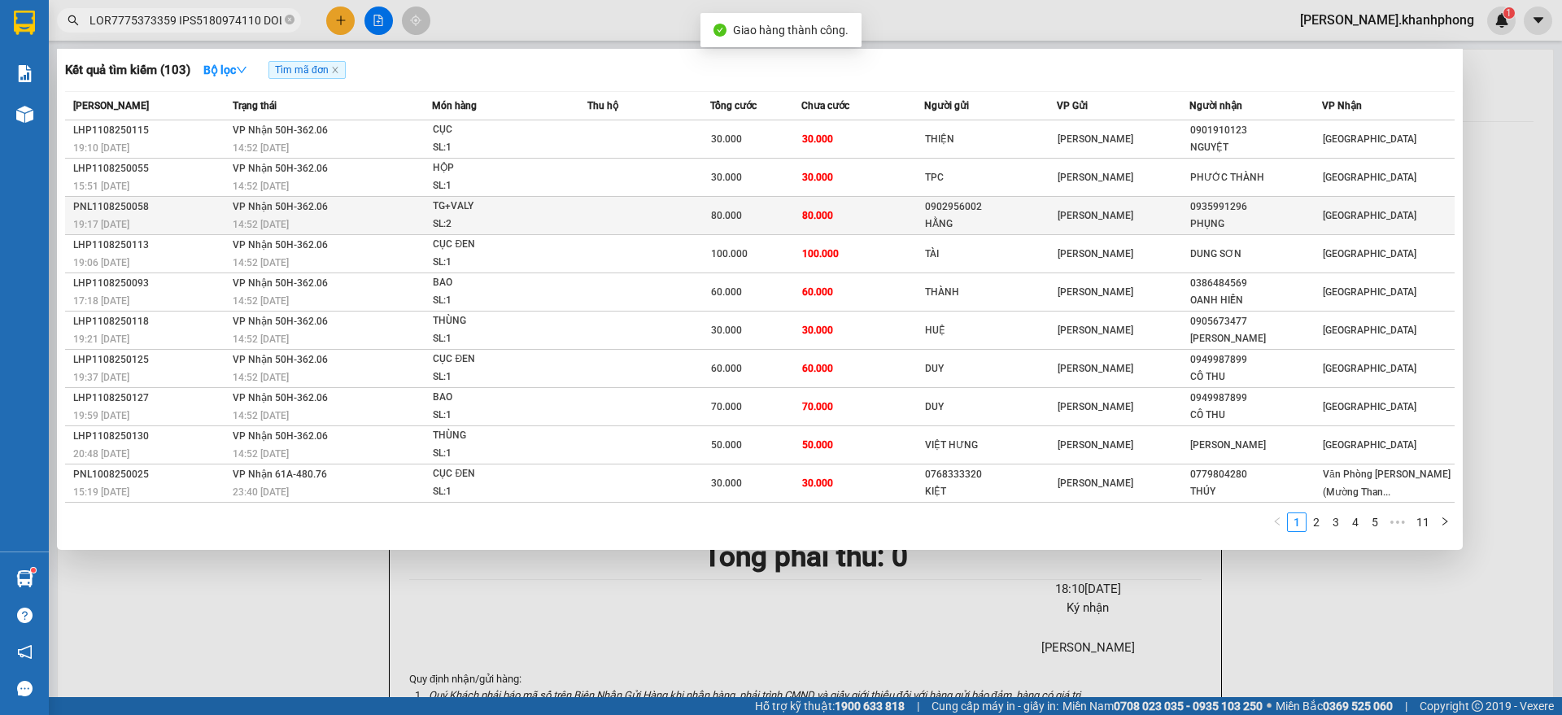
click at [560, 207] on span "TG+VALY SL: 2" at bounding box center [510, 215] width 154 height 35
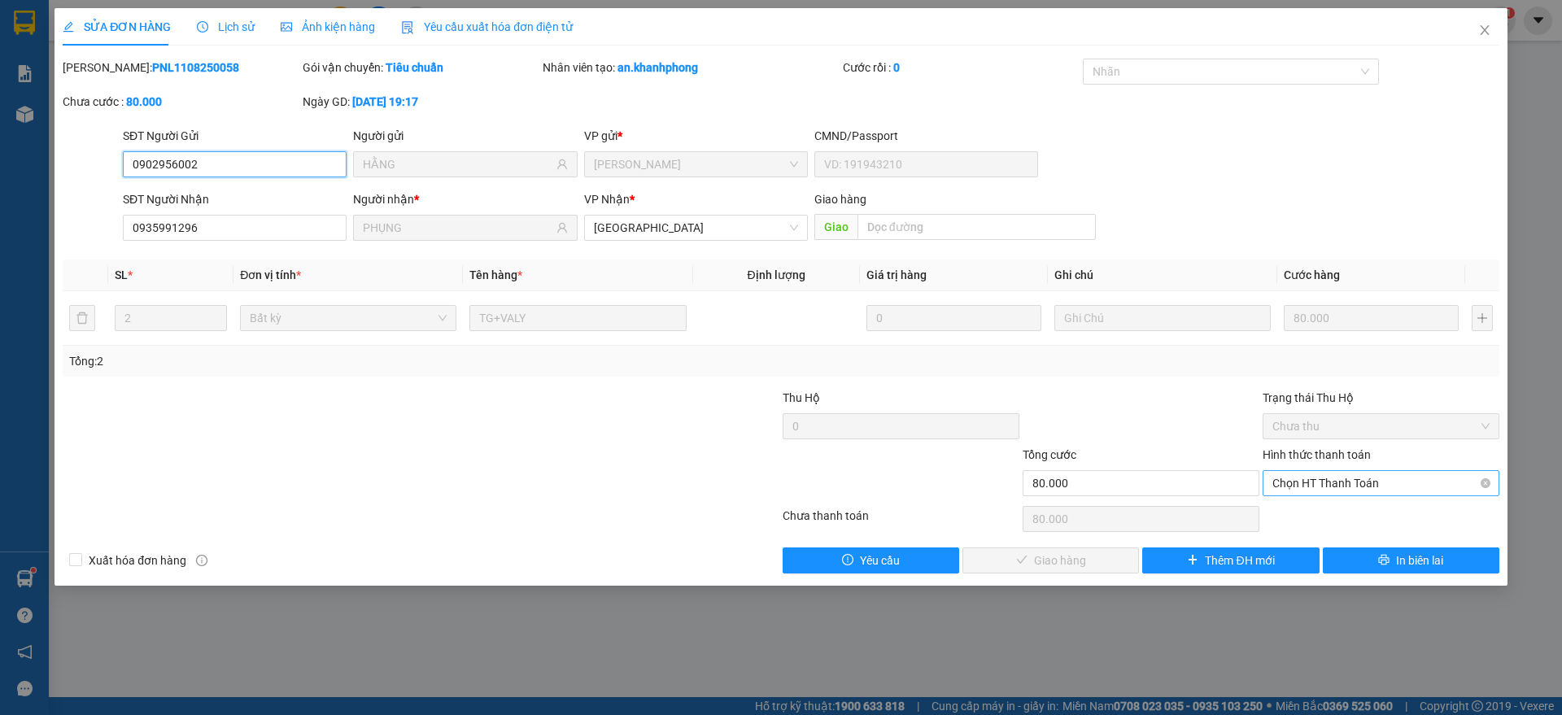
click at [1337, 473] on span "Chọn HT Thanh Toán" at bounding box center [1380, 483] width 217 height 24
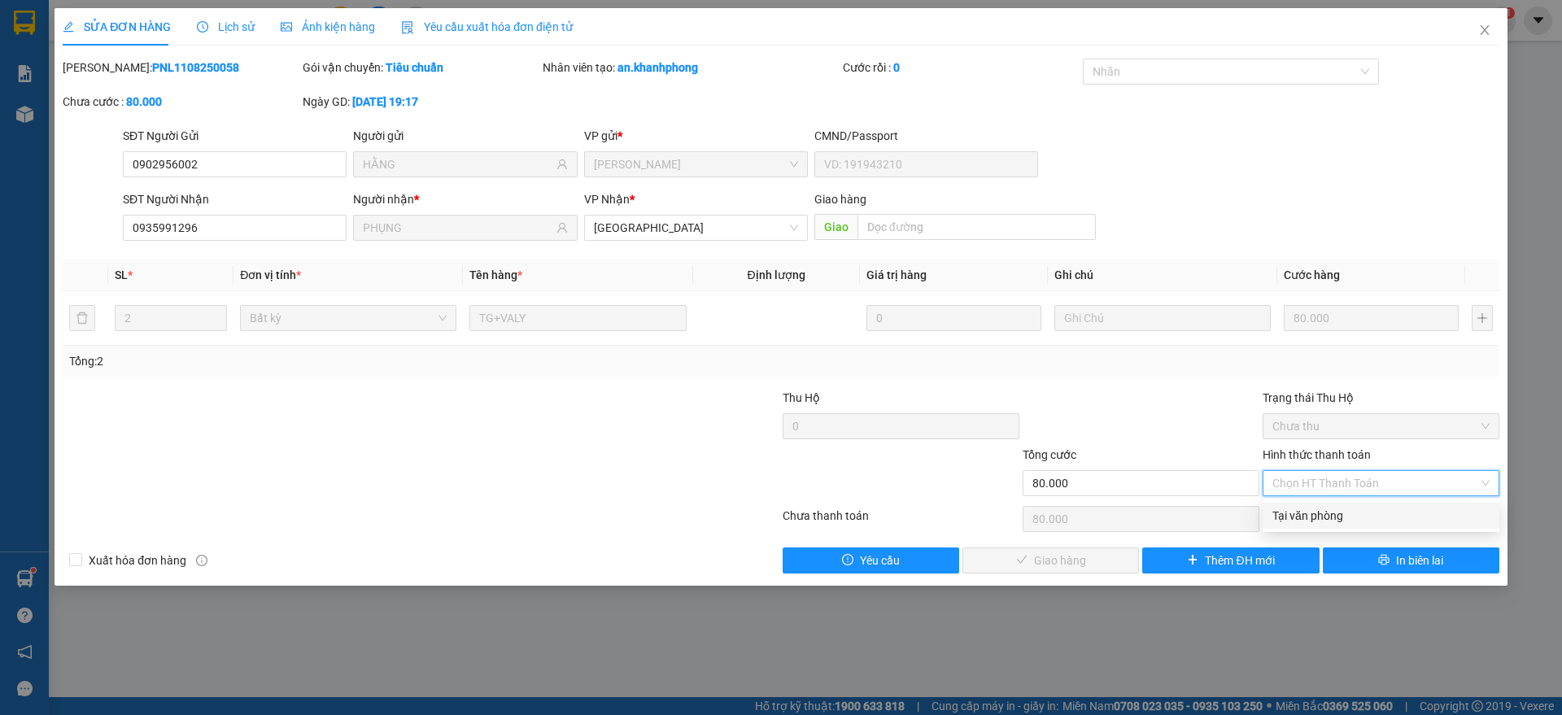
click at [1307, 517] on div "Tại văn phòng" at bounding box center [1380, 516] width 217 height 18
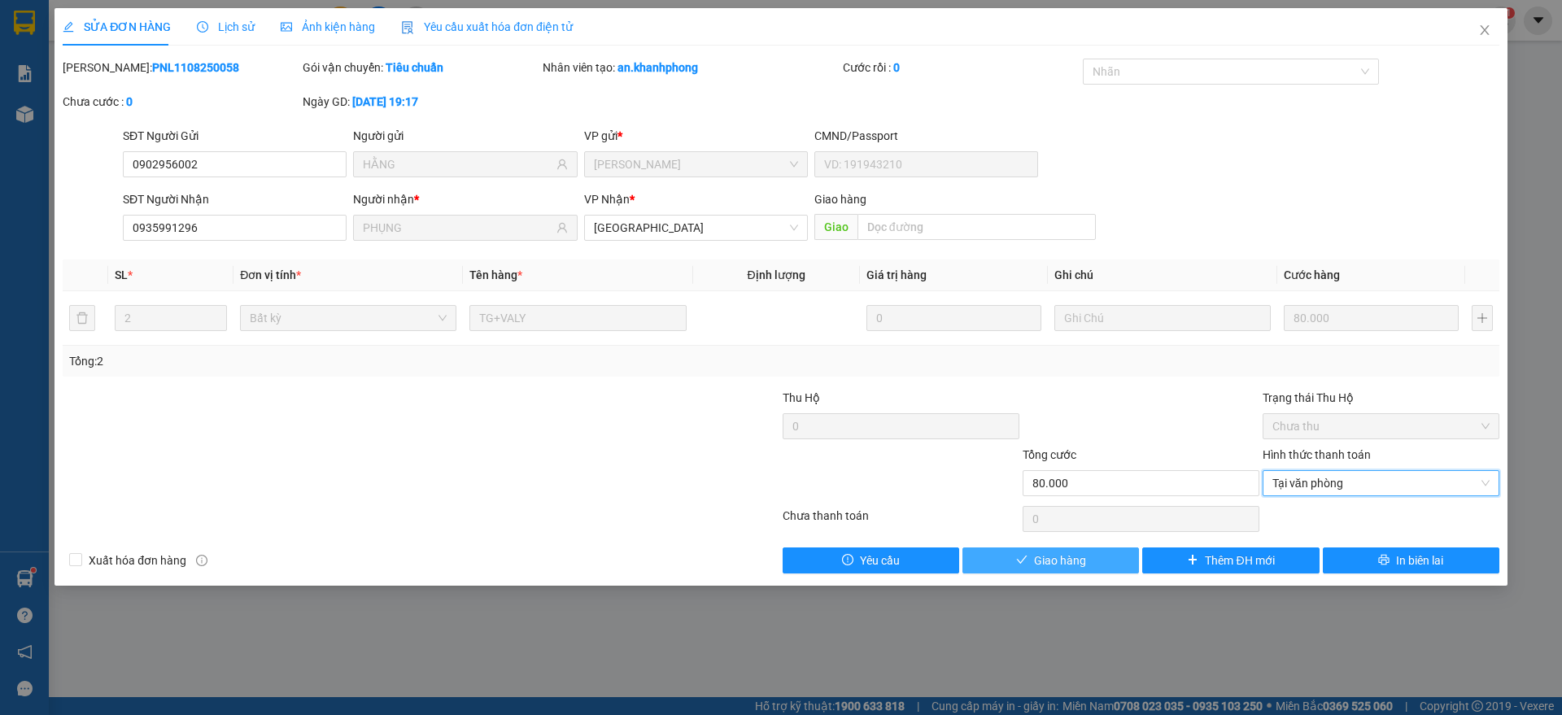
click at [1060, 558] on span "Giao hàng" at bounding box center [1060, 561] width 52 height 18
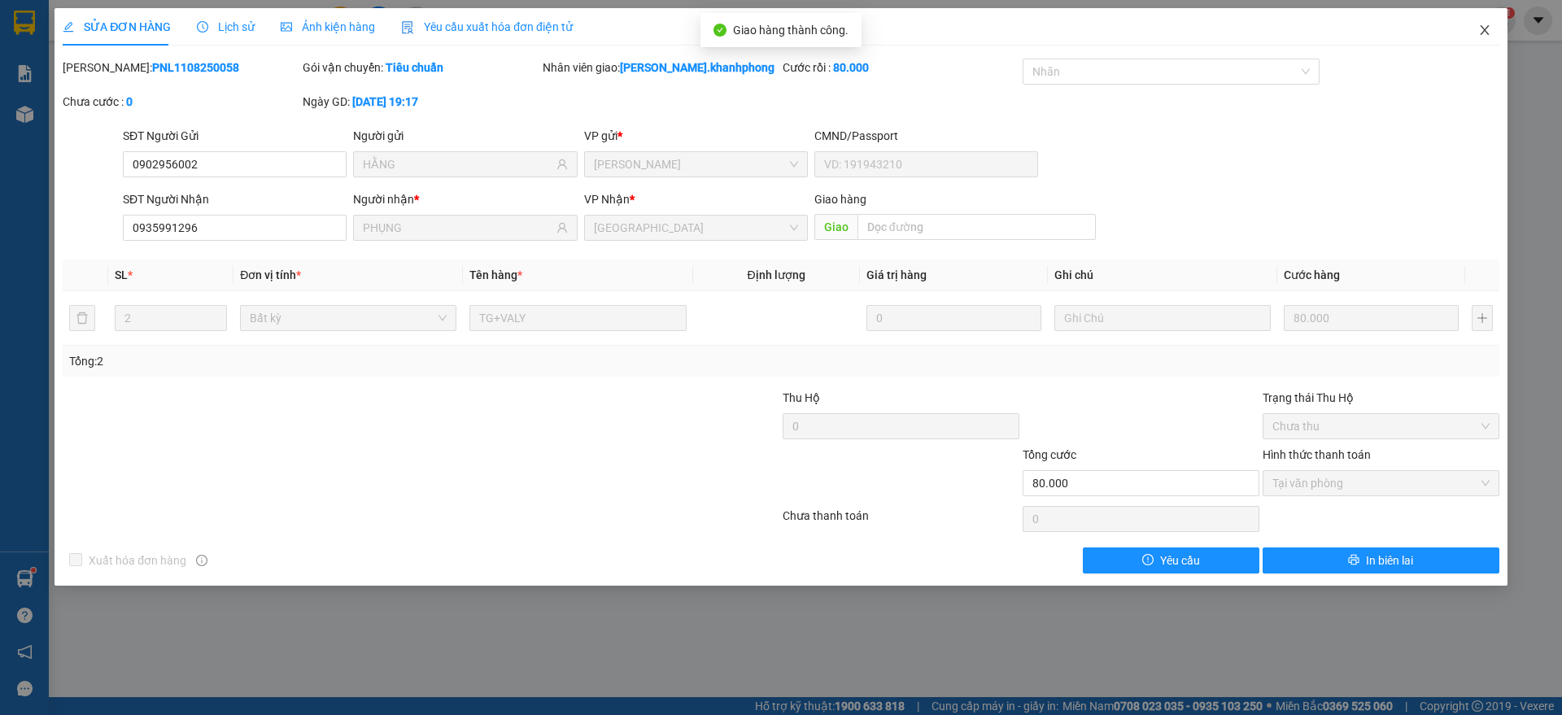
click at [1484, 20] on span "Close" at bounding box center [1485, 31] width 46 height 46
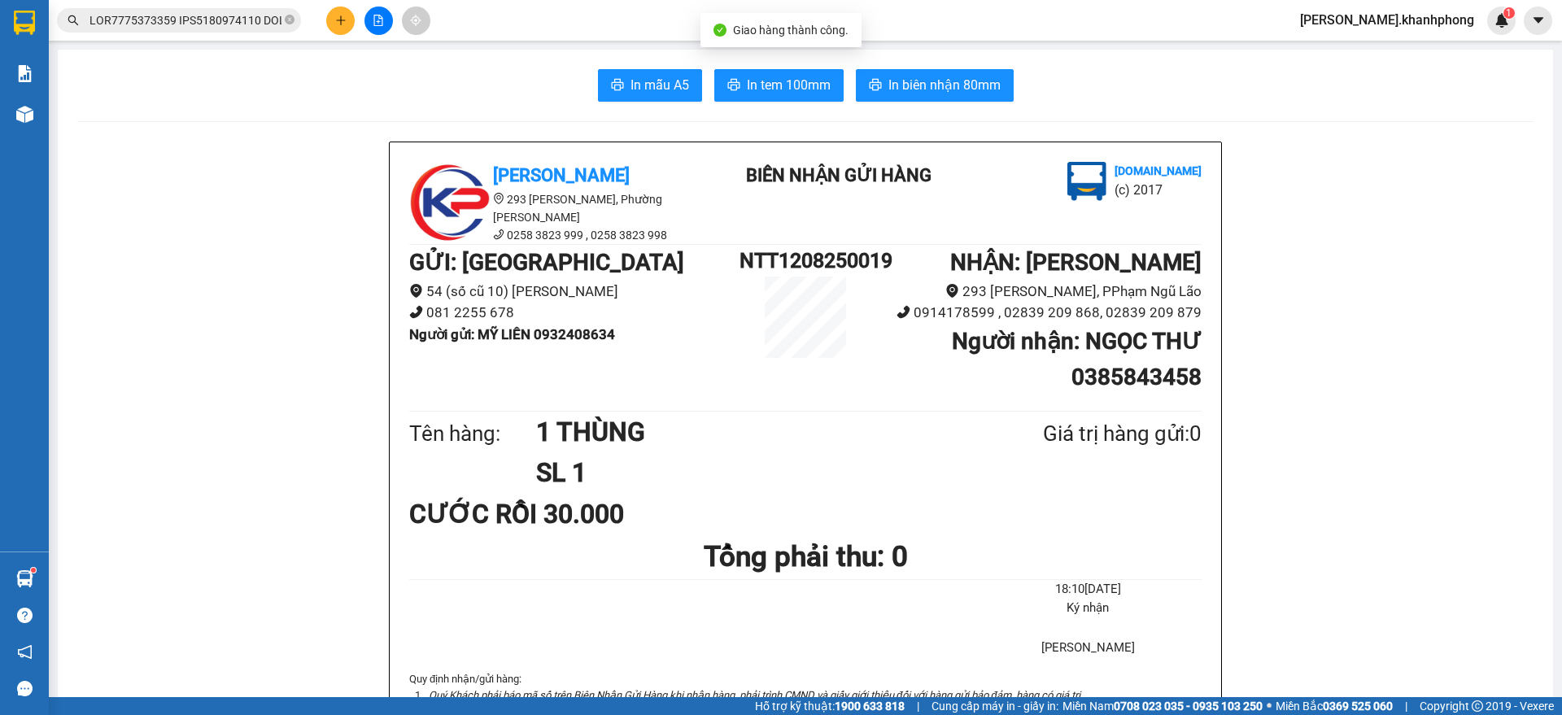
click at [220, 17] on input "text" at bounding box center [185, 20] width 192 height 18
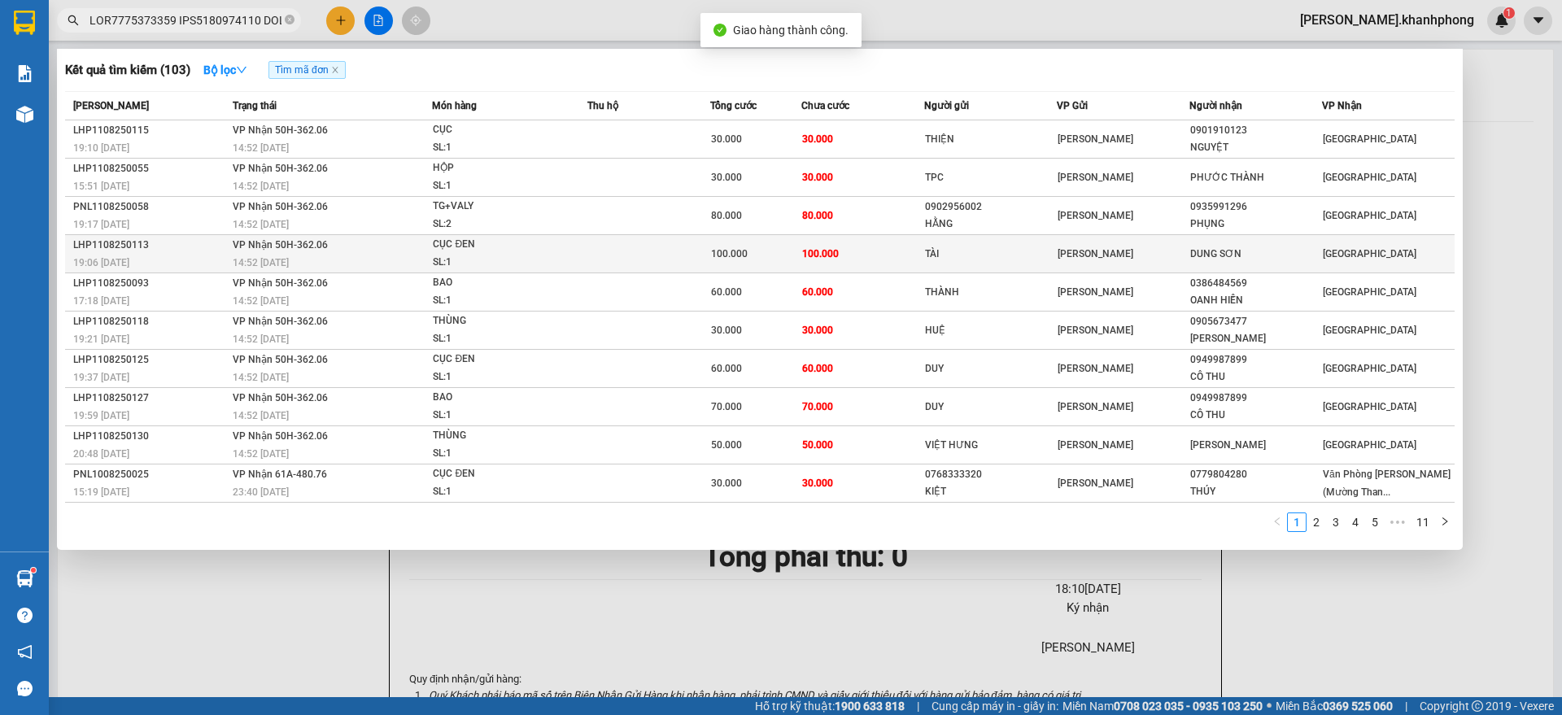
click at [218, 246] on div "LHP1108250113" at bounding box center [150, 245] width 155 height 17
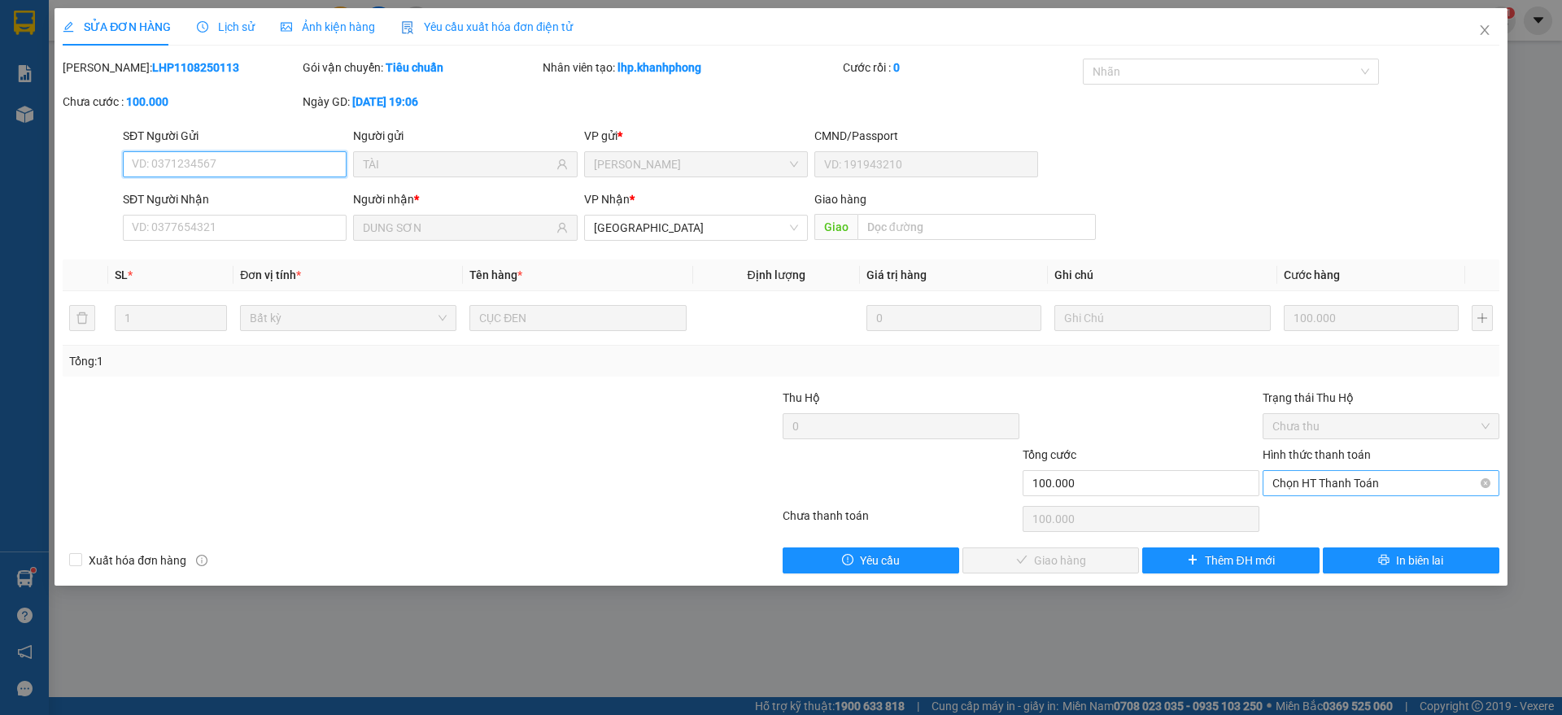
click at [1339, 484] on span "Chọn HT Thanh Toán" at bounding box center [1380, 483] width 217 height 24
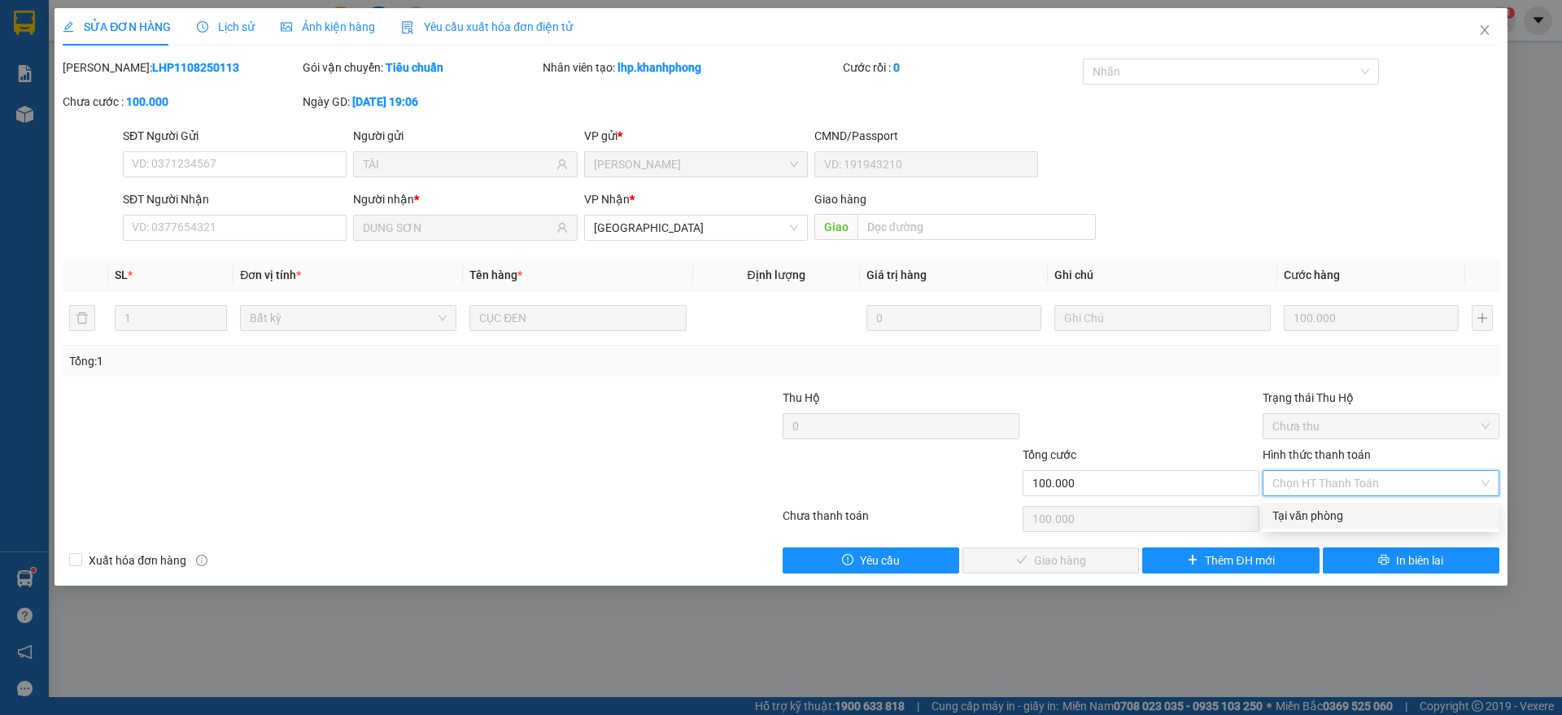
click at [1323, 512] on div "Tại văn phòng" at bounding box center [1380, 516] width 217 height 18
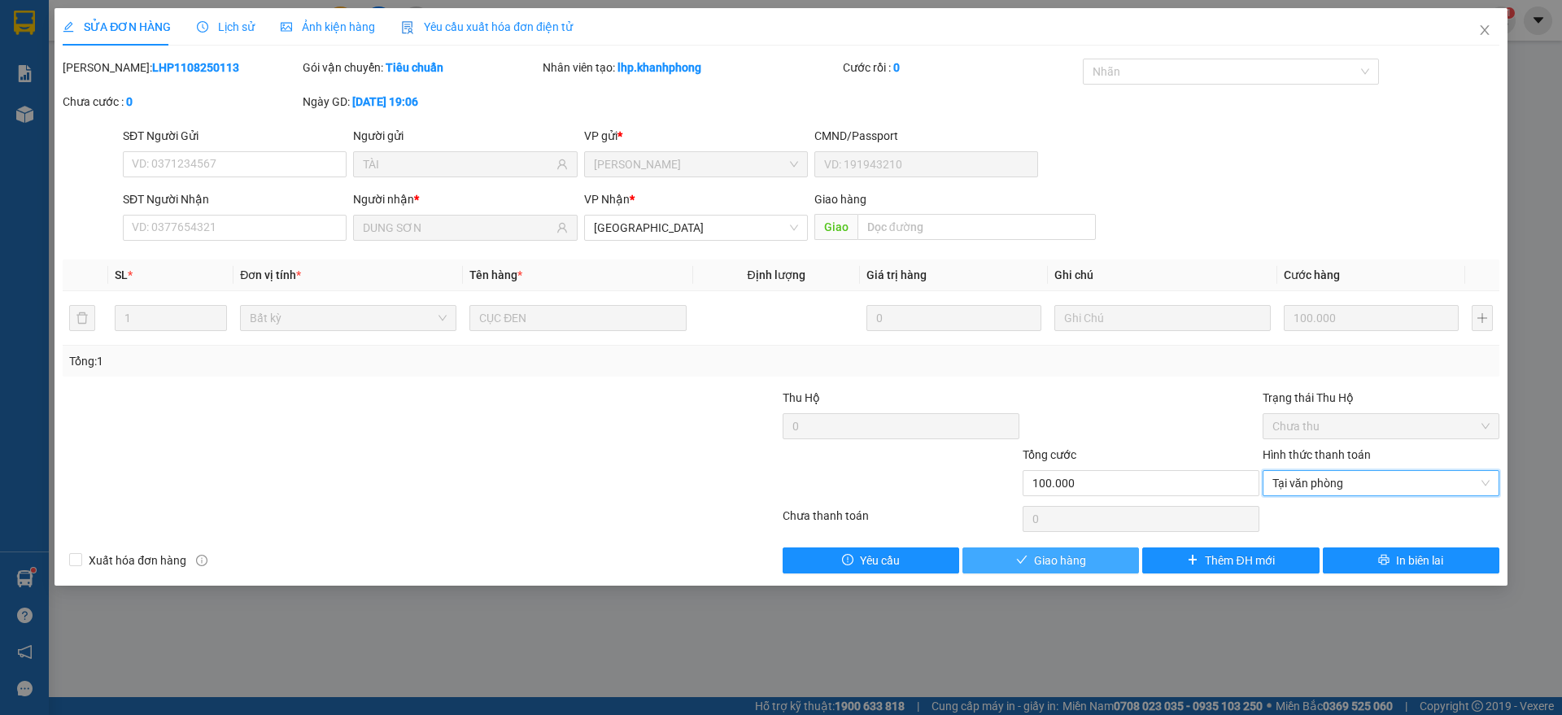
click at [1077, 552] on span "Giao hàng" at bounding box center [1060, 561] width 52 height 18
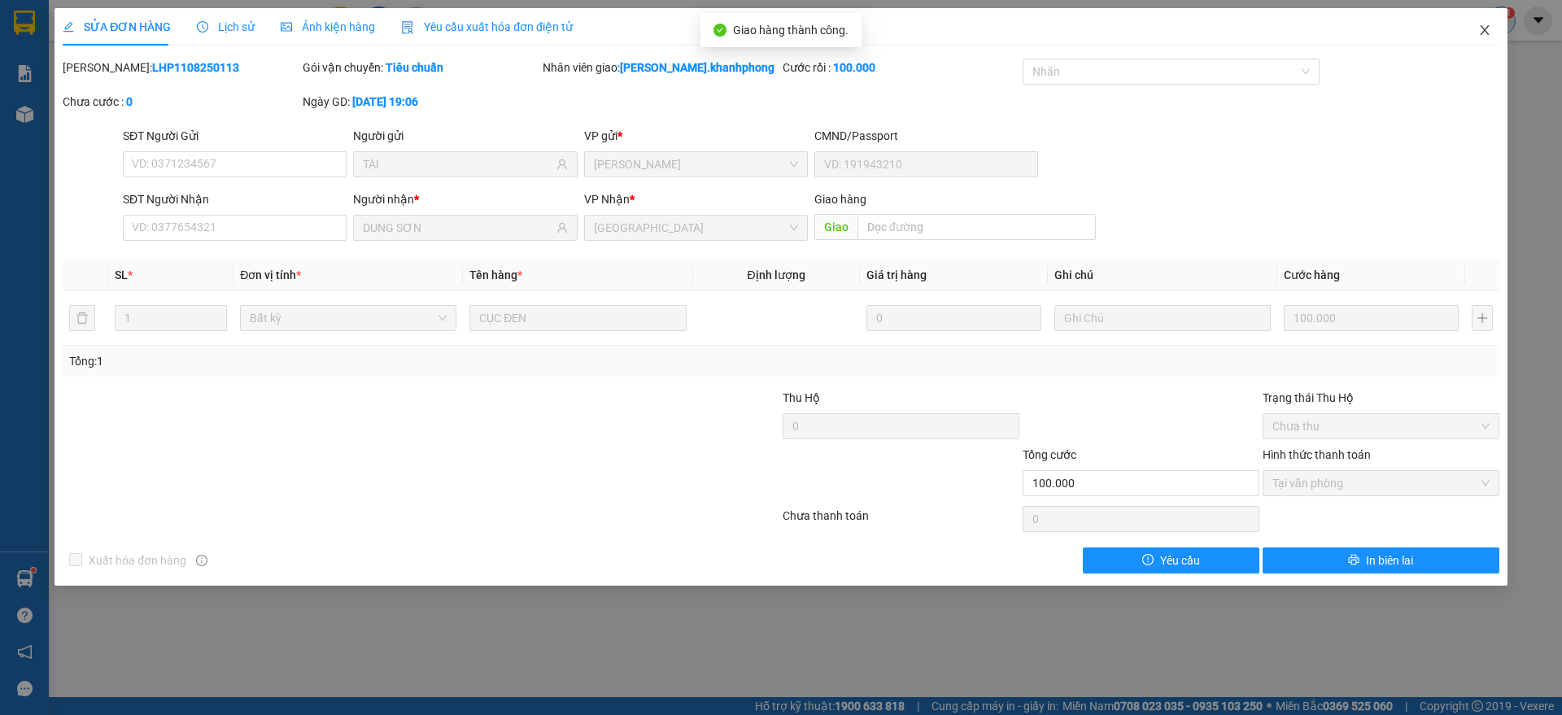
click at [1491, 19] on span "Close" at bounding box center [1485, 31] width 46 height 46
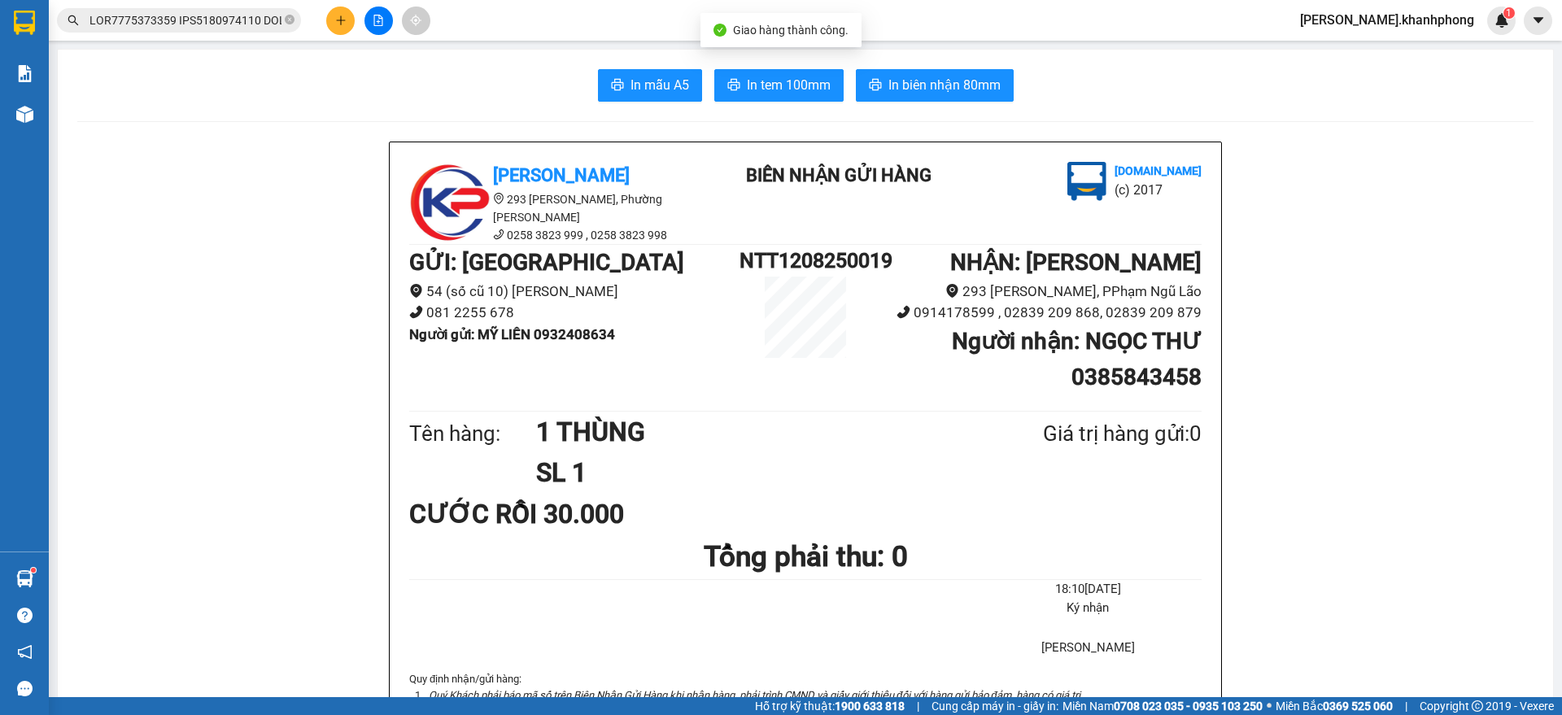
click at [252, 20] on input "text" at bounding box center [185, 20] width 192 height 18
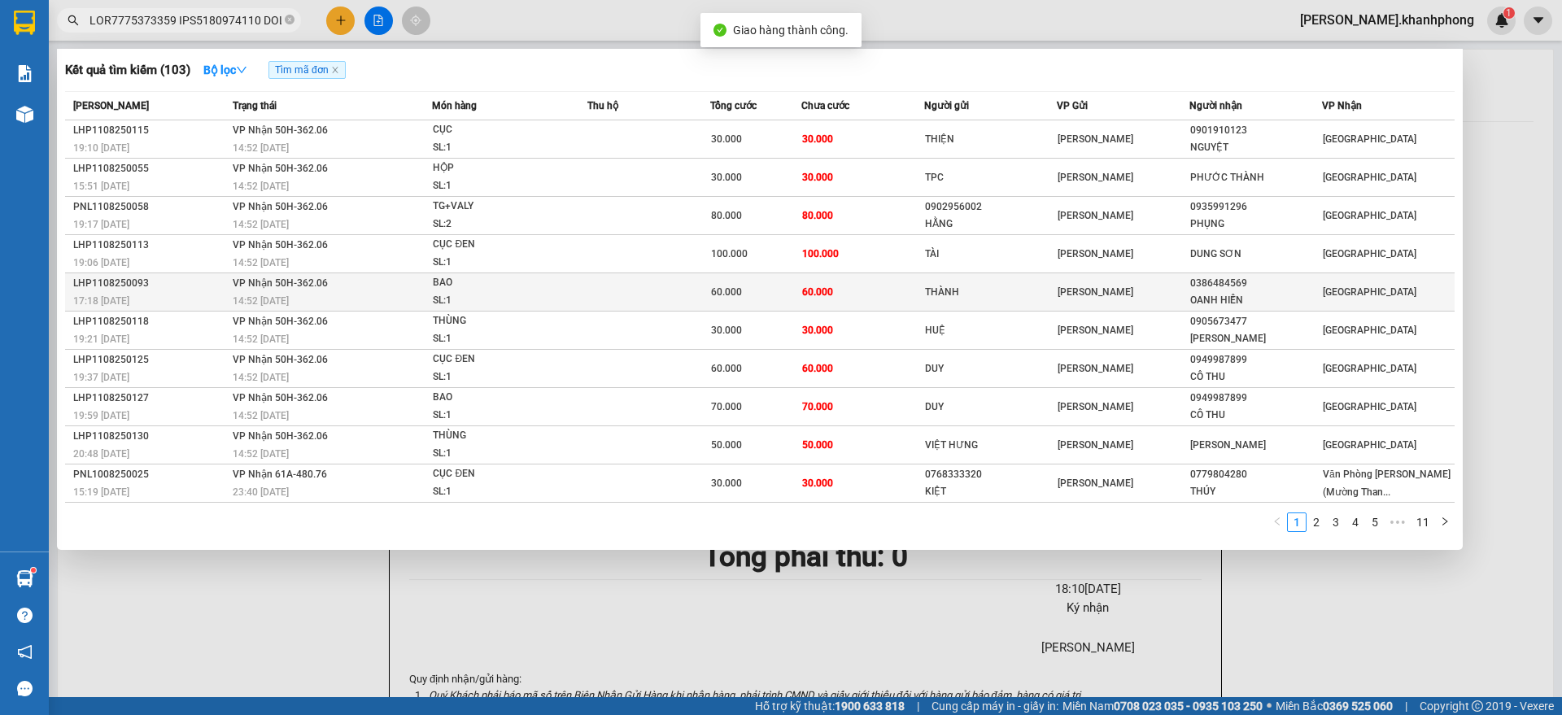
click at [212, 286] on div "LHP1108250093" at bounding box center [150, 283] width 155 height 17
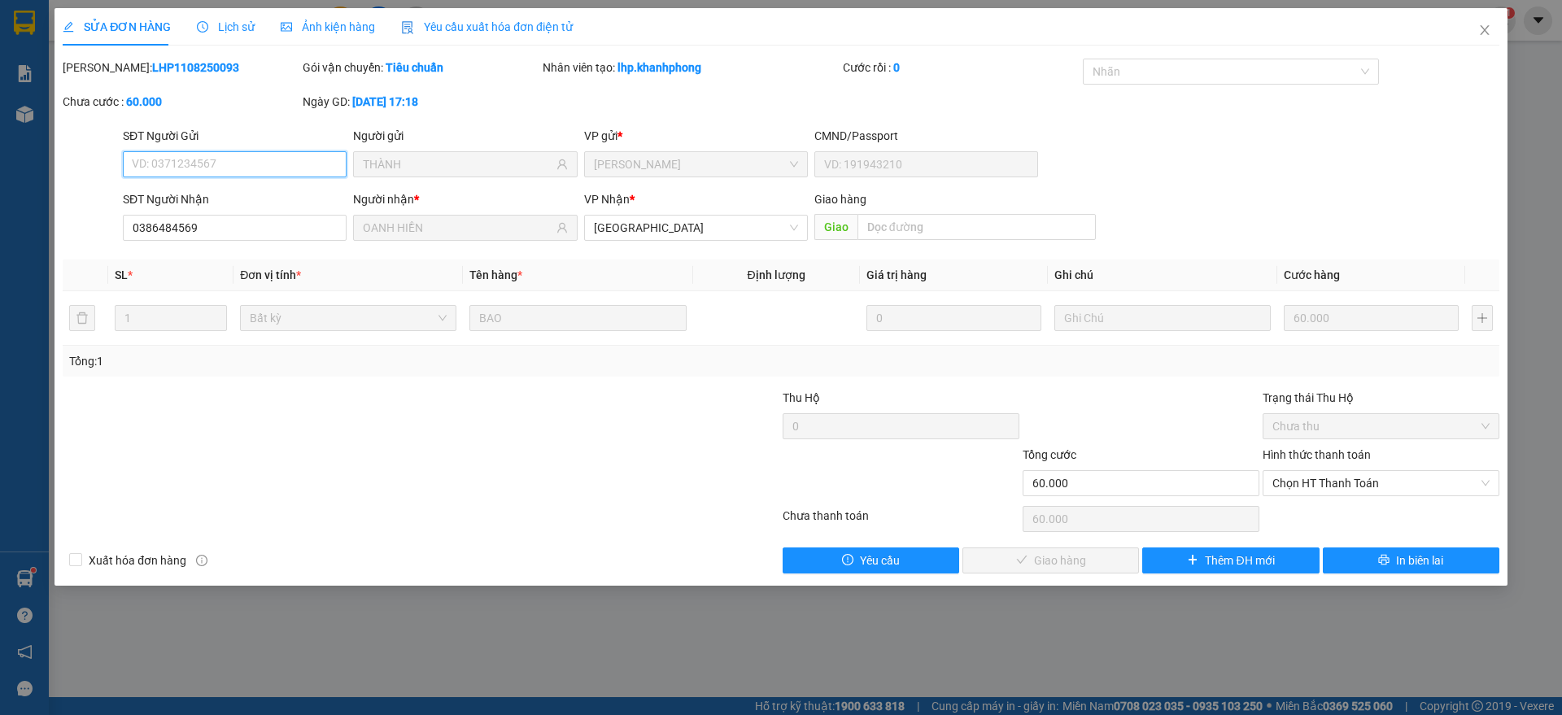
drag, startPoint x: 1299, startPoint y: 486, endPoint x: 1303, endPoint y: 497, distance: 11.3
click at [1300, 486] on span "Chọn HT Thanh Toán" at bounding box center [1380, 483] width 217 height 24
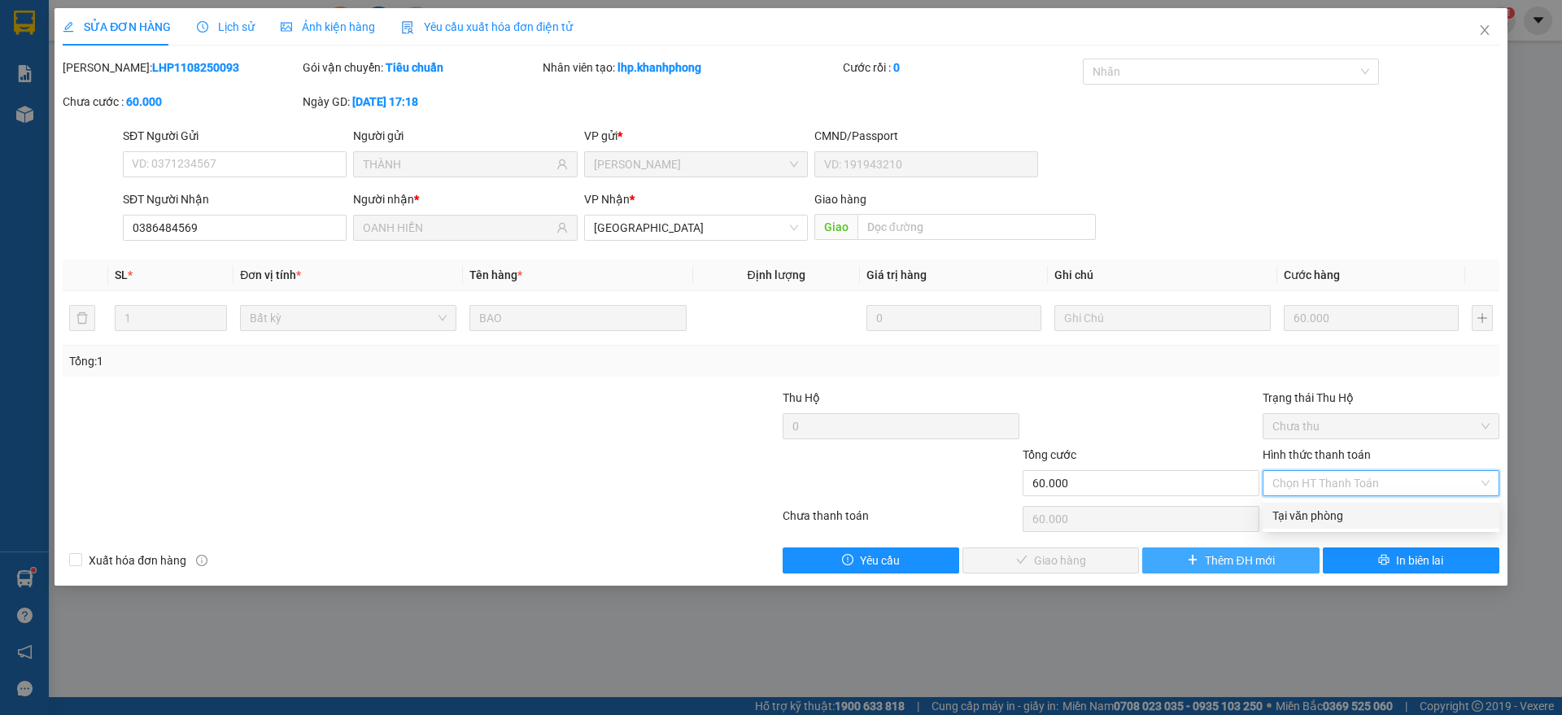
drag, startPoint x: 1301, startPoint y: 514, endPoint x: 1197, endPoint y: 554, distance: 111.5
click at [1301, 514] on div "Tại văn phòng" at bounding box center [1380, 516] width 217 height 18
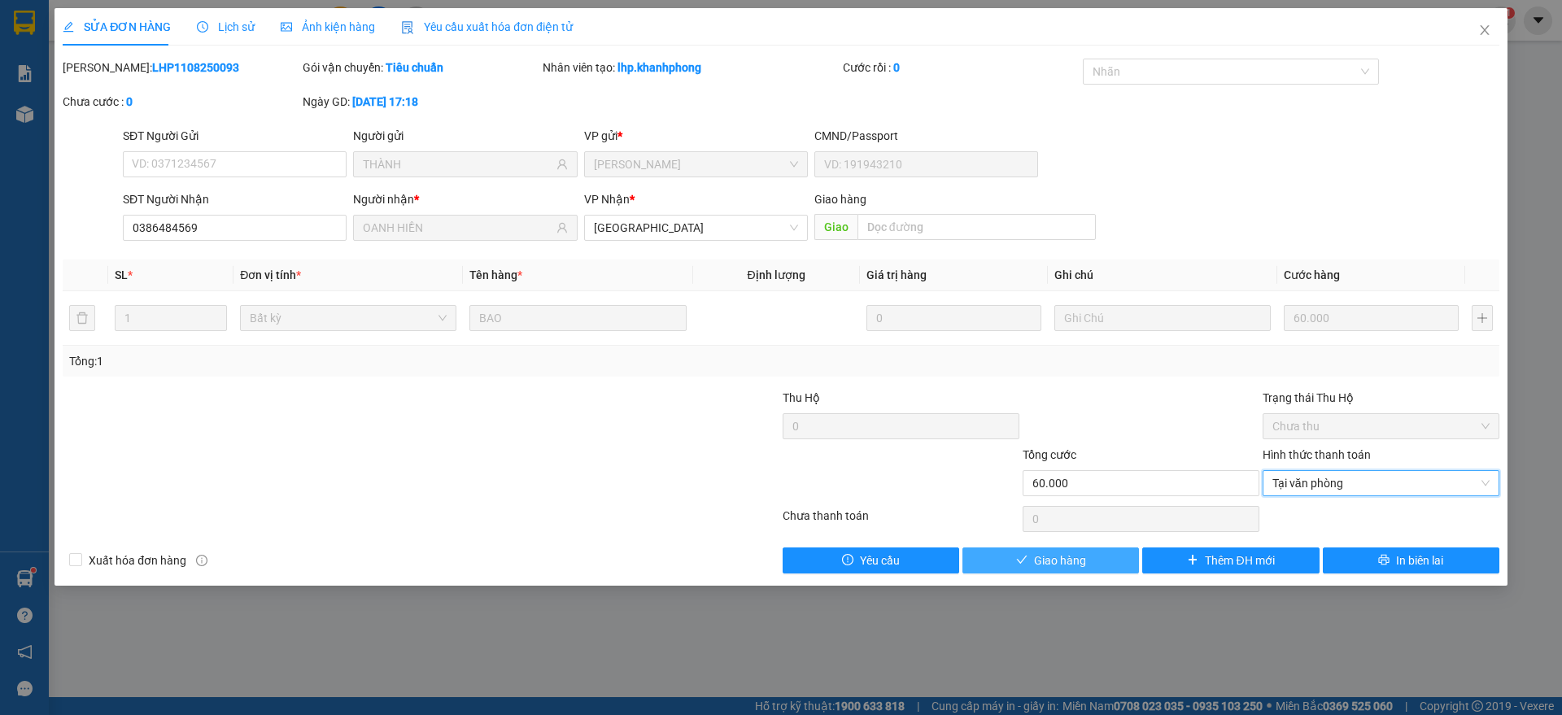
click at [1042, 560] on span "Giao hàng" at bounding box center [1060, 561] width 52 height 18
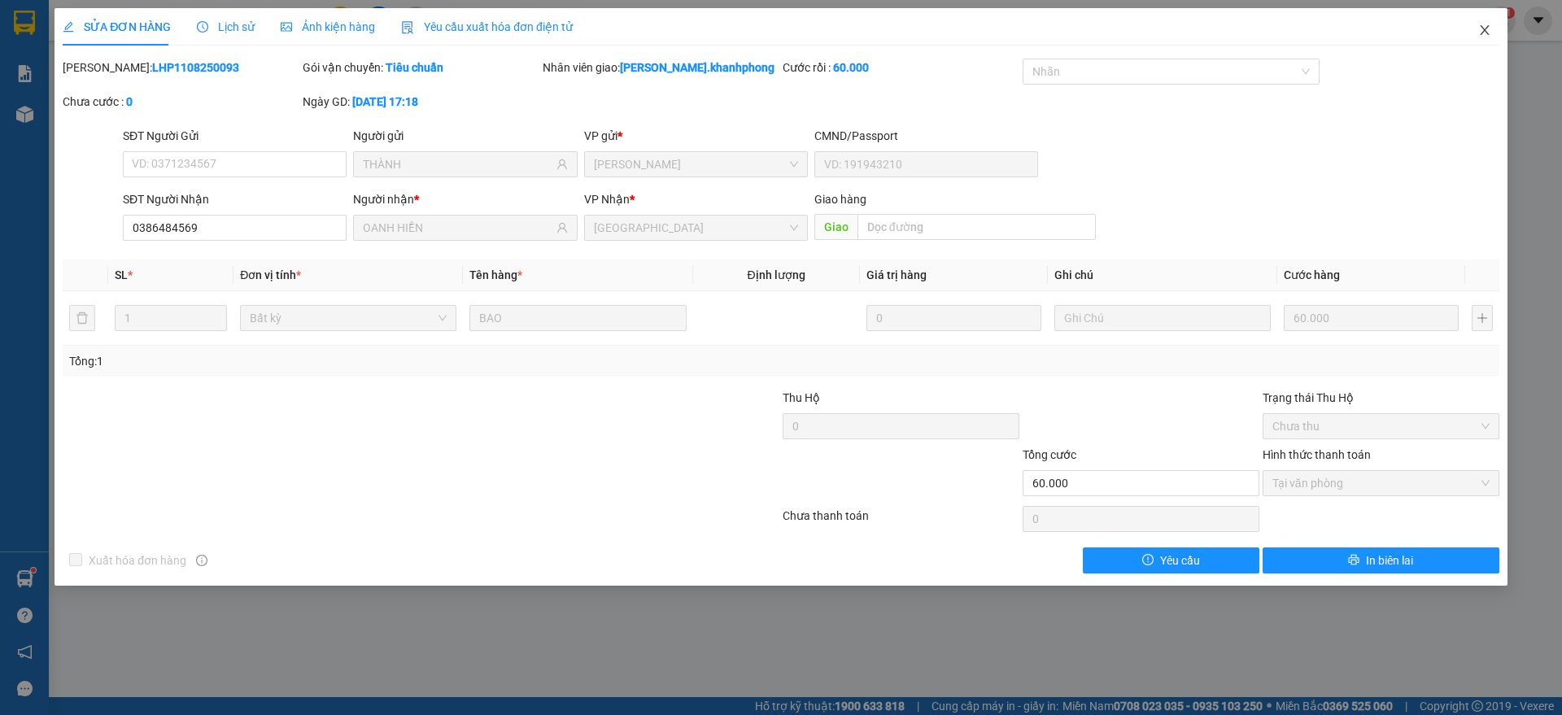
drag, startPoint x: 1488, startPoint y: 27, endPoint x: 1480, endPoint y: 33, distance: 9.8
click at [1490, 27] on icon "close" at bounding box center [1484, 30] width 13 height 13
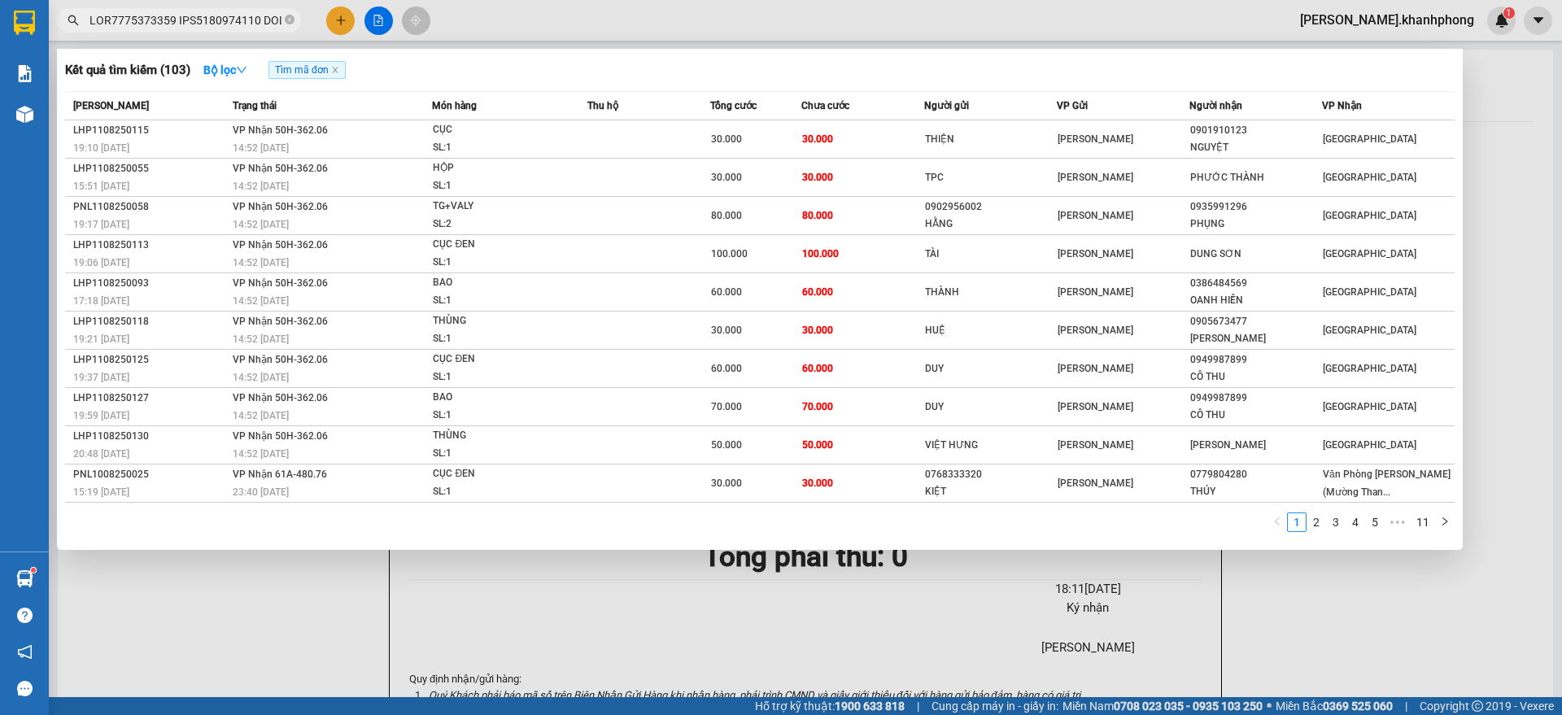
click at [222, 25] on input "text" at bounding box center [185, 20] width 192 height 18
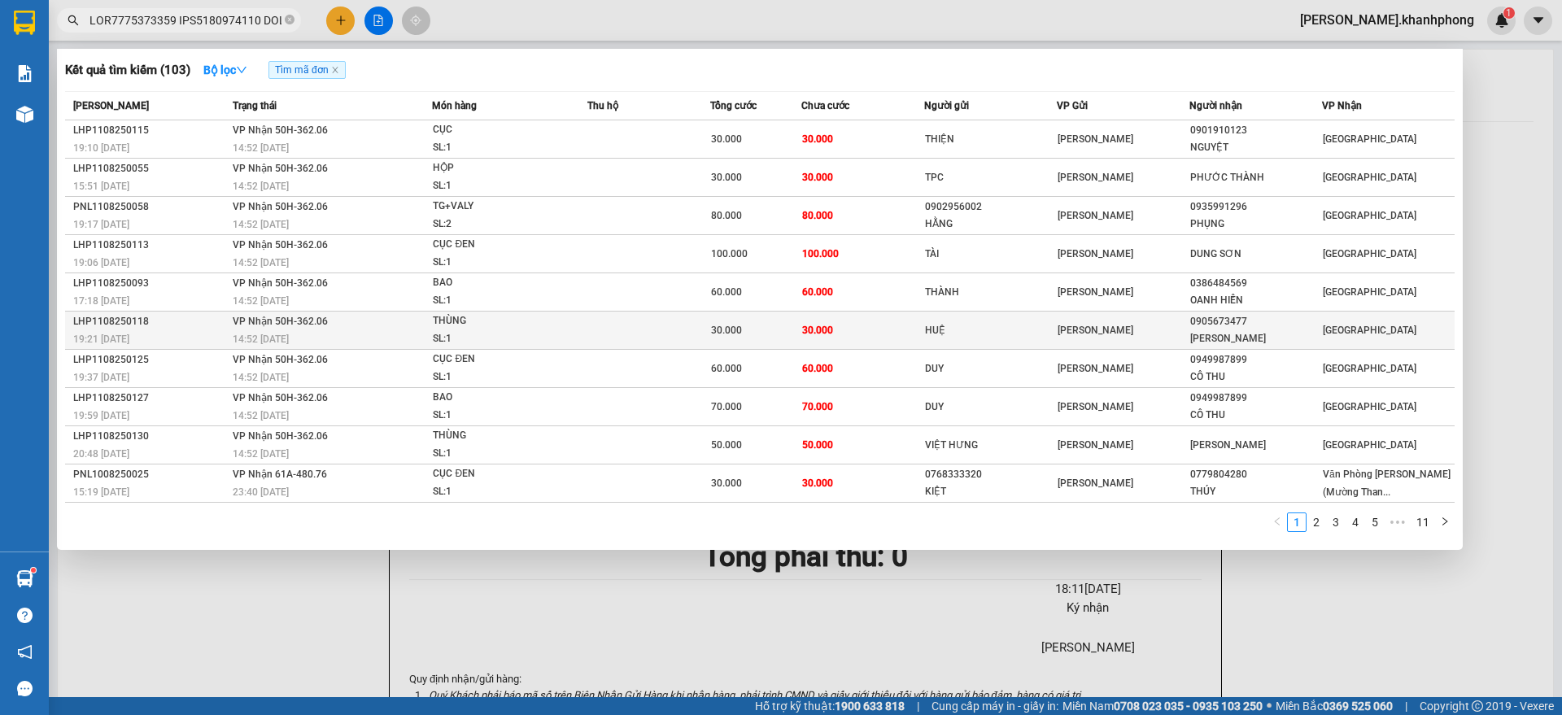
click at [377, 335] on div "14:52 [DATE]" at bounding box center [332, 339] width 199 height 18
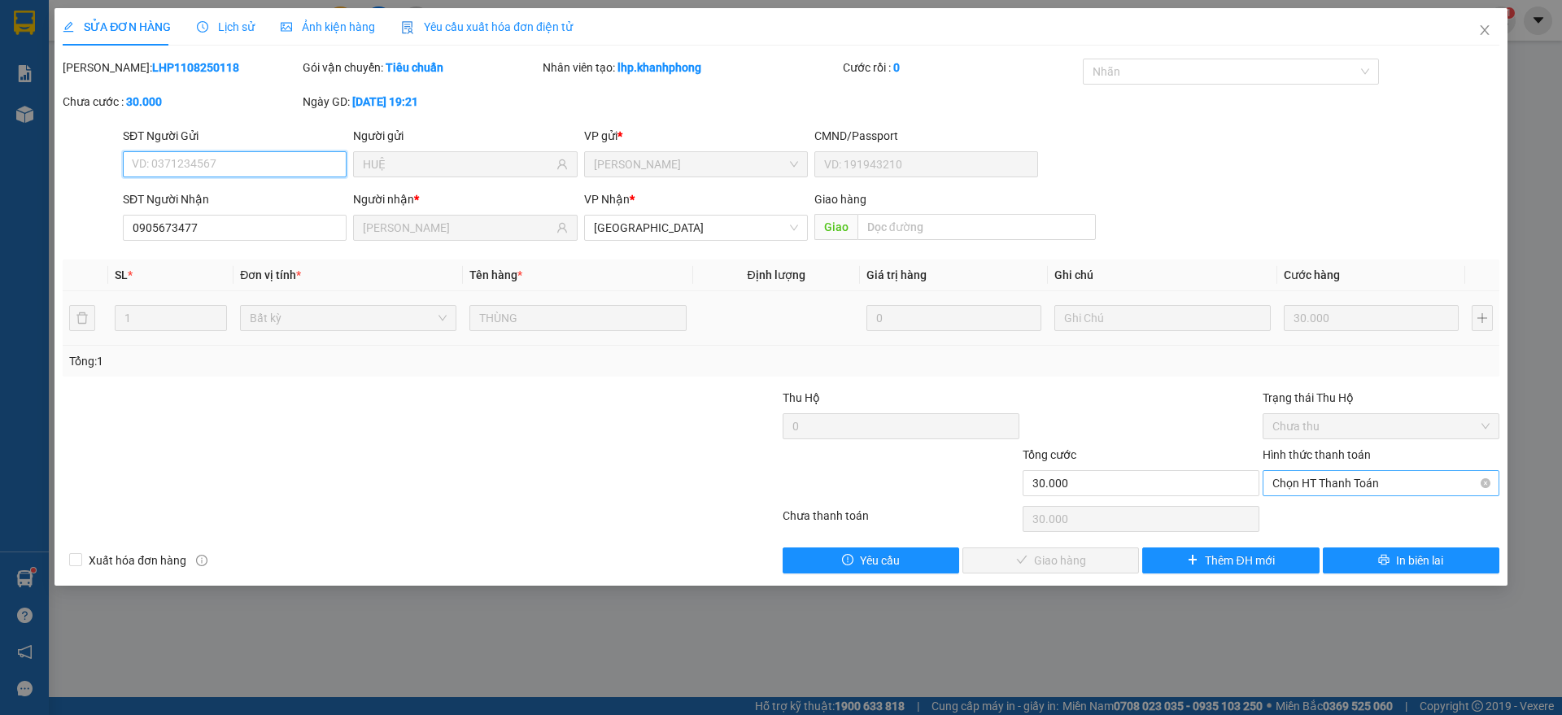
click at [1288, 483] on span "Chọn HT Thanh Toán" at bounding box center [1380, 483] width 217 height 24
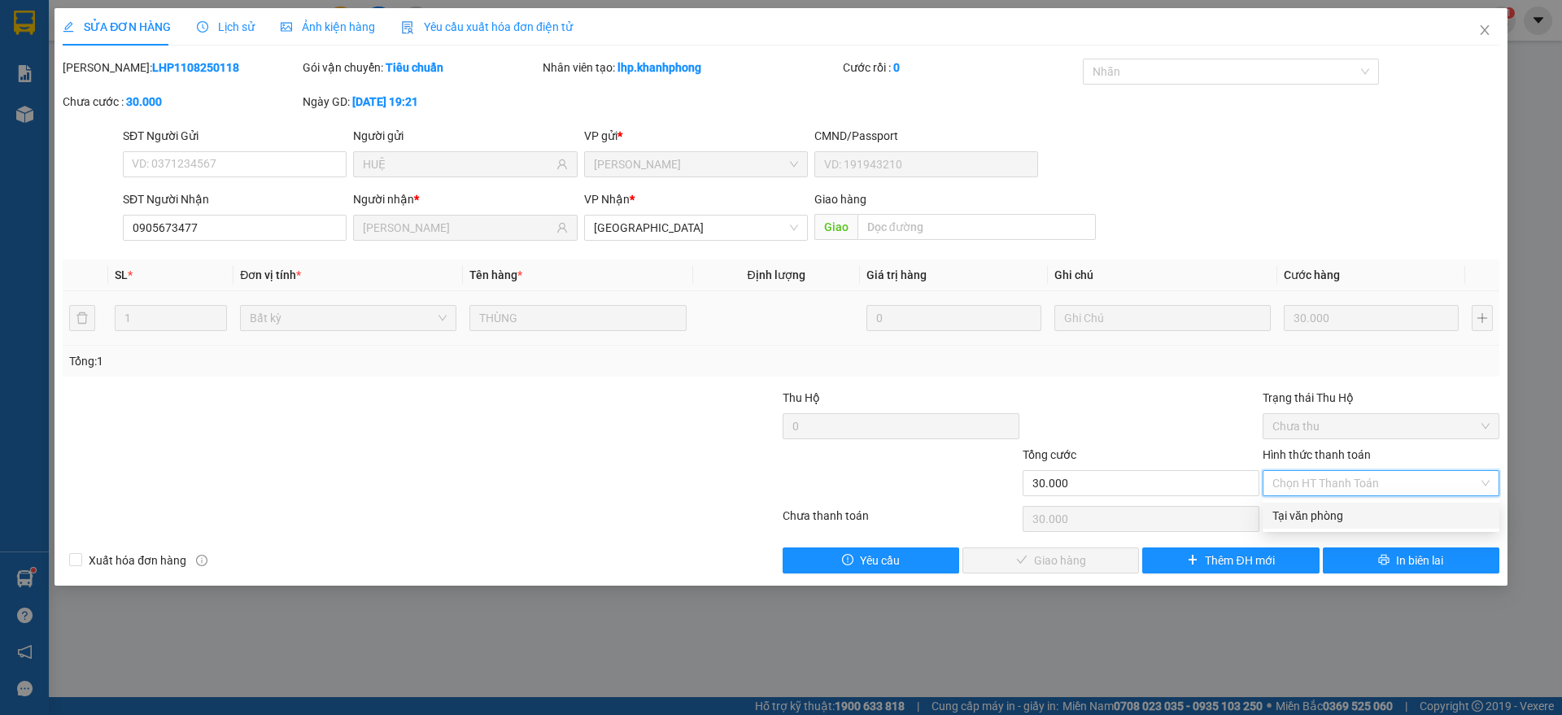
click at [1301, 513] on div "Tại văn phòng" at bounding box center [1380, 516] width 217 height 18
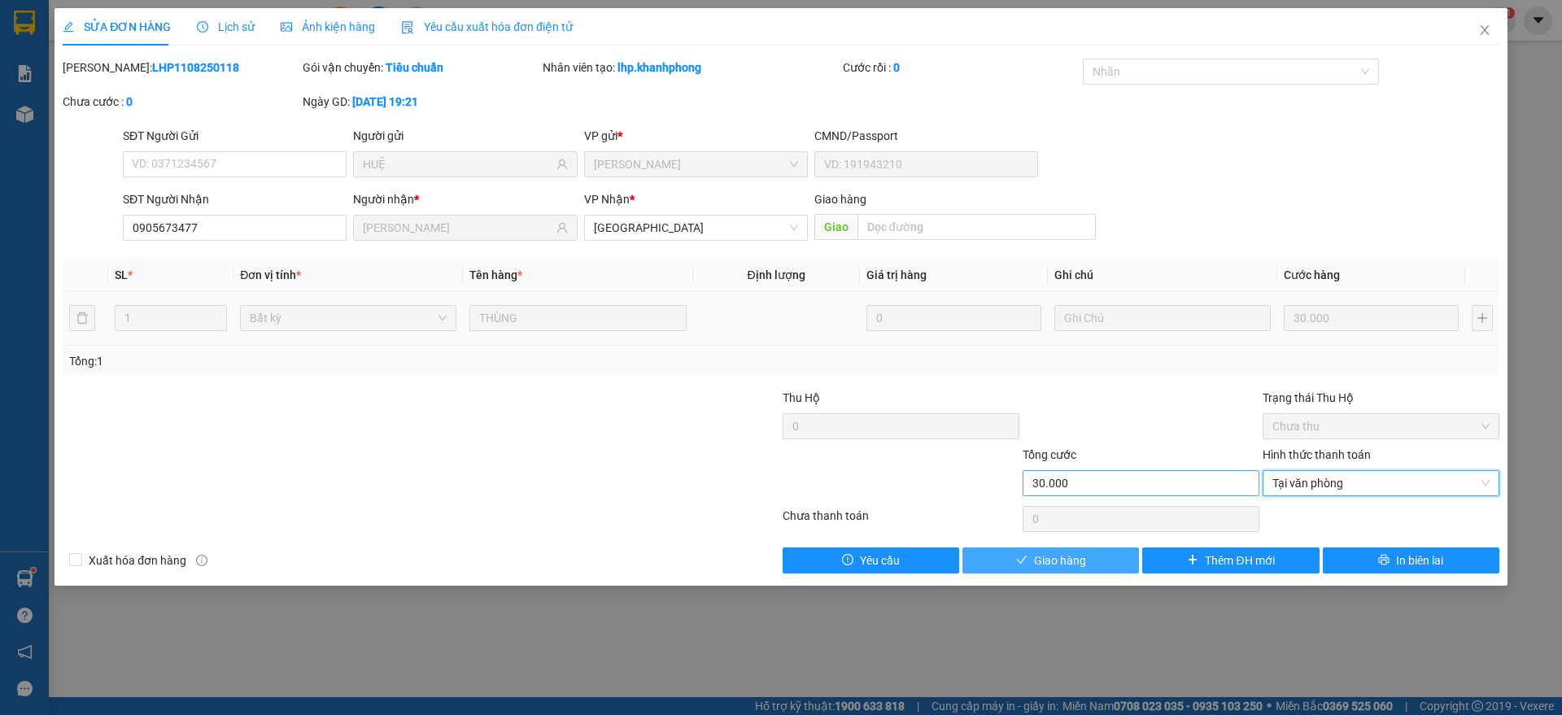
drag, startPoint x: 1044, startPoint y: 554, endPoint x: 1135, endPoint y: 473, distance: 121.5
click at [1049, 554] on span "Giao hàng" at bounding box center [1060, 561] width 52 height 18
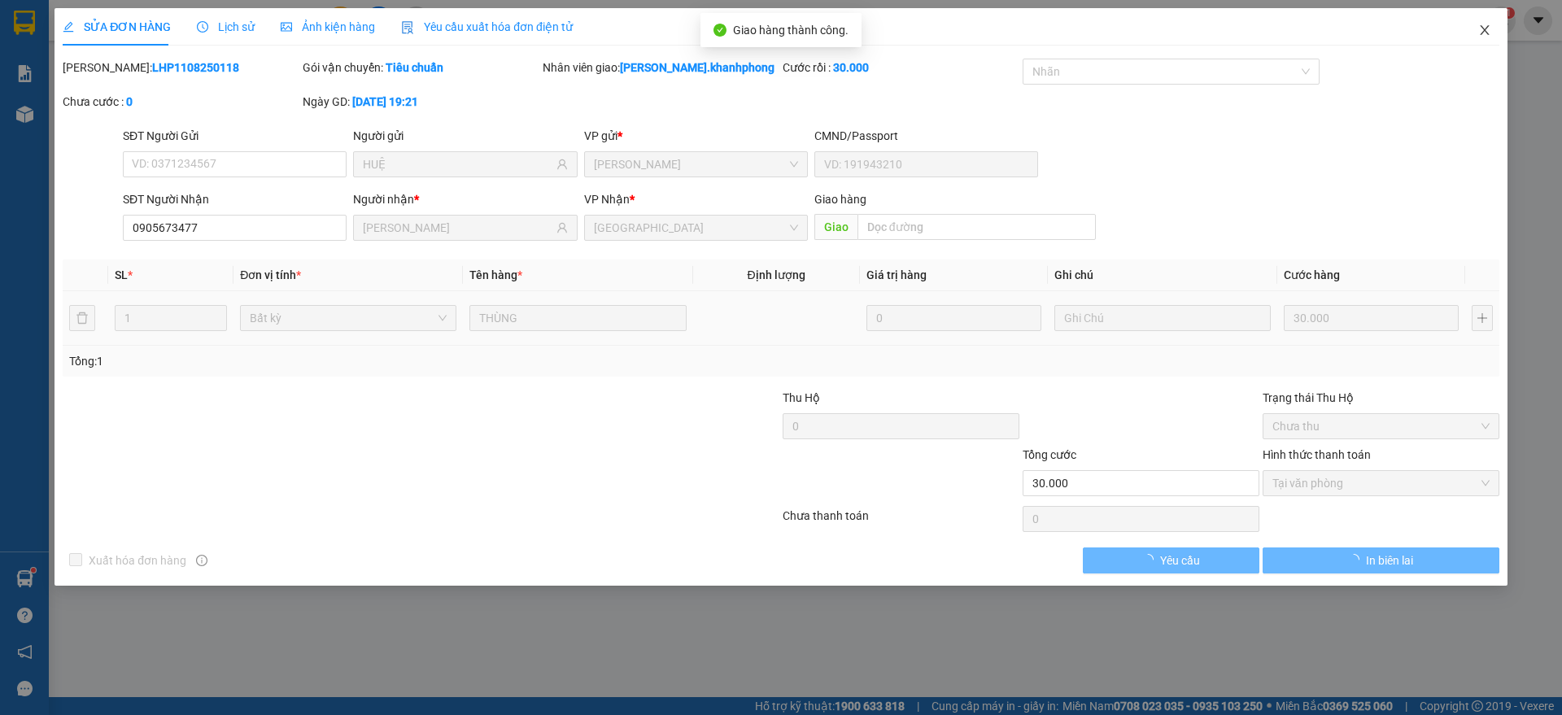
click at [1489, 29] on icon "close" at bounding box center [1484, 30] width 13 height 13
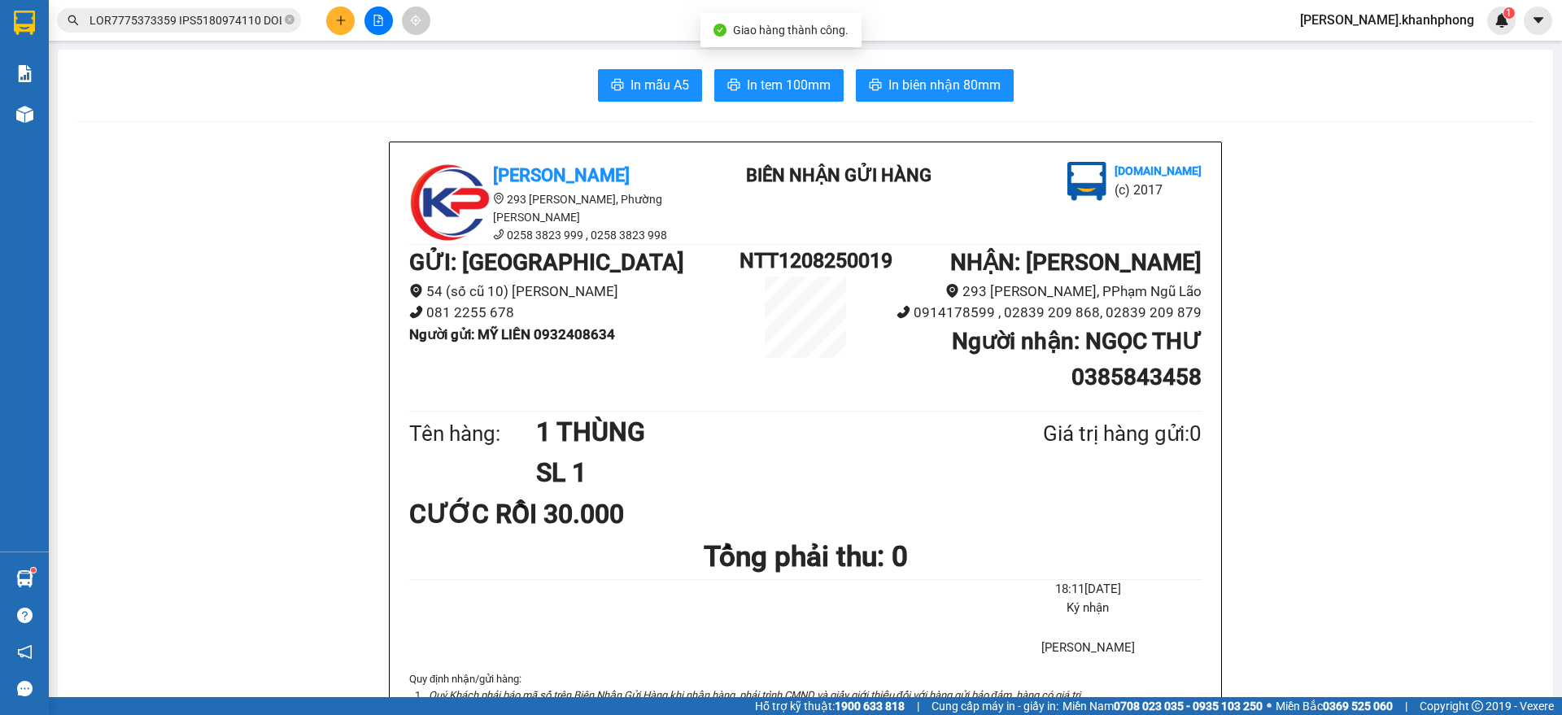
click at [228, 26] on input "text" at bounding box center [185, 20] width 192 height 18
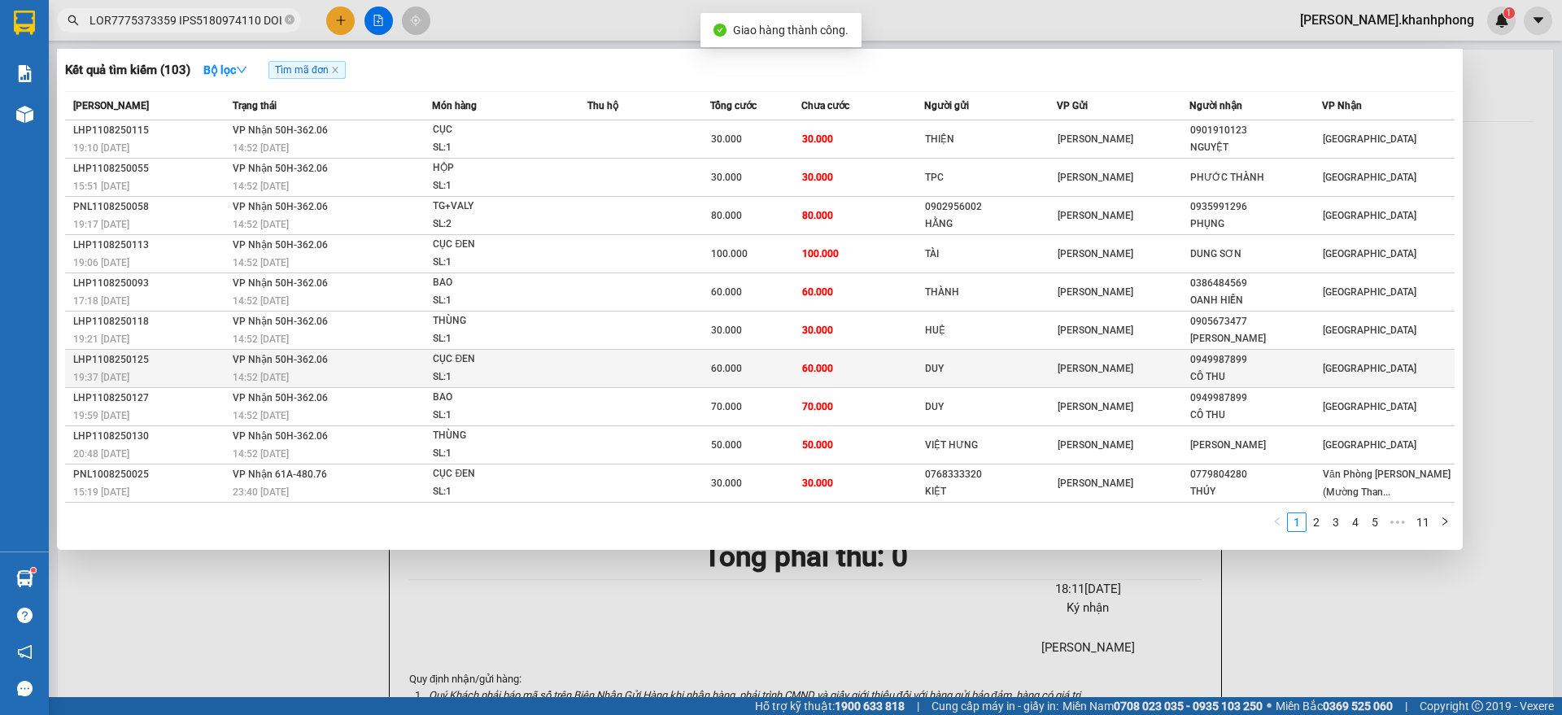
click at [198, 366] on div "LHP1108250125" at bounding box center [150, 359] width 155 height 17
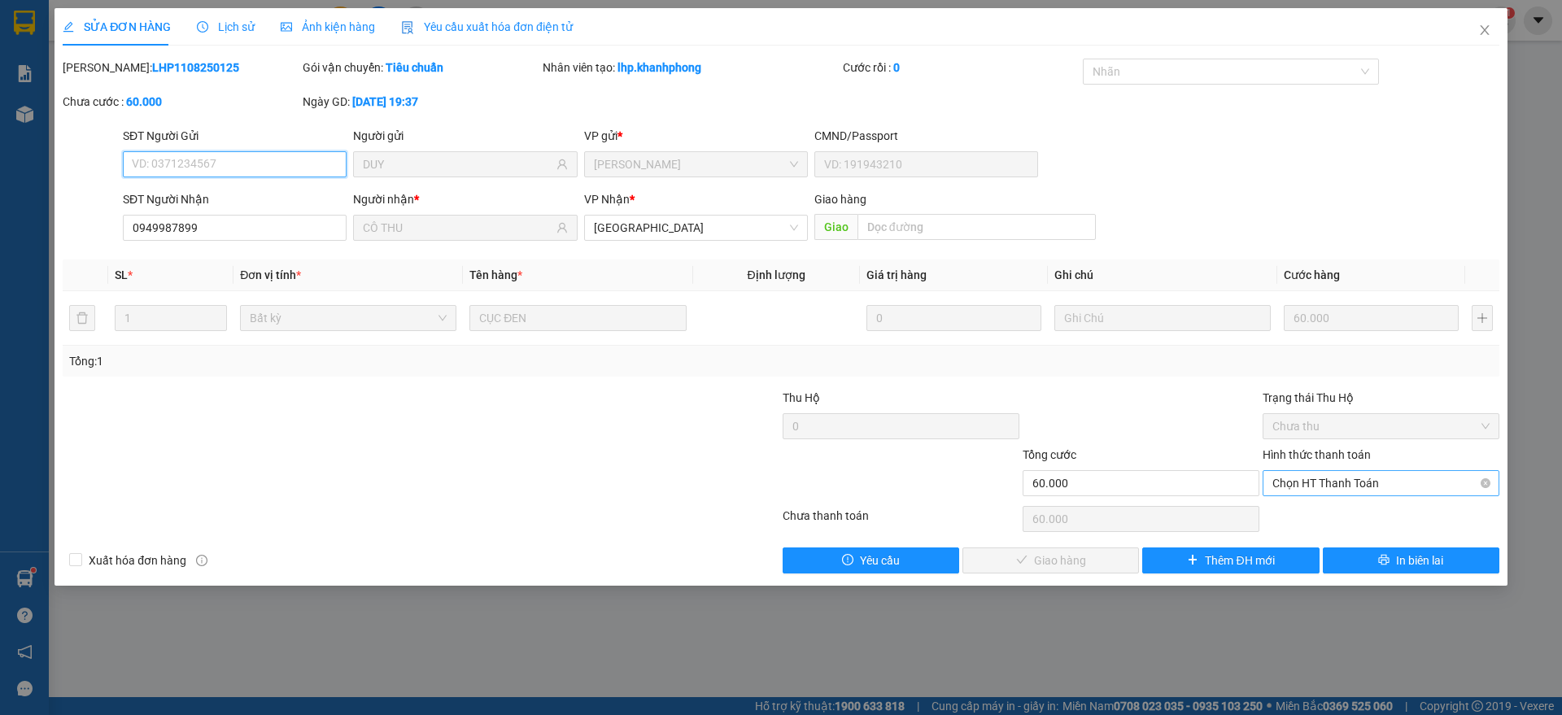
drag, startPoint x: 1301, startPoint y: 478, endPoint x: 1302, endPoint y: 489, distance: 10.6
click at [1303, 478] on span "Chọn HT Thanh Toán" at bounding box center [1380, 483] width 217 height 24
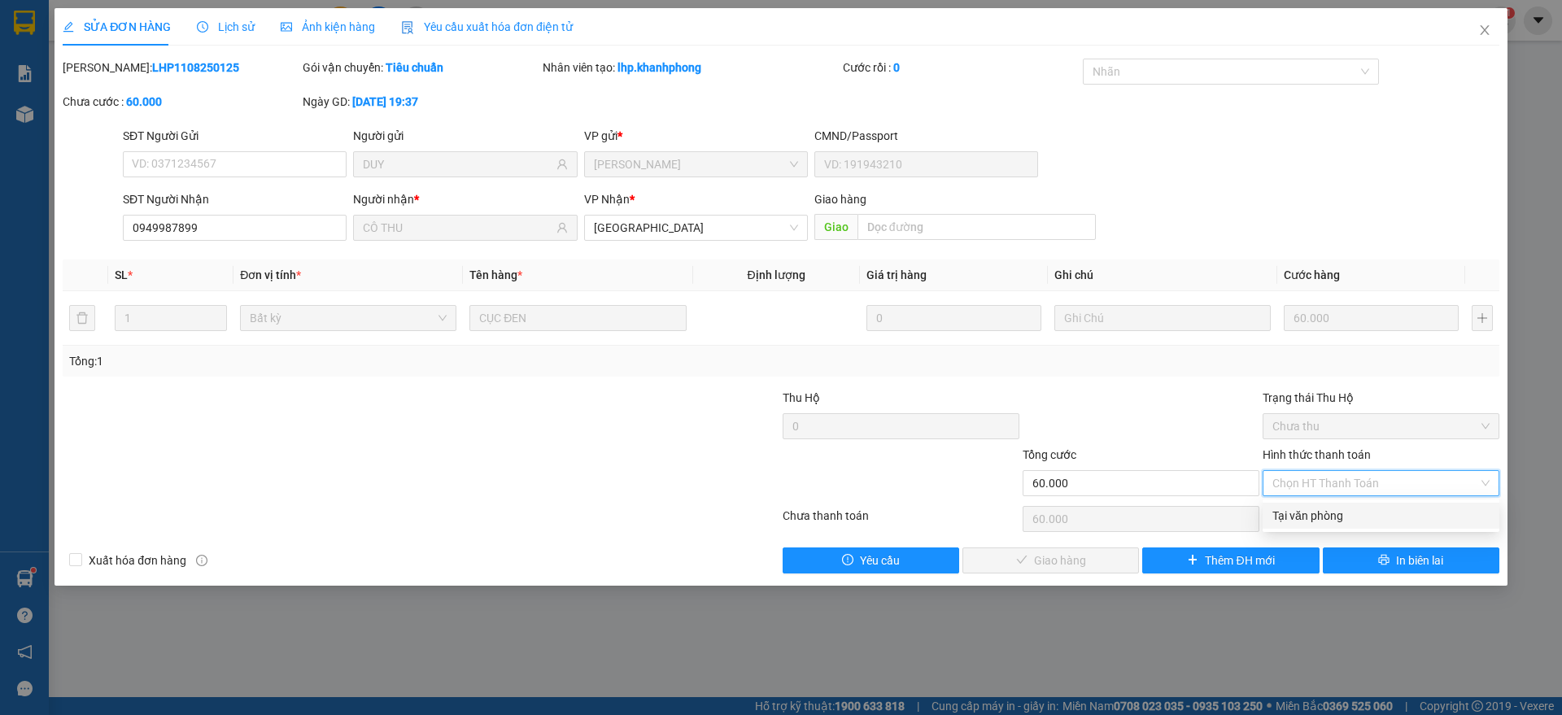
click at [1297, 519] on div "Tại văn phòng" at bounding box center [1380, 516] width 217 height 18
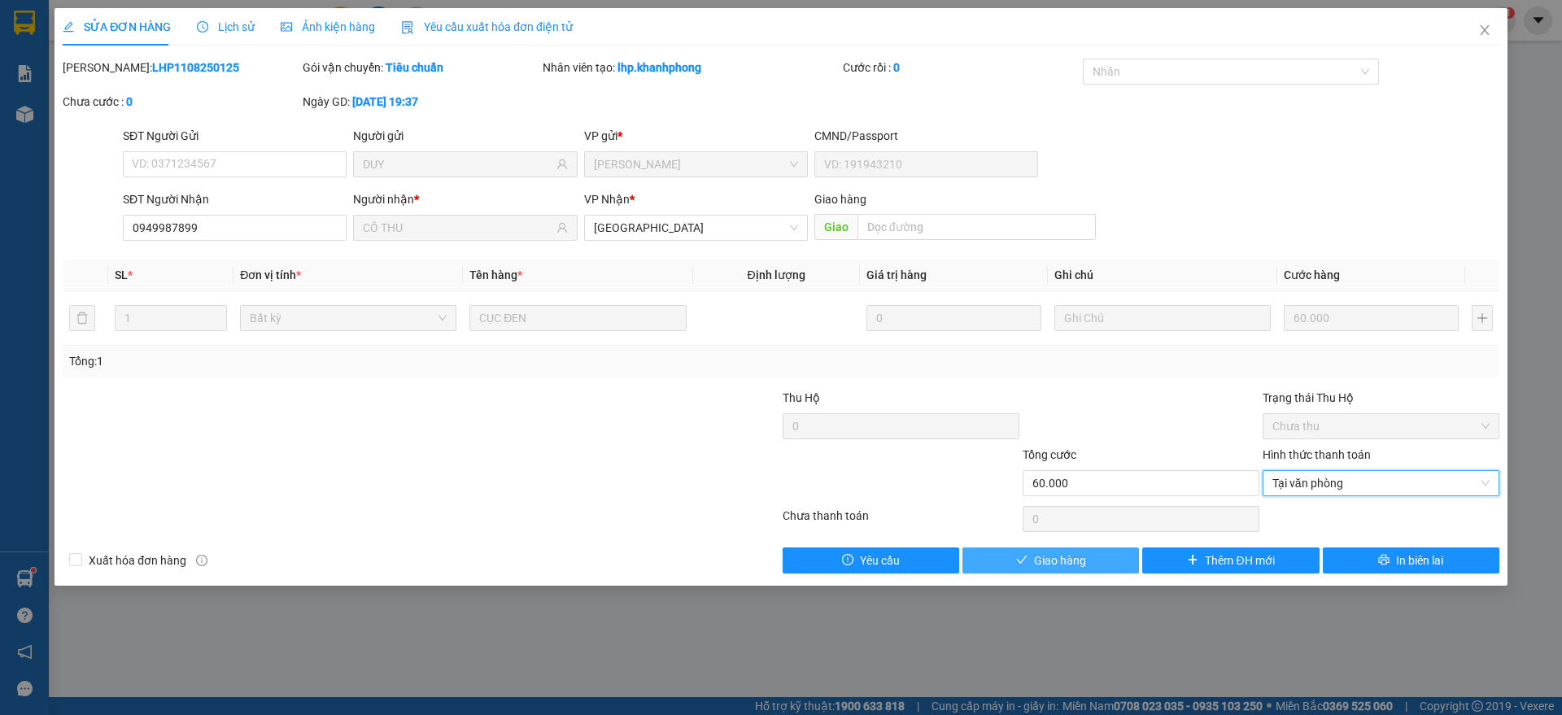
click at [1065, 547] on button "Giao hàng" at bounding box center [1050, 560] width 177 height 26
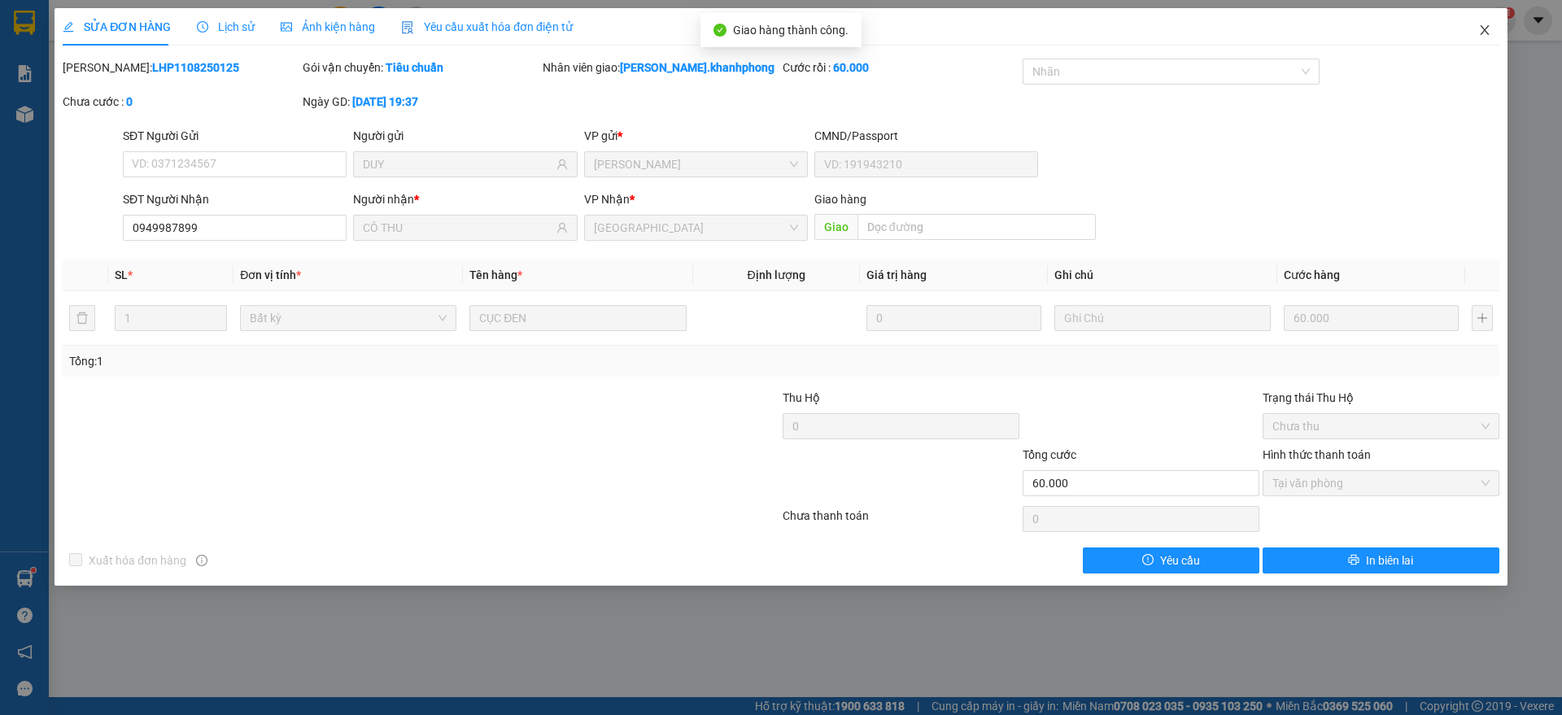
click at [1484, 25] on icon "close" at bounding box center [1484, 30] width 13 height 13
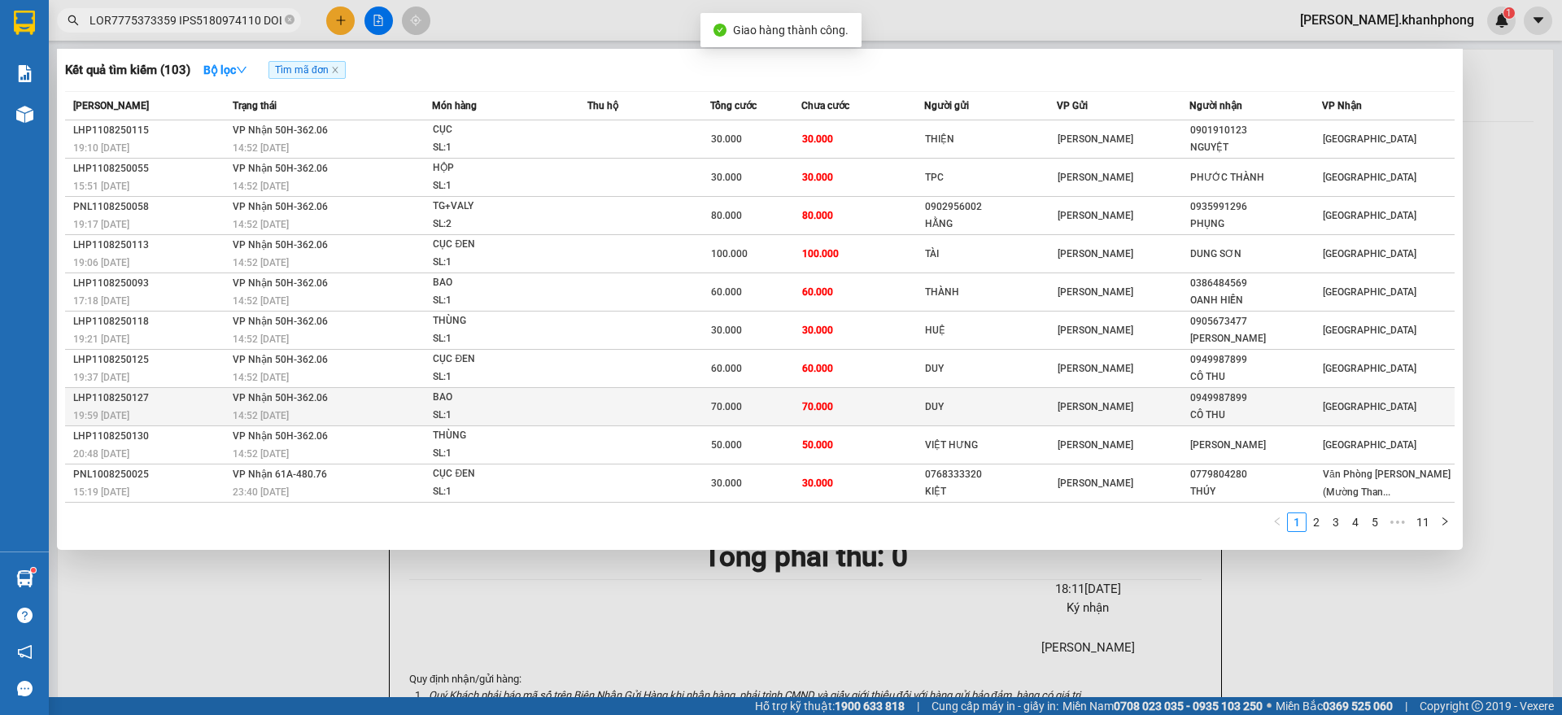
drag, startPoint x: 163, startPoint y: 23, endPoint x: 336, endPoint y: 402, distance: 416.8
click at [165, 24] on input "text" at bounding box center [185, 20] width 192 height 18
click at [272, 407] on div "14:52 [DATE]" at bounding box center [332, 416] width 199 height 18
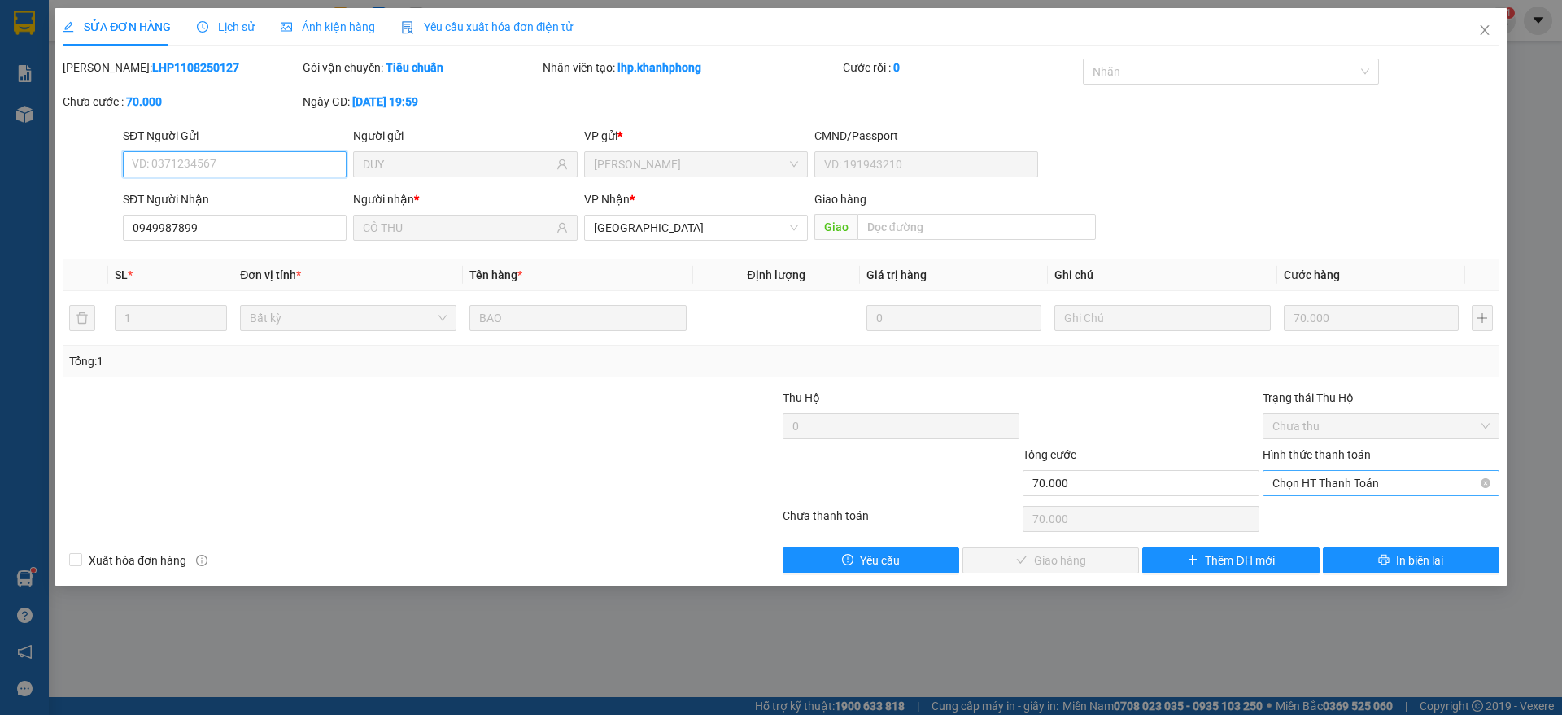
drag, startPoint x: 1333, startPoint y: 484, endPoint x: 1332, endPoint y: 492, distance: 8.3
click at [1334, 483] on span "Chọn HT Thanh Toán" at bounding box center [1380, 483] width 217 height 24
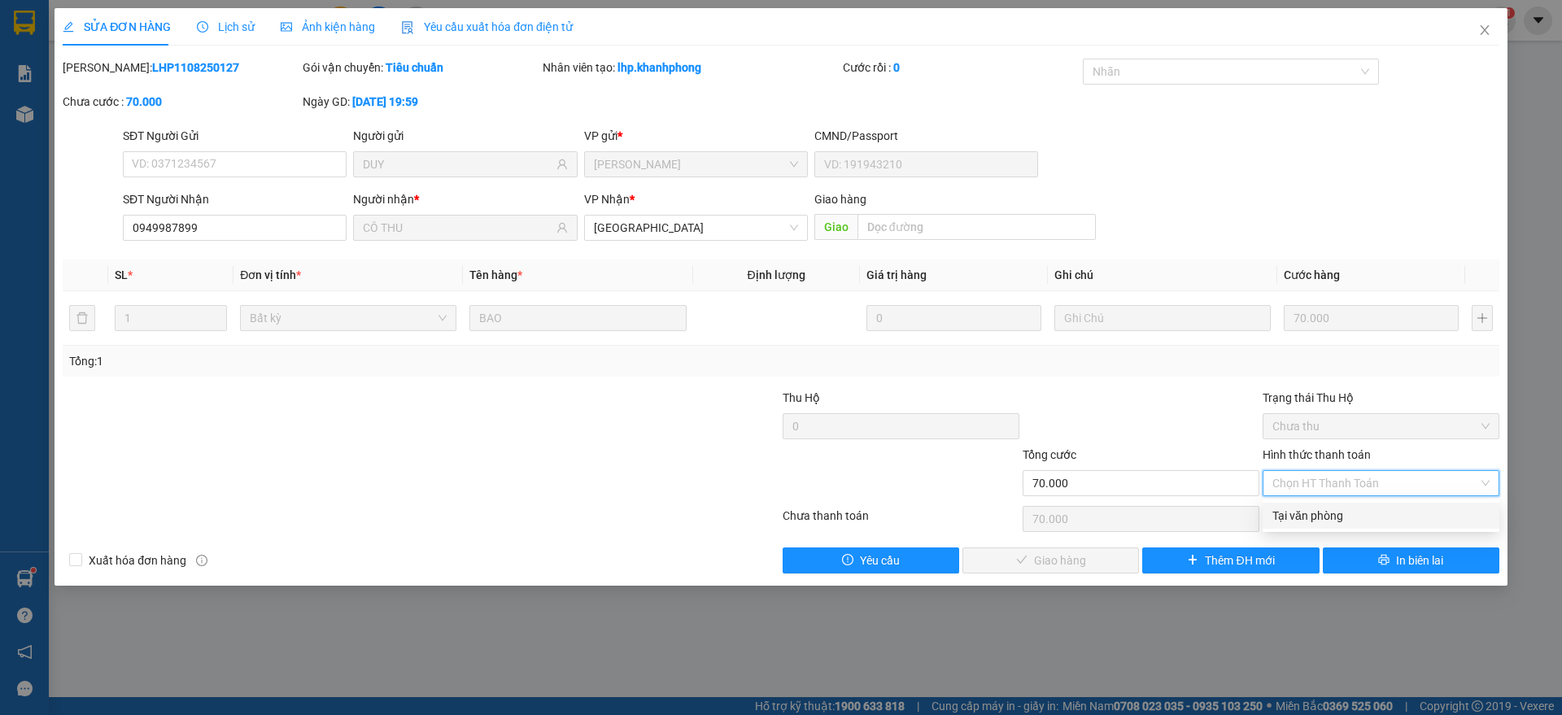
click at [1318, 515] on div "Tại văn phòng" at bounding box center [1380, 516] width 217 height 18
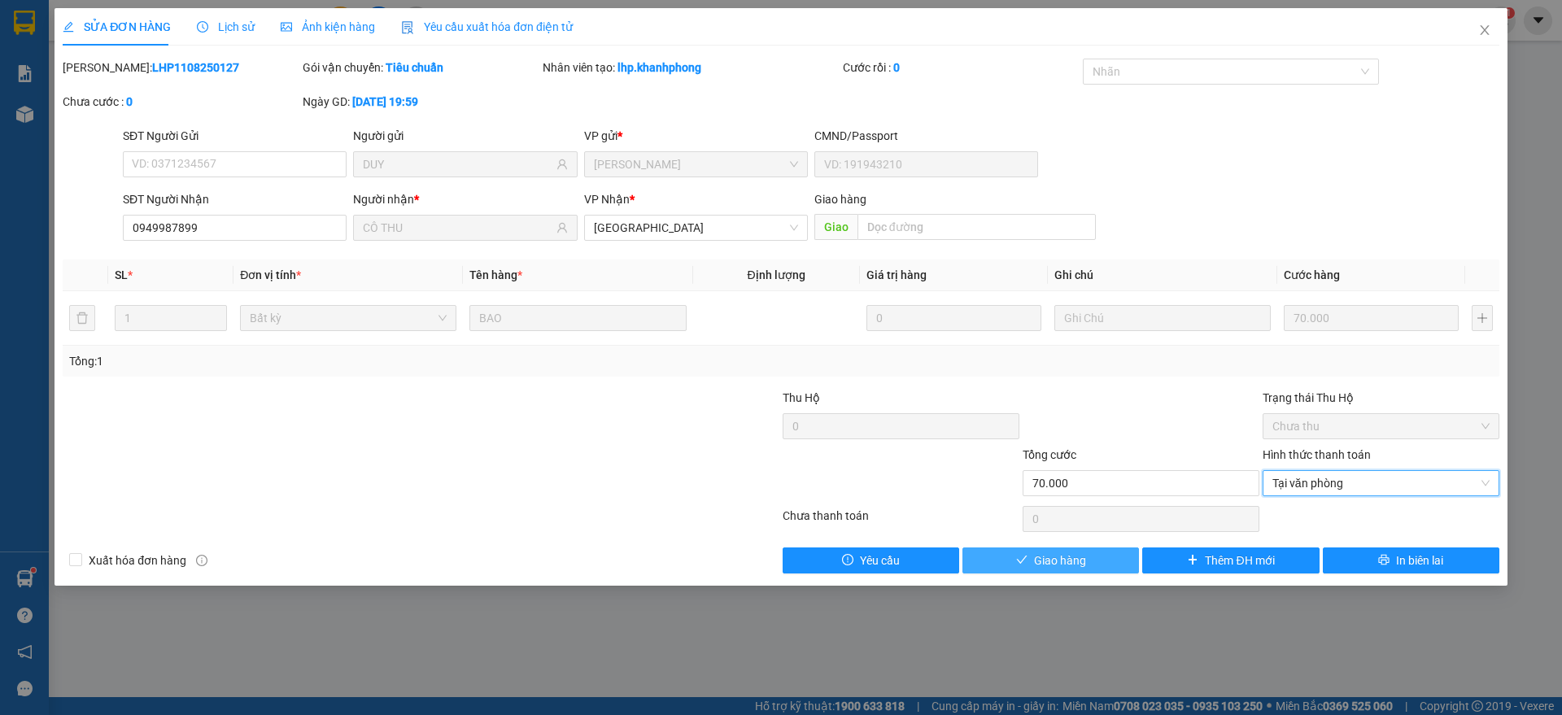
click at [1062, 566] on span "Giao hàng" at bounding box center [1060, 561] width 52 height 18
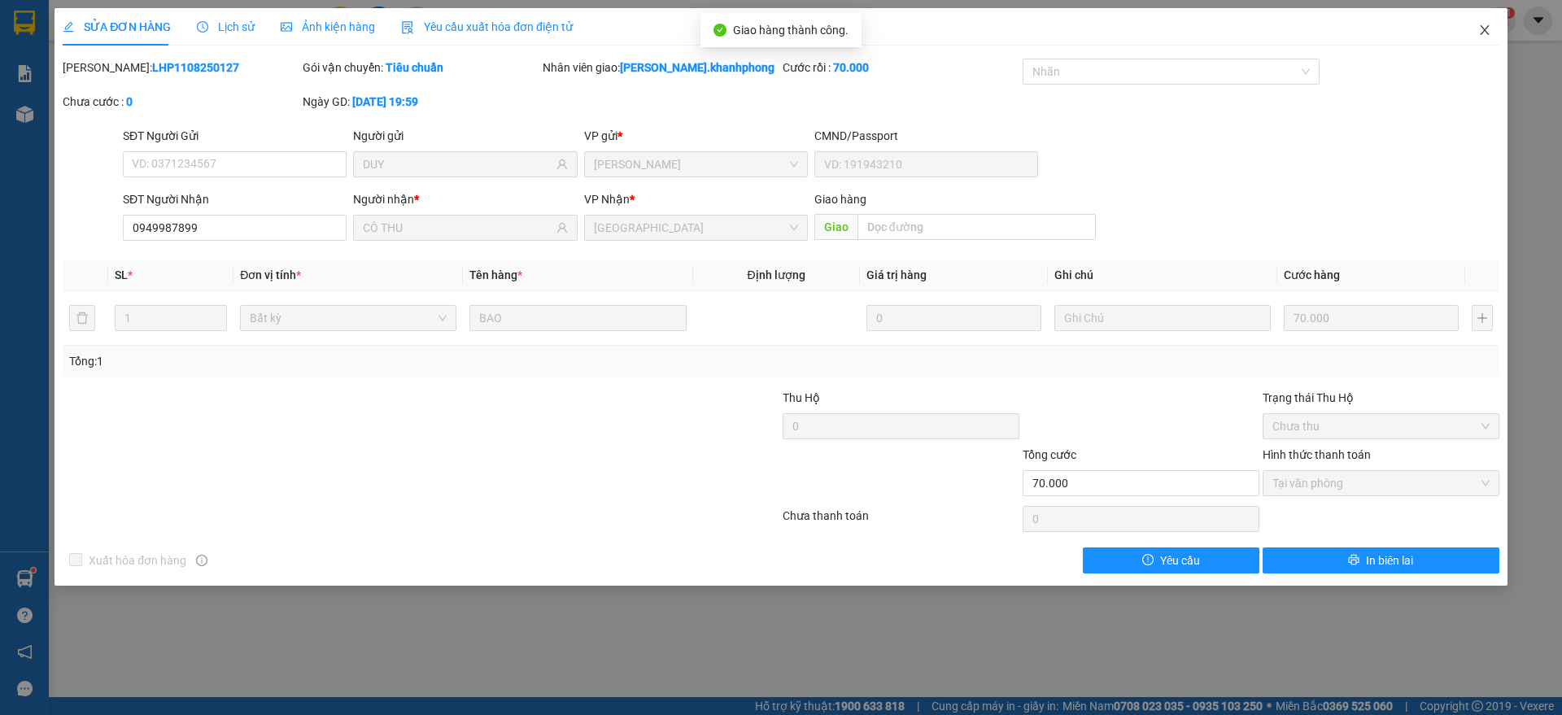
drag, startPoint x: 1483, startPoint y: 28, endPoint x: 1356, endPoint y: 42, distance: 127.7
click at [1484, 26] on icon "close" at bounding box center [1484, 30] width 13 height 13
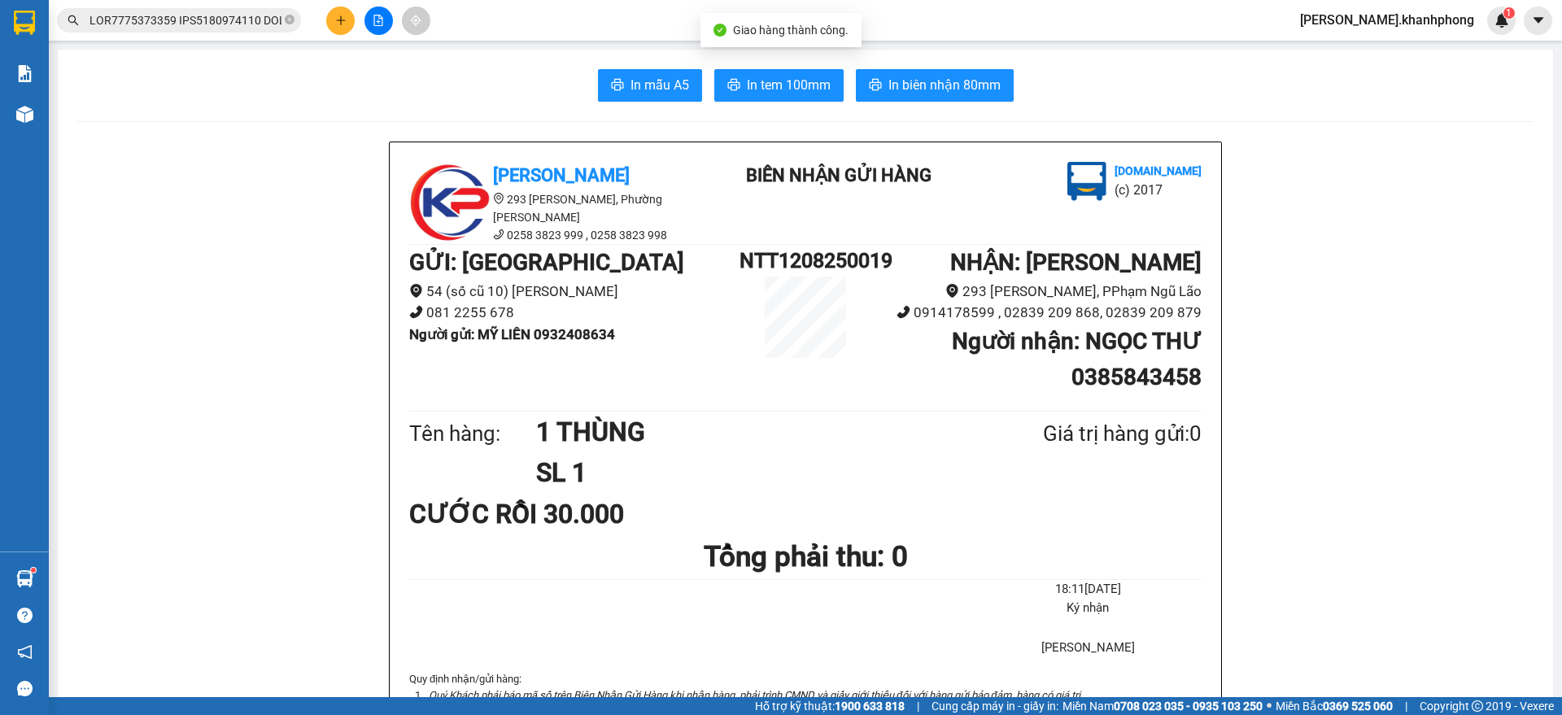
click at [208, 23] on input "text" at bounding box center [185, 20] width 192 height 18
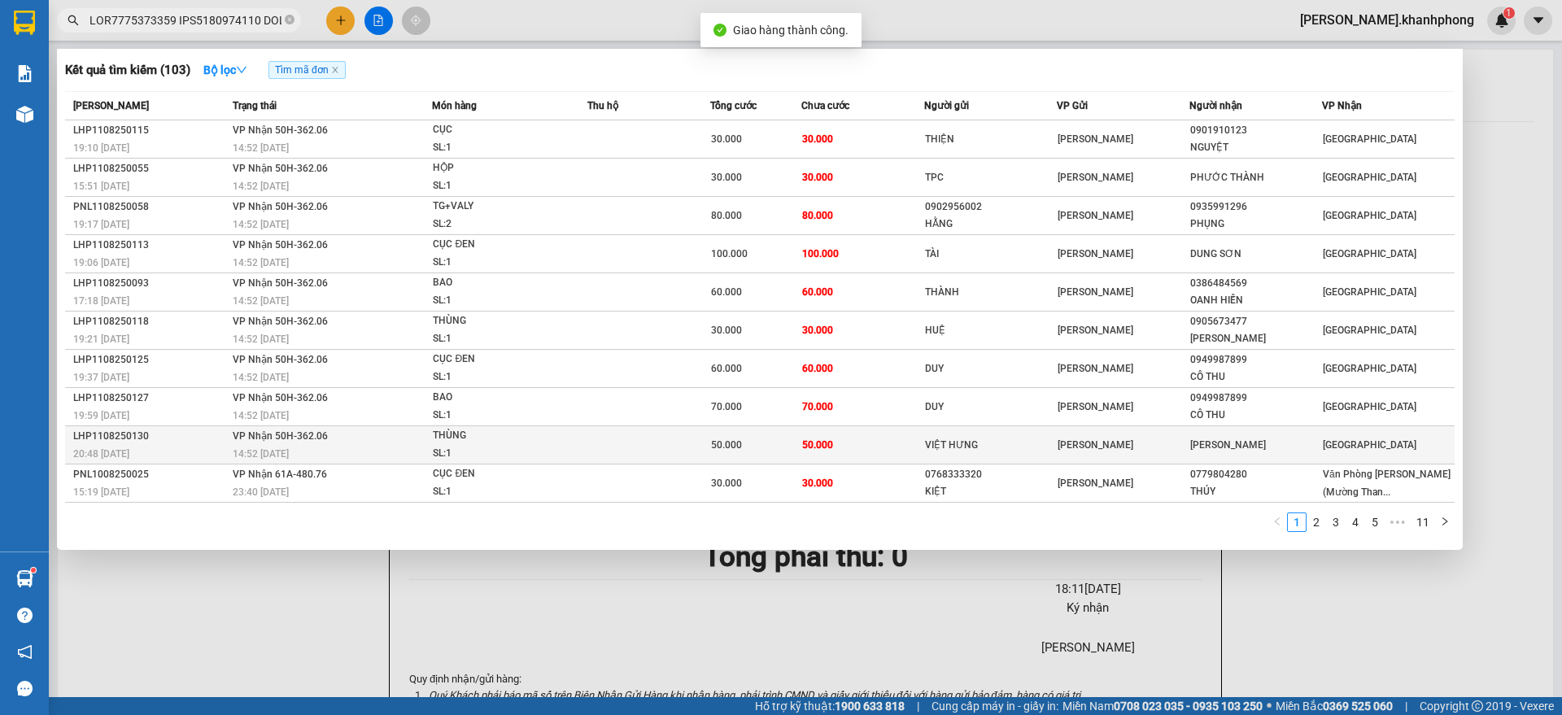
click at [259, 434] on span "VP Nhận 50H-362.06" at bounding box center [280, 435] width 95 height 11
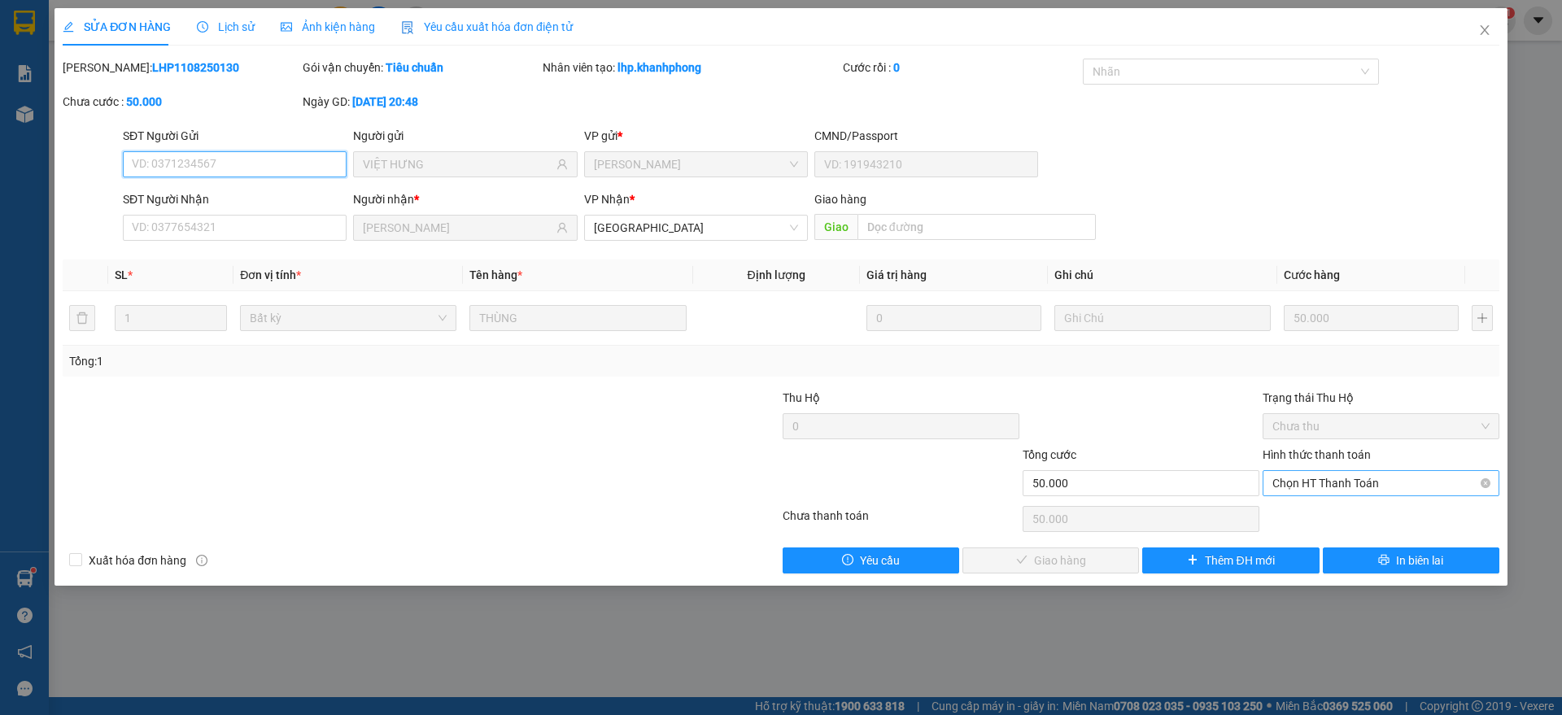
click at [1345, 482] on span "Chọn HT Thanh Toán" at bounding box center [1380, 483] width 217 height 24
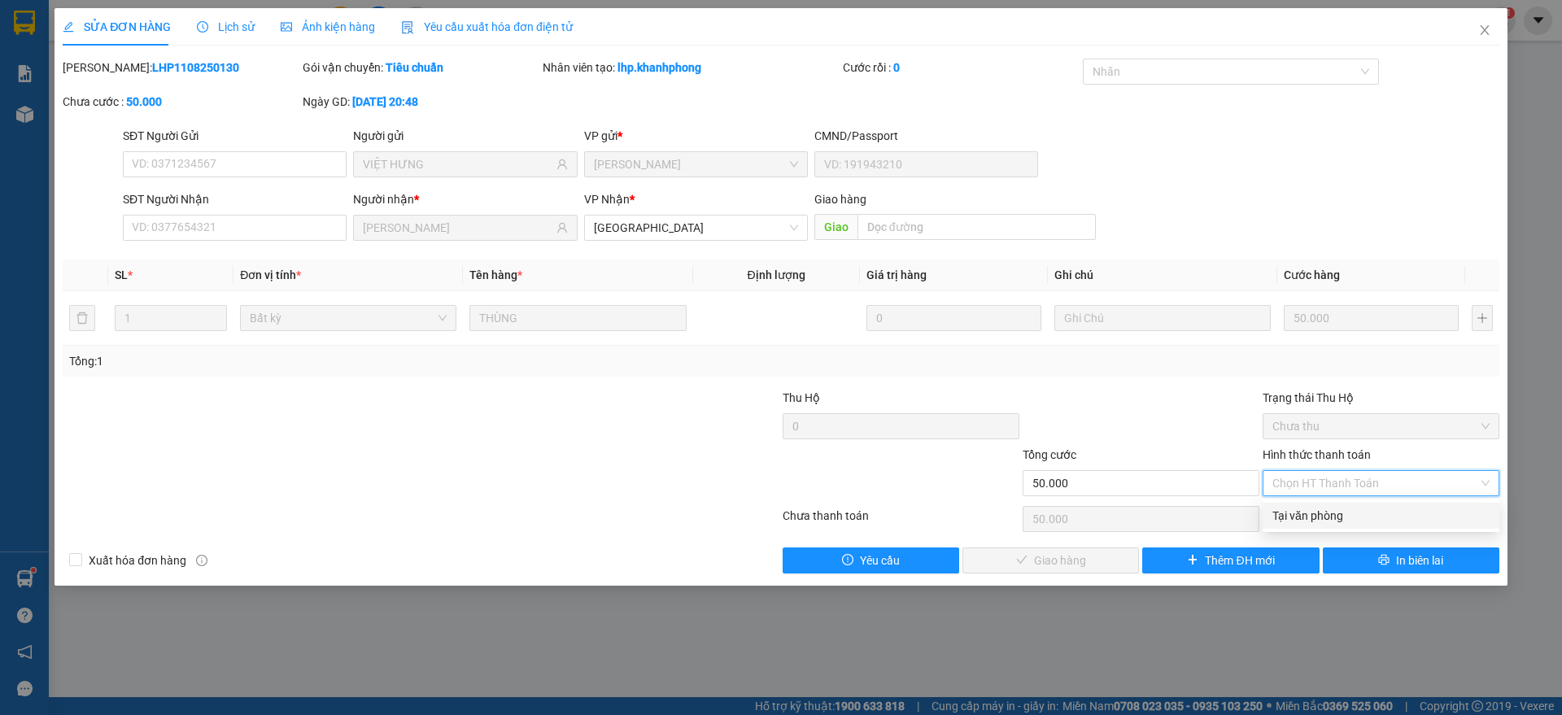
click at [1328, 513] on div "Tại văn phòng" at bounding box center [1380, 516] width 217 height 18
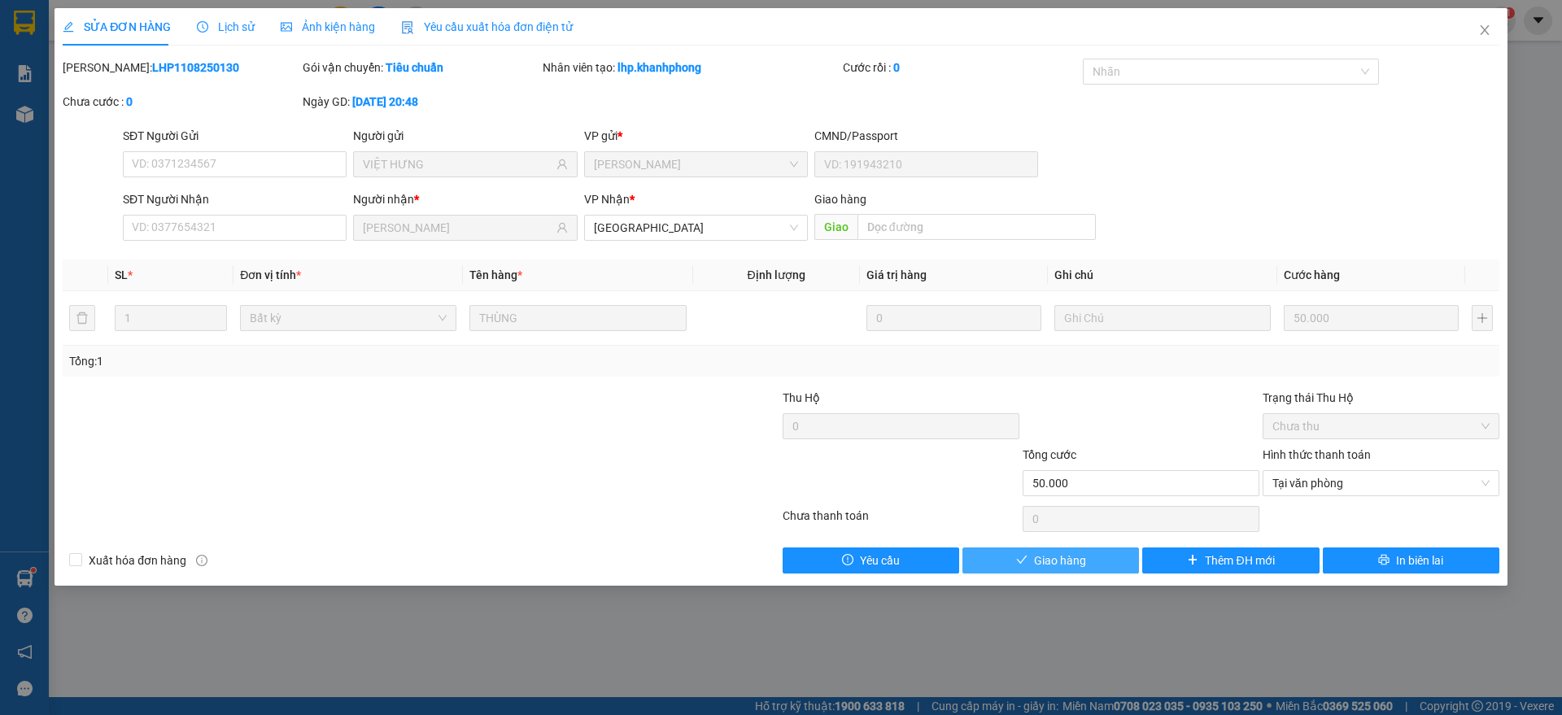
drag, startPoint x: 1059, startPoint y: 553, endPoint x: 1095, endPoint y: 534, distance: 40.4
click at [1064, 554] on span "Giao hàng" at bounding box center [1060, 561] width 52 height 18
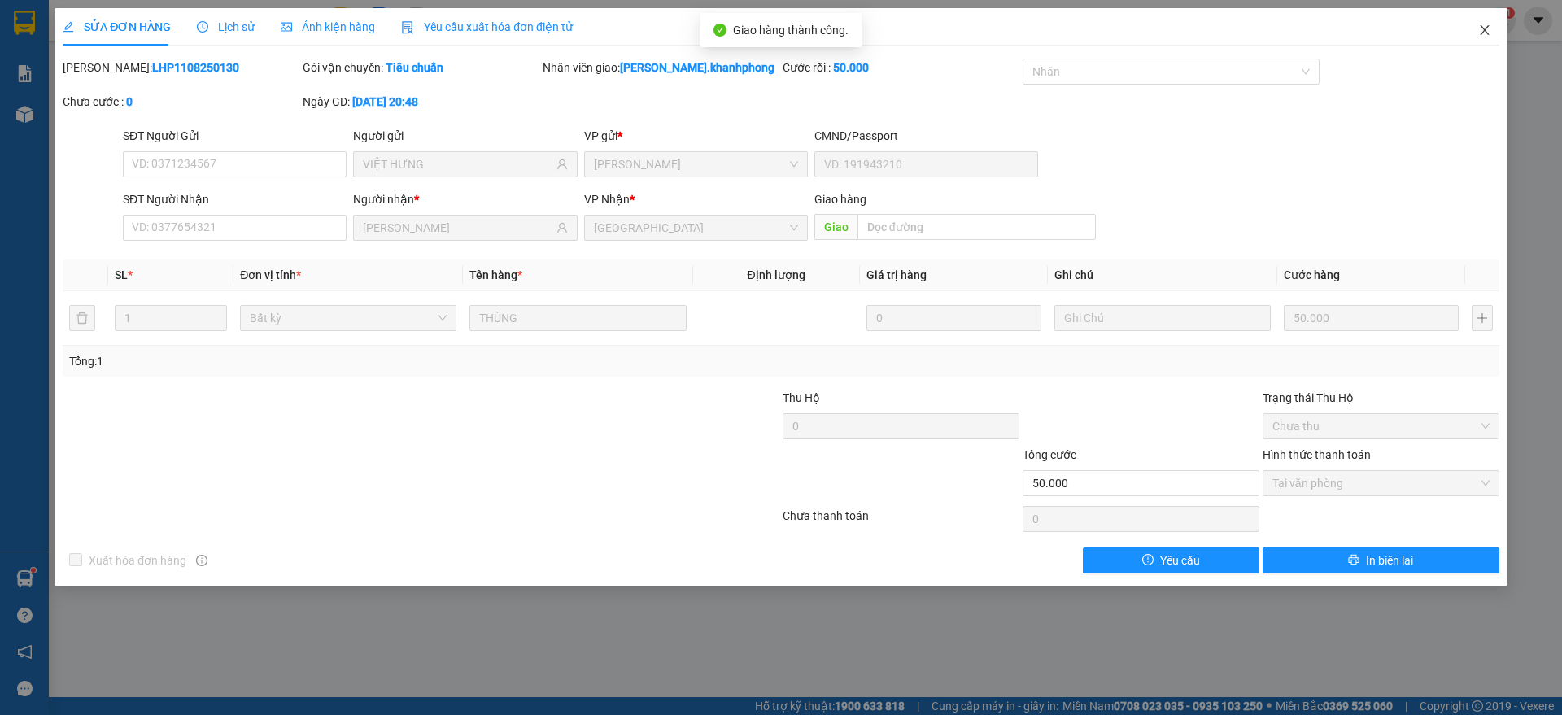
click at [1478, 25] on icon "close" at bounding box center [1484, 30] width 13 height 13
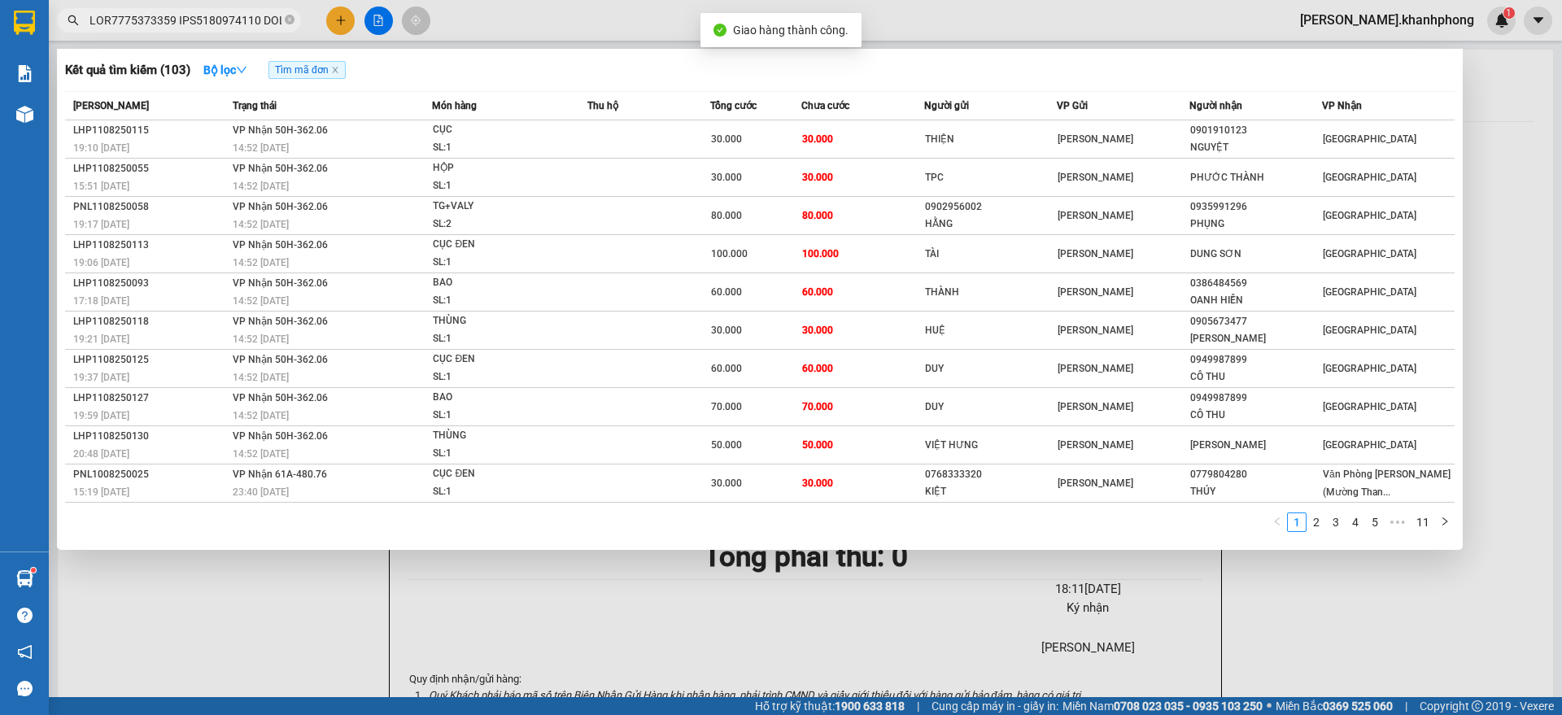
click at [247, 21] on input "text" at bounding box center [185, 20] width 192 height 18
click at [1315, 521] on link "2" at bounding box center [1316, 522] width 18 height 18
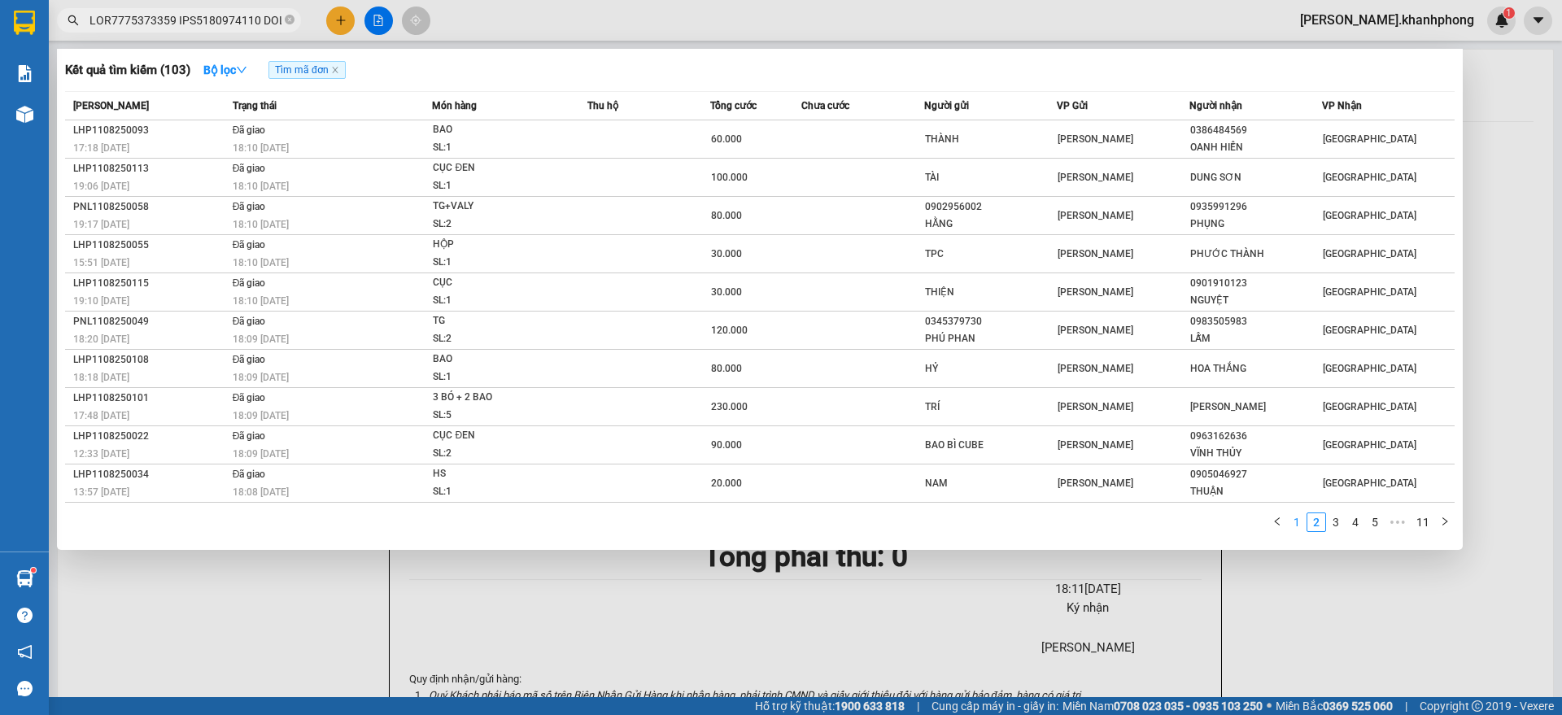
click at [1295, 526] on link "1" at bounding box center [1297, 522] width 18 height 18
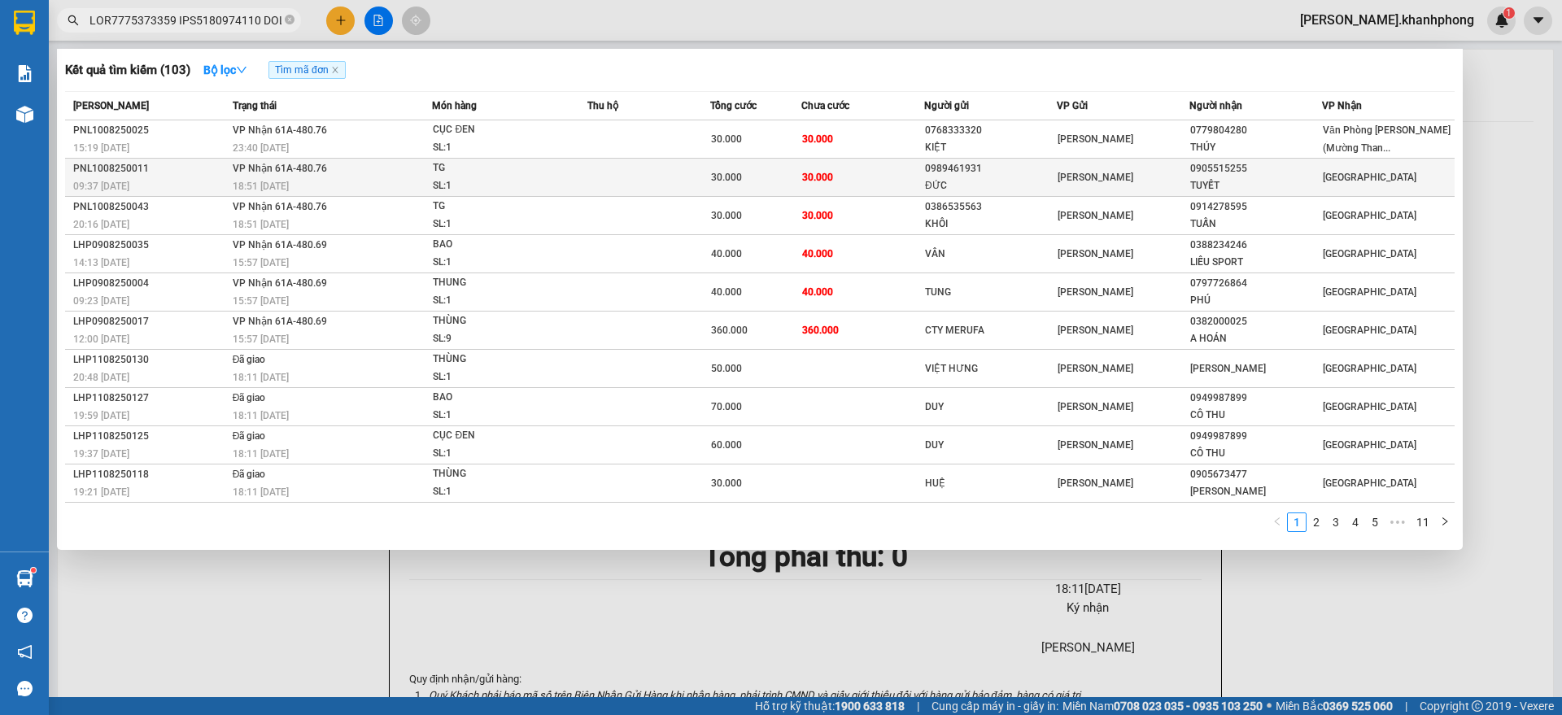
click at [852, 176] on td "30.000" at bounding box center [862, 178] width 122 height 38
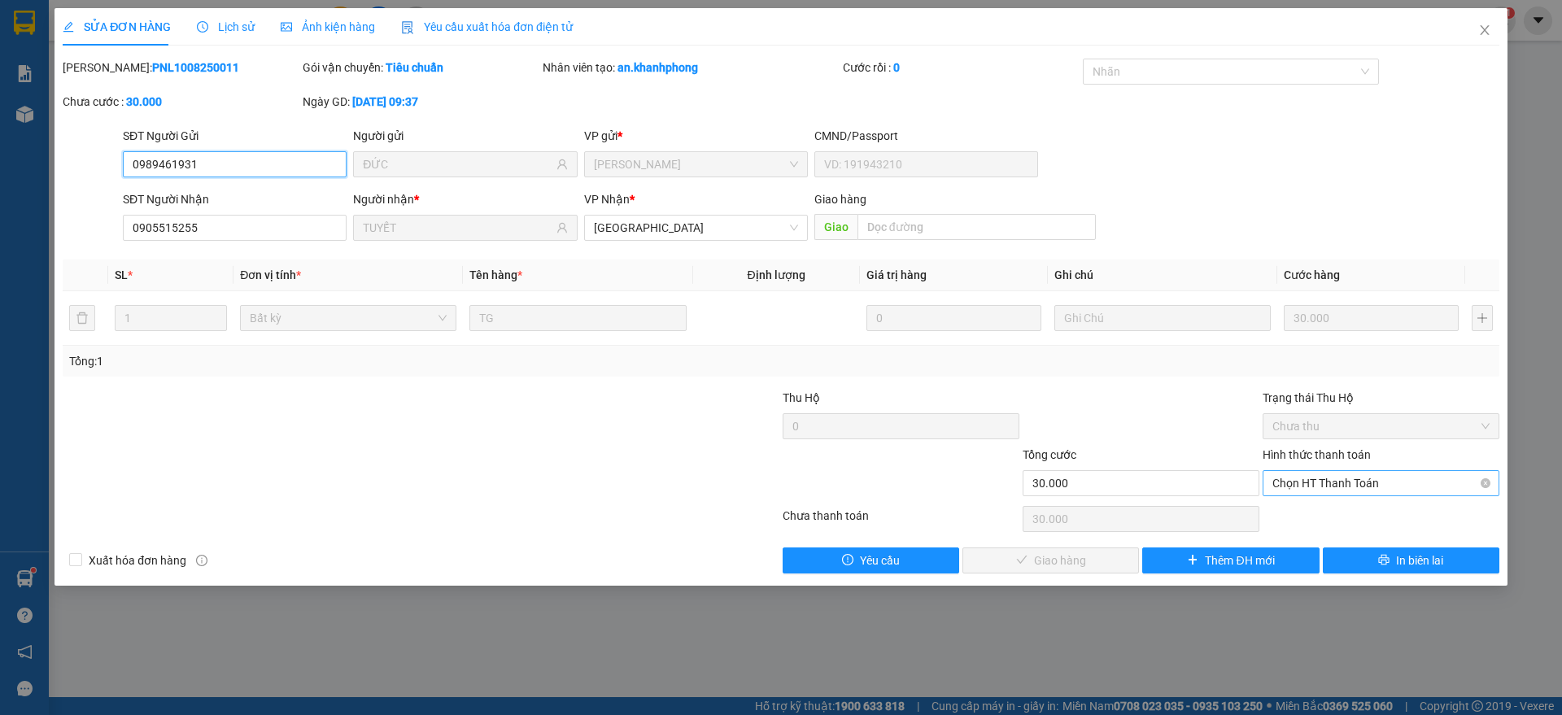
click at [1310, 474] on span "Chọn HT Thanh Toán" at bounding box center [1380, 483] width 217 height 24
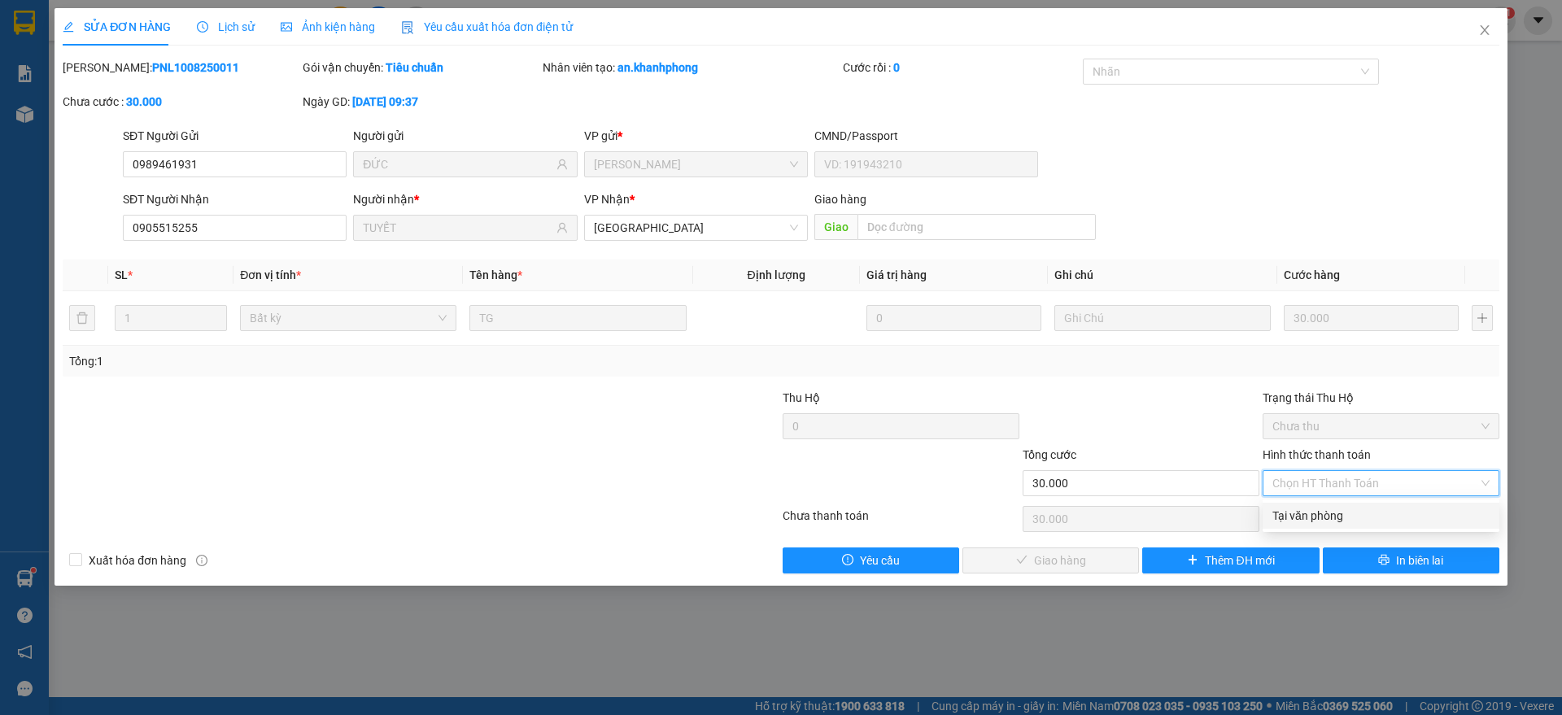
click at [1312, 511] on div "Tại văn phòng" at bounding box center [1380, 516] width 217 height 18
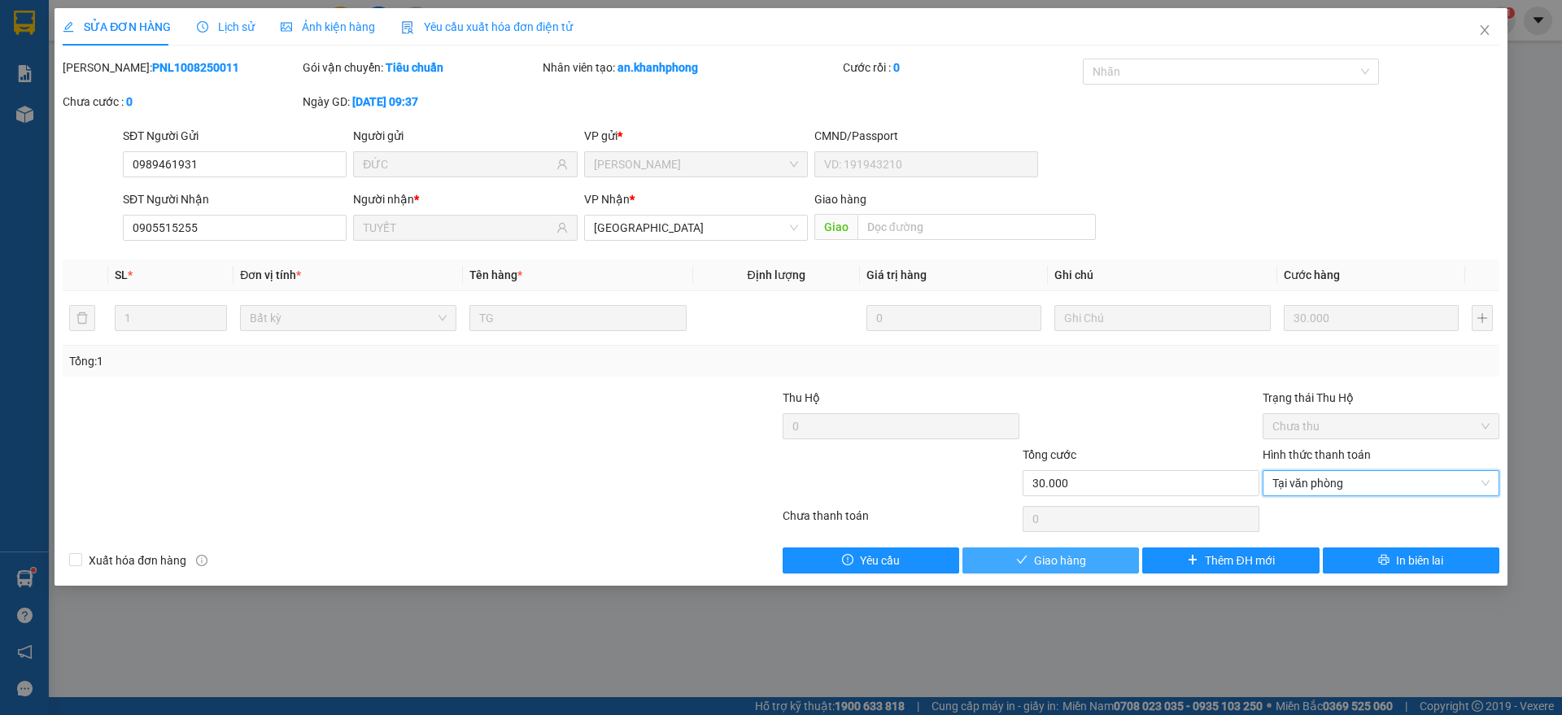
click at [1059, 557] on span "Giao hàng" at bounding box center [1060, 561] width 52 height 18
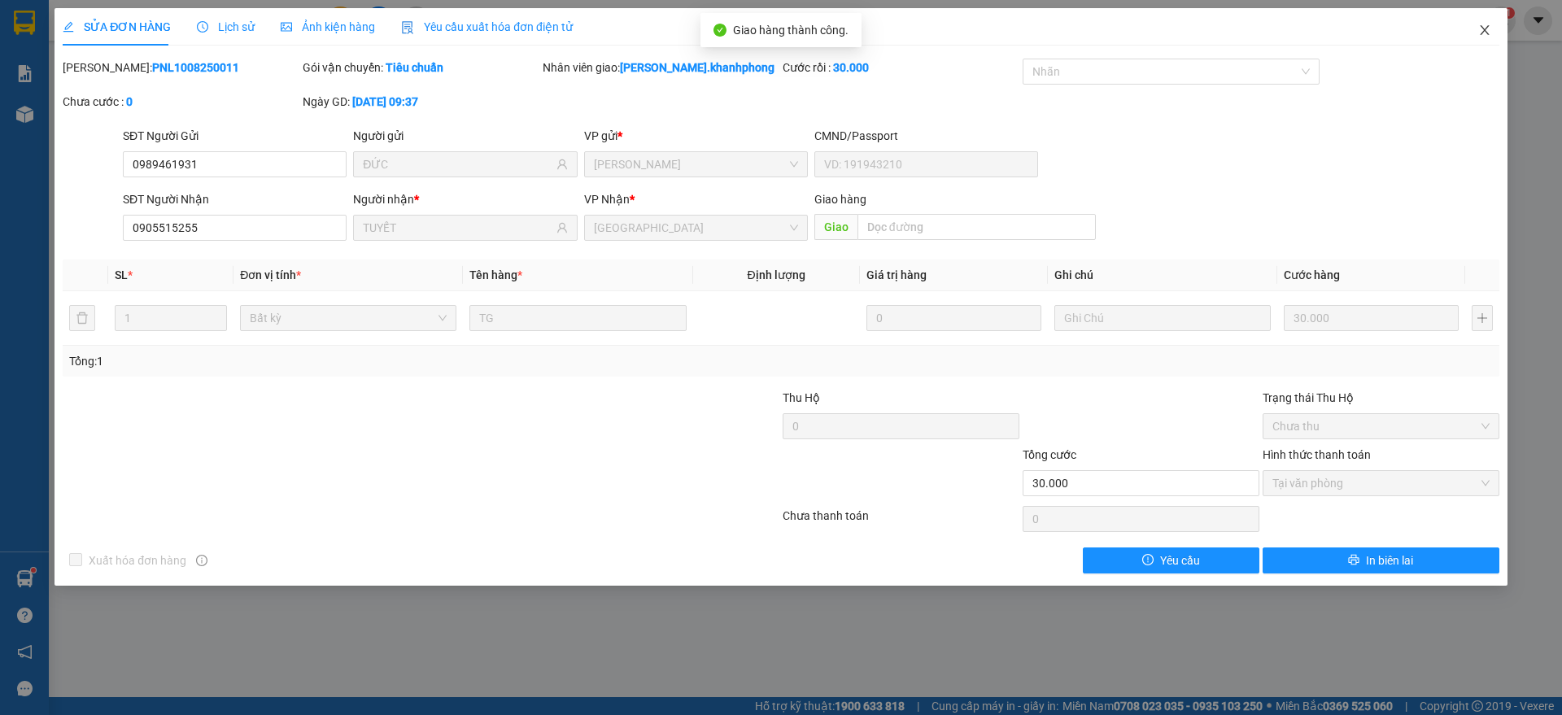
click at [1481, 25] on icon "close" at bounding box center [1484, 30] width 13 height 13
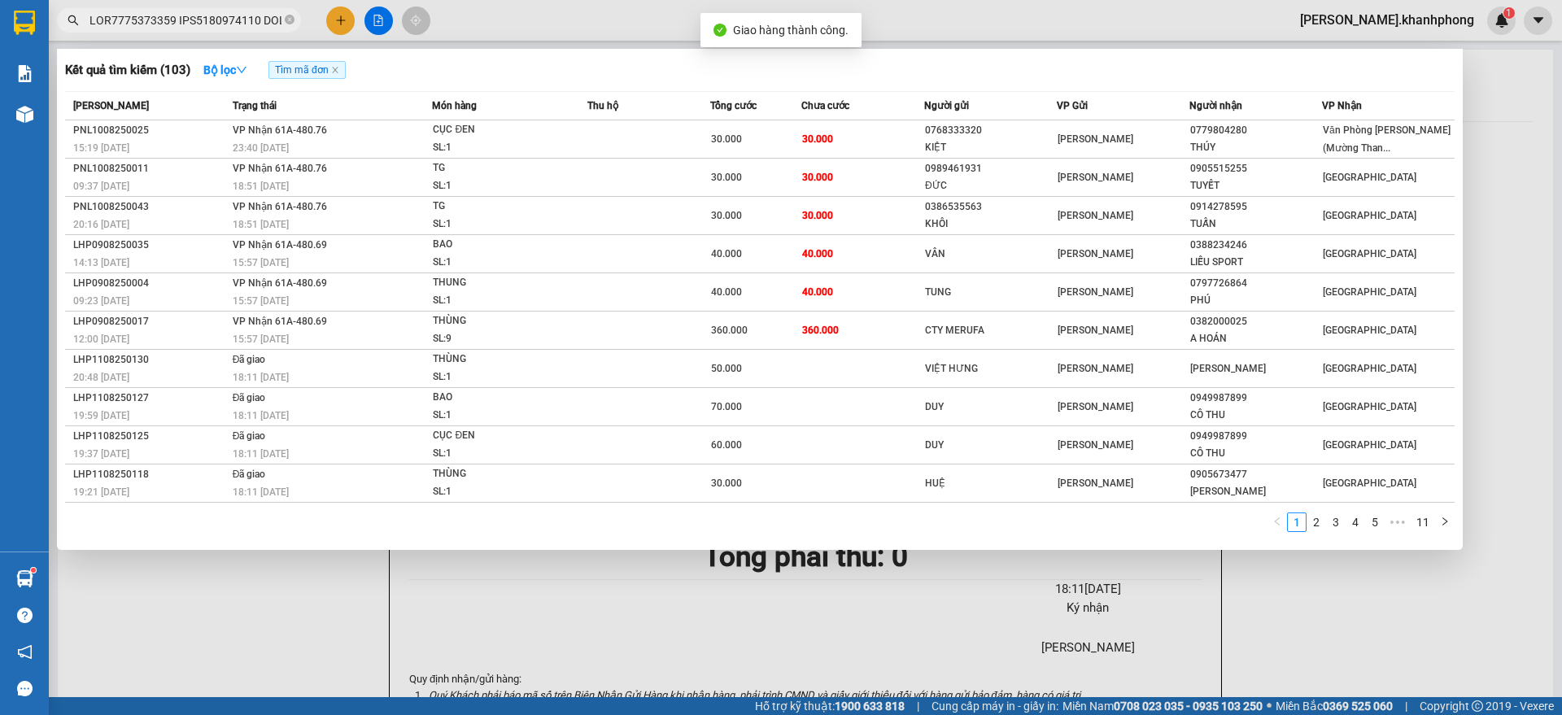
click at [238, 11] on input "text" at bounding box center [185, 20] width 192 height 18
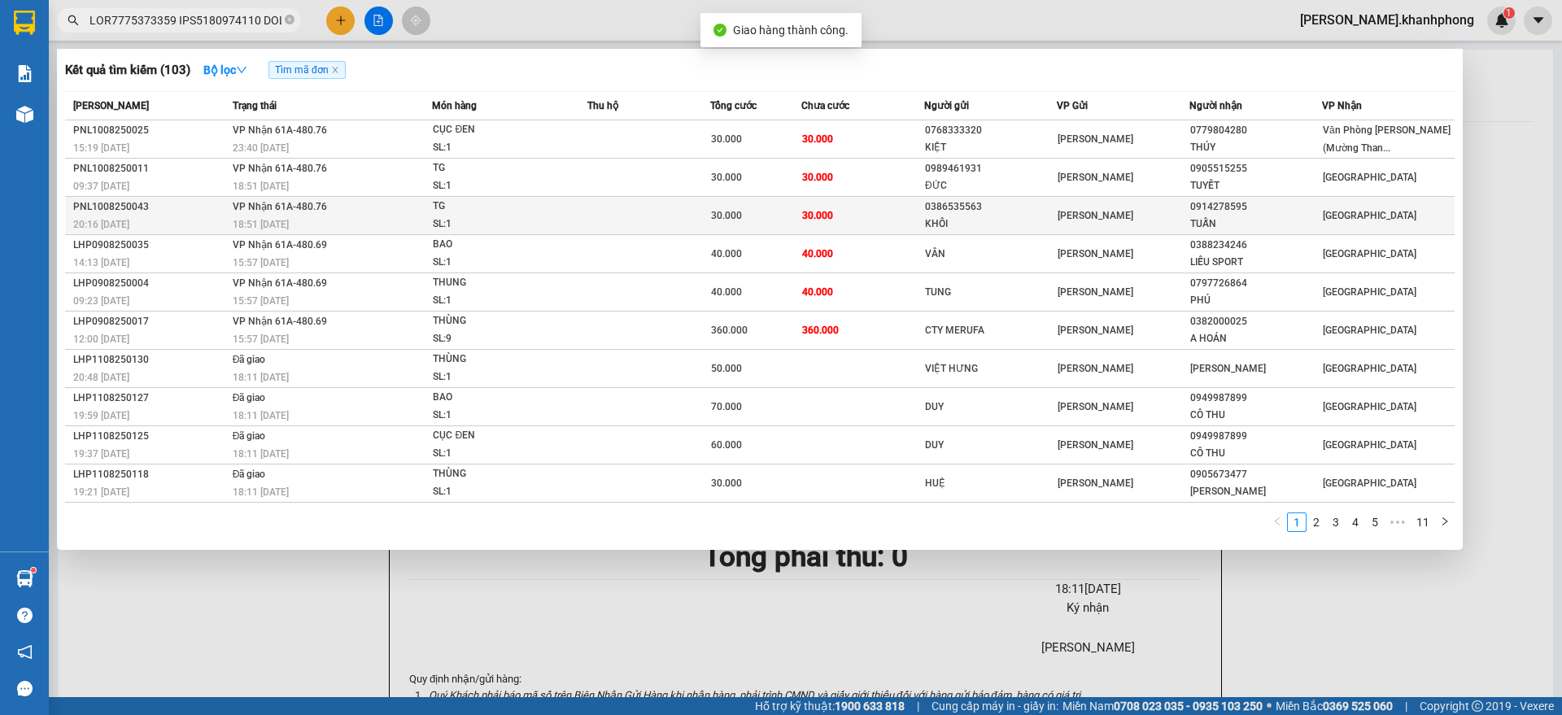
click at [667, 217] on td at bounding box center [648, 216] width 122 height 38
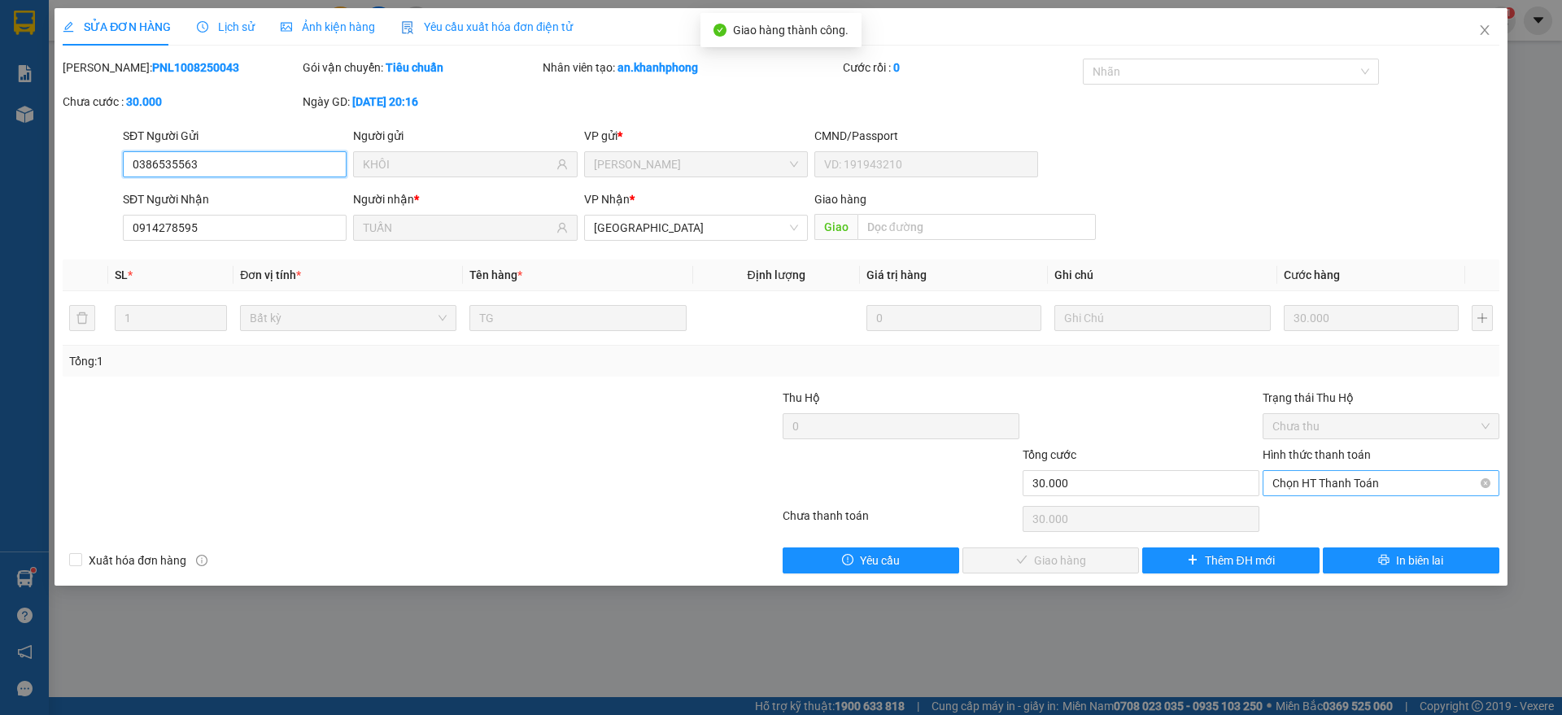
click at [1321, 493] on span "Chọn HT Thanh Toán" at bounding box center [1380, 483] width 217 height 24
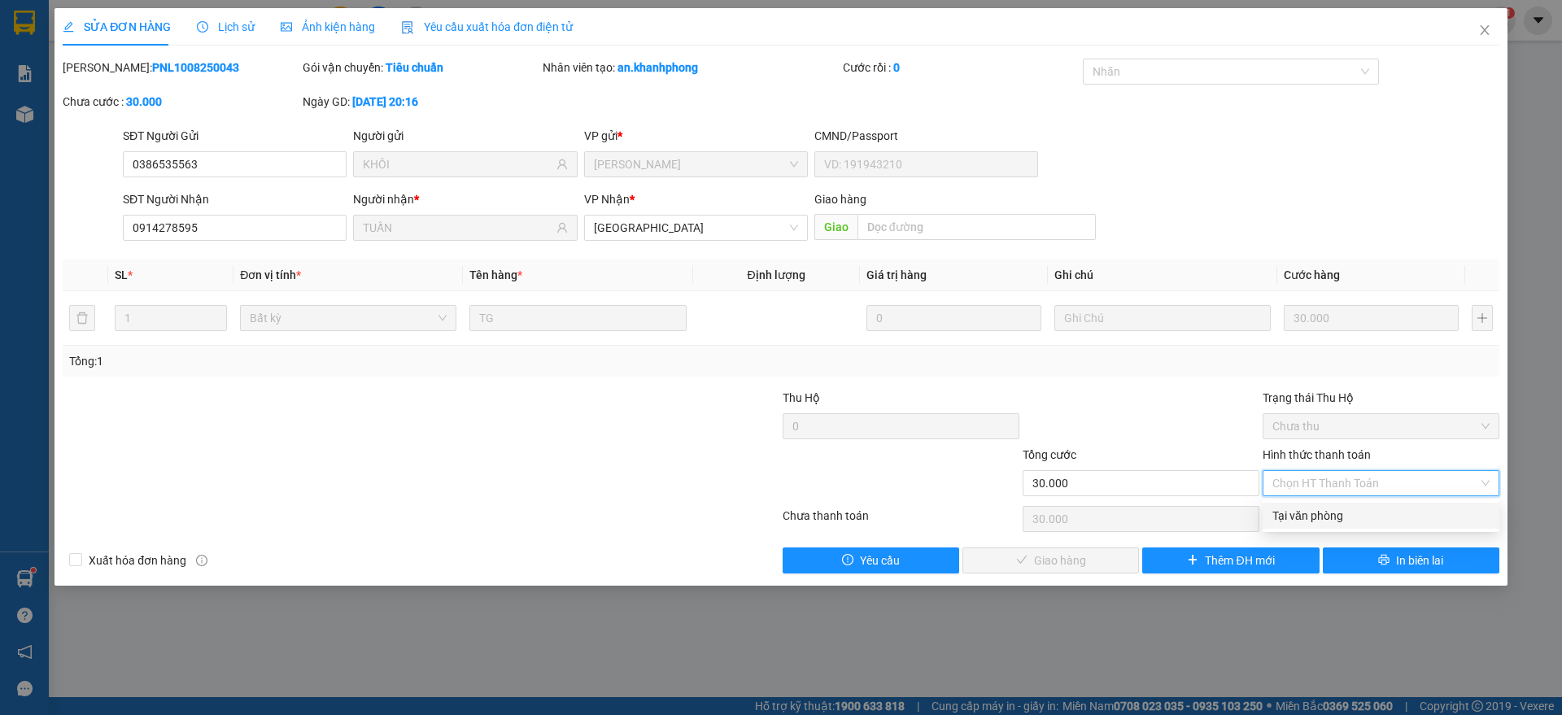
click at [1313, 517] on div "Tại văn phòng" at bounding box center [1380, 516] width 217 height 18
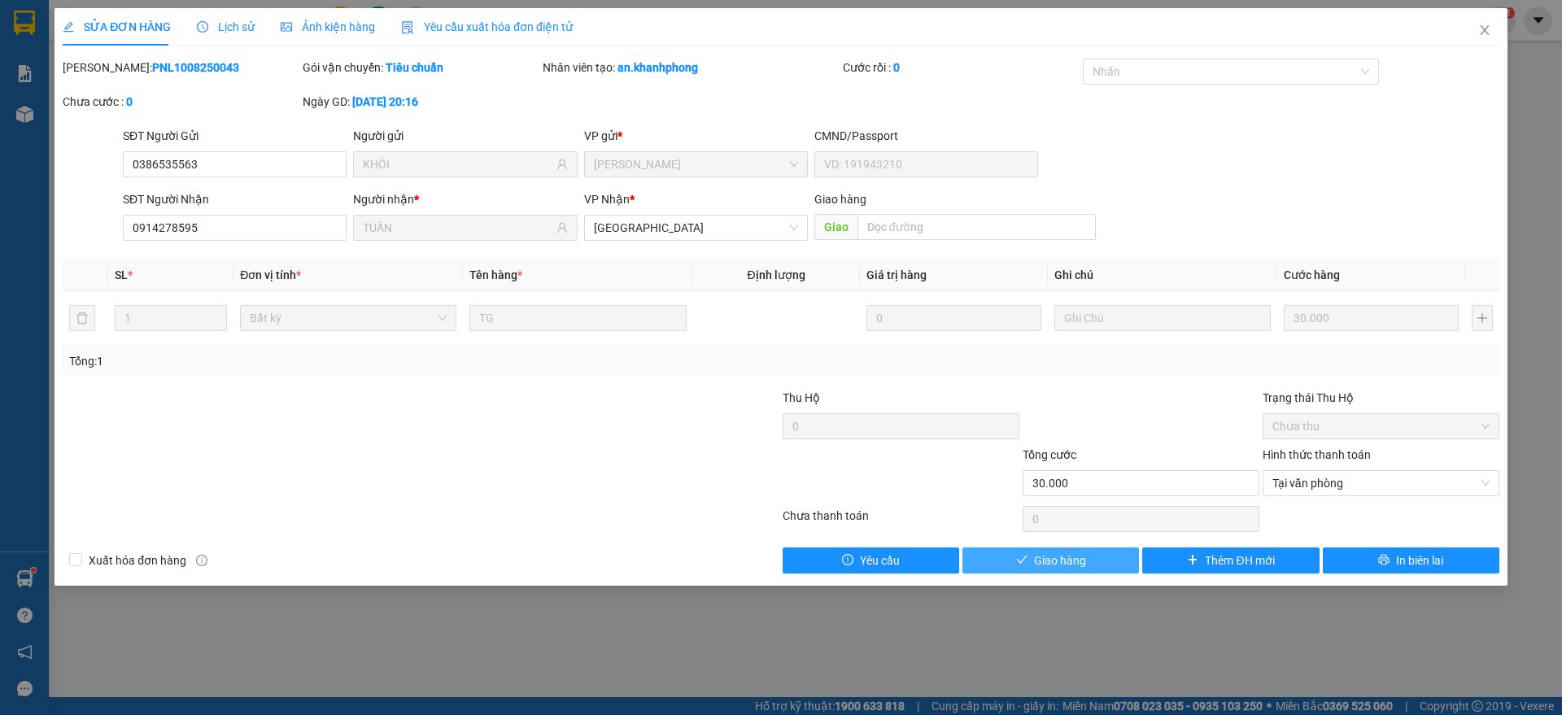
click at [1076, 552] on span "Giao hàng" at bounding box center [1060, 561] width 52 height 18
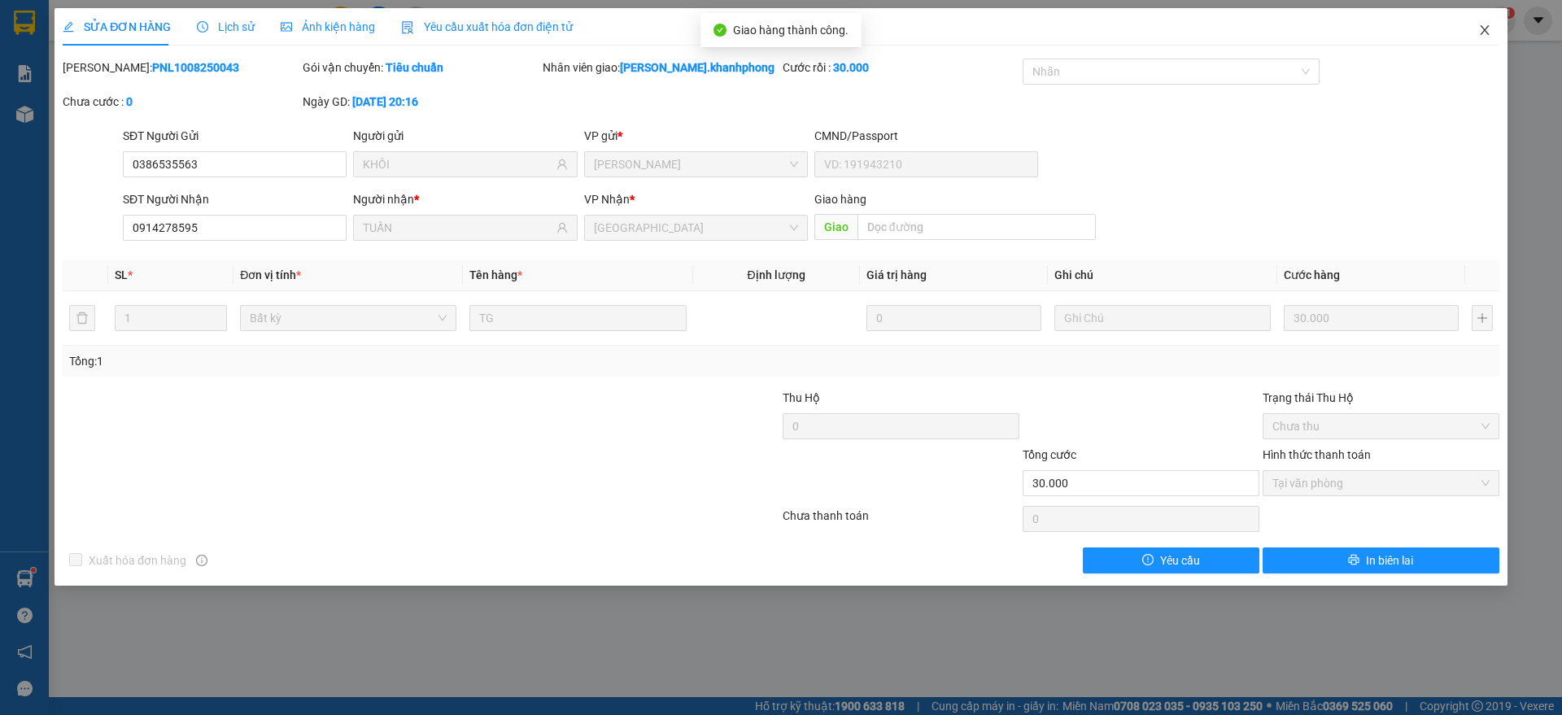
click at [1488, 28] on icon "close" at bounding box center [1484, 30] width 13 height 13
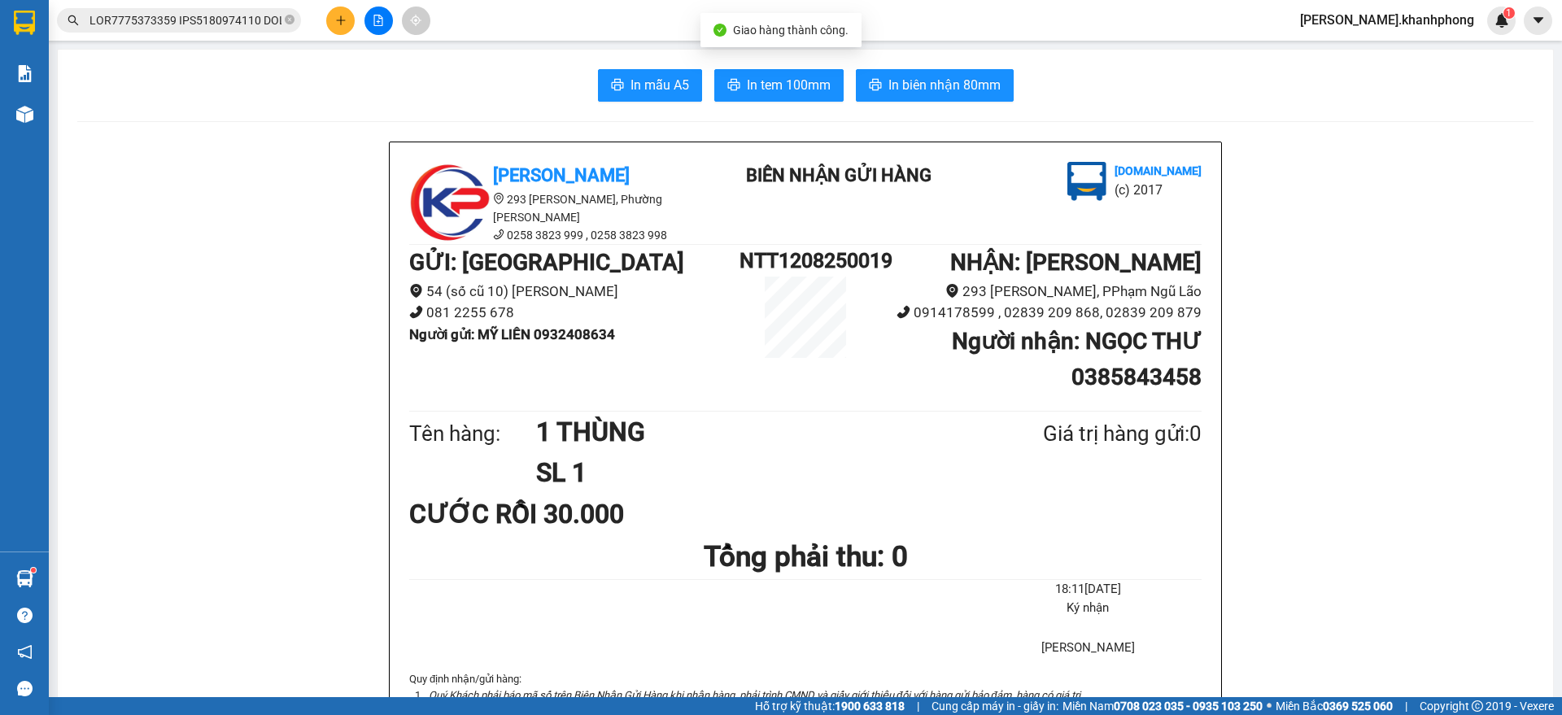
drag, startPoint x: 217, startPoint y: 20, endPoint x: 229, endPoint y: 53, distance: 35.5
click at [219, 19] on input "text" at bounding box center [185, 20] width 192 height 18
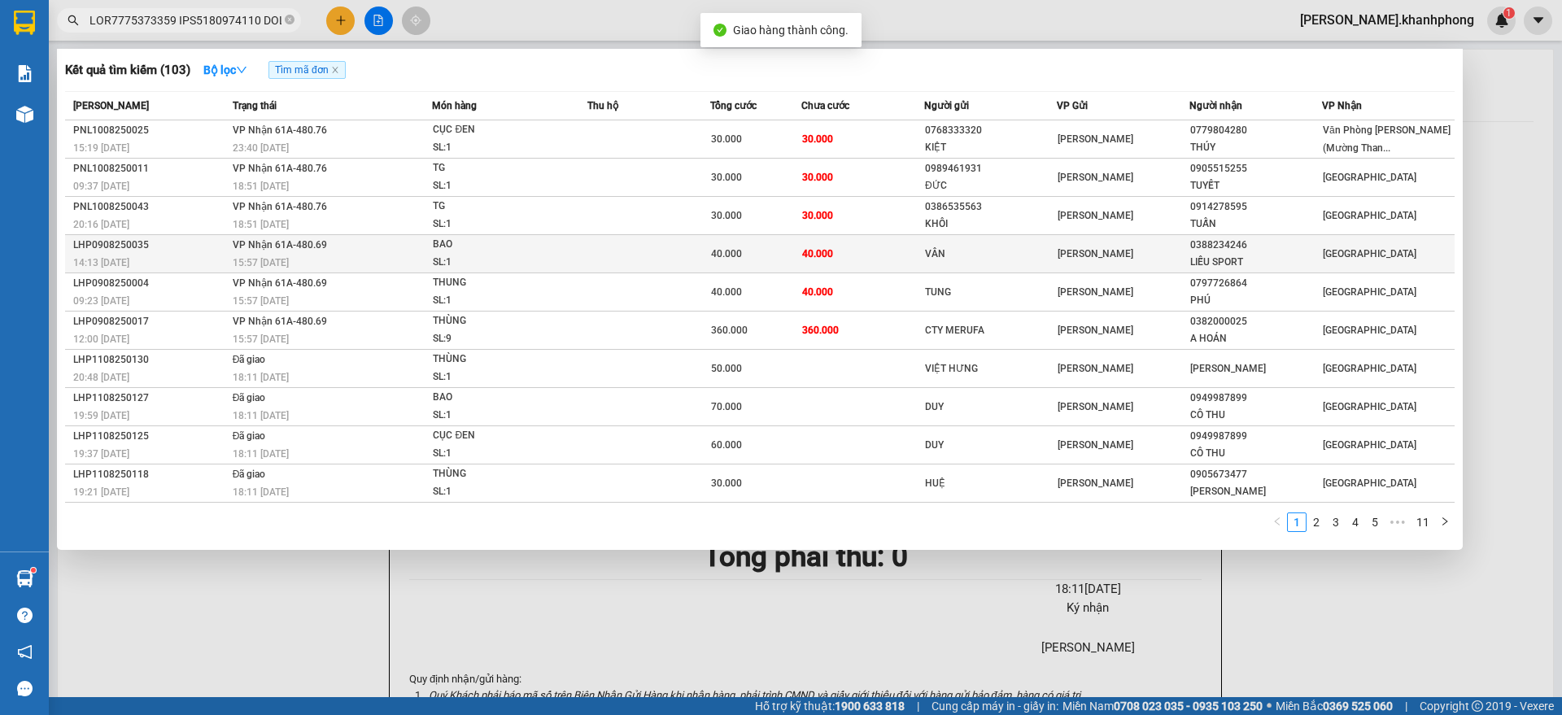
click at [196, 257] on div "14:13 [DATE]" at bounding box center [150, 263] width 155 height 18
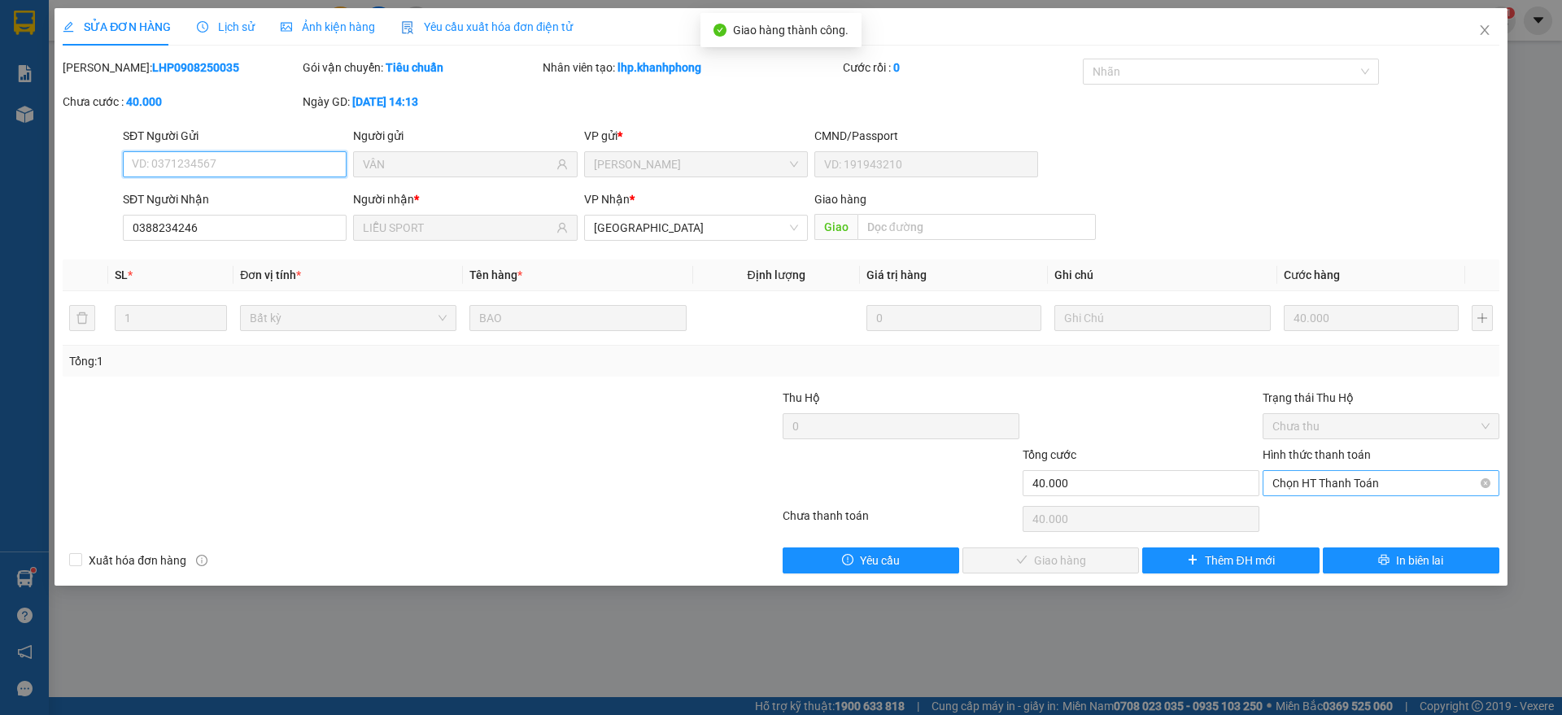
click at [1287, 485] on span "Chọn HT Thanh Toán" at bounding box center [1380, 483] width 217 height 24
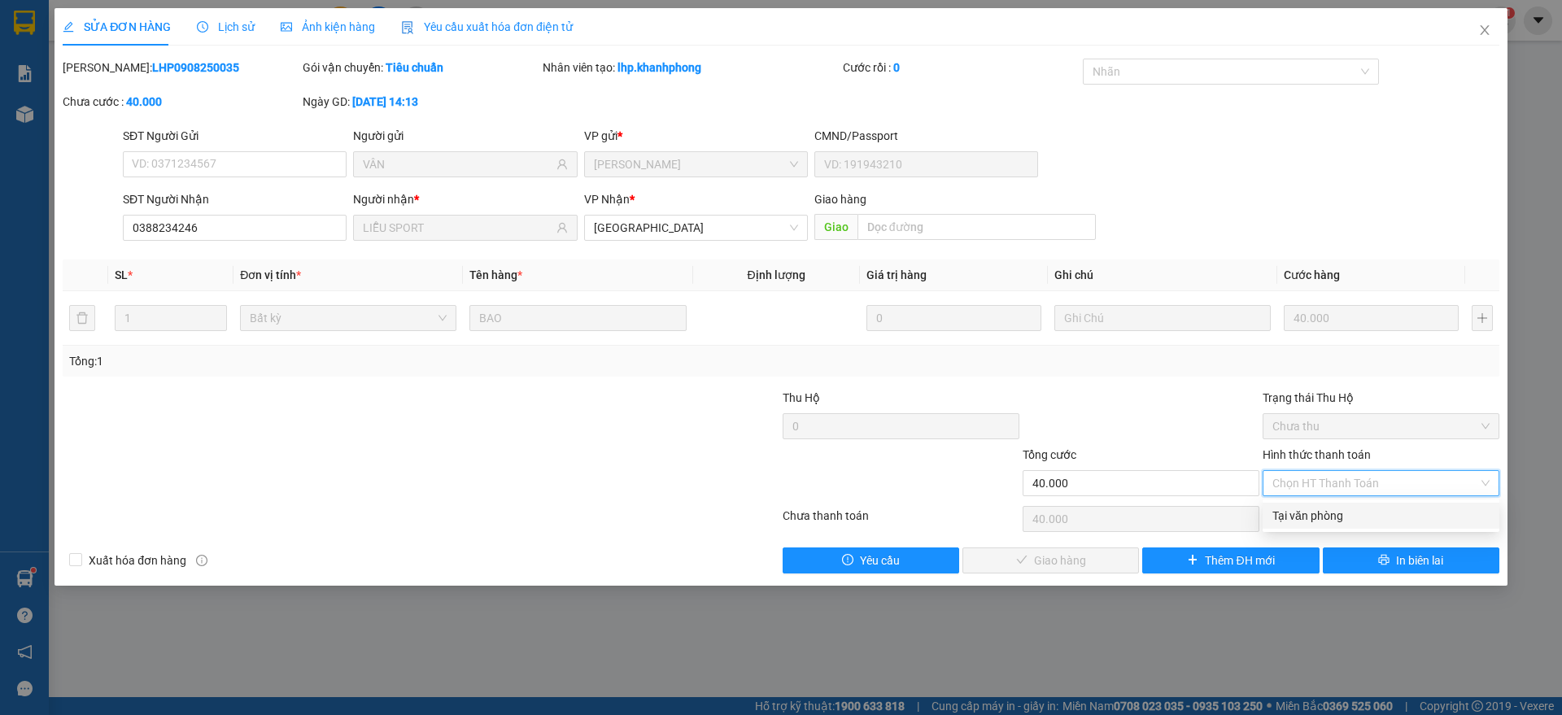
click at [1291, 521] on div "Tại văn phòng" at bounding box center [1380, 516] width 217 height 18
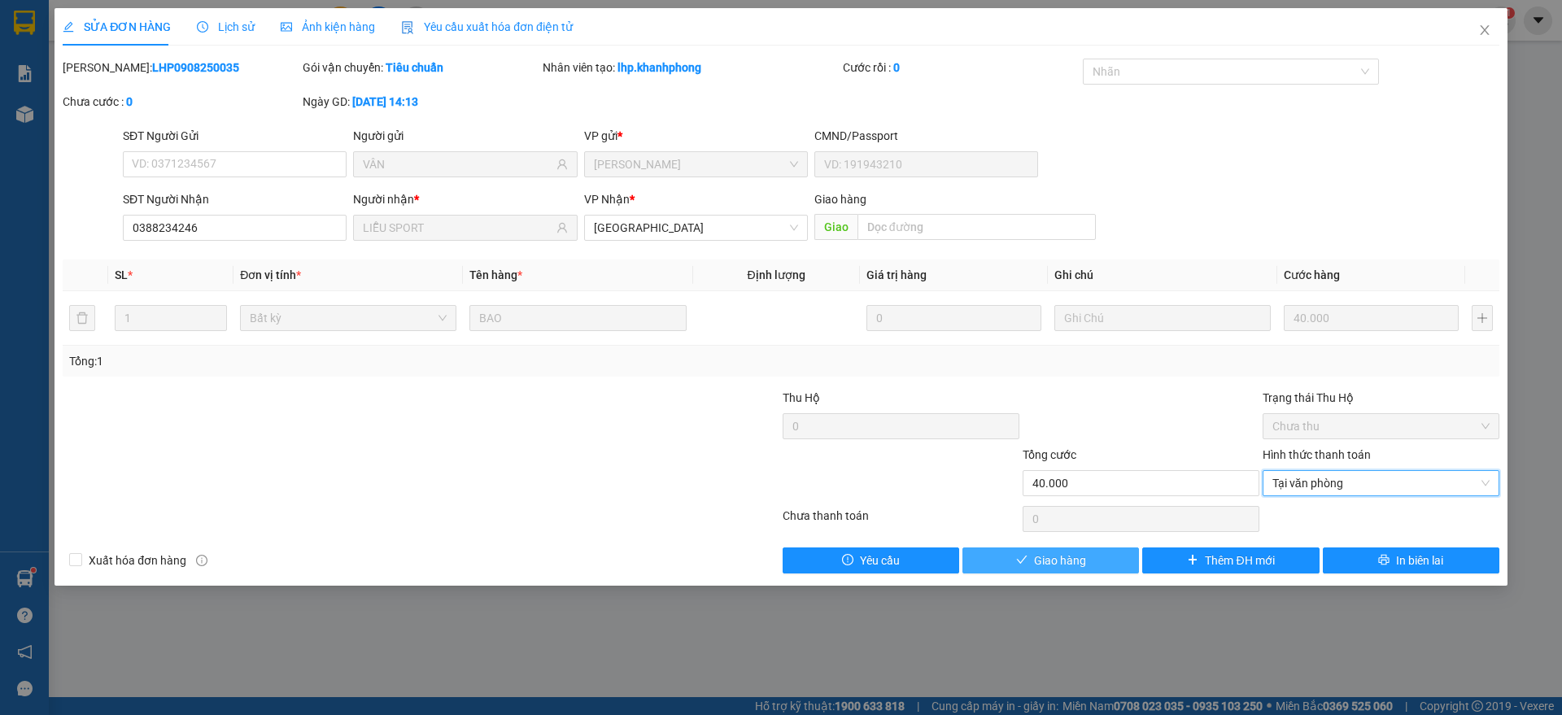
click at [1034, 568] on span "Giao hàng" at bounding box center [1060, 561] width 52 height 18
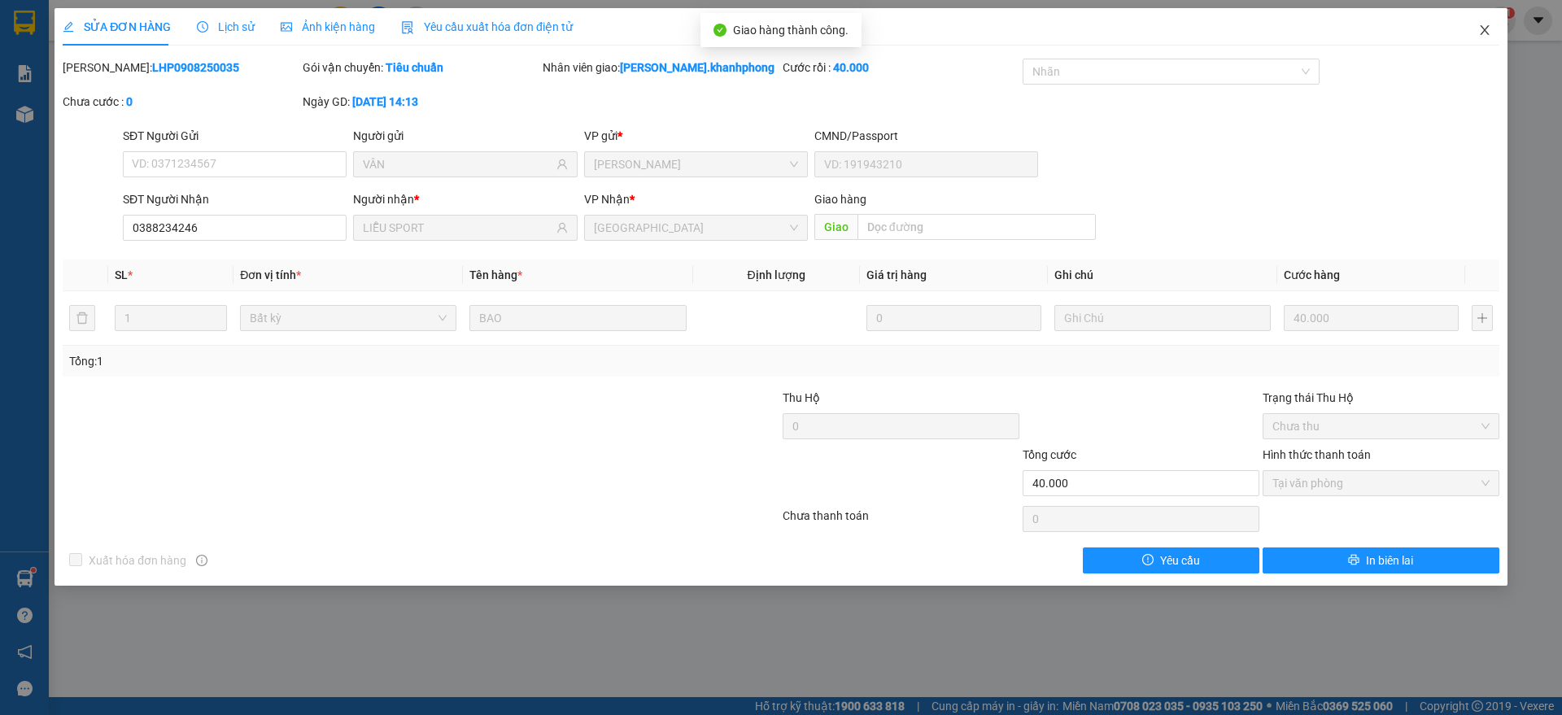
click at [1485, 31] on icon "close" at bounding box center [1484, 30] width 13 height 13
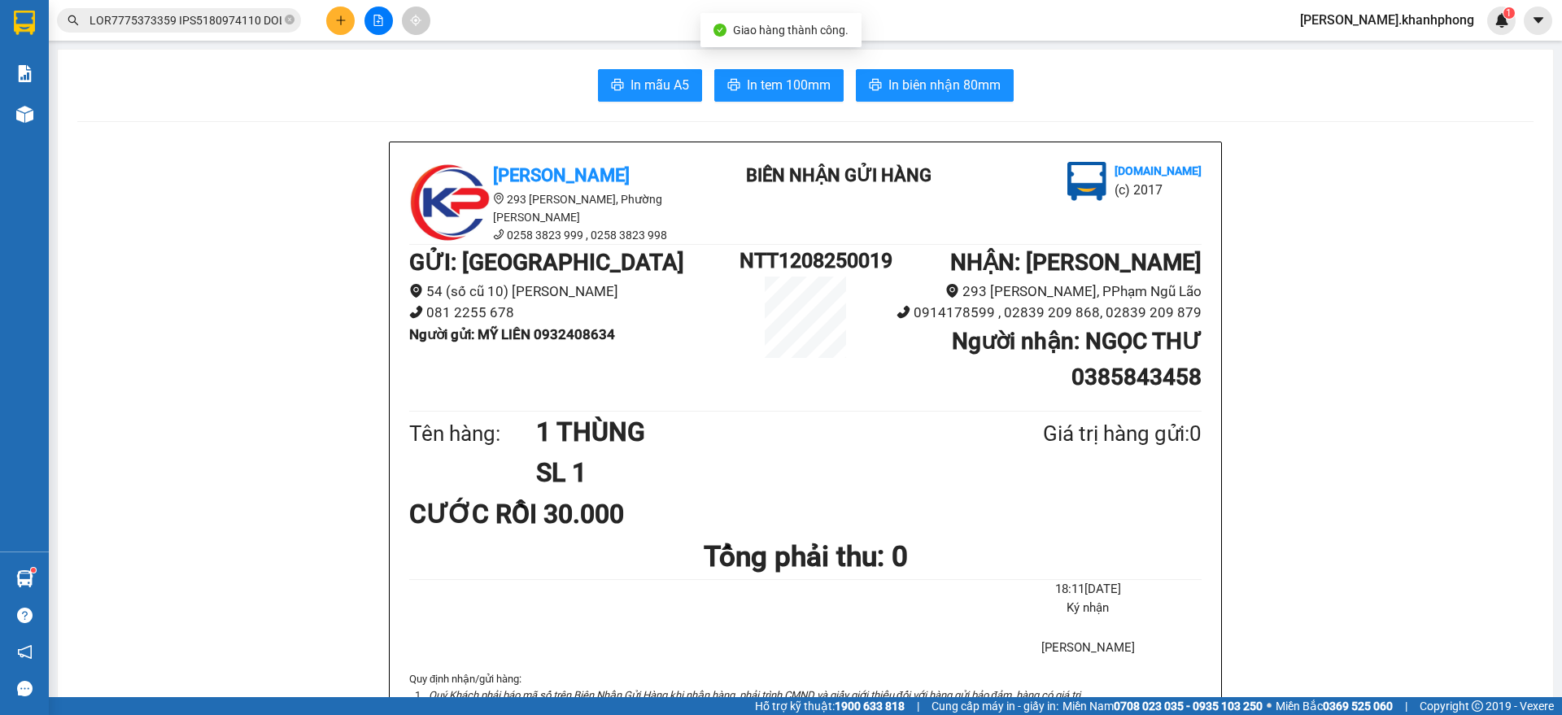
click at [169, 13] on input "text" at bounding box center [185, 20] width 192 height 18
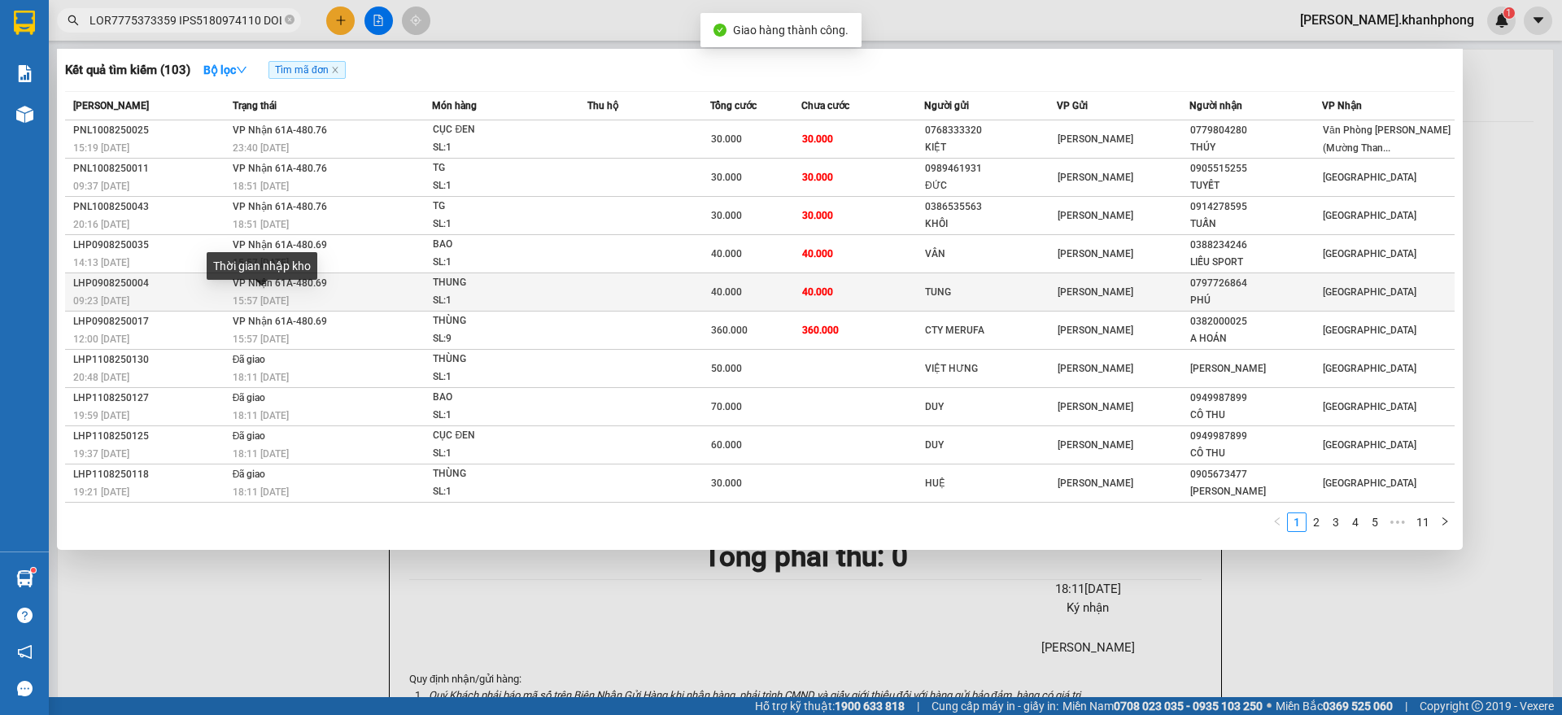
click at [240, 295] on span "15:57 [DATE]" at bounding box center [261, 300] width 56 height 11
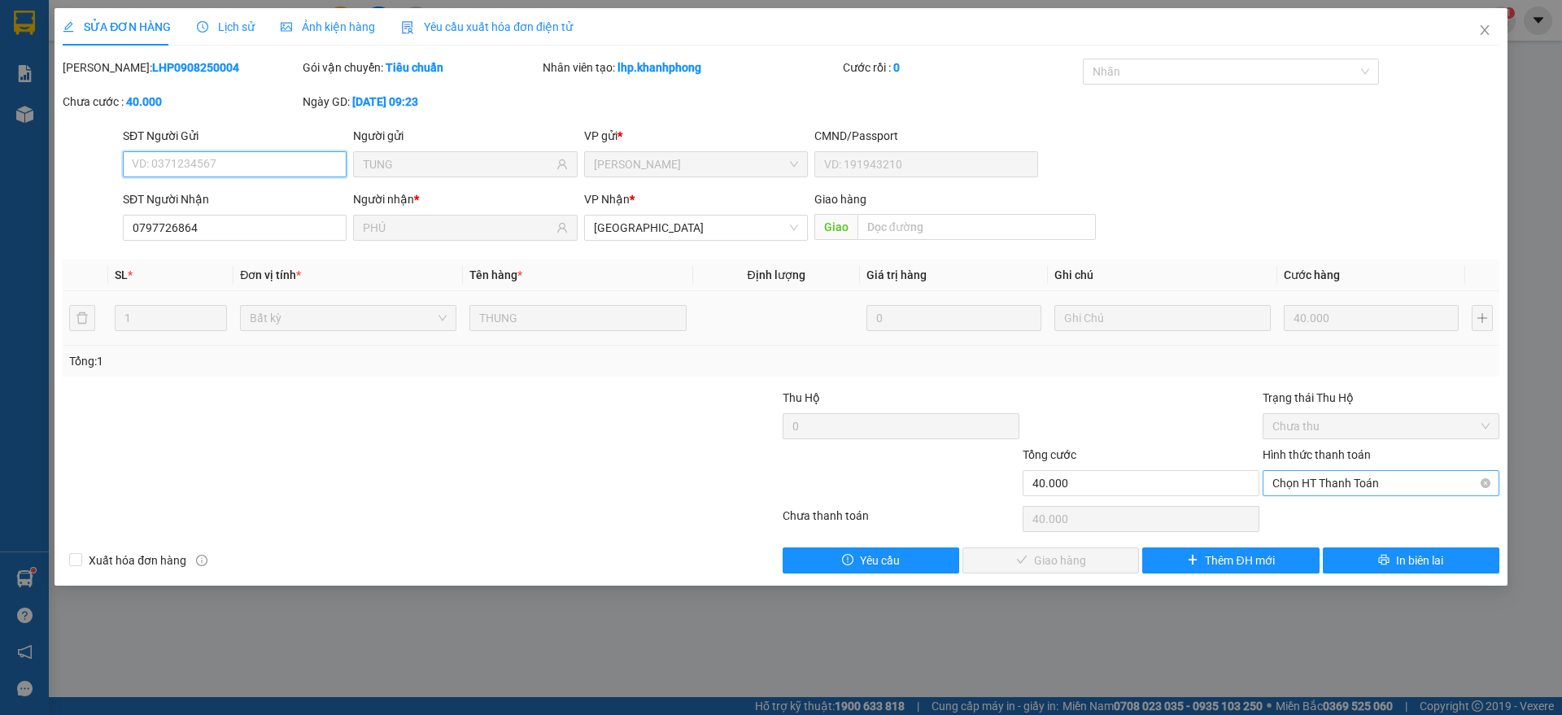
drag, startPoint x: 1288, startPoint y: 479, endPoint x: 1293, endPoint y: 494, distance: 15.4
click at [1288, 480] on span "Chọn HT Thanh Toán" at bounding box center [1380, 483] width 217 height 24
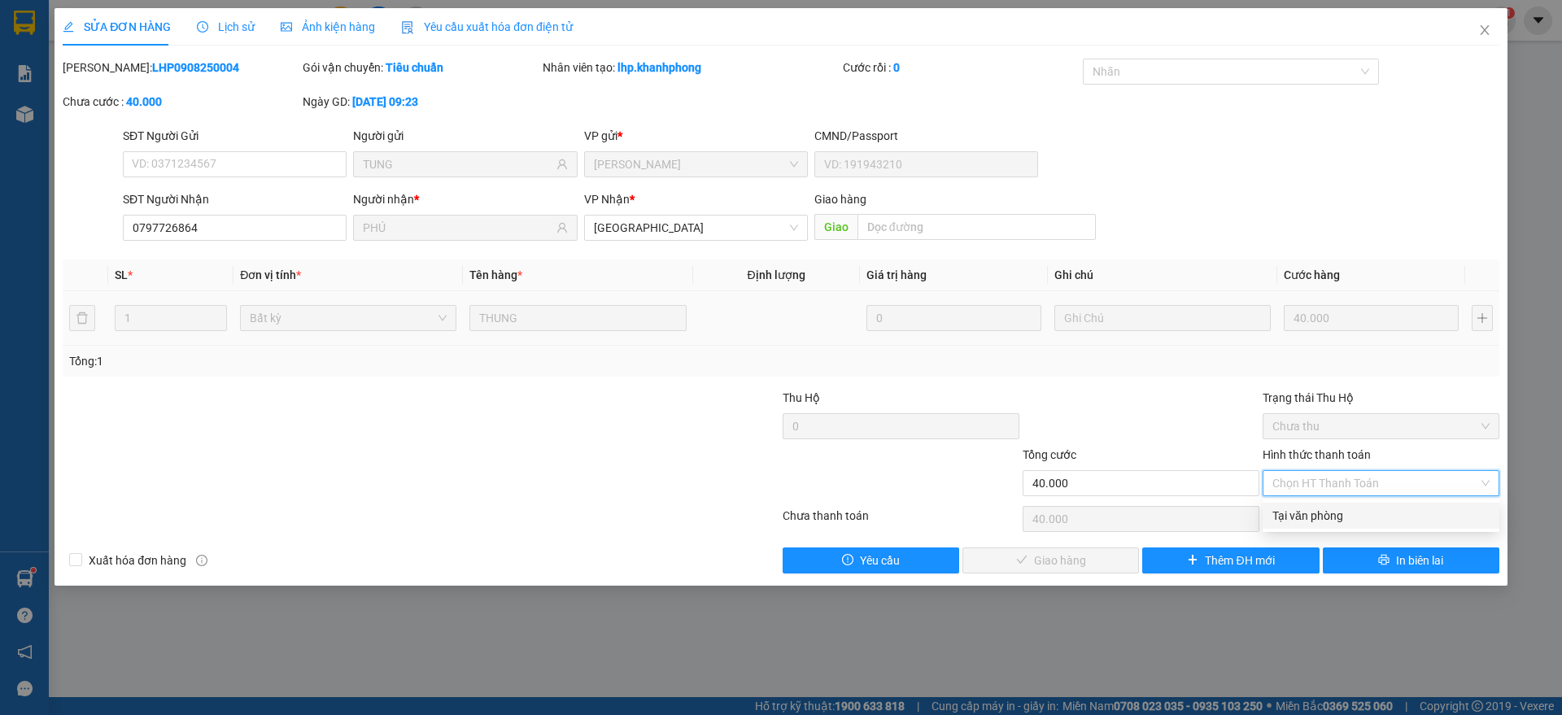
click at [1309, 512] on div "Tại văn phòng" at bounding box center [1380, 516] width 217 height 18
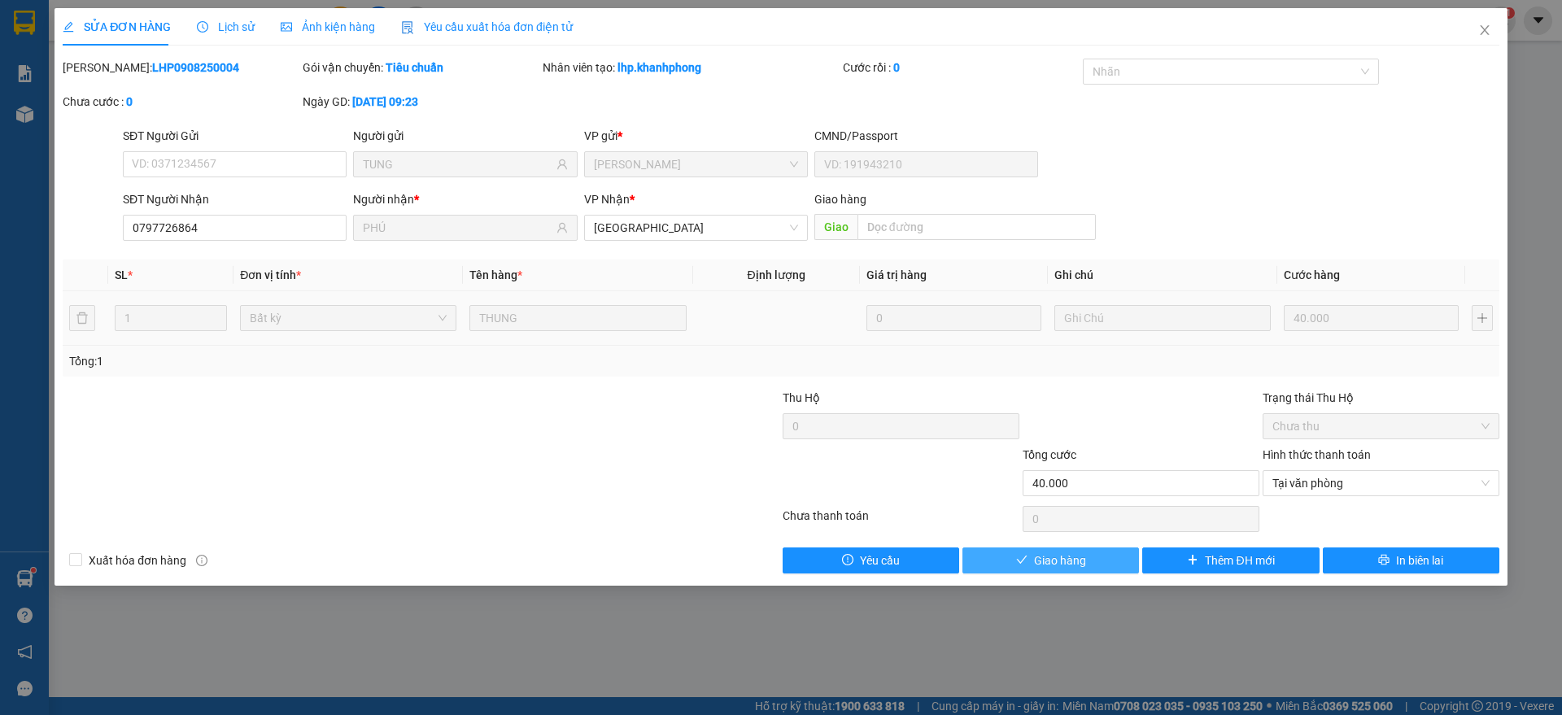
click at [1074, 557] on span "Giao hàng" at bounding box center [1060, 561] width 52 height 18
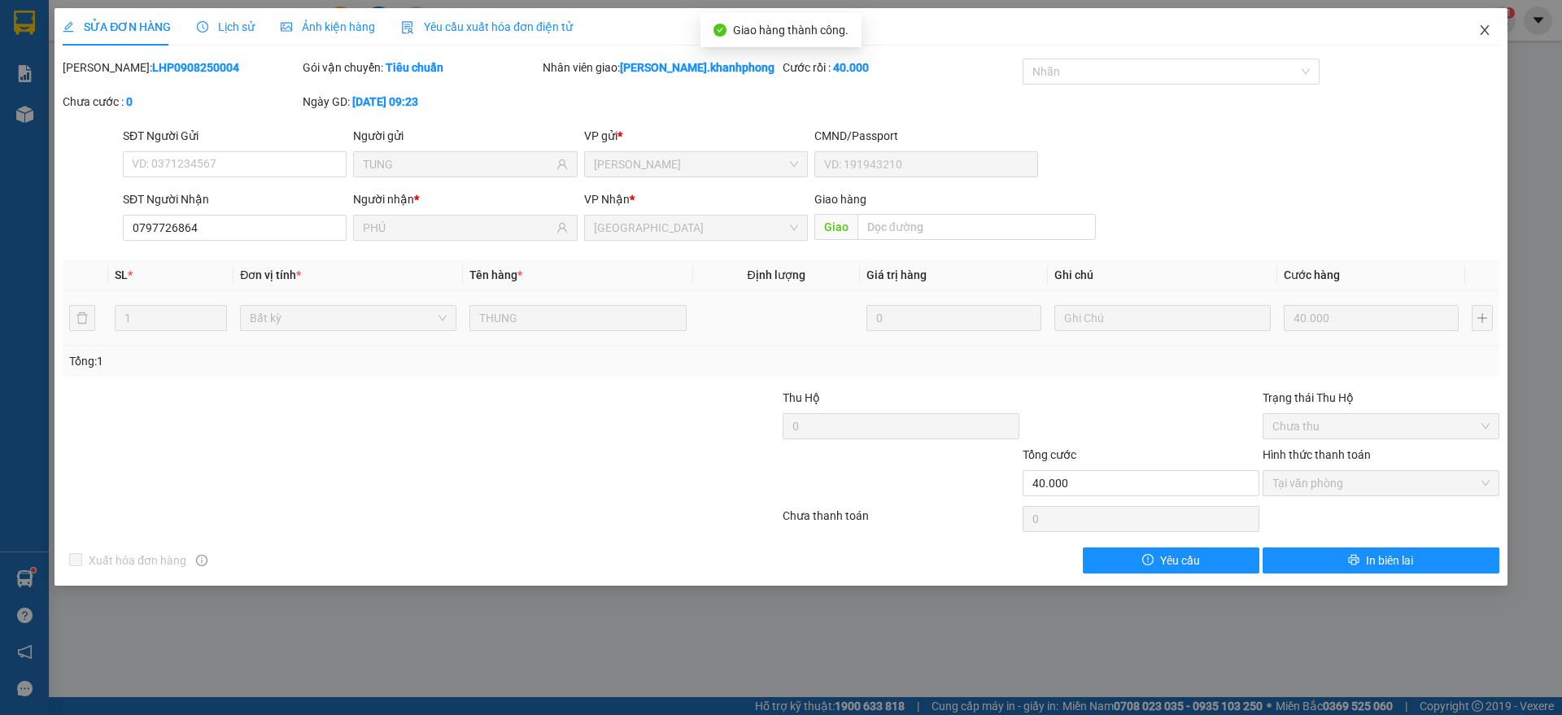
click at [1487, 28] on icon "close" at bounding box center [1484, 30] width 13 height 13
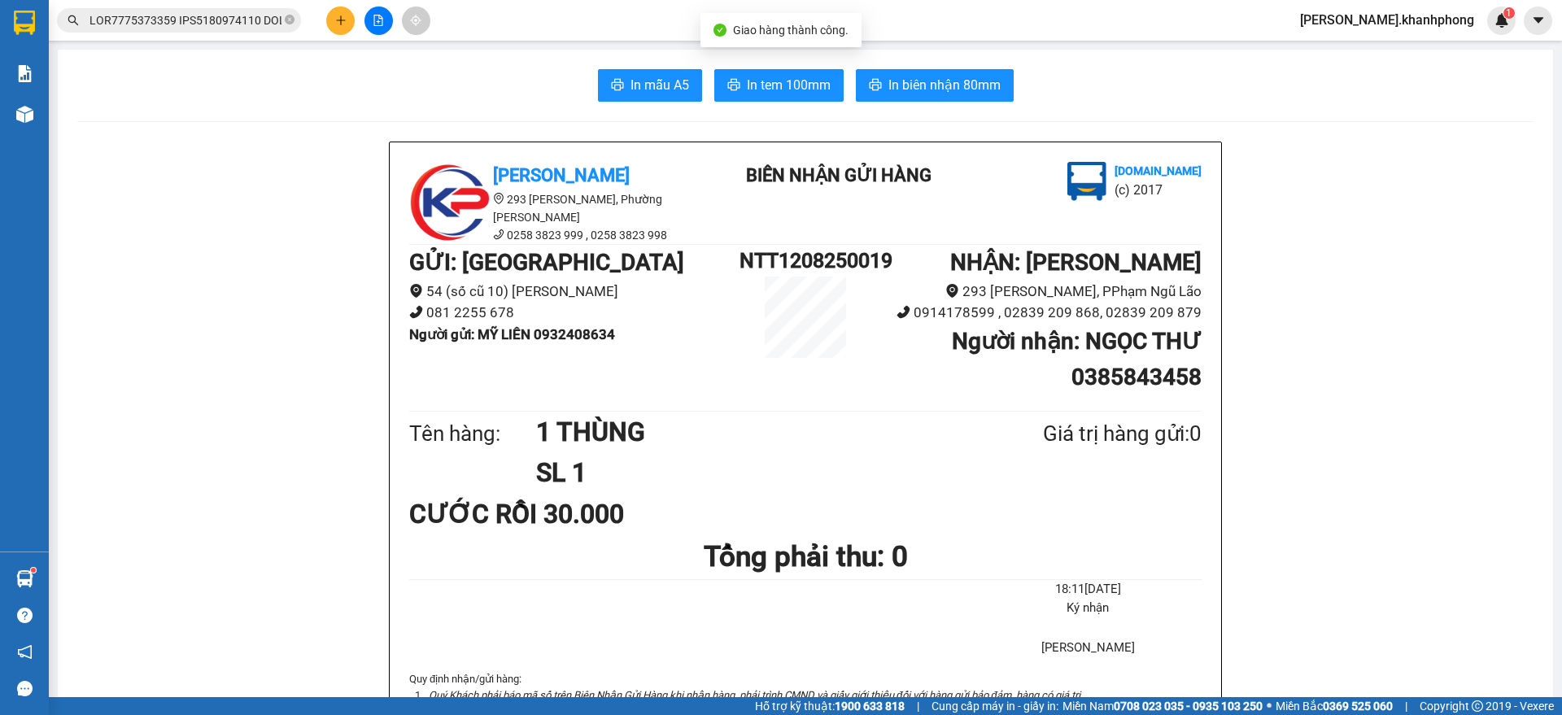
click at [233, 19] on input "text" at bounding box center [185, 20] width 192 height 18
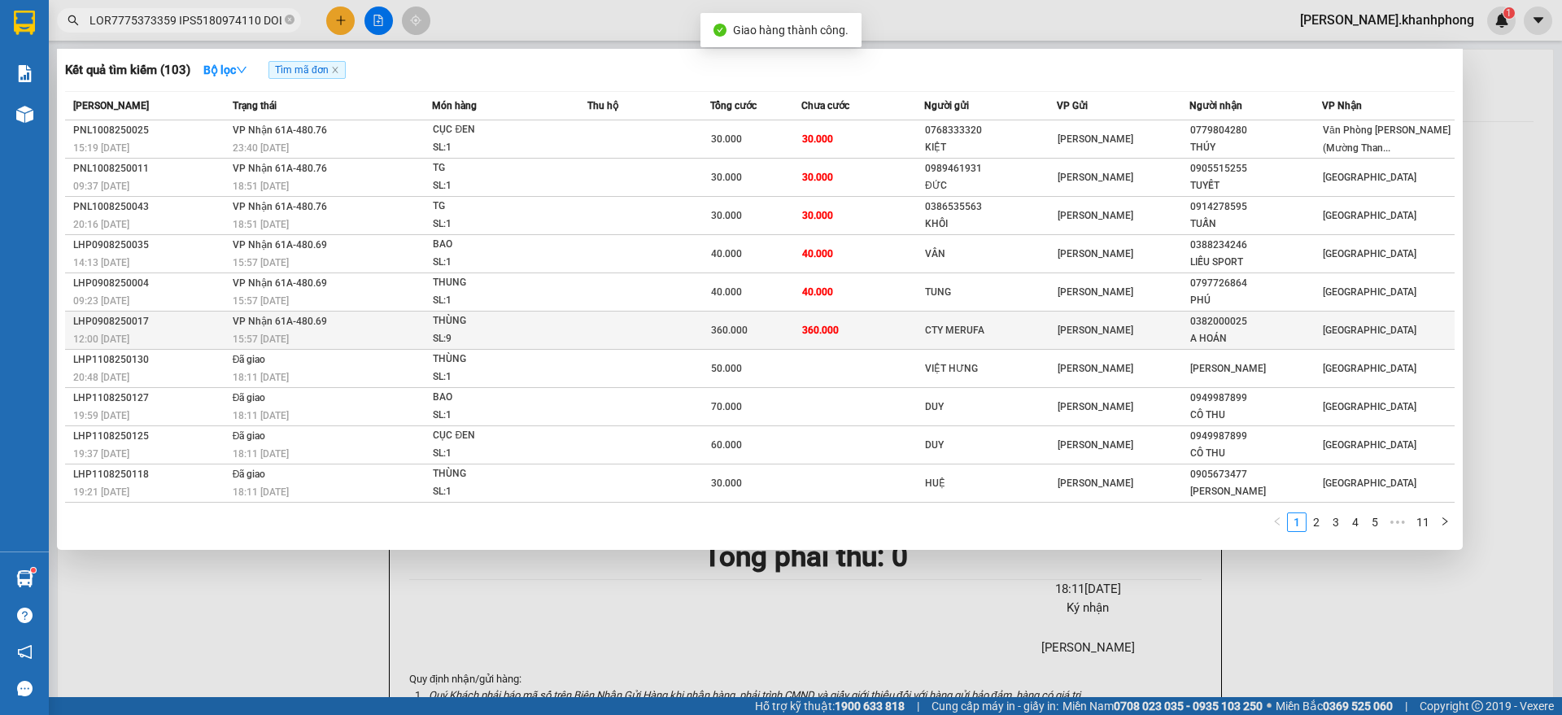
click at [992, 333] on div "CTY MERUFA" at bounding box center [990, 330] width 131 height 17
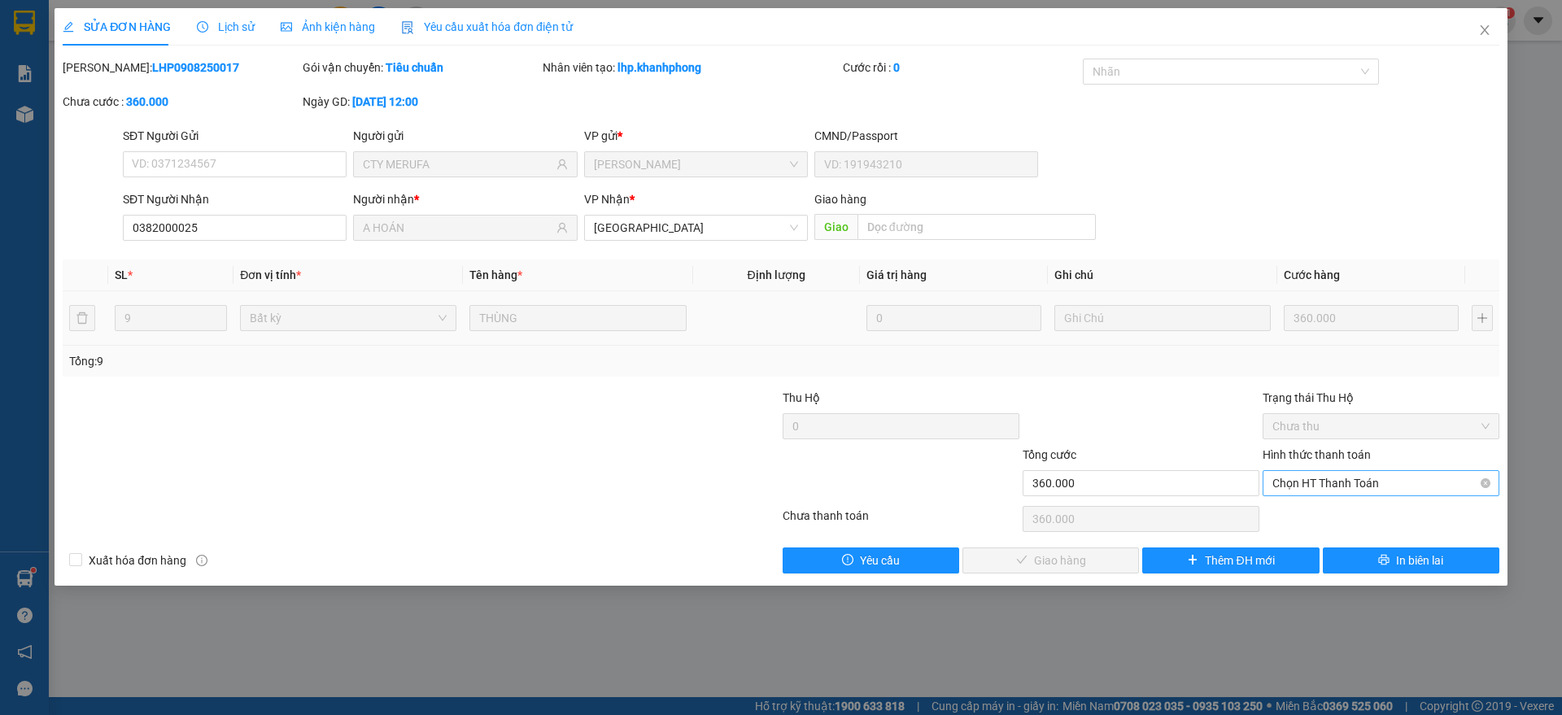
drag, startPoint x: 1301, startPoint y: 469, endPoint x: 1305, endPoint y: 477, distance: 8.8
click at [1303, 470] on div "Chọn HT Thanh Toán" at bounding box center [1380, 483] width 237 height 26
click at [1296, 510] on div "Tại văn phòng" at bounding box center [1380, 516] width 217 height 18
click at [1092, 551] on button "Giao hàng" at bounding box center [1050, 560] width 177 height 26
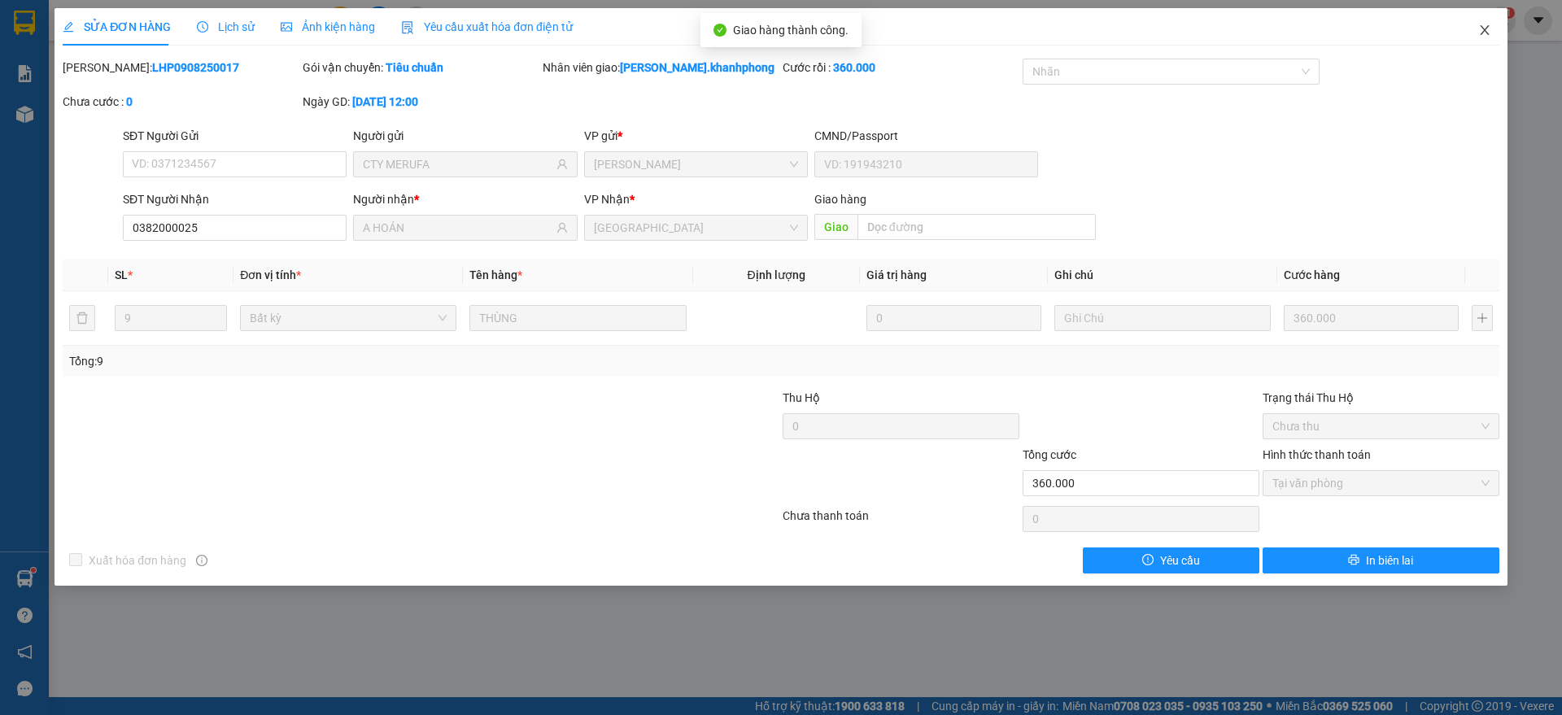
drag, startPoint x: 1478, startPoint y: 18, endPoint x: 1389, endPoint y: 46, distance: 93.1
click at [1480, 20] on span "Close" at bounding box center [1485, 31] width 46 height 46
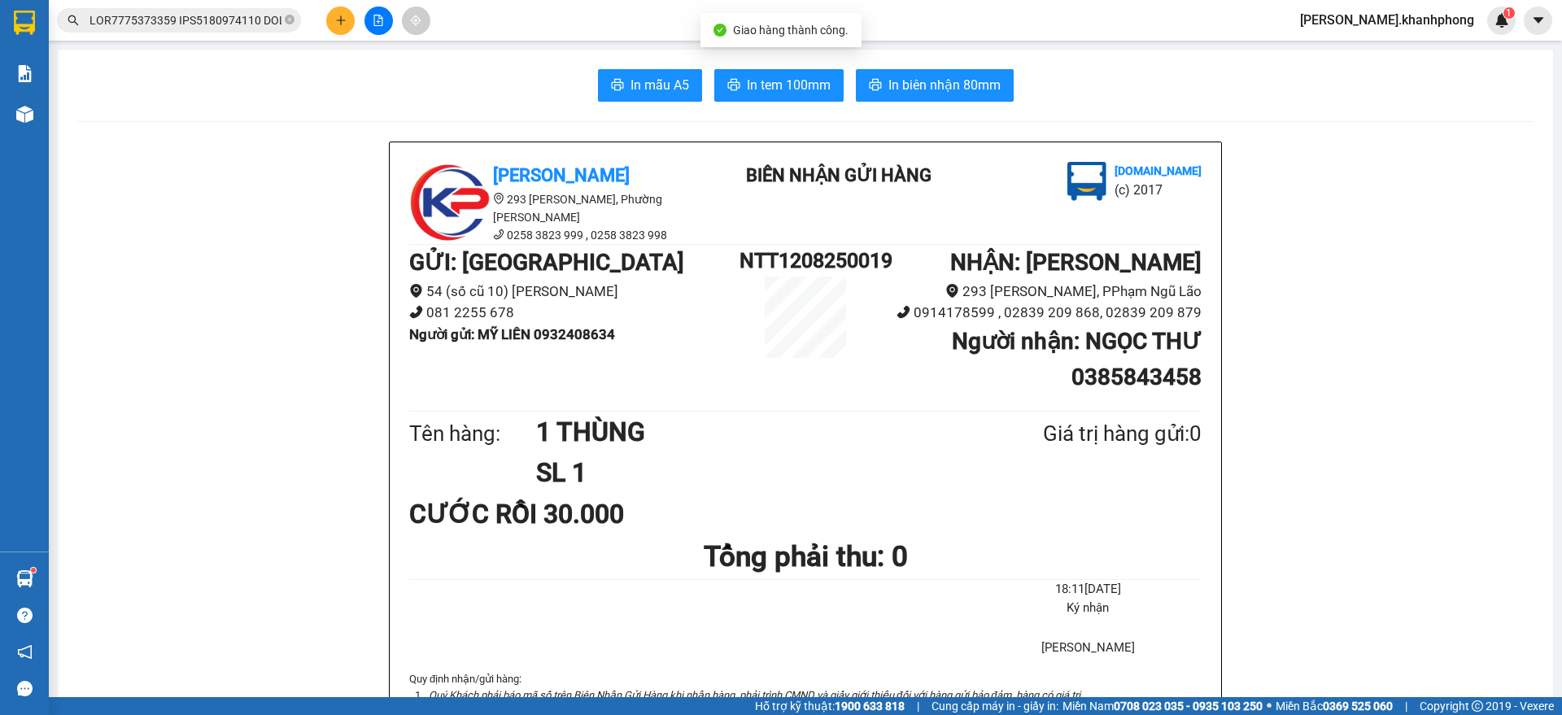
click at [238, 13] on input "text" at bounding box center [185, 20] width 192 height 18
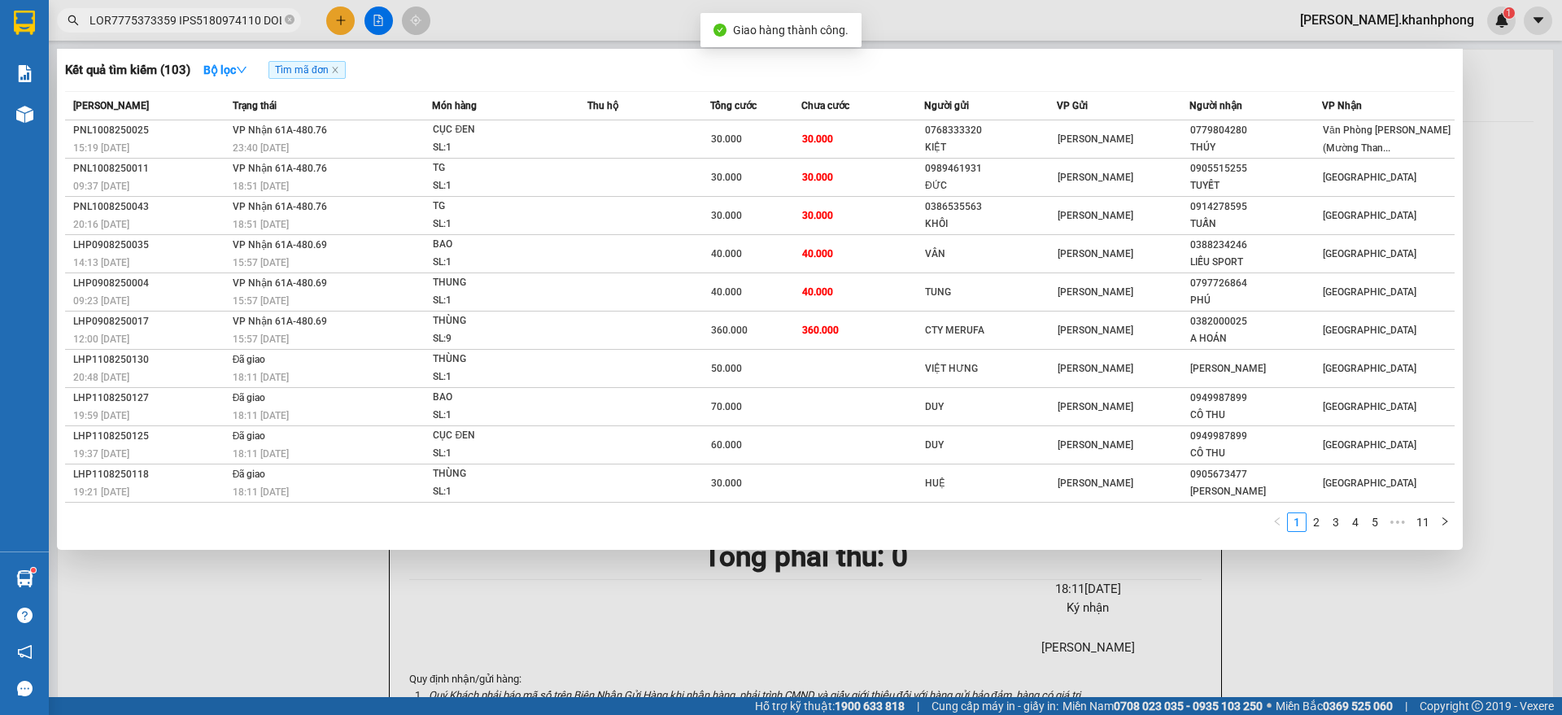
drag, startPoint x: 1310, startPoint y: 515, endPoint x: 1313, endPoint y: 538, distance: 22.9
click at [1310, 517] on link "2" at bounding box center [1316, 522] width 18 height 18
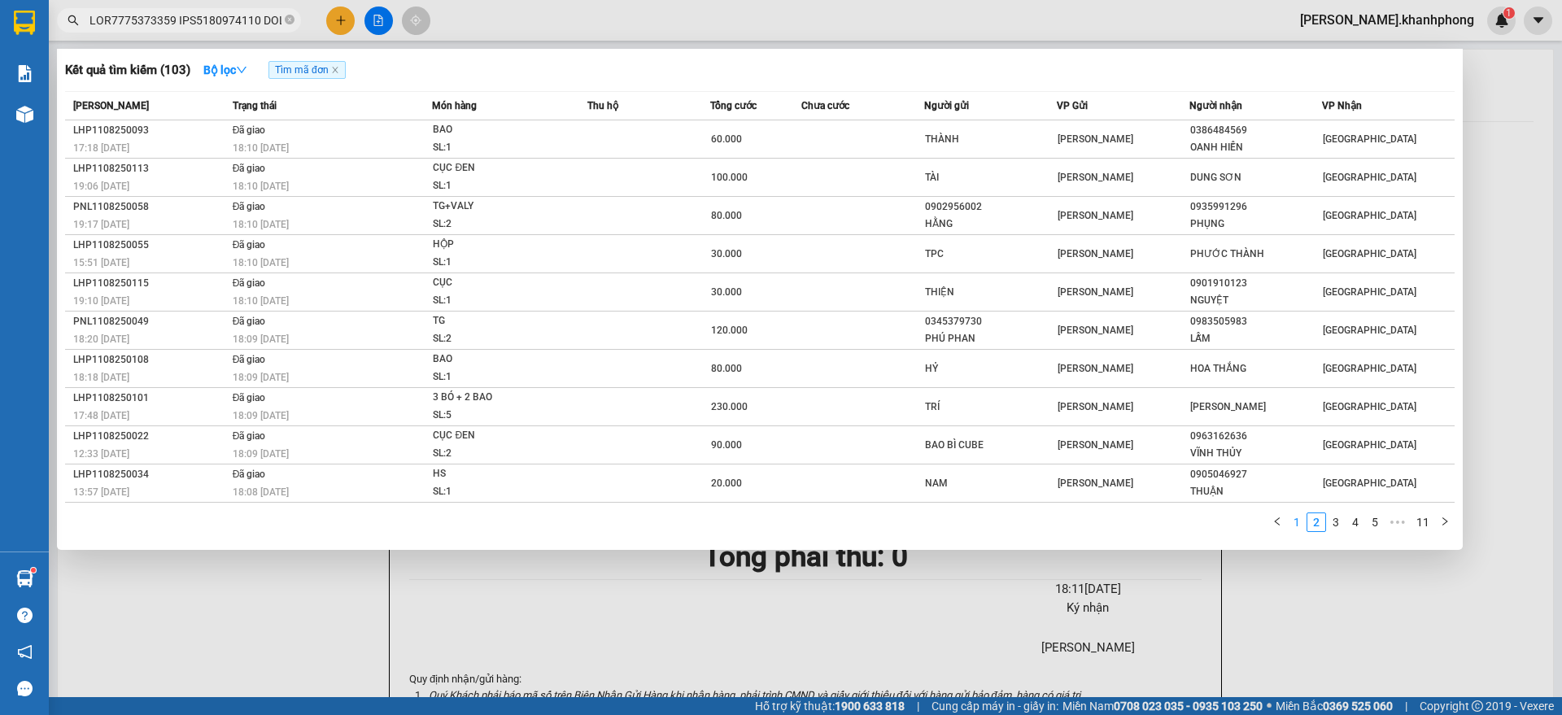
click at [1299, 524] on link "1" at bounding box center [1297, 522] width 18 height 18
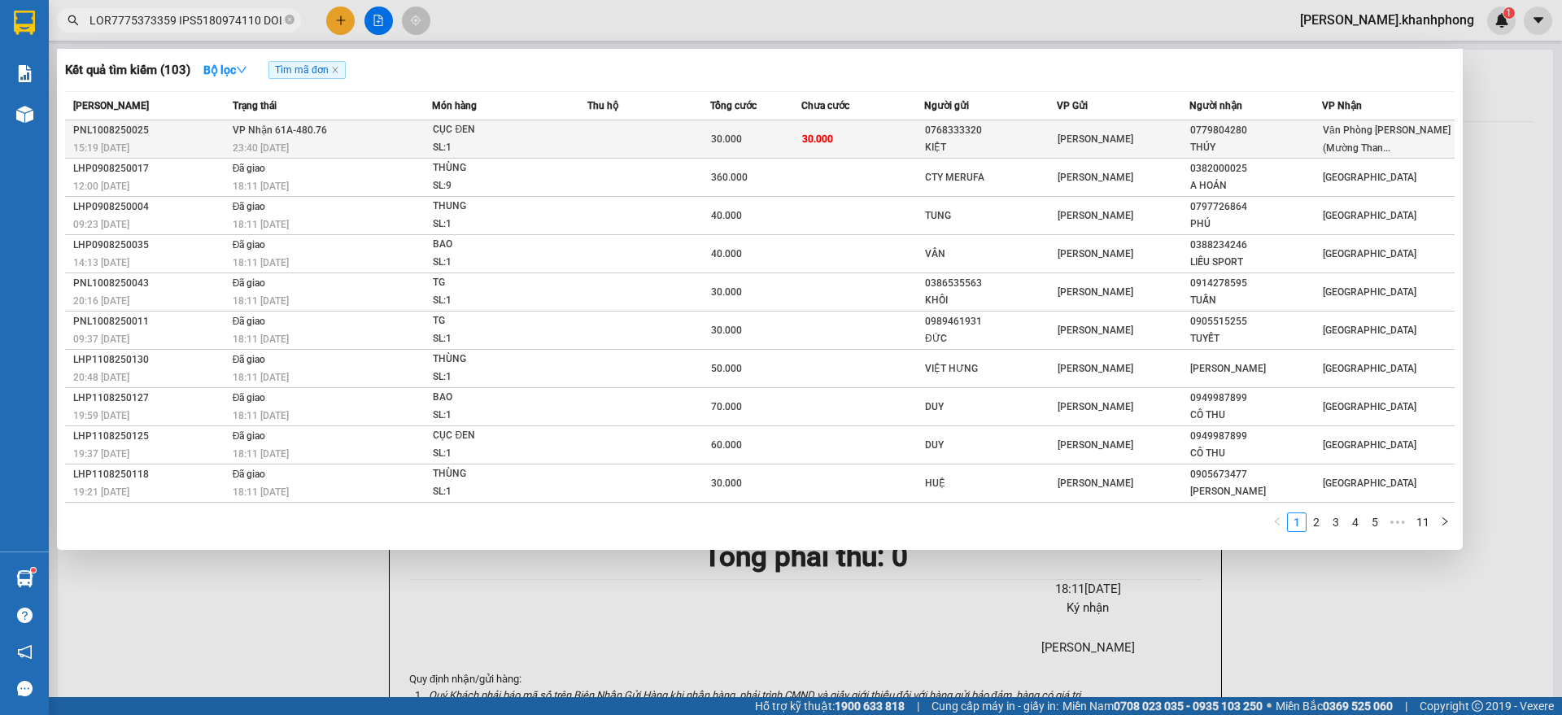
click at [1104, 140] on span "[PERSON_NAME]" at bounding box center [1095, 138] width 76 height 11
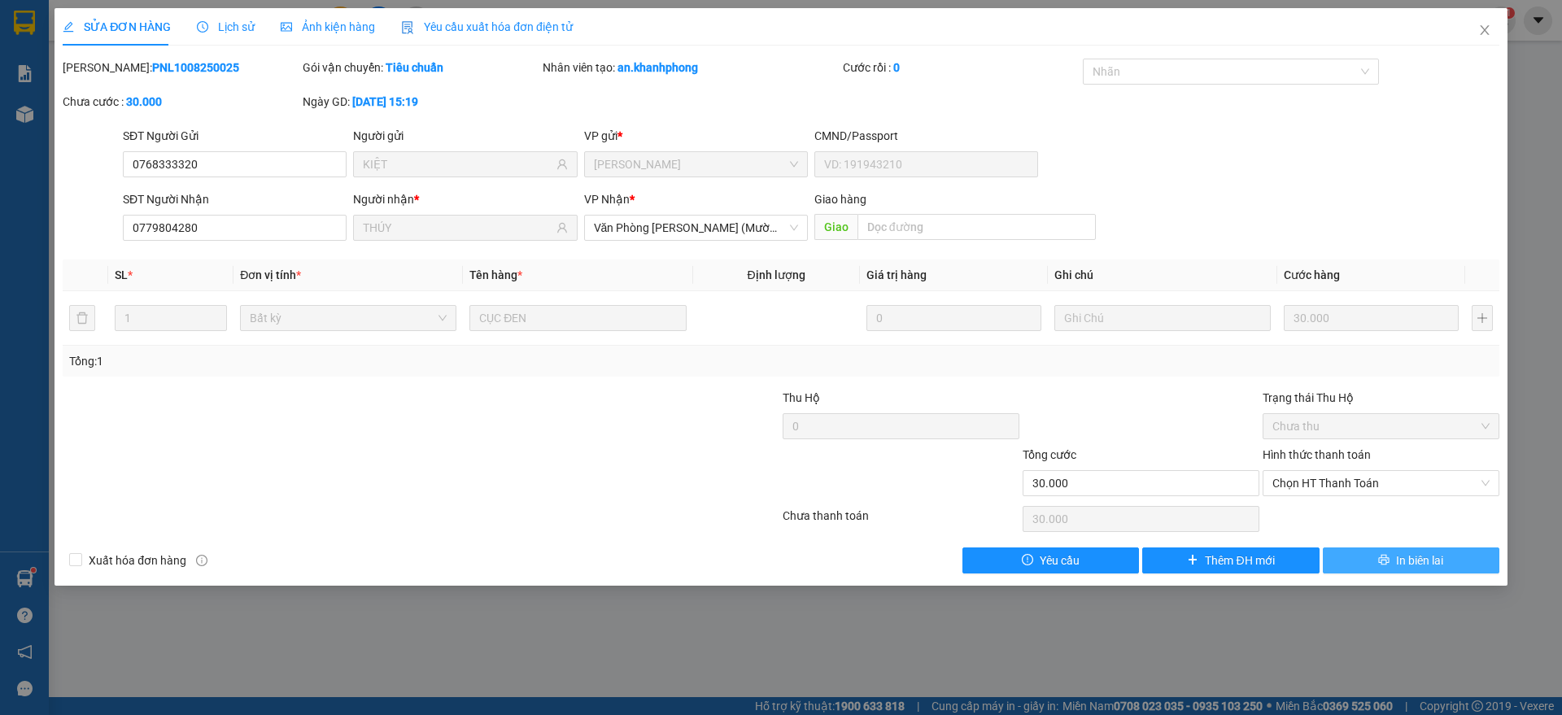
click at [1369, 552] on button "In biên lai" at bounding box center [1411, 560] width 177 height 26
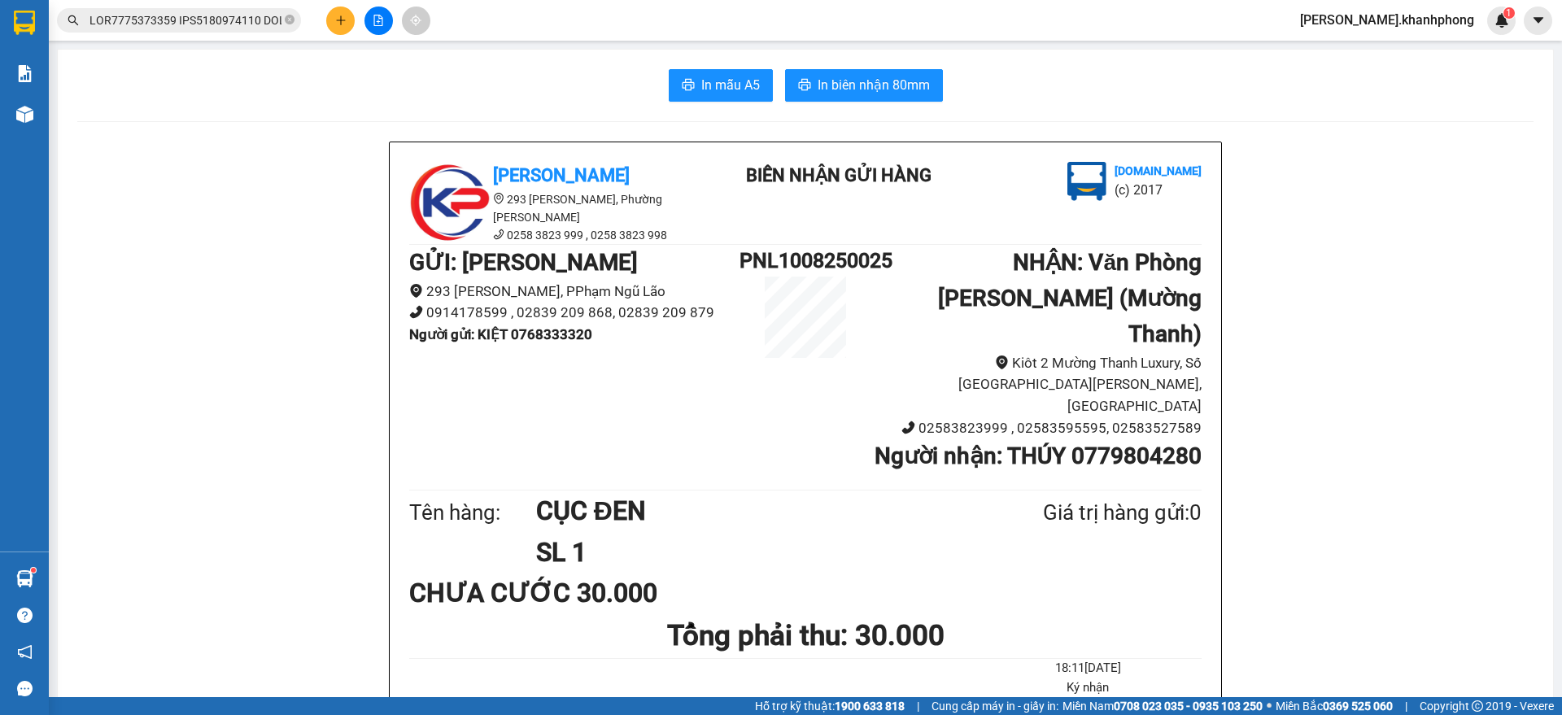
drag, startPoint x: 728, startPoint y: 154, endPoint x: 804, endPoint y: 155, distance: 76.5
click at [804, 245] on div "GỬI : [PERSON_NAME] Lão [STREET_ADDRESS][PERSON_NAME] 0914178599 , 02839 209 86…" at bounding box center [805, 366] width 792 height 242
drag, startPoint x: 864, startPoint y: 191, endPoint x: 893, endPoint y: 154, distance: 47.5
click at [871, 245] on h1 "NHẬN : Văn Phòng [PERSON_NAME] (Mường Thanh)" at bounding box center [1036, 298] width 330 height 107
drag, startPoint x: 888, startPoint y: 155, endPoint x: 873, endPoint y: 155, distance: 15.5
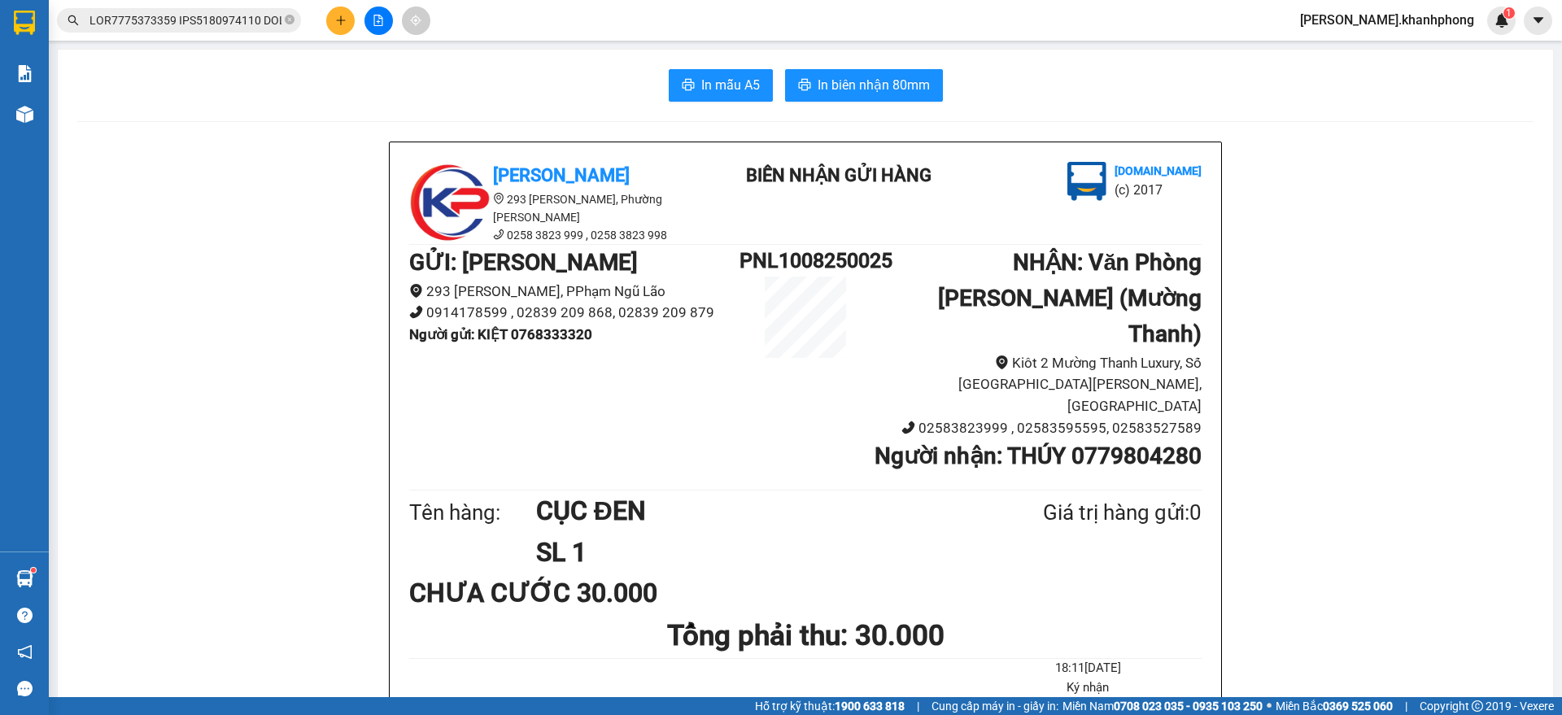
click at [873, 245] on h1 "NHẬN : Văn Phòng [PERSON_NAME] (Mường Thanh)" at bounding box center [1036, 298] width 330 height 107
click at [883, 245] on h1 "NHẬN : Văn Phòng [PERSON_NAME] (Mường Thanh)" at bounding box center [1036, 298] width 330 height 107
drag, startPoint x: 735, startPoint y: 158, endPoint x: 878, endPoint y: 160, distance: 143.2
click at [878, 245] on div "GỬI : [PERSON_NAME] Lão [STREET_ADDRESS][PERSON_NAME] 0914178599 , 02839 209 86…" at bounding box center [805, 366] width 792 height 242
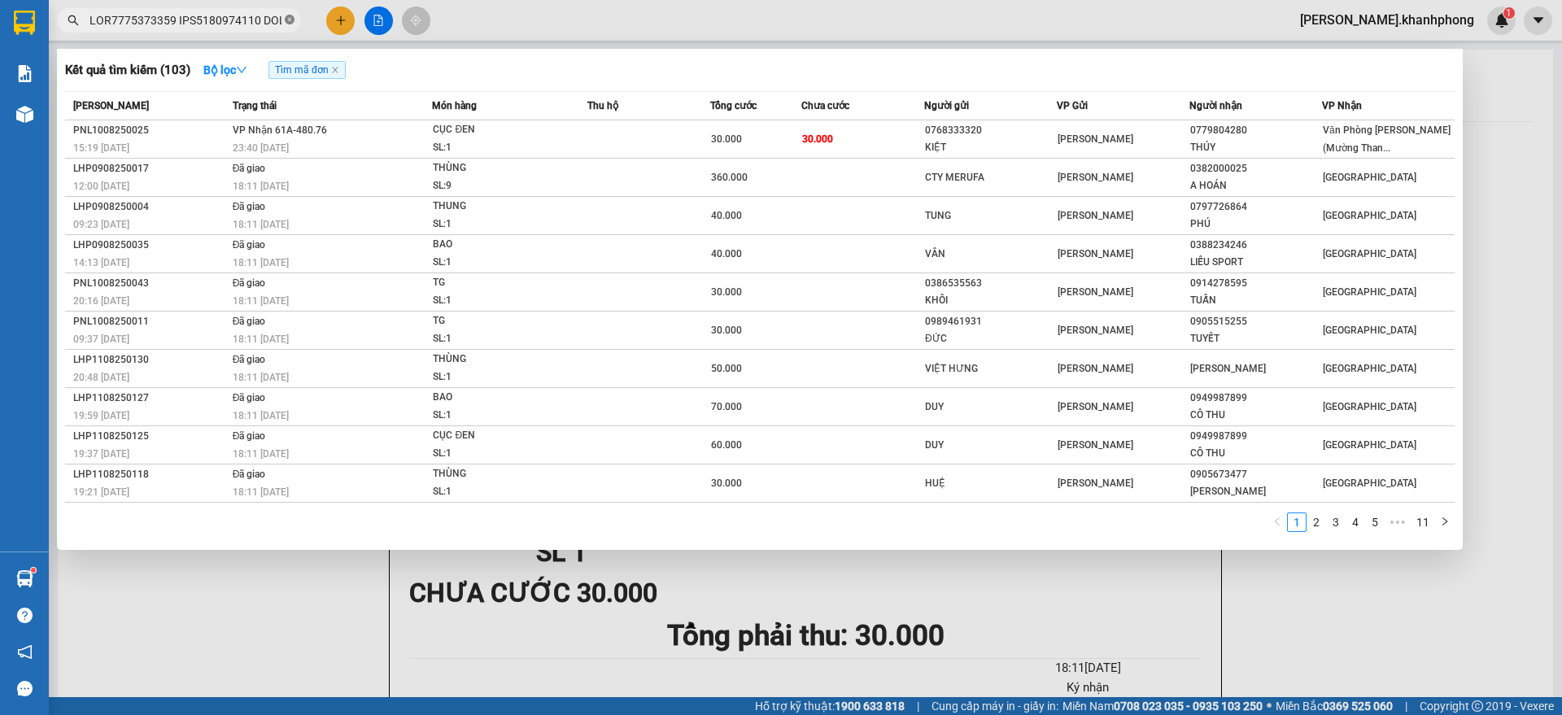
click at [291, 17] on icon "close-circle" at bounding box center [290, 20] width 10 height 10
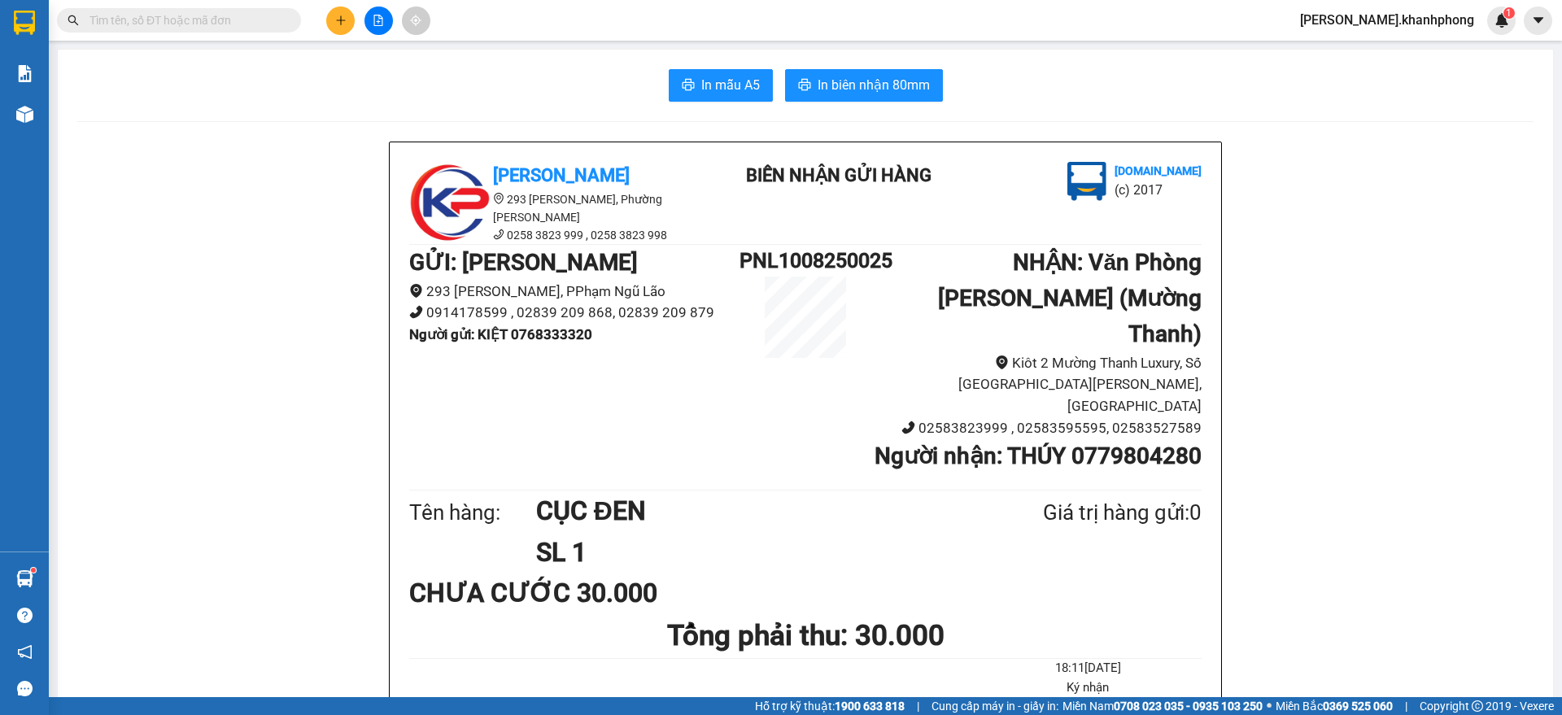
click at [234, 24] on input "text" at bounding box center [185, 20] width 192 height 18
paste input "PNL1108250004 PNL1108250016 PNL1108250021 PNL1108250022 PNL1108250026 PNL110825…"
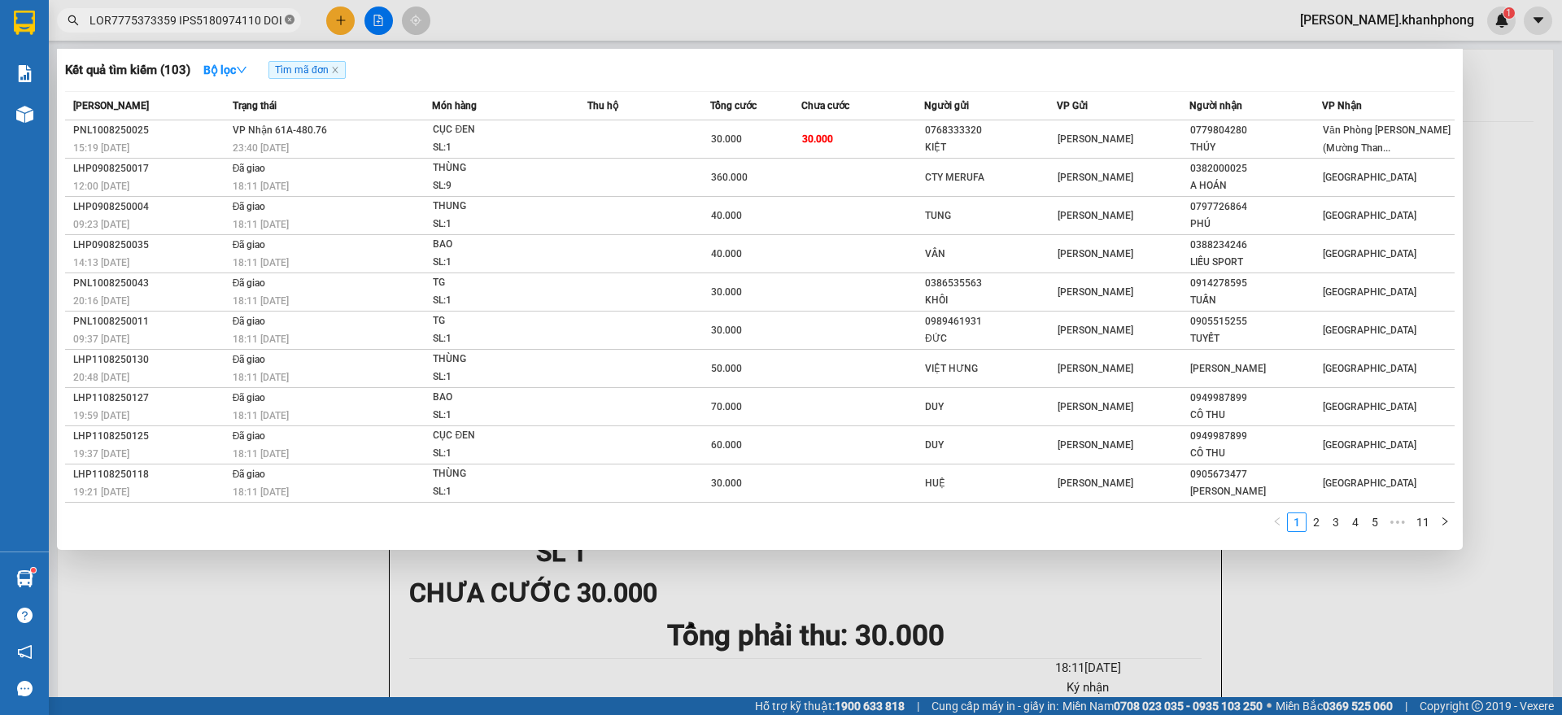
click at [289, 17] on icon "close-circle" at bounding box center [290, 20] width 10 height 10
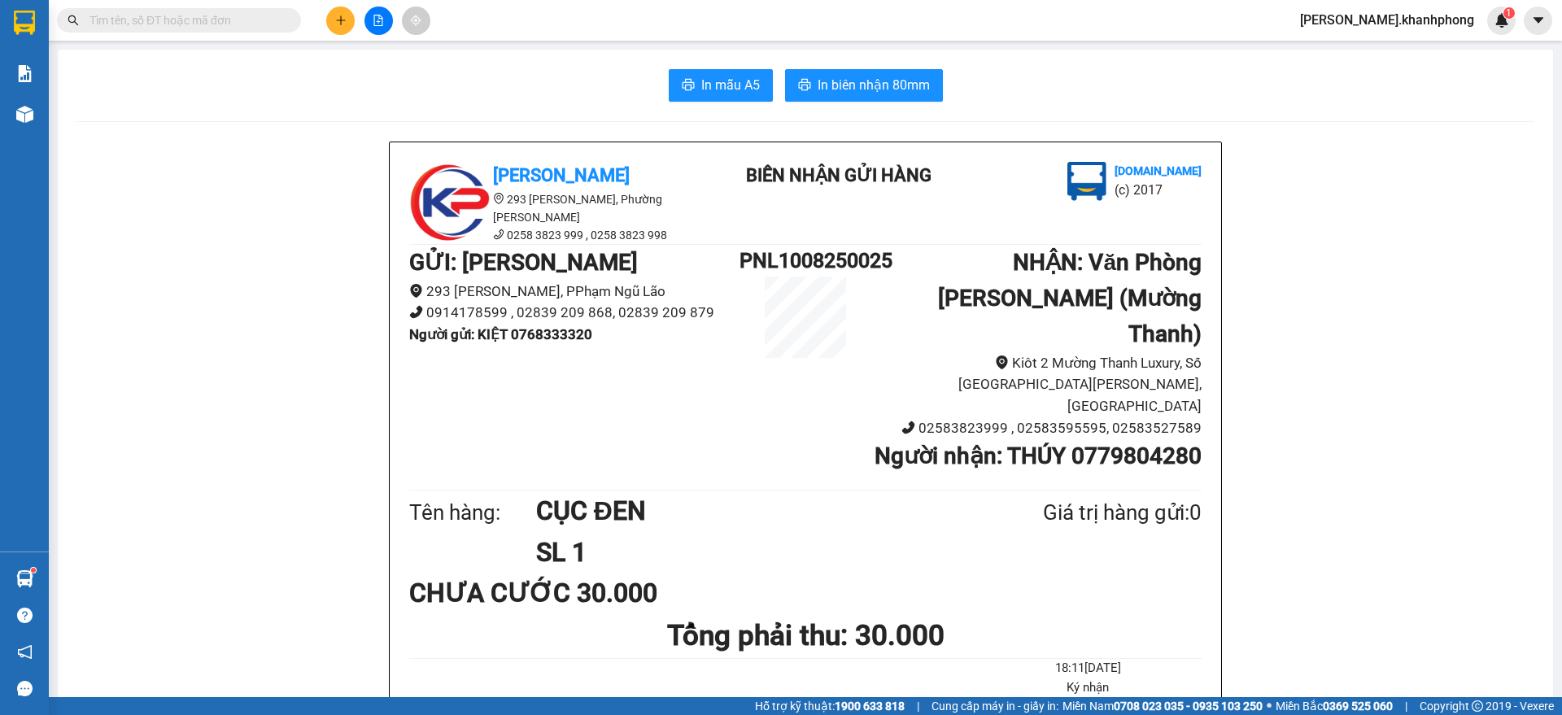
click at [222, 17] on input "text" at bounding box center [185, 20] width 192 height 18
paste input "PNL1108250008 PNL1108250013 PNL1108250015 PNL1108250019 PNL1108250020 PNL110825…"
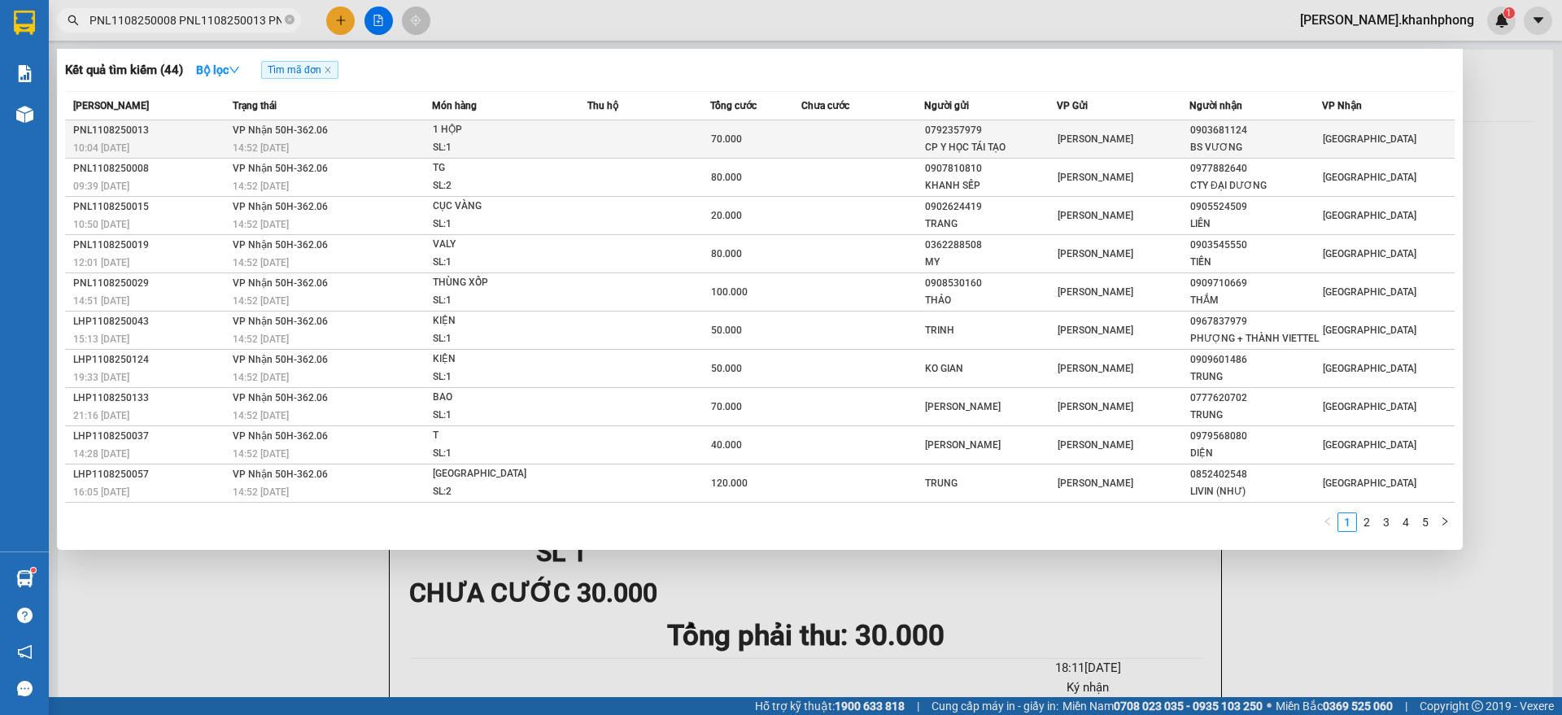
click at [850, 137] on td at bounding box center [862, 139] width 122 height 38
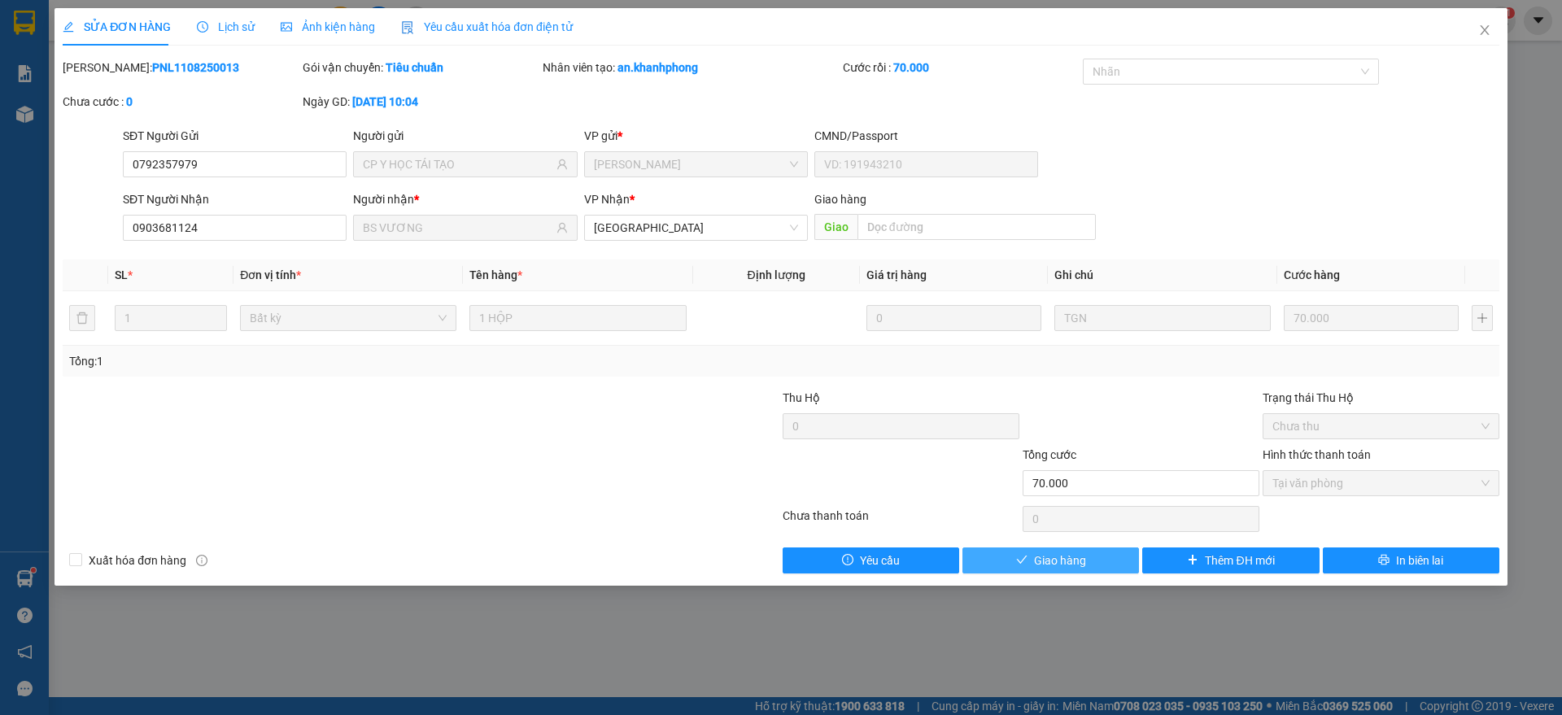
click at [1041, 555] on span "Giao hàng" at bounding box center [1060, 561] width 52 height 18
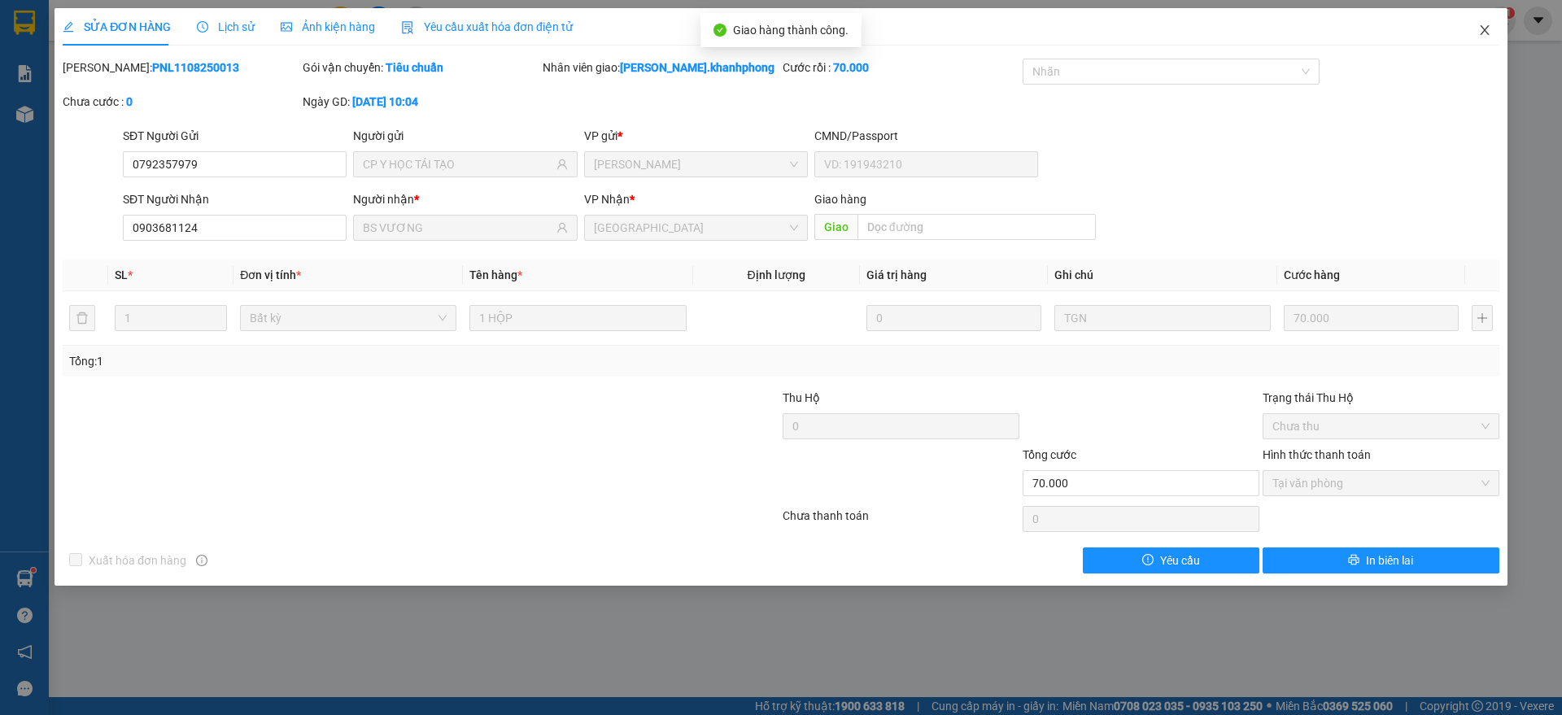
drag, startPoint x: 1478, startPoint y: 30, endPoint x: 1266, endPoint y: 33, distance: 212.3
click at [1481, 30] on icon "close" at bounding box center [1484, 30] width 13 height 13
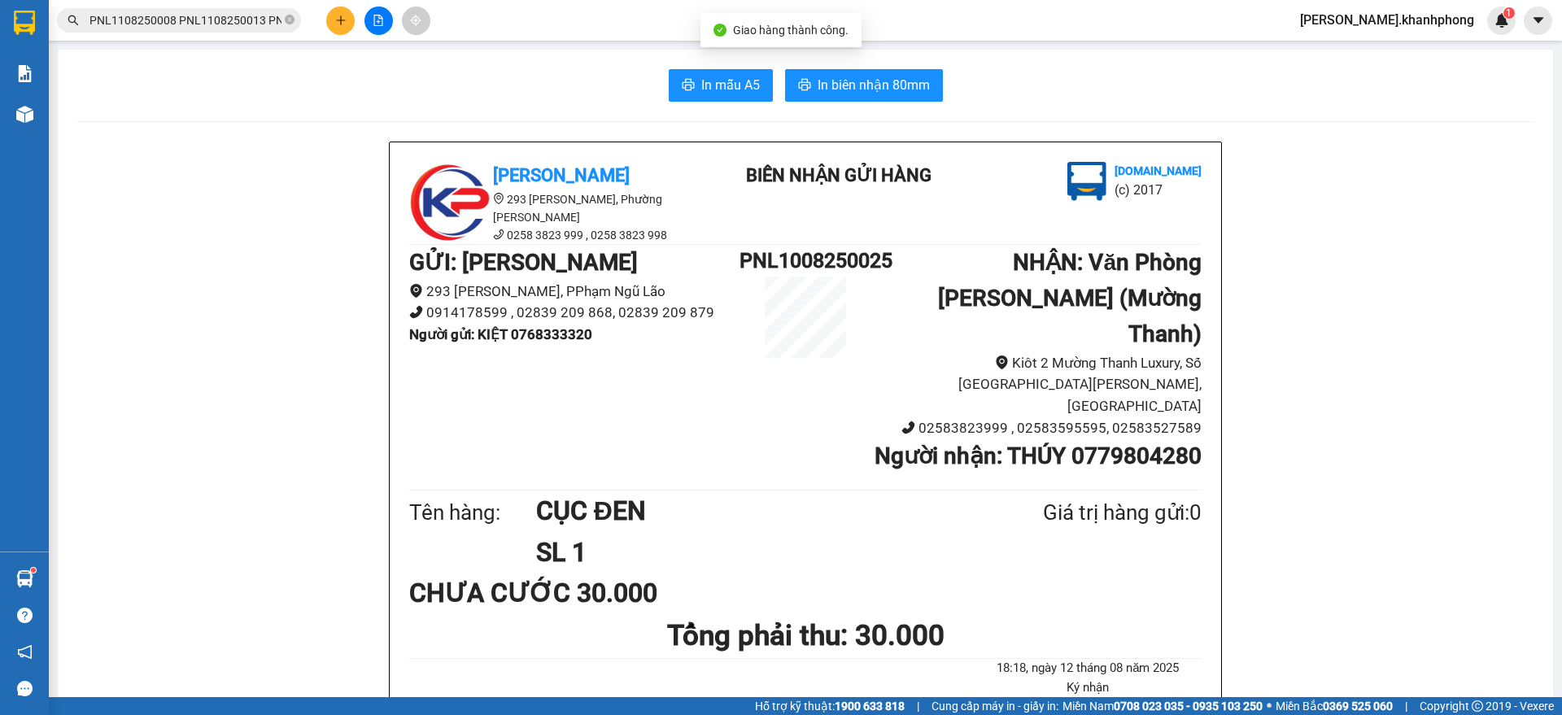
click at [213, 22] on input "PNL1108250008 PNL1108250013 PNL1108250015 PNL1108250019 PNL1108250020 PNL110825…" at bounding box center [185, 20] width 192 height 18
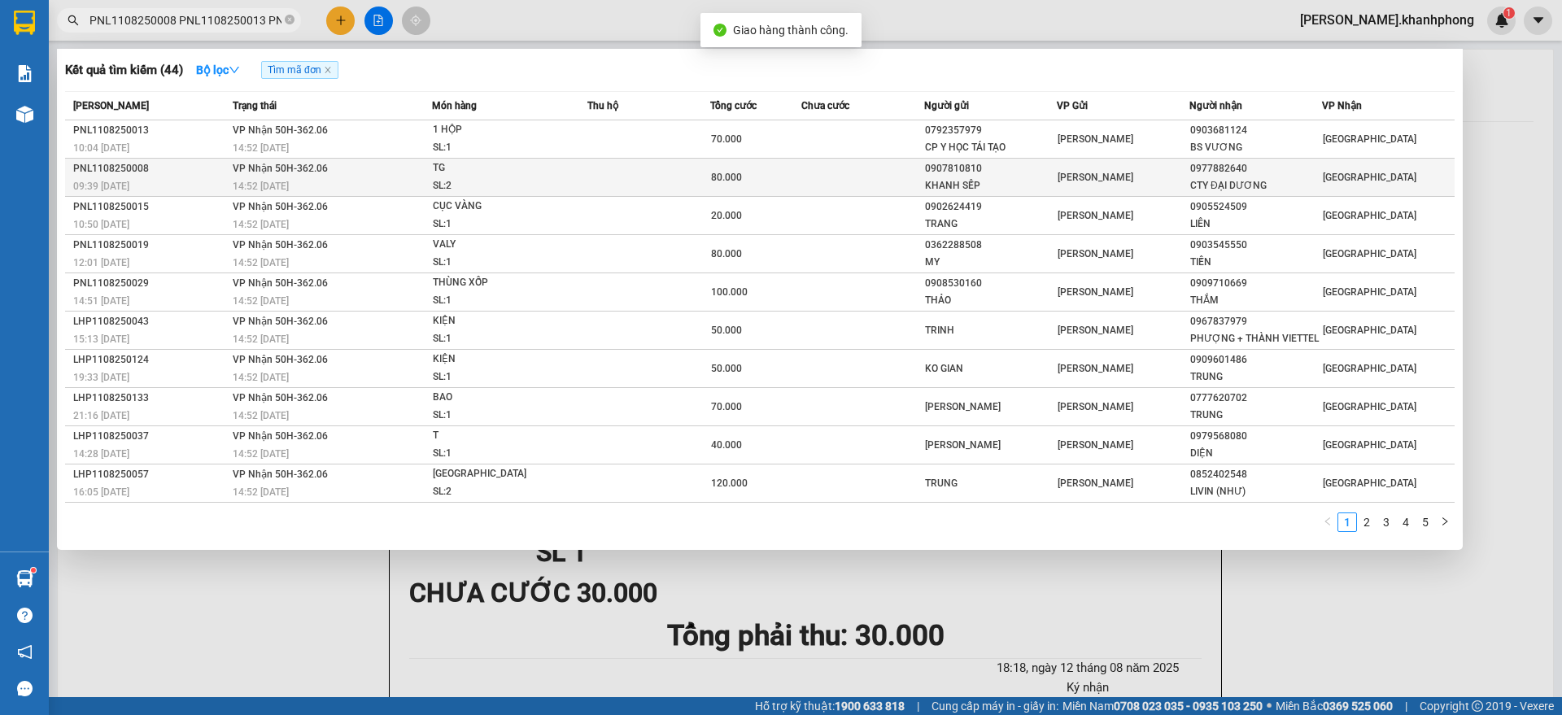
click at [482, 167] on div "TG" at bounding box center [494, 168] width 122 height 18
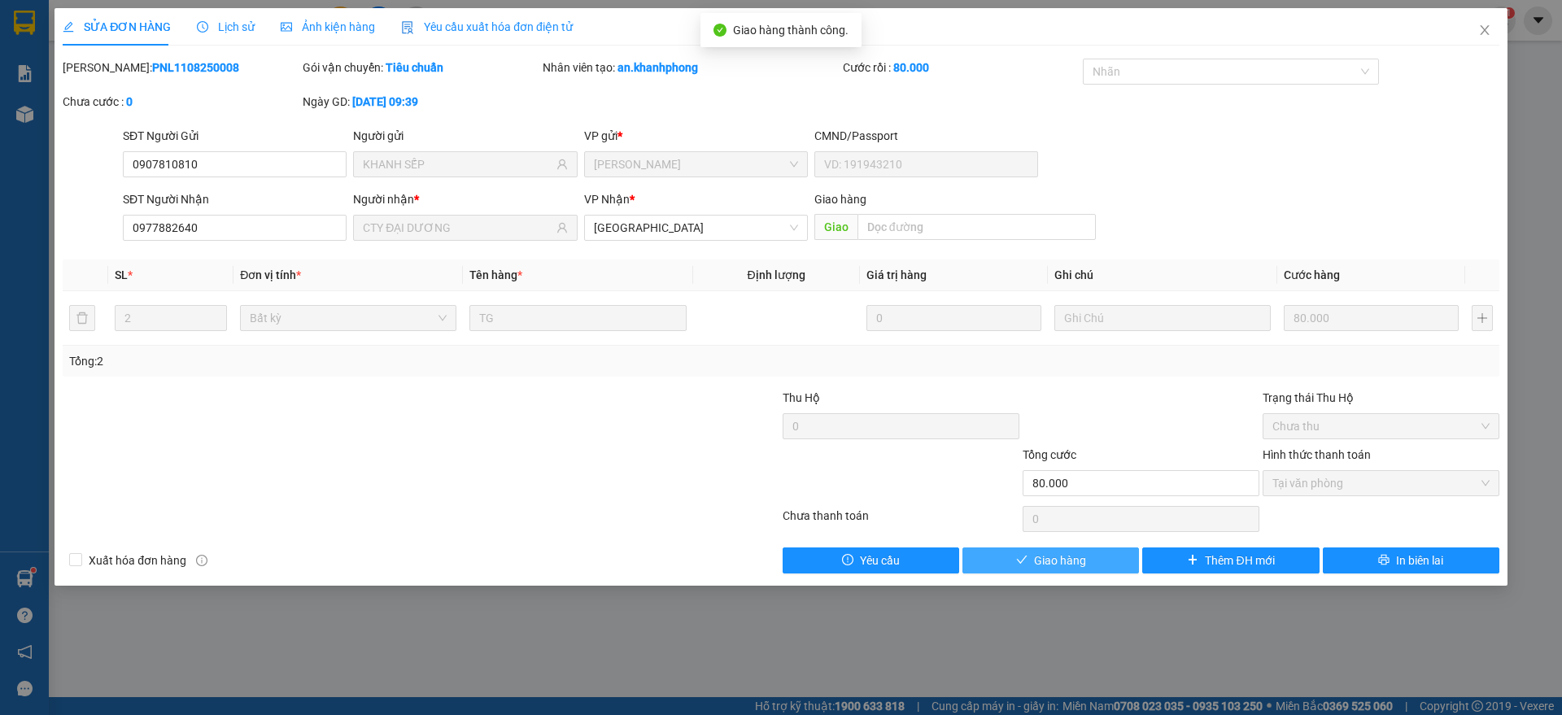
click at [1053, 561] on span "Giao hàng" at bounding box center [1060, 561] width 52 height 18
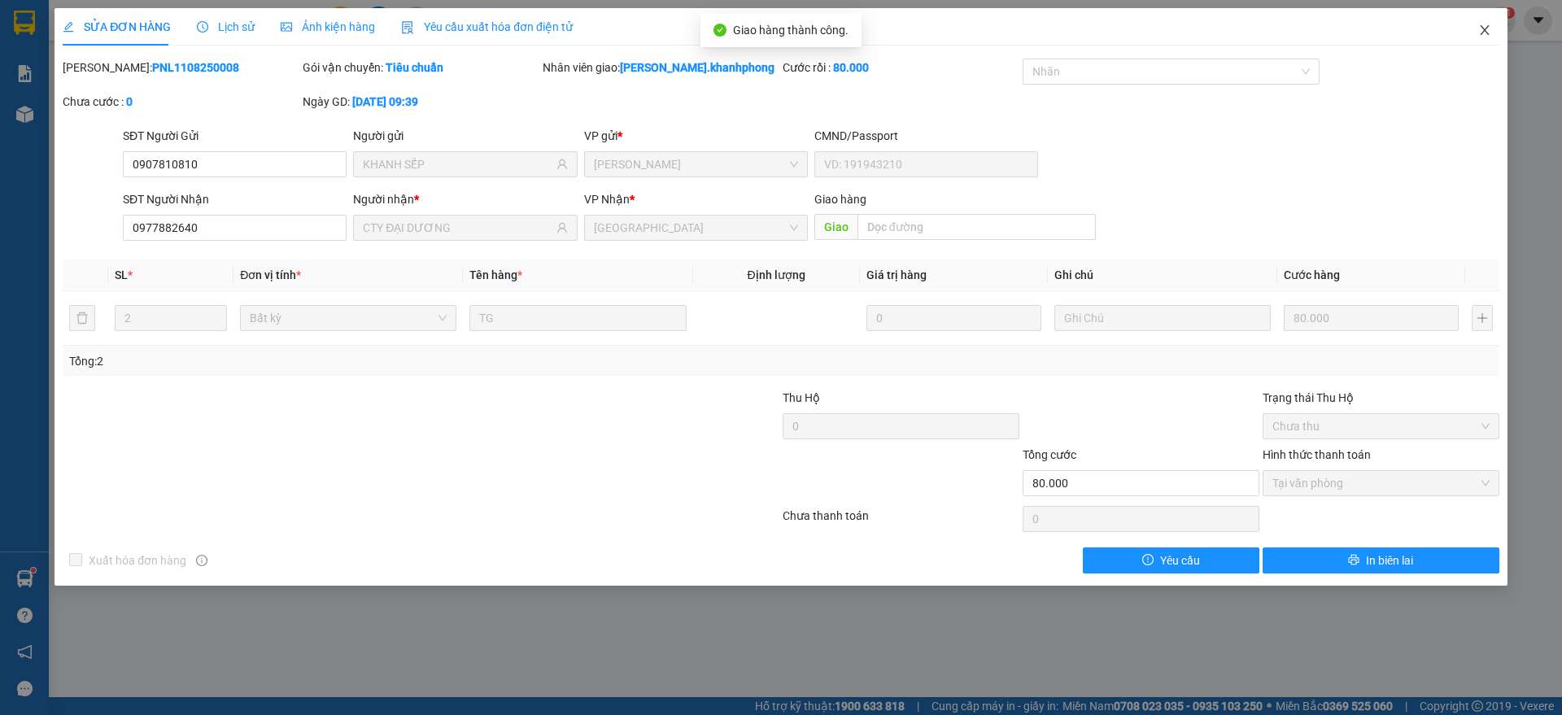
click at [1500, 28] on span "Close" at bounding box center [1485, 31] width 46 height 46
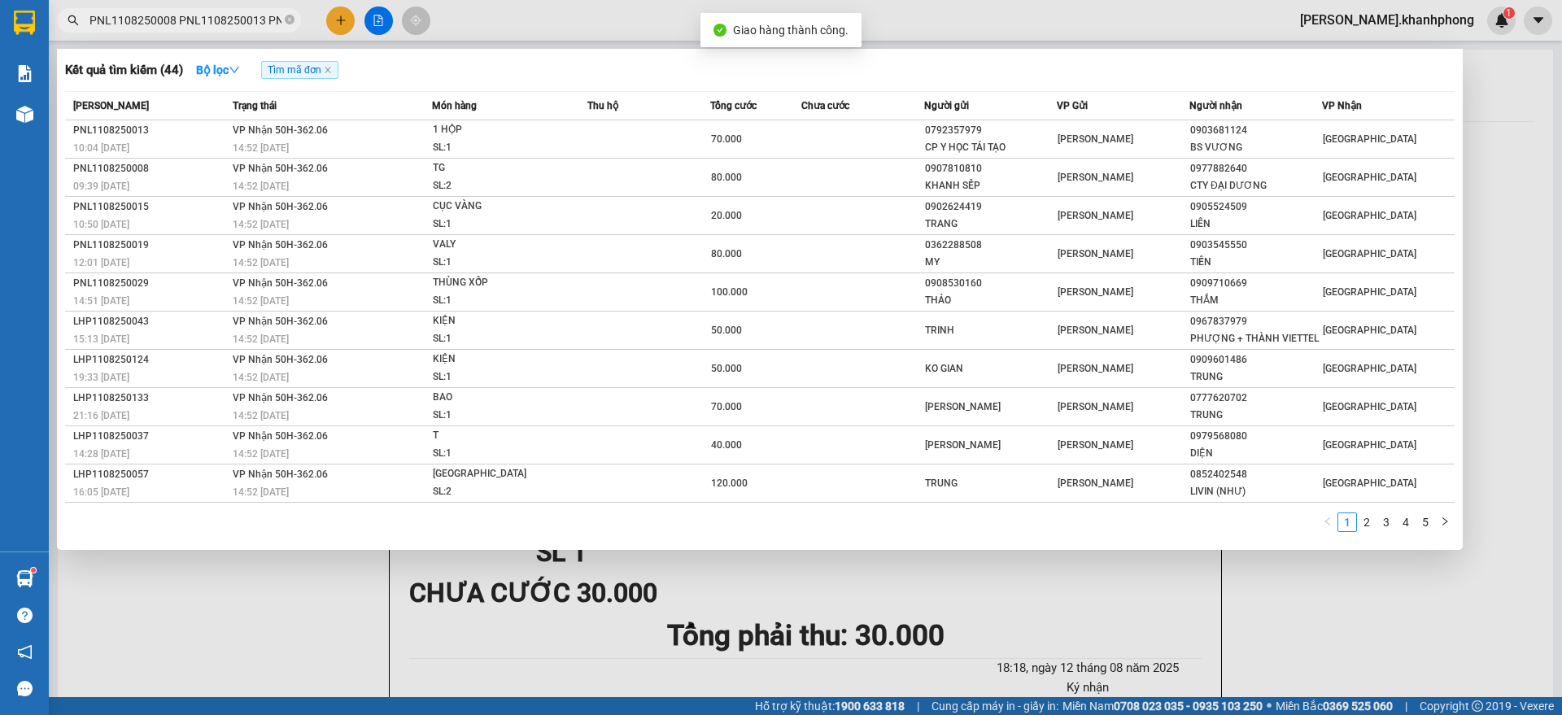
click at [221, 18] on input "PNL1108250008 PNL1108250013 PNL1108250015 PNL1108250019 PNL1108250020 PNL110825…" at bounding box center [185, 20] width 192 height 18
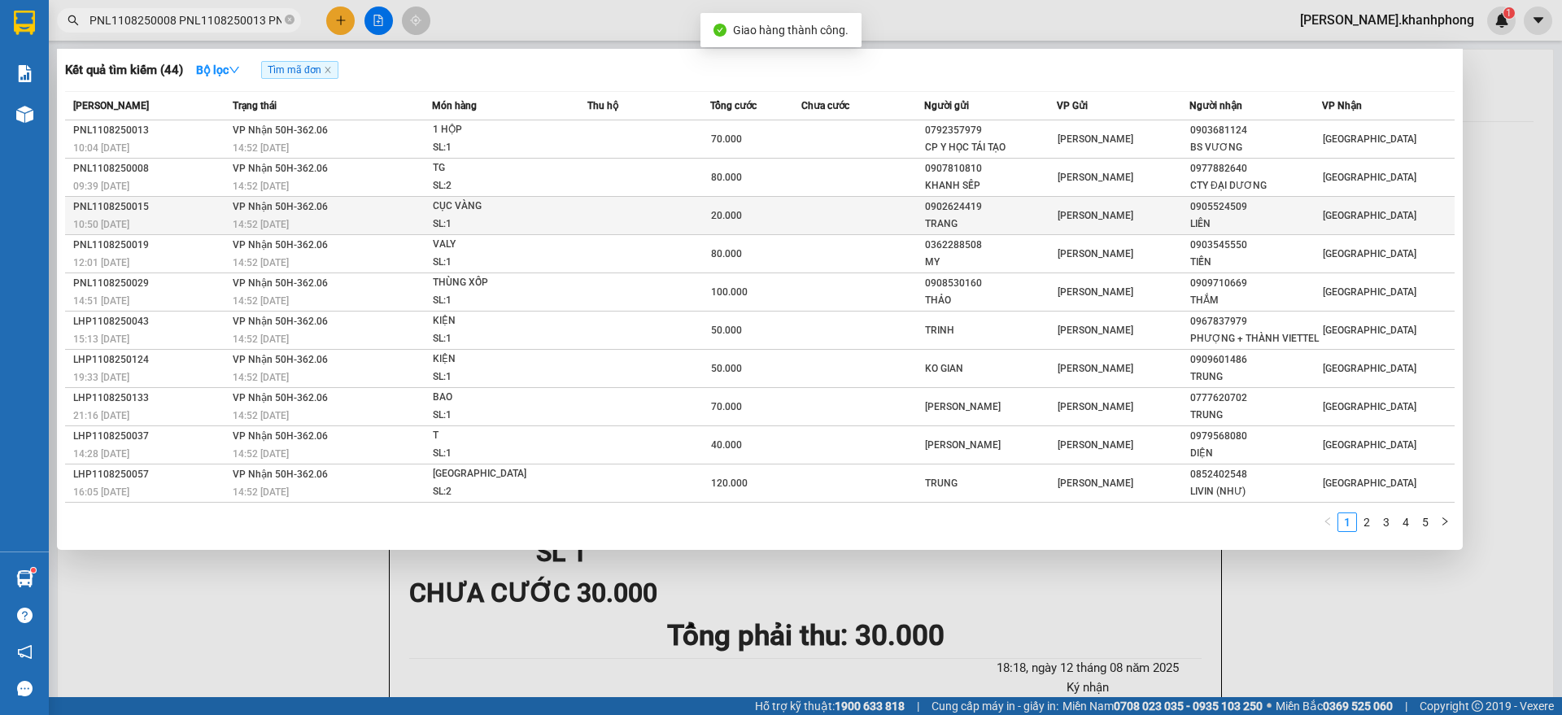
click at [465, 218] on div "SL: 1" at bounding box center [494, 225] width 122 height 18
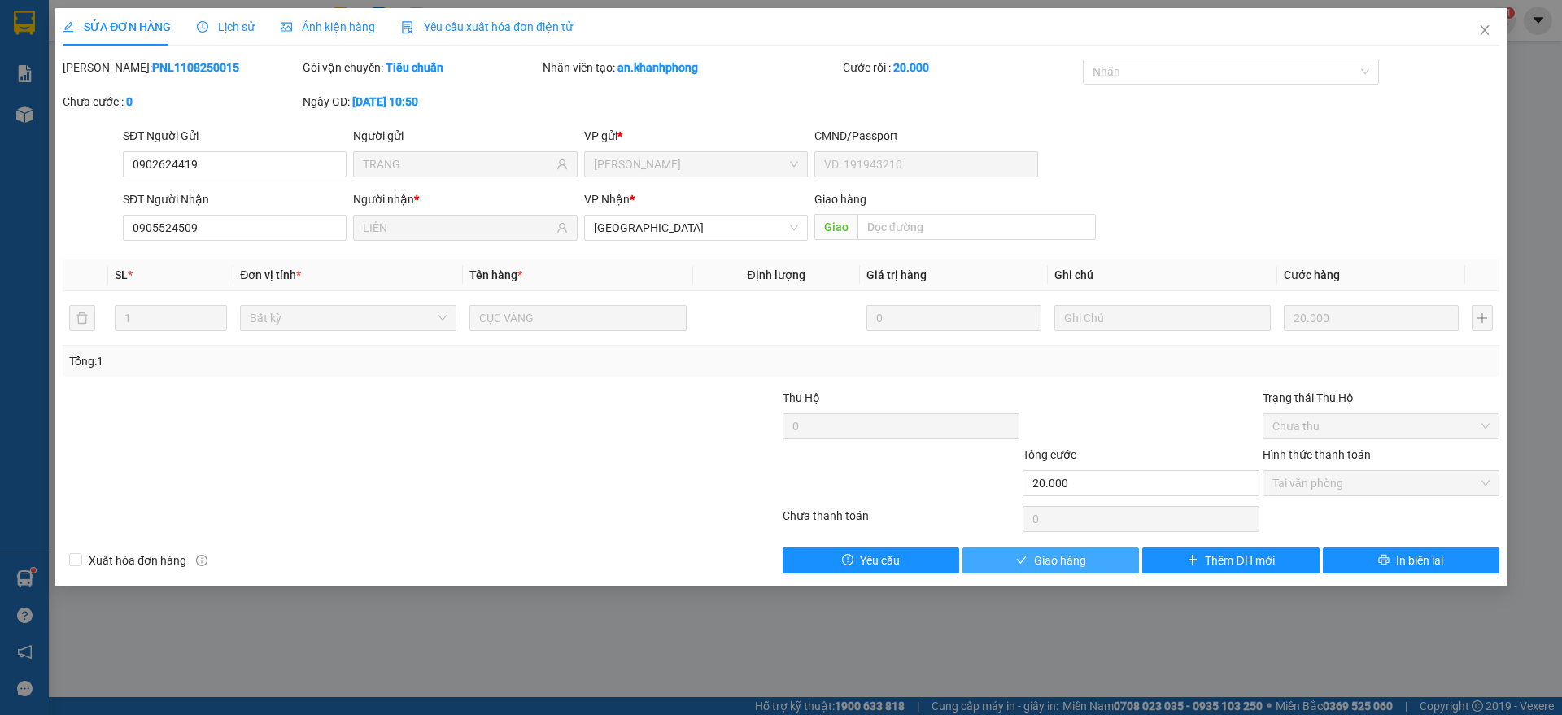
drag, startPoint x: 1049, startPoint y: 556, endPoint x: 1062, endPoint y: 554, distance: 13.2
click at [1049, 556] on span "Giao hàng" at bounding box center [1060, 561] width 52 height 18
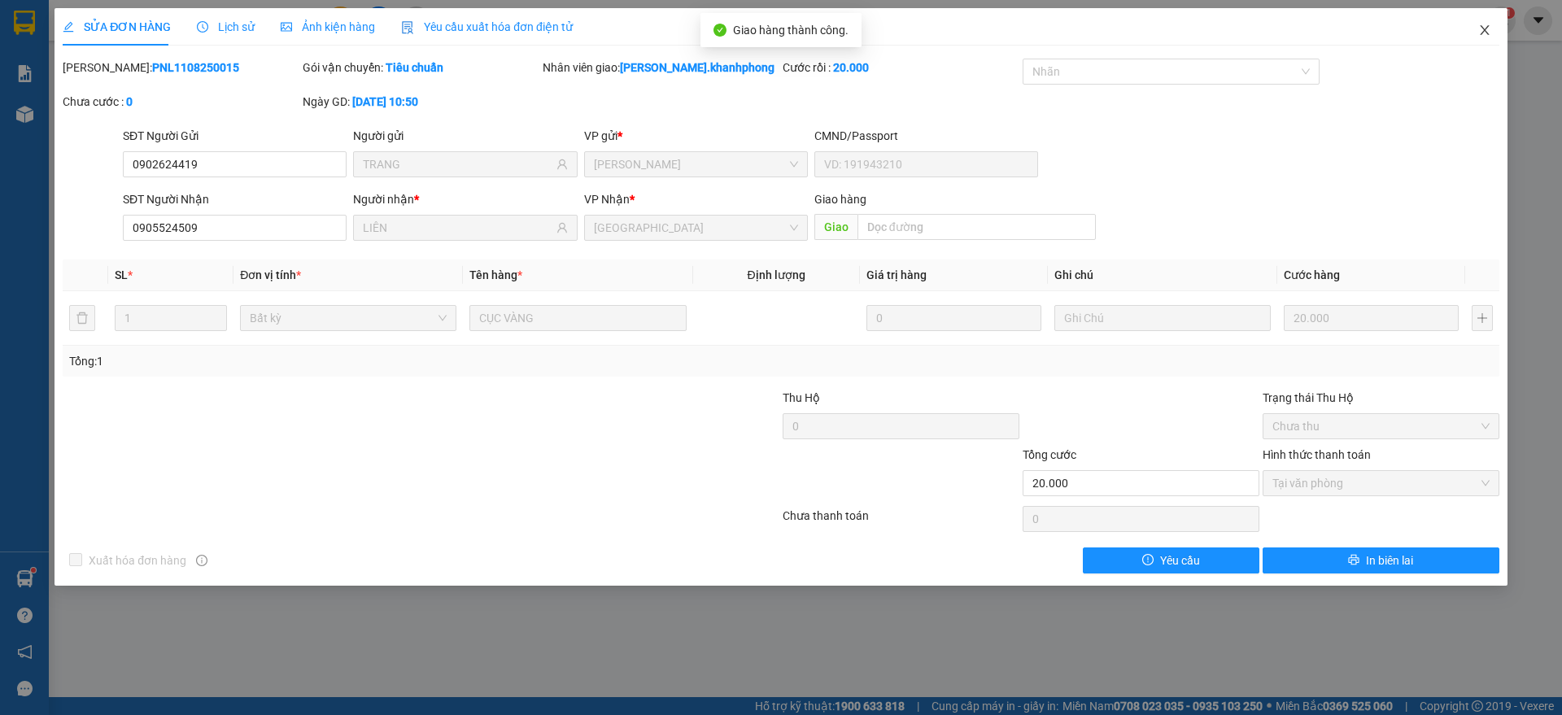
drag, startPoint x: 1490, startPoint y: 28, endPoint x: 1363, endPoint y: 43, distance: 127.8
click at [1498, 27] on span "Close" at bounding box center [1485, 31] width 46 height 46
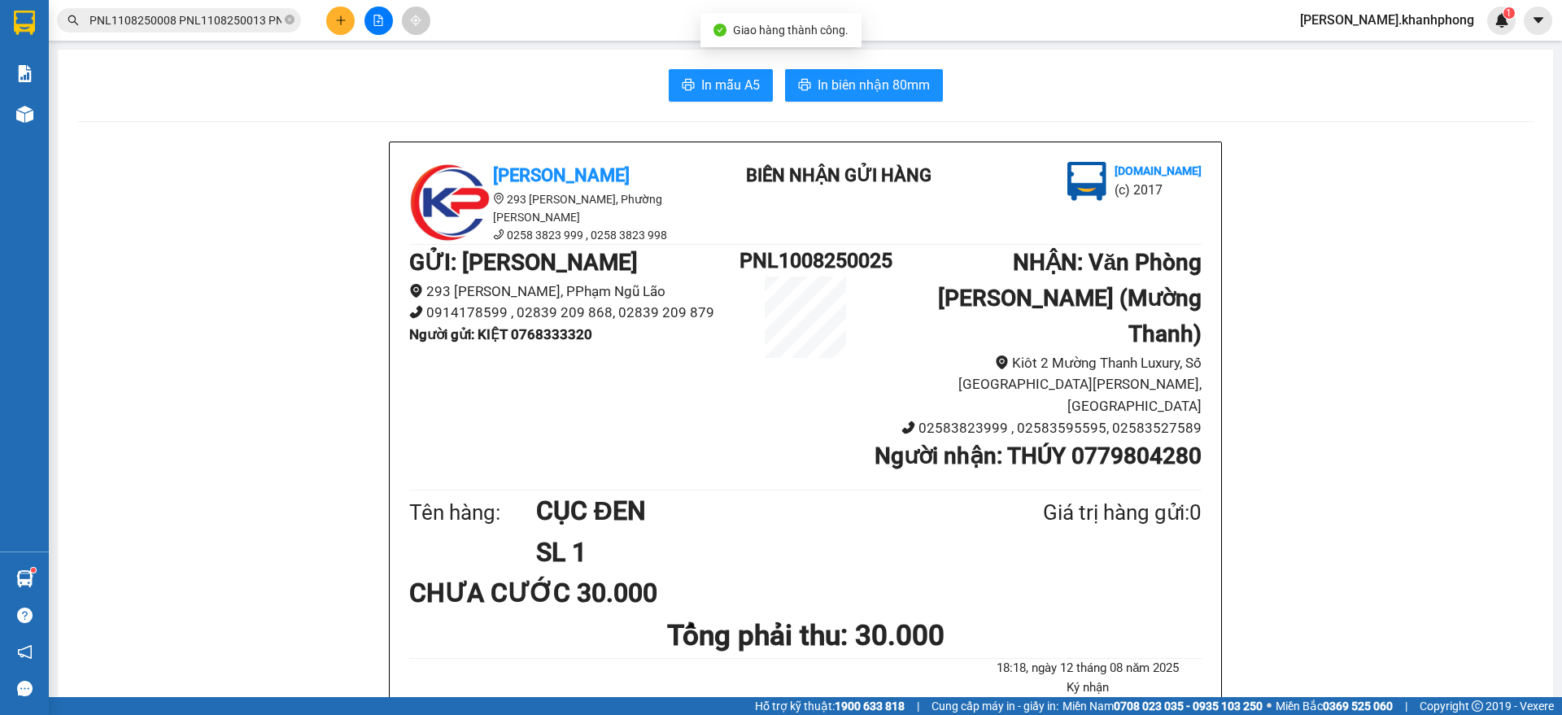
click at [217, 16] on input "PNL1108250008 PNL1108250013 PNL1108250015 PNL1108250019 PNL1108250020 PNL110825…" at bounding box center [185, 20] width 192 height 18
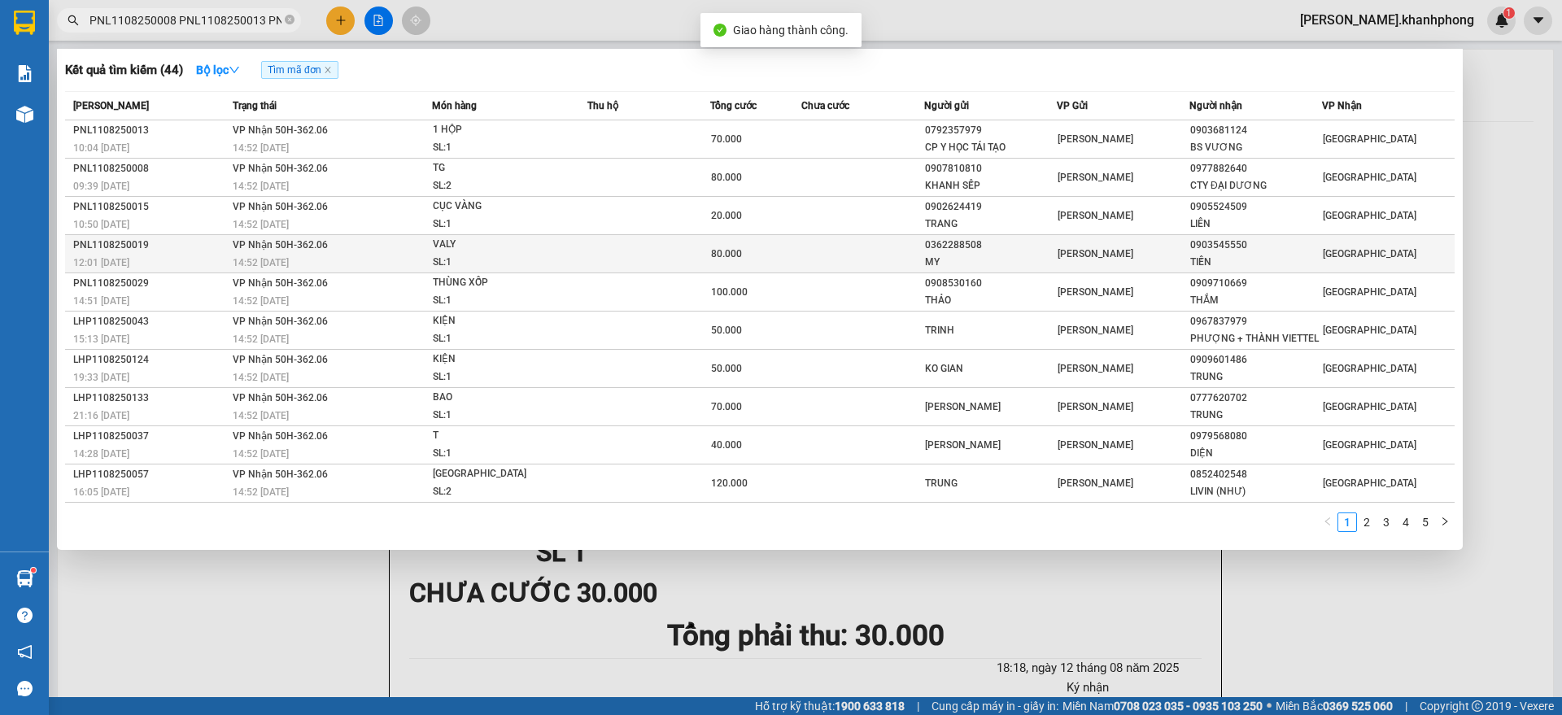
click at [170, 238] on div "PNL1108250019" at bounding box center [150, 245] width 155 height 17
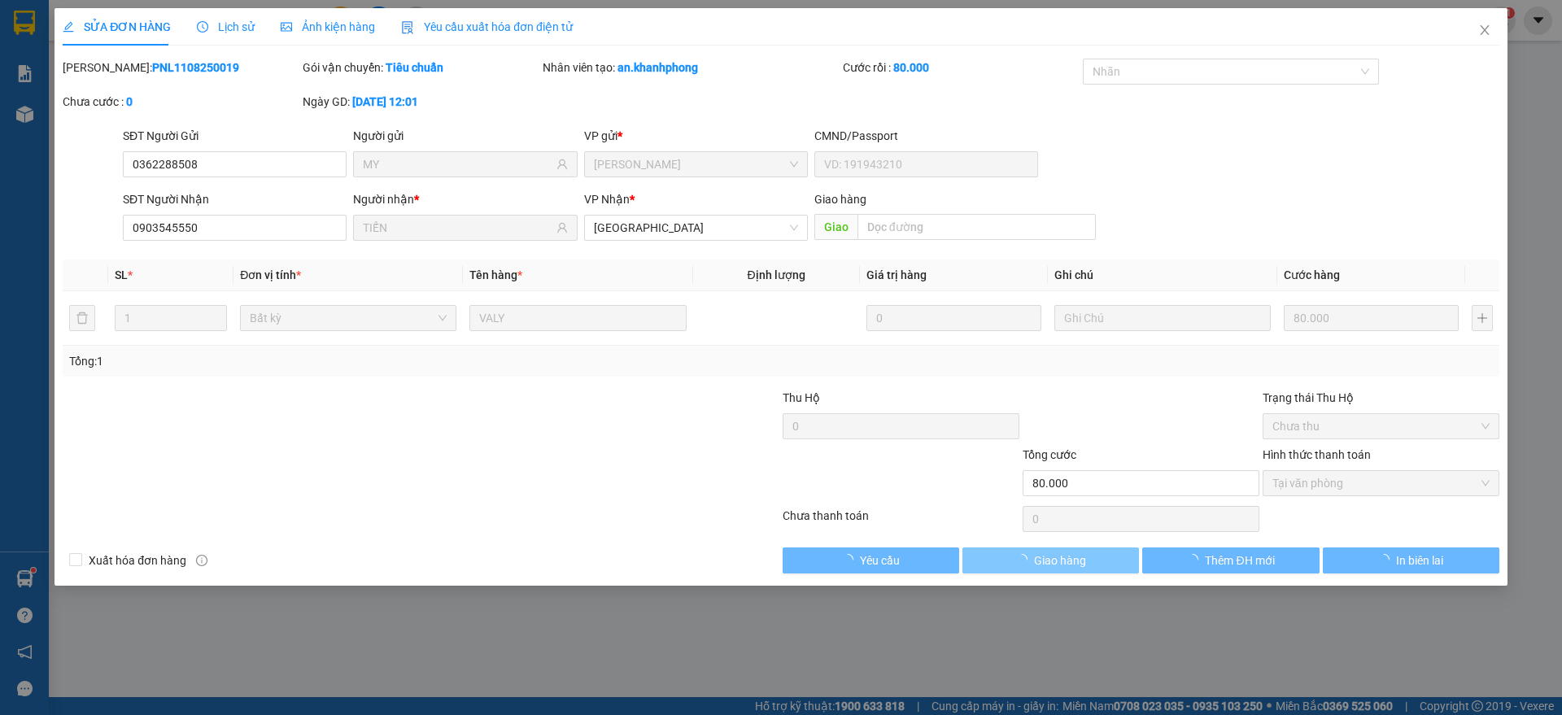
click at [1046, 566] on span "Giao hàng" at bounding box center [1060, 561] width 52 height 18
click at [1040, 560] on span "Giao hàng" at bounding box center [1060, 561] width 52 height 18
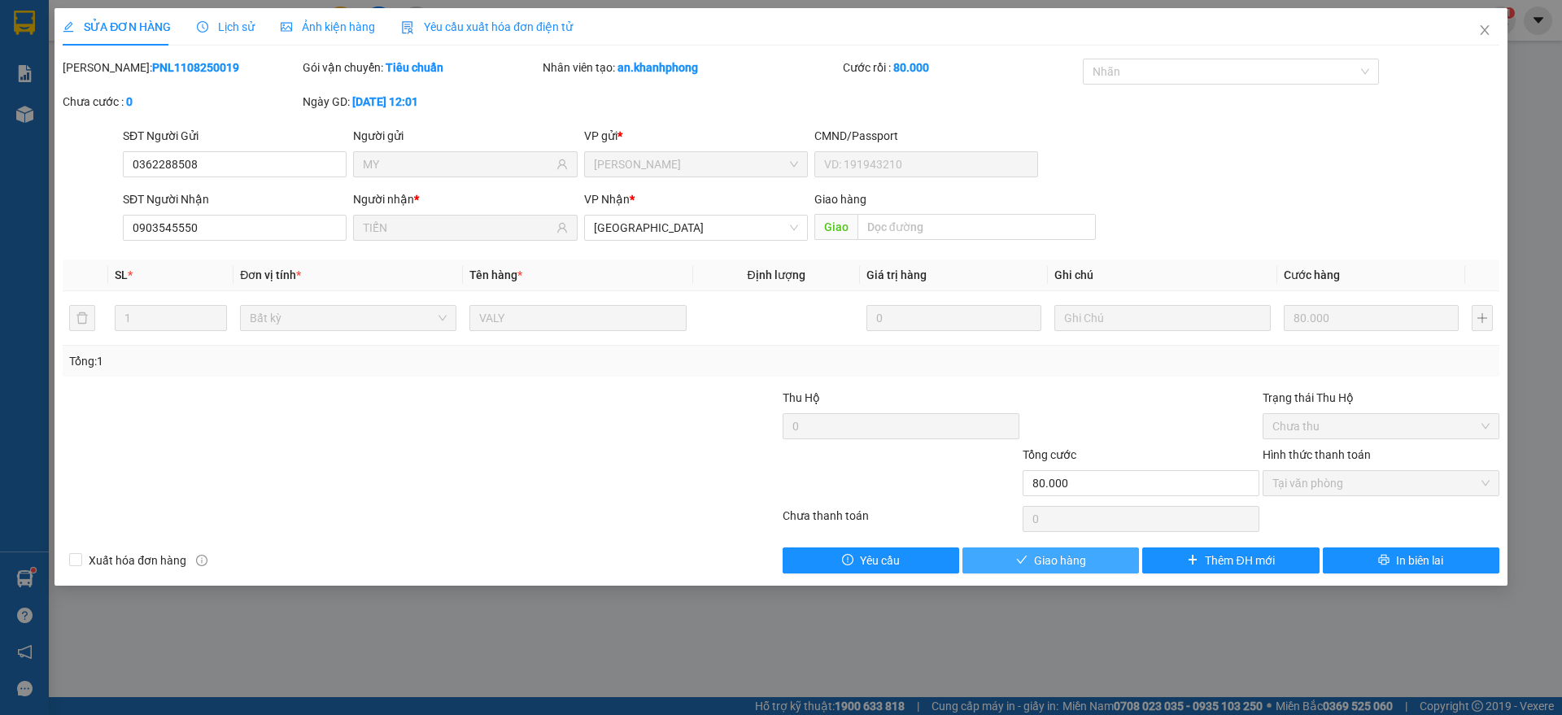
click at [1023, 557] on icon "check" at bounding box center [1021, 559] width 11 height 11
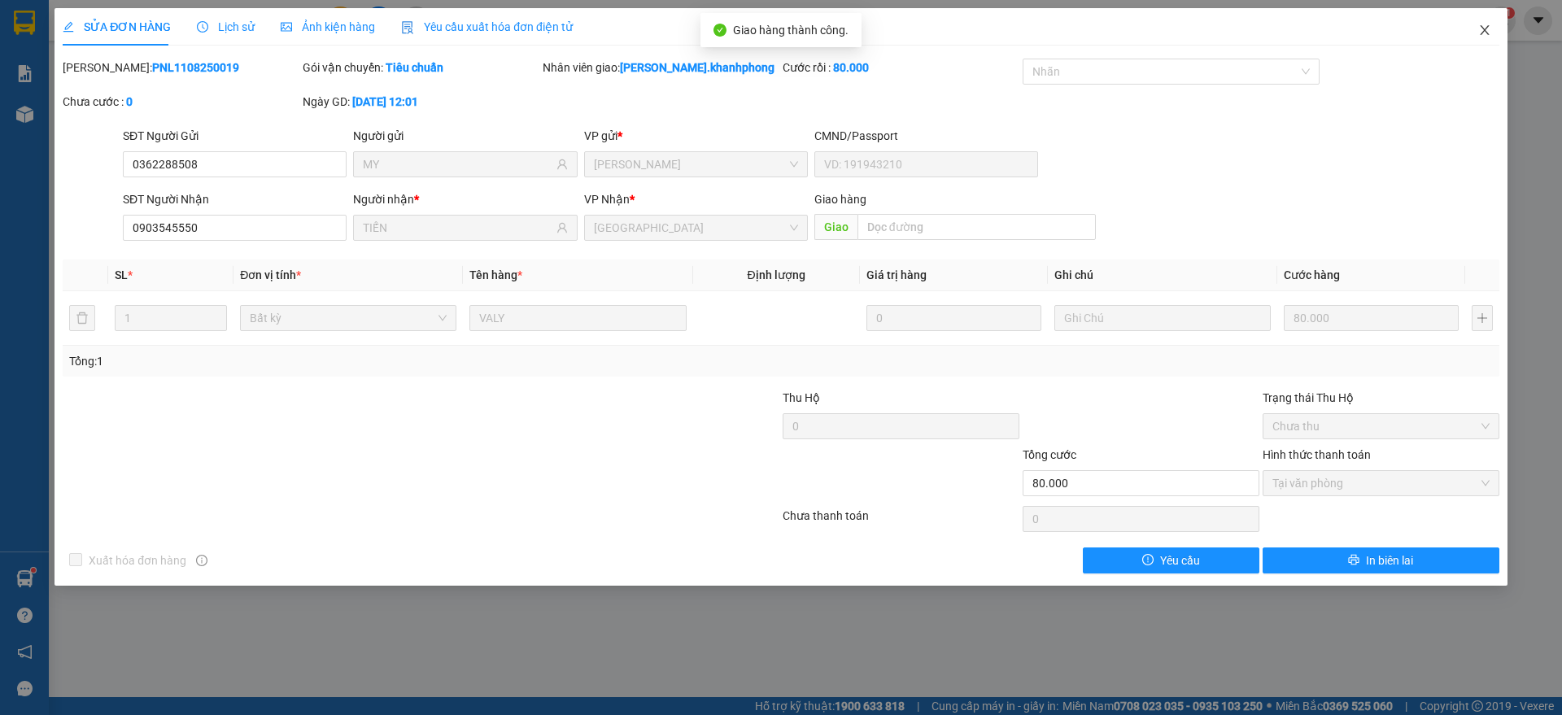
click at [1491, 26] on span "Close" at bounding box center [1485, 31] width 46 height 46
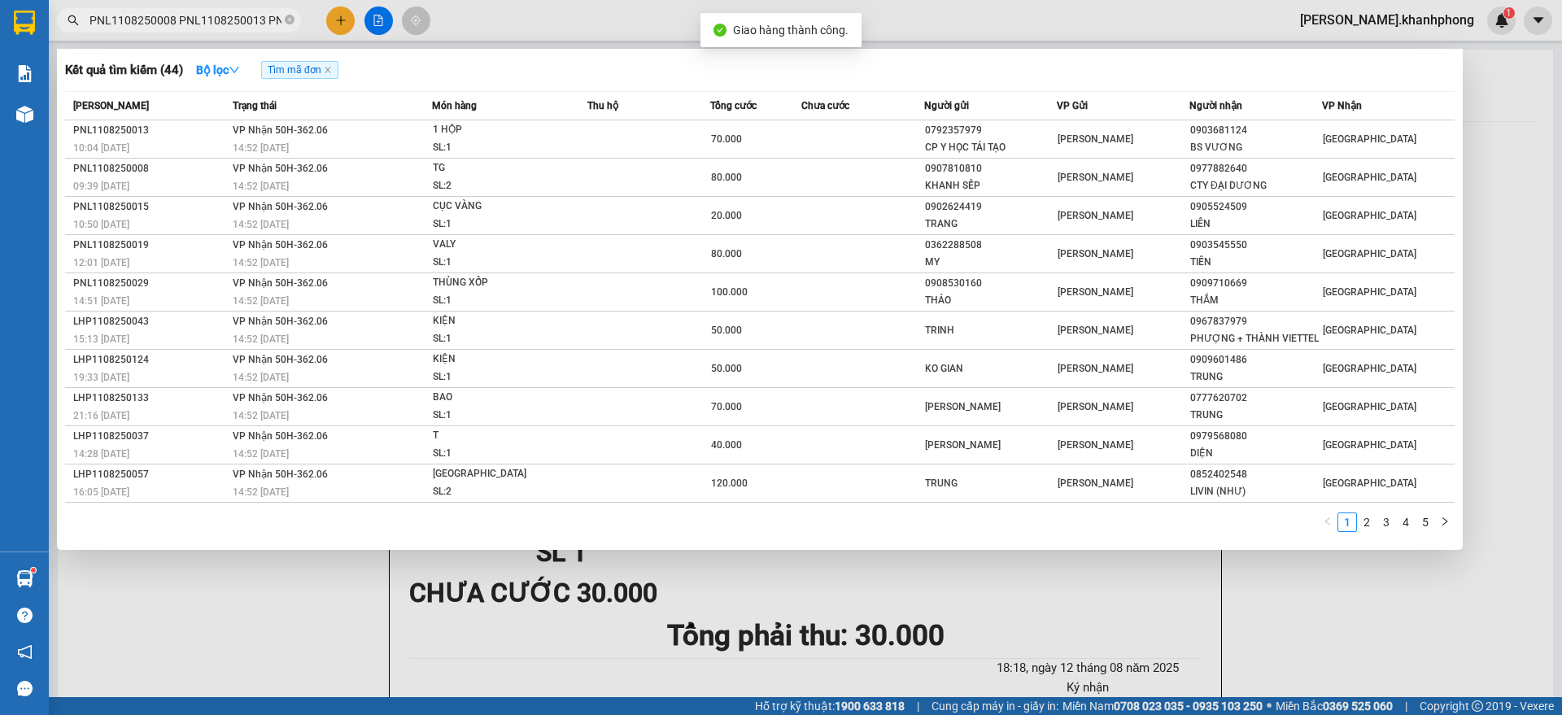
click at [201, 28] on input "PNL1108250008 PNL1108250013 PNL1108250015 PNL1108250019 PNL1108250020 PNL110825…" at bounding box center [185, 20] width 192 height 18
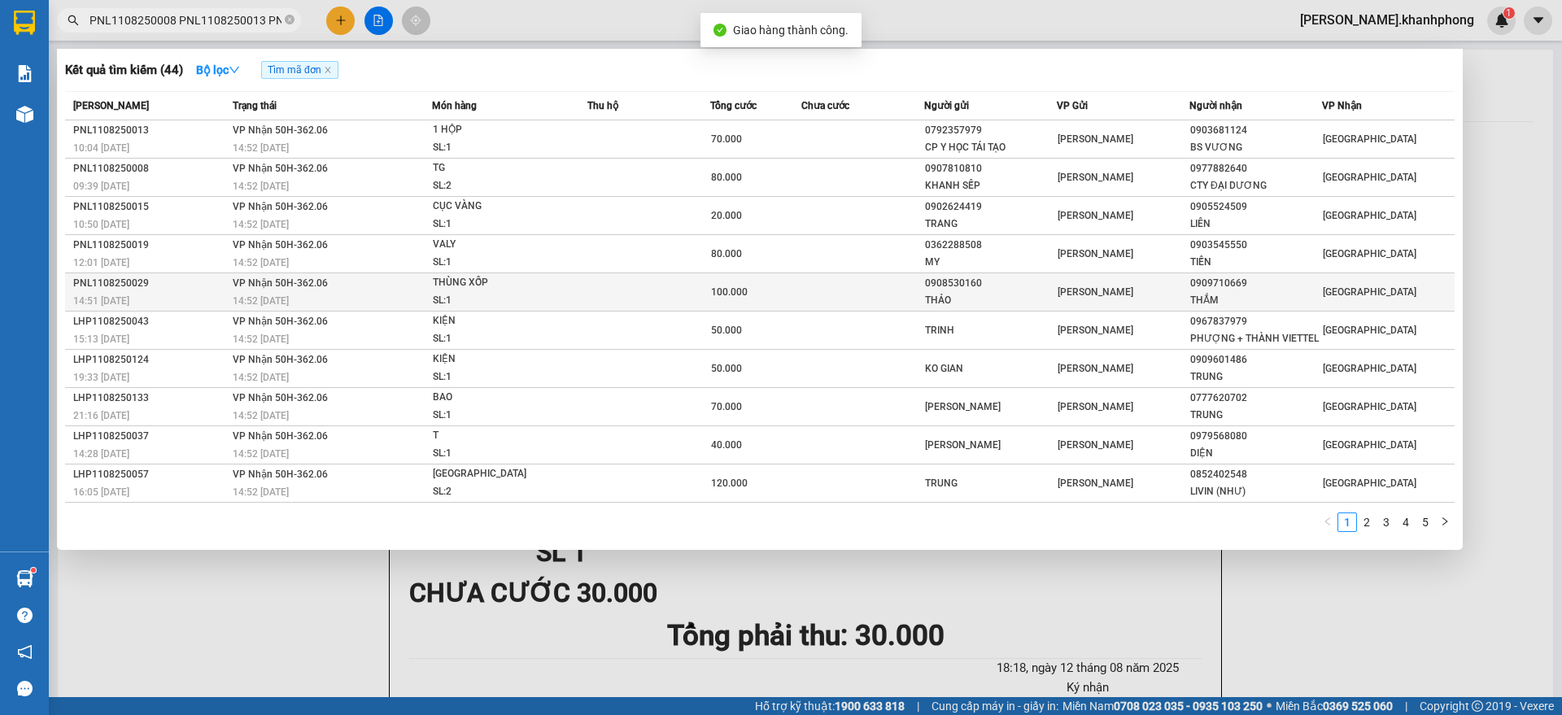
click at [264, 297] on span "14:52 [DATE]" at bounding box center [261, 300] width 56 height 11
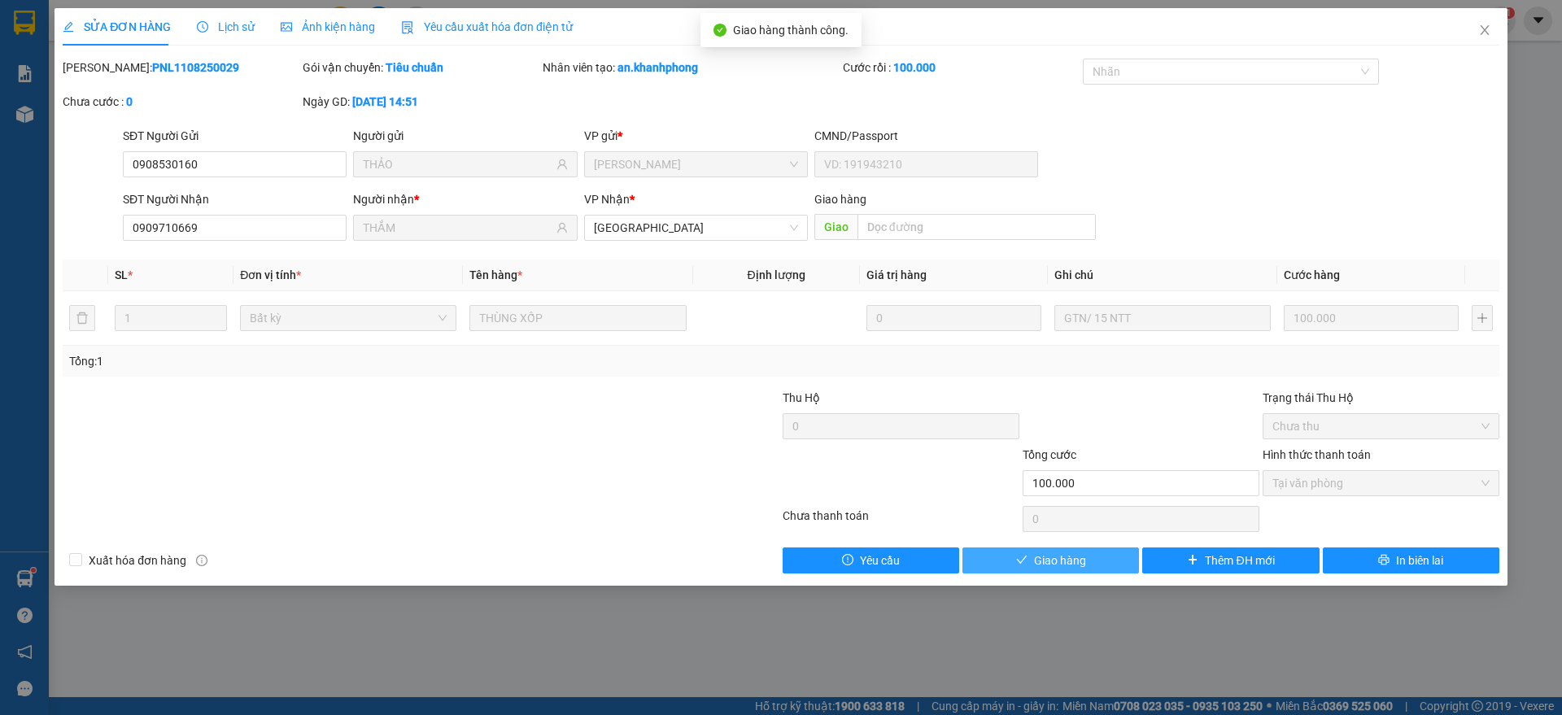
click at [1035, 564] on span "Giao hàng" at bounding box center [1060, 561] width 52 height 18
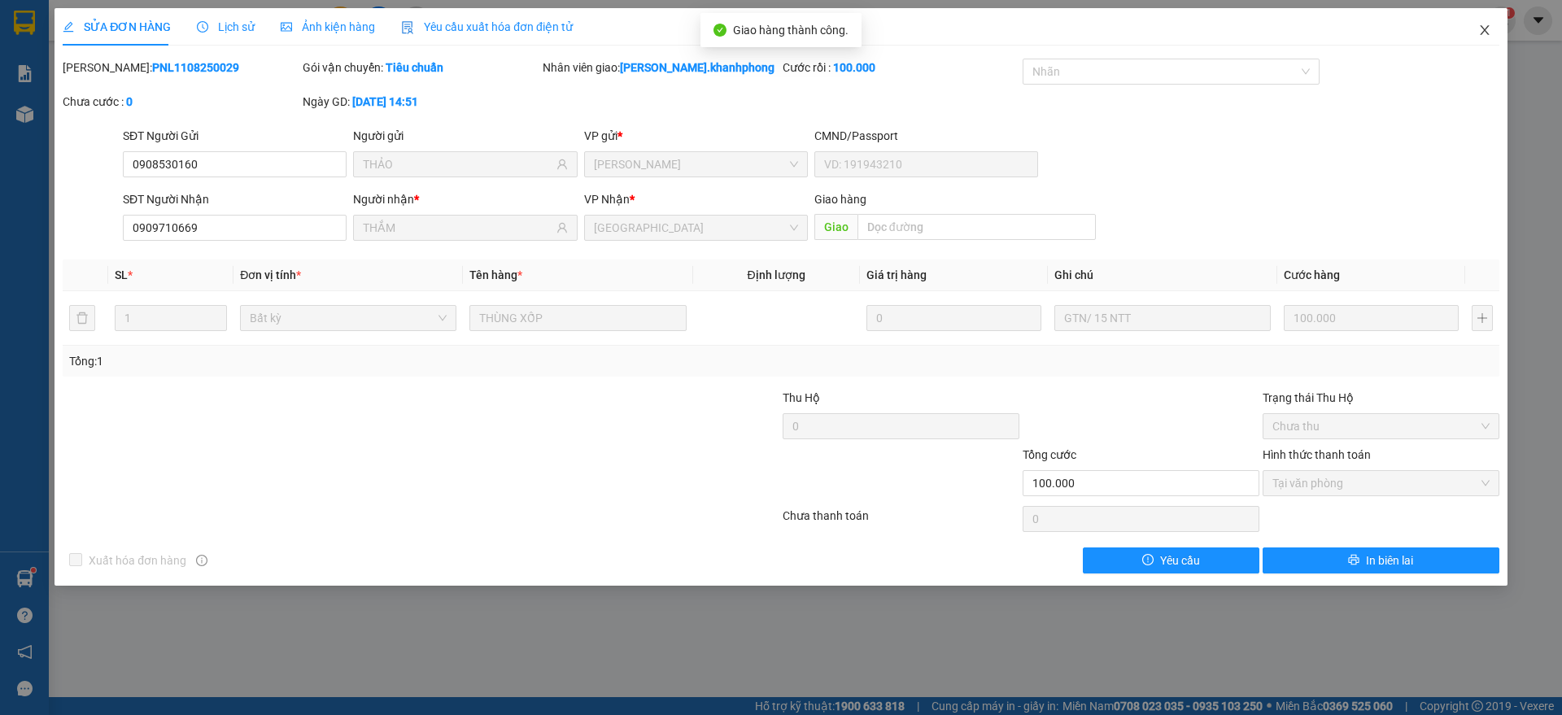
click at [1497, 28] on span "Close" at bounding box center [1485, 31] width 46 height 46
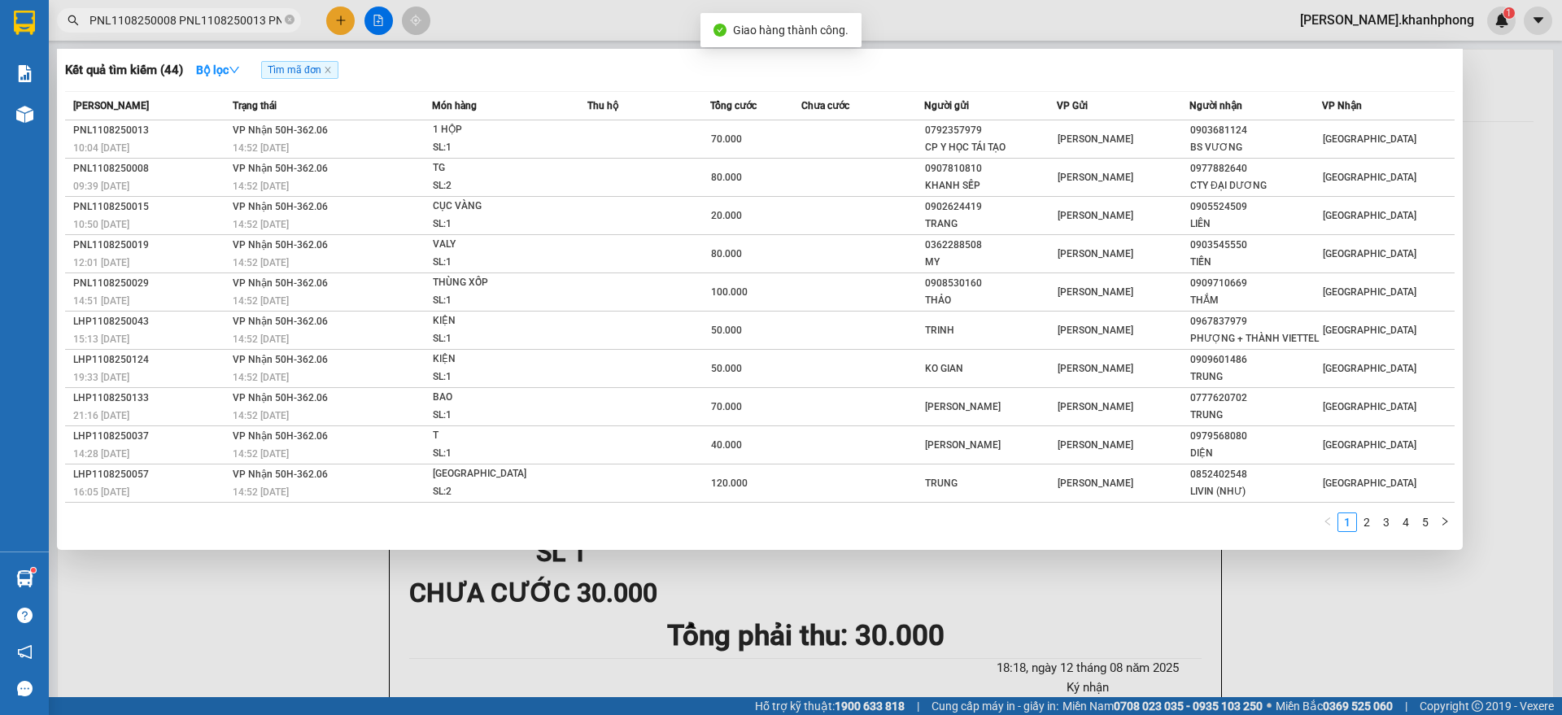
drag, startPoint x: 220, startPoint y: 21, endPoint x: 210, endPoint y: 24, distance: 10.9
click at [220, 20] on input "PNL1108250008 PNL1108250013 PNL1108250015 PNL1108250019 PNL1108250020 PNL110825…" at bounding box center [185, 20] width 192 height 18
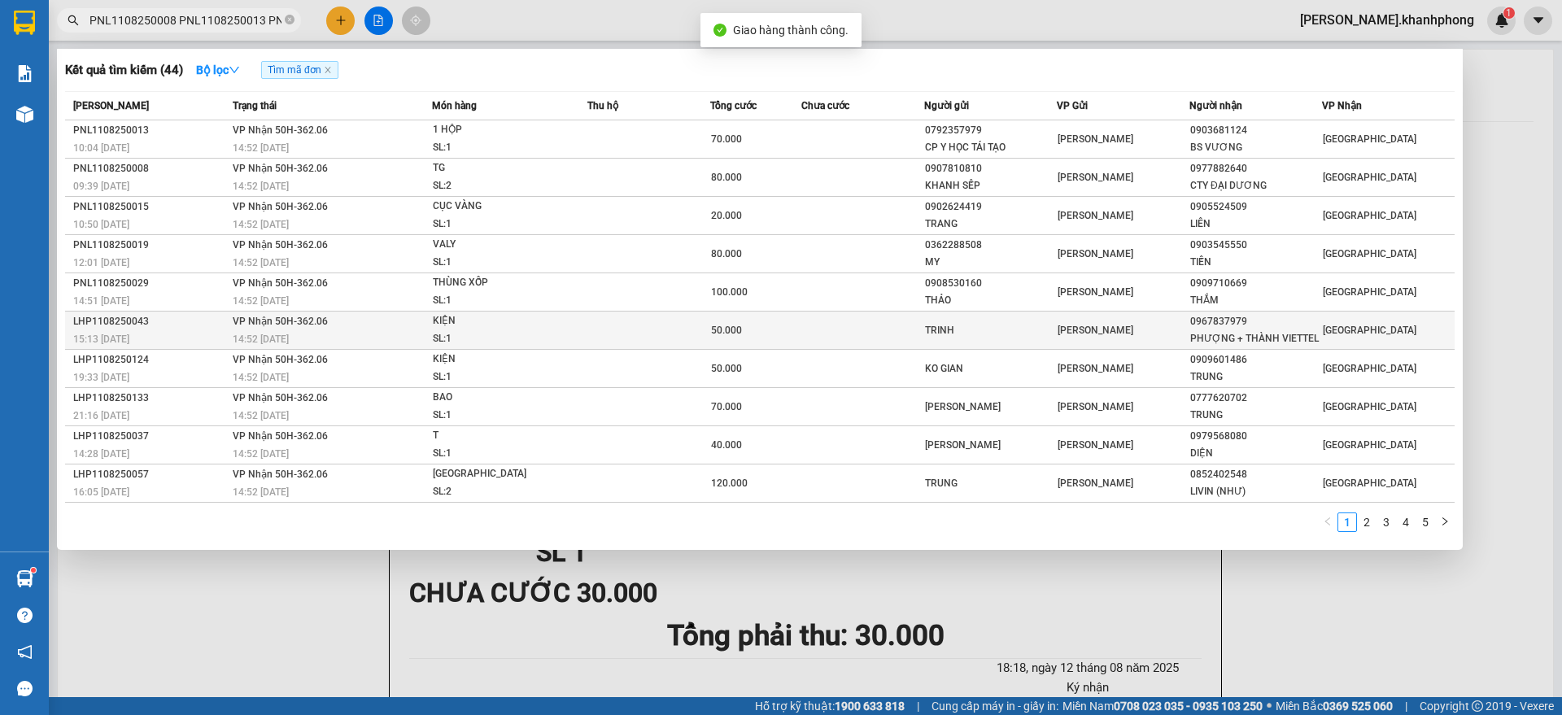
click at [196, 324] on div "LHP1108250043" at bounding box center [150, 321] width 155 height 17
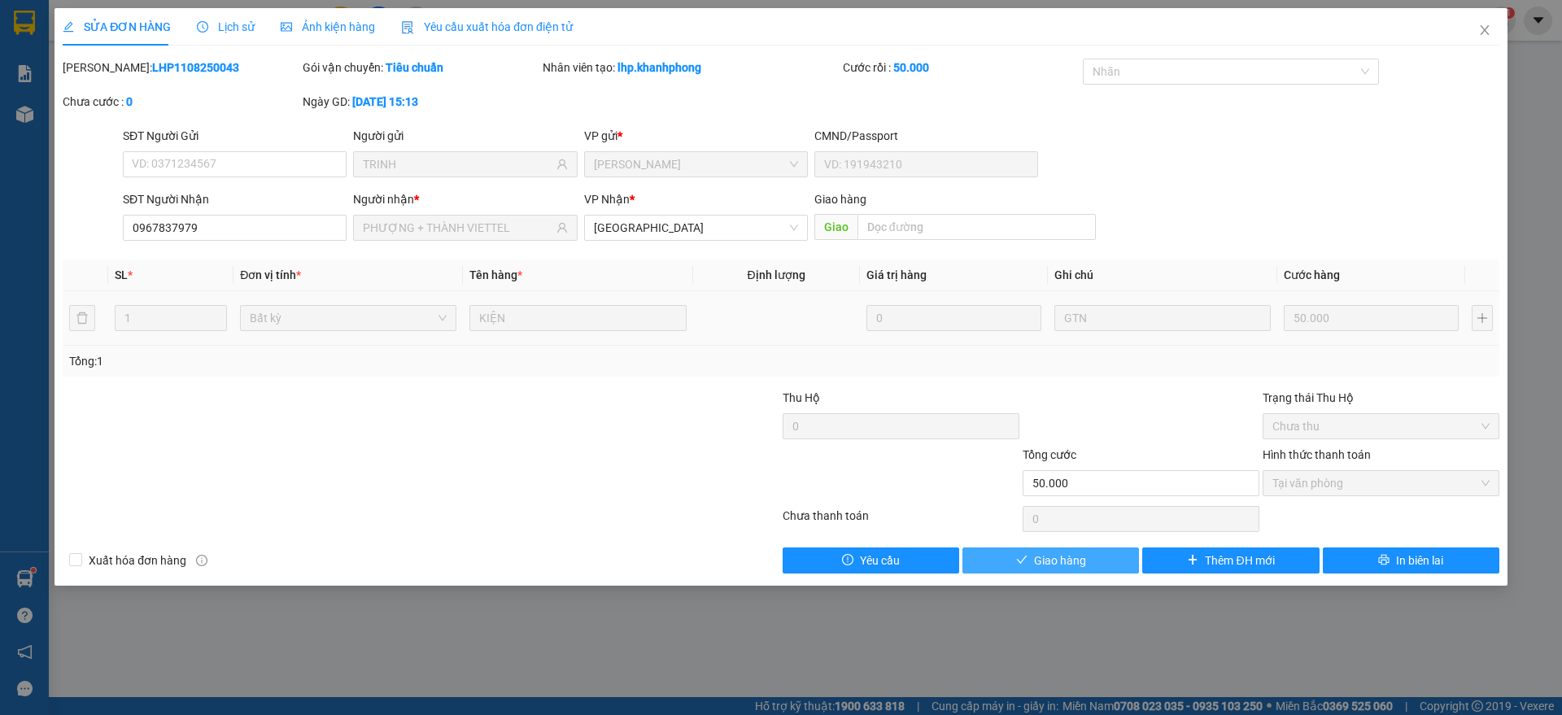
drag, startPoint x: 1041, startPoint y: 558, endPoint x: 1061, endPoint y: 553, distance: 20.1
click at [1044, 558] on span "Giao hàng" at bounding box center [1060, 561] width 52 height 18
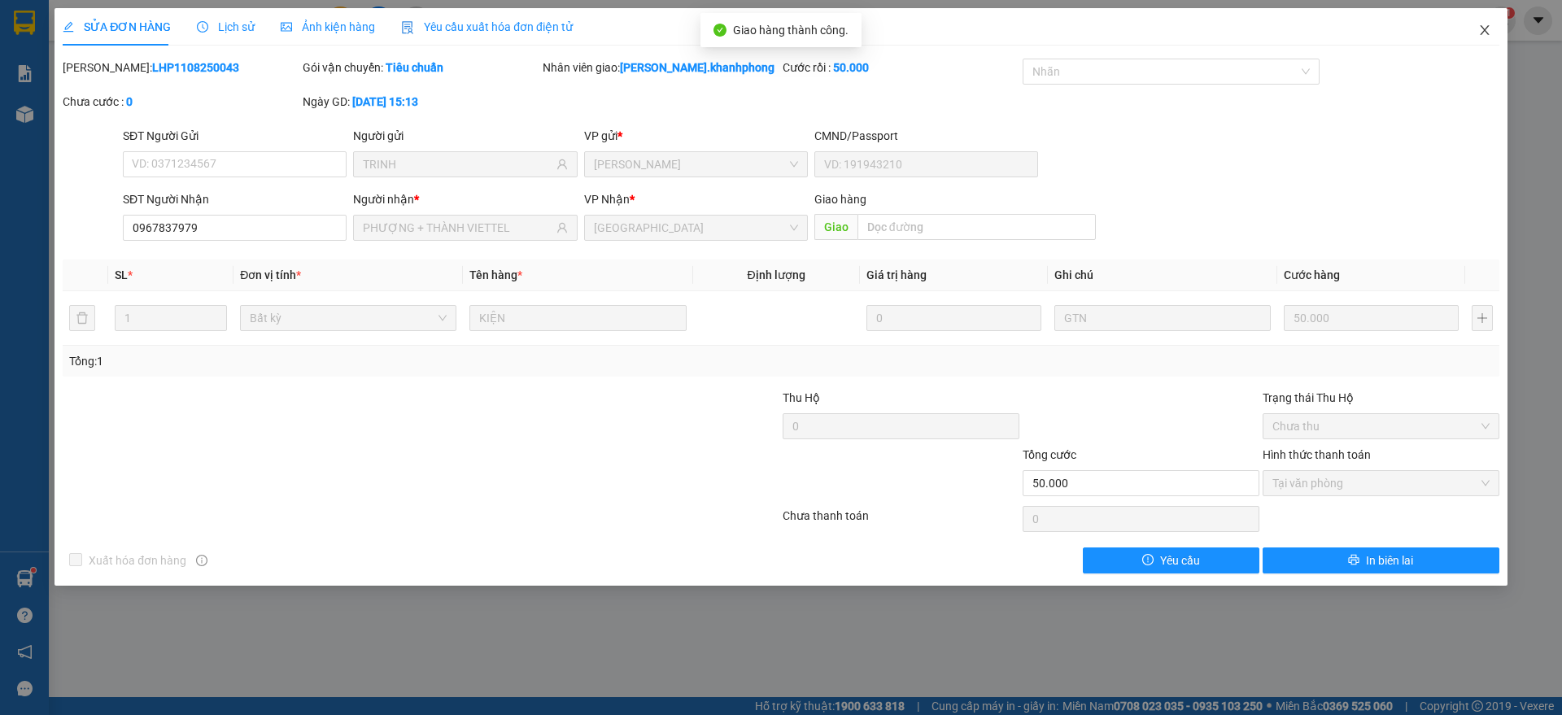
click at [1489, 23] on span "Close" at bounding box center [1485, 31] width 46 height 46
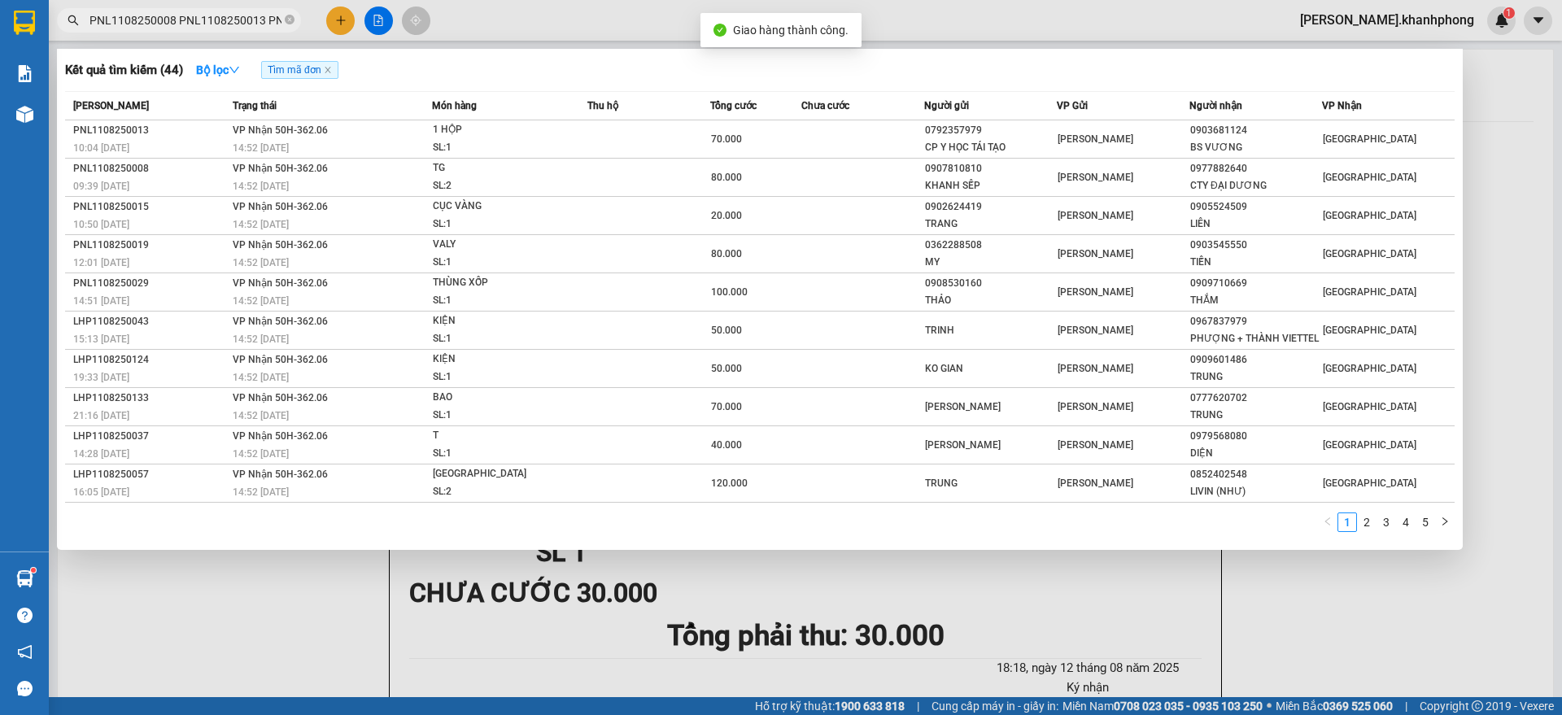
click at [211, 18] on input "PNL1108250008 PNL1108250013 PNL1108250015 PNL1108250019 PNL1108250020 PNL110825…" at bounding box center [185, 20] width 192 height 18
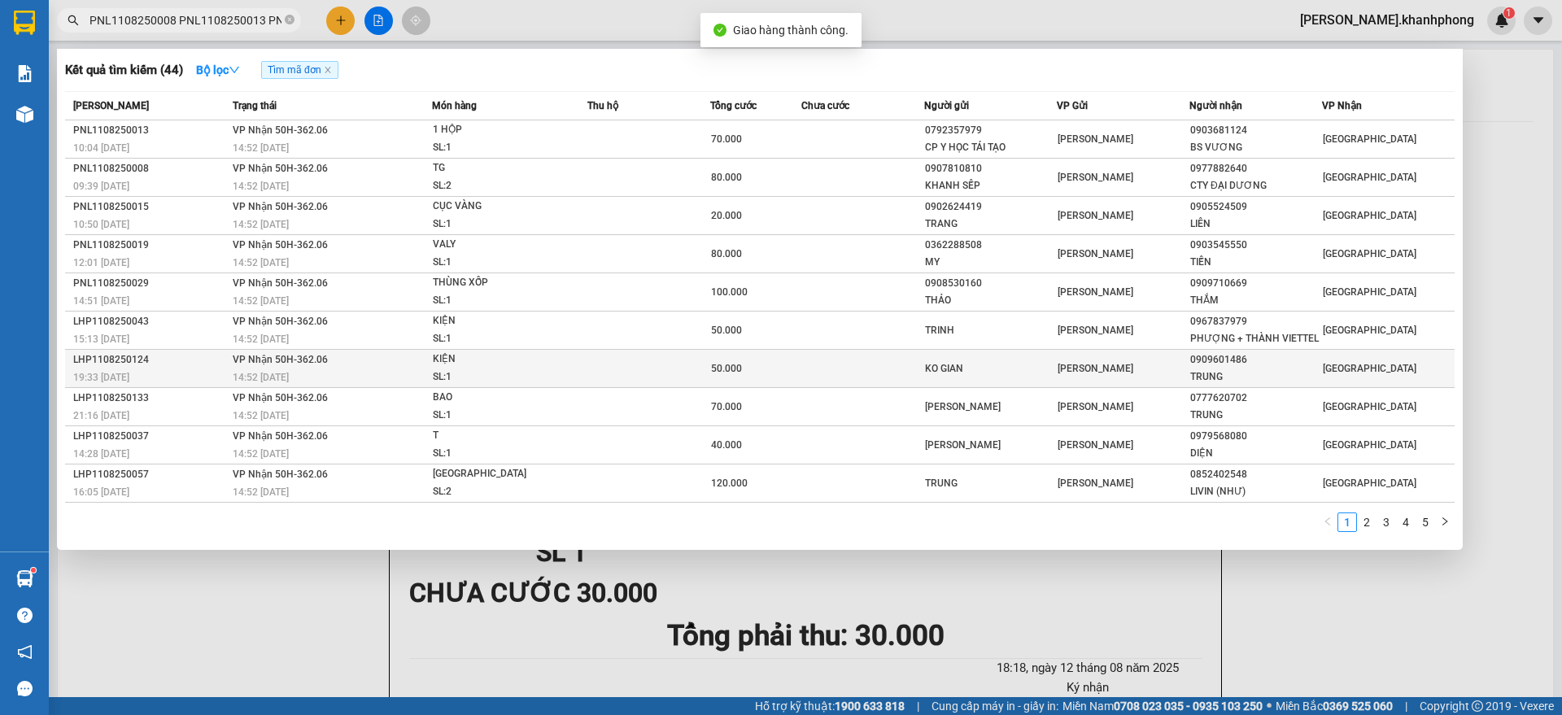
click at [142, 366] on div "LHP1108250124" at bounding box center [150, 359] width 155 height 17
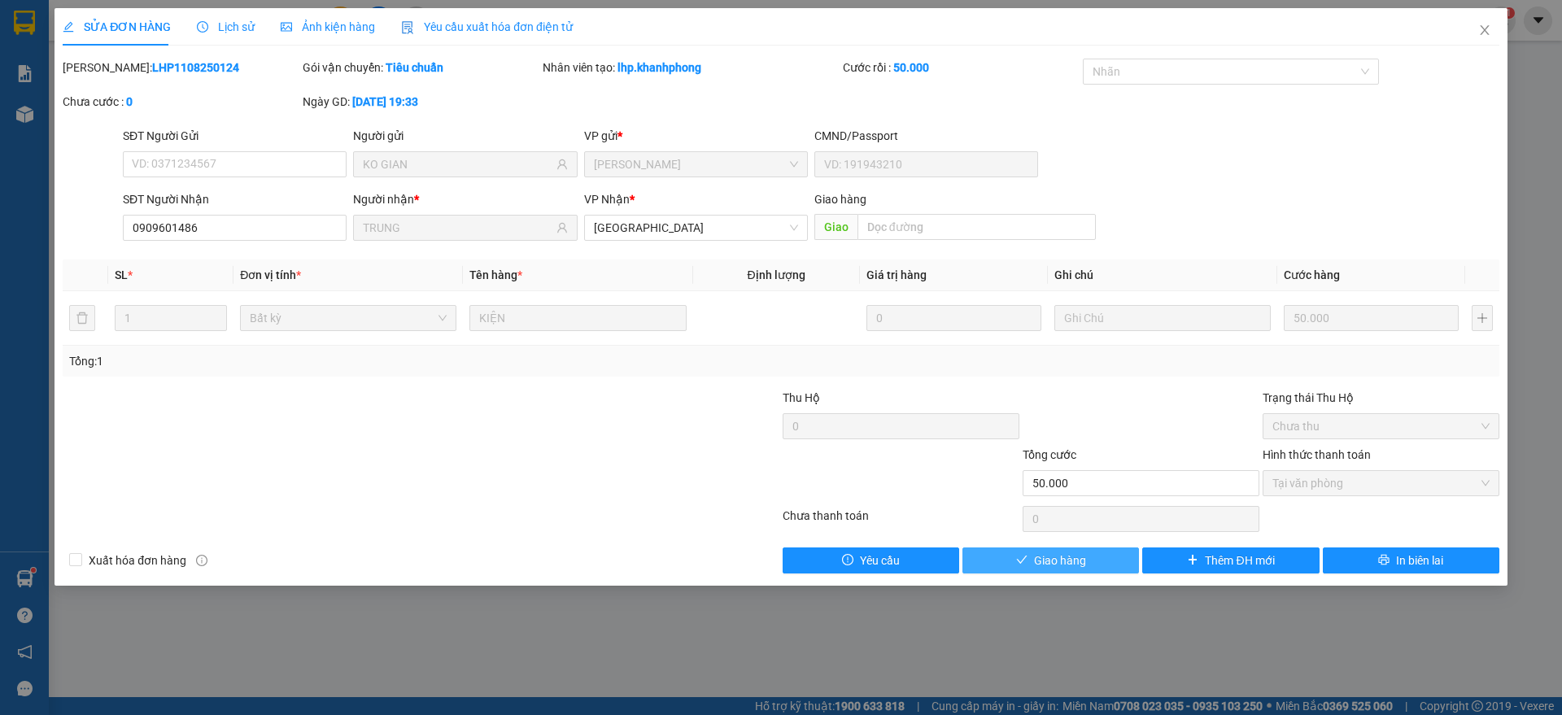
click at [1062, 563] on span "Giao hàng" at bounding box center [1060, 561] width 52 height 18
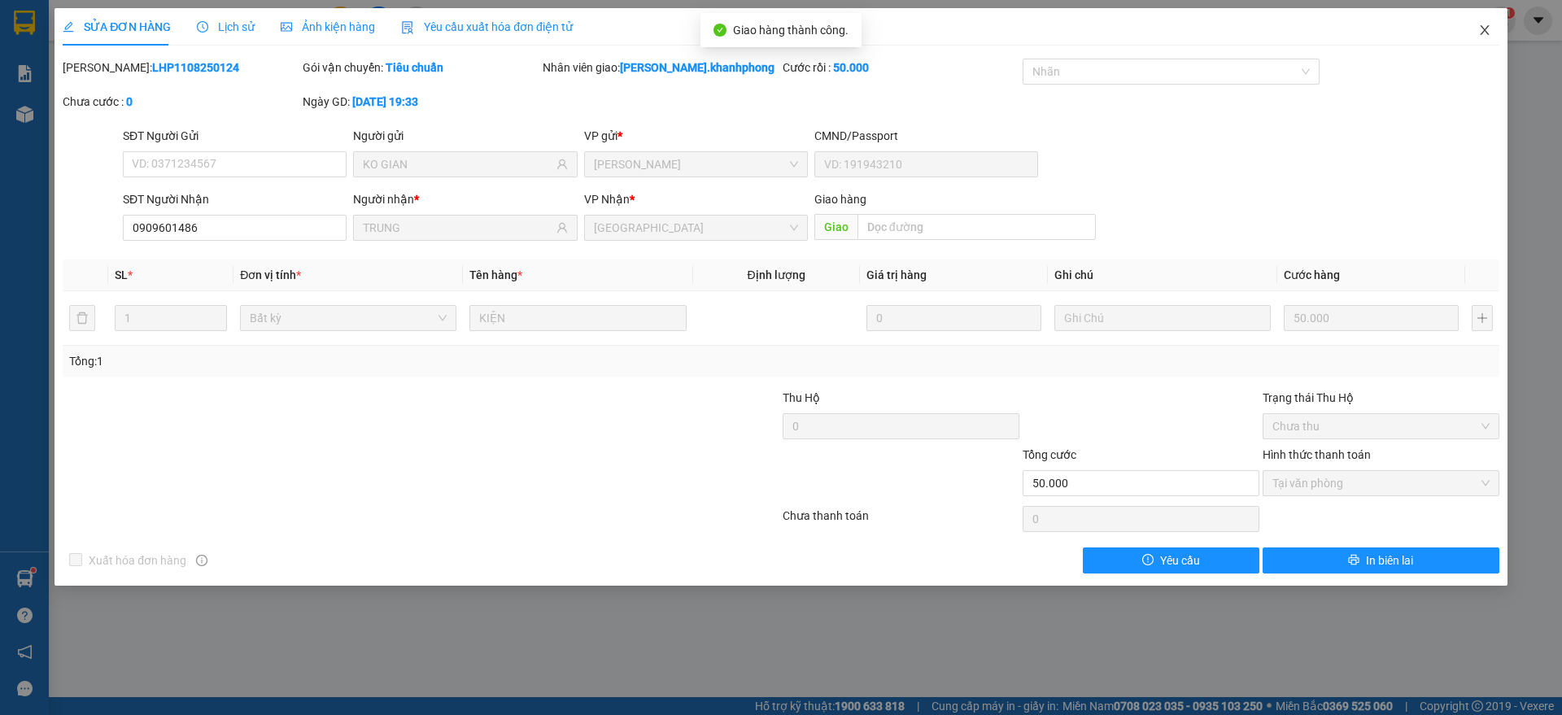
click at [1489, 28] on icon "close" at bounding box center [1484, 30] width 13 height 13
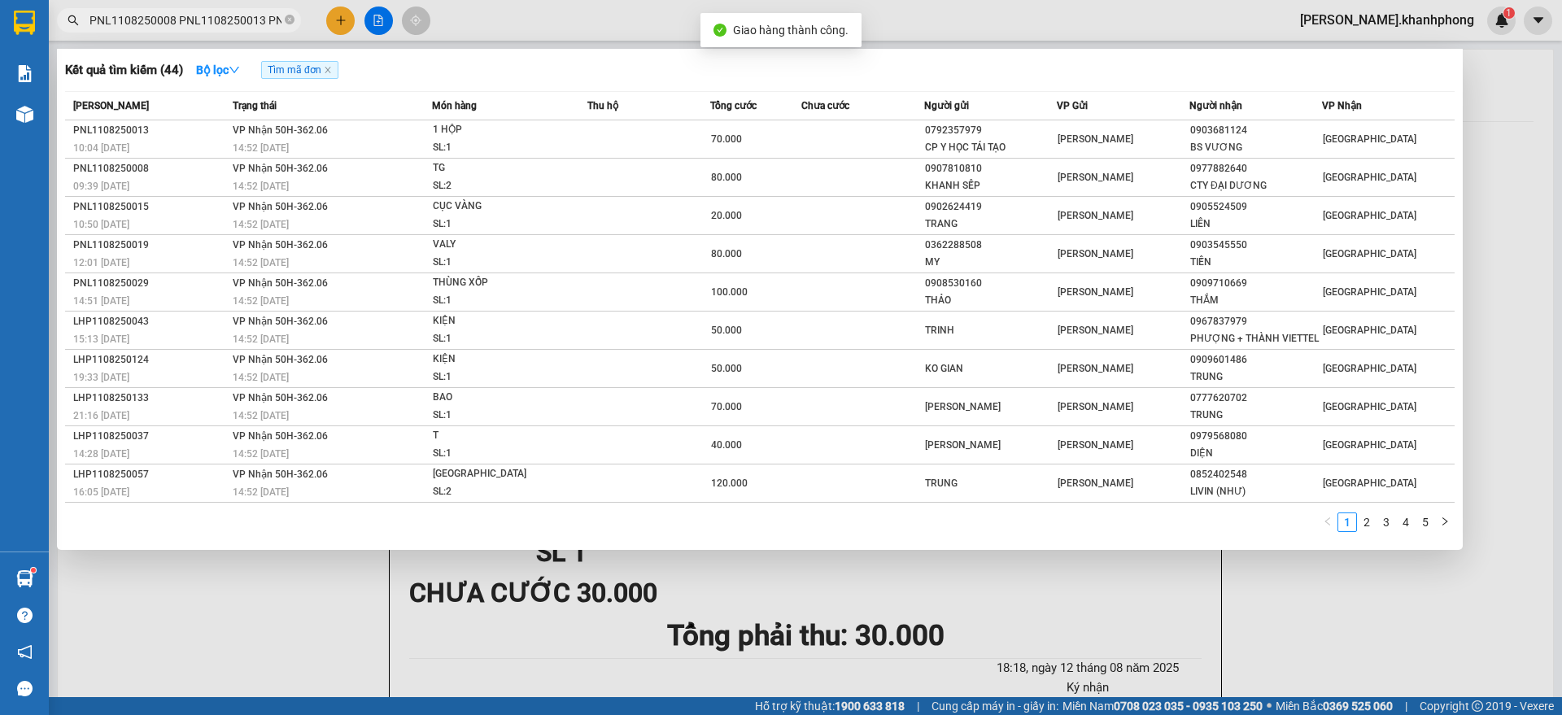
click at [203, 18] on input "PNL1108250008 PNL1108250013 PNL1108250015 PNL1108250019 PNL1108250020 PNL110825…" at bounding box center [185, 20] width 192 height 18
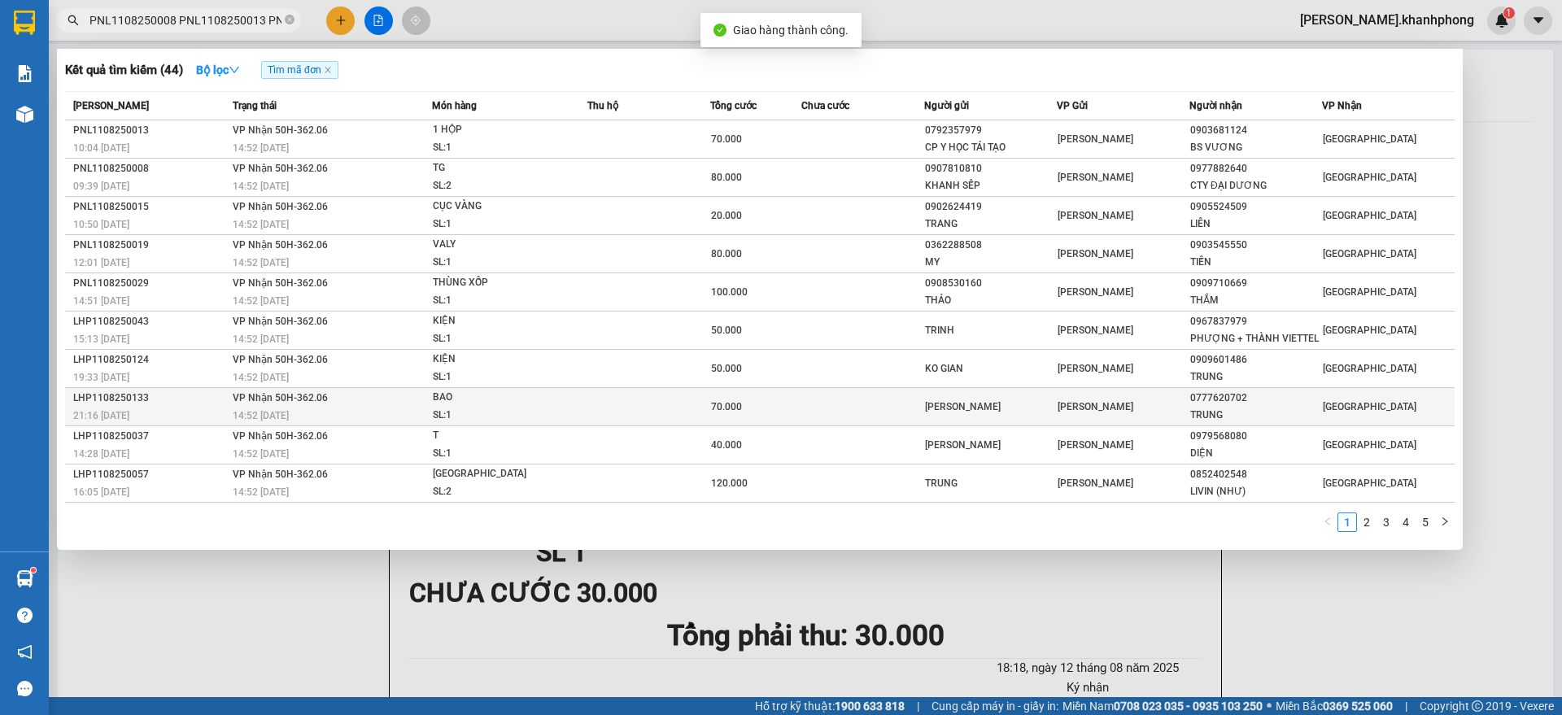
click at [174, 402] on div "LHP1108250133" at bounding box center [150, 398] width 155 height 17
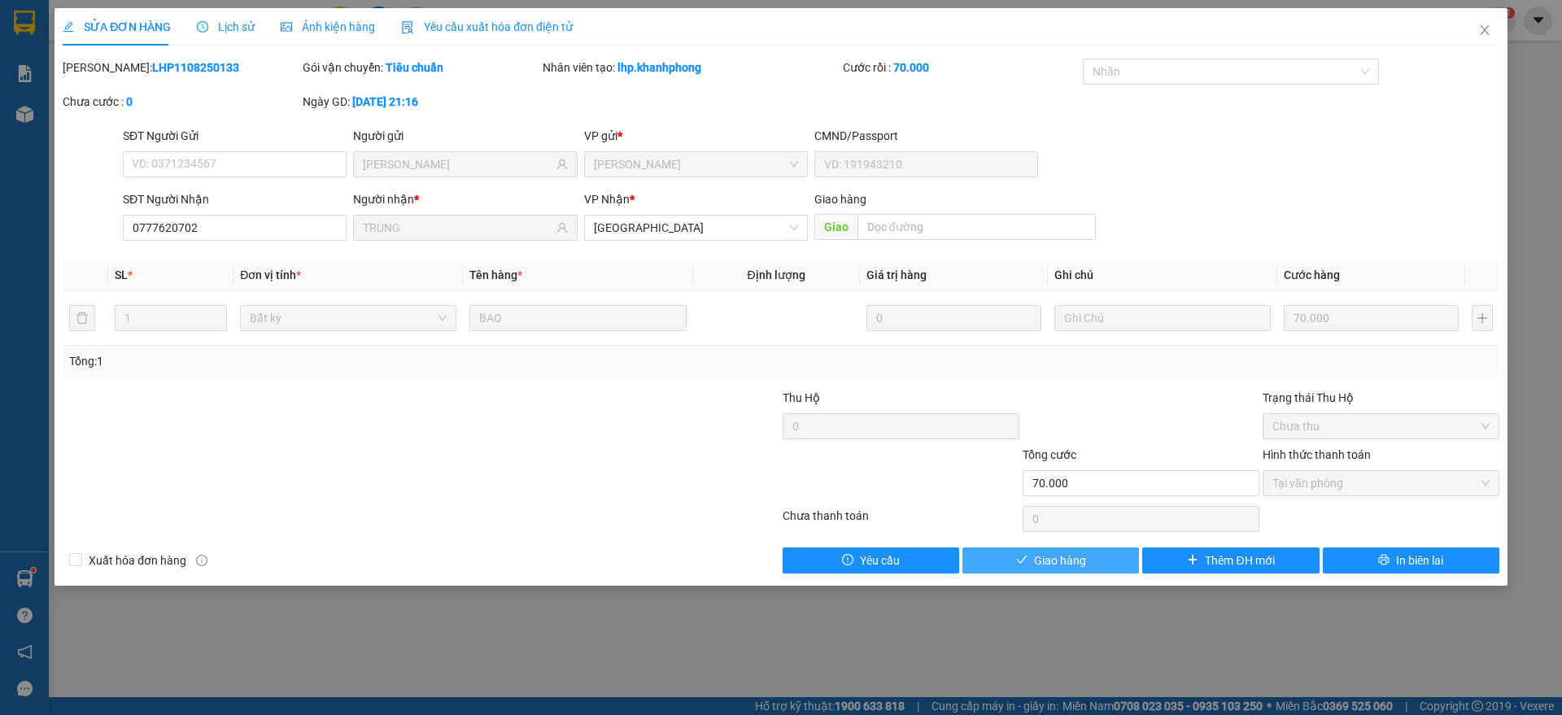
drag, startPoint x: 1012, startPoint y: 556, endPoint x: 979, endPoint y: 560, distance: 33.6
click at [1013, 557] on button "Giao hàng" at bounding box center [1050, 560] width 177 height 26
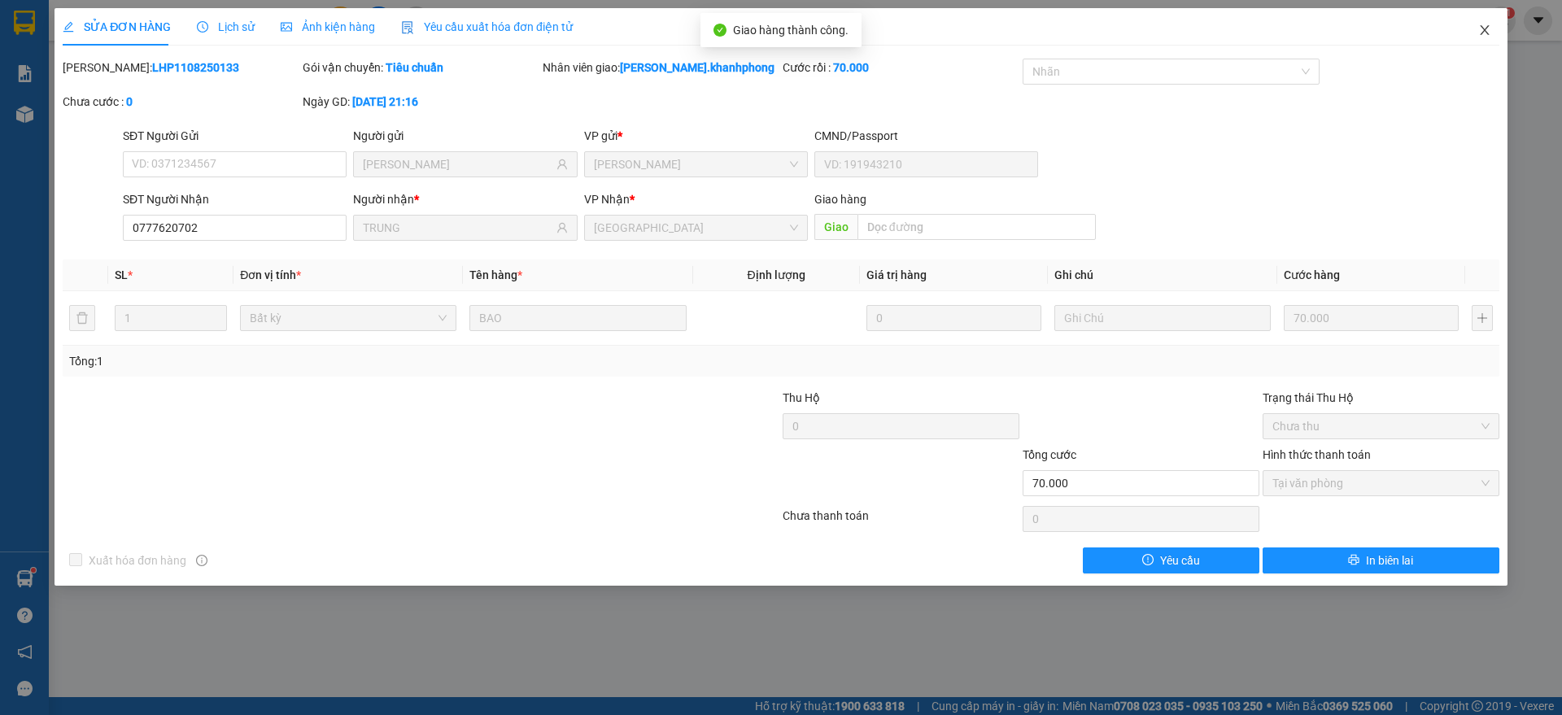
click at [1485, 34] on icon "close" at bounding box center [1484, 30] width 13 height 13
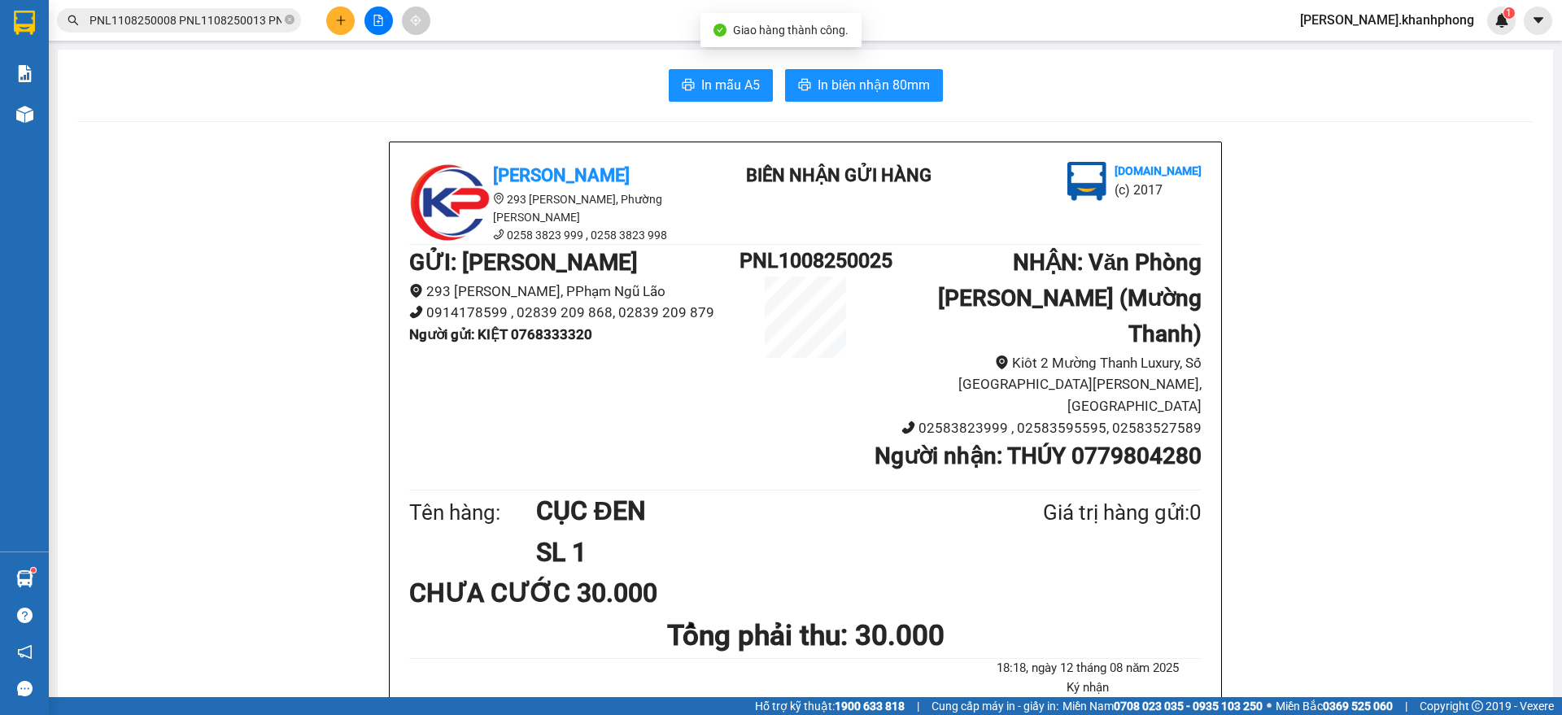
click at [195, 15] on input "PNL1108250008 PNL1108250013 PNL1108250015 PNL1108250019 PNL1108250020 PNL110825…" at bounding box center [185, 20] width 192 height 18
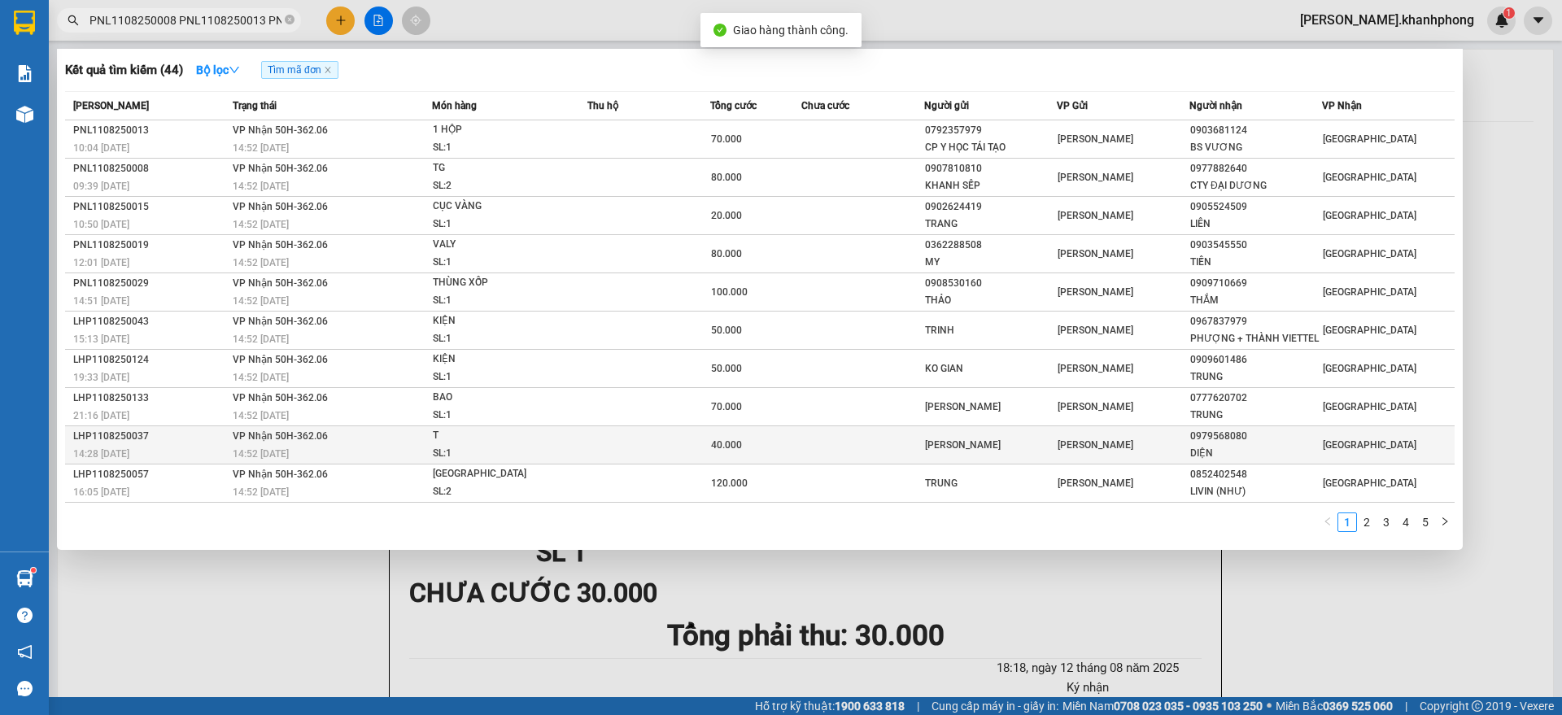
click at [169, 442] on div "LHP1108250037" at bounding box center [150, 436] width 155 height 17
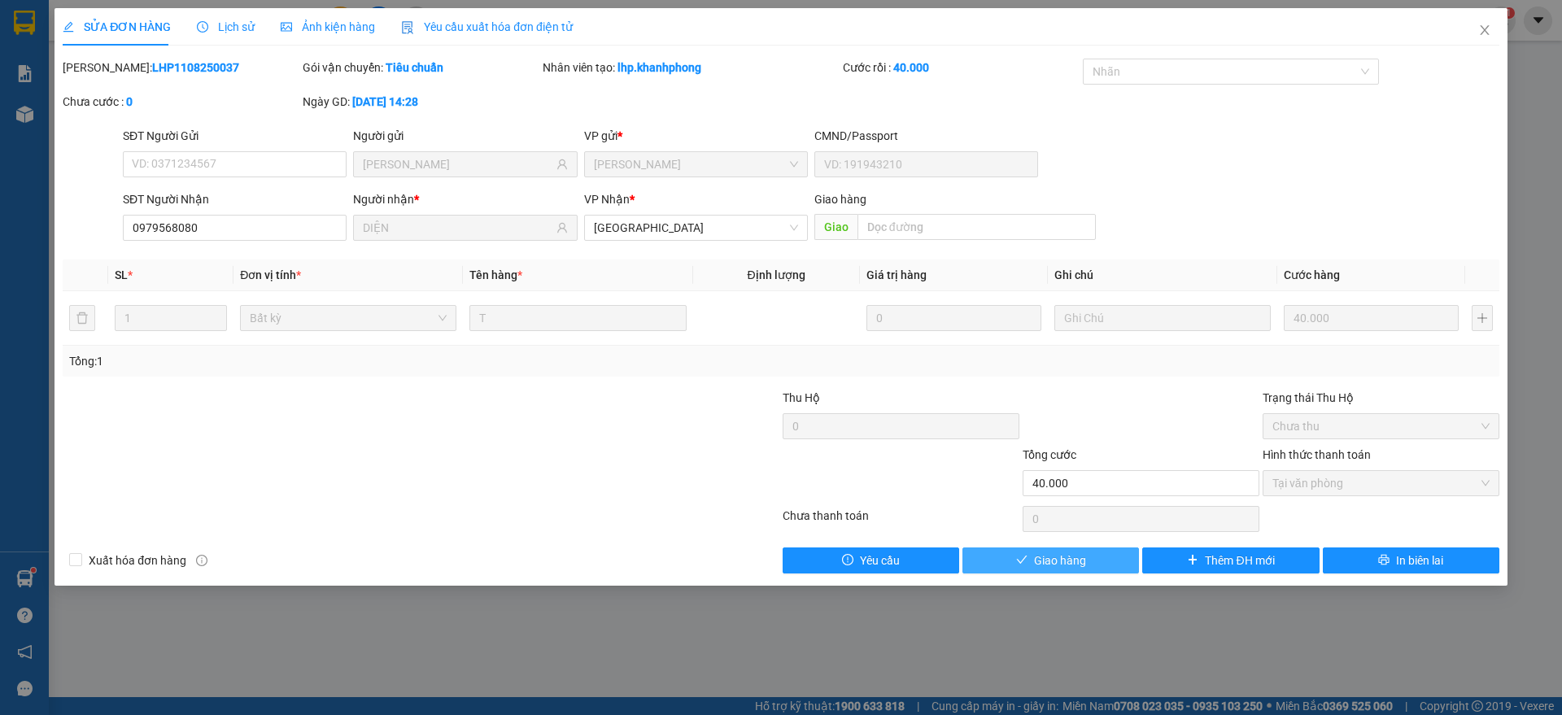
click at [1075, 559] on span "Giao hàng" at bounding box center [1060, 561] width 52 height 18
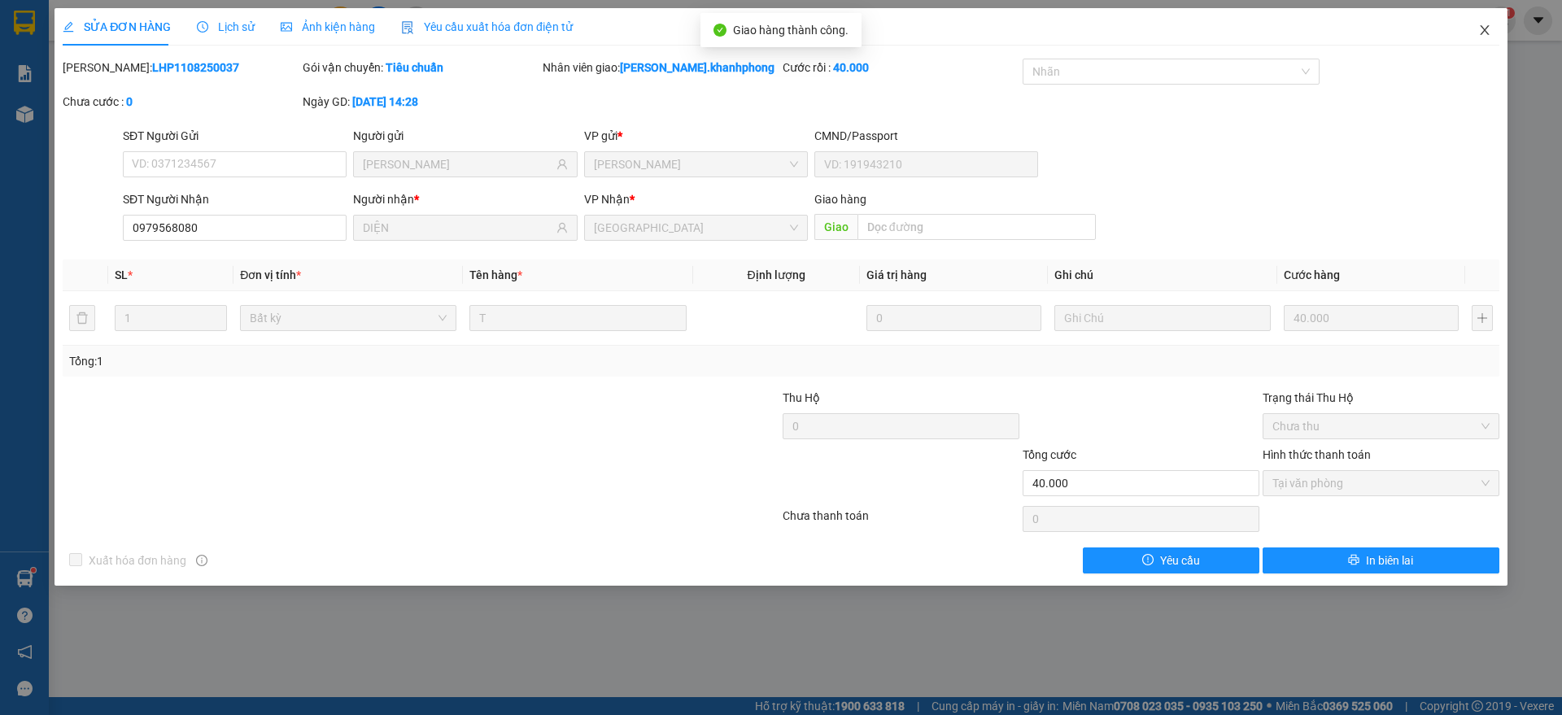
click at [1492, 26] on span "Close" at bounding box center [1485, 31] width 46 height 46
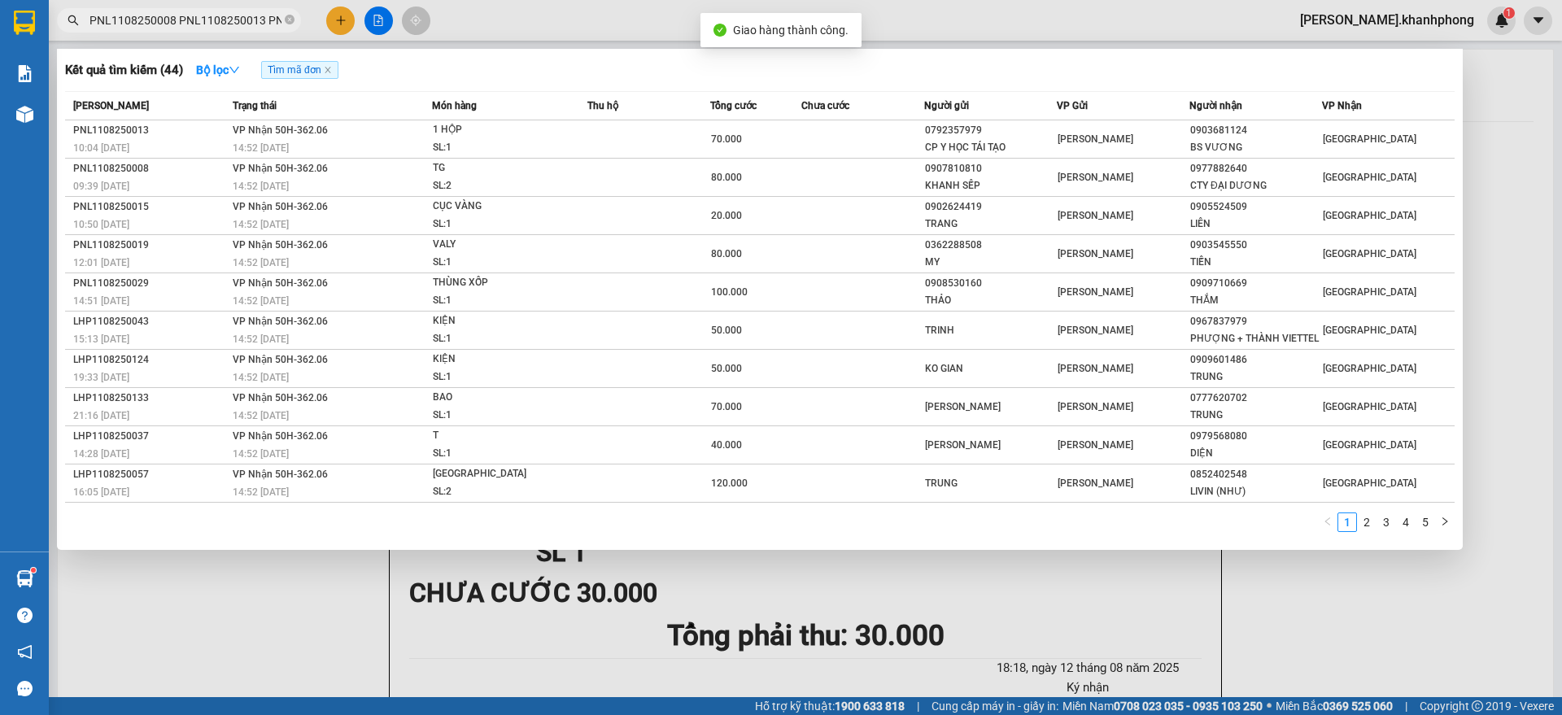
click at [230, 16] on input "PNL1108250008 PNL1108250013 PNL1108250015 PNL1108250019 PNL1108250020 PNL110825…" at bounding box center [185, 20] width 192 height 18
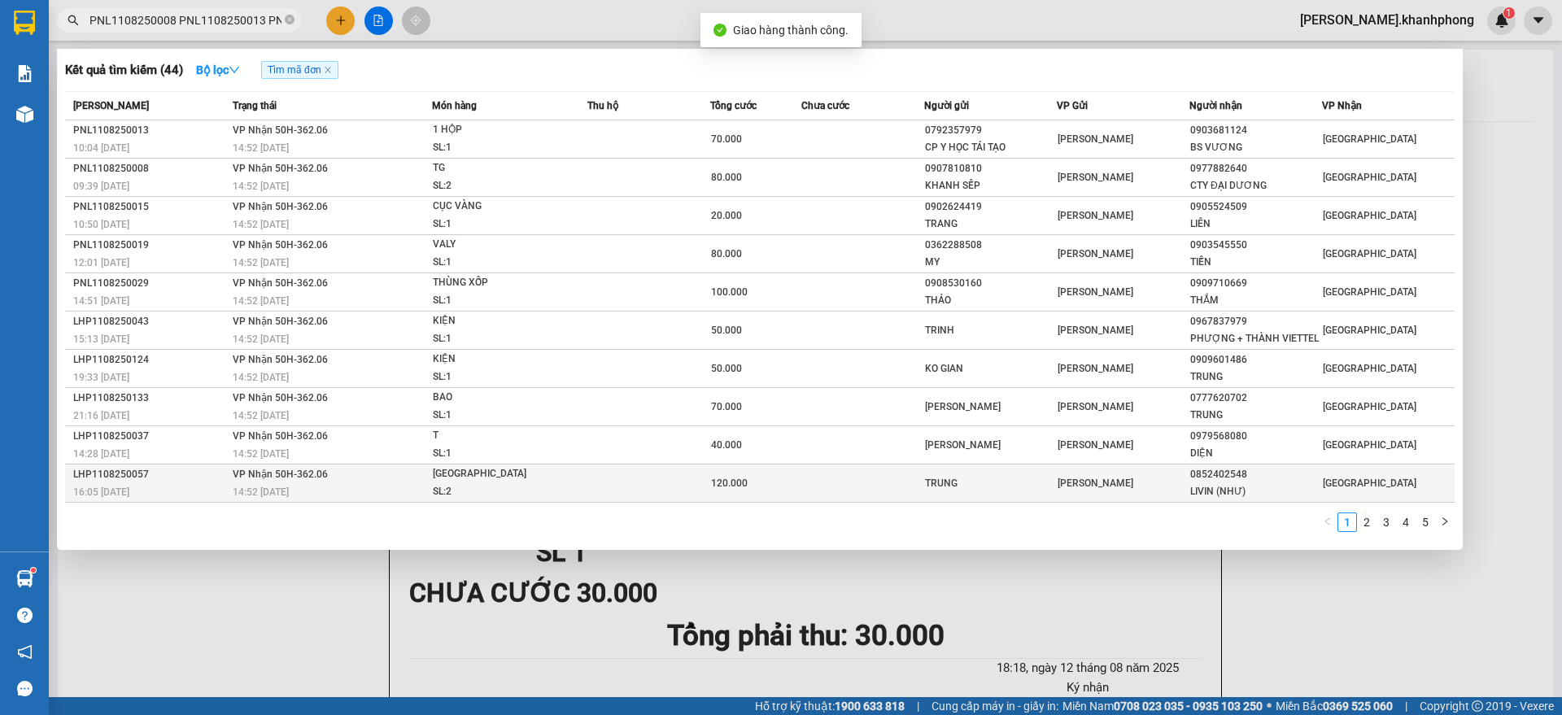
click at [250, 473] on span "VP Nhận 50H-362.06" at bounding box center [280, 474] width 95 height 11
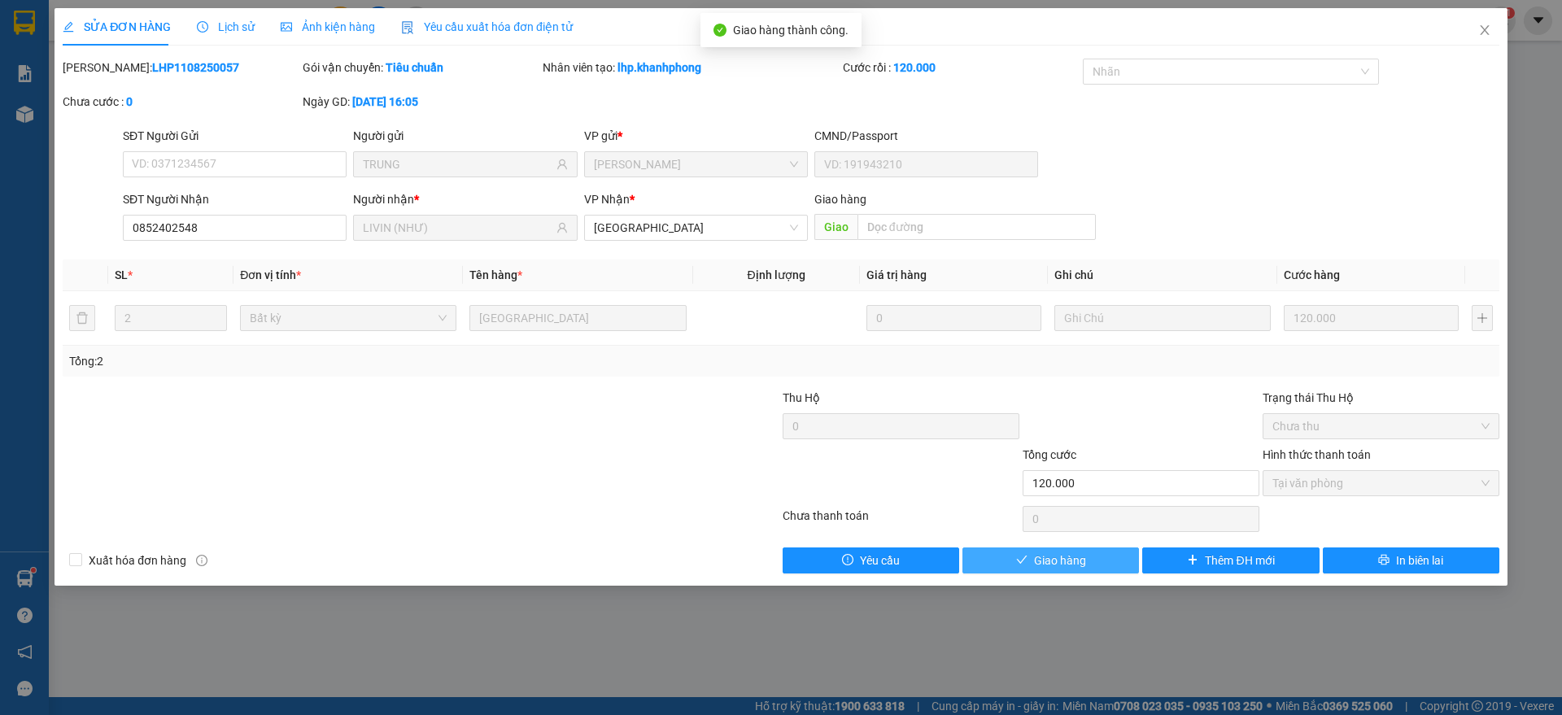
click at [1043, 569] on button "Giao hàng" at bounding box center [1050, 560] width 177 height 26
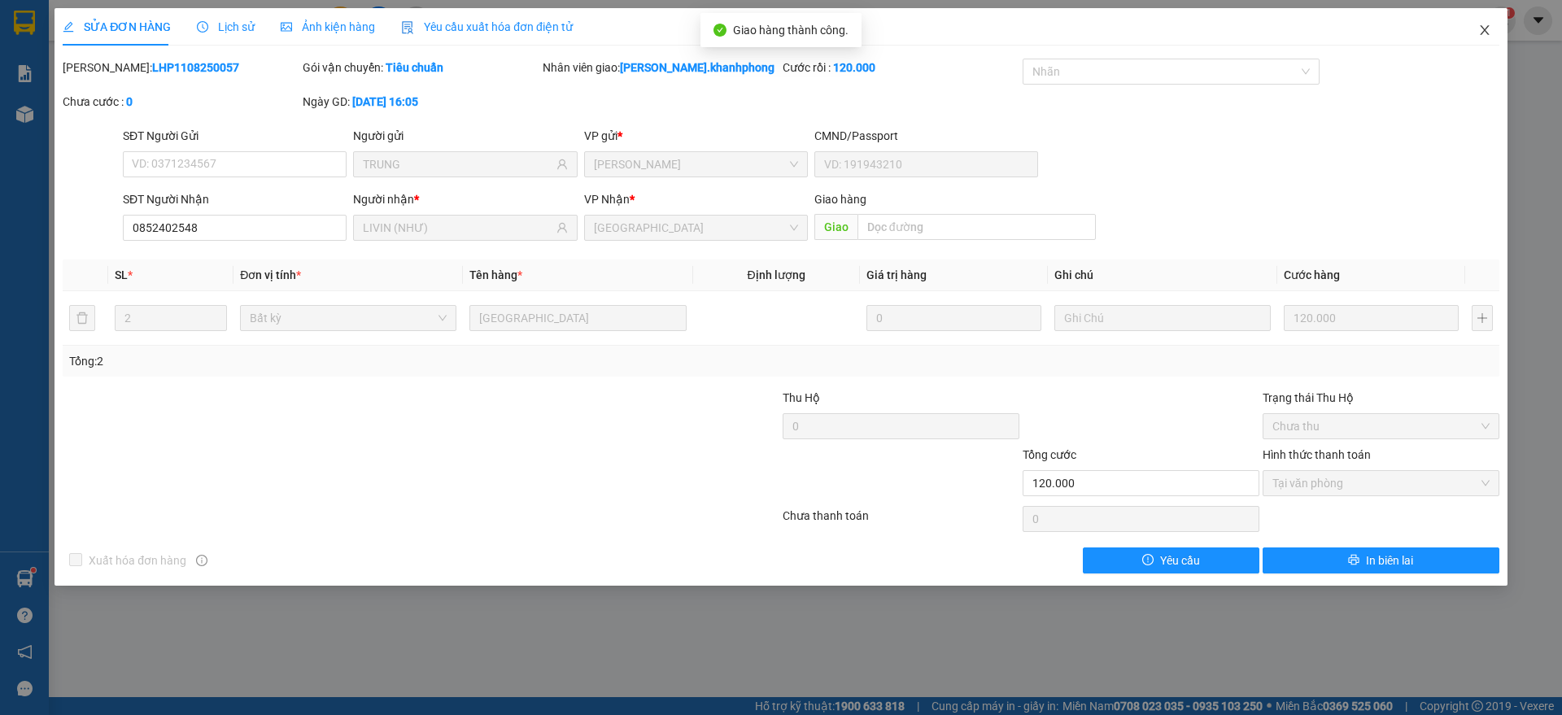
click at [1487, 18] on span "Close" at bounding box center [1485, 31] width 46 height 46
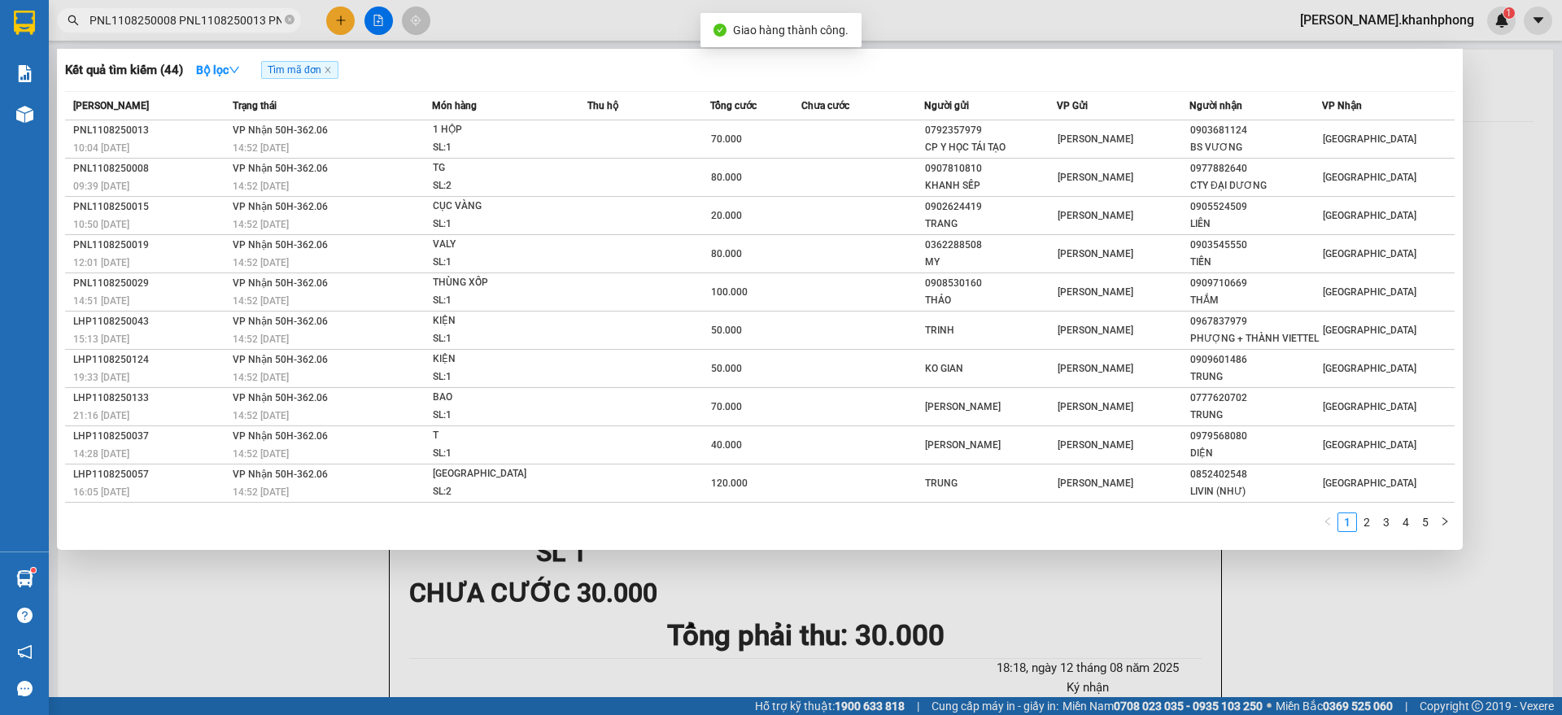
click at [213, 24] on input "PNL1108250008 PNL1108250013 PNL1108250015 PNL1108250019 PNL1108250020 PNL110825…" at bounding box center [185, 20] width 192 height 18
click at [1372, 519] on link "2" at bounding box center [1367, 522] width 18 height 18
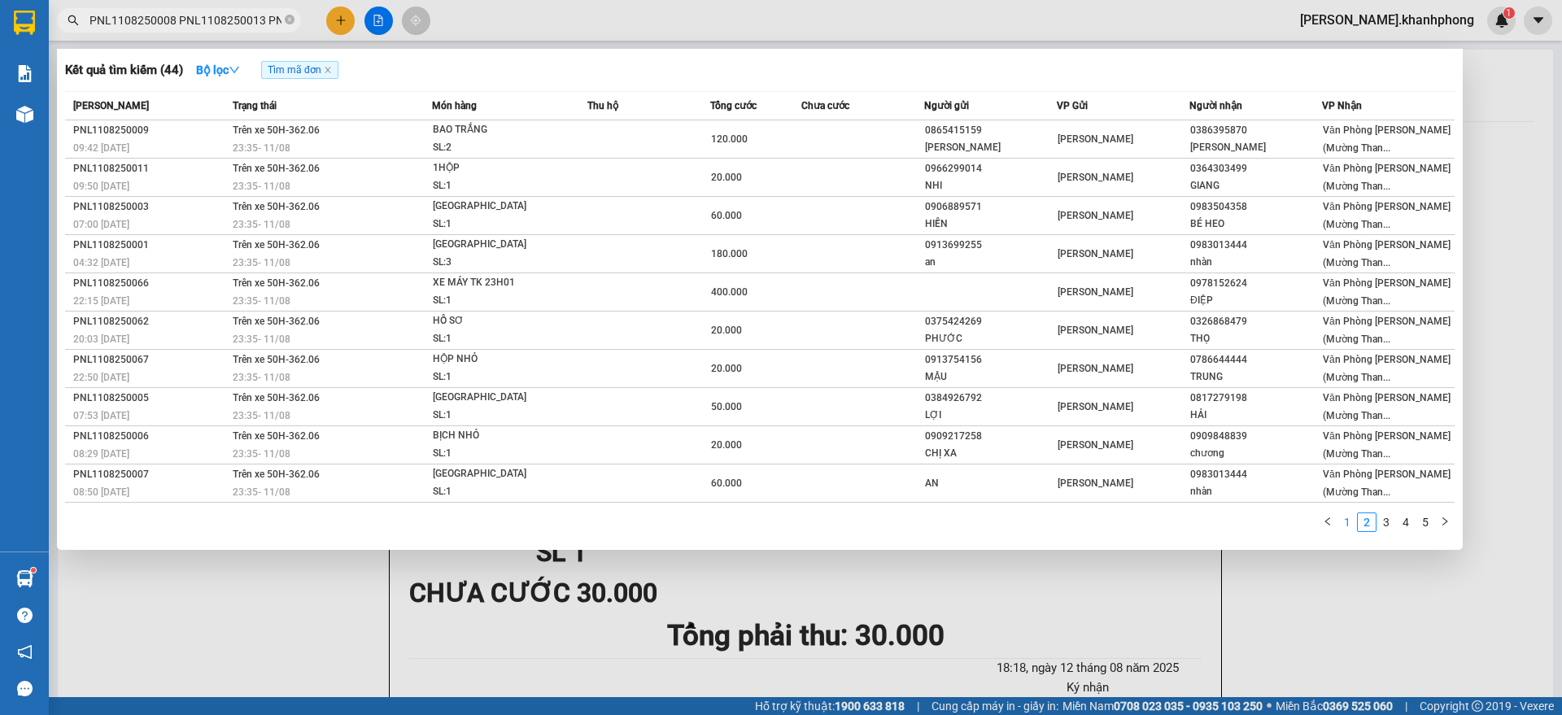
click at [1345, 525] on link "1" at bounding box center [1347, 522] width 18 height 18
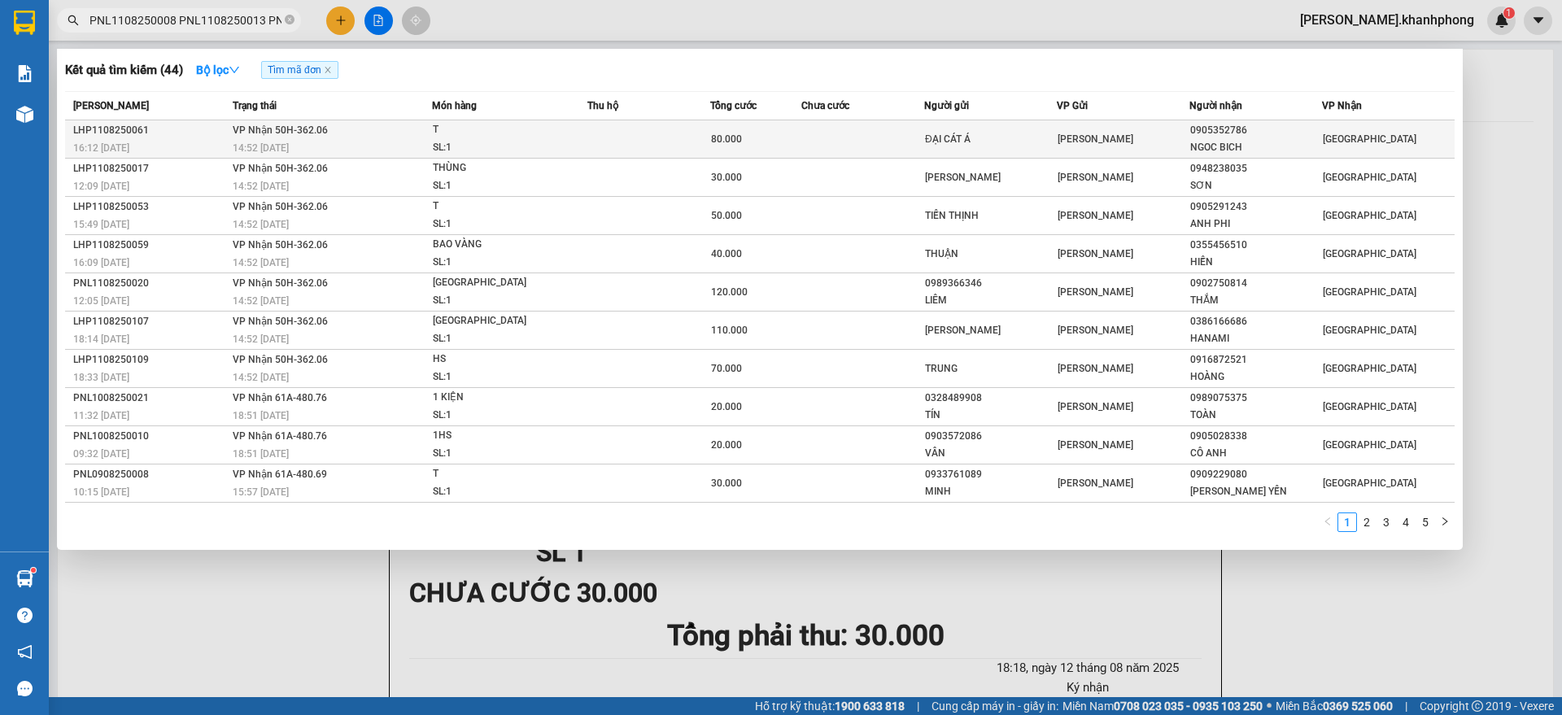
click at [997, 136] on div "ĐẠI CÁT Á" at bounding box center [990, 139] width 131 height 17
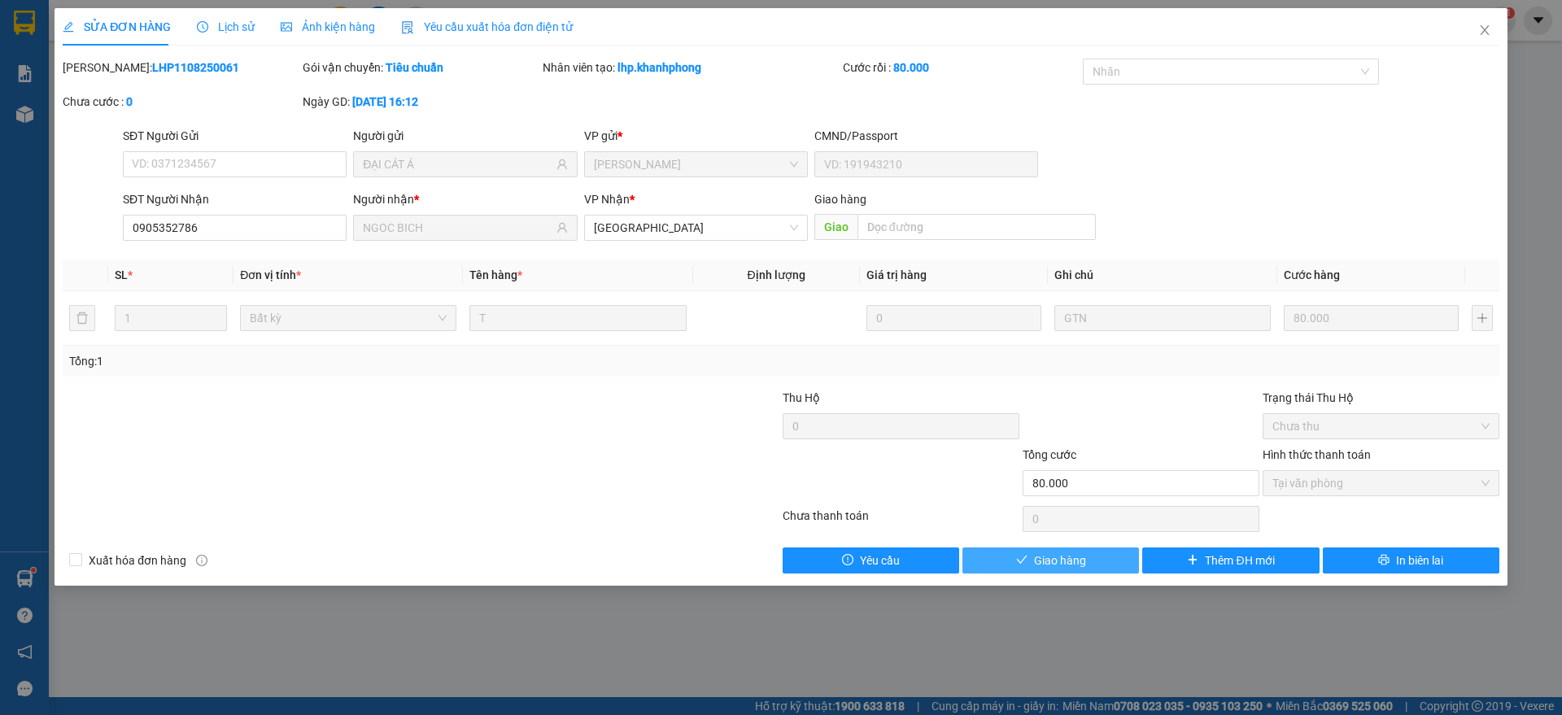
click at [1039, 560] on span "Giao hàng" at bounding box center [1060, 561] width 52 height 18
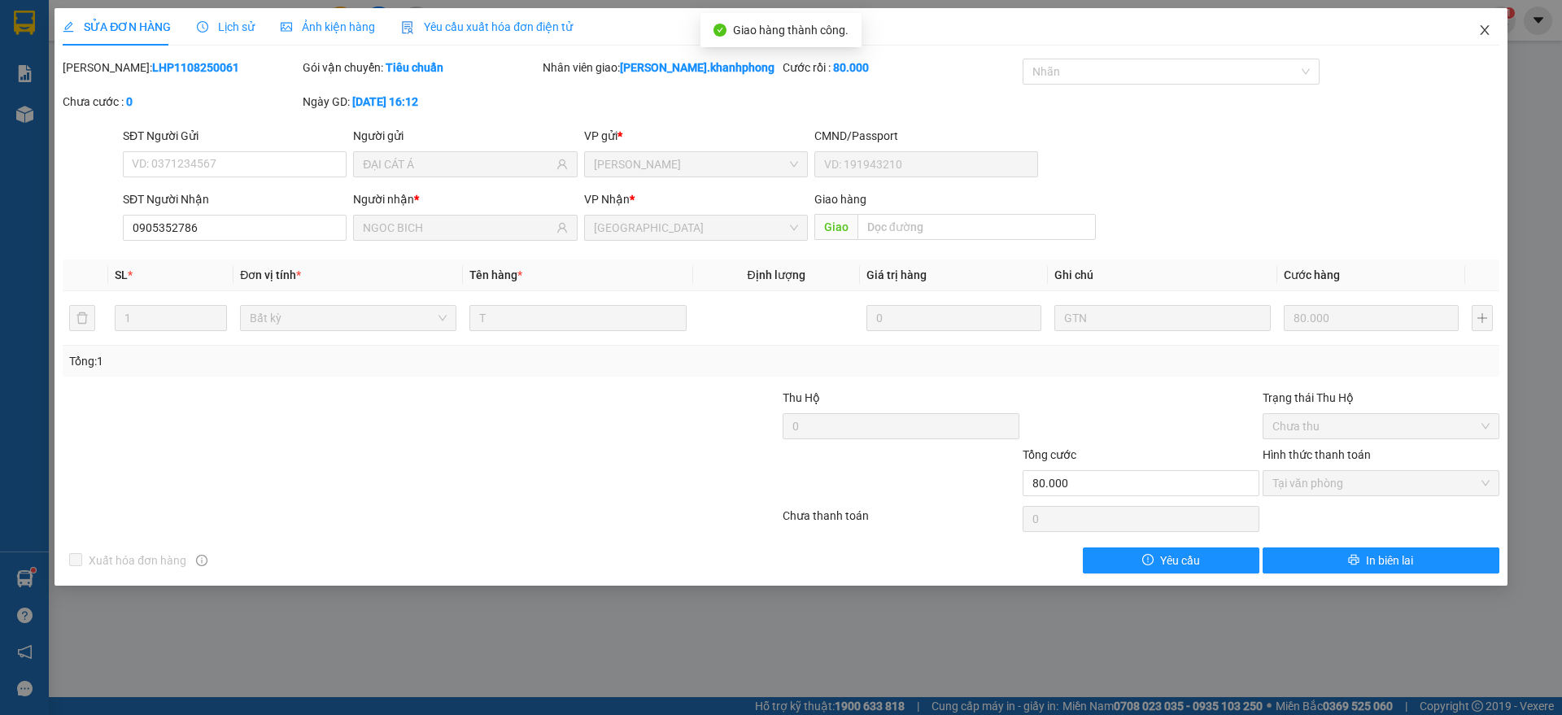
click at [1480, 31] on icon "close" at bounding box center [1484, 30] width 13 height 13
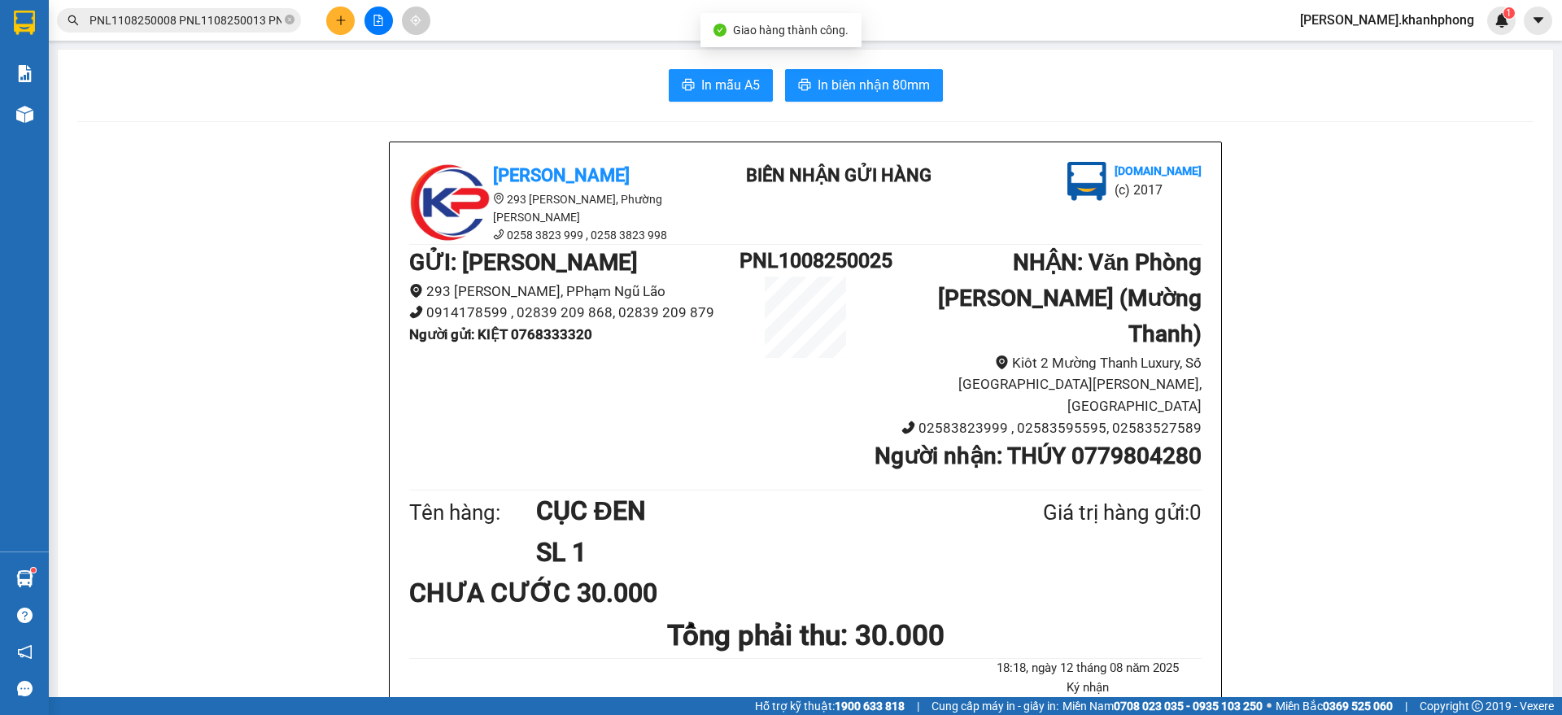
click at [245, 23] on input "PNL1108250008 PNL1108250013 PNL1108250015 PNL1108250019 PNL1108250020 PNL110825…" at bounding box center [185, 20] width 192 height 18
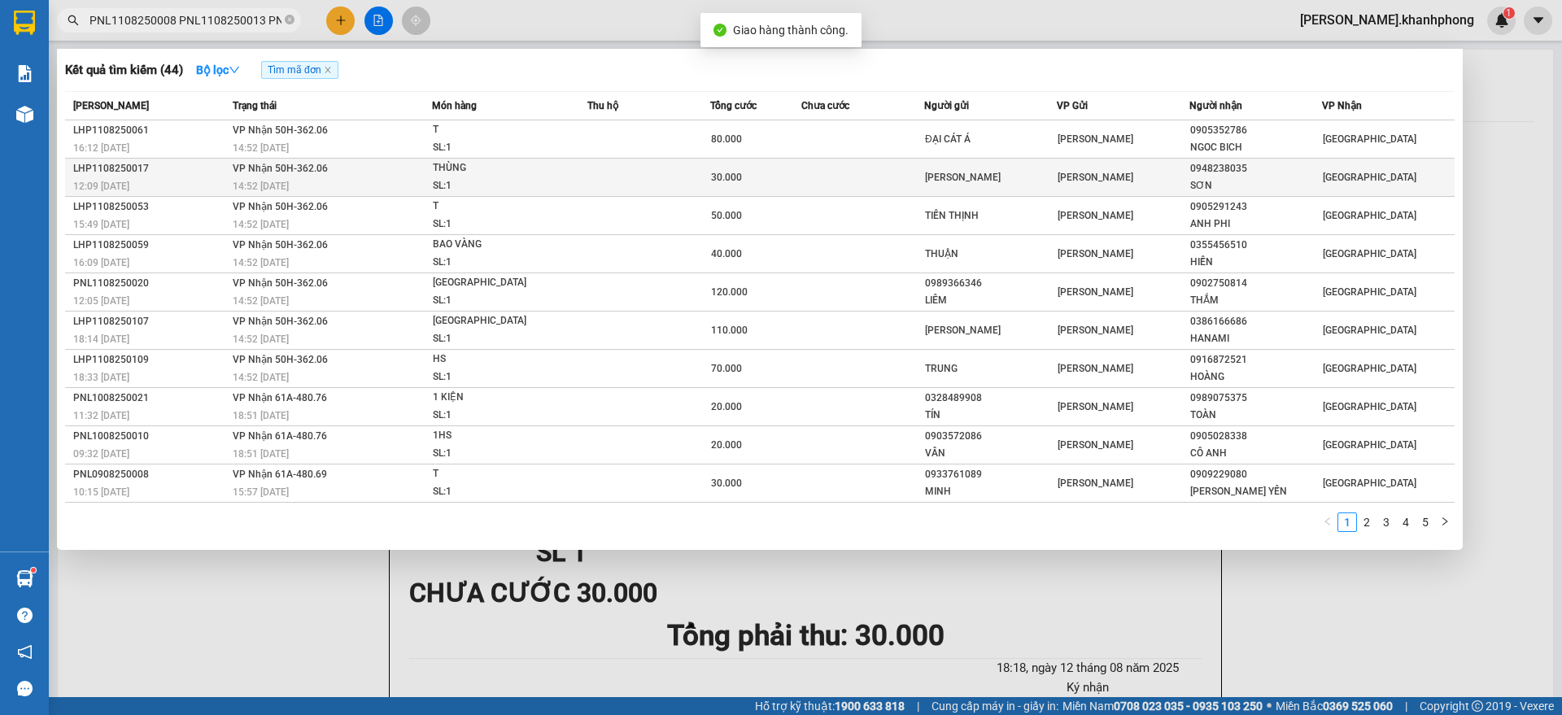
click at [499, 173] on div "THÙNG" at bounding box center [494, 168] width 122 height 18
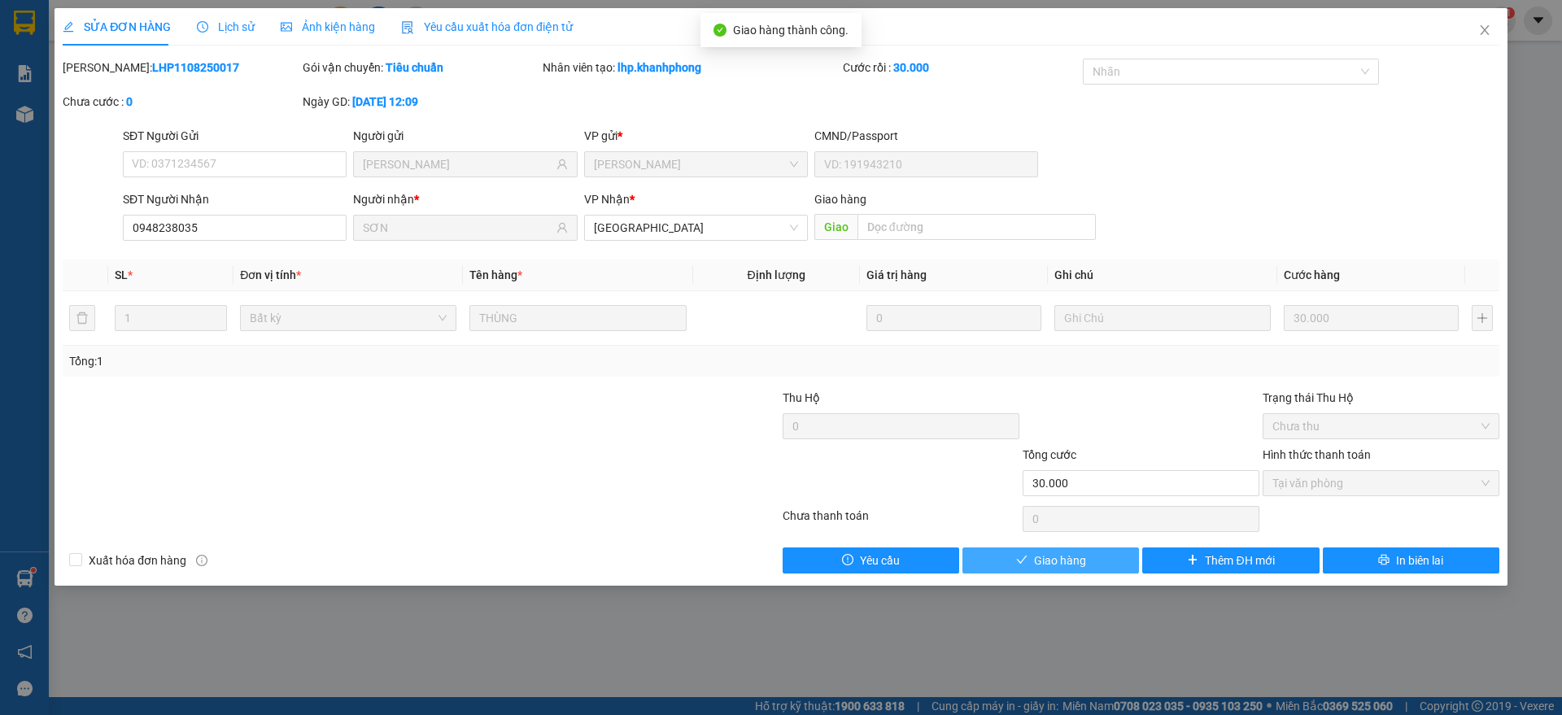
drag, startPoint x: 1031, startPoint y: 560, endPoint x: 1218, endPoint y: 354, distance: 278.1
click at [1031, 560] on button "Giao hàng" at bounding box center [1050, 560] width 177 height 26
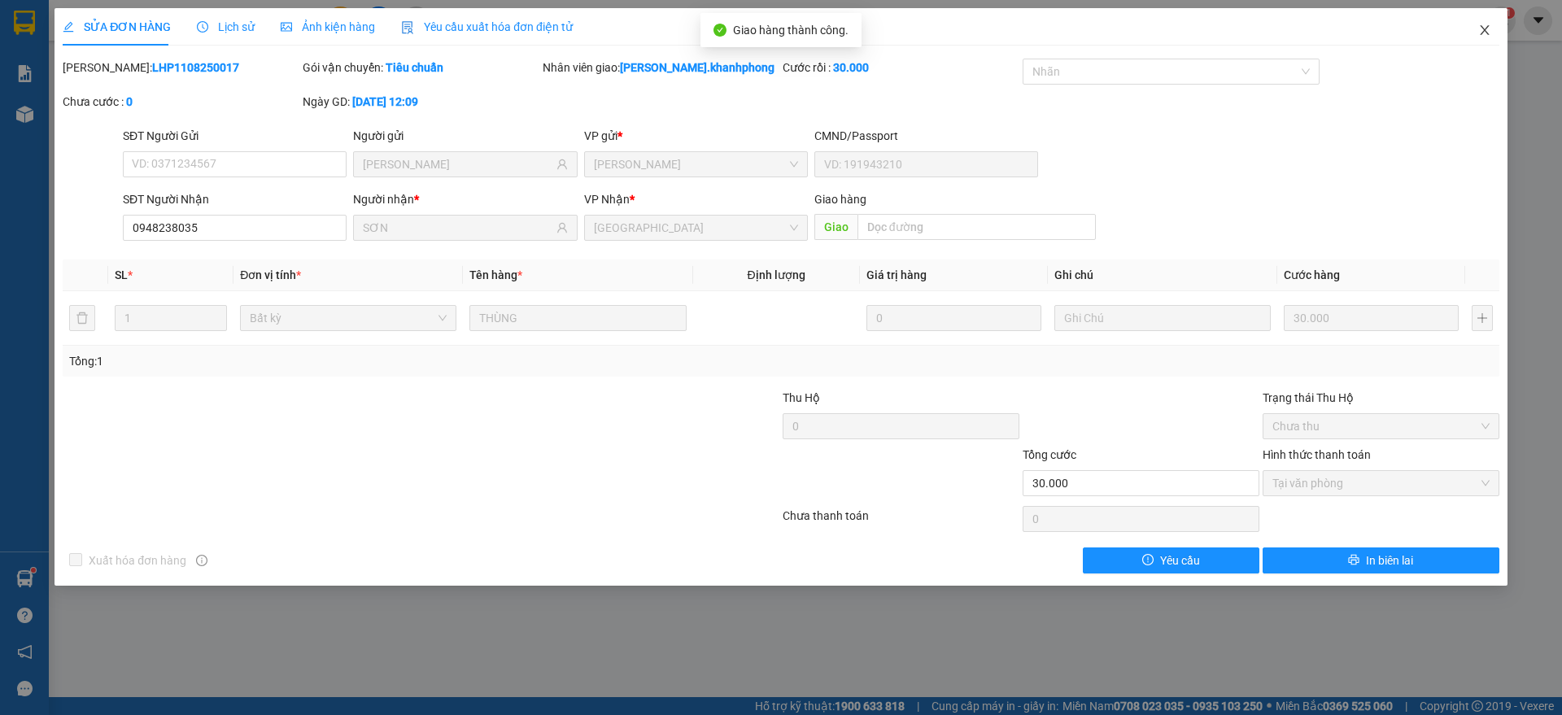
click at [1487, 28] on icon "close" at bounding box center [1484, 30] width 9 height 10
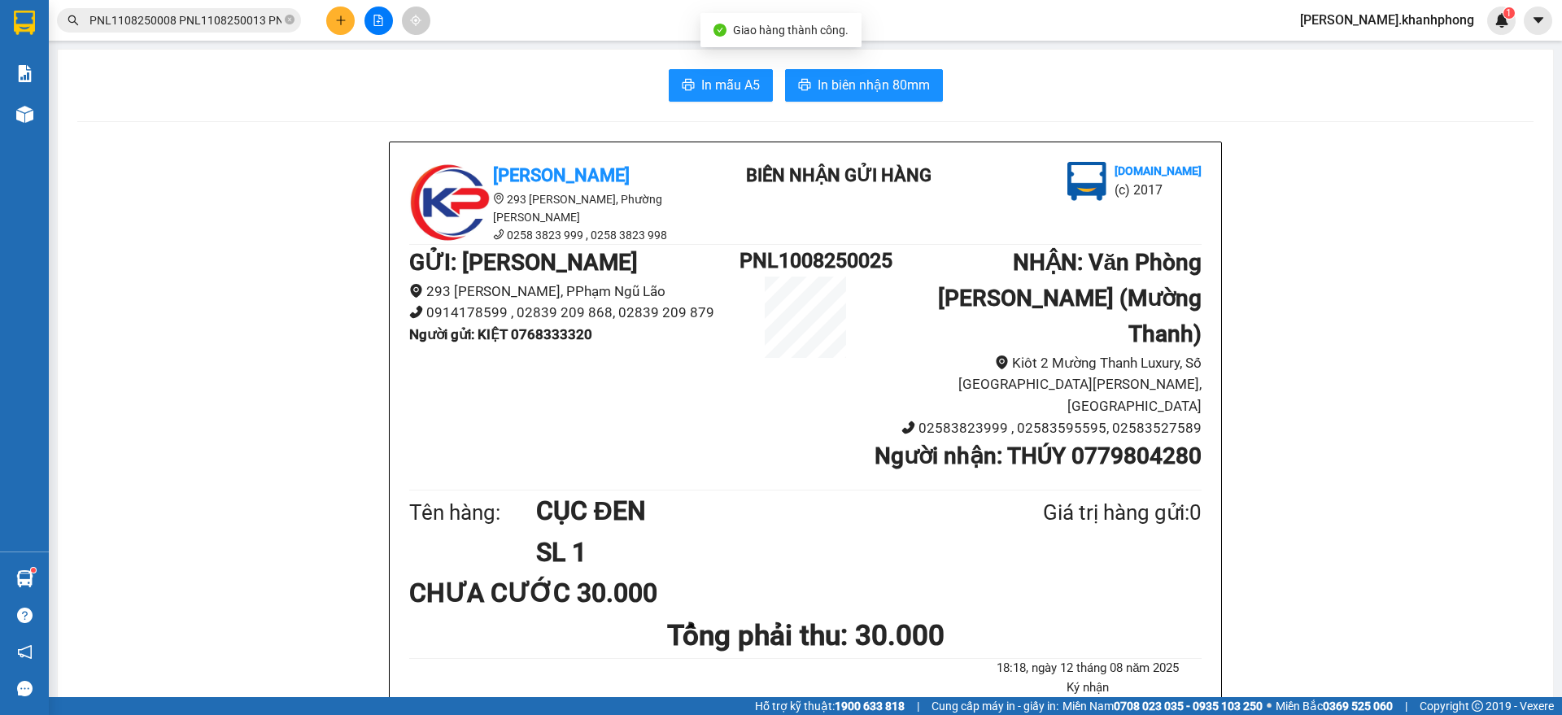
click at [254, 18] on input "PNL1108250008 PNL1108250013 PNL1108250015 PNL1108250019 PNL1108250020 PNL110825…" at bounding box center [185, 20] width 192 height 18
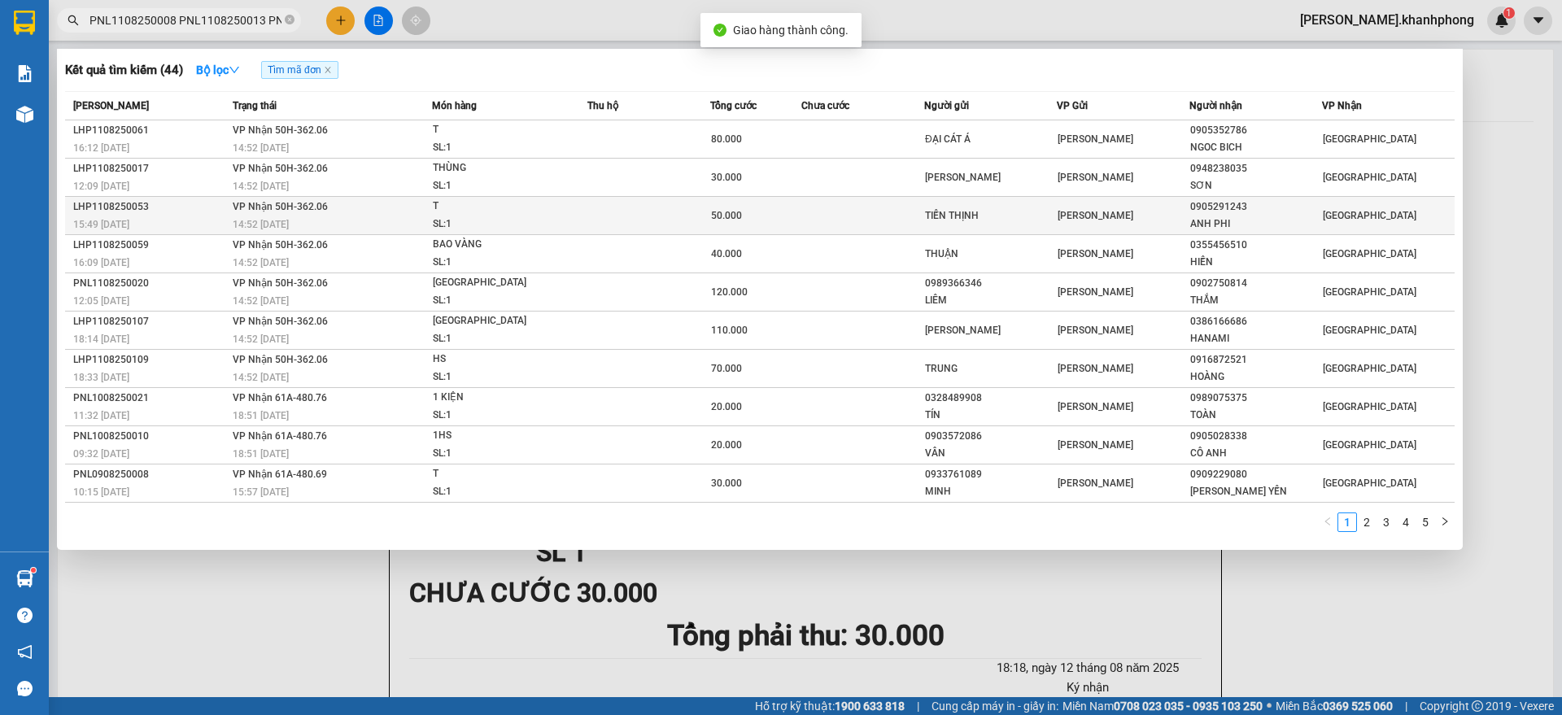
click at [608, 216] on td at bounding box center [648, 216] width 122 height 38
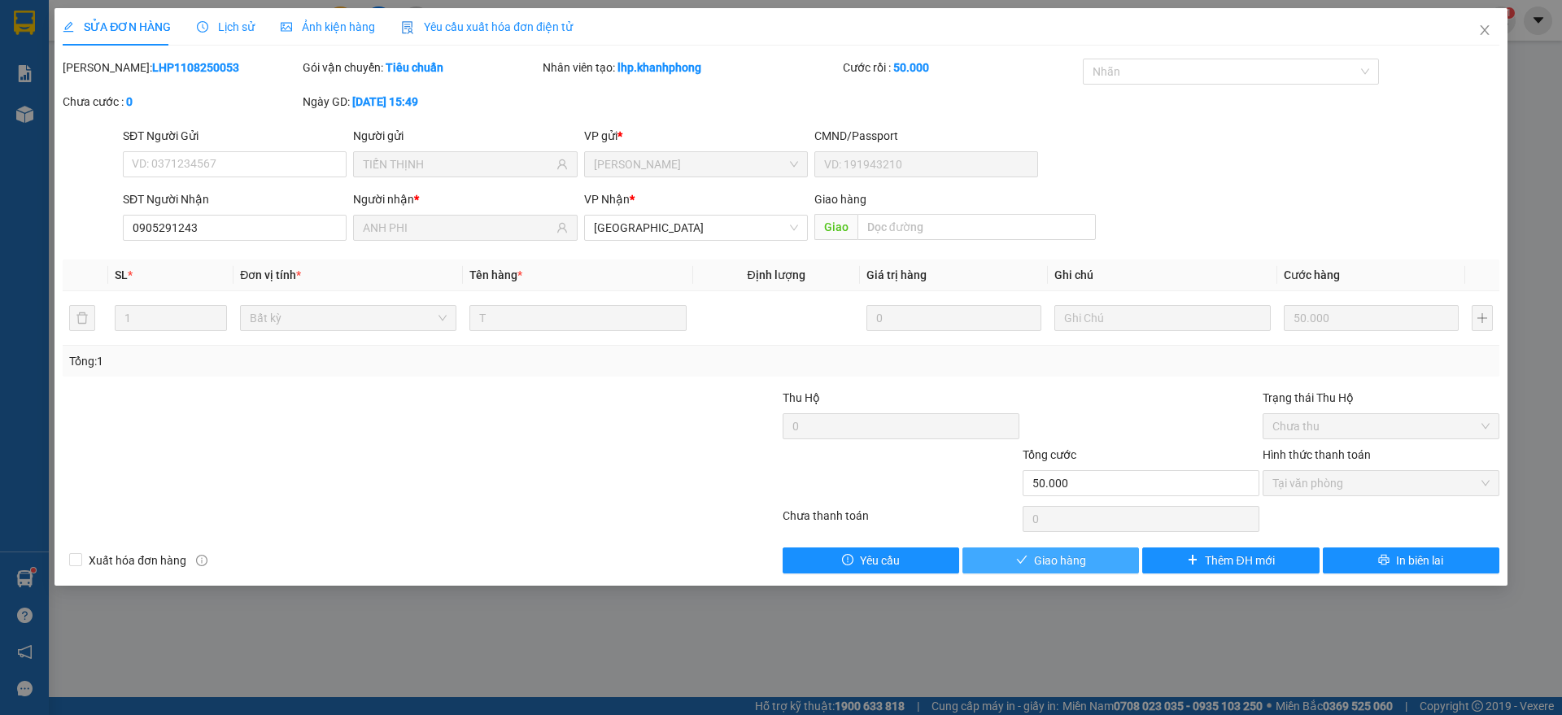
click at [1027, 555] on icon "check" at bounding box center [1021, 559] width 11 height 11
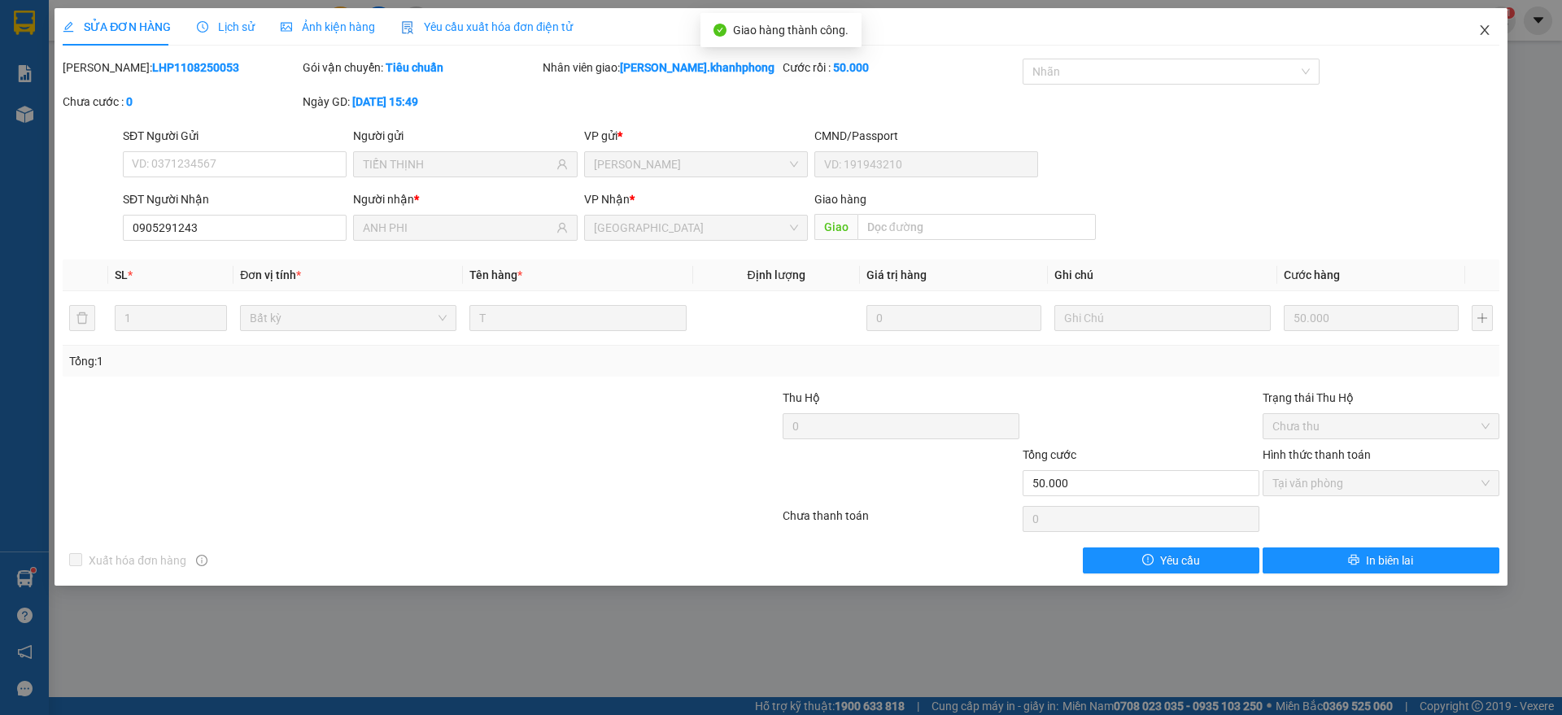
click at [1486, 31] on icon "close" at bounding box center [1484, 30] width 13 height 13
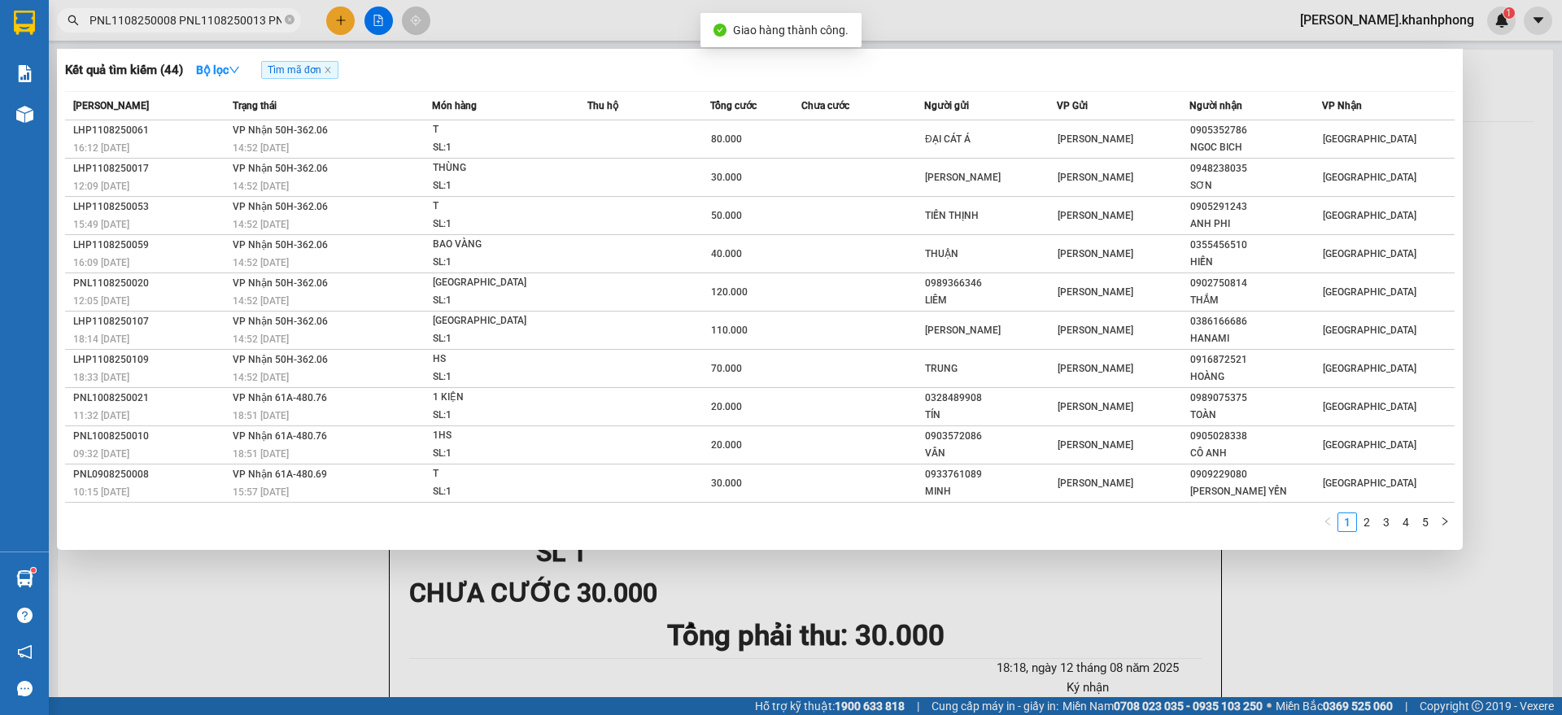
click at [218, 24] on input "PNL1108250008 PNL1108250013 PNL1108250015 PNL1108250019 PNL1108250020 PNL110825…" at bounding box center [185, 20] width 192 height 18
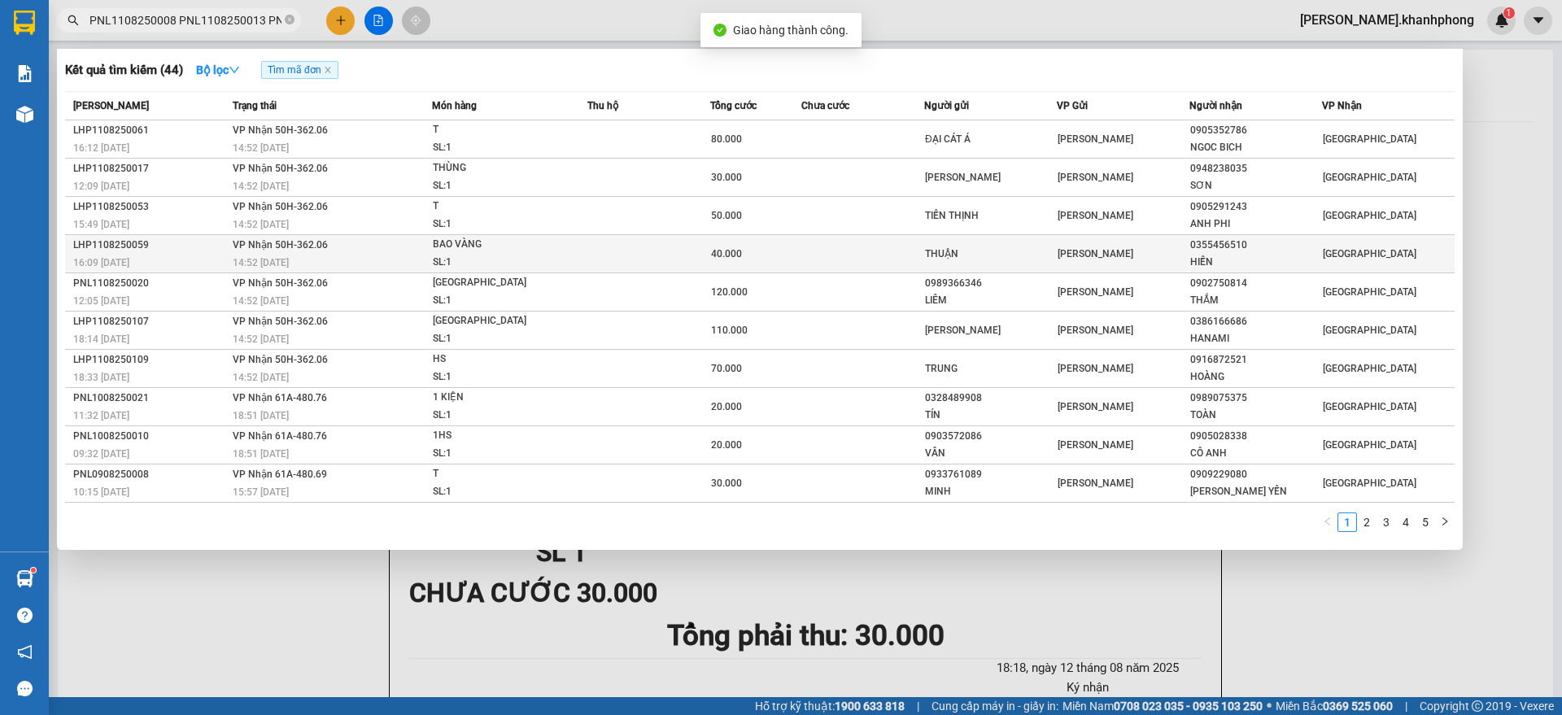
click at [208, 250] on div "LHP1108250059" at bounding box center [150, 245] width 155 height 17
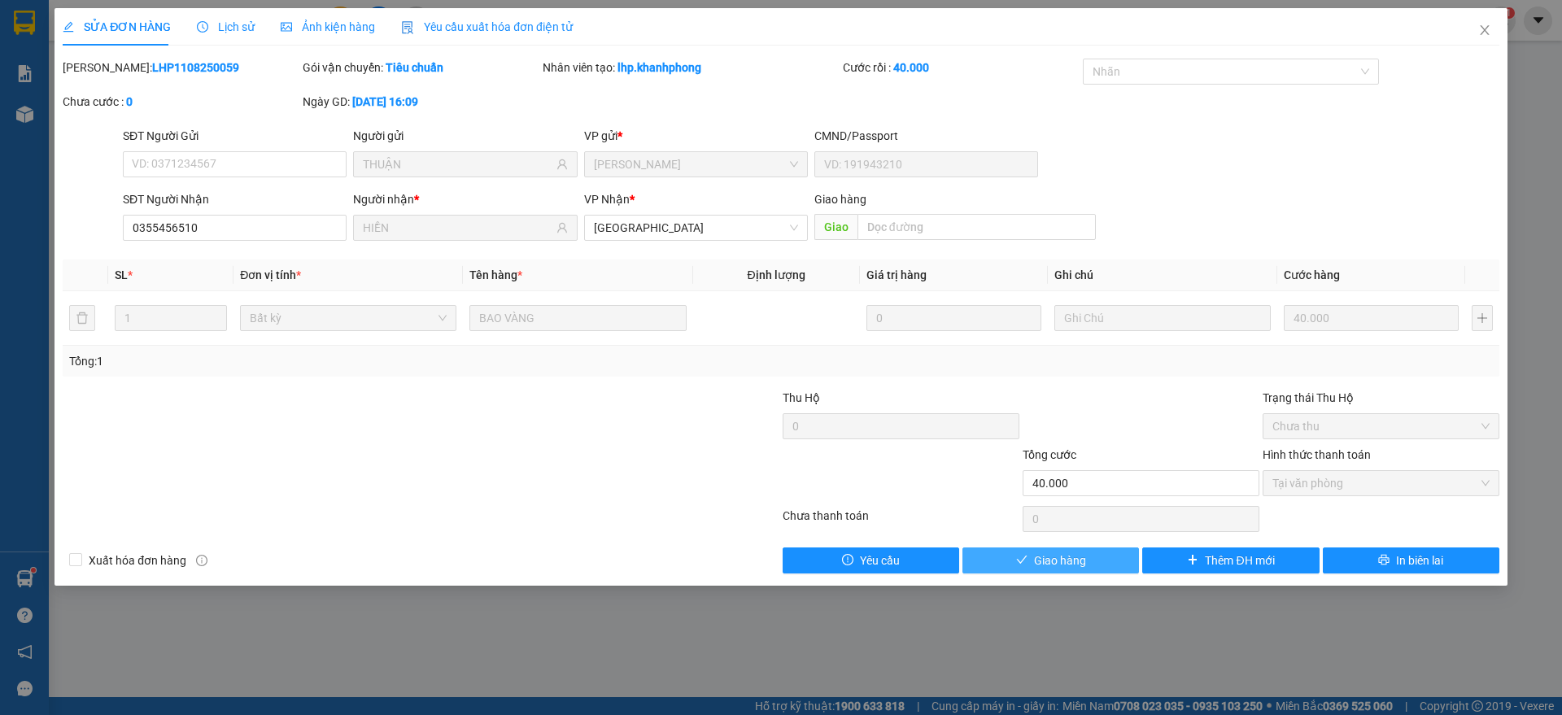
click at [1046, 558] on span "Giao hàng" at bounding box center [1060, 561] width 52 height 18
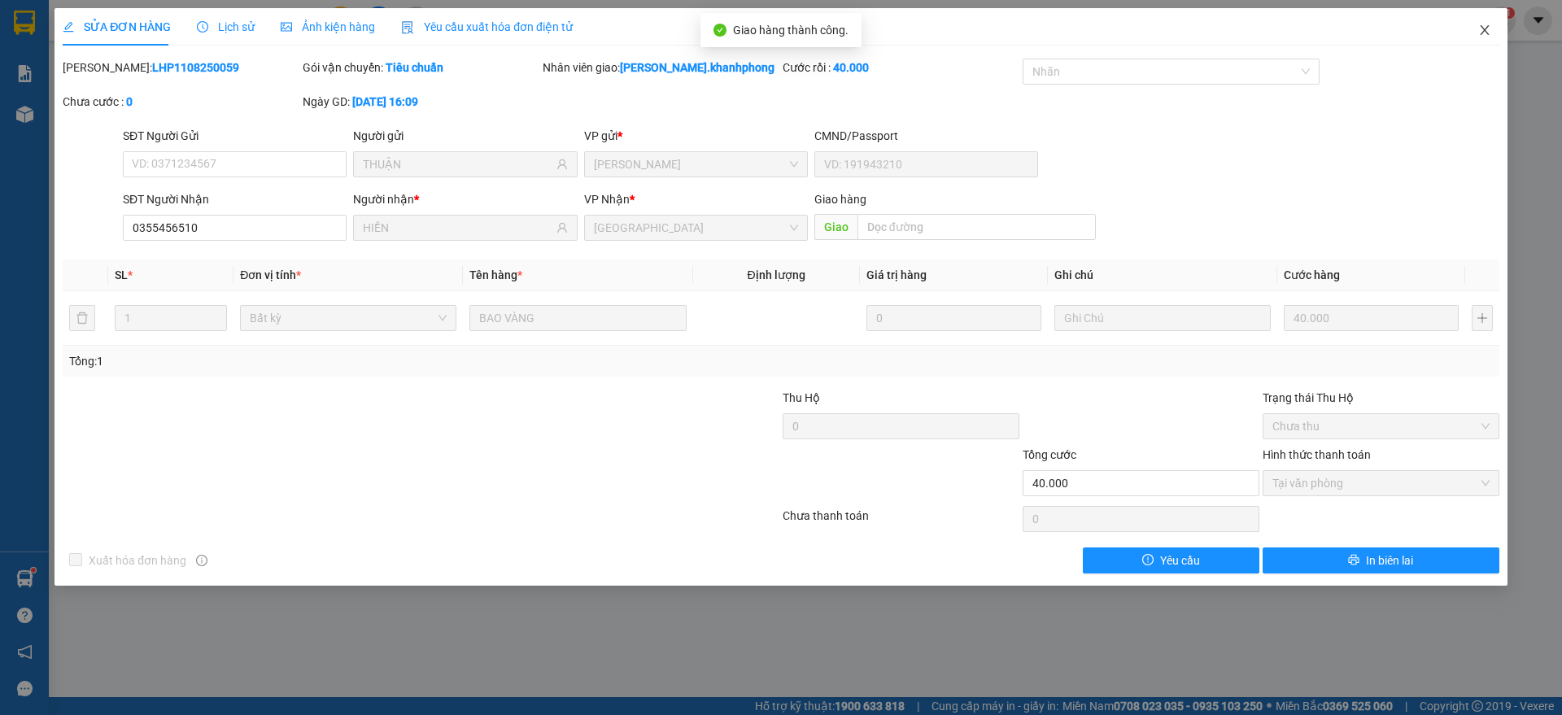
drag, startPoint x: 1492, startPoint y: 25, endPoint x: 1475, endPoint y: 47, distance: 27.8
click at [1493, 25] on span "Close" at bounding box center [1485, 31] width 46 height 46
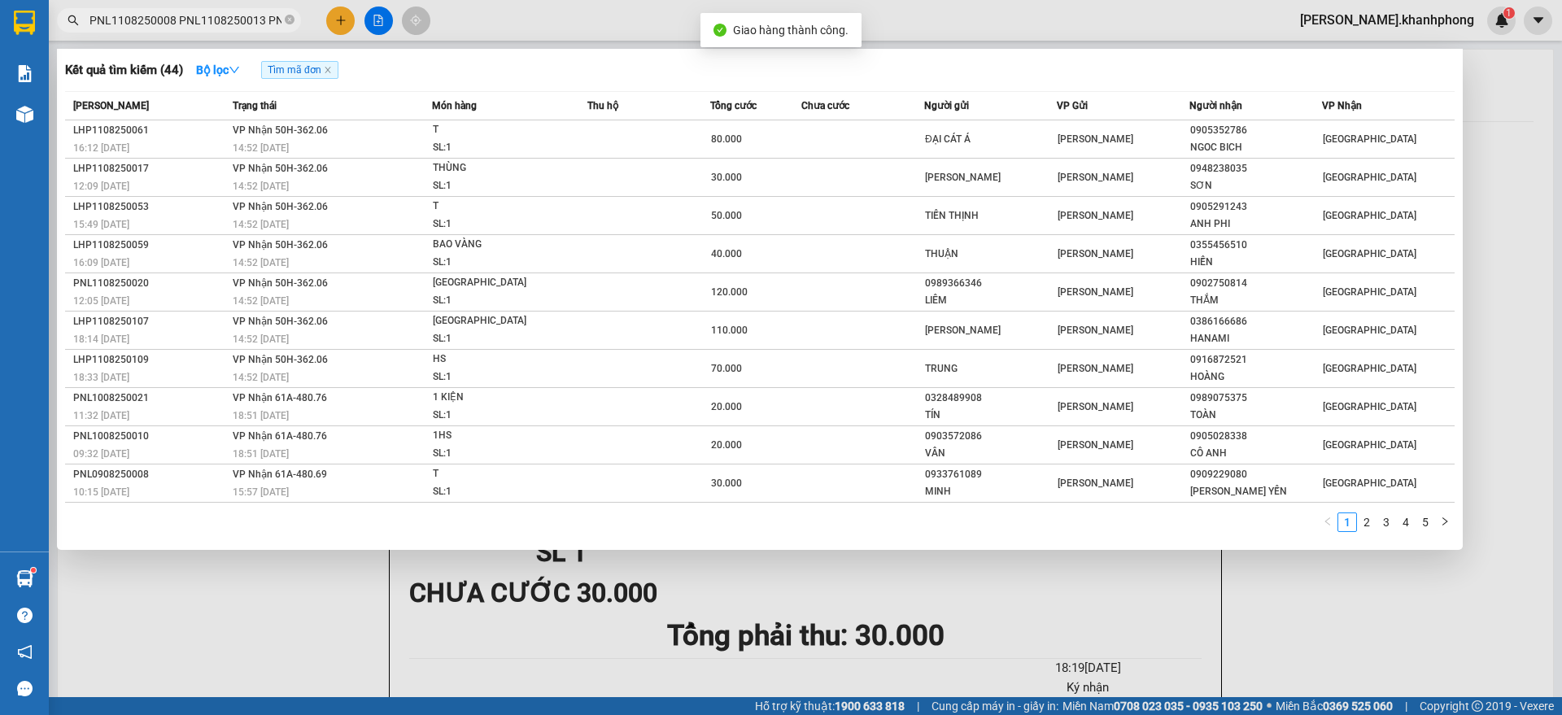
click at [143, 24] on input "PNL1108250008 PNL1108250013 PNL1108250015 PNL1108250019 PNL1108250020 PNL110825…" at bounding box center [185, 20] width 192 height 18
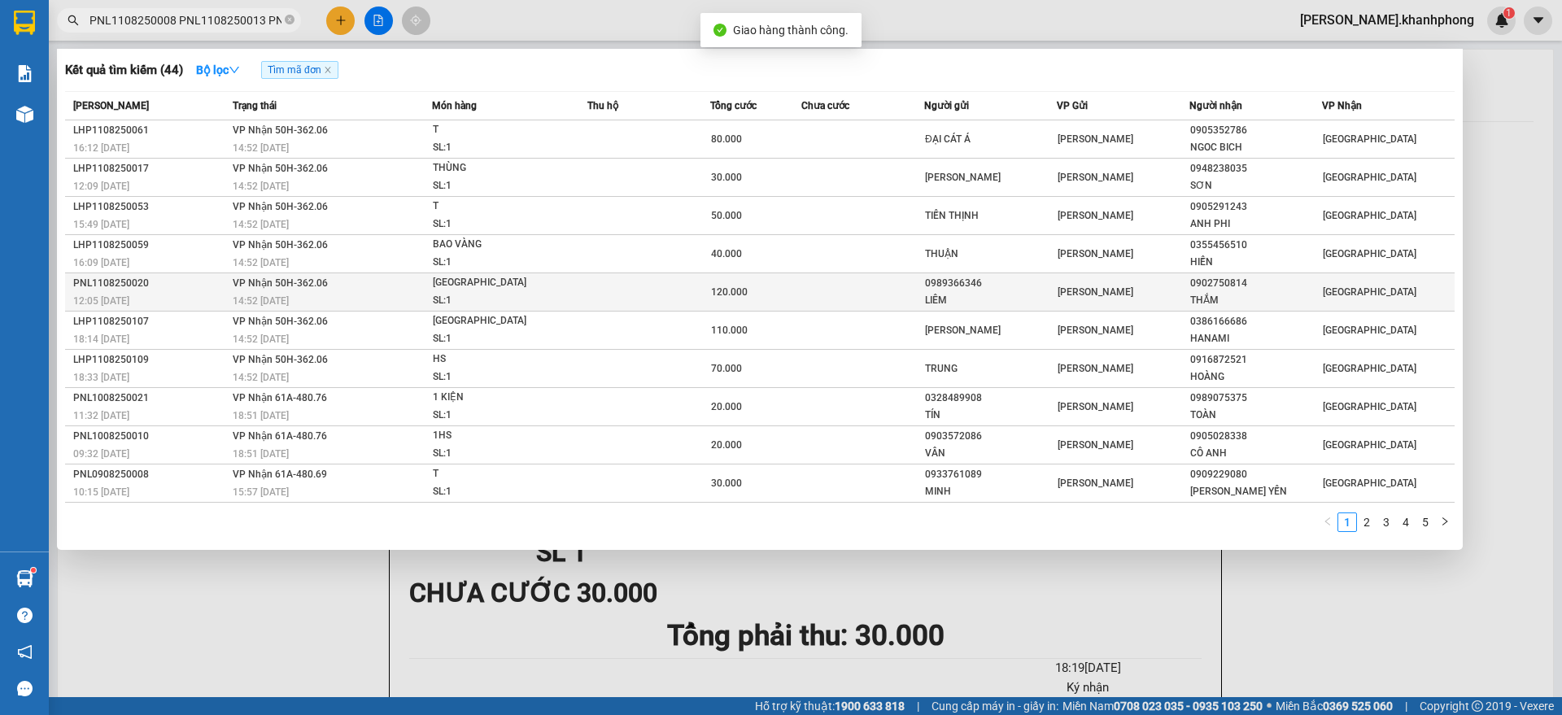
click at [211, 301] on div "12:05 [DATE]" at bounding box center [150, 301] width 155 height 18
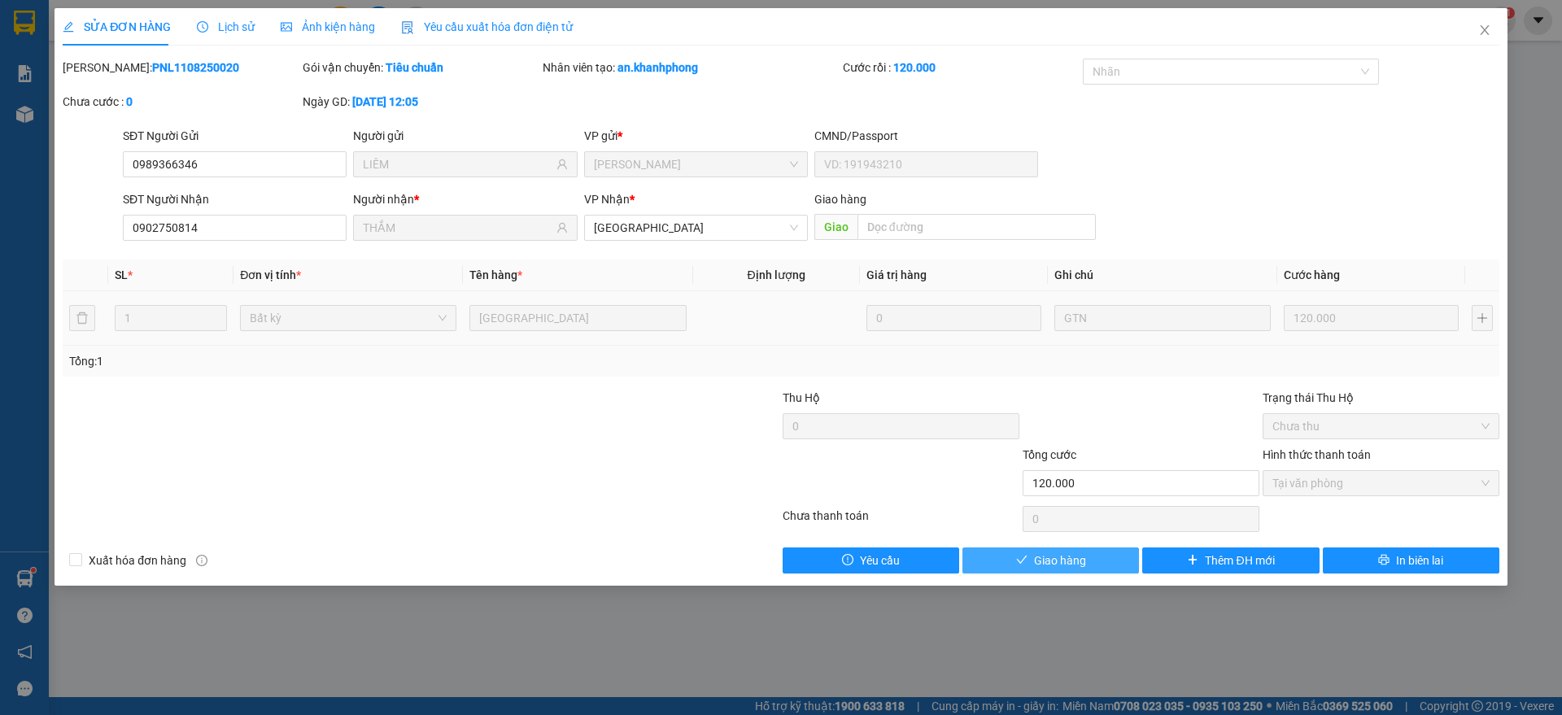
click at [1065, 558] on span "Giao hàng" at bounding box center [1060, 561] width 52 height 18
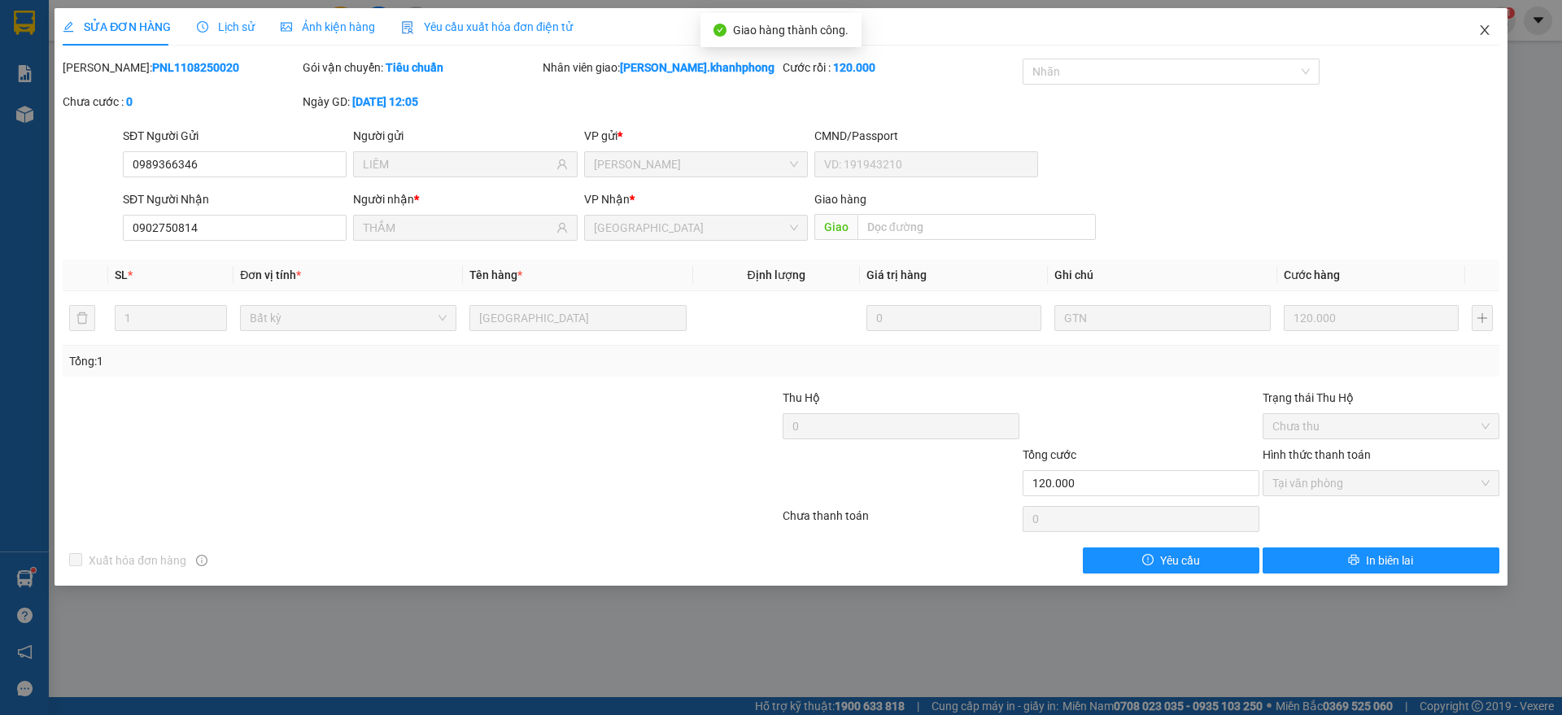
click at [1496, 20] on span "Close" at bounding box center [1485, 31] width 46 height 46
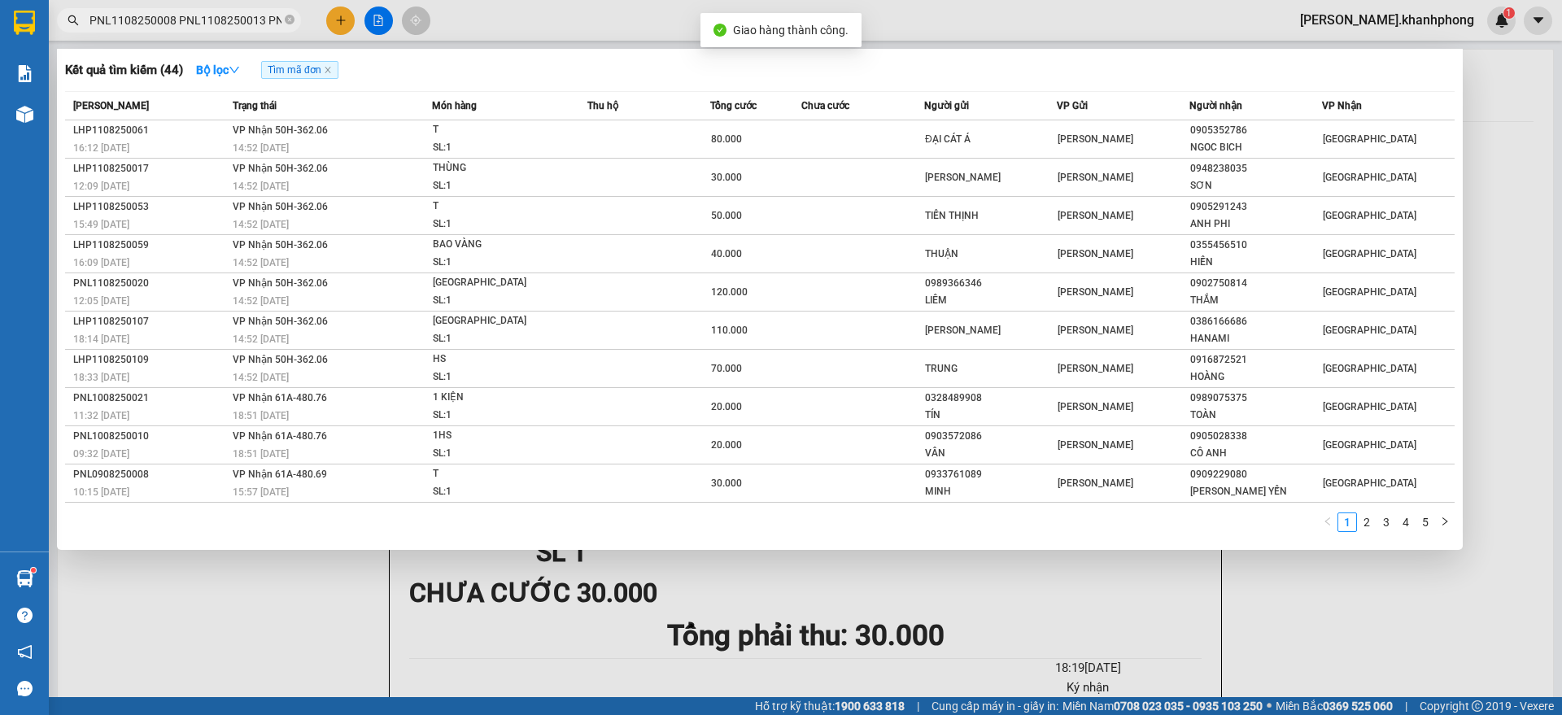
click at [214, 15] on input "PNL1108250008 PNL1108250013 PNL1108250015 PNL1108250019 PNL1108250020 PNL110825…" at bounding box center [185, 20] width 192 height 18
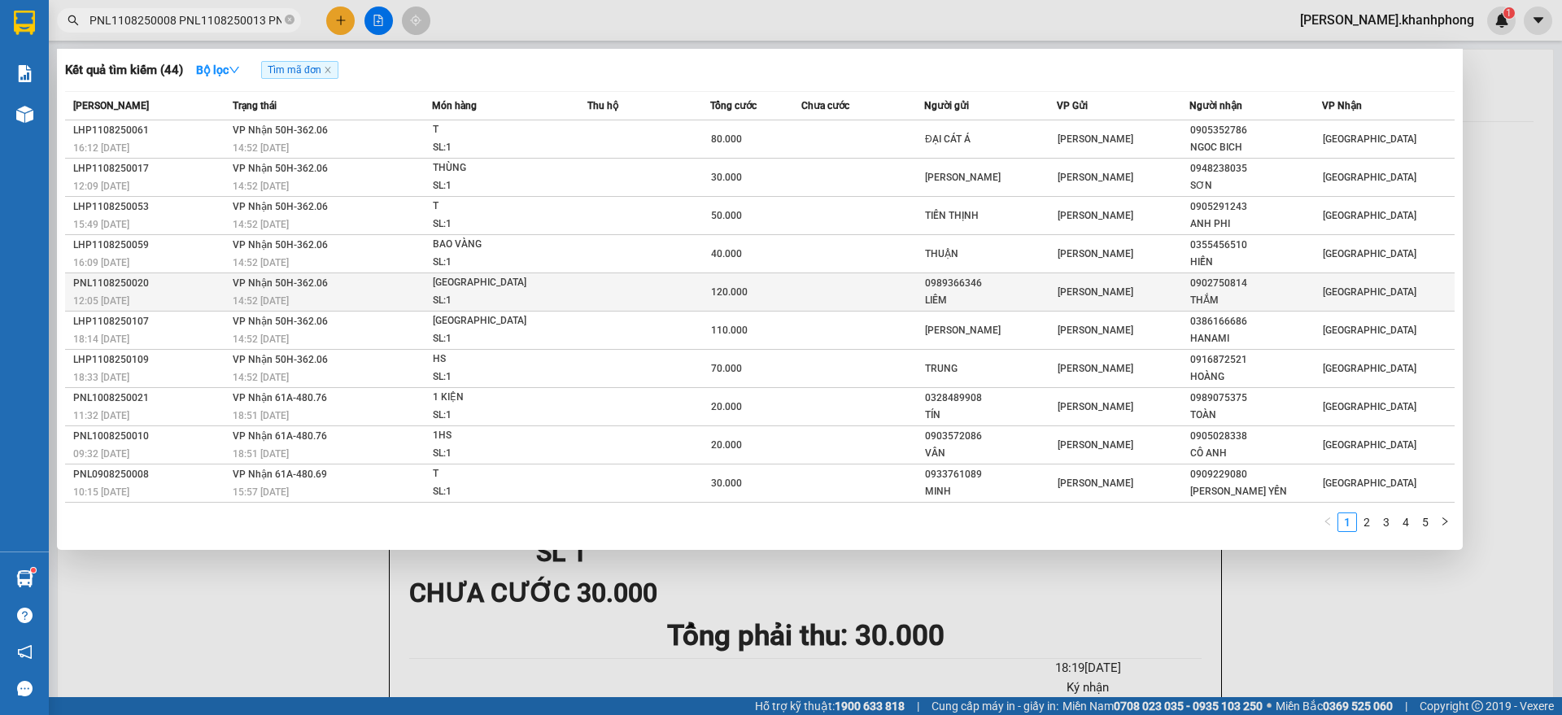
click at [214, 294] on div "12:05 [DATE]" at bounding box center [150, 301] width 155 height 18
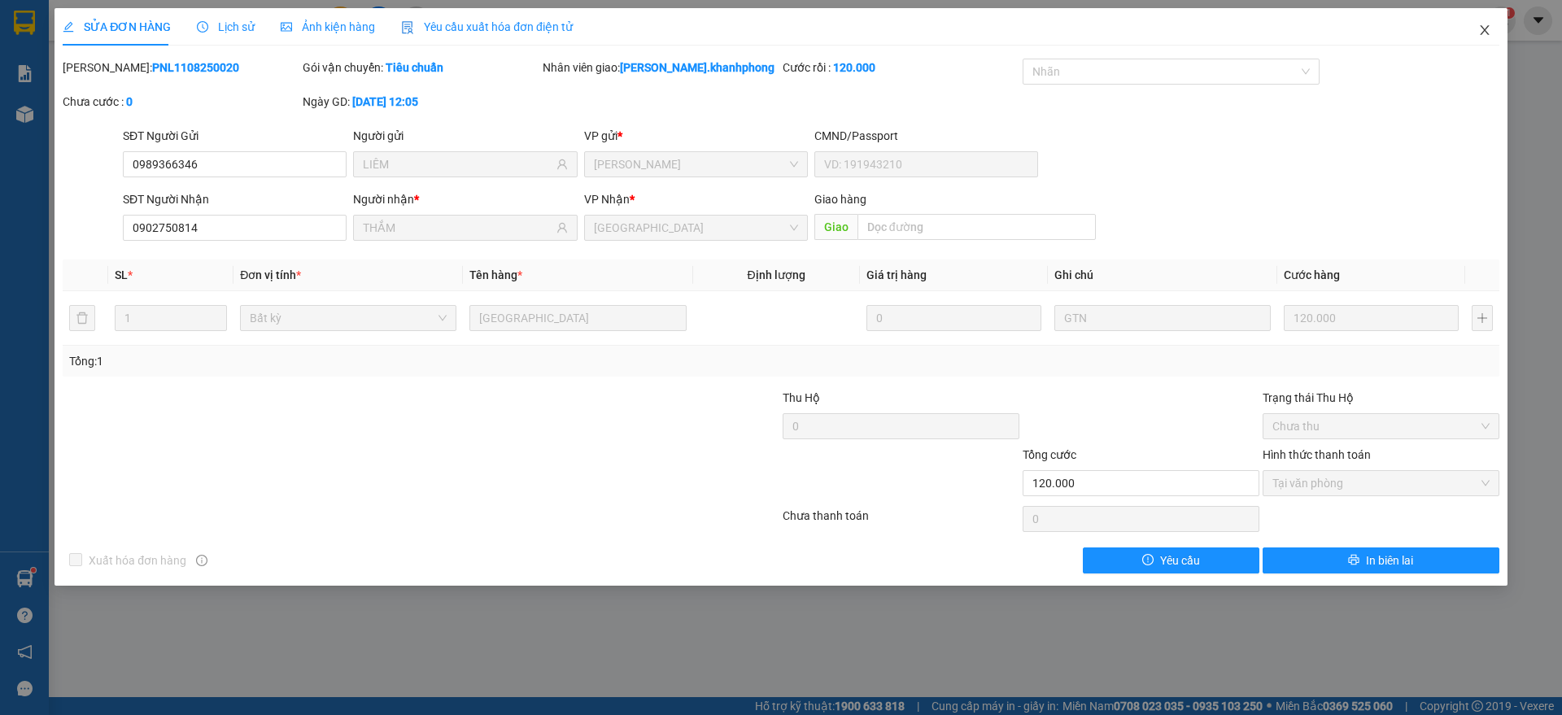
click at [1486, 23] on span "Close" at bounding box center [1485, 31] width 46 height 46
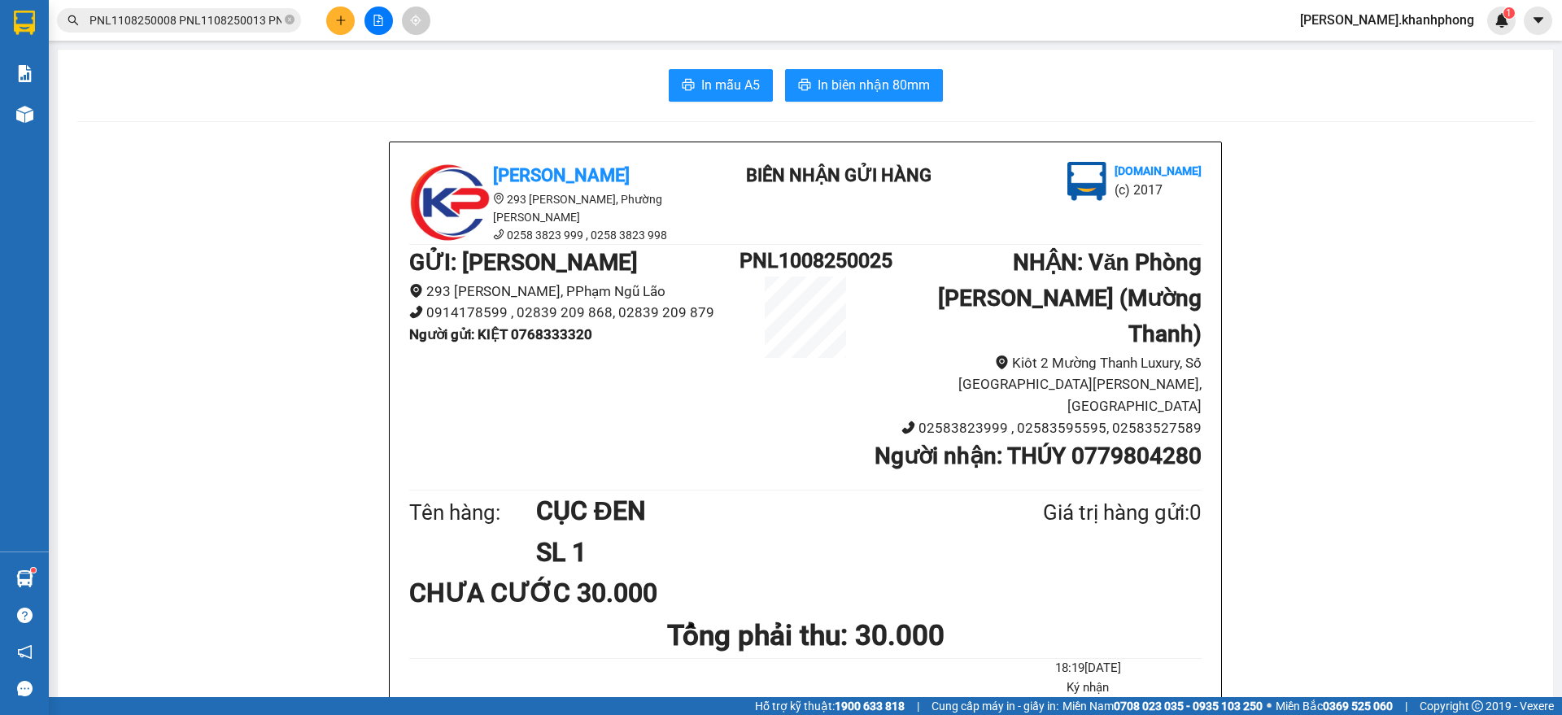
click at [214, 16] on input "PNL1108250008 PNL1108250013 PNL1108250015 PNL1108250019 PNL1108250020 PNL110825…" at bounding box center [185, 20] width 192 height 18
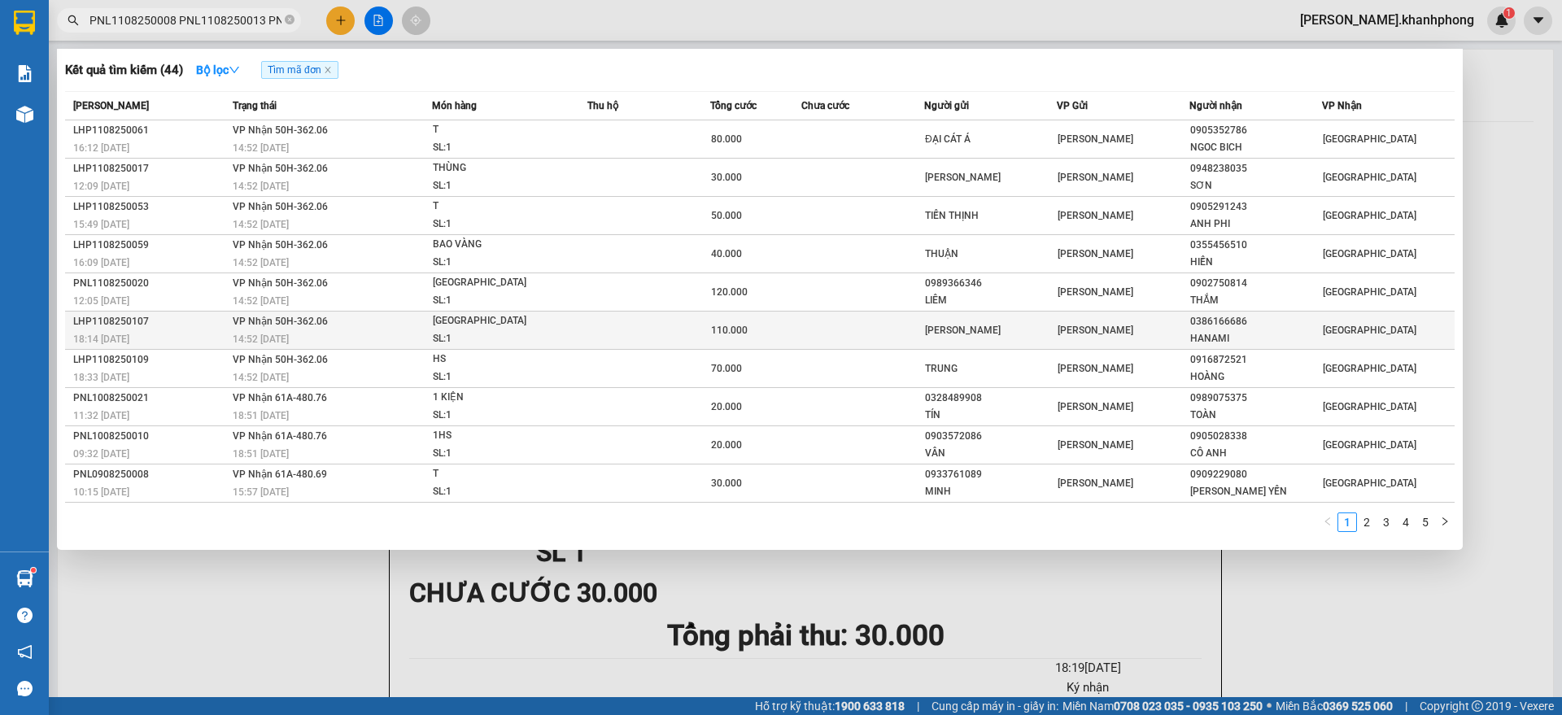
click at [195, 330] on div "18:14 [DATE]" at bounding box center [150, 339] width 155 height 18
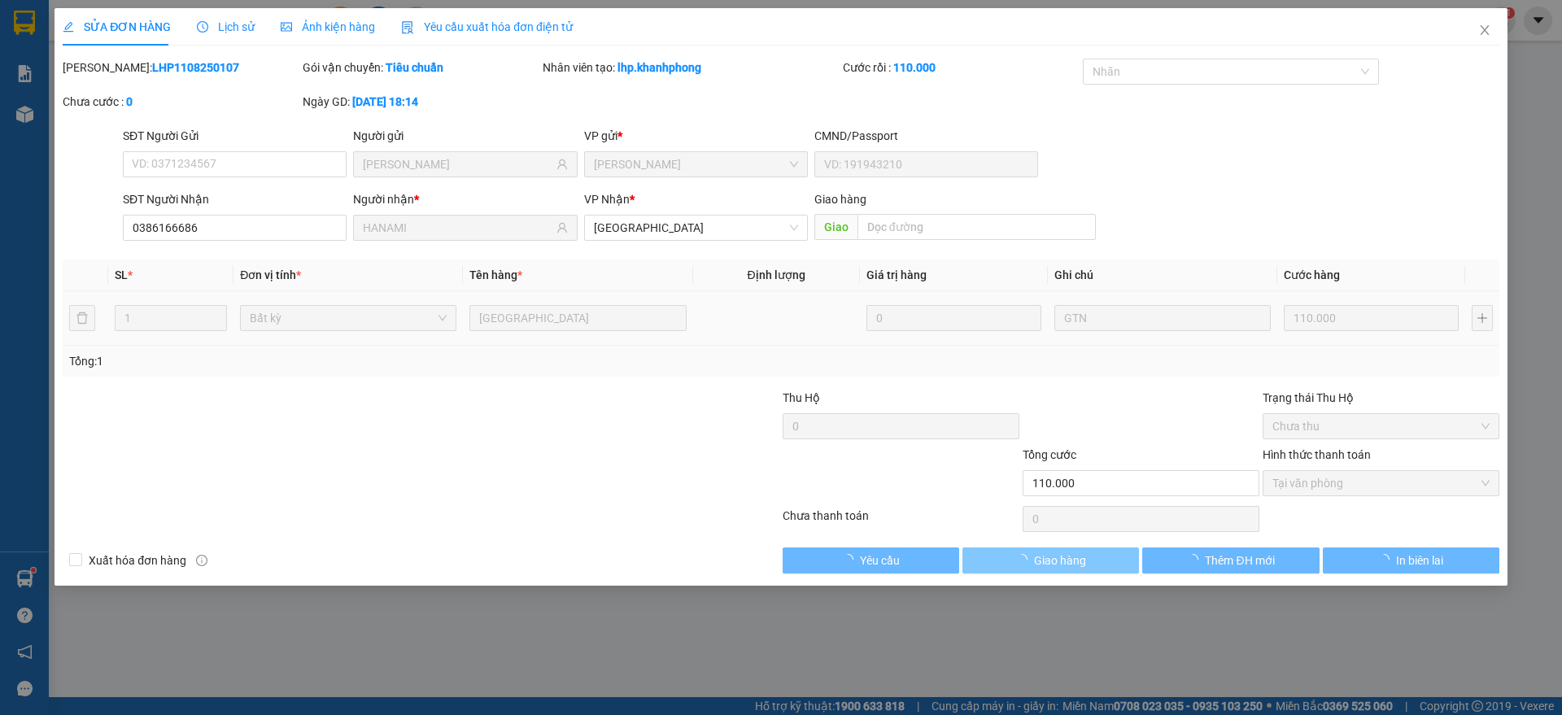
click at [1047, 547] on button "Giao hàng" at bounding box center [1050, 560] width 177 height 26
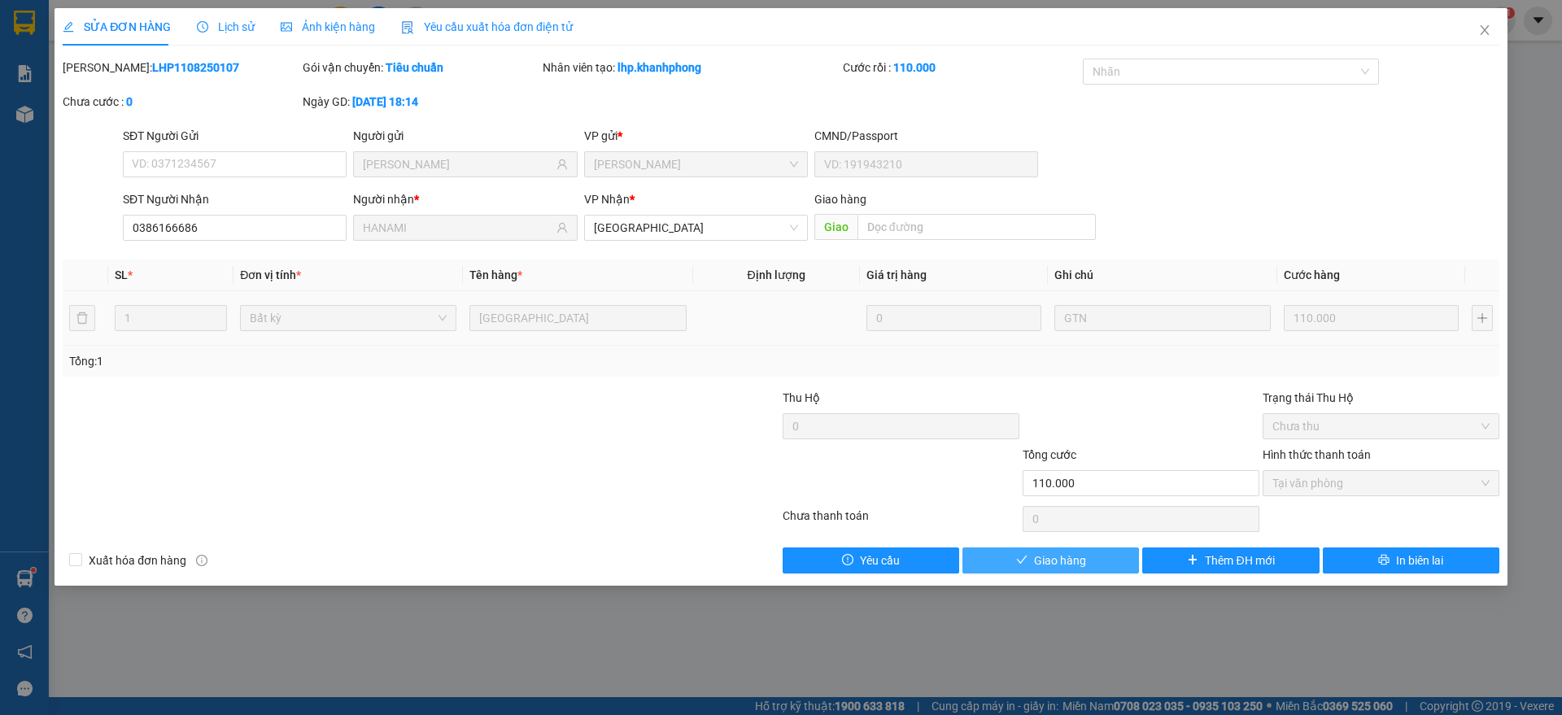
click at [1063, 560] on span "Giao hàng" at bounding box center [1060, 561] width 52 height 18
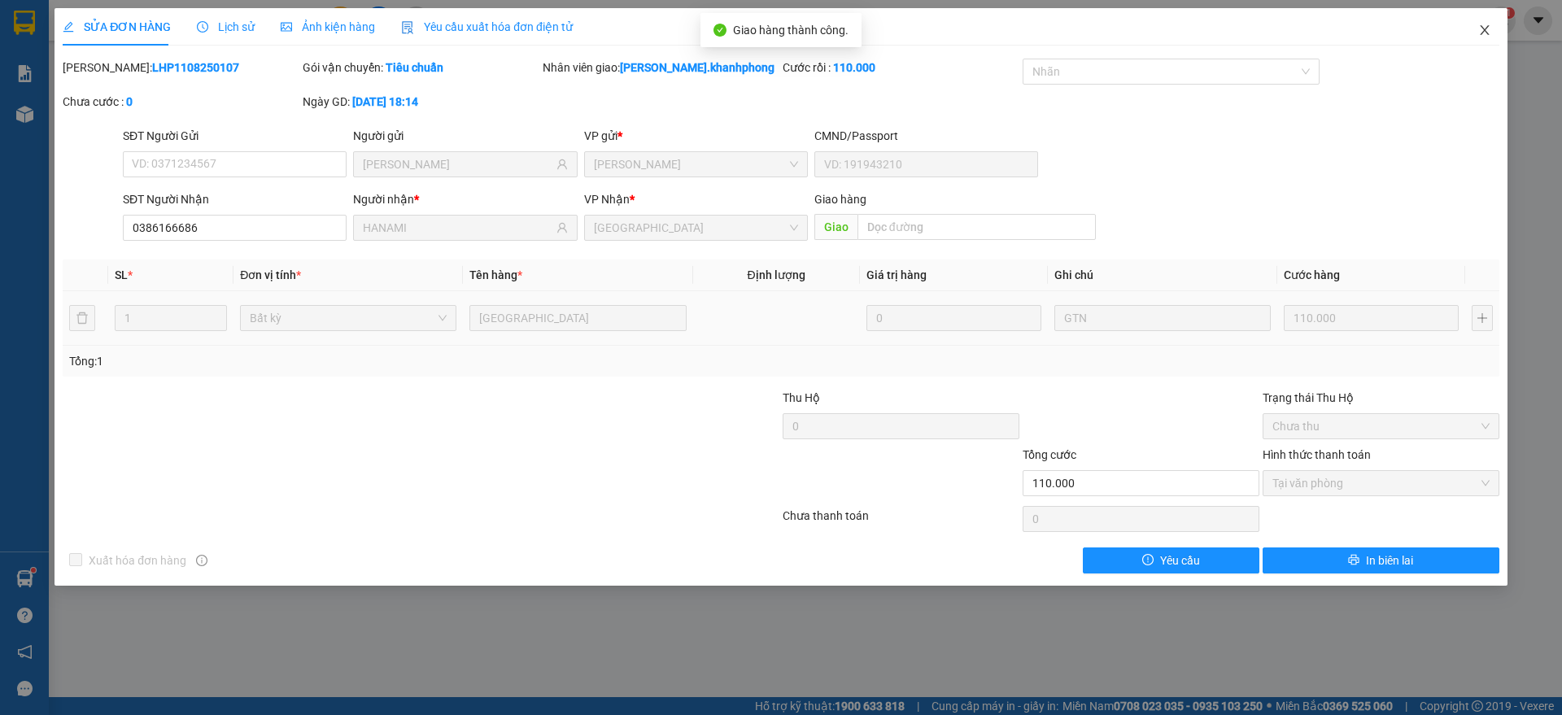
click at [1493, 24] on span "Close" at bounding box center [1485, 31] width 46 height 46
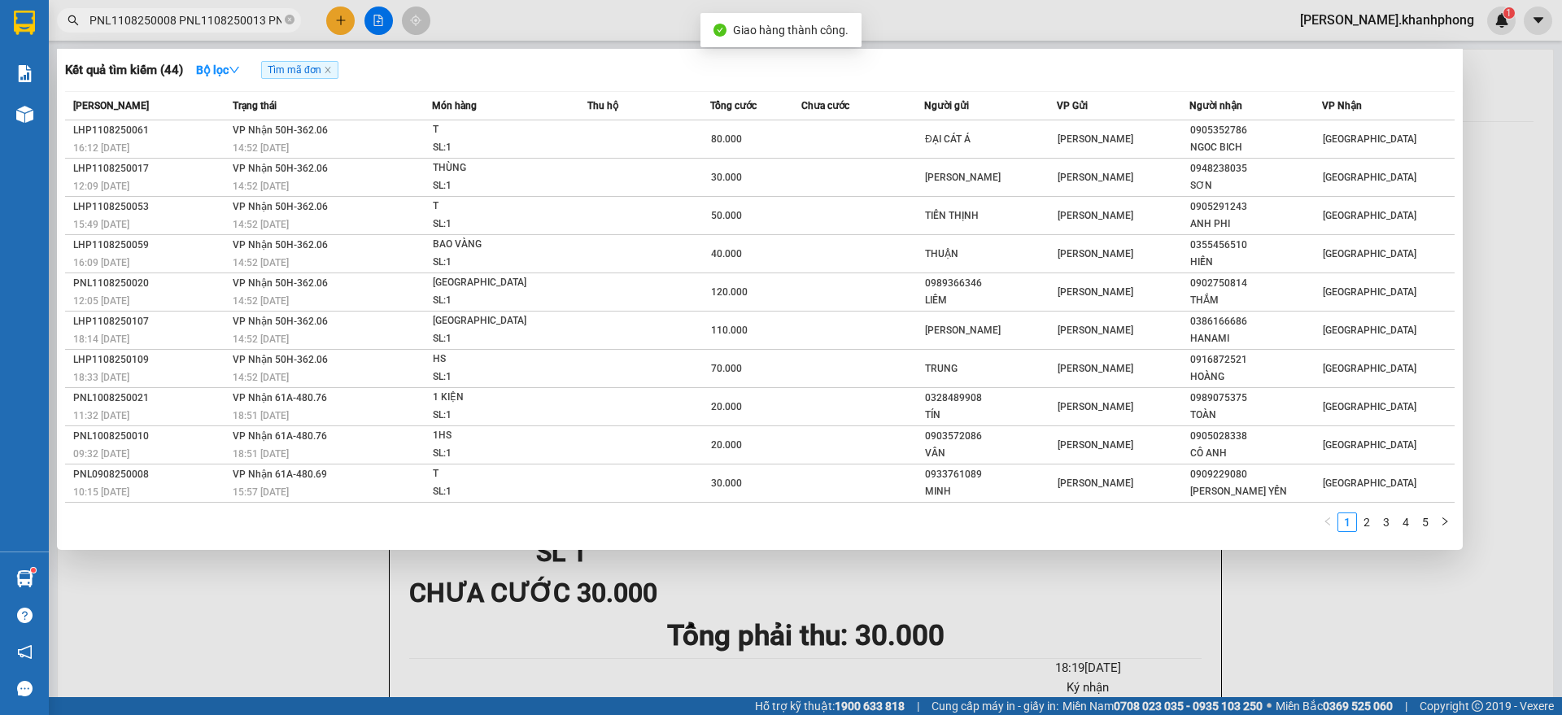
click at [185, 22] on input "PNL1108250008 PNL1108250013 PNL1108250015 PNL1108250019 PNL1108250020 PNL110825…" at bounding box center [185, 20] width 192 height 18
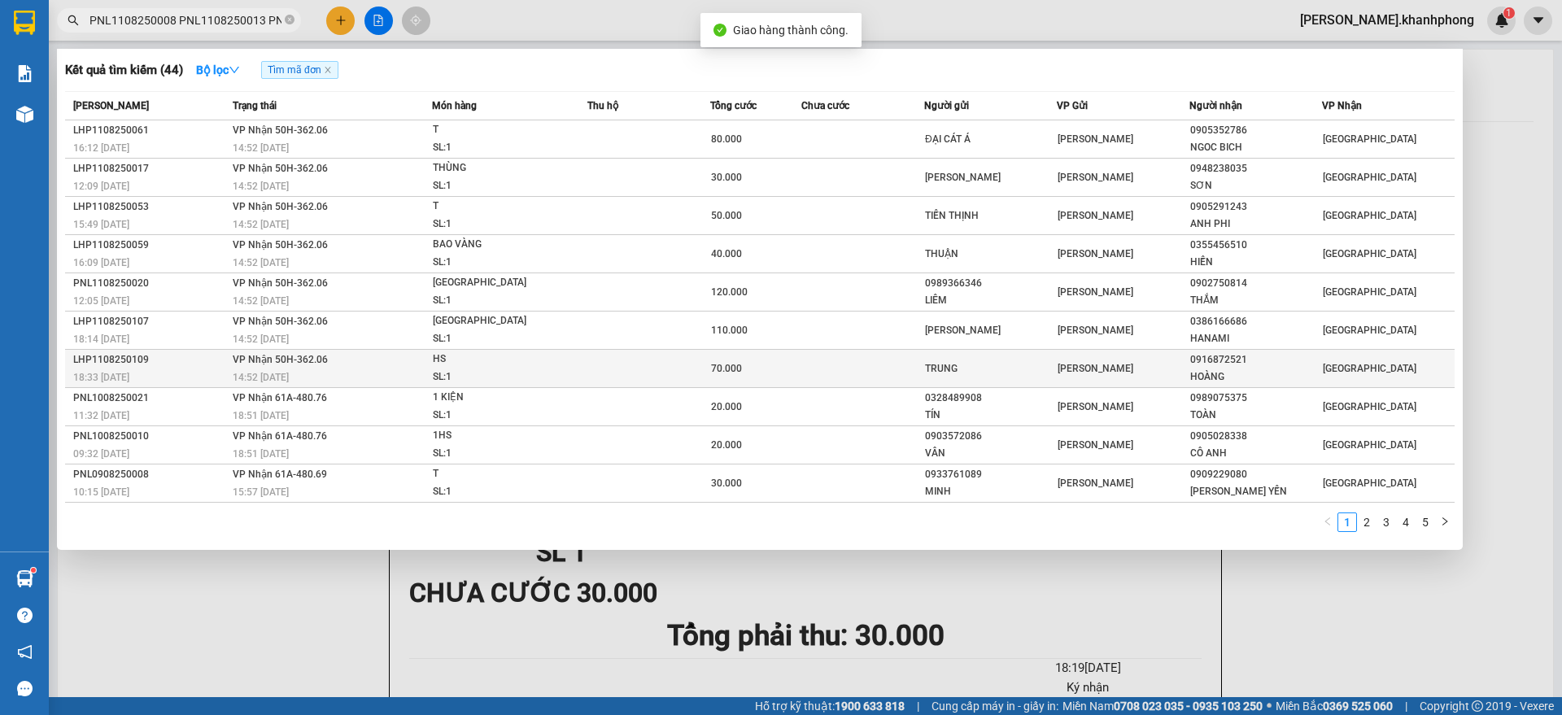
click at [200, 364] on div "LHP1108250109" at bounding box center [150, 359] width 155 height 17
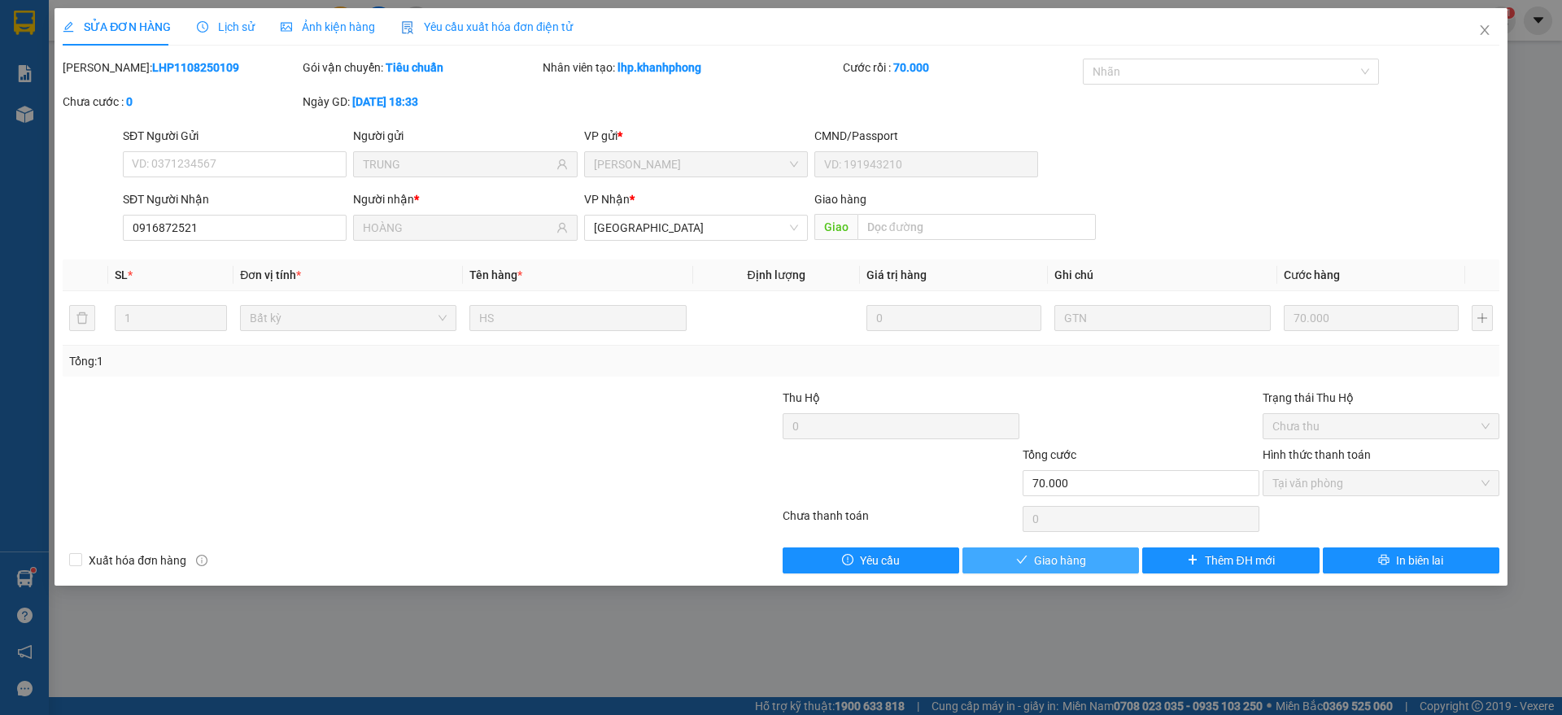
click at [1048, 560] on span "Giao hàng" at bounding box center [1060, 561] width 52 height 18
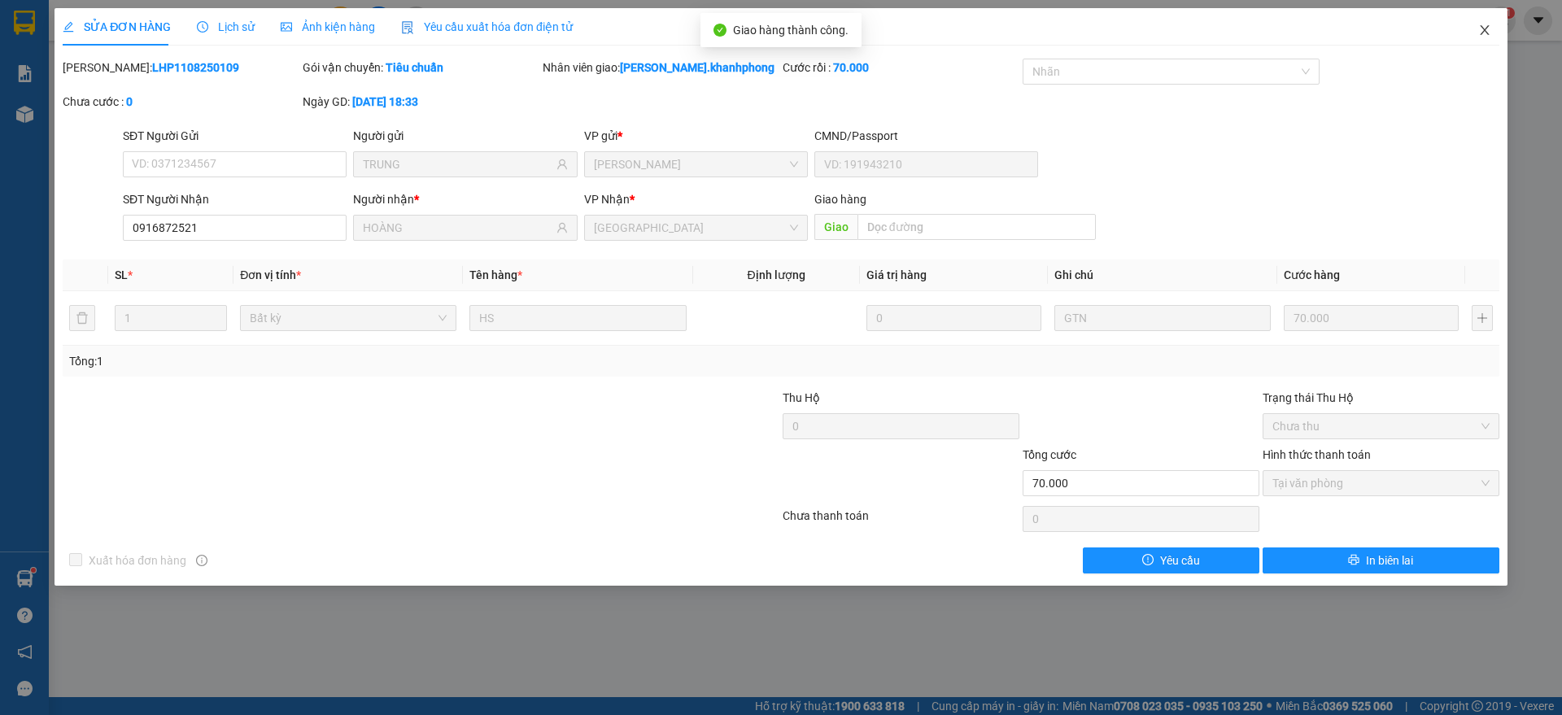
drag, startPoint x: 1487, startPoint y: 28, endPoint x: 1439, endPoint y: 42, distance: 49.9
click at [1490, 28] on icon "close" at bounding box center [1484, 30] width 13 height 13
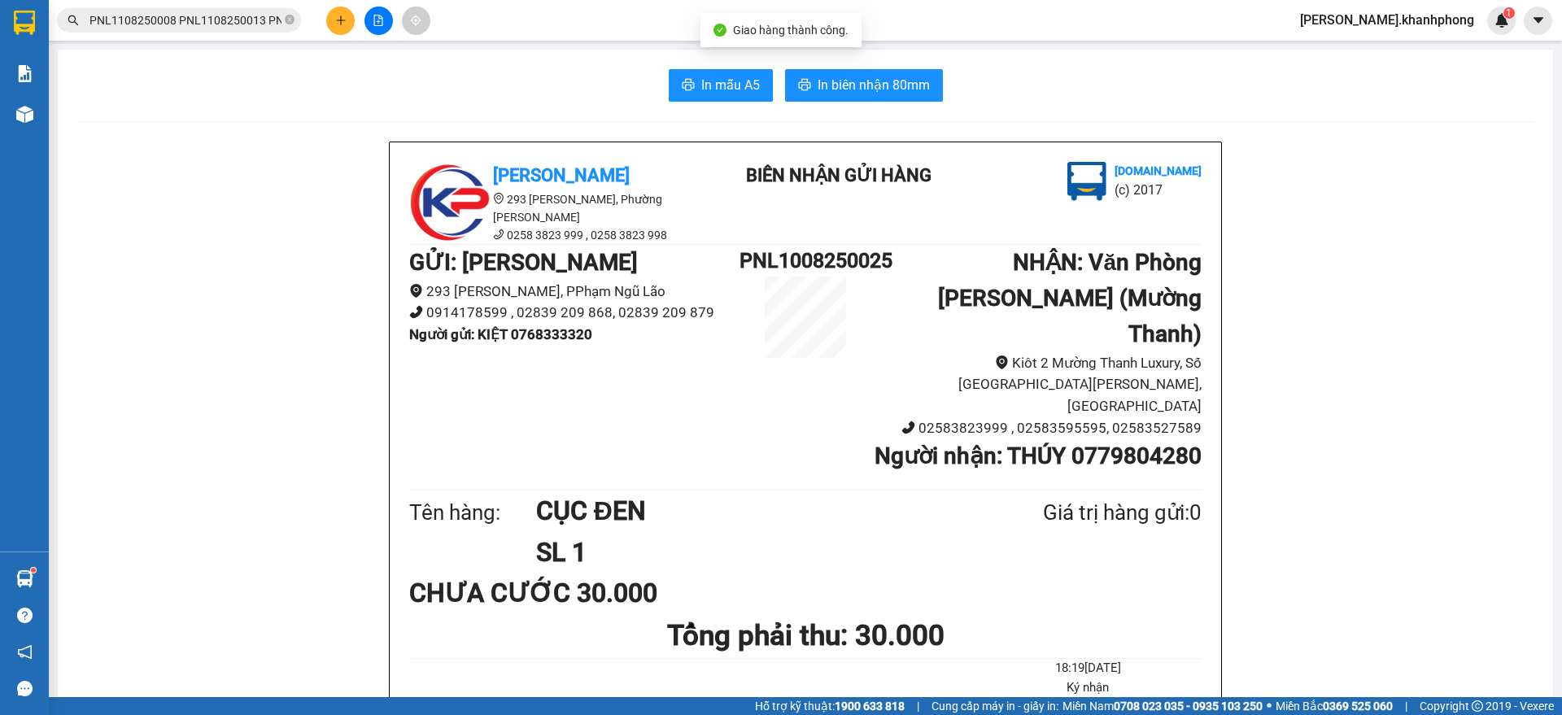
click at [211, 16] on input "PNL1108250008 PNL1108250013 PNL1108250015 PNL1108250019 PNL1108250020 PNL110825…" at bounding box center [185, 20] width 192 height 18
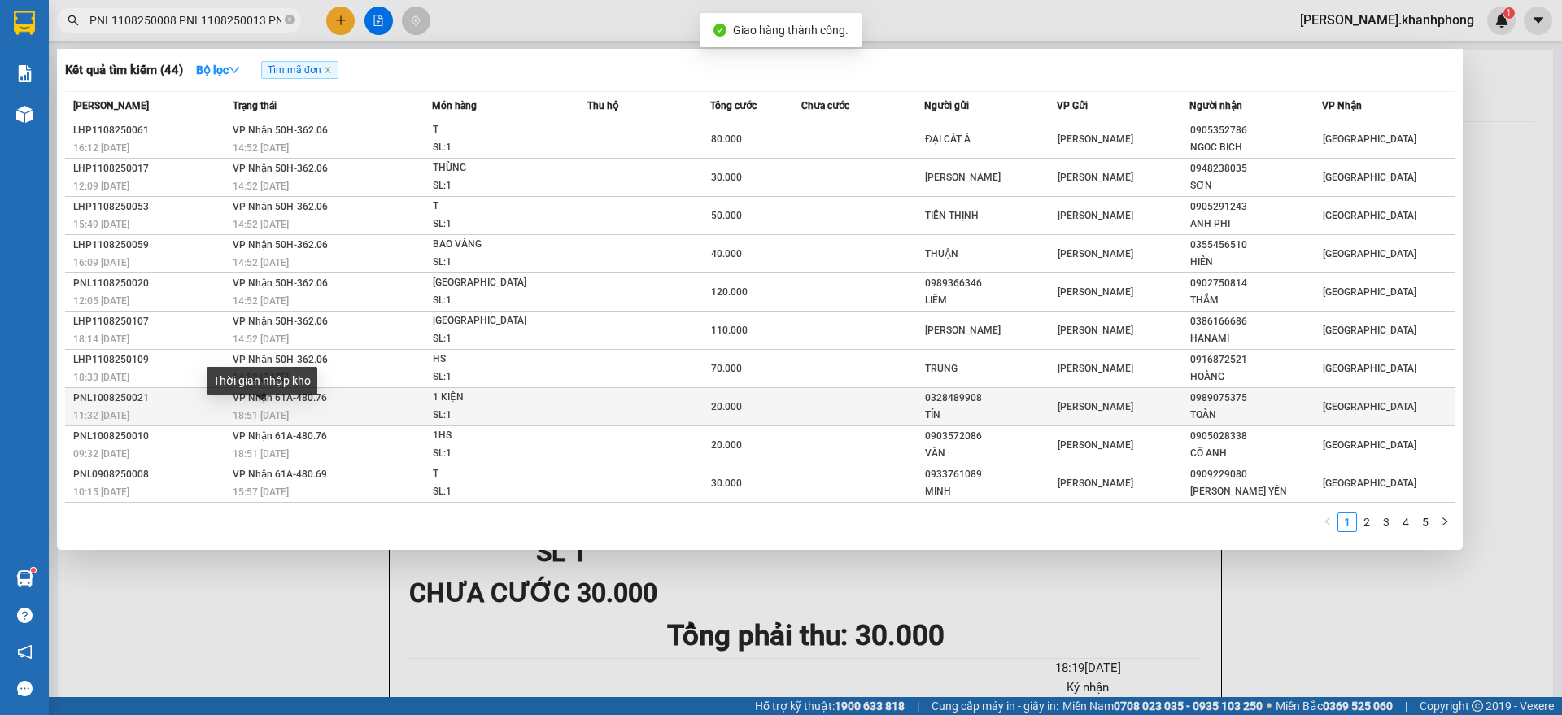
click at [249, 411] on span "18:51 [DATE]" at bounding box center [261, 415] width 56 height 11
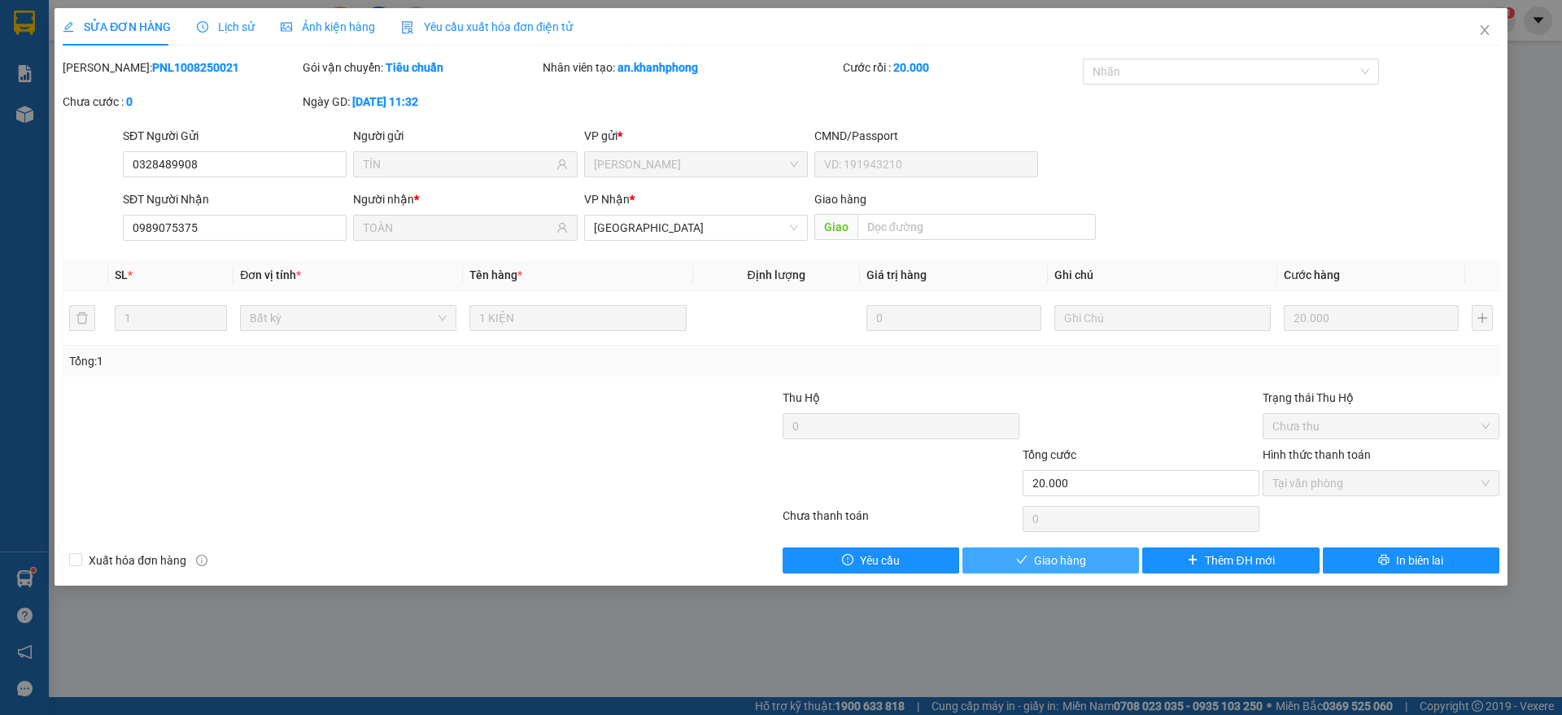
click at [1055, 559] on span "Giao hàng" at bounding box center [1060, 561] width 52 height 18
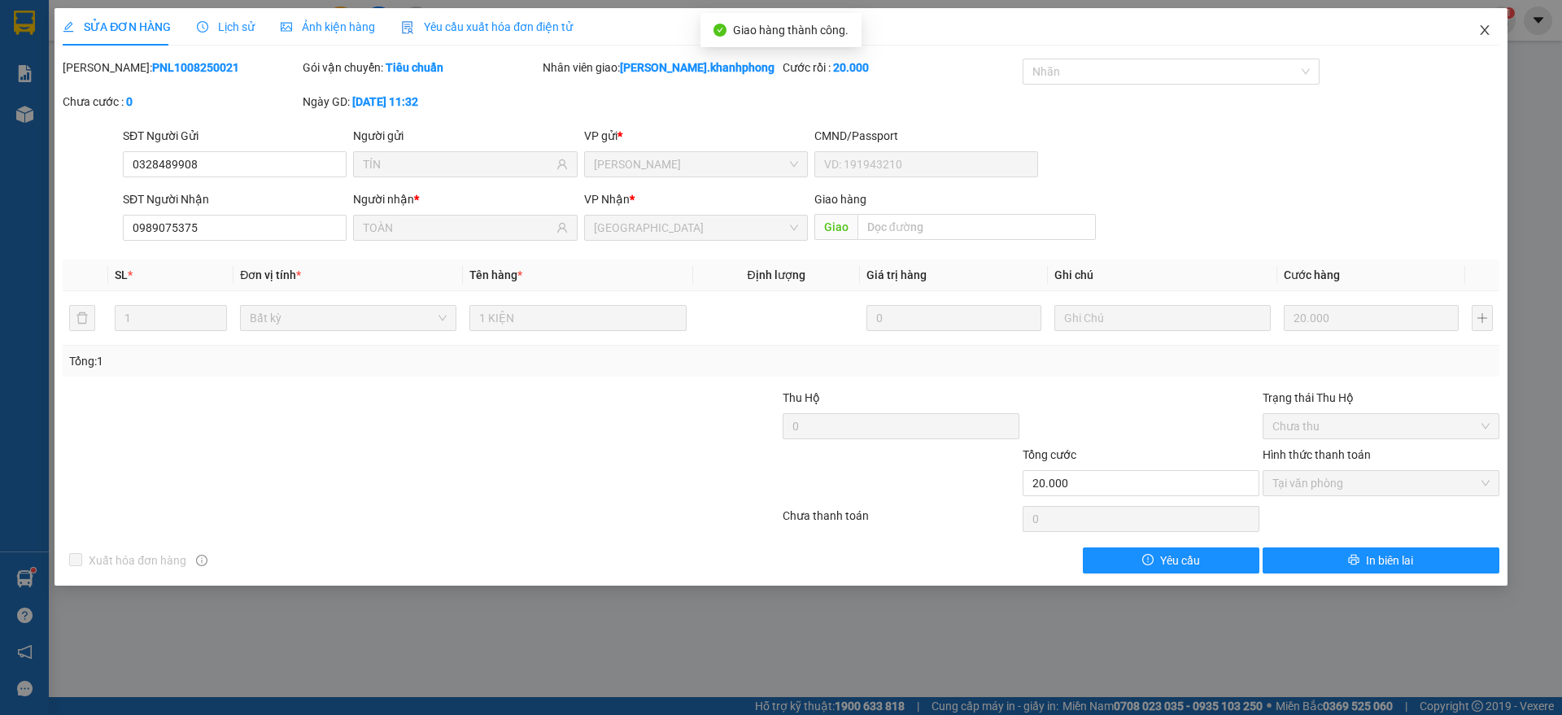
click at [1489, 24] on icon "close" at bounding box center [1484, 30] width 13 height 13
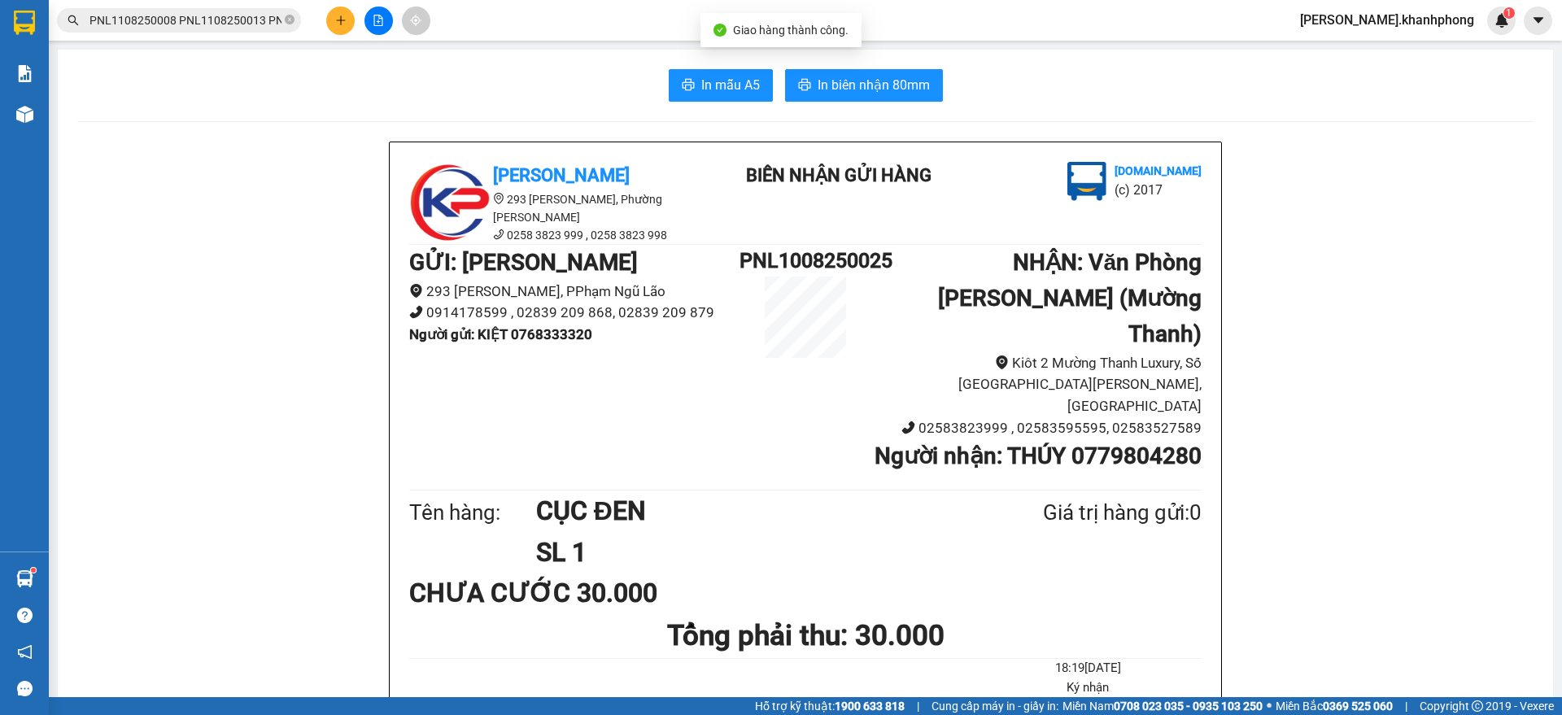
click at [205, 23] on input "PNL1108250008 PNL1108250013 PNL1108250015 PNL1108250019 PNL1108250020 PNL110825…" at bounding box center [185, 20] width 192 height 18
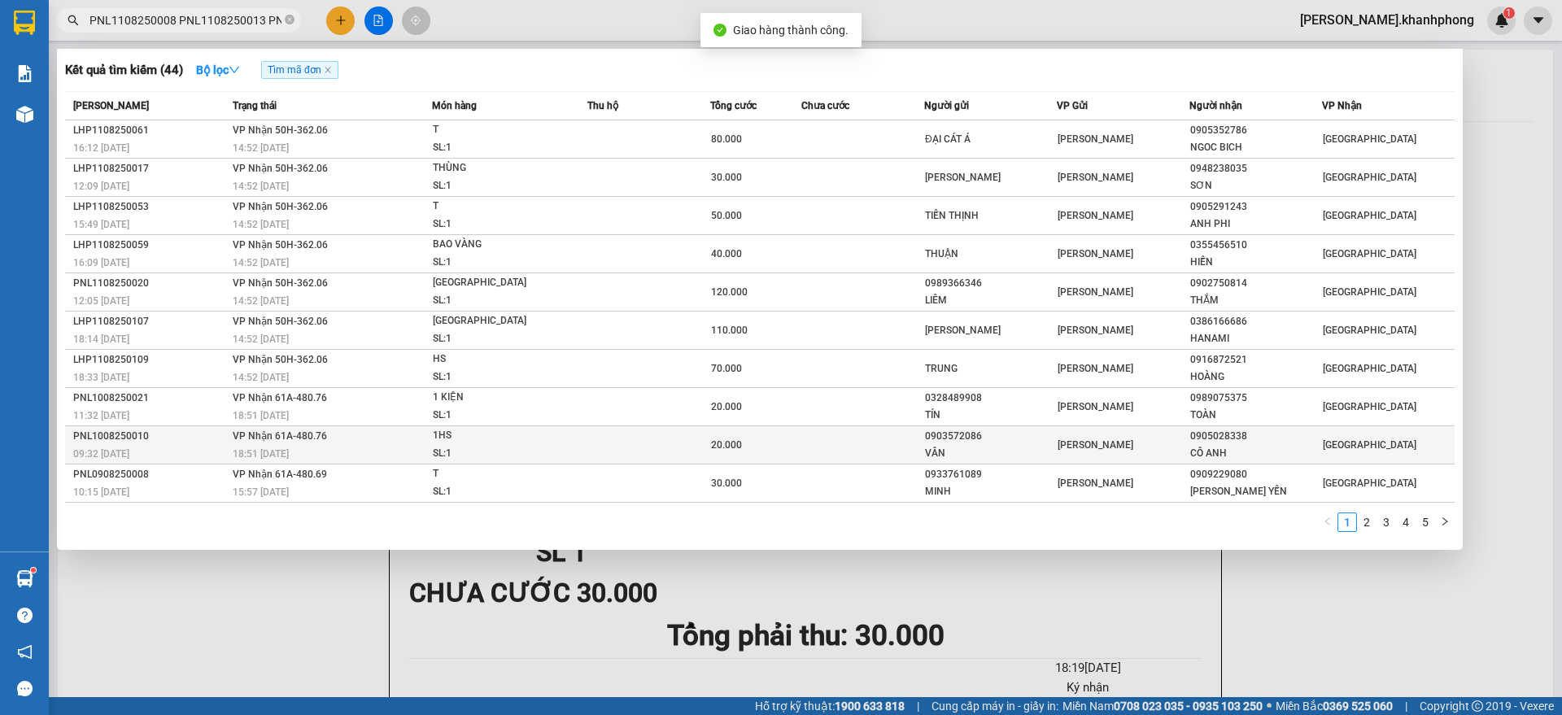
click at [196, 451] on div "09:32 [DATE]" at bounding box center [150, 454] width 155 height 18
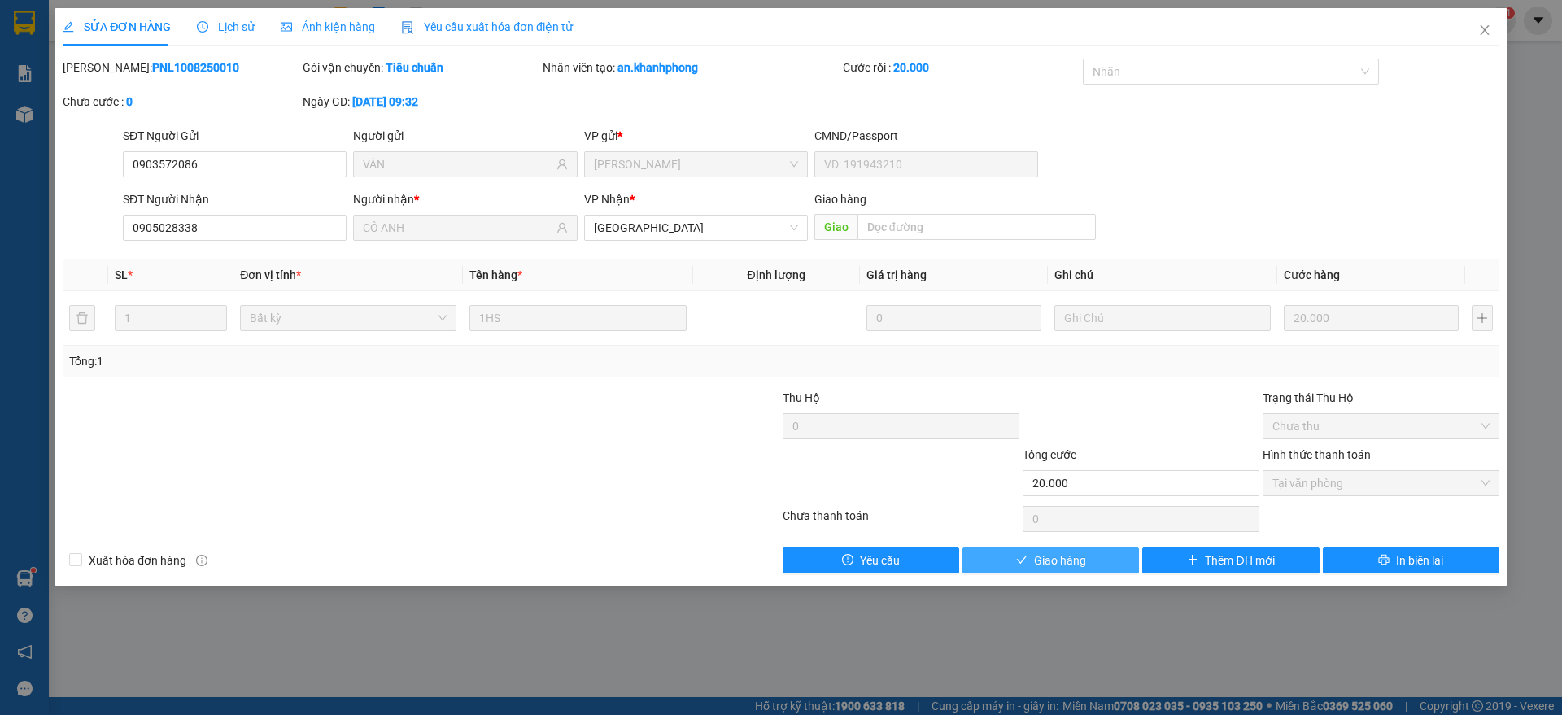
drag, startPoint x: 1043, startPoint y: 560, endPoint x: 1035, endPoint y: 565, distance: 9.3
click at [1044, 560] on span "Giao hàng" at bounding box center [1060, 561] width 52 height 18
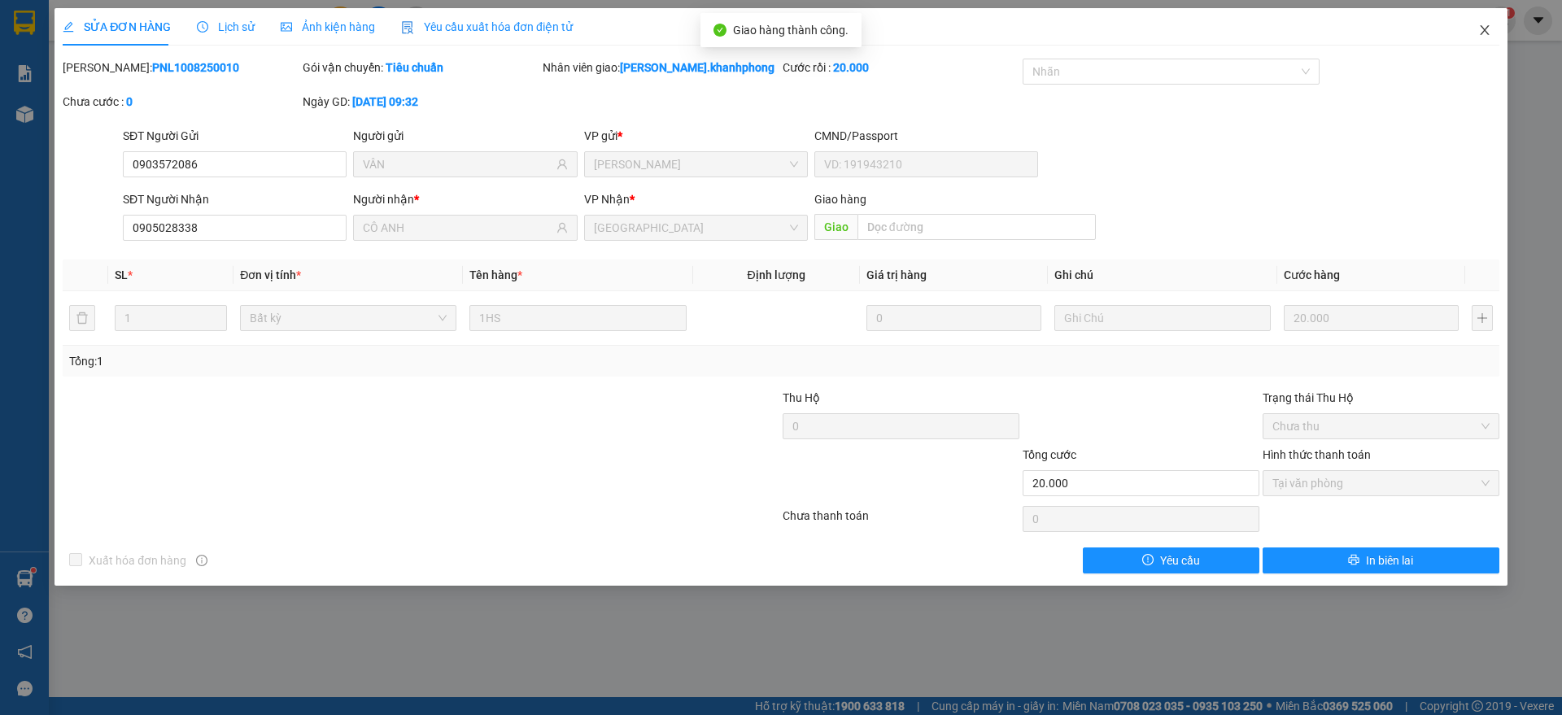
drag, startPoint x: 1484, startPoint y: 24, endPoint x: 1455, endPoint y: 34, distance: 31.1
click at [1486, 24] on icon "close" at bounding box center [1484, 30] width 13 height 13
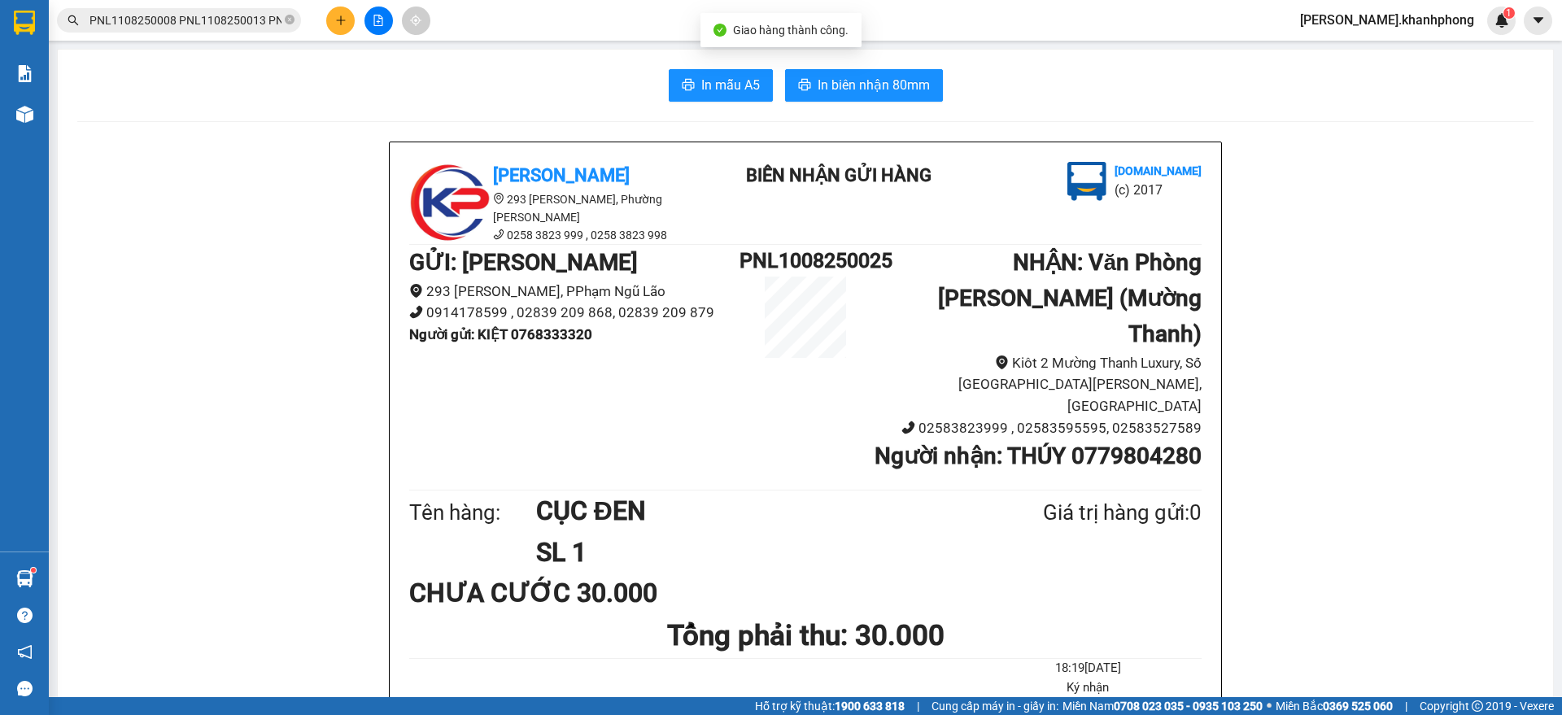
click at [229, 11] on input "PNL1108250008 PNL1108250013 PNL1108250015 PNL1108250019 PNL1108250020 PNL110825…" at bounding box center [185, 20] width 192 height 18
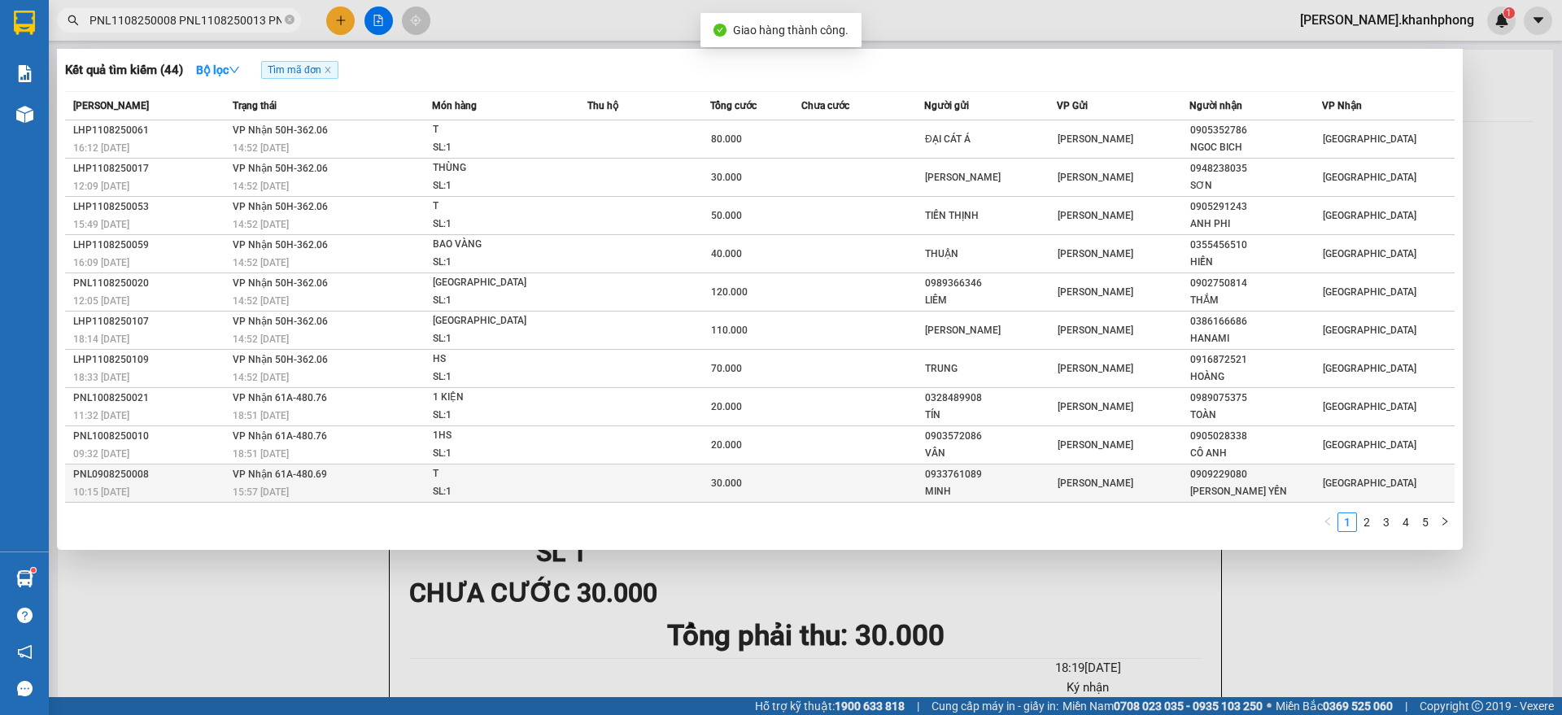
click at [330, 483] on div "15:57 [DATE]" at bounding box center [332, 492] width 199 height 18
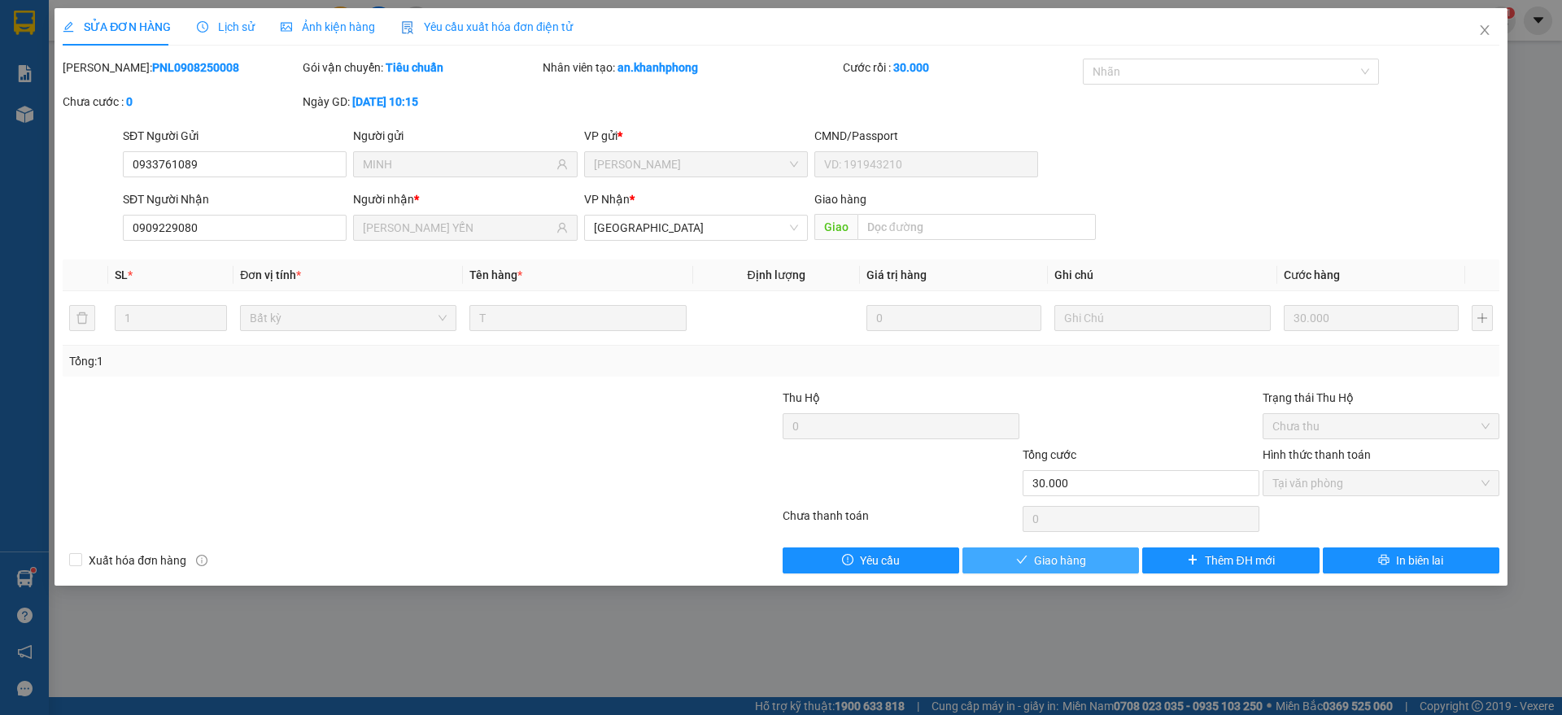
click at [1040, 559] on span "Giao hàng" at bounding box center [1060, 561] width 52 height 18
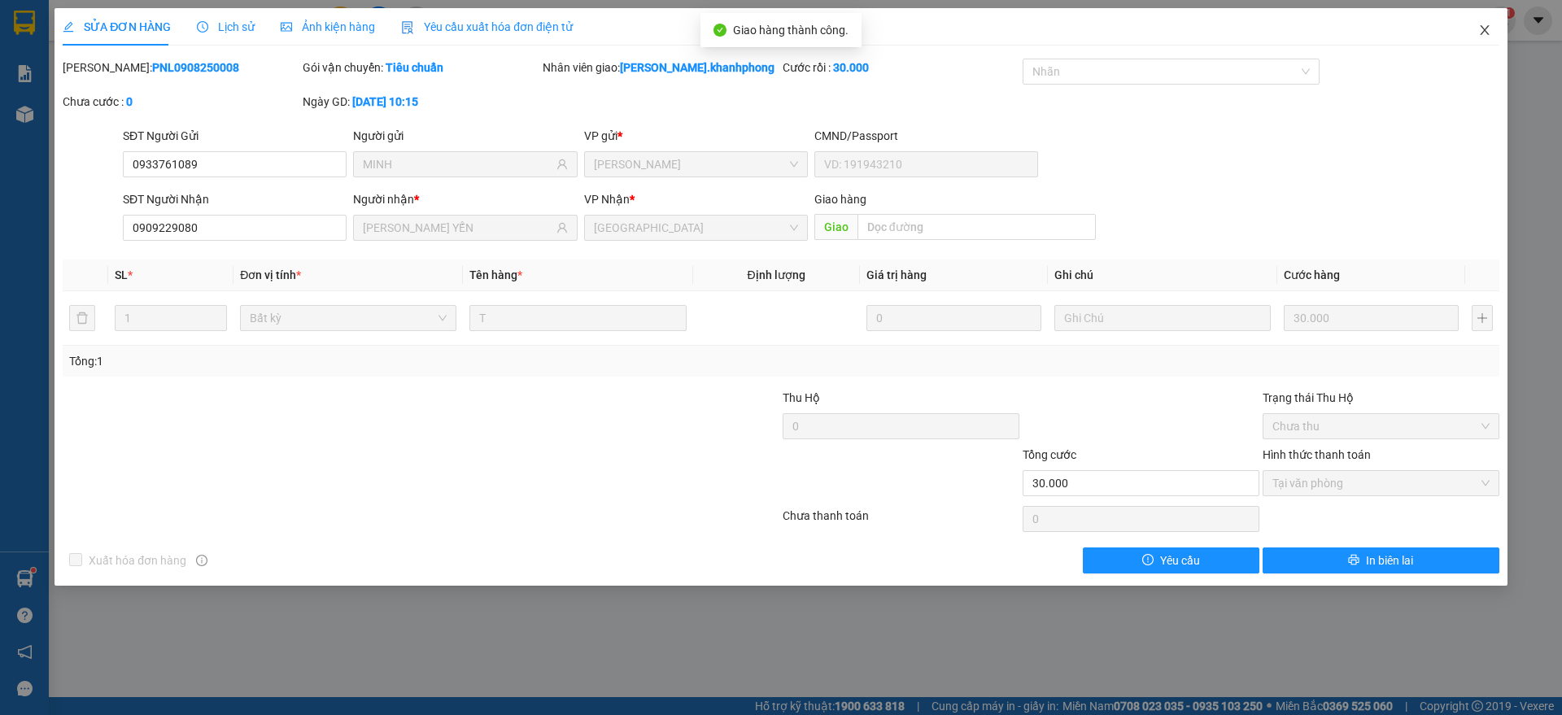
click at [1493, 27] on span "Close" at bounding box center [1485, 31] width 46 height 46
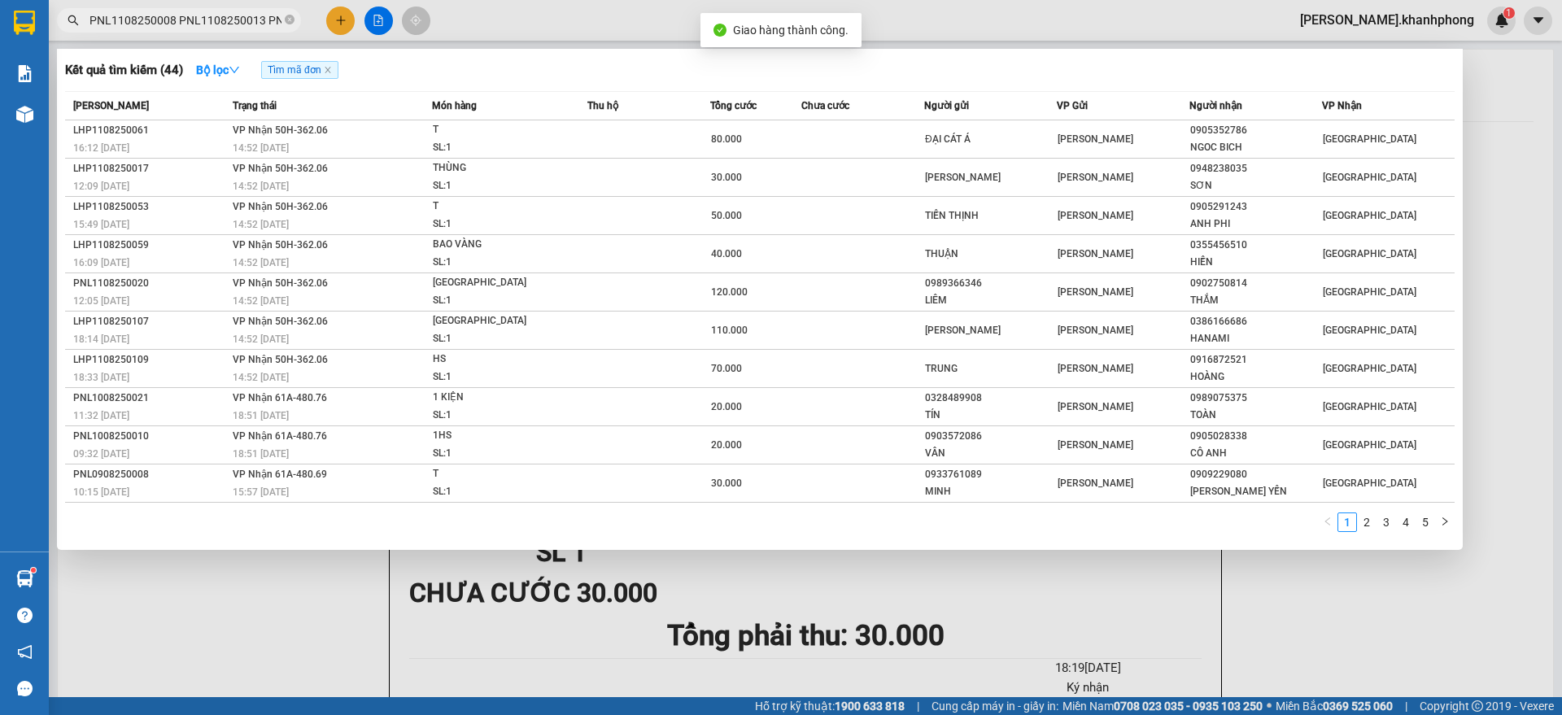
click at [233, 24] on input "PNL1108250008 PNL1108250013 PNL1108250015 PNL1108250019 PNL1108250020 PNL110825…" at bounding box center [185, 20] width 192 height 18
click at [1368, 521] on link "2" at bounding box center [1367, 522] width 18 height 18
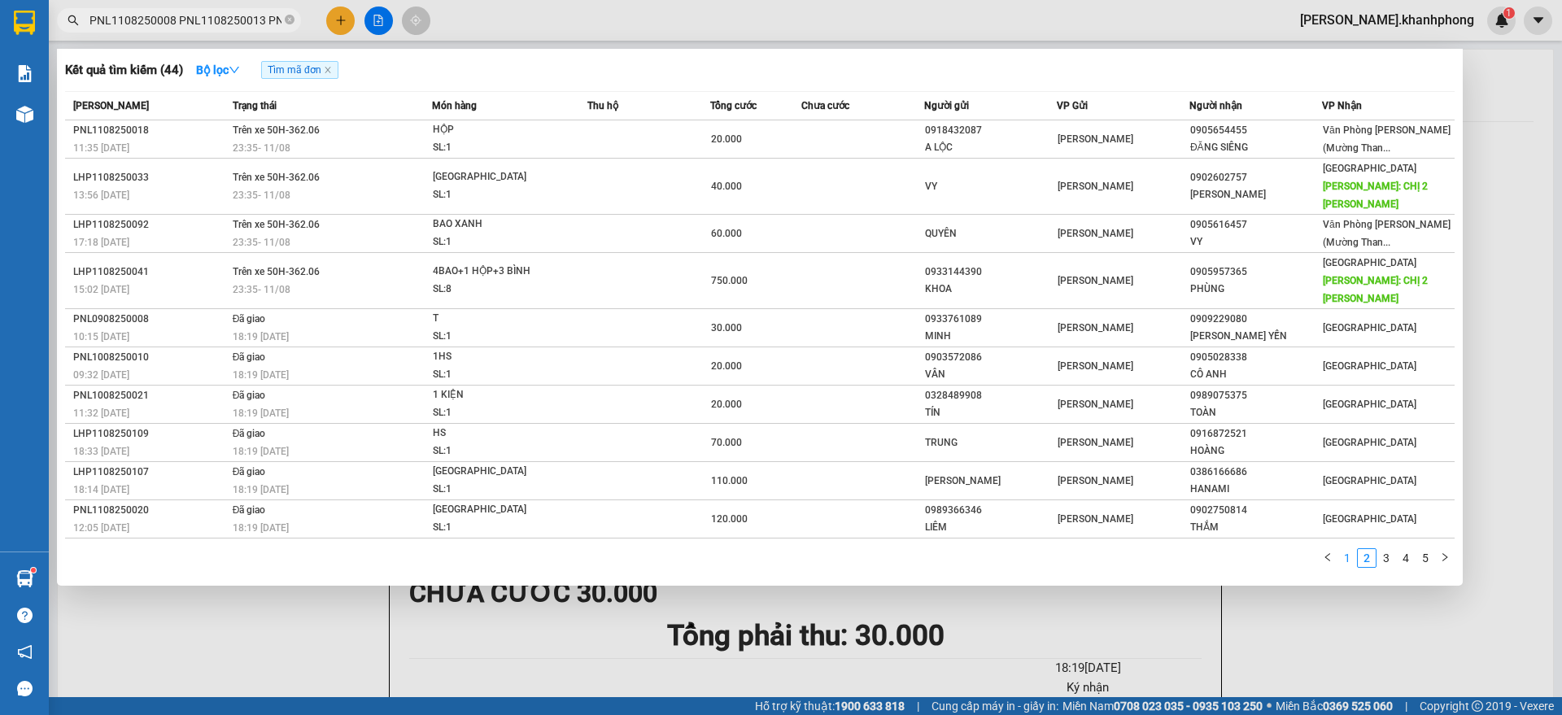
click at [1349, 549] on link "1" at bounding box center [1347, 558] width 18 height 18
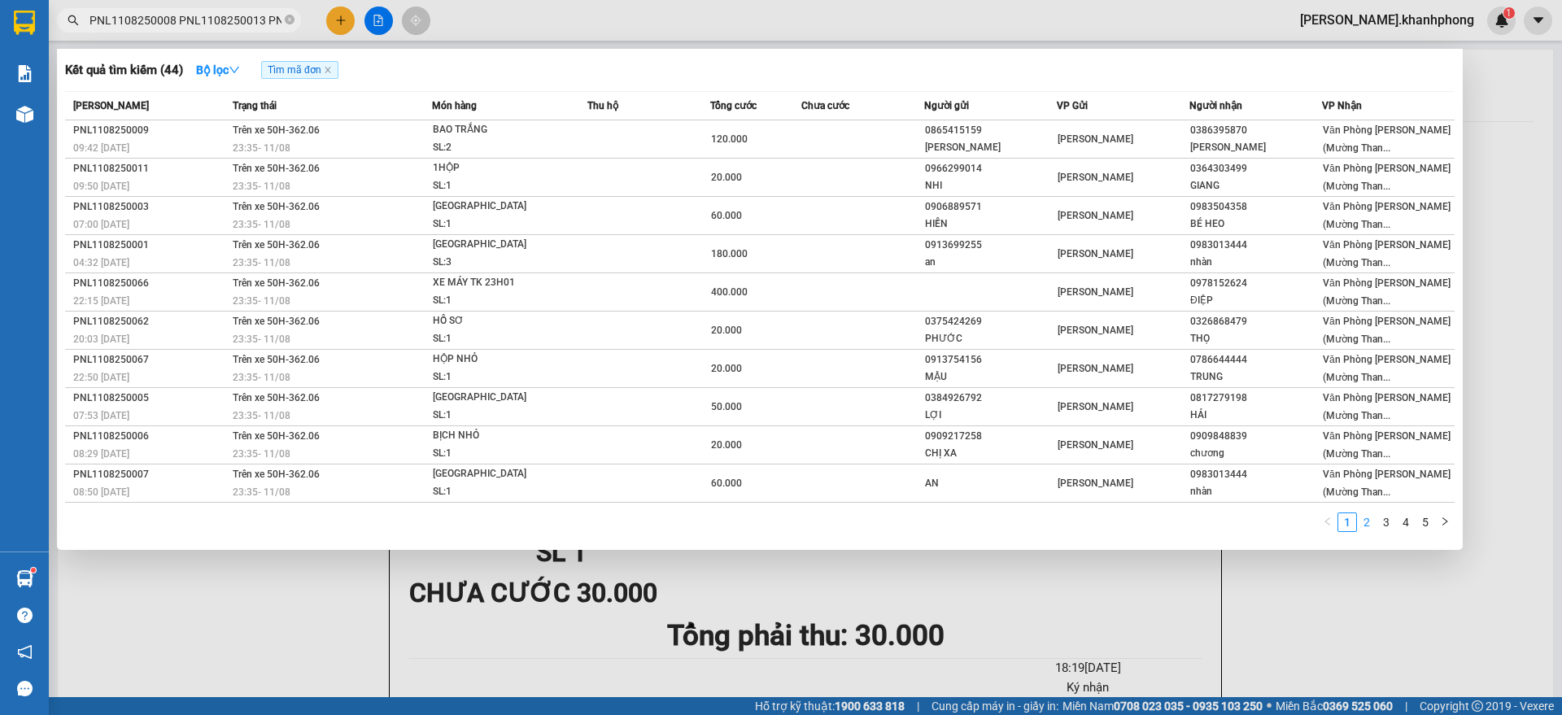
click at [1370, 524] on link "2" at bounding box center [1367, 522] width 18 height 18
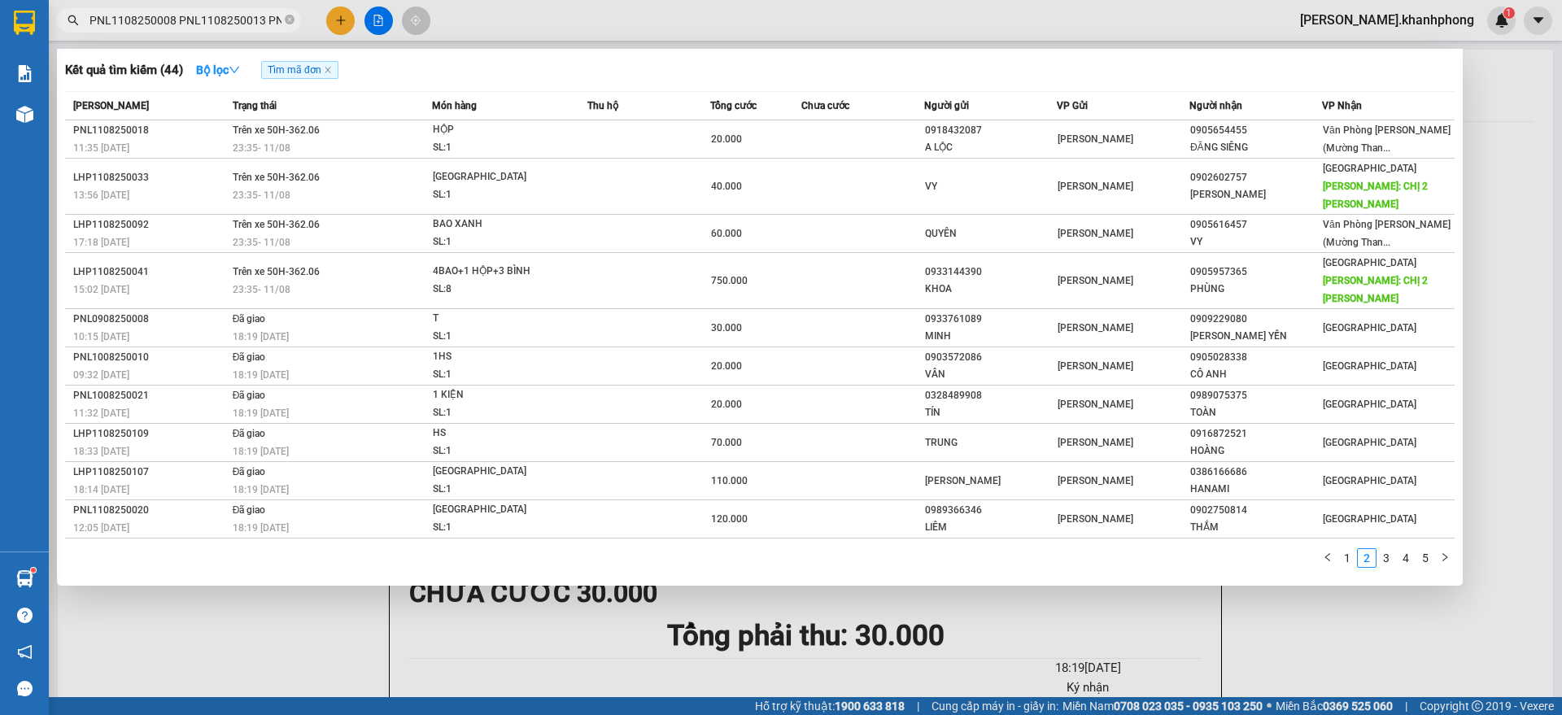
drag, startPoint x: 292, startPoint y: 17, endPoint x: 244, endPoint y: 19, distance: 48.0
click at [291, 17] on icon "close-circle" at bounding box center [290, 20] width 10 height 10
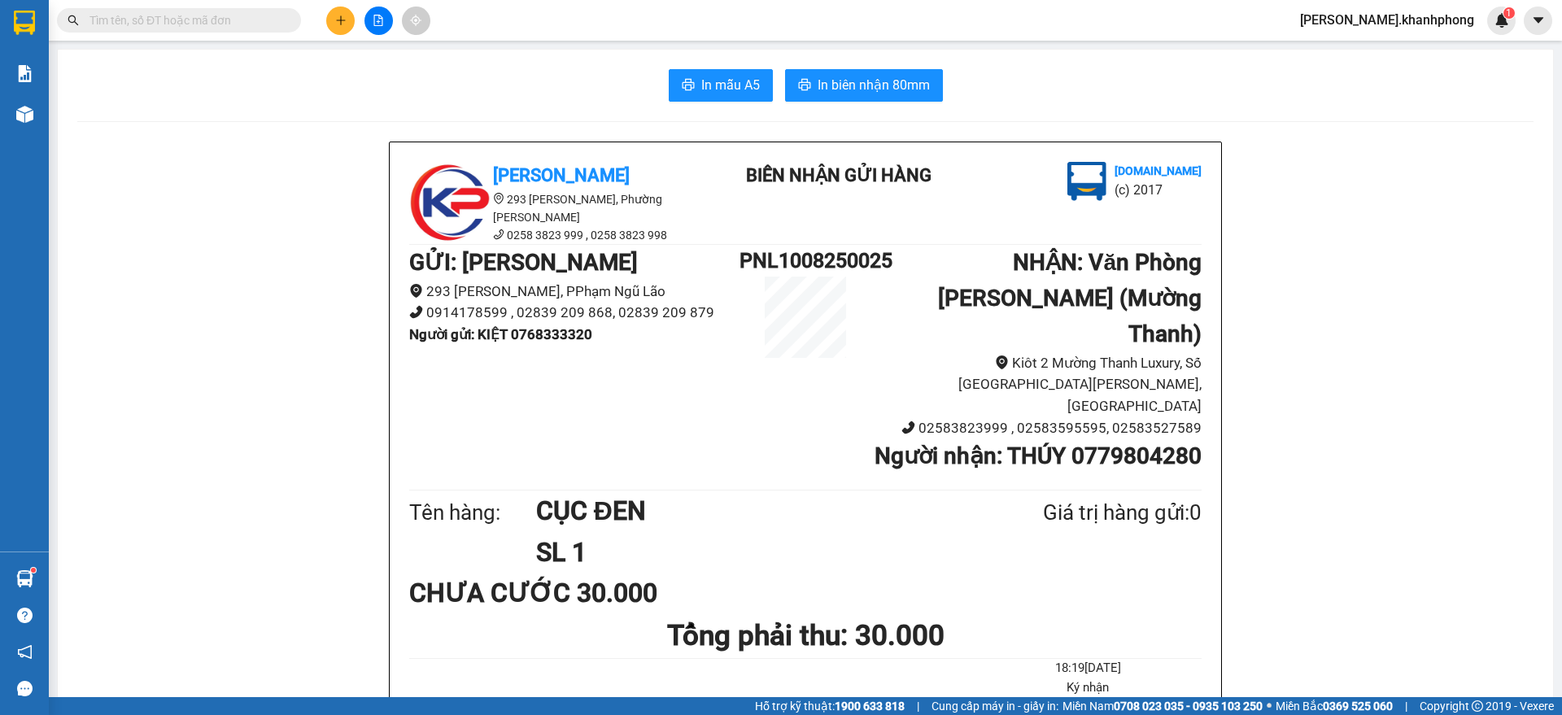
click at [226, 21] on input "text" at bounding box center [185, 20] width 192 height 18
paste input "PNL1008250004 PNL1008250007 PNL1008250015 PNL1008250017 PNL1008250019 PNL100825…"
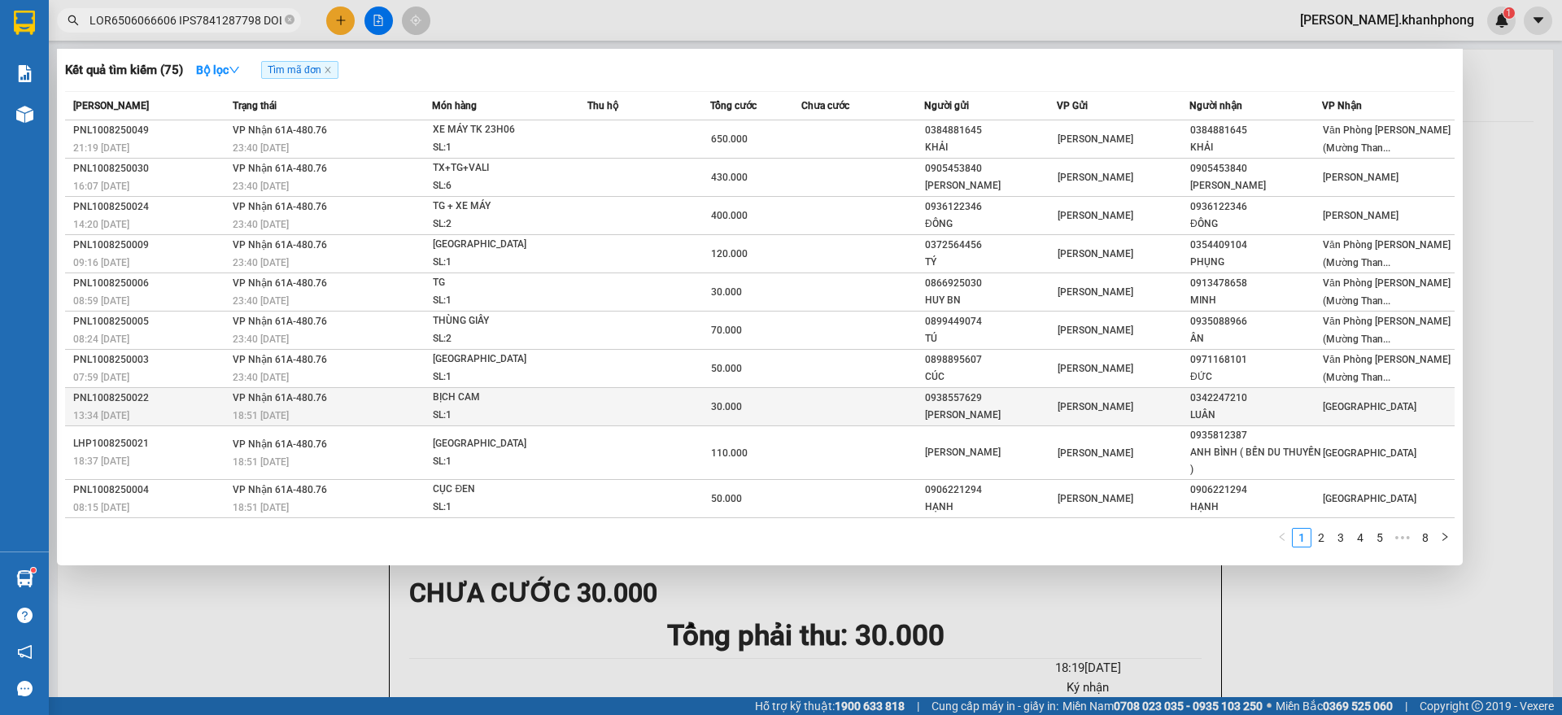
click at [1334, 403] on span "[GEOGRAPHIC_DATA]" at bounding box center [1370, 406] width 94 height 11
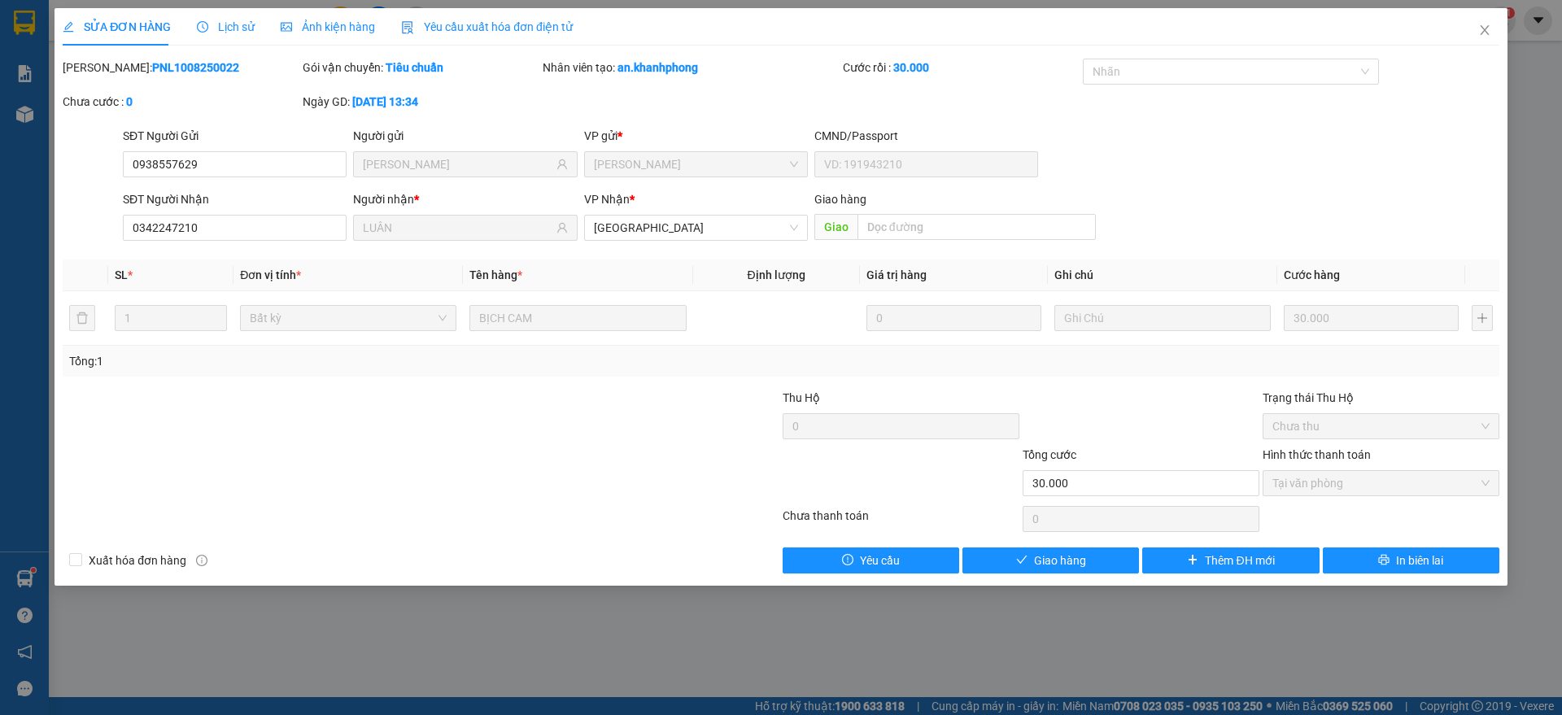
click at [1049, 539] on div "Total Paid Fee 30.000 Total UnPaid Fee 0 Cash Collection Total Fee Mã ĐH: PNL10…" at bounding box center [781, 316] width 1437 height 515
drag, startPoint x: 1066, startPoint y: 563, endPoint x: 1103, endPoint y: 549, distance: 39.9
click at [1073, 563] on span "Giao hàng" at bounding box center [1060, 561] width 52 height 18
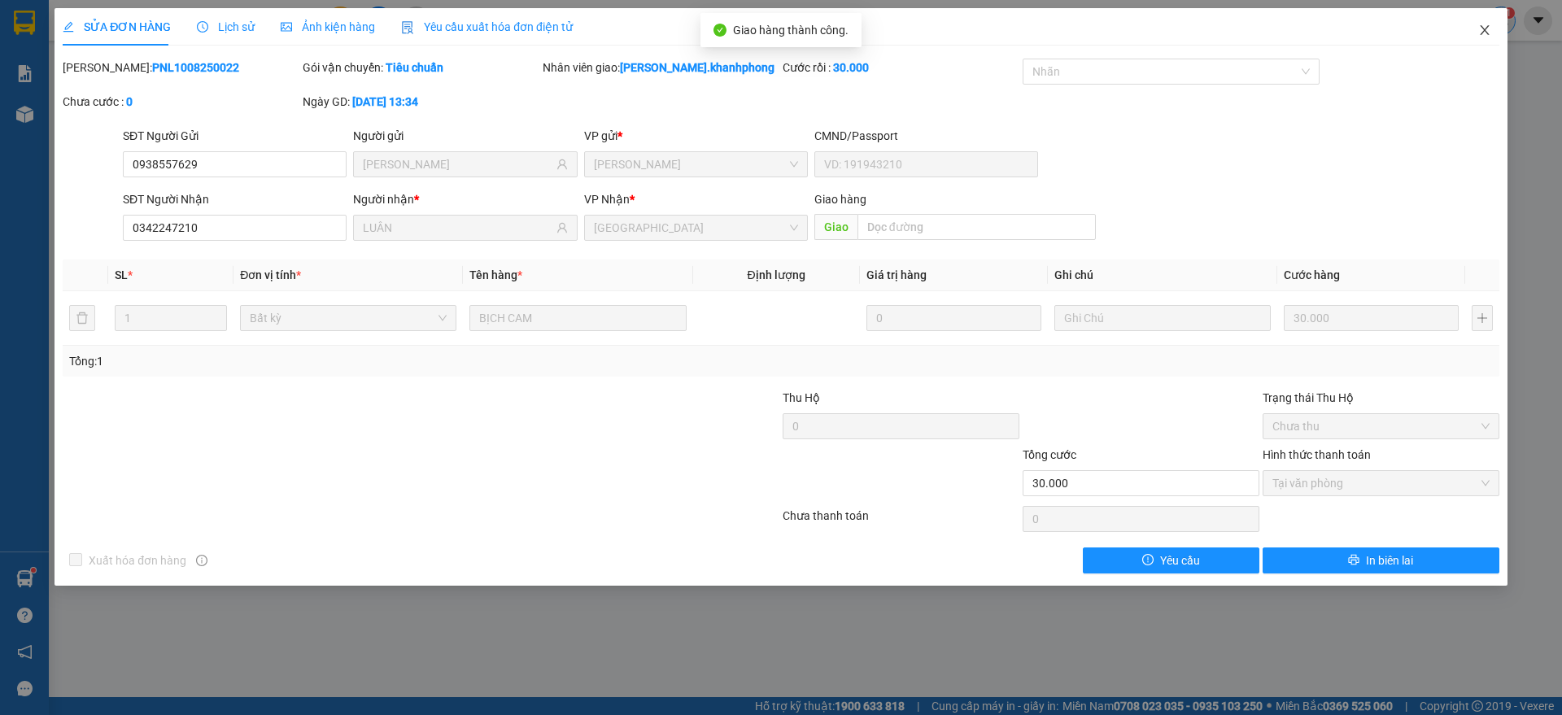
click at [1493, 23] on span "Close" at bounding box center [1485, 31] width 46 height 46
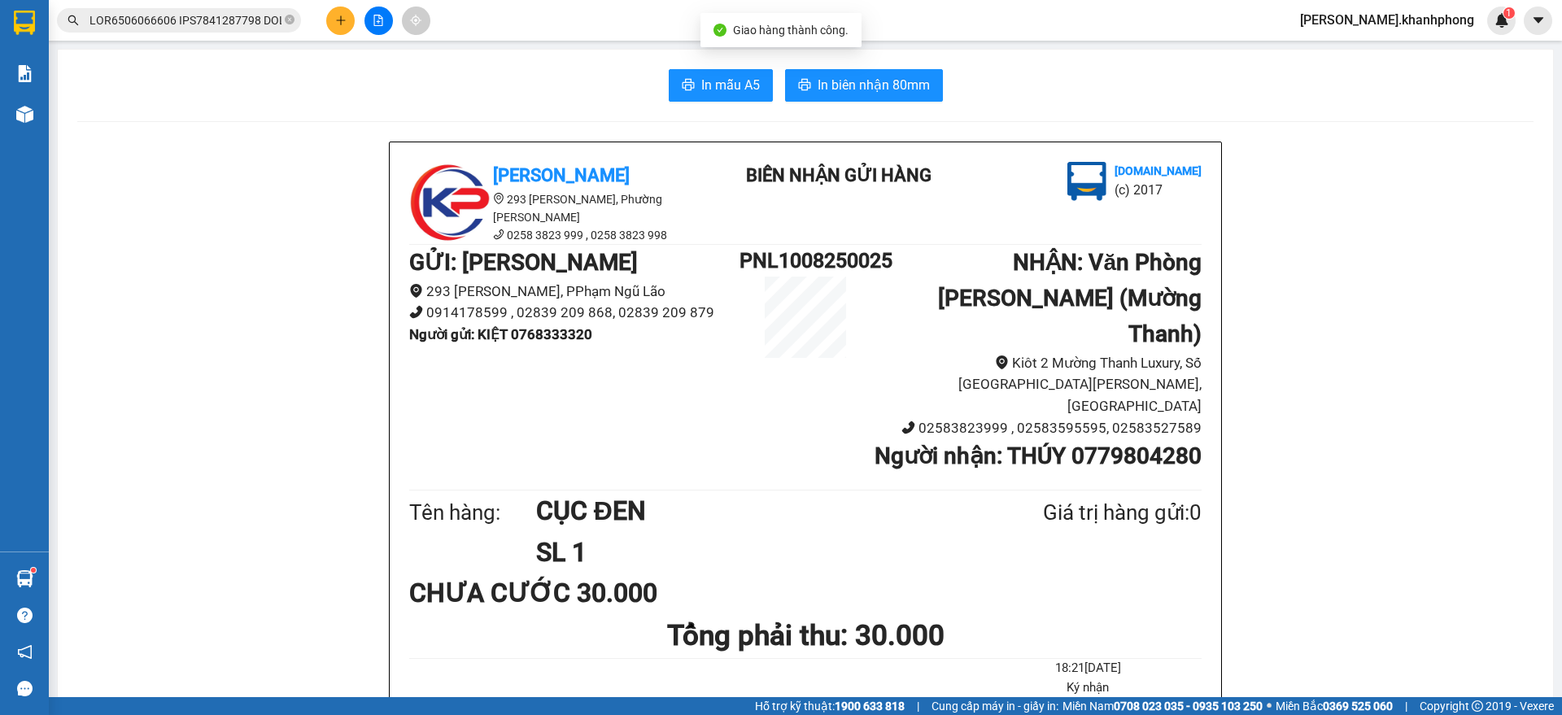
drag, startPoint x: 228, startPoint y: 15, endPoint x: 251, endPoint y: 17, distance: 23.6
click at [229, 12] on input "text" at bounding box center [185, 20] width 192 height 18
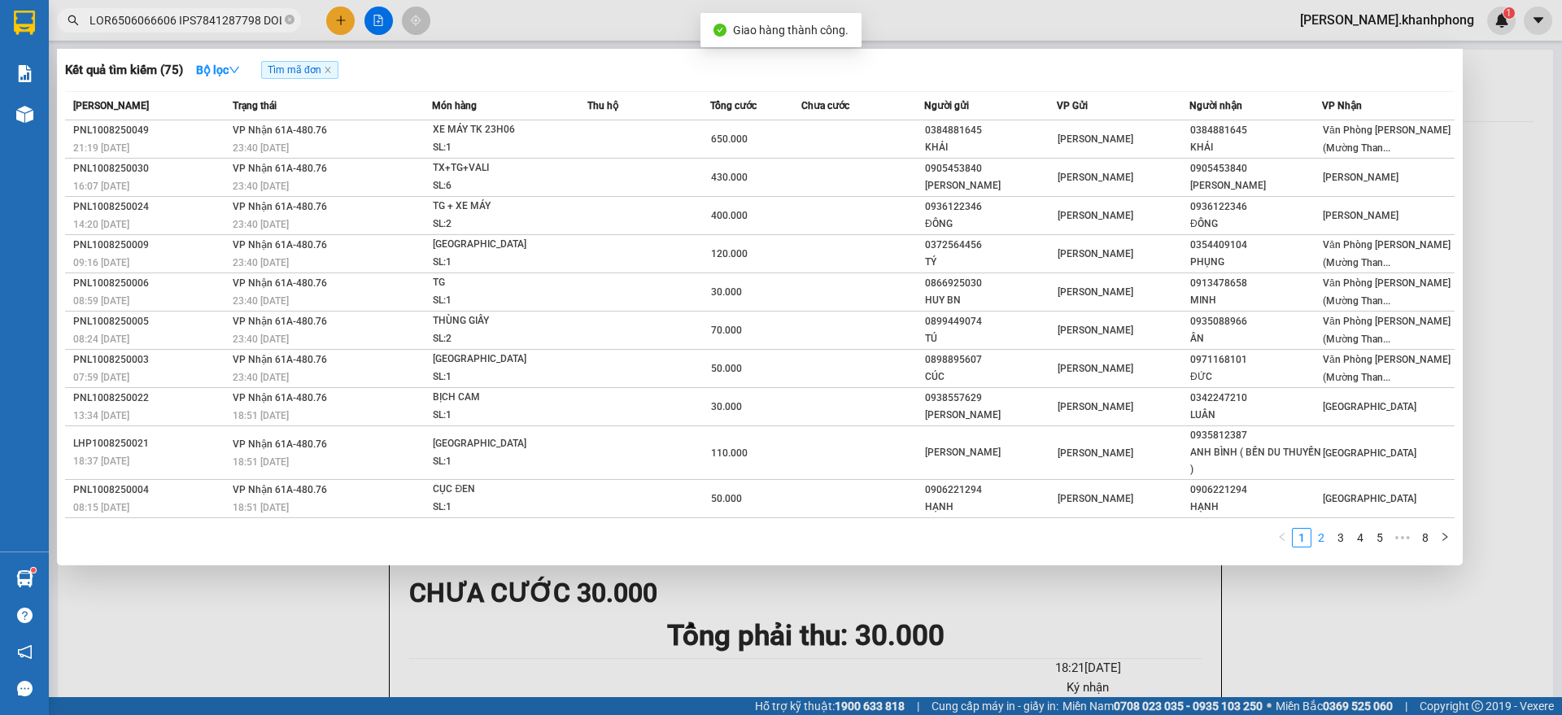
click at [1321, 537] on link "2" at bounding box center [1321, 538] width 18 height 18
click at [1321, 534] on link "2" at bounding box center [1321, 538] width 18 height 18
click at [1304, 540] on link "1" at bounding box center [1302, 538] width 18 height 18
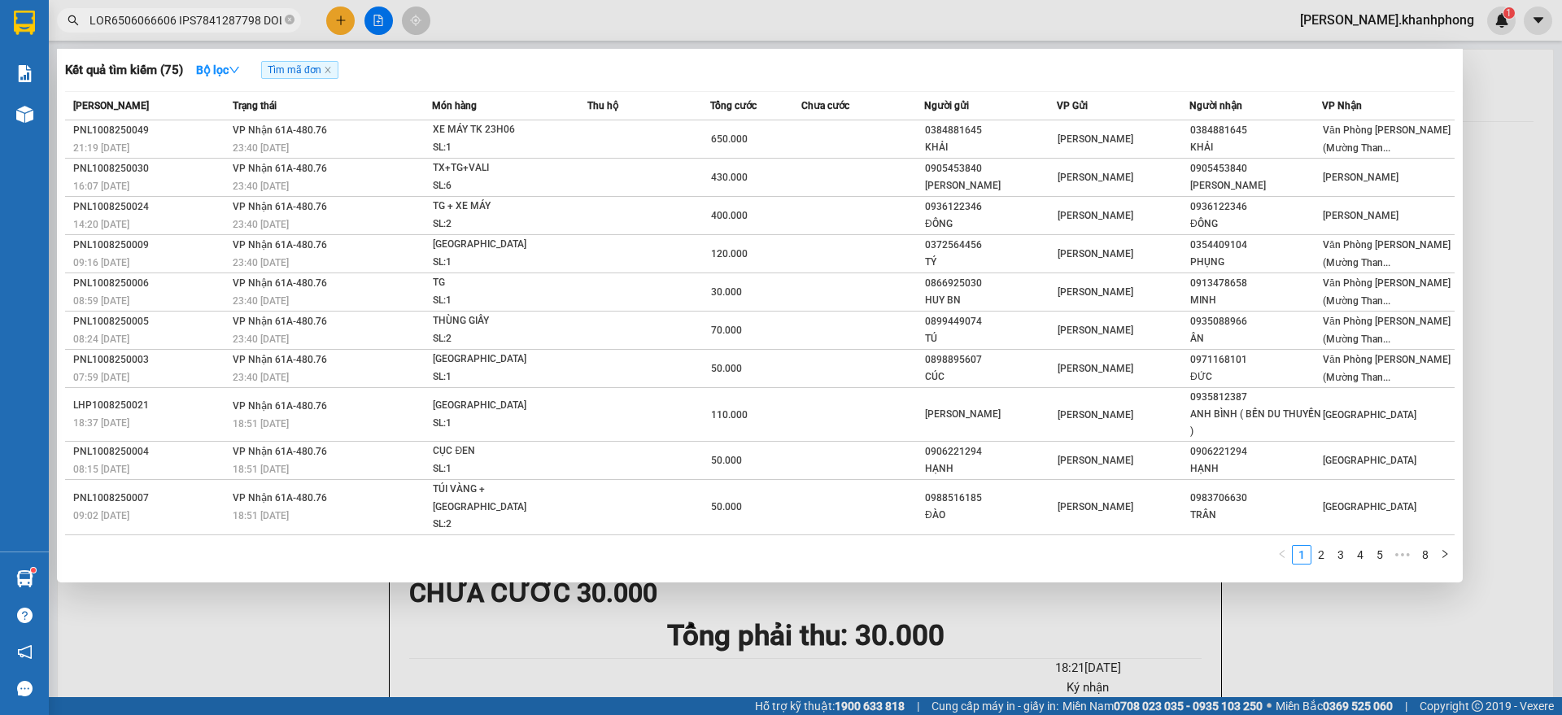
click at [1315, 546] on link "2" at bounding box center [1321, 555] width 18 height 18
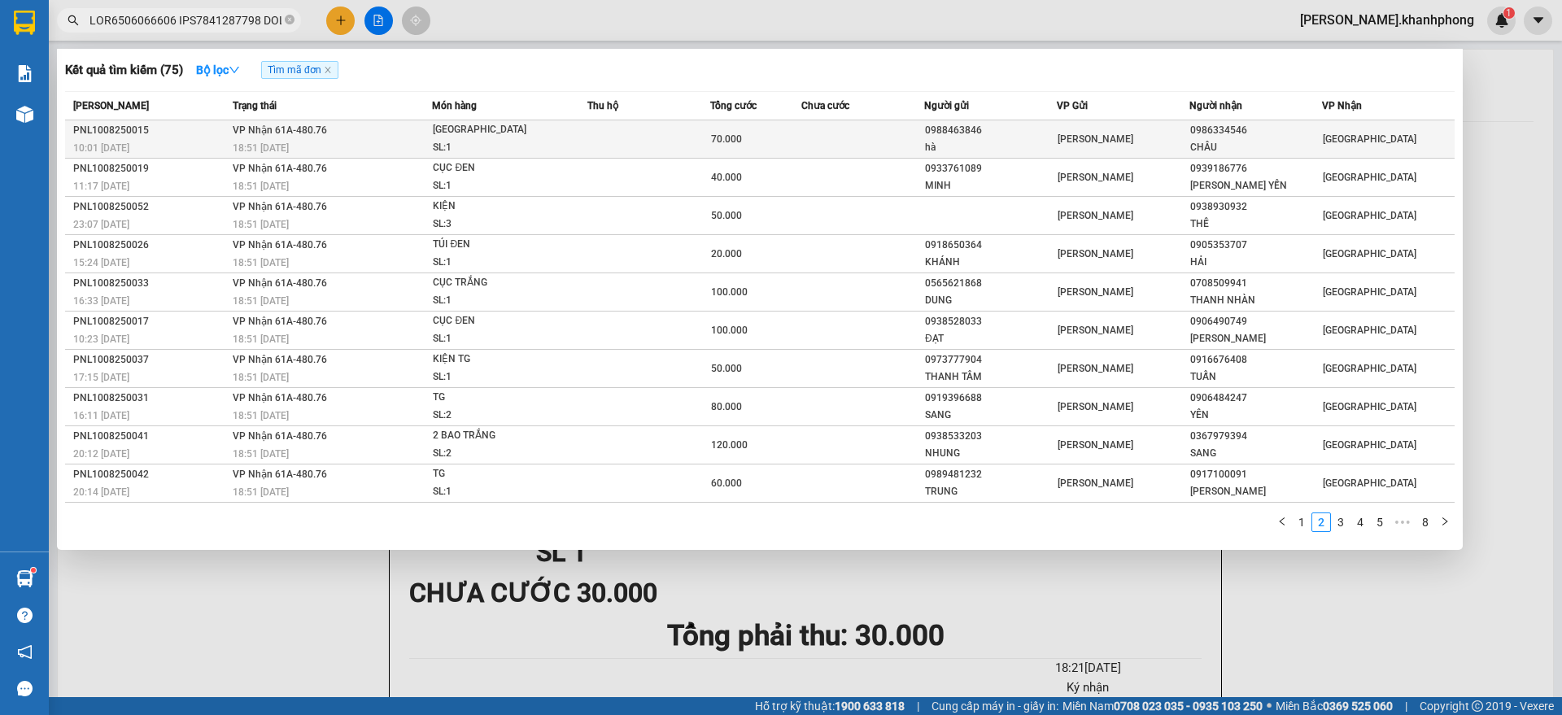
click at [1018, 133] on div "0988463846" at bounding box center [990, 130] width 131 height 17
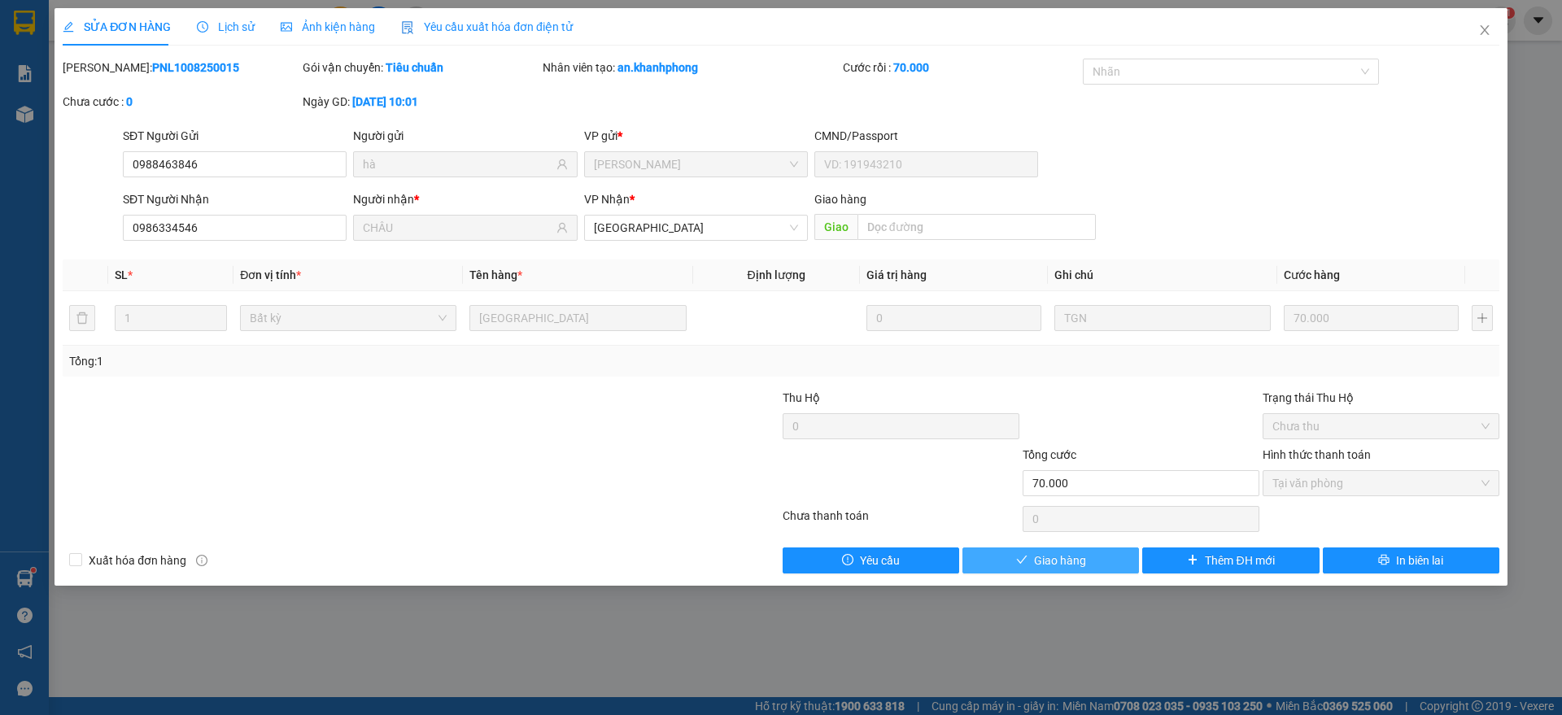
click at [1075, 561] on span "Giao hàng" at bounding box center [1060, 561] width 52 height 18
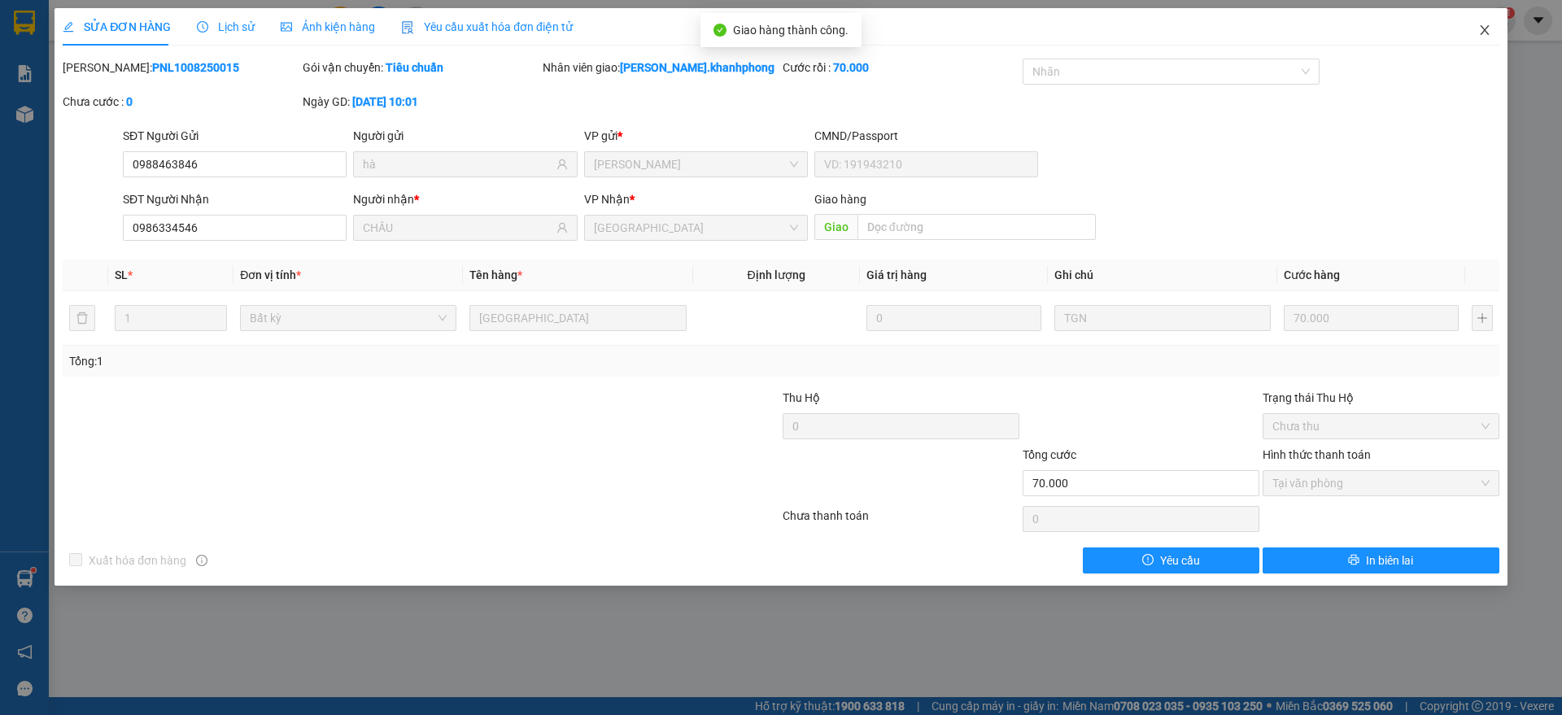
drag, startPoint x: 1472, startPoint y: 31, endPoint x: 1453, endPoint y: 36, distance: 20.1
click at [1476, 30] on span "Close" at bounding box center [1485, 31] width 46 height 46
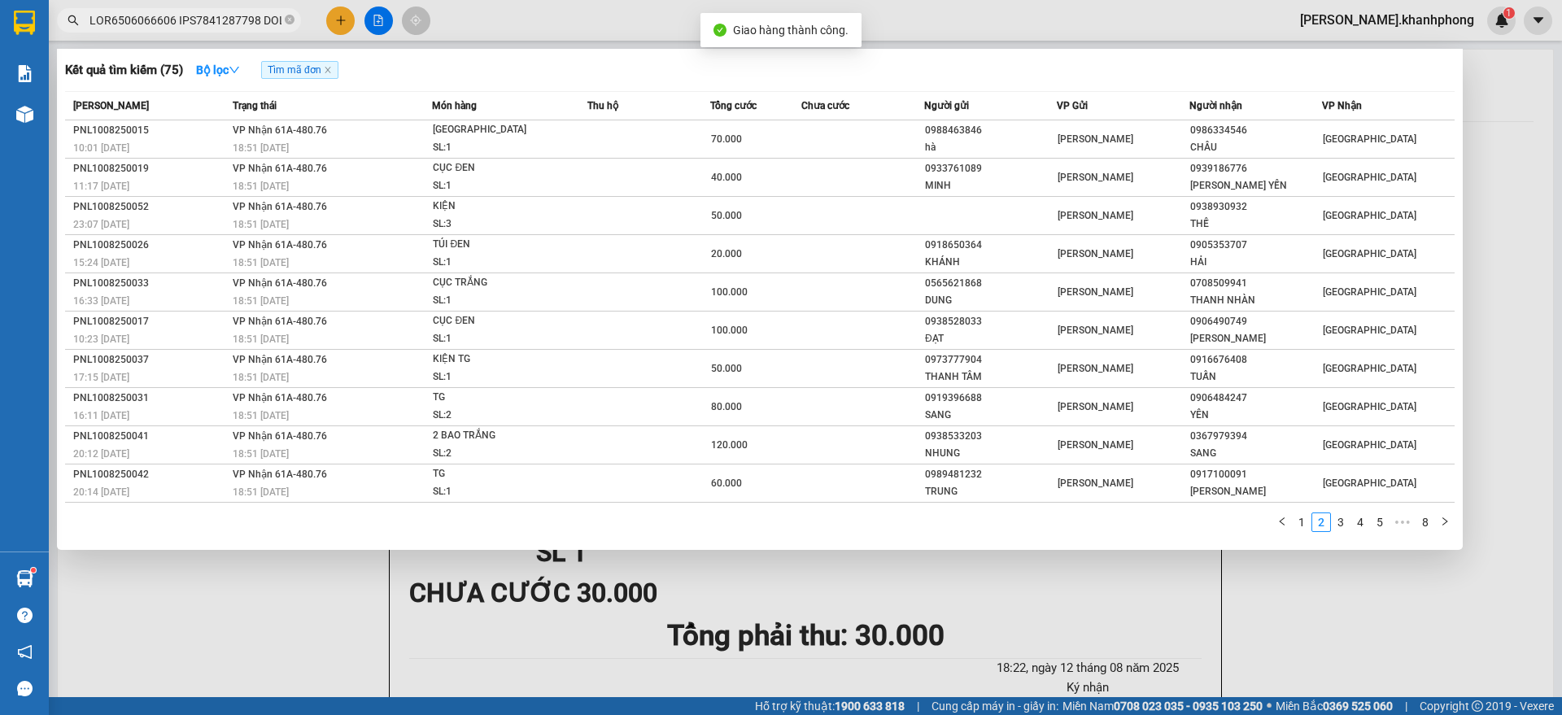
click at [225, 20] on input "text" at bounding box center [185, 20] width 192 height 18
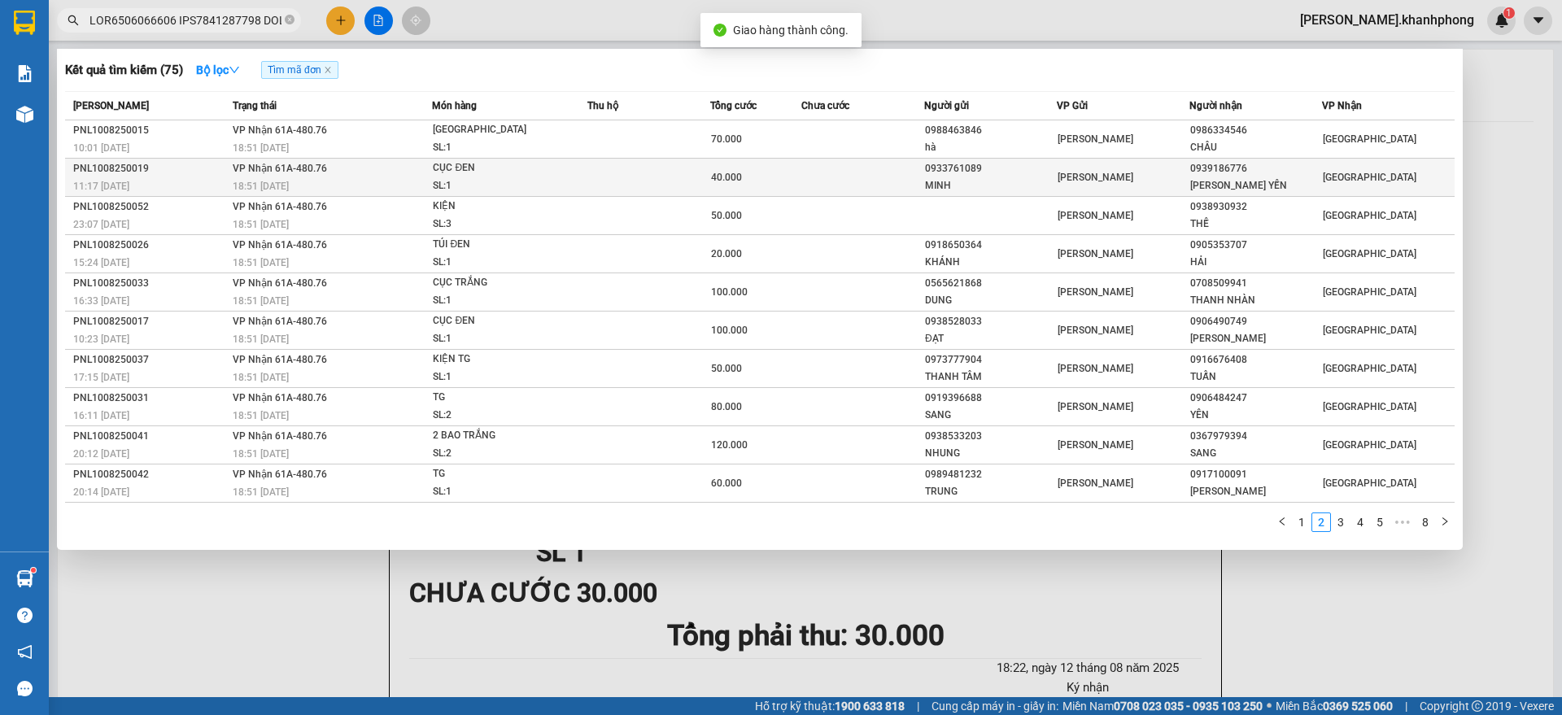
click at [644, 173] on td at bounding box center [648, 178] width 122 height 38
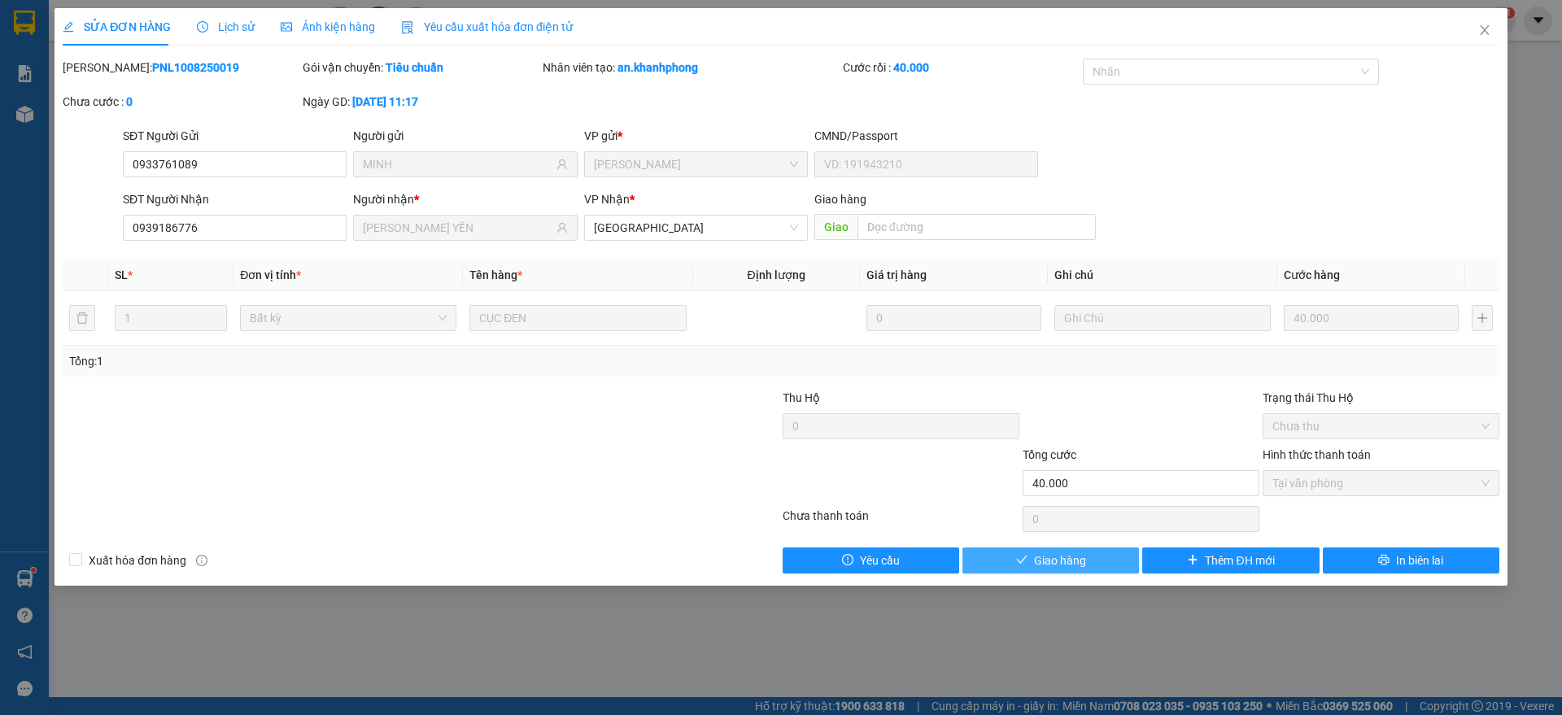
click at [1041, 557] on span "Giao hàng" at bounding box center [1060, 561] width 52 height 18
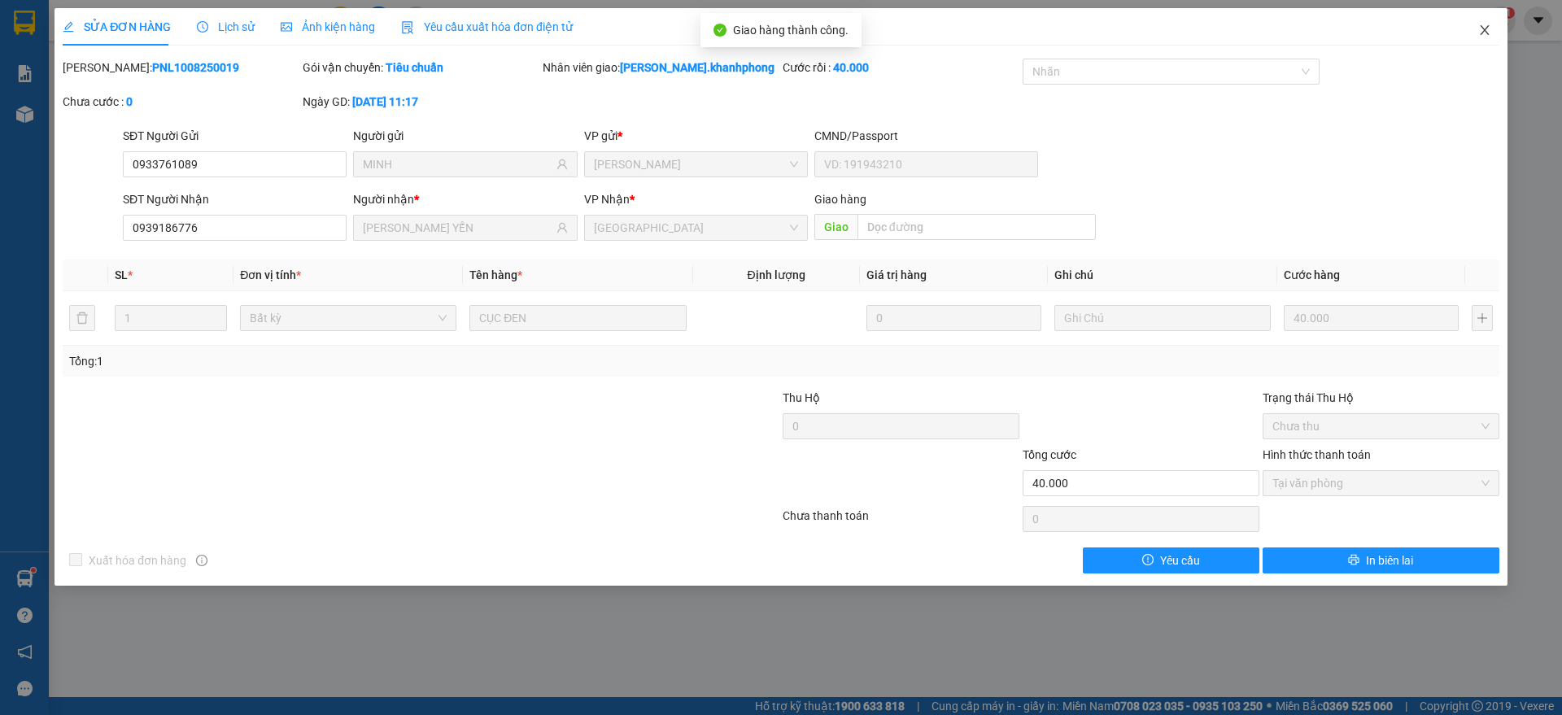
drag, startPoint x: 1489, startPoint y: 26, endPoint x: 1427, endPoint y: 43, distance: 64.1
click at [1489, 28] on icon "close" at bounding box center [1484, 30] width 13 height 13
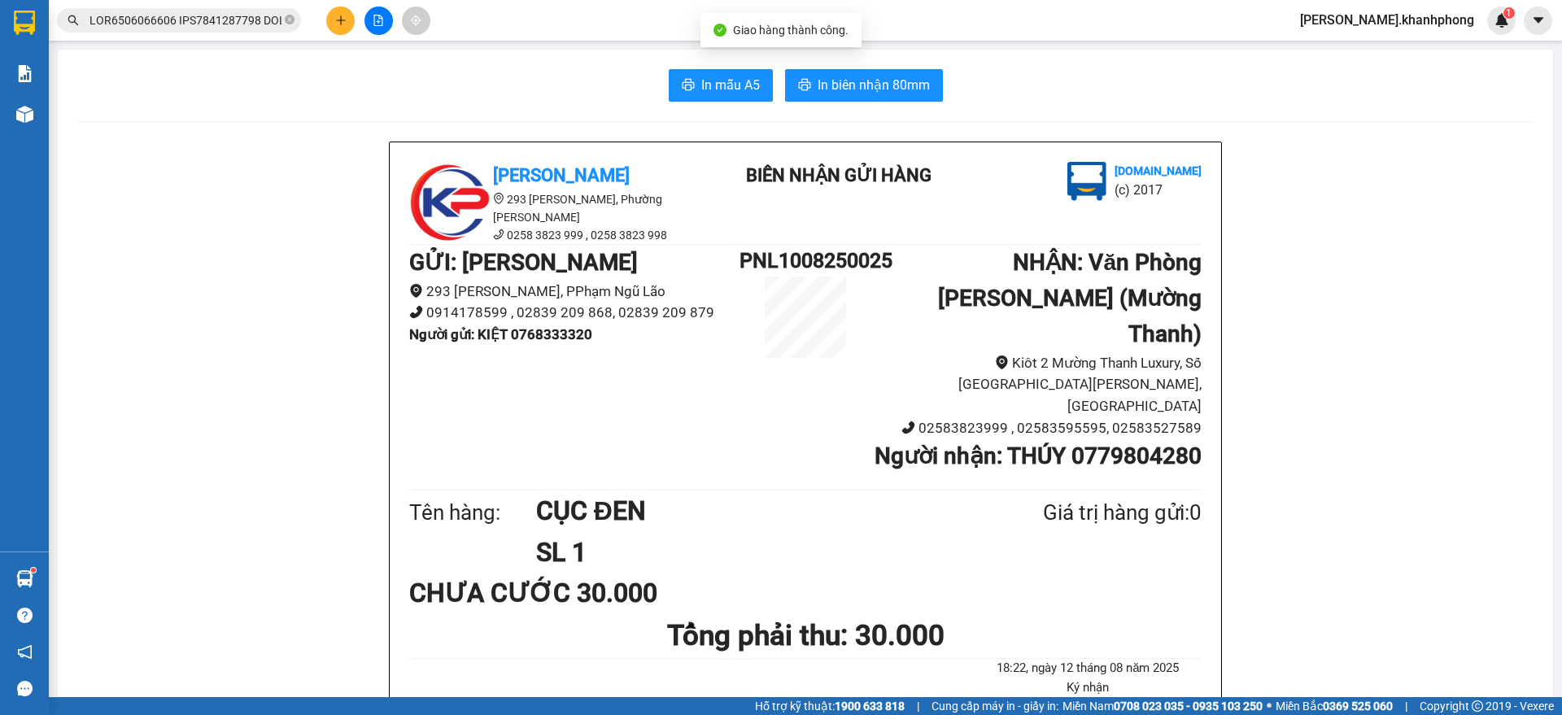
drag, startPoint x: 224, startPoint y: 24, endPoint x: 329, endPoint y: 98, distance: 128.9
click at [226, 24] on input "text" at bounding box center [185, 20] width 192 height 18
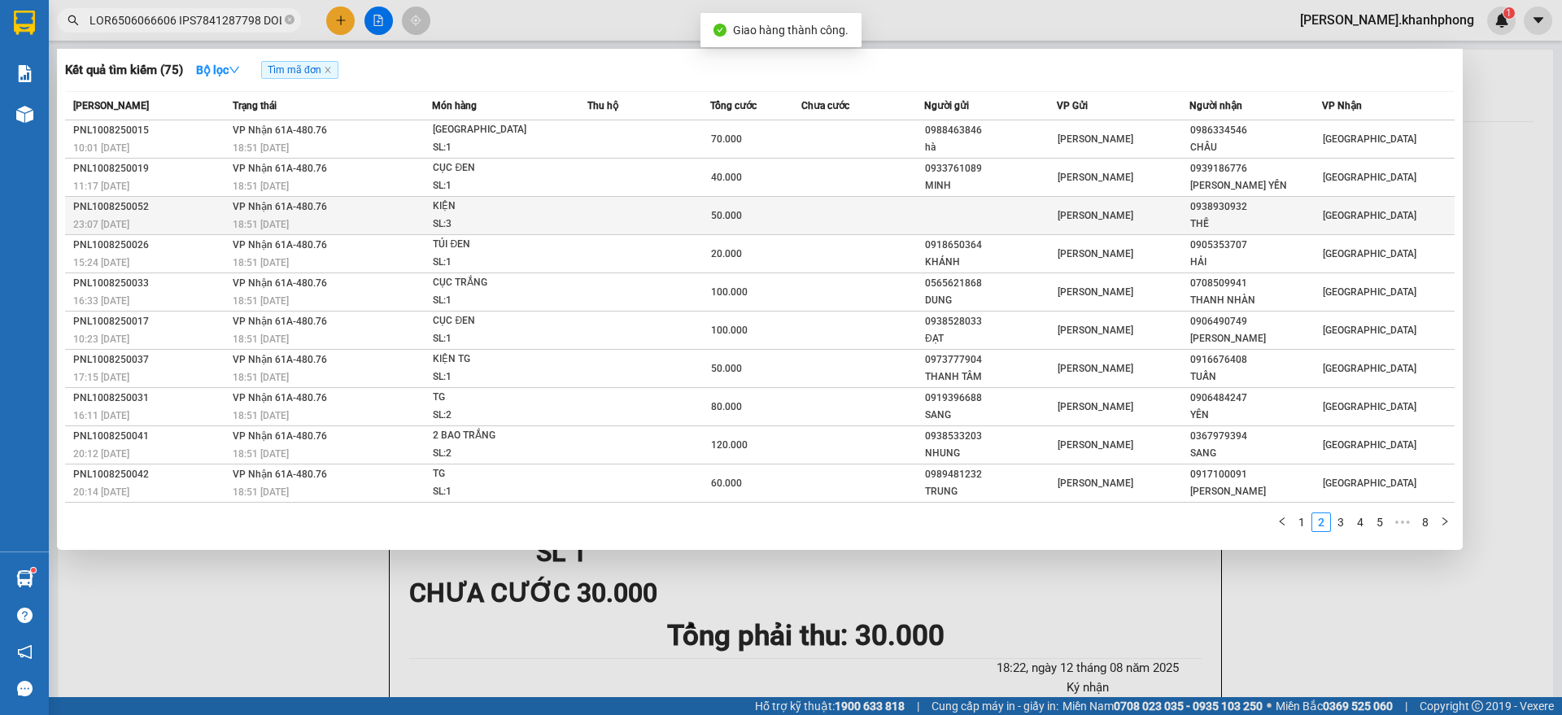
click at [480, 216] on div "SL: 3" at bounding box center [494, 225] width 122 height 18
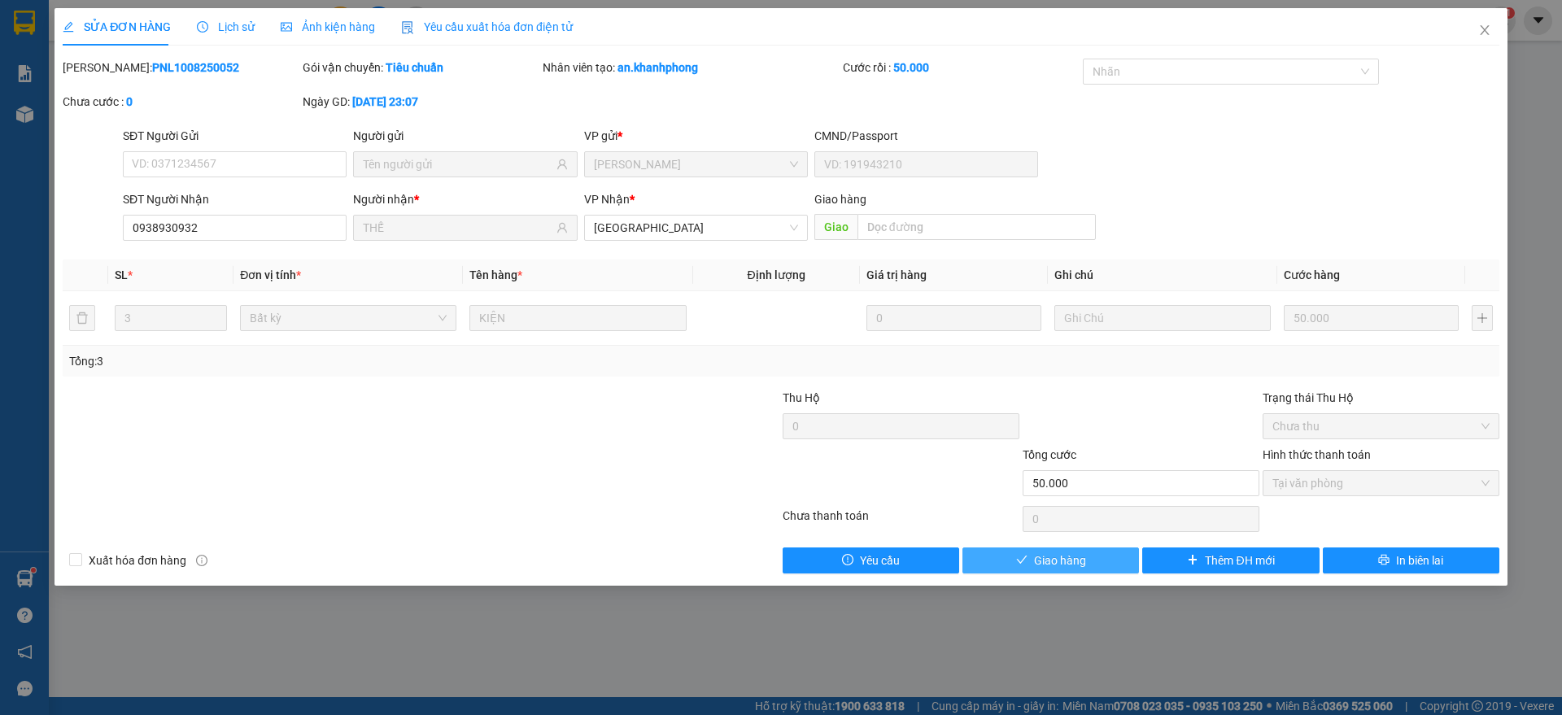
click at [1047, 564] on span "Giao hàng" at bounding box center [1060, 561] width 52 height 18
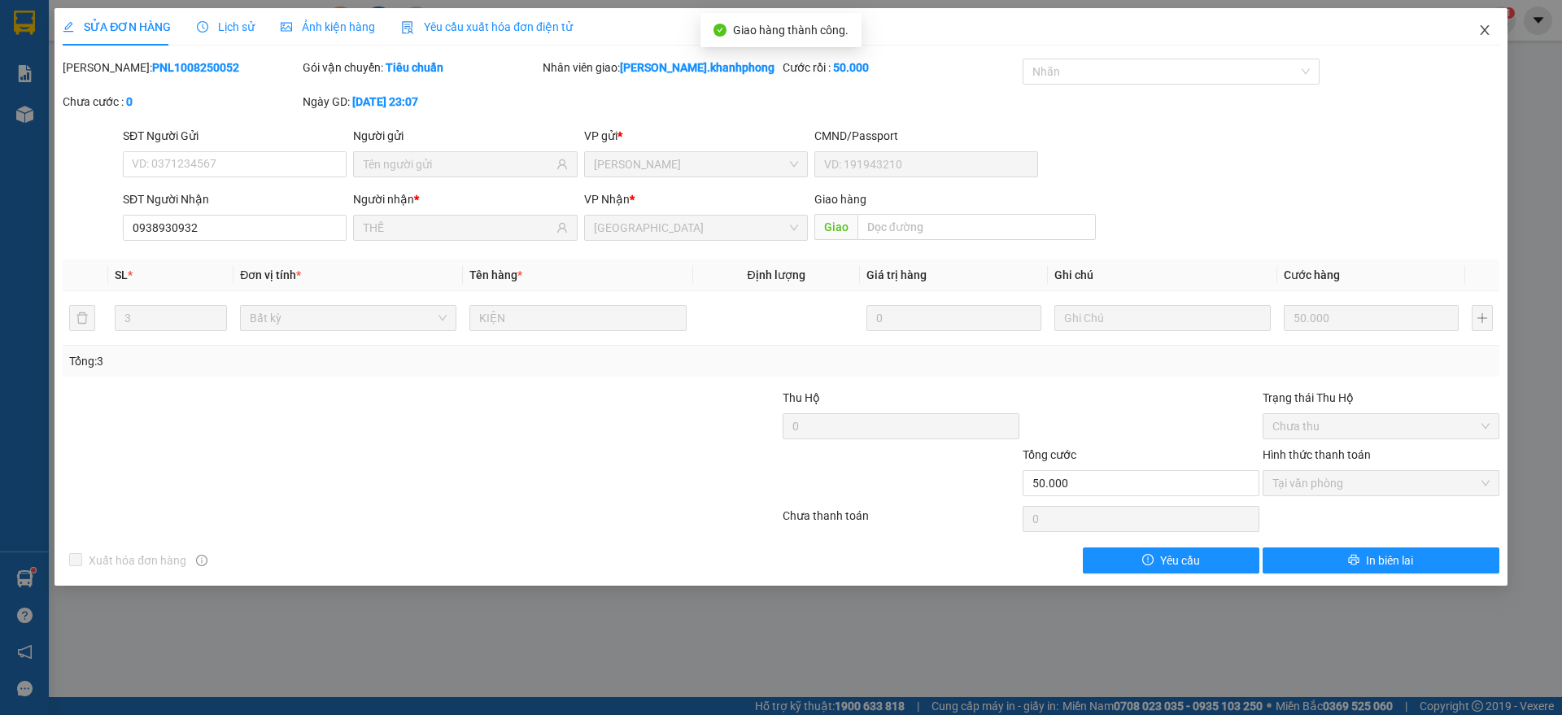
drag, startPoint x: 1483, startPoint y: 27, endPoint x: 1450, endPoint y: 41, distance: 36.4
click at [1487, 28] on icon "close" at bounding box center [1484, 30] width 13 height 13
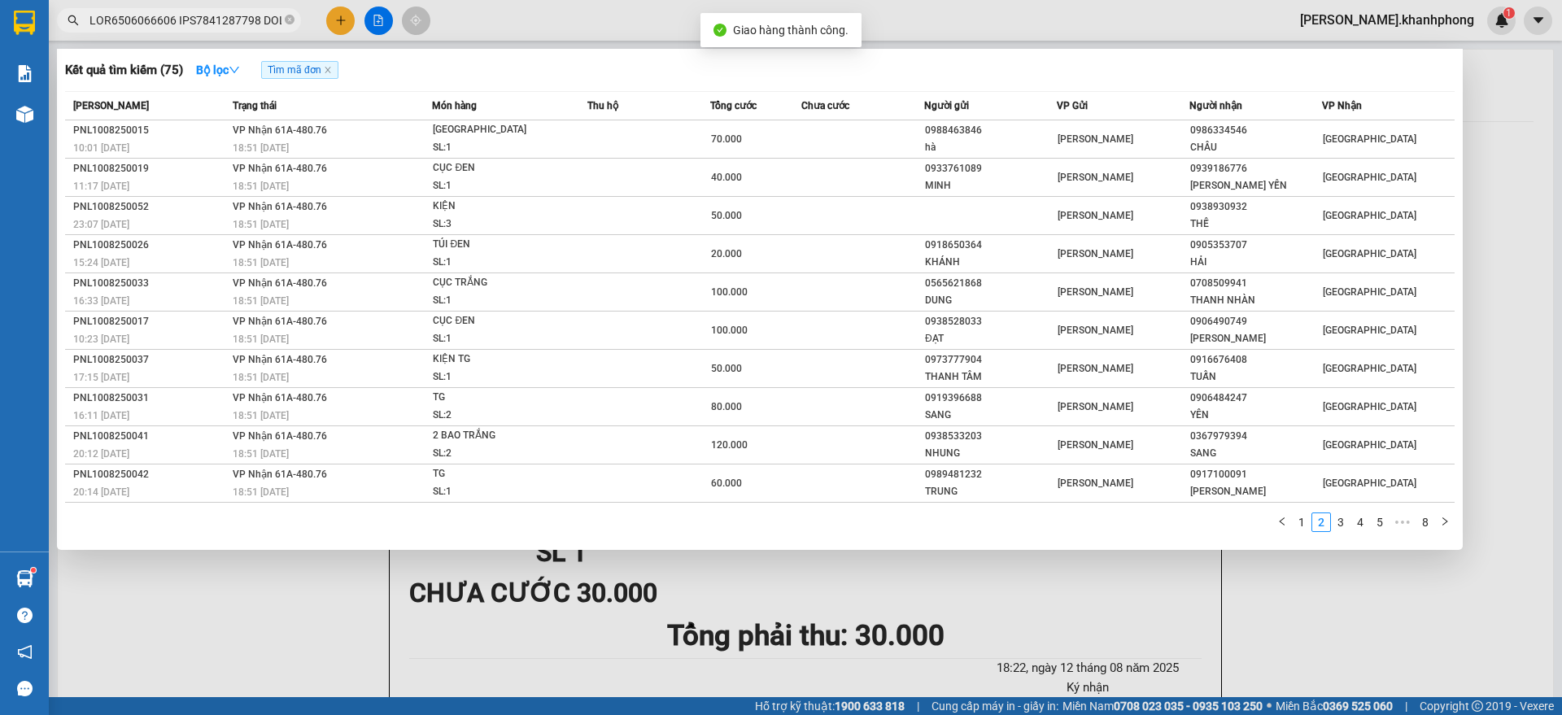
click at [215, 20] on input "text" at bounding box center [185, 20] width 192 height 18
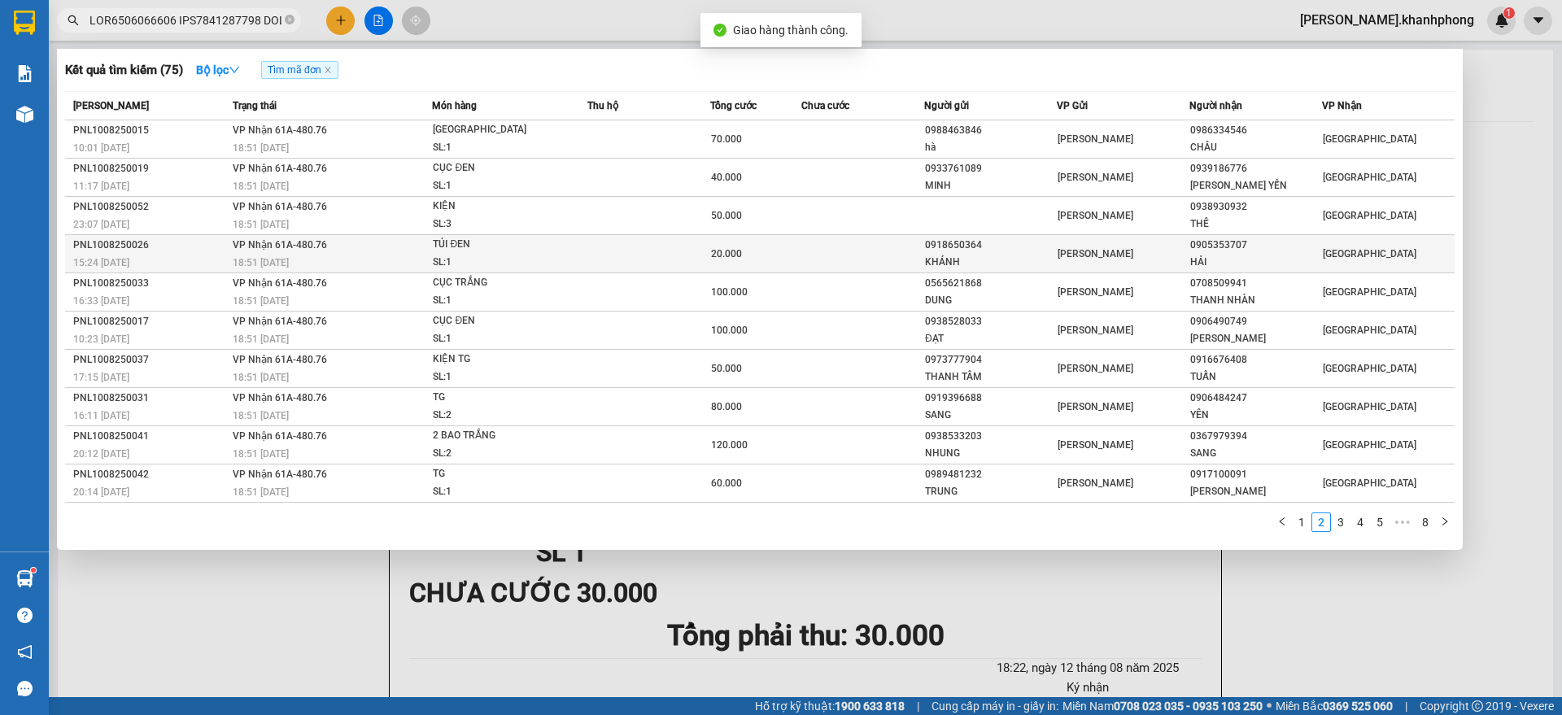
click at [207, 254] on div "15:24 [DATE]" at bounding box center [150, 263] width 155 height 18
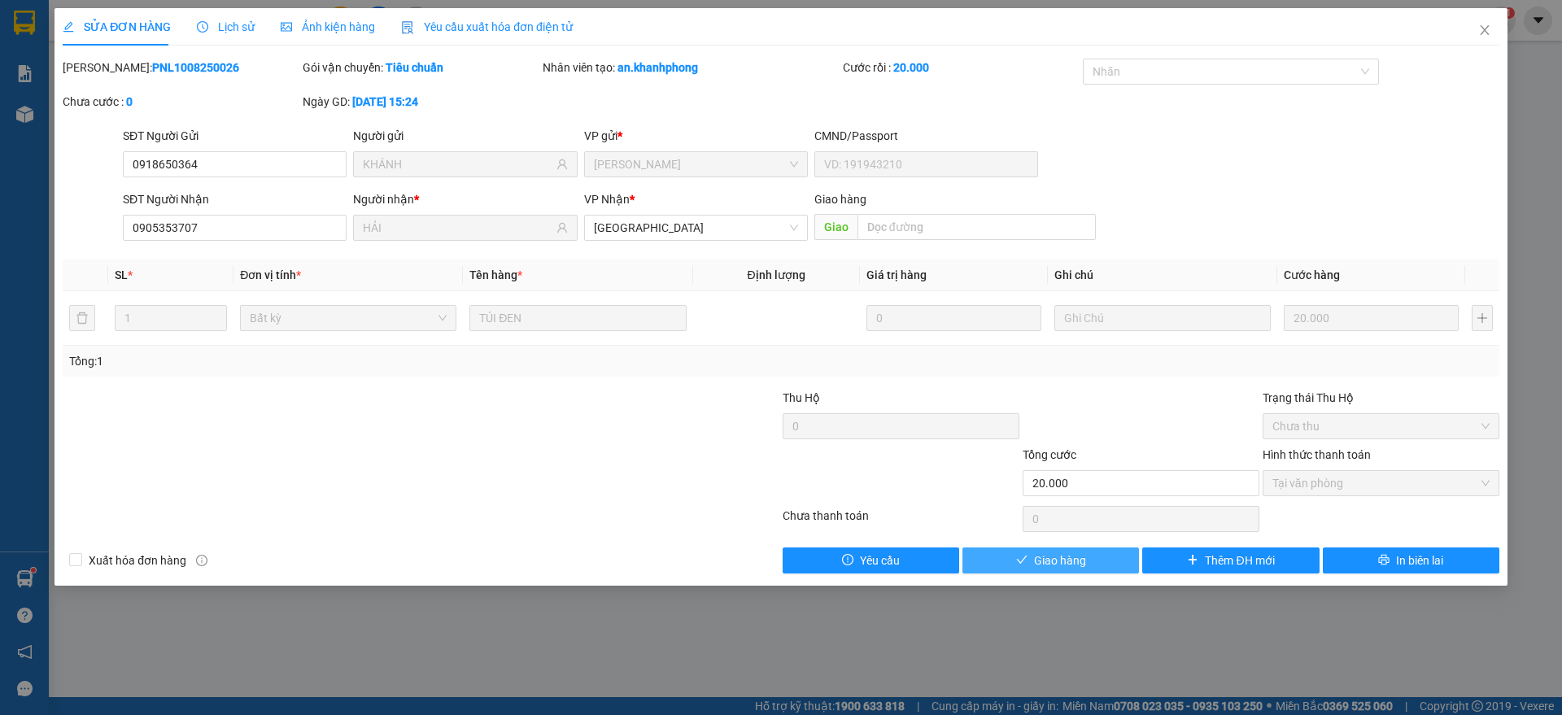
click at [1066, 572] on div "SỬA ĐƠN HÀNG Lịch sử Ảnh kiện hàng Yêu cầu xuất hóa đơn điện tử Total Paid Fee …" at bounding box center [780, 297] width 1453 height 578
click at [1038, 560] on span "Giao hàng" at bounding box center [1060, 561] width 52 height 18
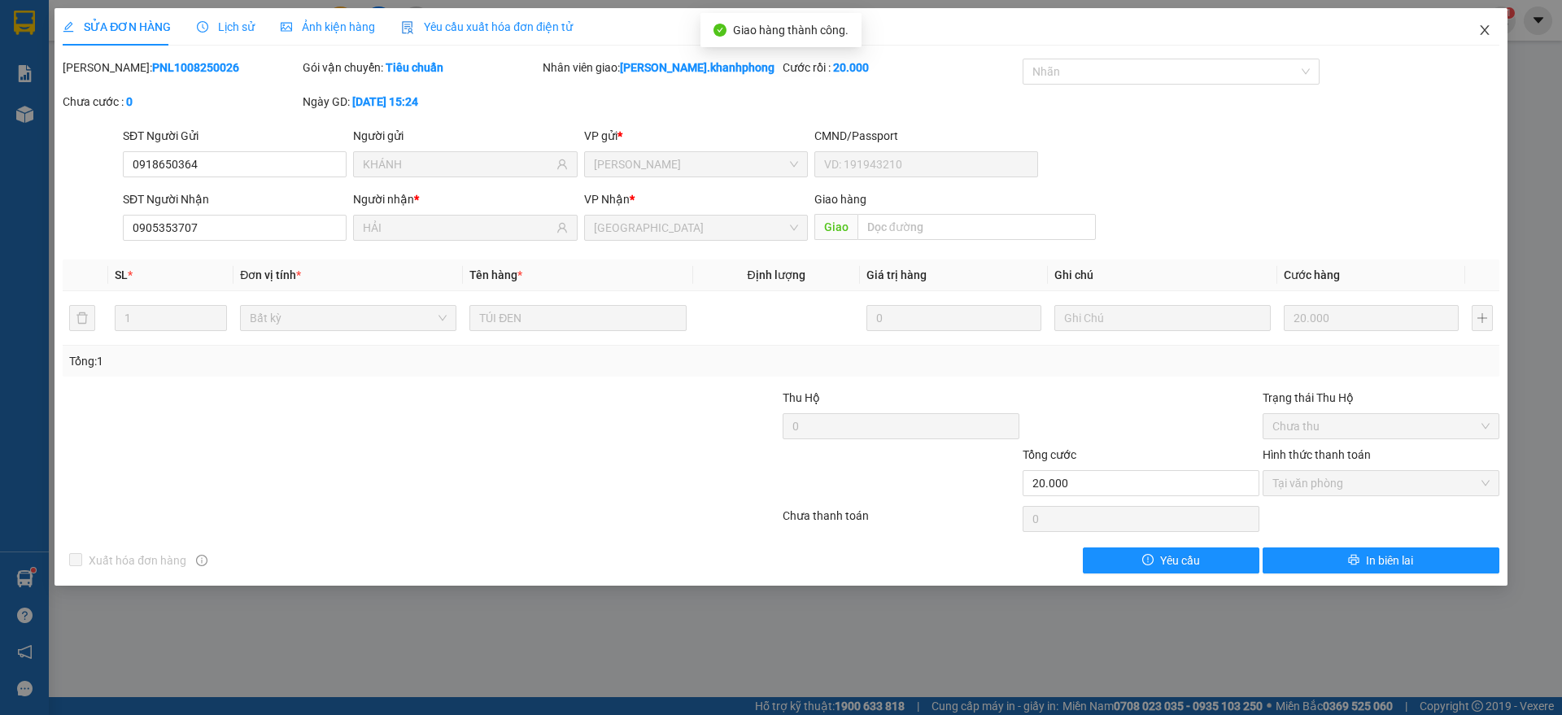
click at [1484, 27] on icon "close" at bounding box center [1484, 30] width 13 height 13
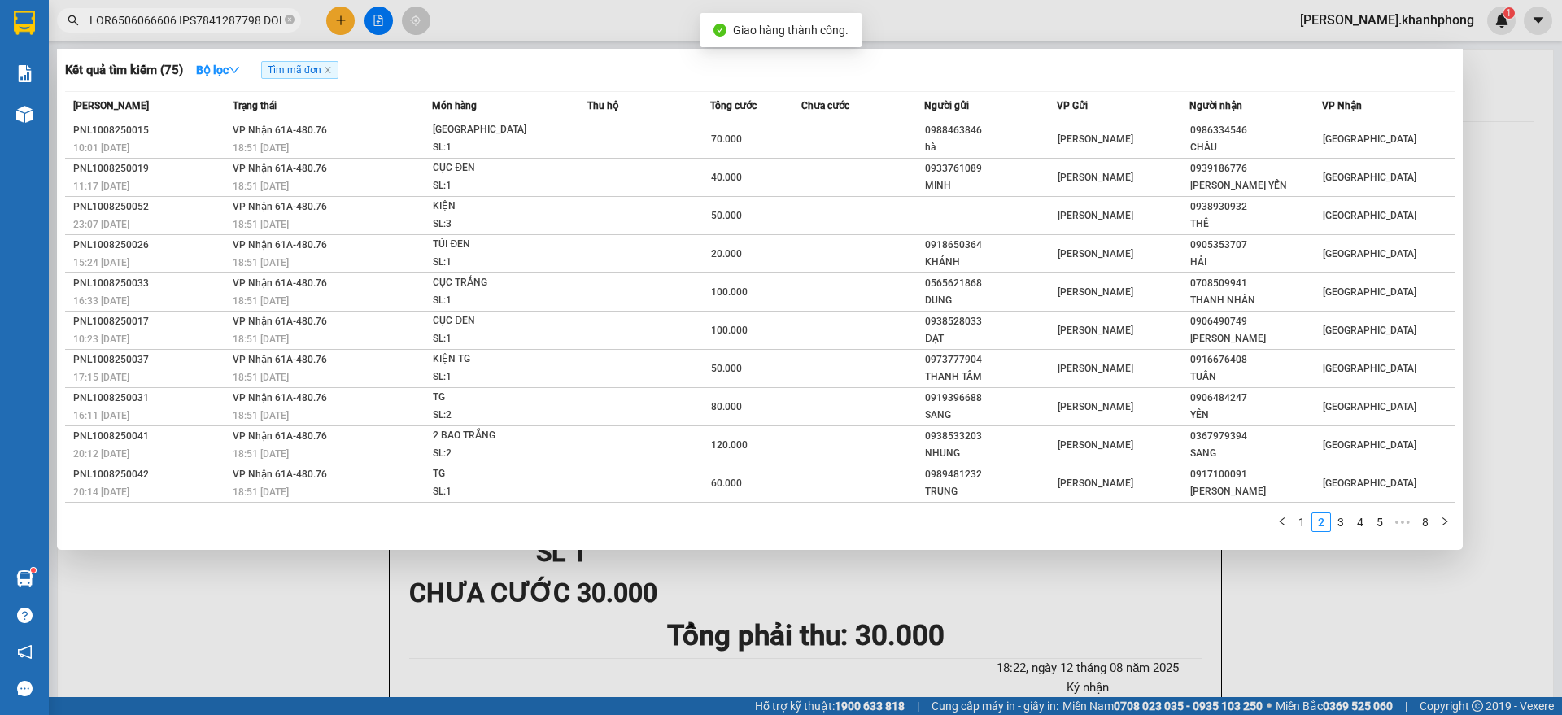
click at [189, 18] on input "text" at bounding box center [185, 20] width 192 height 18
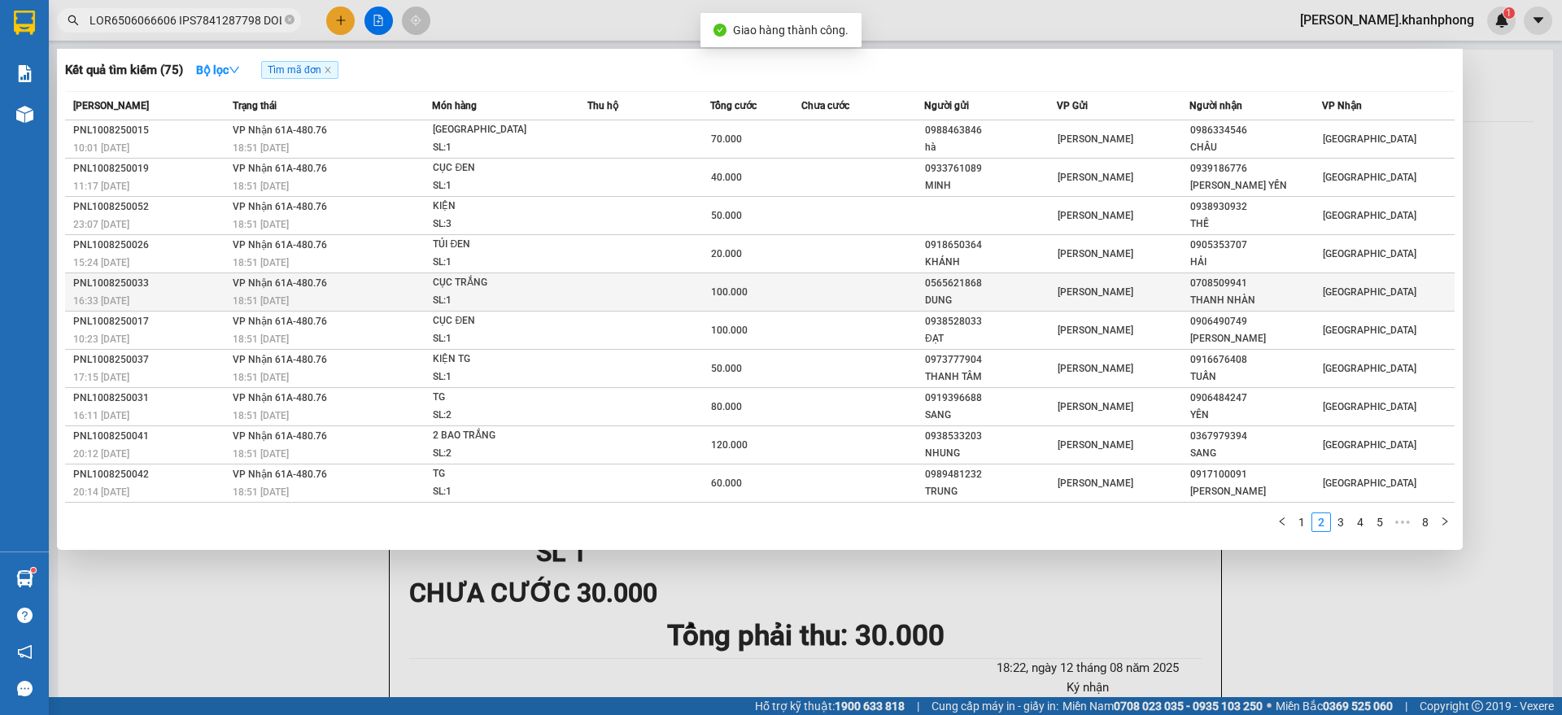
click at [200, 292] on div "16:33 [DATE]" at bounding box center [150, 301] width 155 height 18
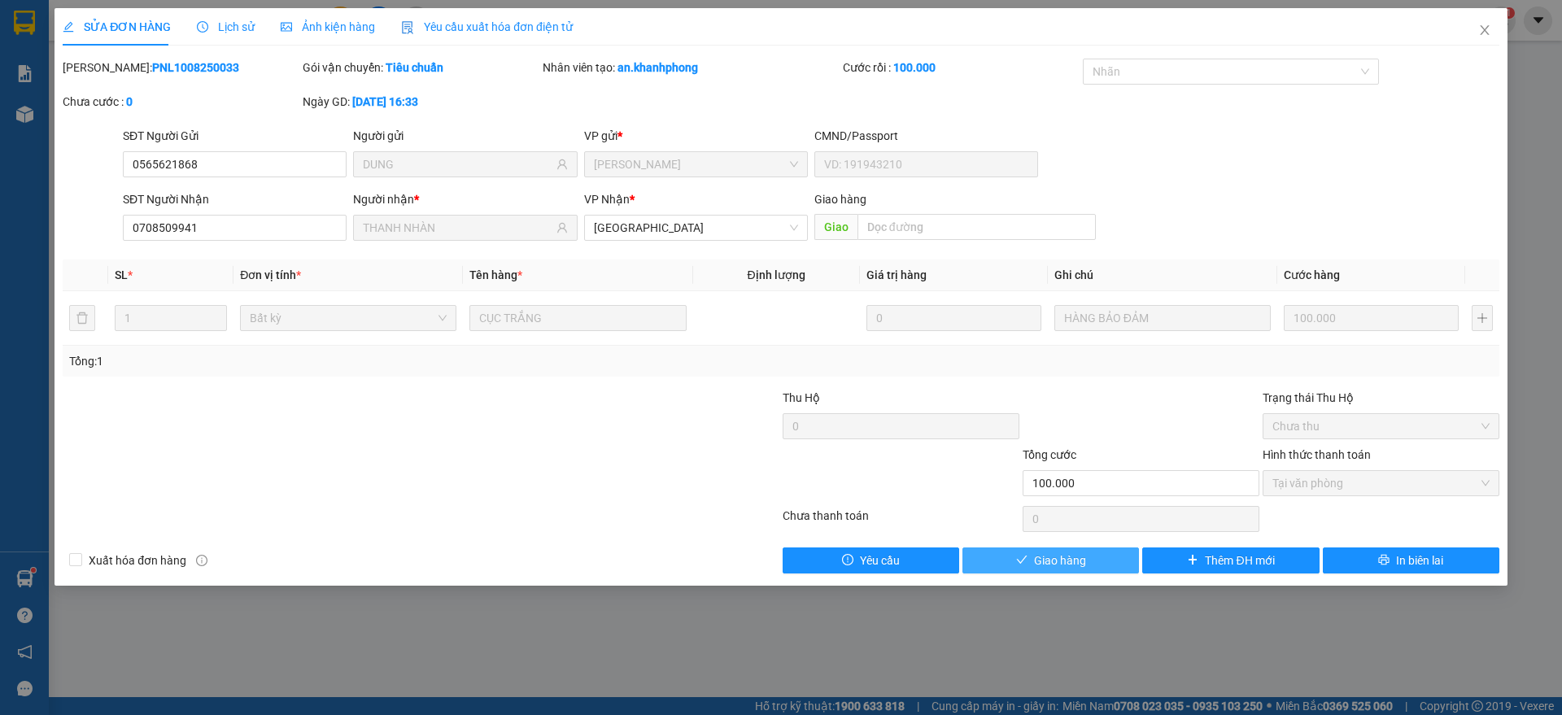
click at [1053, 552] on span "Giao hàng" at bounding box center [1060, 561] width 52 height 18
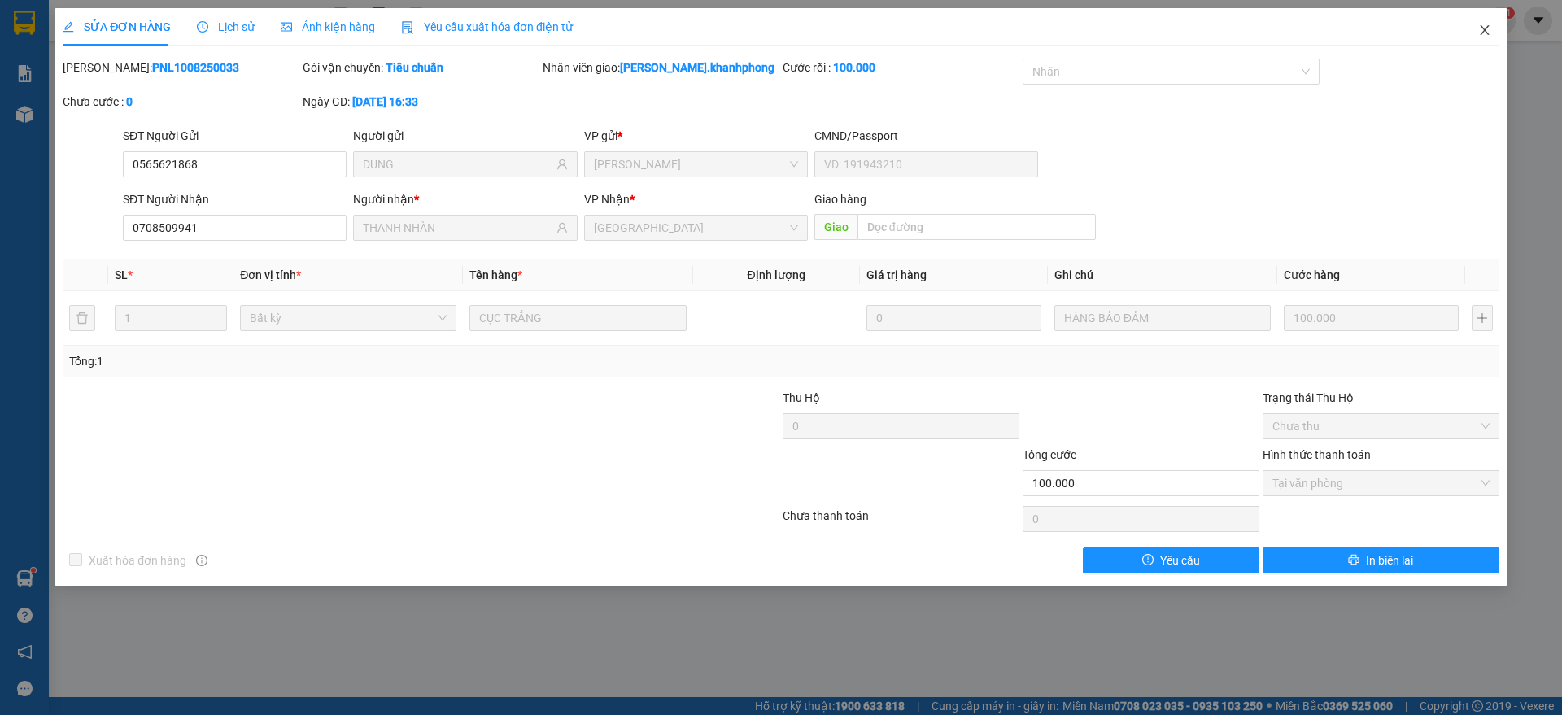
click at [1497, 18] on span "Close" at bounding box center [1485, 31] width 46 height 46
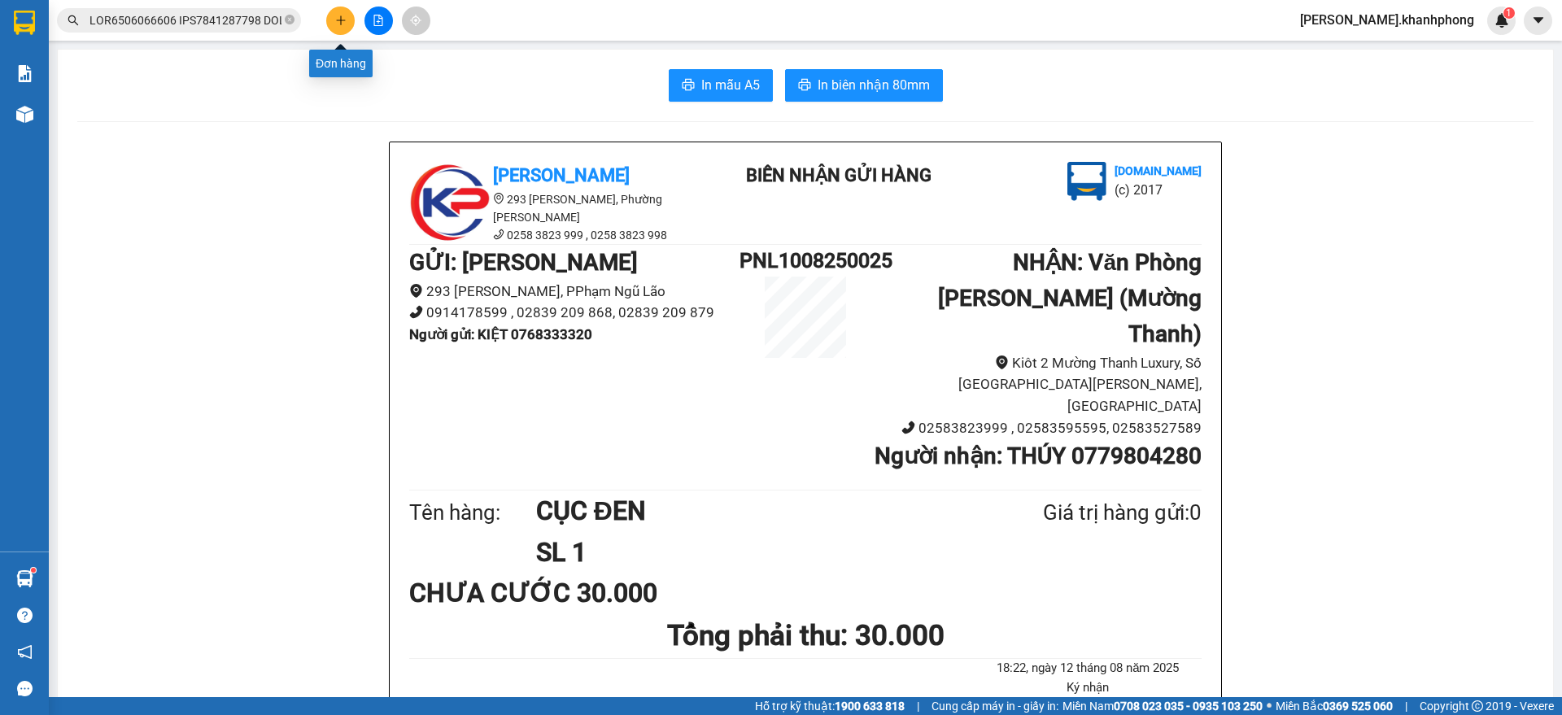
click at [339, 20] on icon "plus" at bounding box center [340, 20] width 11 height 11
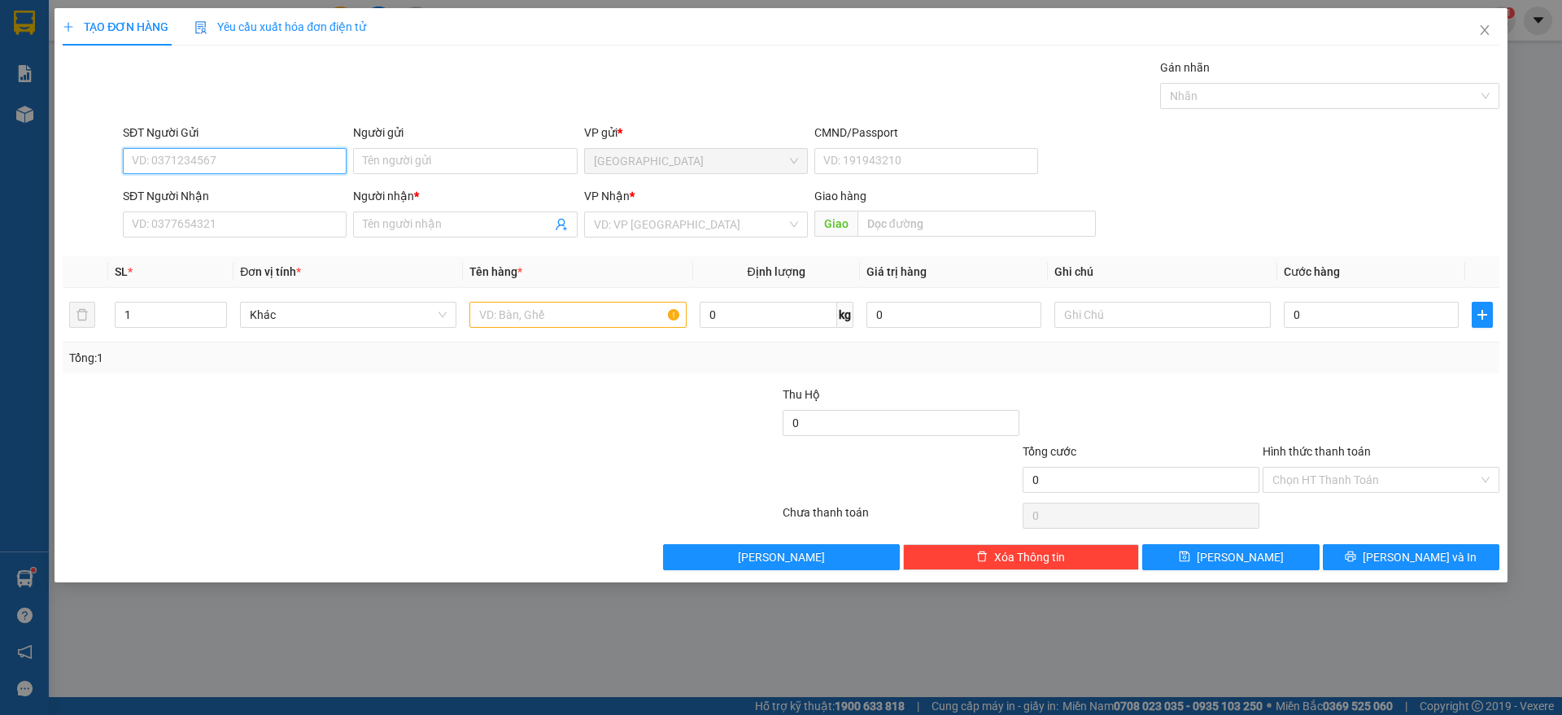
click at [197, 162] on input "SĐT Người Gửi" at bounding box center [235, 161] width 224 height 26
click at [213, 191] on div "0786276499 - [PERSON_NAME]" at bounding box center [235, 194] width 204 height 18
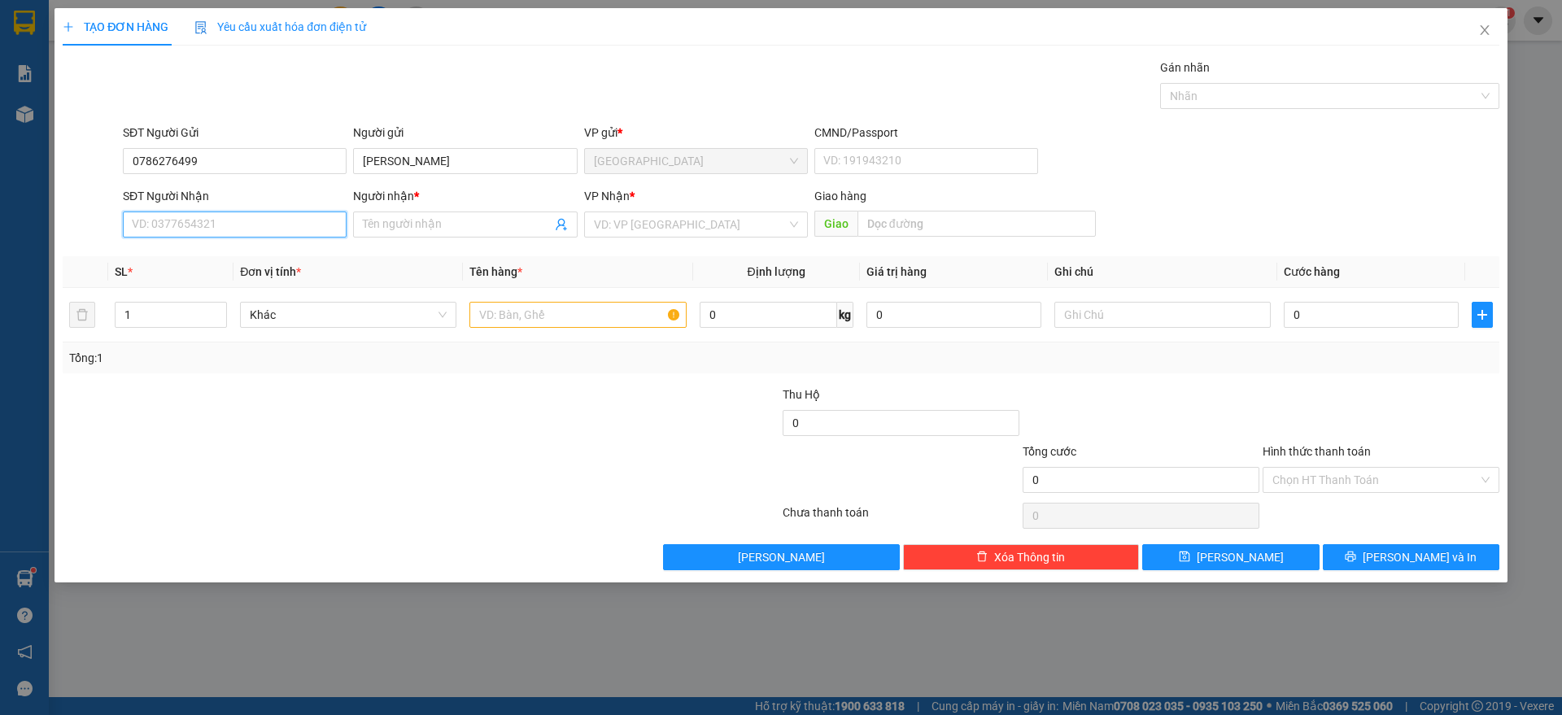
click at [239, 222] on input "SĐT Người Nhận" at bounding box center [235, 224] width 224 height 26
click at [258, 272] on div "0908742842 - [PERSON_NAME]" at bounding box center [235, 283] width 224 height 26
click at [555, 320] on input "text" at bounding box center [577, 315] width 216 height 26
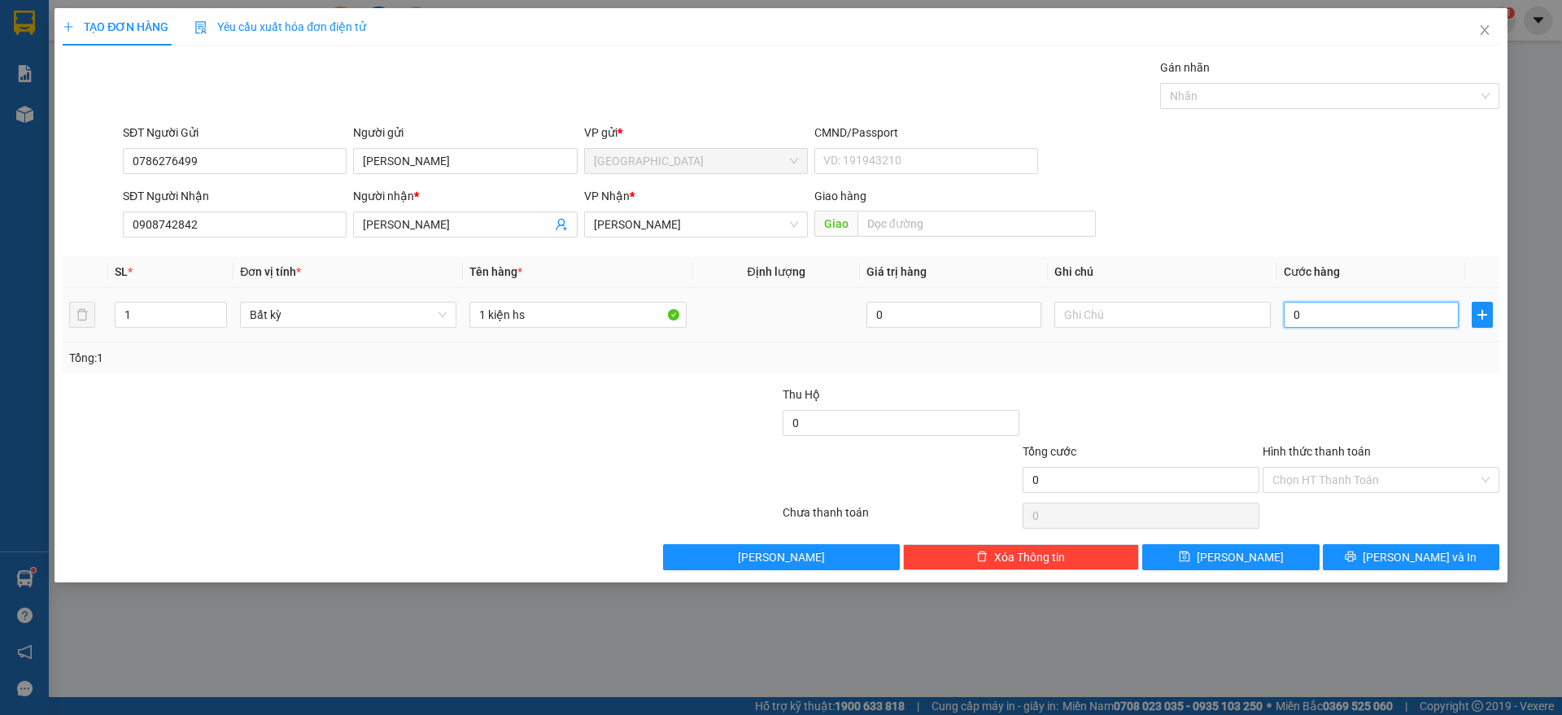
click at [1338, 320] on input "0" at bounding box center [1371, 315] width 175 height 26
click at [1249, 389] on div at bounding box center [1141, 414] width 240 height 57
click at [1410, 392] on div at bounding box center [1381, 414] width 240 height 57
click at [1372, 473] on input "Hình thức thanh toán" at bounding box center [1375, 480] width 206 height 24
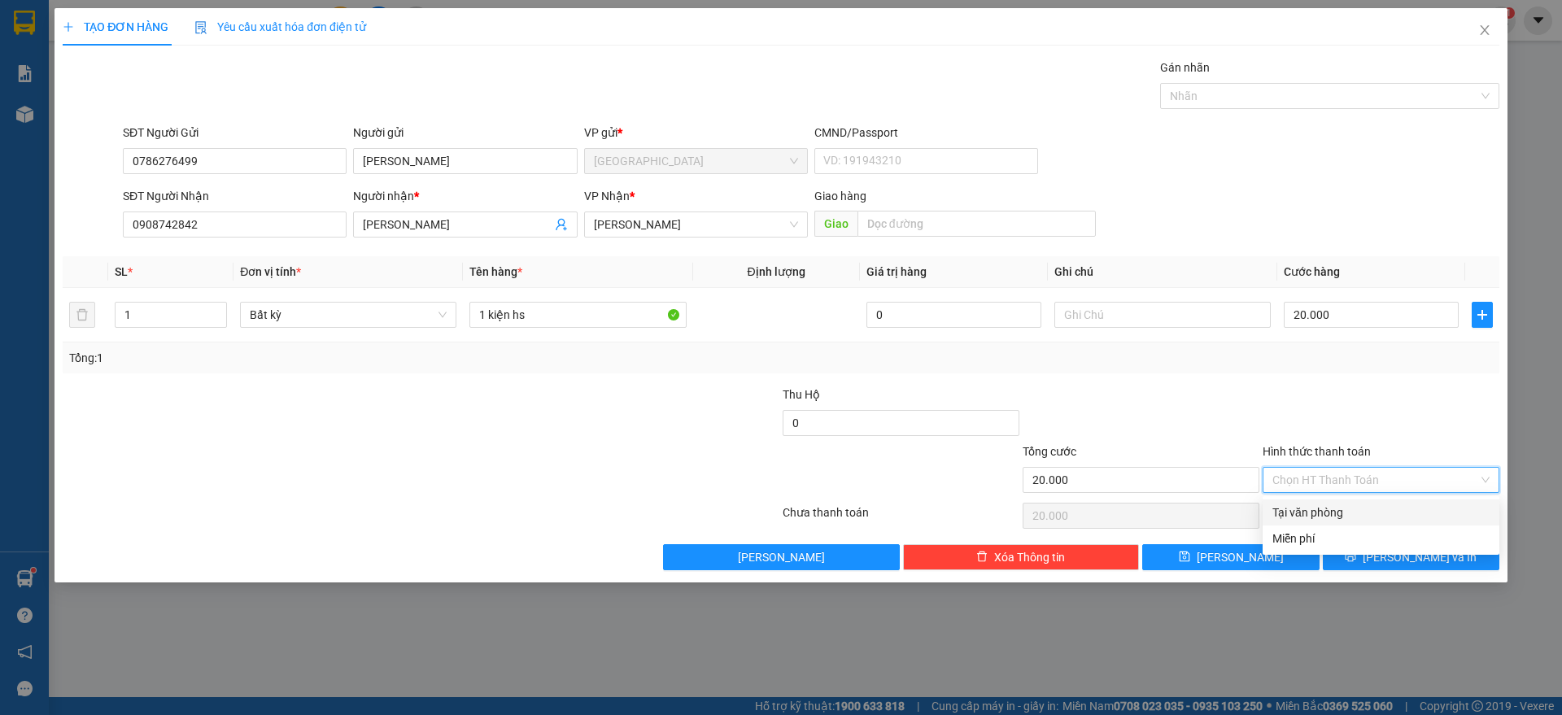
click at [1332, 504] on div "Tại văn phòng" at bounding box center [1380, 513] width 217 height 18
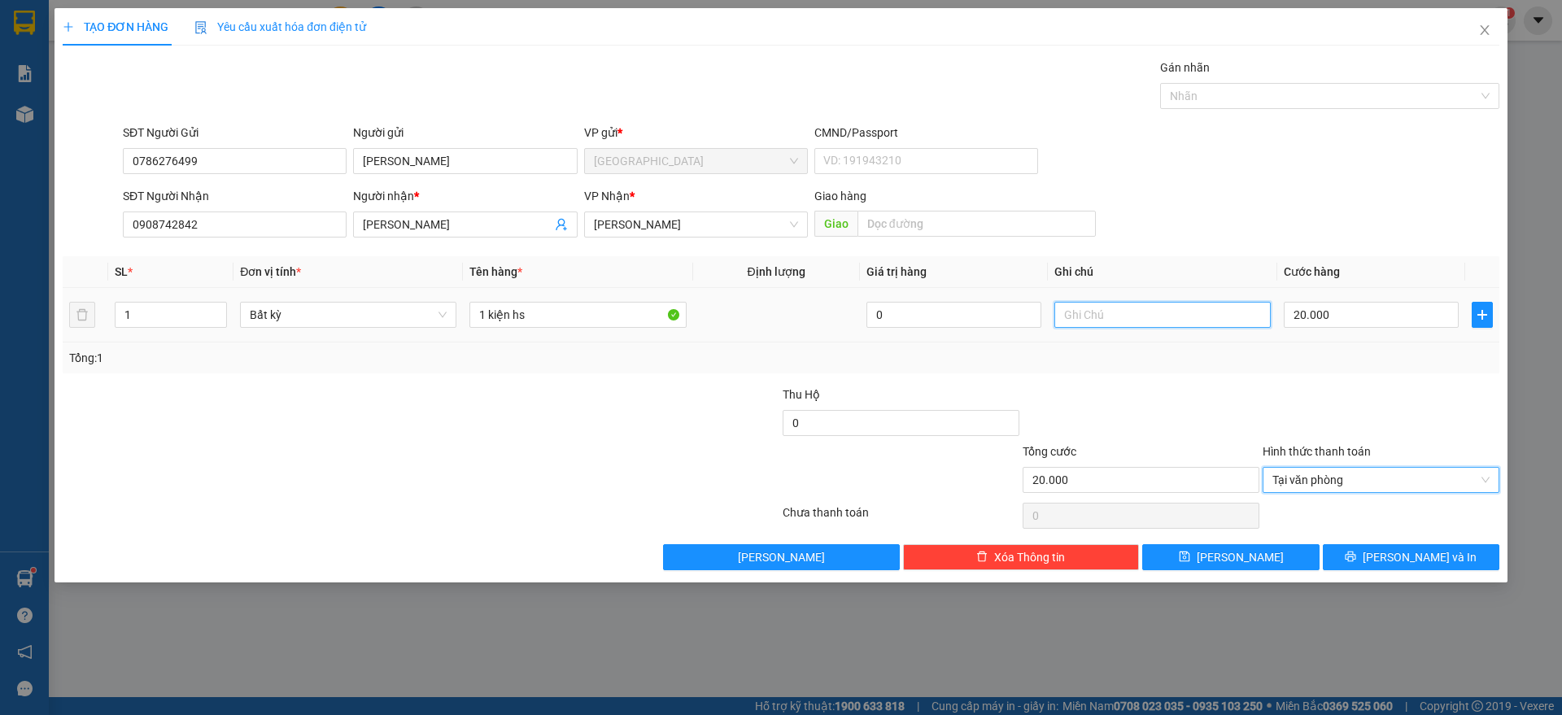
click at [1118, 319] on input "text" at bounding box center [1162, 315] width 216 height 26
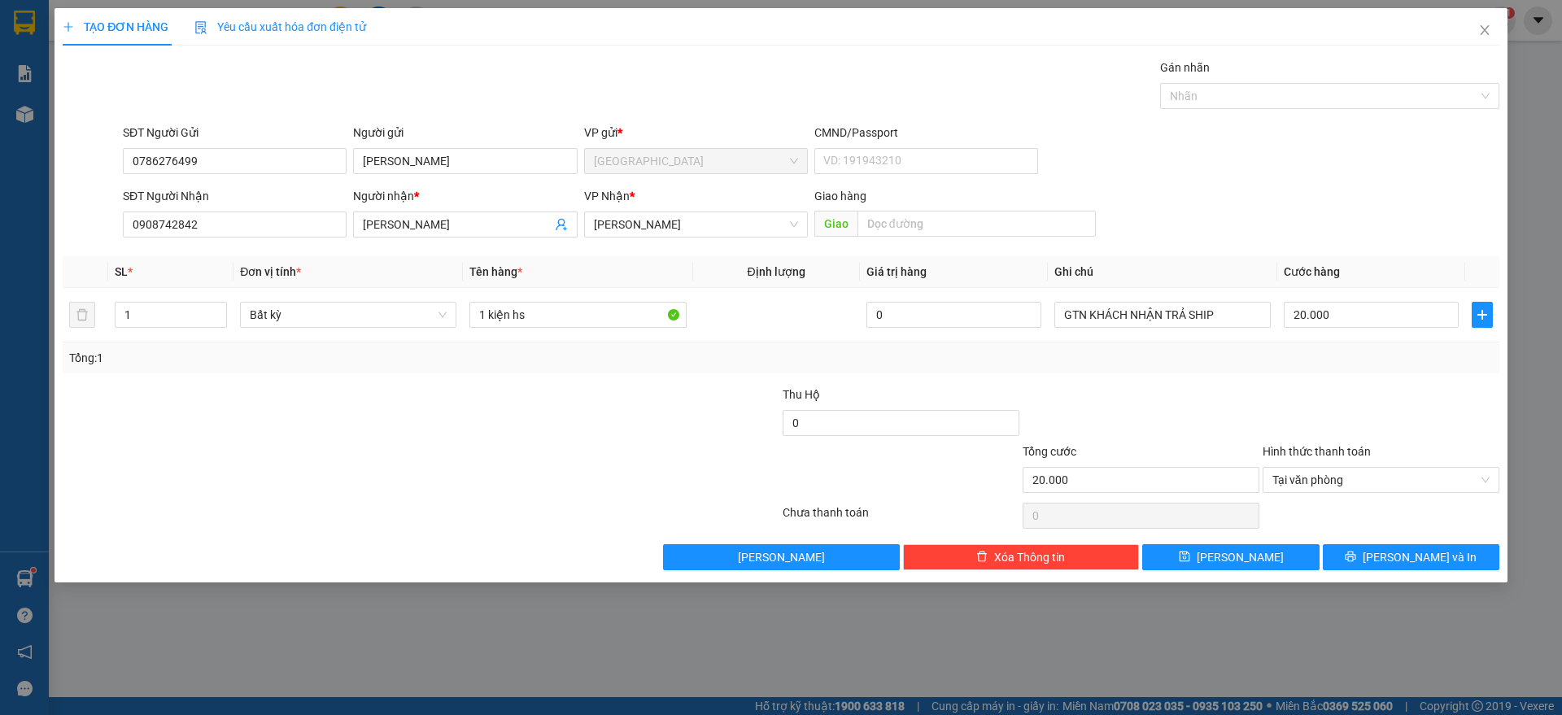
click at [1416, 386] on div at bounding box center [1381, 414] width 240 height 57
click at [1396, 562] on button "[PERSON_NAME] và In" at bounding box center [1411, 557] width 177 height 26
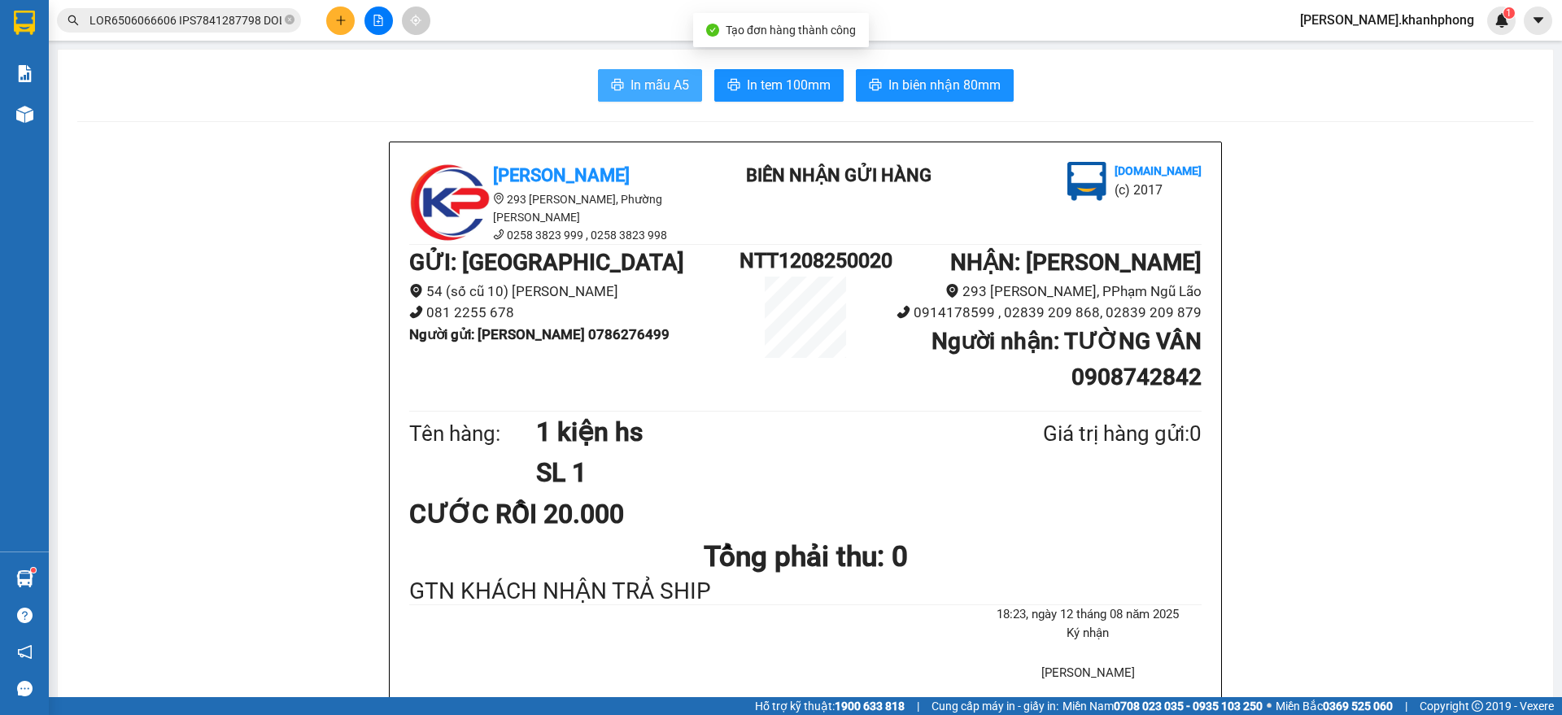
click at [657, 83] on span "In mẫu A5" at bounding box center [659, 85] width 59 height 20
click at [147, 19] on input "text" at bounding box center [185, 20] width 192 height 18
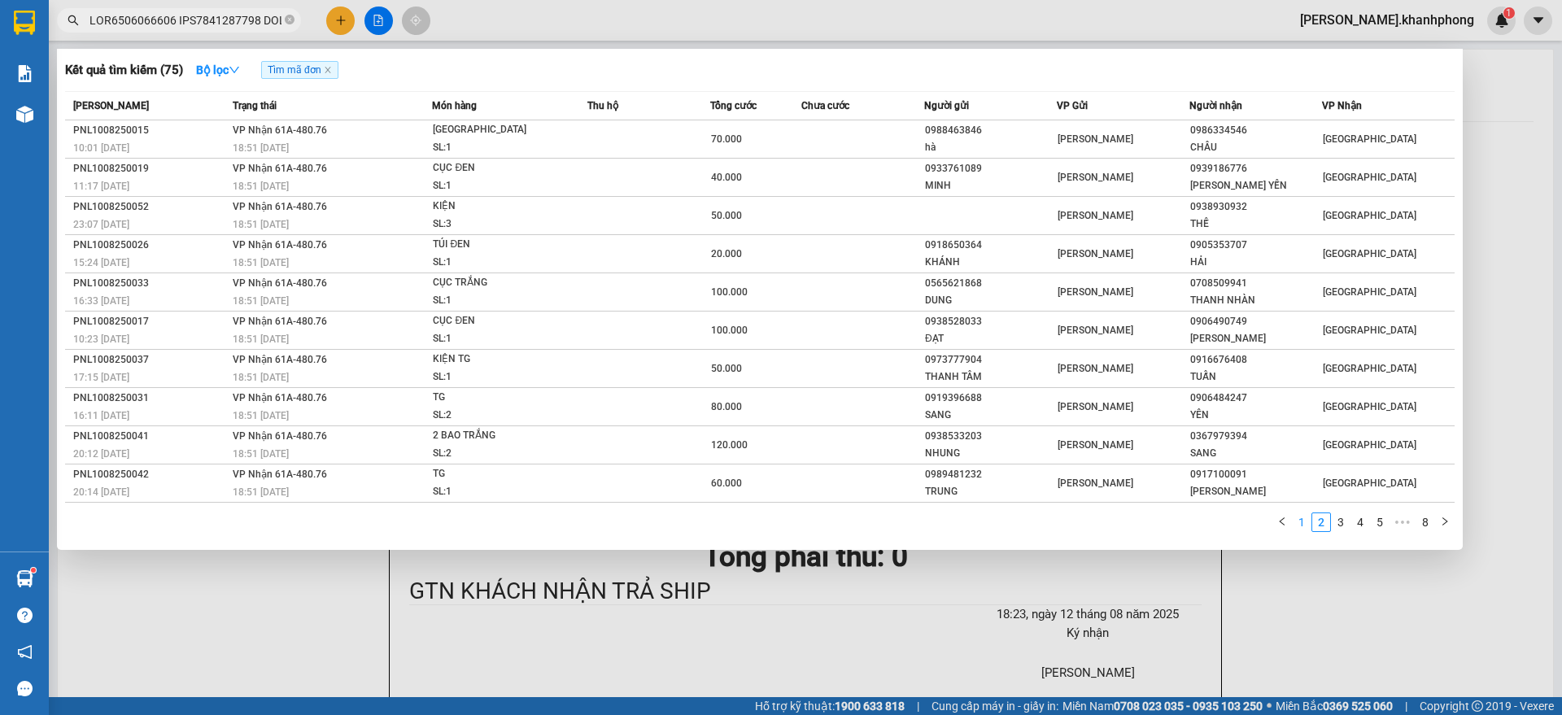
click at [1301, 521] on link "1" at bounding box center [1302, 522] width 18 height 18
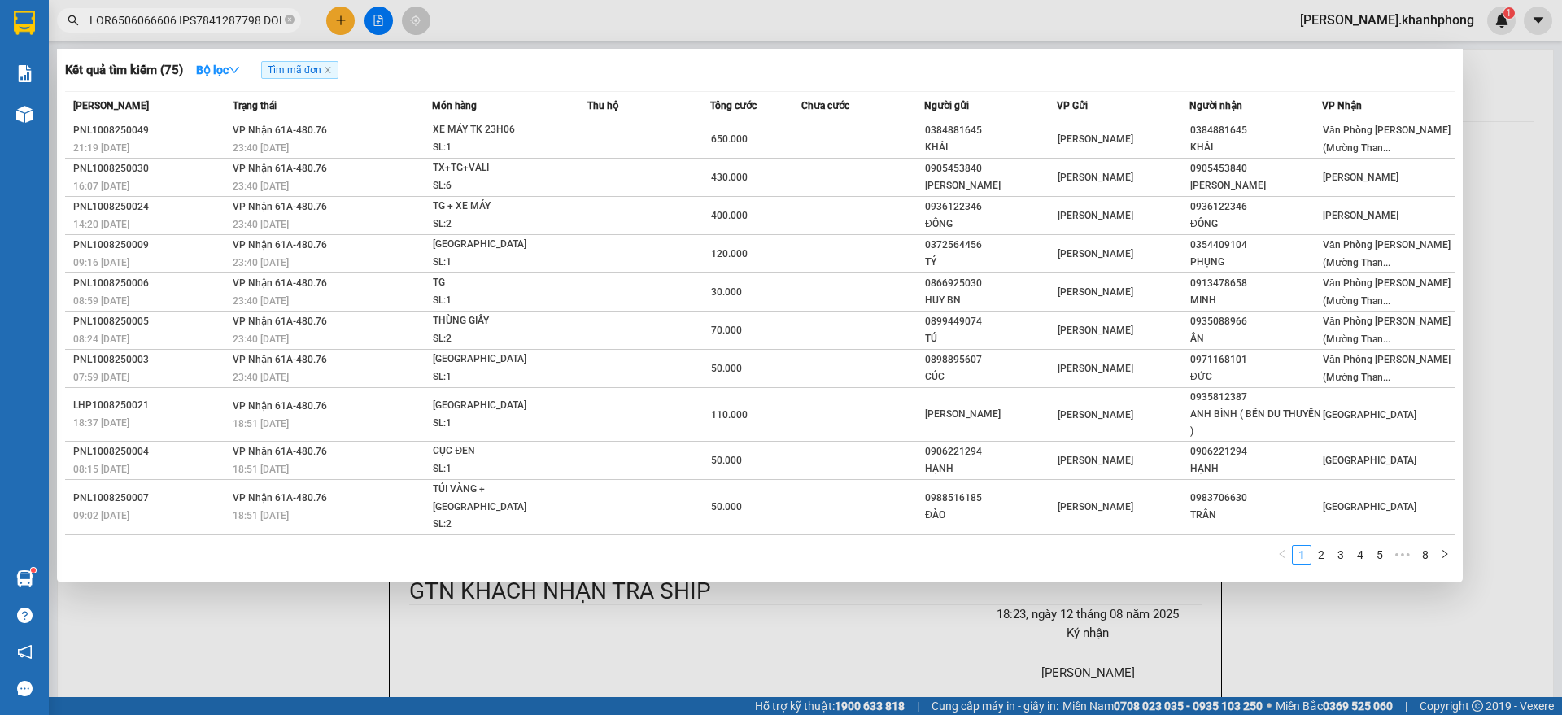
click at [1318, 546] on link "2" at bounding box center [1321, 555] width 18 height 18
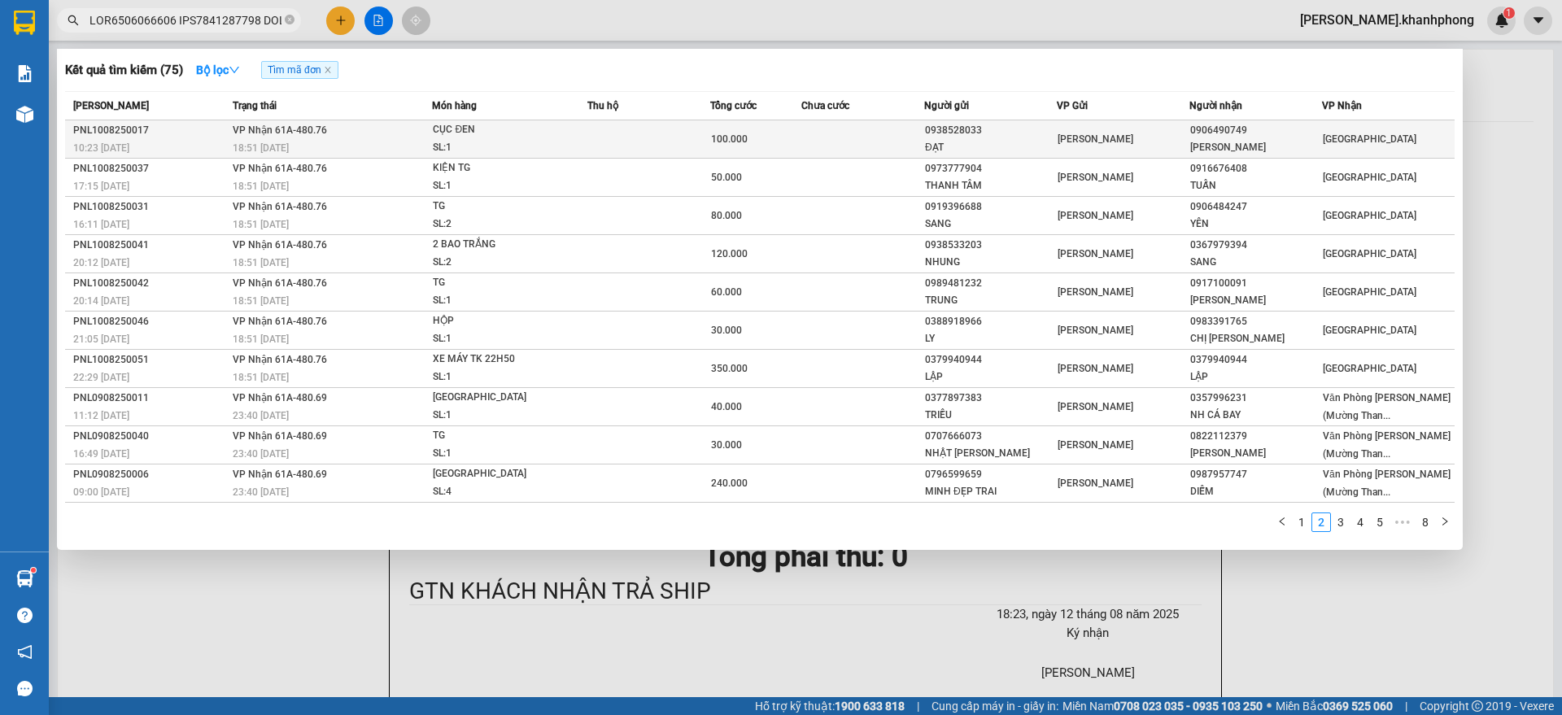
drag, startPoint x: 833, startPoint y: 137, endPoint x: 848, endPoint y: 145, distance: 16.7
click at [848, 145] on td at bounding box center [862, 139] width 122 height 38
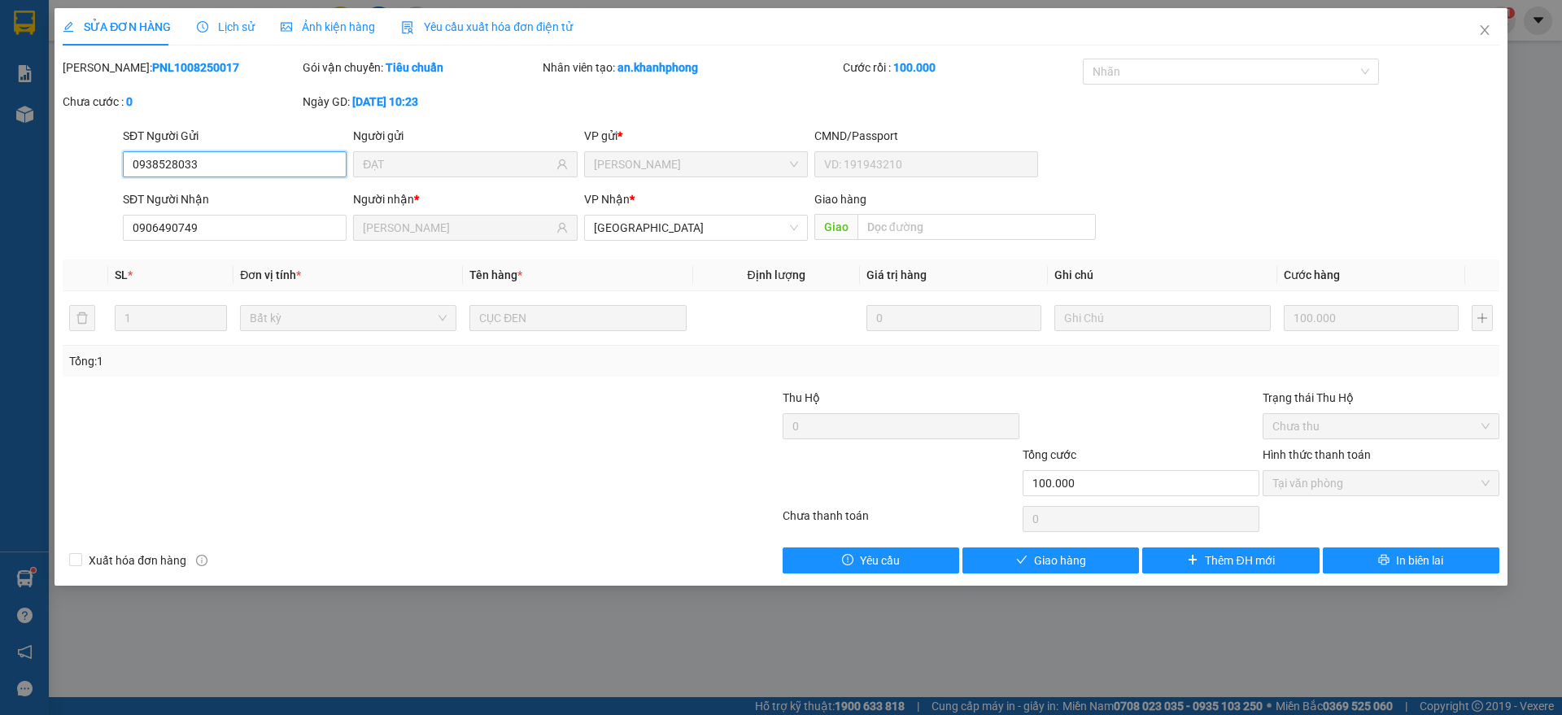
drag, startPoint x: 1338, startPoint y: 480, endPoint x: 1260, endPoint y: 504, distance: 81.8
click at [1338, 481] on span "Tại văn phòng" at bounding box center [1380, 483] width 217 height 24
click at [1070, 566] on span "Giao hàng" at bounding box center [1060, 561] width 52 height 18
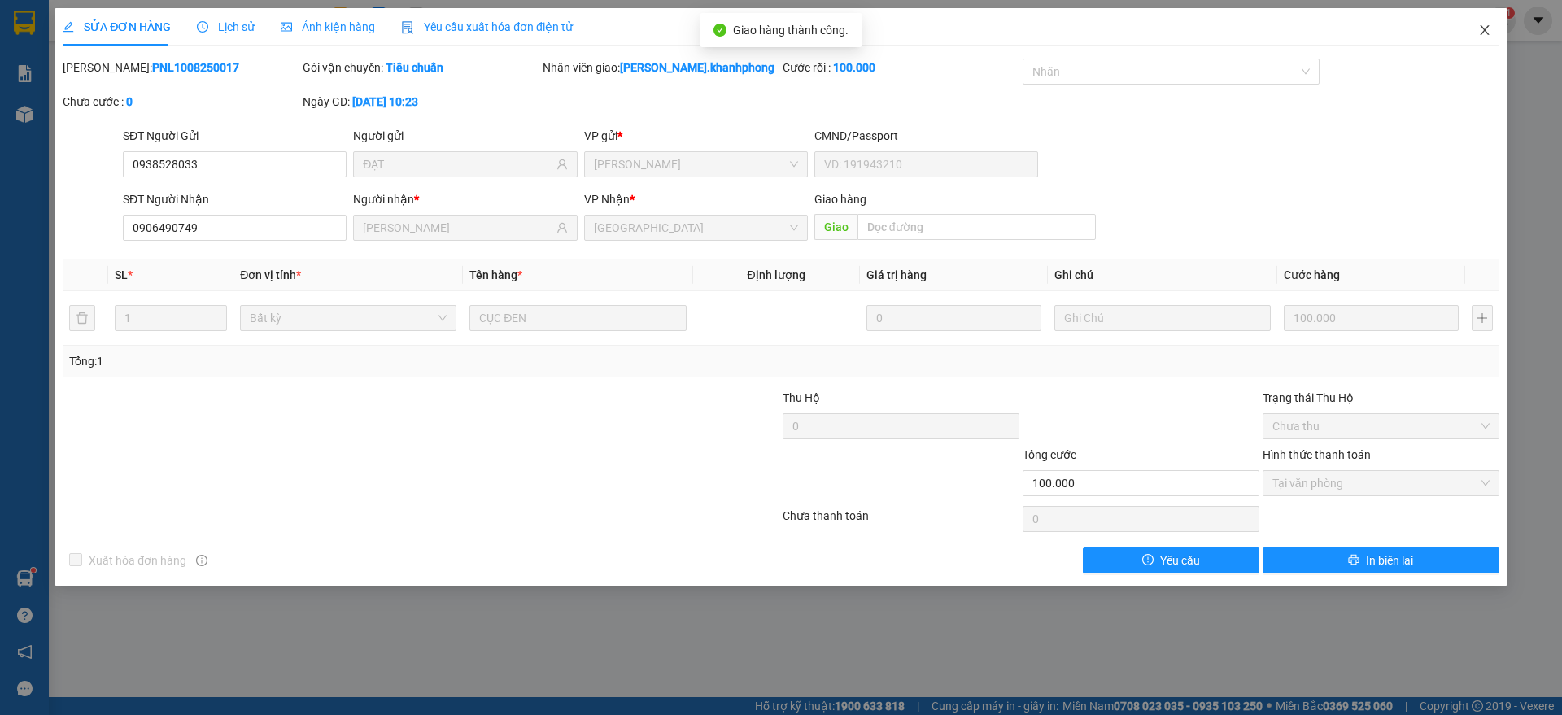
click at [1484, 29] on icon "close" at bounding box center [1484, 30] width 13 height 13
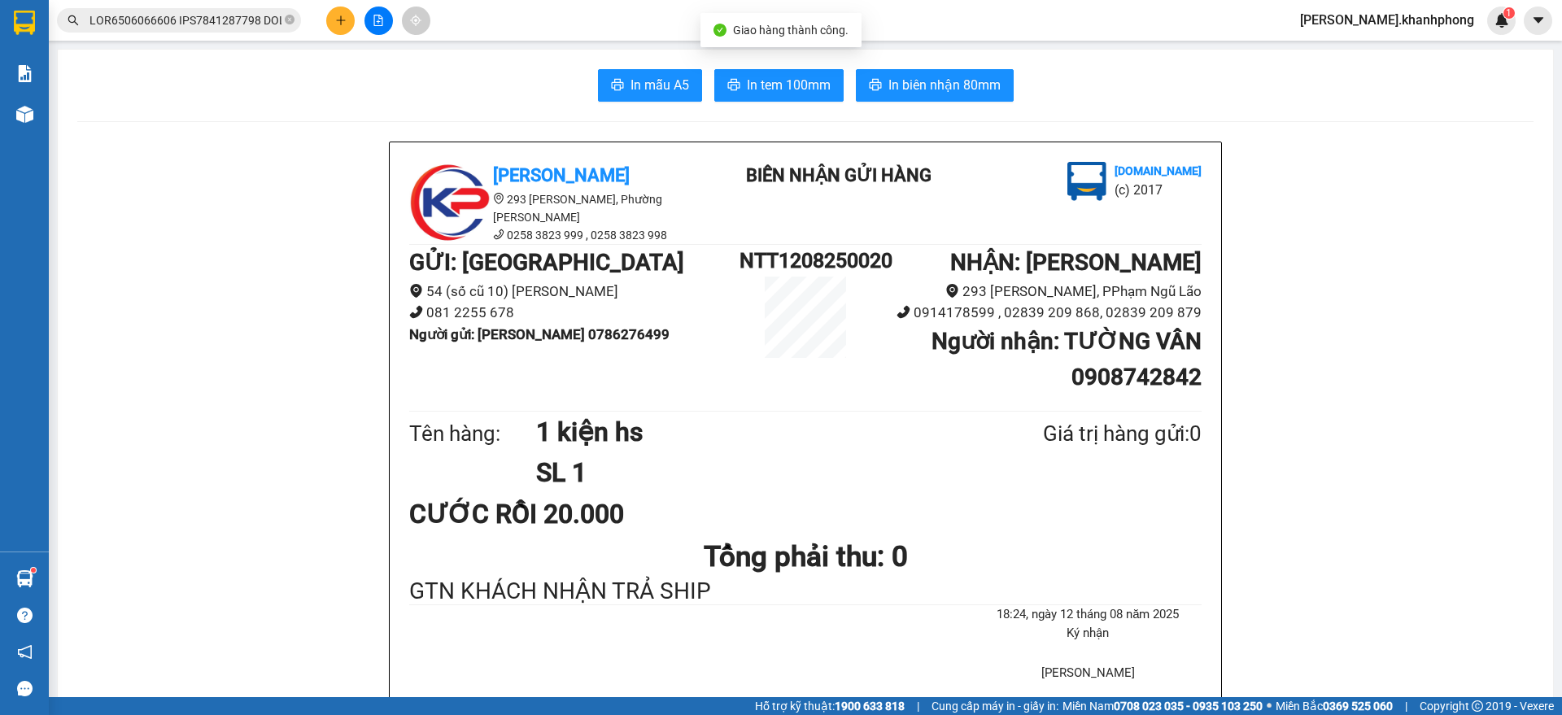
drag, startPoint x: 216, startPoint y: 21, endPoint x: 258, endPoint y: 47, distance: 49.7
click at [228, 29] on span at bounding box center [179, 20] width 244 height 24
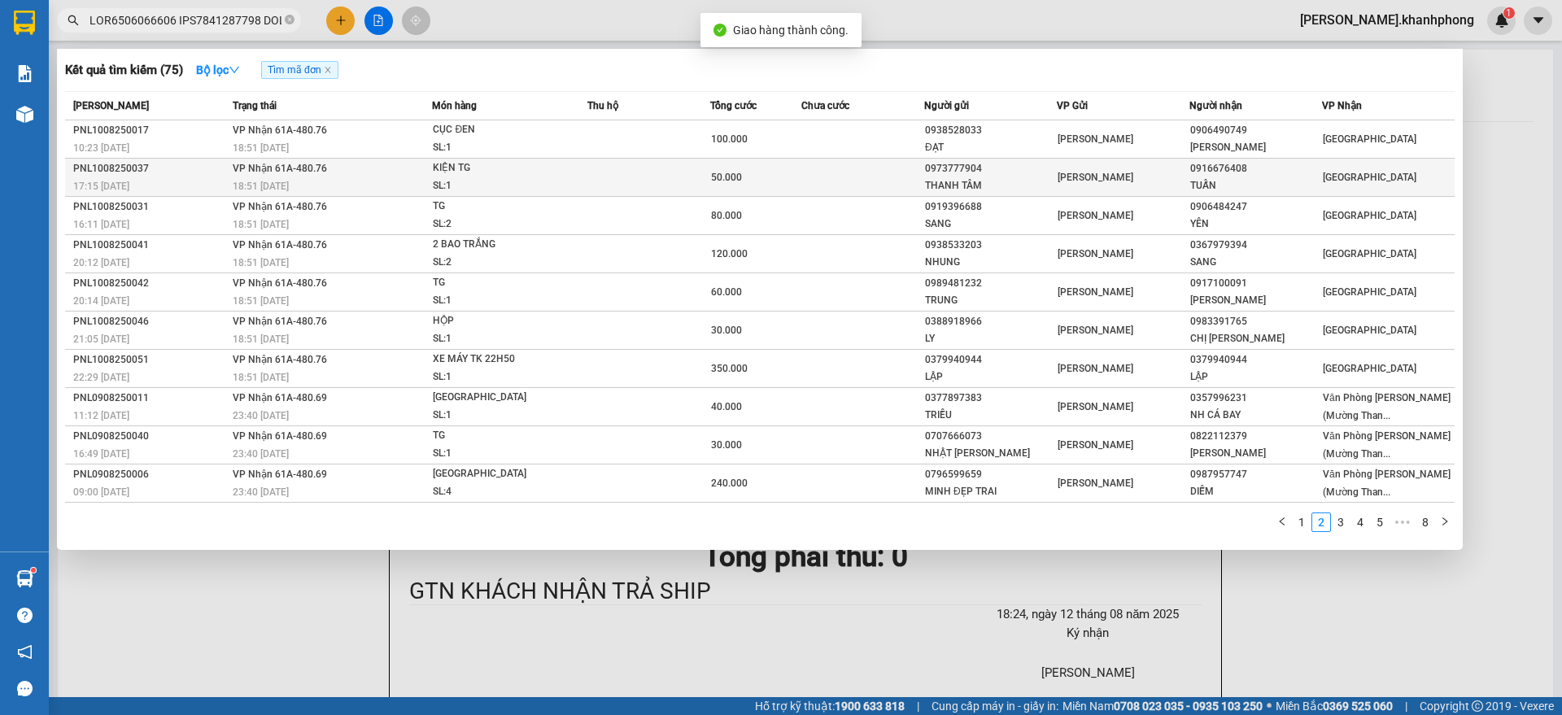
click at [844, 180] on td at bounding box center [862, 178] width 122 height 38
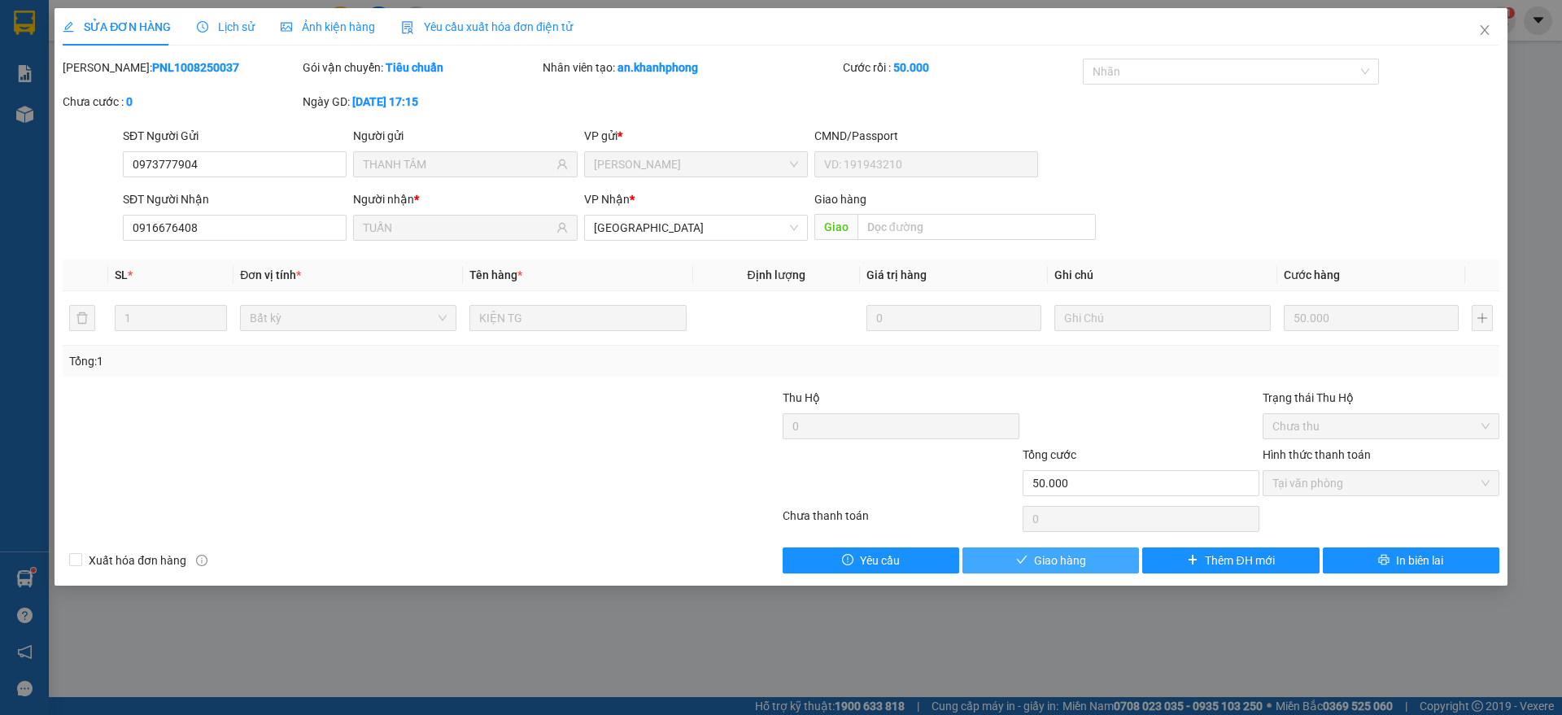
click at [1052, 560] on span "Giao hàng" at bounding box center [1060, 561] width 52 height 18
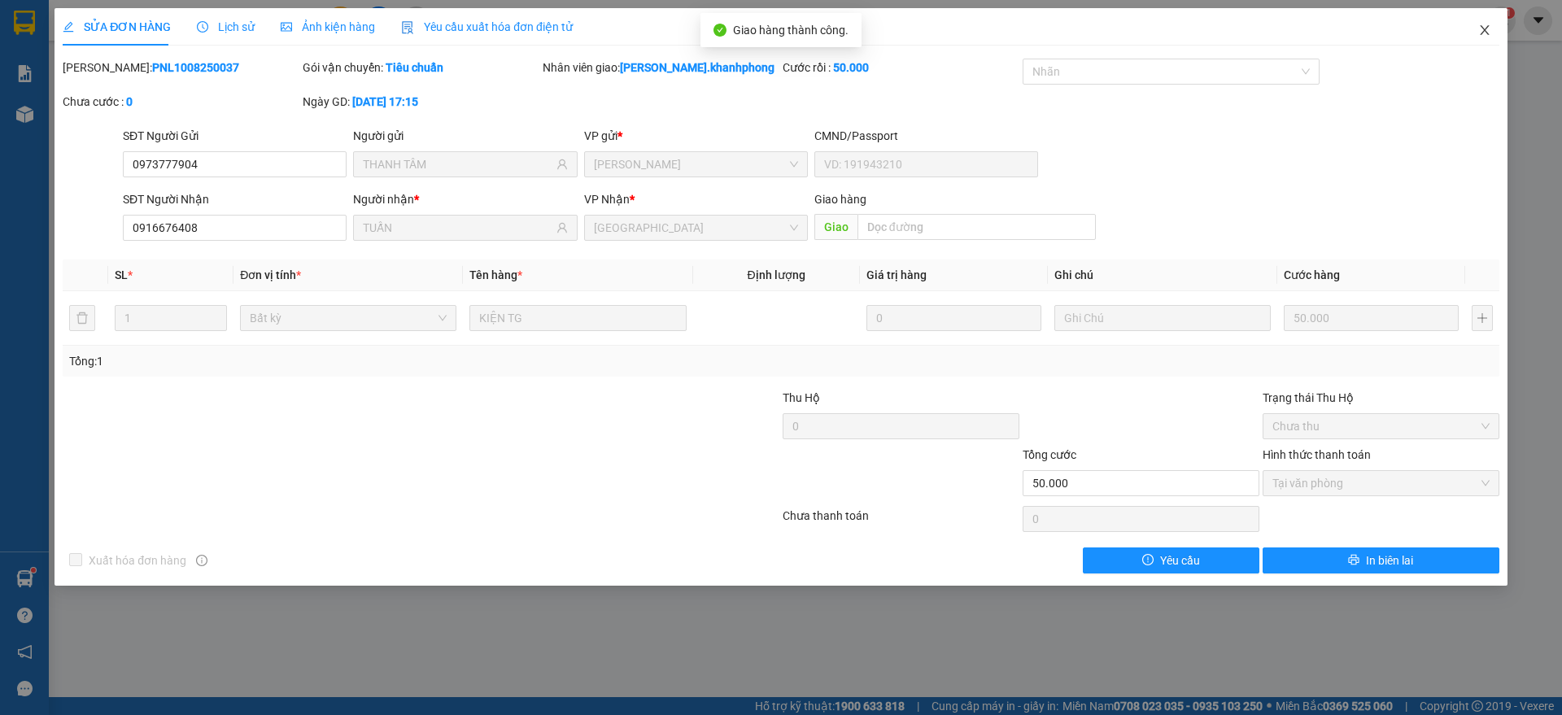
click at [1492, 24] on span "Close" at bounding box center [1485, 31] width 46 height 46
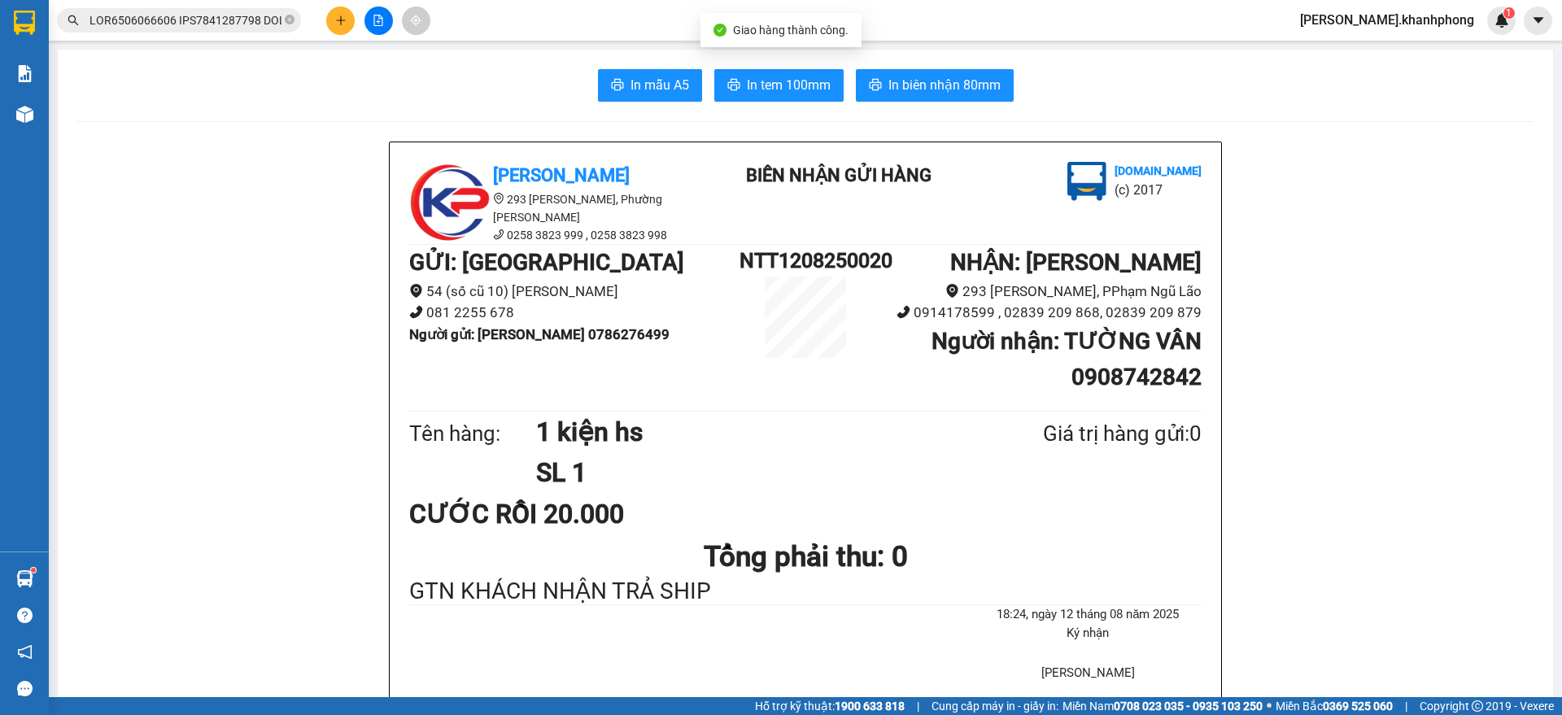
click at [212, 19] on input "text" at bounding box center [185, 20] width 192 height 18
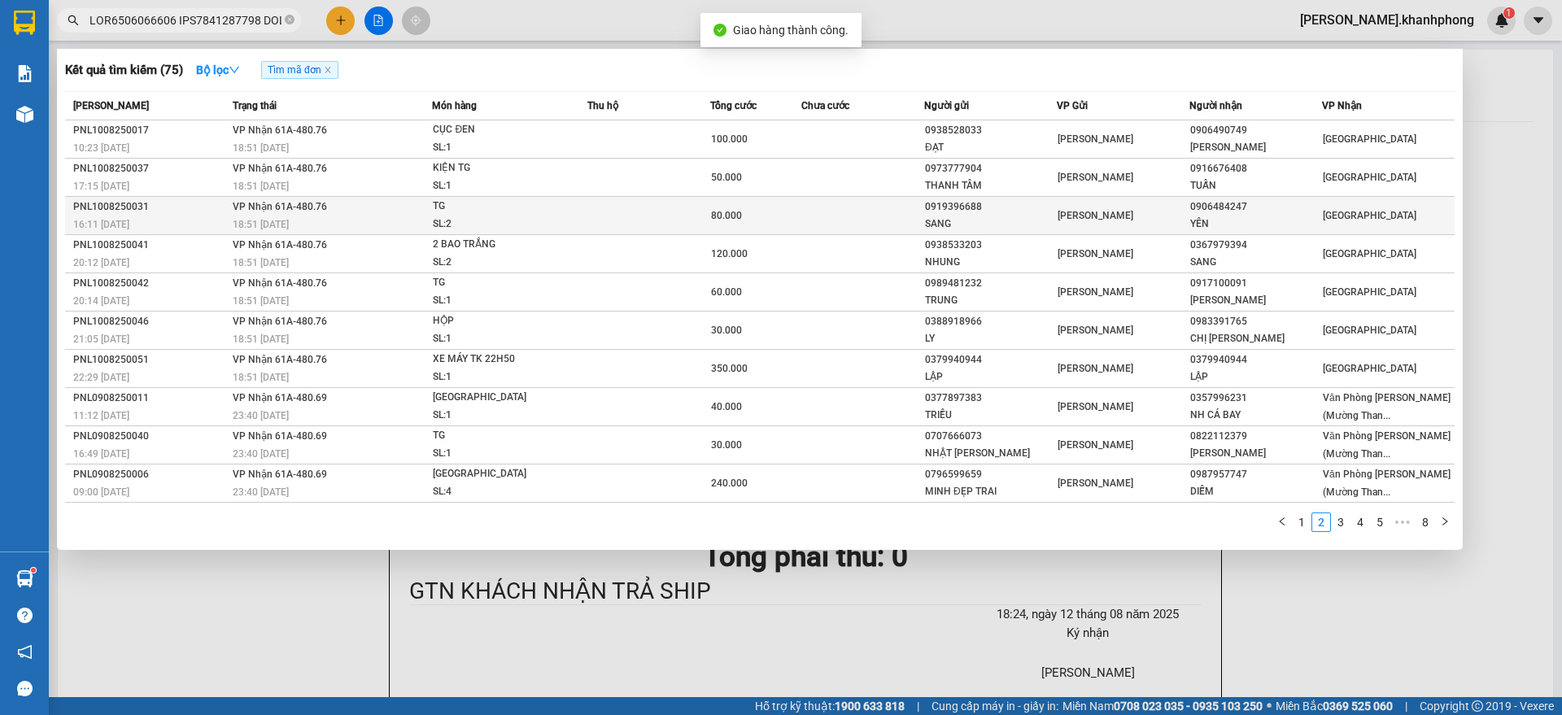
click at [253, 222] on span "18:51 [DATE]" at bounding box center [261, 224] width 56 height 11
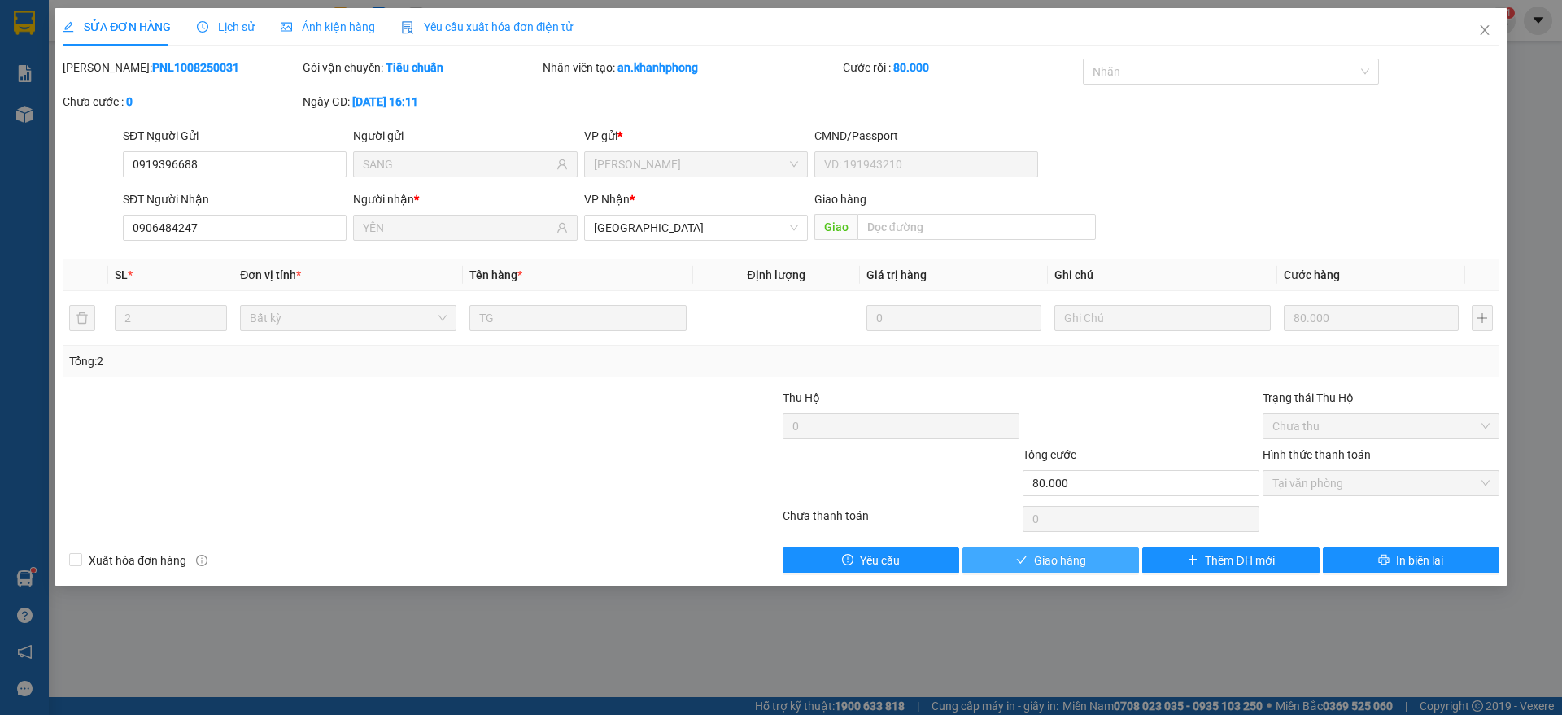
click at [1029, 562] on button "Giao hàng" at bounding box center [1050, 560] width 177 height 26
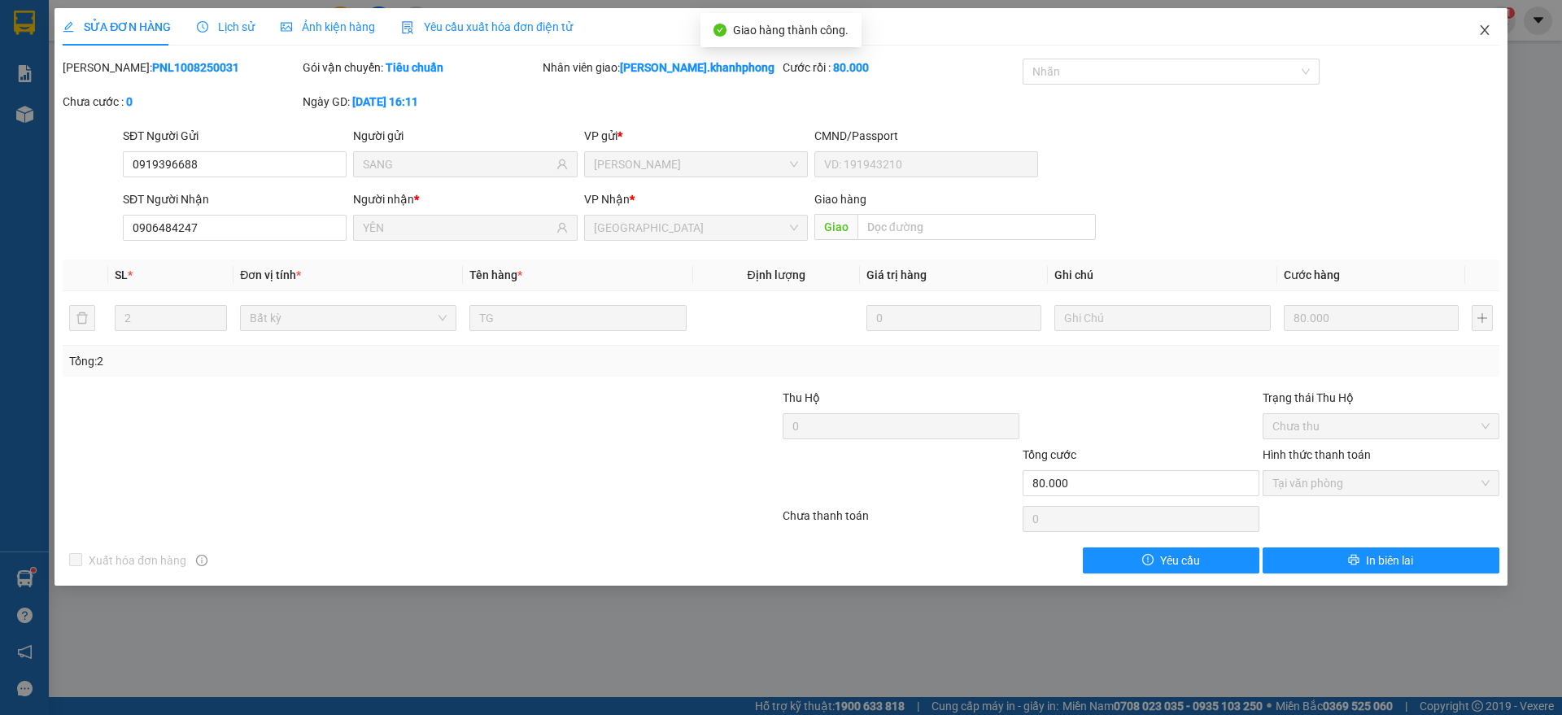
drag, startPoint x: 1495, startPoint y: 30, endPoint x: 1472, endPoint y: 40, distance: 24.8
click at [1495, 29] on span "Close" at bounding box center [1485, 31] width 46 height 46
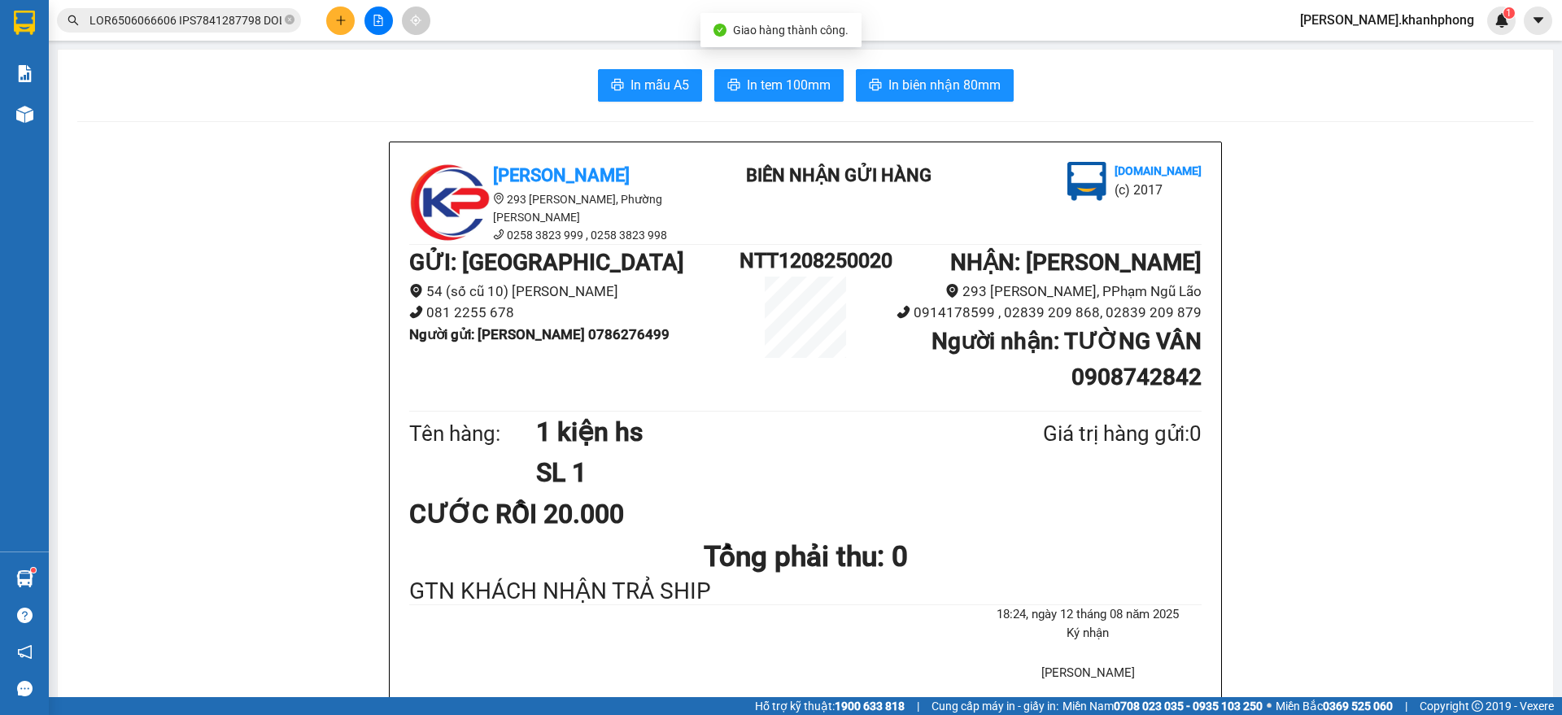
click at [206, 27] on input "text" at bounding box center [185, 20] width 192 height 18
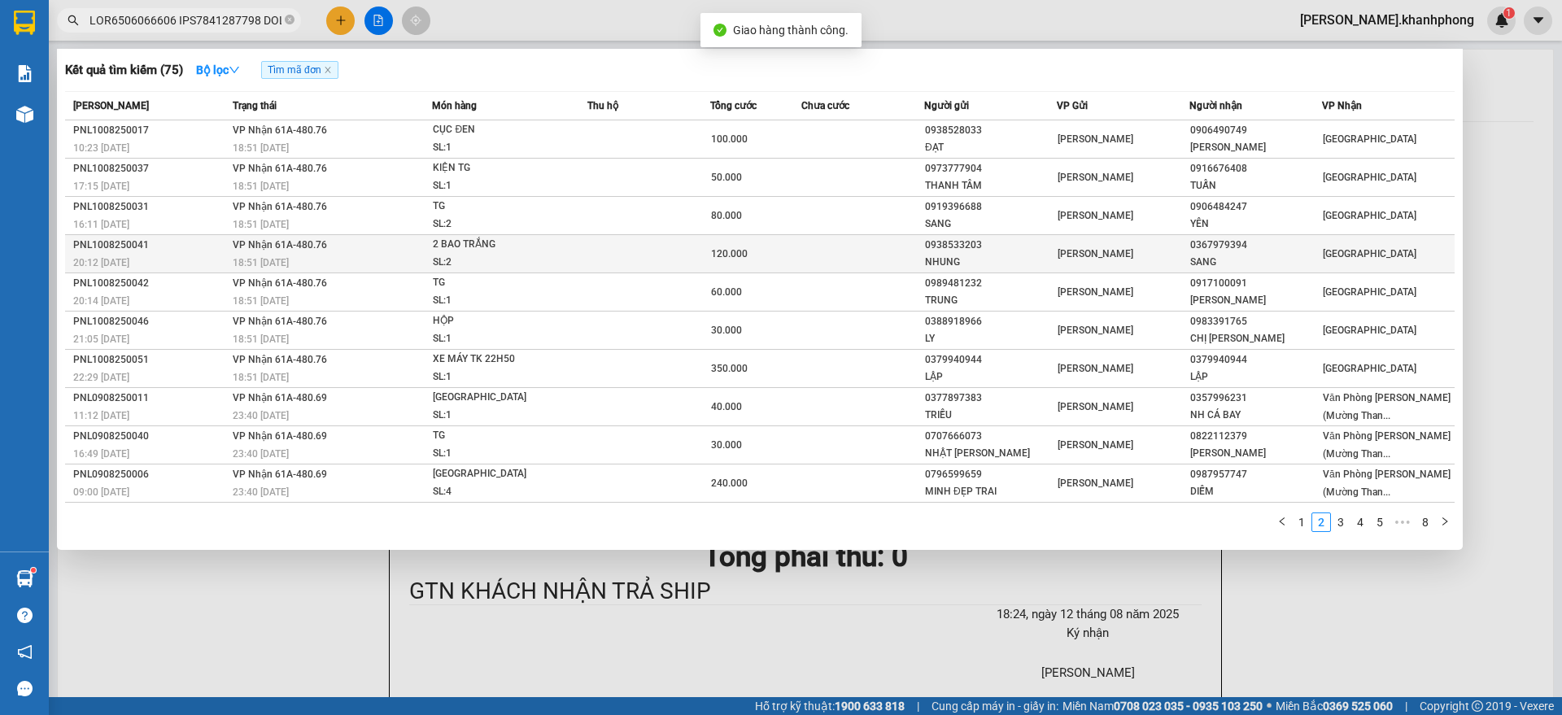
click at [160, 250] on div "PNL1008250041" at bounding box center [150, 245] width 155 height 17
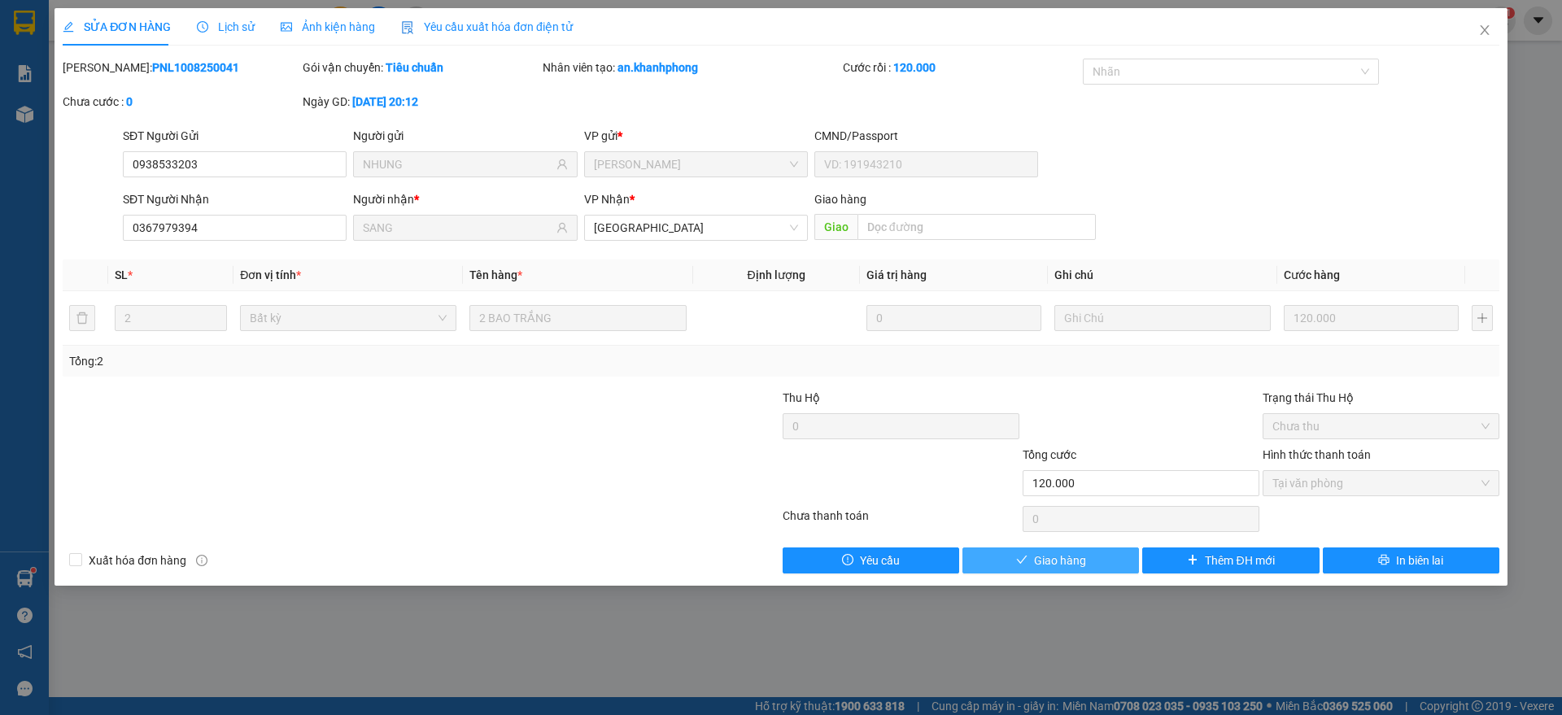
click at [1047, 552] on span "Giao hàng" at bounding box center [1060, 561] width 52 height 18
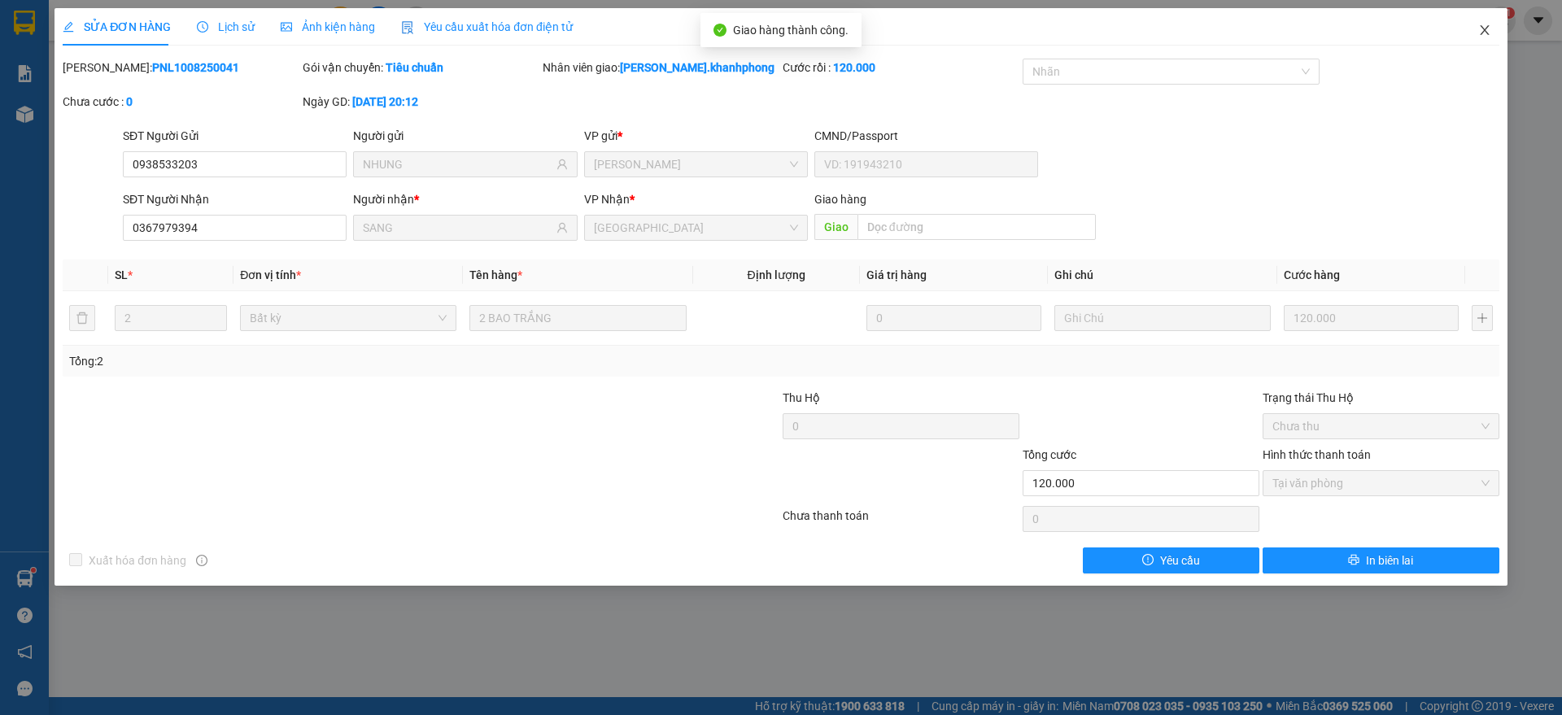
drag, startPoint x: 1484, startPoint y: 24, endPoint x: 1347, endPoint y: 24, distance: 136.7
click at [1483, 24] on icon "close" at bounding box center [1484, 30] width 13 height 13
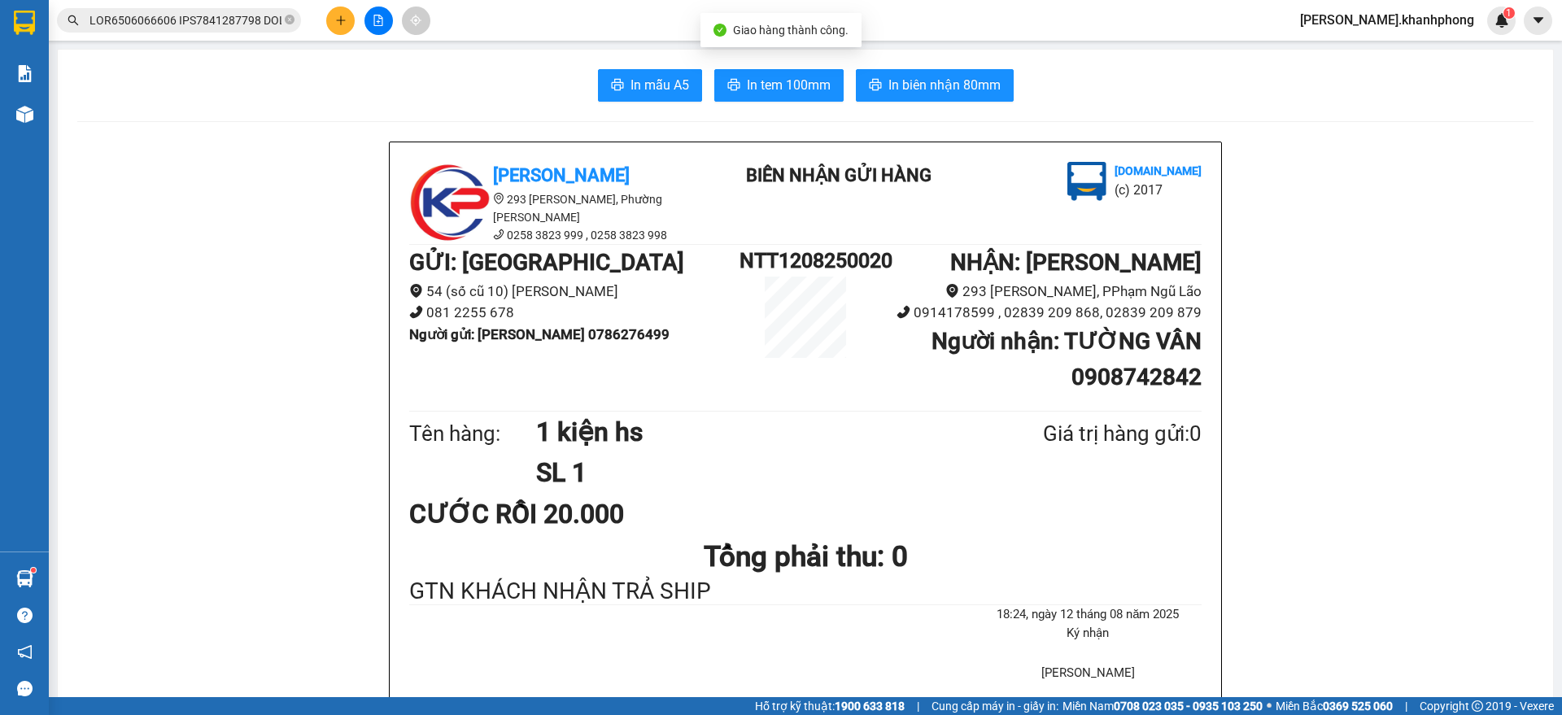
click at [171, 24] on input "text" at bounding box center [185, 20] width 192 height 18
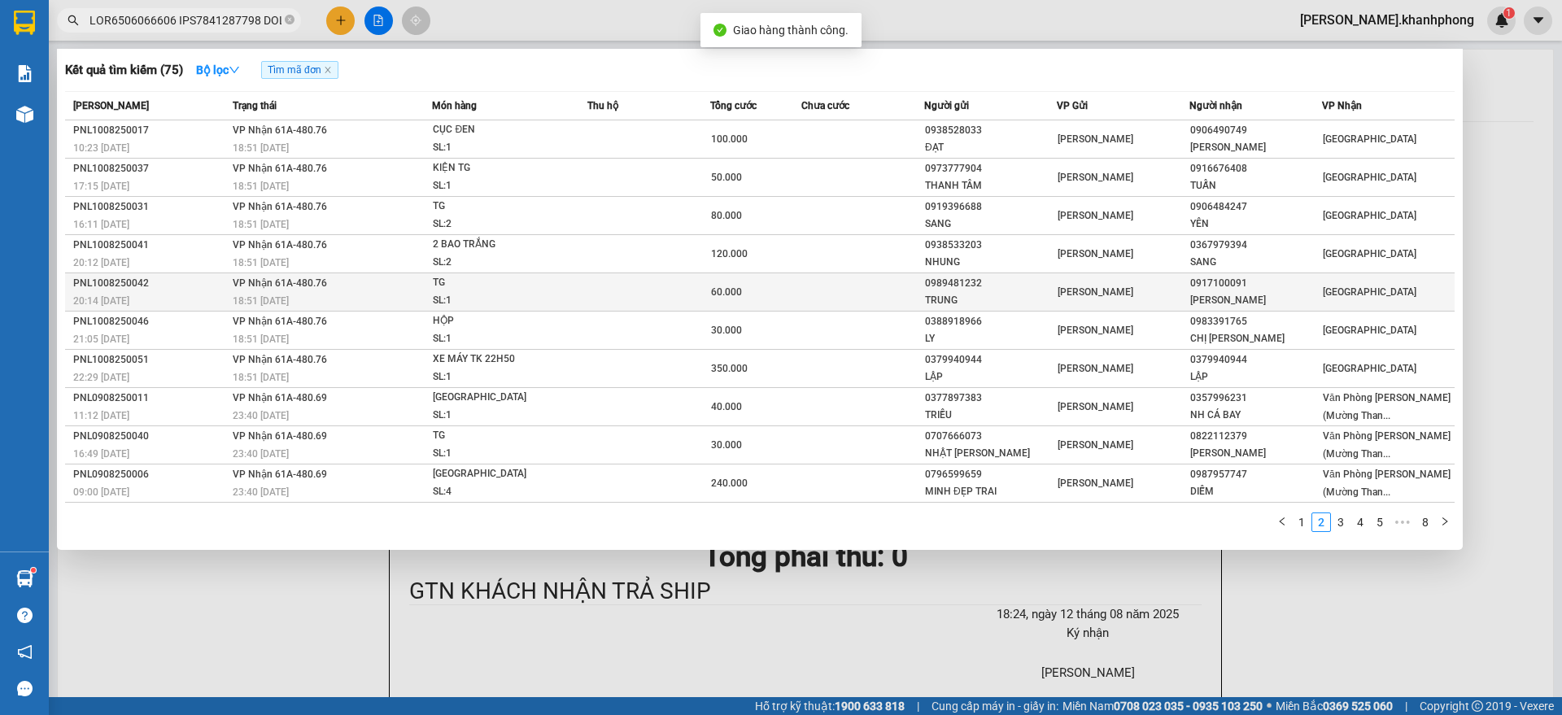
click at [185, 281] on div "PNL1008250042" at bounding box center [150, 283] width 155 height 17
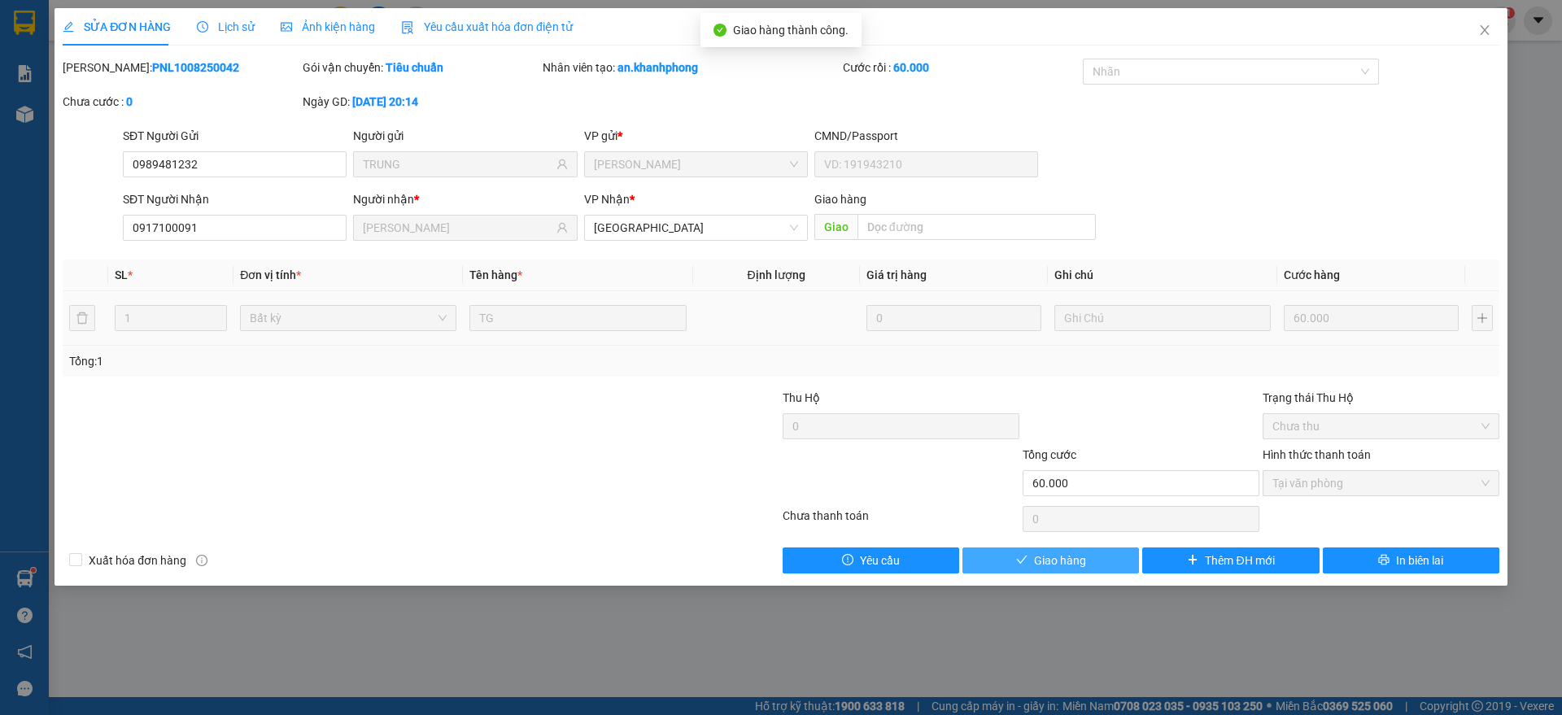
click at [1053, 561] on span "Giao hàng" at bounding box center [1060, 561] width 52 height 18
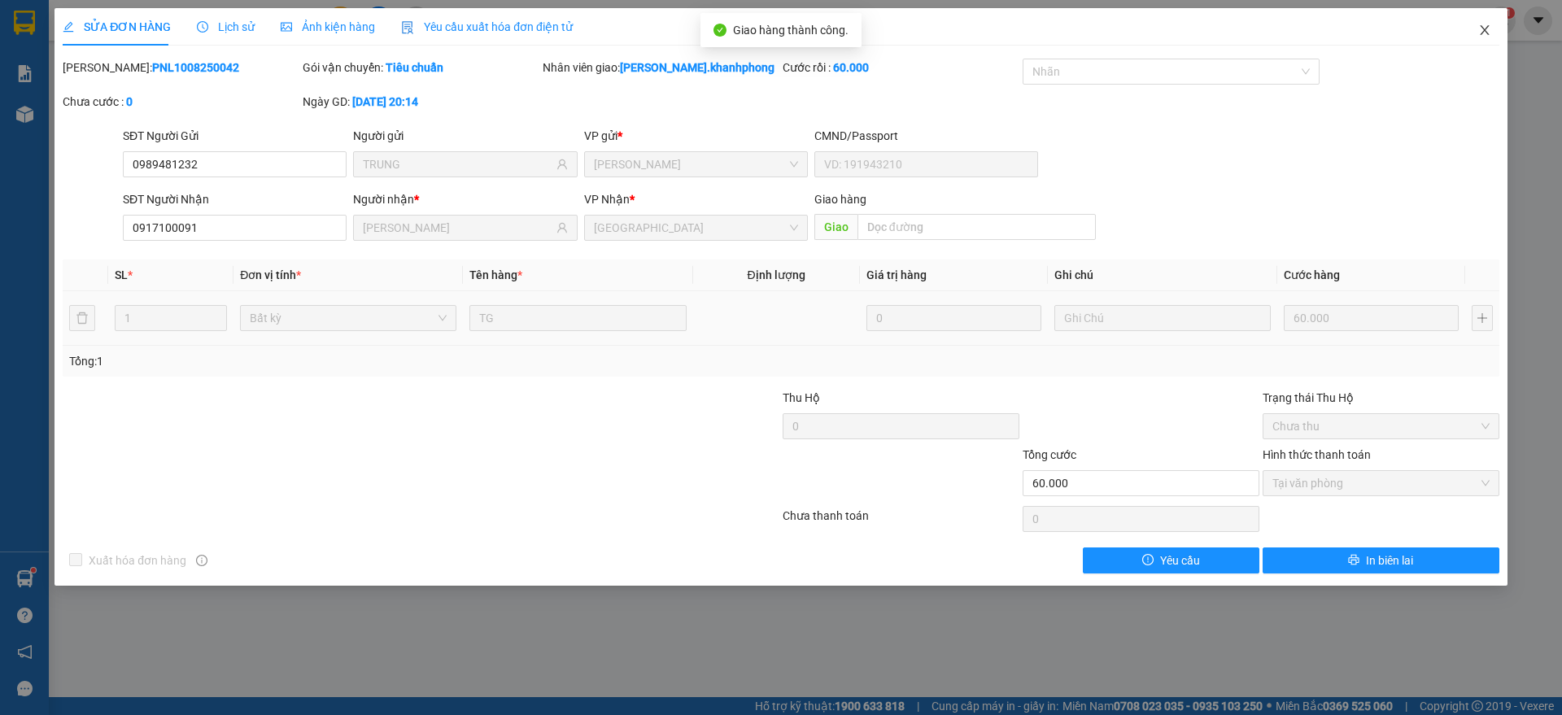
click at [1486, 29] on icon "close" at bounding box center [1484, 30] width 13 height 13
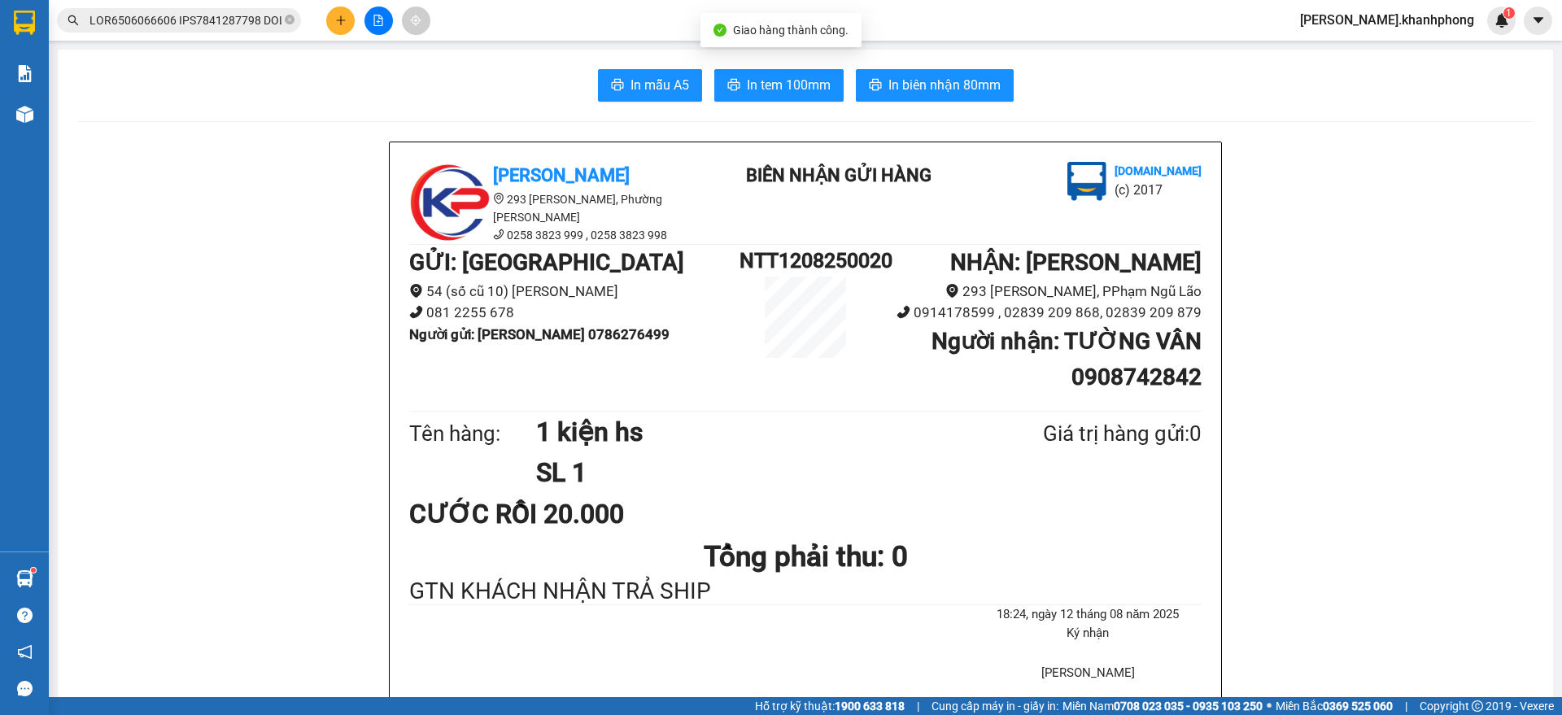
click at [201, 23] on input "text" at bounding box center [185, 20] width 192 height 18
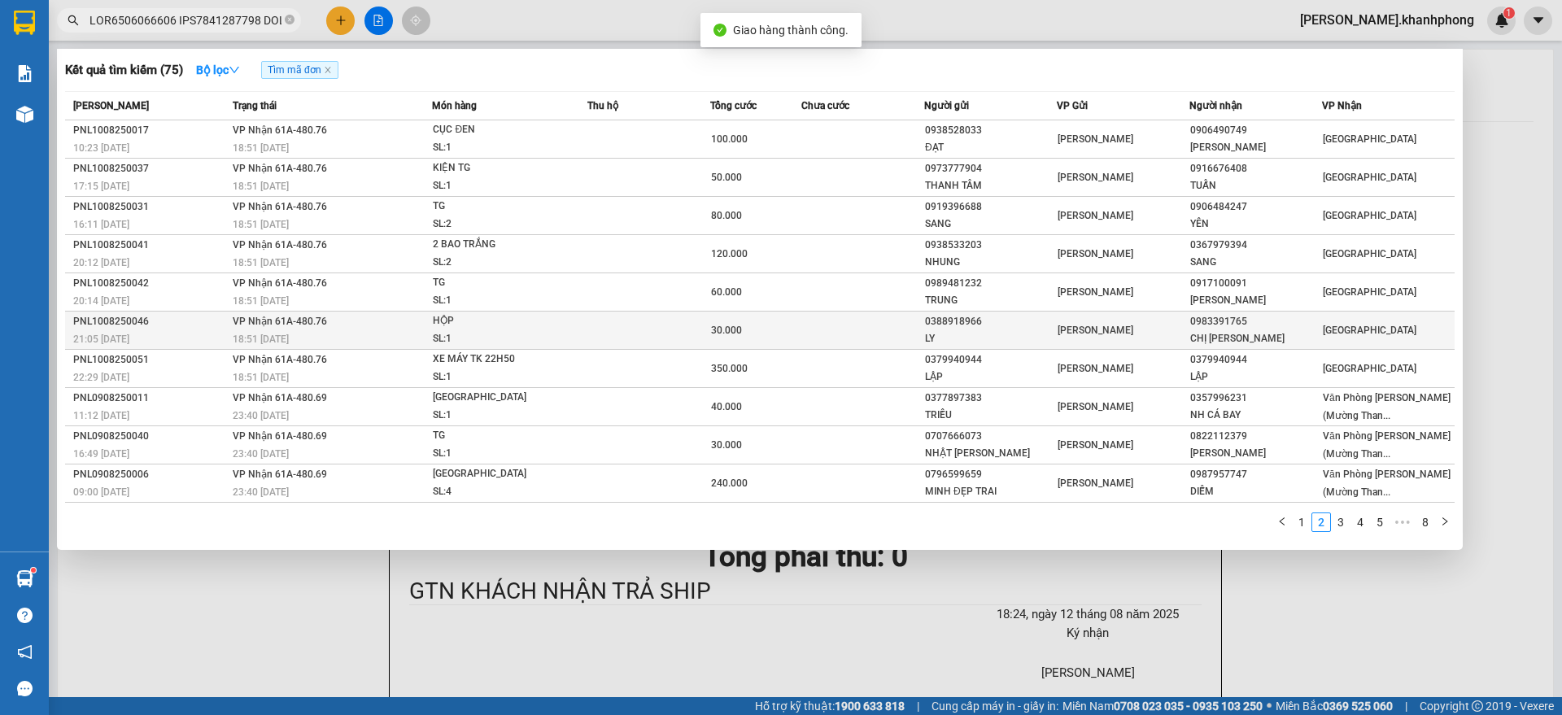
click at [177, 322] on div "PNL1008250046" at bounding box center [150, 321] width 155 height 17
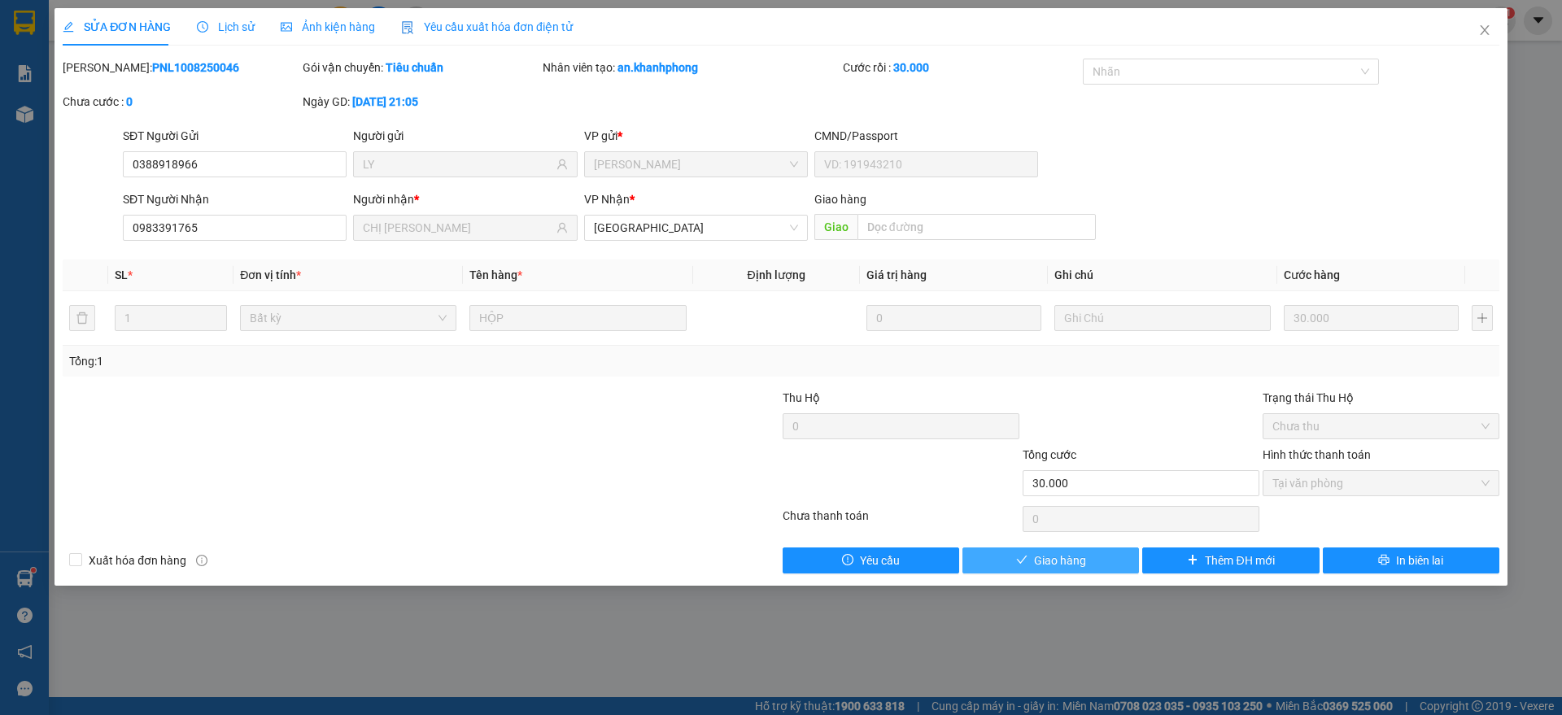
click at [1037, 556] on span "Giao hàng" at bounding box center [1060, 561] width 52 height 18
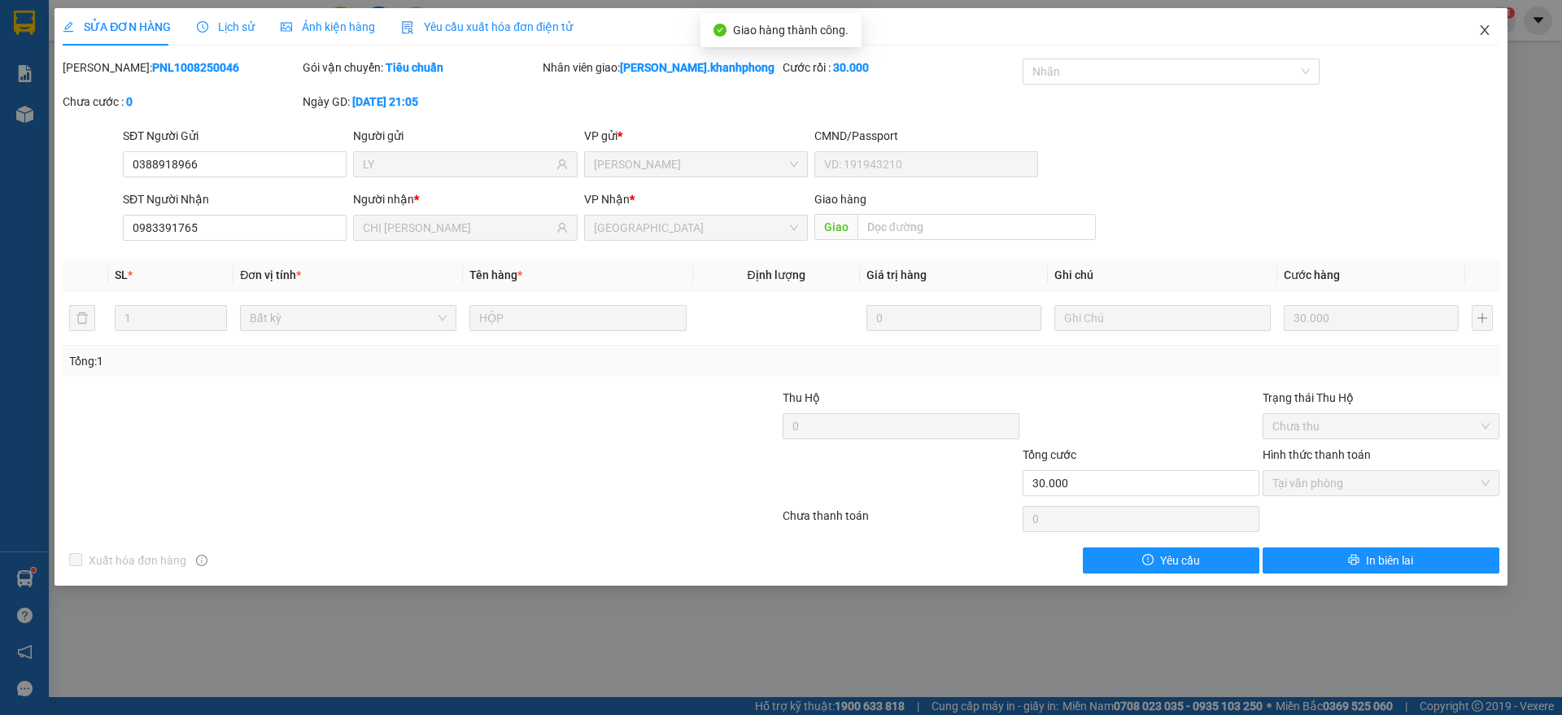
click at [1490, 27] on icon "close" at bounding box center [1484, 30] width 13 height 13
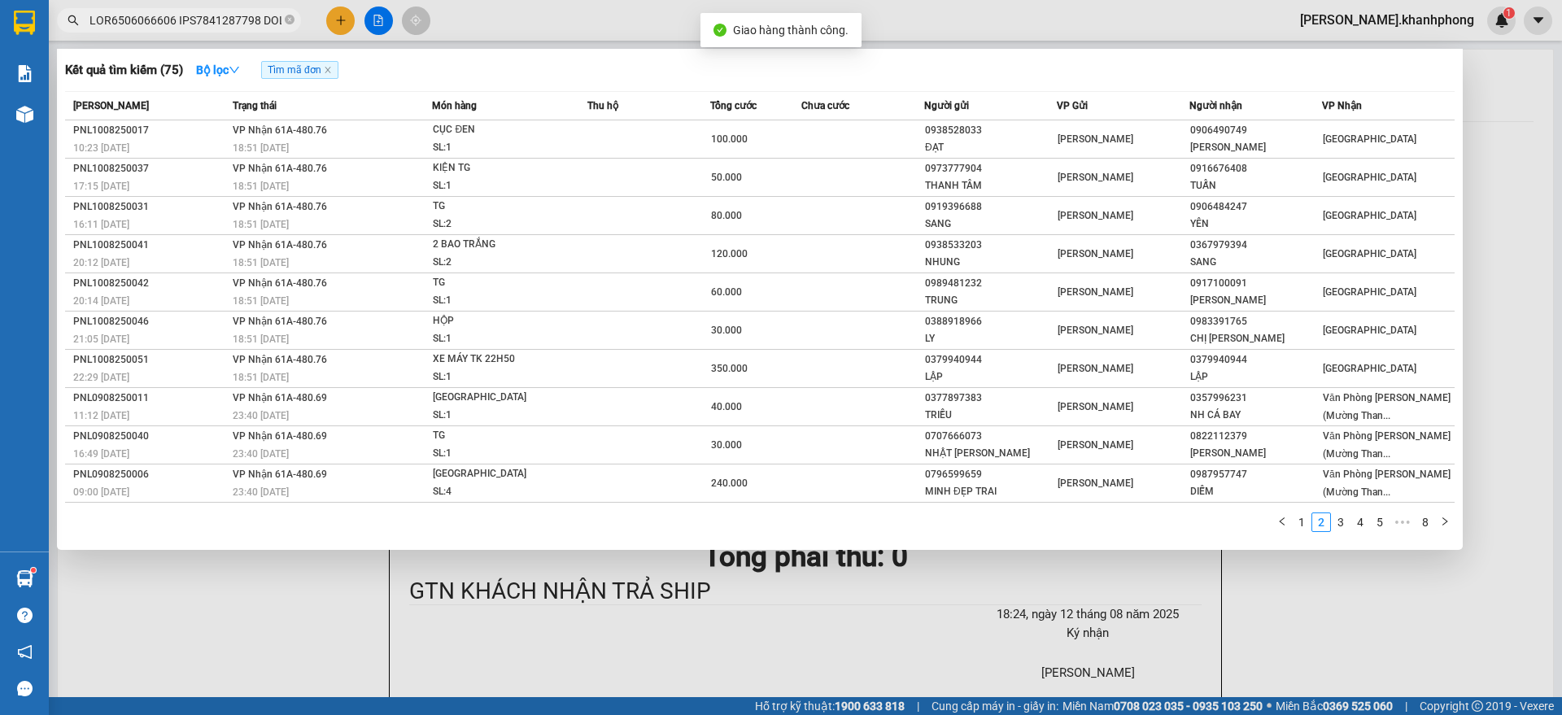
click at [220, 21] on input "text" at bounding box center [185, 20] width 192 height 18
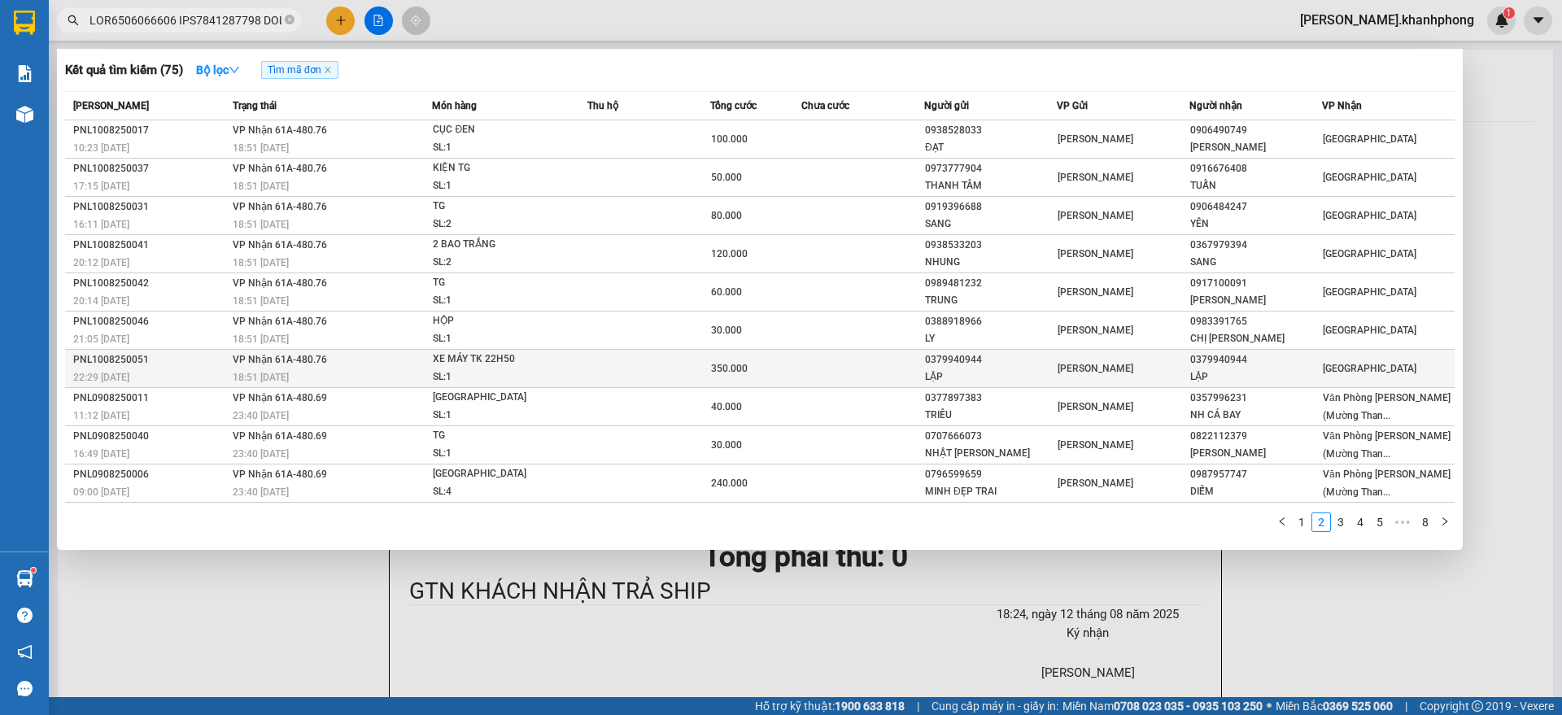
click at [887, 371] on td at bounding box center [862, 369] width 122 height 38
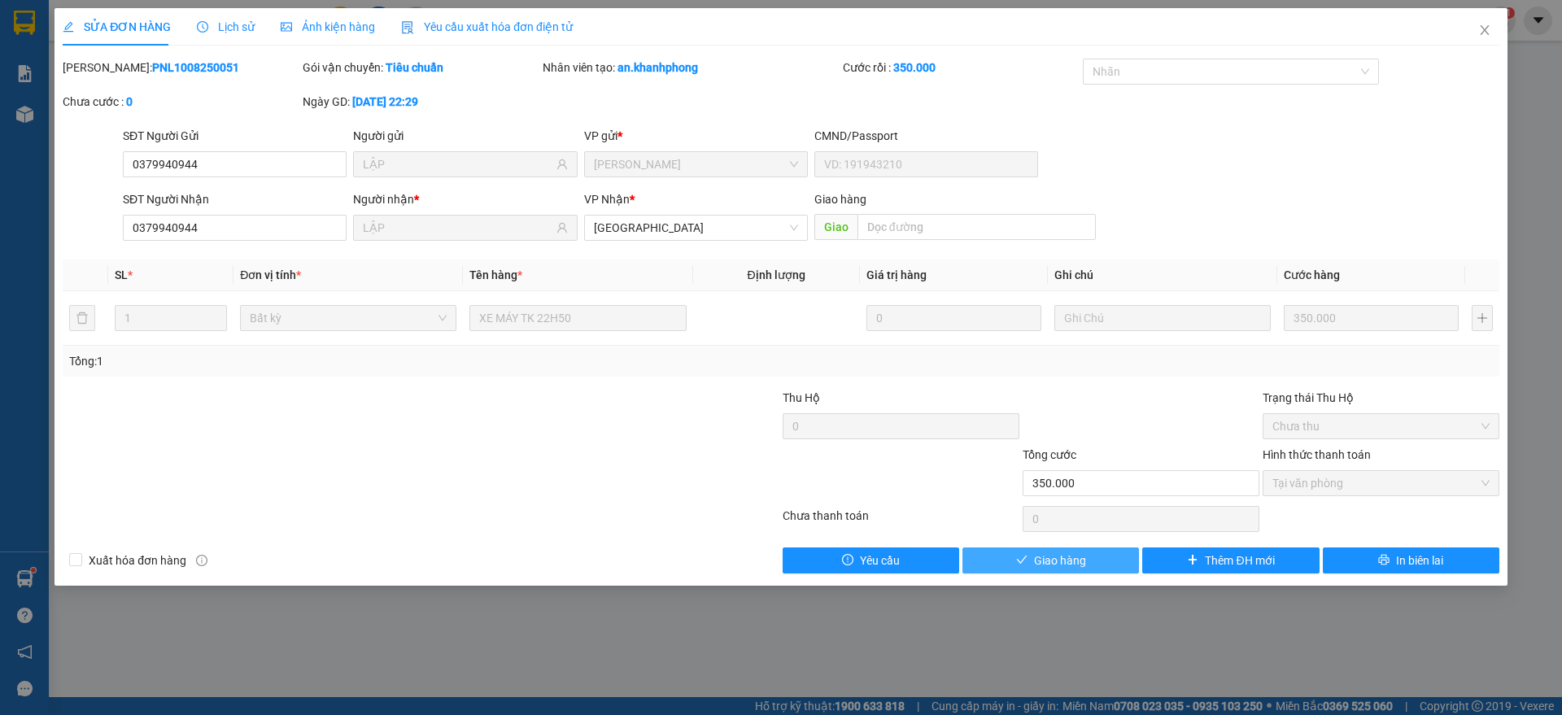
click at [1026, 563] on icon "check" at bounding box center [1021, 559] width 11 height 11
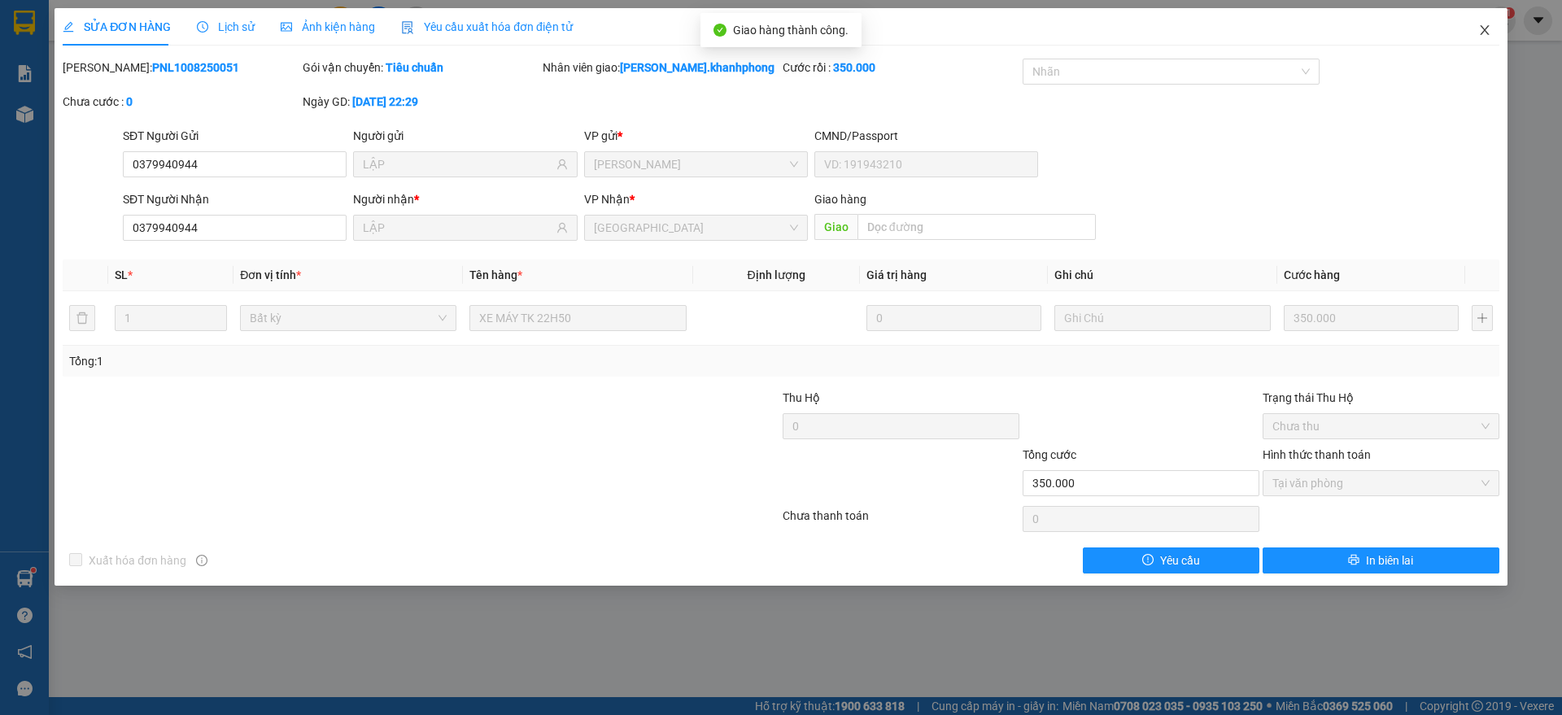
drag, startPoint x: 1476, startPoint y: 26, endPoint x: 1427, endPoint y: 31, distance: 49.9
click at [1480, 24] on span "Close" at bounding box center [1485, 31] width 46 height 46
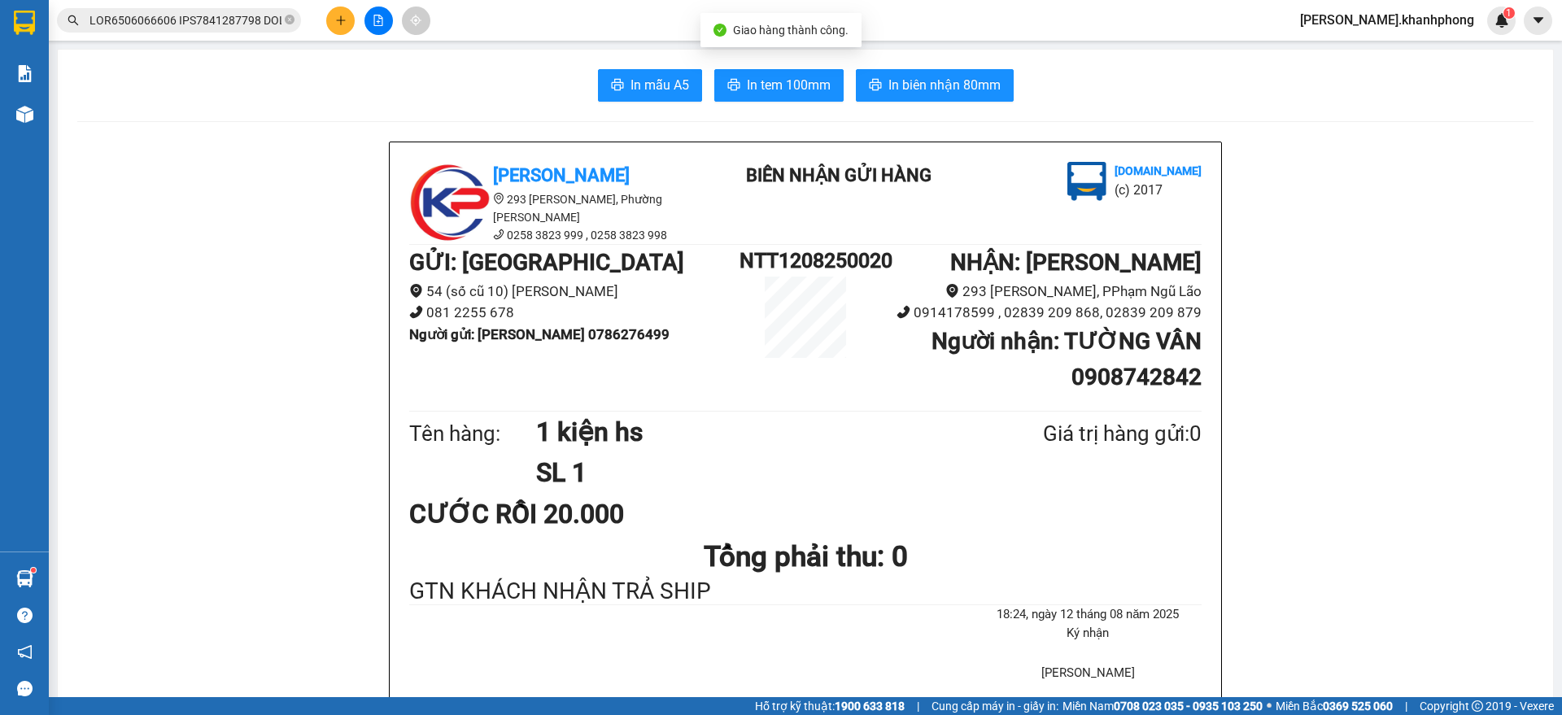
click at [247, 15] on input "text" at bounding box center [185, 20] width 192 height 18
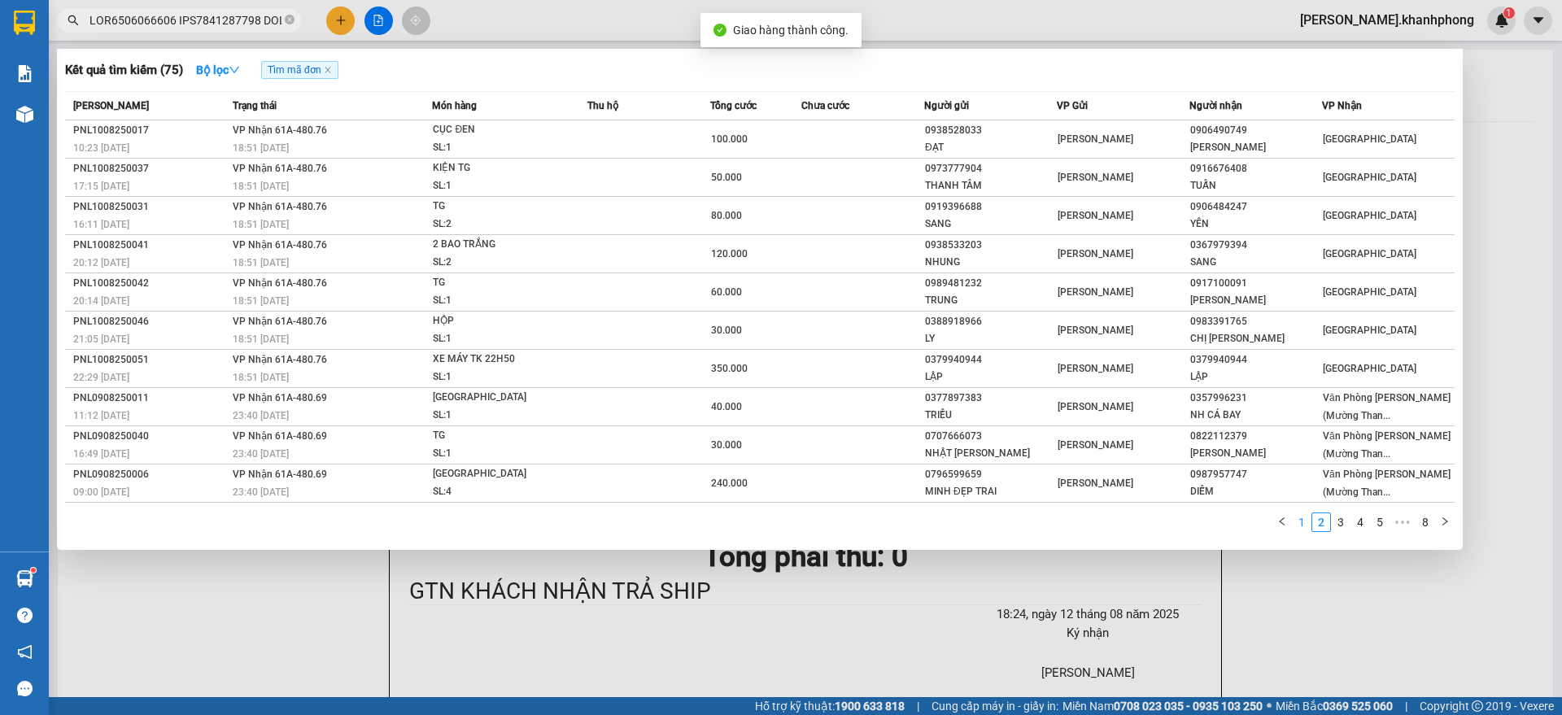
click at [1299, 521] on link "1" at bounding box center [1302, 522] width 18 height 18
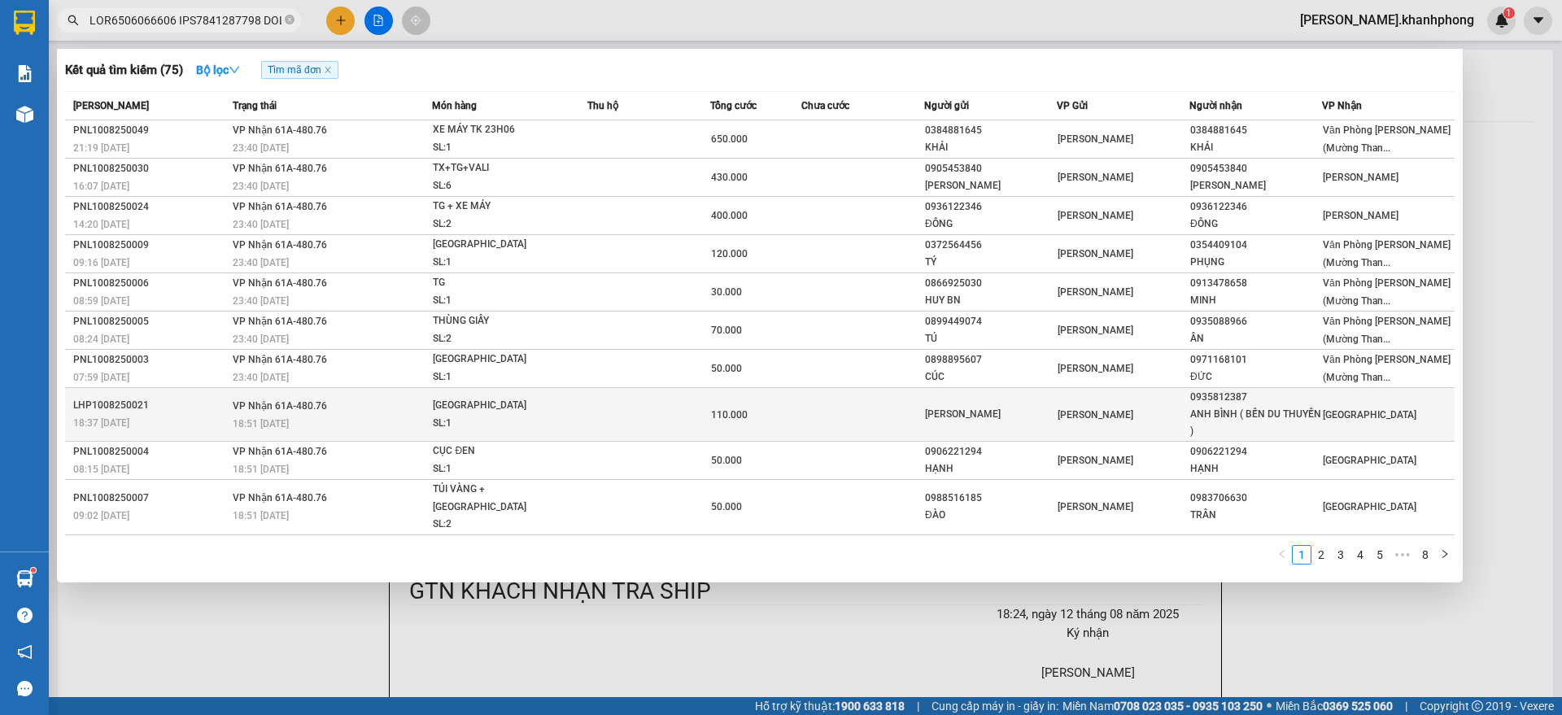
click at [1261, 412] on div "ANH BÌNH ( BẾN DU THUYỀN )" at bounding box center [1255, 423] width 131 height 34
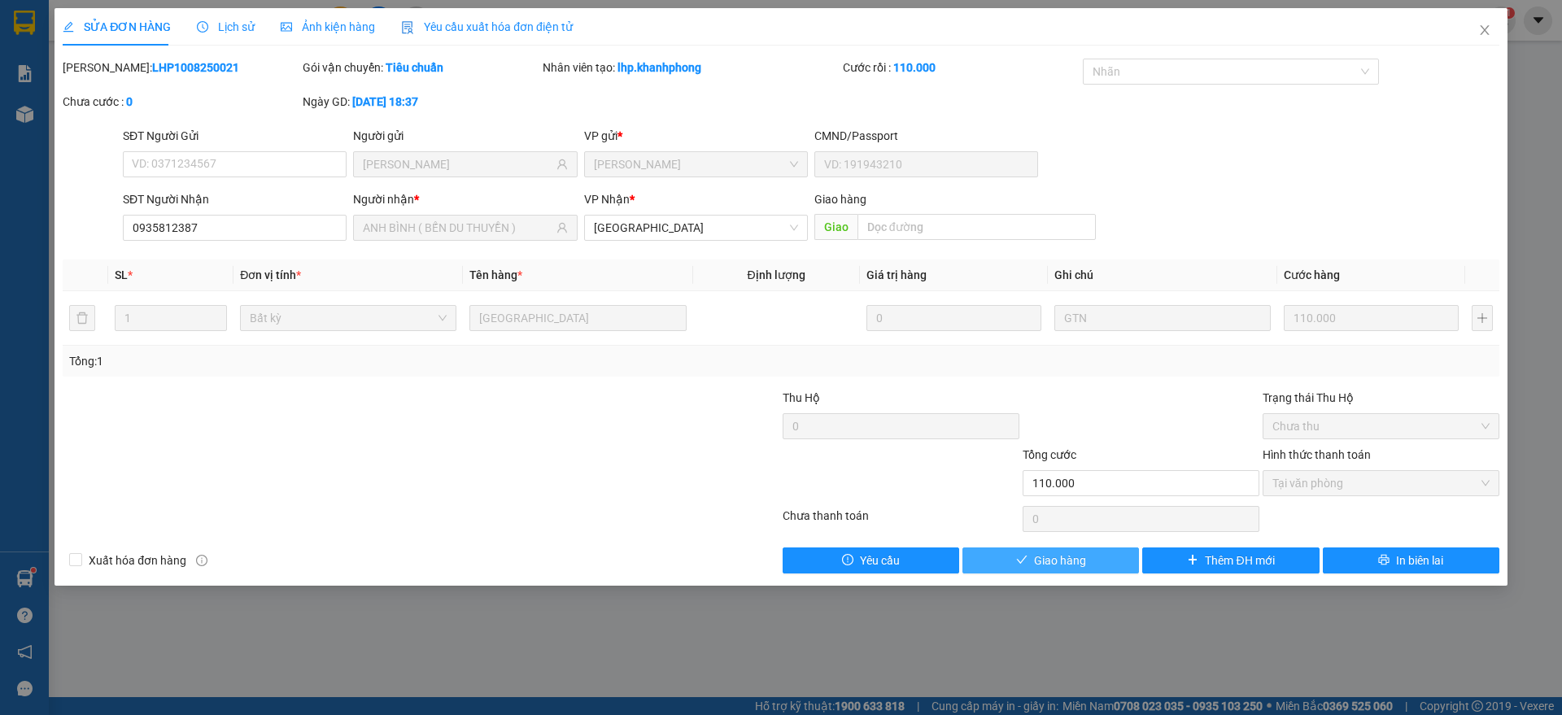
click at [1077, 565] on span "Giao hàng" at bounding box center [1060, 561] width 52 height 18
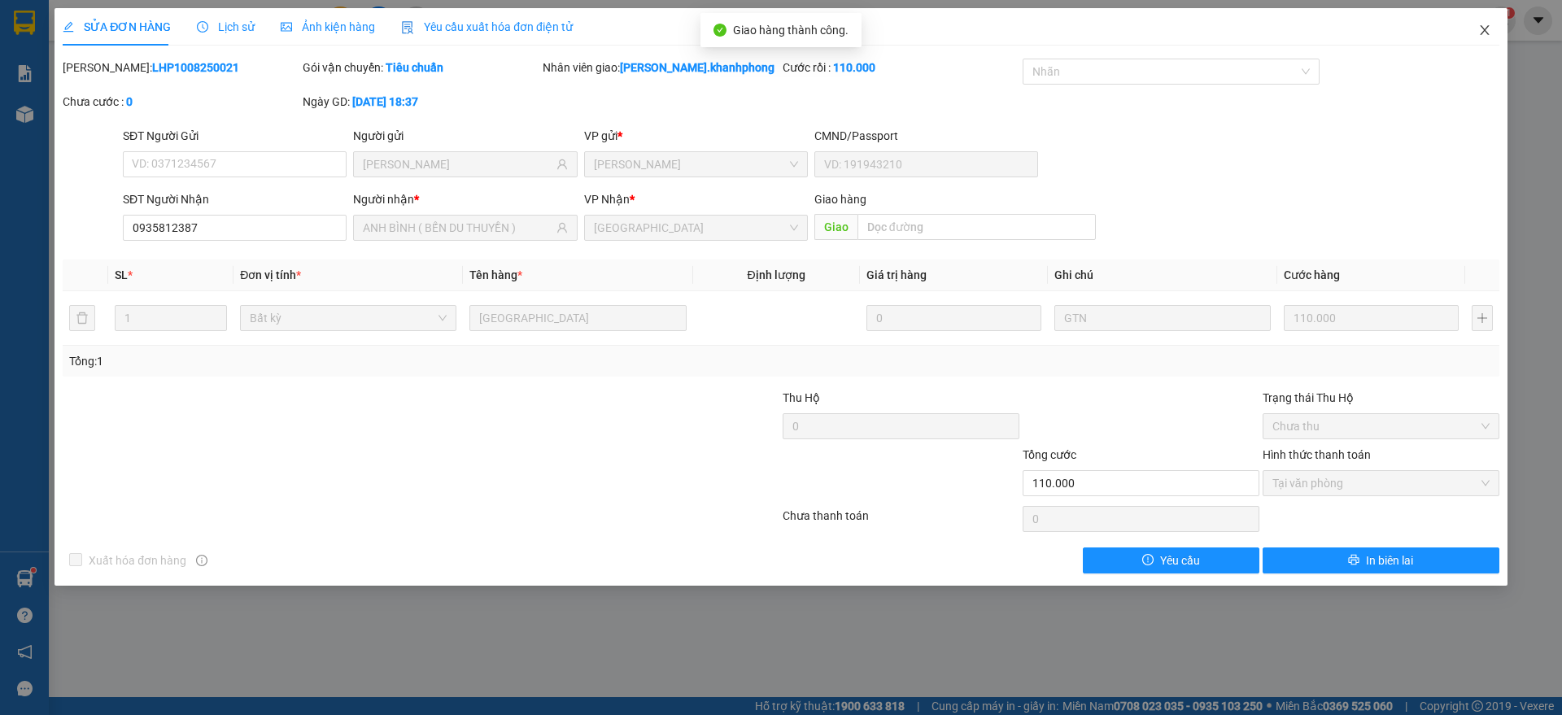
click at [1480, 21] on span "Close" at bounding box center [1485, 31] width 46 height 46
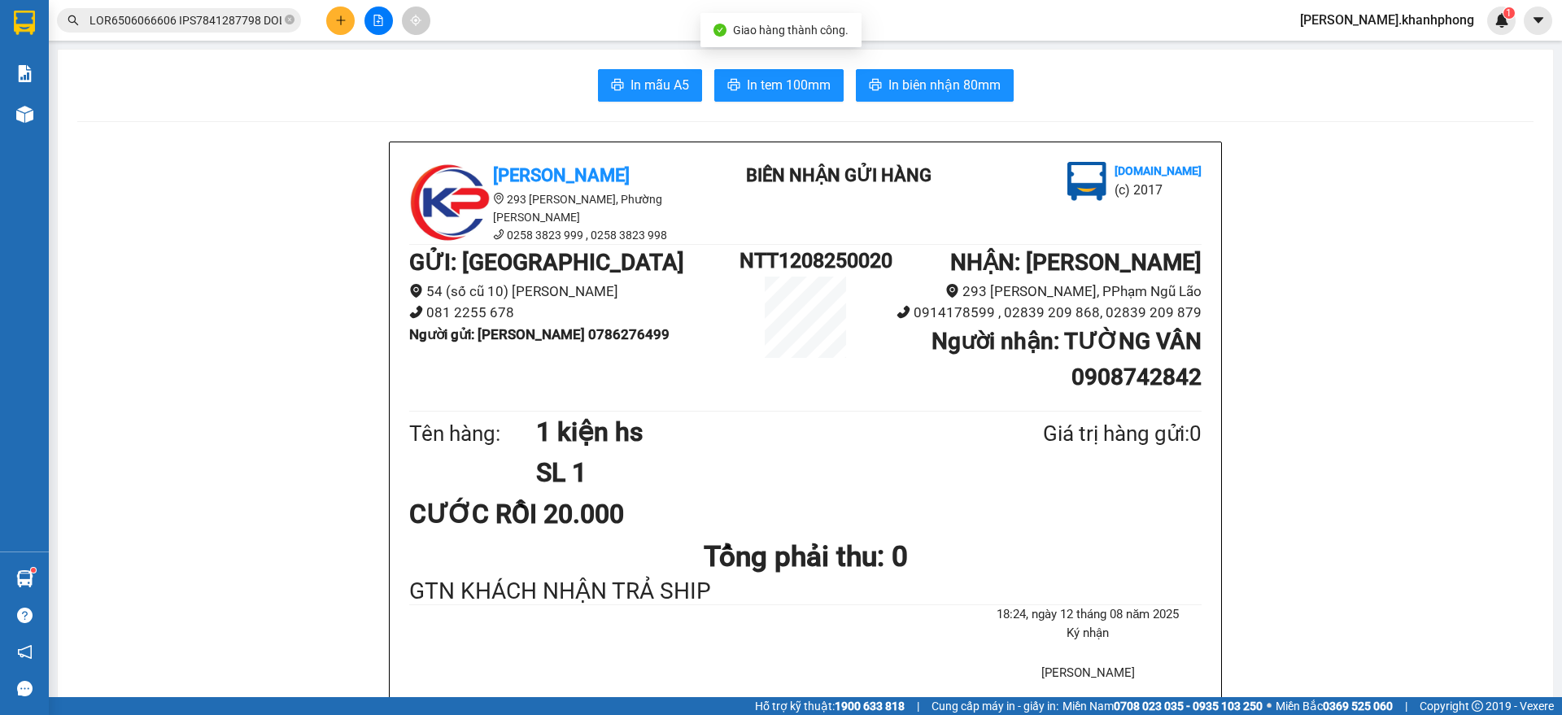
click at [172, 17] on input "text" at bounding box center [185, 20] width 192 height 18
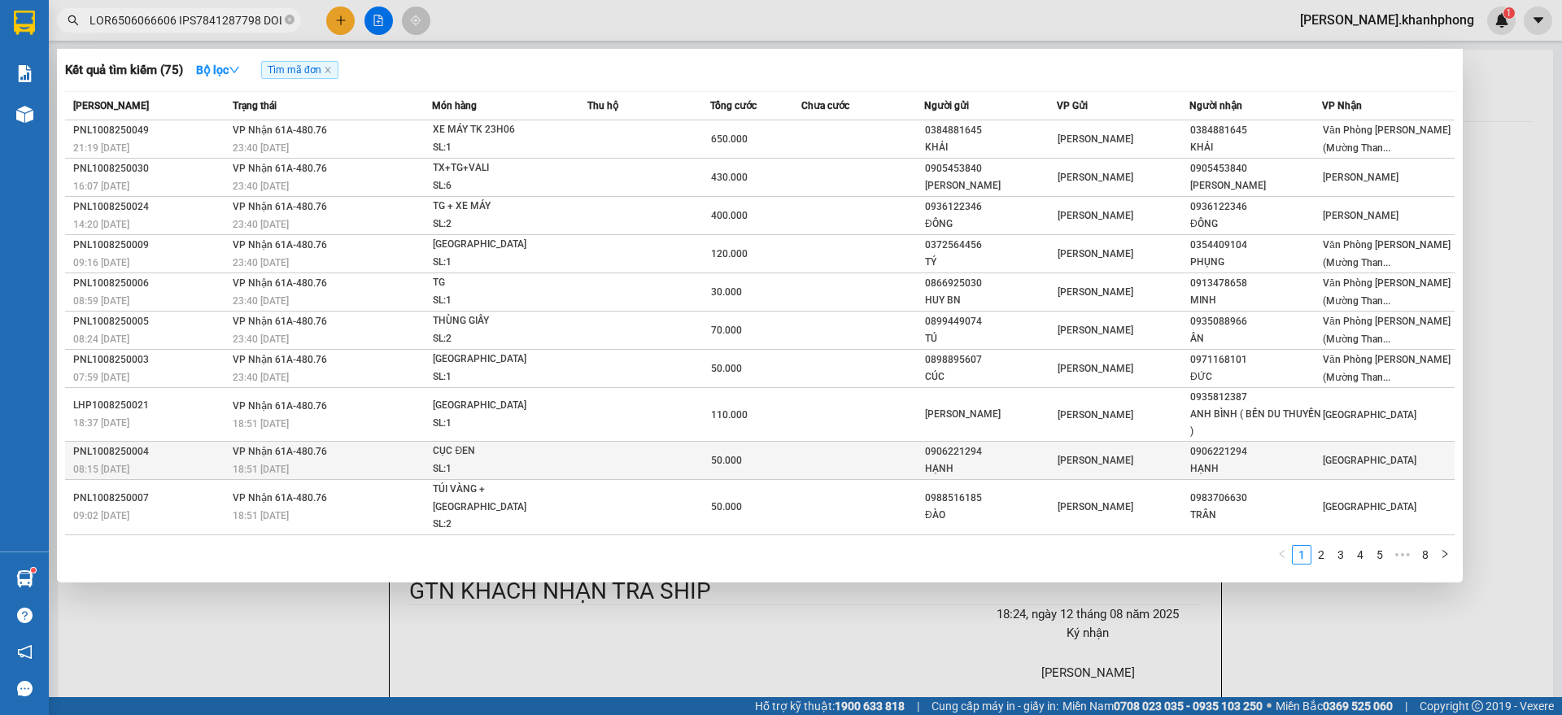
click at [1249, 452] on div "0906221294" at bounding box center [1255, 451] width 131 height 17
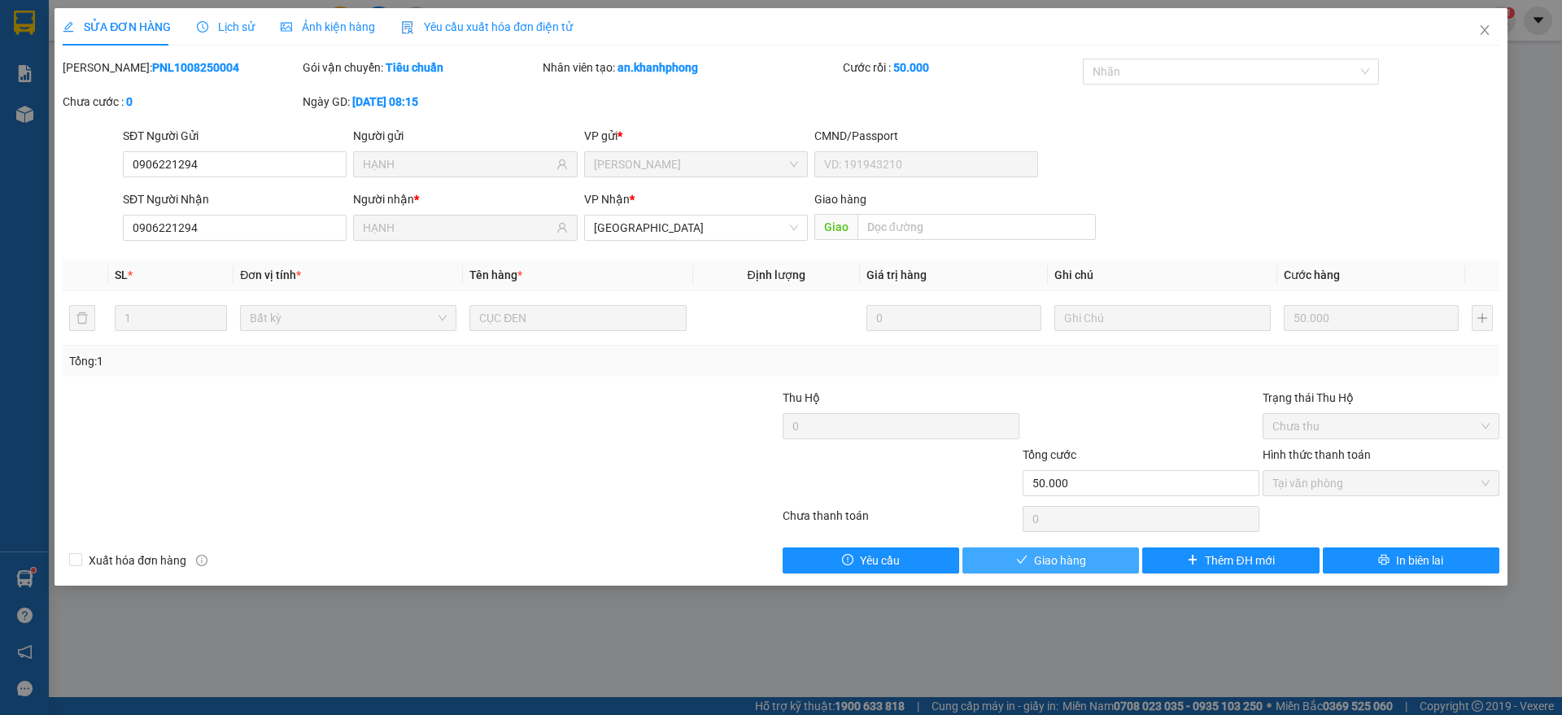
click at [1049, 560] on span "Giao hàng" at bounding box center [1060, 561] width 52 height 18
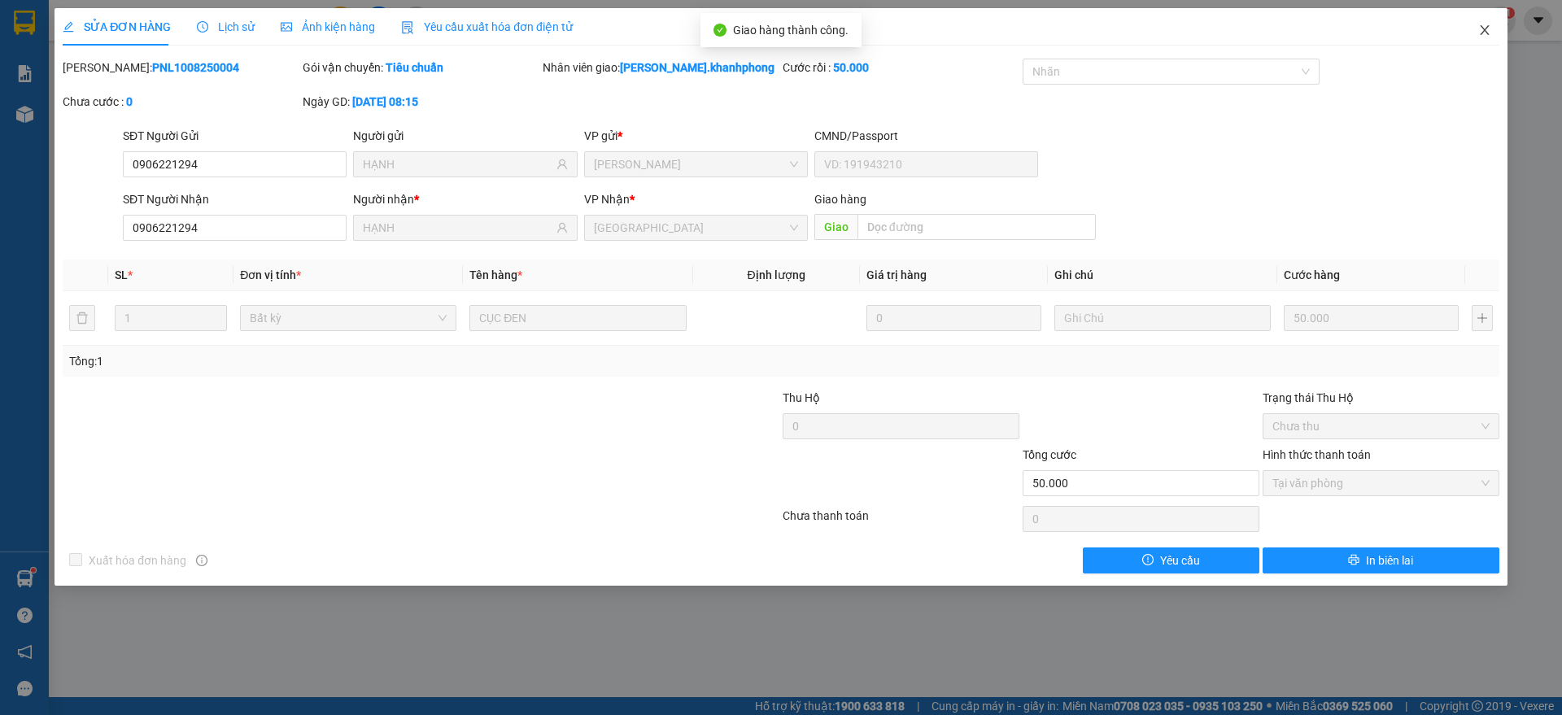
drag, startPoint x: 1476, startPoint y: 34, endPoint x: 1429, endPoint y: 46, distance: 48.5
click at [1478, 33] on span "Close" at bounding box center [1485, 31] width 46 height 46
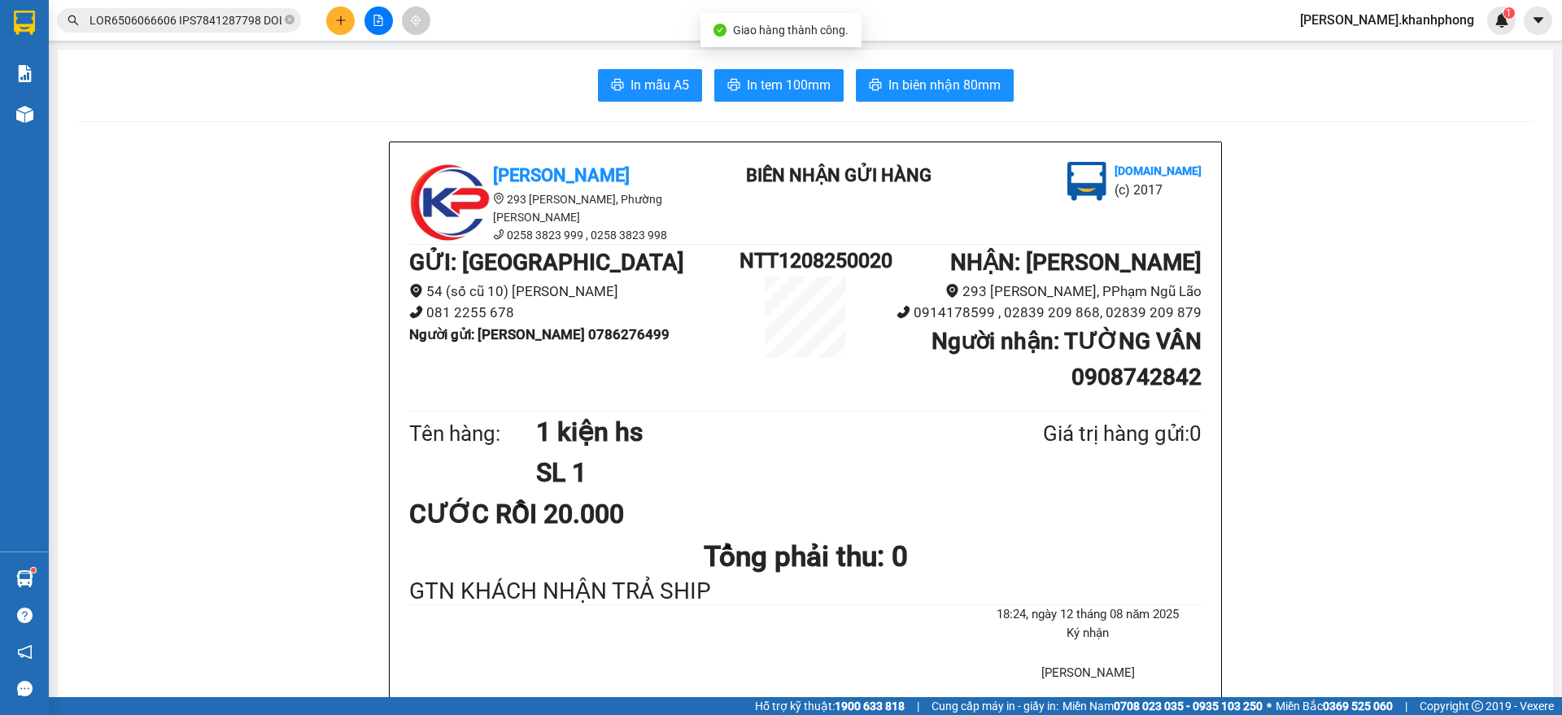
click at [227, 20] on input "text" at bounding box center [185, 20] width 192 height 18
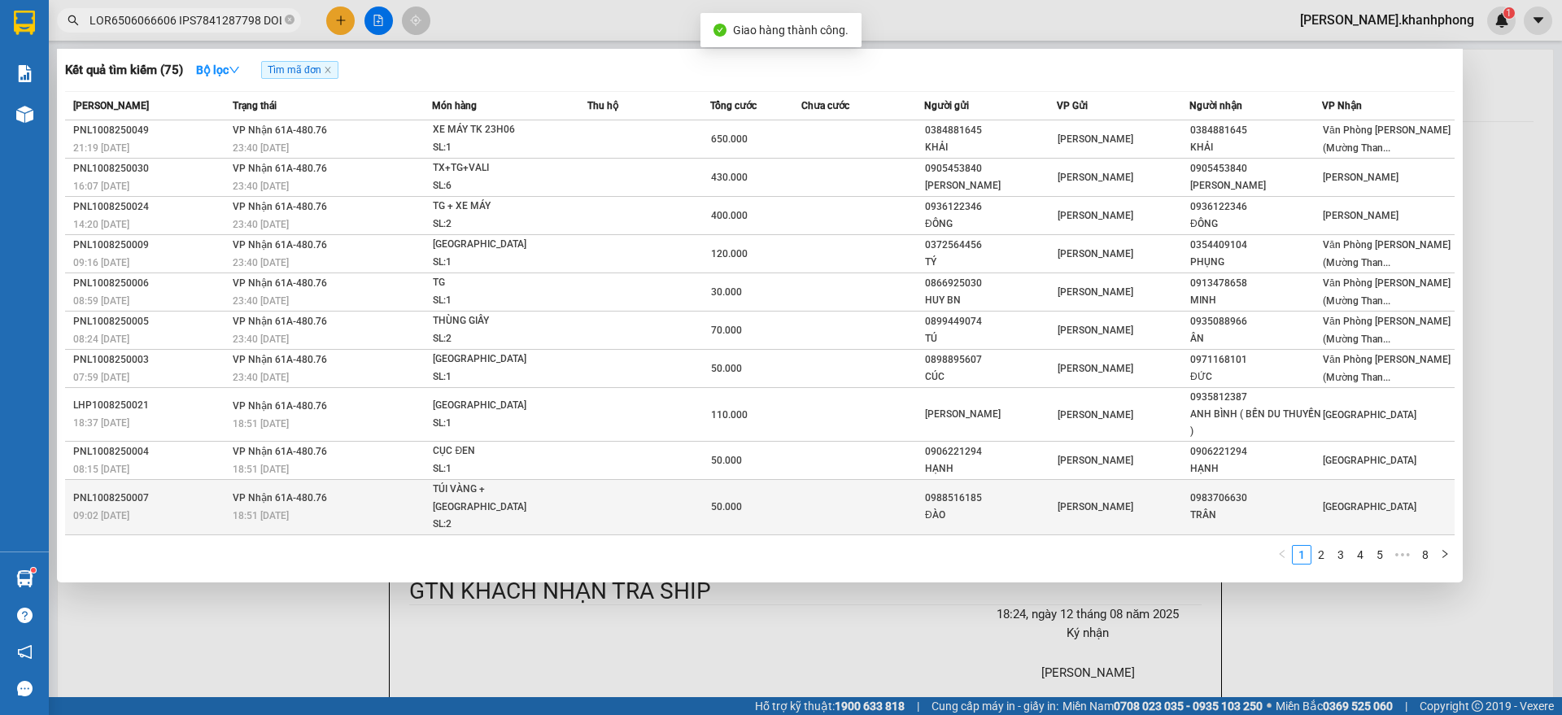
click at [962, 507] on div "ĐÀO" at bounding box center [990, 515] width 131 height 17
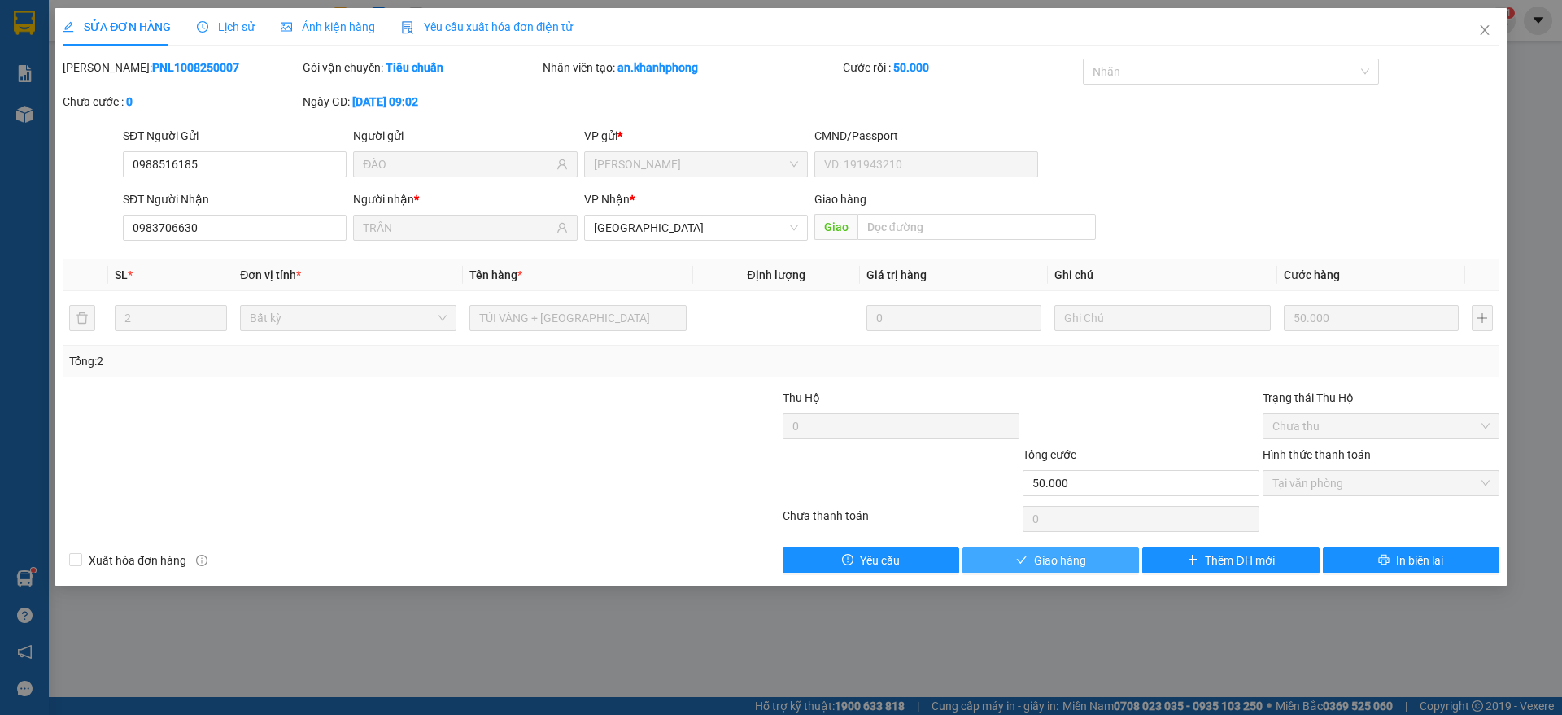
click at [1067, 565] on span "Giao hàng" at bounding box center [1060, 561] width 52 height 18
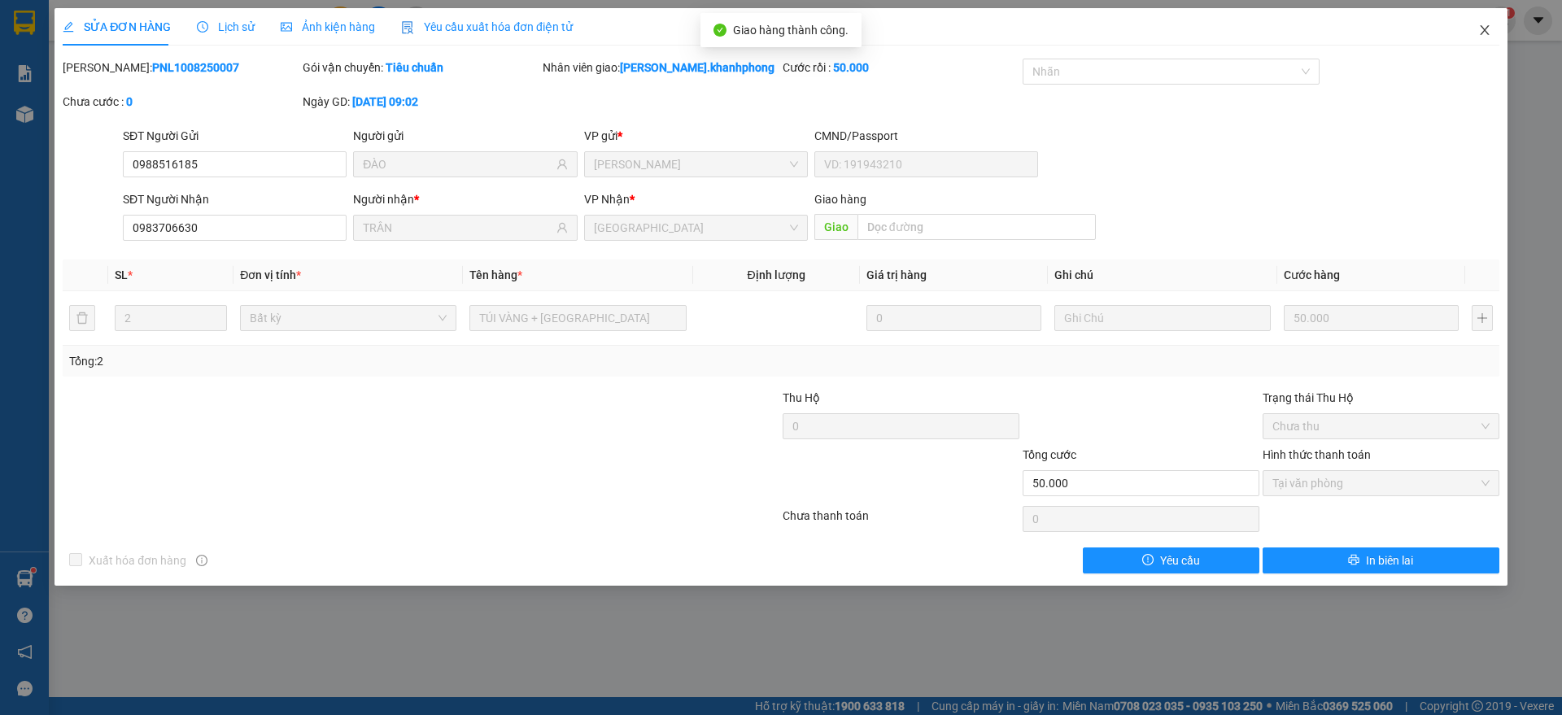
drag, startPoint x: 1484, startPoint y: 29, endPoint x: 1427, endPoint y: 40, distance: 58.7
click at [1487, 27] on icon "close" at bounding box center [1484, 30] width 9 height 10
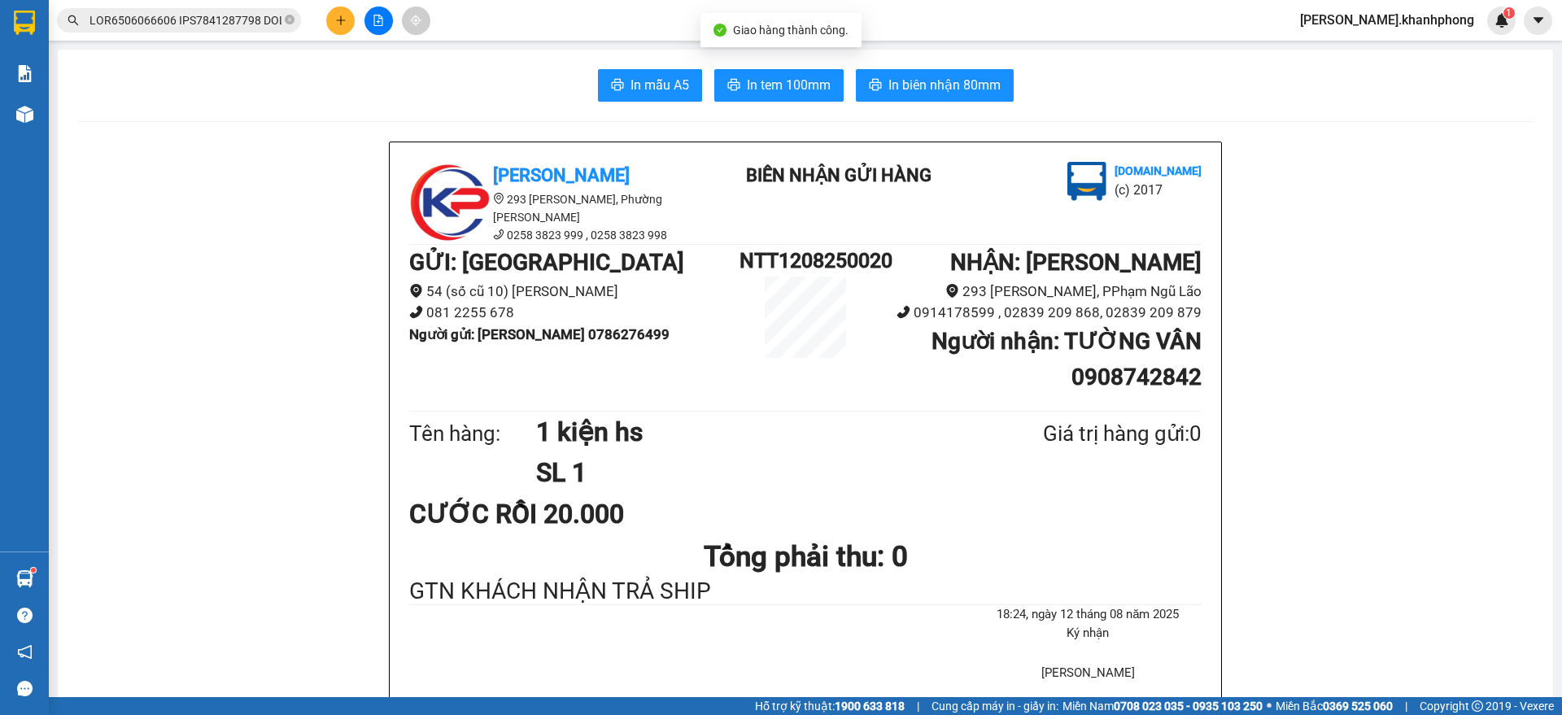
click at [224, 1] on div "Kết quả tìm kiếm ( 75 ) Bộ lọc Tìm mã đơn Mã ĐH Trạng thái Món hàng Thu hộ Tổng…" at bounding box center [781, 20] width 1562 height 41
click at [216, 27] on input "text" at bounding box center [185, 20] width 192 height 18
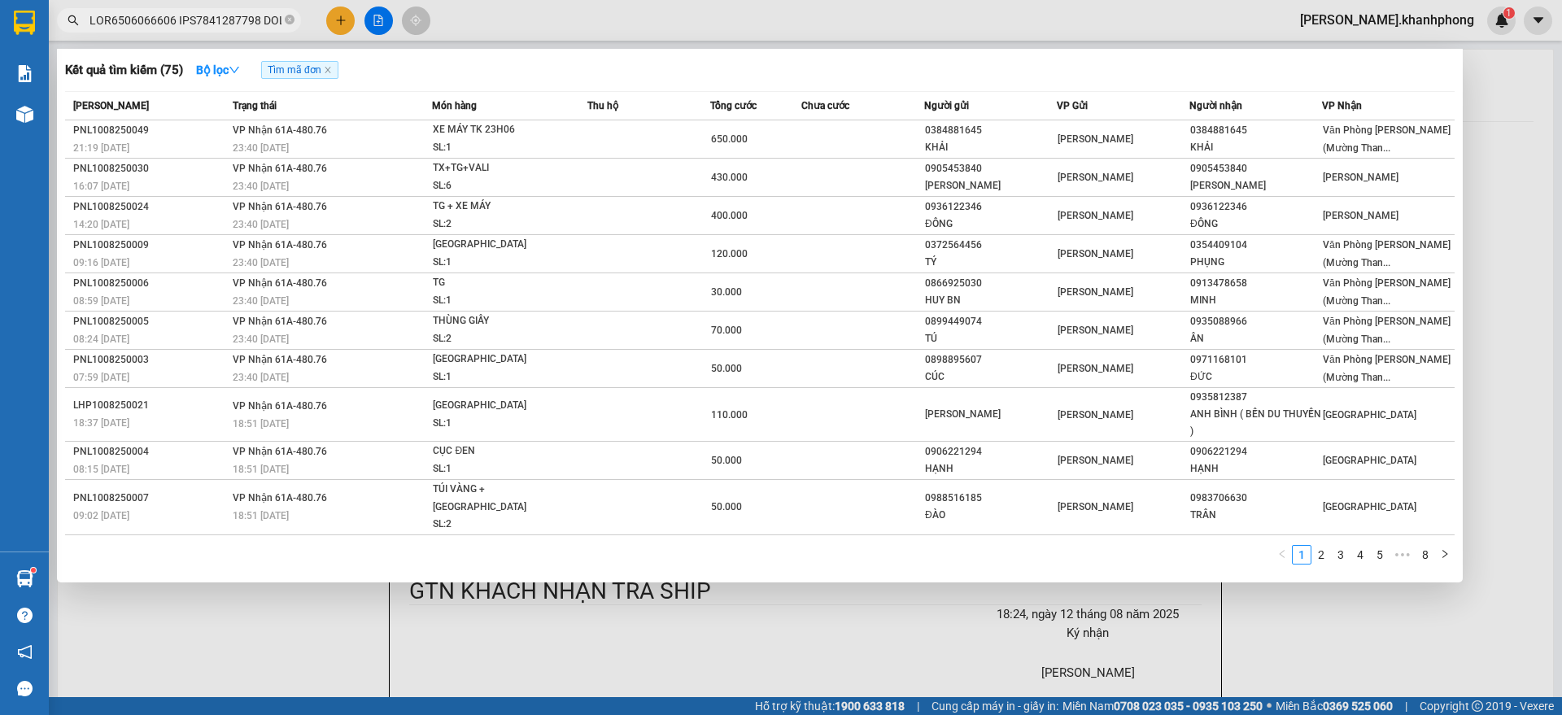
click at [1319, 547] on div "1 2 3 4 5 ••• 8" at bounding box center [759, 559] width 1389 height 29
click at [1321, 546] on link "2" at bounding box center [1321, 555] width 18 height 18
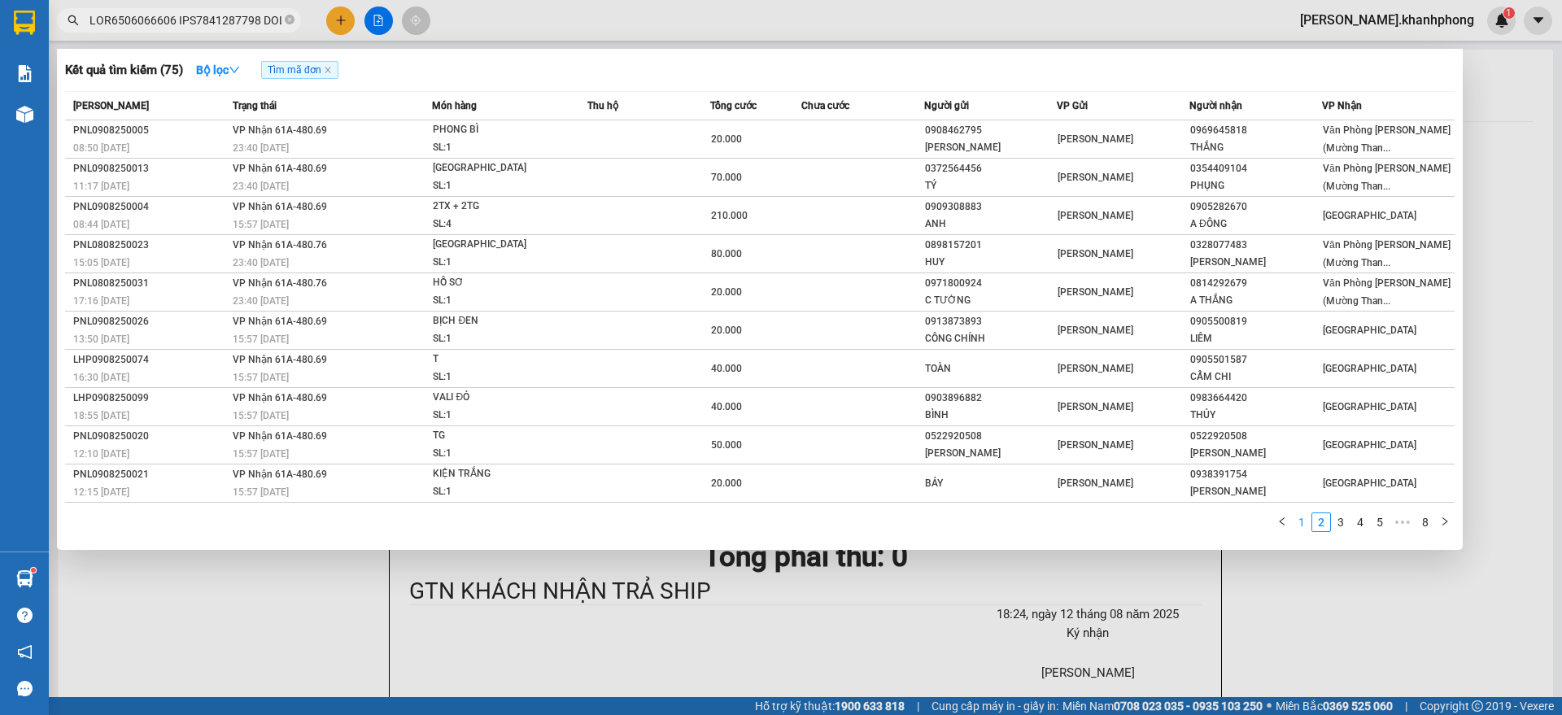
click at [1302, 525] on link "1" at bounding box center [1302, 522] width 18 height 18
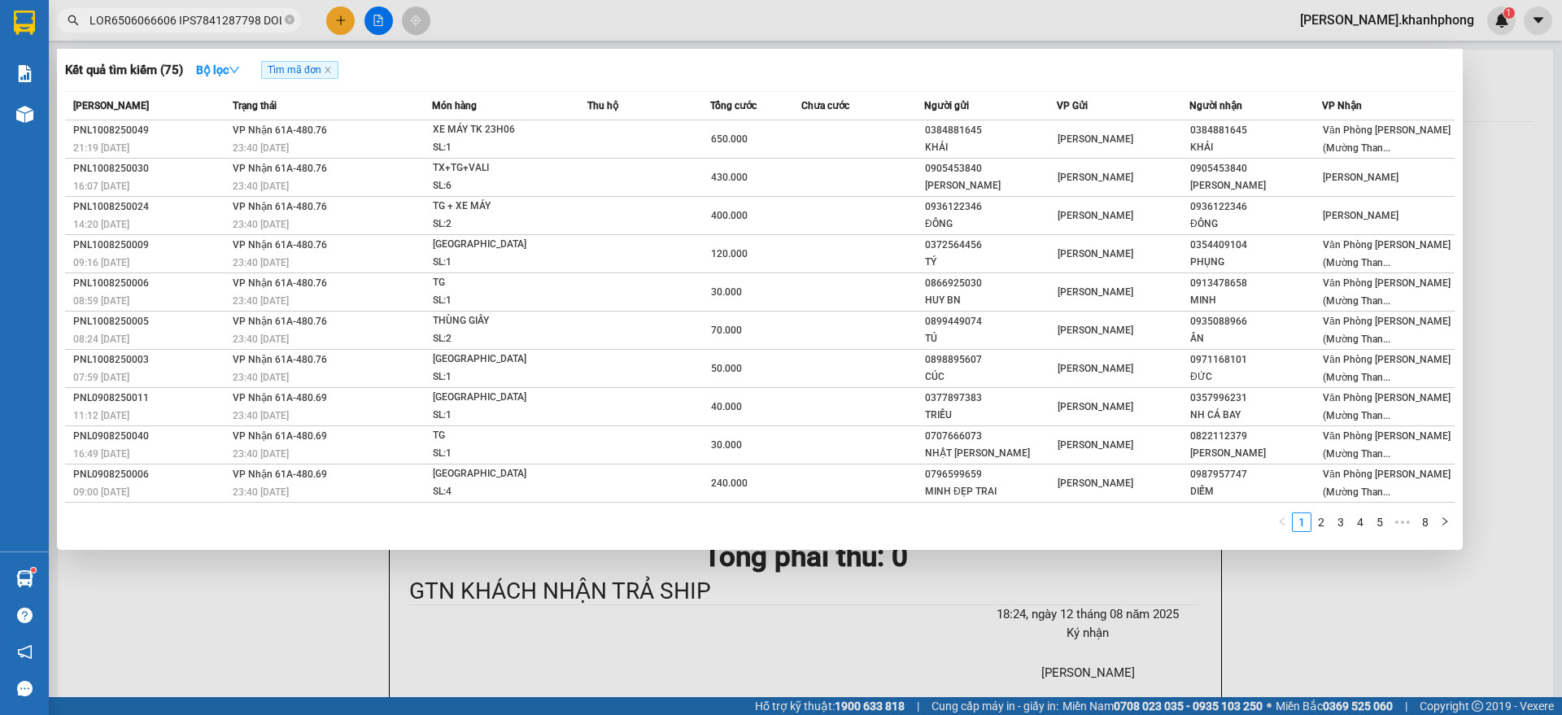
click at [1328, 534] on div "1 2 3 4 5 ••• 8" at bounding box center [759, 526] width 1389 height 29
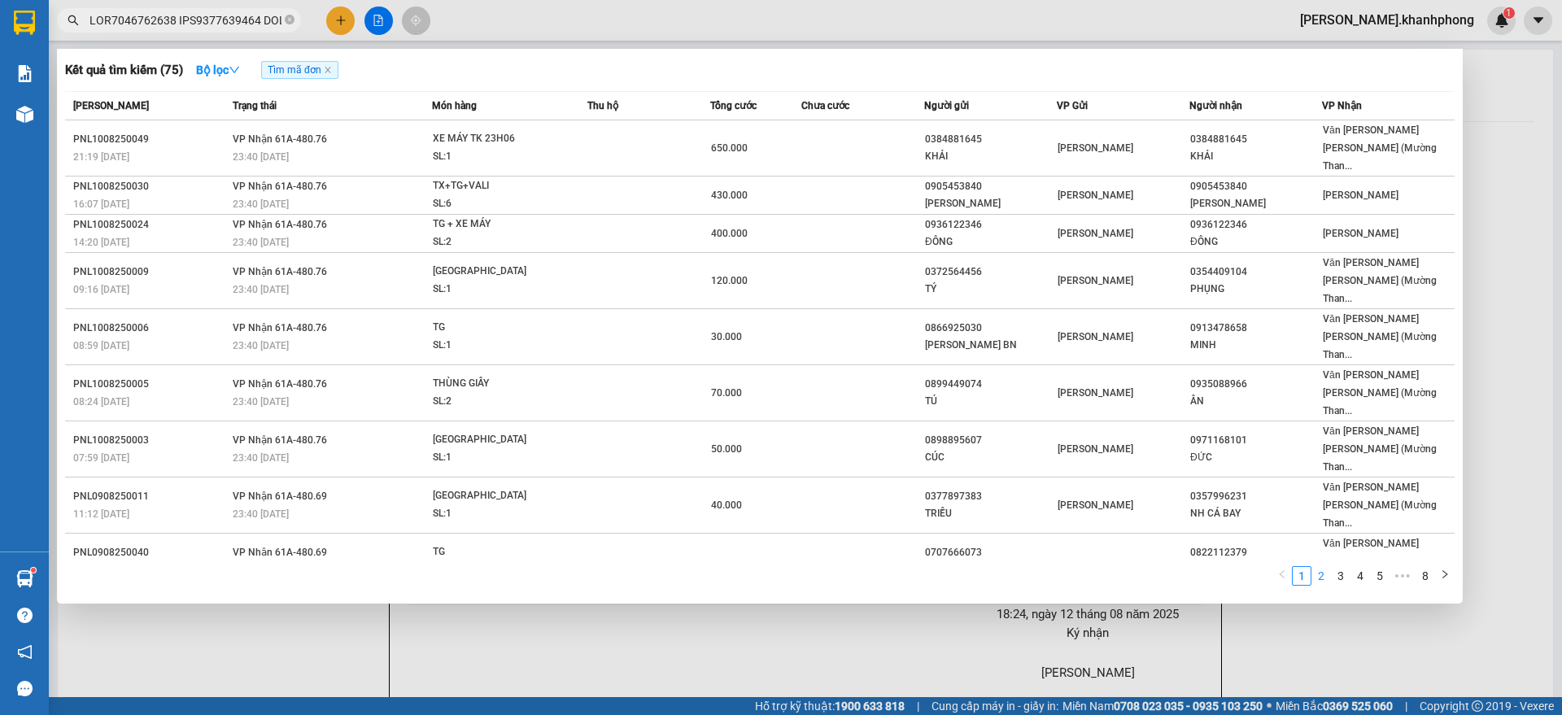
click at [1323, 567] on link "2" at bounding box center [1321, 576] width 18 height 18
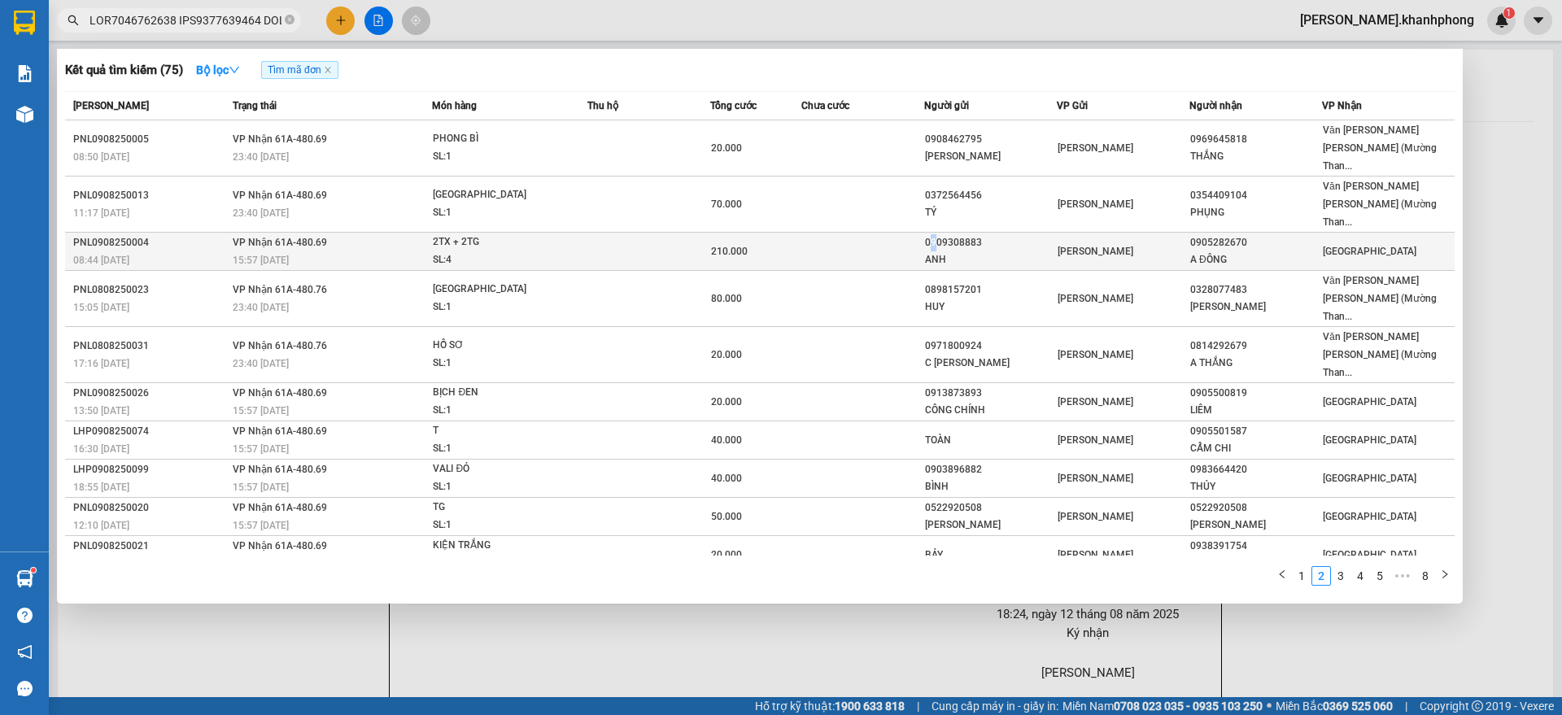
click at [935, 234] on div "0909308883" at bounding box center [990, 242] width 131 height 17
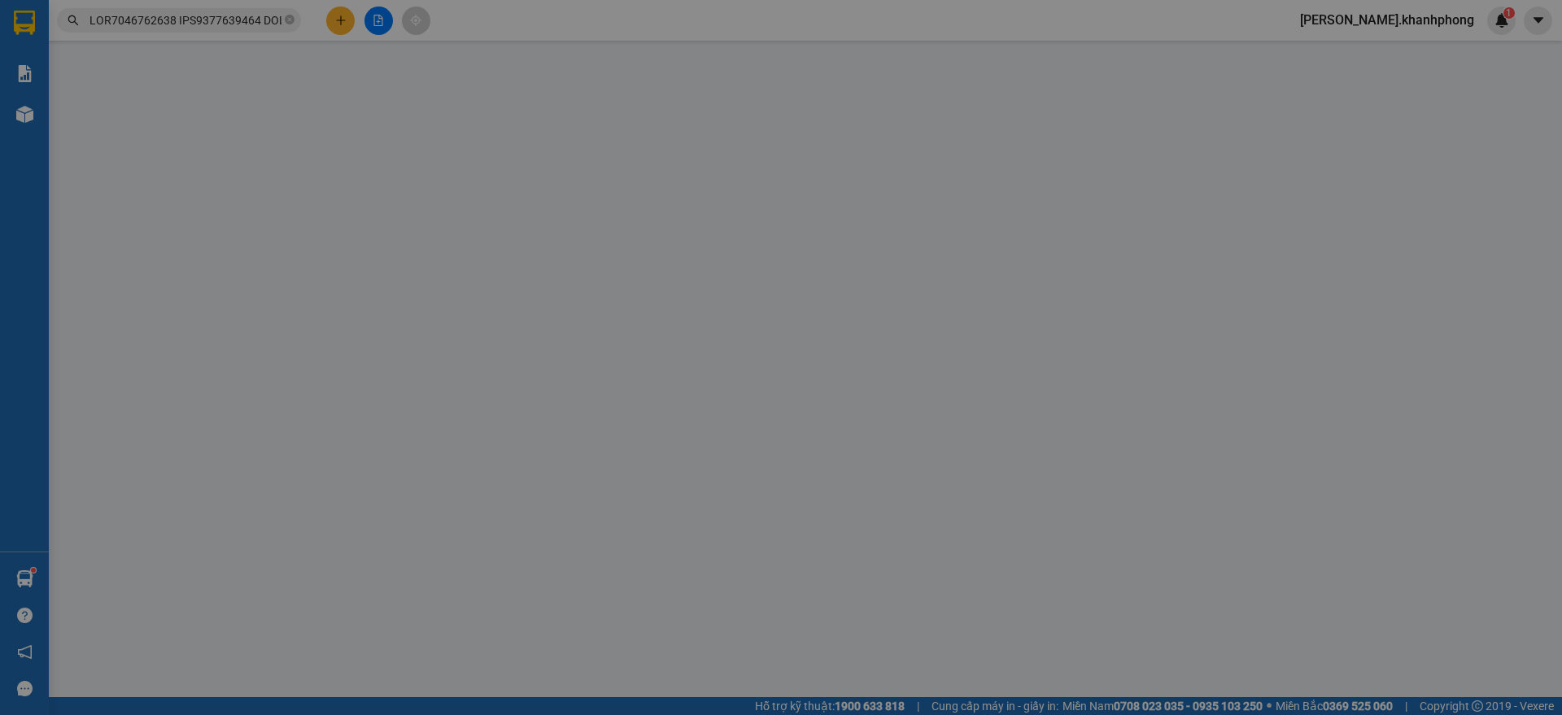
type input "0909308883"
type input "ANH"
type input "0905282670"
type input "A ĐÔNG"
type input "210.000"
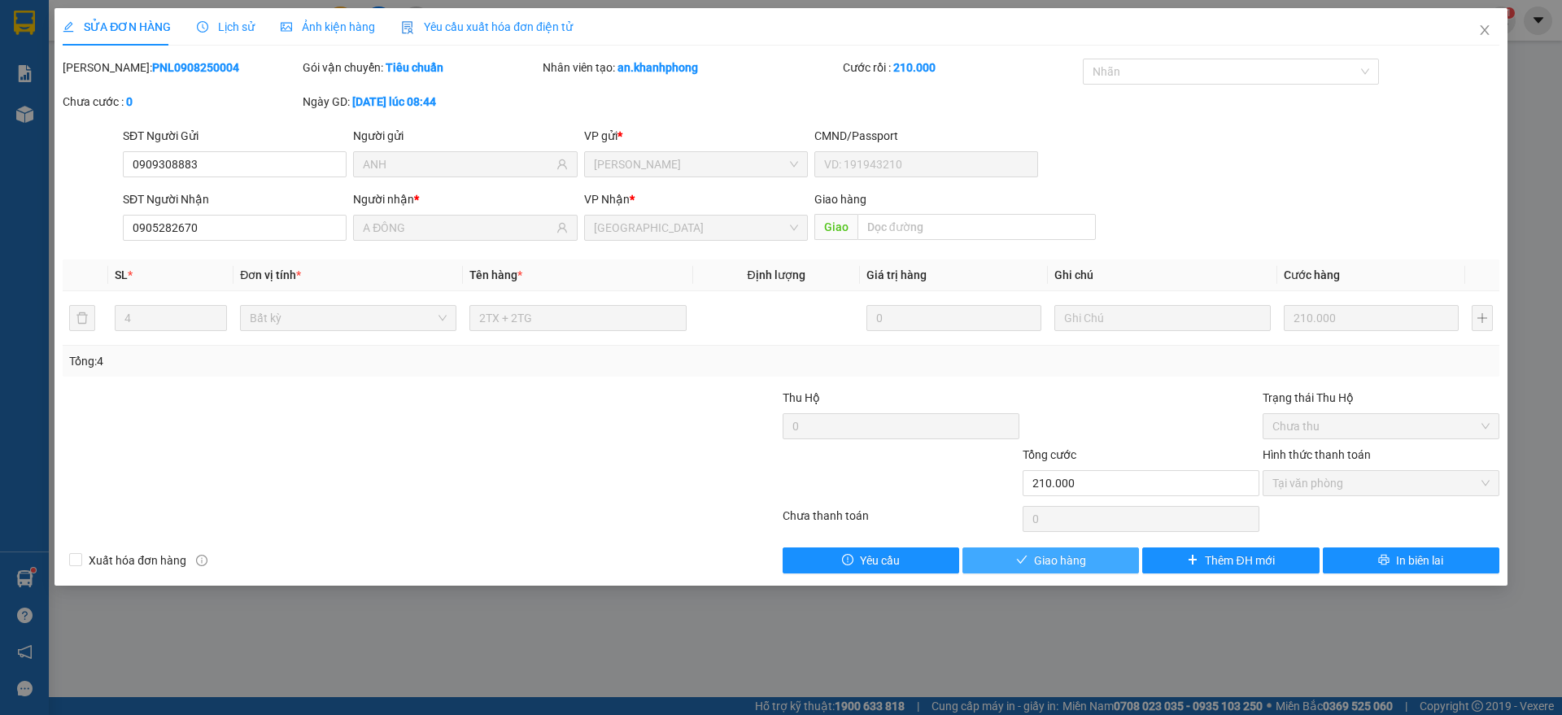
click at [1063, 567] on span "Giao hàng" at bounding box center [1060, 561] width 52 height 18
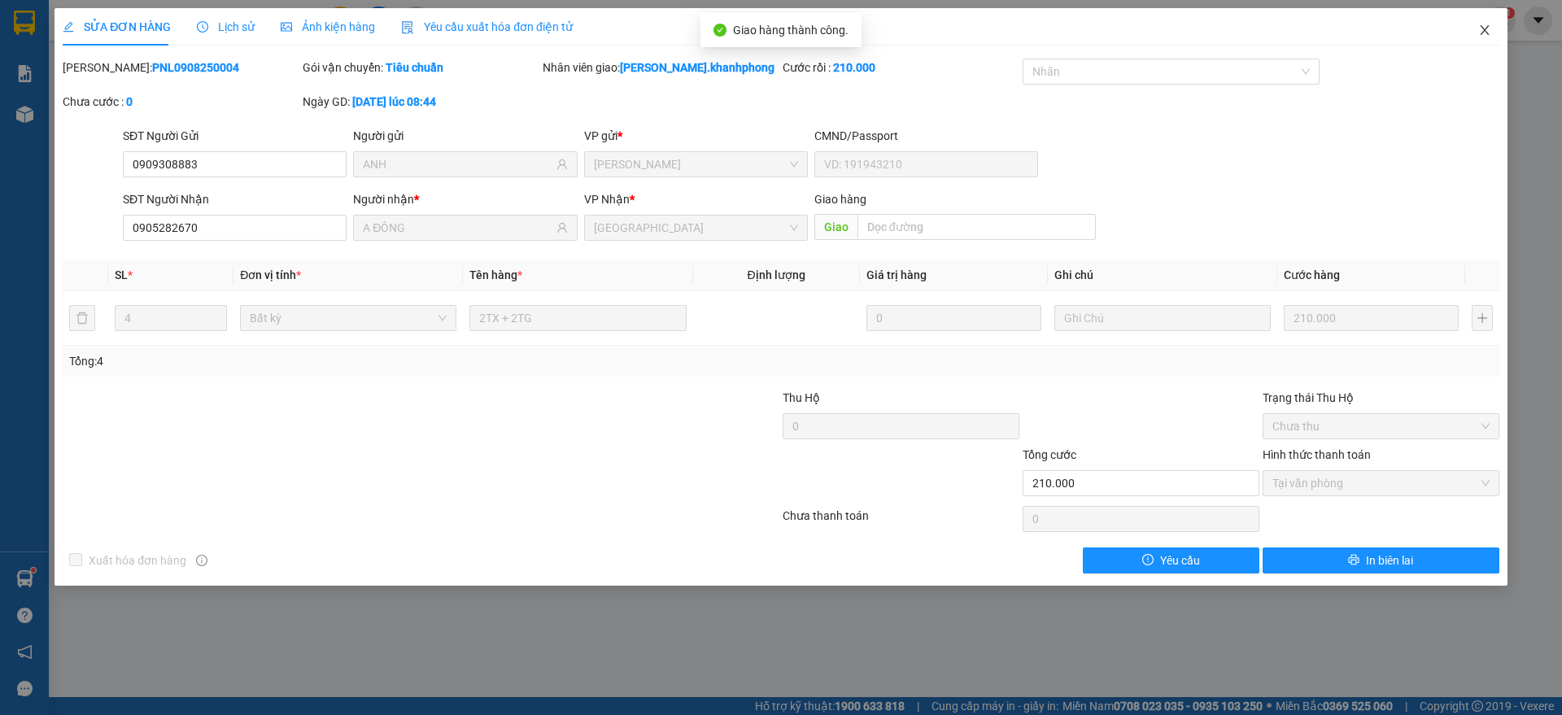
click at [1479, 26] on icon "close" at bounding box center [1484, 30] width 13 height 13
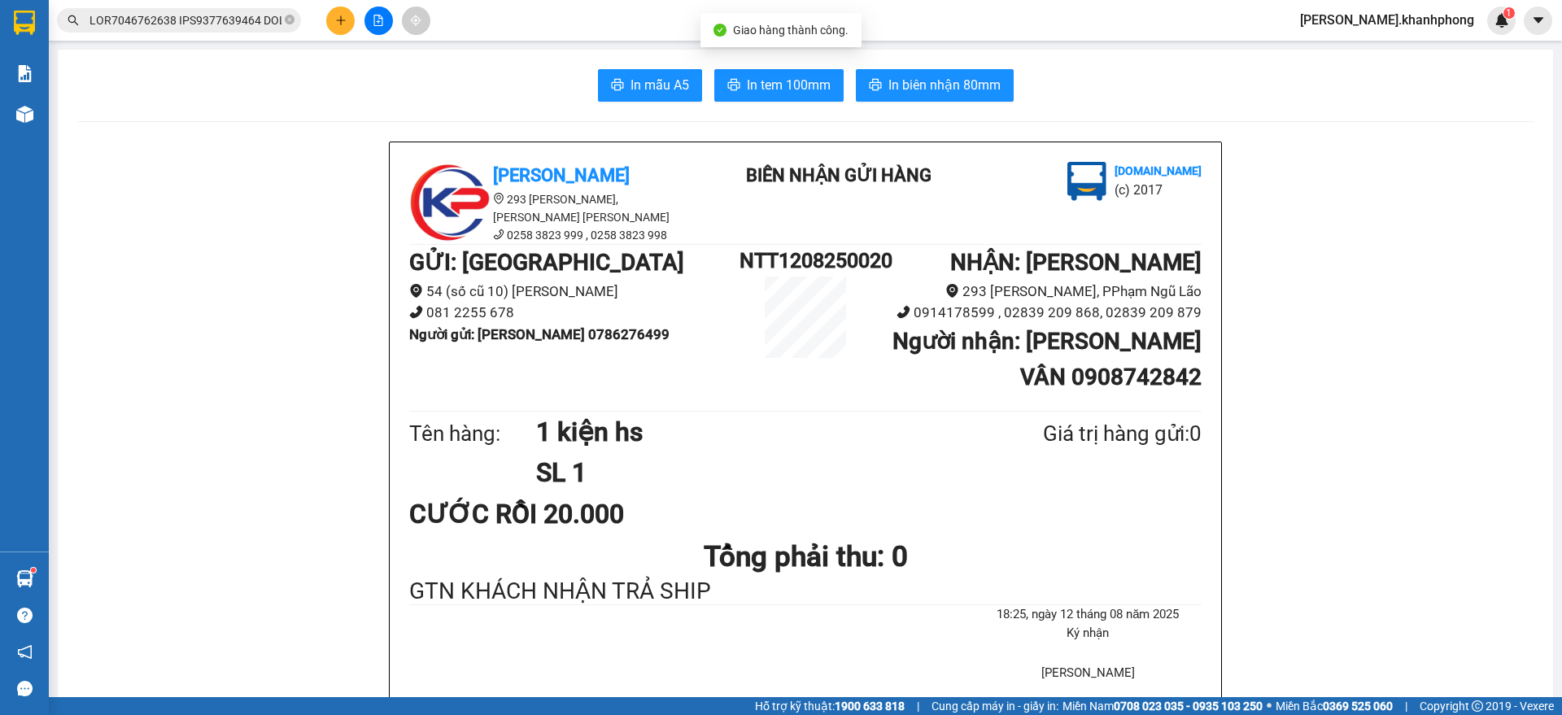
click at [216, 17] on input "text" at bounding box center [185, 20] width 192 height 18
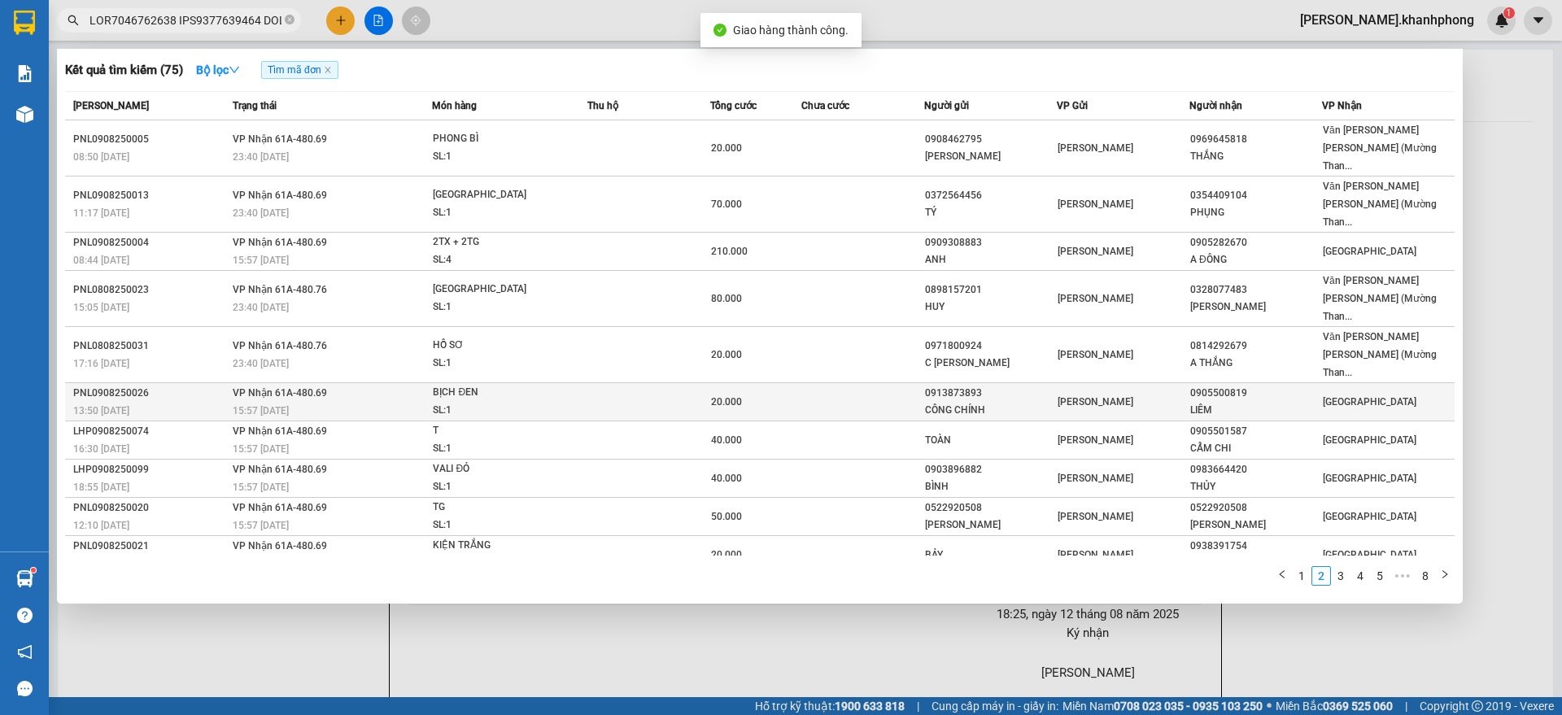
click at [1022, 402] on div "CÔNG CHÍNH" at bounding box center [990, 410] width 131 height 17
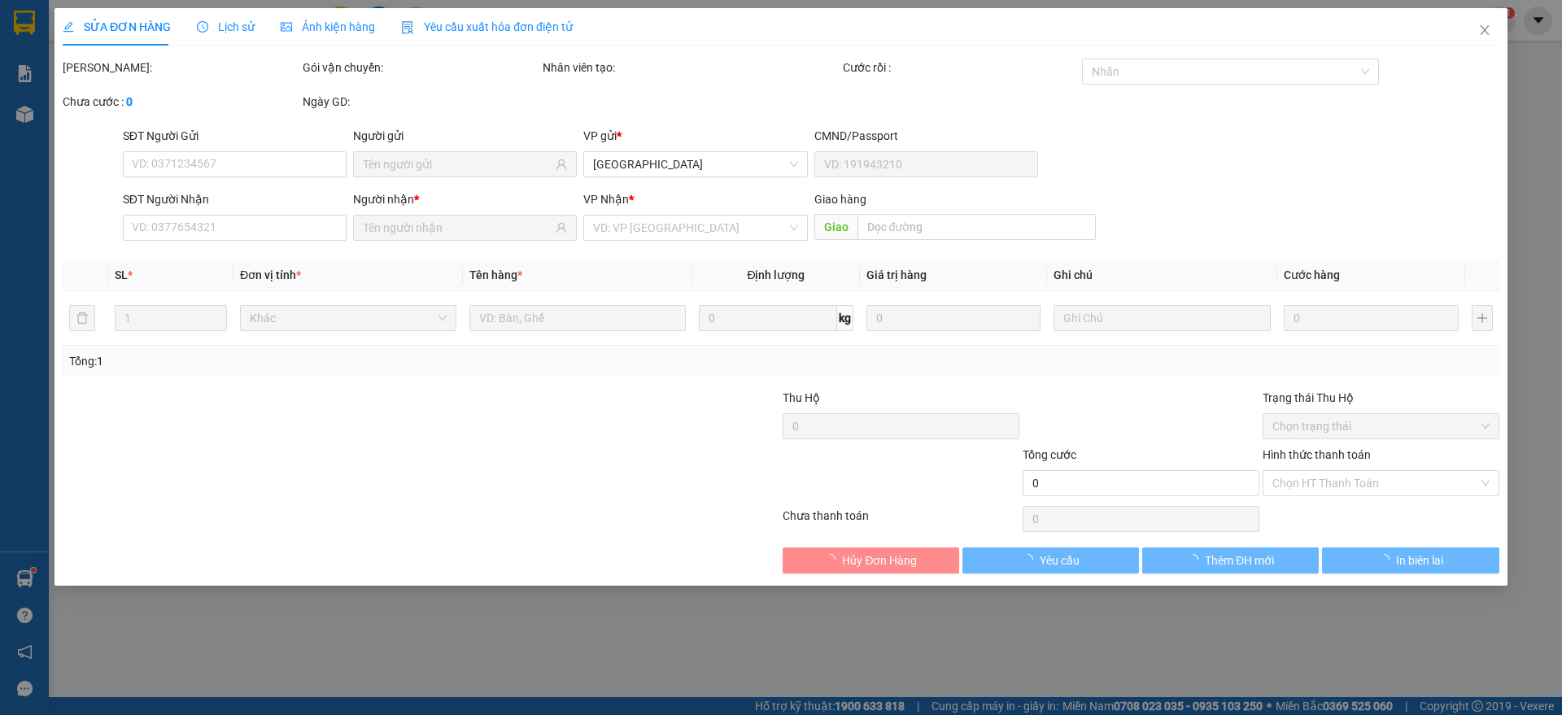
type input "0913873893"
type input "CÔNG CHÍNH"
type input "0905500819"
type input "LIÊM"
type input "20.000"
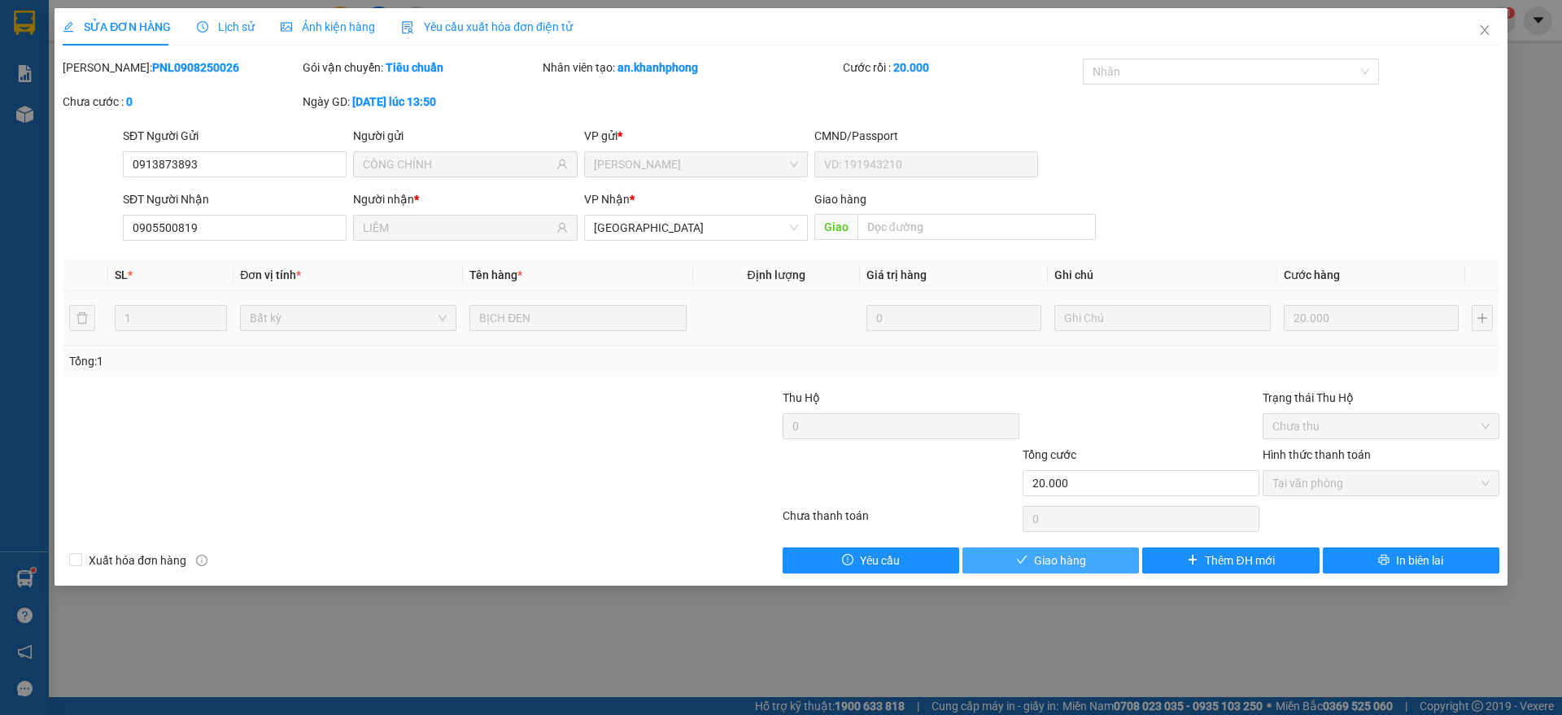
click at [1073, 558] on span "Giao hàng" at bounding box center [1060, 561] width 52 height 18
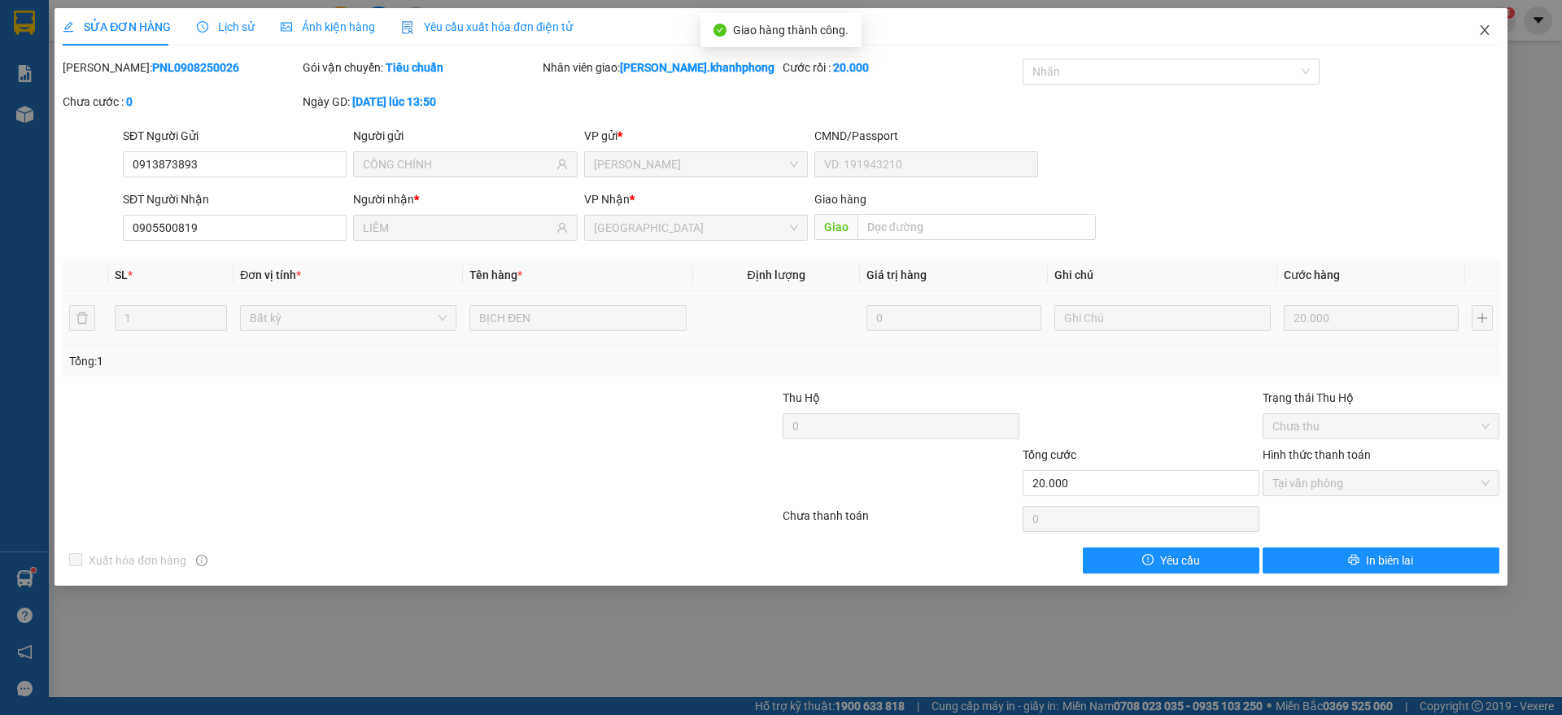
click at [1484, 28] on icon "close" at bounding box center [1484, 30] width 13 height 13
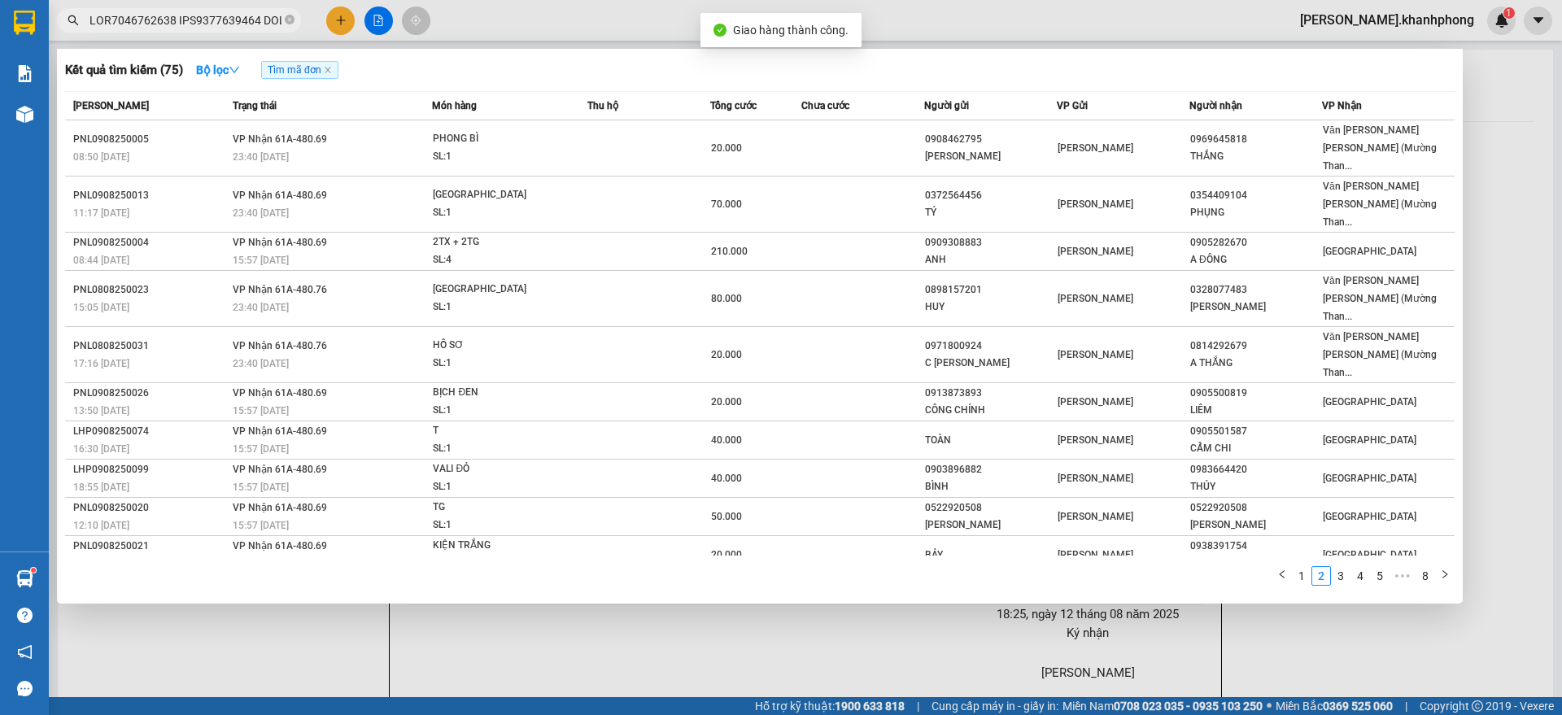
drag, startPoint x: 220, startPoint y: 20, endPoint x: 271, endPoint y: 49, distance: 58.3
click at [221, 19] on input "text" at bounding box center [185, 20] width 192 height 18
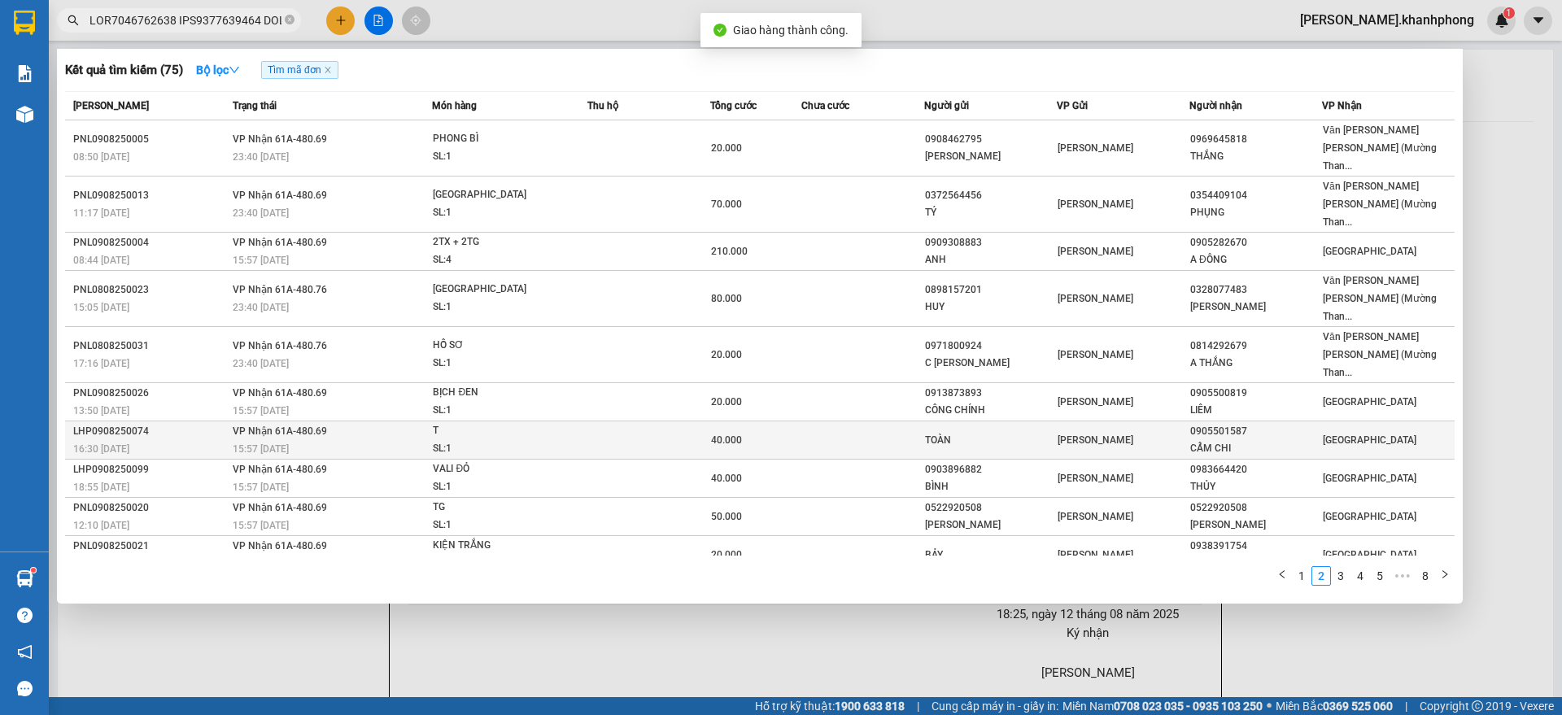
click at [1286, 440] on div "CẨM CHI" at bounding box center [1255, 448] width 131 height 17
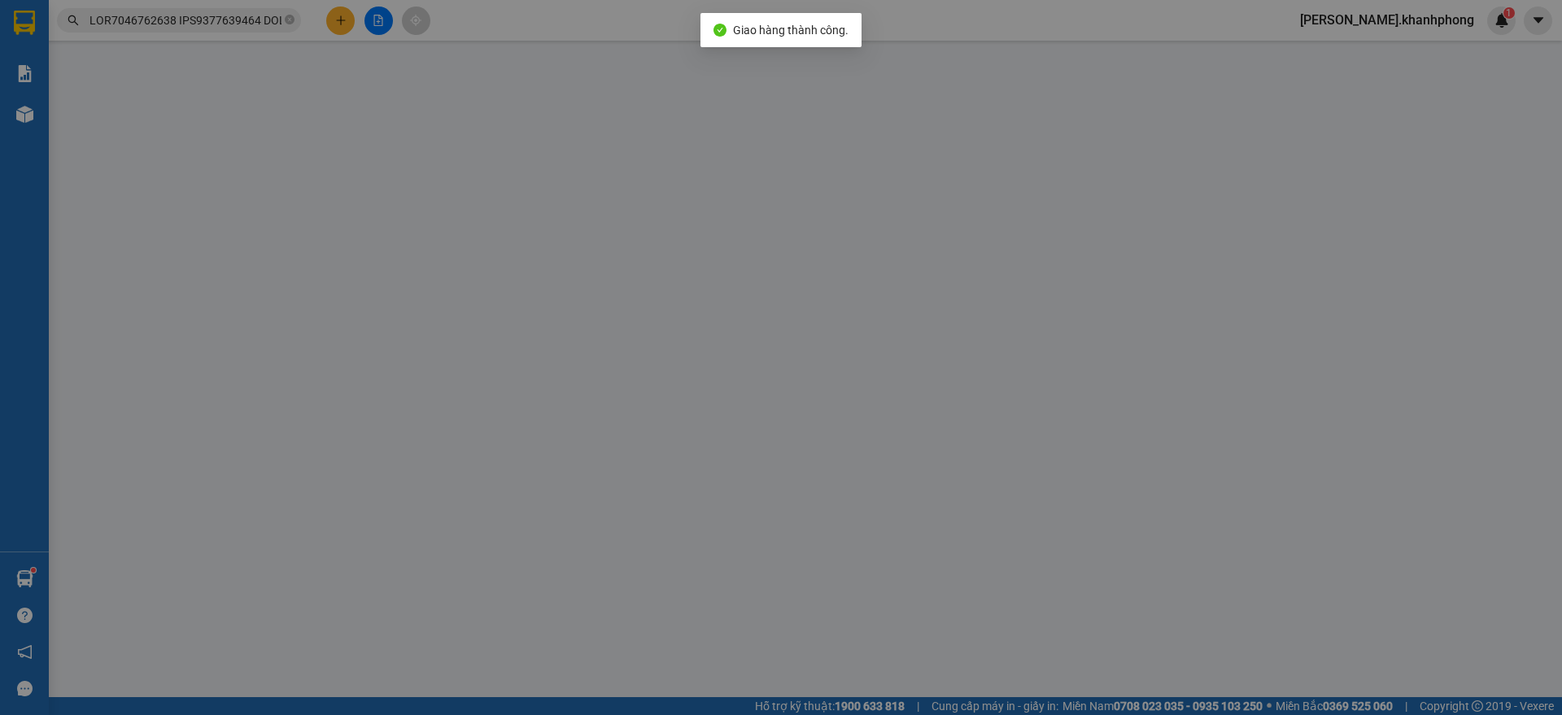
type input "TOÀN"
type input "0905501587"
type input "CẨM CHI"
type input "40.000"
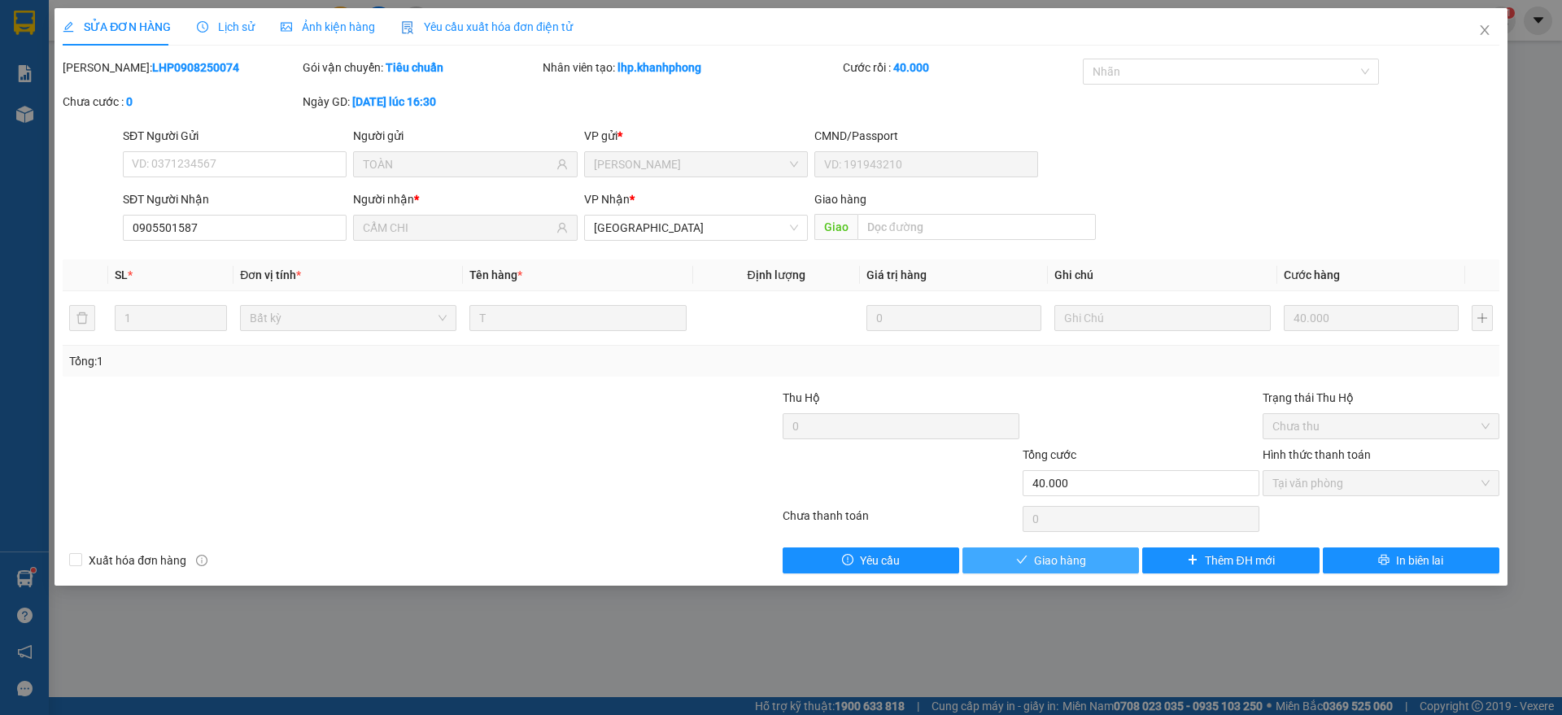
click at [1052, 560] on span "Giao hàng" at bounding box center [1060, 561] width 52 height 18
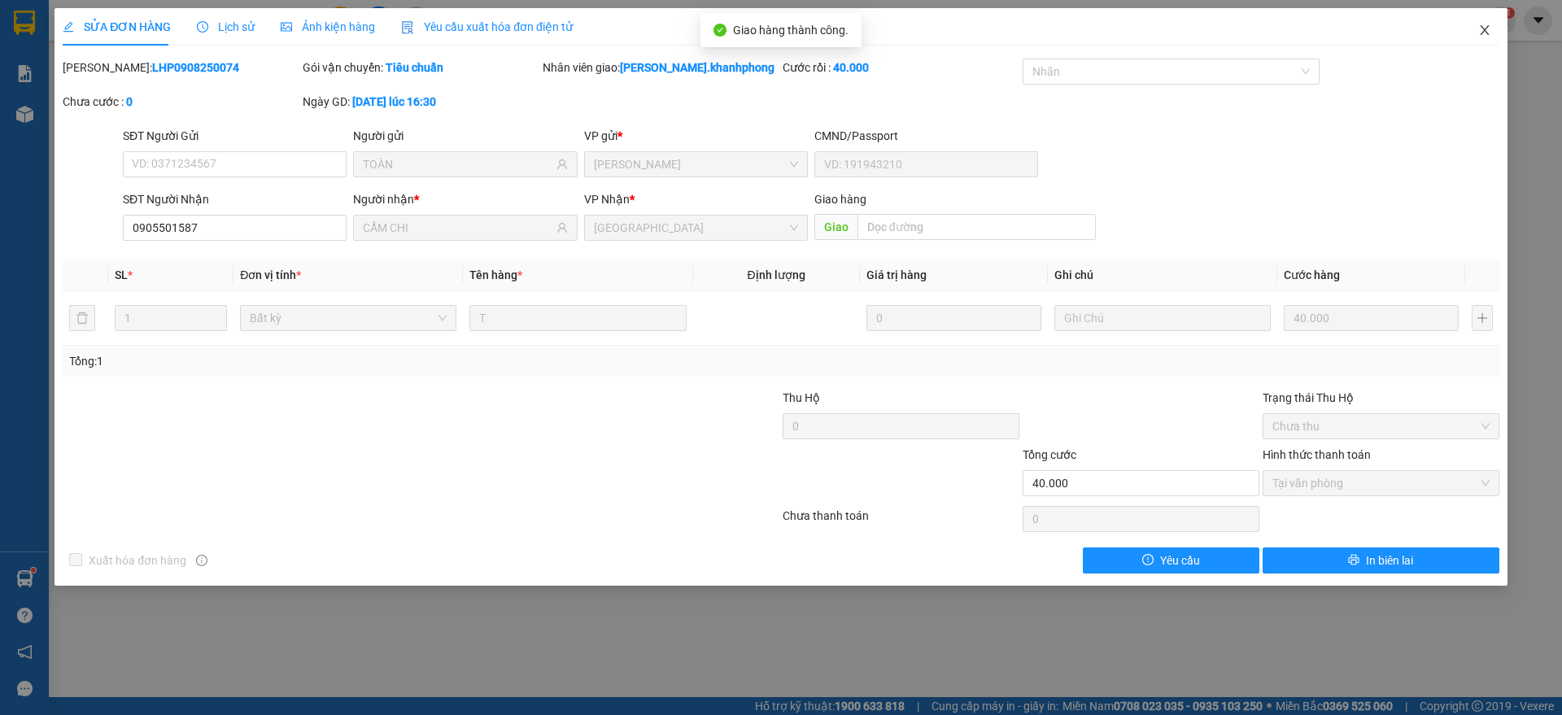
drag, startPoint x: 1483, startPoint y: 25, endPoint x: 1443, endPoint y: 36, distance: 41.2
click at [1484, 26] on icon "close" at bounding box center [1484, 30] width 13 height 13
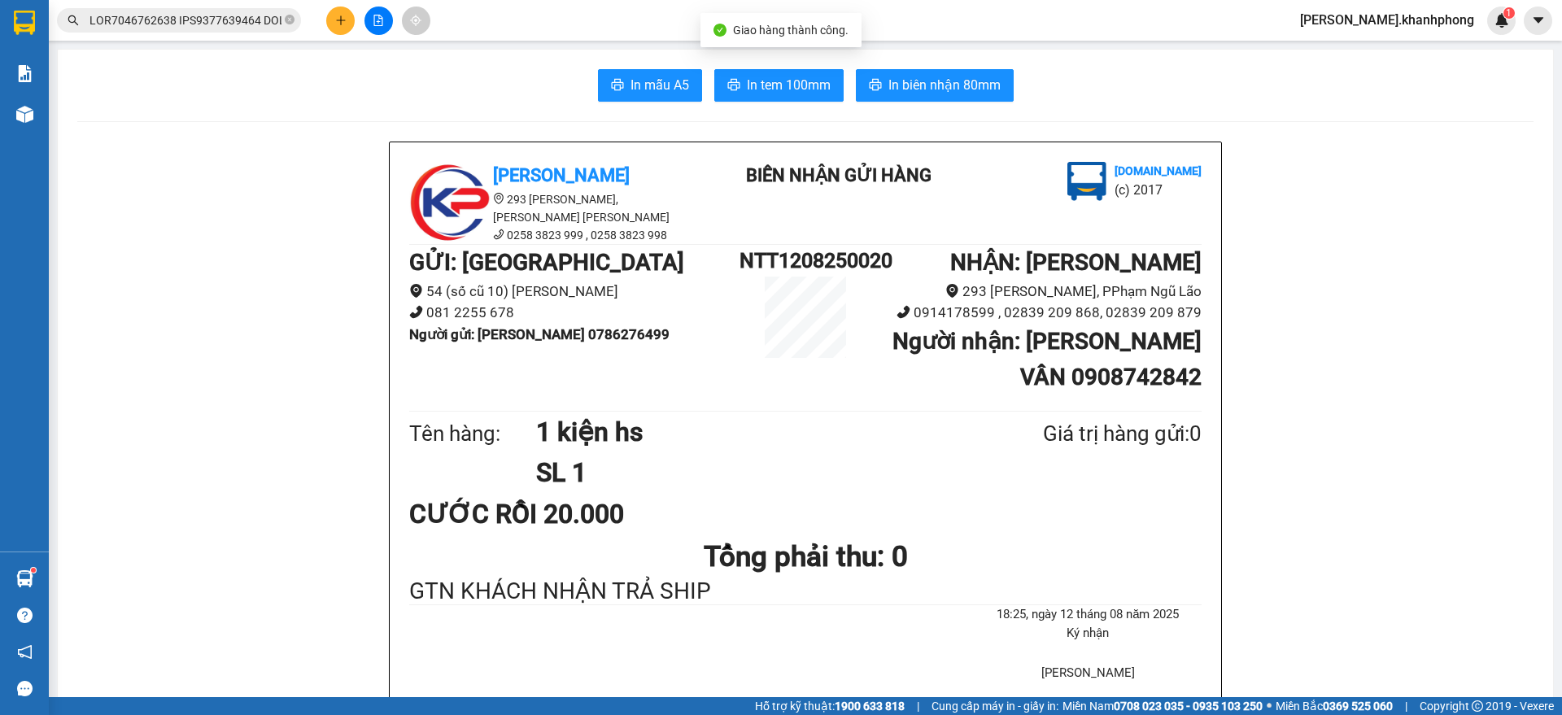
click at [226, 13] on input "text" at bounding box center [185, 20] width 192 height 18
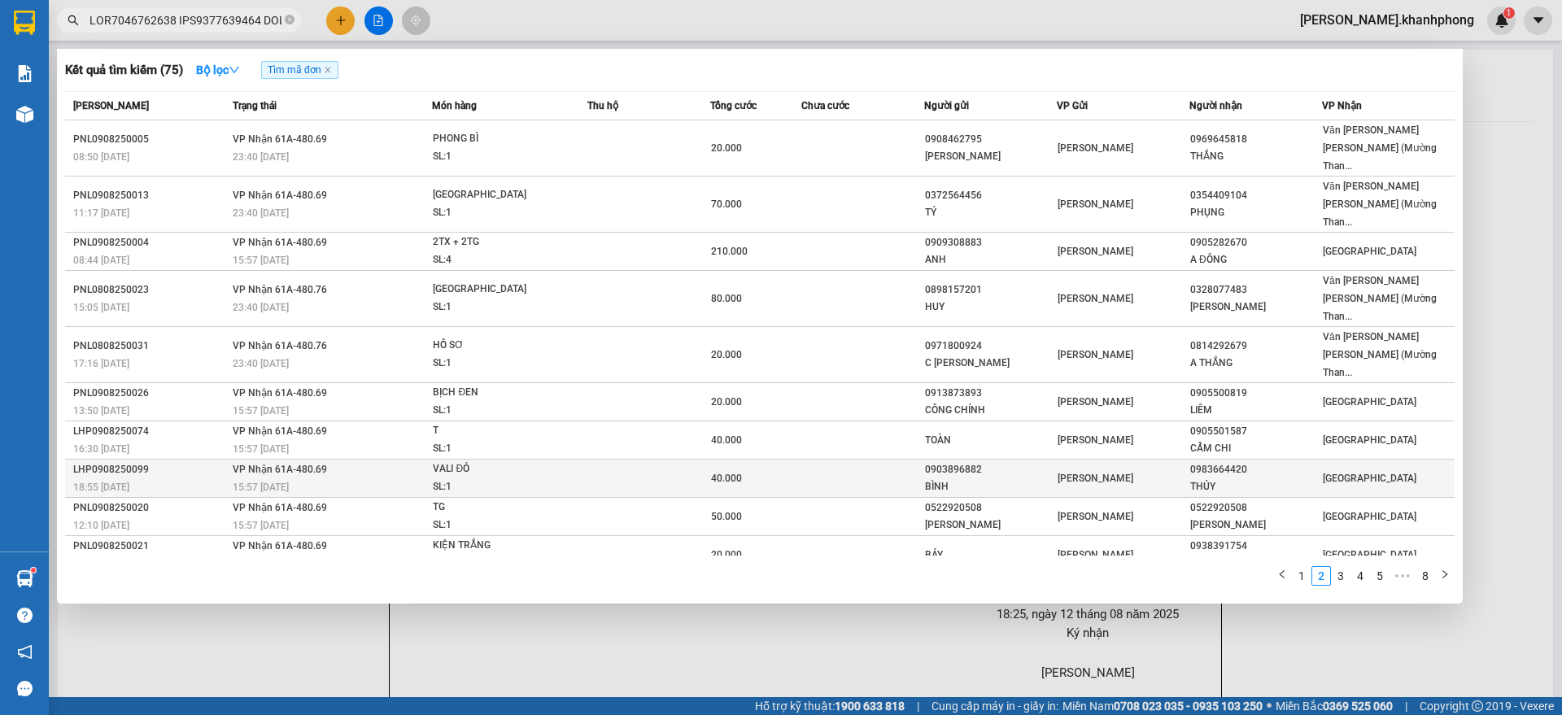
click at [317, 478] on div "15:57 [DATE]" at bounding box center [332, 487] width 199 height 18
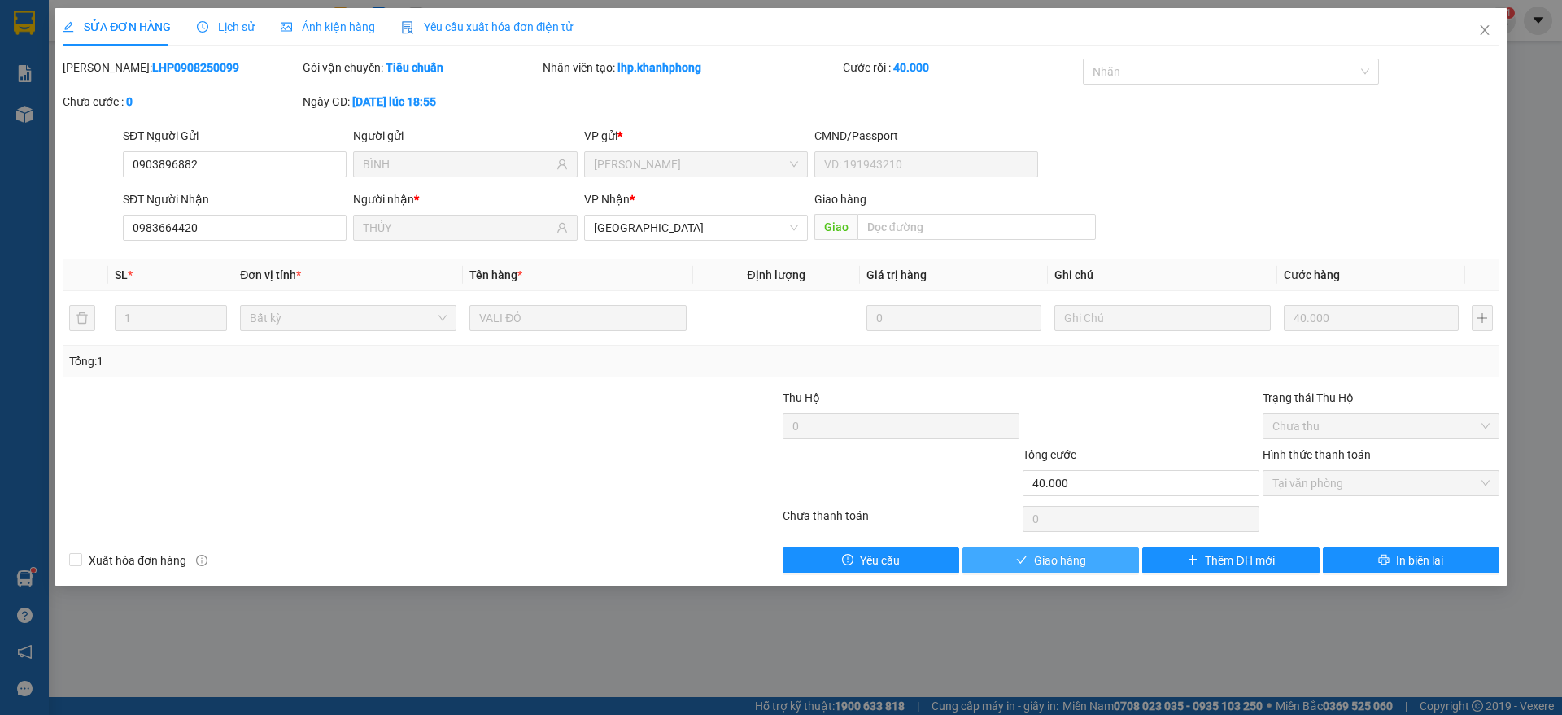
drag, startPoint x: 1025, startPoint y: 554, endPoint x: 1033, endPoint y: 547, distance: 10.9
click at [1027, 555] on icon "check" at bounding box center [1021, 559] width 11 height 11
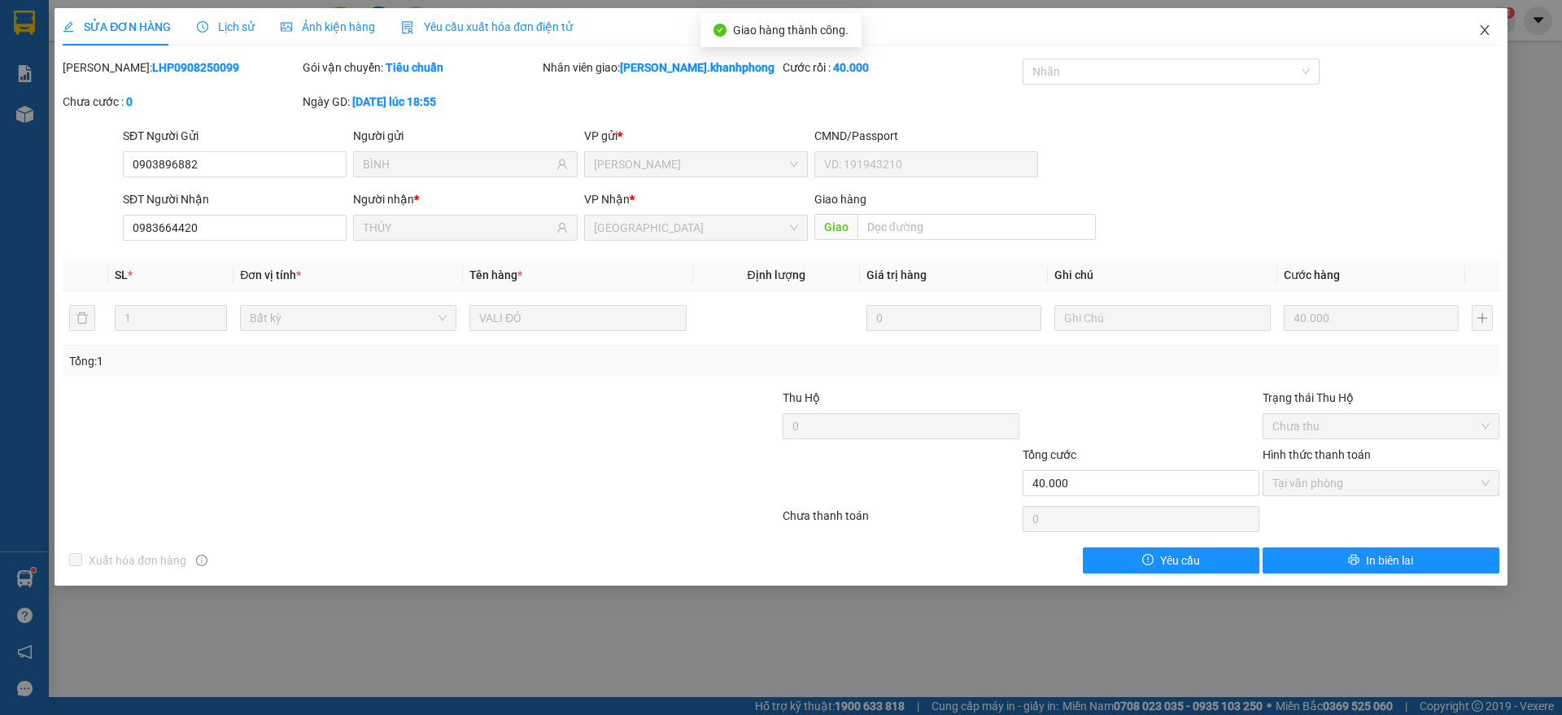
click at [1493, 22] on span "Close" at bounding box center [1485, 31] width 46 height 46
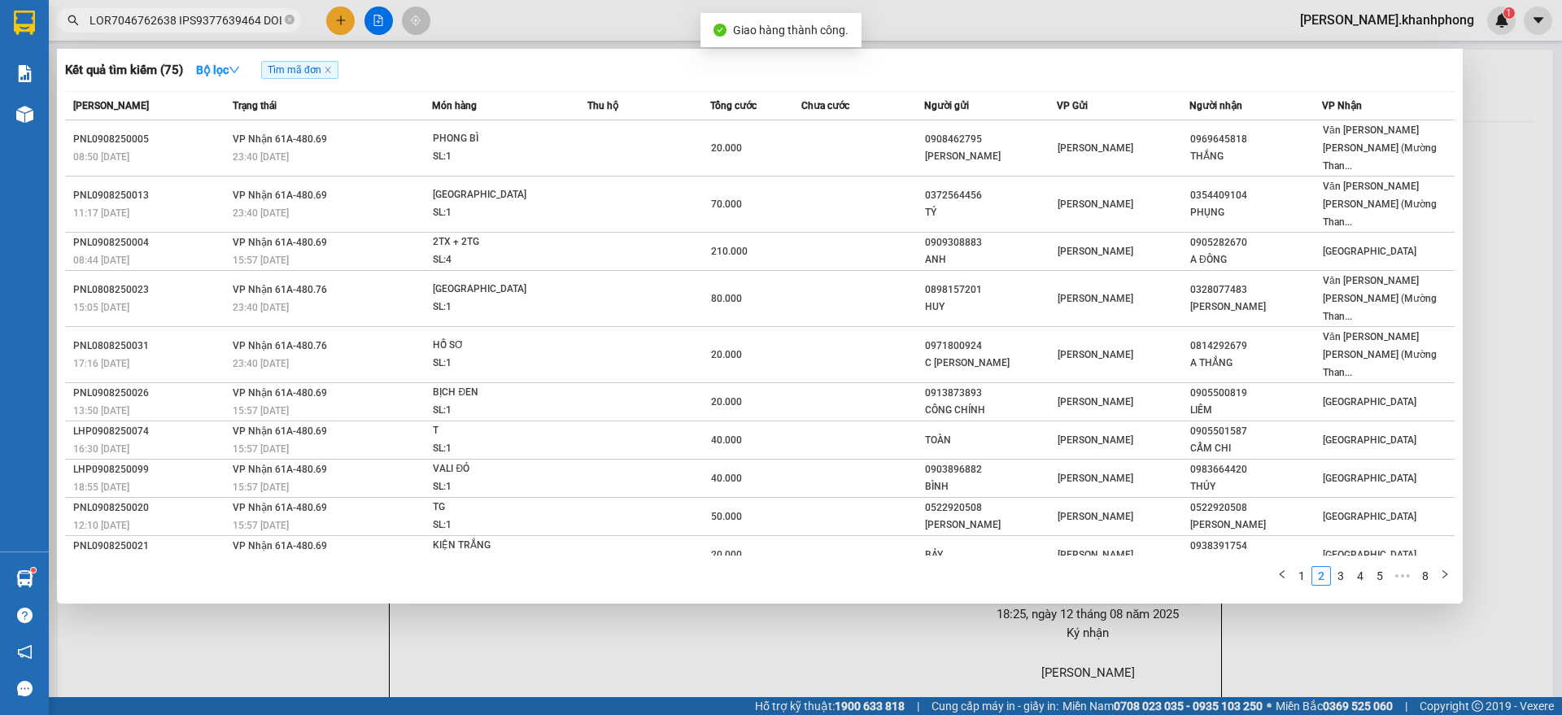
click at [233, 24] on input "text" at bounding box center [185, 20] width 192 height 18
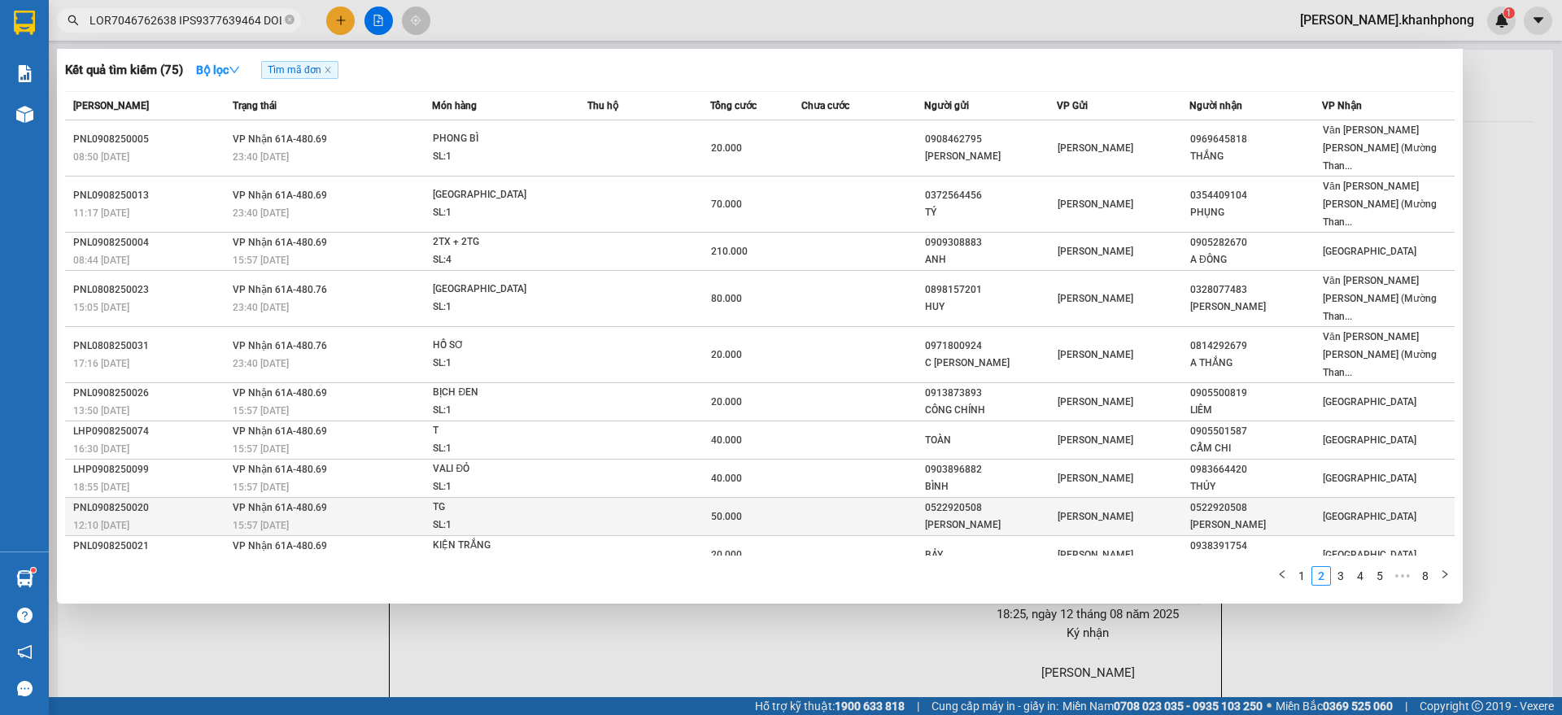
click at [166, 499] on div "PNL0908250020" at bounding box center [150, 507] width 155 height 17
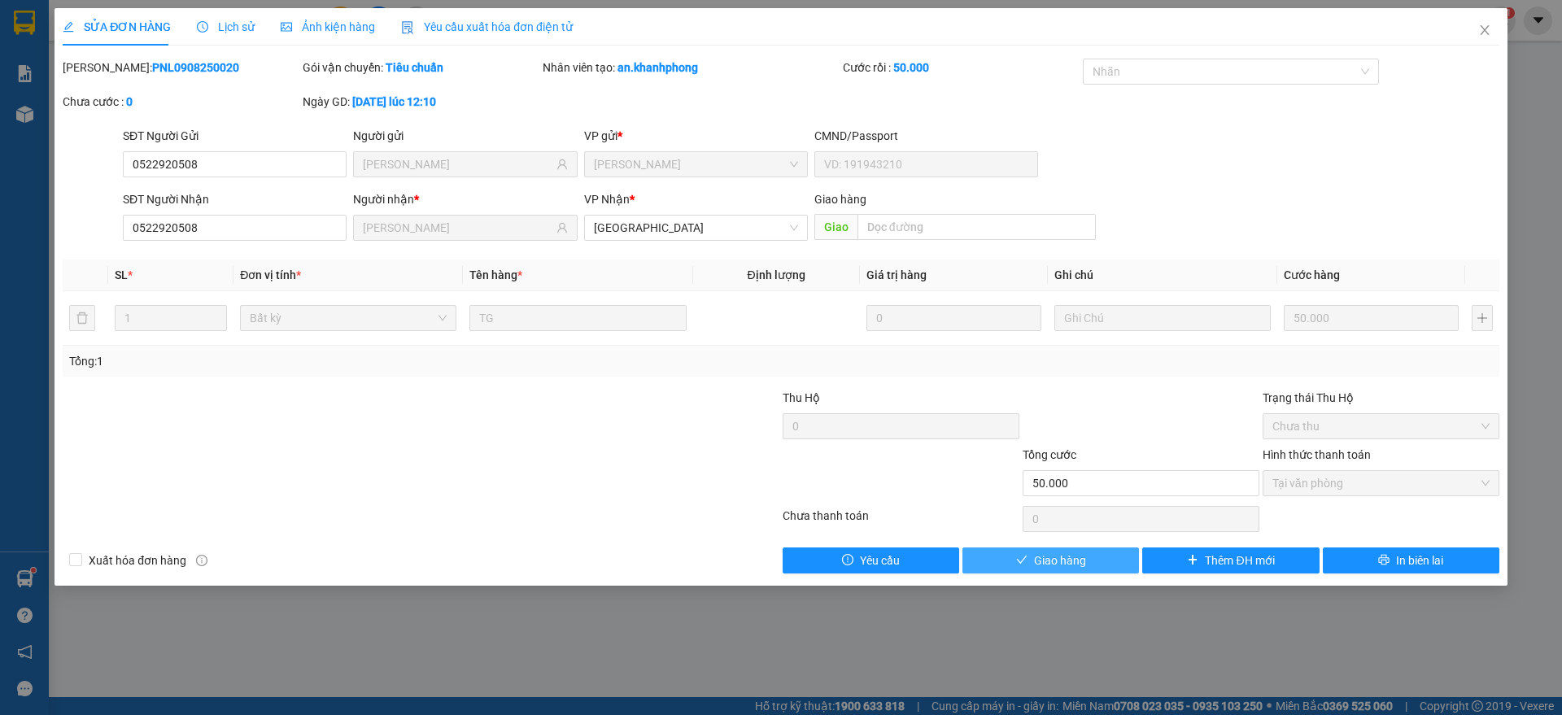
click at [1048, 556] on span "Giao hàng" at bounding box center [1060, 561] width 52 height 18
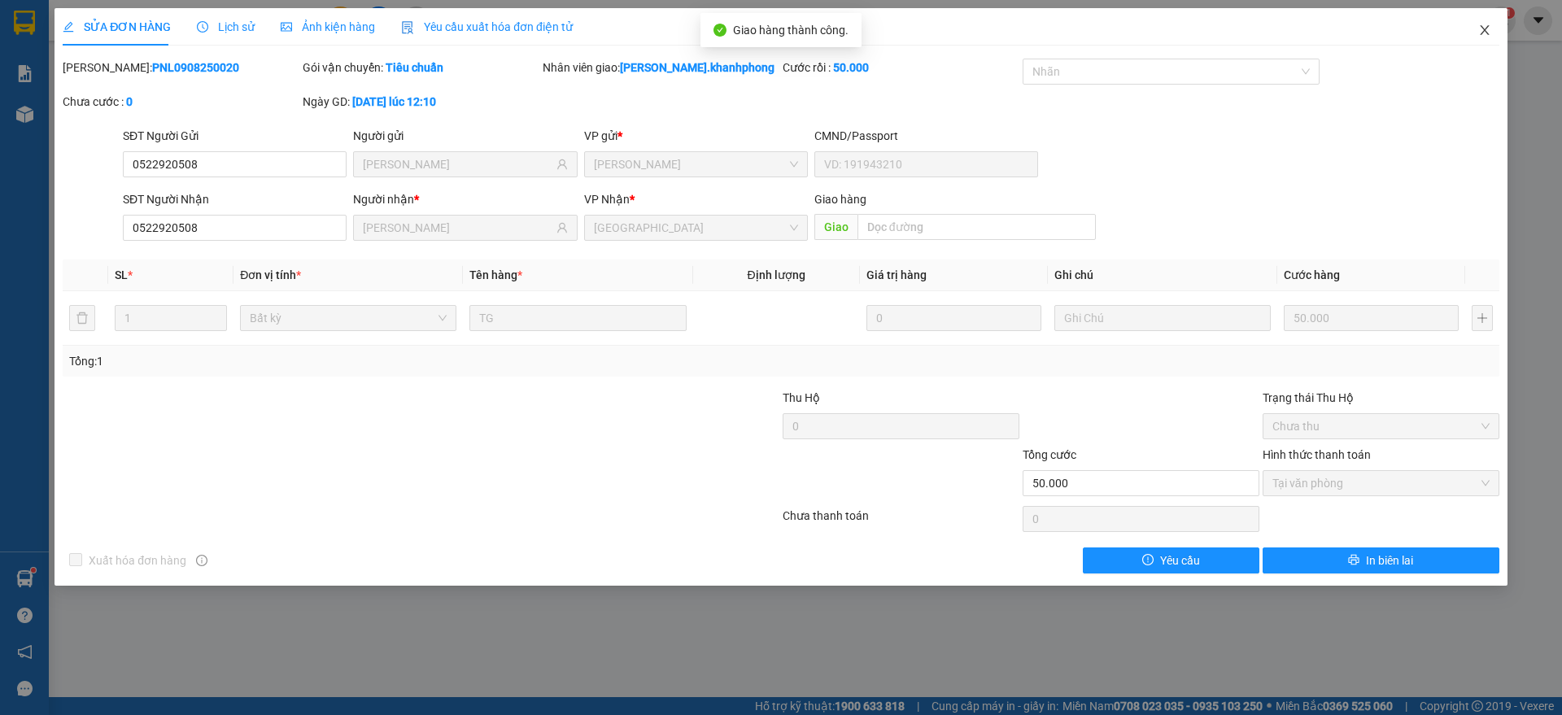
drag, startPoint x: 1483, startPoint y: 20, endPoint x: 1432, endPoint y: 37, distance: 54.0
click at [1486, 20] on span "Close" at bounding box center [1485, 31] width 46 height 46
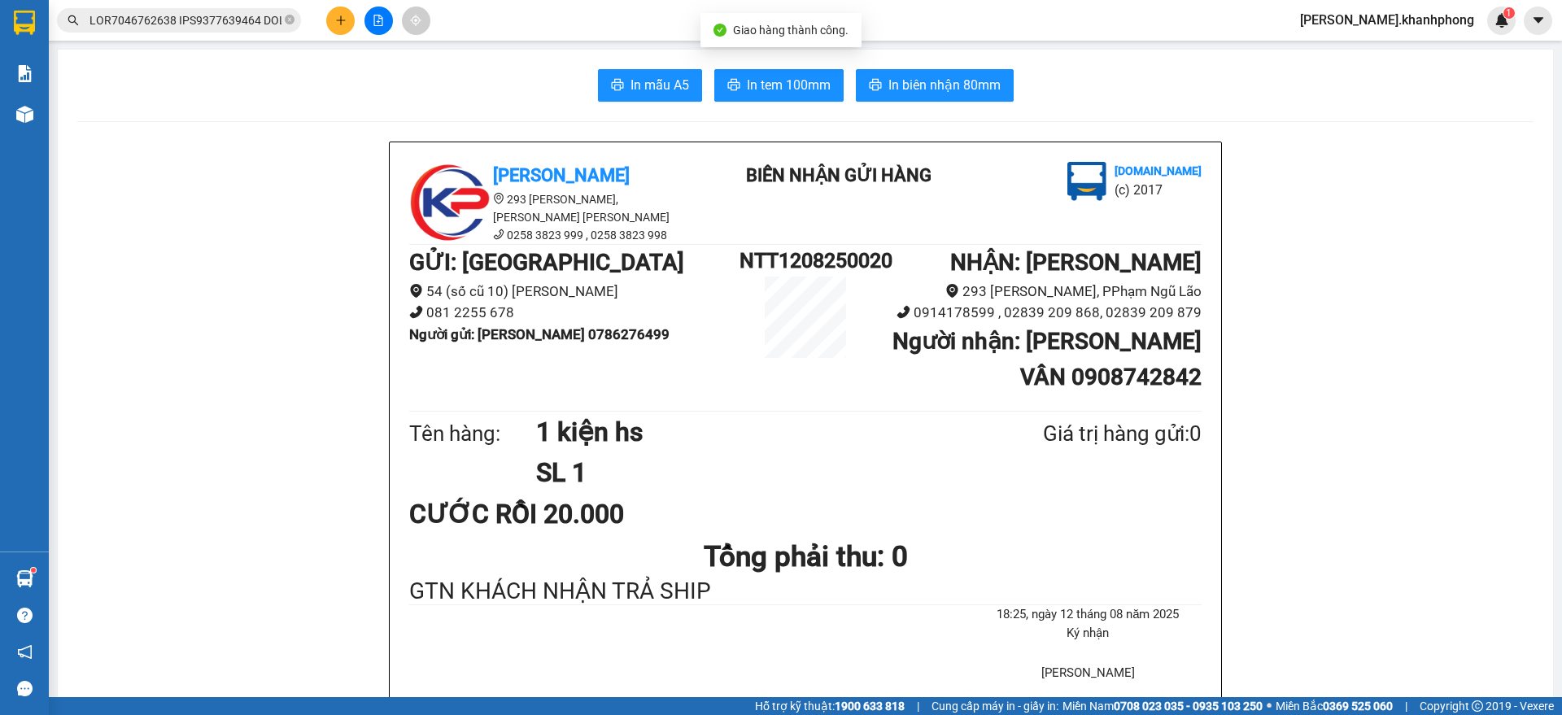
drag, startPoint x: 150, startPoint y: 20, endPoint x: 157, endPoint y: 31, distance: 12.9
click at [152, 20] on input "text" at bounding box center [185, 20] width 192 height 18
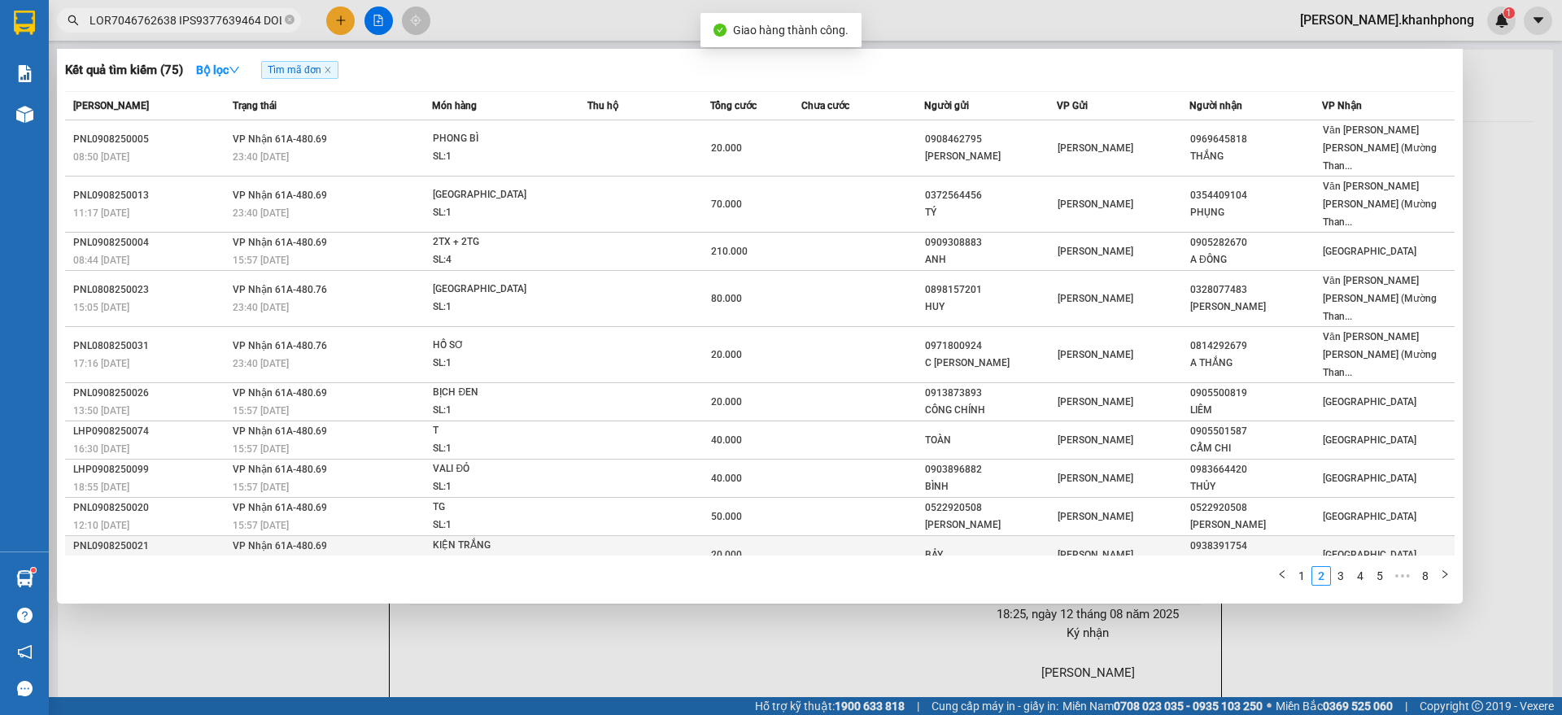
click at [203, 555] on div "12:15 [DATE]" at bounding box center [150, 564] width 155 height 18
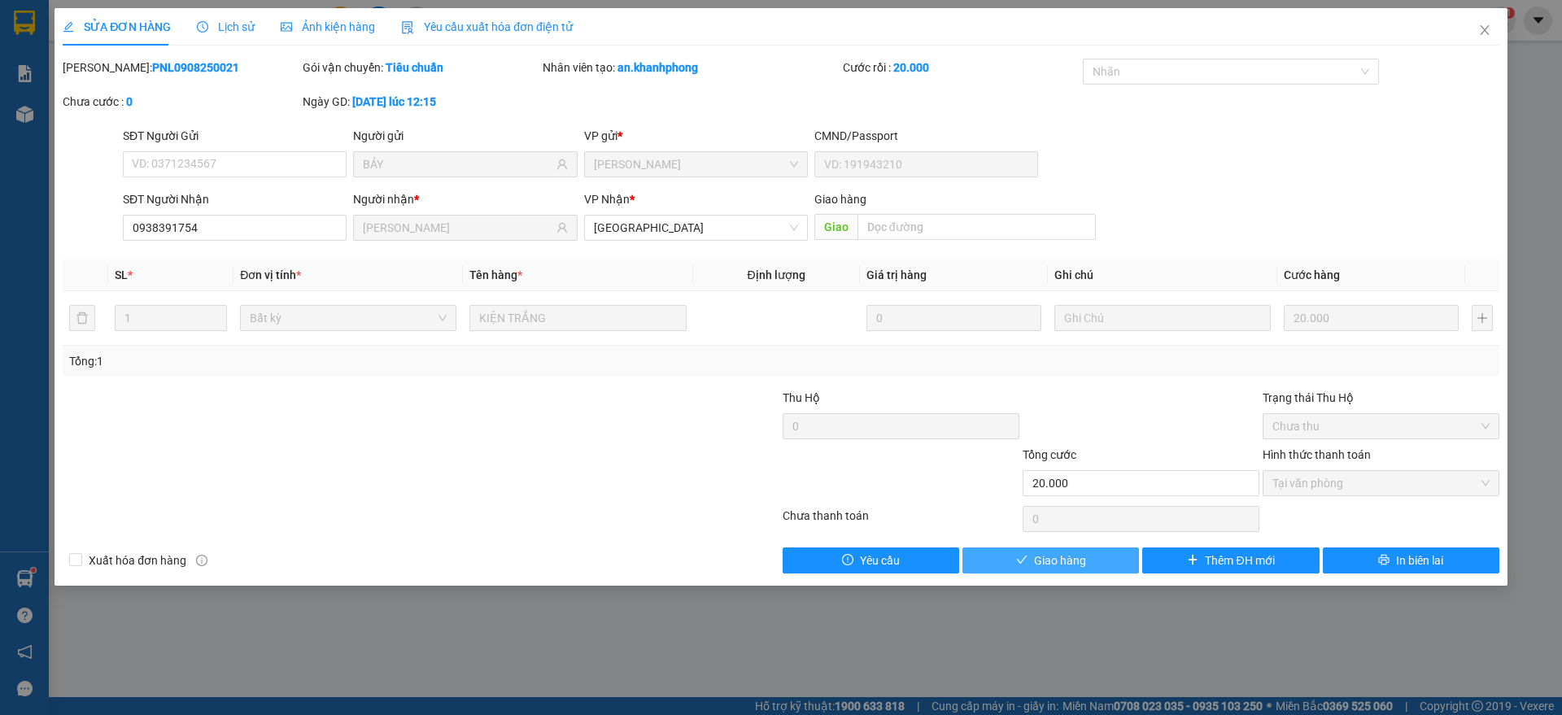
click at [1070, 556] on span "Giao hàng" at bounding box center [1060, 561] width 52 height 18
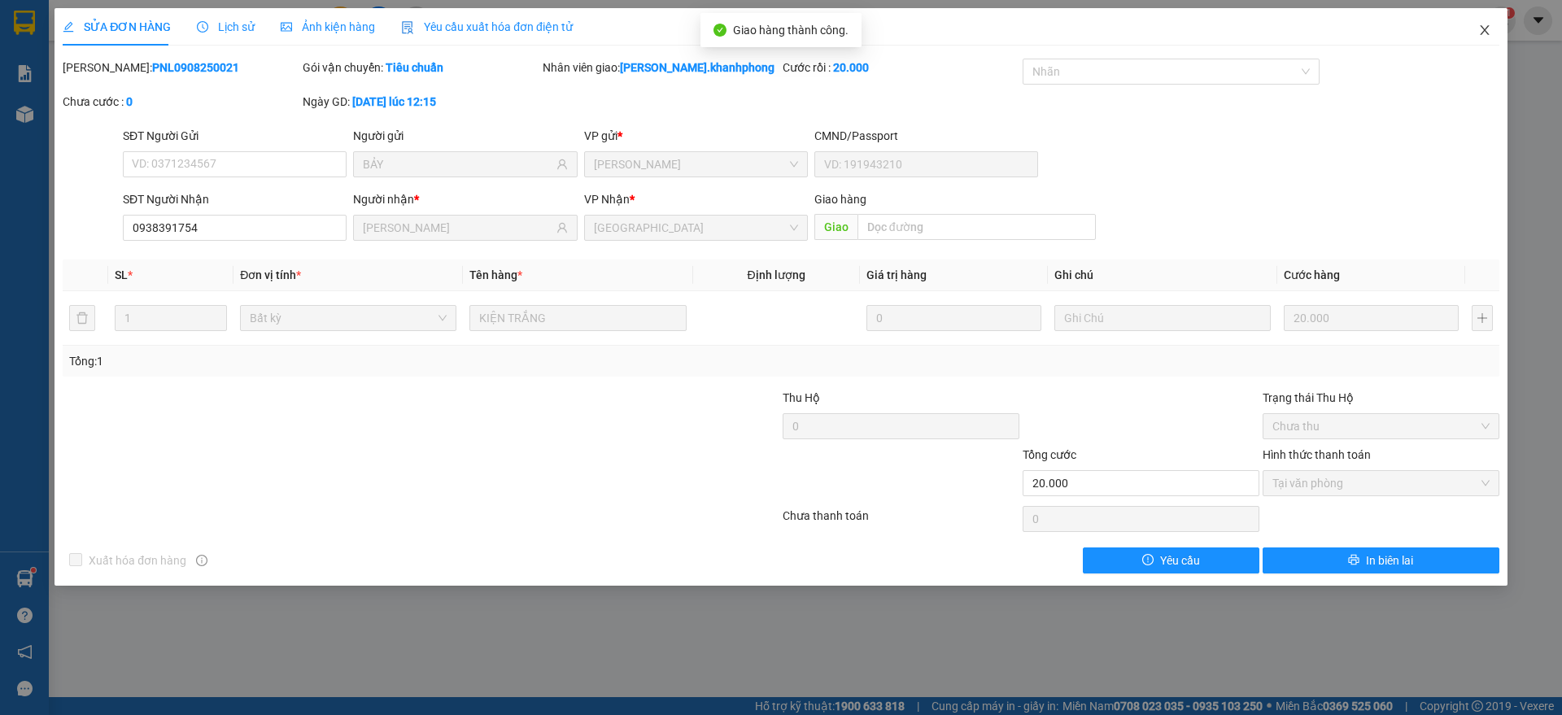
click at [1492, 29] on span "Close" at bounding box center [1485, 31] width 46 height 46
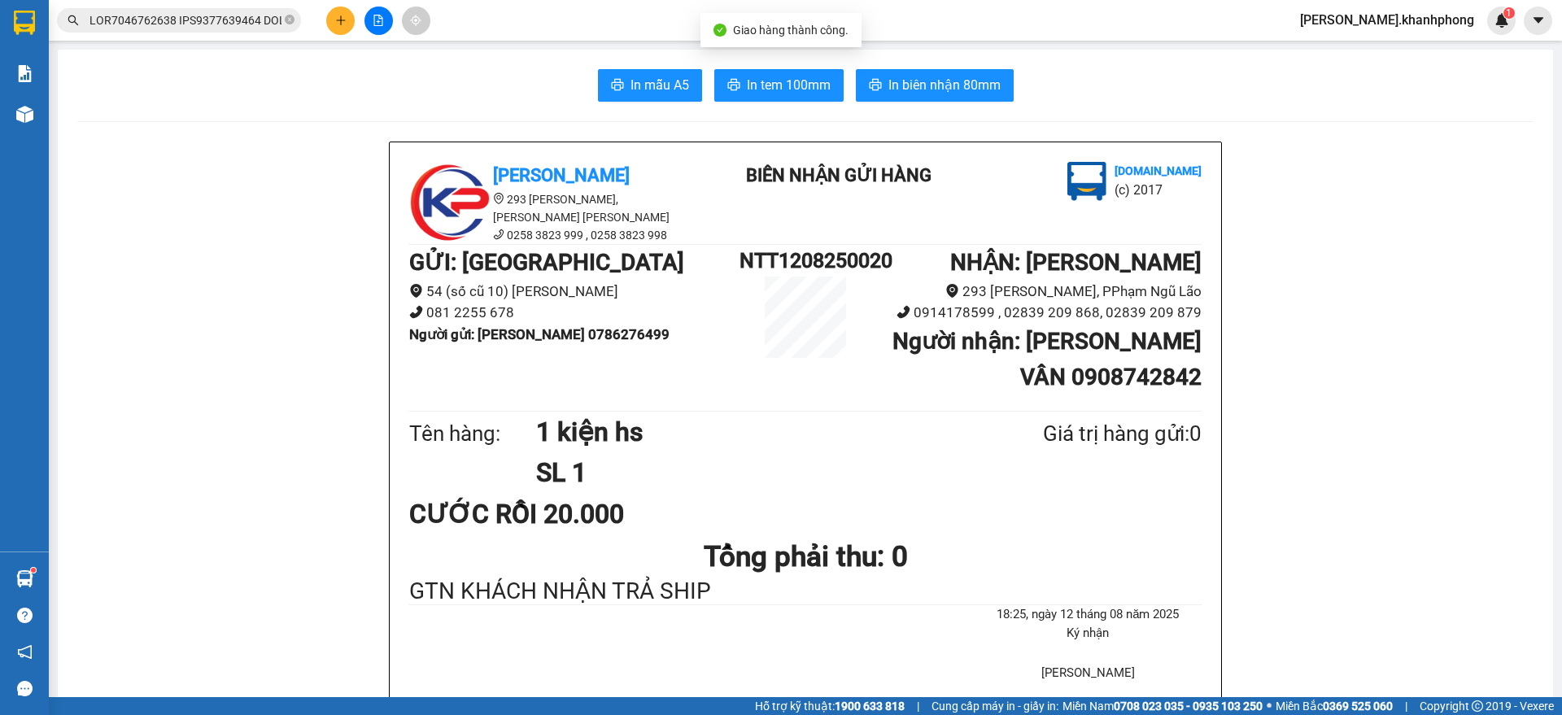
click at [251, 16] on input "text" at bounding box center [185, 20] width 192 height 18
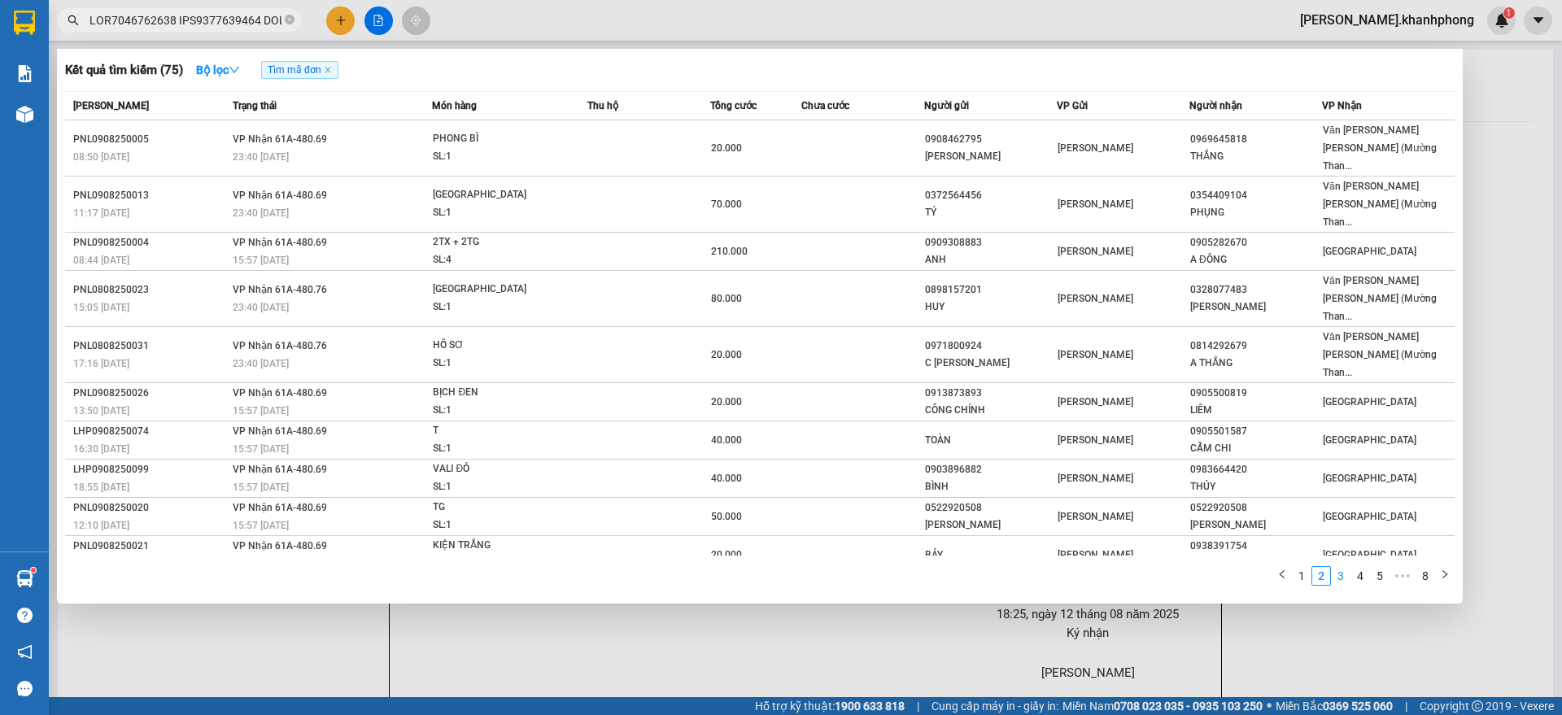
click at [1338, 567] on link "3" at bounding box center [1341, 576] width 18 height 18
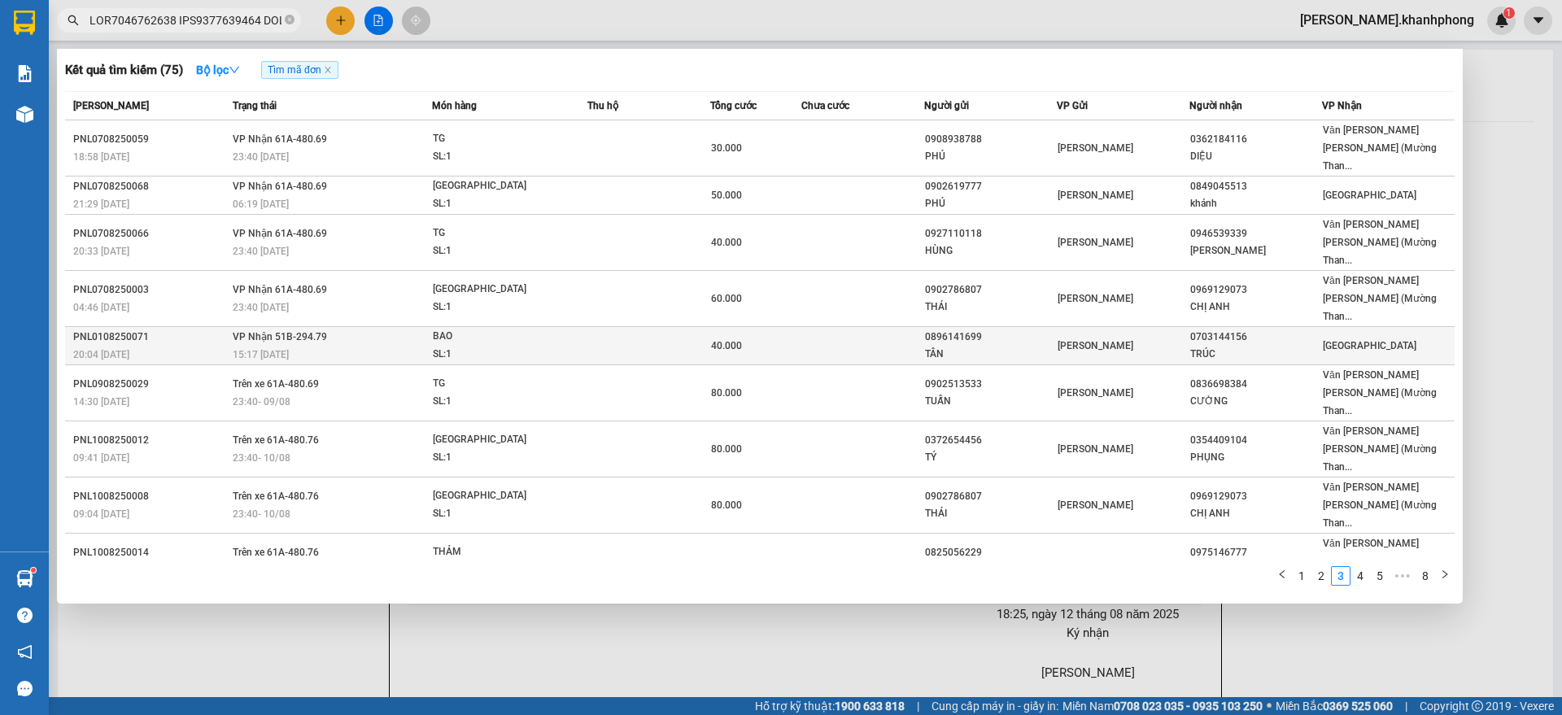
click at [1282, 329] on div "0703144156" at bounding box center [1255, 337] width 131 height 17
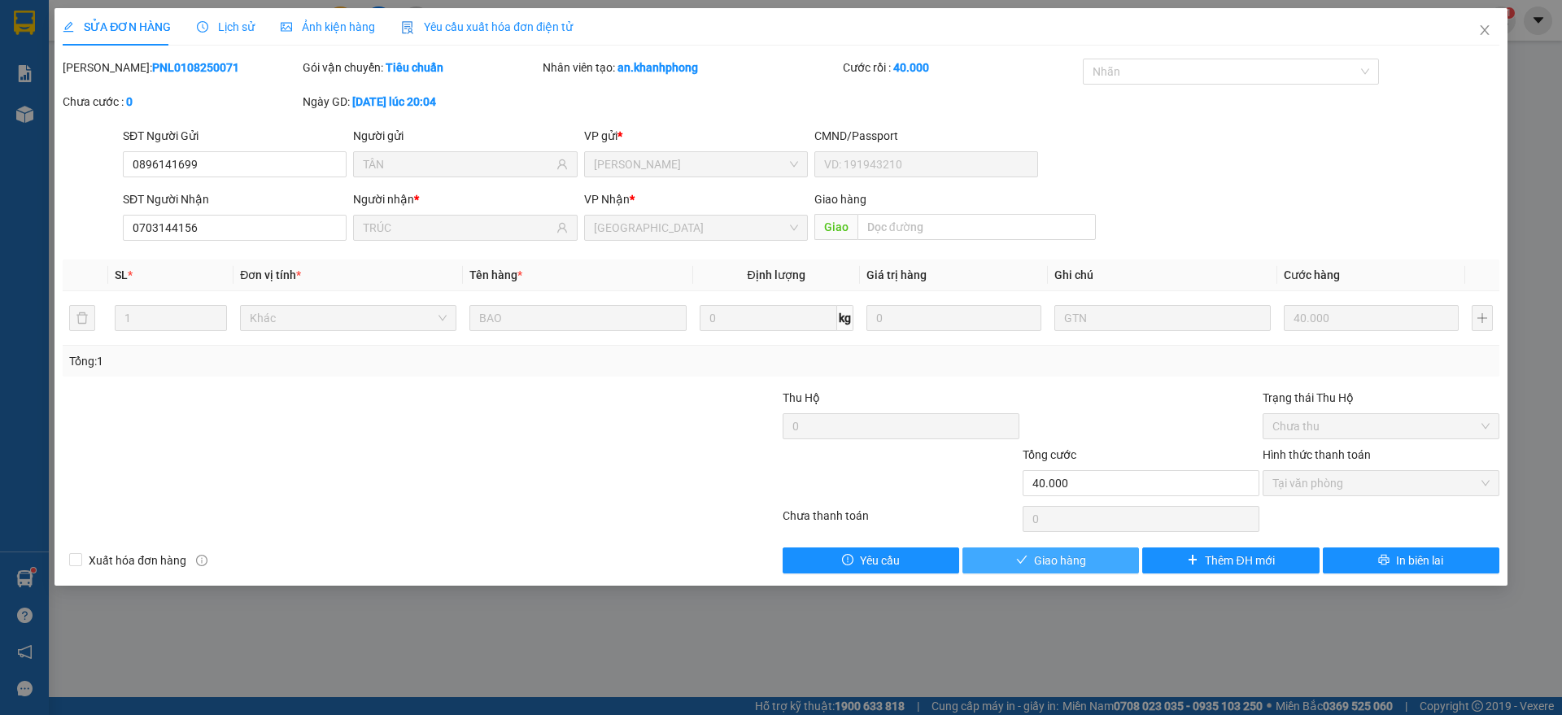
click at [1054, 561] on span "Giao hàng" at bounding box center [1060, 561] width 52 height 18
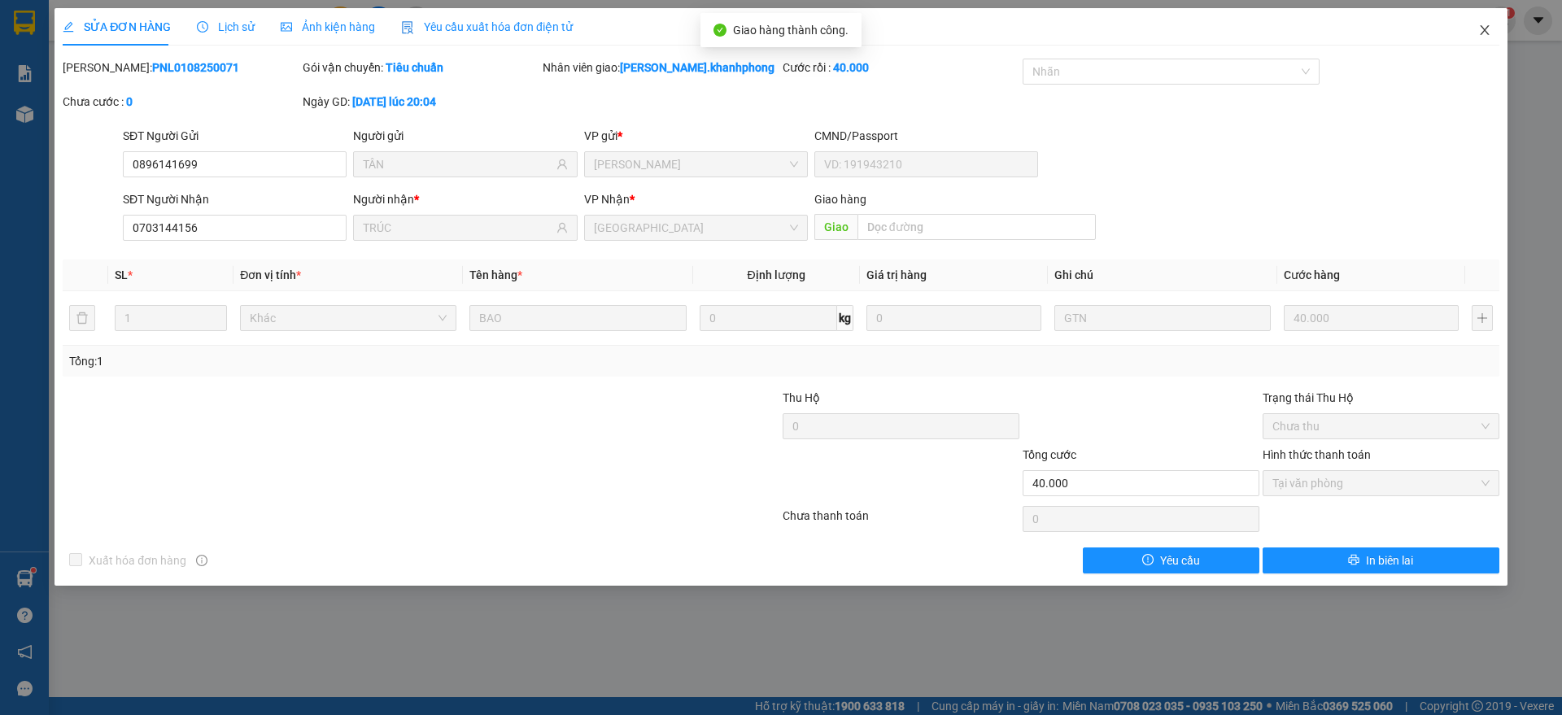
click at [1495, 24] on span "Close" at bounding box center [1485, 31] width 46 height 46
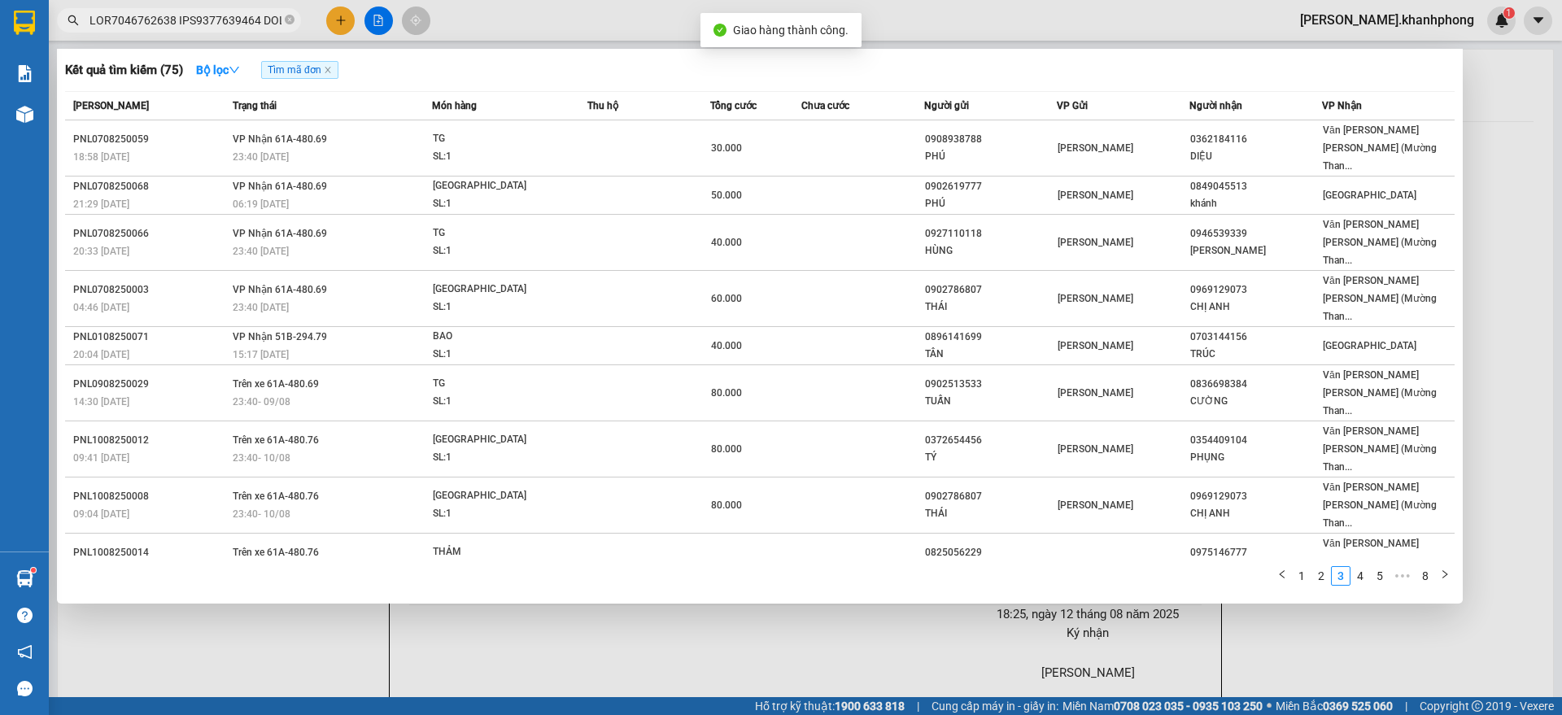
drag, startPoint x: 181, startPoint y: 19, endPoint x: 628, endPoint y: 98, distance: 454.3
click at [182, 19] on input "text" at bounding box center [185, 20] width 192 height 18
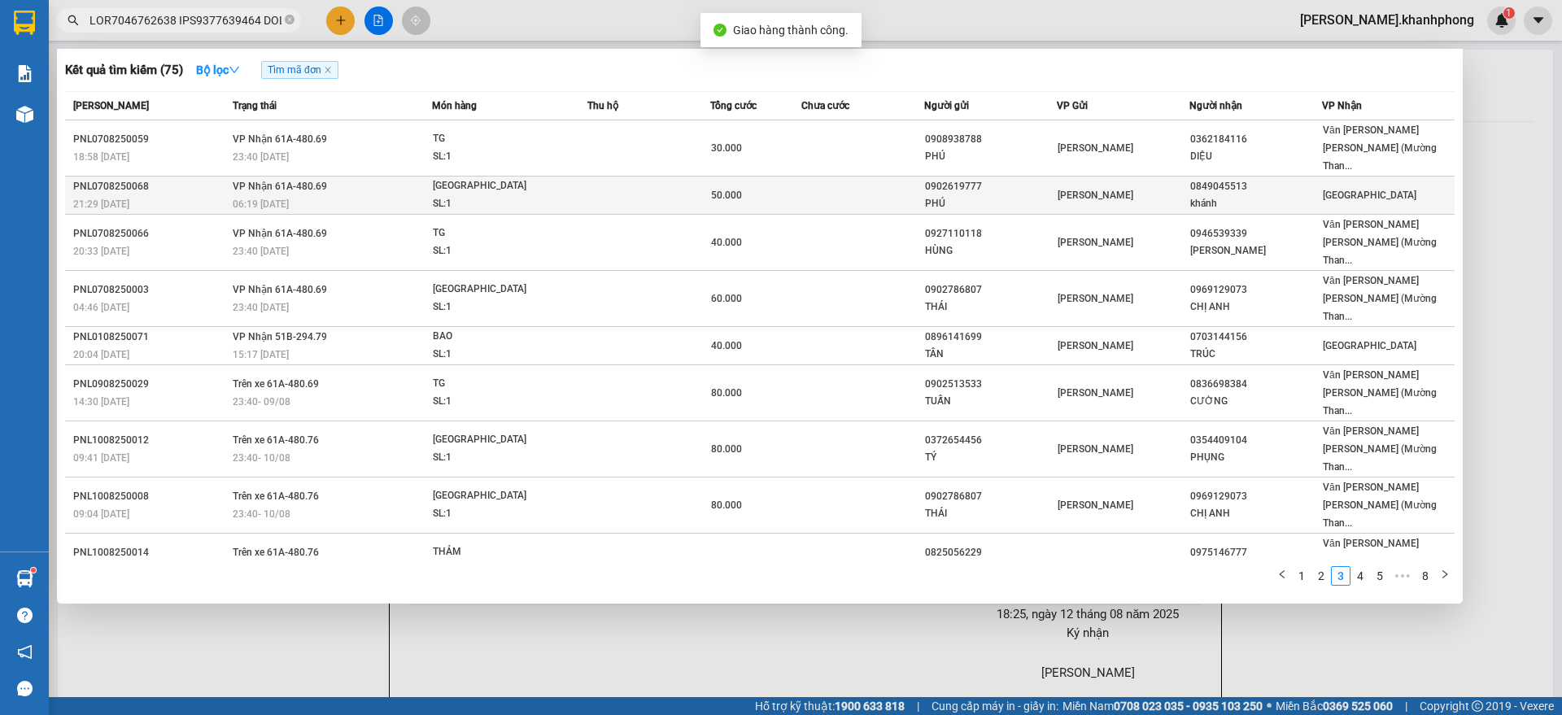
click at [1197, 178] on div "0849045513" at bounding box center [1255, 186] width 131 height 17
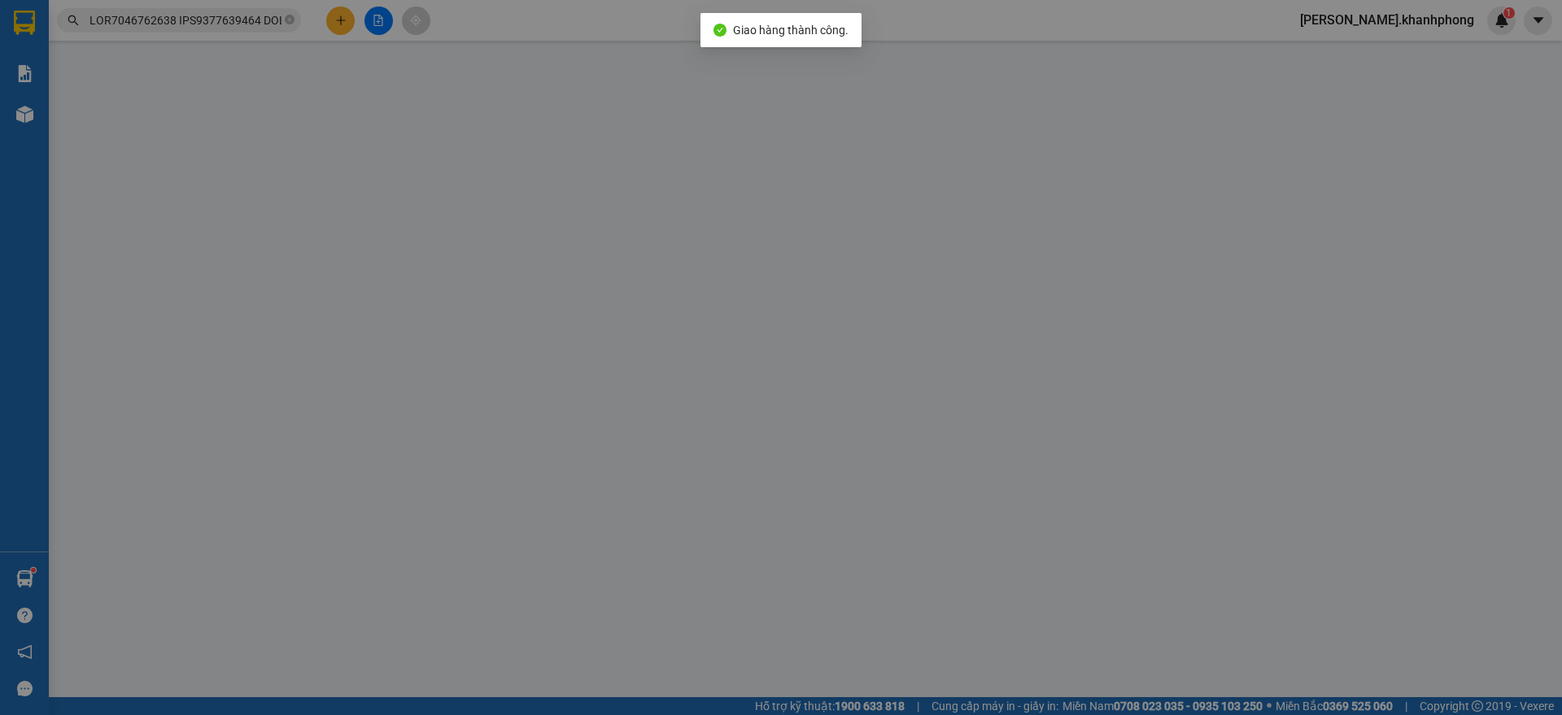
type input "0902619777"
type input "PHÚ"
type input "0849045513"
type input "khánh"
type input "50.000"
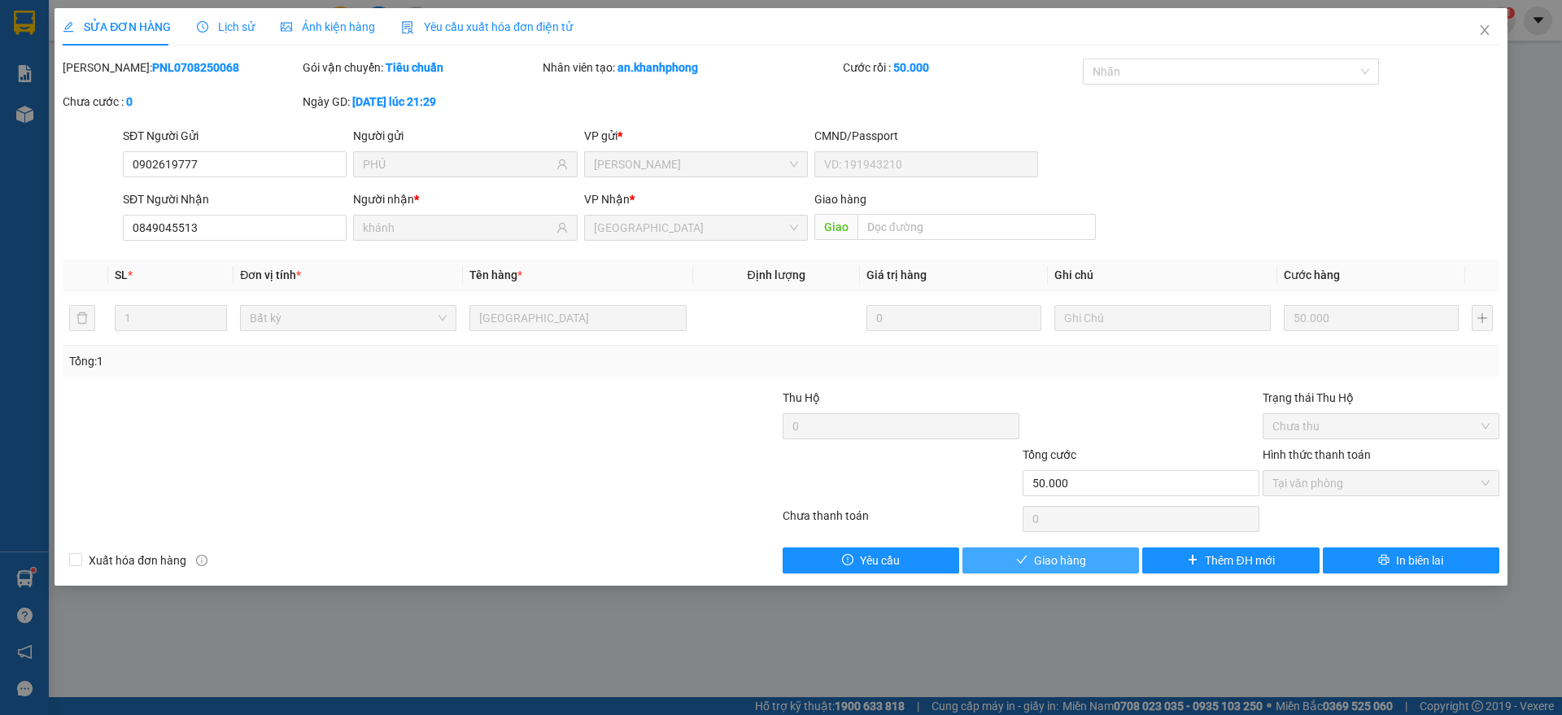
click at [1058, 555] on span "Giao hàng" at bounding box center [1060, 561] width 52 height 18
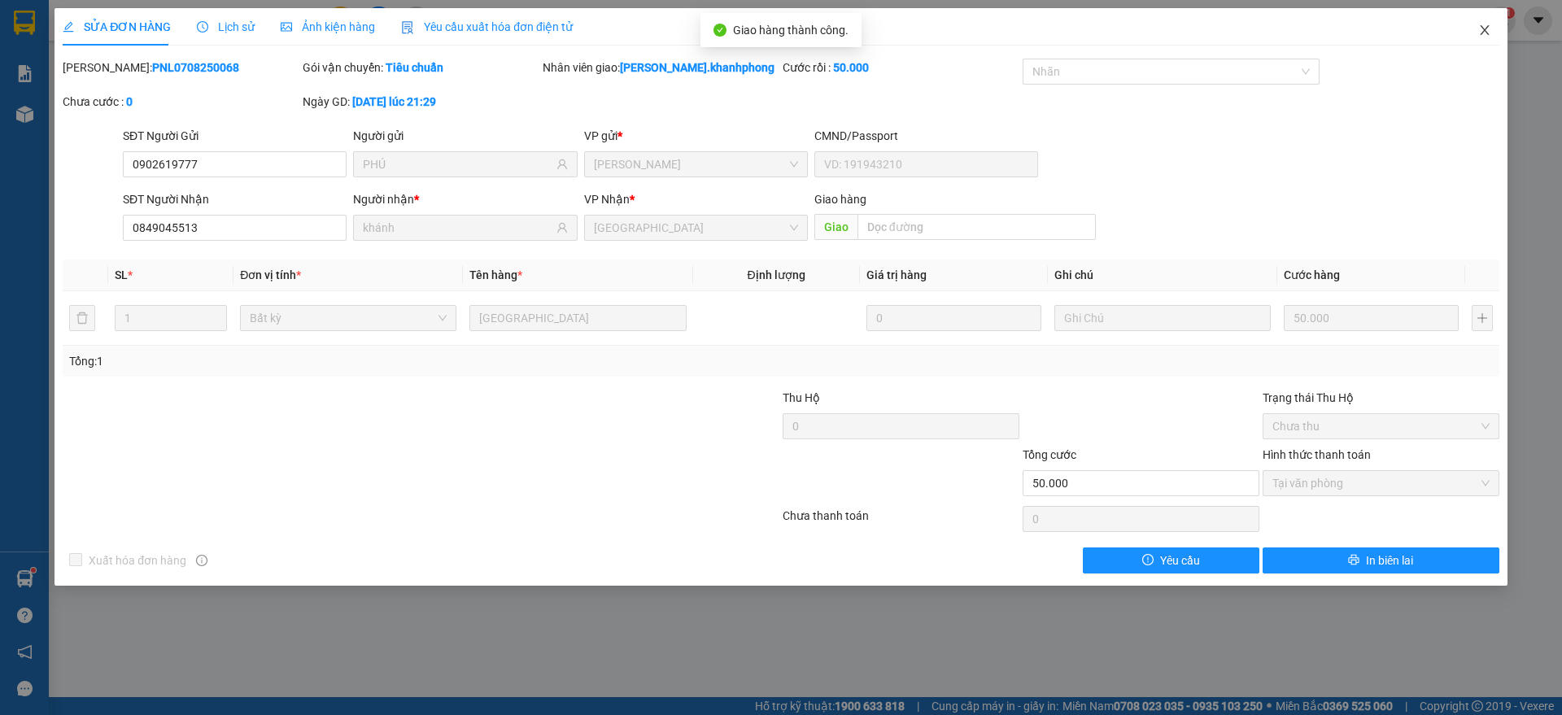
drag, startPoint x: 1481, startPoint y: 20, endPoint x: 1441, endPoint y: 33, distance: 41.9
click at [1484, 20] on span "Close" at bounding box center [1485, 31] width 46 height 46
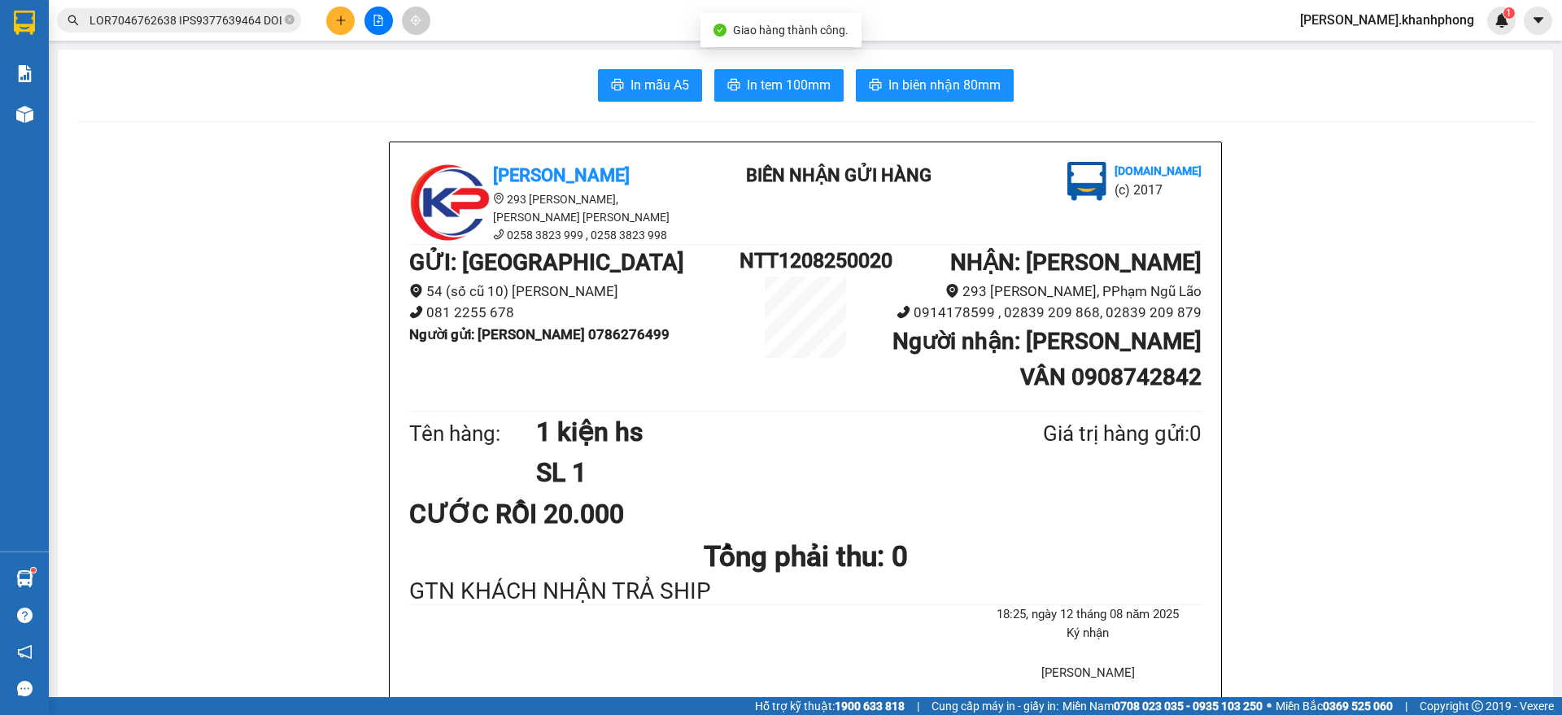
click at [203, 21] on input "text" at bounding box center [185, 20] width 192 height 18
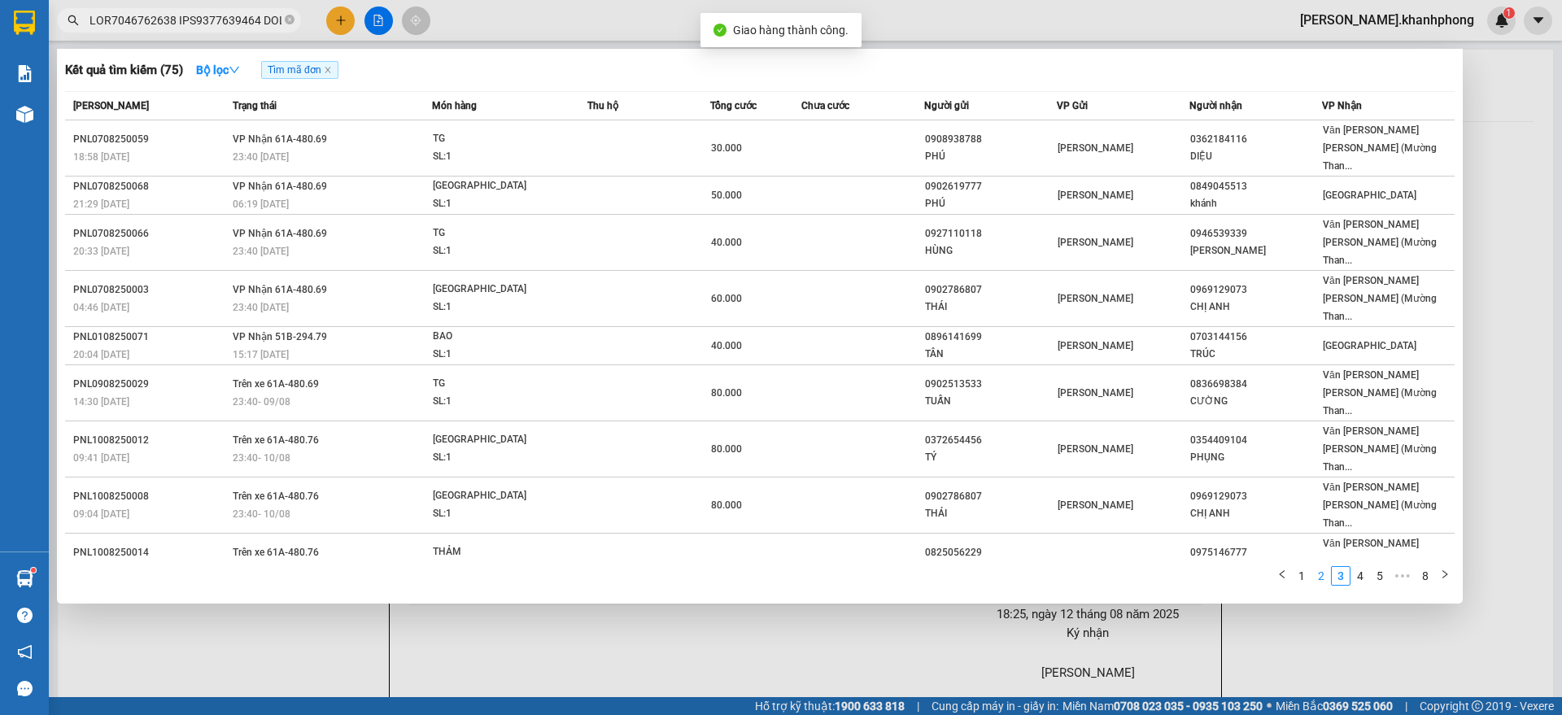
click at [1324, 567] on link "2" at bounding box center [1321, 576] width 18 height 18
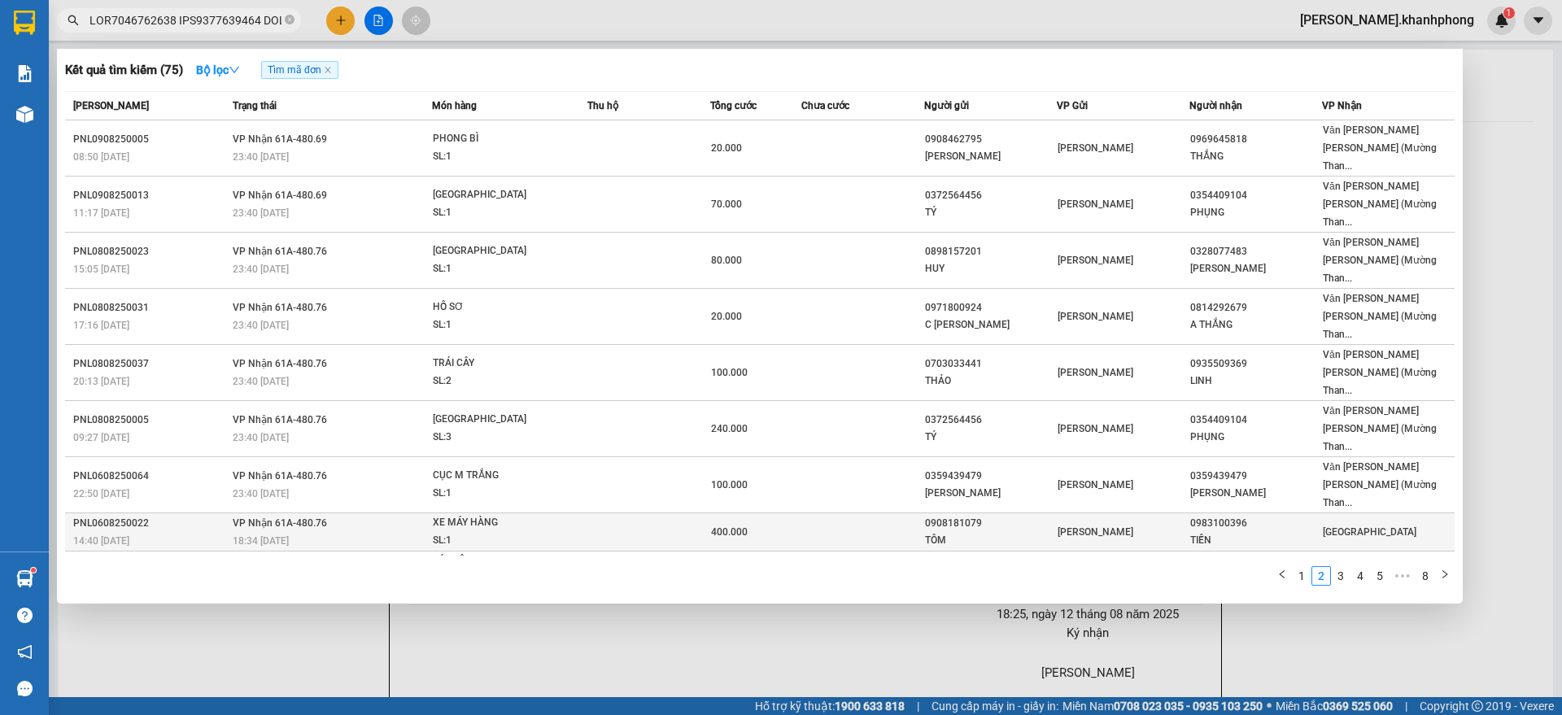
click at [1257, 515] on div "0983100396" at bounding box center [1255, 523] width 131 height 17
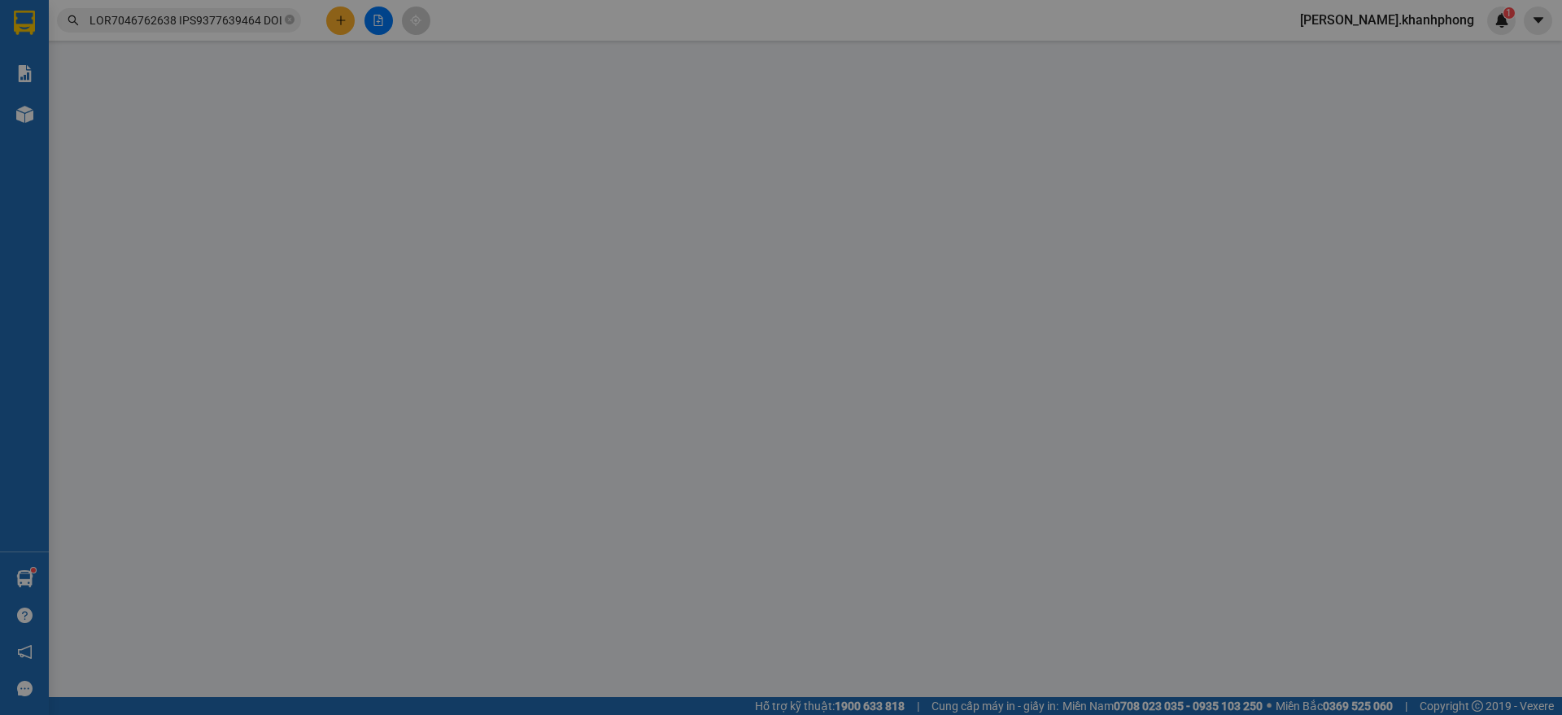
type input "0908181079"
type input "TÔM"
type input "0983100396"
type input "TIẾN"
type input "400.000"
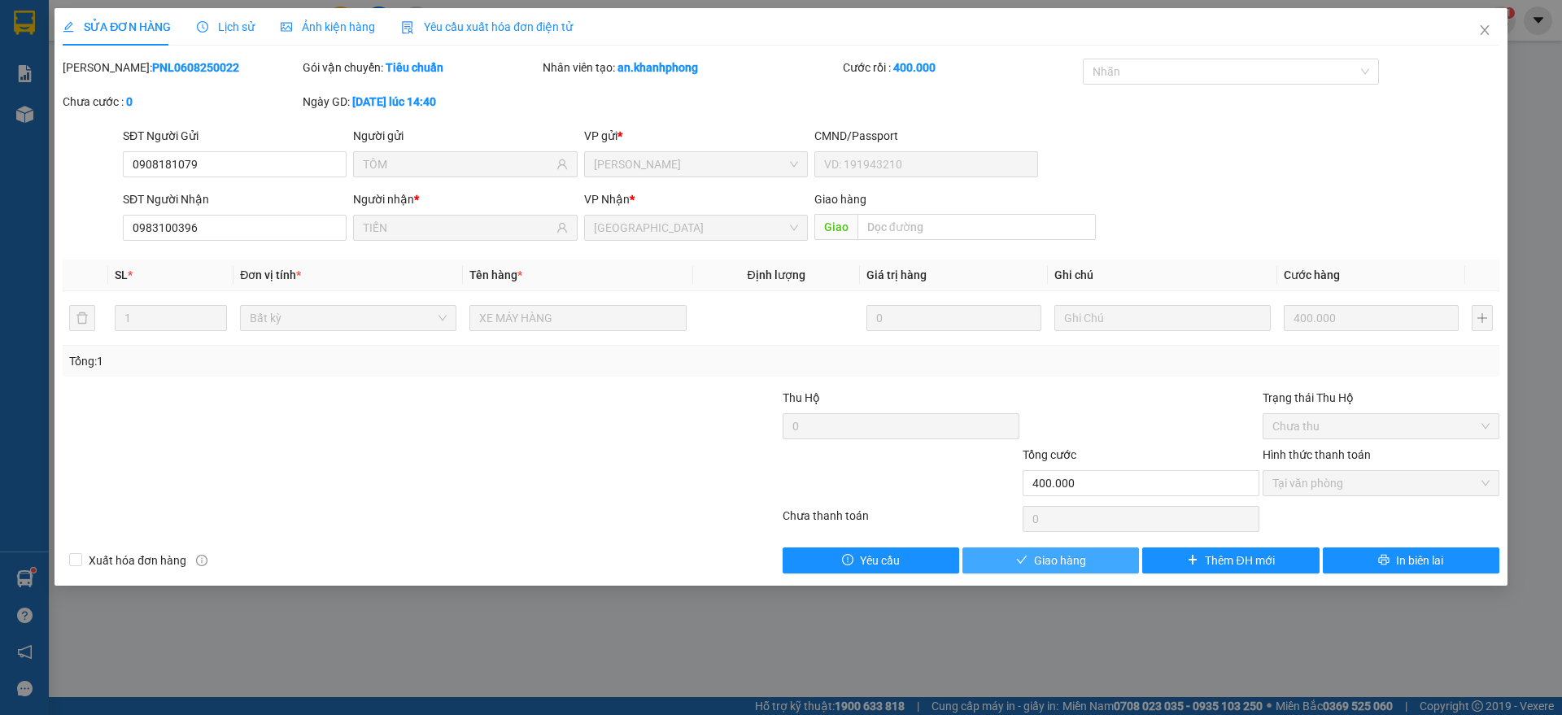
click at [1100, 554] on button "Giao hàng" at bounding box center [1050, 560] width 177 height 26
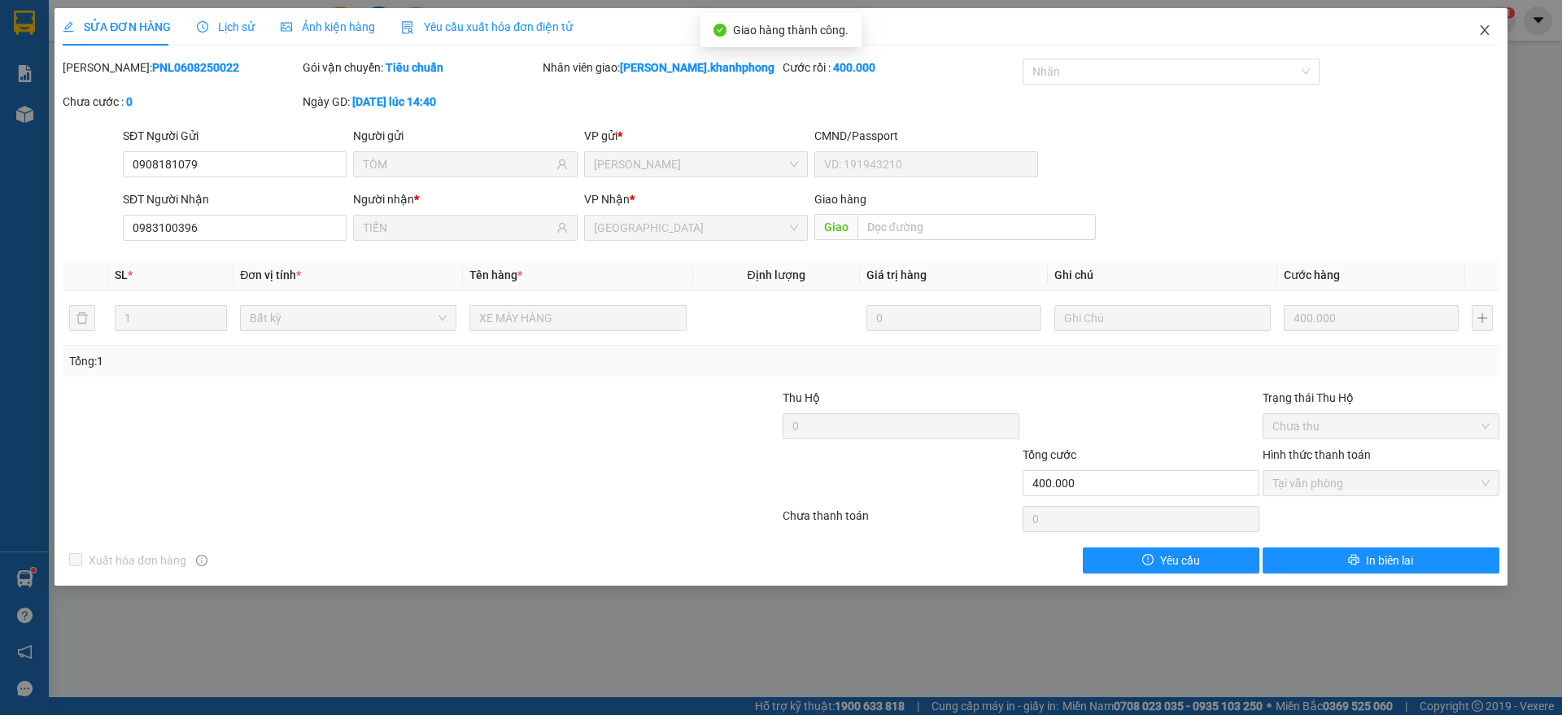
drag, startPoint x: 1480, startPoint y: 29, endPoint x: 1427, endPoint y: 37, distance: 54.3
click at [1483, 28] on icon "close" at bounding box center [1484, 30] width 13 height 13
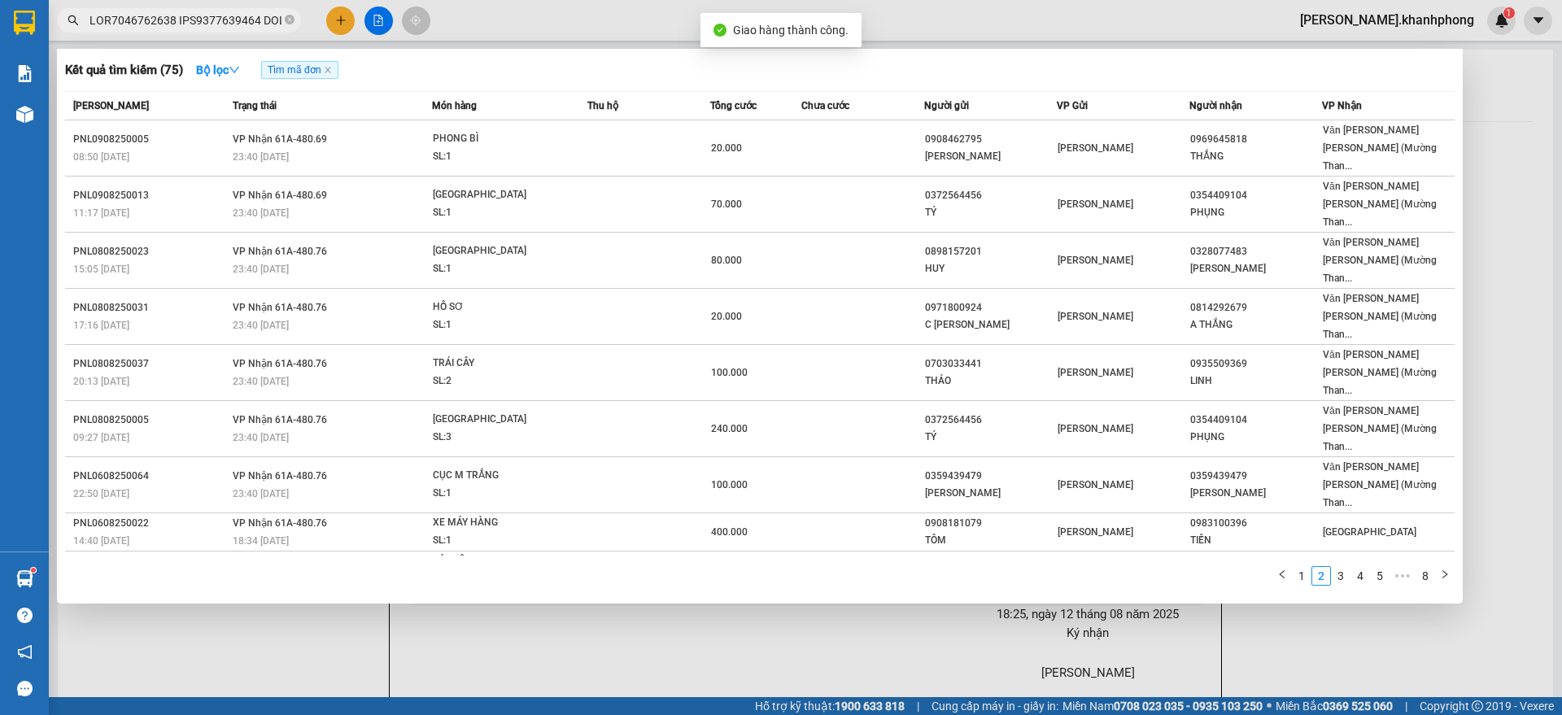
click at [189, 20] on input "text" at bounding box center [185, 20] width 192 height 18
click at [1161, 561] on div "[PERSON_NAME]" at bounding box center [1122, 570] width 131 height 18
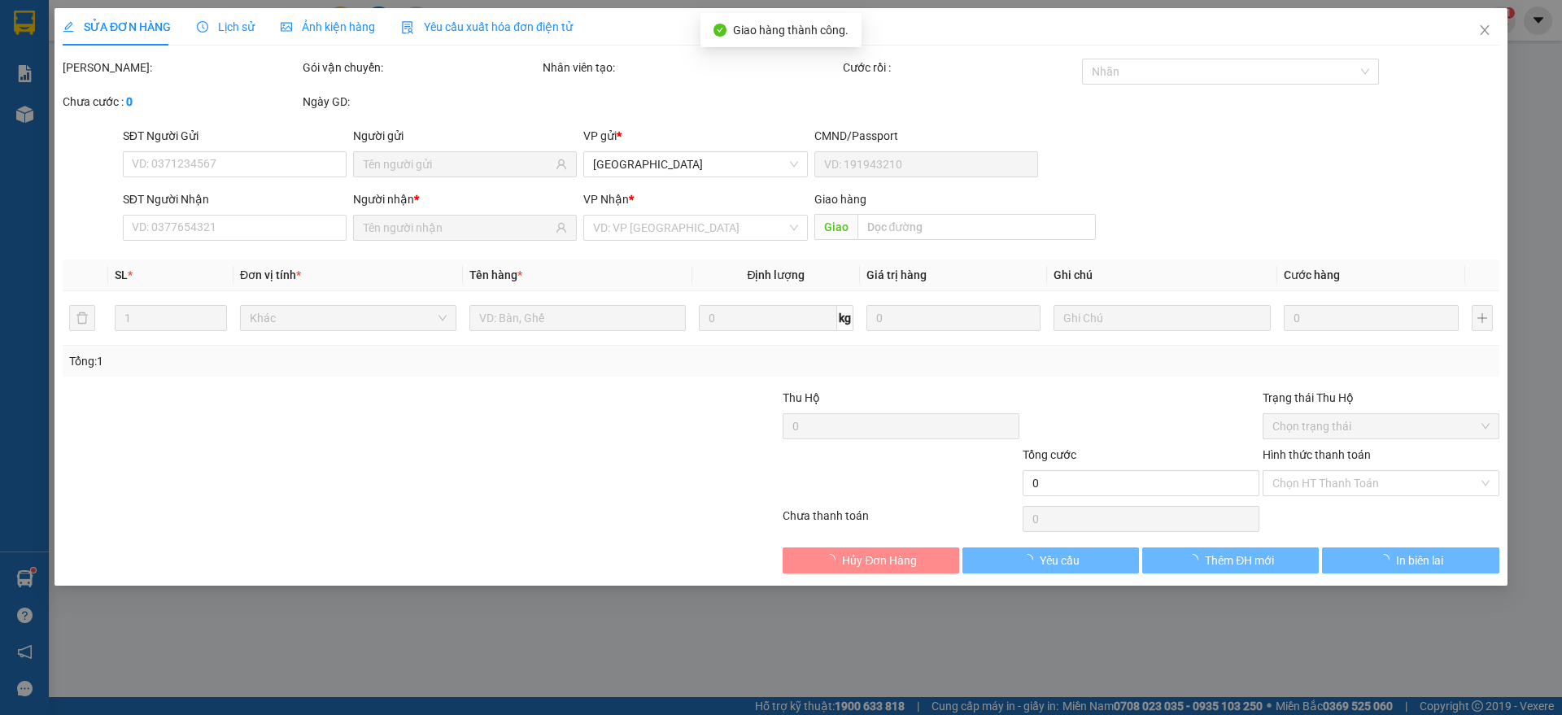
type input "0349141590"
type input "LONG"
type input "0899996500"
type input "BẢO NGUYÊN"
type input "20.000"
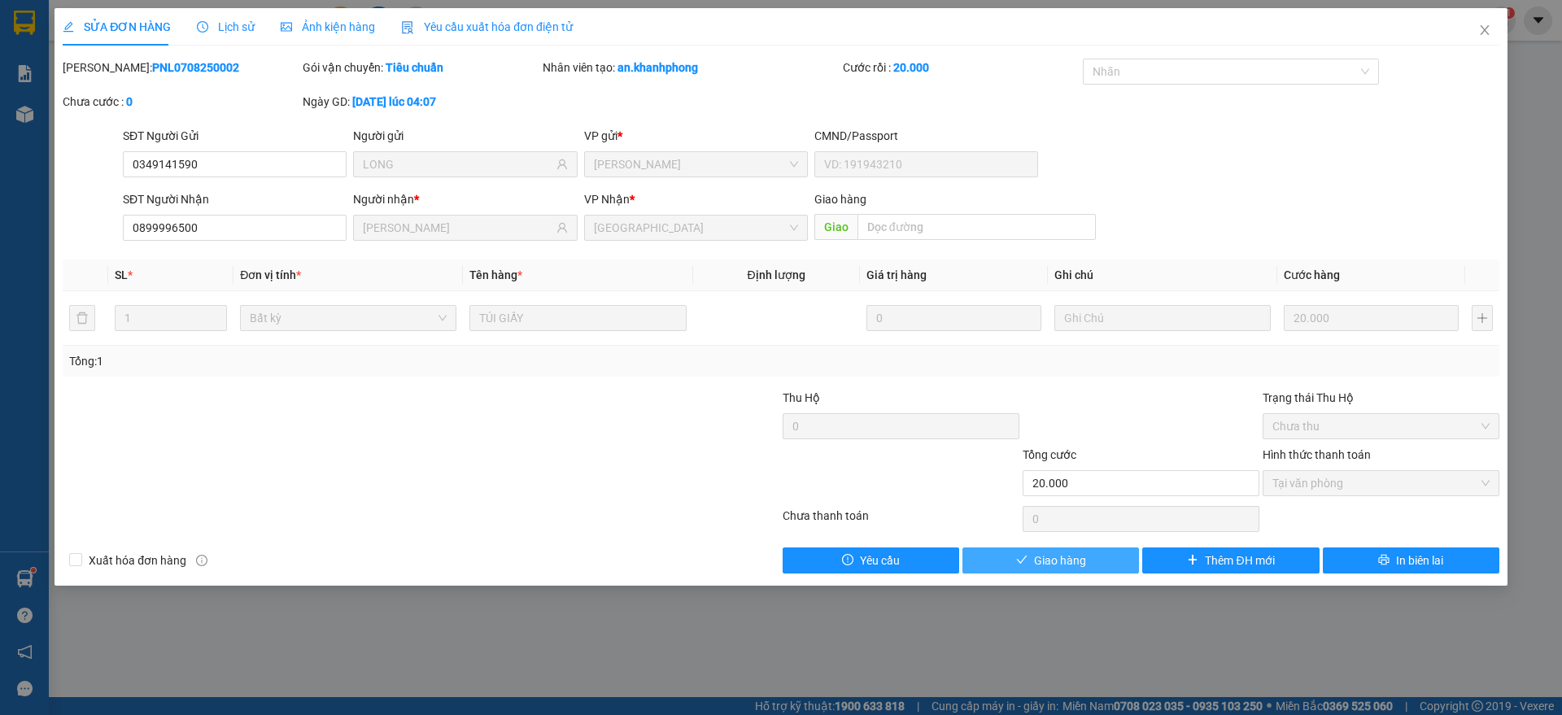
click at [1053, 564] on span "Giao hàng" at bounding box center [1060, 561] width 52 height 18
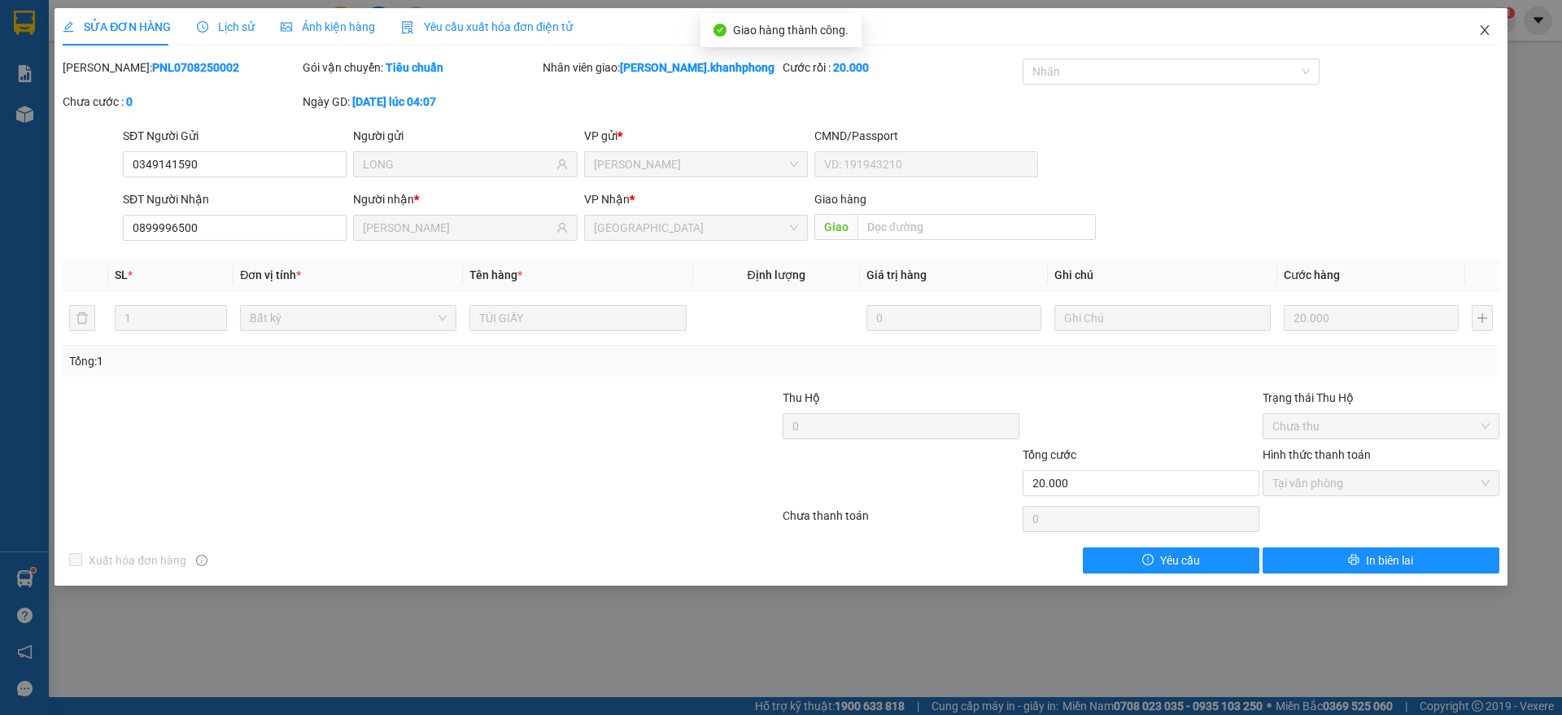
click at [1486, 22] on span "Close" at bounding box center [1485, 31] width 46 height 46
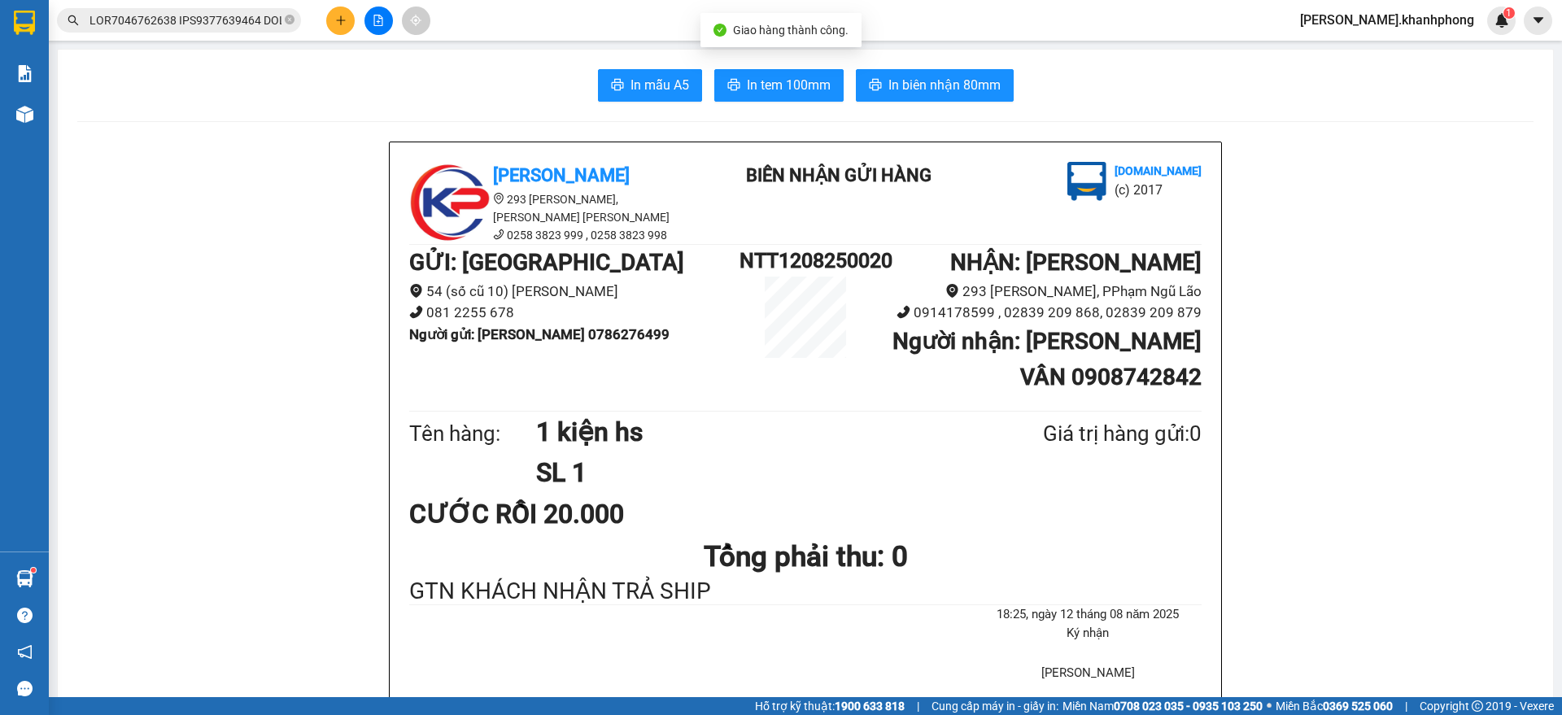
drag, startPoint x: 233, startPoint y: 16, endPoint x: 257, endPoint y: 72, distance: 60.5
click at [233, 19] on input "text" at bounding box center [185, 20] width 192 height 18
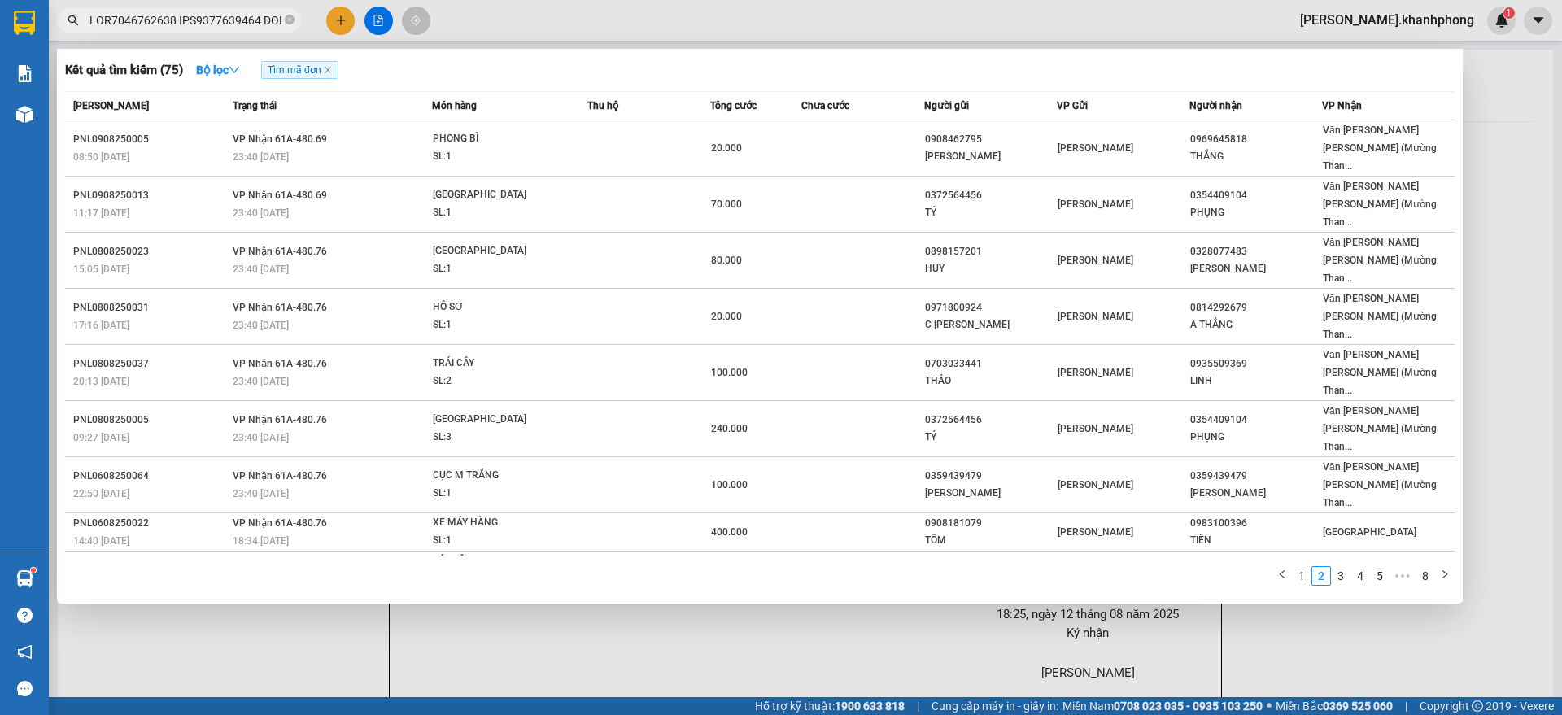
click at [601, 590] on td at bounding box center [648, 609] width 122 height 38
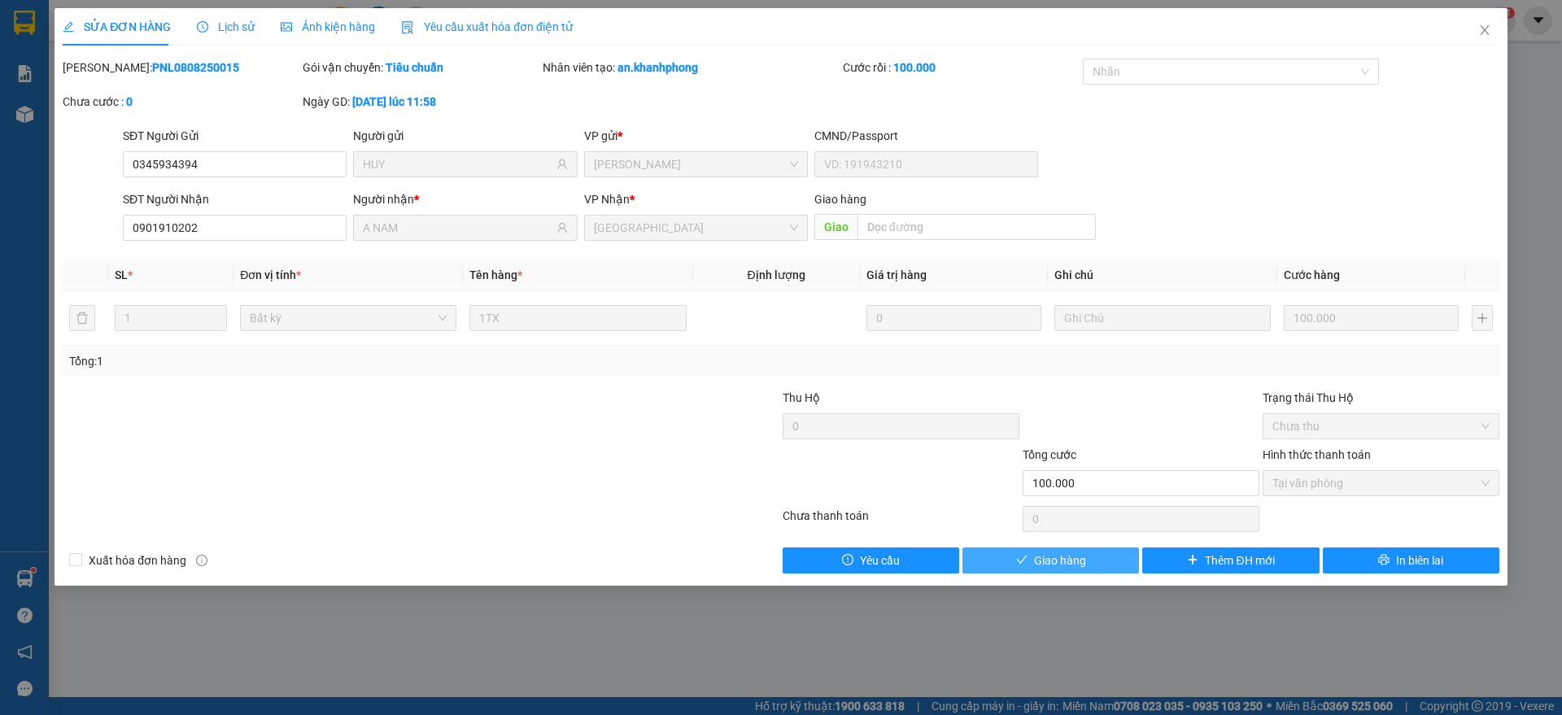
click at [1033, 563] on button "Giao hàng" at bounding box center [1050, 560] width 177 height 26
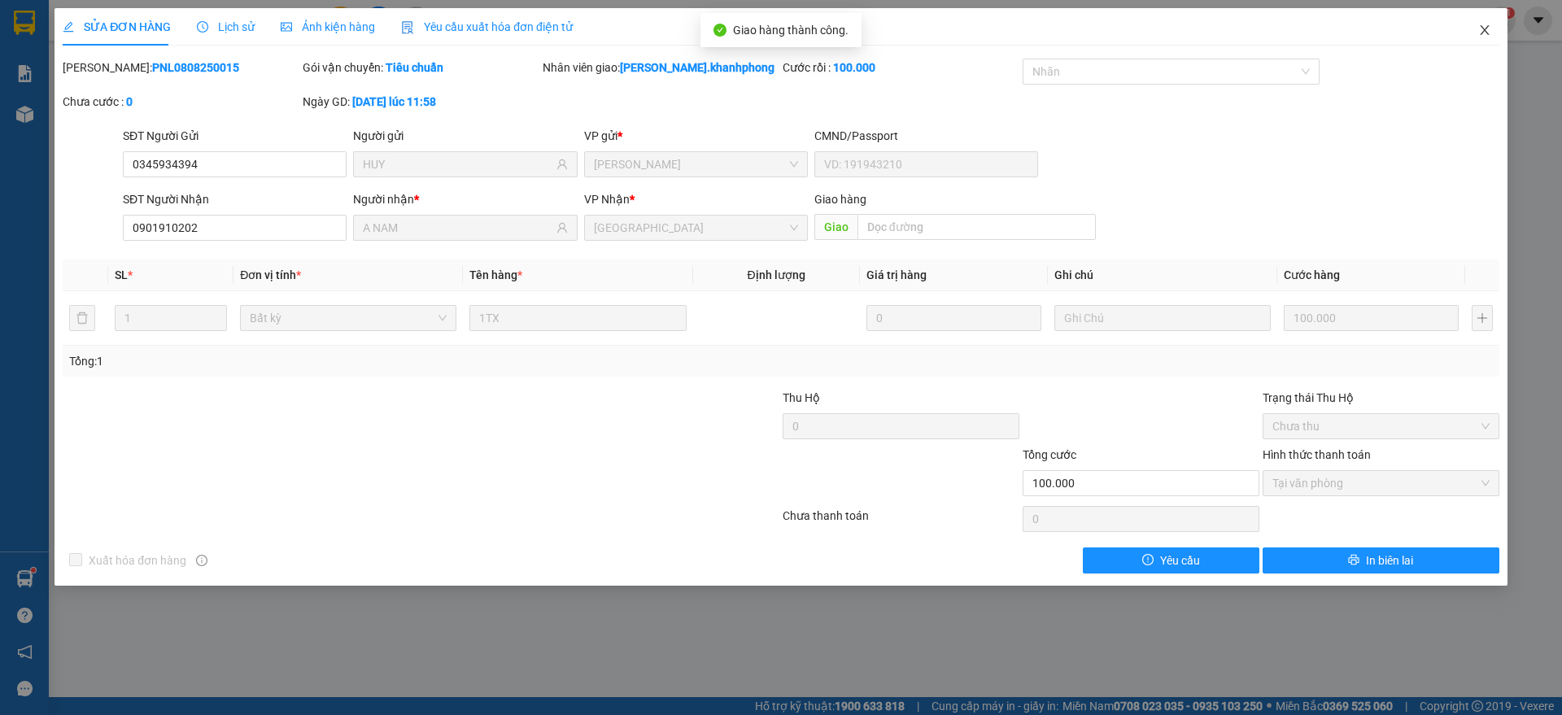
click at [1481, 28] on icon "close" at bounding box center [1484, 30] width 13 height 13
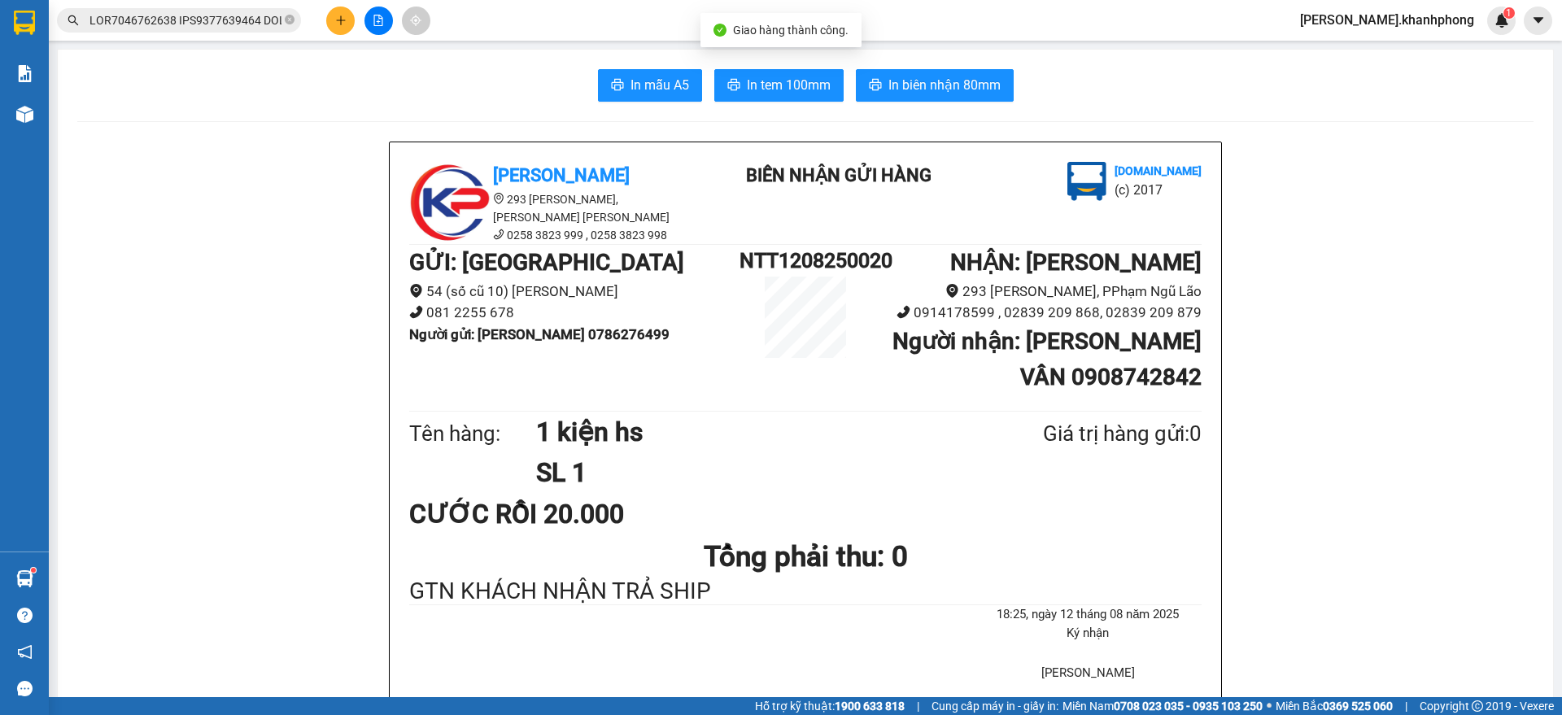
click at [254, 16] on input "text" at bounding box center [185, 20] width 192 height 18
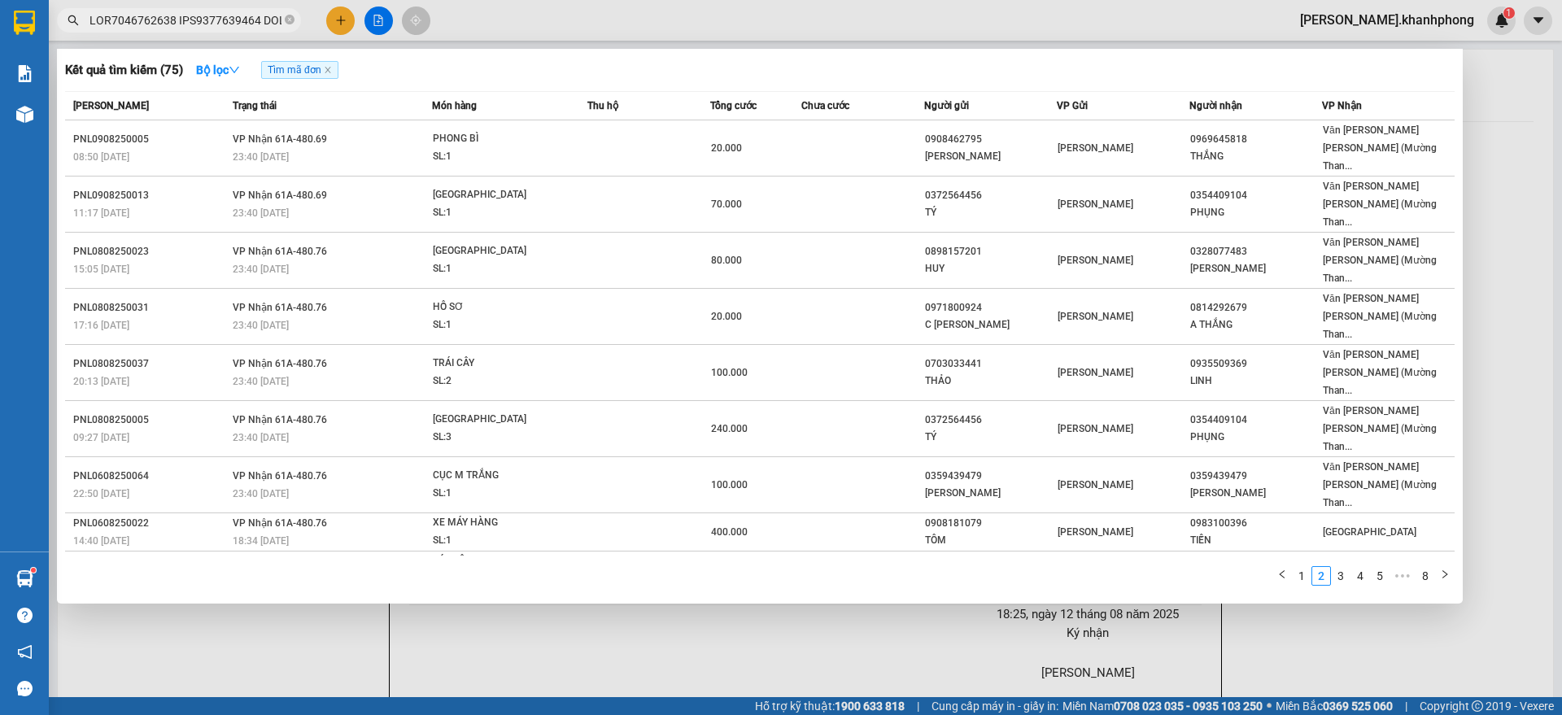
click at [1340, 567] on link "3" at bounding box center [1341, 576] width 18 height 18
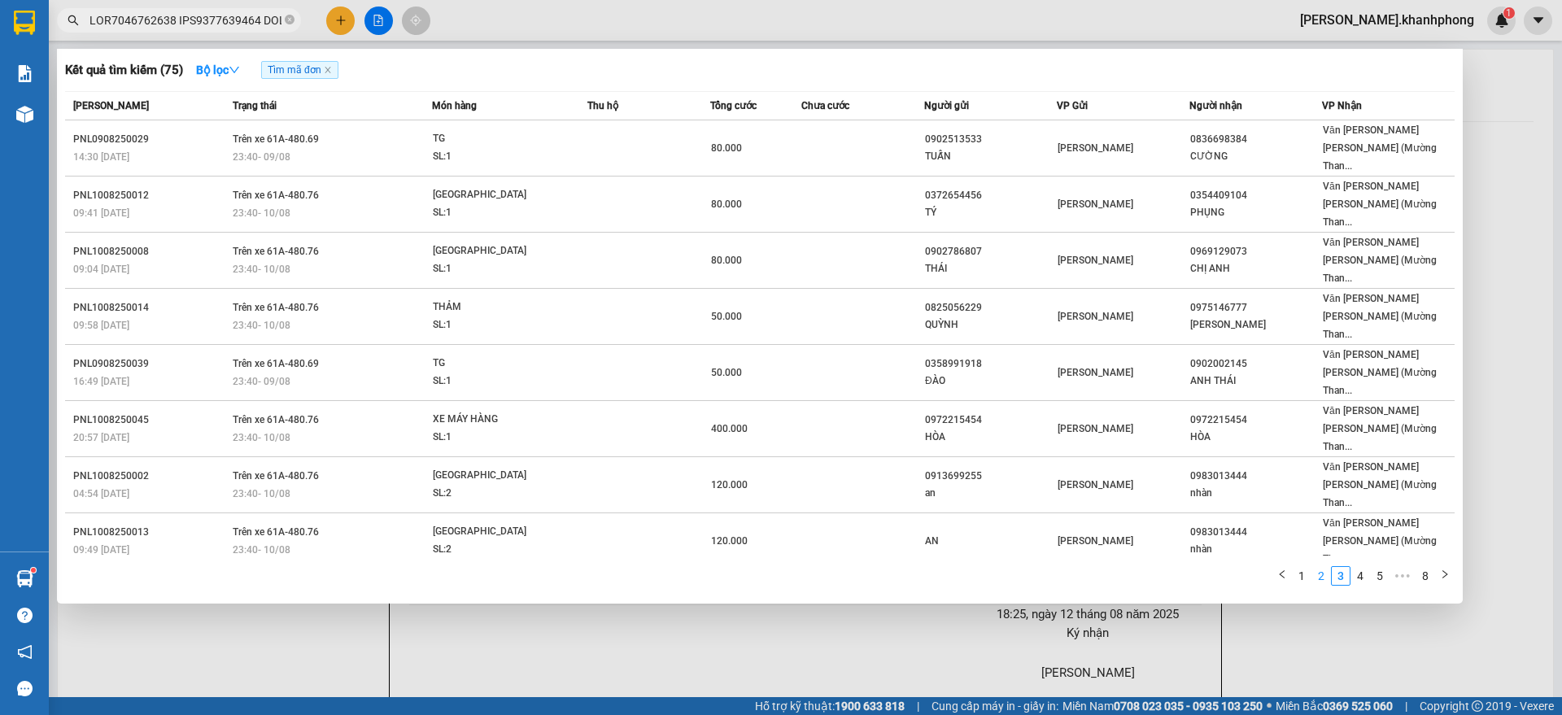
click at [1322, 567] on link "2" at bounding box center [1321, 576] width 18 height 18
click at [1287, 566] on button "button" at bounding box center [1282, 576] width 20 height 20
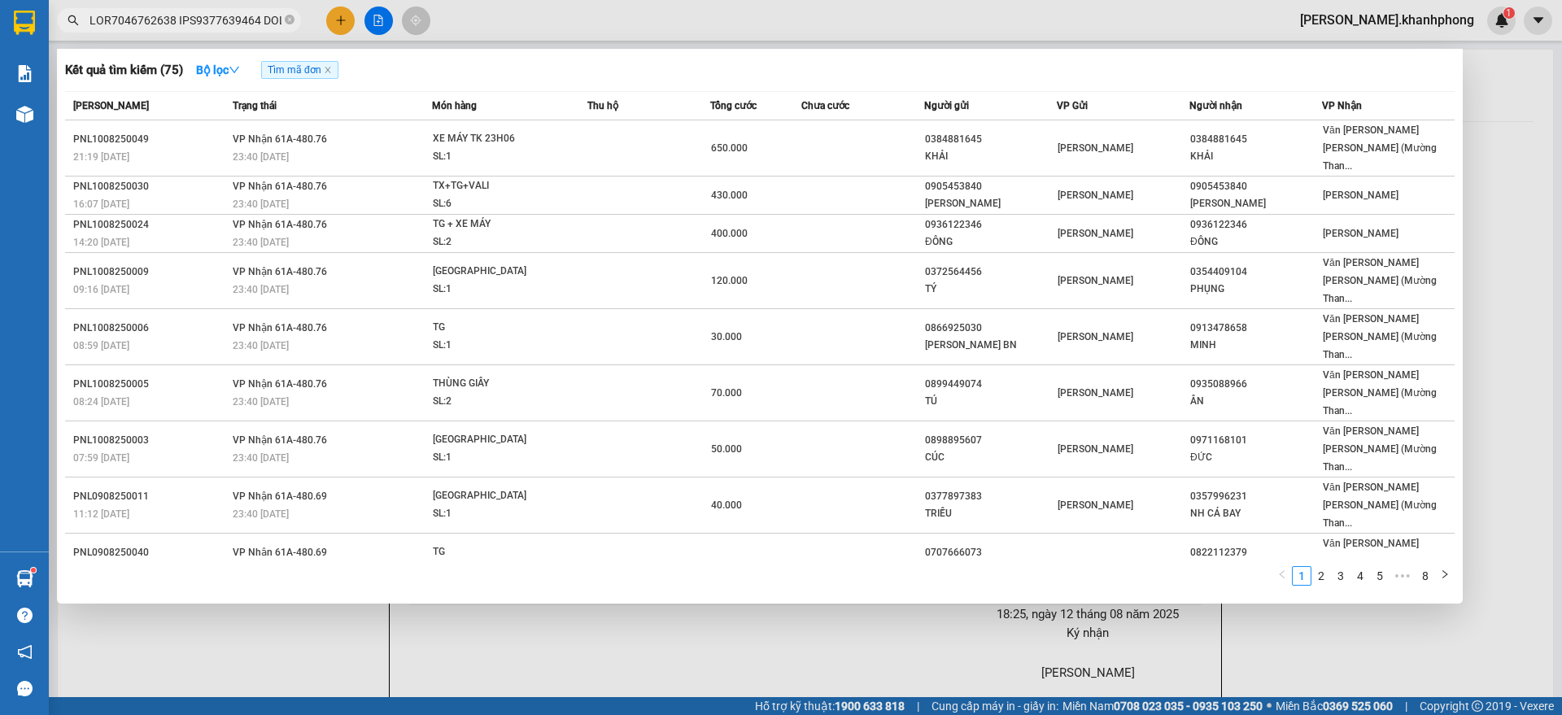
drag, startPoint x: 1340, startPoint y: 527, endPoint x: 1358, endPoint y: 525, distance: 18.0
click at [1341, 567] on link "3" at bounding box center [1341, 576] width 18 height 18
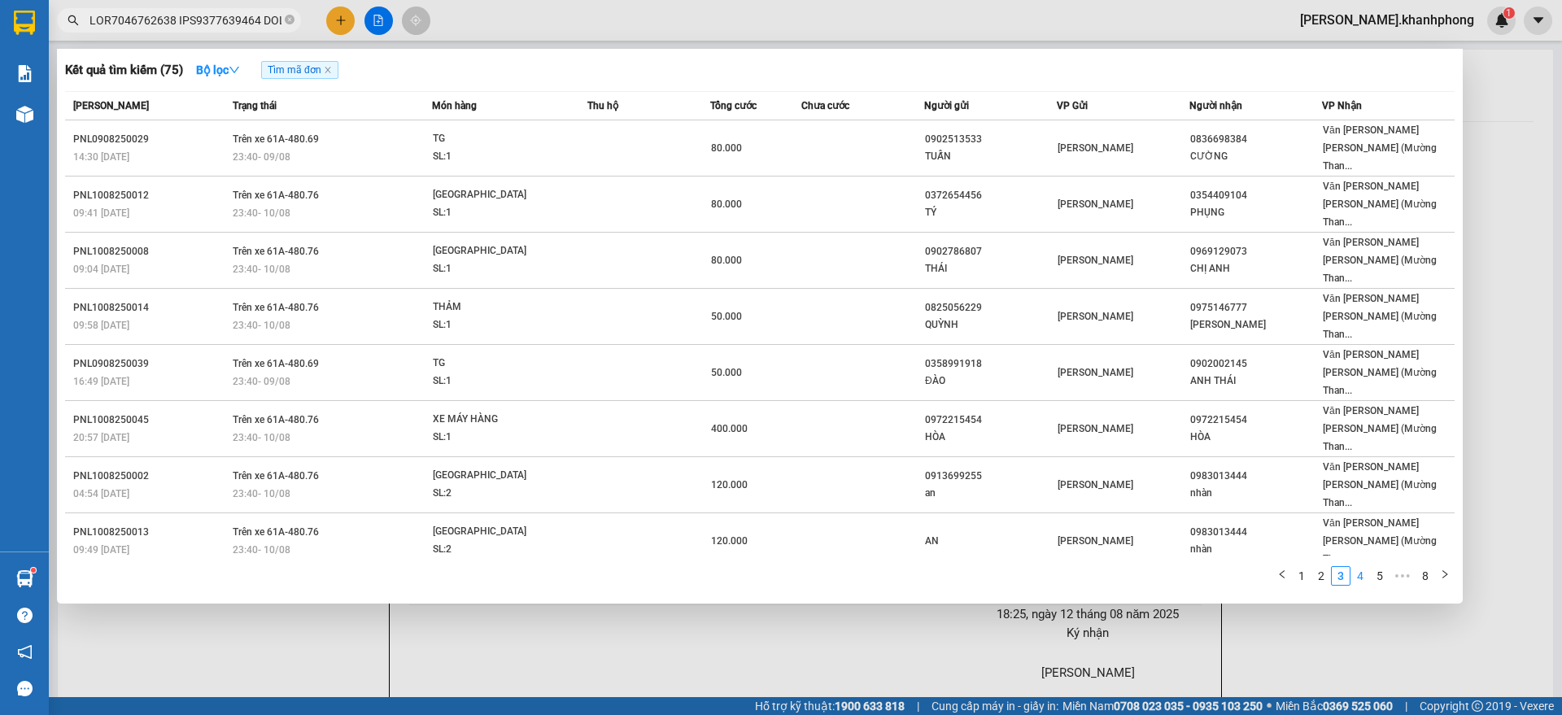
click at [1367, 567] on link "4" at bounding box center [1360, 576] width 18 height 18
click at [1376, 567] on link "6" at bounding box center [1380, 576] width 18 height 18
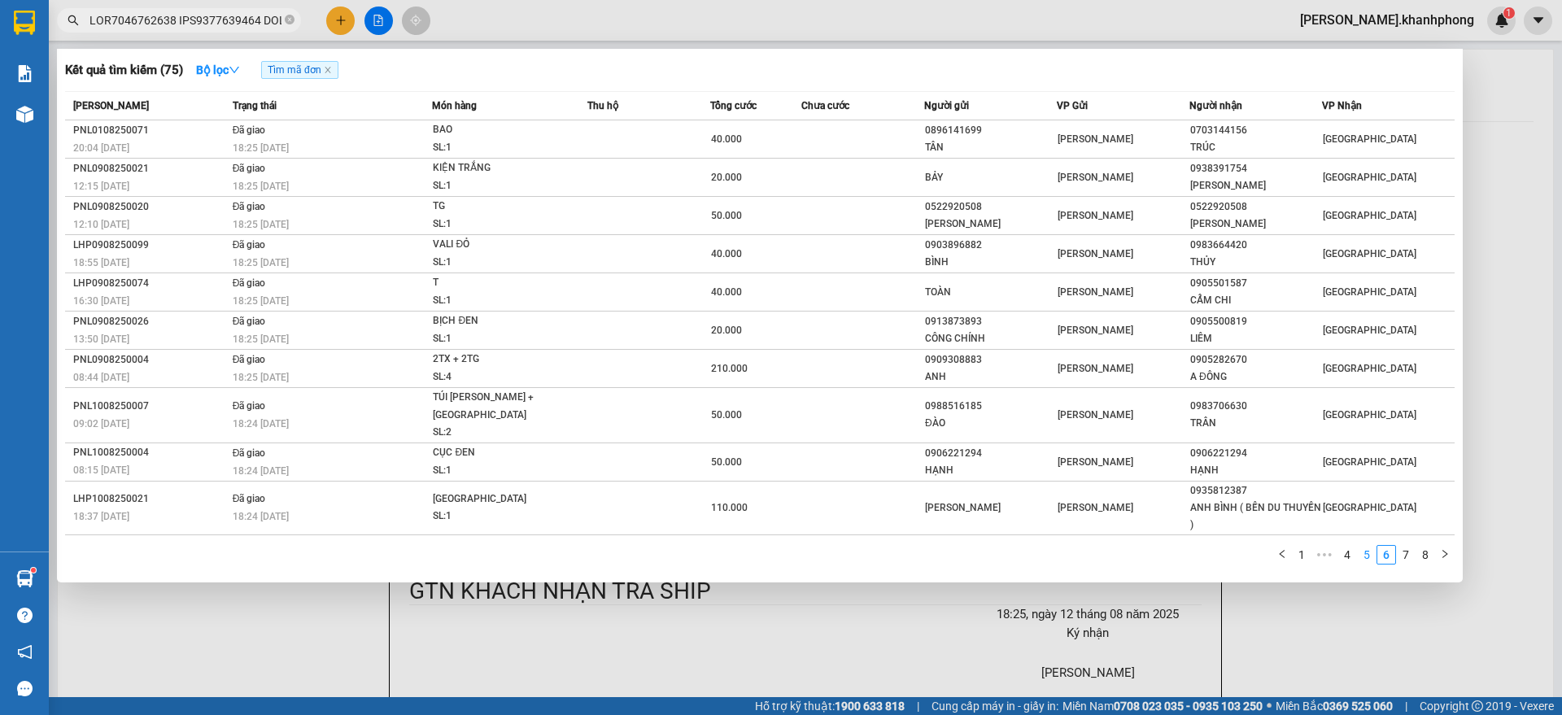
click at [1371, 546] on link "5" at bounding box center [1367, 555] width 18 height 18
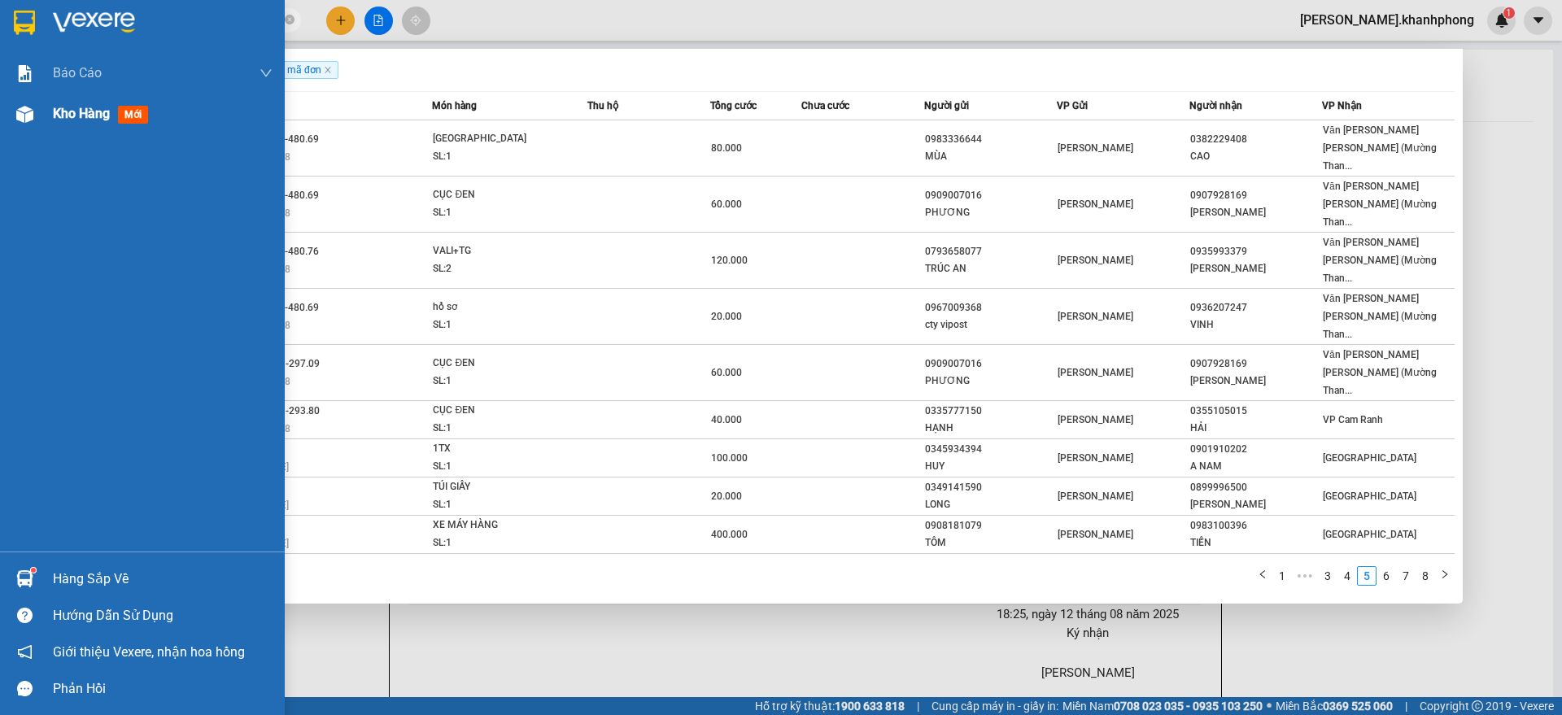
click at [45, 120] on div "Kho hàng mới" at bounding box center [142, 114] width 285 height 41
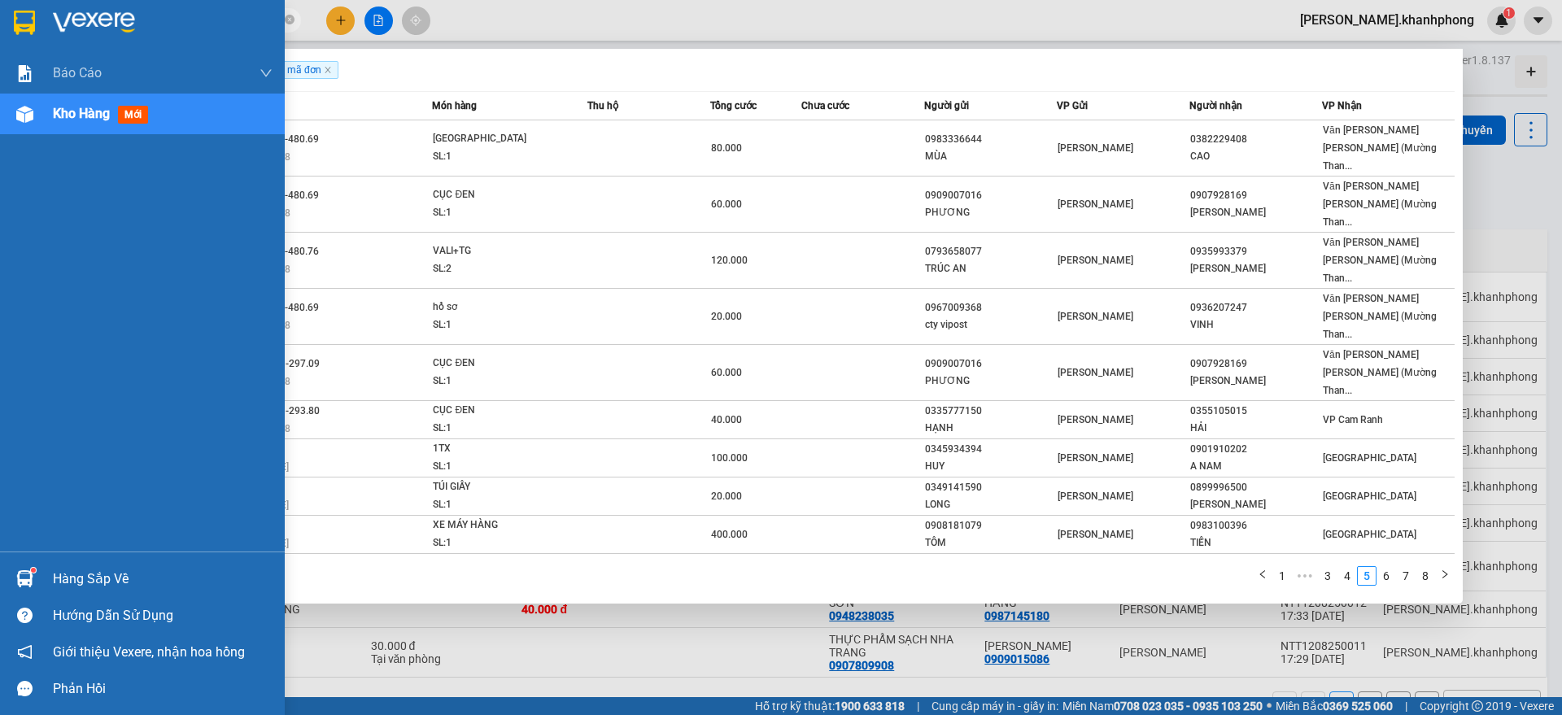
click at [45, 120] on div "Kho hàng mới" at bounding box center [142, 114] width 285 height 41
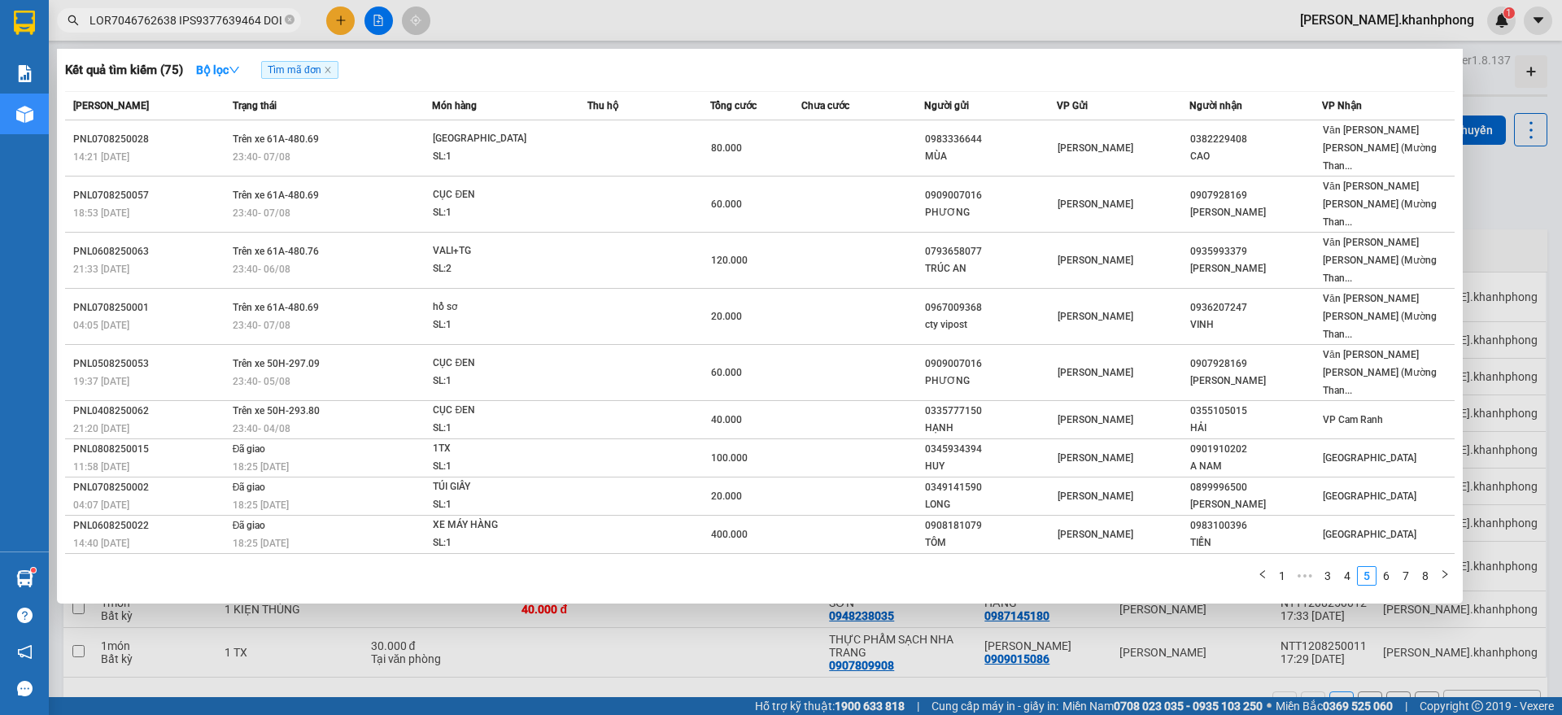
click at [1528, 207] on div at bounding box center [781, 357] width 1562 height 715
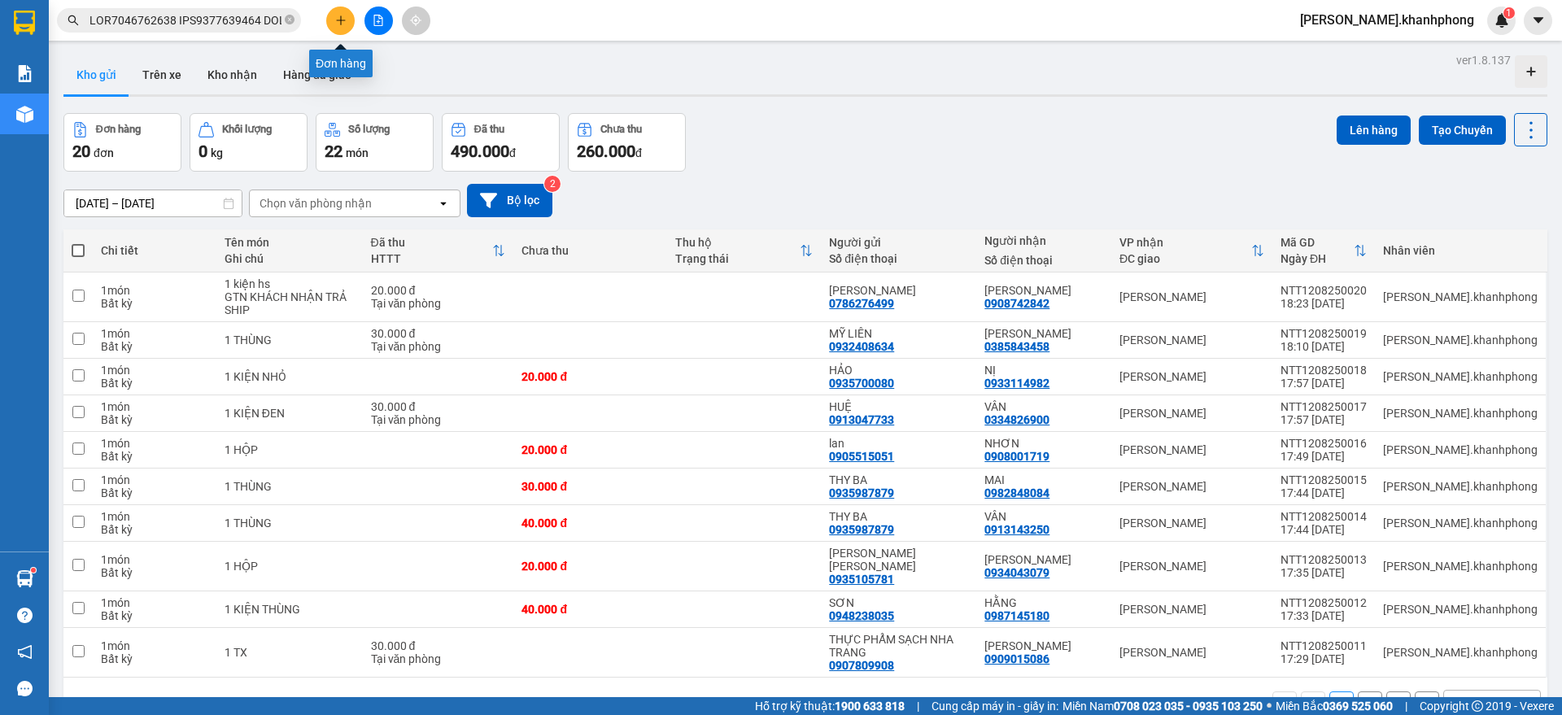
click at [338, 24] on icon "plus" at bounding box center [340, 20] width 11 height 11
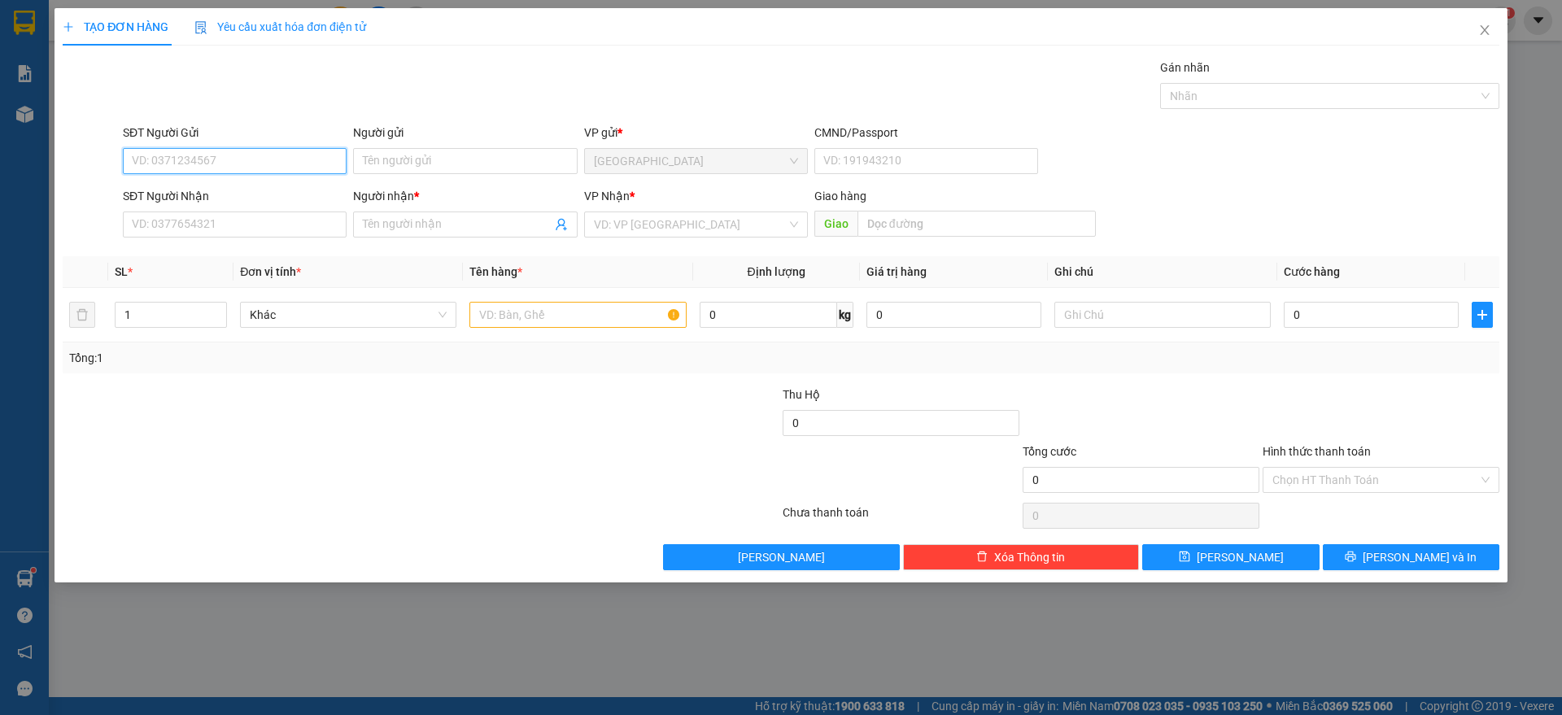
click at [213, 149] on input "SĐT Người Gửi" at bounding box center [235, 161] width 224 height 26
type input "0916431368"
click at [248, 181] on div "0916431368 - HIẾU" at bounding box center [235, 194] width 224 height 26
type input "HIẾU"
type input "0916431368"
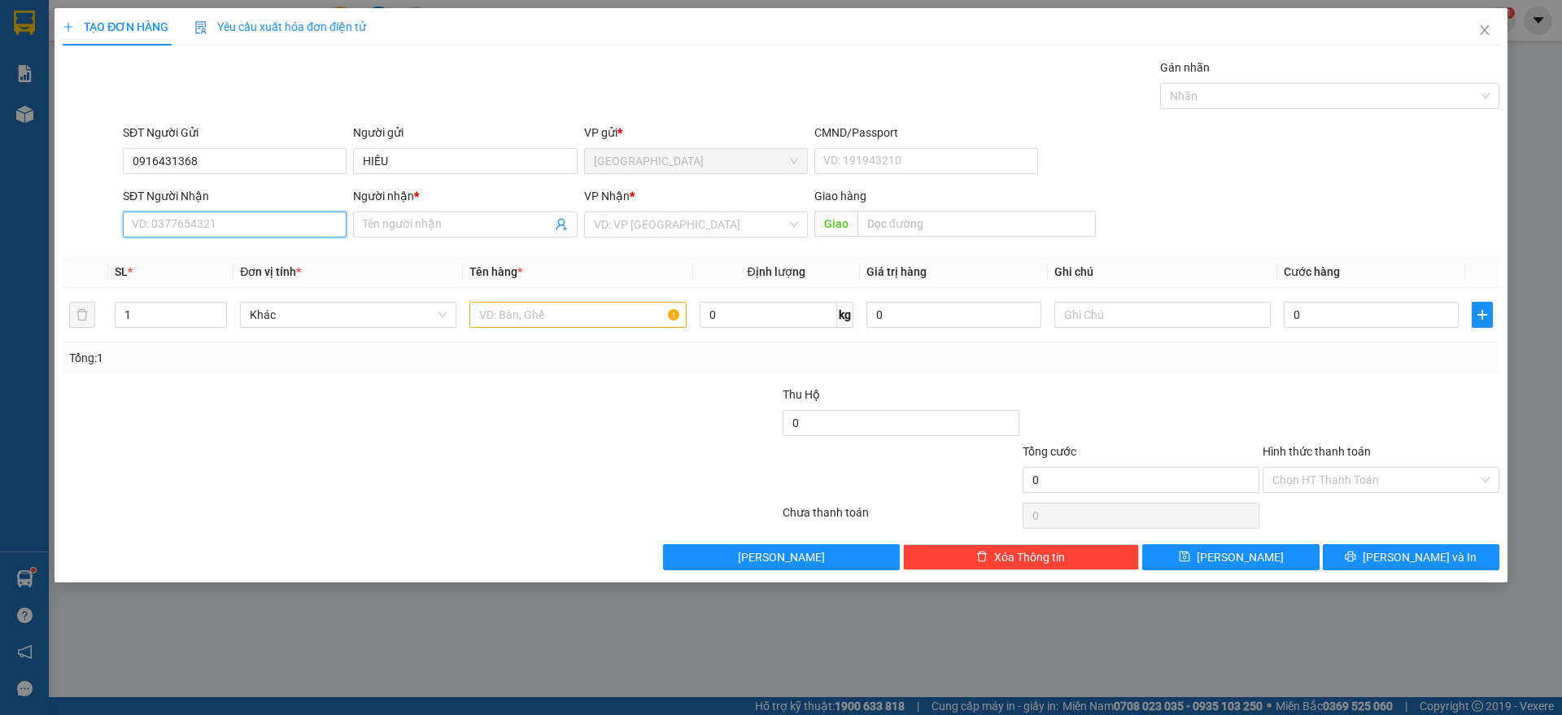
click at [240, 219] on input "SĐT Người Nhận" at bounding box center [235, 224] width 224 height 26
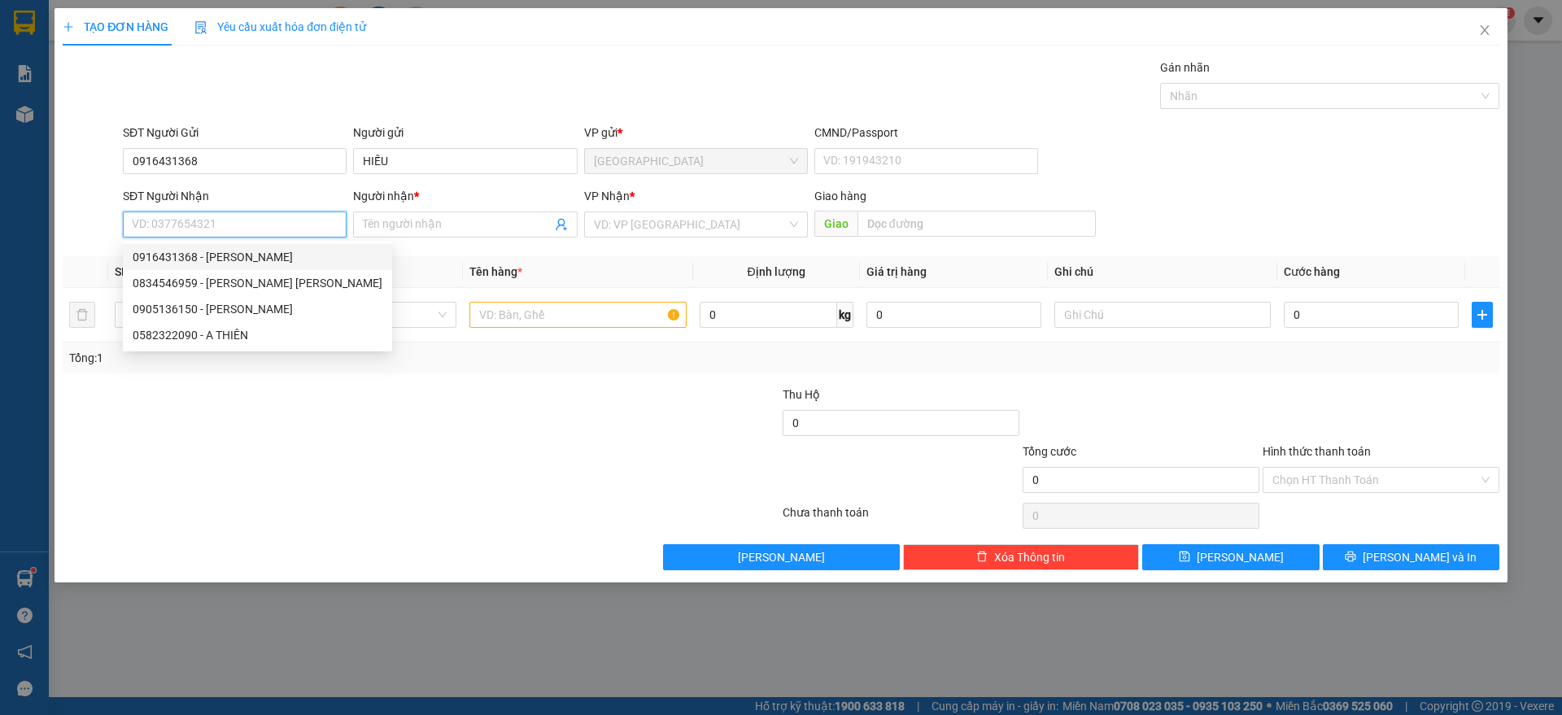
click at [233, 220] on input "SĐT Người Nhận" at bounding box center [235, 224] width 224 height 26
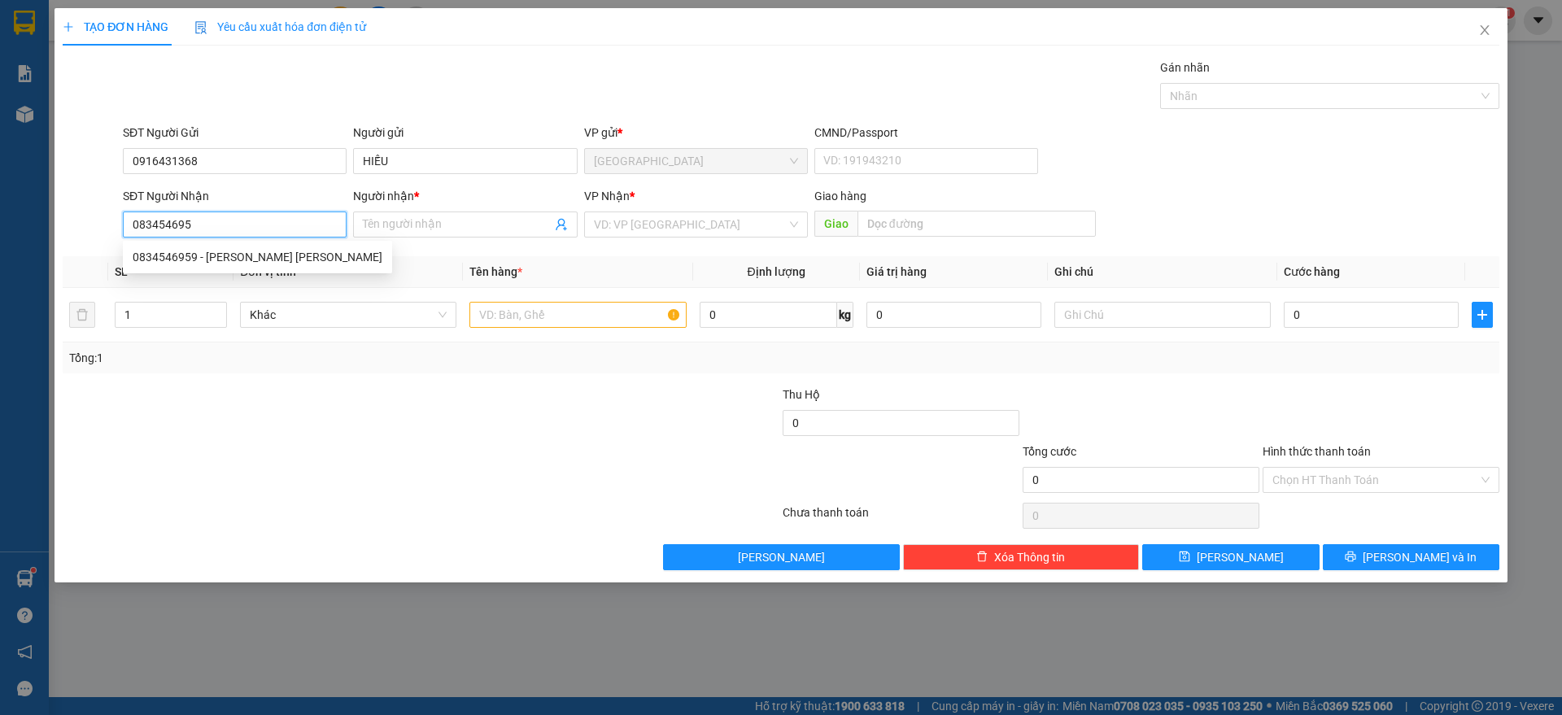
type input "0834546959"
click at [264, 253] on div "0834546959 - HOÀNG GIA PHÚC" at bounding box center [258, 257] width 250 height 18
type input "HOÀNG GIA PHÚC"
type input "0834546959"
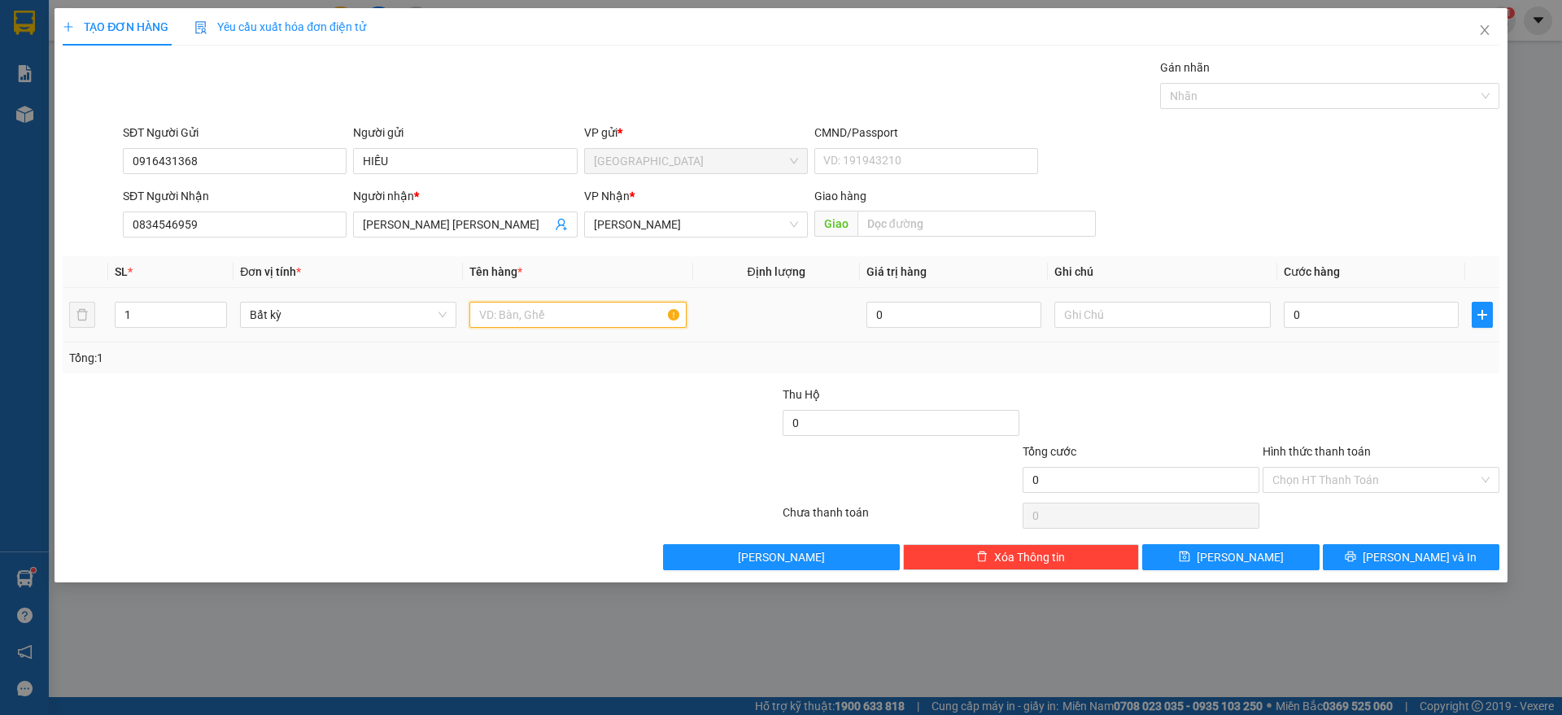
click at [620, 314] on input "text" at bounding box center [577, 315] width 216 height 26
type input "1 TX"
click at [1388, 312] on input "0" at bounding box center [1371, 315] width 175 height 26
type input "4"
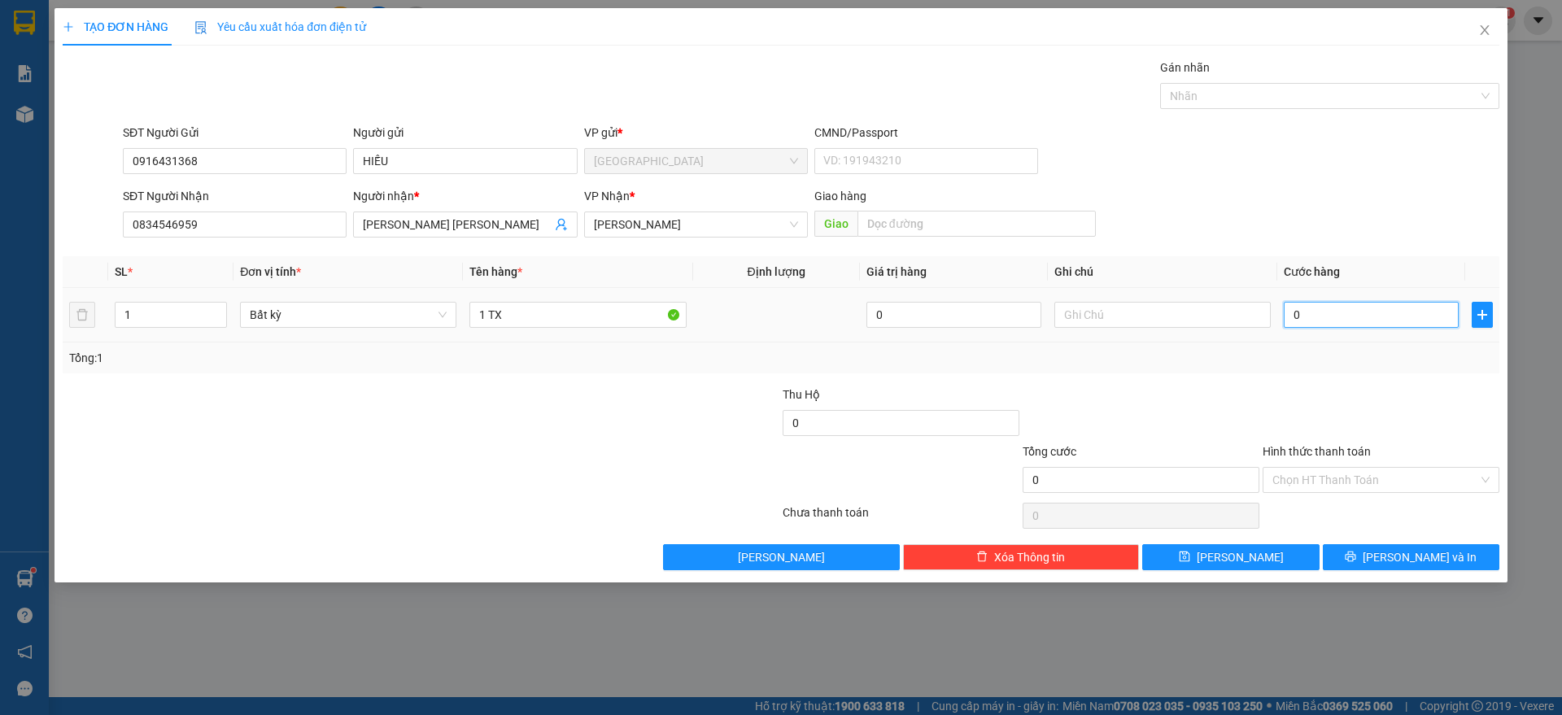
type input "4"
type input "40"
type input "40.000"
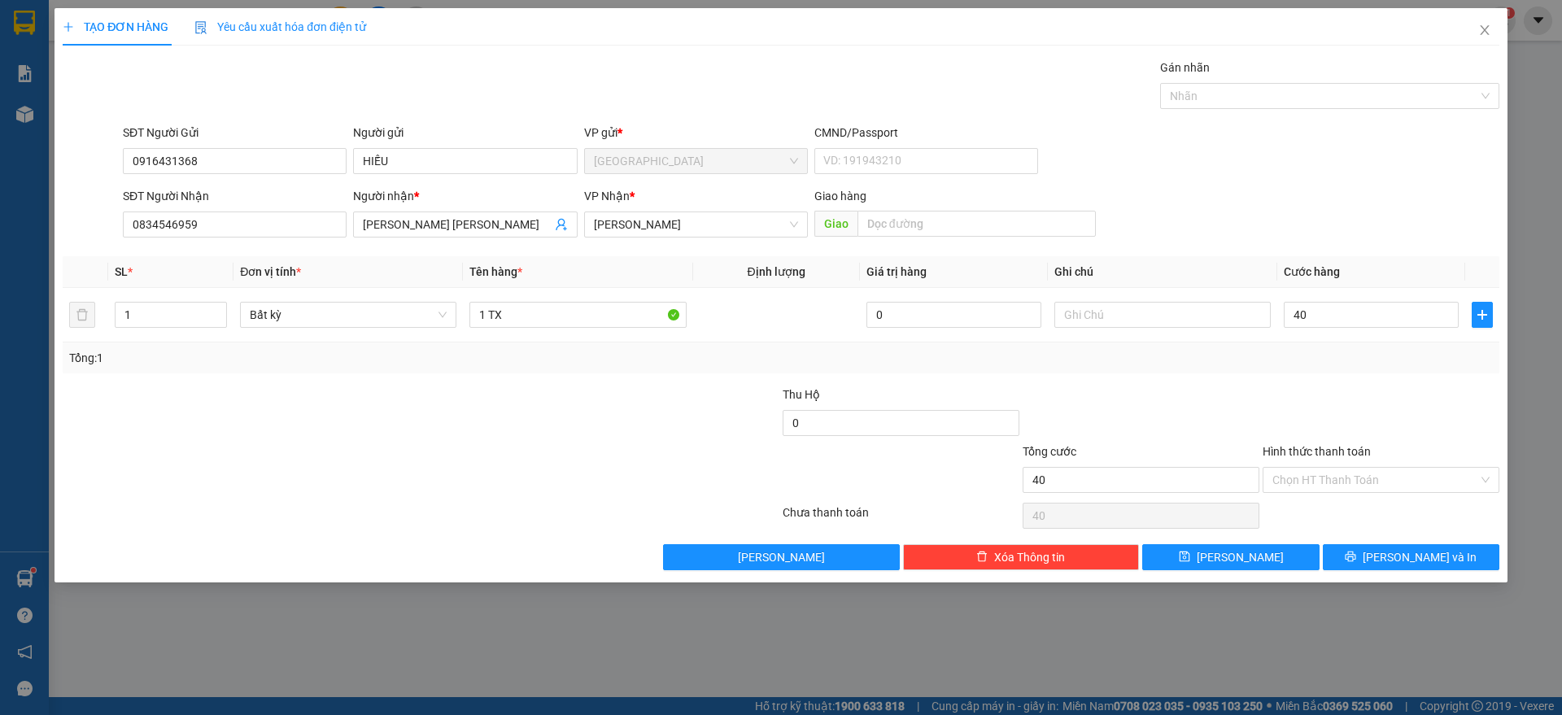
type input "40.000"
click at [1327, 386] on div at bounding box center [1381, 414] width 240 height 57
click at [1355, 477] on input "Hình thức thanh toán" at bounding box center [1375, 480] width 206 height 24
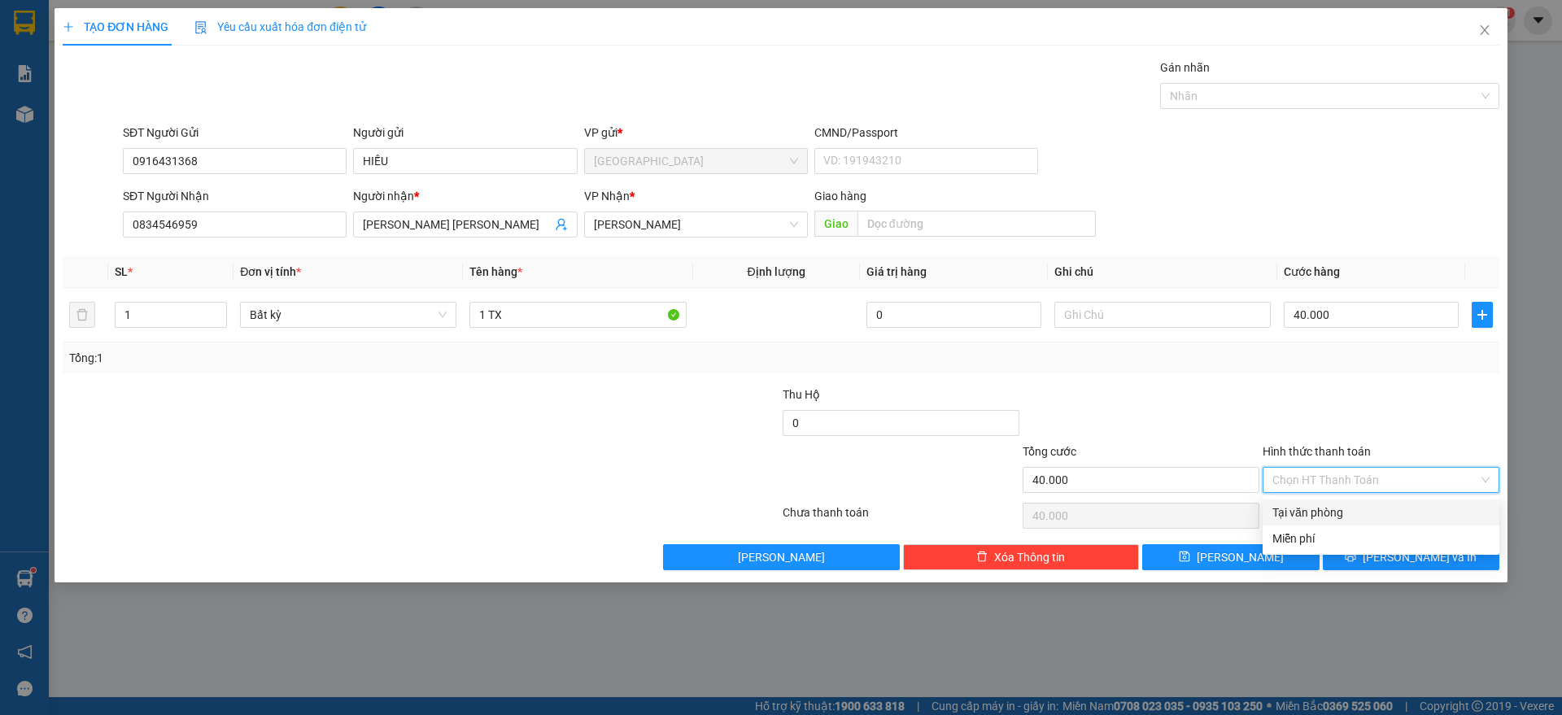
click at [1330, 512] on div "Tại văn phòng" at bounding box center [1380, 513] width 217 height 18
type input "0"
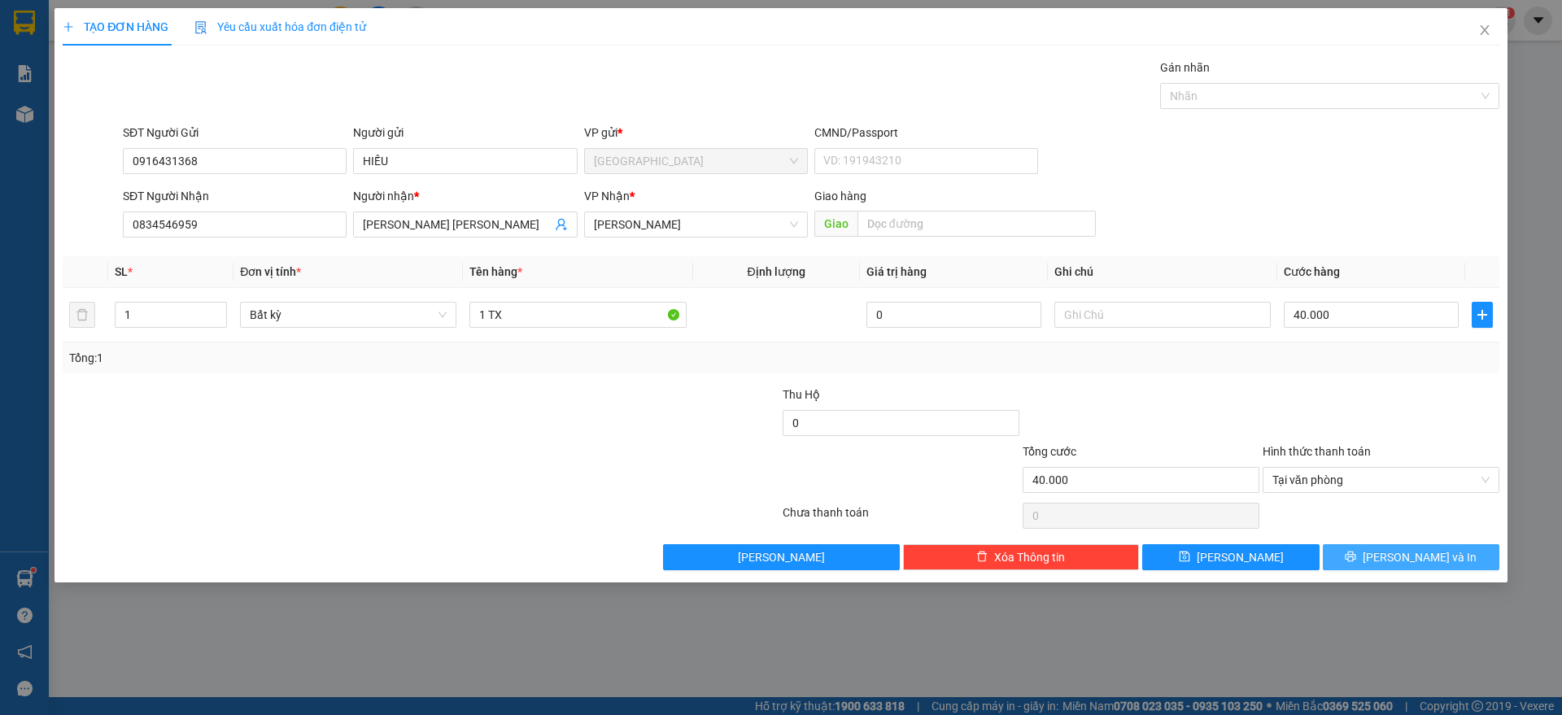
click at [1378, 556] on button "[PERSON_NAME] và In" at bounding box center [1411, 557] width 177 height 26
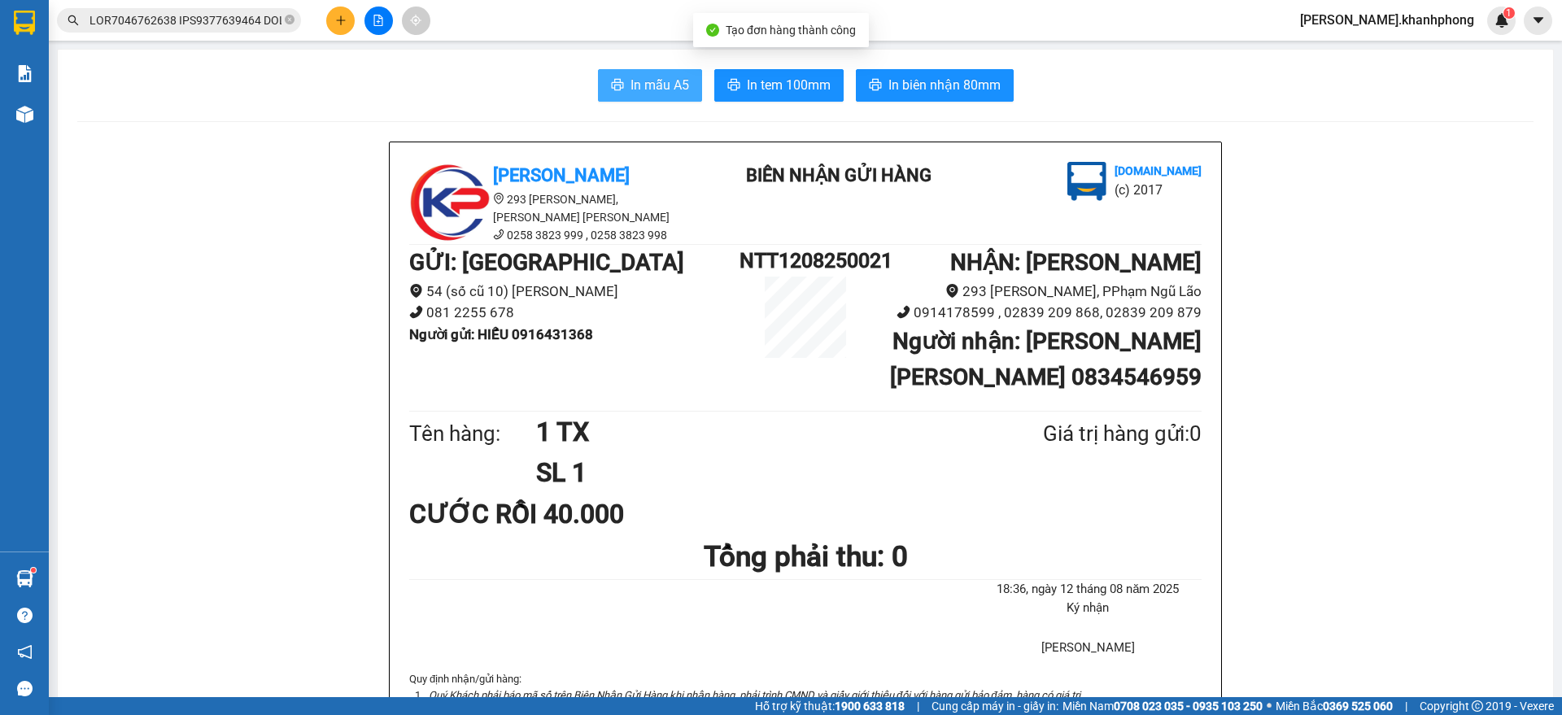
click at [653, 82] on span "In mẫu A5" at bounding box center [659, 85] width 59 height 20
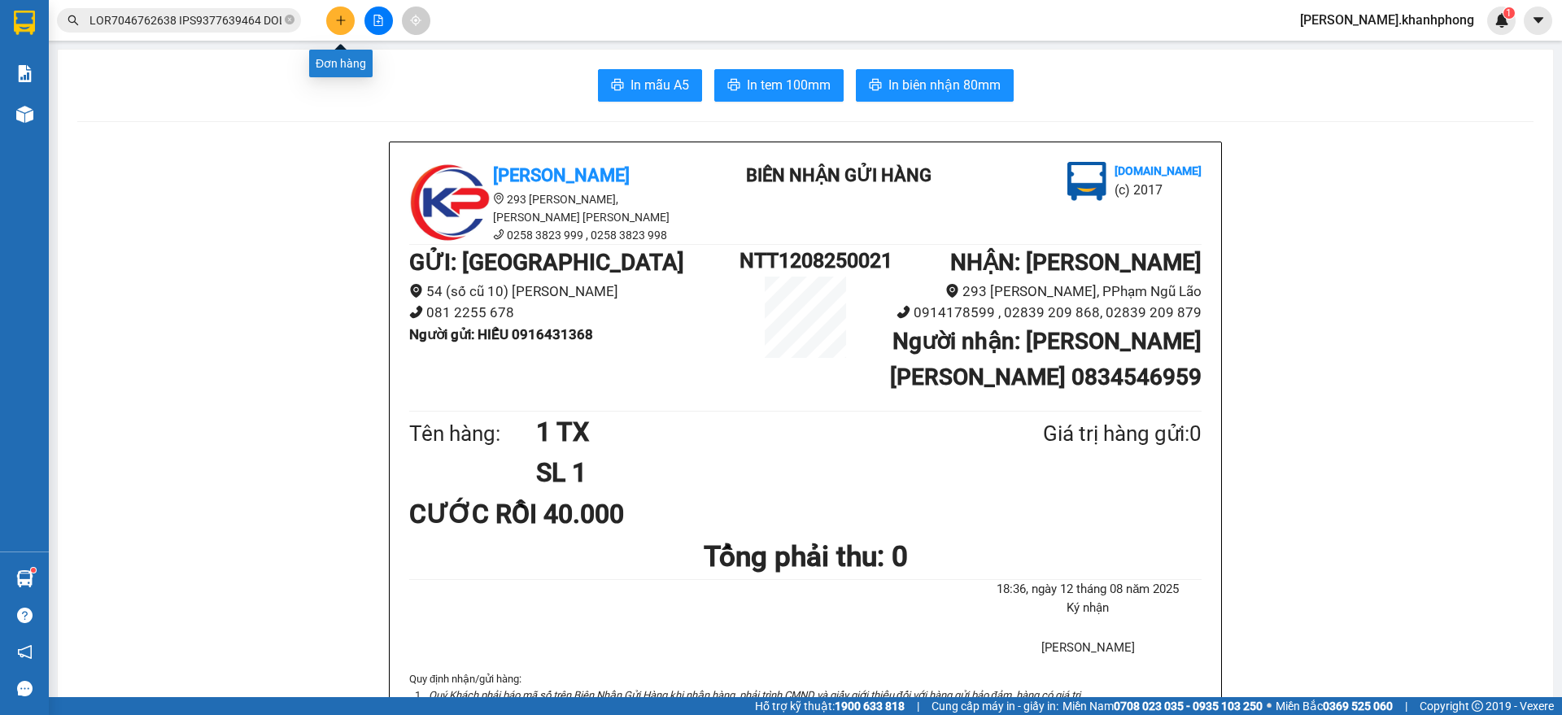
click at [338, 19] on icon "plus" at bounding box center [340, 20] width 11 height 11
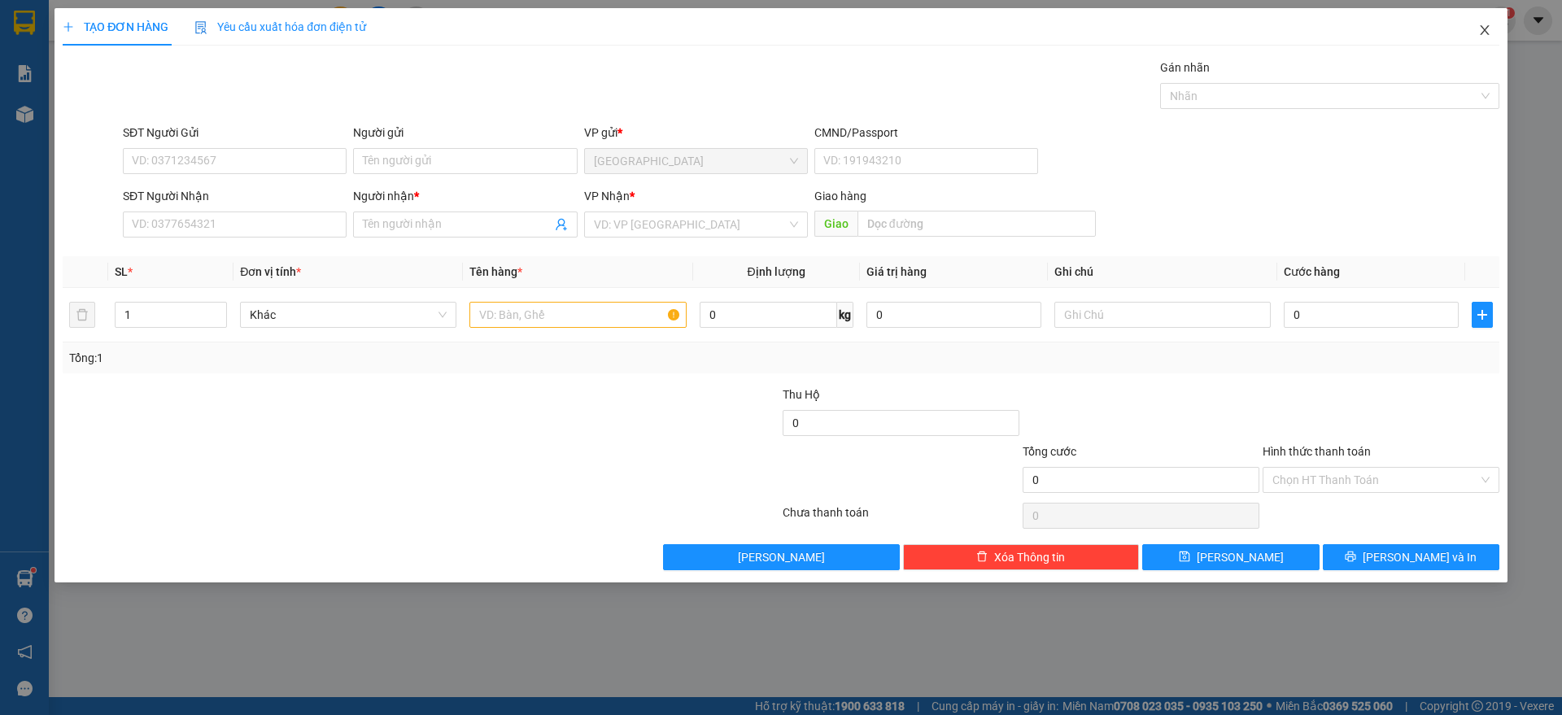
click at [1486, 28] on icon "close" at bounding box center [1484, 30] width 9 height 10
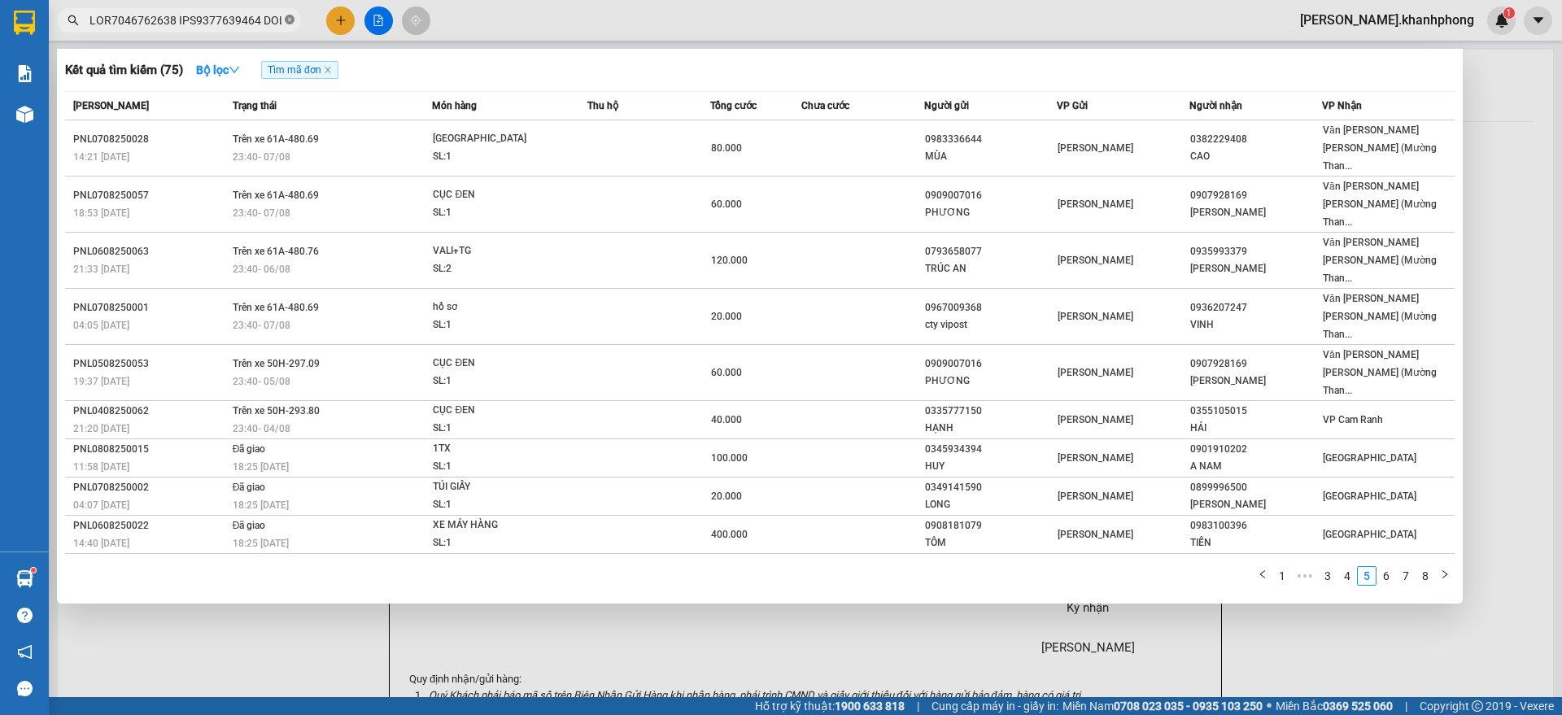
click at [292, 20] on icon "close-circle" at bounding box center [290, 20] width 10 height 10
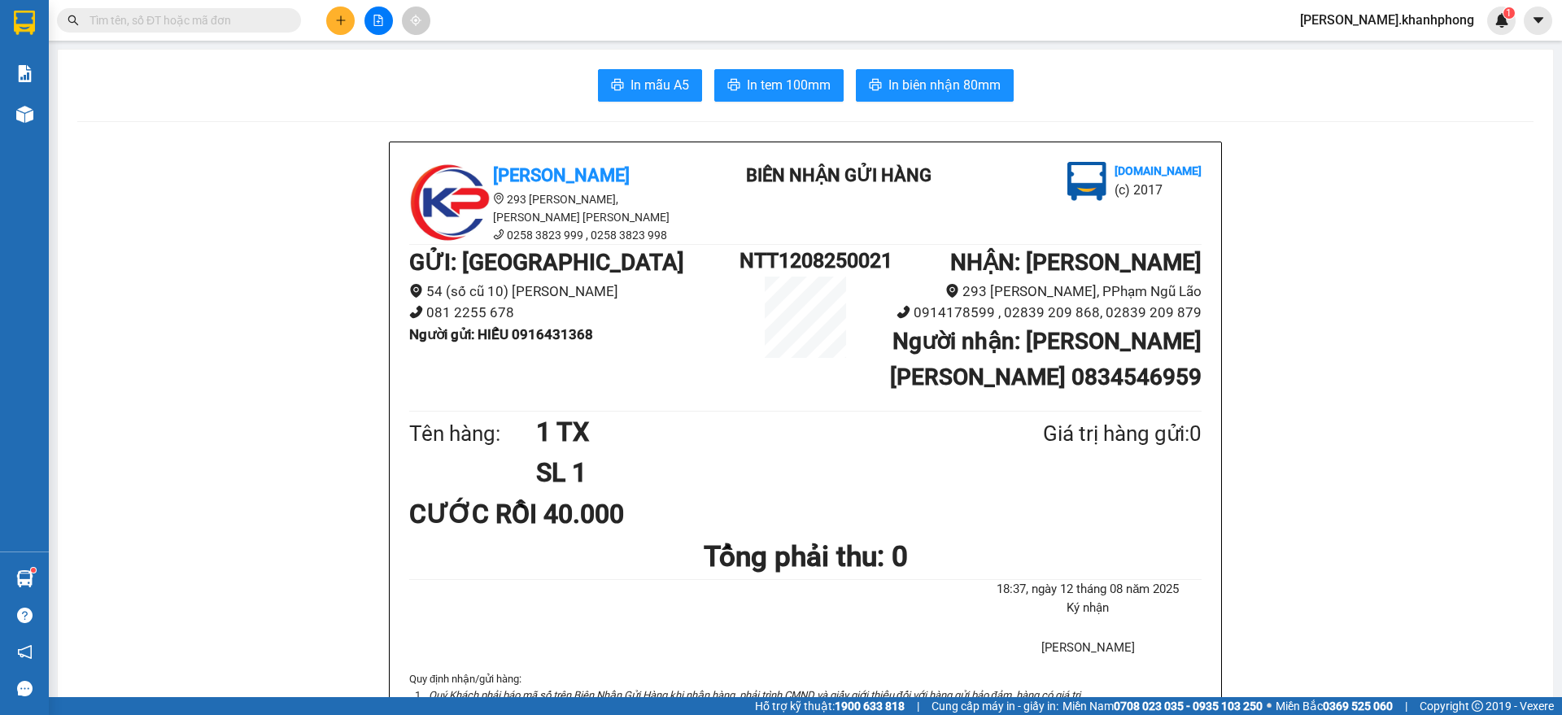
click at [254, 28] on input "text" at bounding box center [185, 20] width 192 height 18
paste input "LHP1108250002"
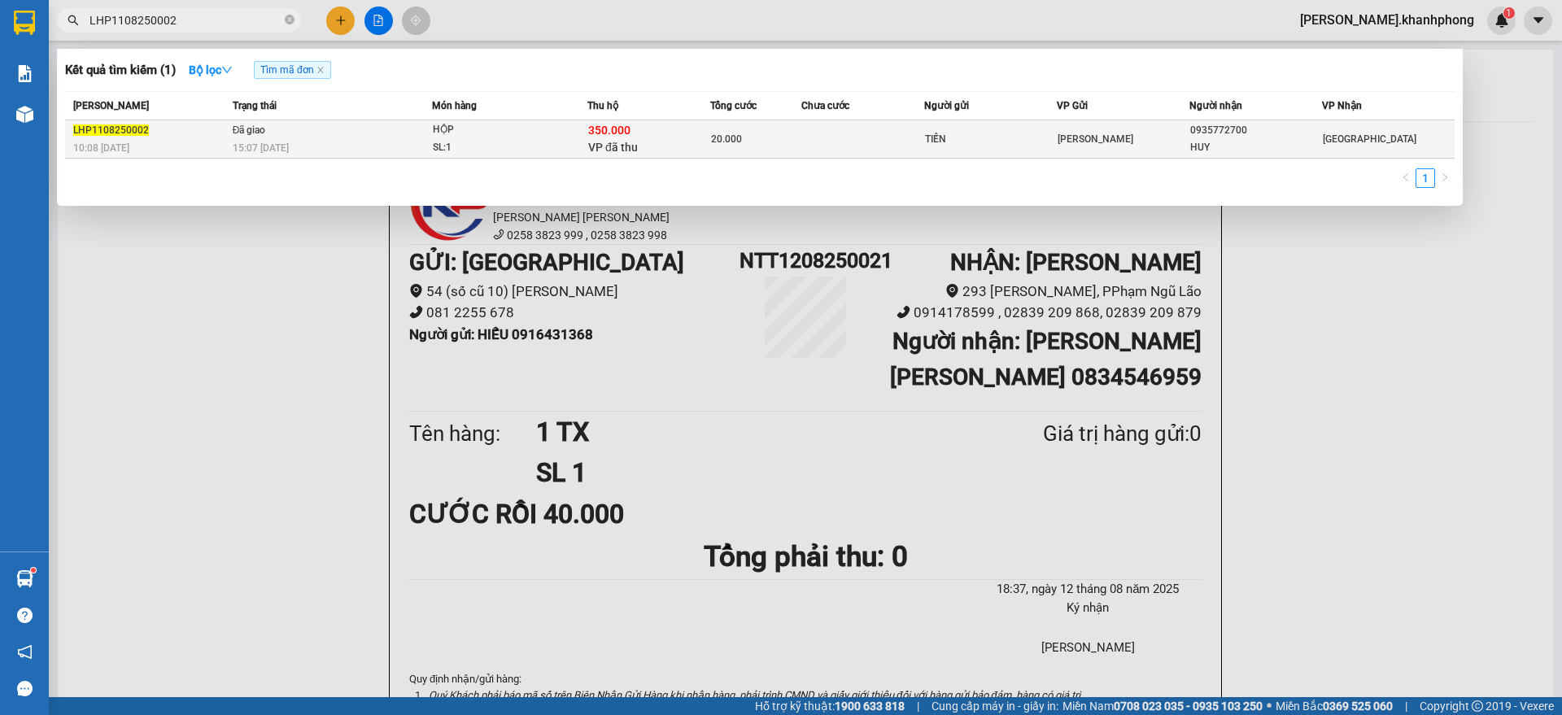
type input "LHP1108250002"
click at [777, 140] on div "20.000" at bounding box center [756, 139] width 90 height 18
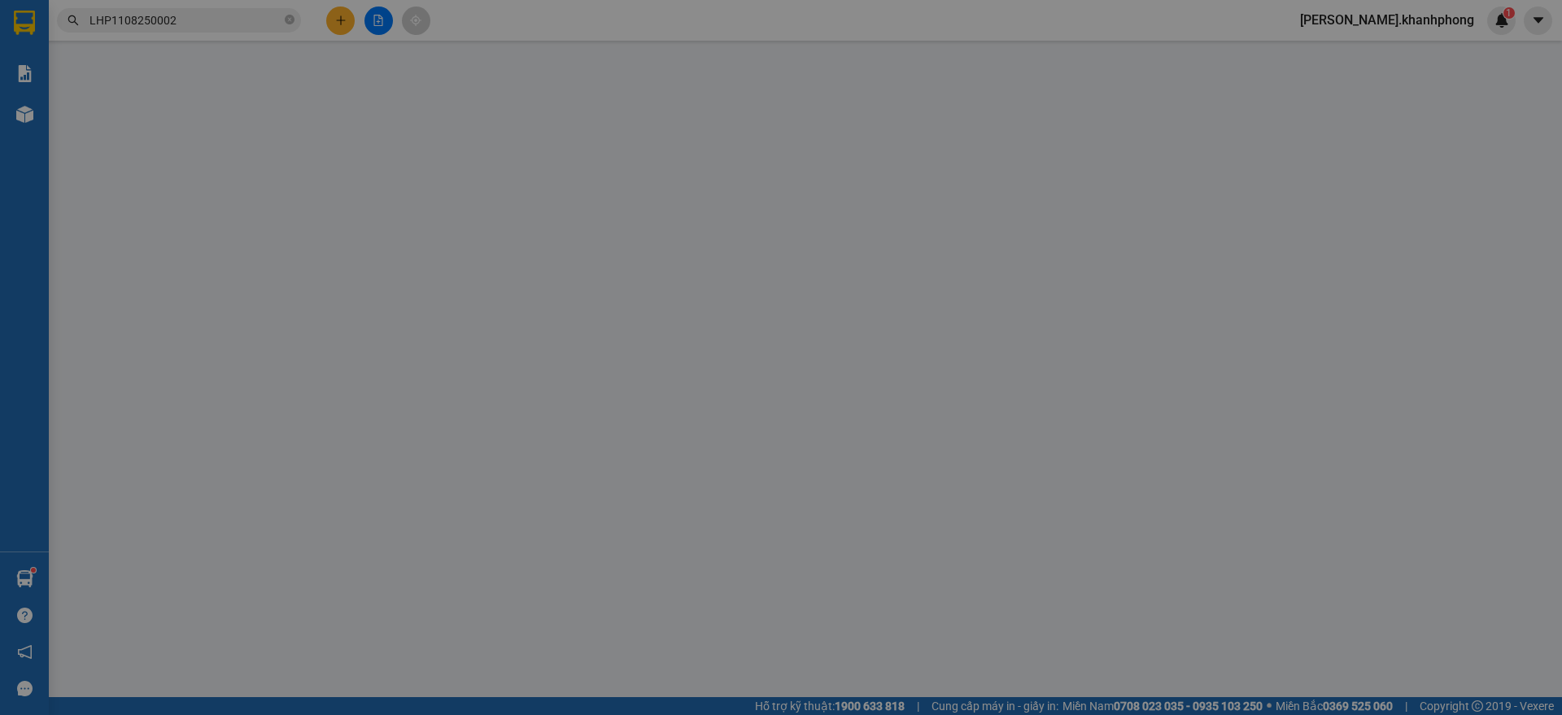
type input "TIẾN"
type input "0935772700"
type input "HUY"
type input "350.000"
type input "20.000"
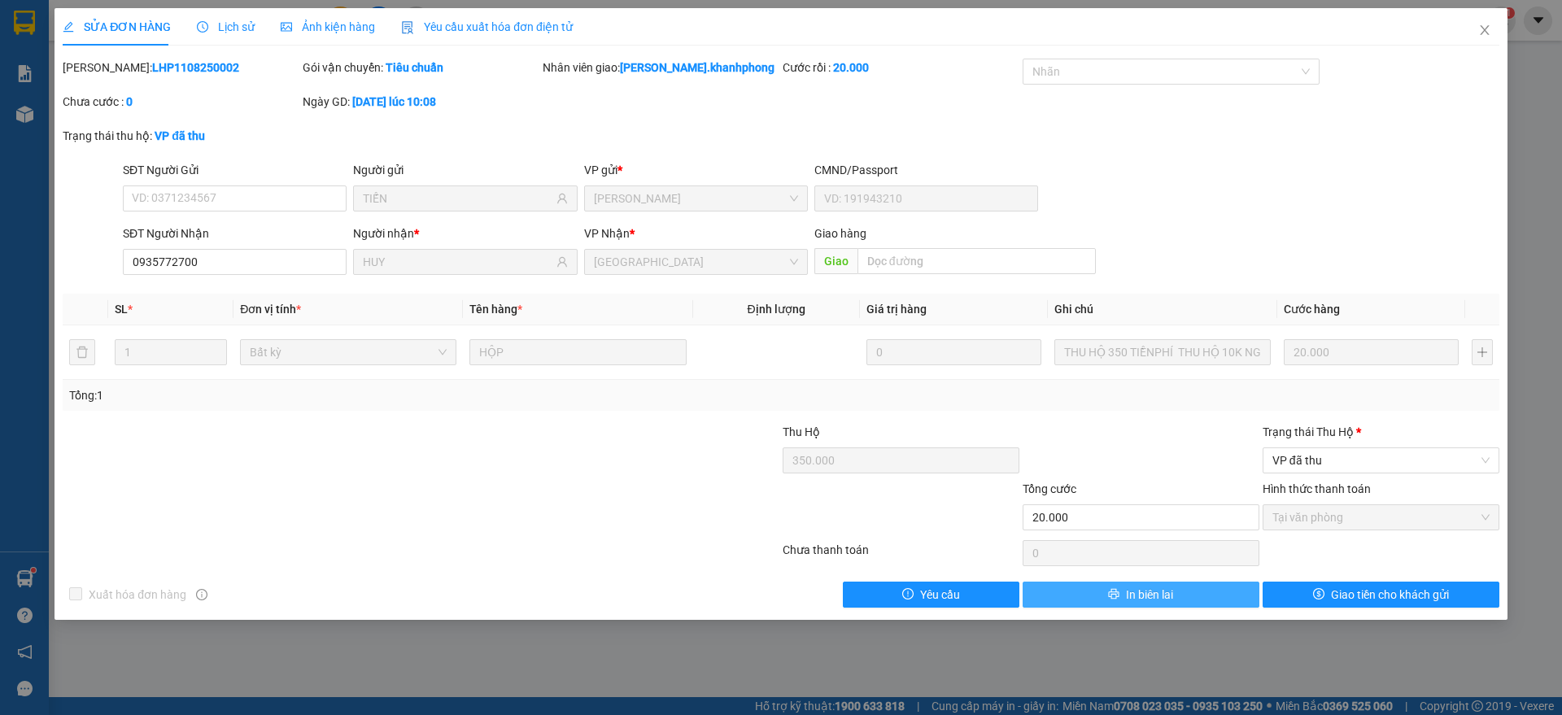
click at [1179, 599] on button "In biên lai" at bounding box center [1140, 595] width 237 height 26
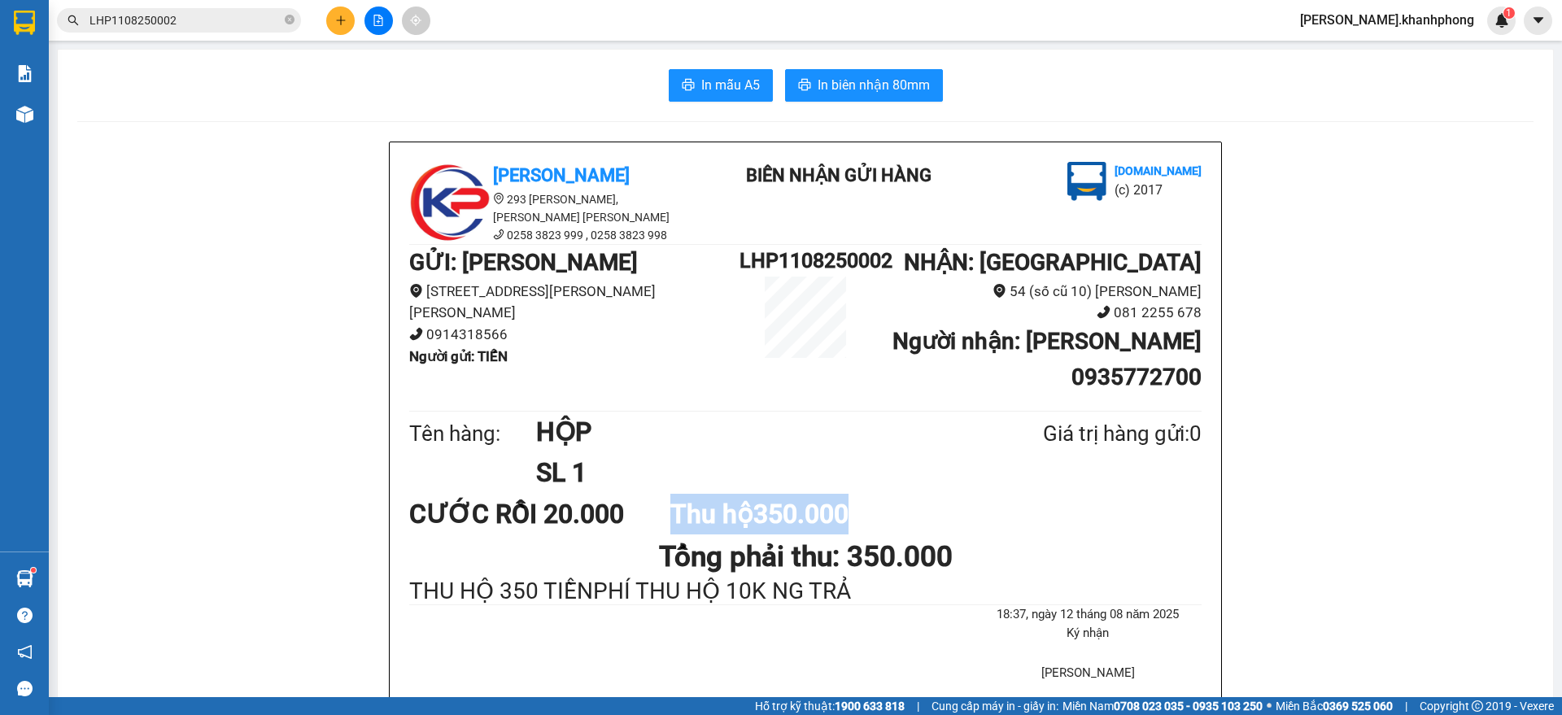
drag, startPoint x: 669, startPoint y: 477, endPoint x: 854, endPoint y: 477, distance: 185.5
click at [854, 494] on div "Thu hộ 350.000" at bounding box center [800, 514] width 261 height 41
click at [343, 13] on button at bounding box center [340, 21] width 28 height 28
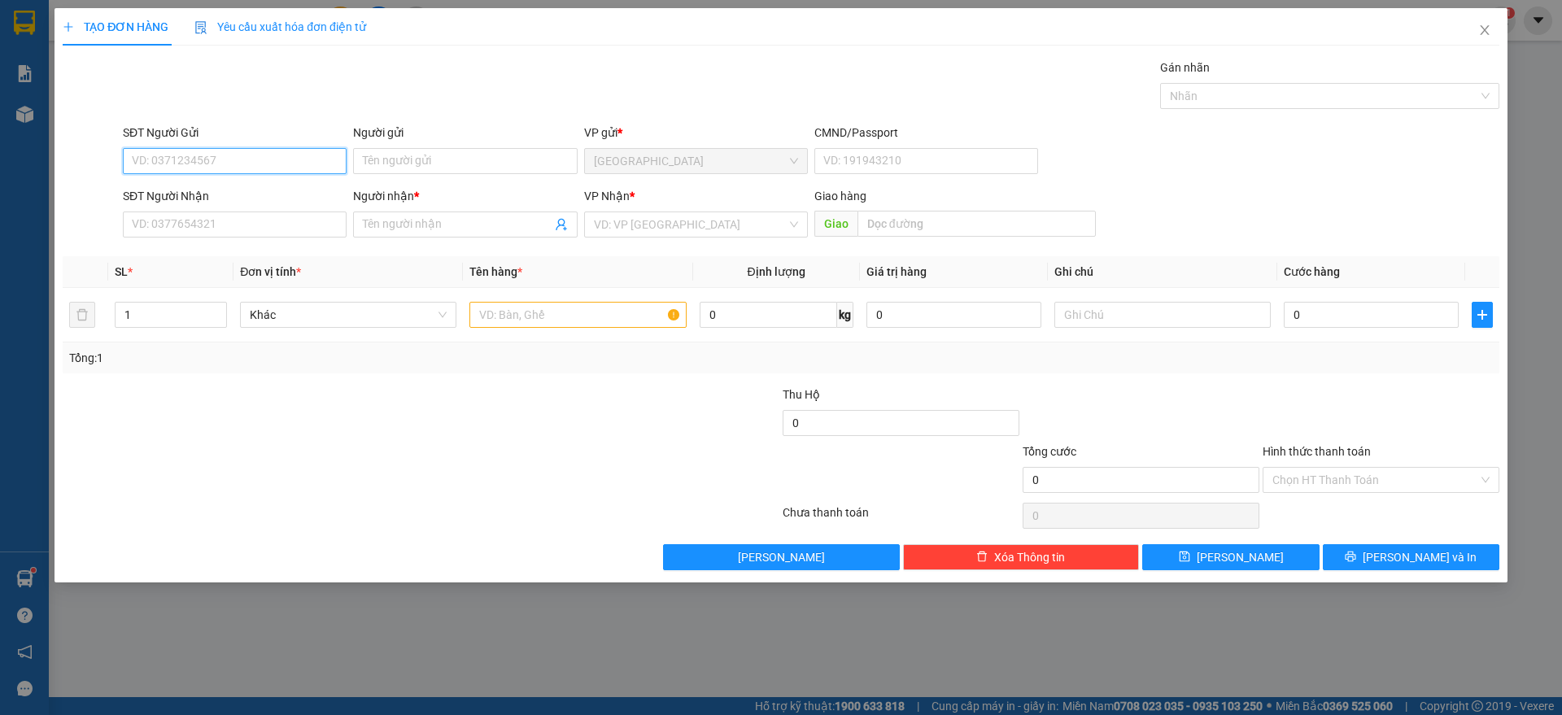
click at [221, 155] on input "SĐT Người Gửi" at bounding box center [235, 161] width 224 height 26
type input "0935951696"
click at [248, 183] on div "0935951696 - LAN" at bounding box center [235, 194] width 224 height 26
type input "LAN"
type input "0935951696"
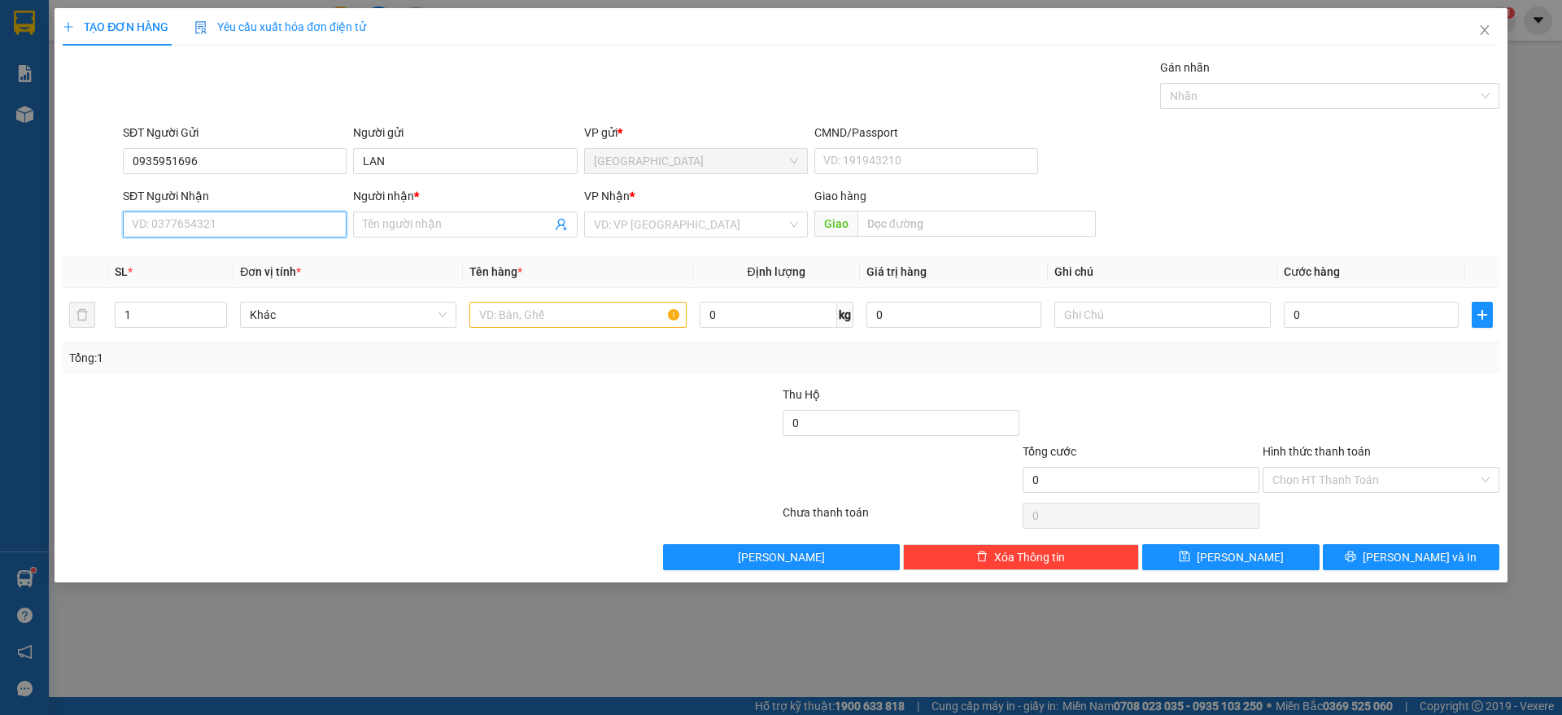
click at [243, 232] on input "SĐT Người Nhận" at bounding box center [235, 224] width 224 height 26
click at [216, 285] on div "0764350048 - KHANH" at bounding box center [235, 283] width 204 height 18
type input "0764350048"
type input "KHANH"
click at [525, 309] on input "text" at bounding box center [577, 315] width 216 height 26
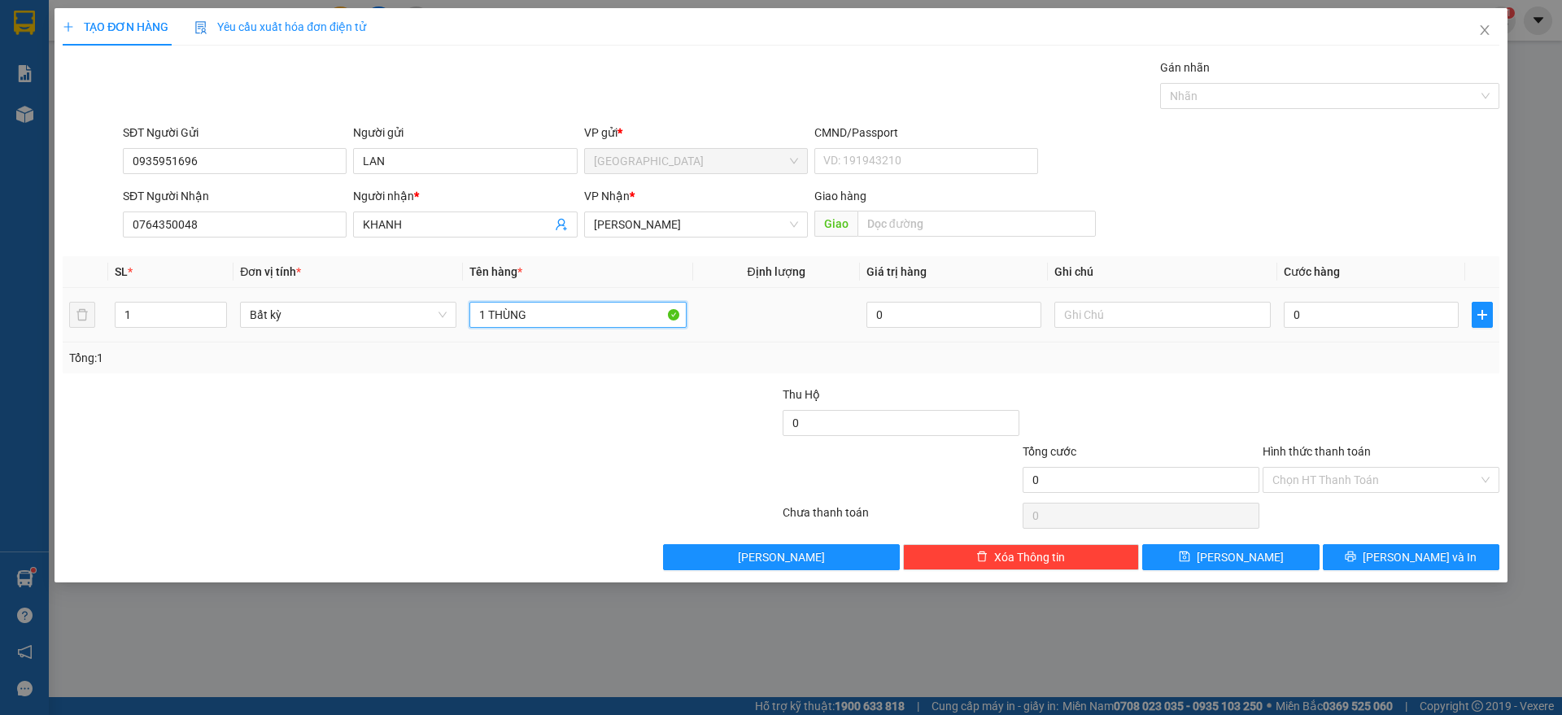
type input "1 THÙNG"
click at [1354, 328] on div "0" at bounding box center [1371, 315] width 175 height 33
click at [1358, 316] on input "0" at bounding box center [1371, 315] width 175 height 26
type input "3"
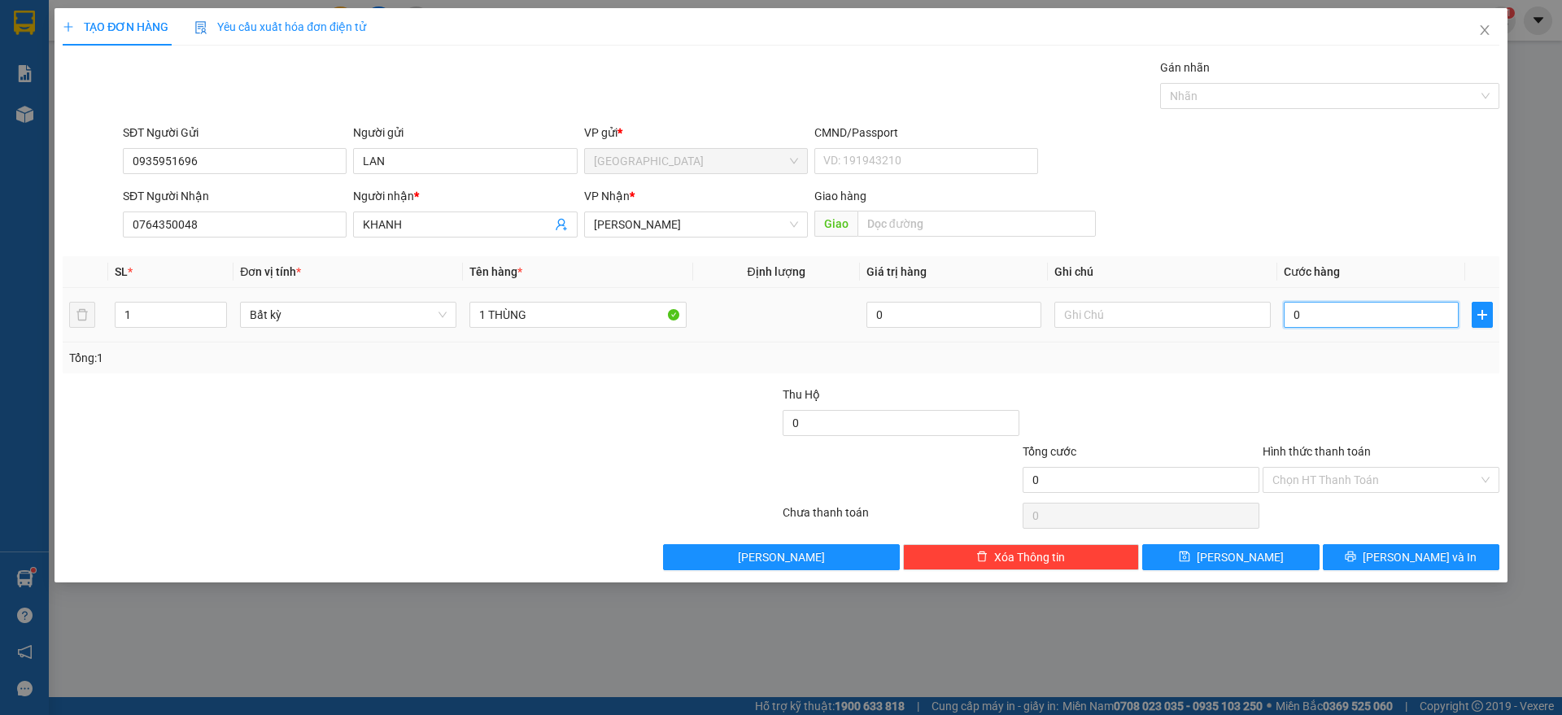
type input "3"
type input "30"
type input "30.000"
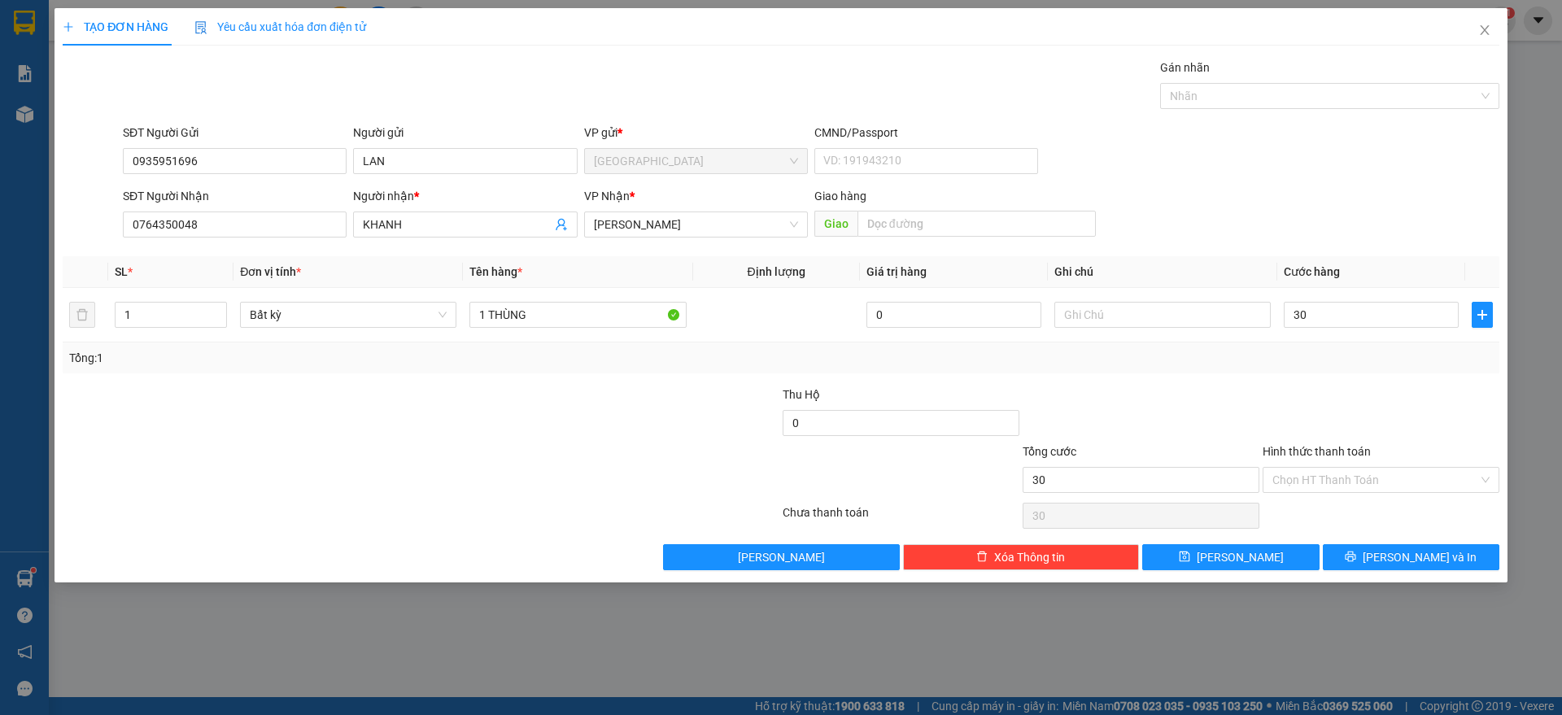
type input "30.000"
drag, startPoint x: 1391, startPoint y: 417, endPoint x: 1418, endPoint y: 517, distance: 103.6
click at [1392, 419] on div at bounding box center [1381, 414] width 240 height 57
click at [1422, 556] on span "[PERSON_NAME] và In" at bounding box center [1419, 557] width 114 height 18
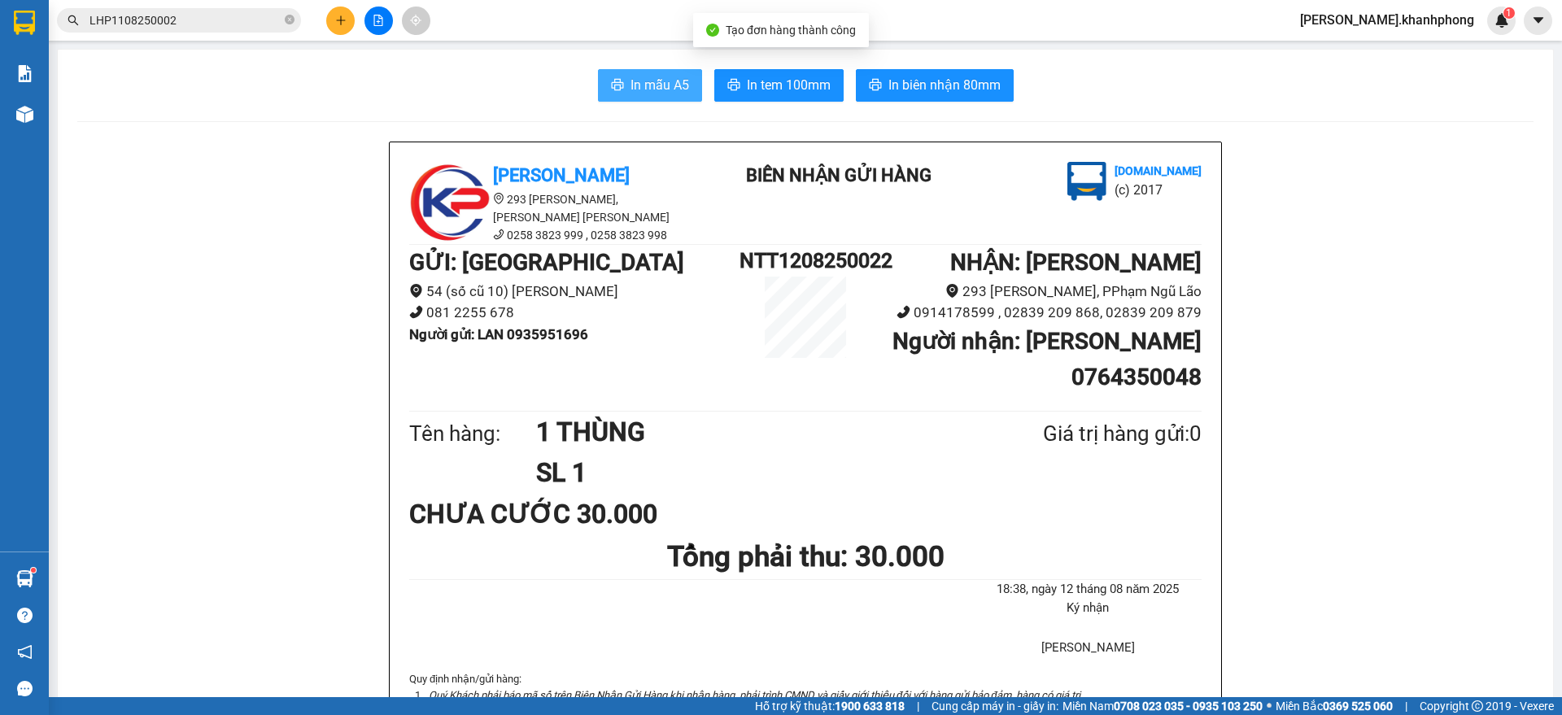
click at [611, 86] on icon "printer" at bounding box center [617, 84] width 13 height 13
click at [207, 25] on input "LHP1108250002" at bounding box center [185, 20] width 192 height 18
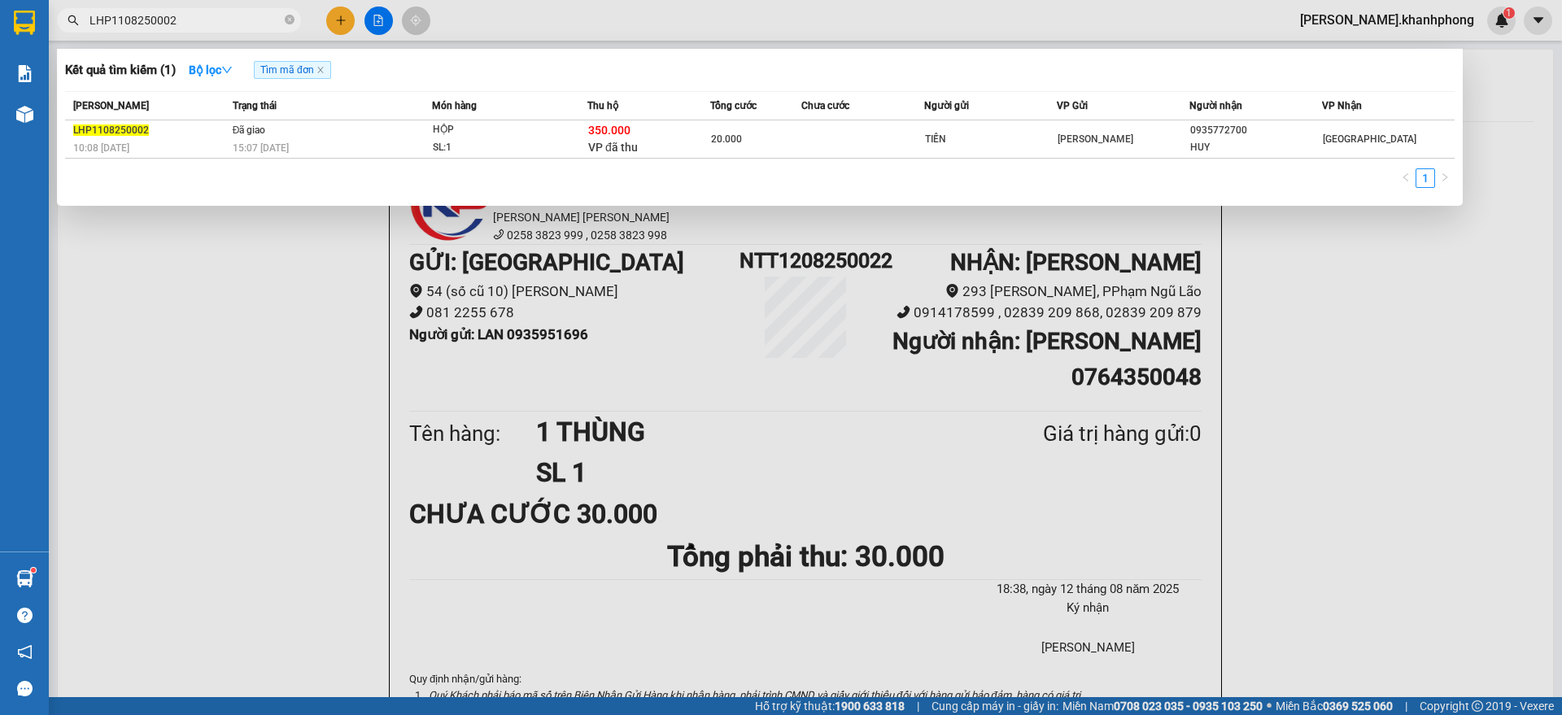
click at [207, 25] on input "LHP1108250002" at bounding box center [185, 20] width 192 height 18
paste input "PNL1108250047"
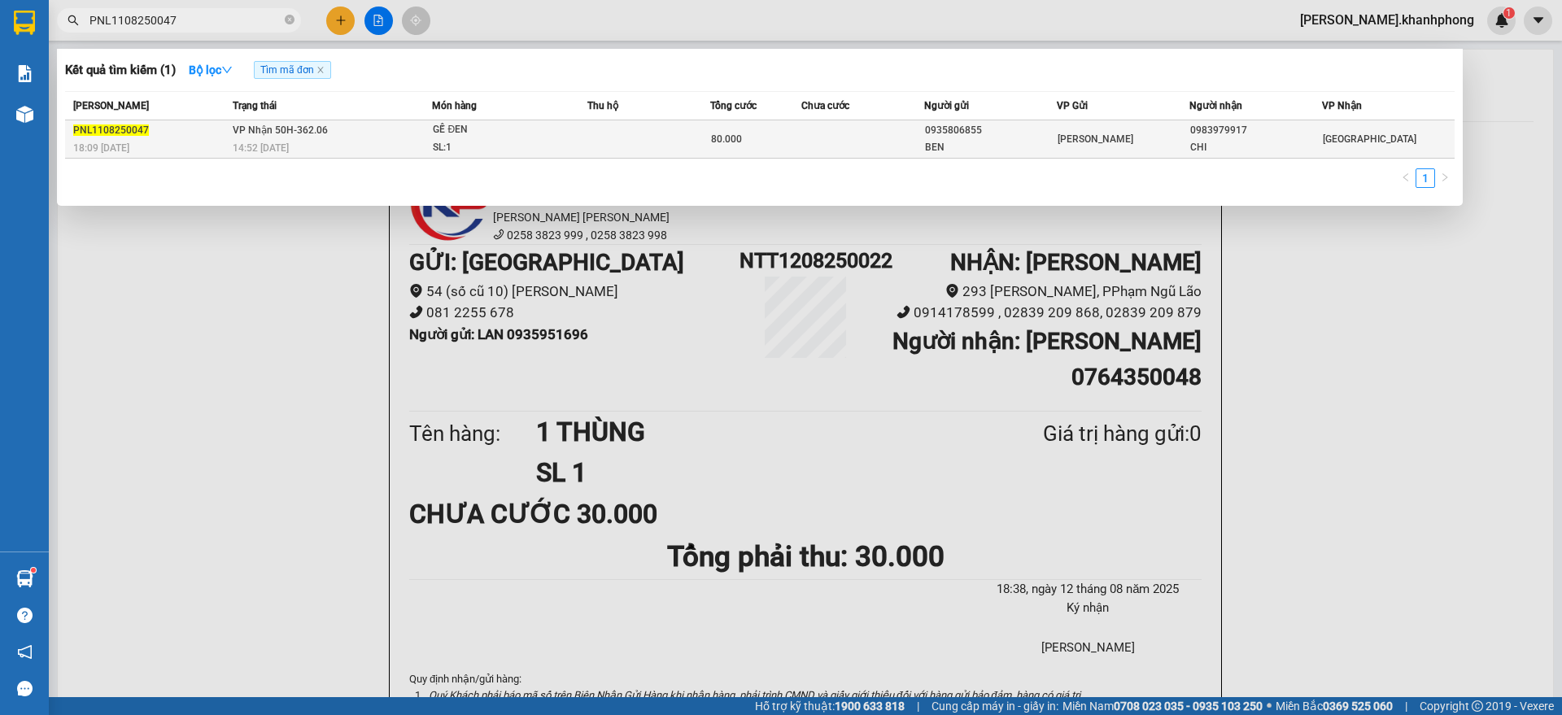
type input "PNL1108250047"
click at [644, 150] on td at bounding box center [648, 139] width 122 height 38
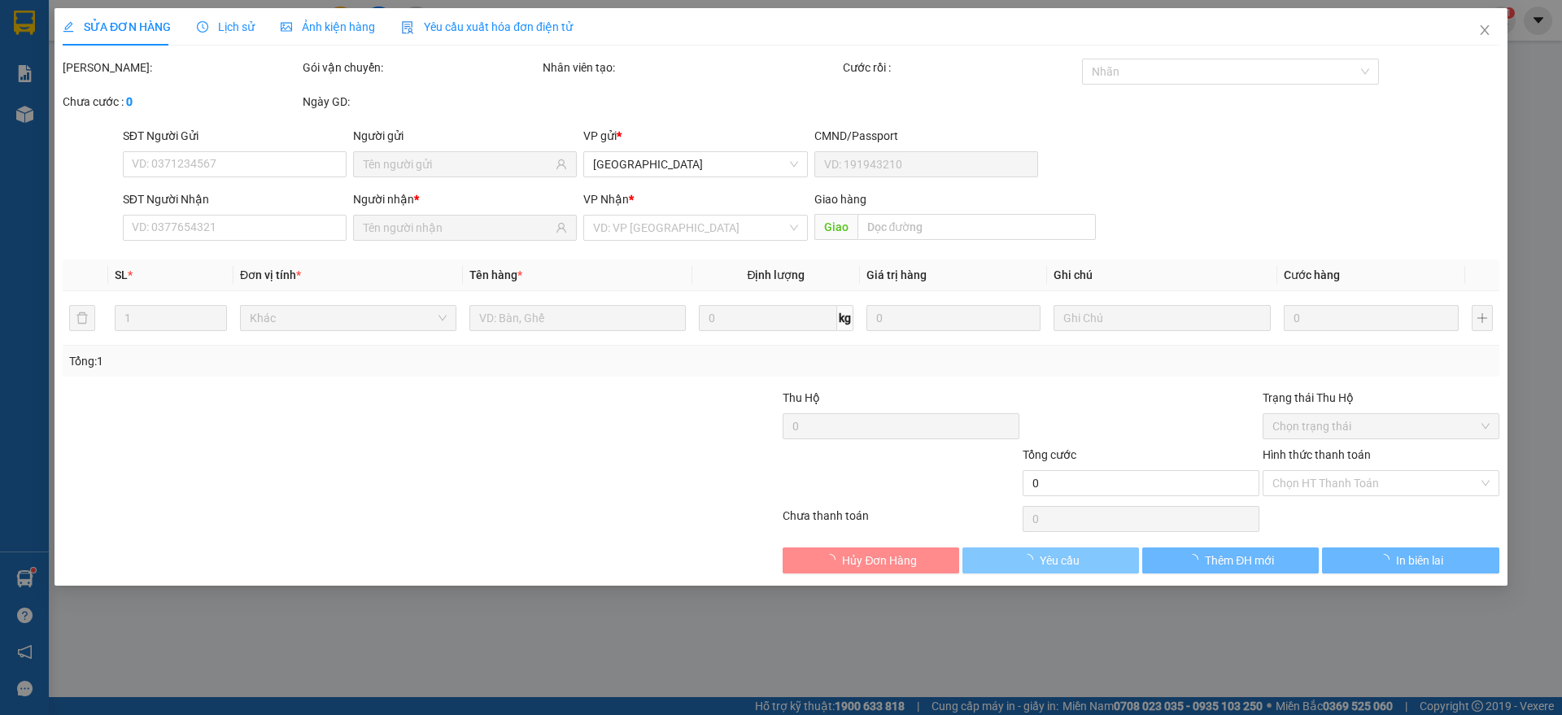
type input "0935806855"
type input "BEN"
type input "0983979917"
type input "CHI"
type input "80.000"
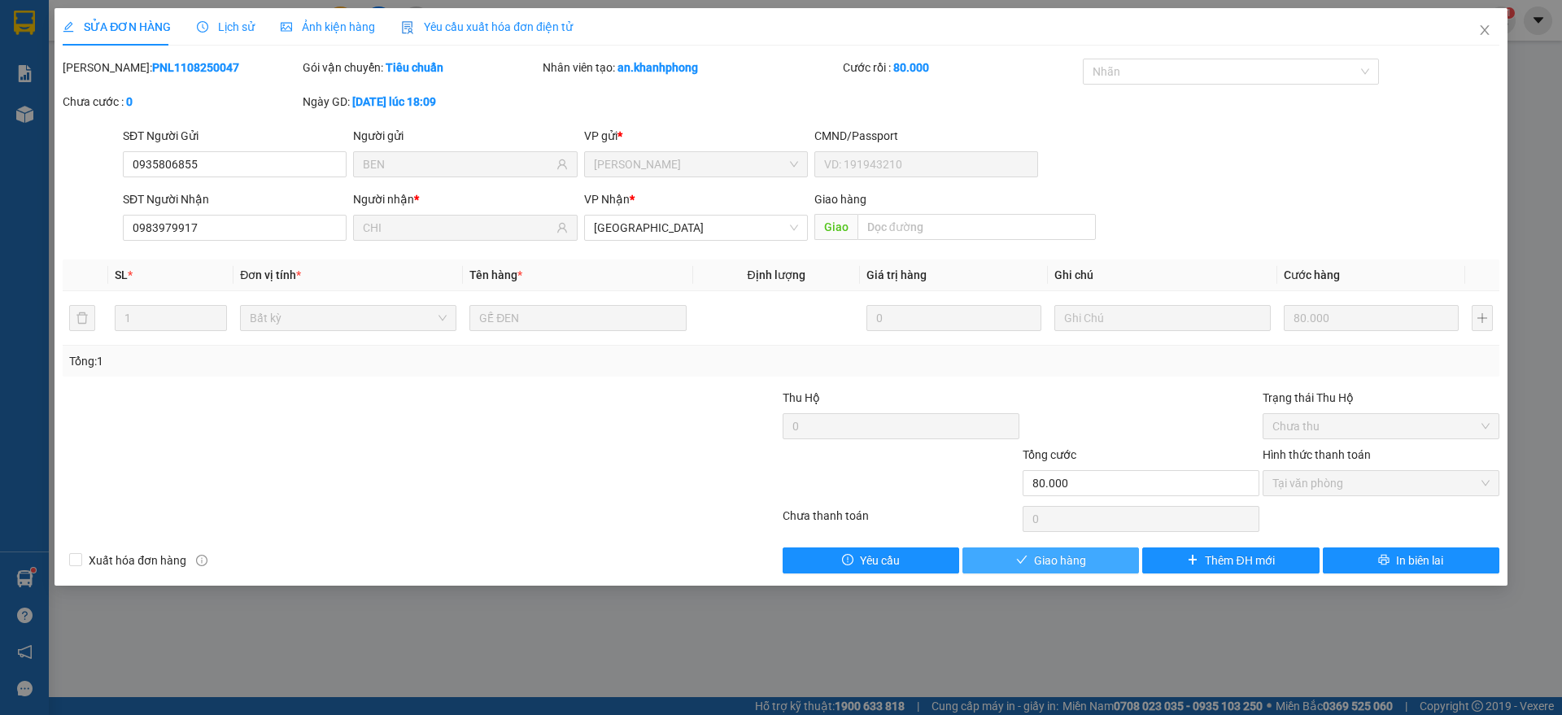
click at [1040, 560] on span "Giao hàng" at bounding box center [1060, 561] width 52 height 18
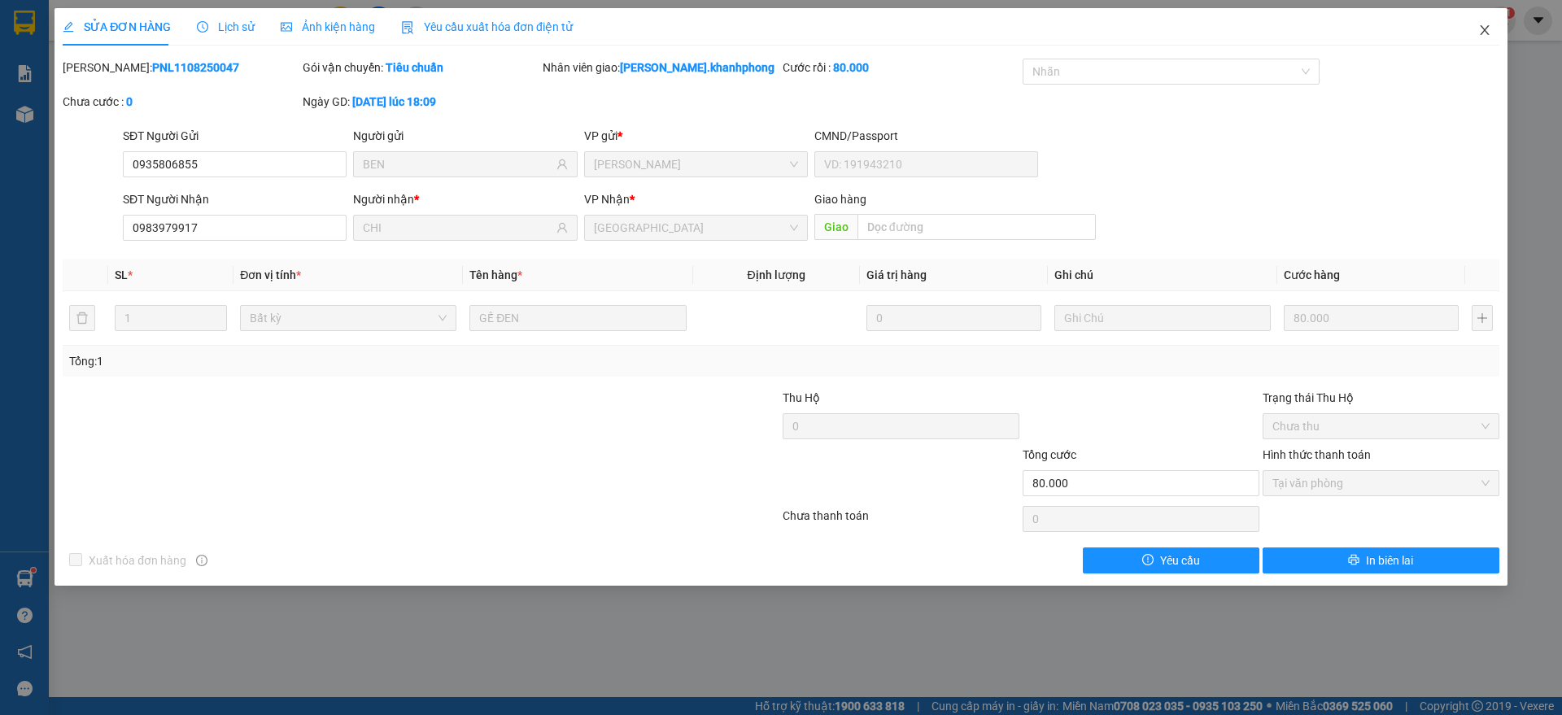
click at [1487, 26] on icon "close" at bounding box center [1484, 30] width 13 height 13
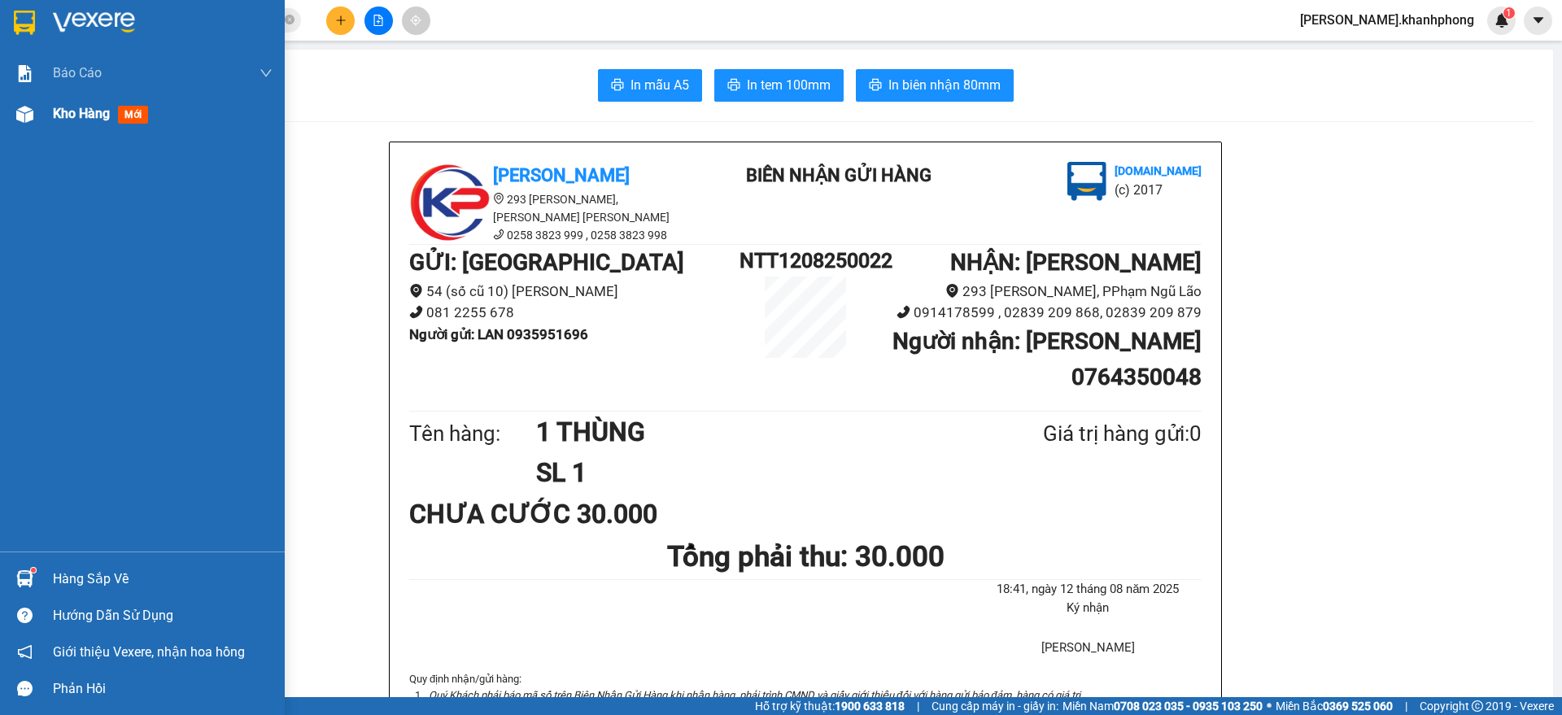
click at [11, 117] on div at bounding box center [25, 114] width 28 height 28
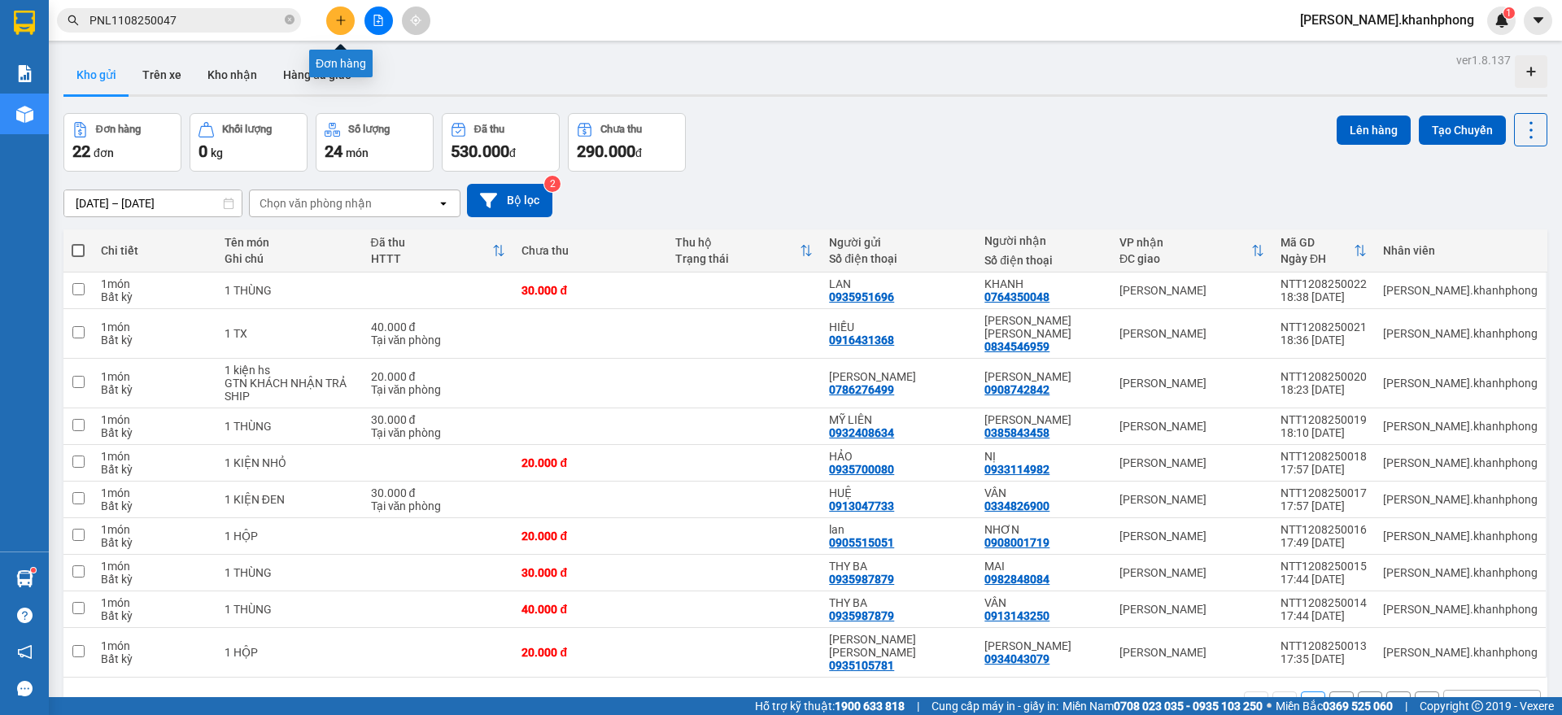
click at [347, 15] on button at bounding box center [340, 21] width 28 height 28
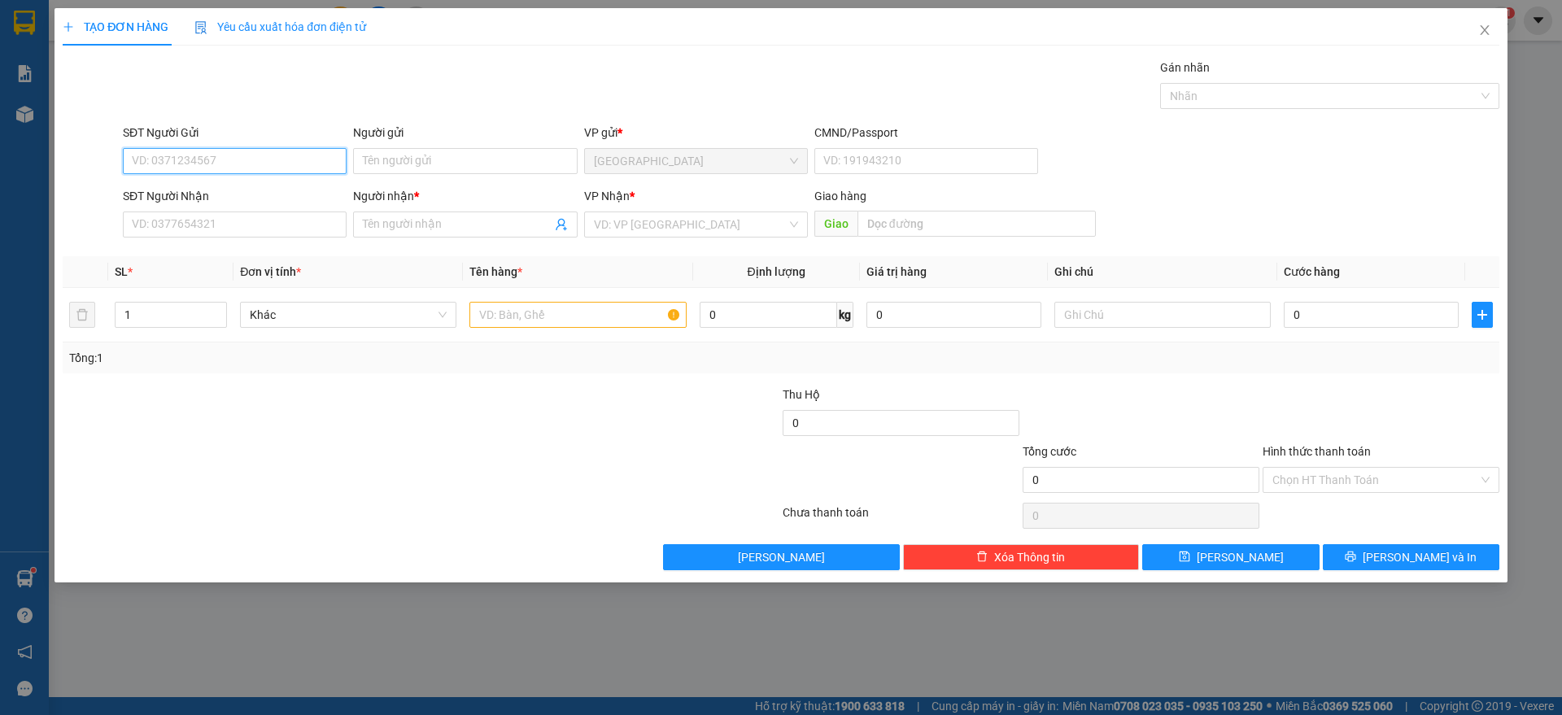
click at [229, 160] on input "SĐT Người Gửi" at bounding box center [235, 161] width 224 height 26
click at [194, 190] on div "0777620702 - TRUNG" at bounding box center [235, 194] width 204 height 18
type input "0777620702"
type input "TRUNG"
type input "0777620702"
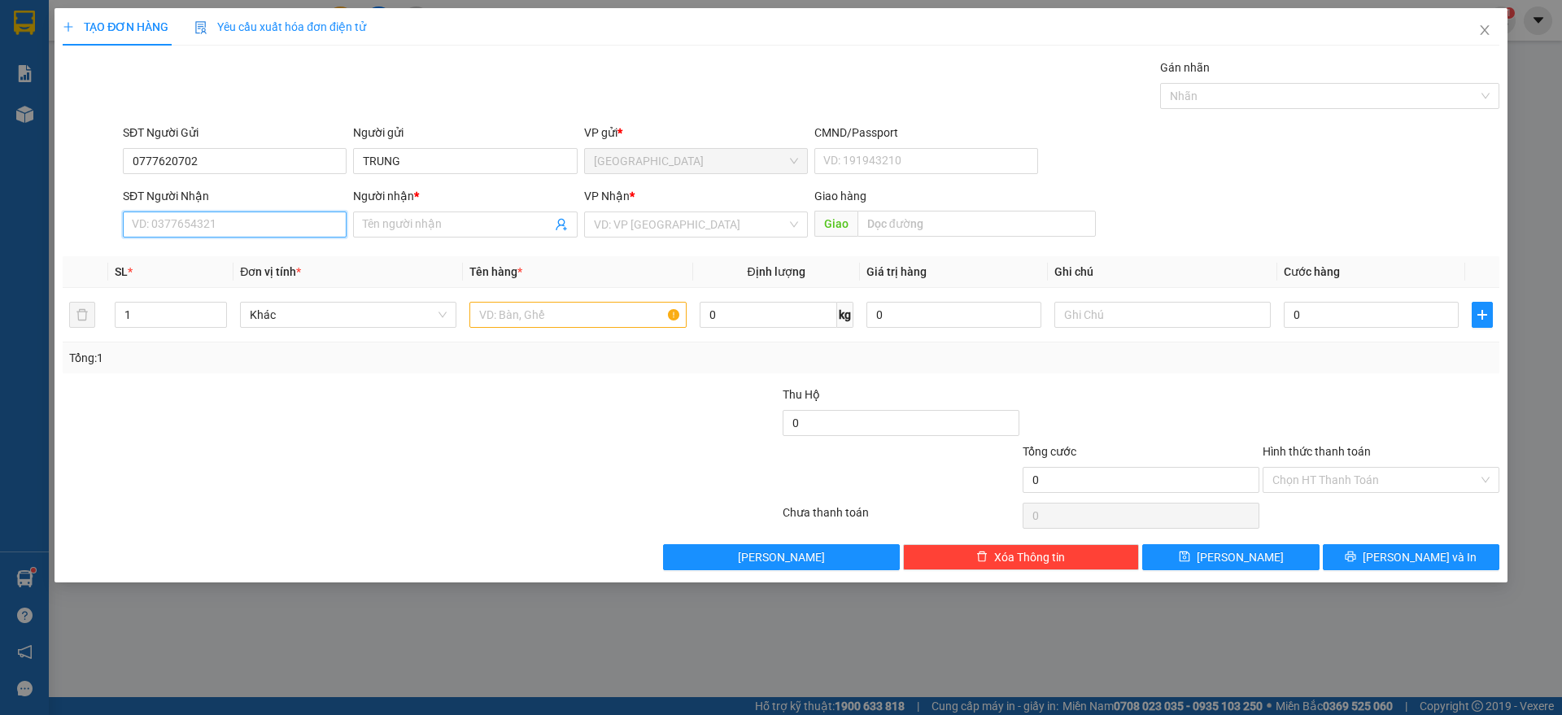
click at [210, 226] on input "SĐT Người Nhận" at bounding box center [235, 224] width 224 height 26
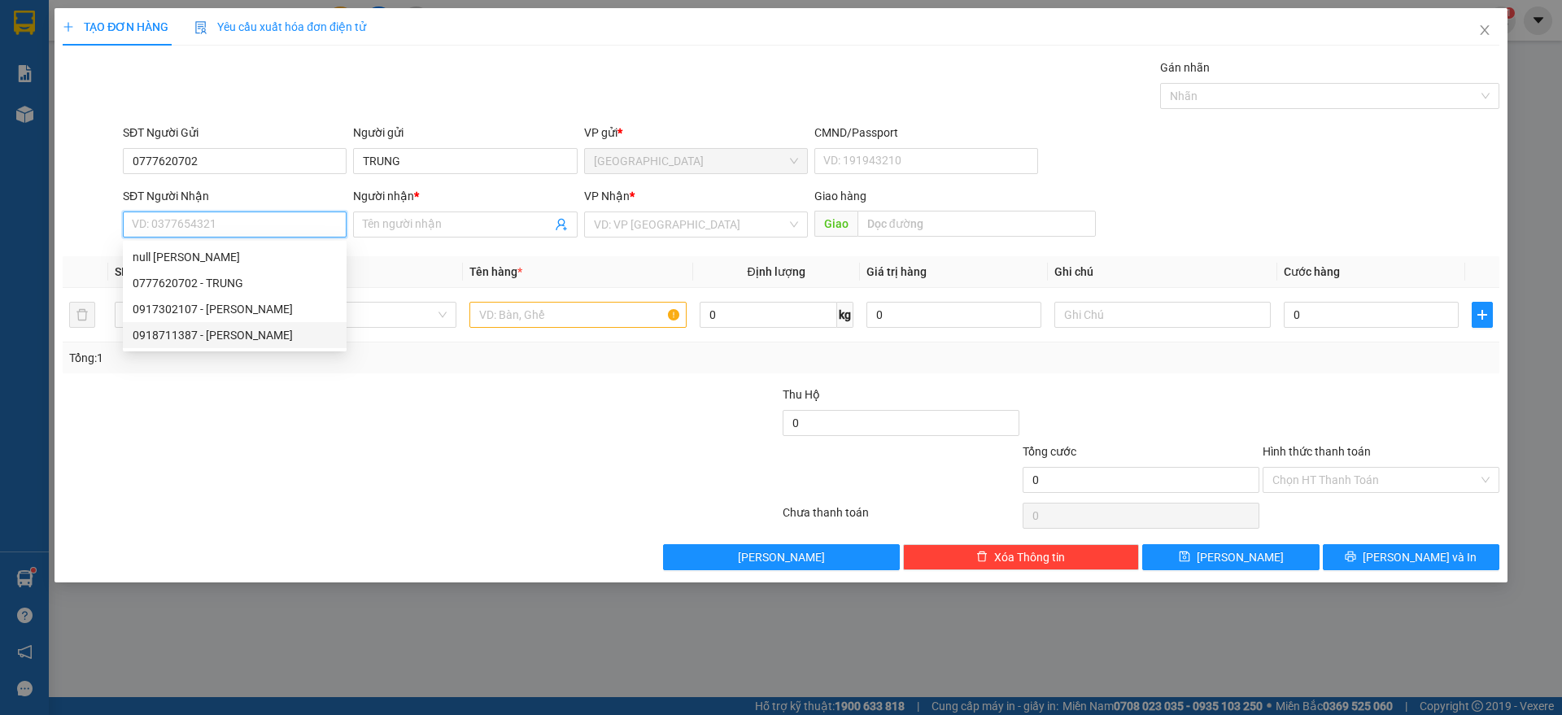
click at [218, 331] on div "0918711387 - MUÔN PHƯƠNG" at bounding box center [235, 335] width 204 height 18
type input "0918711387"
type input "[PERSON_NAME]"
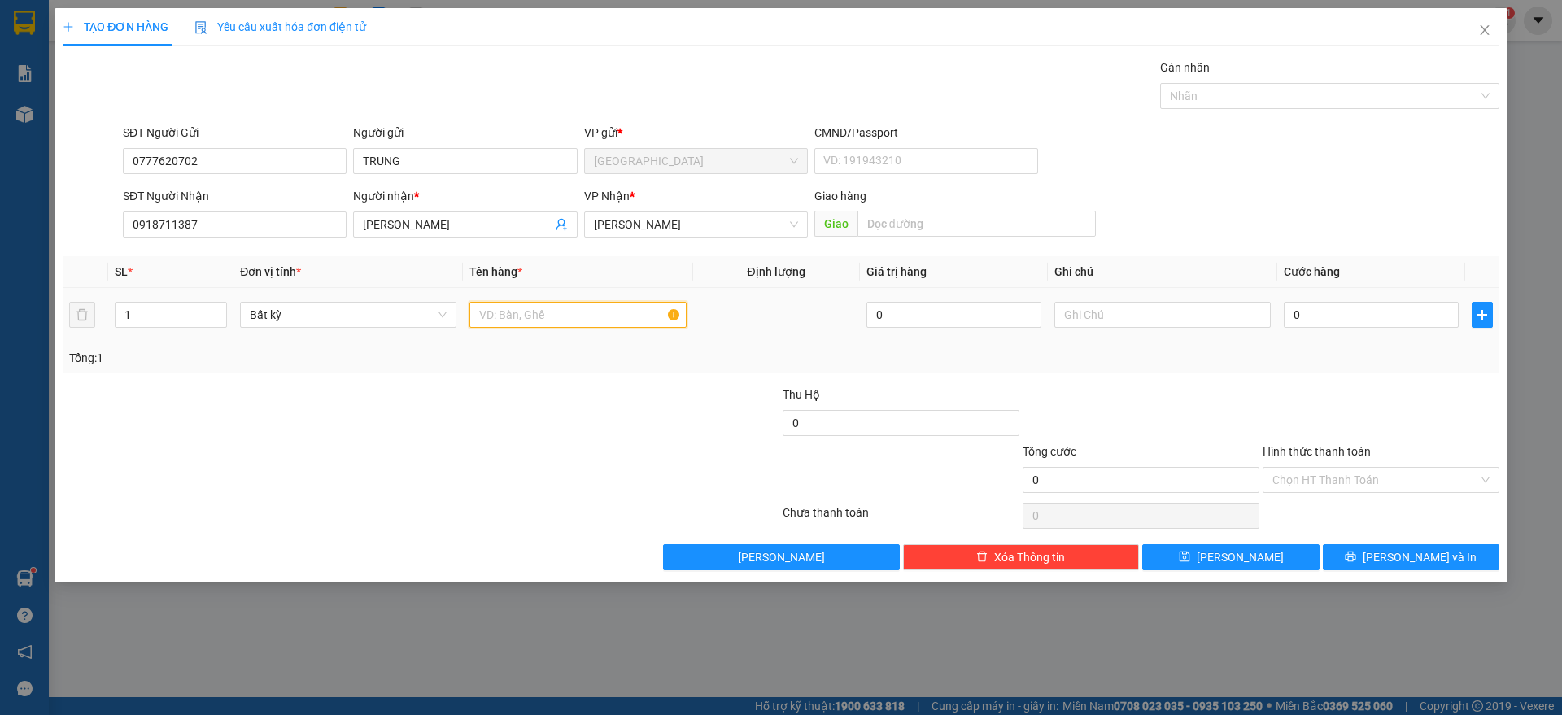
click at [550, 322] on input "text" at bounding box center [577, 315] width 216 height 26
type input "1 BAO XANH"
click at [1306, 304] on input "0" at bounding box center [1371, 315] width 175 height 26
type input "5"
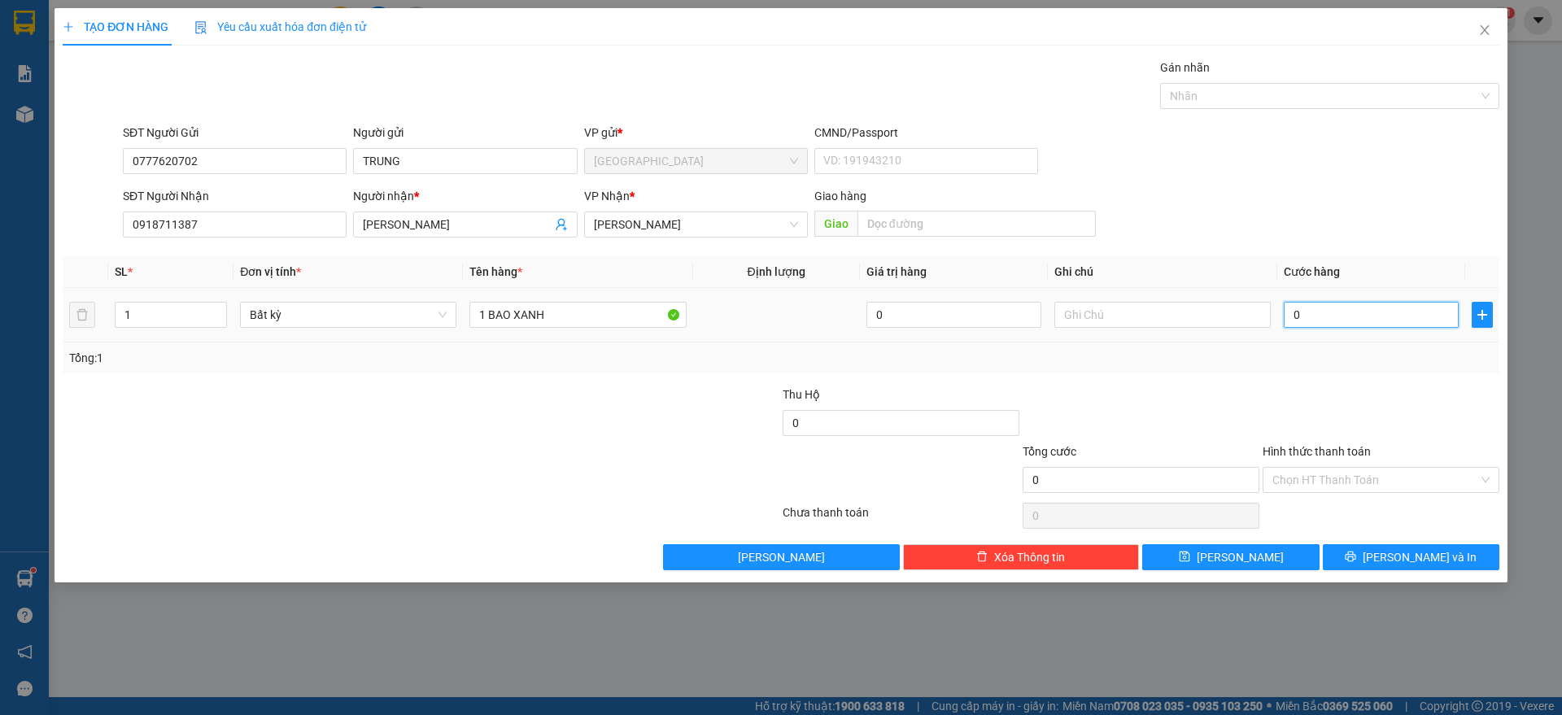
type input "5"
type input "50"
type input "50.000"
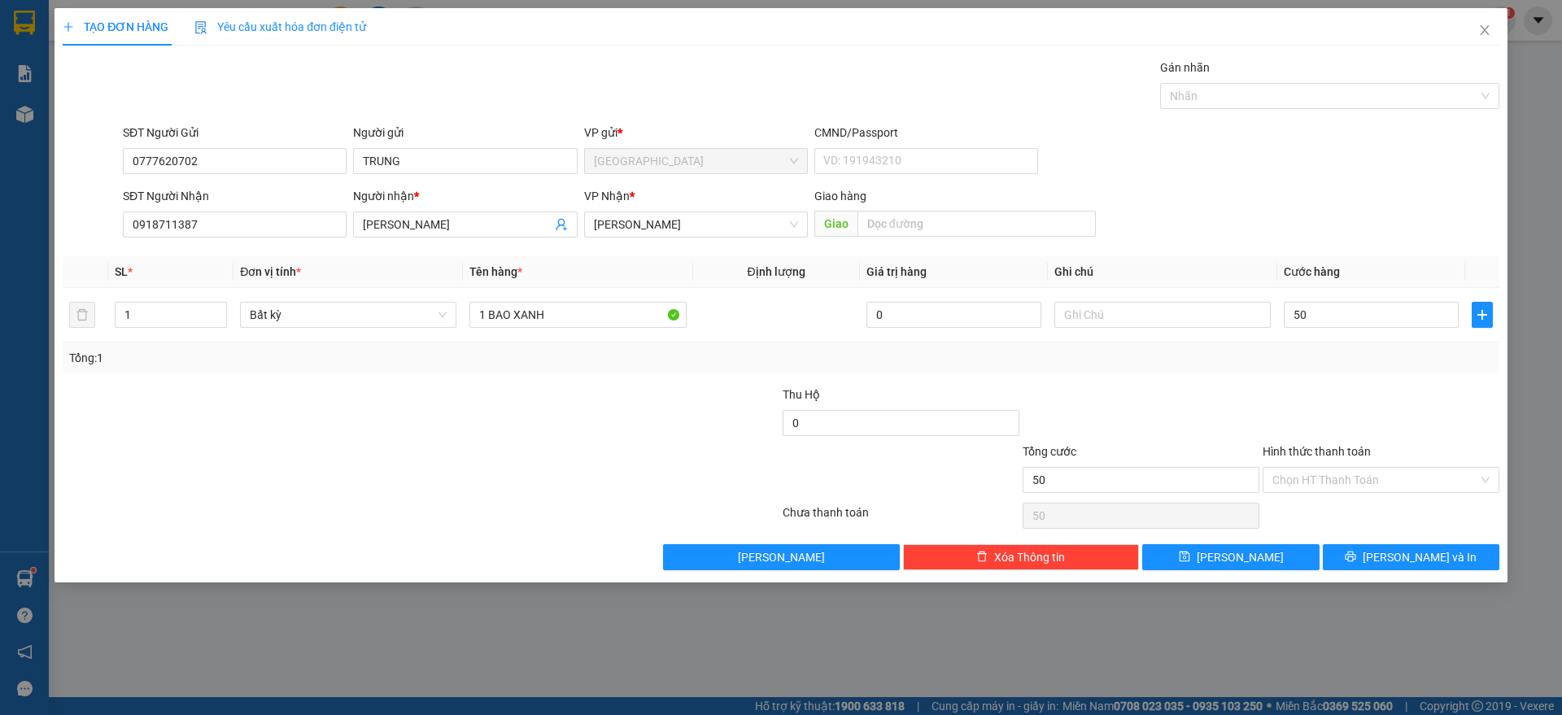
type input "50.000"
drag, startPoint x: 1359, startPoint y: 393, endPoint x: 1362, endPoint y: 408, distance: 15.8
click at [1360, 395] on div at bounding box center [1381, 414] width 240 height 57
drag, startPoint x: 1359, startPoint y: 483, endPoint x: 1350, endPoint y: 493, distance: 13.2
click at [1359, 482] on input "Hình thức thanh toán" at bounding box center [1375, 480] width 206 height 24
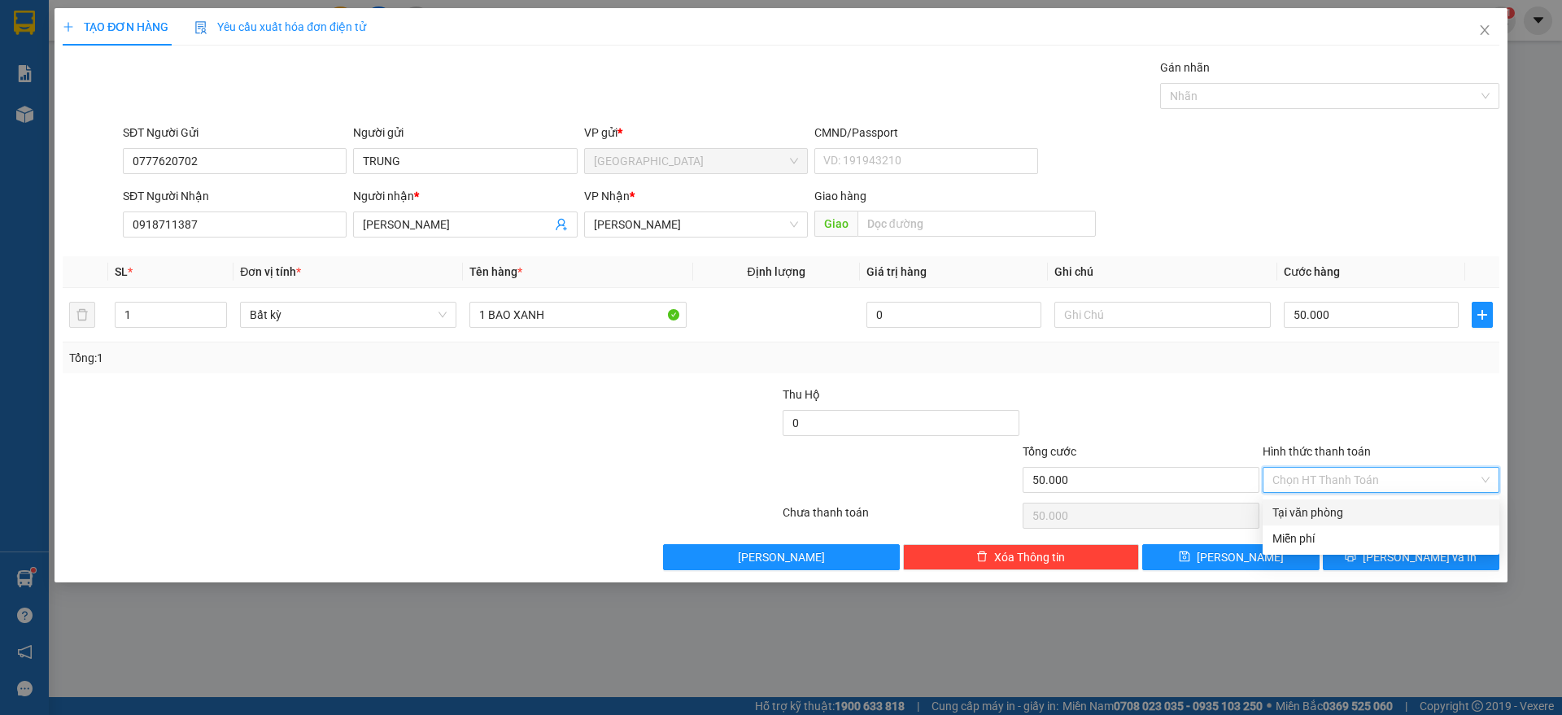
click at [1314, 506] on div "Tại văn phòng" at bounding box center [1380, 513] width 217 height 18
type input "0"
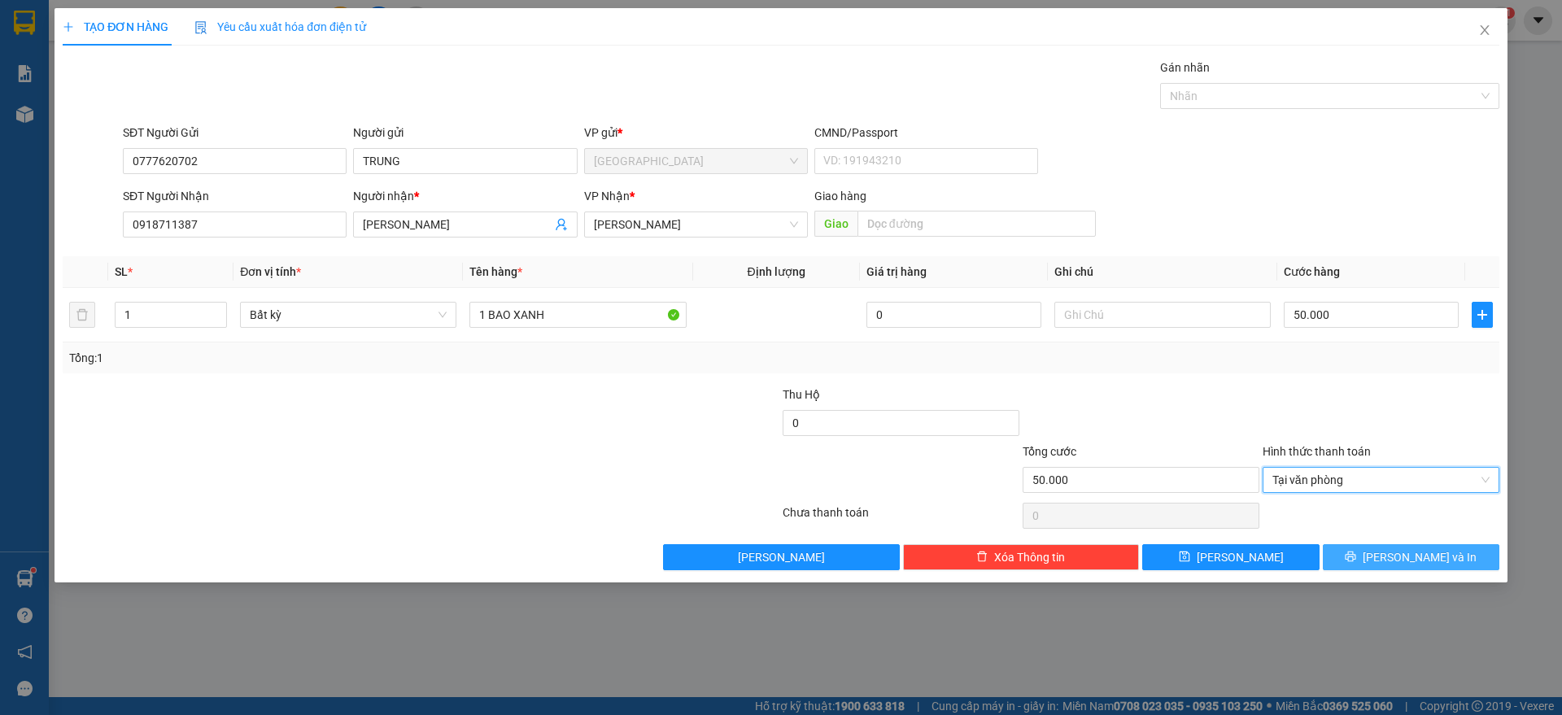
click at [1397, 554] on button "[PERSON_NAME] và In" at bounding box center [1411, 557] width 177 height 26
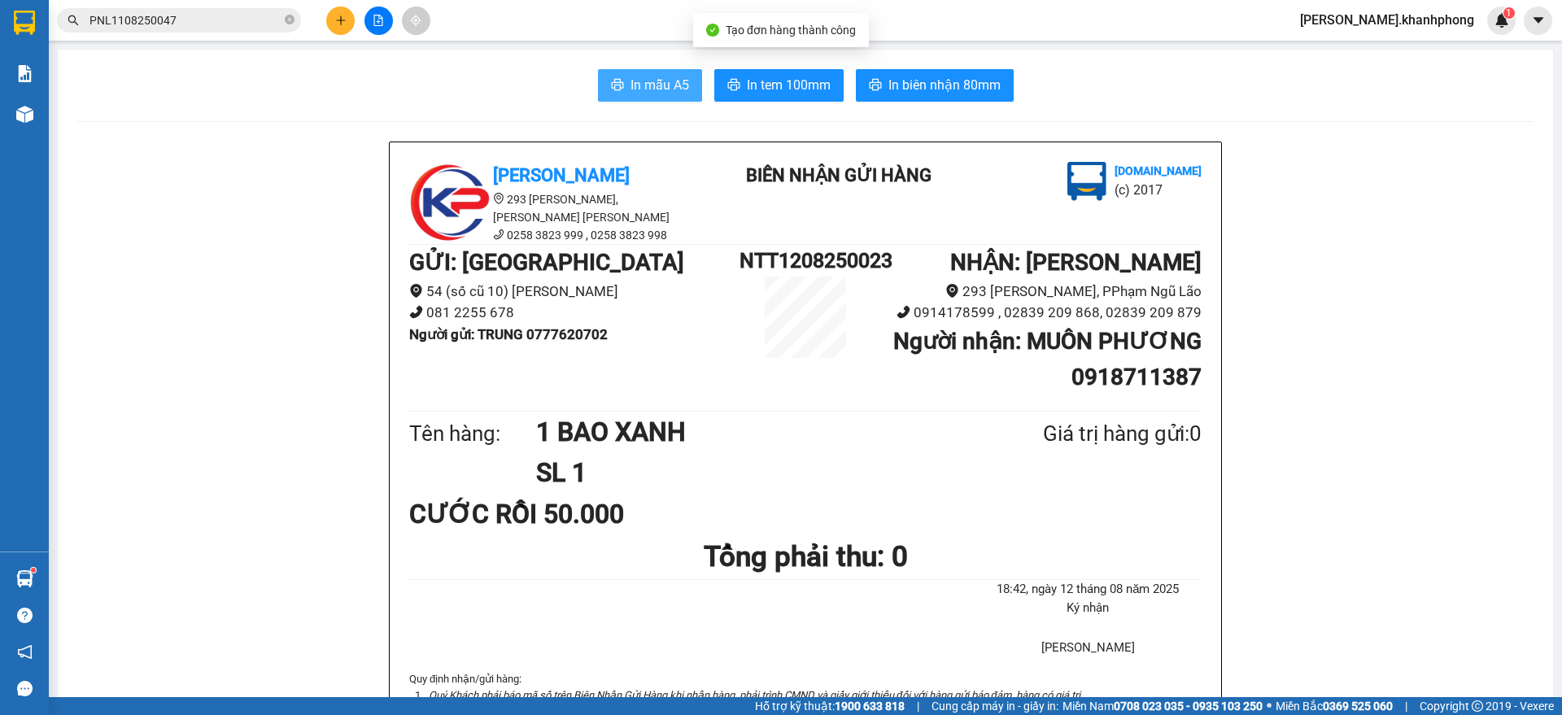
click at [654, 91] on span "In mẫu A5" at bounding box center [659, 85] width 59 height 20
click at [258, 26] on input "PNL1108250047" at bounding box center [185, 20] width 192 height 18
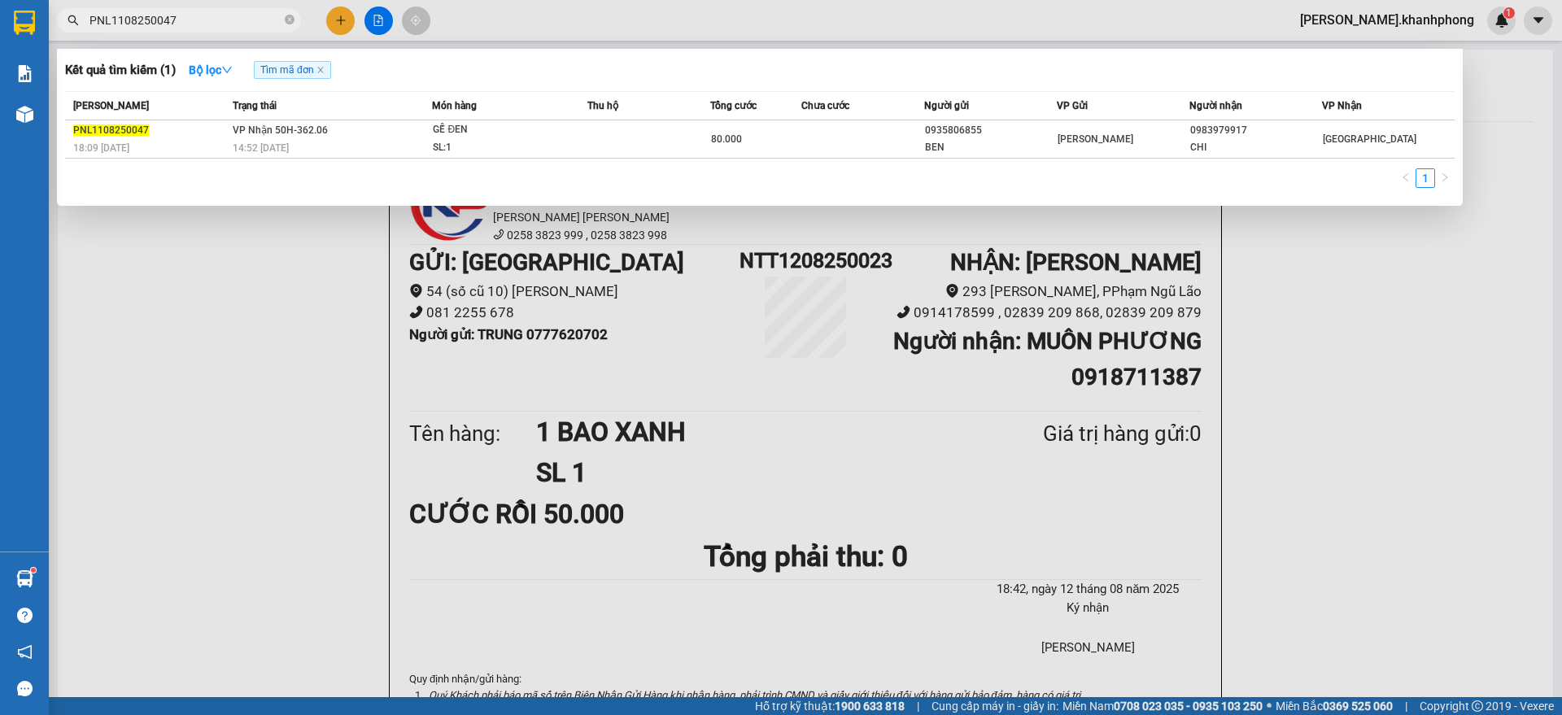
click at [258, 26] on input "PNL1108250047" at bounding box center [185, 20] width 192 height 18
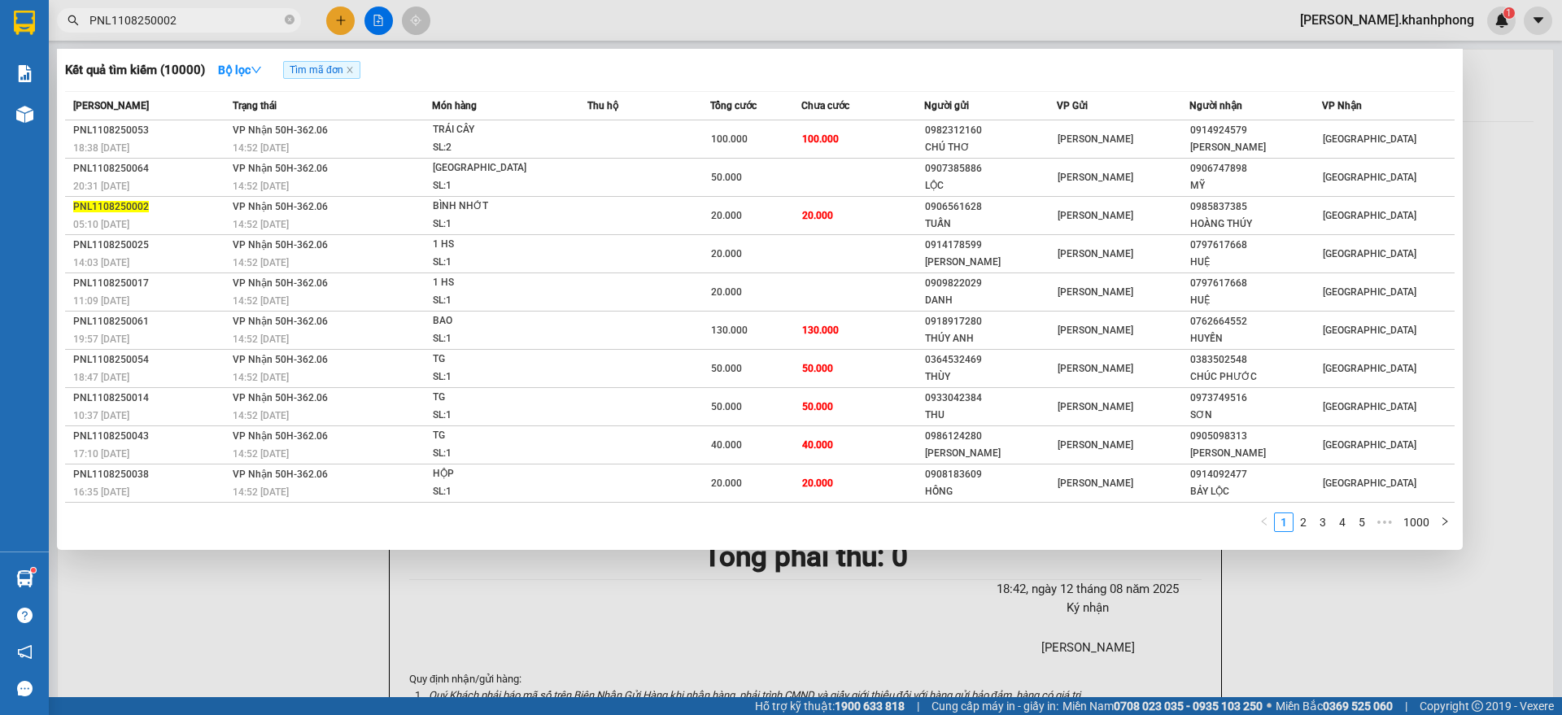
type input "PNL1108250002"
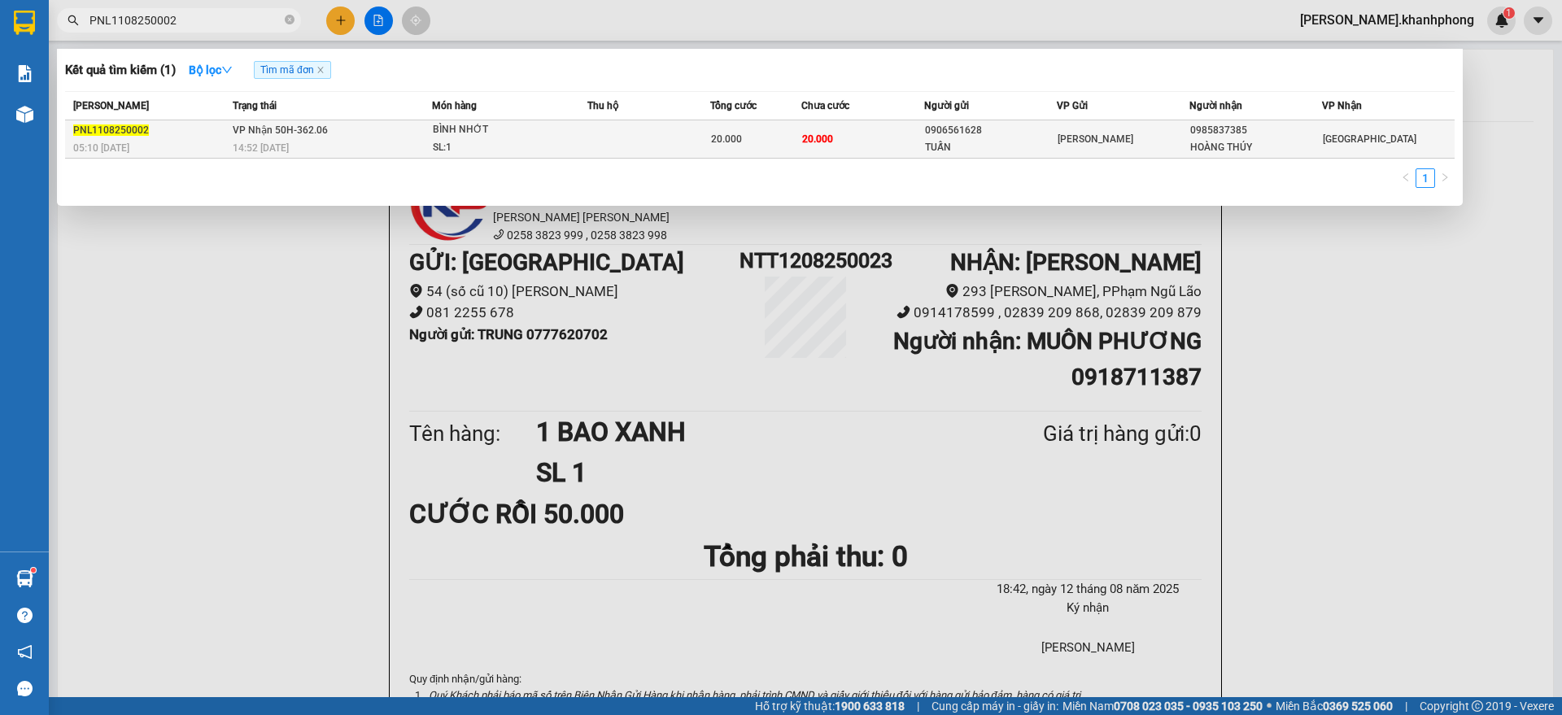
click at [1026, 124] on div "0906561628" at bounding box center [990, 130] width 131 height 17
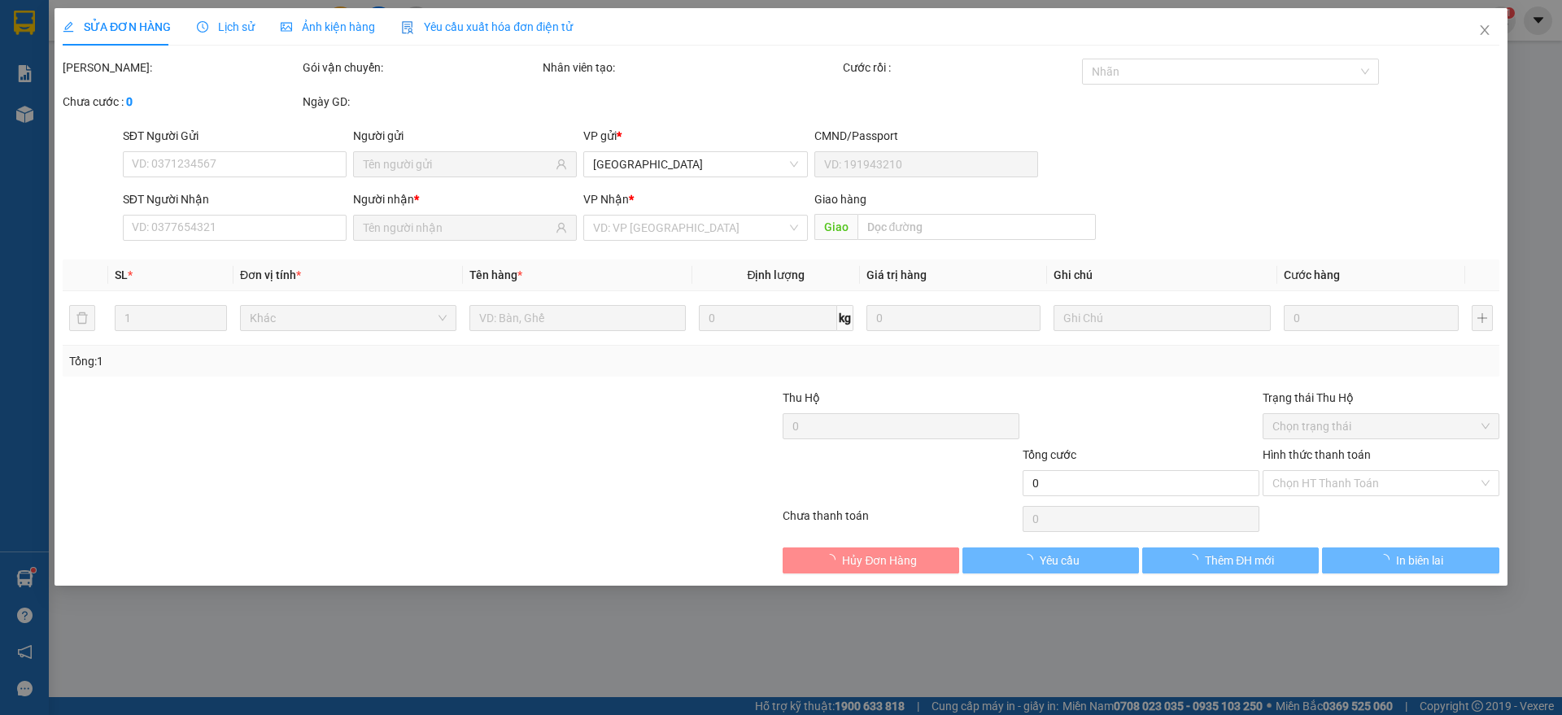
type input "0906561628"
type input "TUẤN"
type input "0985837385"
type input "HOÀNG THÚY"
type input "20.000"
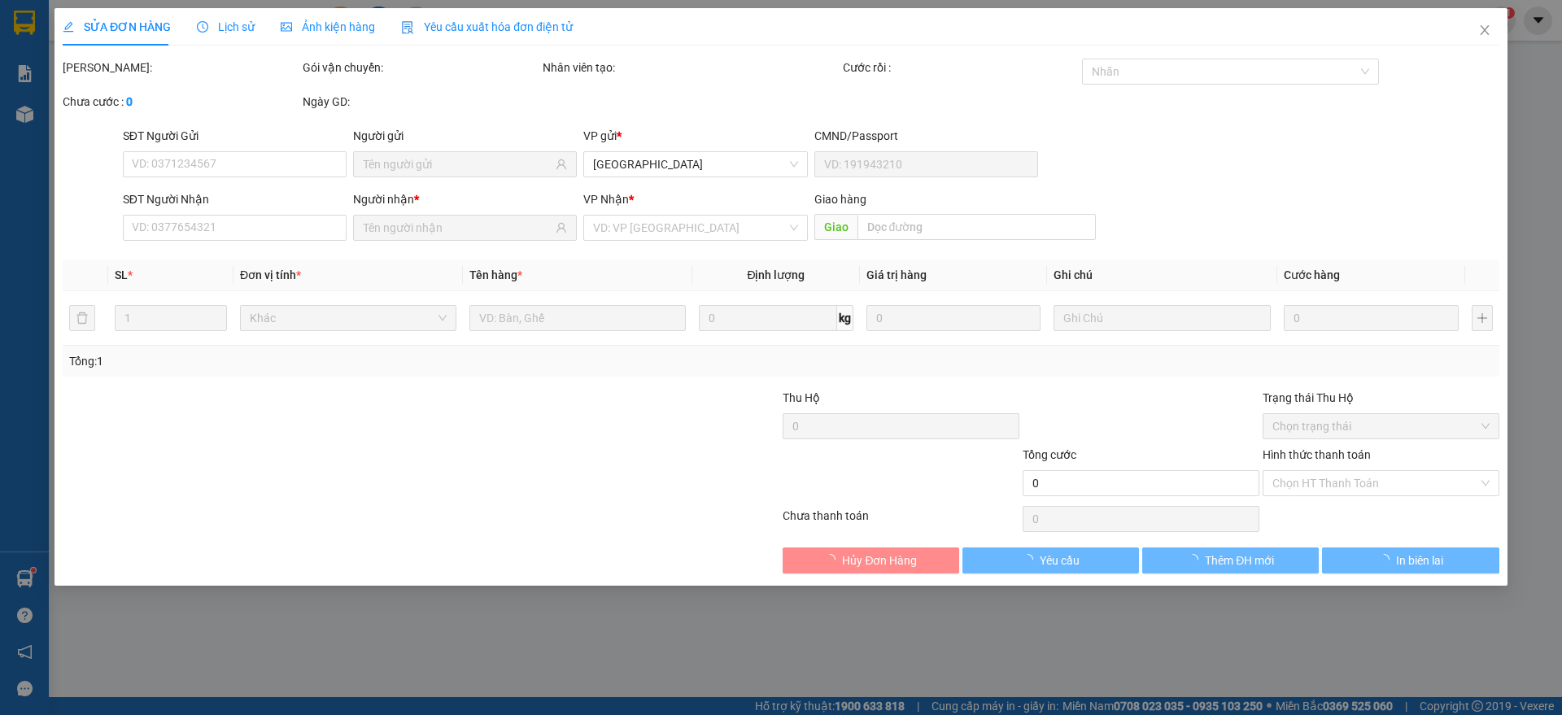
type input "20.000"
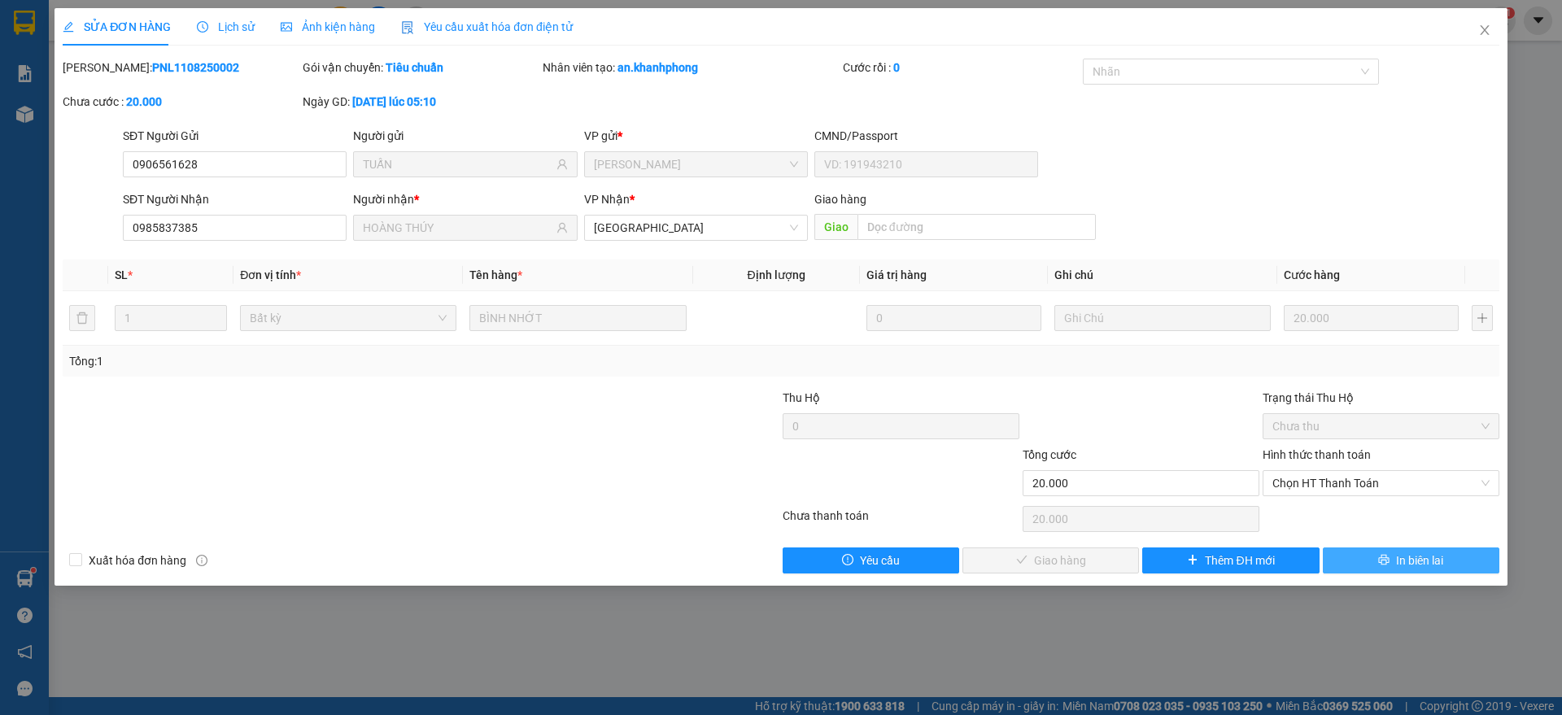
click at [1419, 559] on span "In biên lai" at bounding box center [1419, 561] width 47 height 18
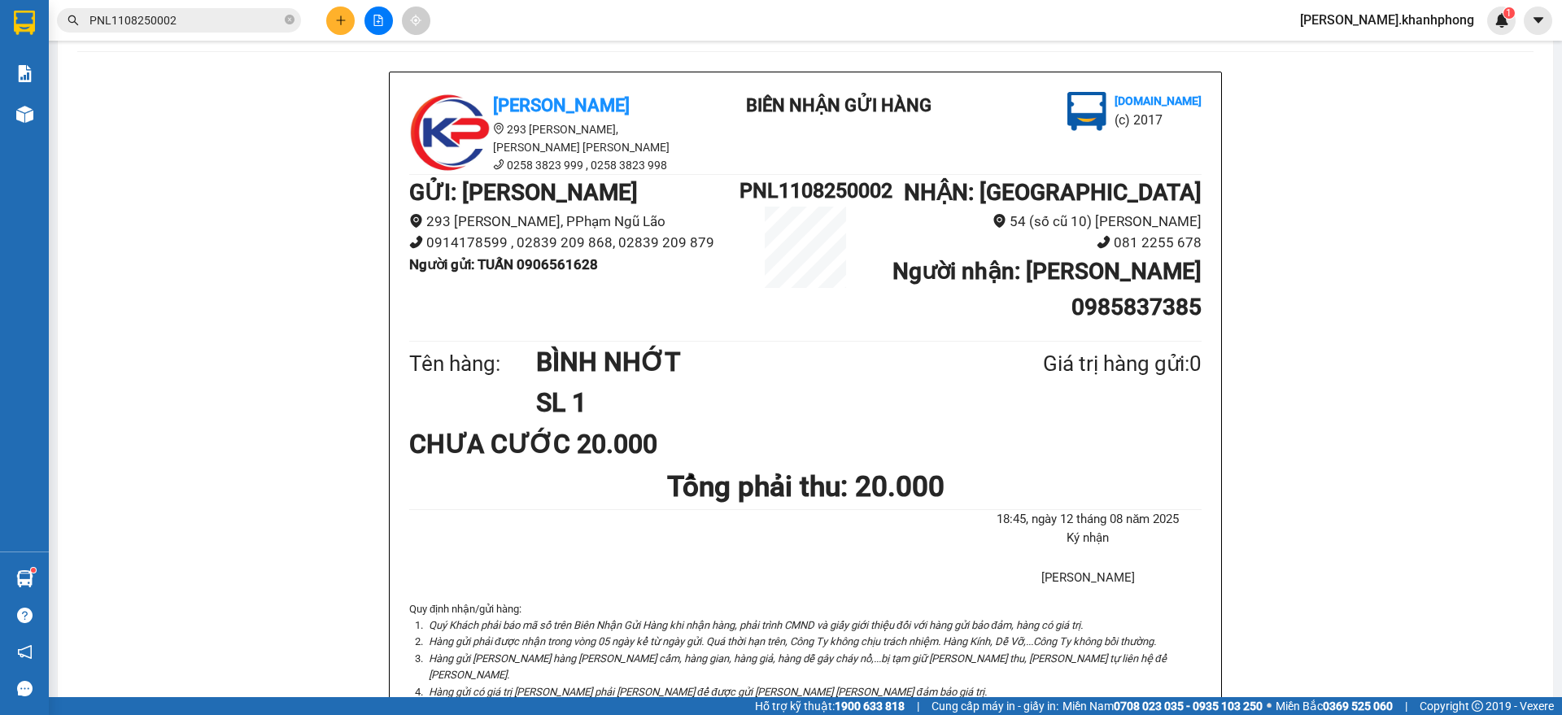
scroll to position [102, 0]
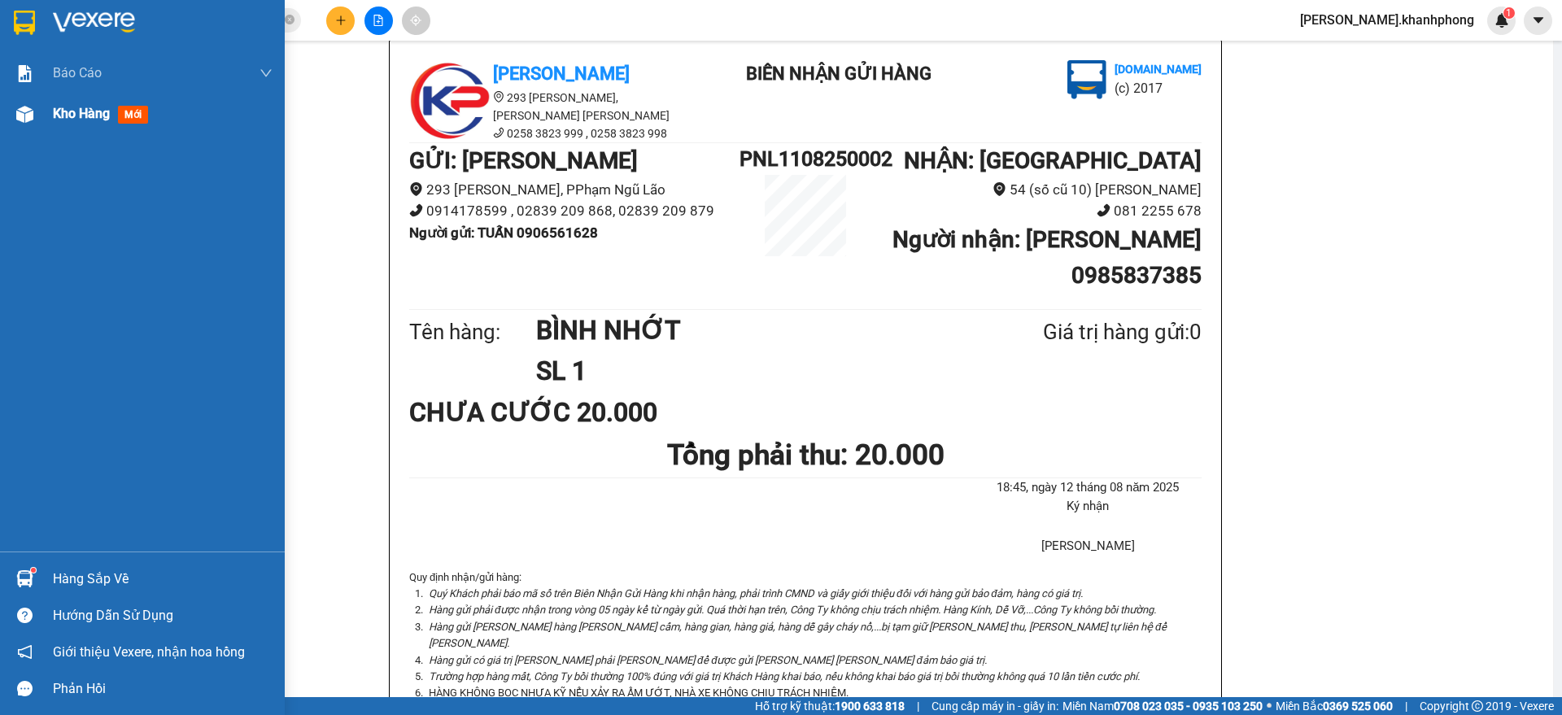
click at [22, 121] on div at bounding box center [25, 114] width 28 height 28
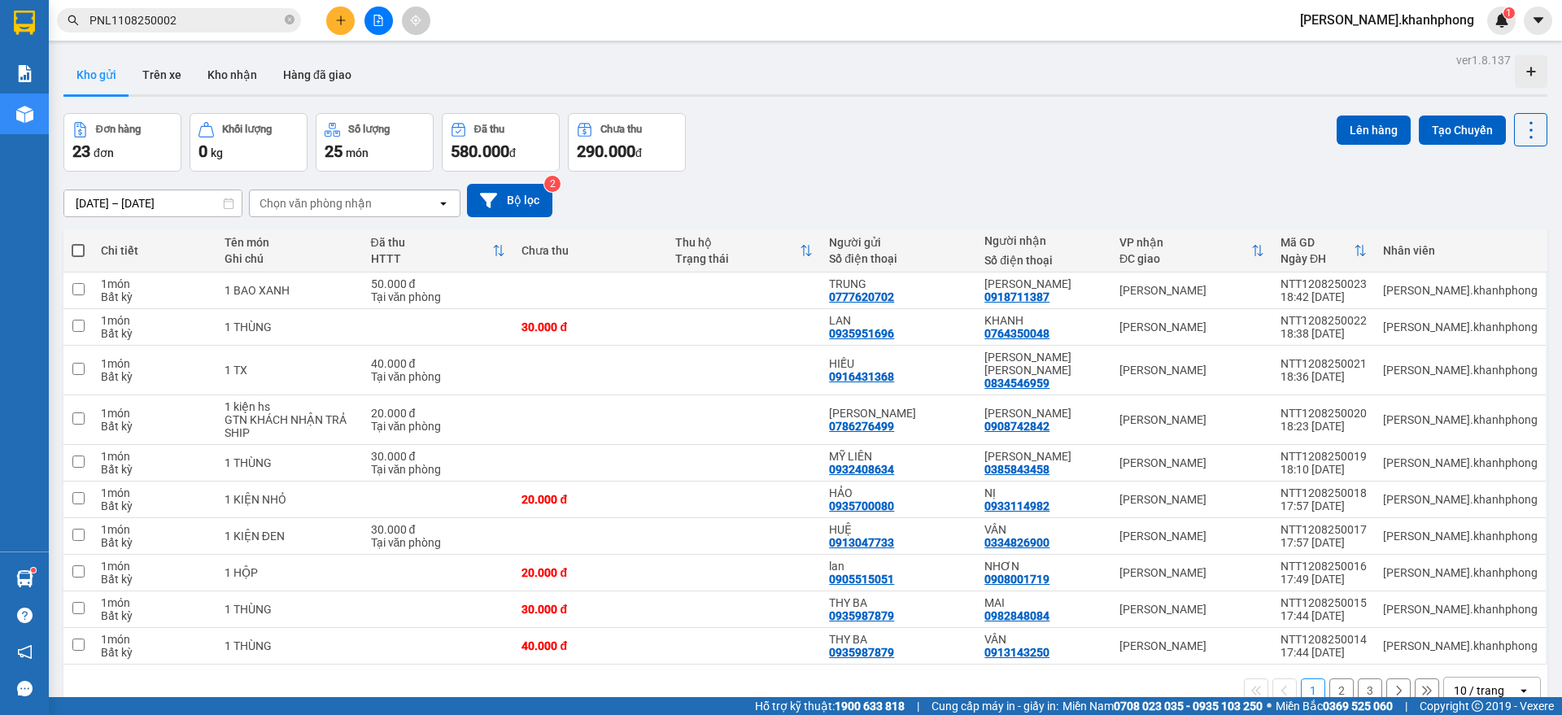
click at [416, 209] on div "Chọn văn phòng nhận" at bounding box center [343, 203] width 187 height 26
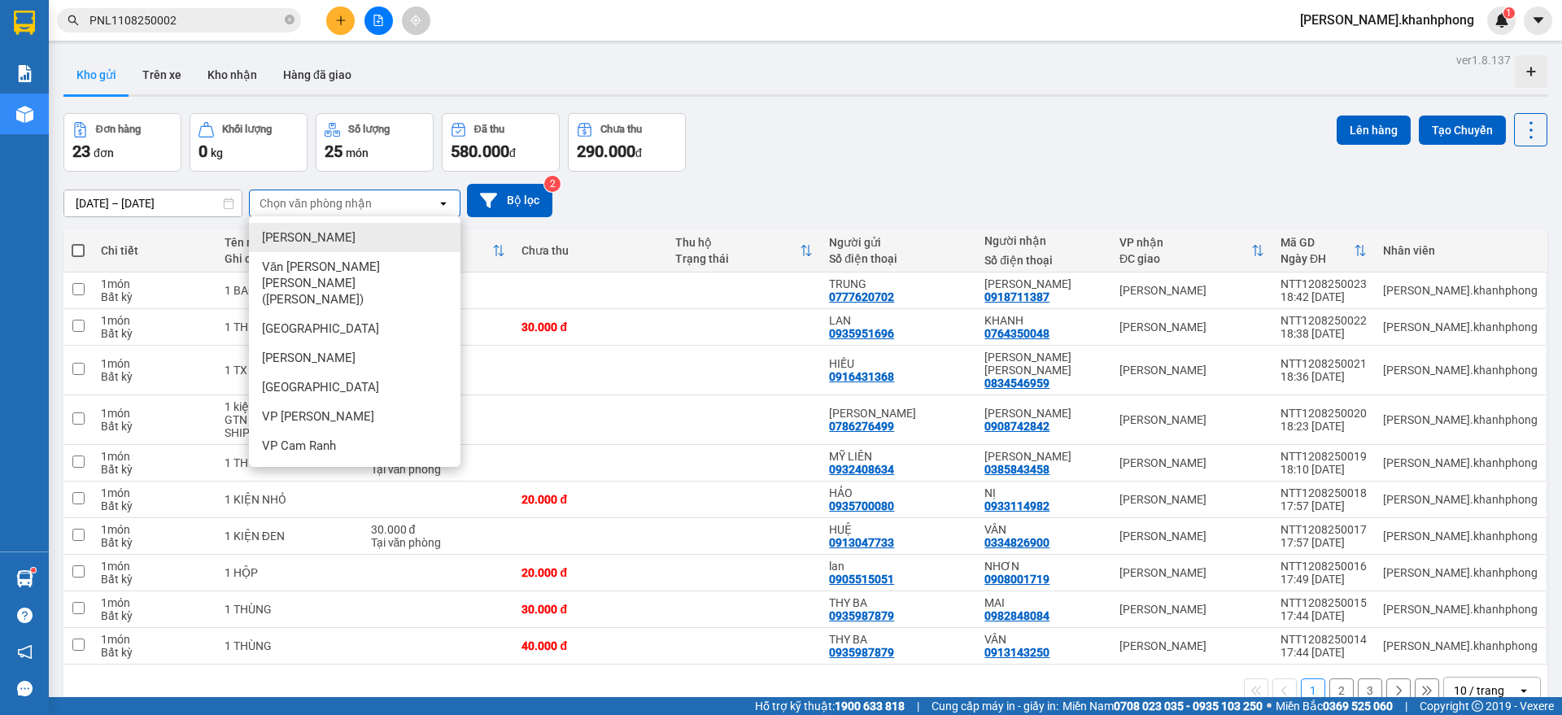
click at [347, 238] on div "[PERSON_NAME]" at bounding box center [354, 237] width 211 height 29
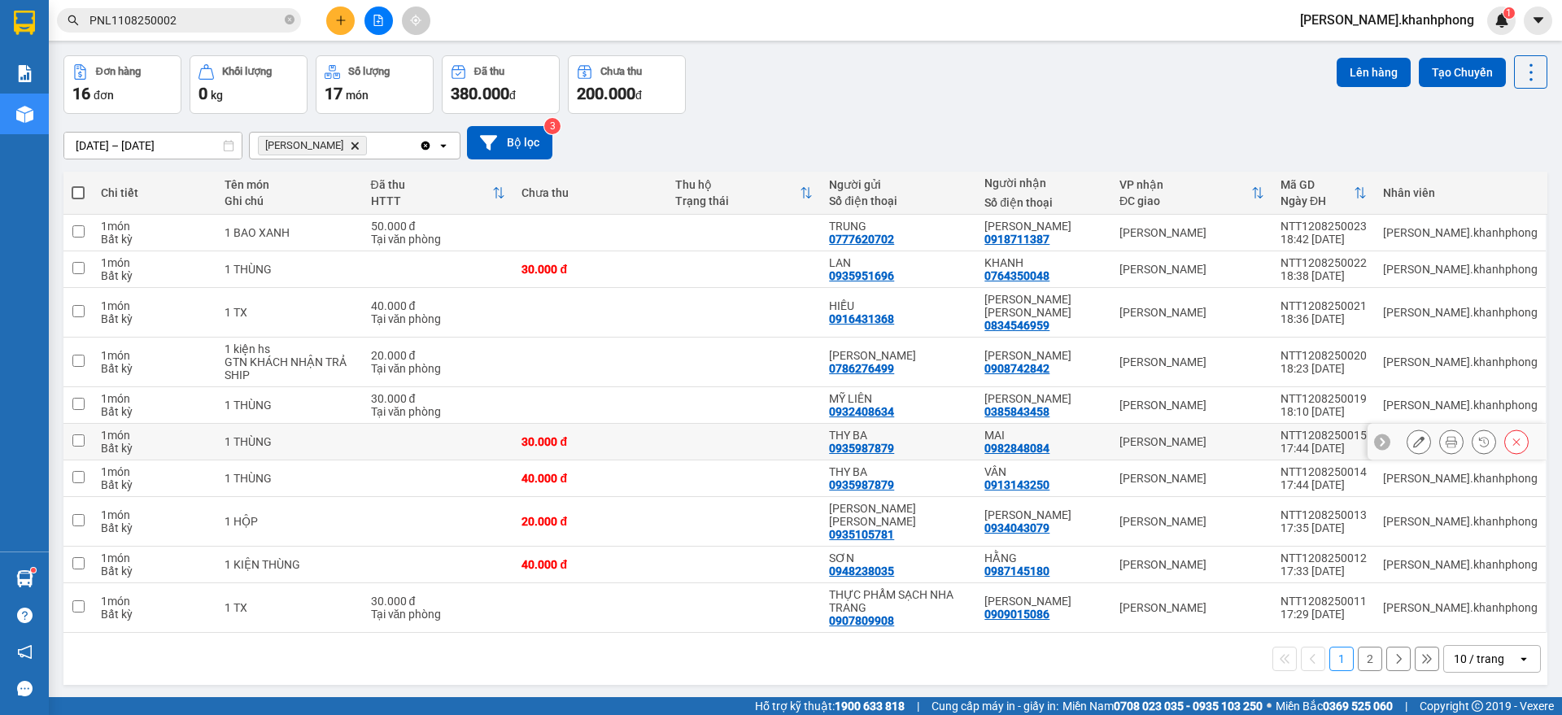
scroll to position [75, 0]
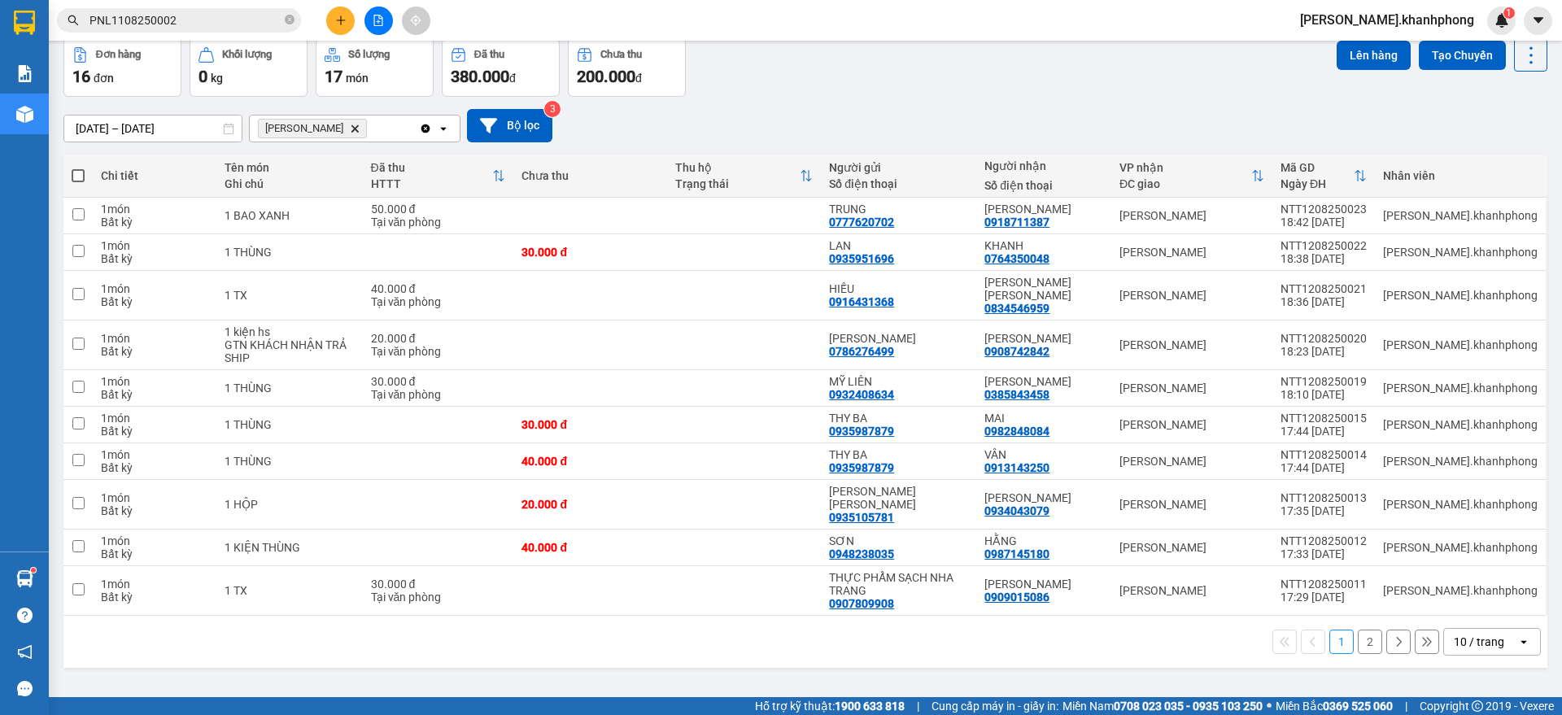
click at [1465, 634] on div "10 / trang" at bounding box center [1479, 642] width 50 height 16
click at [1467, 586] on span "100 / trang" at bounding box center [1470, 580] width 59 height 16
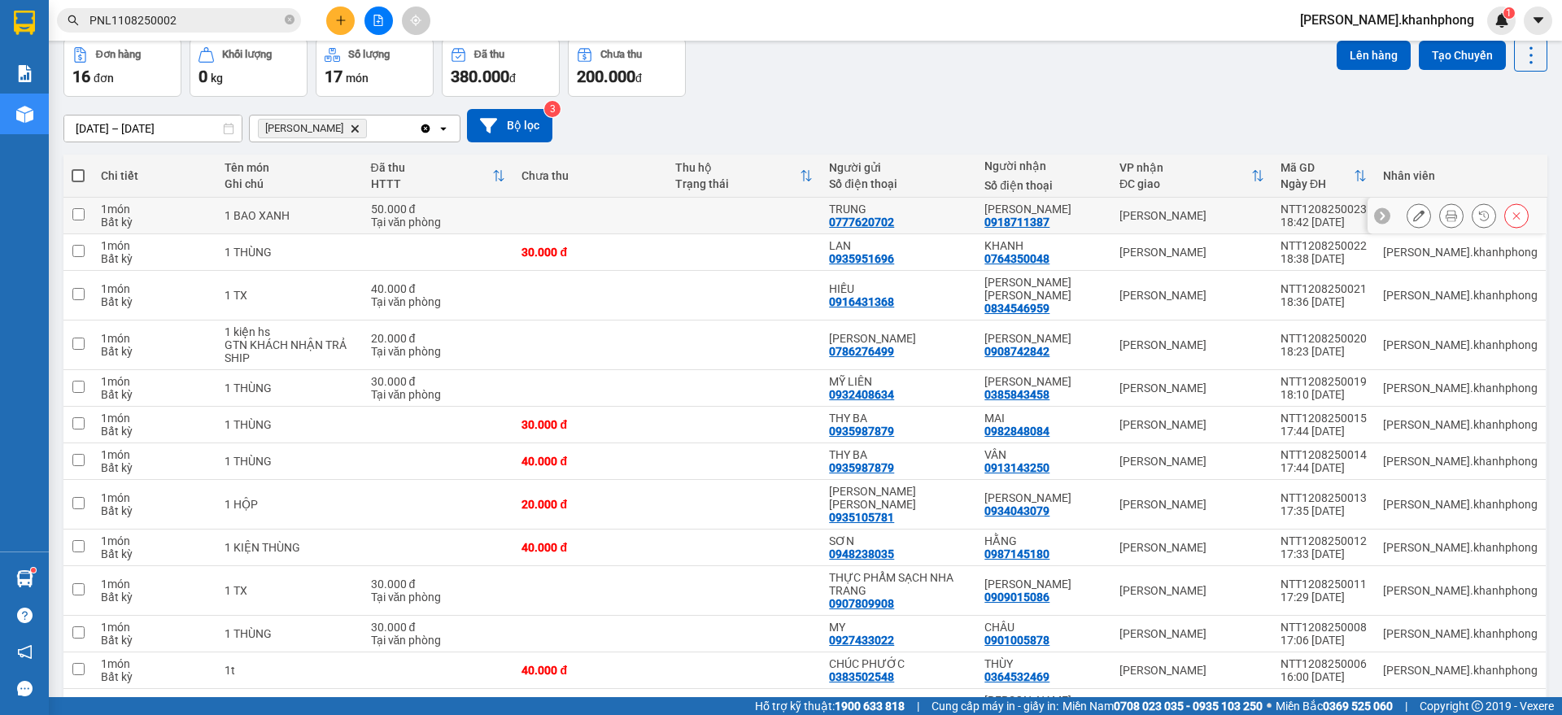
click at [1033, 207] on td "MUÔN PHƯƠNG 0918711387" at bounding box center [1043, 216] width 135 height 37
checkbox input "true"
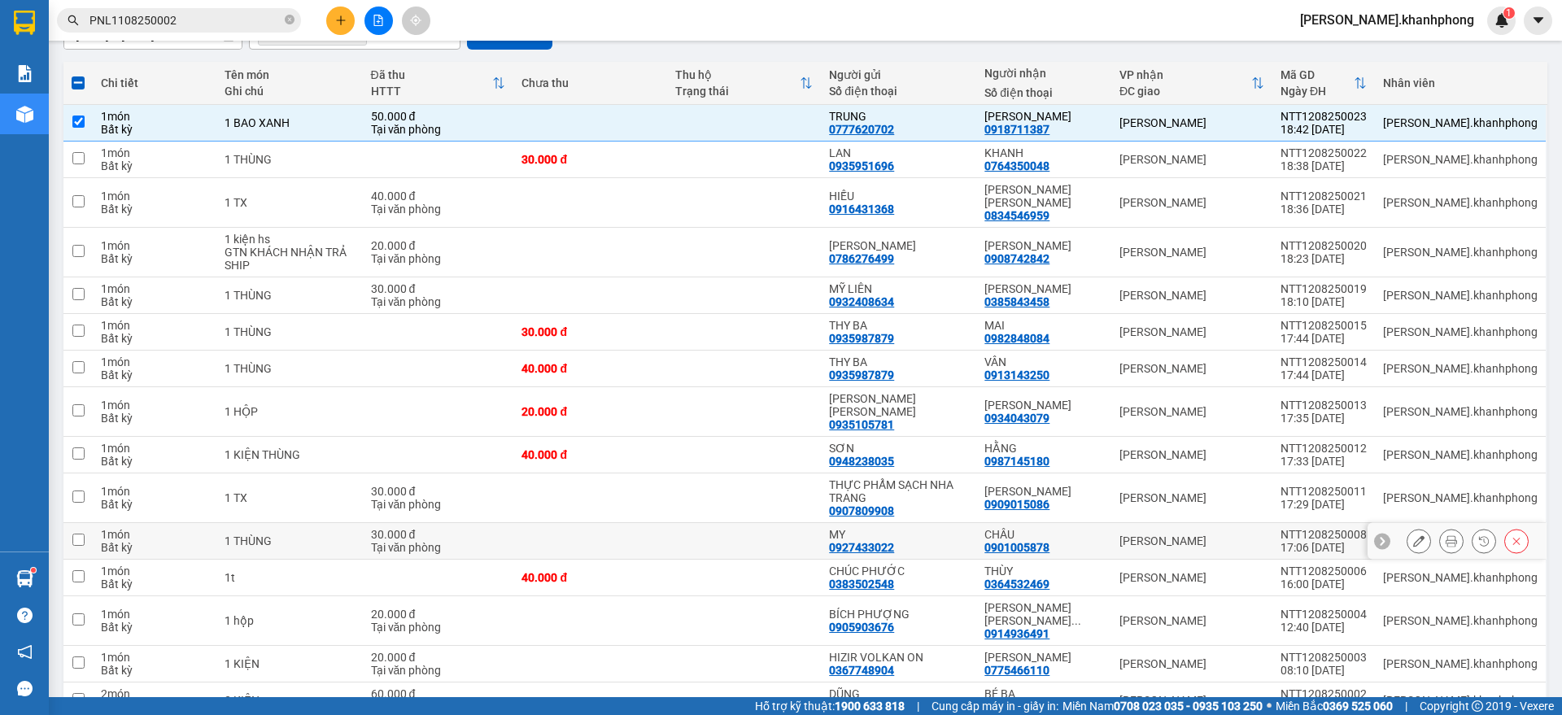
scroll to position [254, 0]
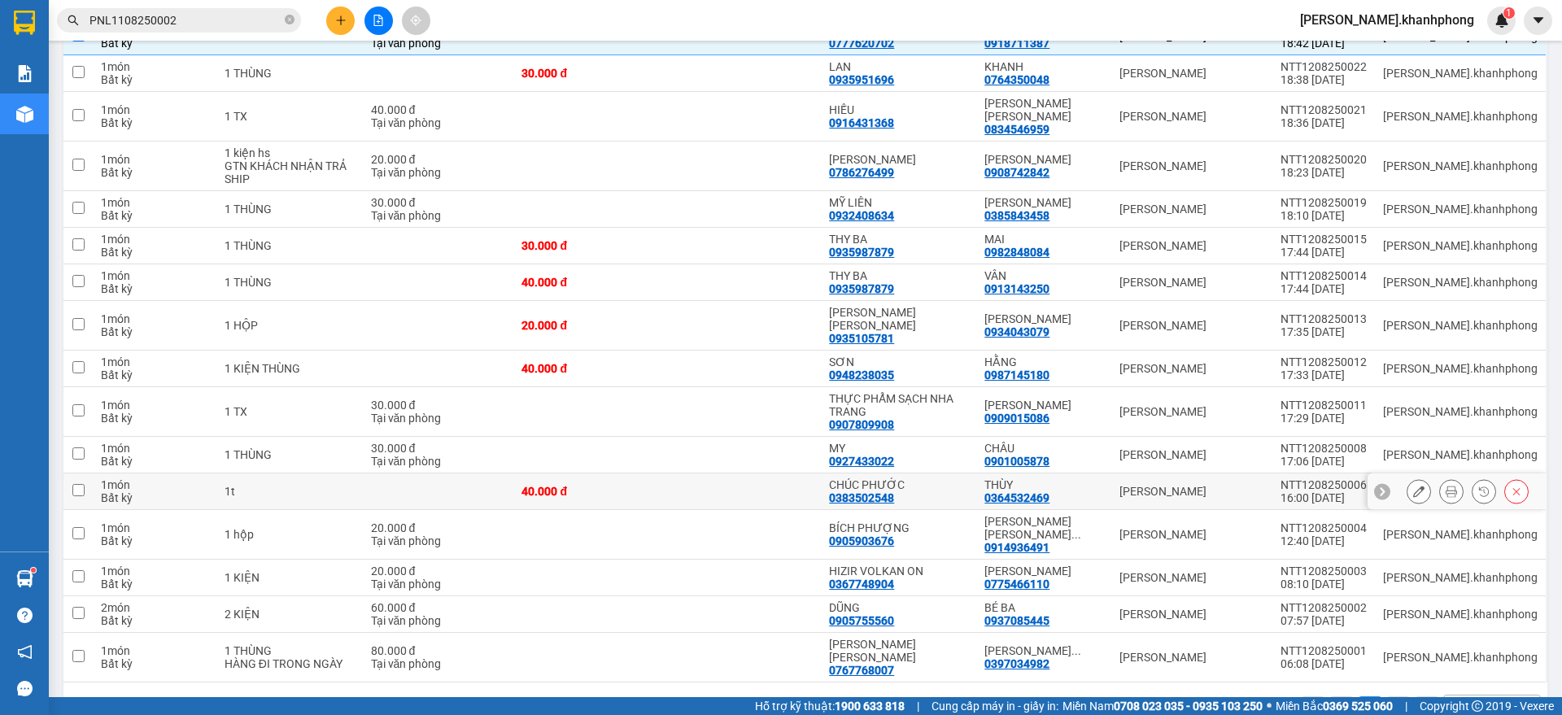
click at [1256, 473] on td "[PERSON_NAME]" at bounding box center [1191, 491] width 161 height 37
checkbox input "true"
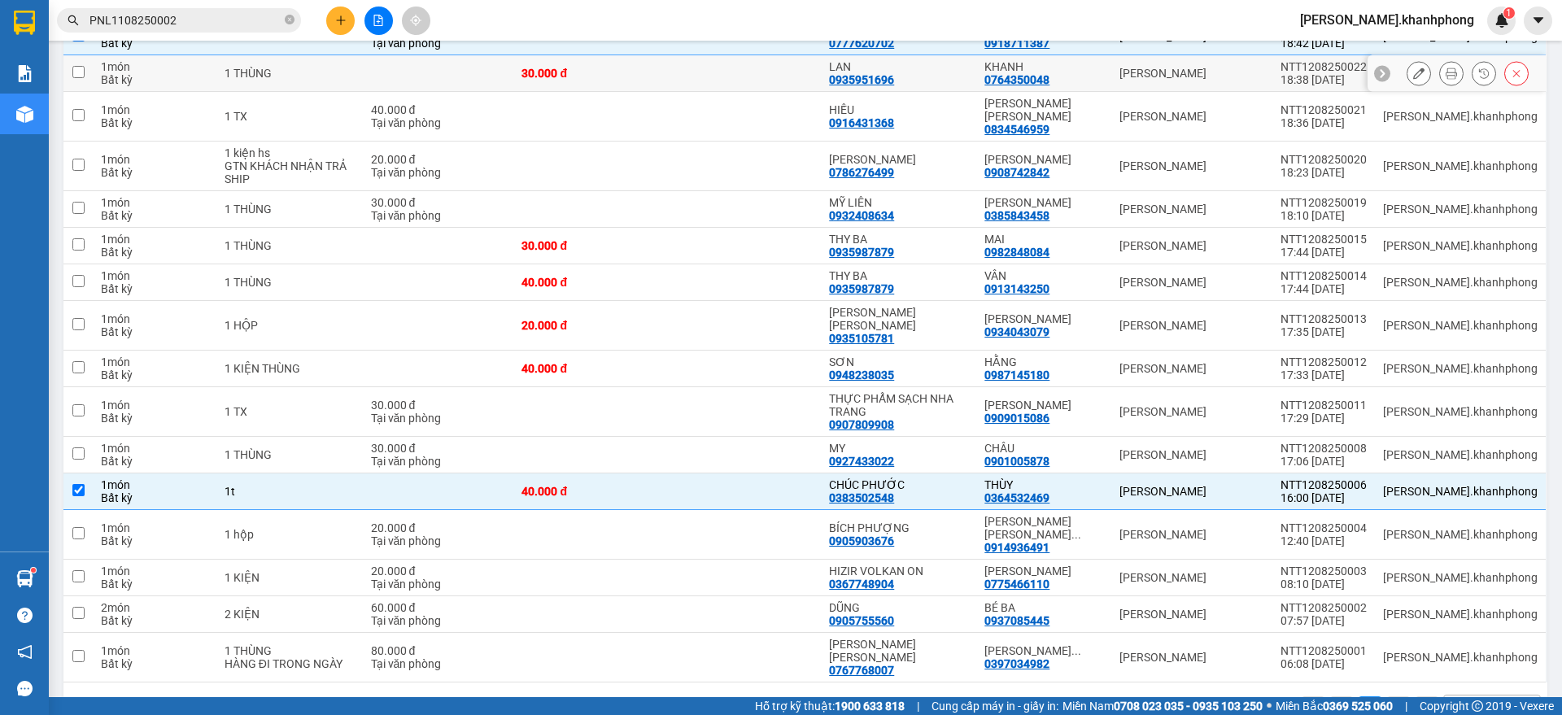
click at [1259, 74] on div "[PERSON_NAME]" at bounding box center [1191, 73] width 145 height 13
checkbox input "true"
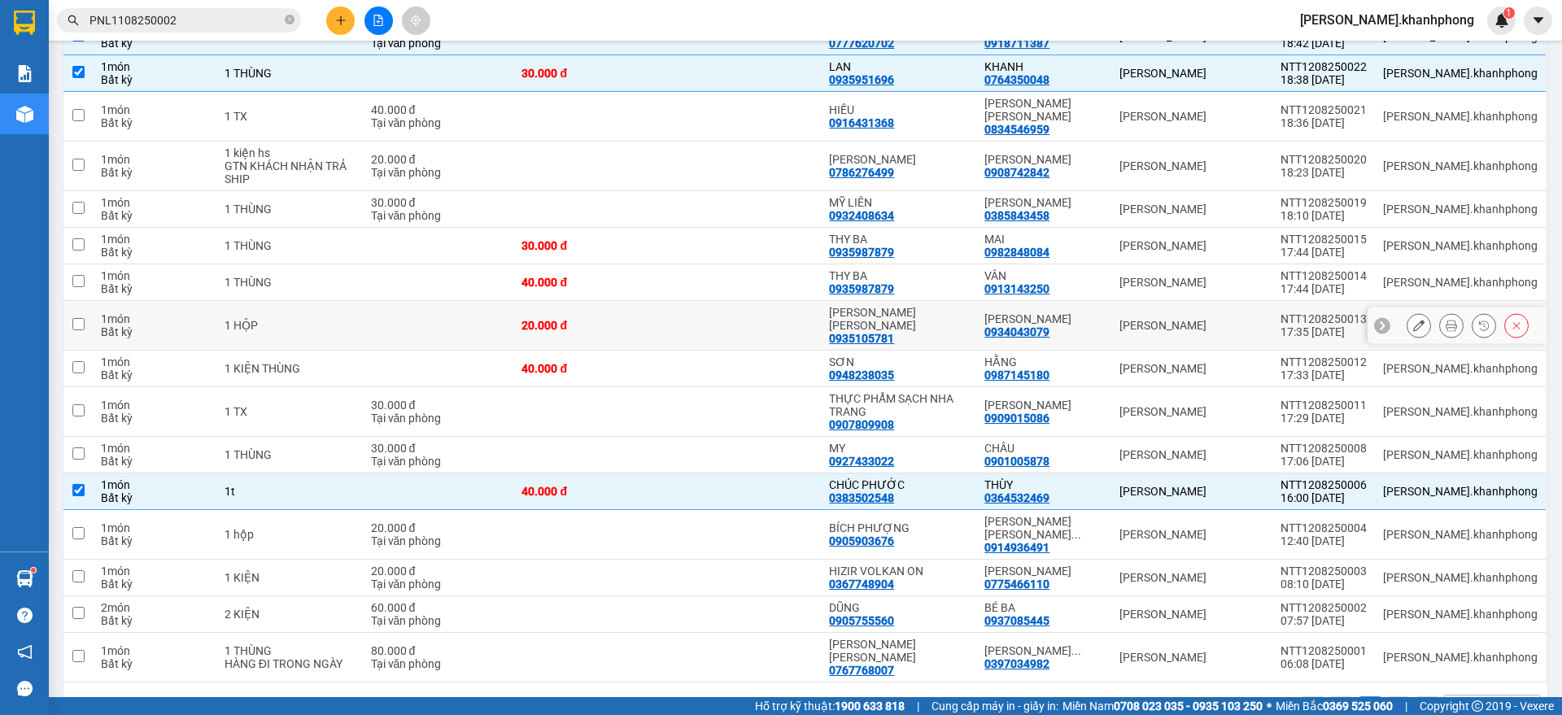
click at [1264, 319] on div "[PERSON_NAME]" at bounding box center [1191, 325] width 145 height 13
checkbox input "true"
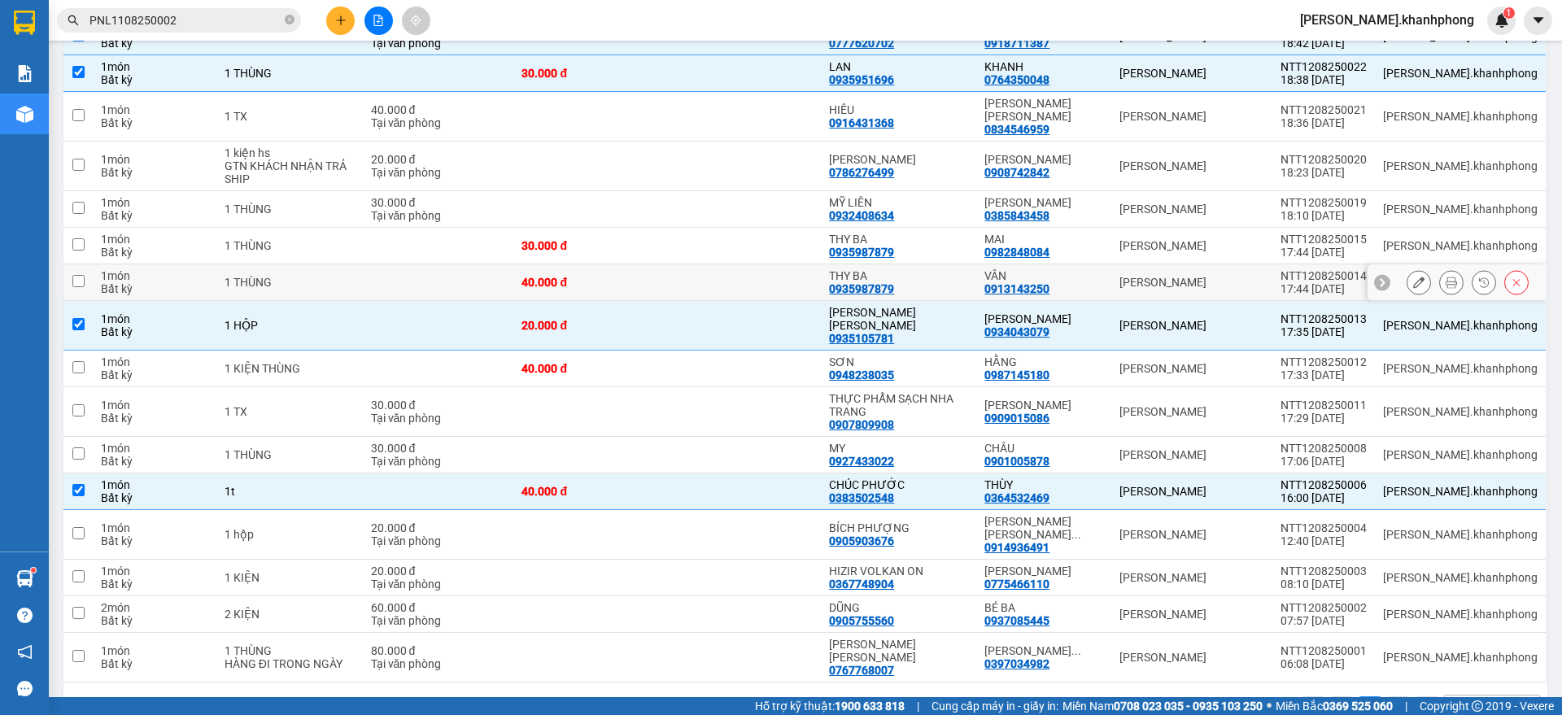
click at [1264, 276] on div "[PERSON_NAME]" at bounding box center [1191, 282] width 145 height 13
checkbox input "true"
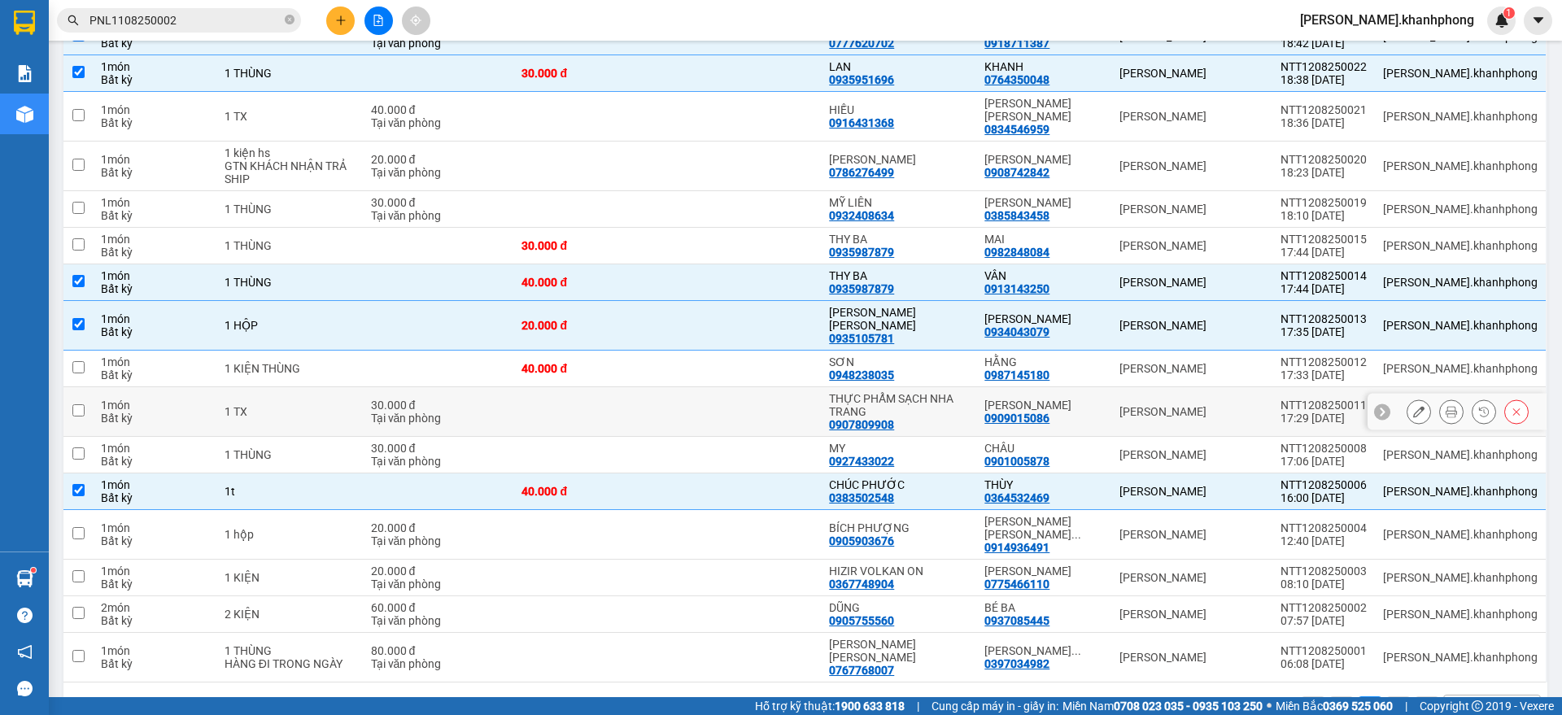
click at [1264, 405] on div "[PERSON_NAME]" at bounding box center [1191, 411] width 145 height 13
checkbox input "true"
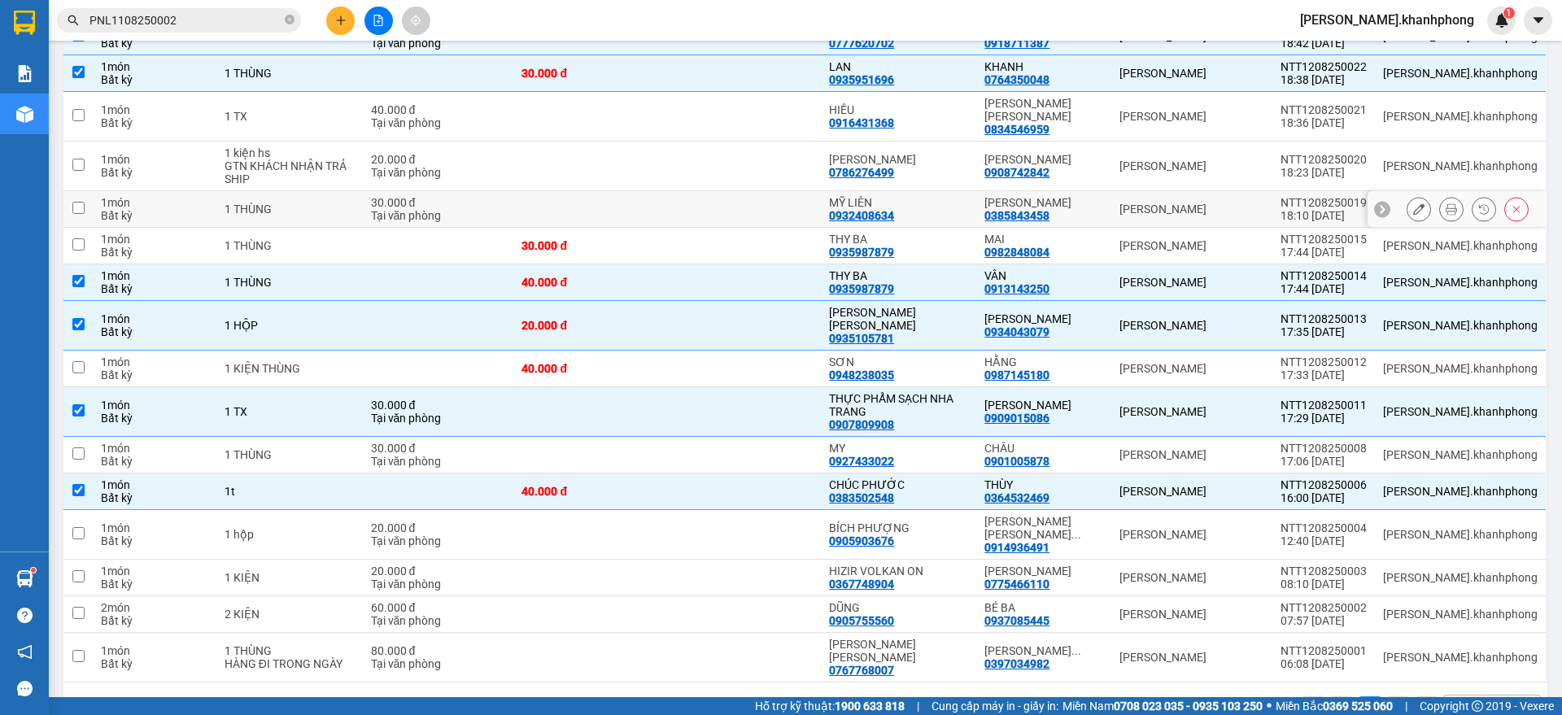
click at [1272, 191] on td "[PERSON_NAME]" at bounding box center [1191, 209] width 161 height 37
checkbox input "true"
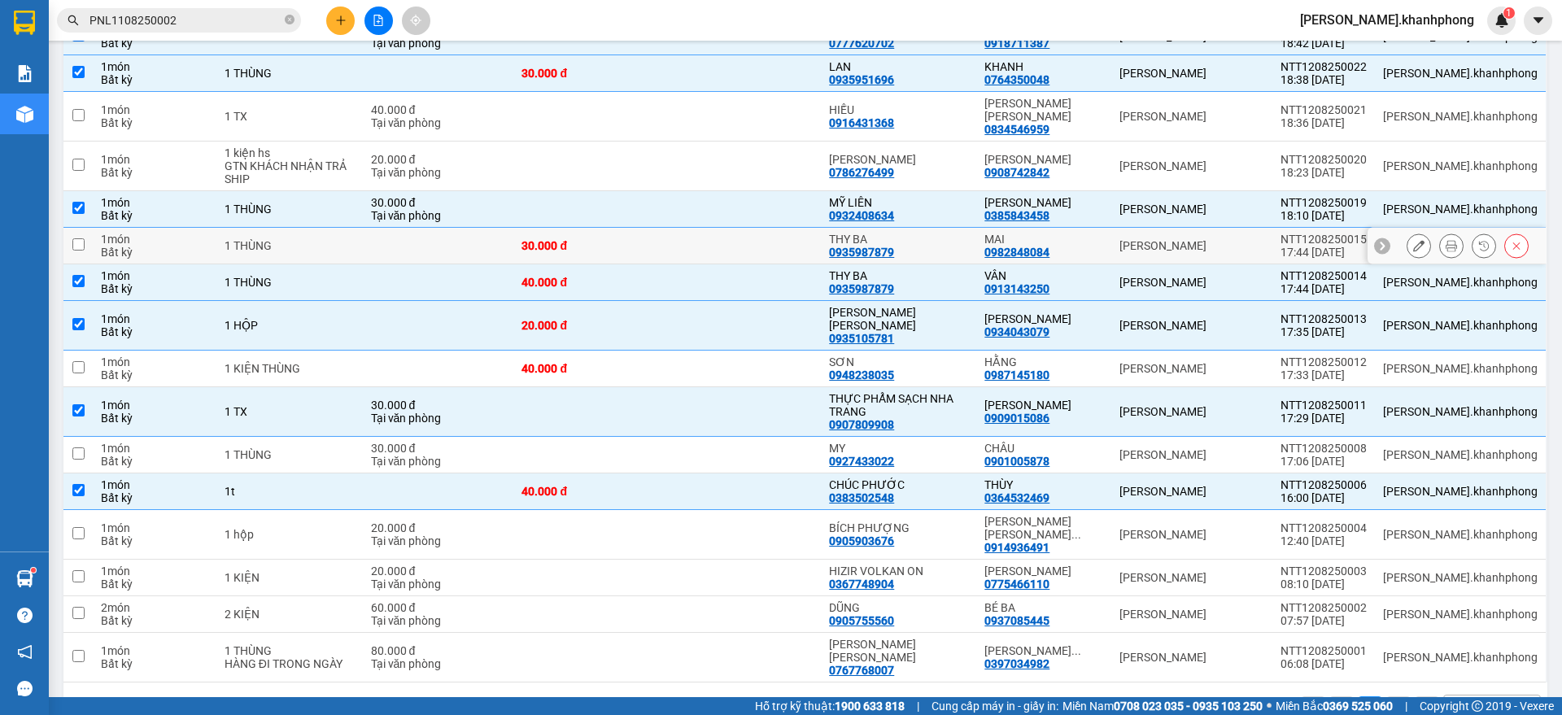
click at [1264, 239] on div "[PERSON_NAME]" at bounding box center [1191, 245] width 145 height 13
checkbox input "true"
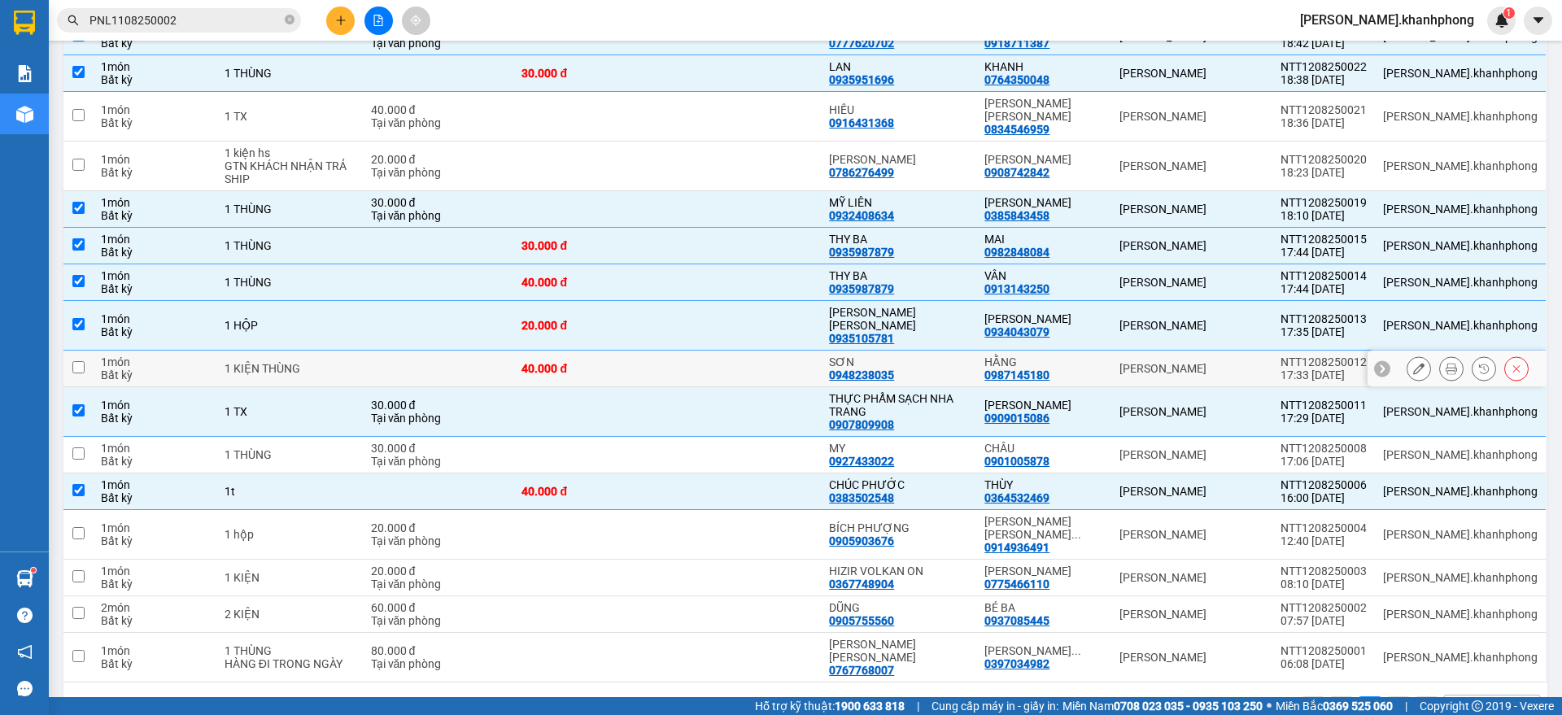
click at [1264, 362] on div "[PERSON_NAME]" at bounding box center [1191, 368] width 145 height 13
checkbox input "true"
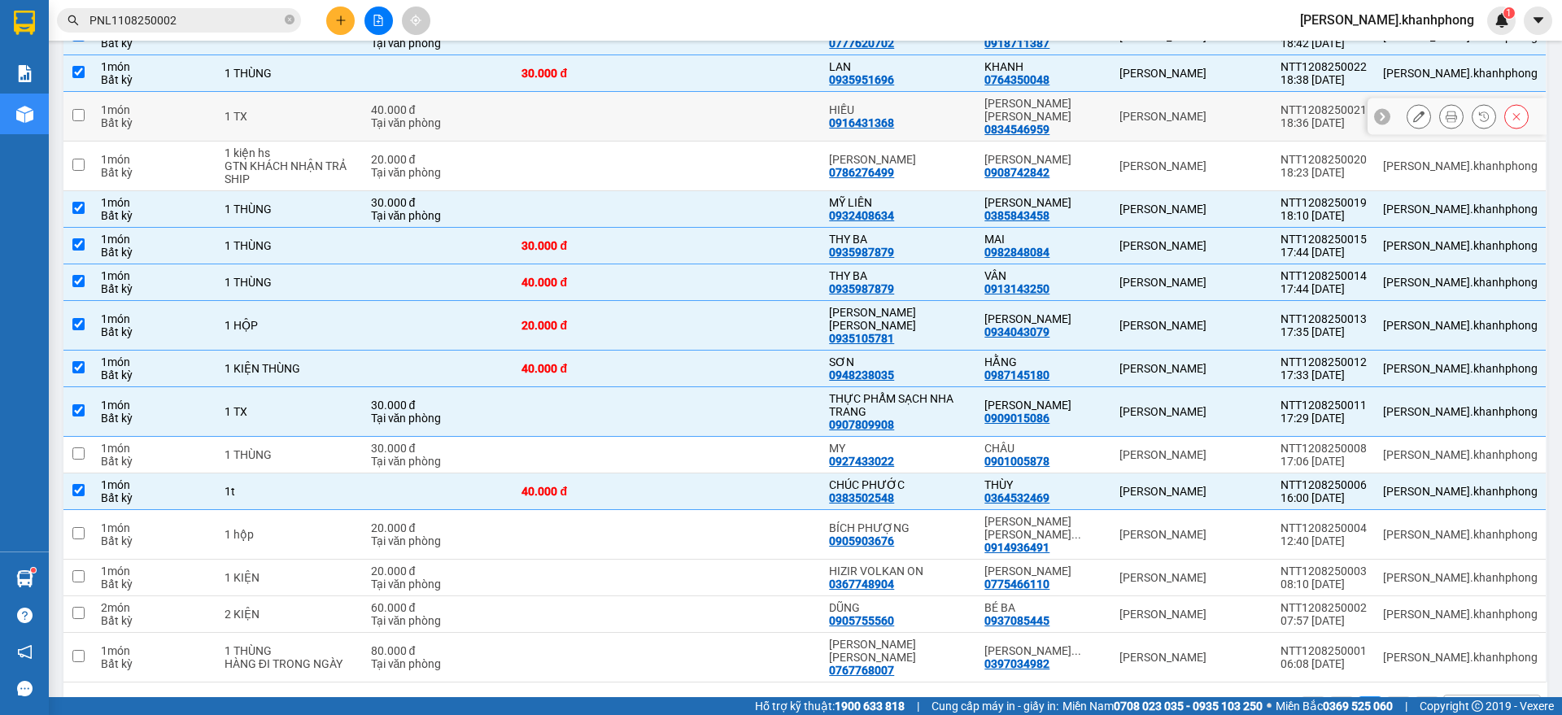
drag, startPoint x: 1284, startPoint y: 106, endPoint x: 1293, endPoint y: 119, distance: 15.3
click at [1264, 110] on div "[PERSON_NAME]" at bounding box center [1191, 116] width 145 height 13
checkbox input "true"
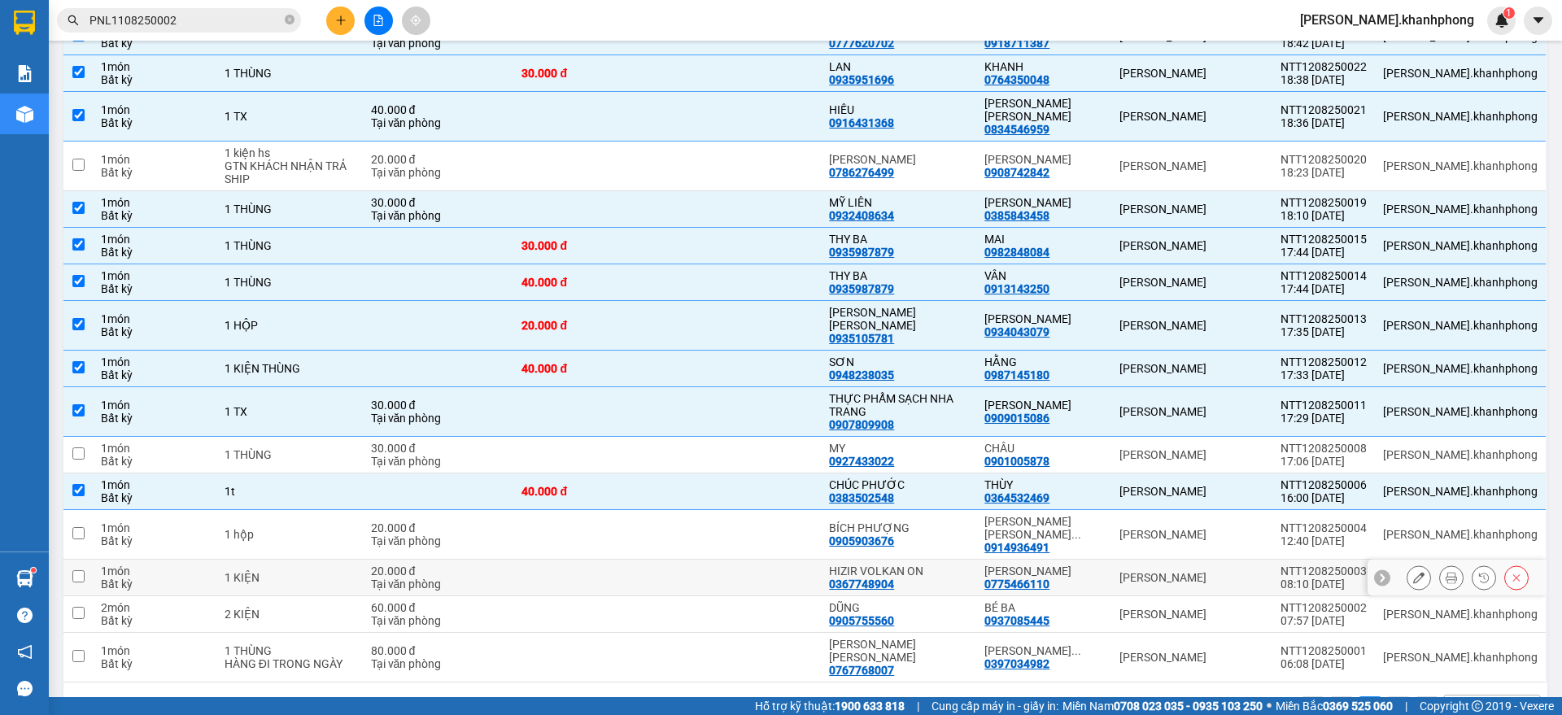
click at [1264, 571] on div "[PERSON_NAME]" at bounding box center [1191, 577] width 145 height 13
checkbox input "true"
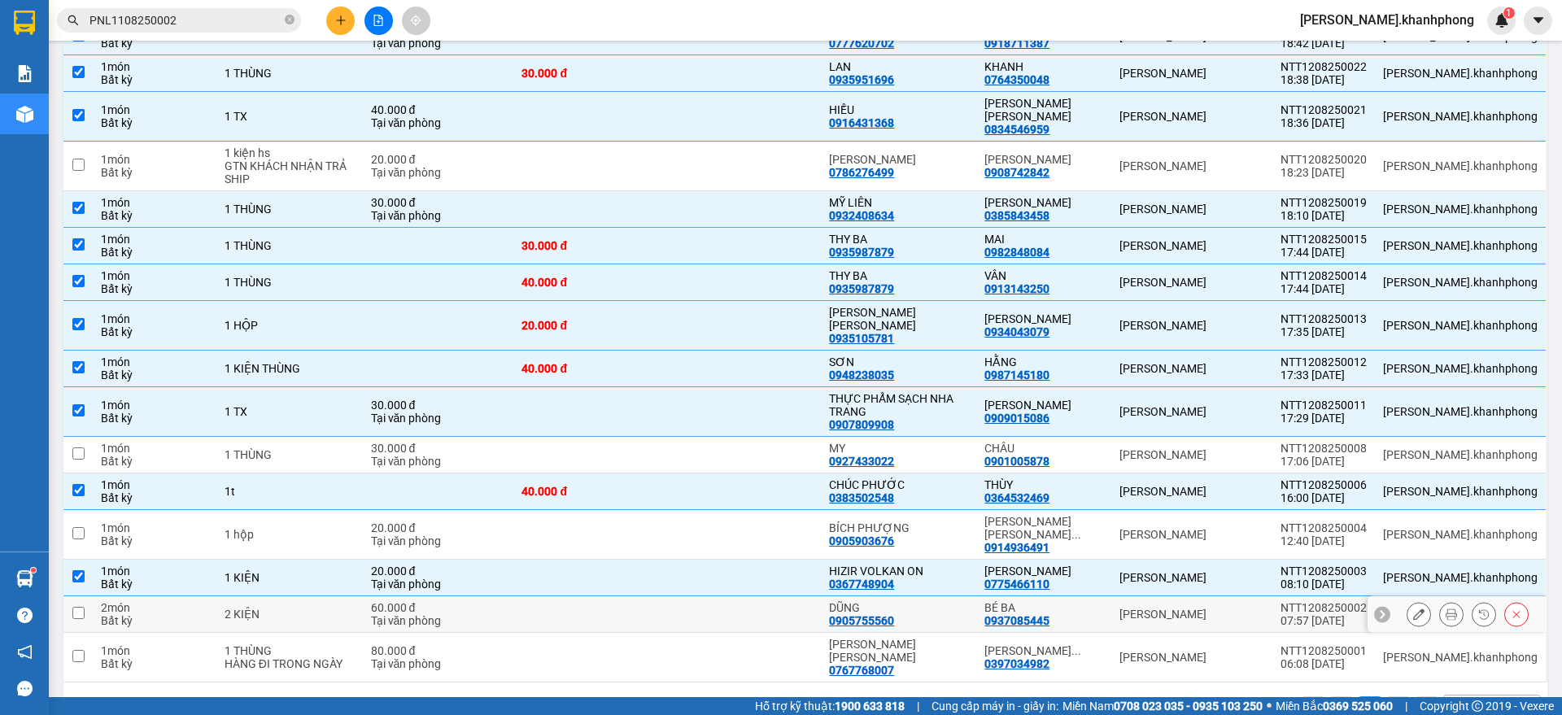
click at [1264, 608] on div "[PERSON_NAME]" at bounding box center [1191, 614] width 145 height 13
checkbox input "true"
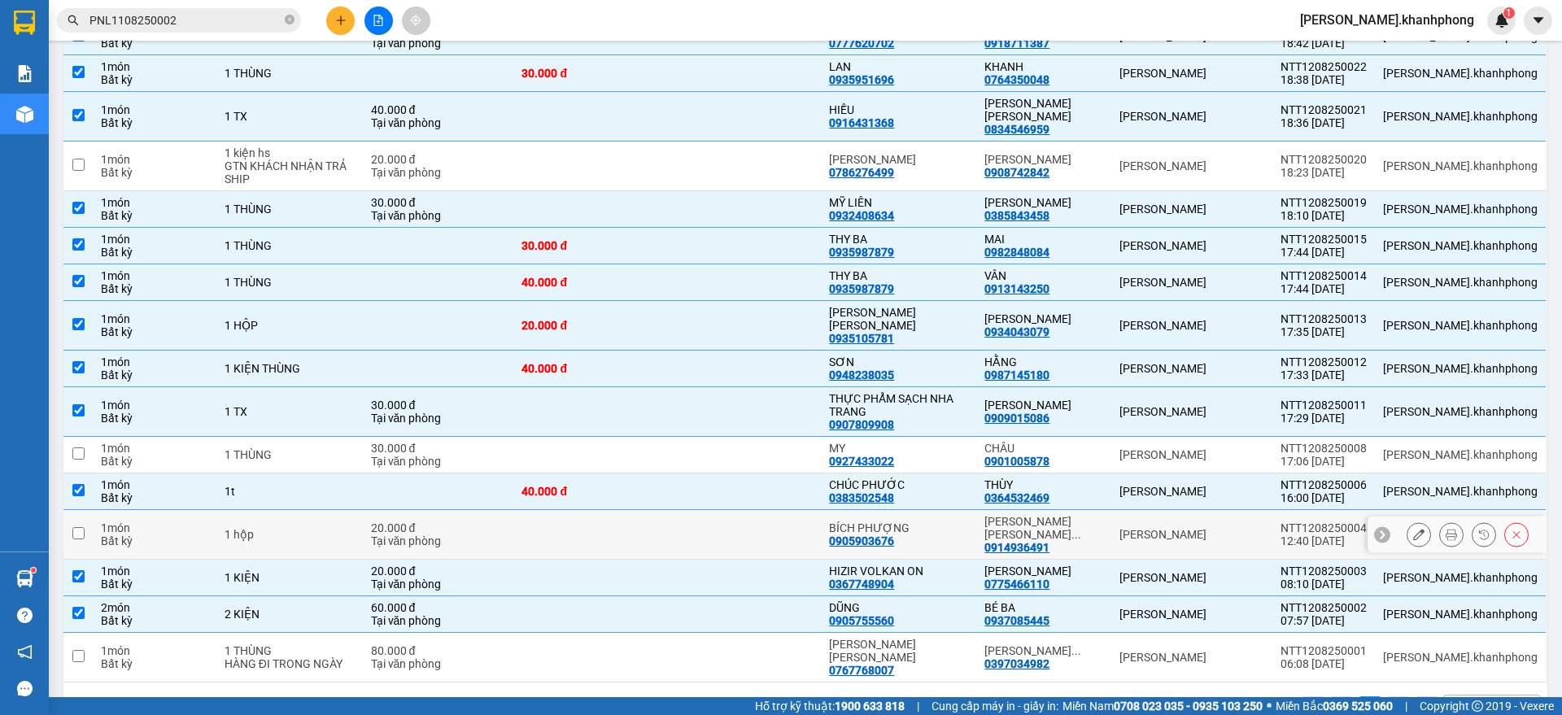
click at [1272, 510] on td "[PERSON_NAME]" at bounding box center [1191, 535] width 161 height 50
checkbox input "true"
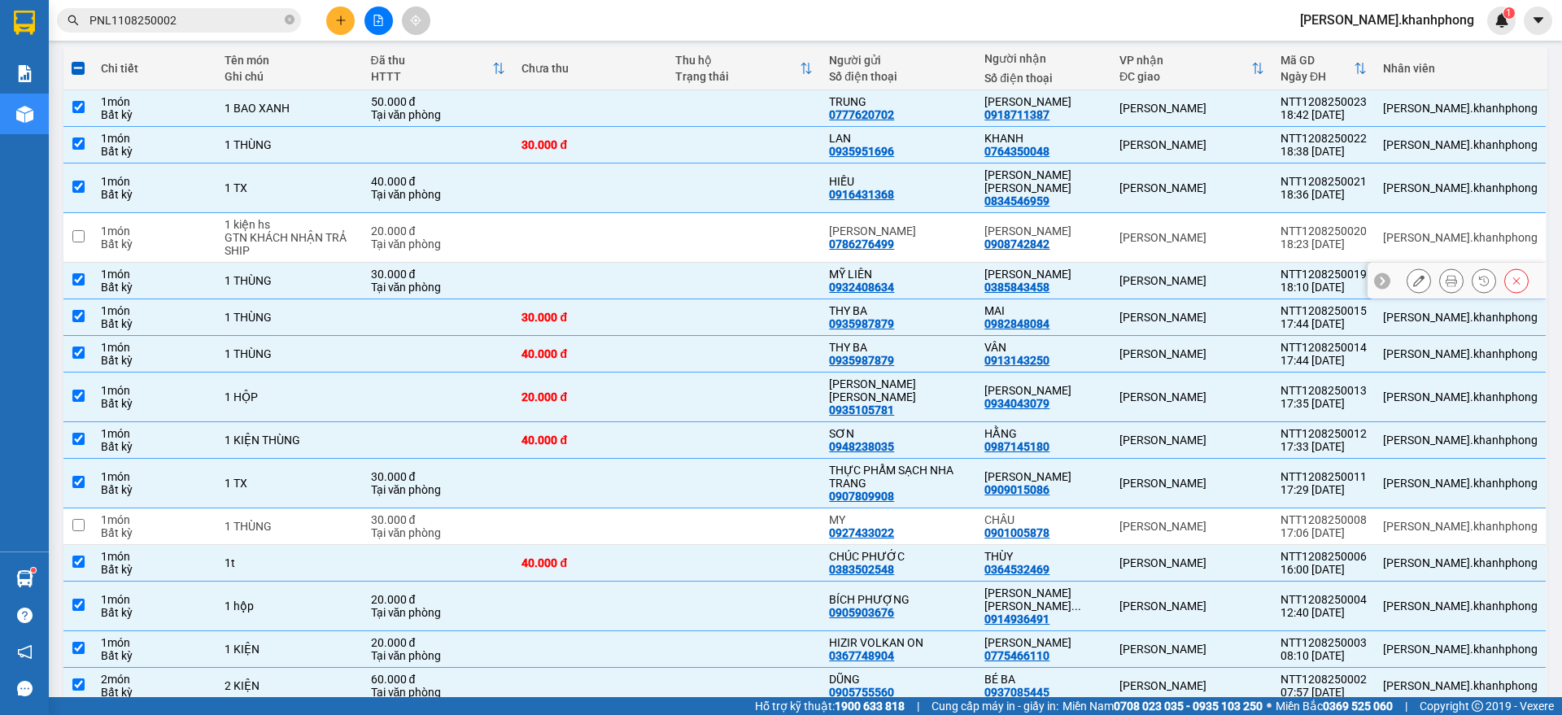
scroll to position [152, 0]
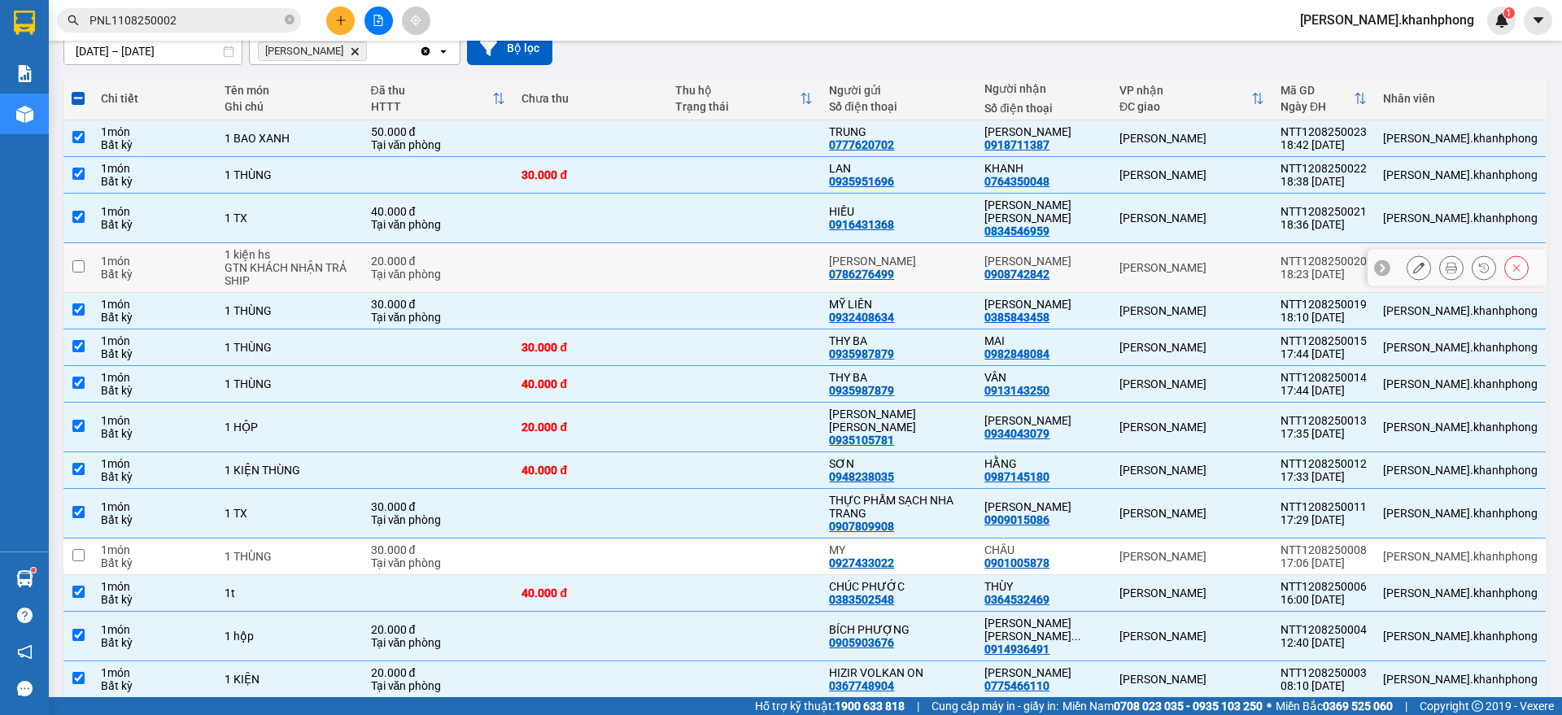
click at [1272, 243] on td "[PERSON_NAME]" at bounding box center [1191, 268] width 161 height 50
checkbox input "true"
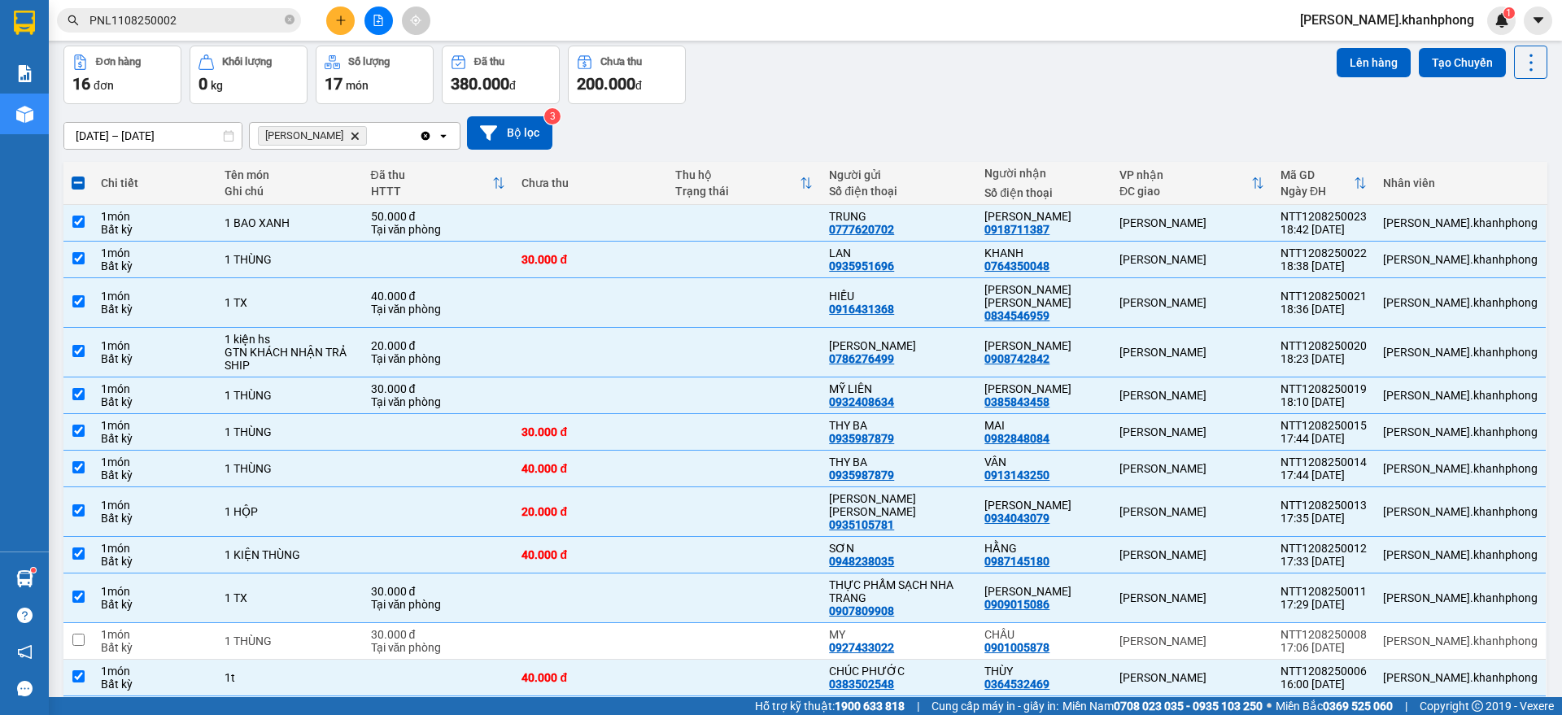
scroll to position [0, 0]
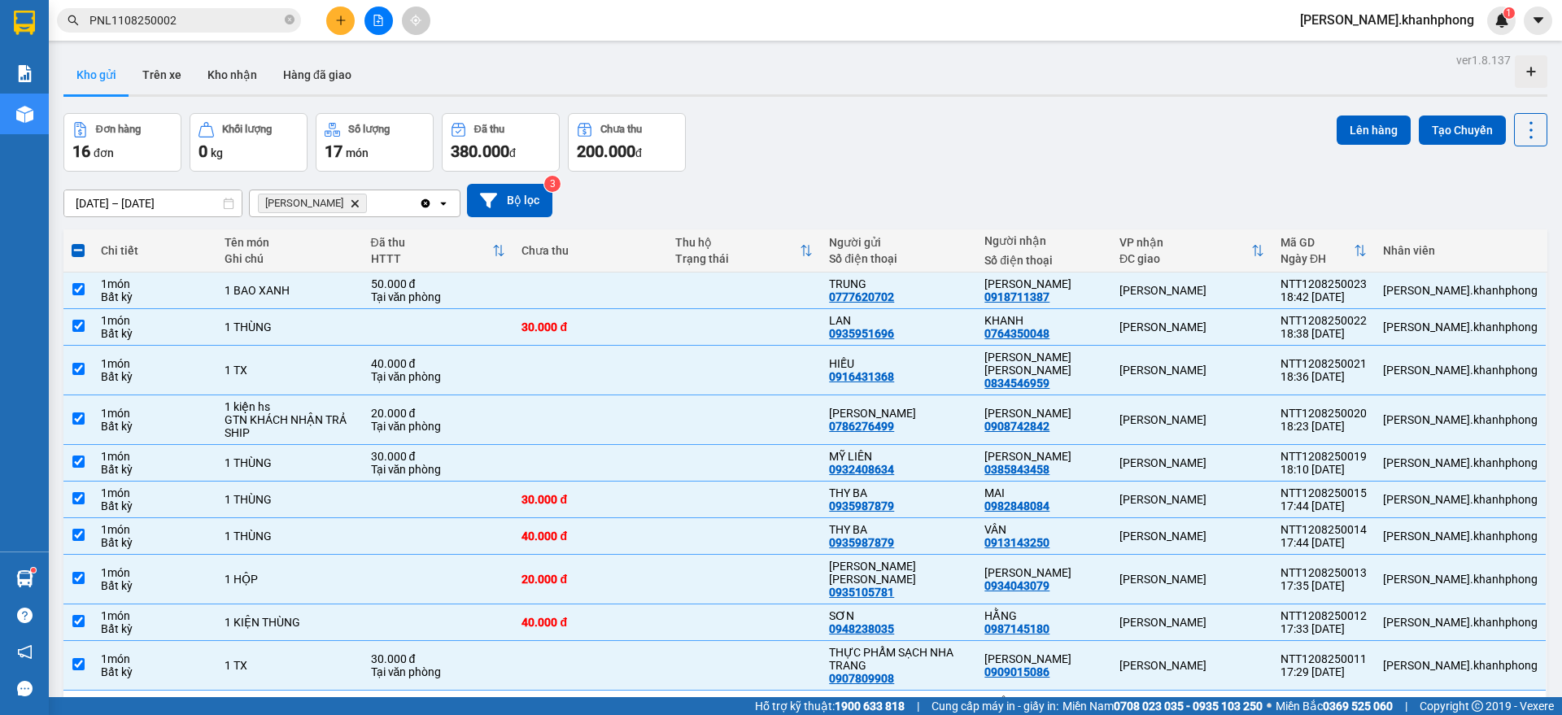
click at [427, 193] on div "Clear all open" at bounding box center [439, 203] width 41 height 26
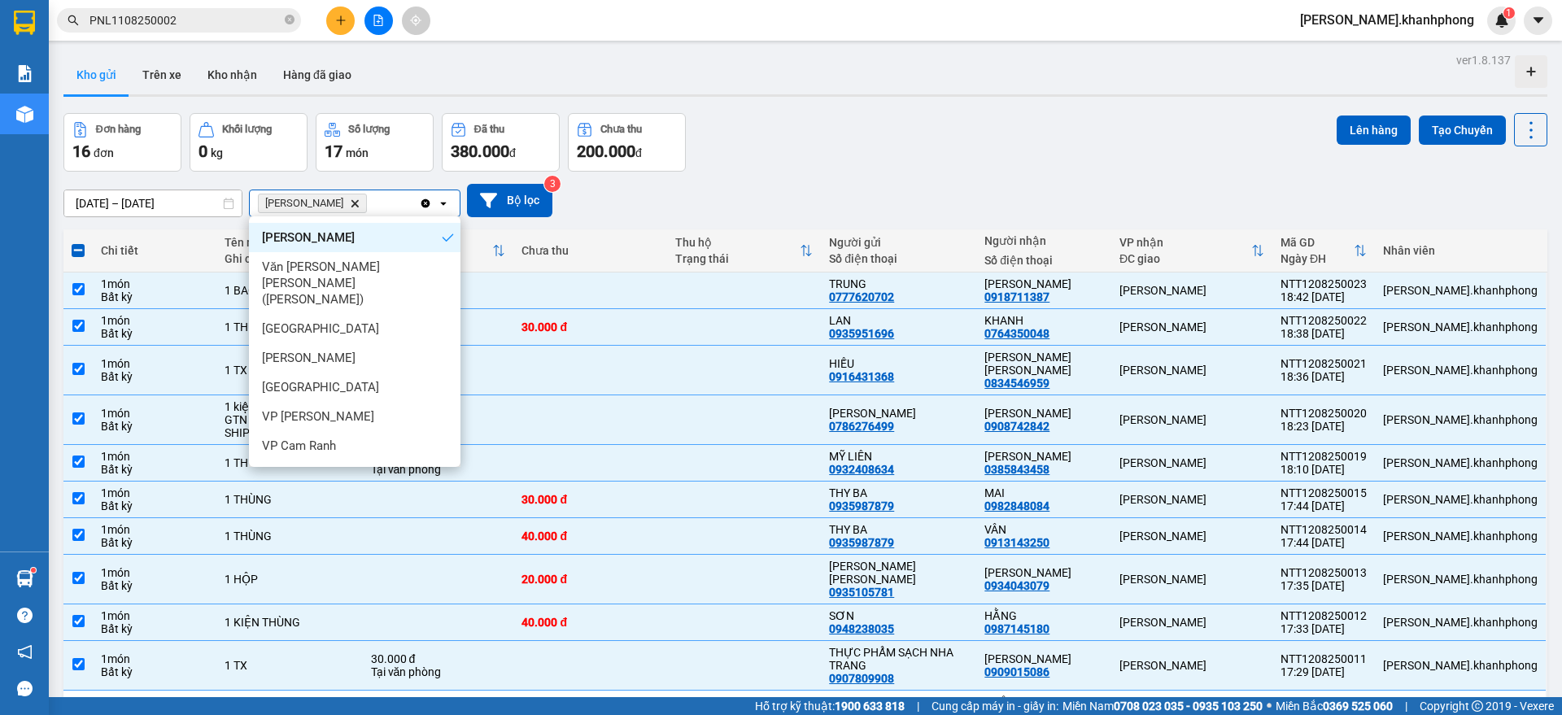
click at [423, 200] on icon "Clear all" at bounding box center [425, 202] width 9 height 9
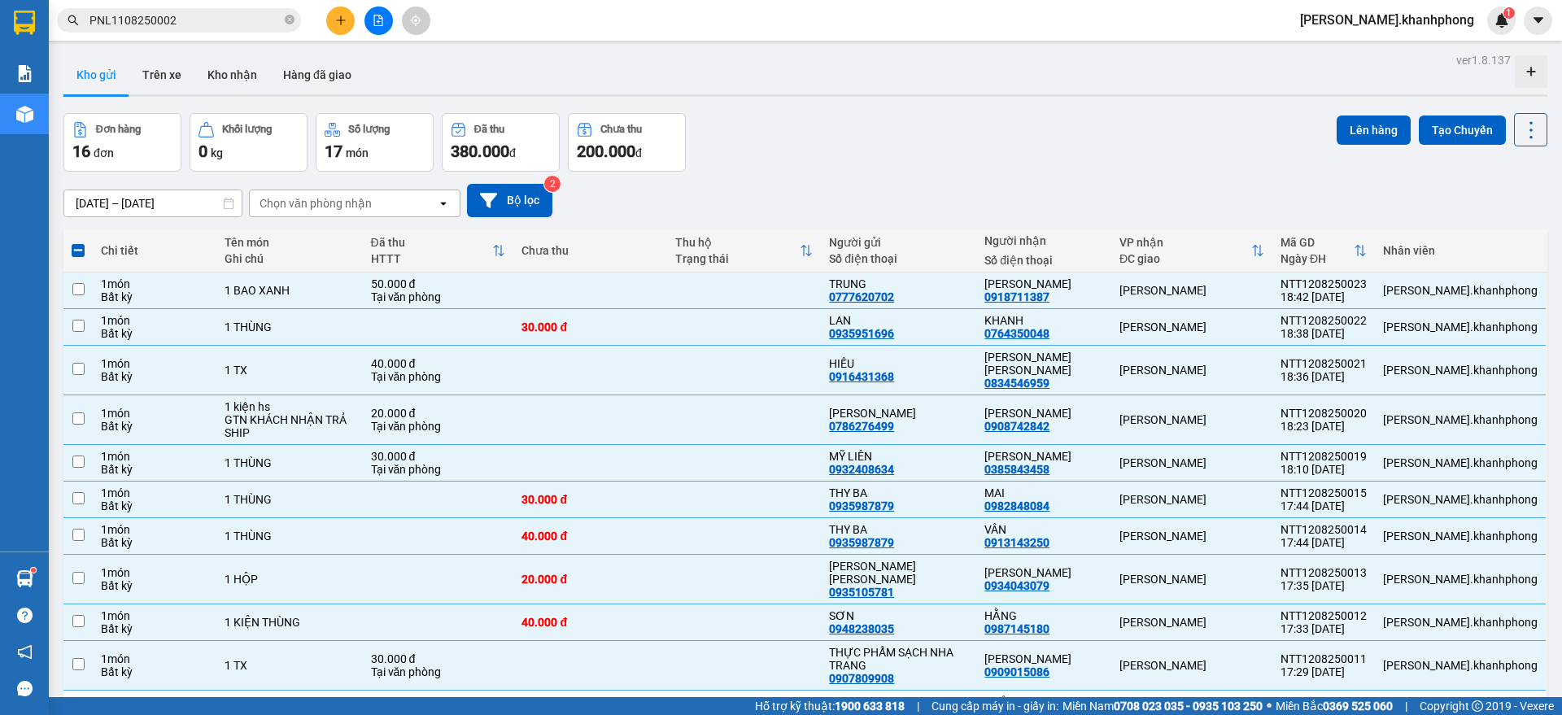
checkbox input "false"
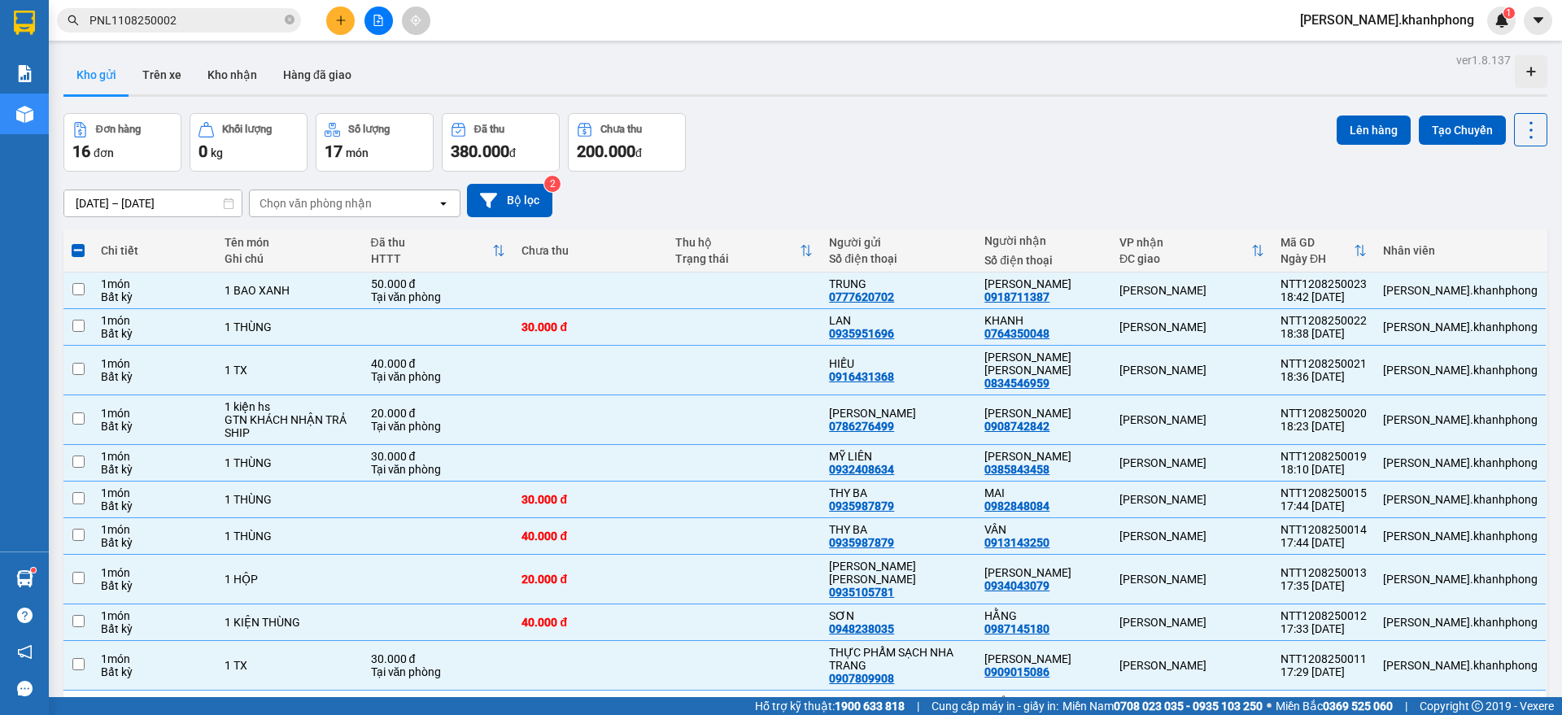
checkbox input "false"
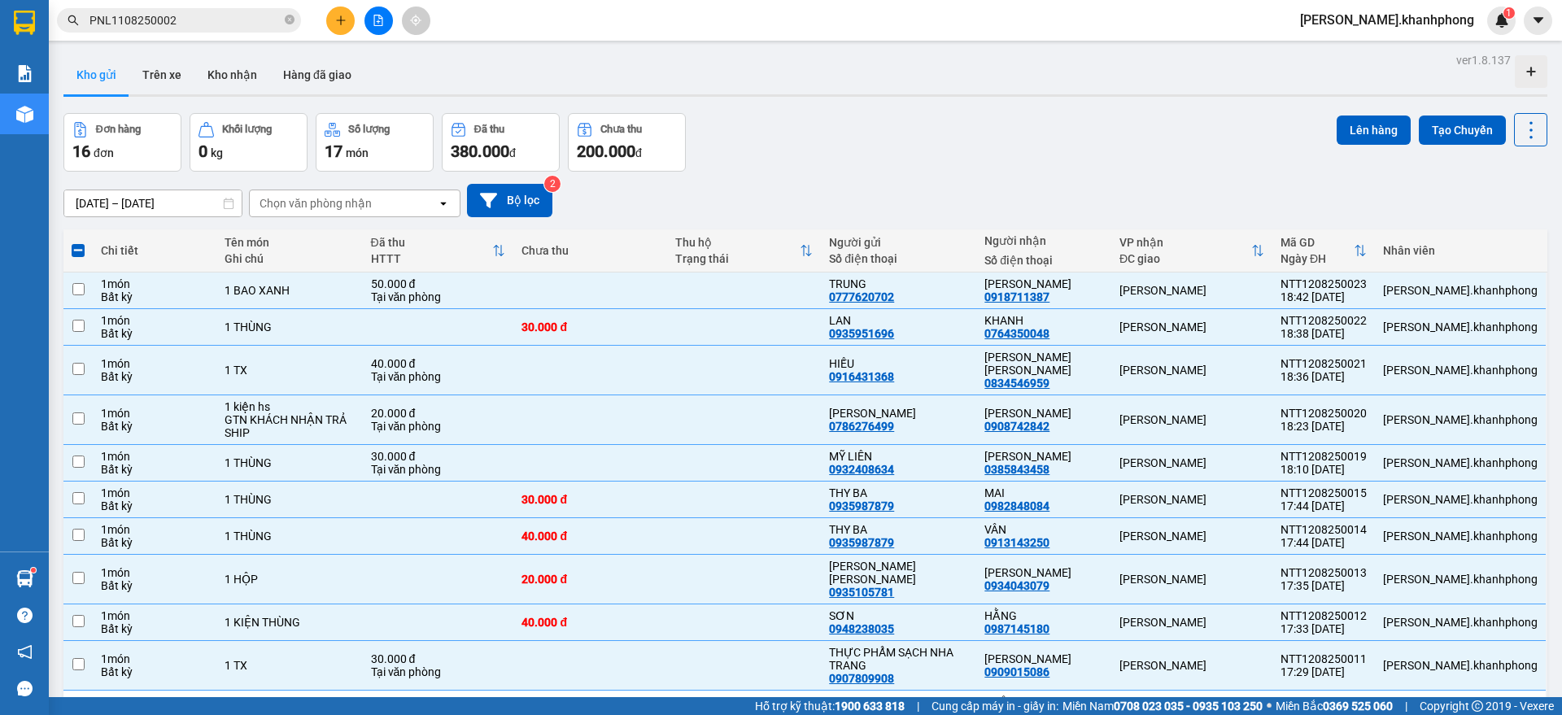
checkbox input "false"
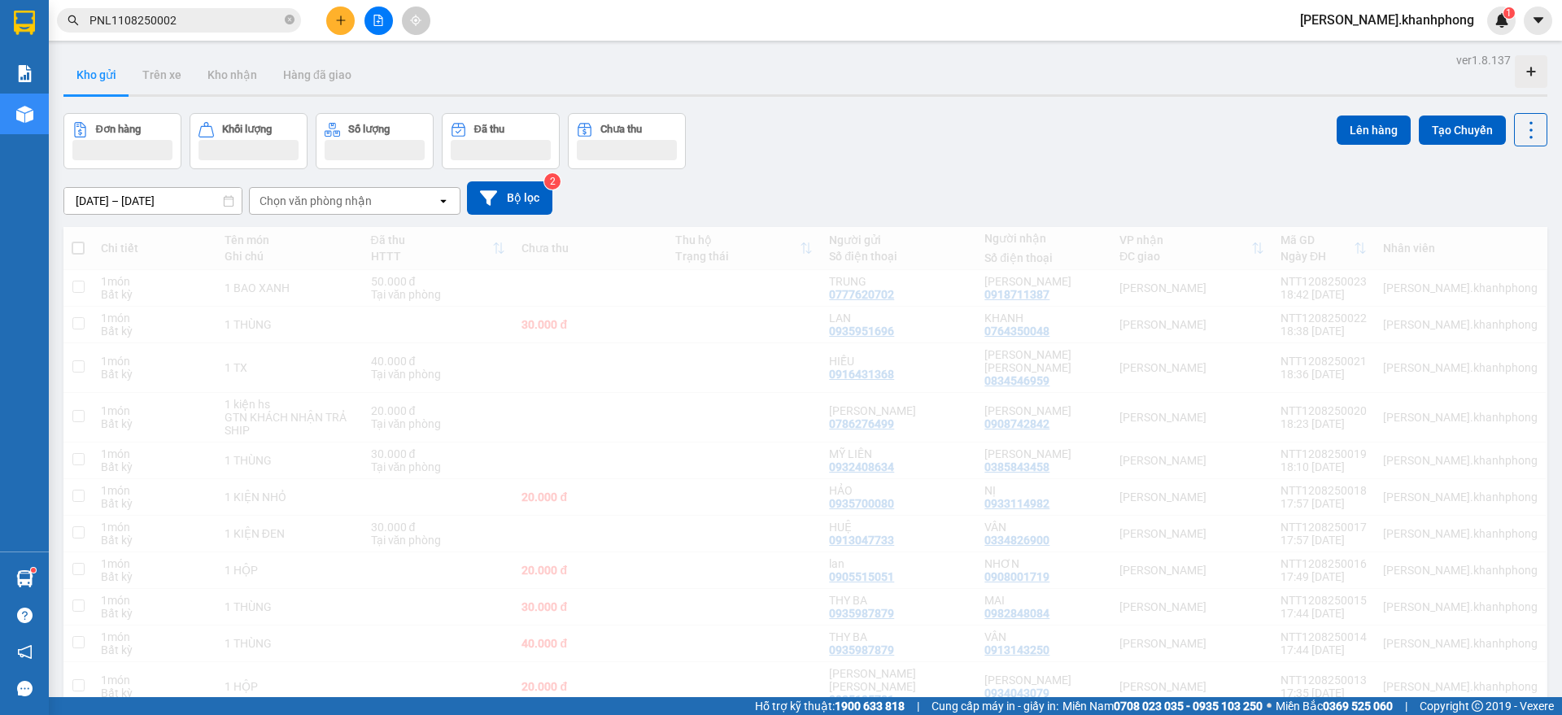
click at [420, 204] on div "Chọn văn phòng nhận" at bounding box center [343, 201] width 187 height 26
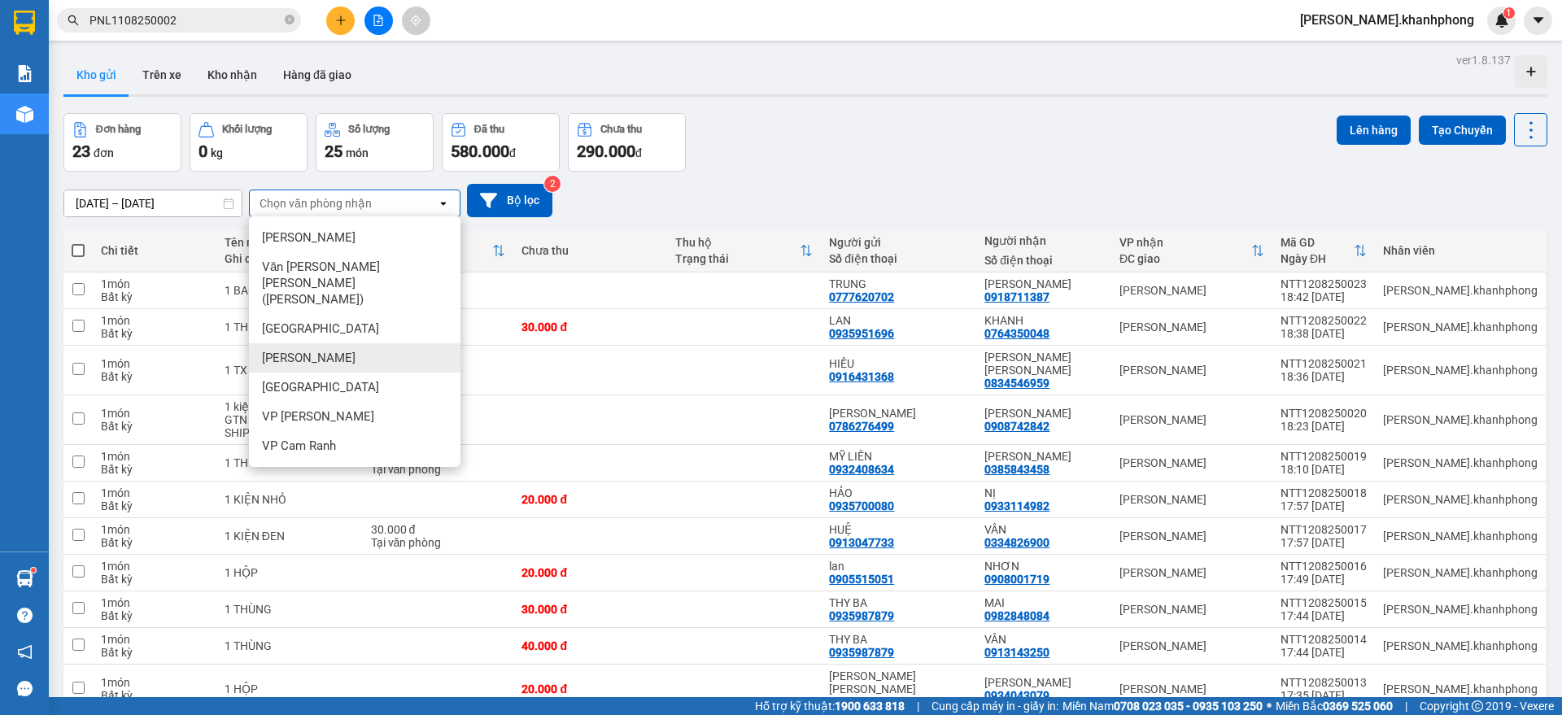
click at [322, 350] on span "[PERSON_NAME]" at bounding box center [309, 358] width 94 height 16
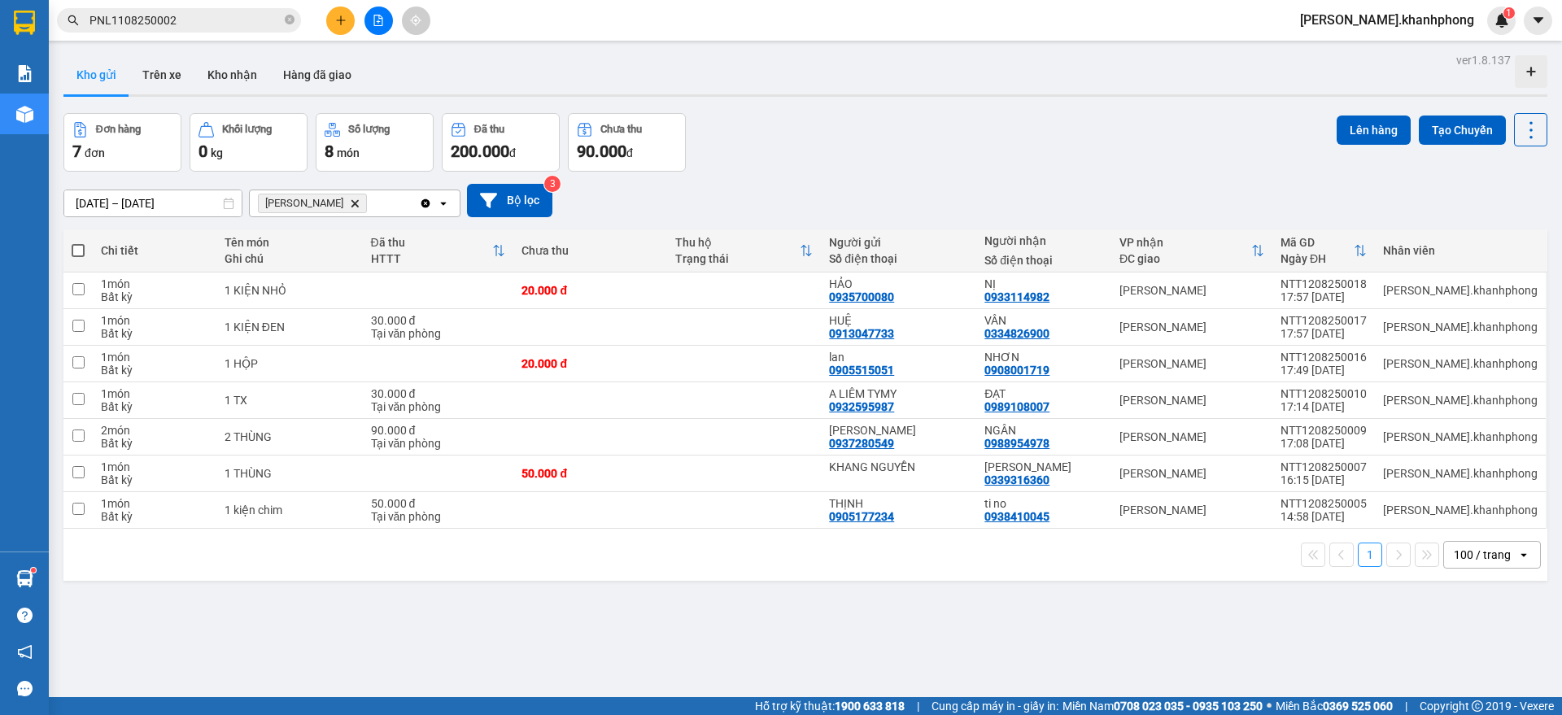
click at [425, 206] on icon "Clear all" at bounding box center [425, 202] width 9 height 9
